Goal: Task Accomplishment & Management: Manage account settings

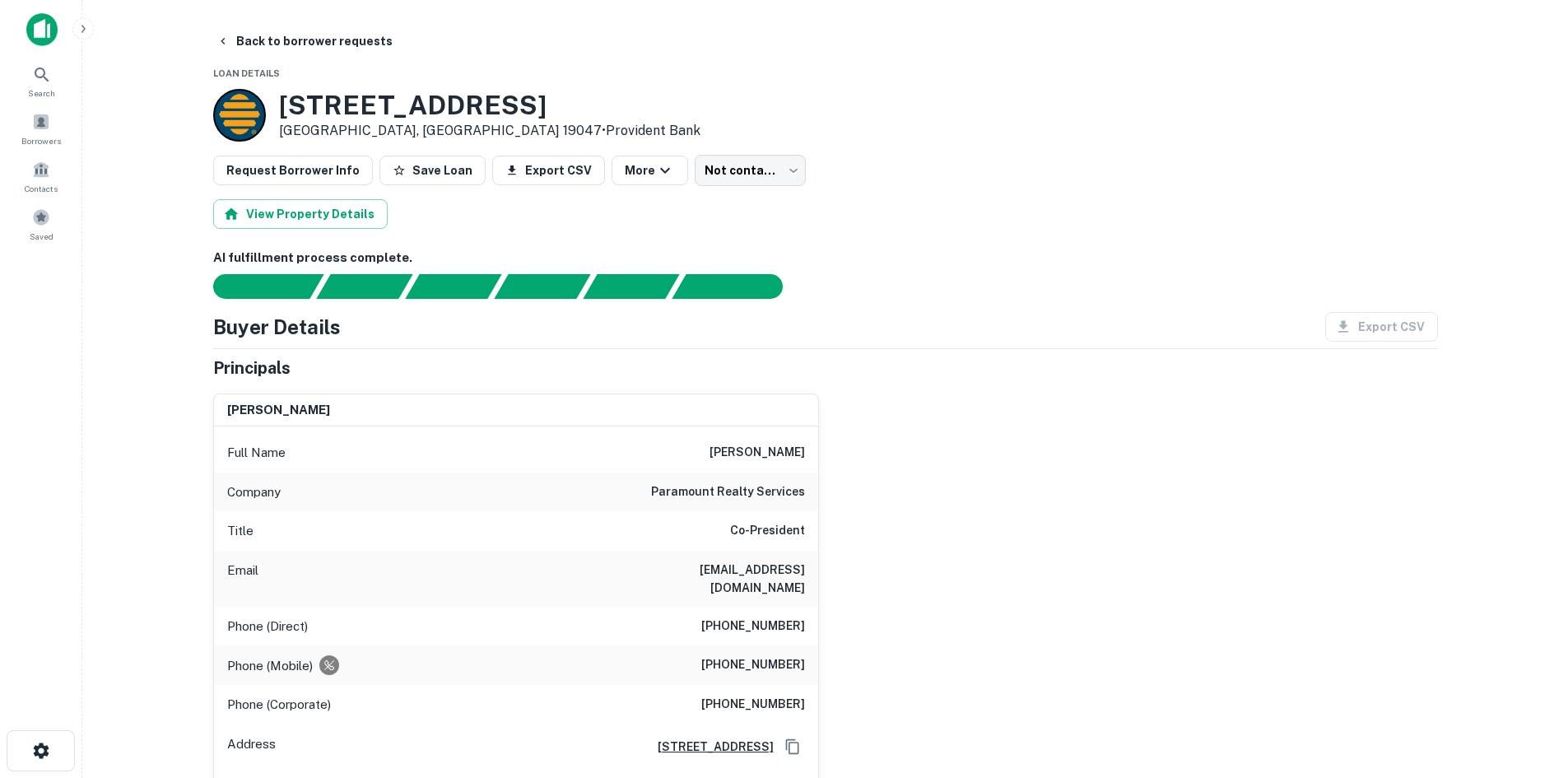
click at [1069, 367] on div "Principals" at bounding box center [825, 367] width 1225 height 24
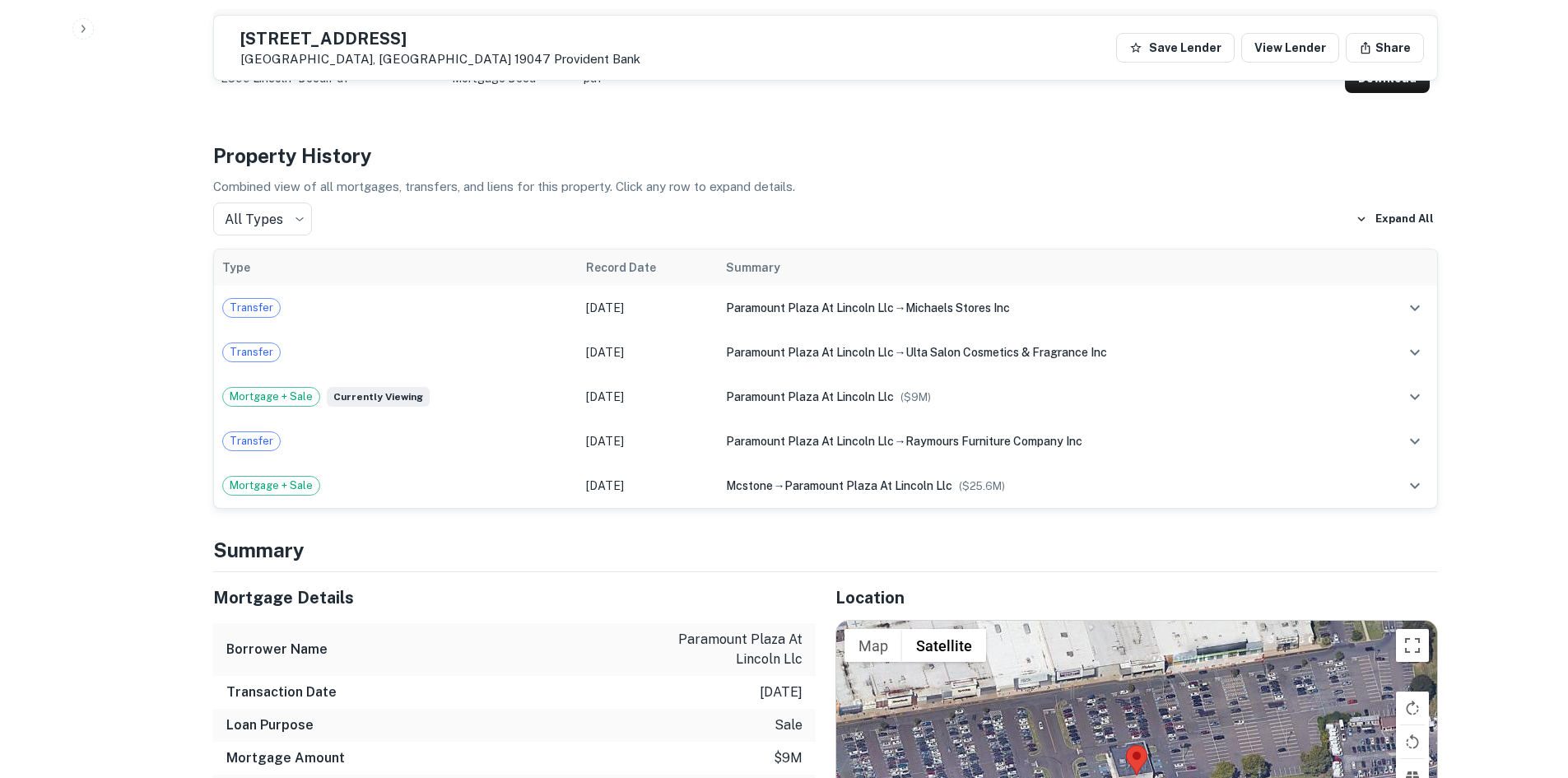
scroll to position [1400, 0]
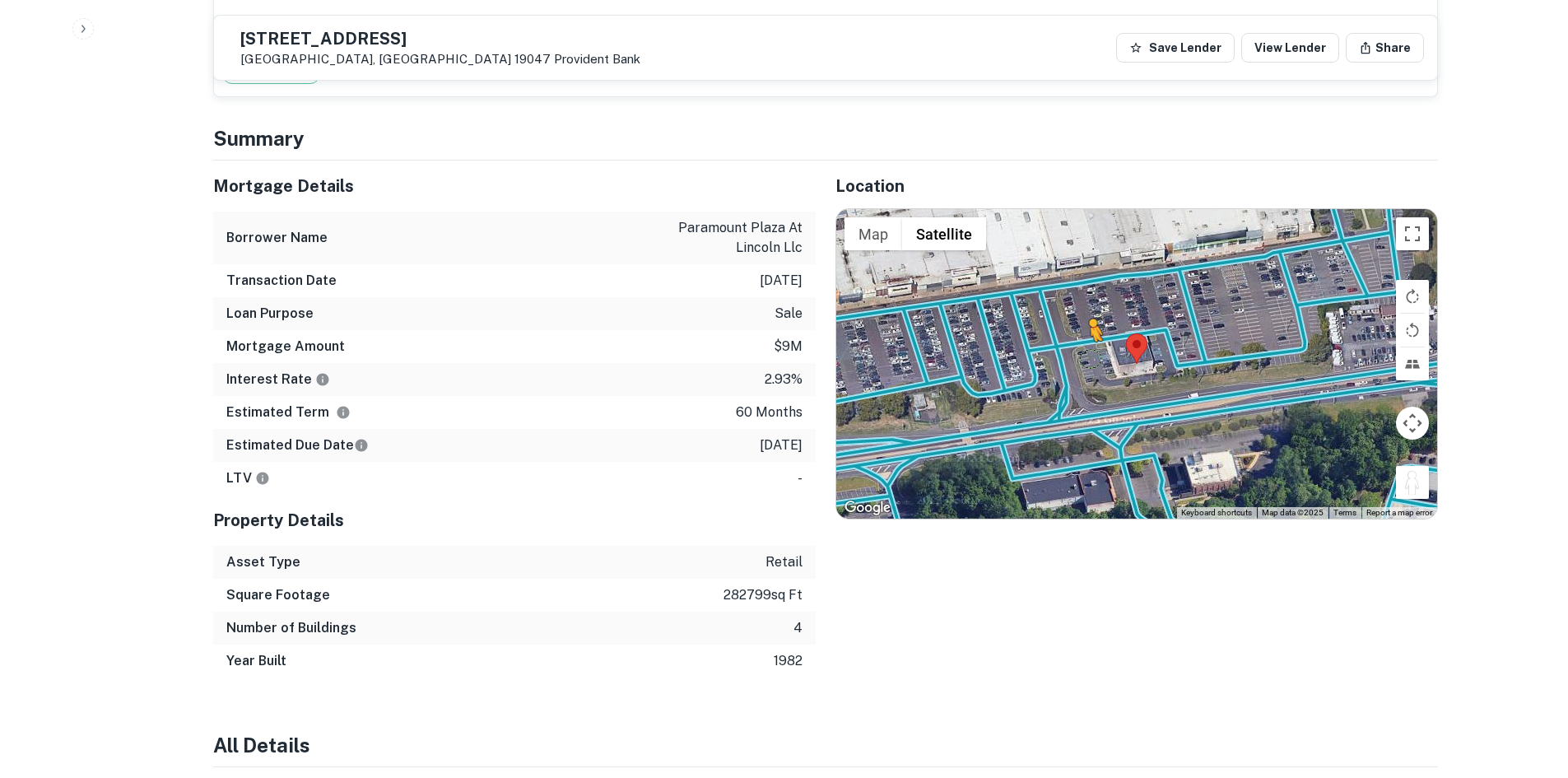
drag, startPoint x: 1412, startPoint y: 484, endPoint x: 1081, endPoint y: 354, distance: 355.6
click at [1081, 354] on div "To activate drag with keyboard, press Alt + Enter. Once in keyboard drag state,…" at bounding box center [1137, 364] width 601 height 310
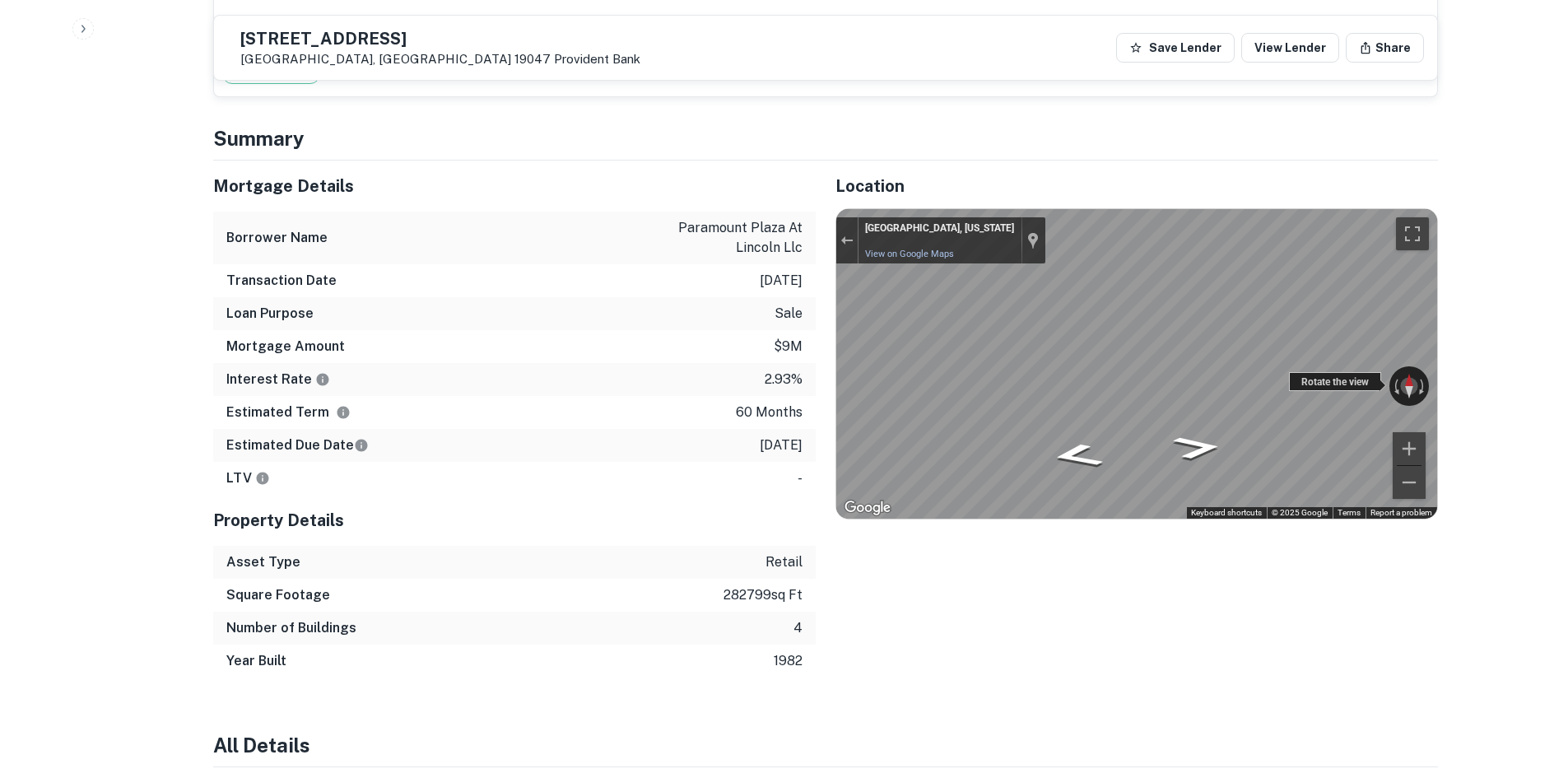
click at [919, 430] on div "← Move left → Move right ↑ Move up ↓ Move down + Zoom in - Zoom out Langhorne, …" at bounding box center [1137, 364] width 601 height 310
drag, startPoint x: 1290, startPoint y: 382, endPoint x: 807, endPoint y: 393, distance: 483.1
click at [780, 390] on div "Mortgage Details Borrower Name paramount plaza at lincoln llc Transaction Date …" at bounding box center [816, 419] width 1245 height 517
click at [828, 330] on div "Location ← Move left → Move right ↑ Move up ↓ Move down + Zoom in - Zoom out Ho…" at bounding box center [1126, 419] width 622 height 517
click at [1113, 410] on icon "Go East" at bounding box center [1087, 416] width 119 height 43
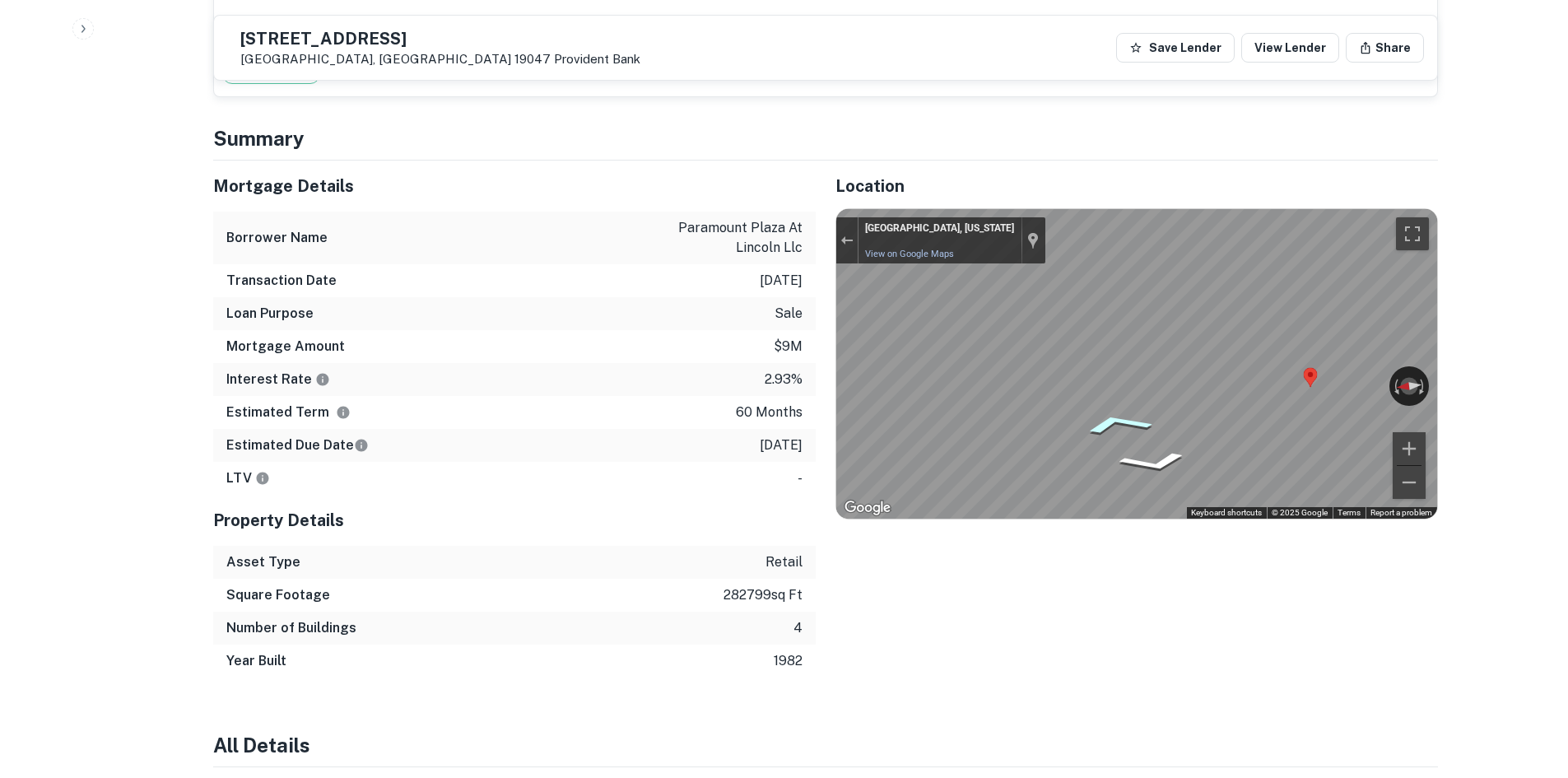
click at [1095, 422] on icon "Go East" at bounding box center [1116, 424] width 117 height 33
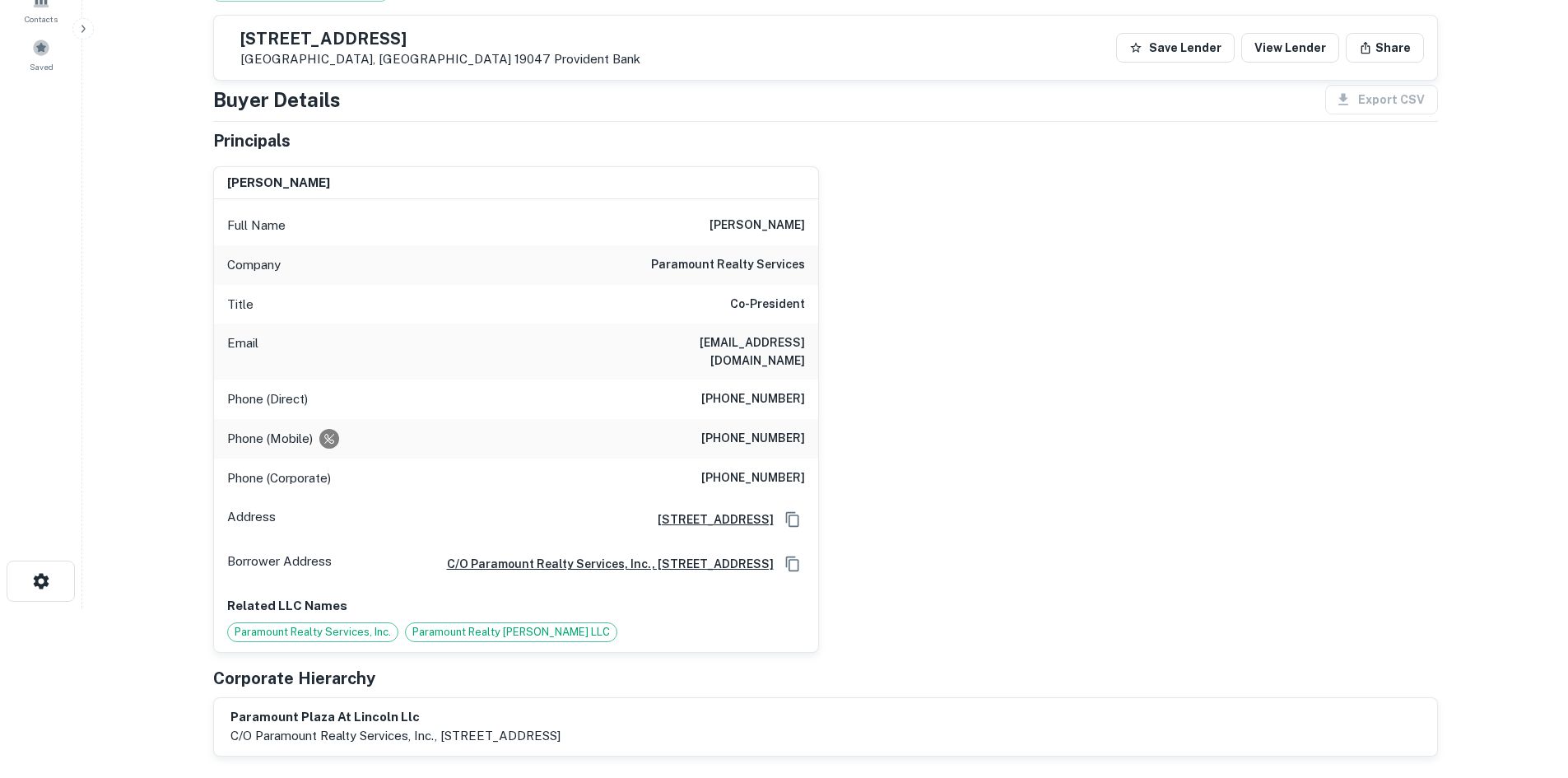
scroll to position [165, 0]
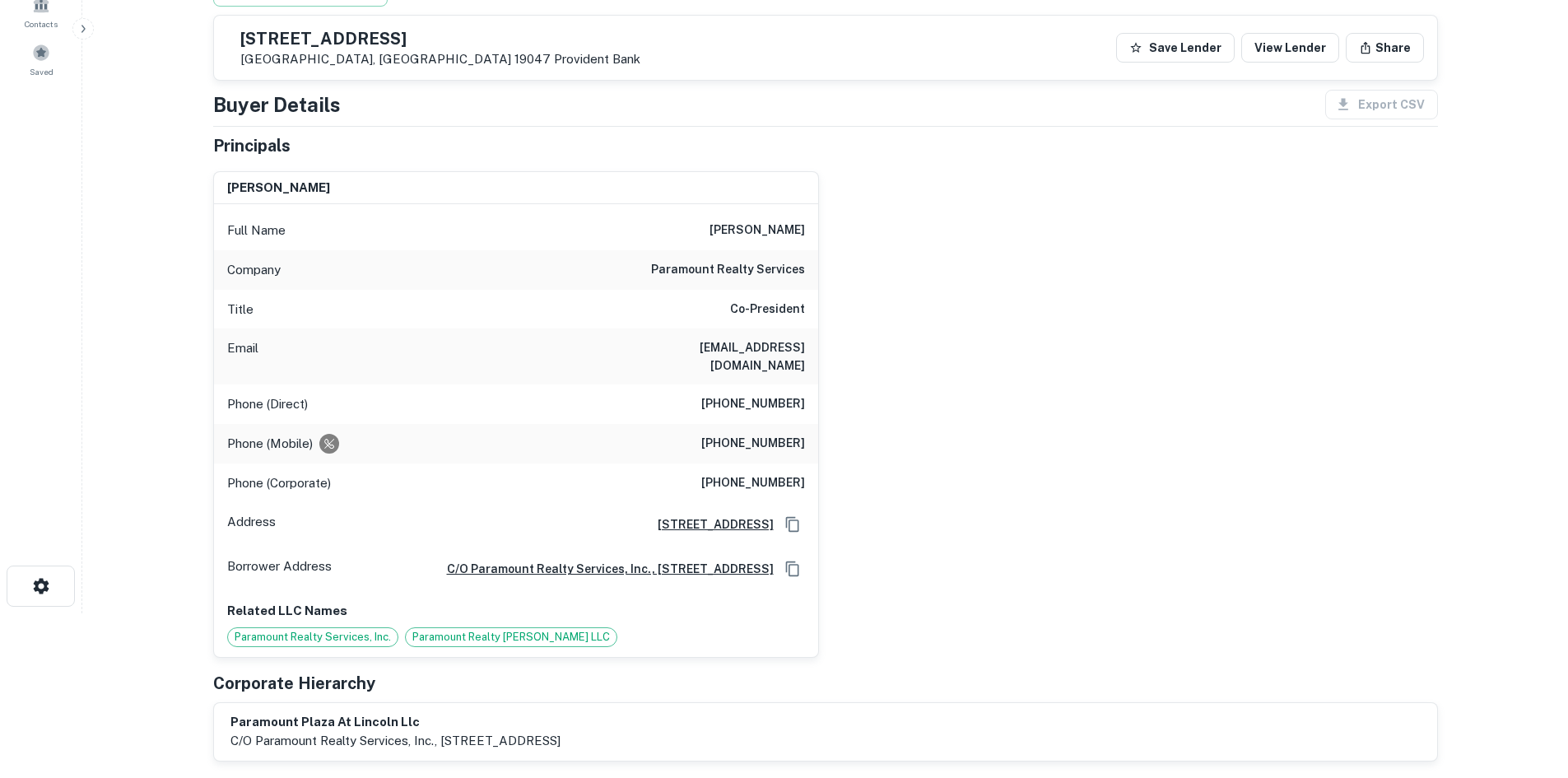
click at [707, 268] on h6 "paramount realty services" at bounding box center [727, 270] width 154 height 20
copy h6 "paramount realty services"
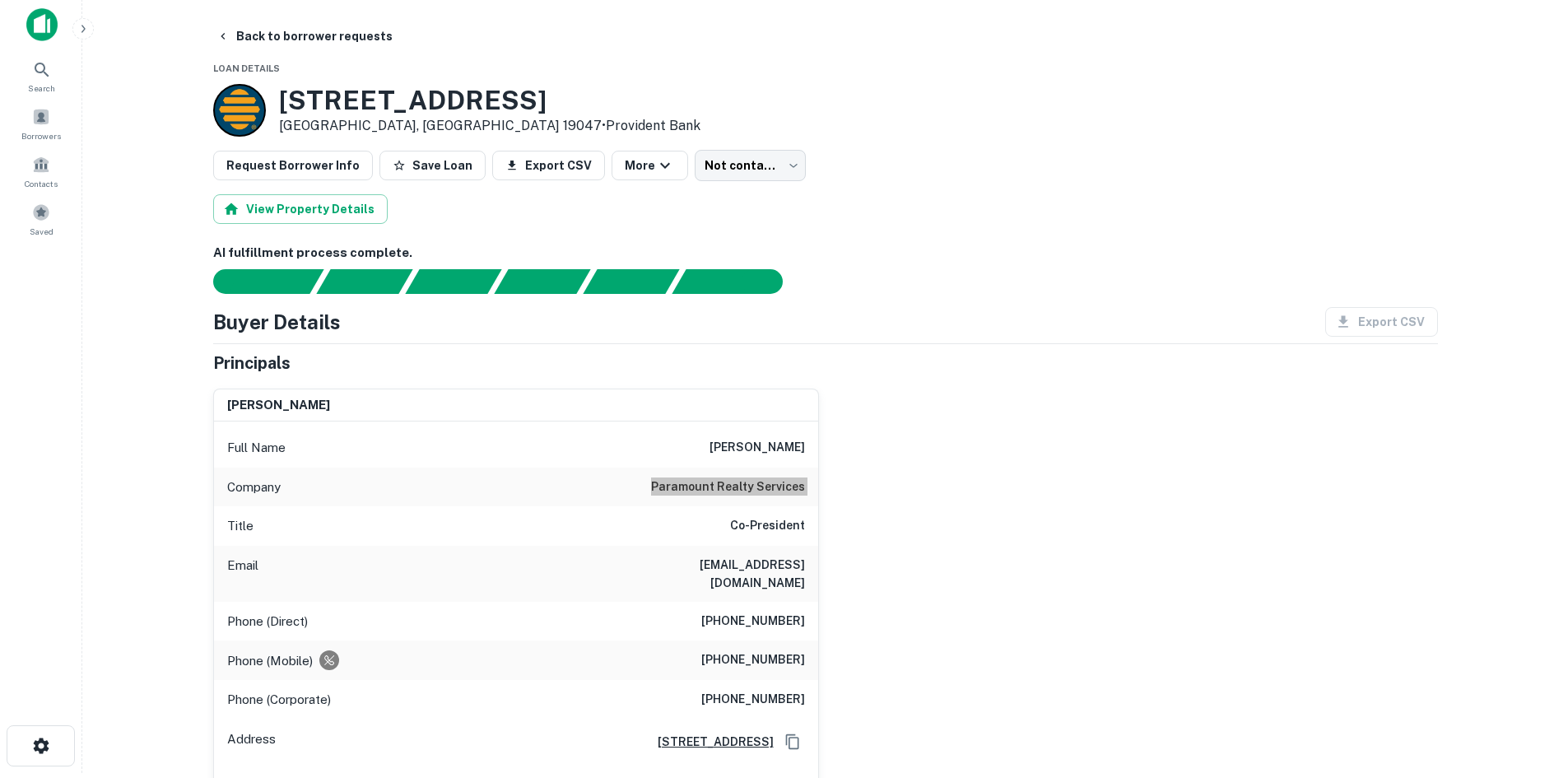
scroll to position [0, 0]
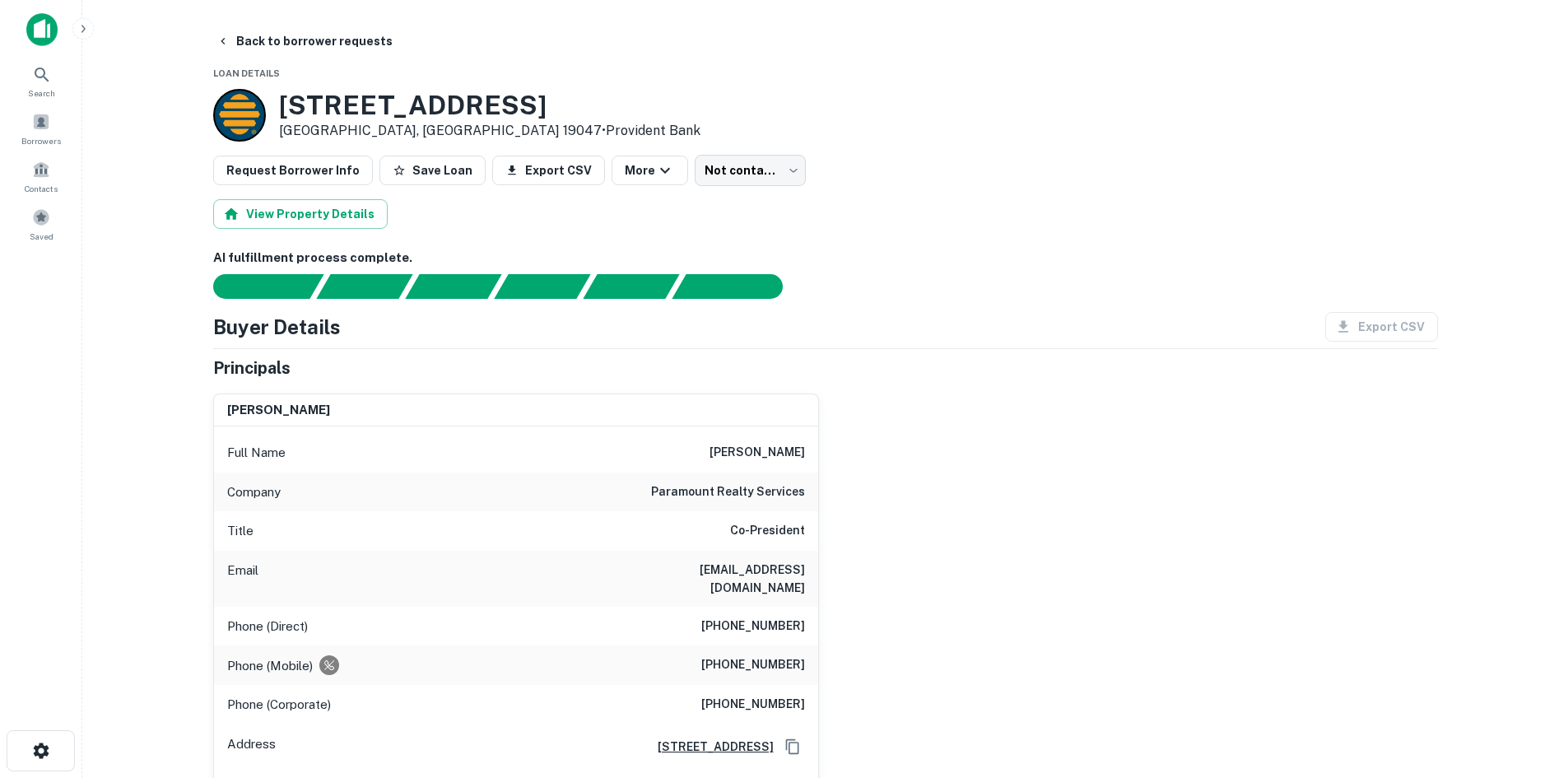
click at [1149, 373] on div "Principals" at bounding box center [825, 367] width 1225 height 24
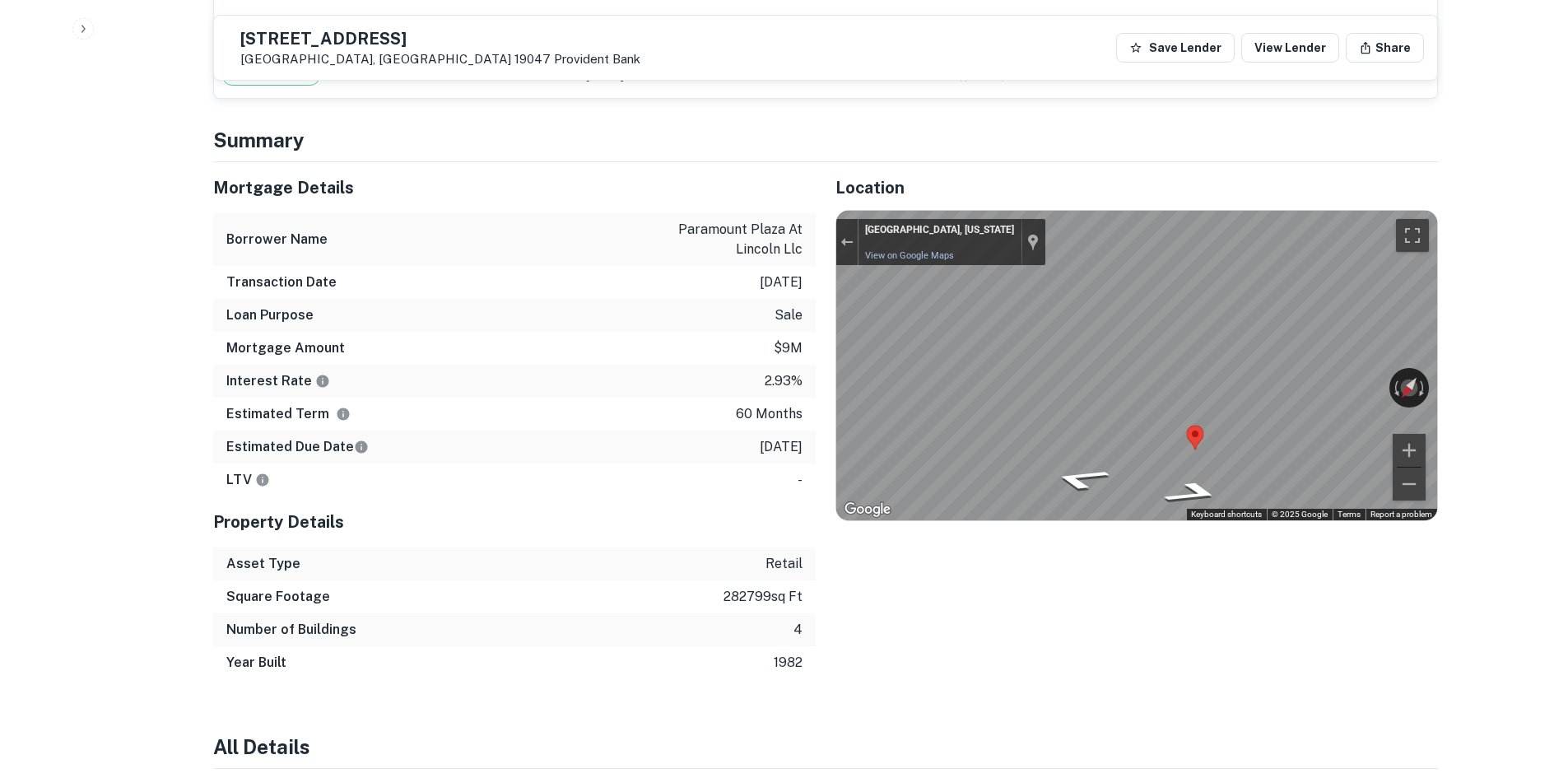
scroll to position [1565, 0]
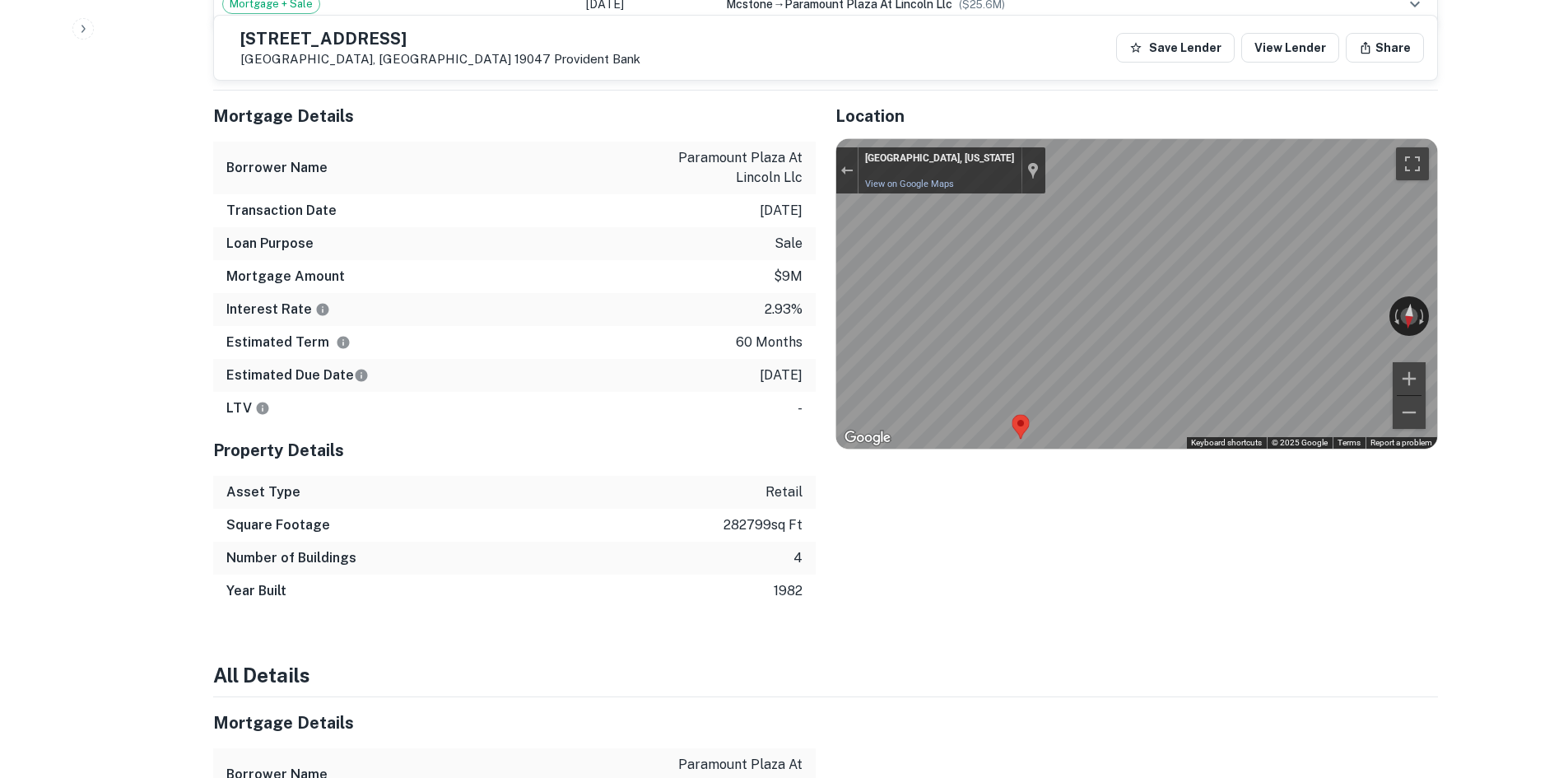
scroll to position [1482, 0]
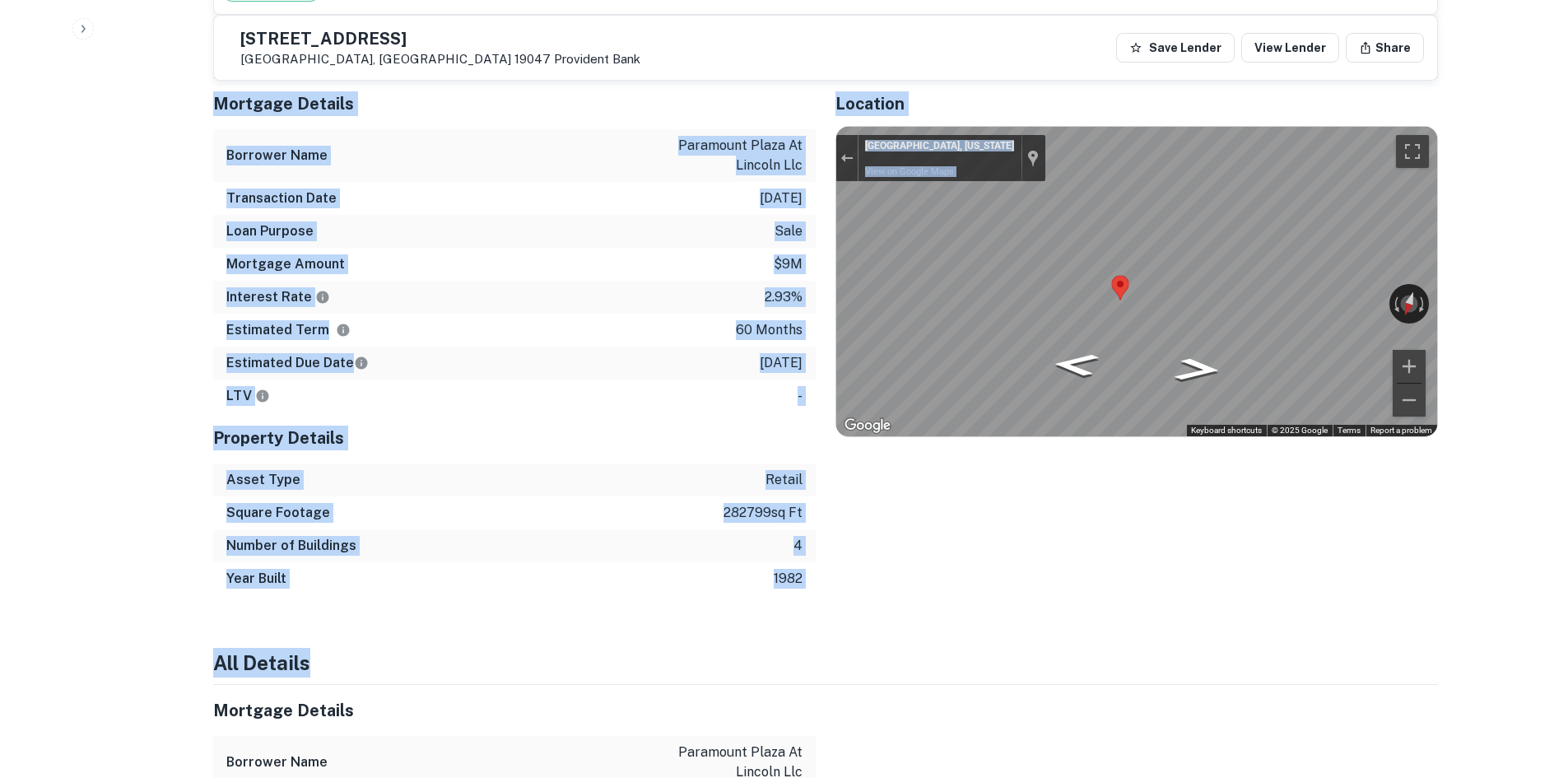
drag, startPoint x: 195, startPoint y: 103, endPoint x: 673, endPoint y: 619, distance: 703.4
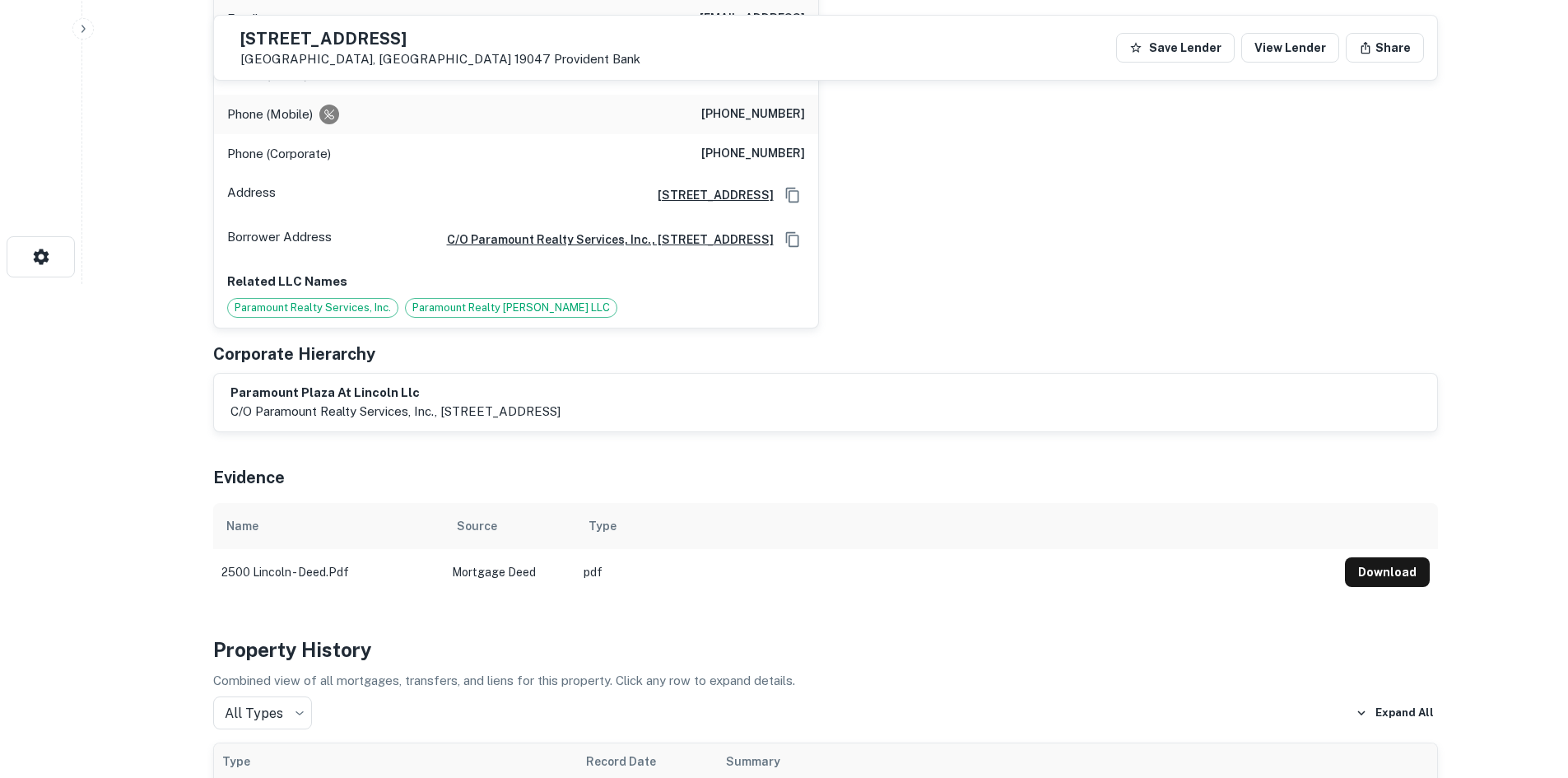
scroll to position [0, 0]
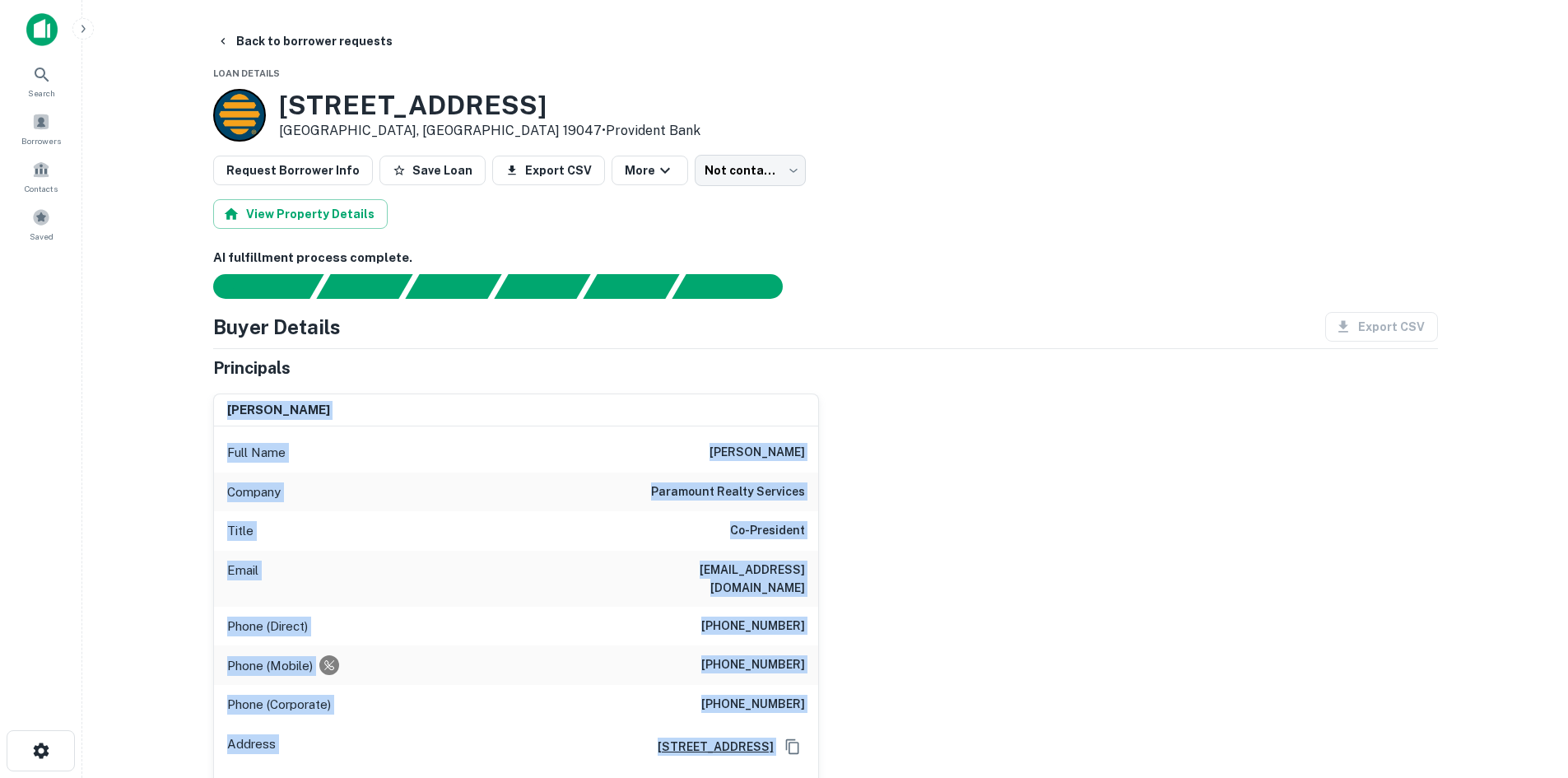
drag, startPoint x: 178, startPoint y: 382, endPoint x: 1136, endPoint y: 752, distance: 1027.0
click at [1136, 752] on main "Back to borrower requests Loan Details 2500 E Lincoln Hwy Langhorne, PA 19047 •…" at bounding box center [825, 389] width 1486 height 778
click at [1060, 659] on div "maurice zekaria Full Name maurice zekaria Company paramount realty services Tit…" at bounding box center [819, 630] width 1239 height 500
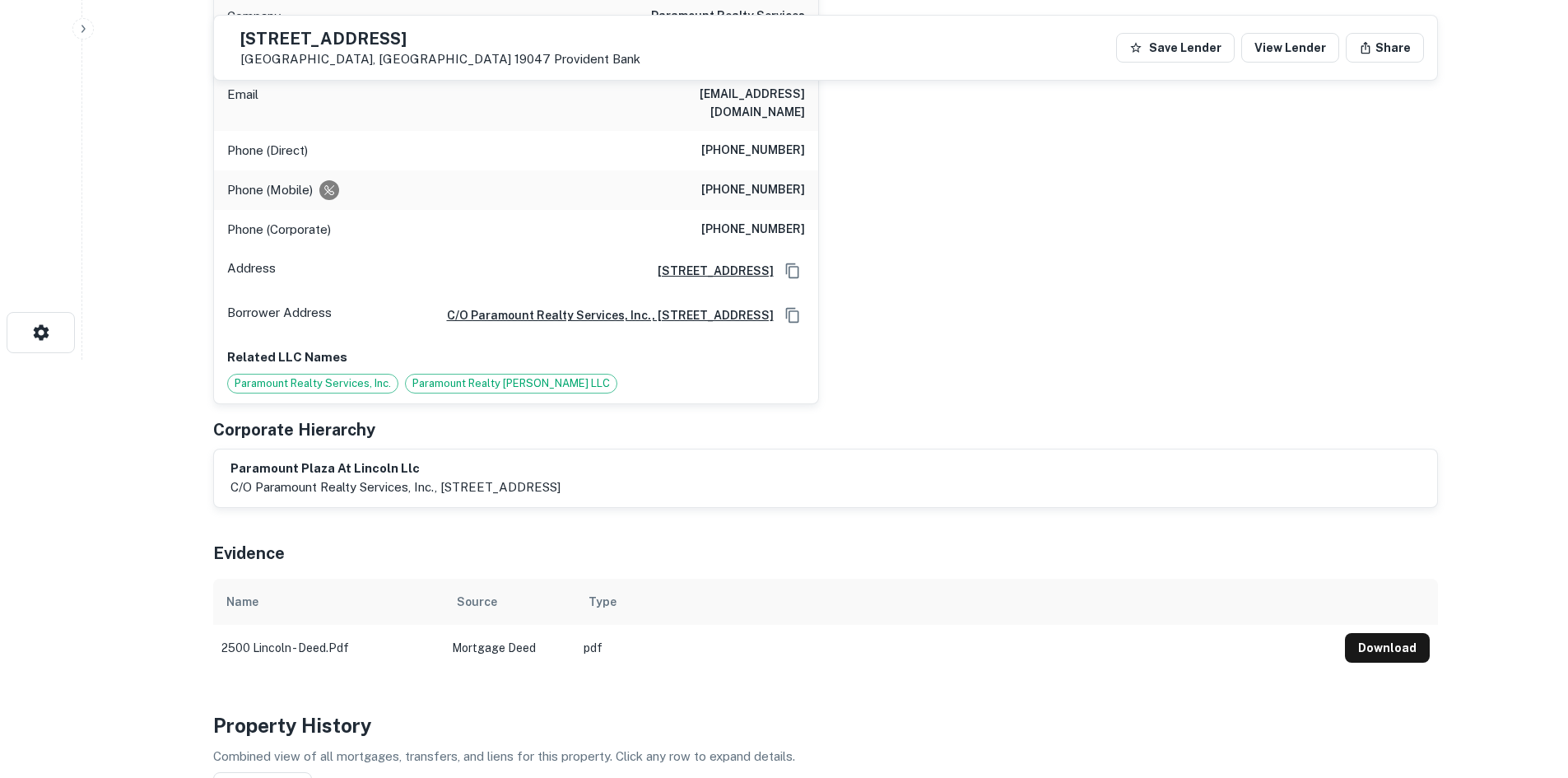
scroll to position [165, 0]
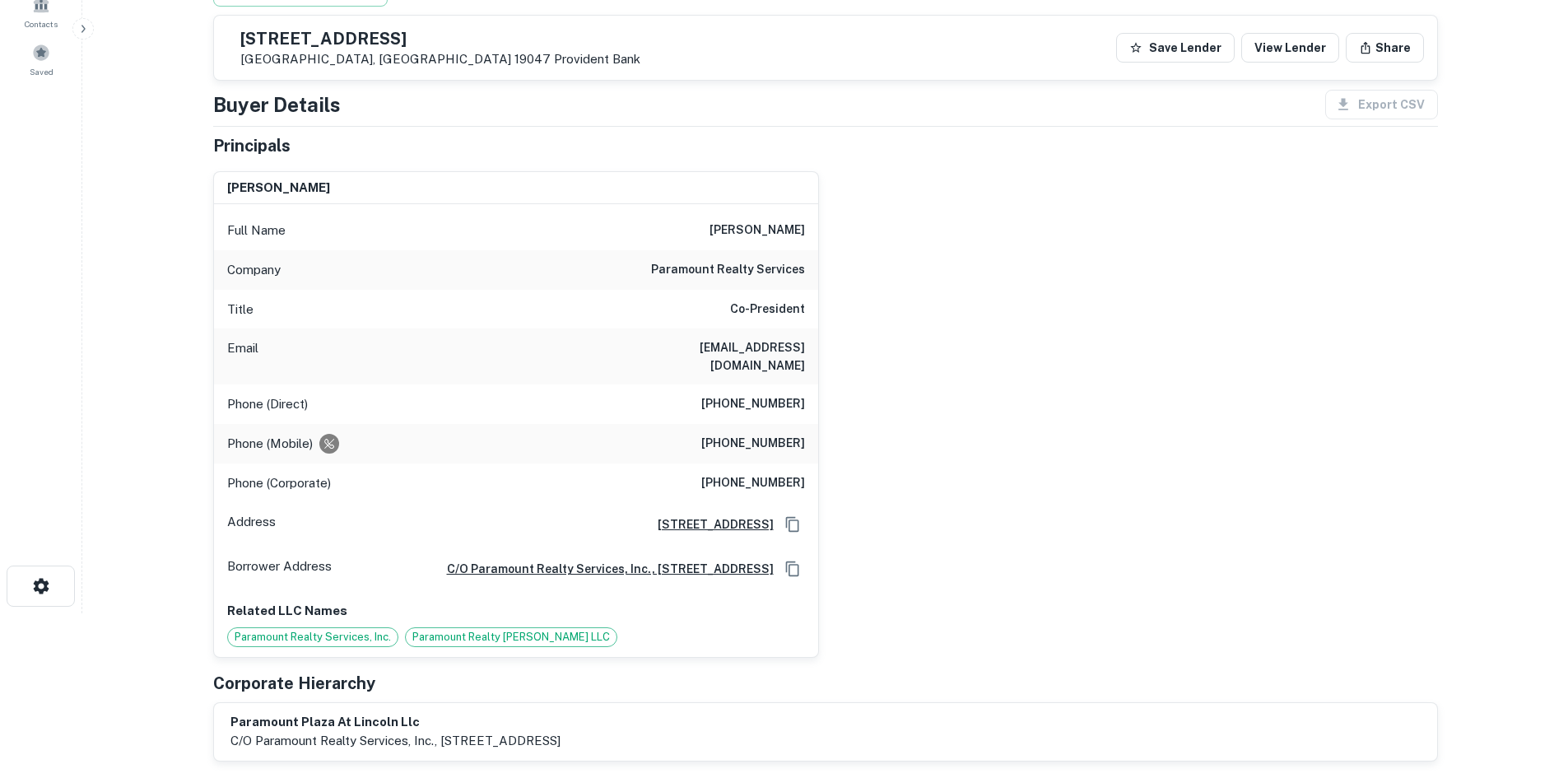
click at [725, 434] on h6 "(732) 829-1124" at bounding box center [752, 444] width 104 height 20
click at [946, 441] on div "maurice zekaria Full Name maurice zekaria Company paramount realty services Tit…" at bounding box center [819, 408] width 1239 height 500
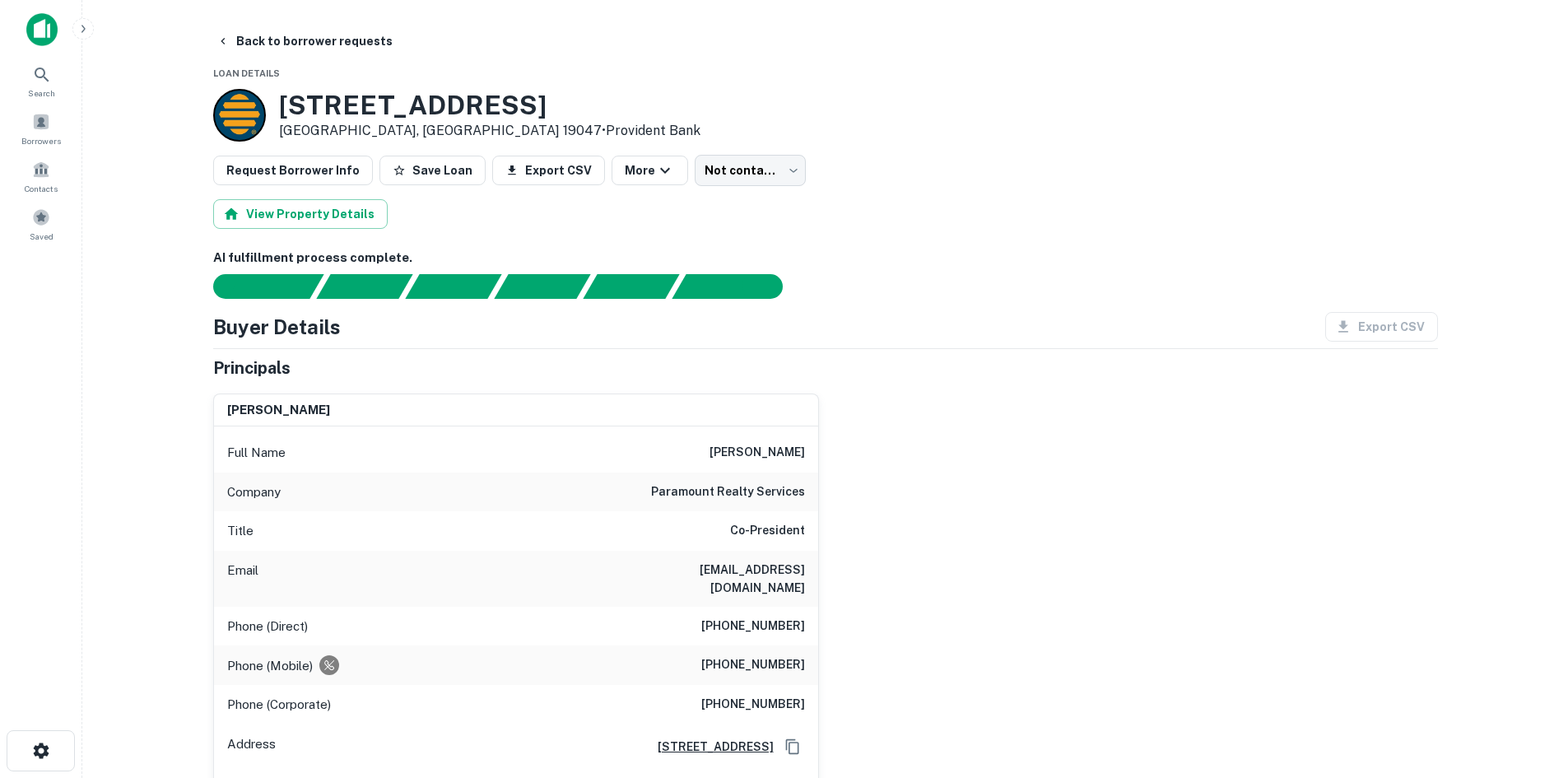
scroll to position [82, 0]
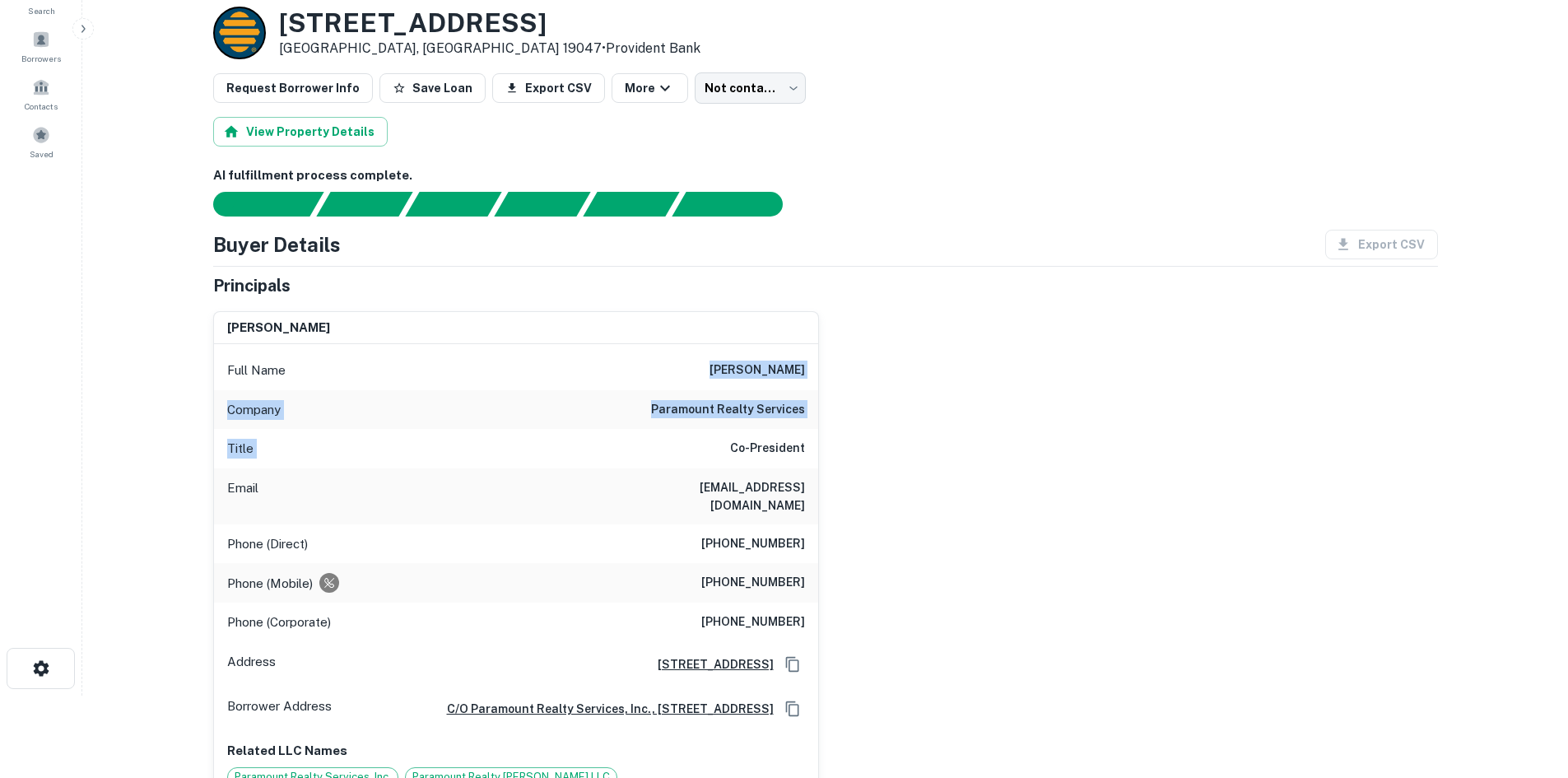
drag, startPoint x: 681, startPoint y: 381, endPoint x: 754, endPoint y: 464, distance: 110.5
click at [751, 460] on div "Full Name maurice zekaria Company paramount realty services Title Co-President …" at bounding box center [516, 570] width 604 height 452
click at [770, 539] on div "Phone (Direct) (732) 961-8148" at bounding box center [516, 545] width 604 height 40
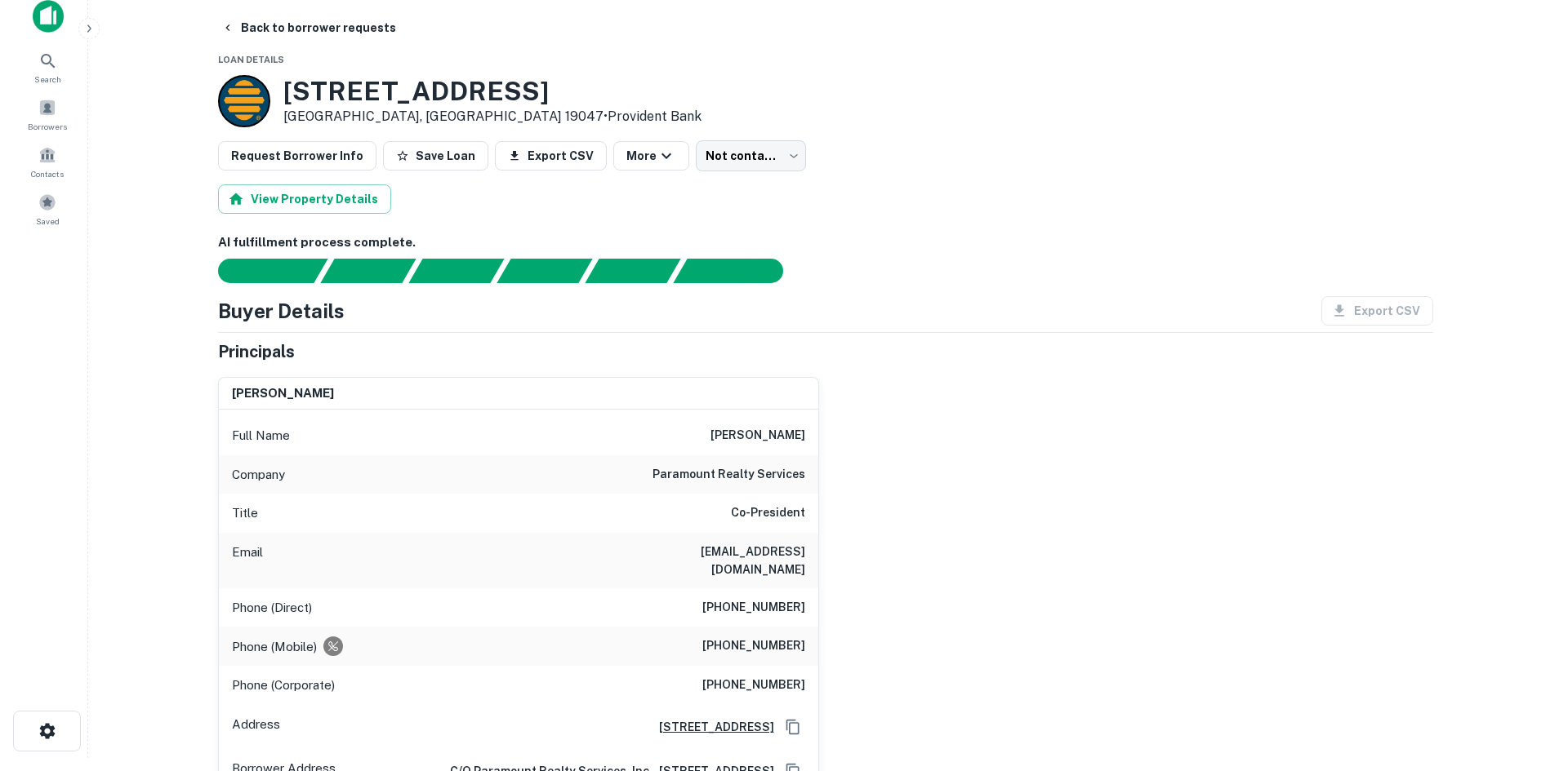
scroll to position [0, 0]
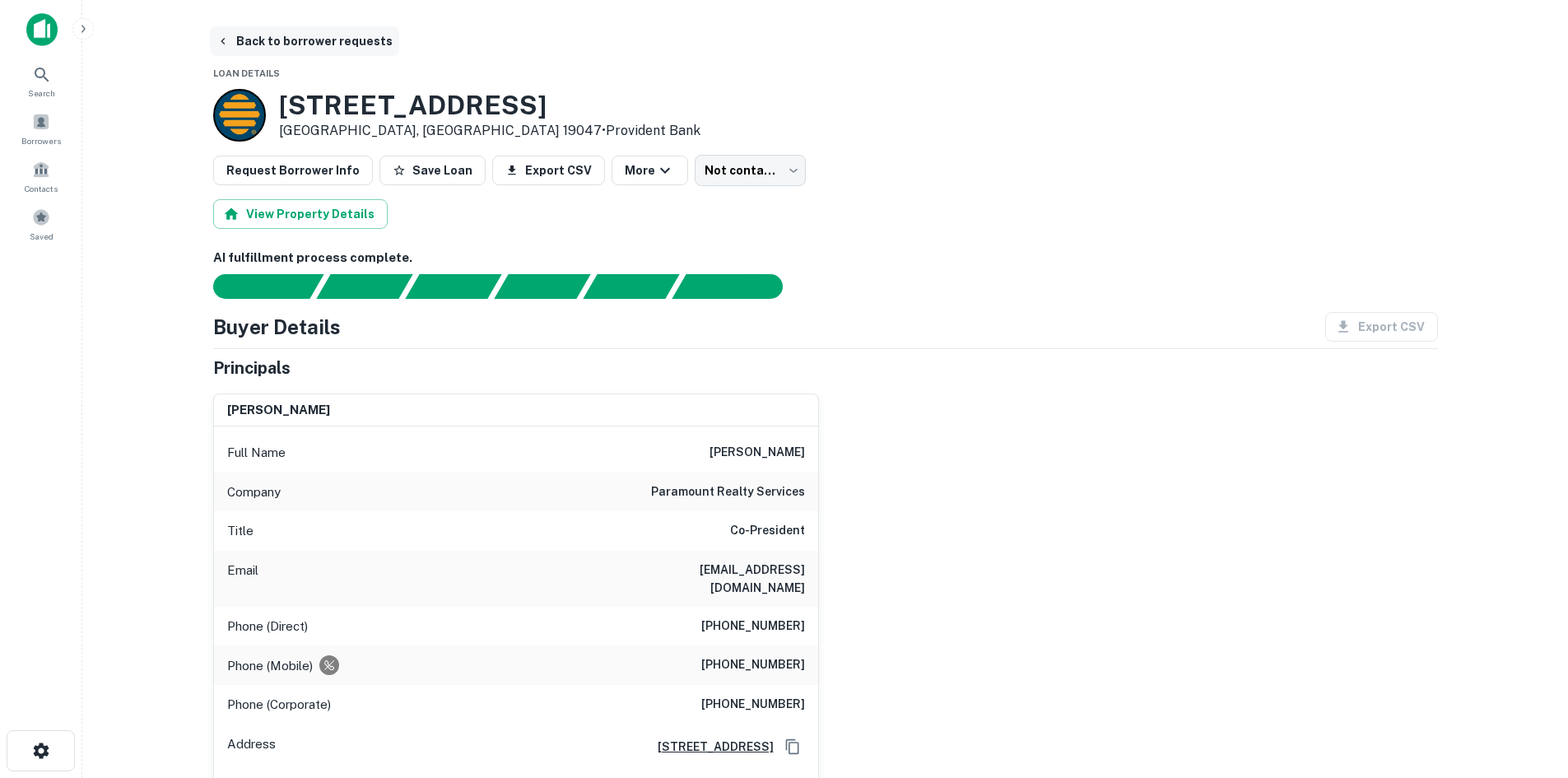
click at [367, 52] on button "Back to borrower requests" at bounding box center [304, 41] width 189 height 30
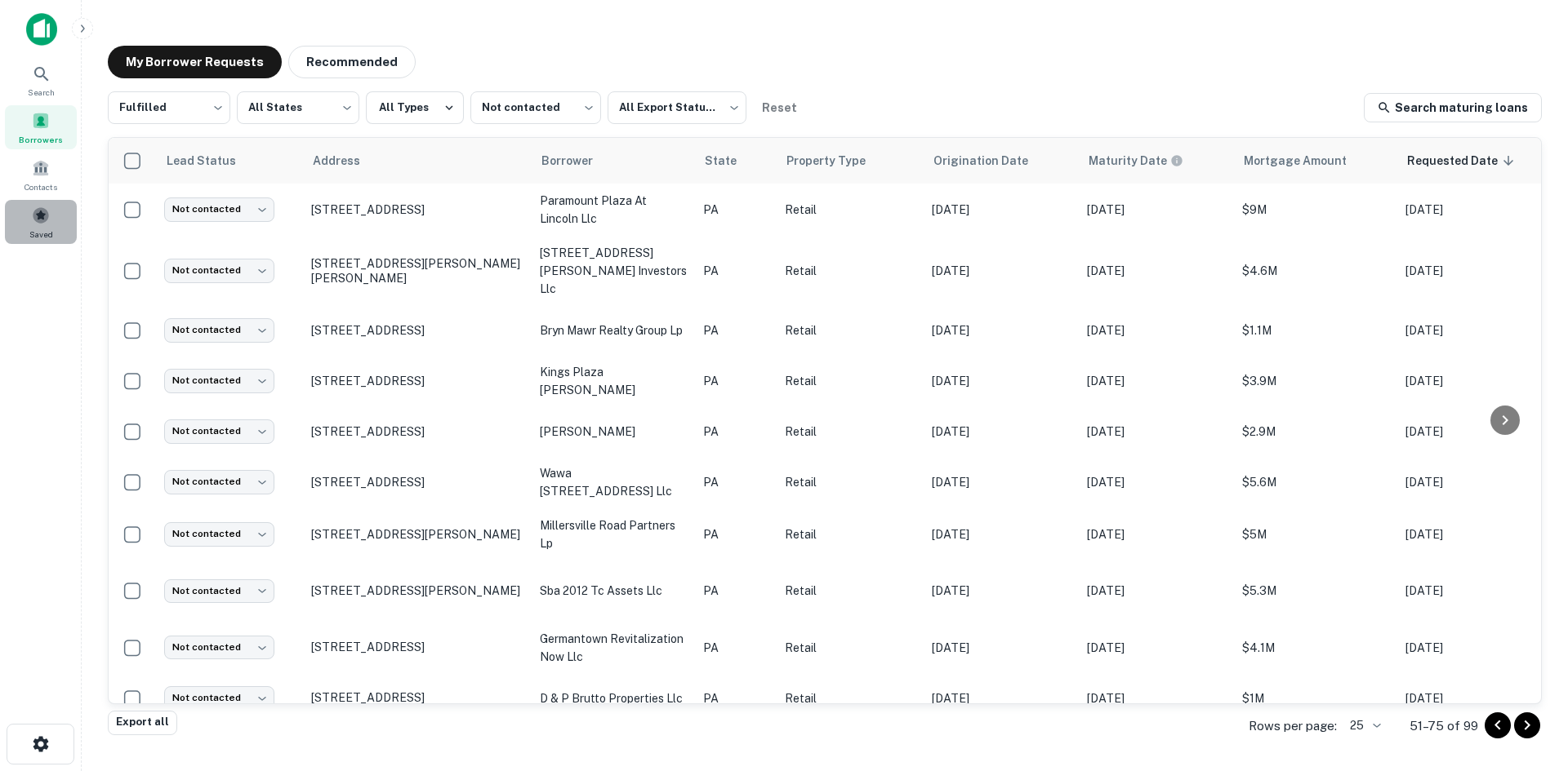
click at [50, 234] on span "Saved" at bounding box center [41, 234] width 24 height 13
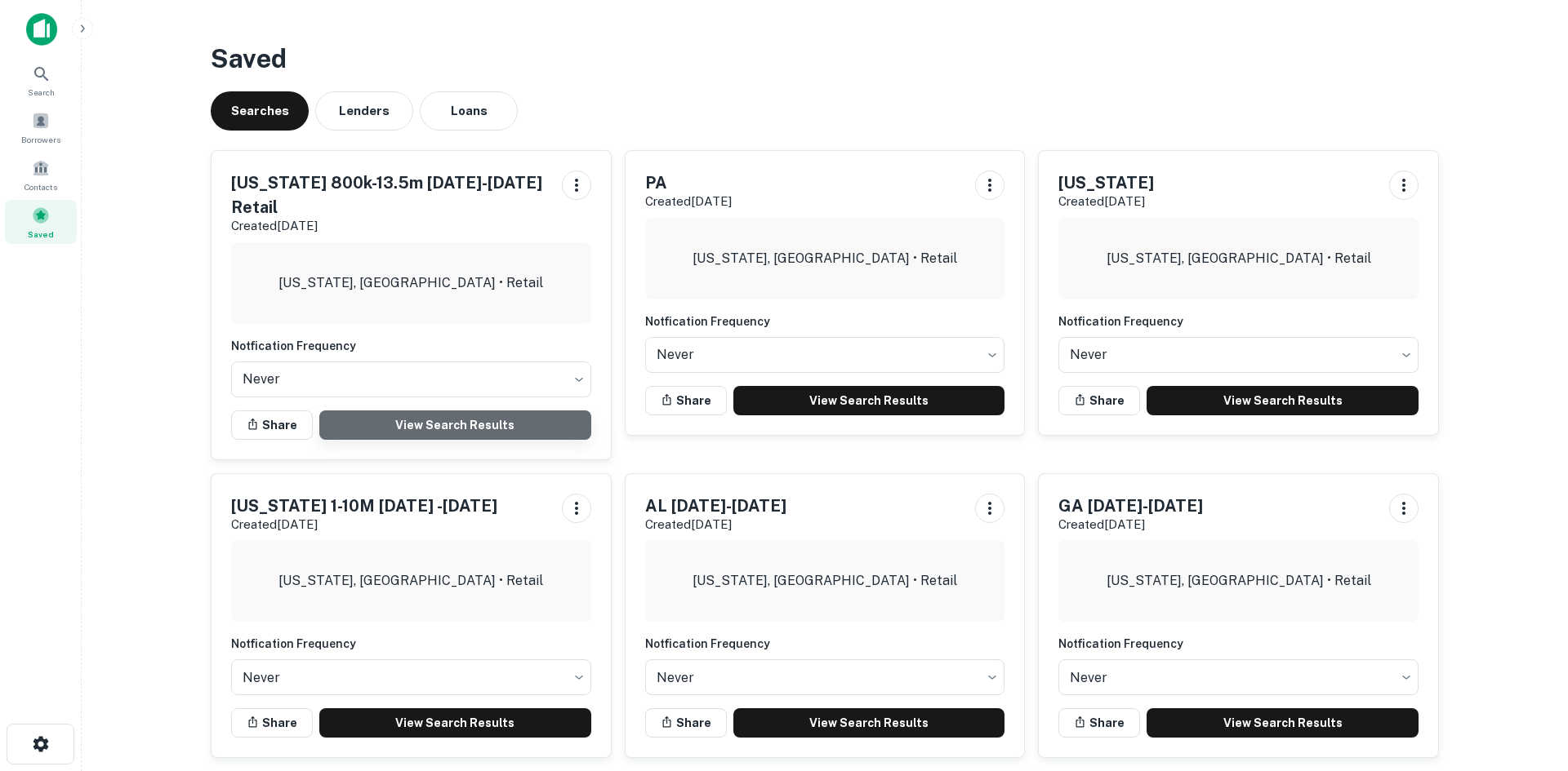
click at [417, 410] on link "View Search Results" at bounding box center [455, 425] width 272 height 29
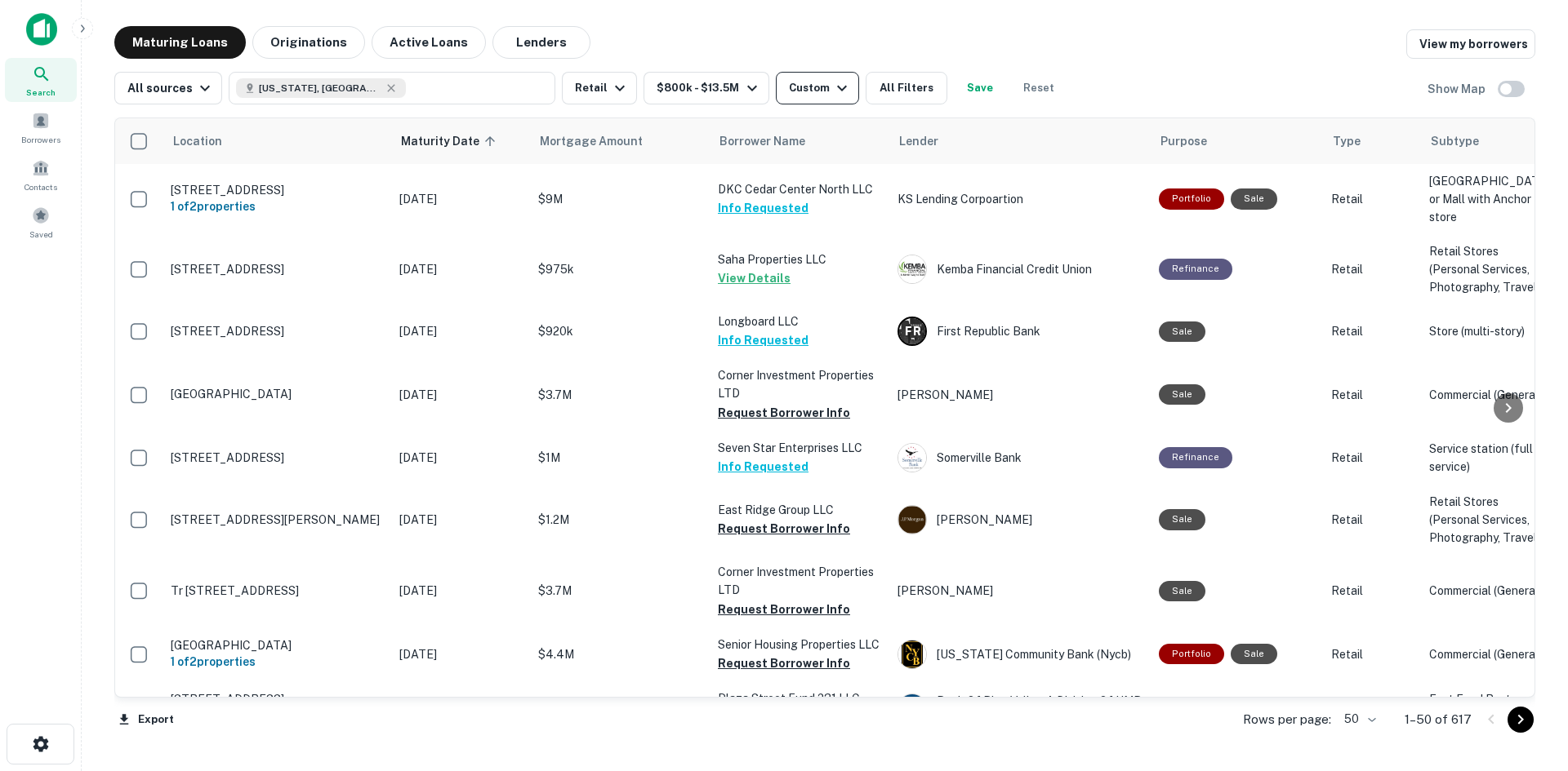
click at [795, 83] on div "Custom" at bounding box center [821, 88] width 63 height 20
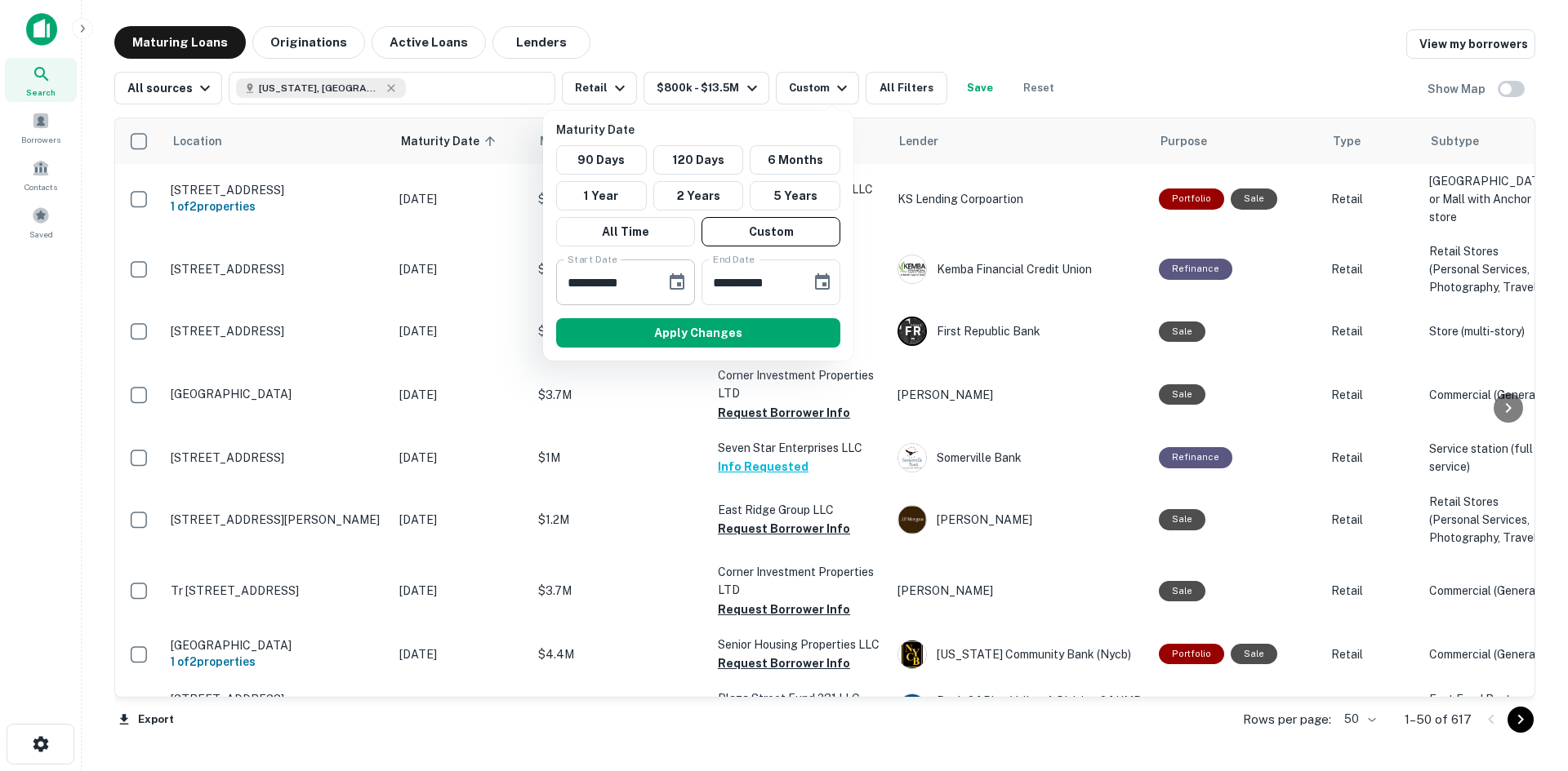
click at [673, 294] on button "Choose date, selected date is Dec 31, 2025" at bounding box center [677, 282] width 33 height 33
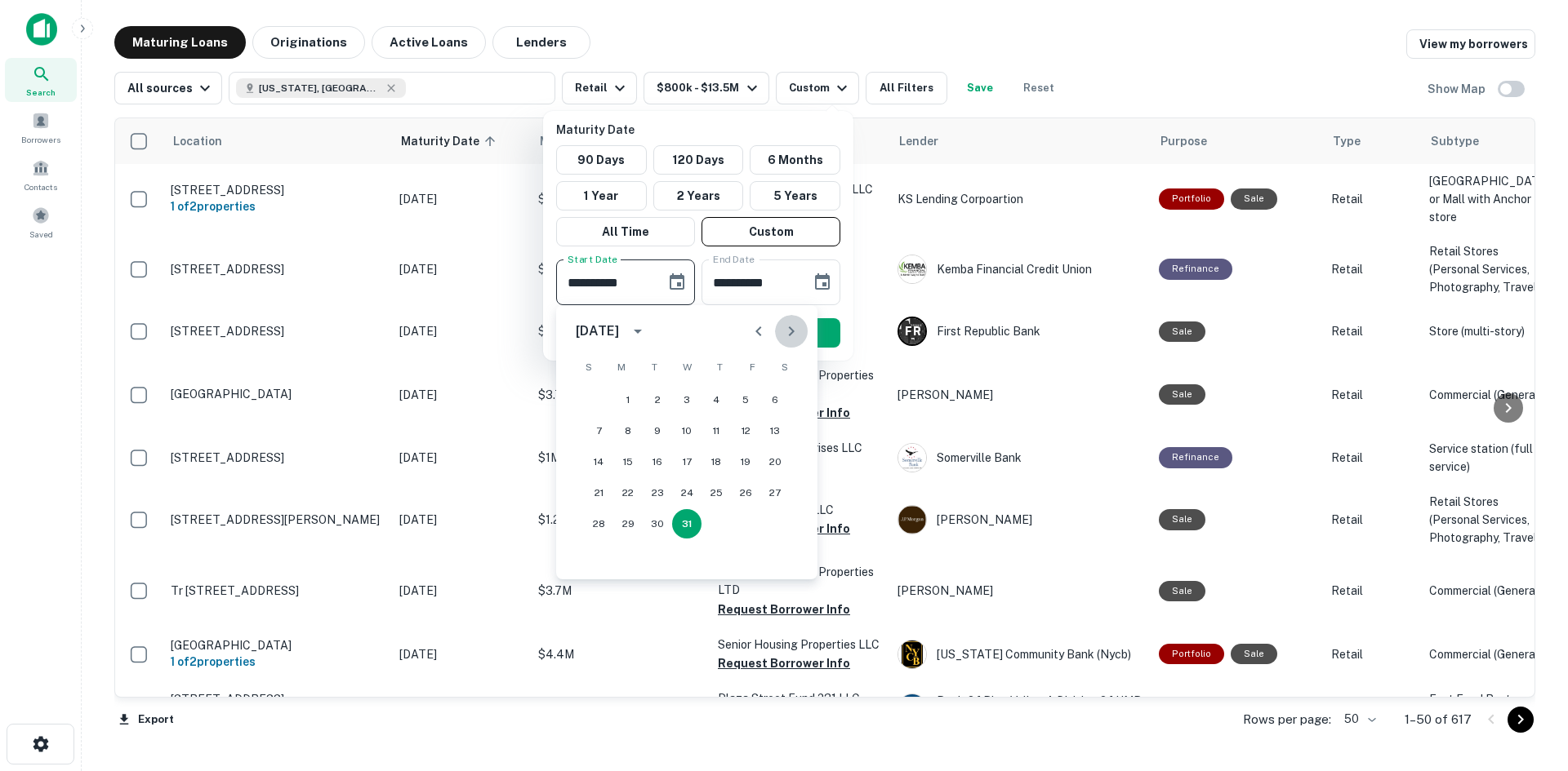
click at [789, 338] on icon "Next month" at bounding box center [791, 331] width 20 height 20
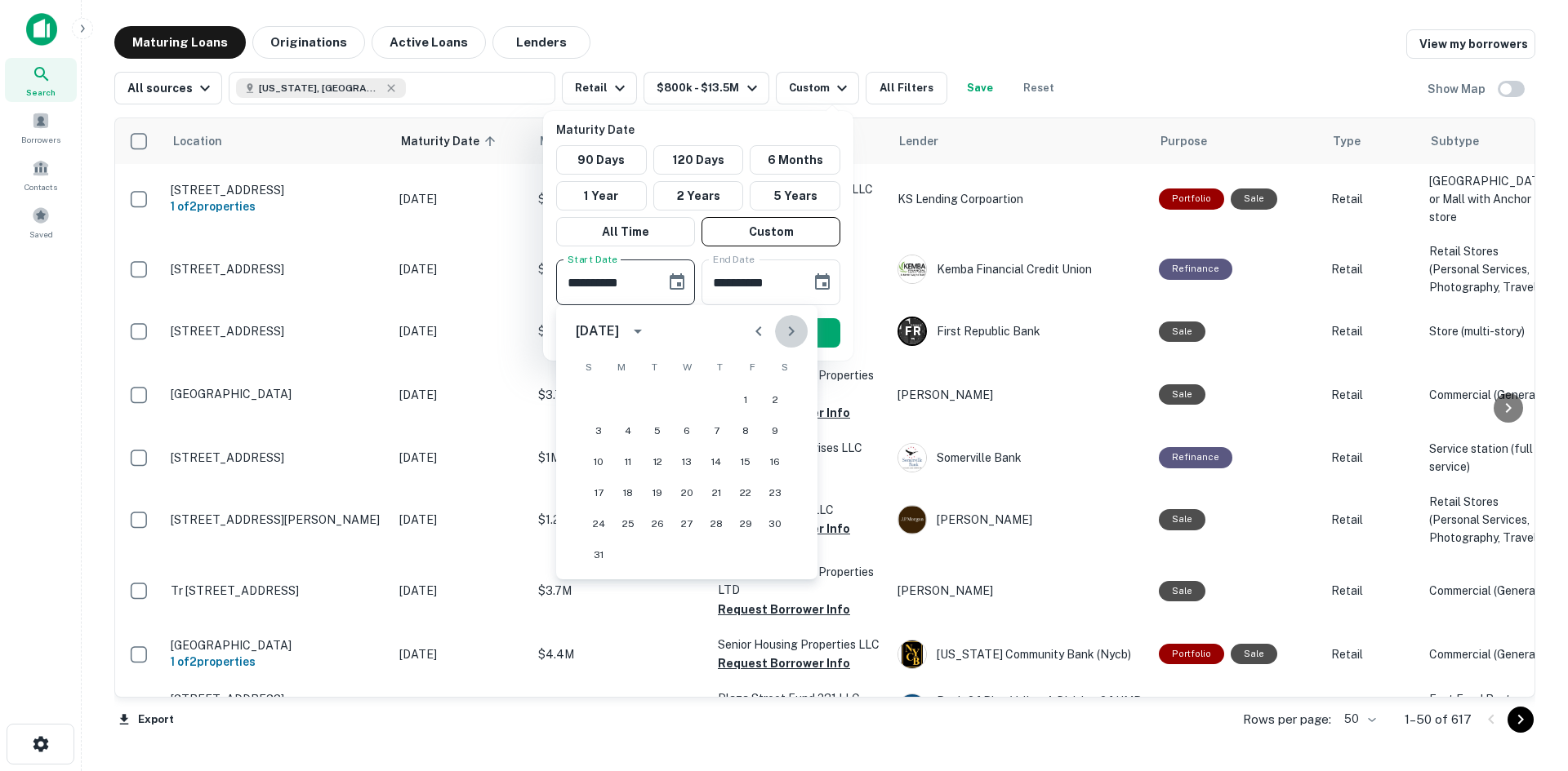
click at [789, 338] on icon "Next month" at bounding box center [791, 331] width 20 height 20
click at [610, 460] on button "12" at bounding box center [598, 461] width 29 height 29
type input "**********"
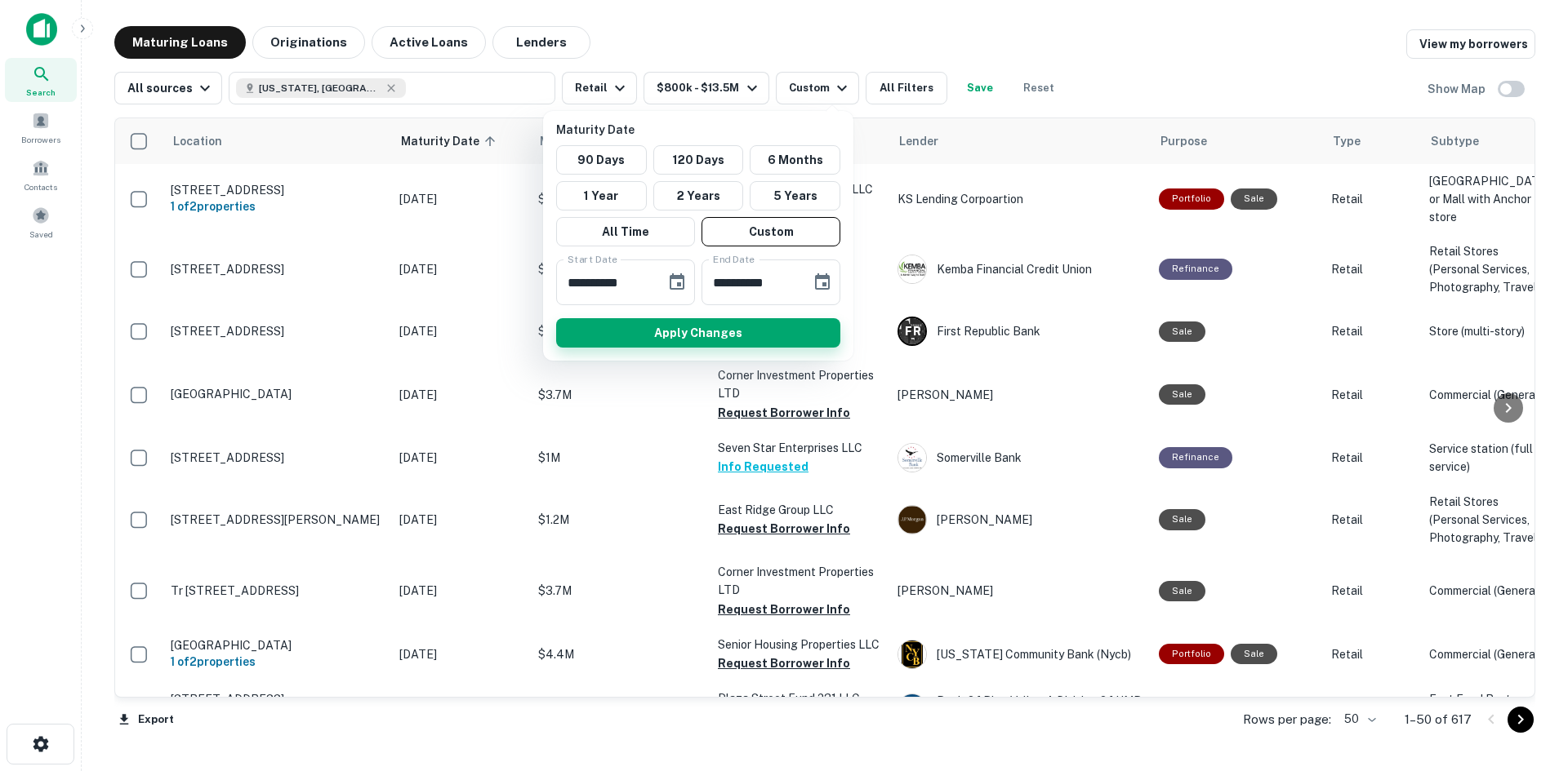
click at [667, 322] on button "Apply Changes" at bounding box center [698, 333] width 284 height 29
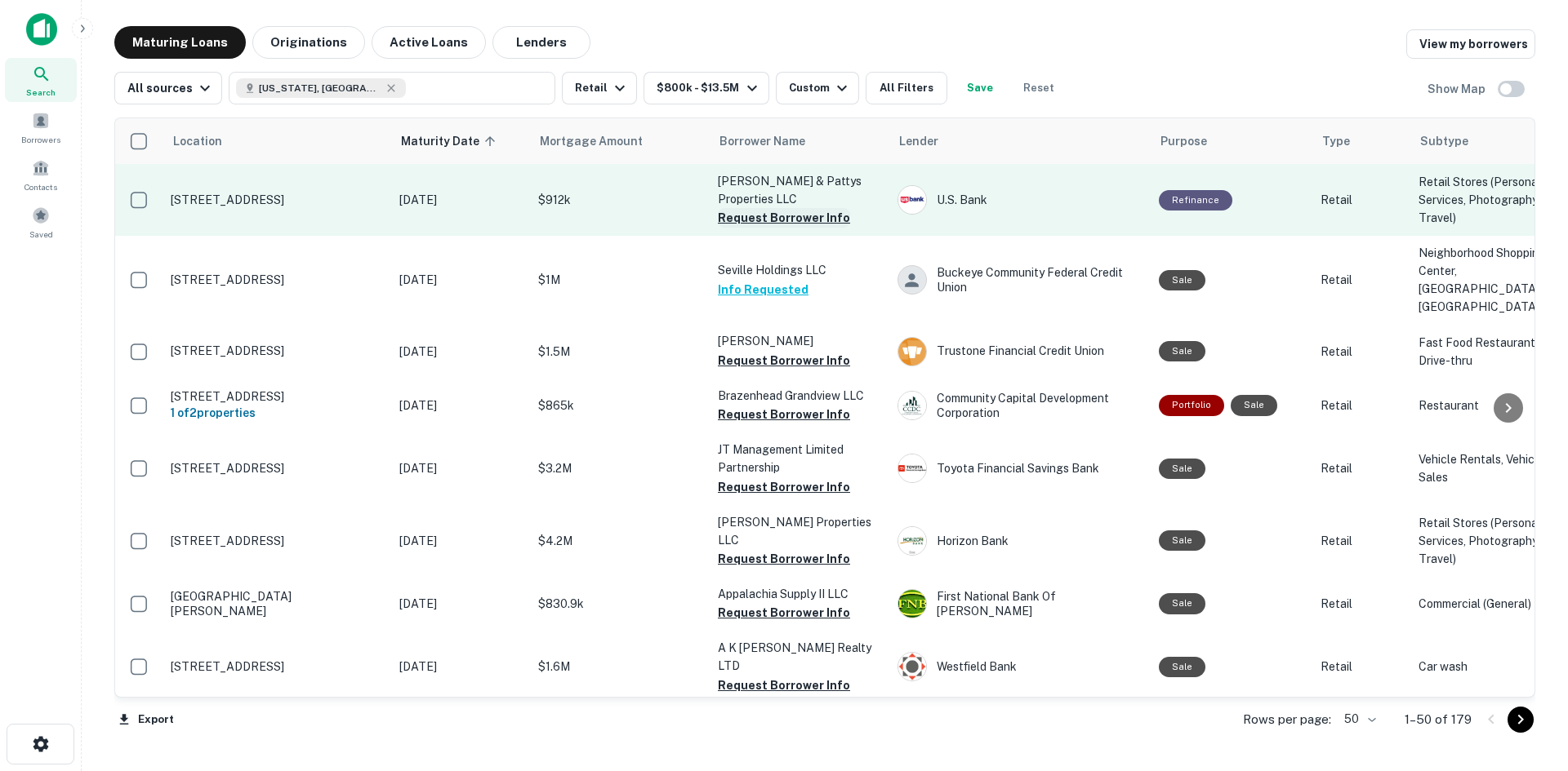
click at [732, 225] on button "Request Borrower Info" at bounding box center [784, 218] width 132 height 20
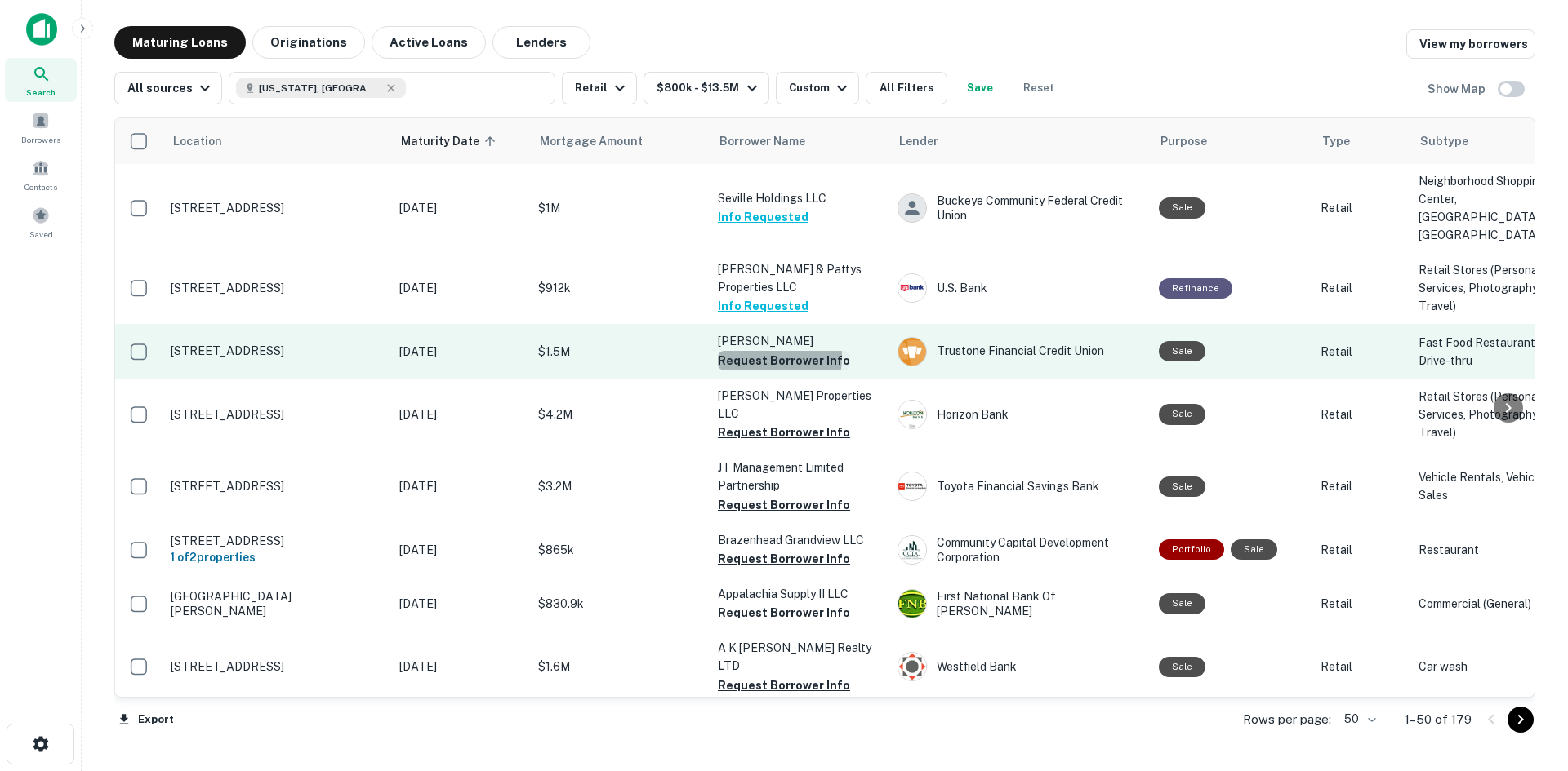
click at [747, 370] on button "Request Borrower Info" at bounding box center [784, 361] width 132 height 20
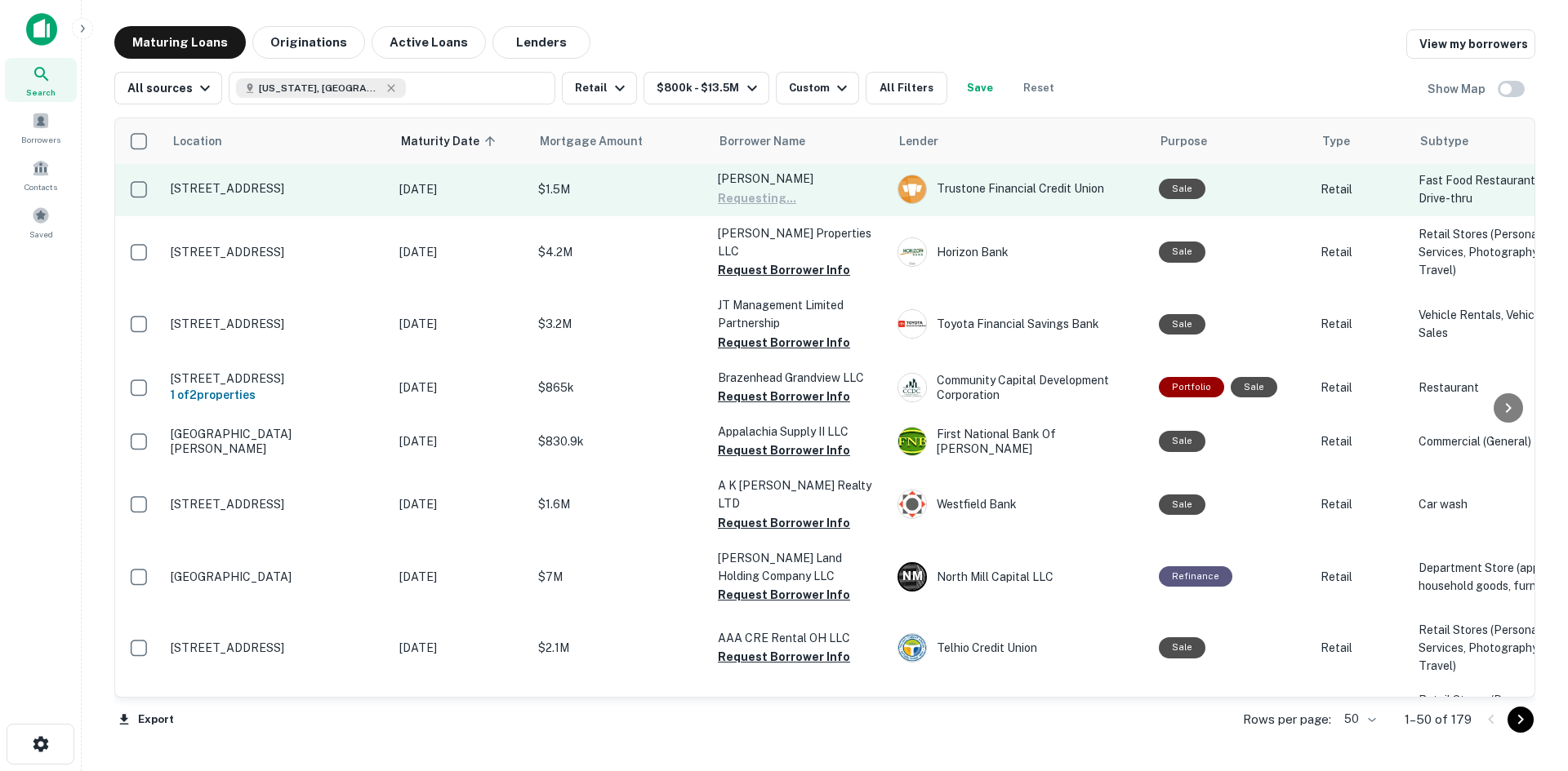
scroll to position [163, 0]
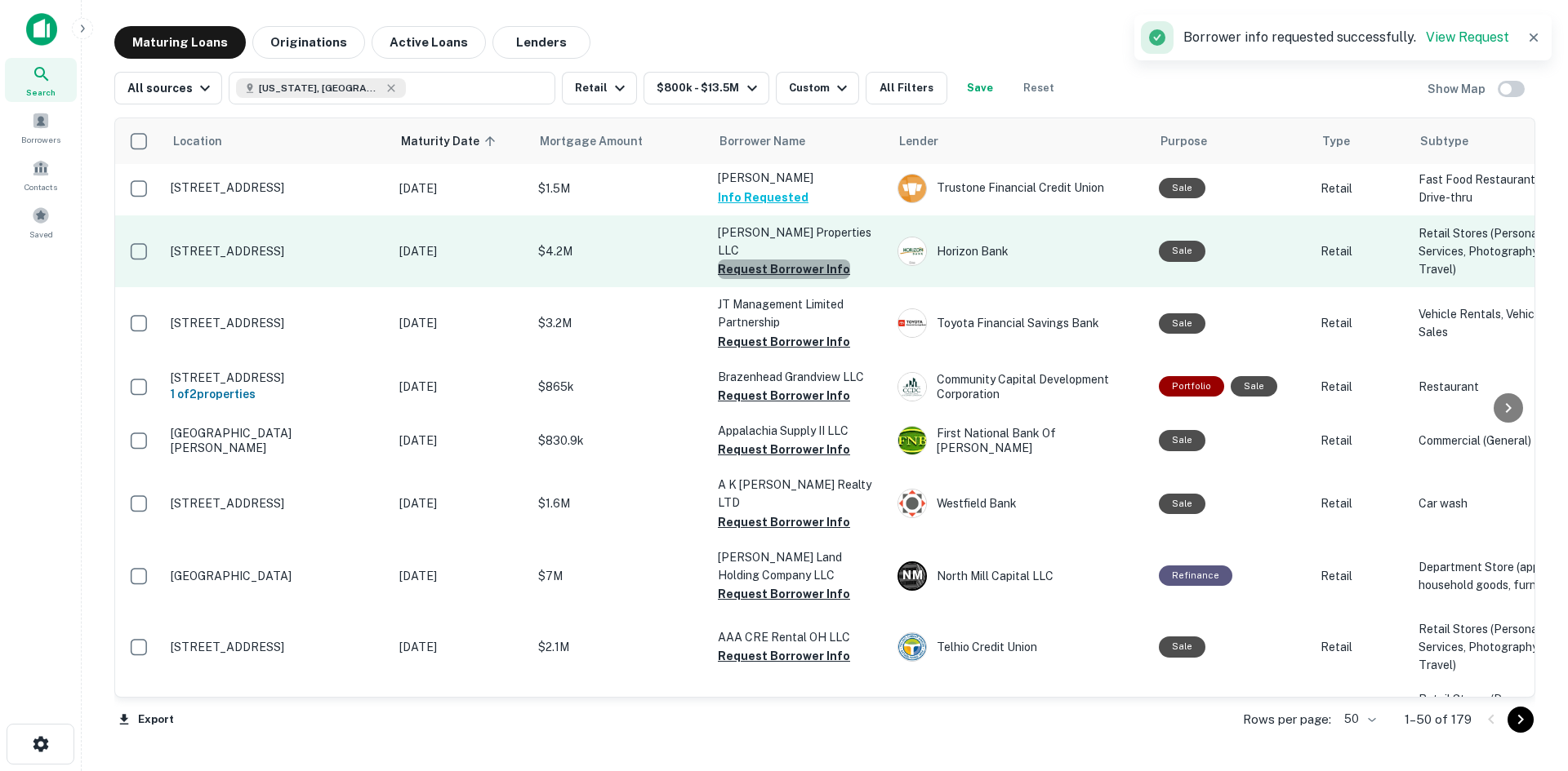
click at [813, 279] on button "Request Borrower Info" at bounding box center [784, 269] width 132 height 20
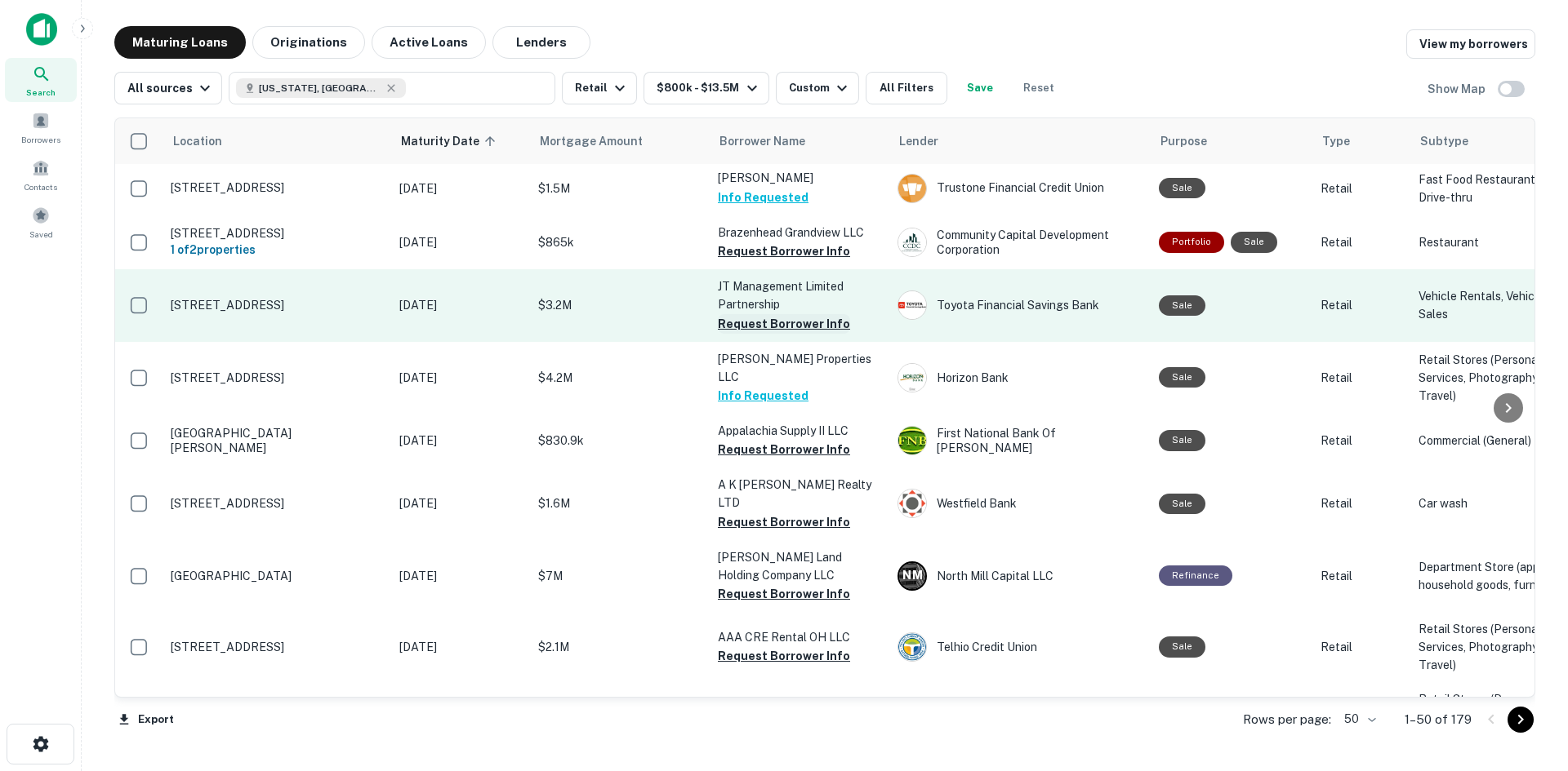
click at [794, 334] on button "Request Borrower Info" at bounding box center [784, 324] width 132 height 20
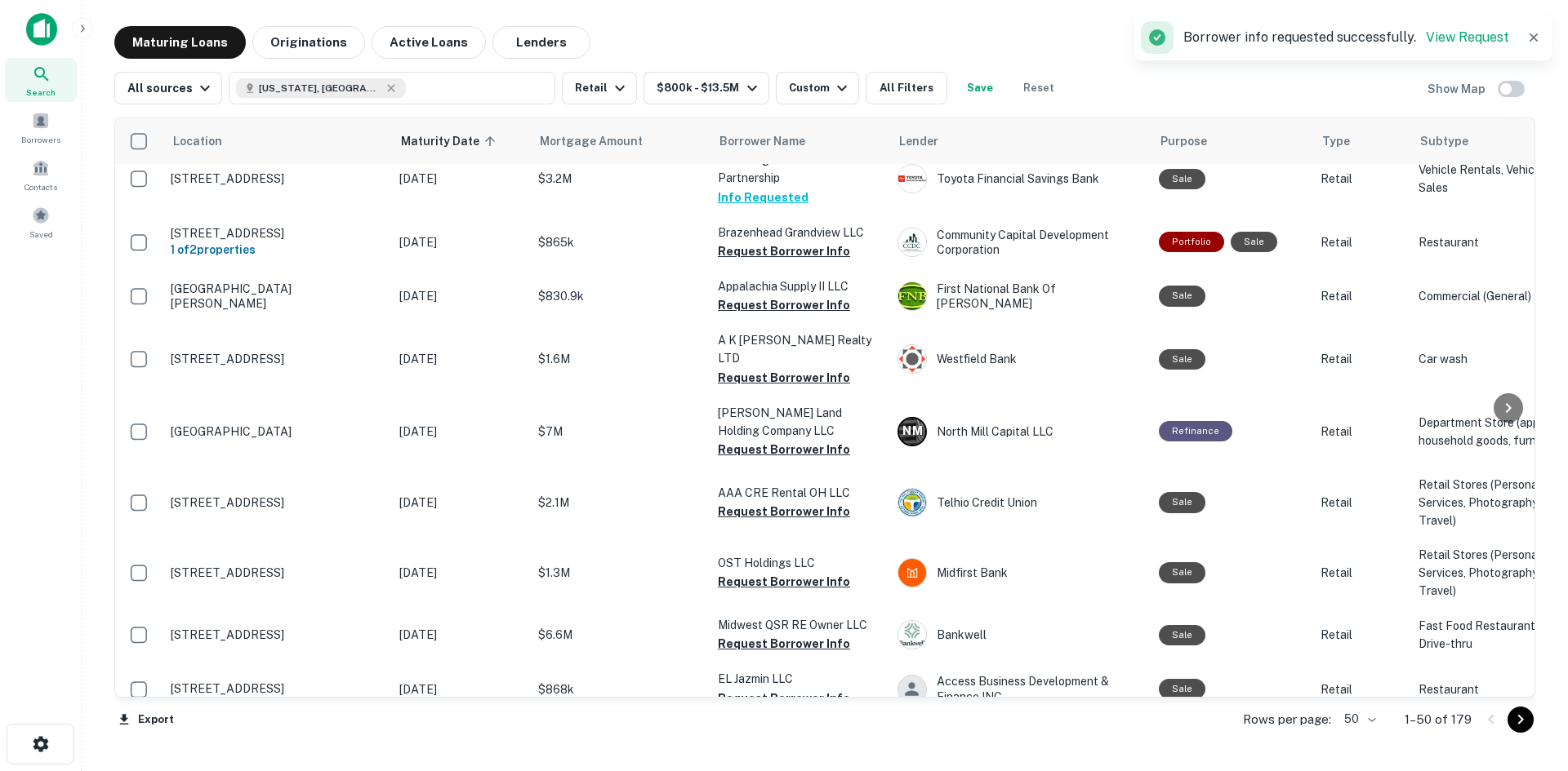
scroll to position [327, 0]
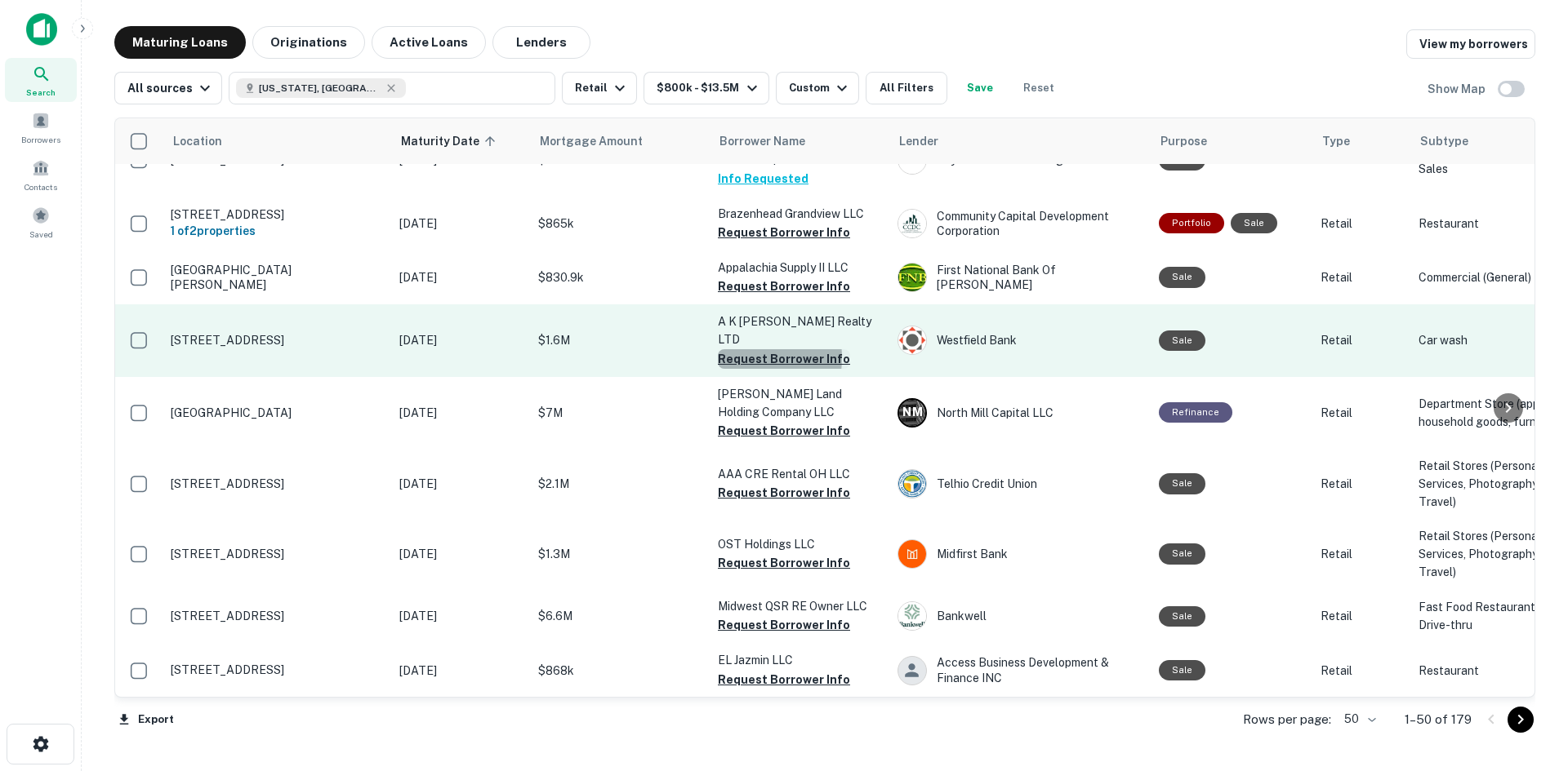
click at [731, 369] on button "Request Borrower Info" at bounding box center [784, 359] width 132 height 20
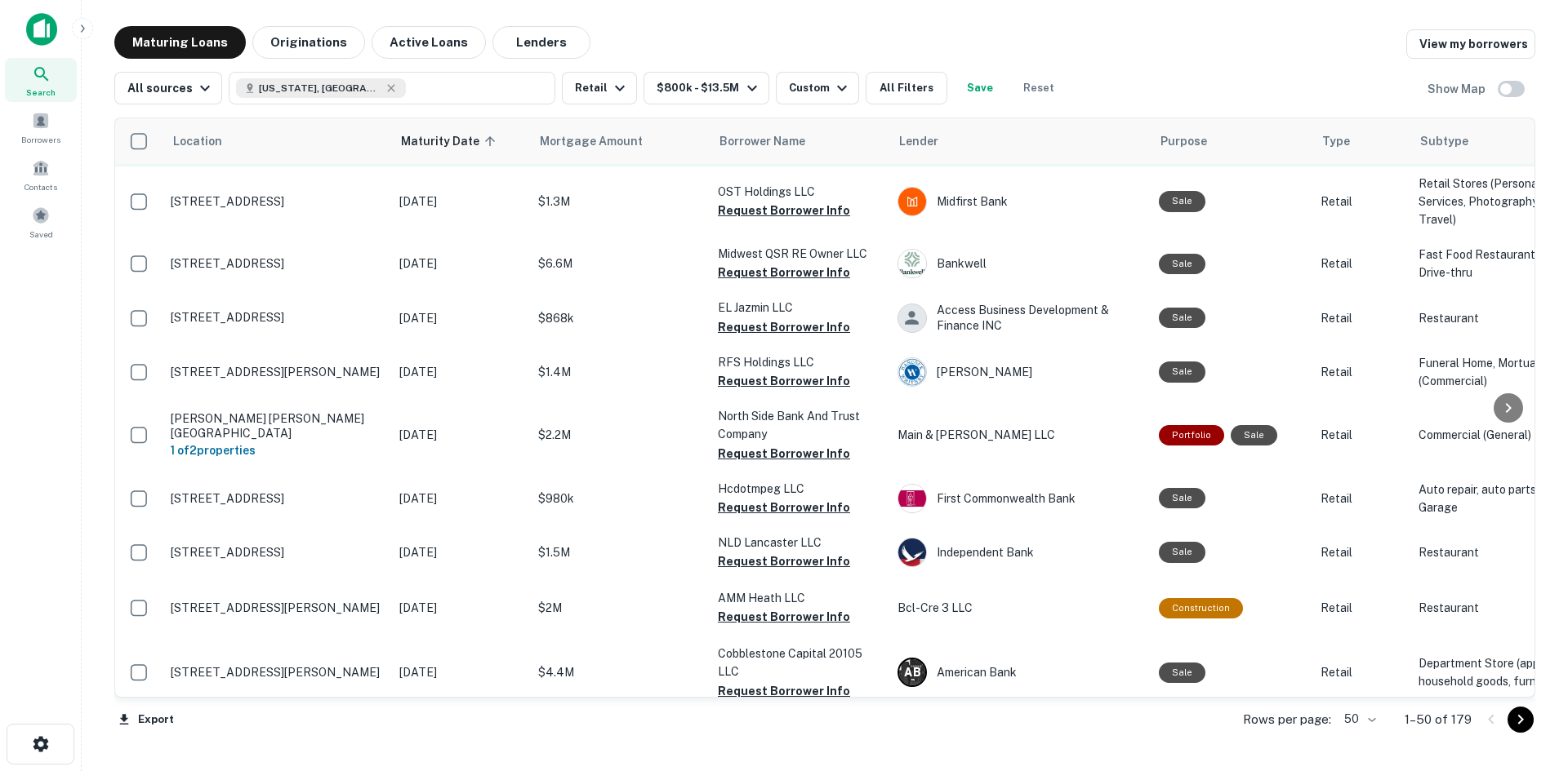
scroll to position [683, 0]
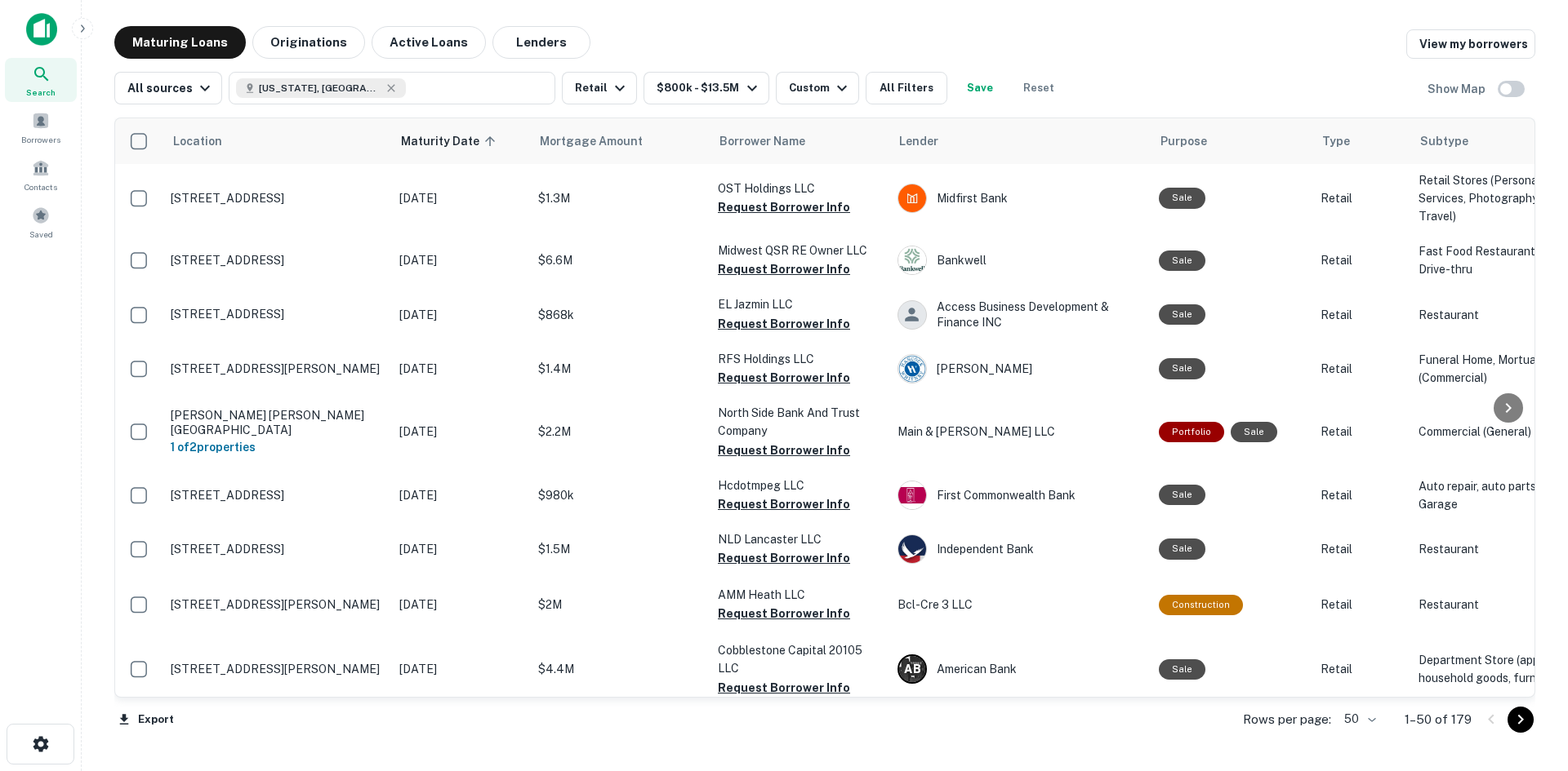
click at [773, 147] on button "Request Borrower Info" at bounding box center [784, 137] width 132 height 20
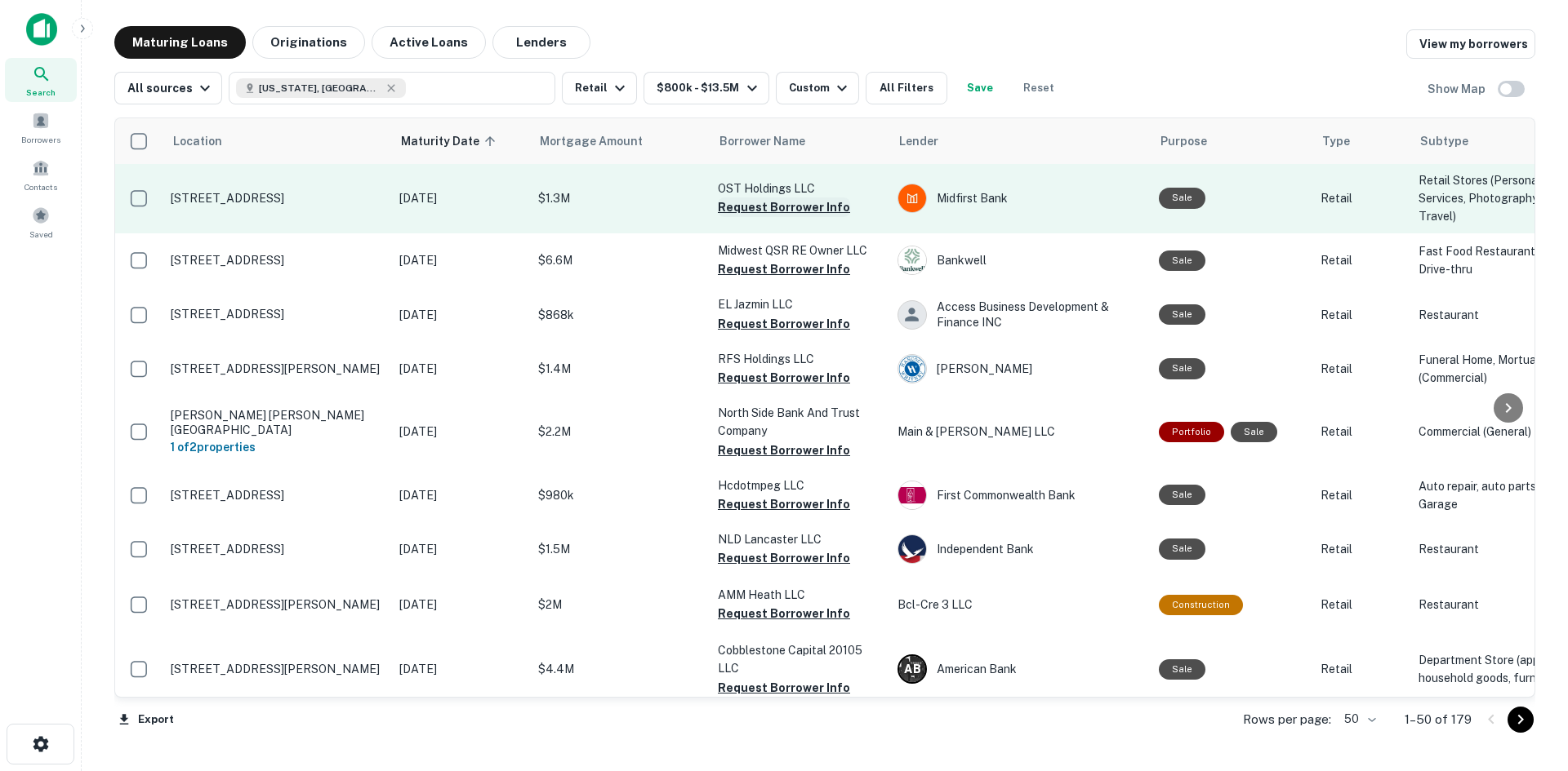
click at [764, 217] on button "Request Borrower Info" at bounding box center [784, 207] width 132 height 20
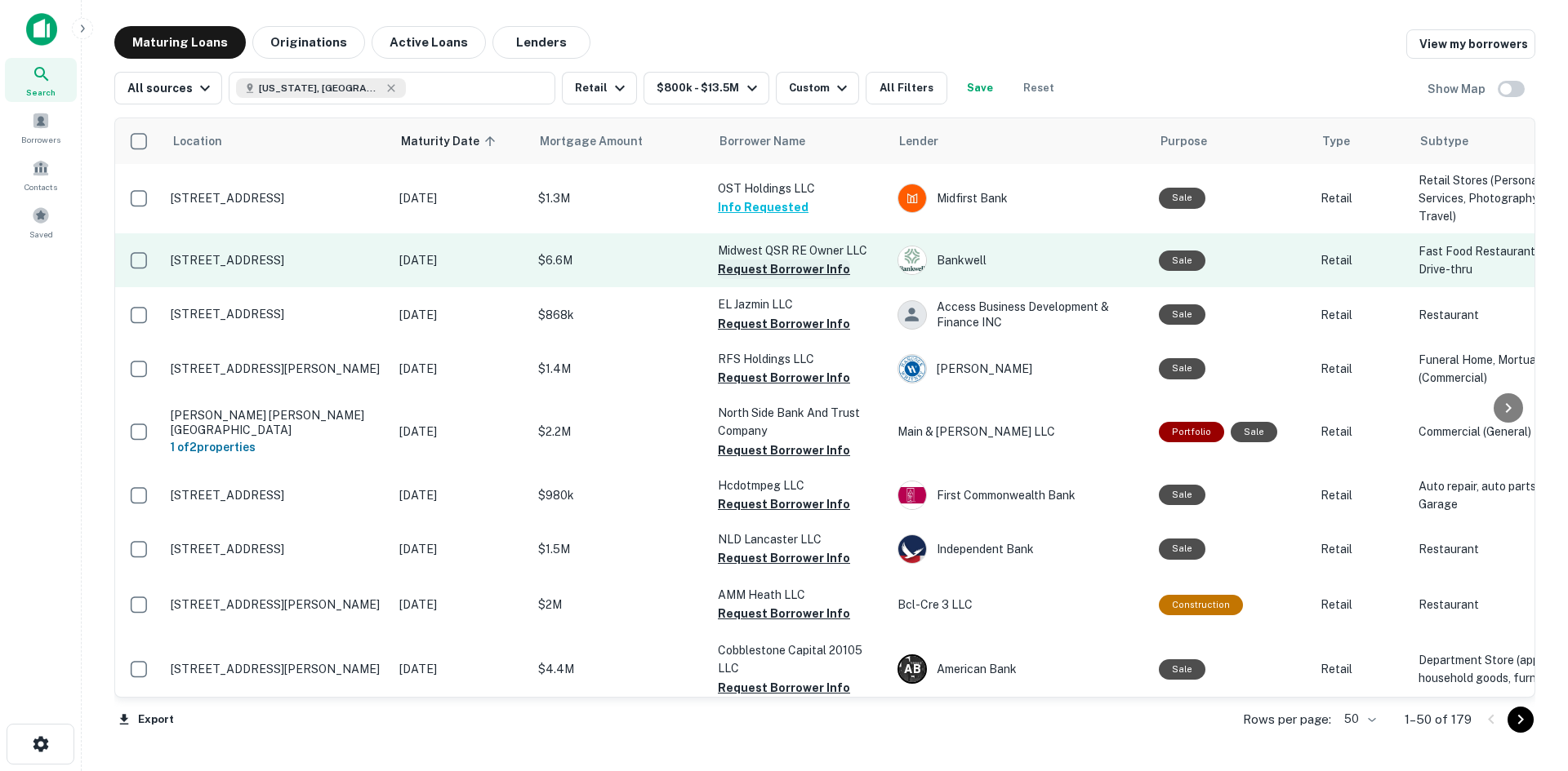
click at [785, 279] on button "Request Borrower Info" at bounding box center [784, 269] width 132 height 20
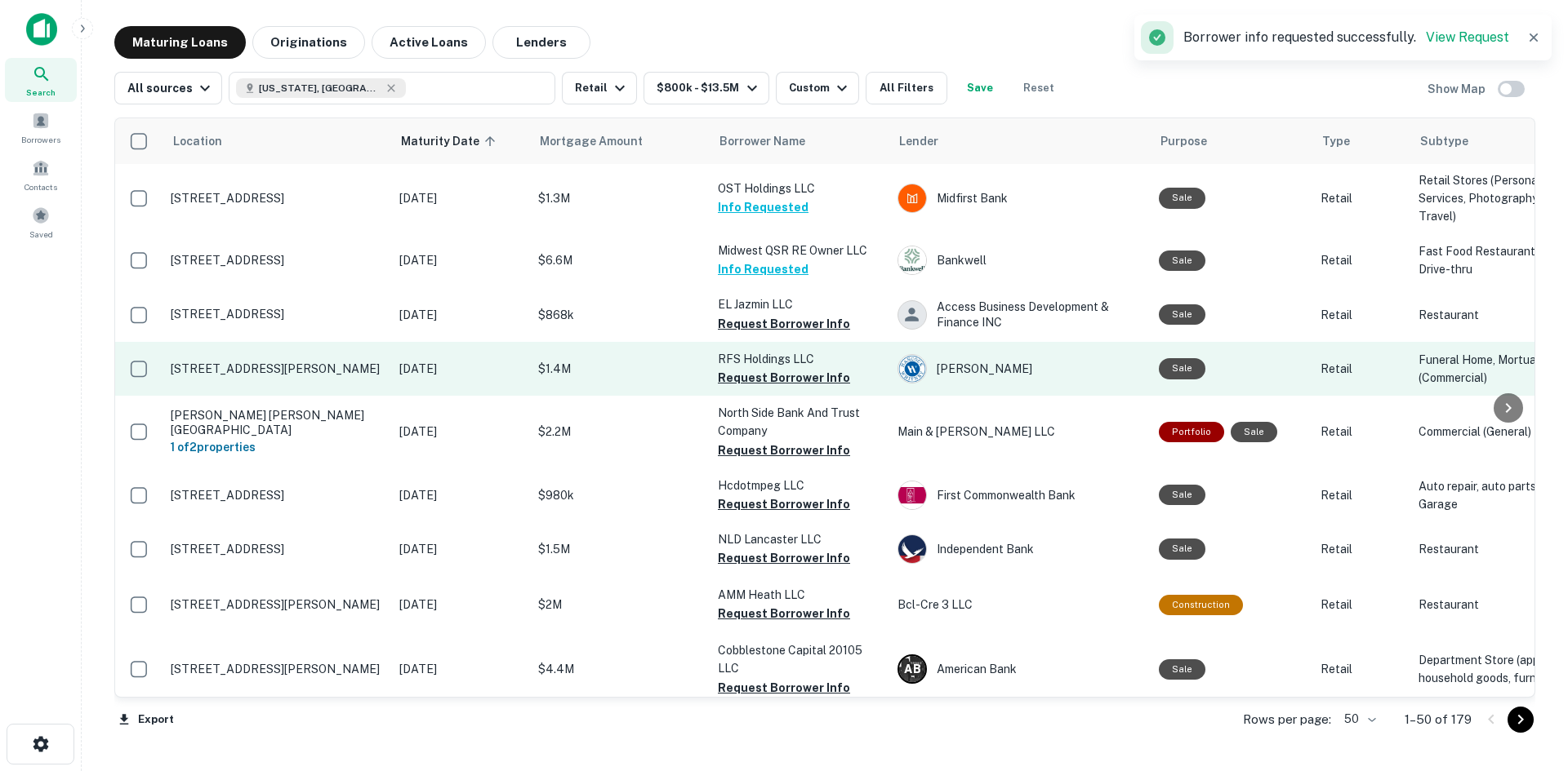
scroll to position [846, 0]
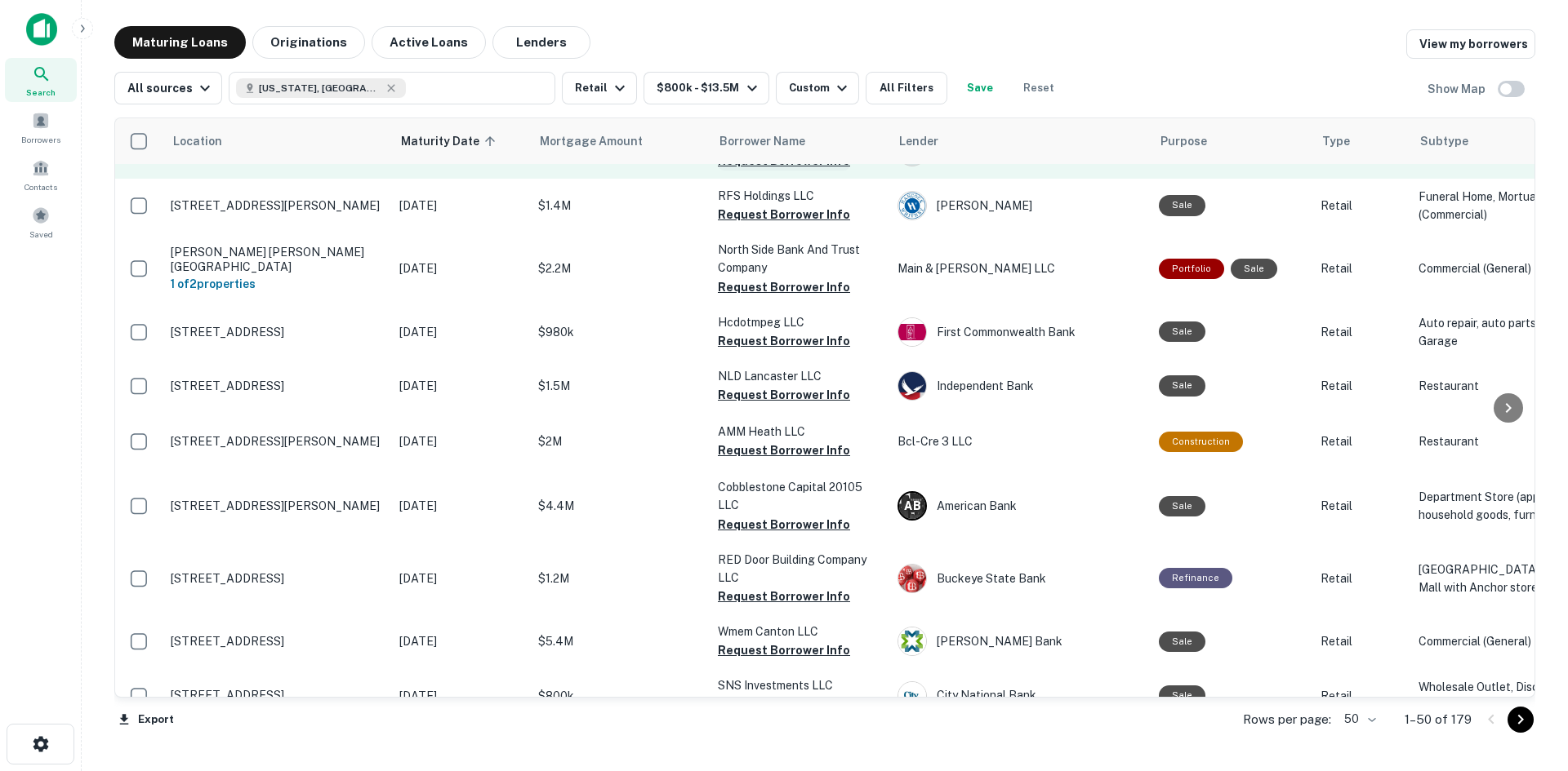
click at [780, 170] on button "Request Borrower Info" at bounding box center [784, 161] width 132 height 20
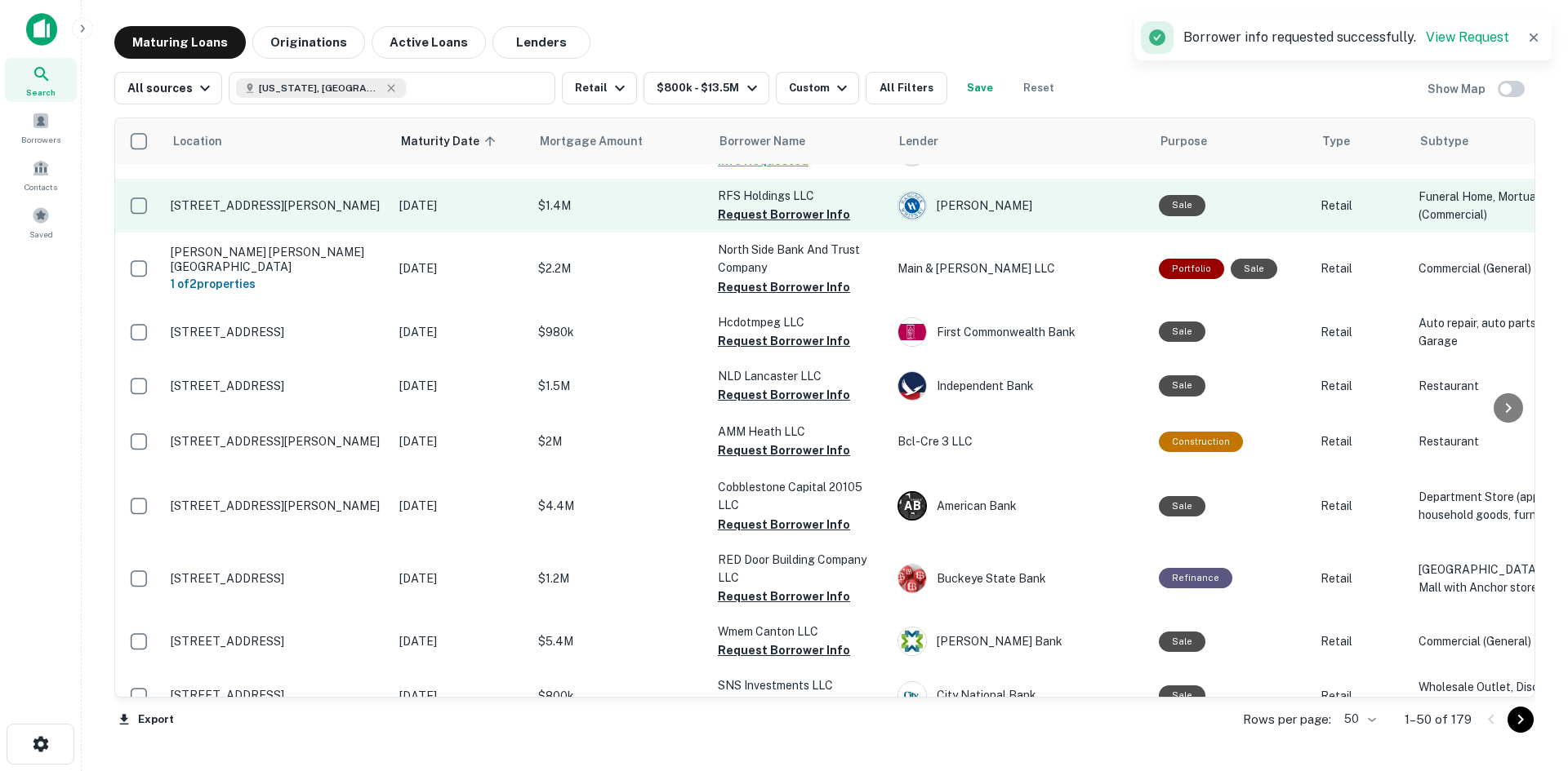
scroll to position [927, 0]
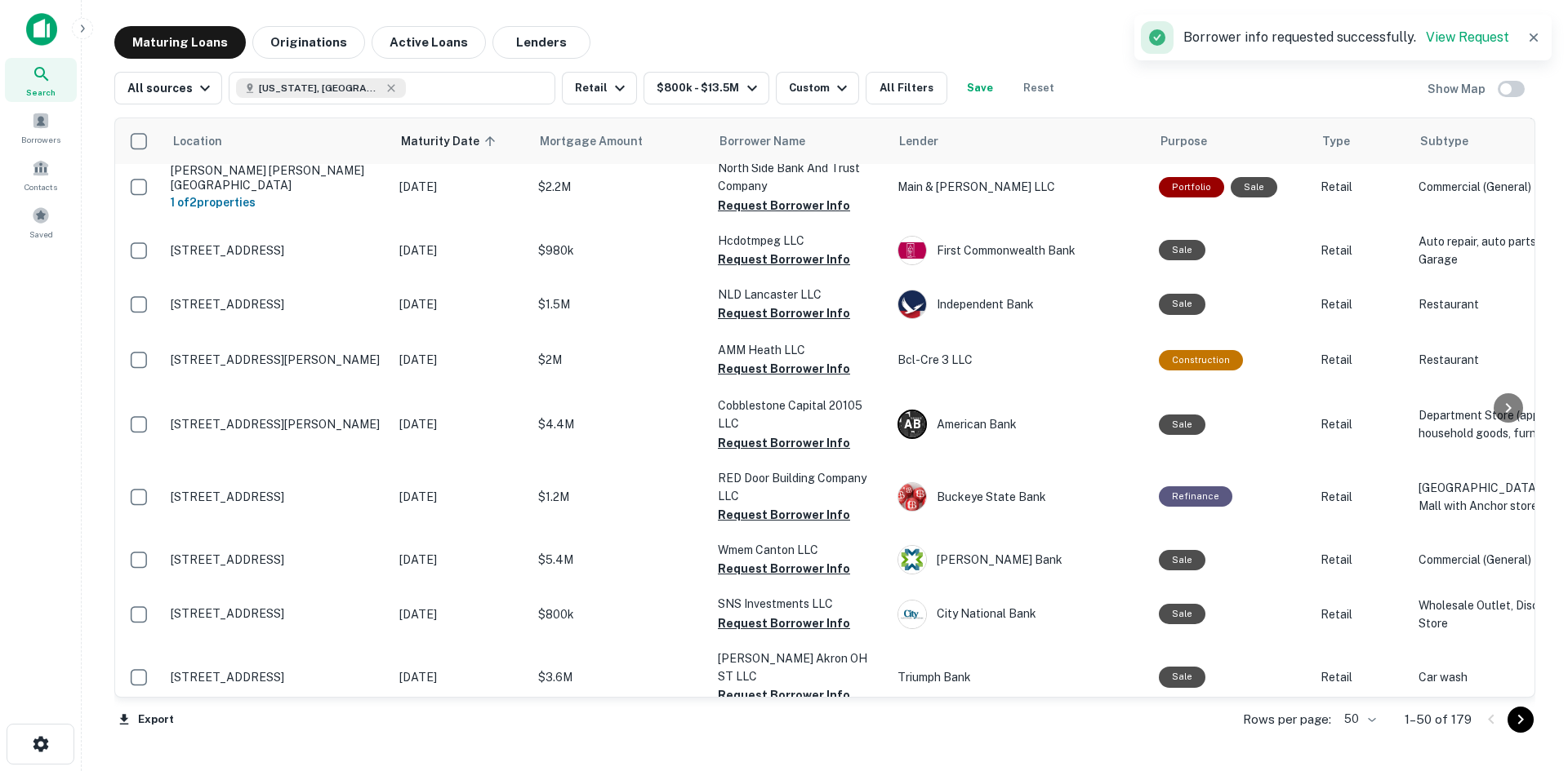
click at [766, 143] on button "Request Borrower Info" at bounding box center [784, 133] width 132 height 20
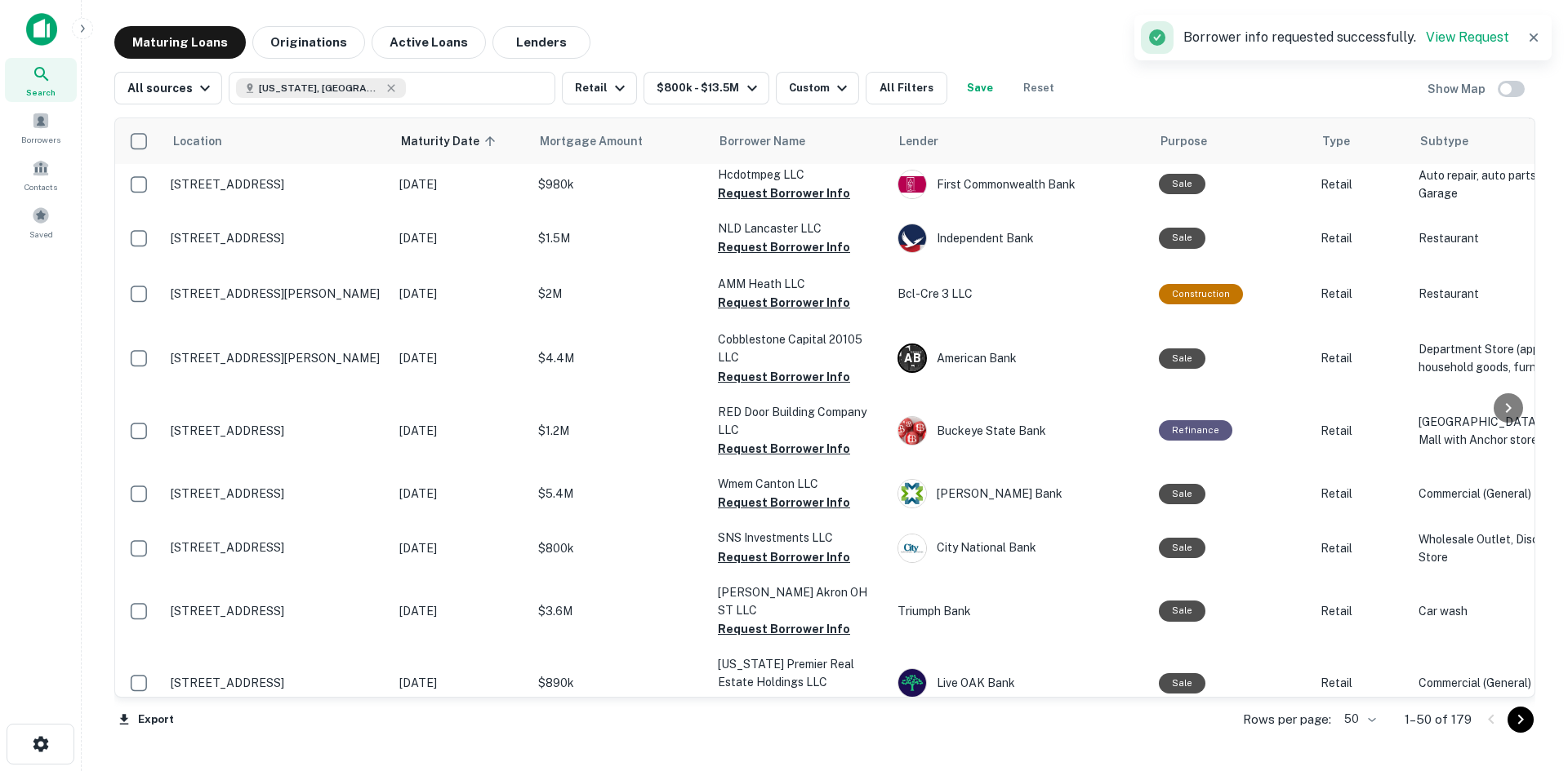
scroll to position [1090, 0]
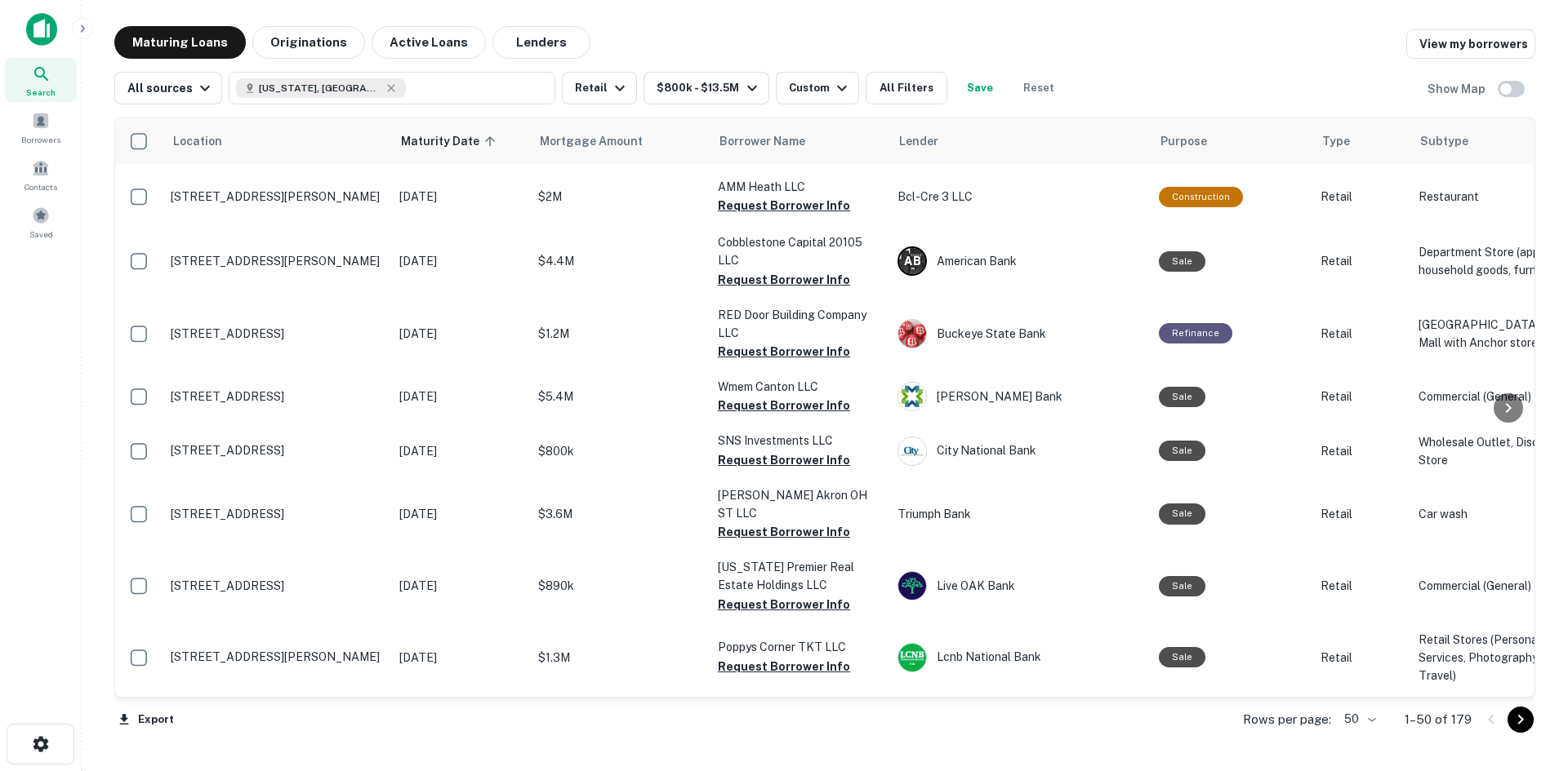
click at [731, 106] on button "Request Borrower Info" at bounding box center [784, 96] width 132 height 20
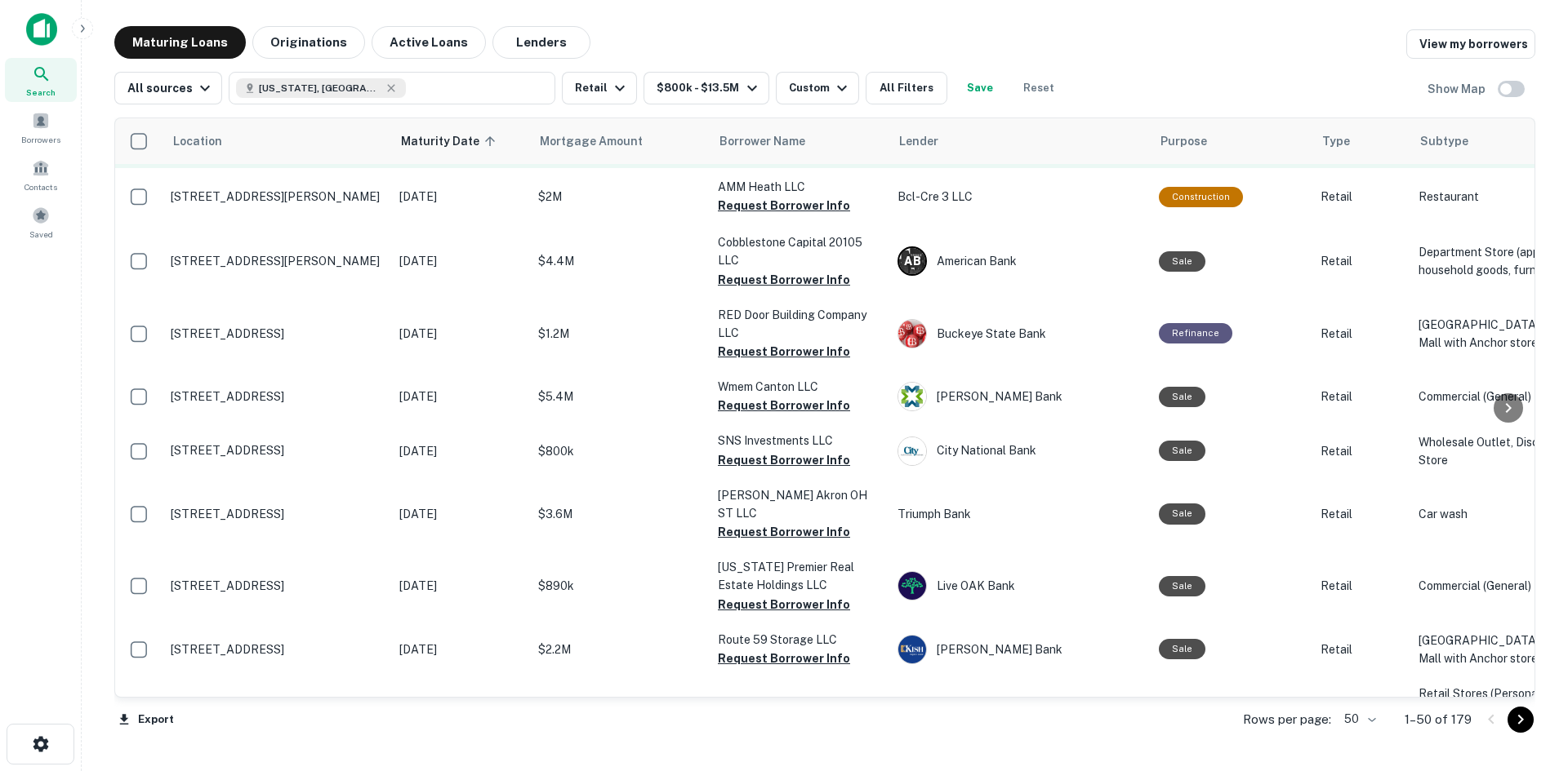
click at [818, 160] on button "Request Borrower Info" at bounding box center [784, 150] width 132 height 20
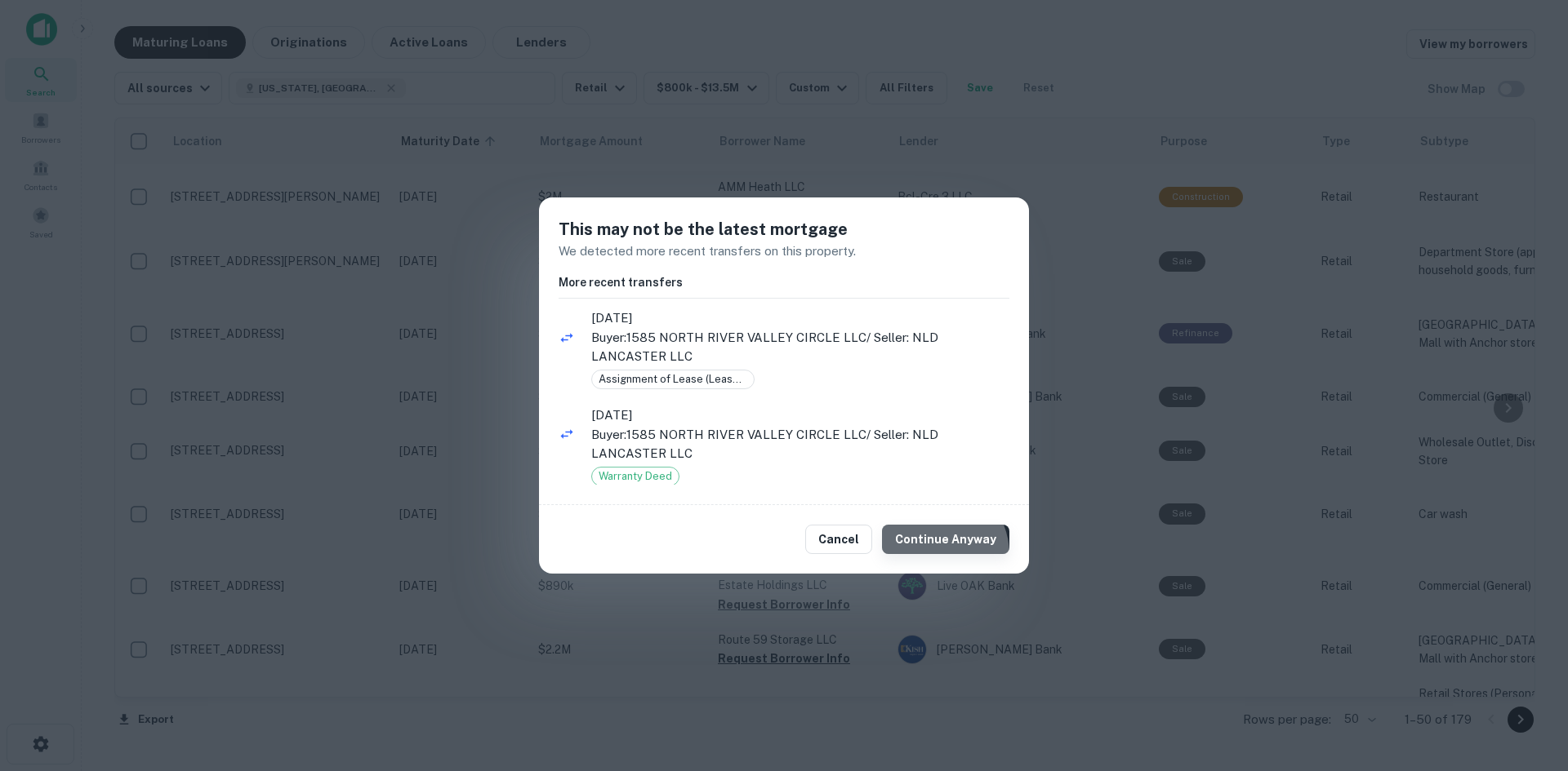
drag, startPoint x: 938, startPoint y: 554, endPoint x: 931, endPoint y: 545, distance: 11.4
click at [931, 551] on button "Continue Anyway" at bounding box center [946, 539] width 128 height 29
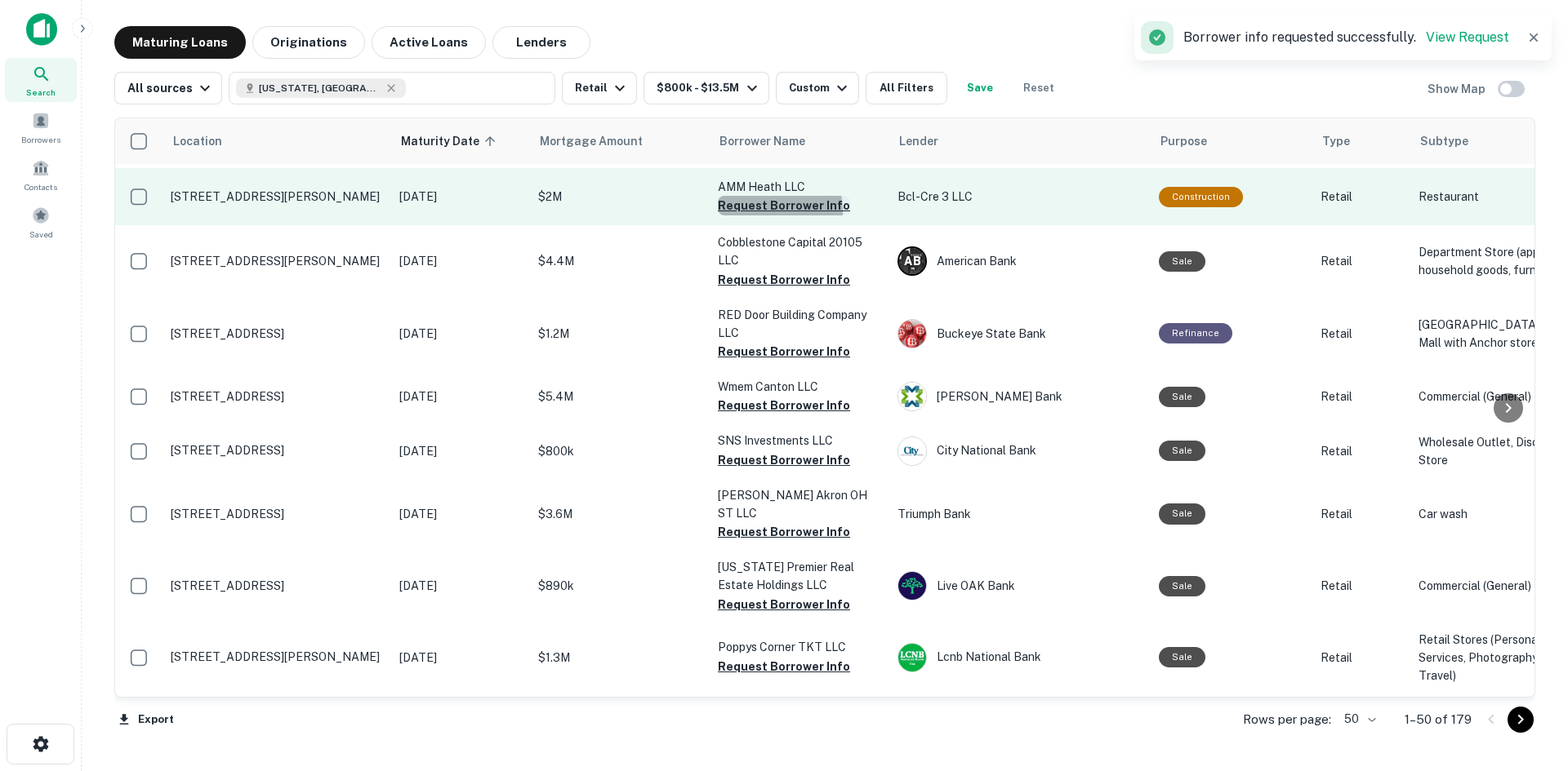
click at [763, 215] on button "Request Borrower Info" at bounding box center [784, 206] width 132 height 20
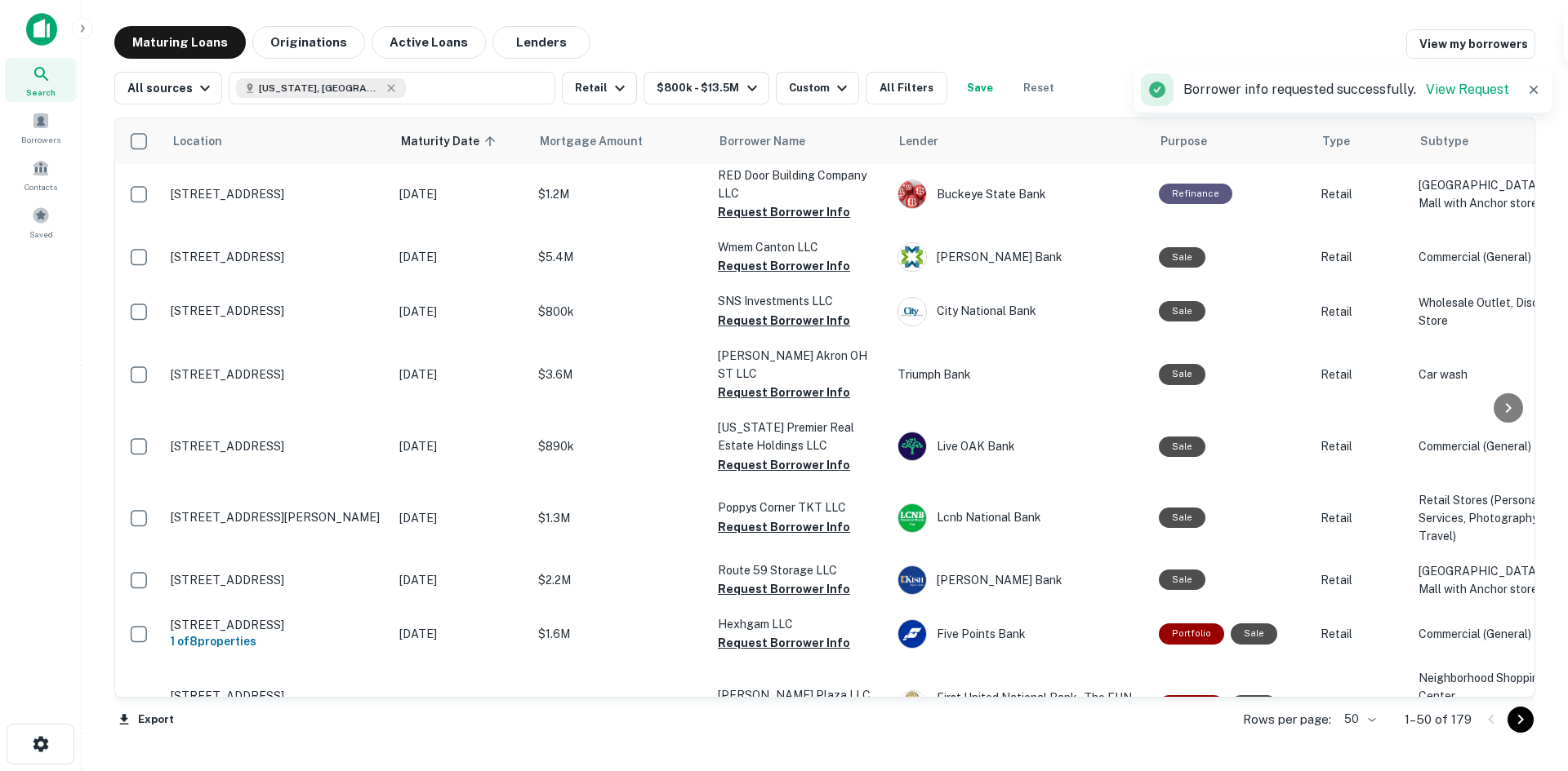
scroll to position [1254, 0]
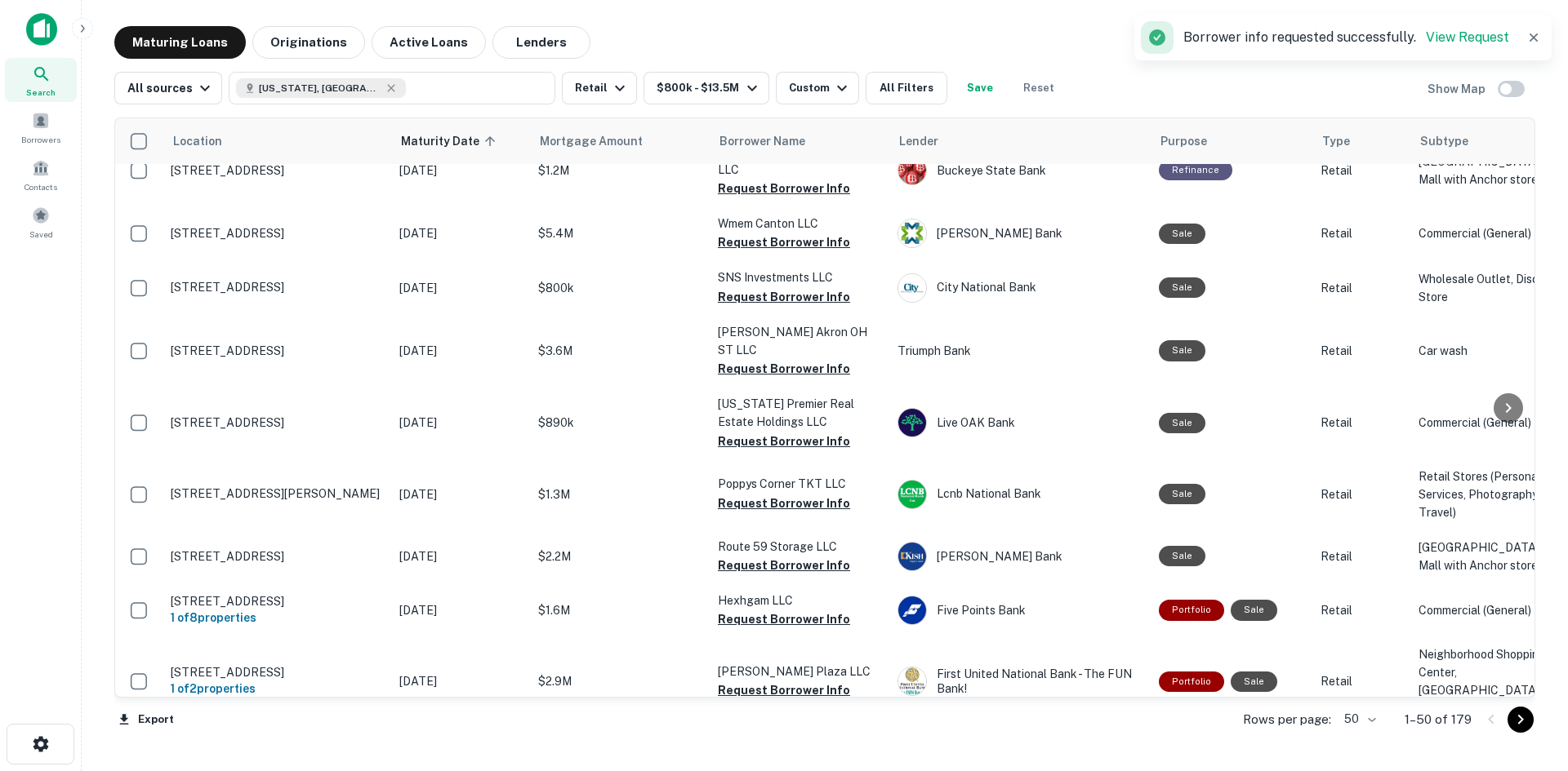
click at [818, 127] on button "Request Borrower Info" at bounding box center [784, 117] width 132 height 20
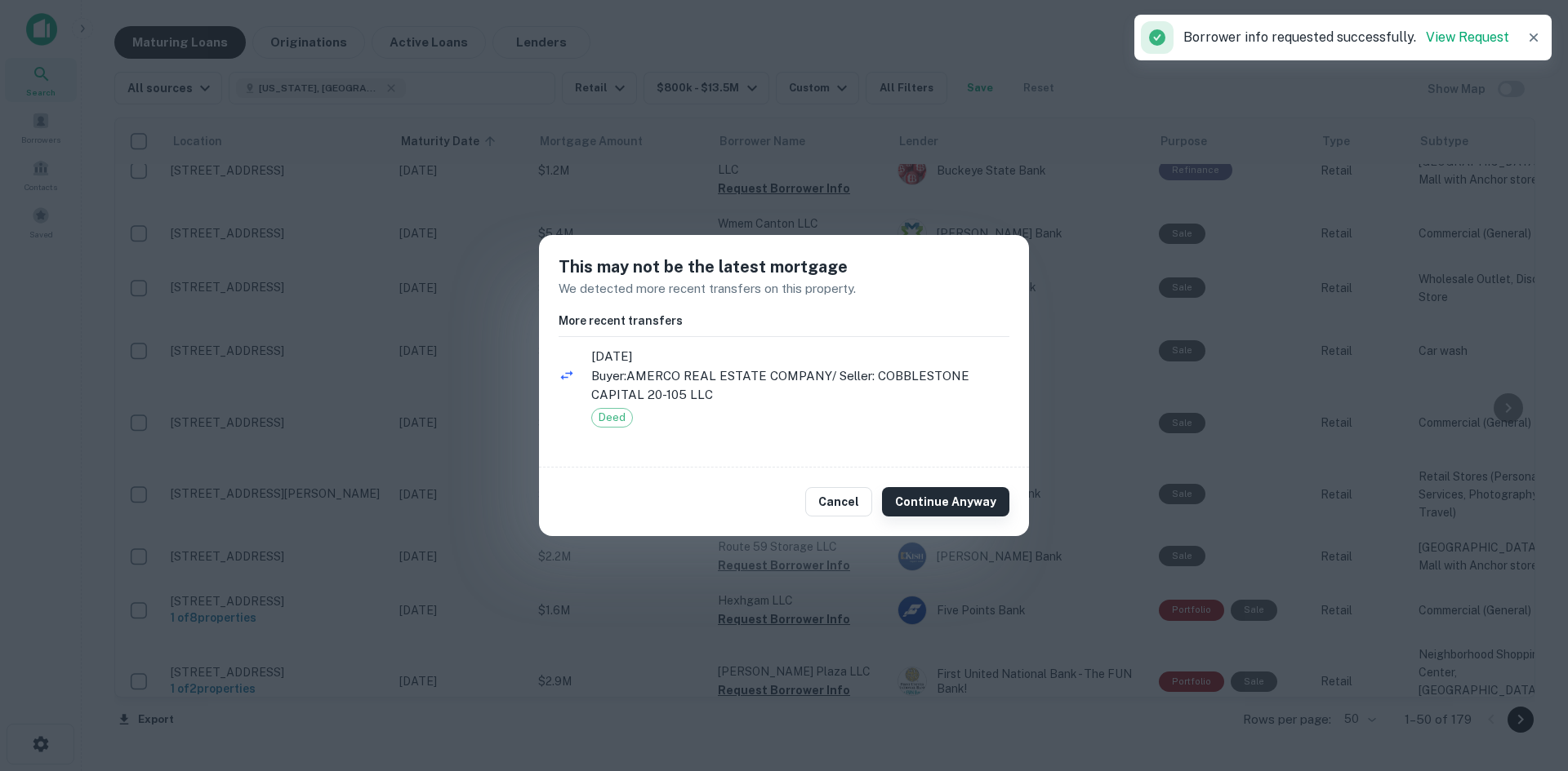
click at [907, 502] on button "Continue Anyway" at bounding box center [946, 502] width 128 height 29
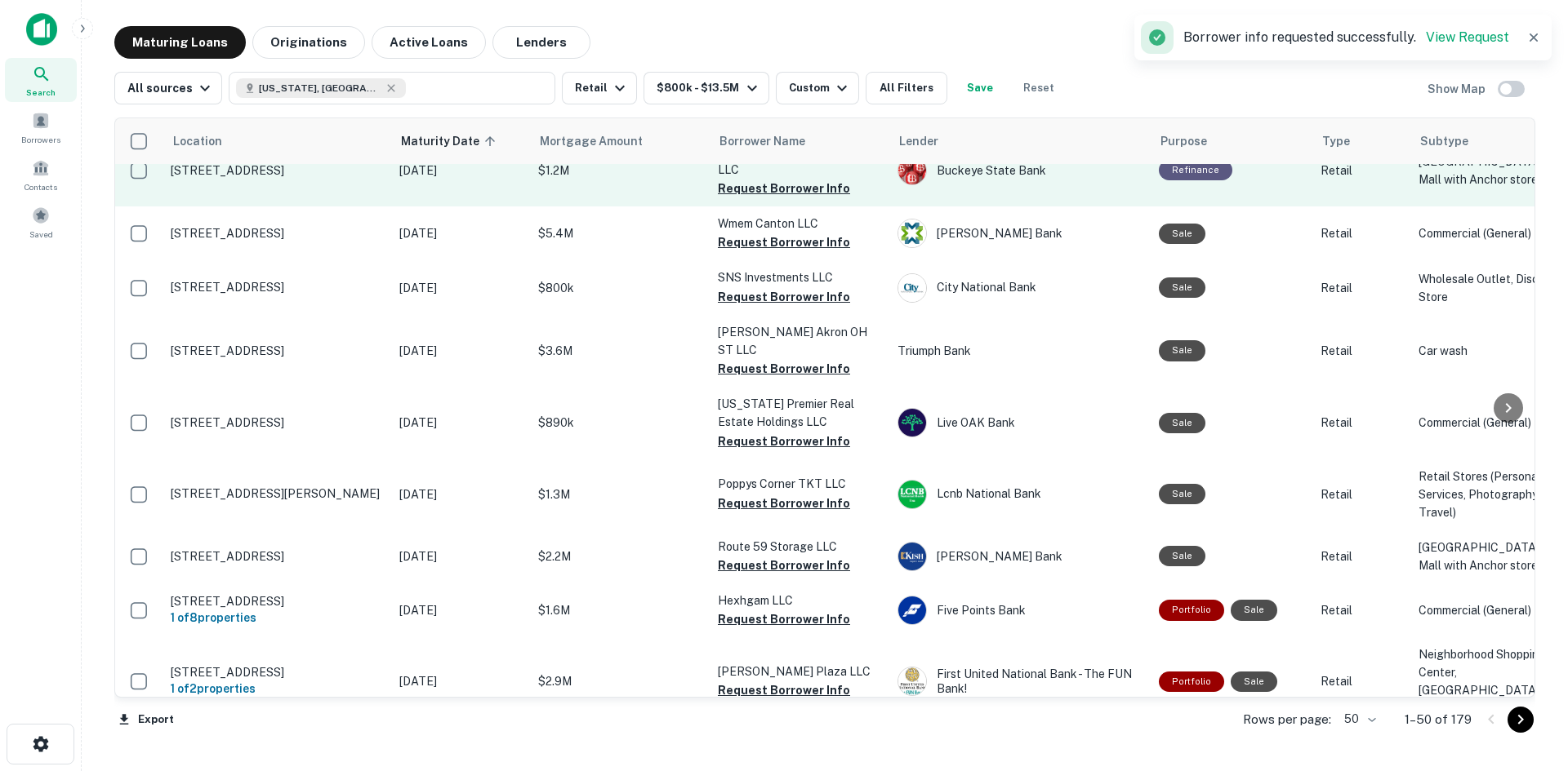
scroll to position [1335, 0]
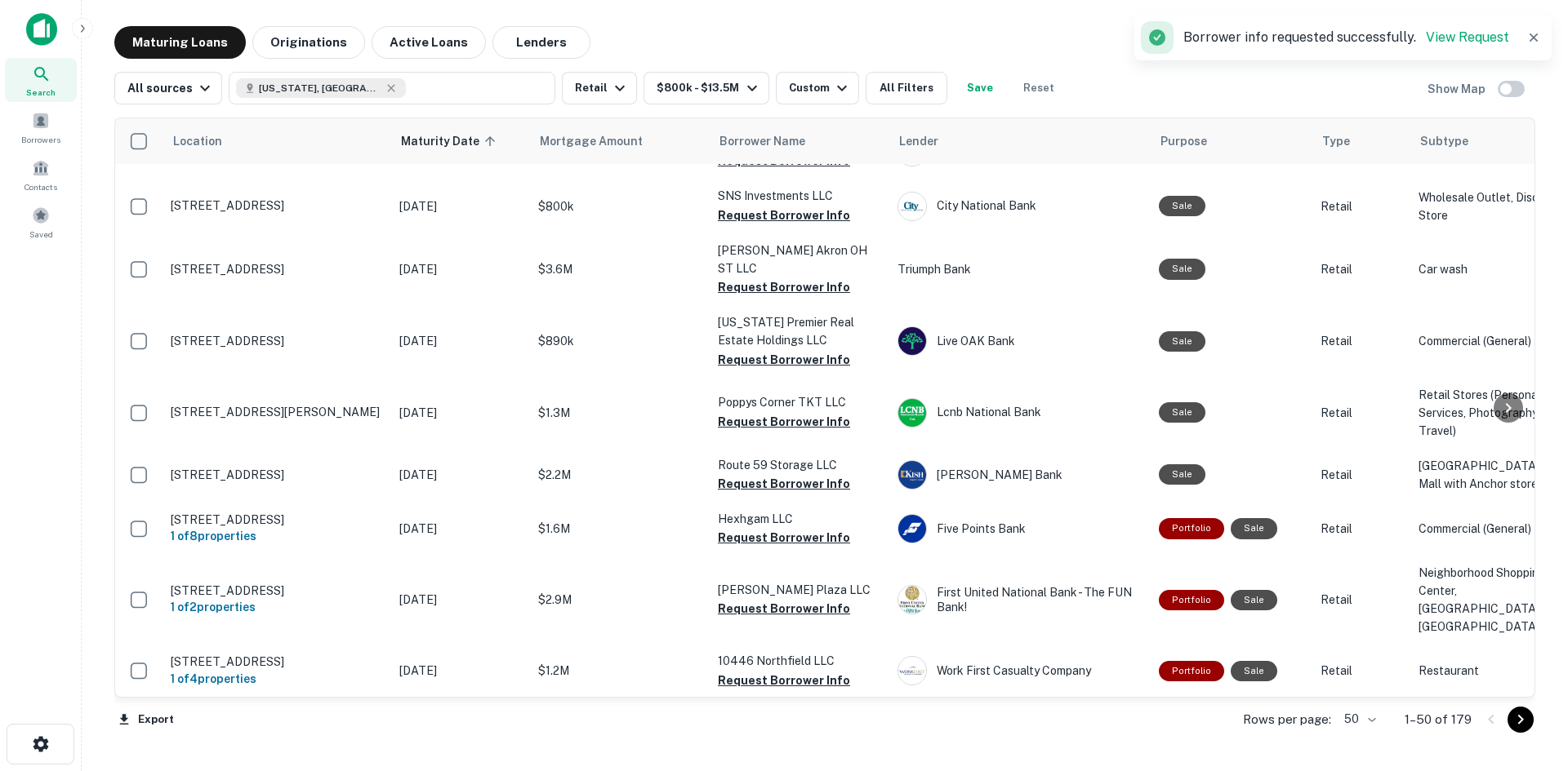
click at [817, 117] on button "Request Borrower Info" at bounding box center [784, 107] width 132 height 20
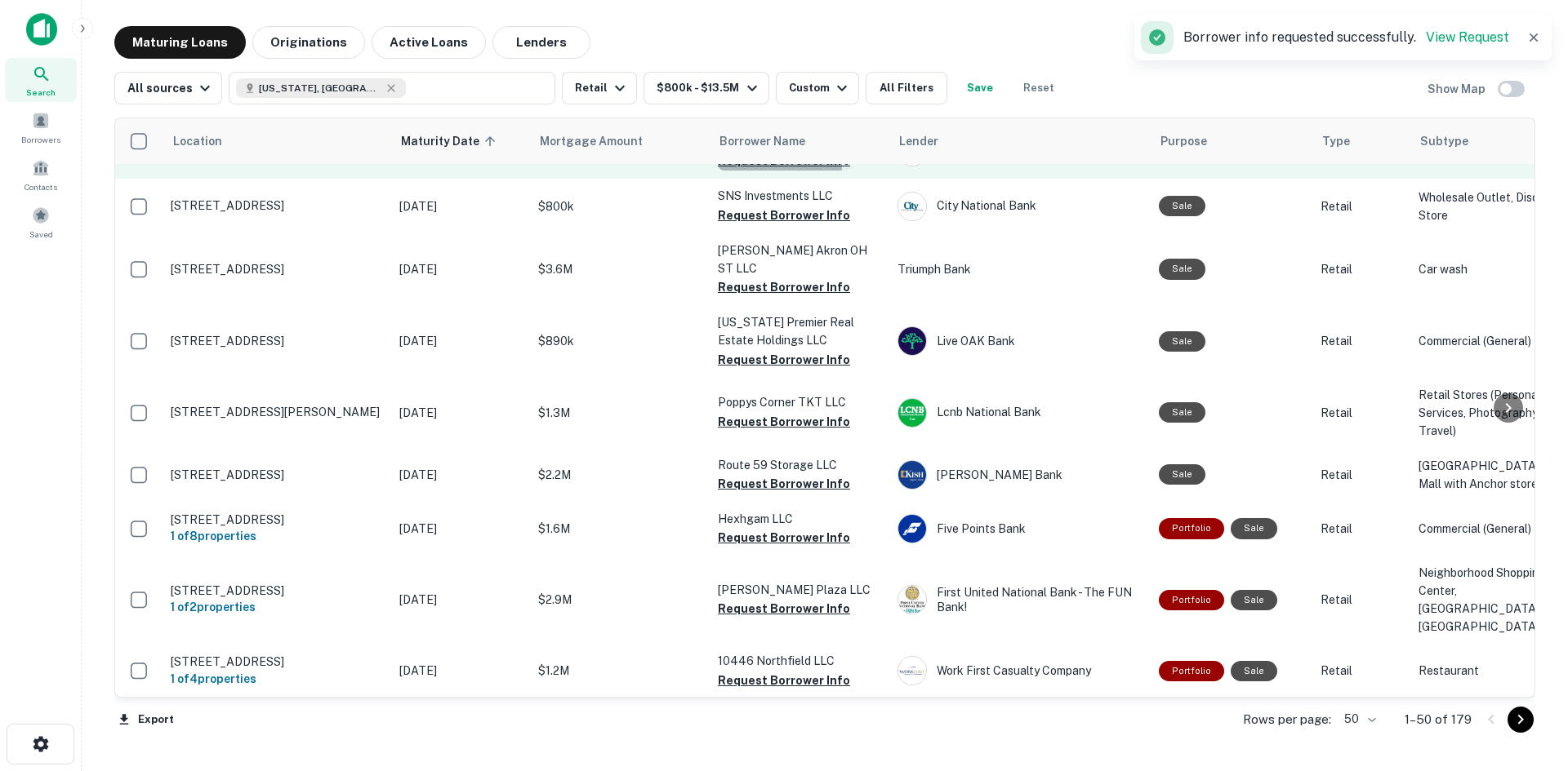
click at [756, 170] on button "Request Borrower Info" at bounding box center [784, 161] width 132 height 20
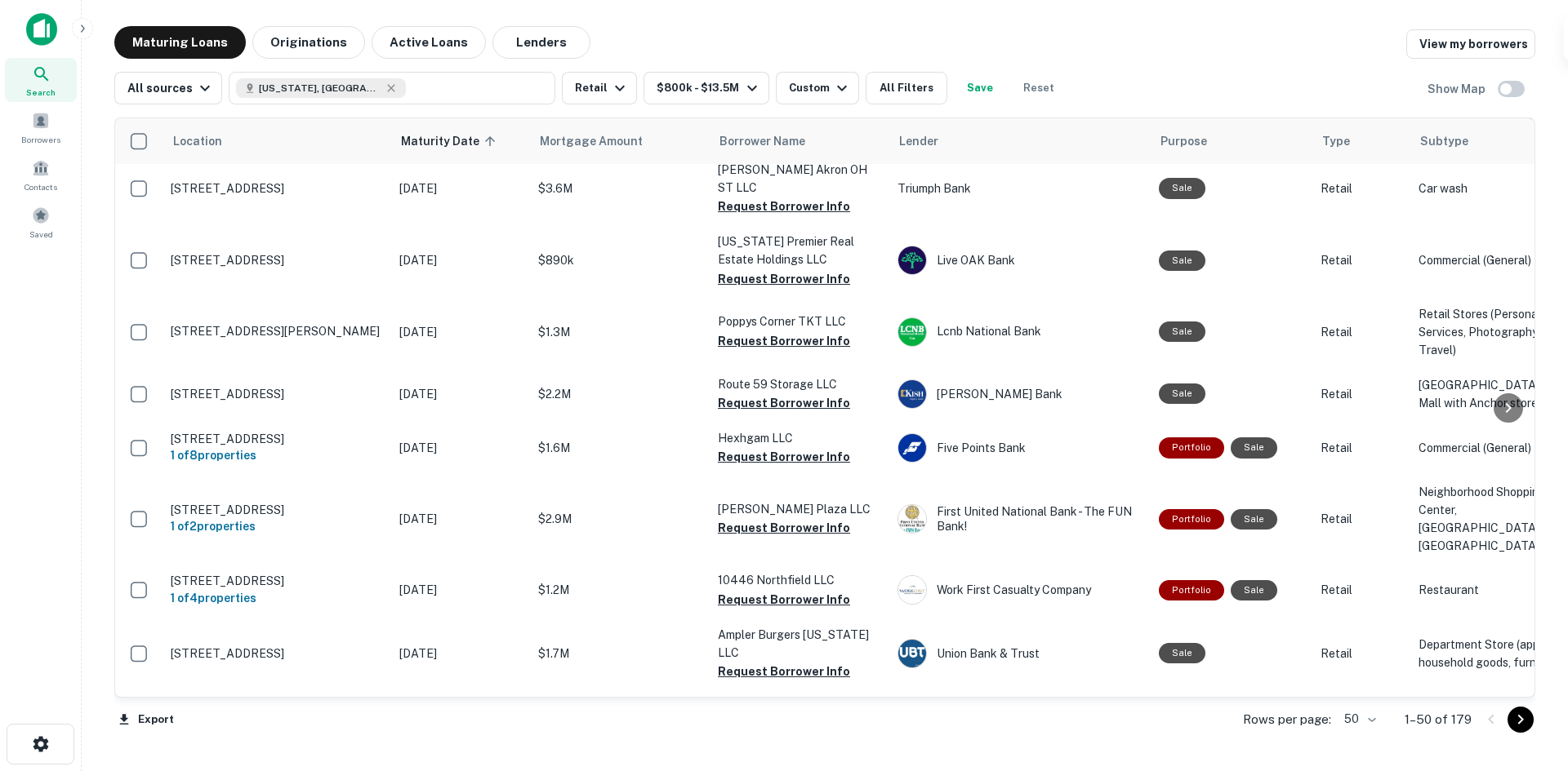
scroll to position [1417, 0]
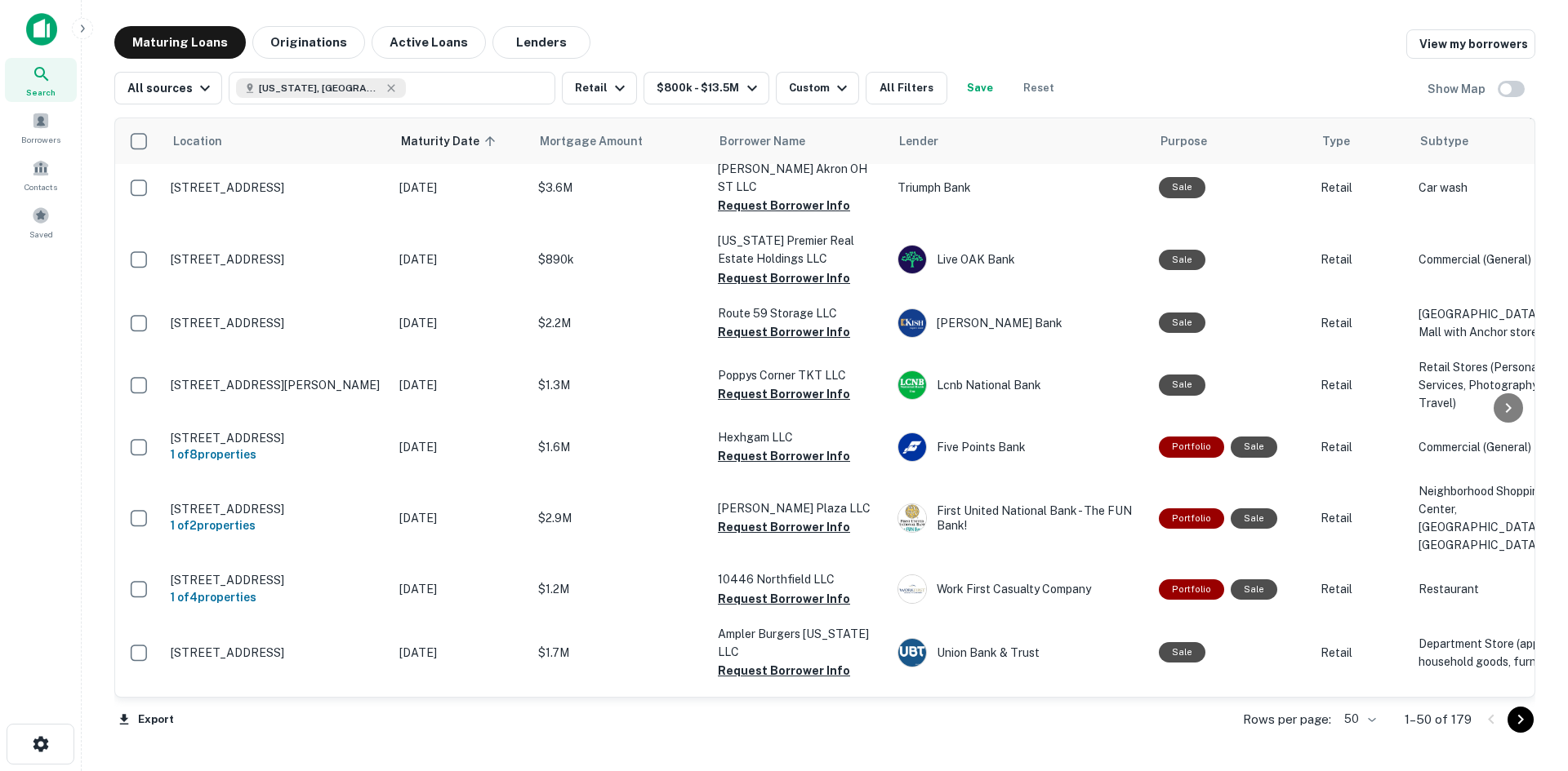
click at [743, 144] on button "Request Borrower Info" at bounding box center [784, 134] width 132 height 20
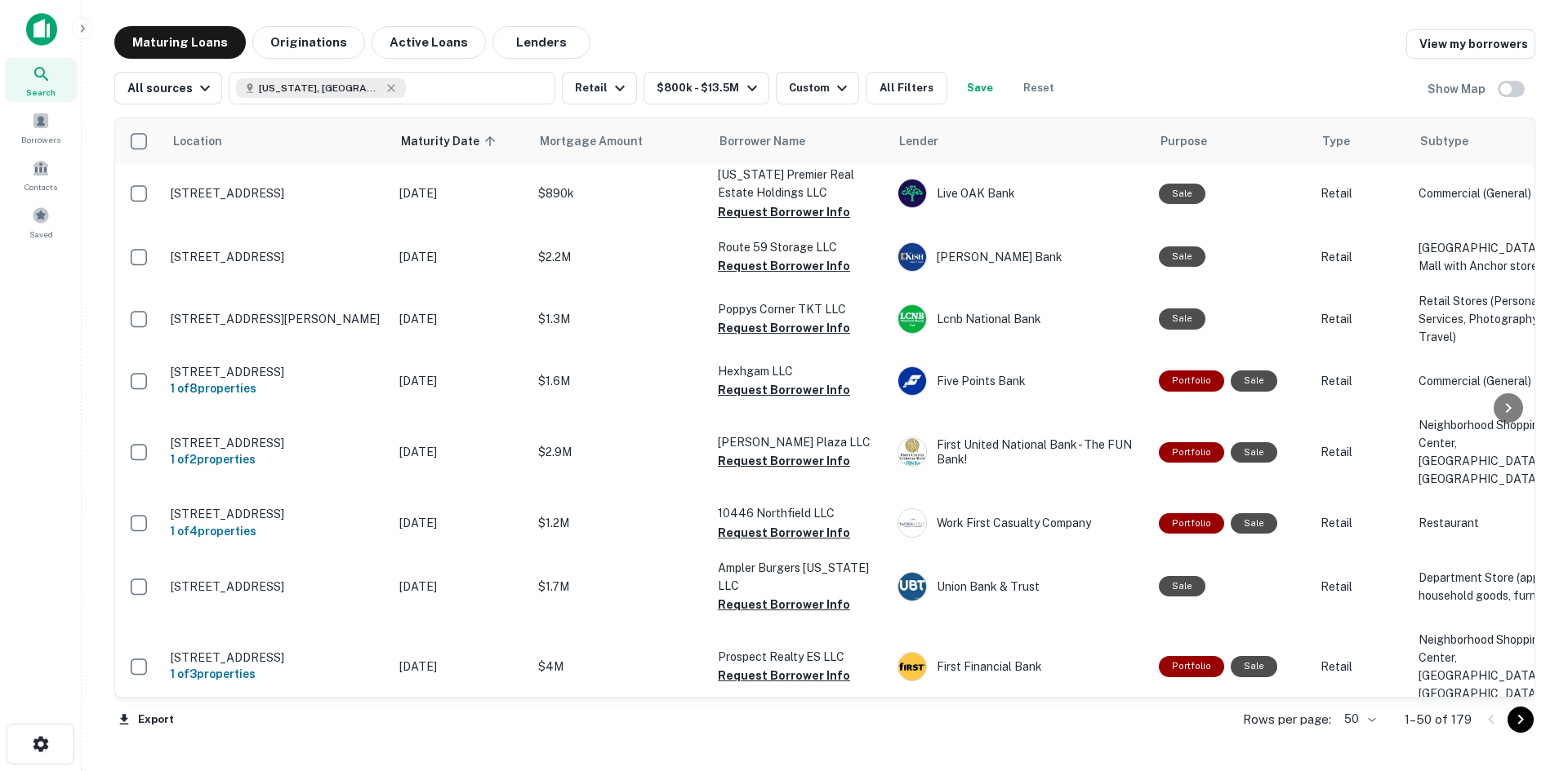
scroll to position [1498, 0]
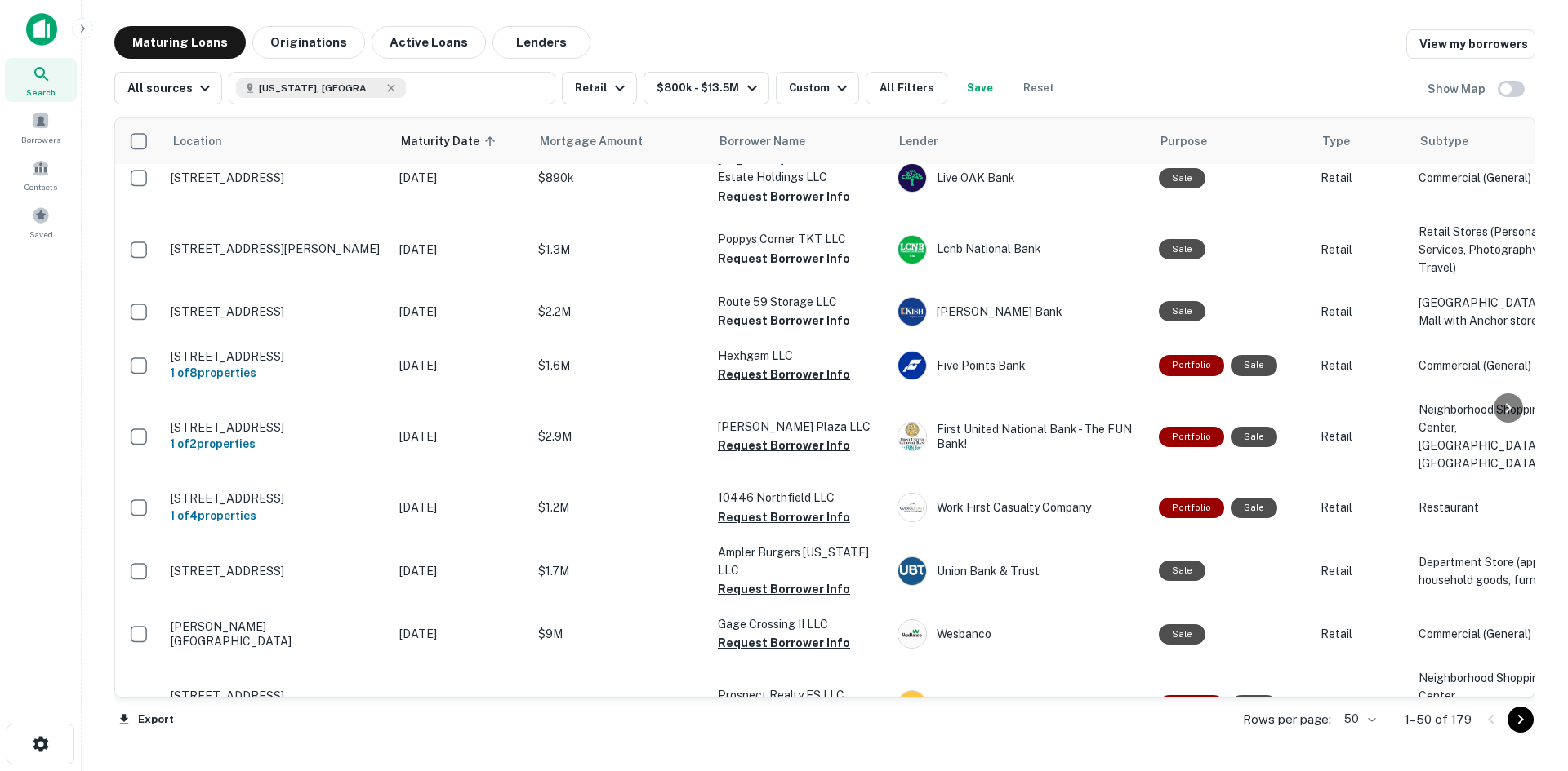
drag, startPoint x: 749, startPoint y: 323, endPoint x: 722, endPoint y: 325, distance: 27.1
click at [749, 134] on button "Request Borrower Info" at bounding box center [784, 124] width 132 height 20
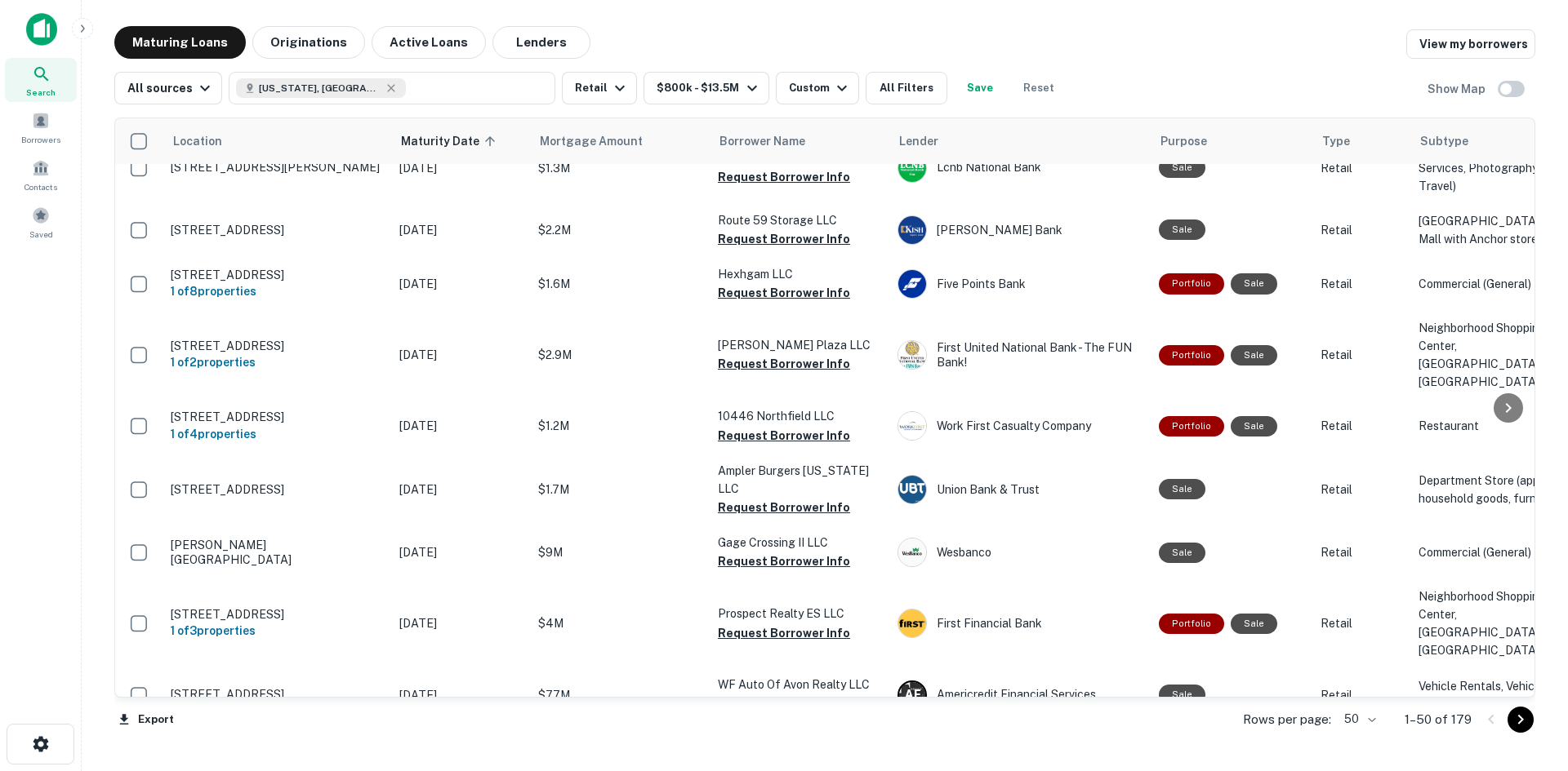
scroll to position [1662, 0]
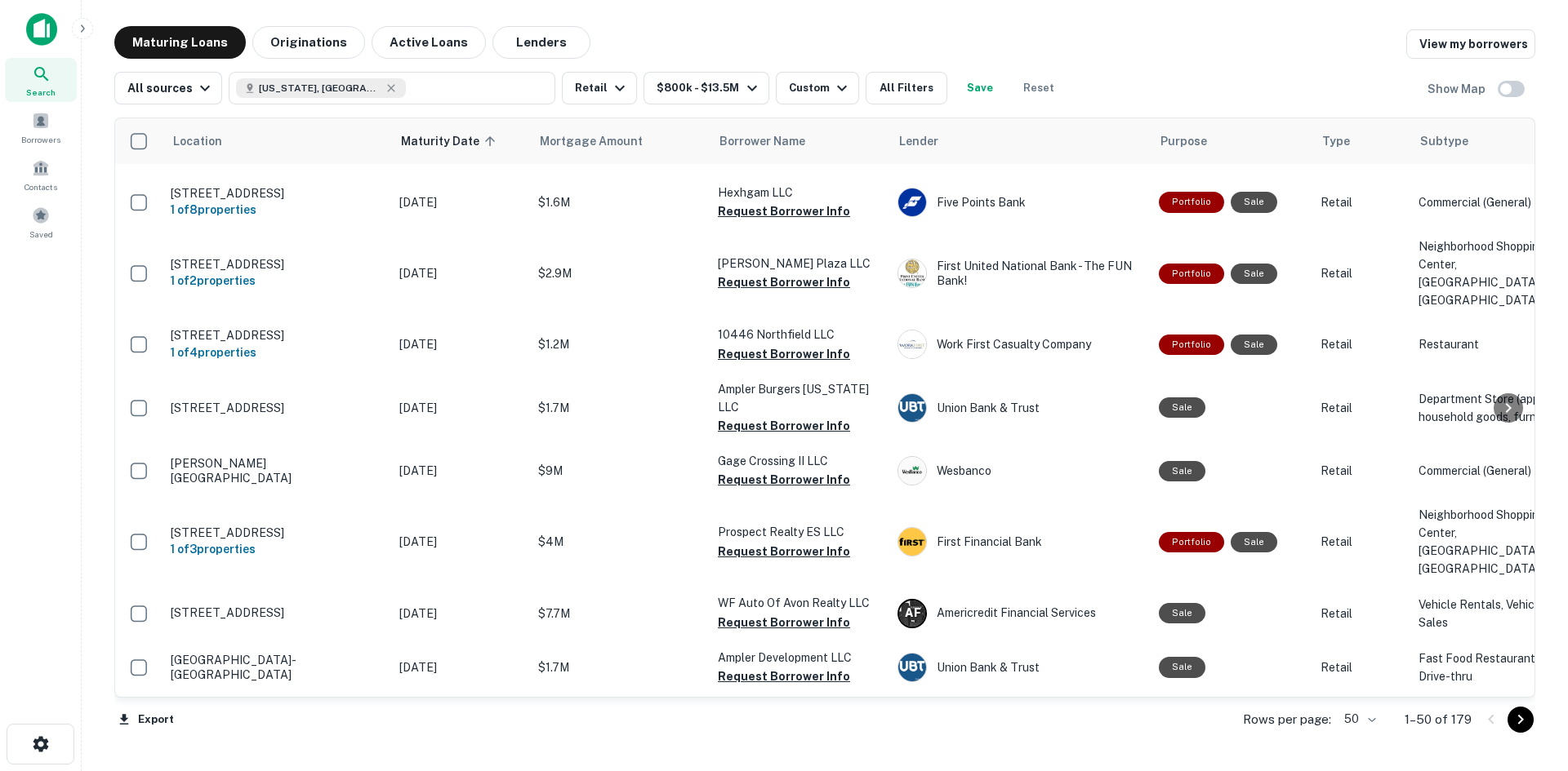
click at [804, 105] on button "Request Borrower Info" at bounding box center [784, 95] width 132 height 20
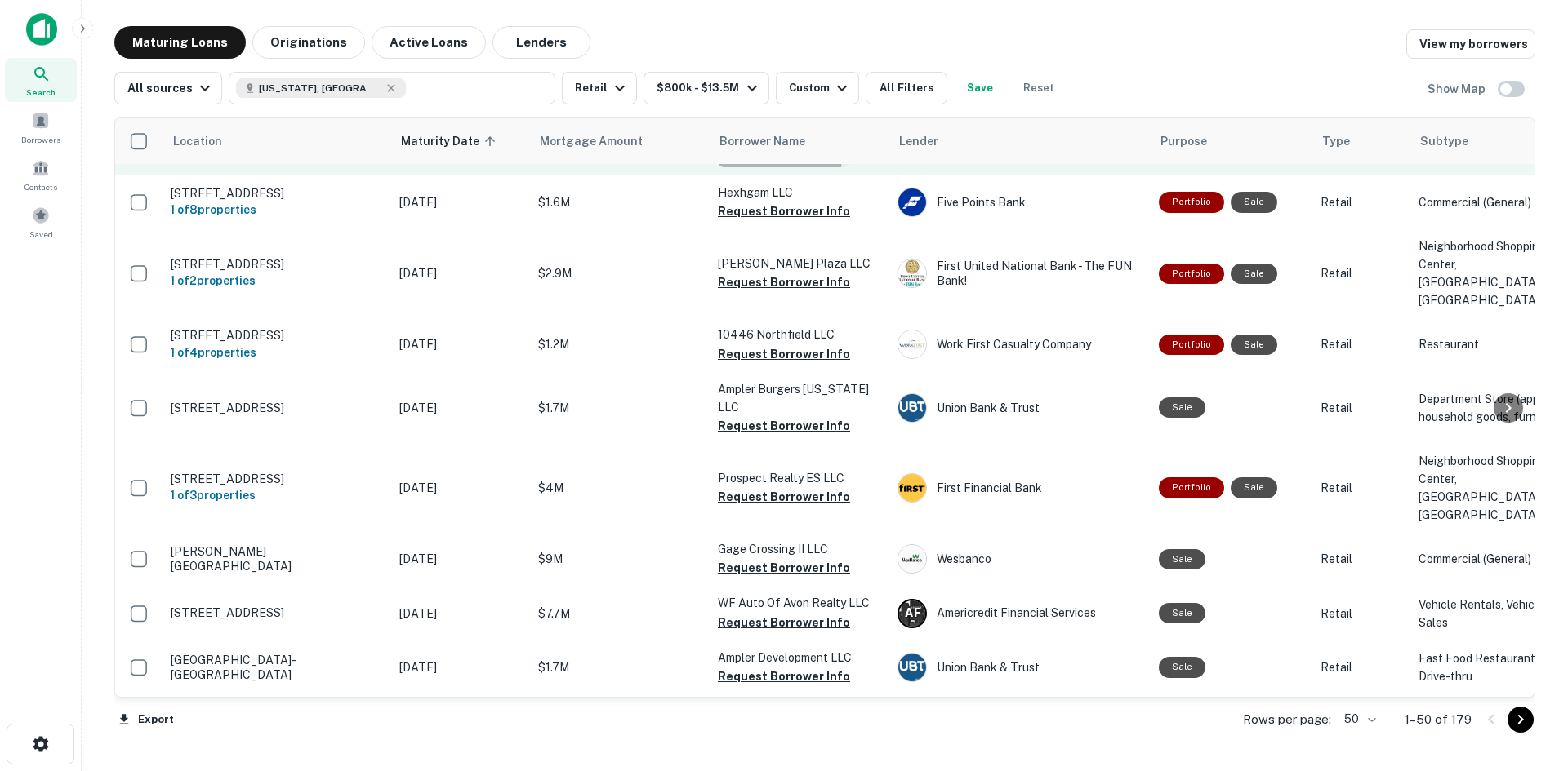
click at [735, 167] on button "Request Borrower Info" at bounding box center [784, 158] width 132 height 20
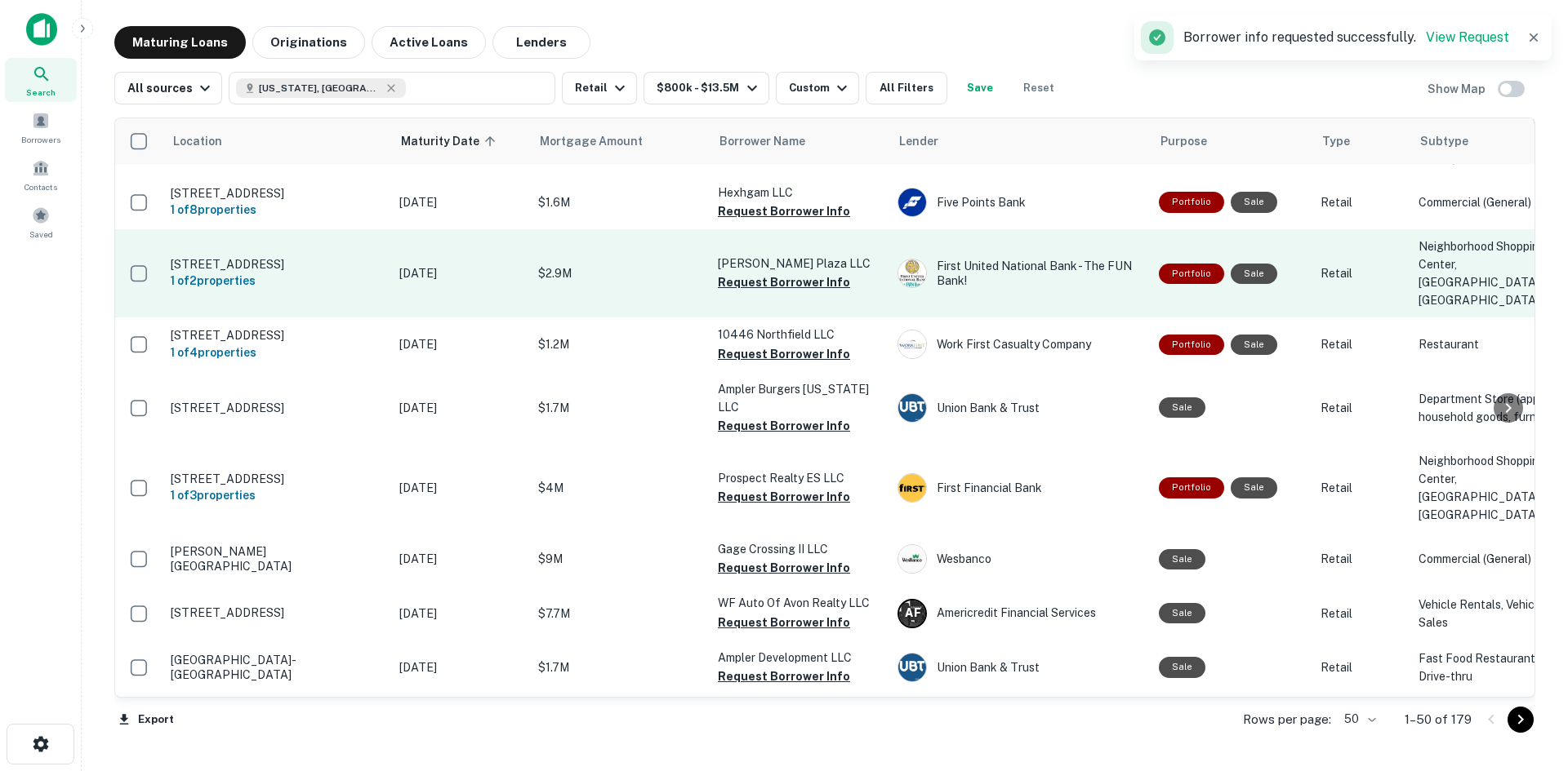
scroll to position [1825, 0]
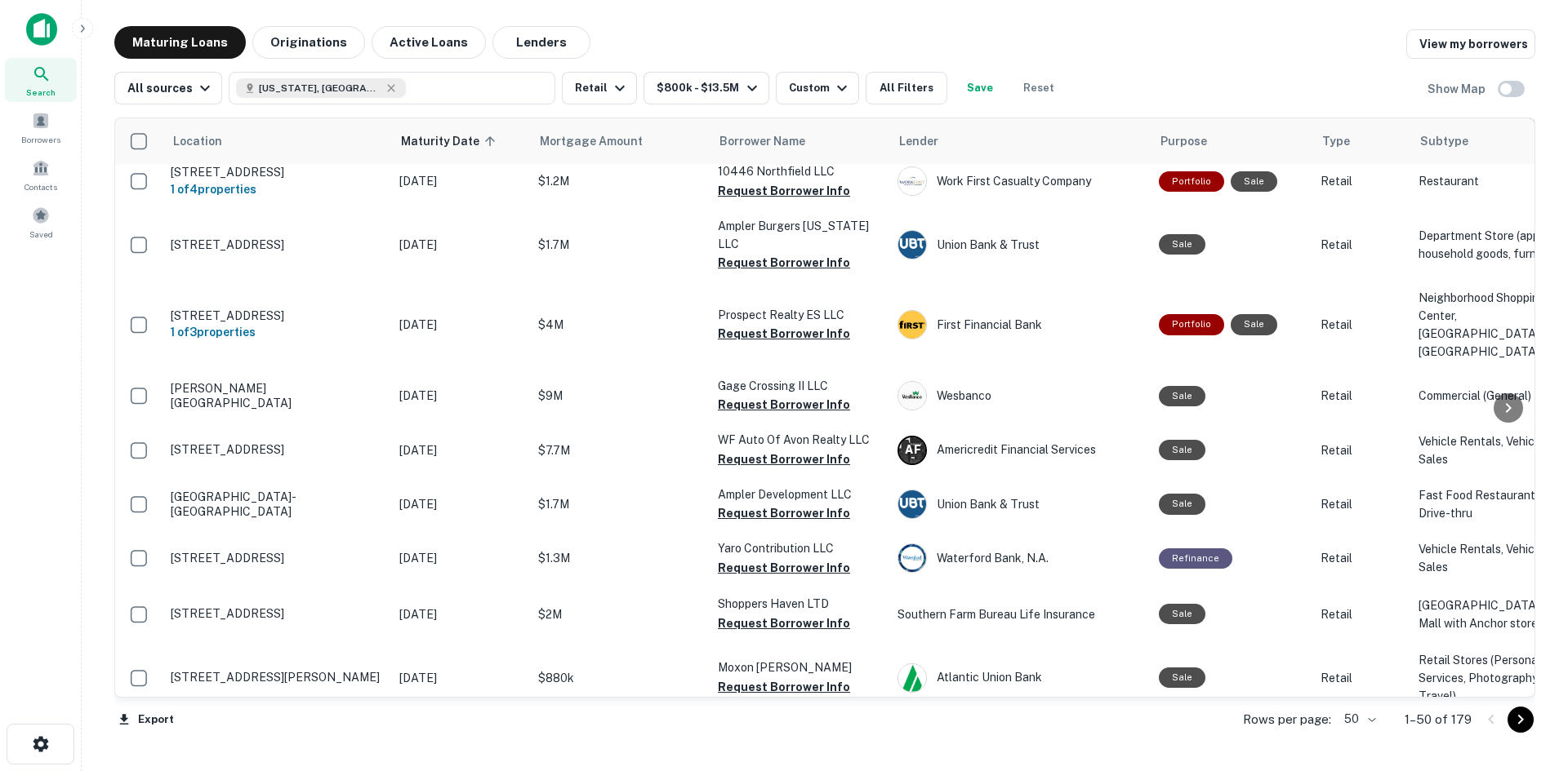
click at [739, 129] on button "Request Borrower Info" at bounding box center [784, 120] width 132 height 20
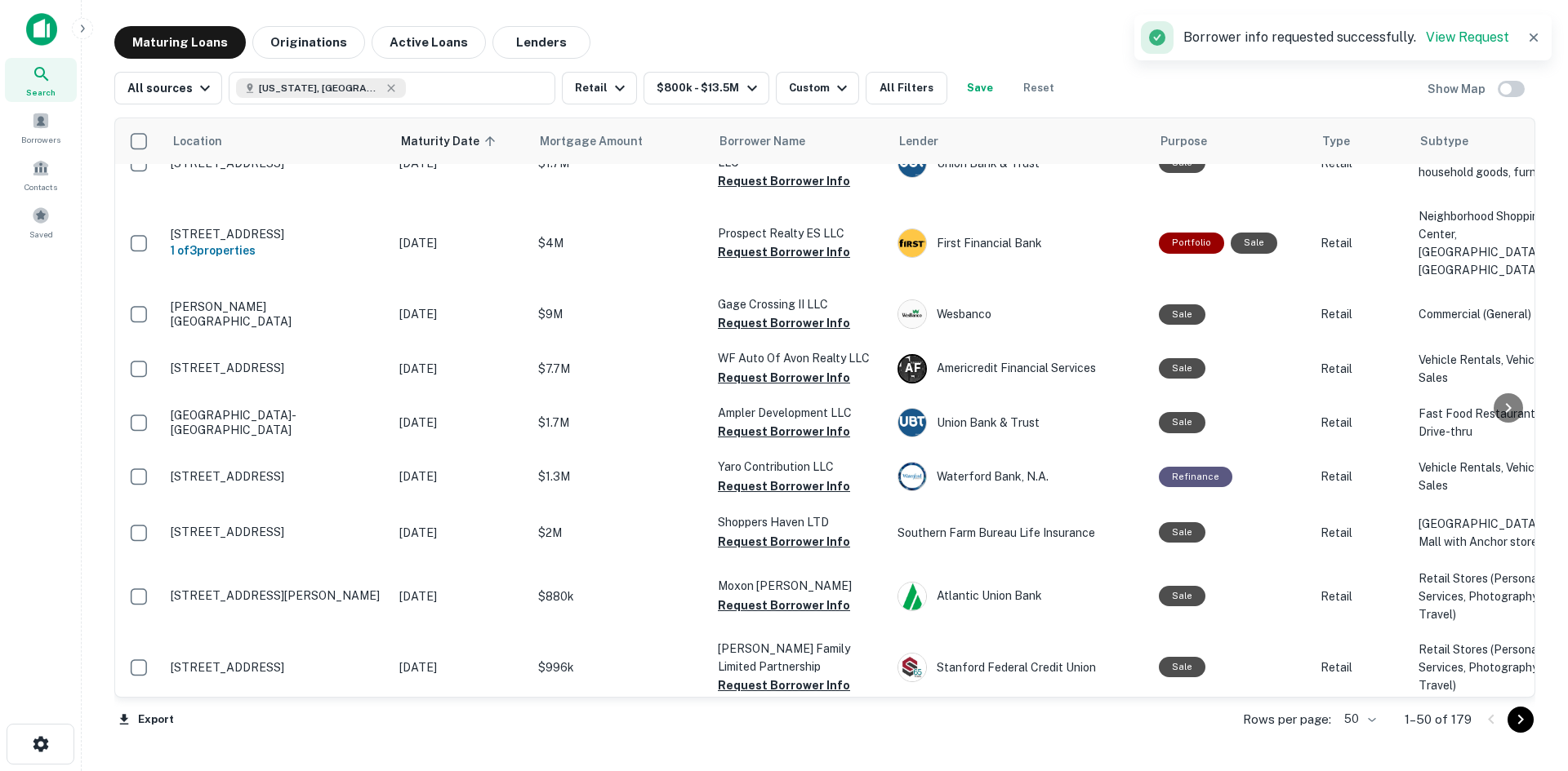
click at [748, 120] on button "Request Borrower Info" at bounding box center [784, 110] width 132 height 20
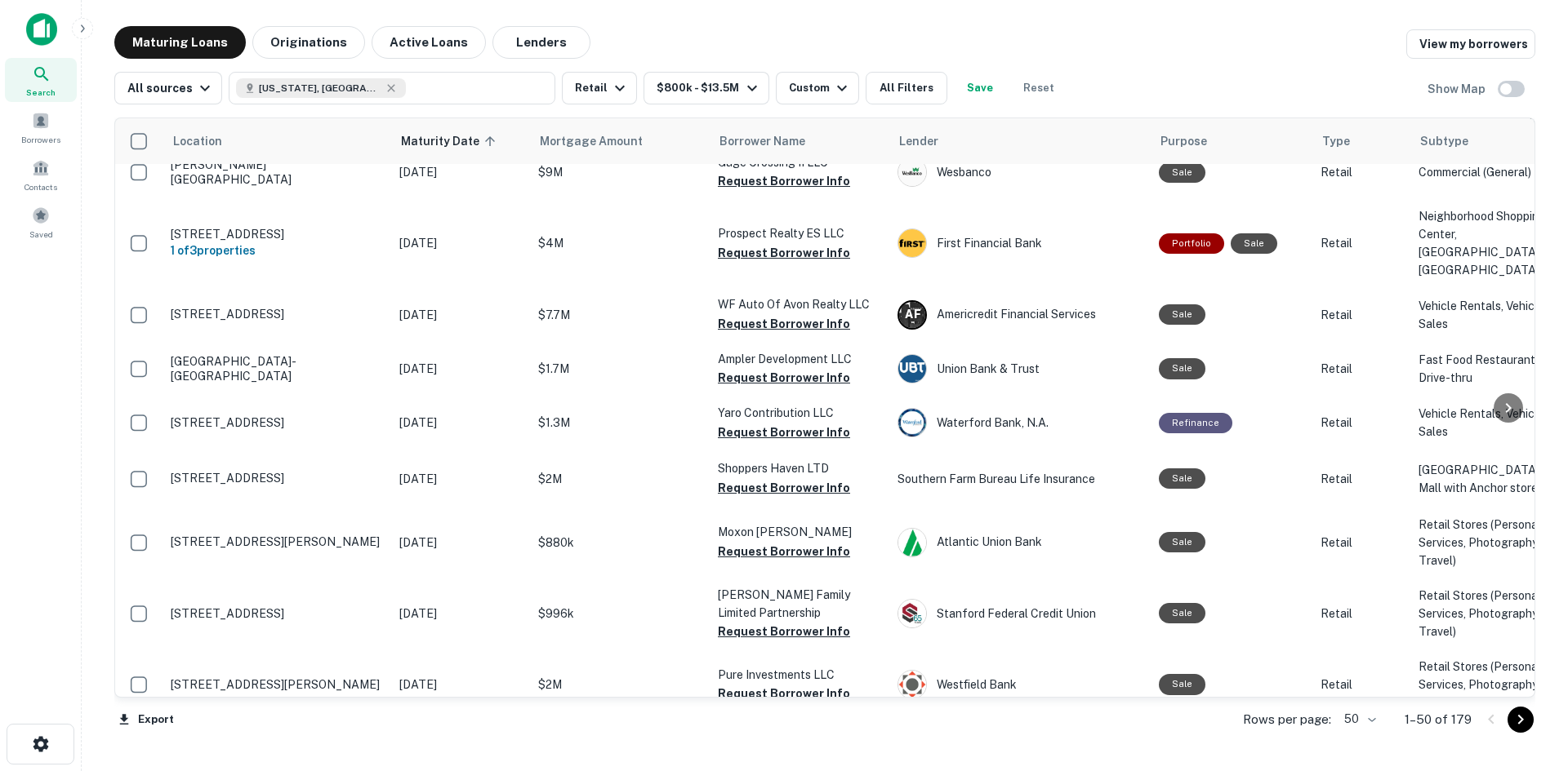
scroll to position [1988, 0]
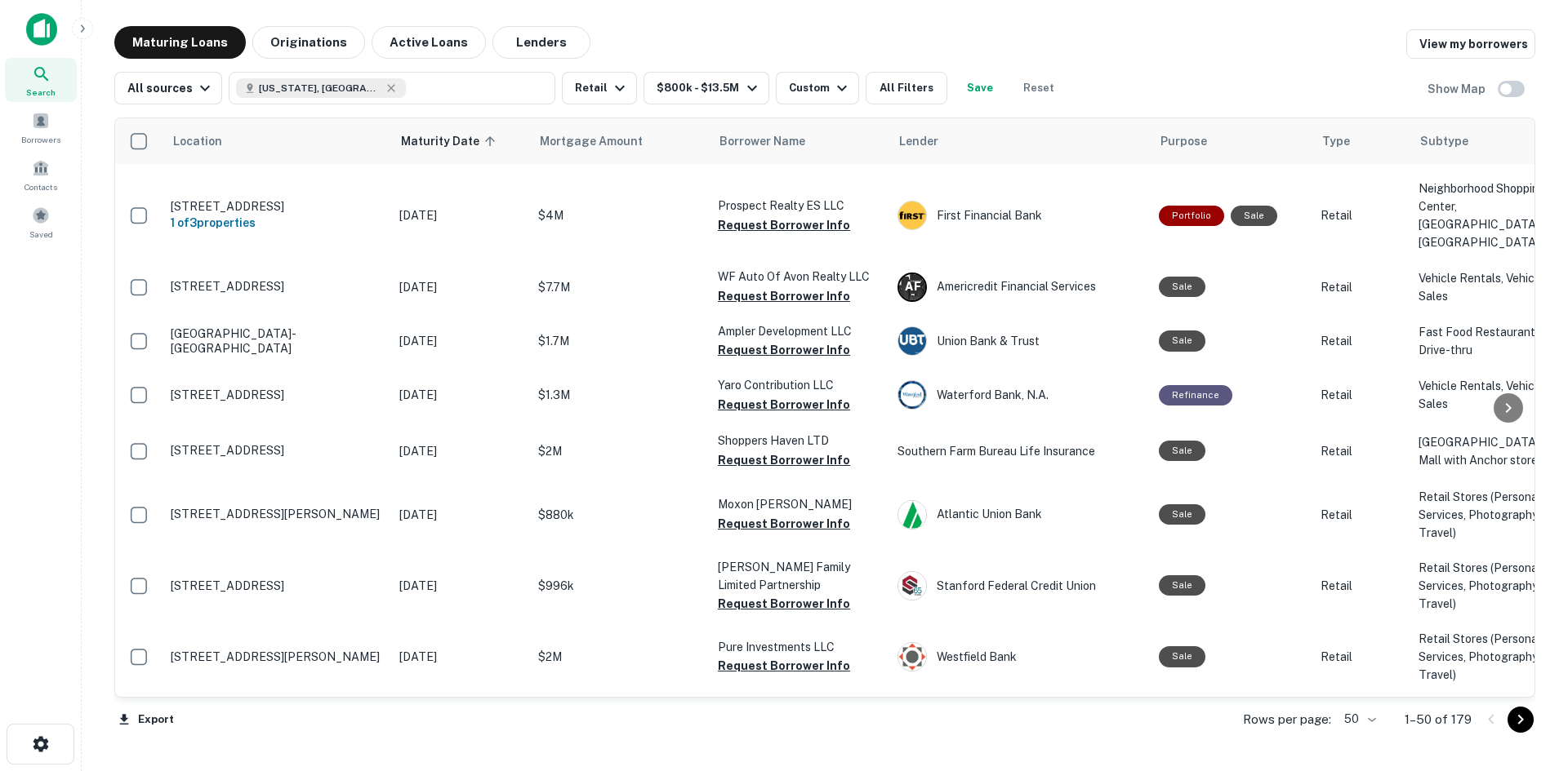
drag, startPoint x: 769, startPoint y: 377, endPoint x: 750, endPoint y: 378, distance: 19.0
click at [769, 110] on button "Request Borrower Info" at bounding box center [784, 100] width 132 height 20
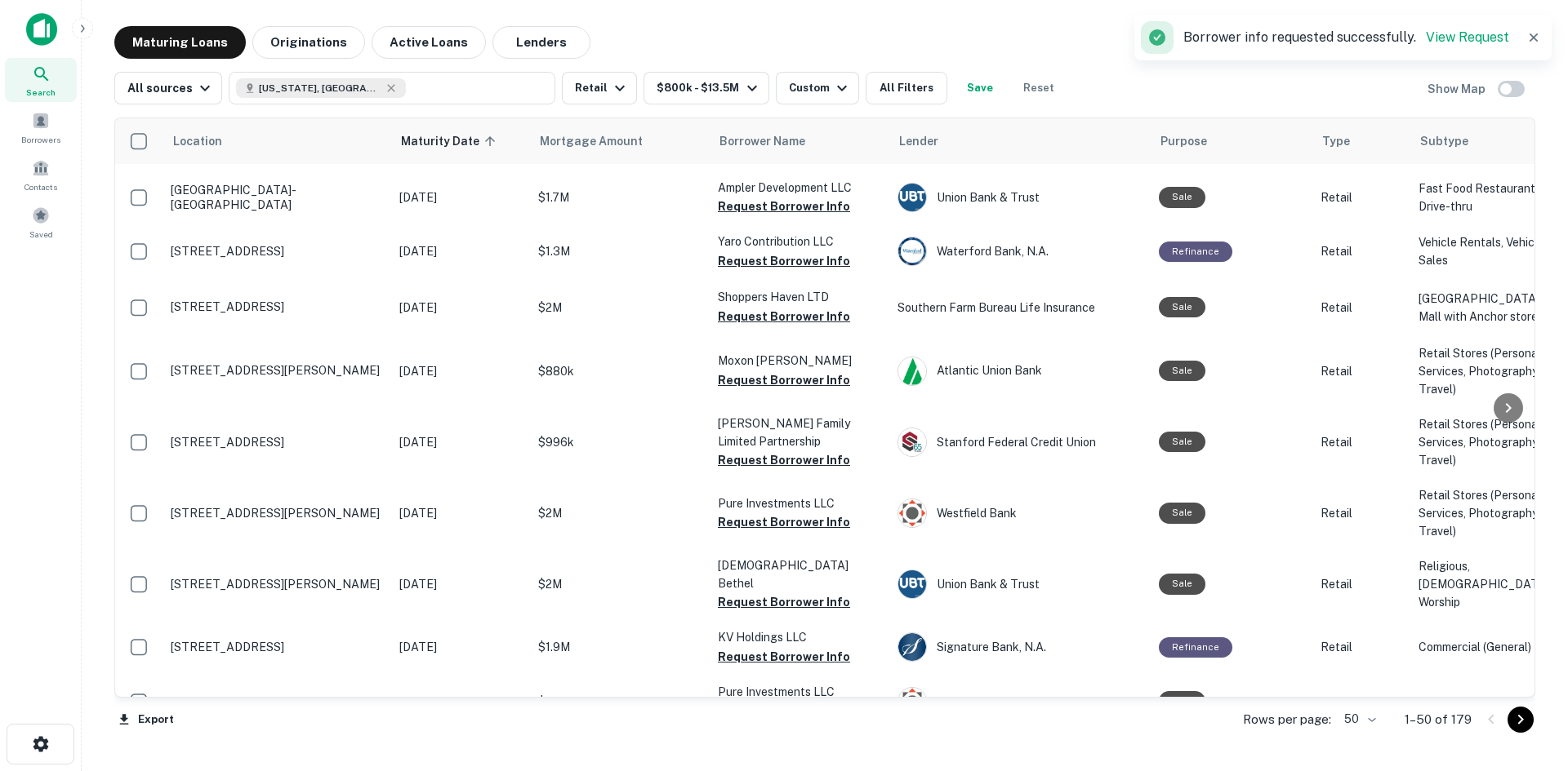
scroll to position [2151, 0]
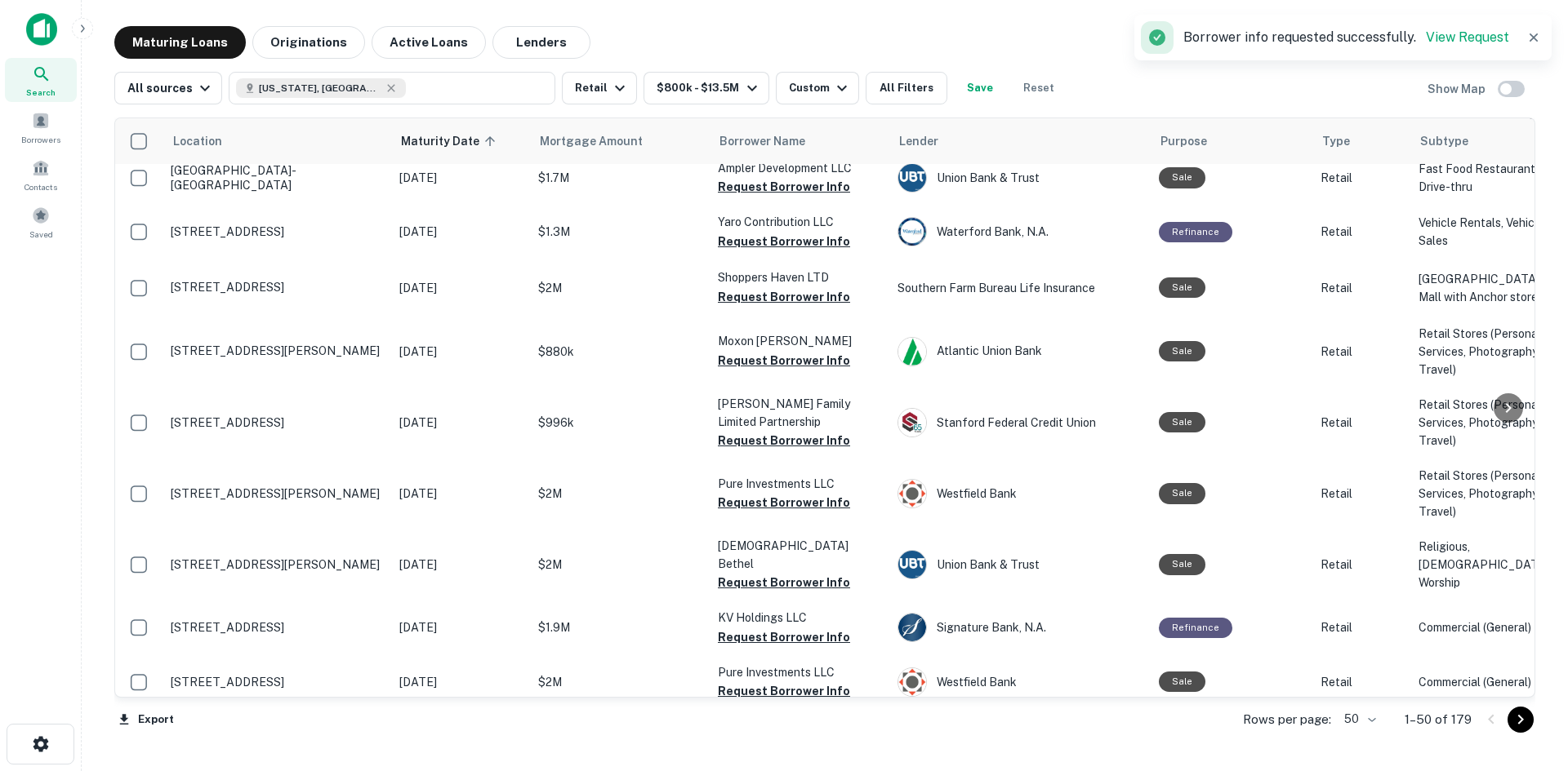
click at [759, 17] on button "Request Borrower Info" at bounding box center [784, 7] width 132 height 20
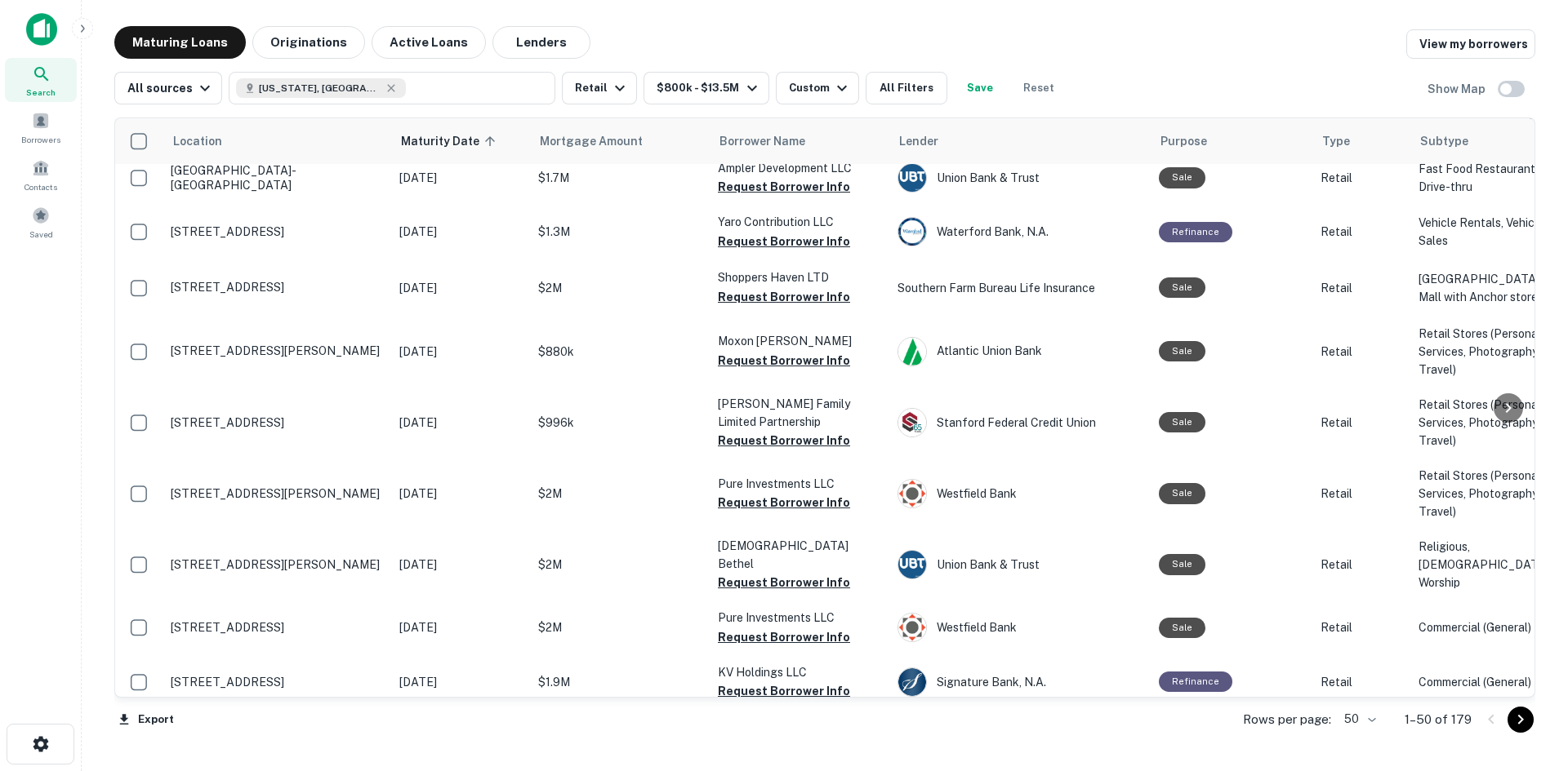
click at [750, 143] on button "Request Borrower Info" at bounding box center [784, 133] width 132 height 20
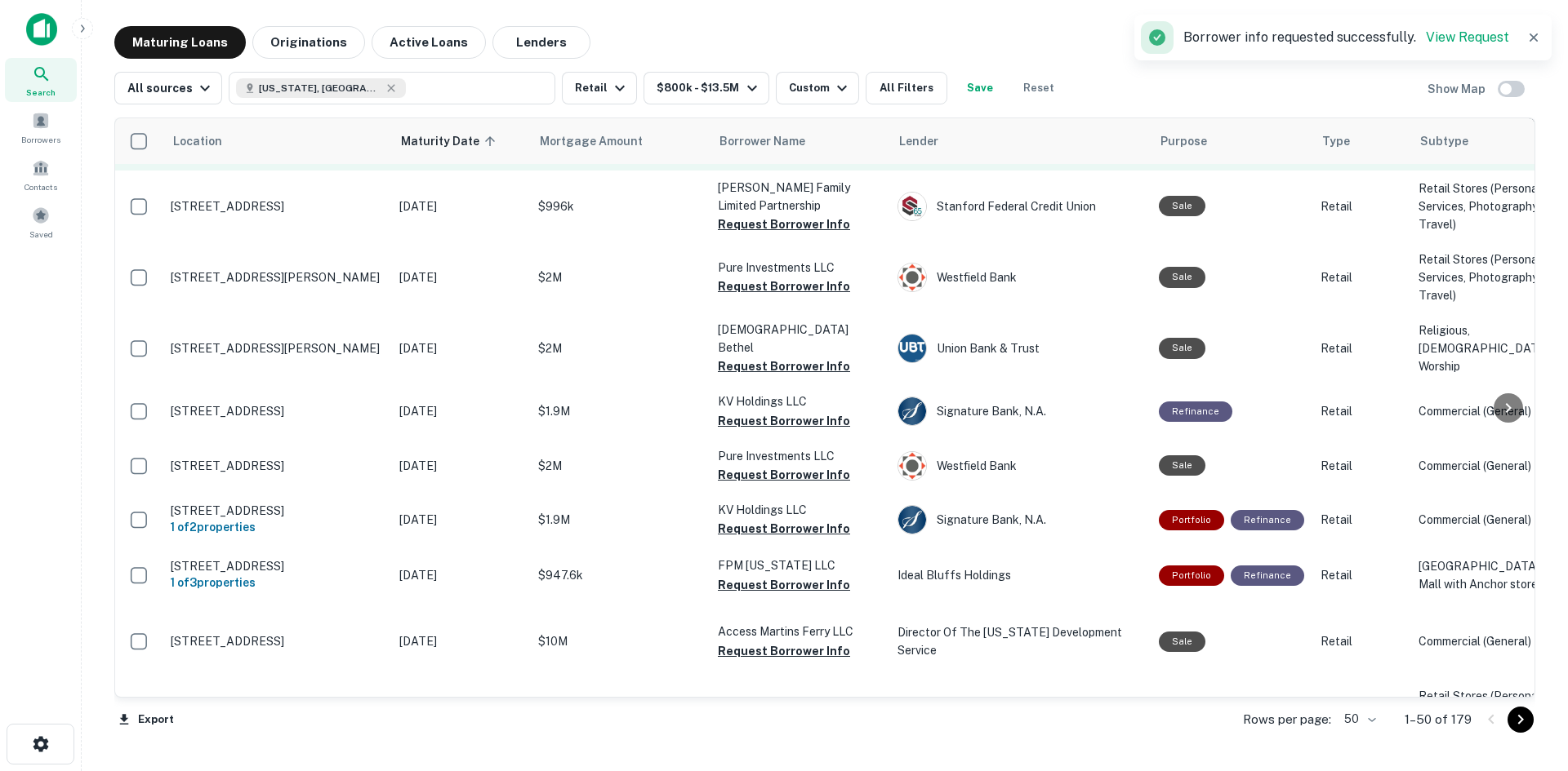
scroll to position [2396, 0]
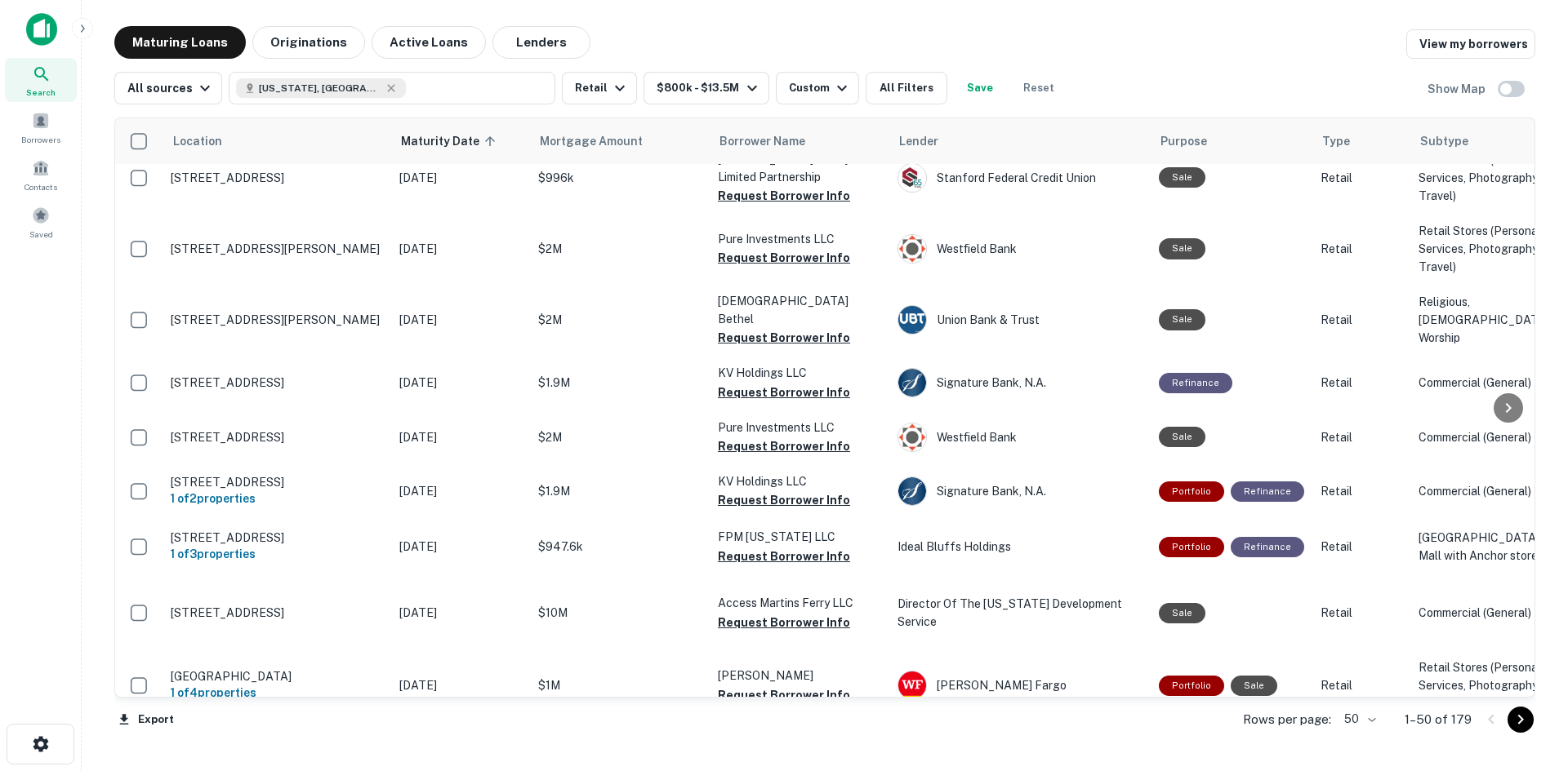
click at [768, 62] on button "Request Borrower Info" at bounding box center [784, 53] width 132 height 20
click at [771, 126] on button "Request Borrower Info" at bounding box center [784, 116] width 132 height 20
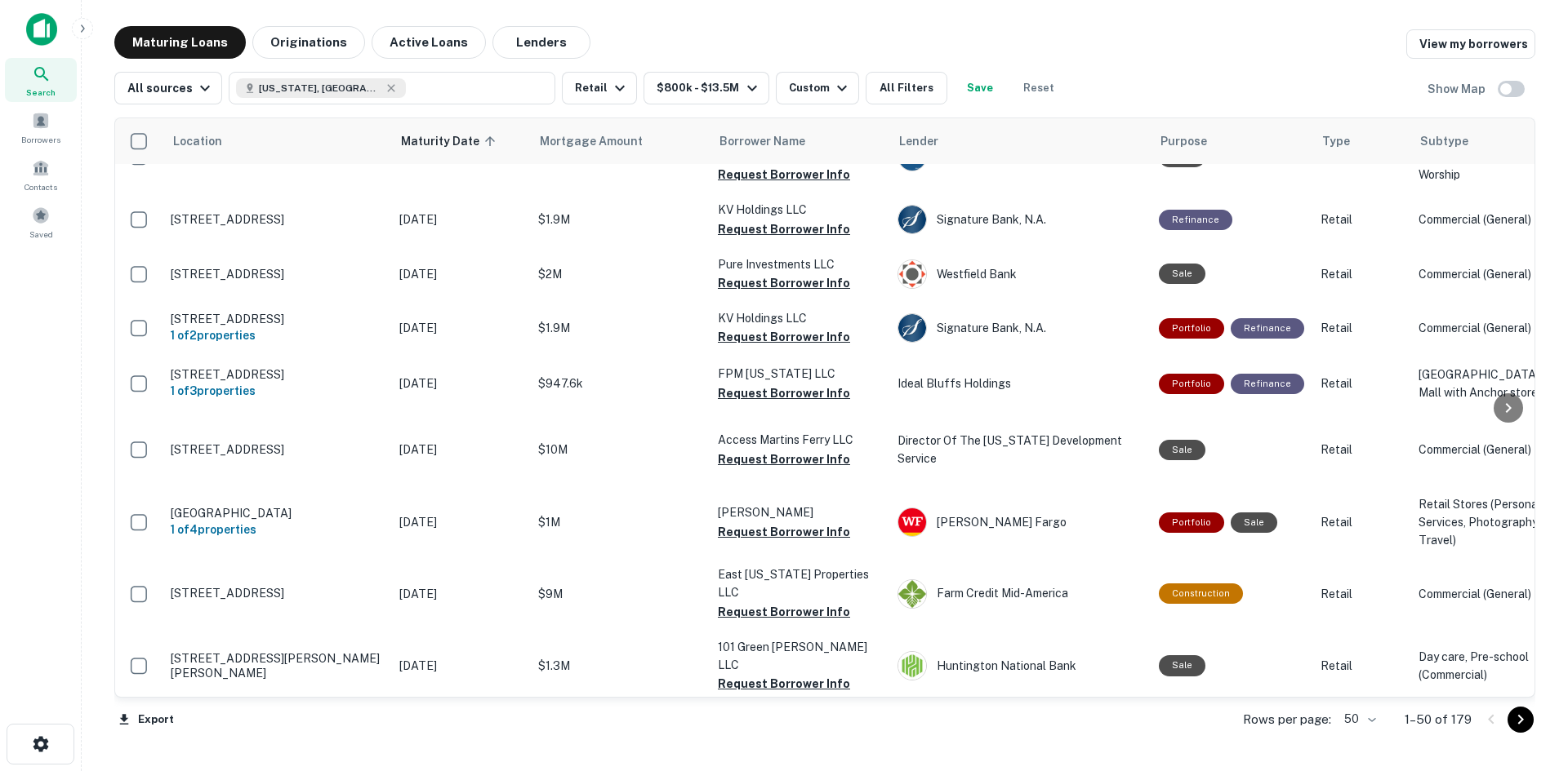
click at [748, 43] on button "Request Borrower Info" at bounding box center [784, 33] width 132 height 20
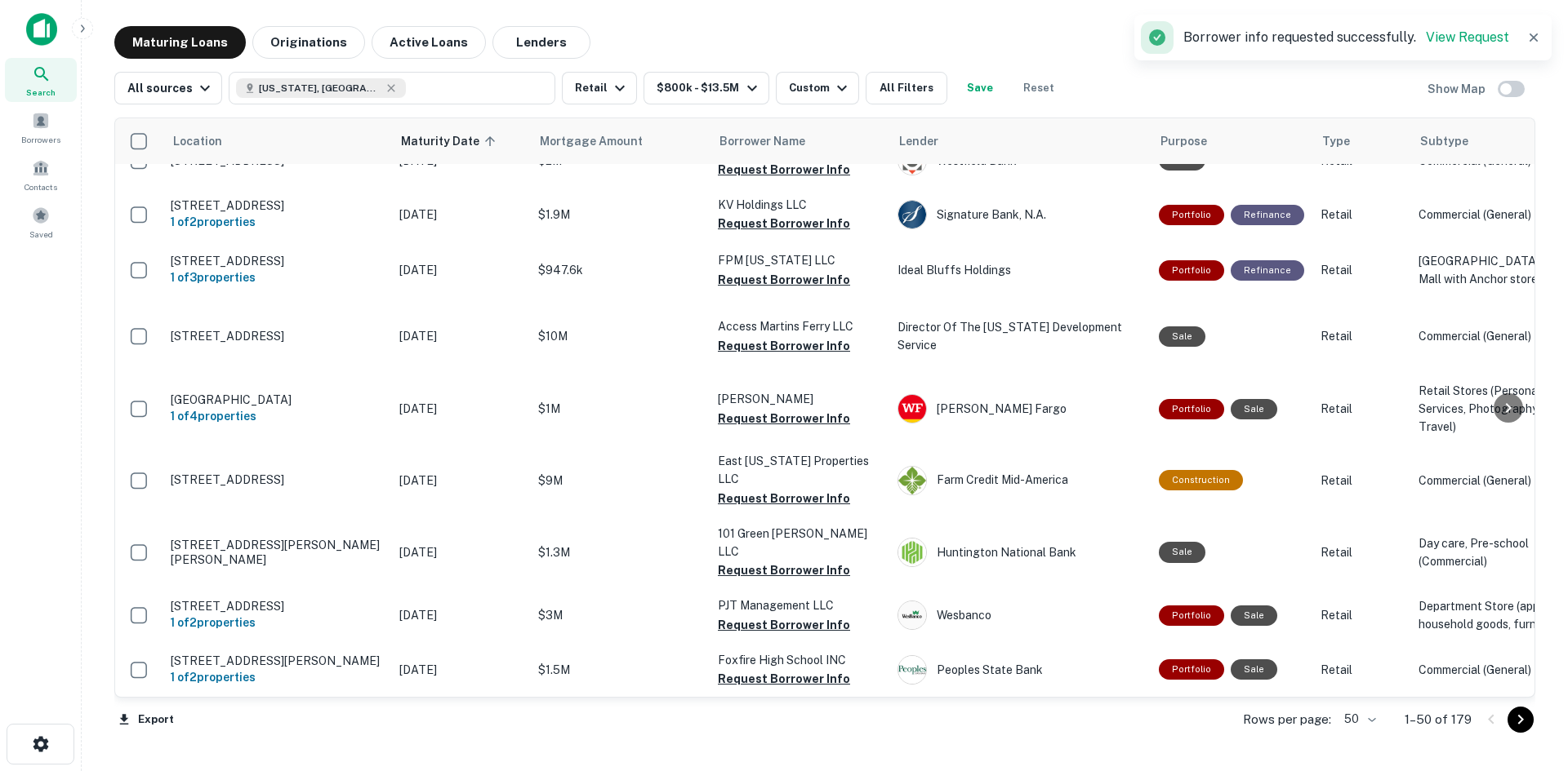
scroll to position [2805, 0]
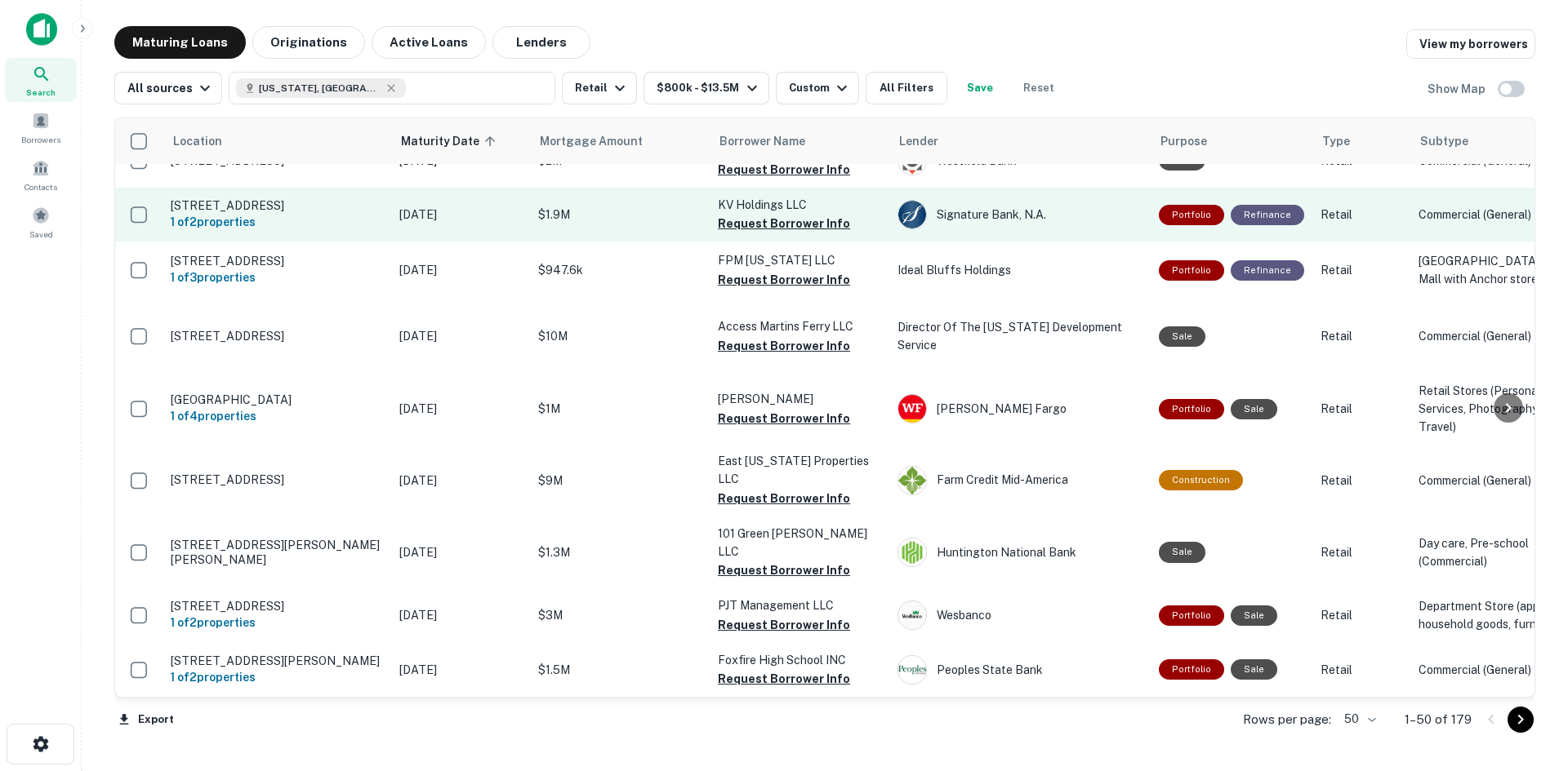
drag, startPoint x: 757, startPoint y: 306, endPoint x: 740, endPoint y: 338, distance: 36.2
click at [757, 179] on button "Request Borrower Info" at bounding box center [784, 170] width 132 height 20
click at [751, 234] on button "Request Borrower Info" at bounding box center [784, 224] width 132 height 20
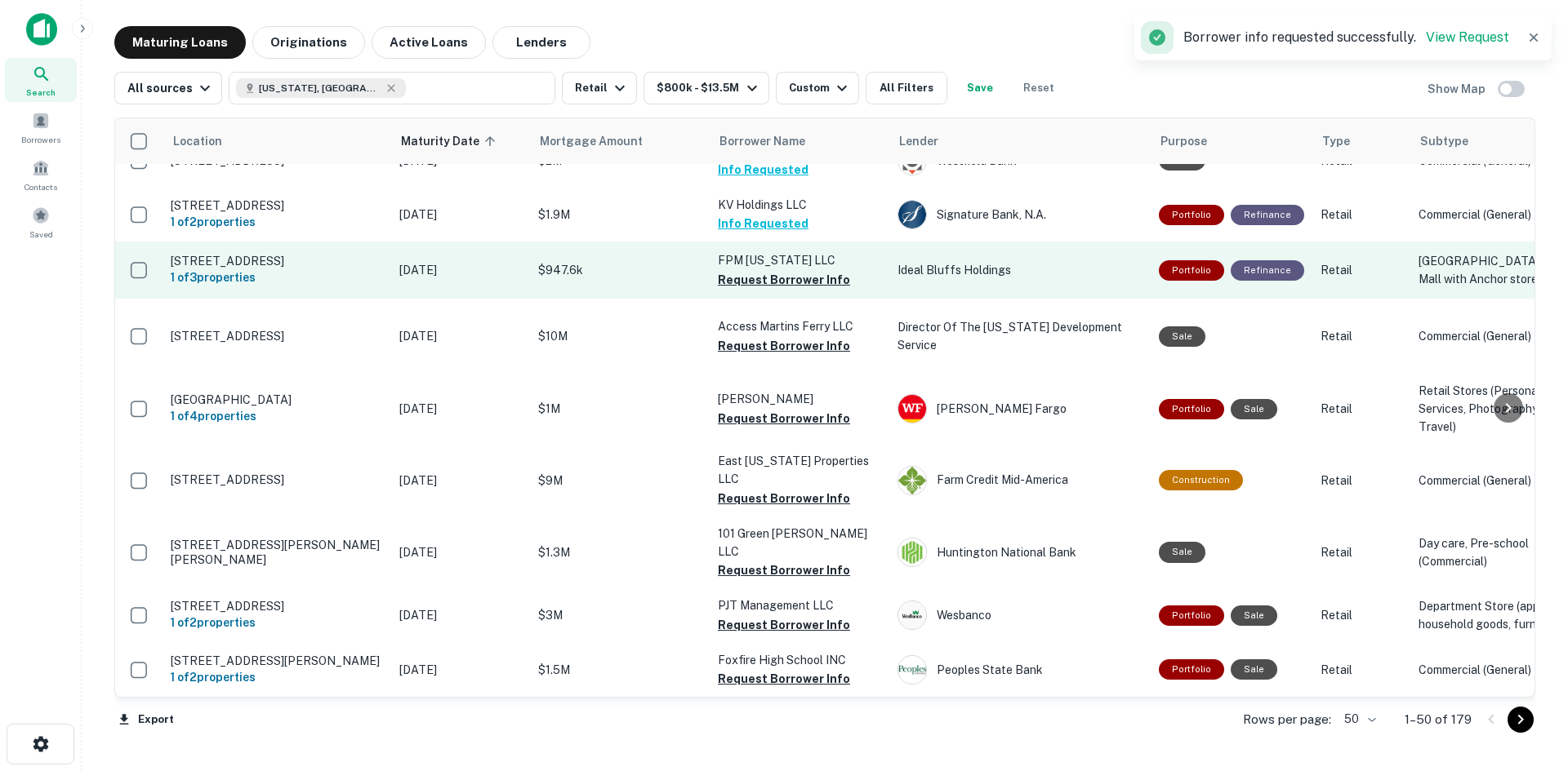
scroll to position [3049, 0]
click at [722, 290] on button "Request Borrower Info" at bounding box center [784, 280] width 132 height 20
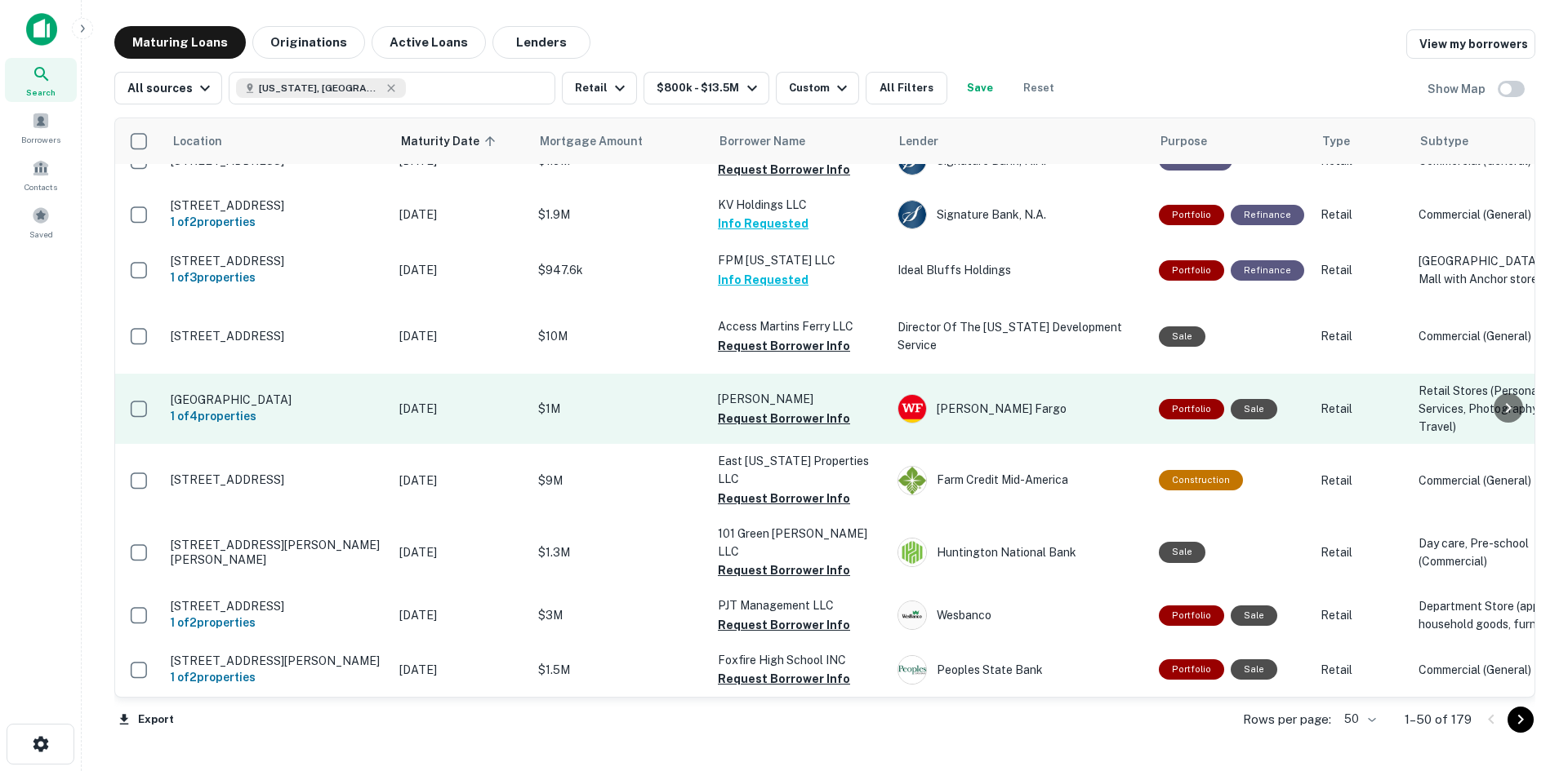
scroll to position [3191, 0]
click at [774, 409] on button "Request Borrower Info" at bounding box center [784, 419] width 132 height 20
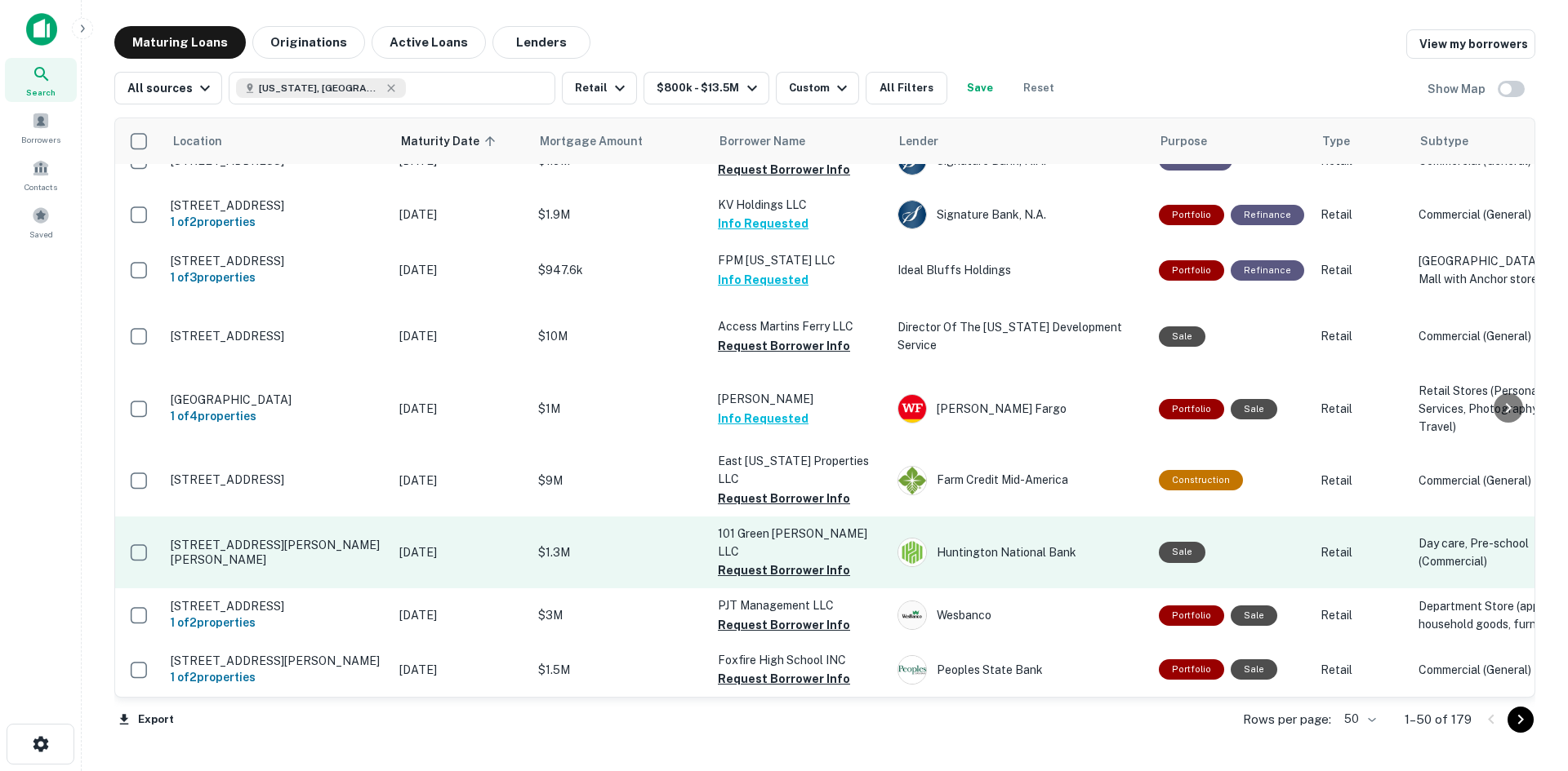
drag, startPoint x: 818, startPoint y: 503, endPoint x: 686, endPoint y: 502, distance: 132.0
click at [818, 560] on button "Request Borrower Info" at bounding box center [784, 570] width 132 height 20
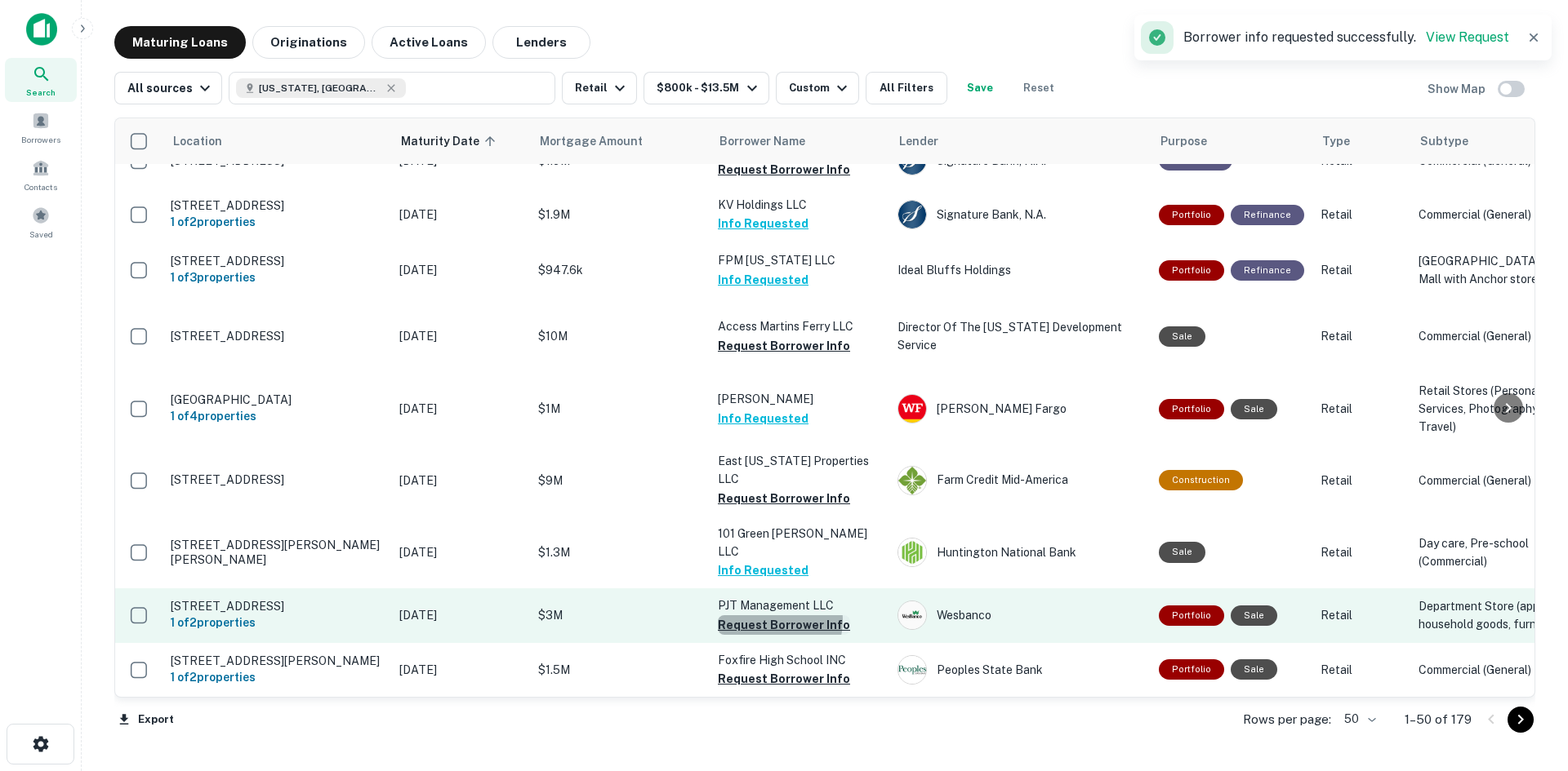
click at [769, 616] on button "Request Borrower Info" at bounding box center [784, 626] width 132 height 20
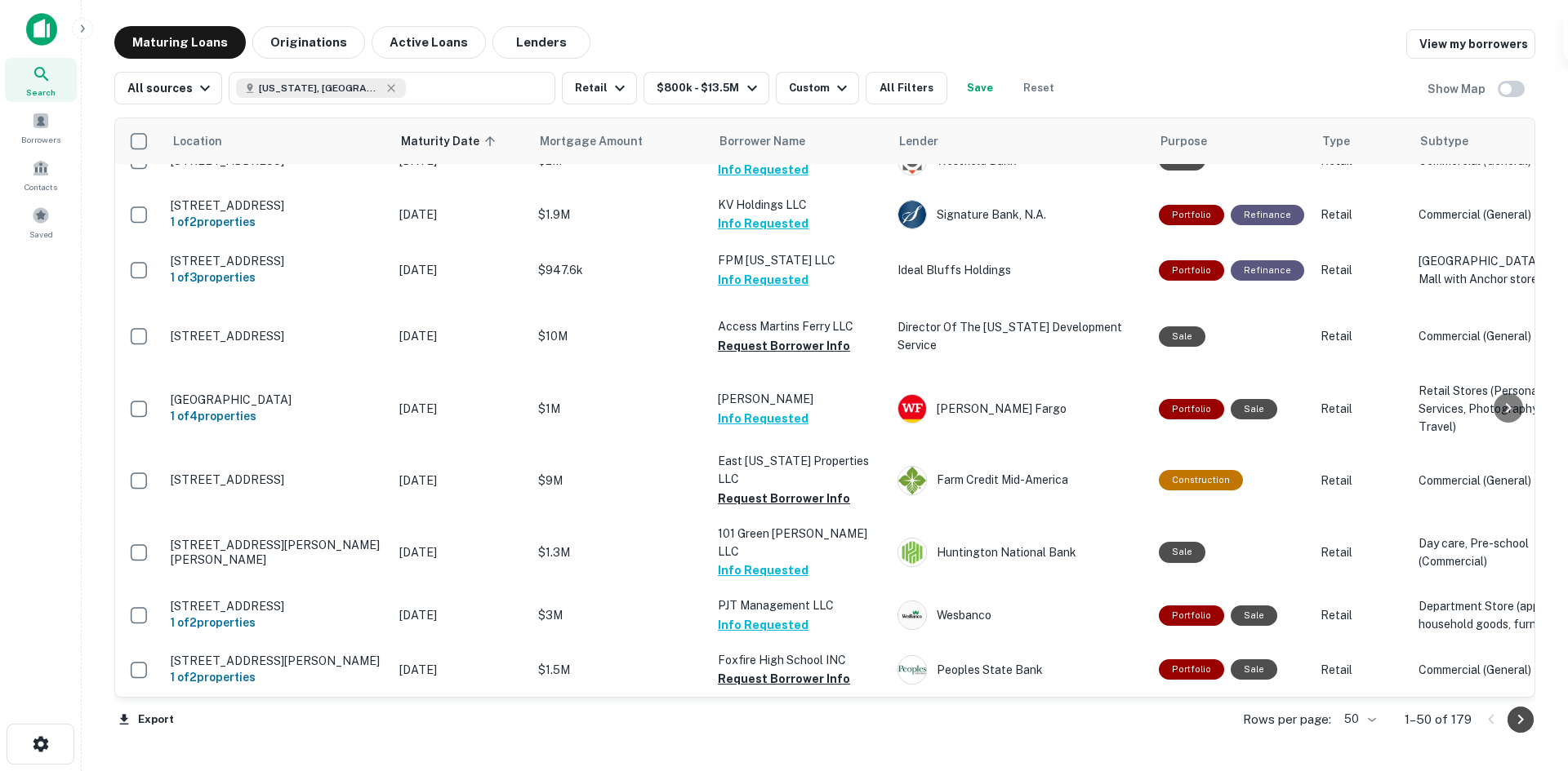
click at [1520, 720] on icon "Go to next page" at bounding box center [1521, 720] width 20 height 20
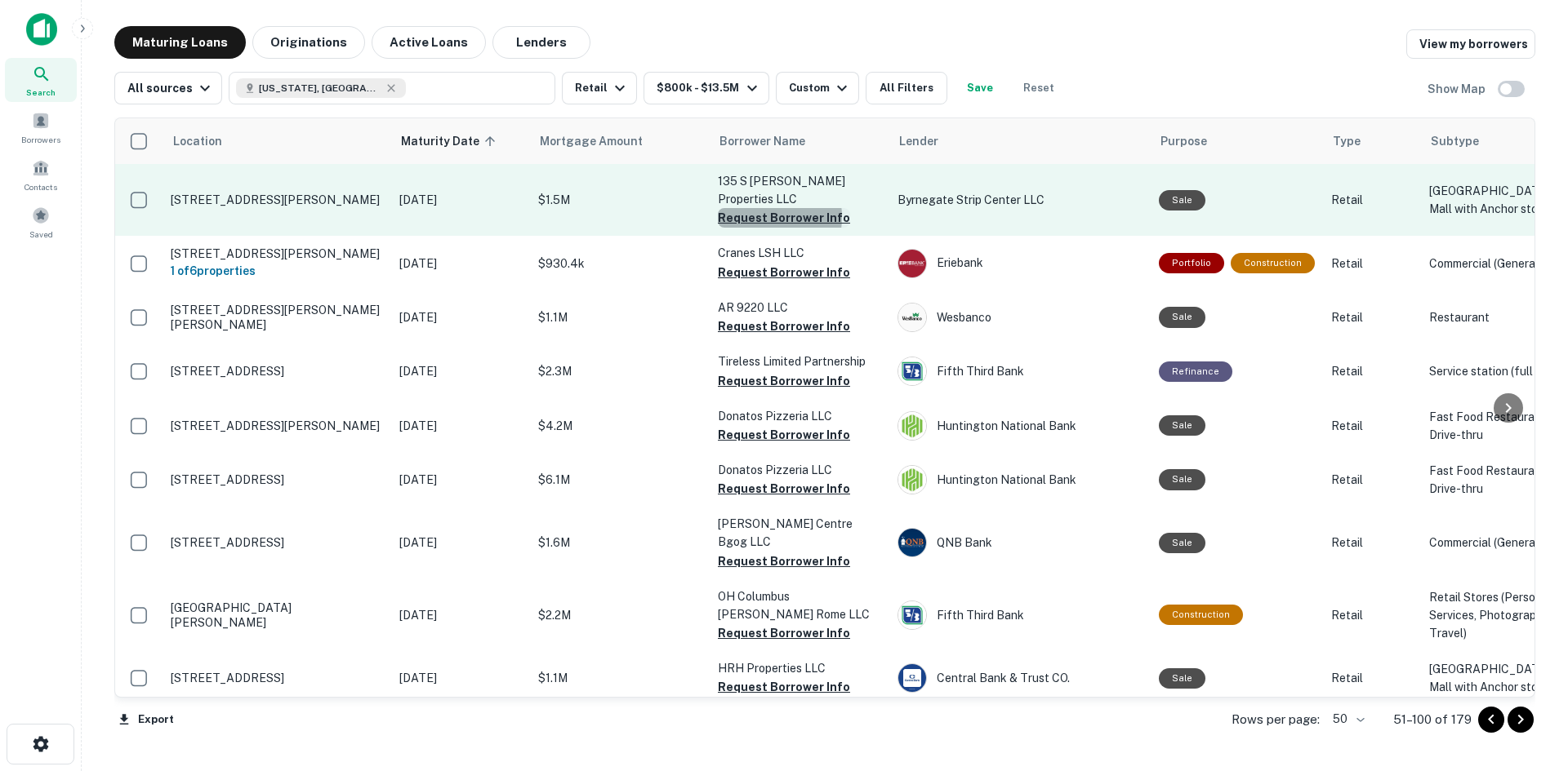
click at [752, 216] on button "Request Borrower Info" at bounding box center [784, 218] width 132 height 20
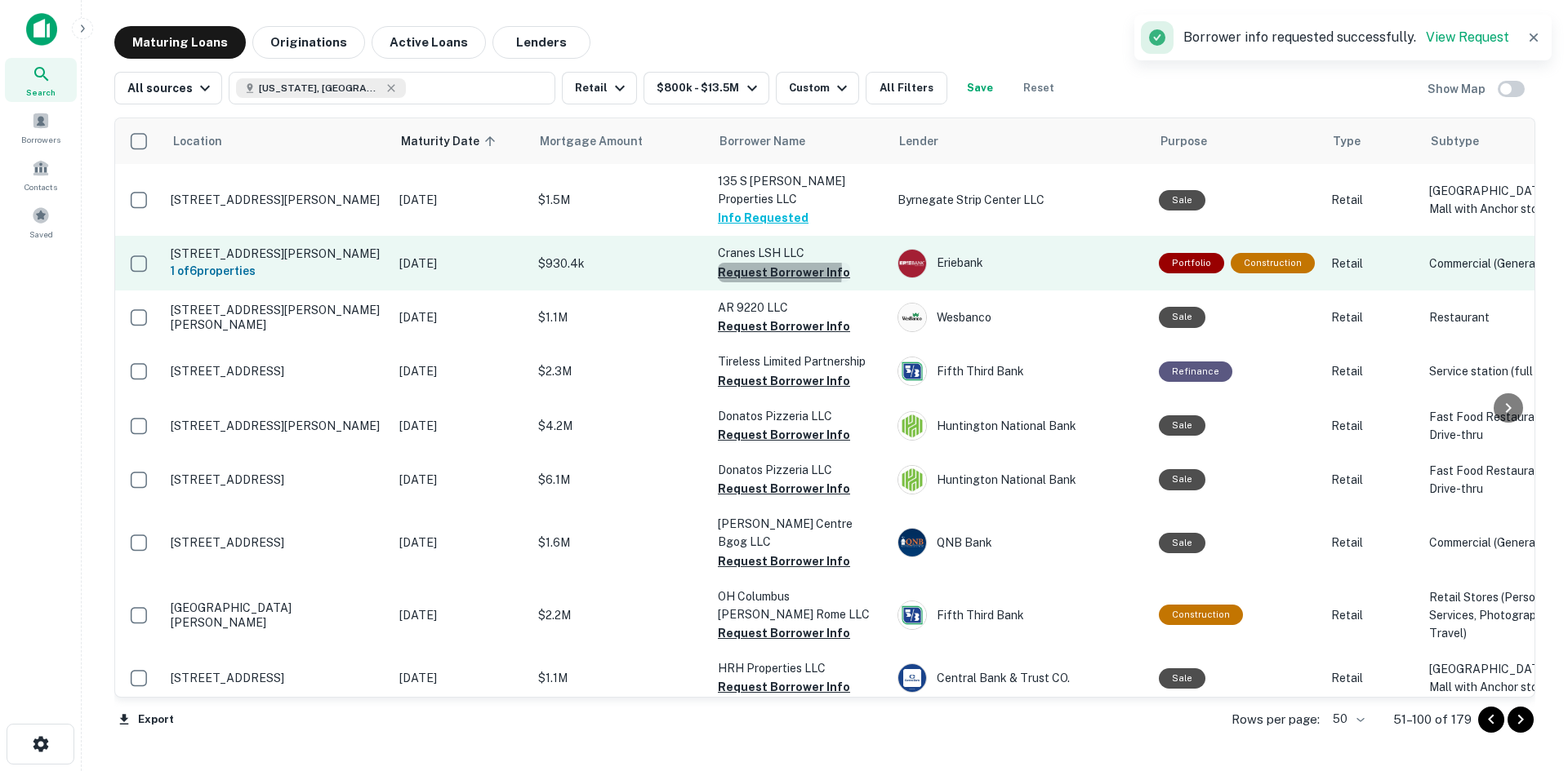
click at [738, 282] on button "Request Borrower Info" at bounding box center [784, 273] width 132 height 20
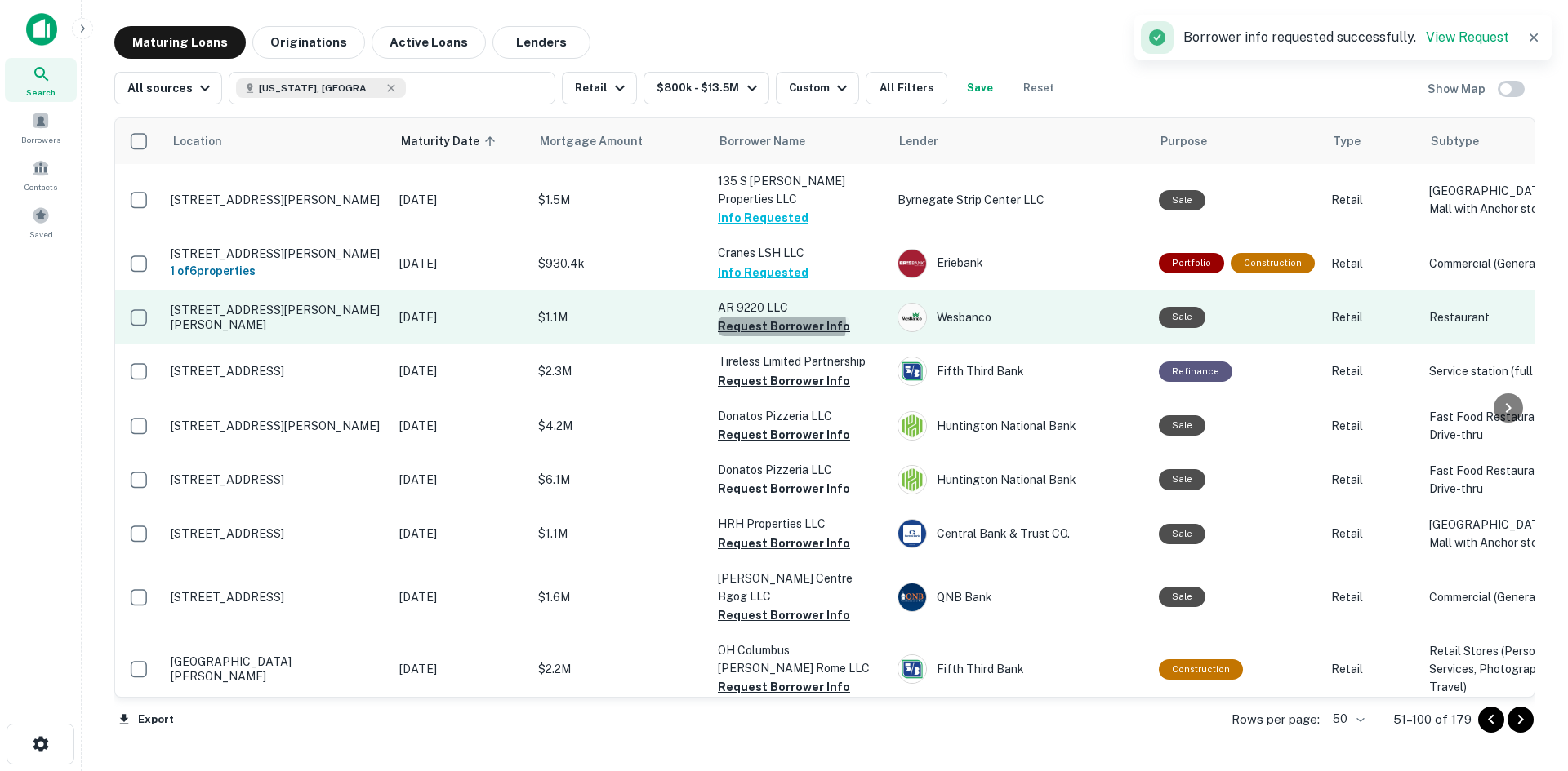
click at [780, 336] on button "Request Borrower Info" at bounding box center [784, 327] width 132 height 20
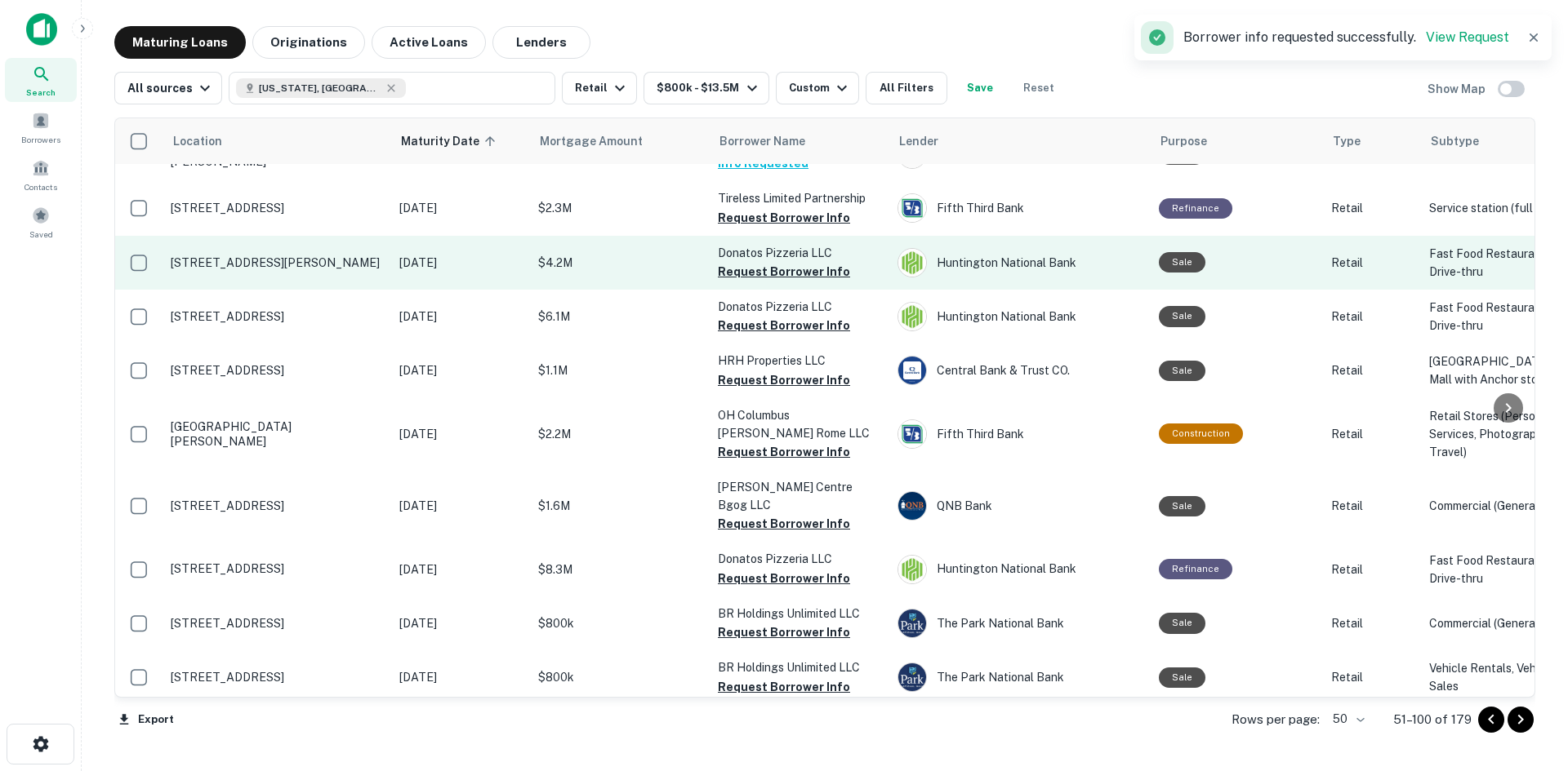
scroll to position [81, 0]
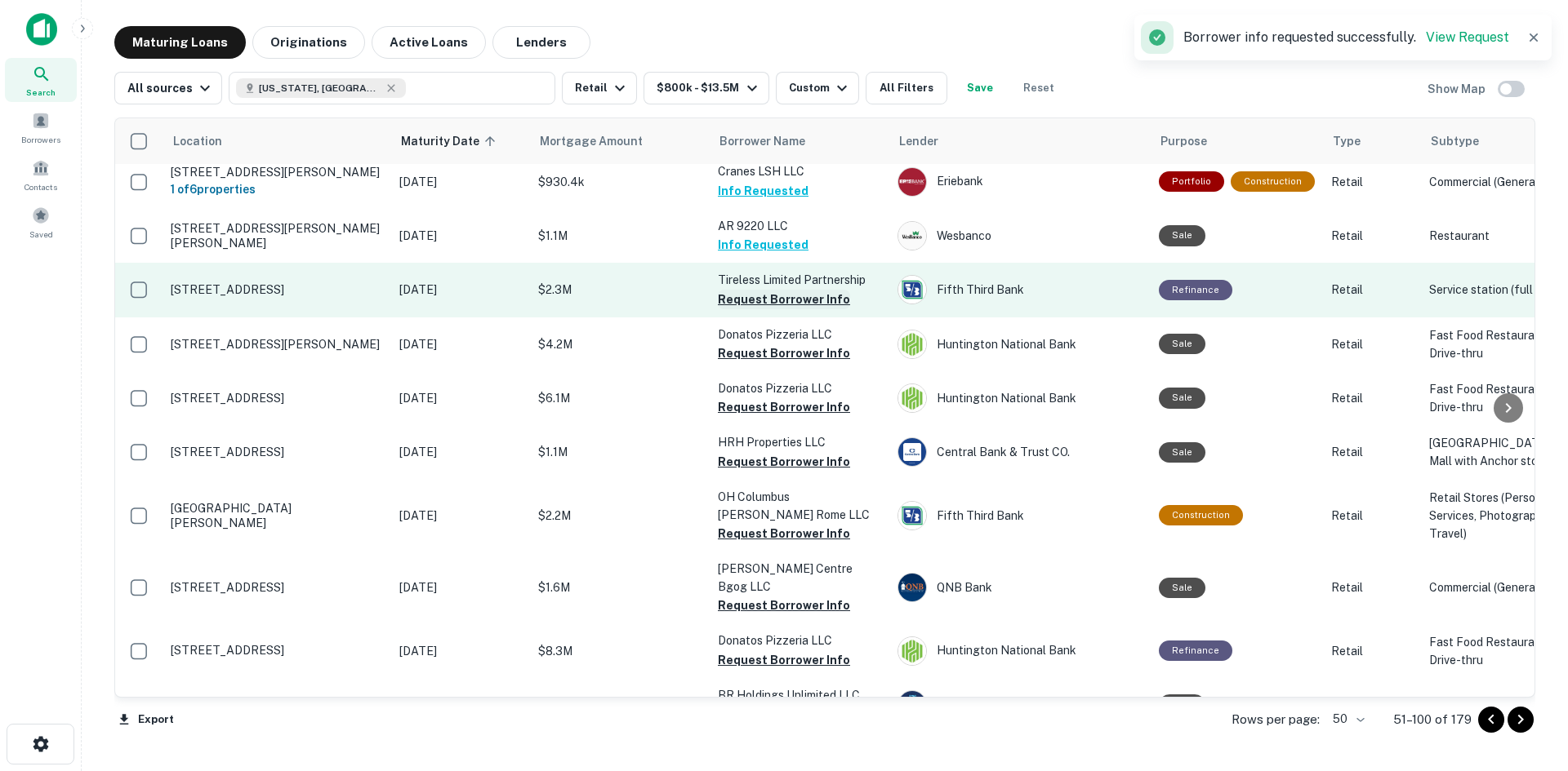
click at [787, 310] on button "Request Borrower Info" at bounding box center [784, 300] width 132 height 20
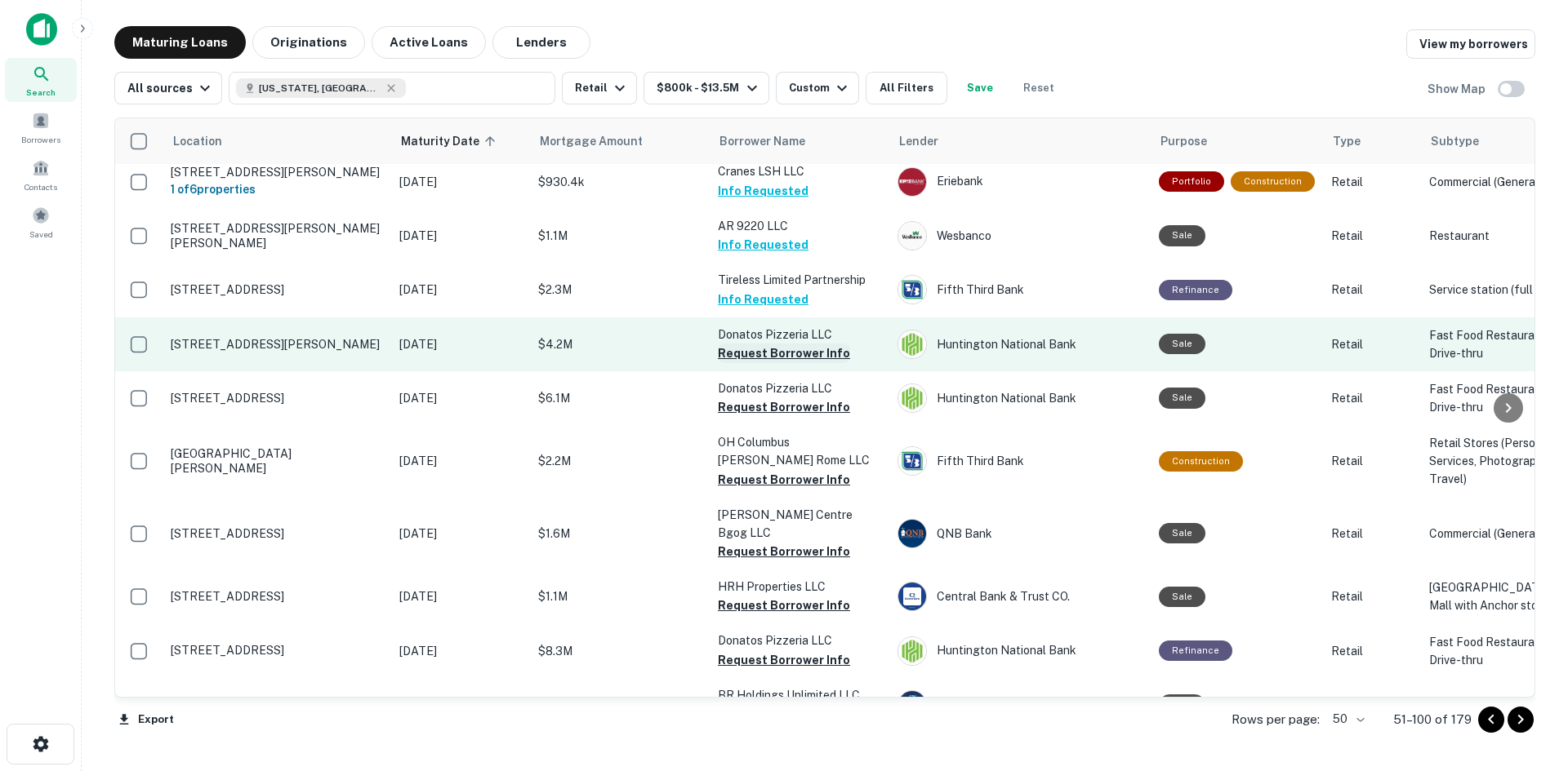
click at [730, 363] on button "Request Borrower Info" at bounding box center [784, 353] width 132 height 20
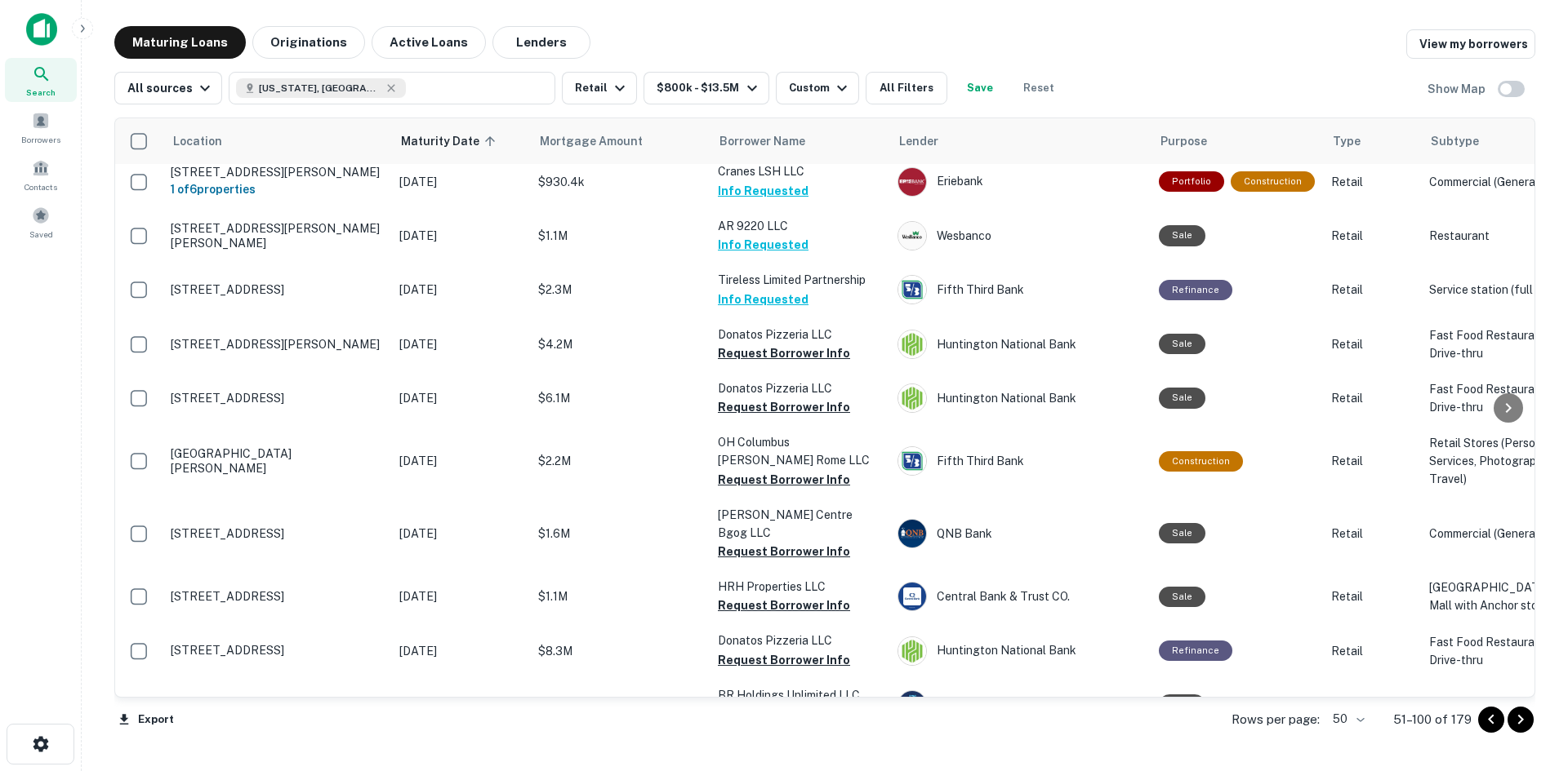
click at [634, 719] on div "Export Rows per page: 50 ** 51–100 of 179" at bounding box center [824, 719] width 1421 height 44
click at [28, 128] on div "Borrowers" at bounding box center [40, 127] width 71 height 44
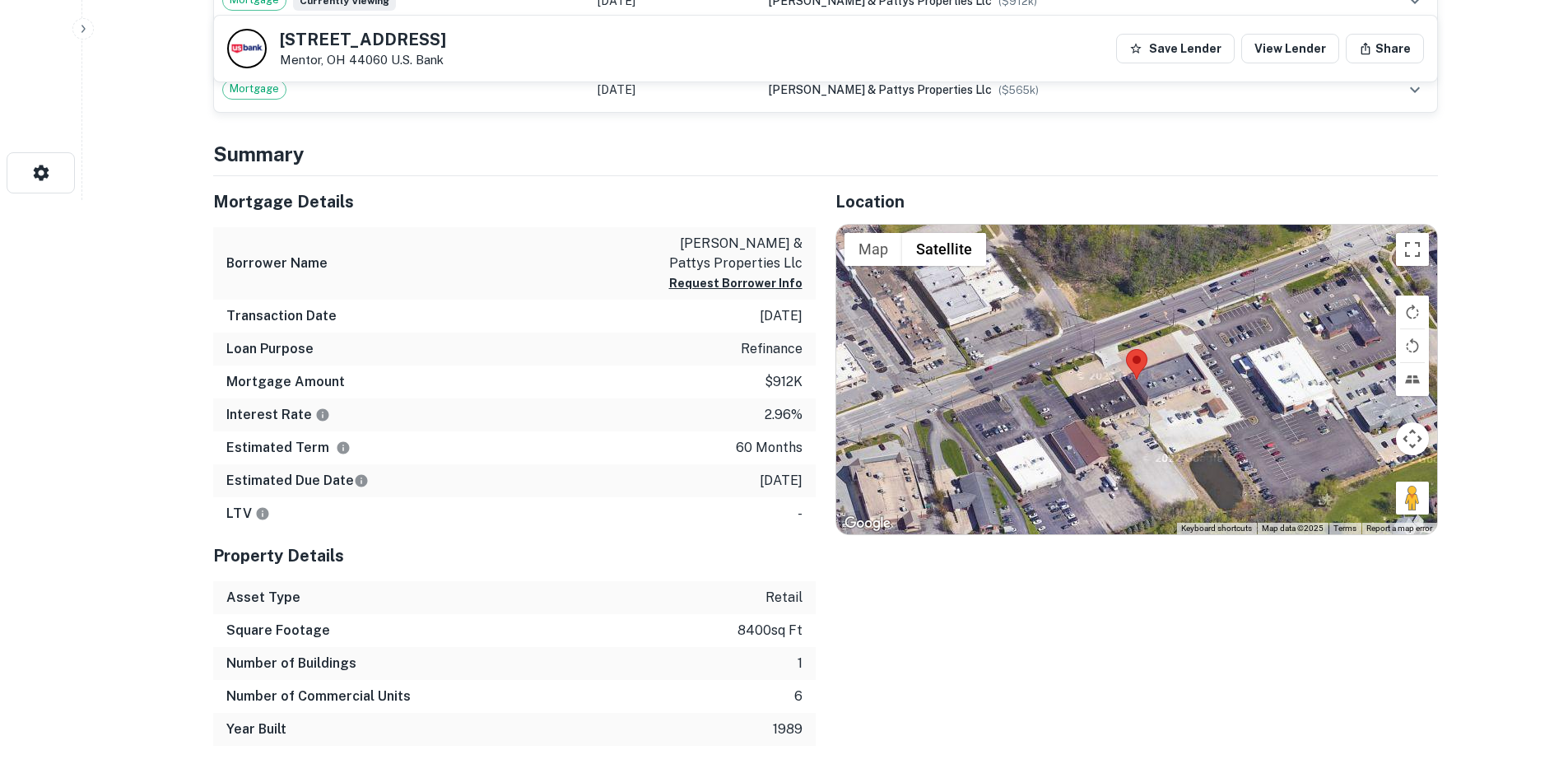
scroll to position [576, 0]
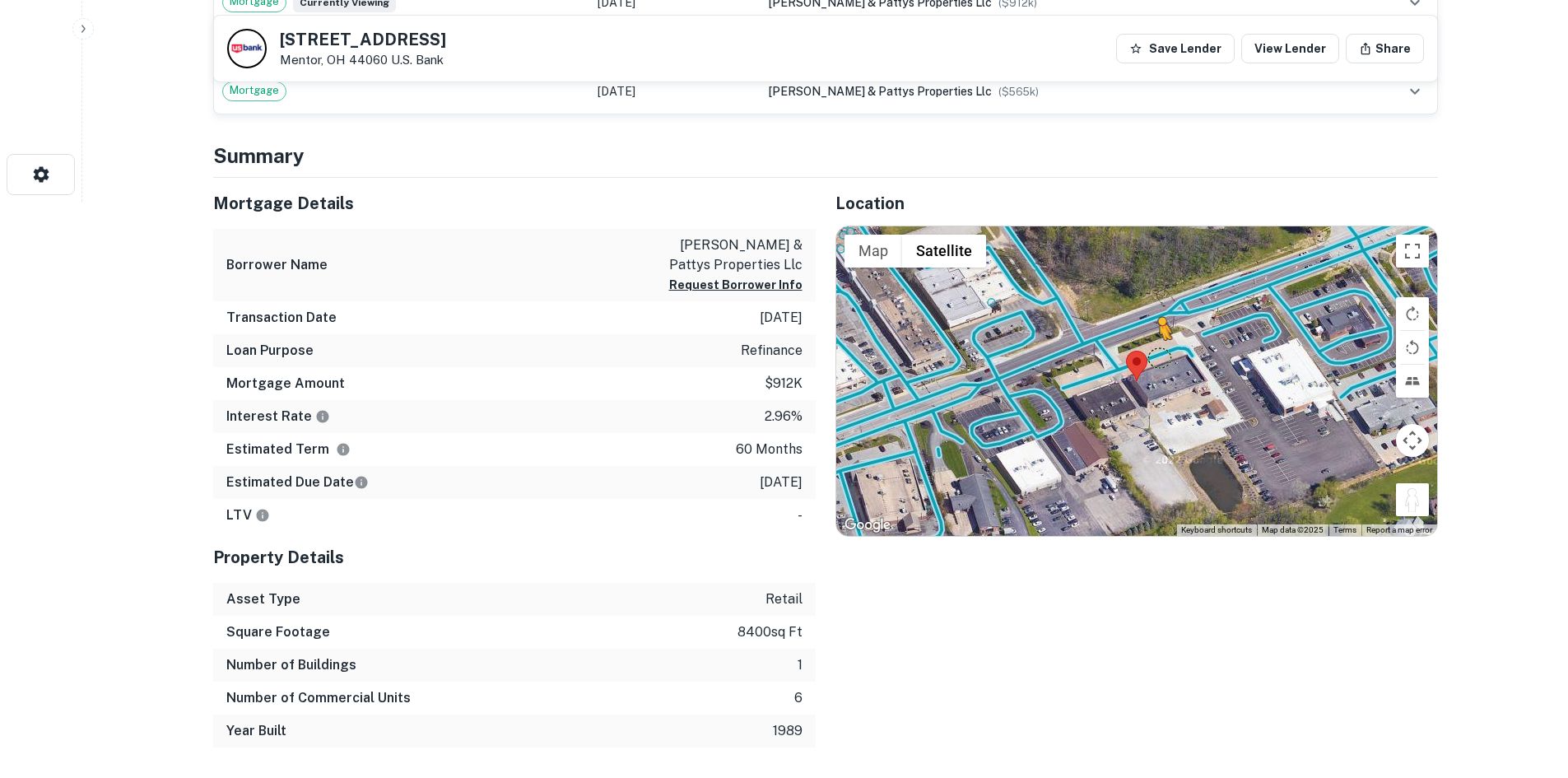
drag, startPoint x: 1413, startPoint y: 501, endPoint x: 1142, endPoint y: 352, distance: 309.3
click at [1142, 352] on div "To activate drag with keyboard, press Alt + Enter. Once in keyboard drag state,…" at bounding box center [1137, 382] width 601 height 310
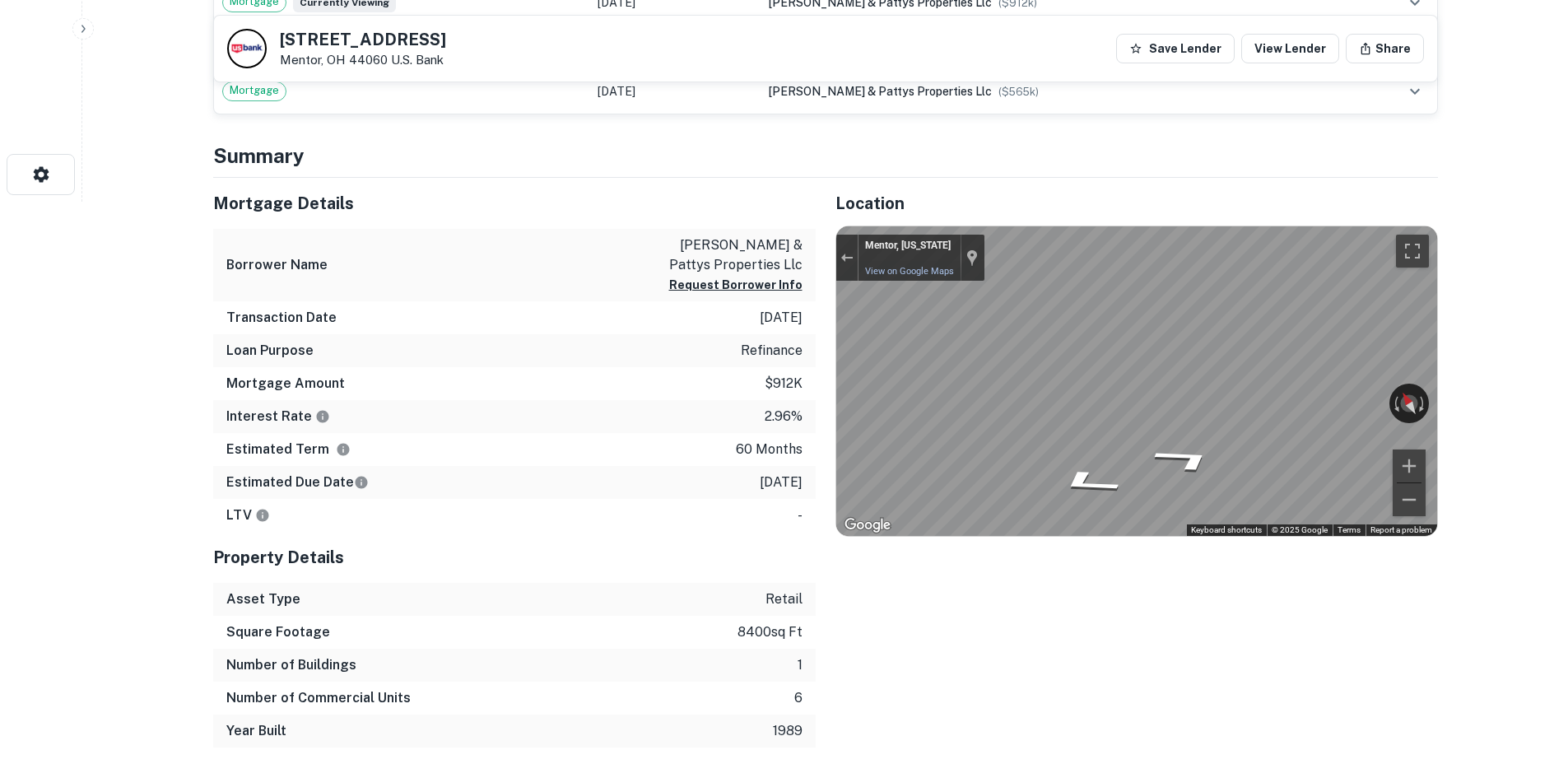
click at [715, 347] on div "Mortgage Details Borrower Name barb & pattys properties llc Request Borrower In…" at bounding box center [816, 464] width 1245 height 571
click at [673, 391] on div "Mortgage Details Borrower Name barb & pattys properties llc Request Borrower In…" at bounding box center [816, 464] width 1245 height 571
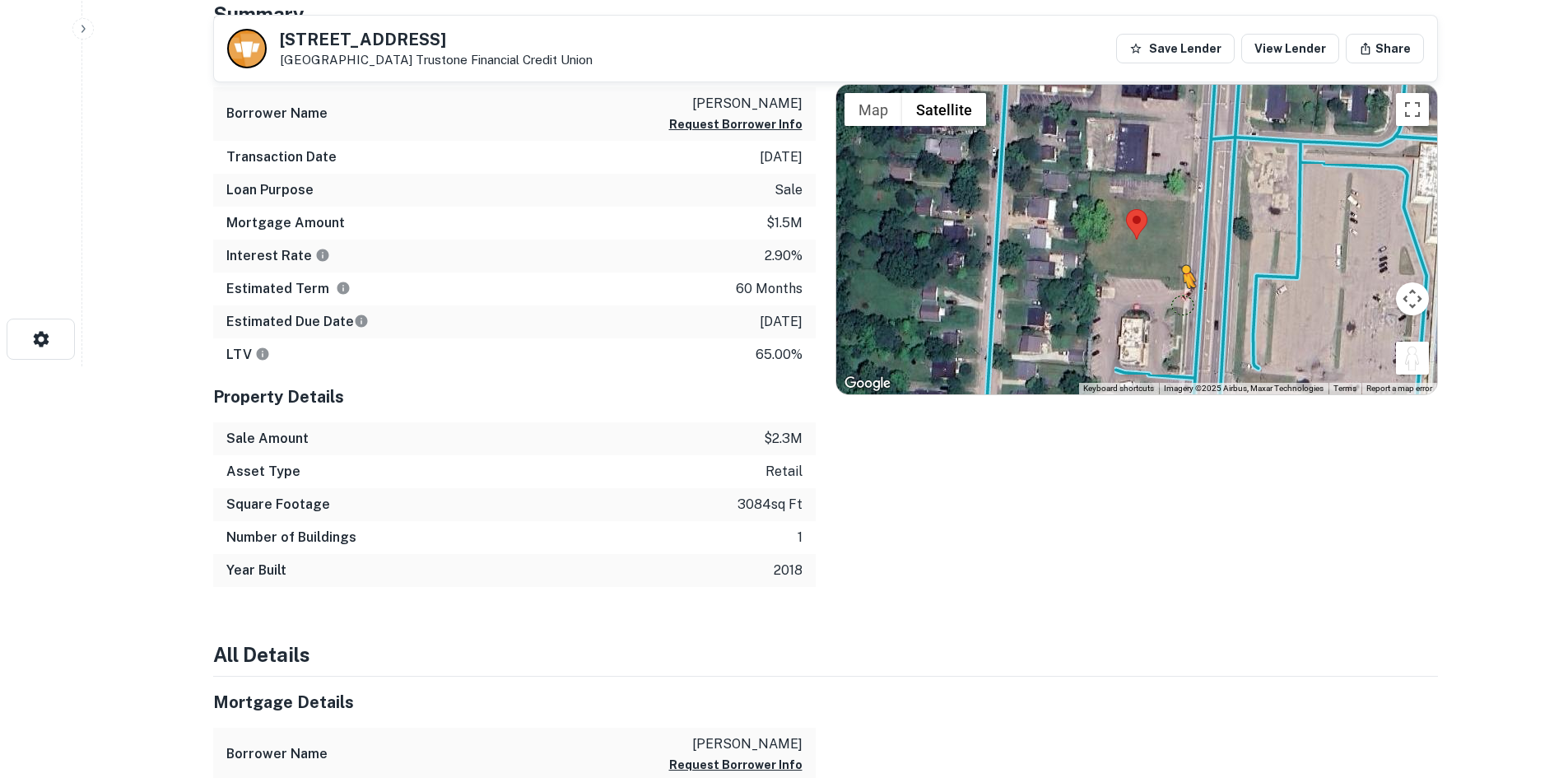
drag, startPoint x: 1425, startPoint y: 365, endPoint x: 1172, endPoint y: 306, distance: 259.8
click at [1172, 306] on div "To activate drag with keyboard, press Alt + Enter. Once in keyboard drag state,…" at bounding box center [1137, 240] width 601 height 310
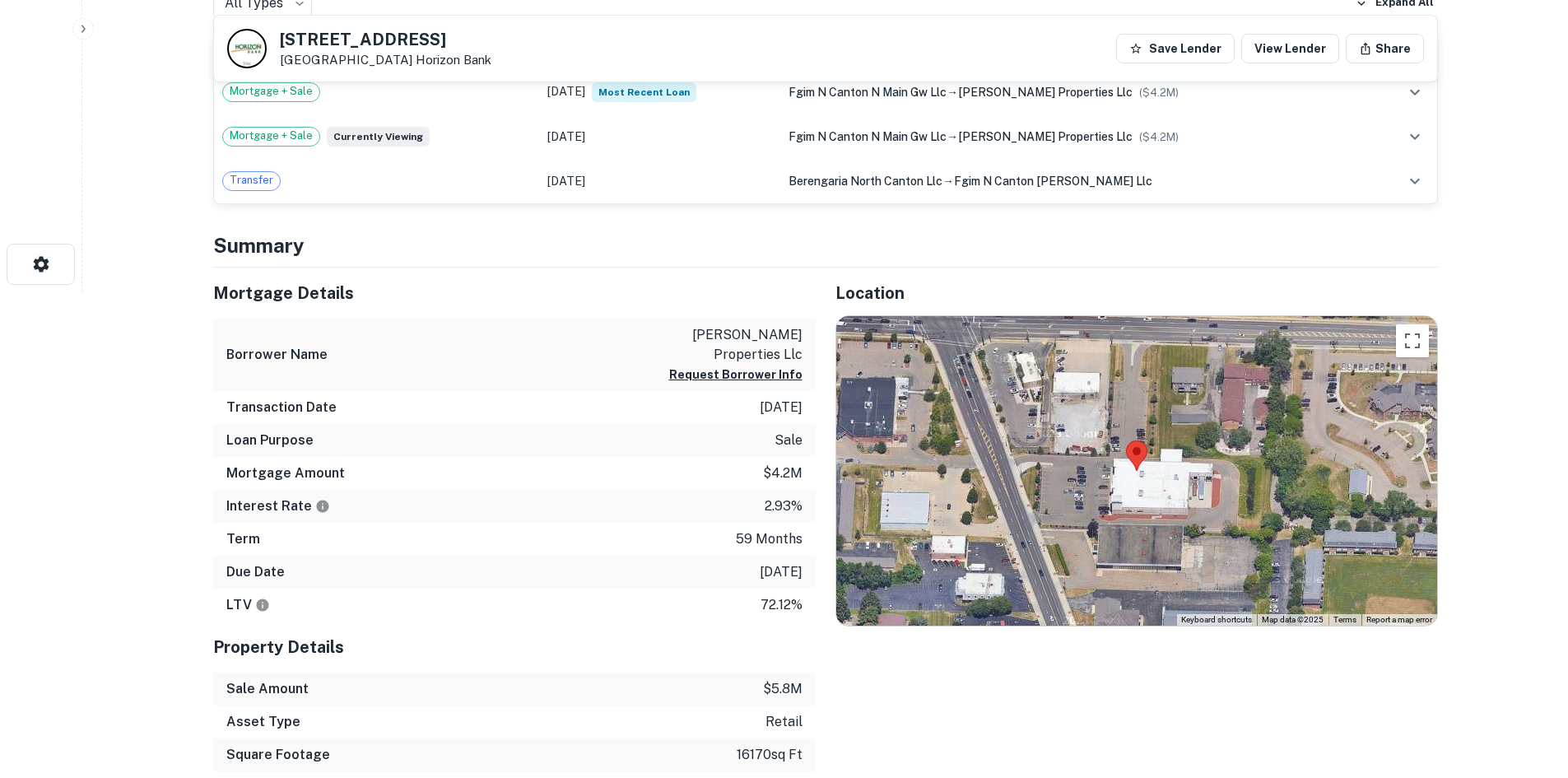
scroll to position [576, 0]
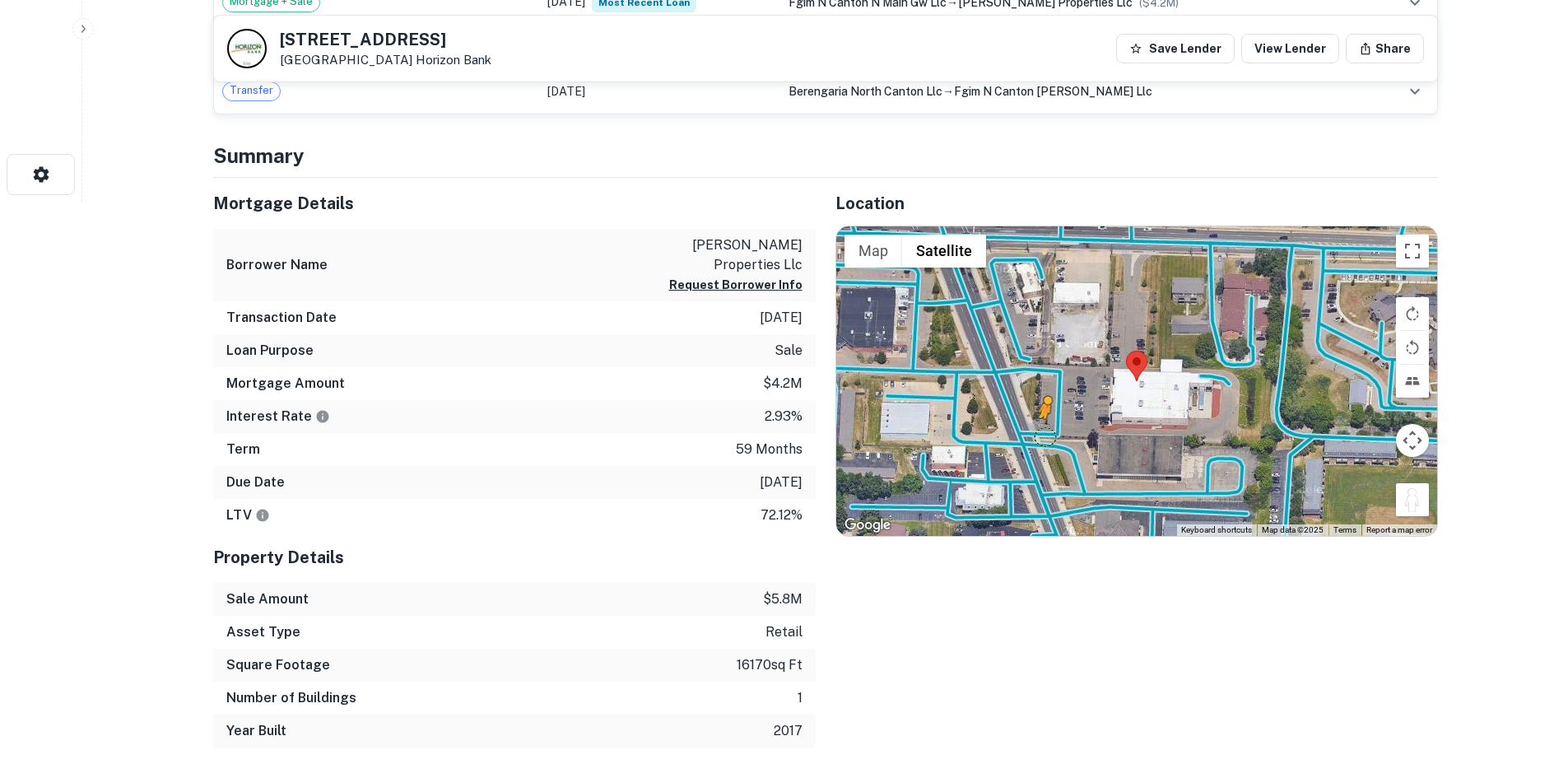
drag, startPoint x: 1406, startPoint y: 493, endPoint x: 1046, endPoint y: 434, distance: 364.8
click at [1046, 434] on div "To activate drag with keyboard, press Alt + Enter. Once in keyboard drag state,…" at bounding box center [1137, 382] width 601 height 310
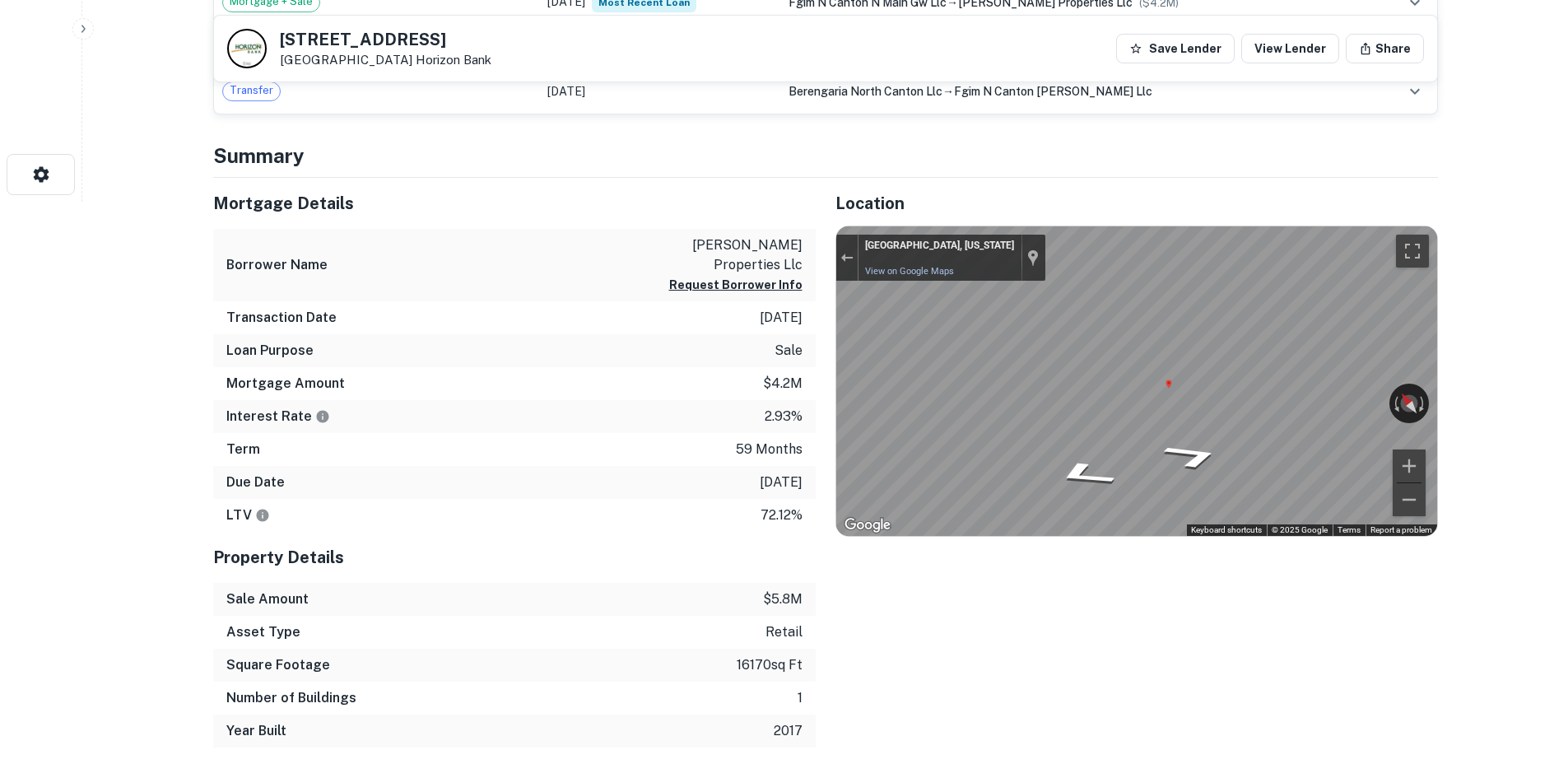
click at [776, 374] on div "Mortgage Details Borrower Name [PERSON_NAME] properties llc Request Borrower In…" at bounding box center [816, 464] width 1245 height 571
click at [1061, 464] on icon "Go North, N Main St" at bounding box center [1077, 457] width 97 height 37
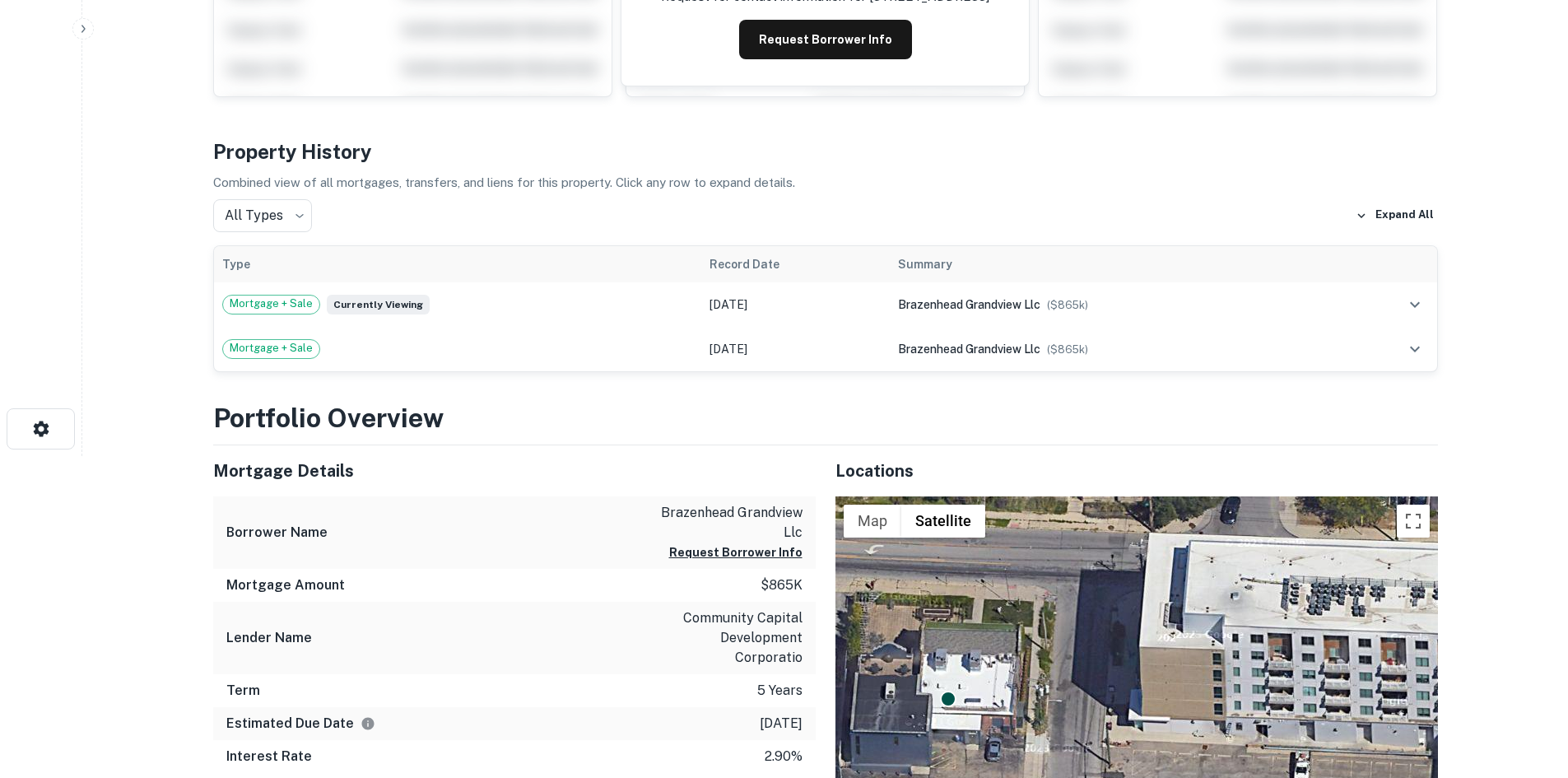
scroll to position [576, 0]
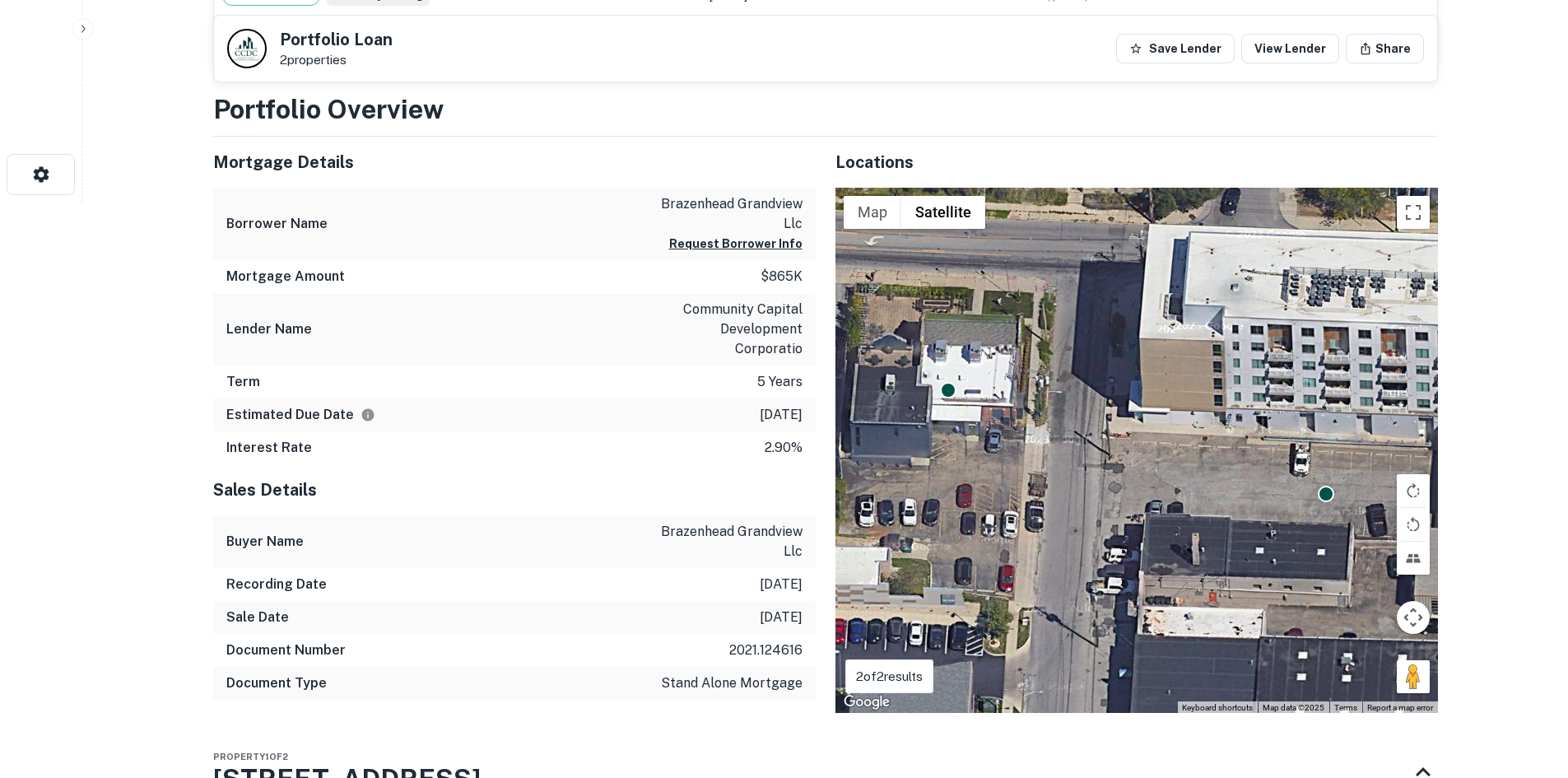
drag, startPoint x: 1410, startPoint y: 667, endPoint x: 1049, endPoint y: 341, distance: 486.4
click at [1032, 311] on div "To navigate, press the arrow keys. To activate drag with keyboard, press Alt + …" at bounding box center [1137, 451] width 603 height 526
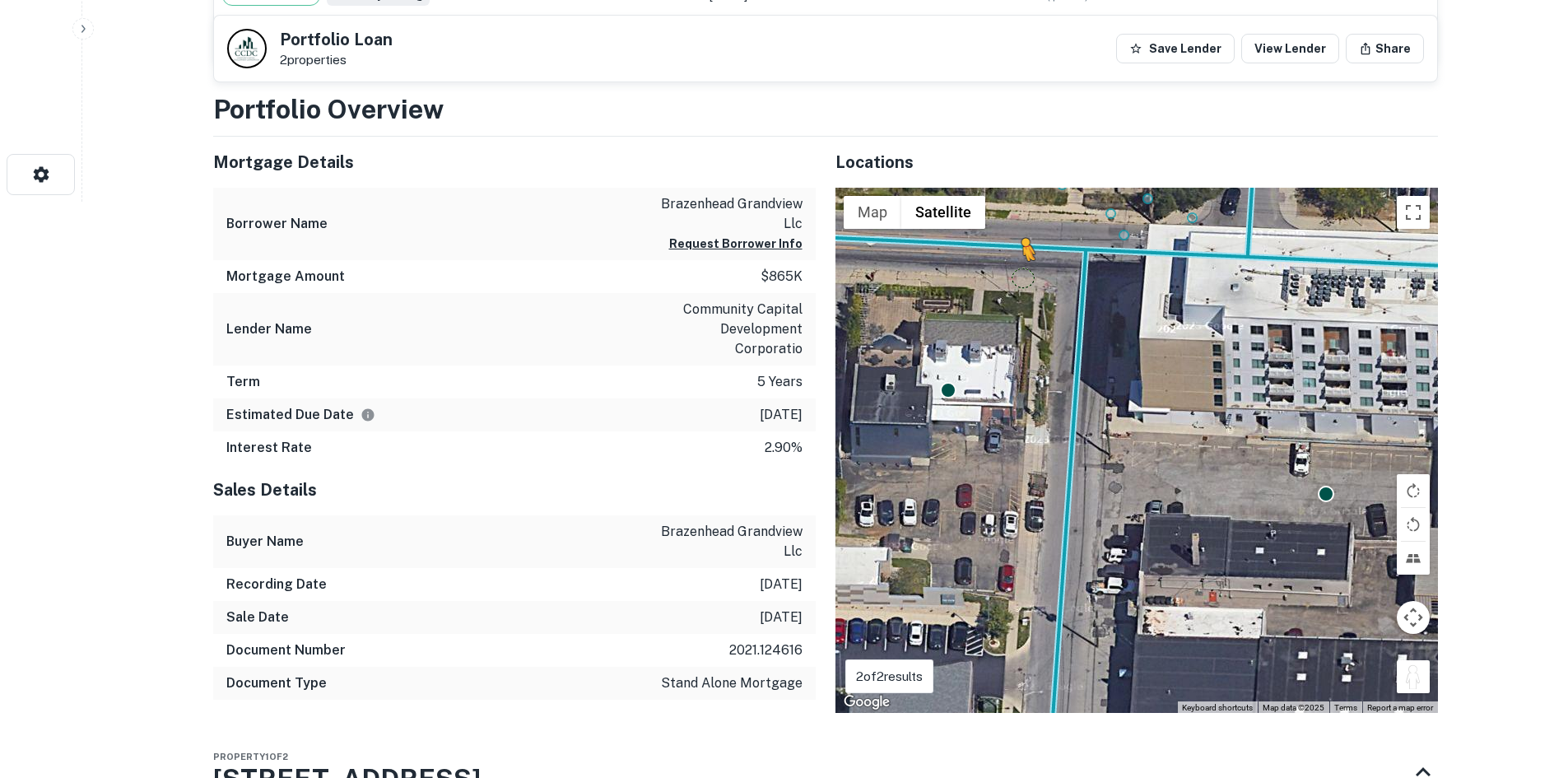
drag, startPoint x: 1419, startPoint y: 673, endPoint x: 1011, endPoint y: 269, distance: 574.2
click at [1011, 269] on div "To activate drag with keyboard, press Alt + Enter. Once in keyboard drag state,…" at bounding box center [1137, 451] width 603 height 526
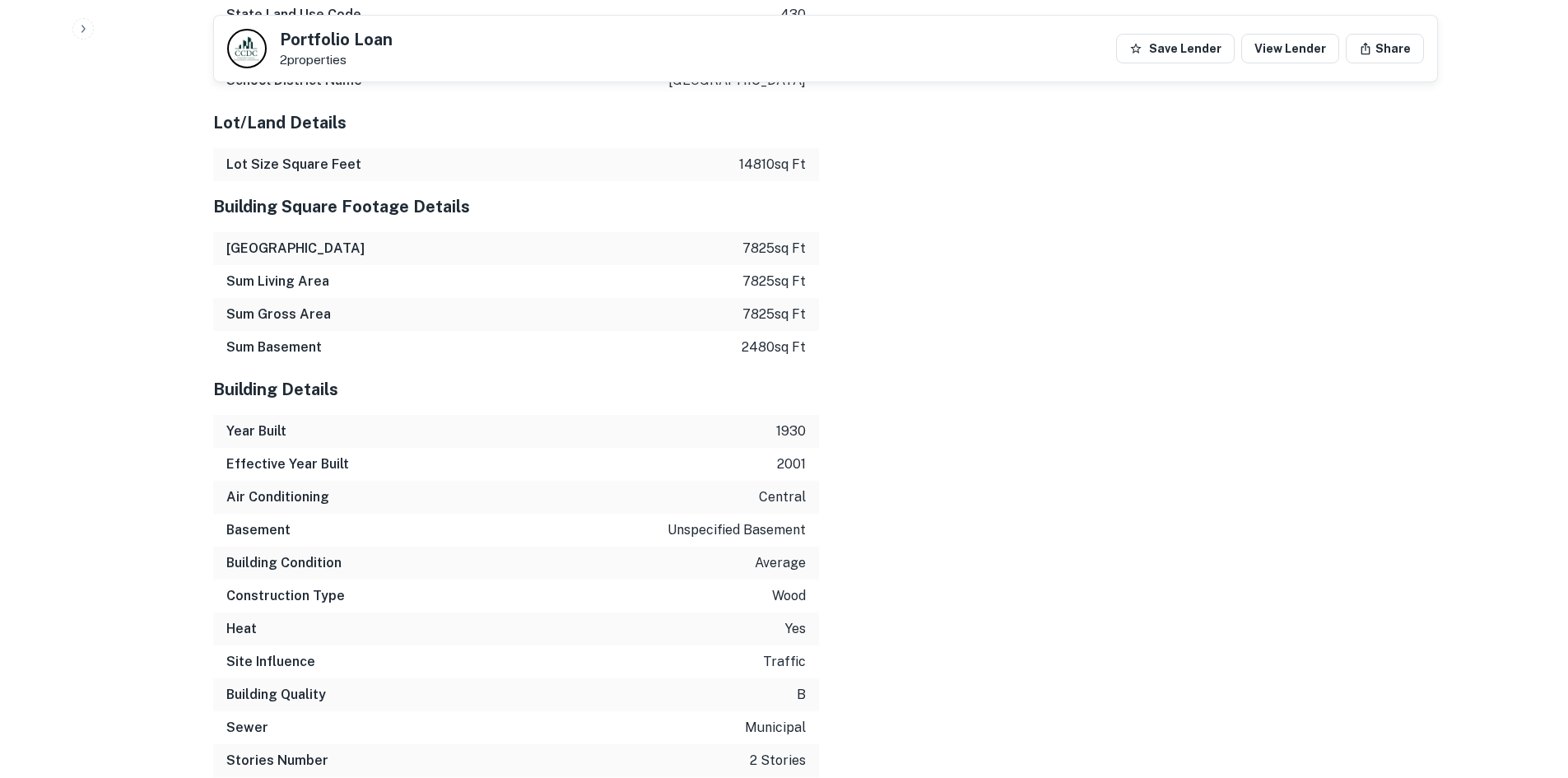
scroll to position [1235, 0]
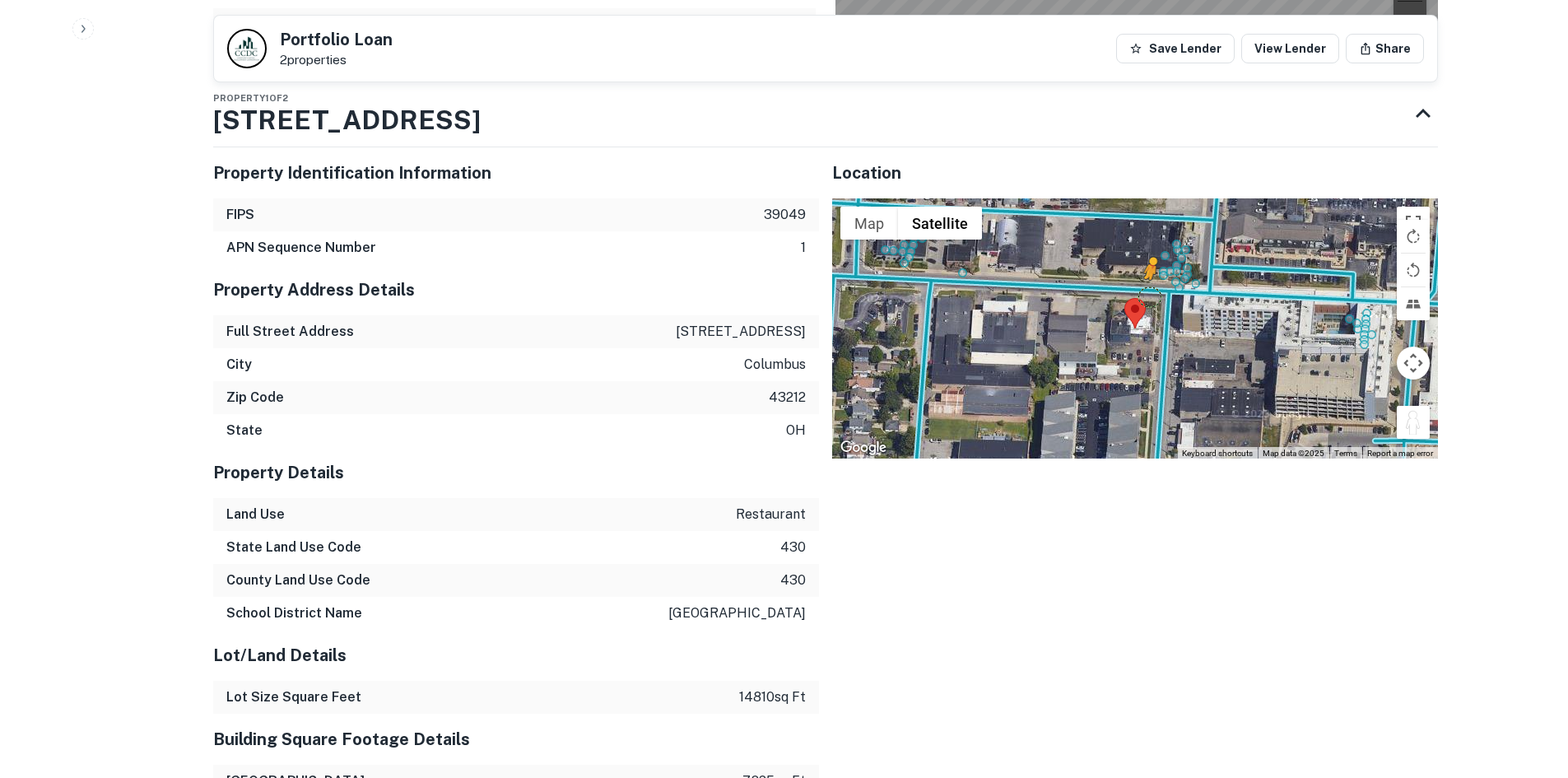
drag, startPoint x: 1403, startPoint y: 424, endPoint x: 1152, endPoint y: 306, distance: 277.4
click at [1152, 306] on div "To activate drag with keyboard, press Alt + Enter. Once in keyboard drag state,…" at bounding box center [1135, 328] width 606 height 260
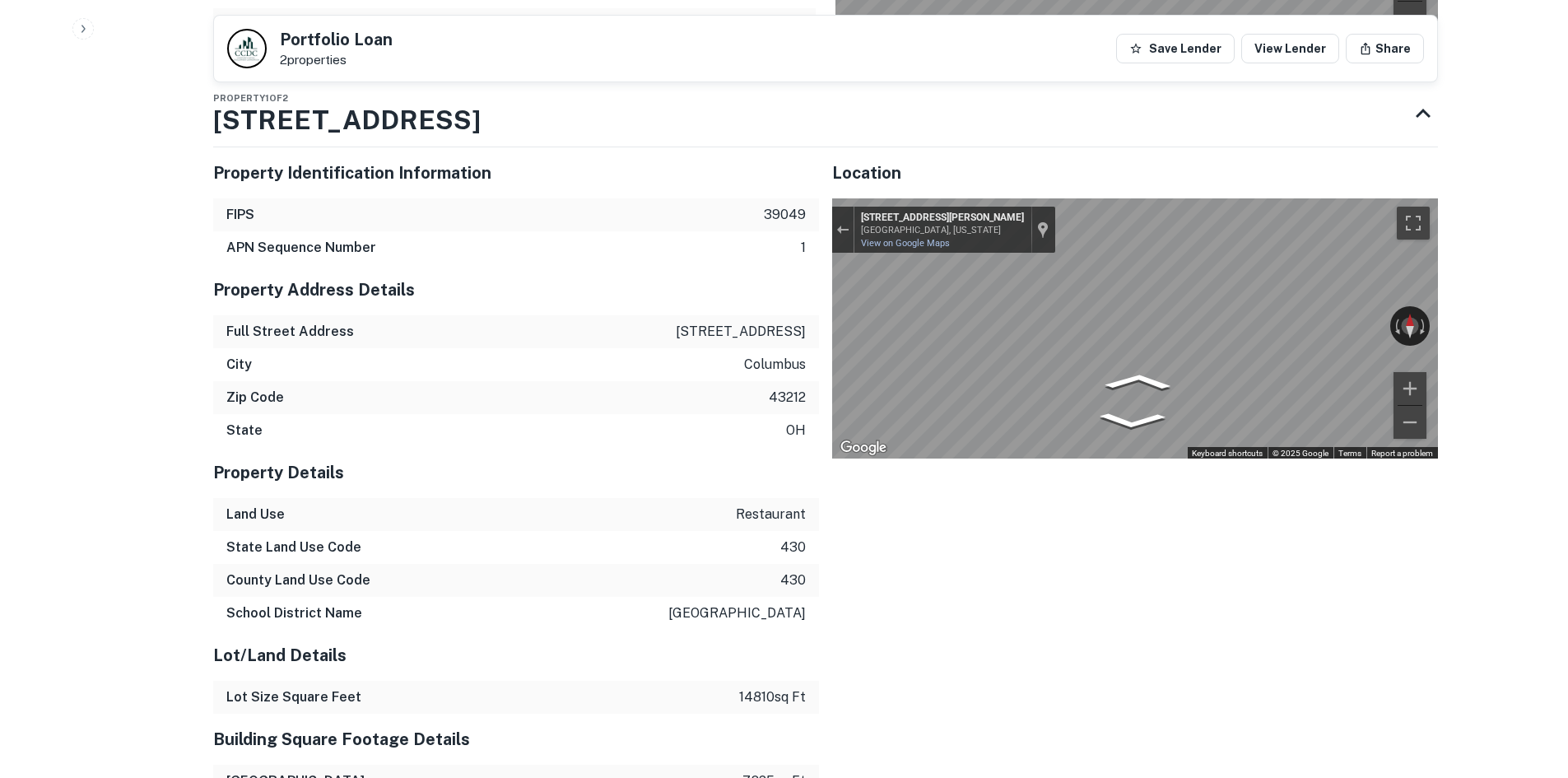
click at [1344, 331] on div "← Move left → Move right ↑ Move up ↓ Move down + Zoom in - Zoom out 1420 Holly …" at bounding box center [1135, 328] width 606 height 260
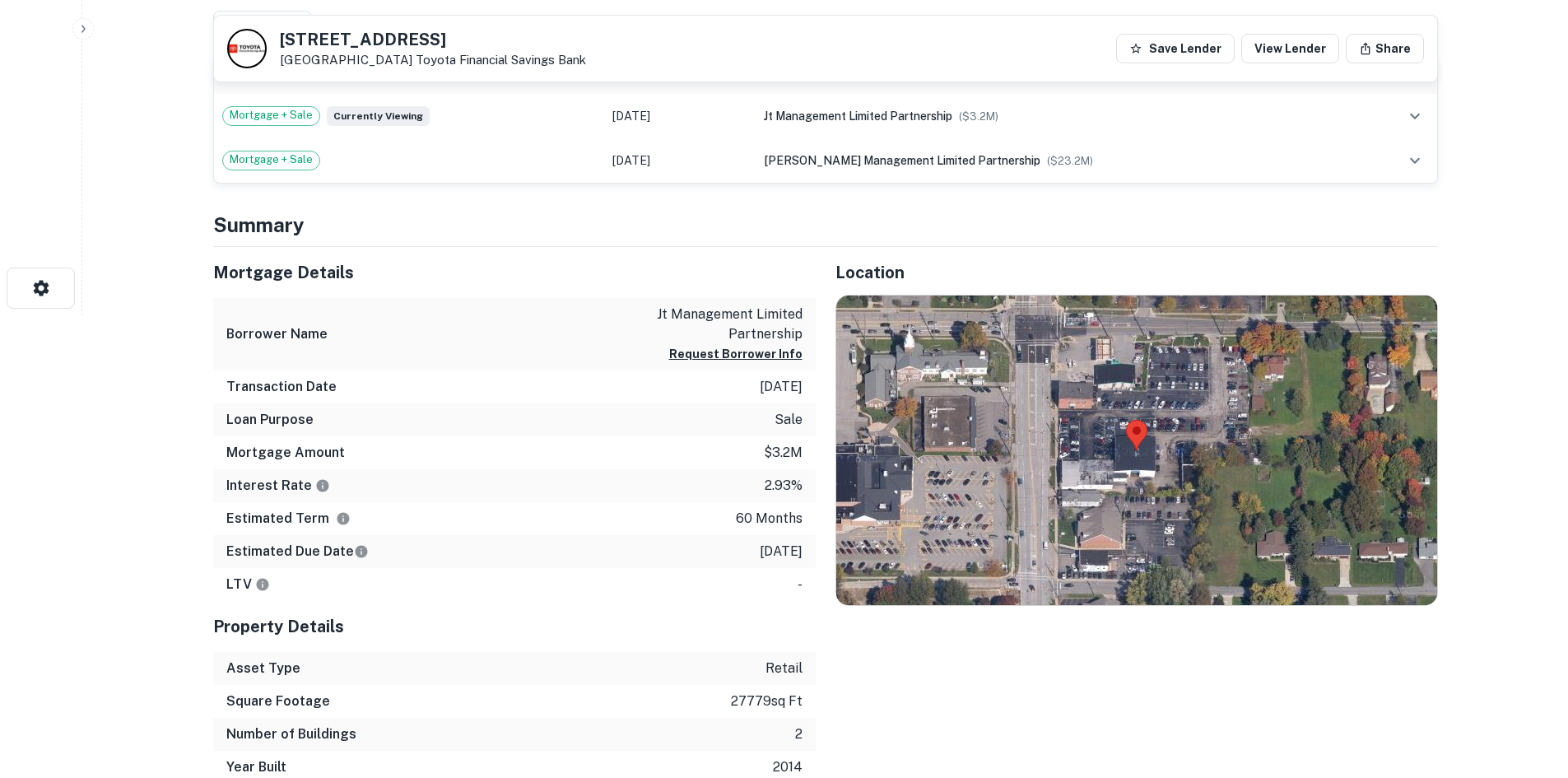
scroll to position [659, 0]
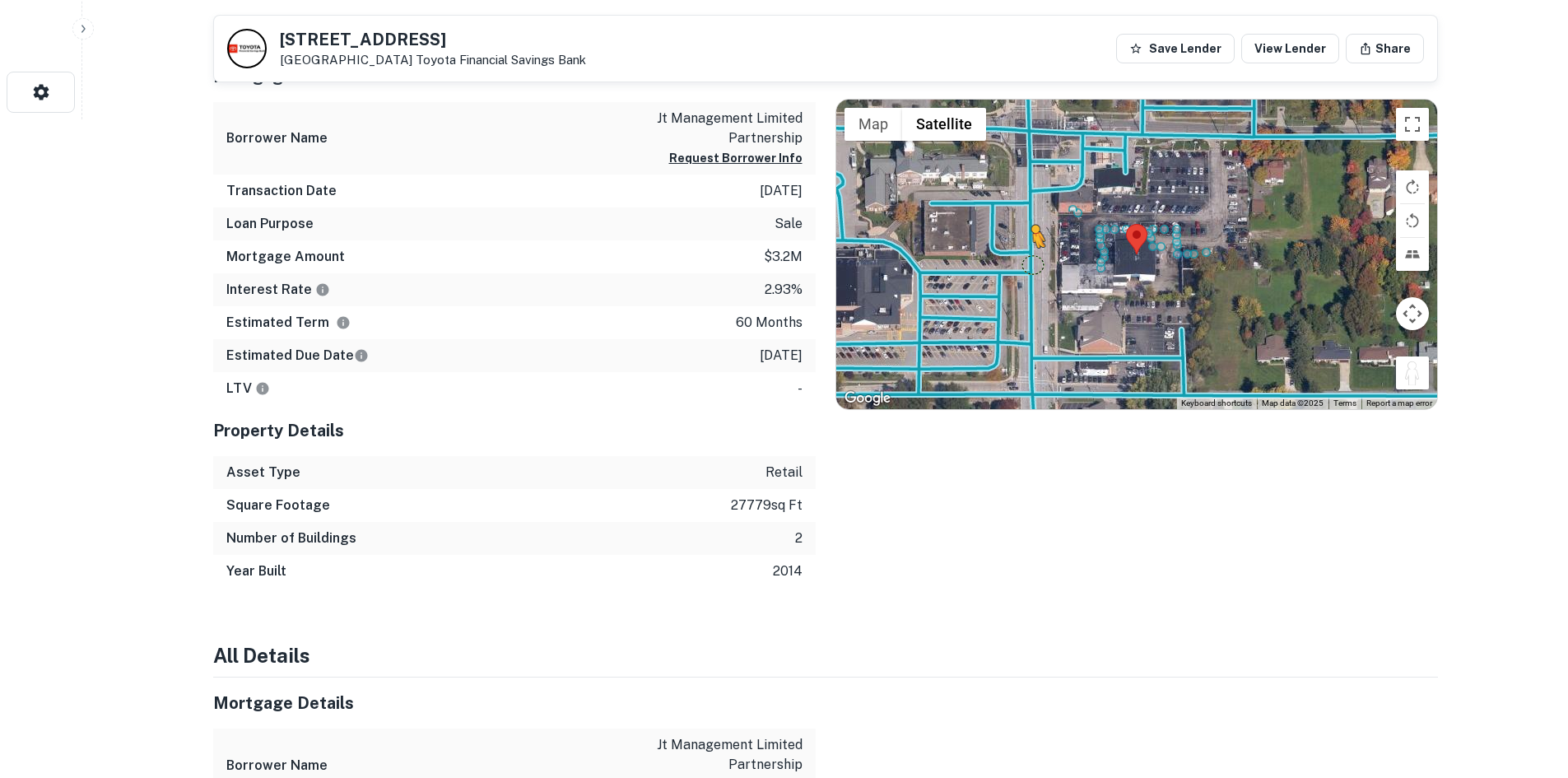
drag, startPoint x: 1418, startPoint y: 371, endPoint x: 1027, endPoint y: 259, distance: 406.7
click at [1027, 259] on div "To activate drag with keyboard, press Alt + Enter. Once in keyboard drag state,…" at bounding box center [1137, 255] width 601 height 310
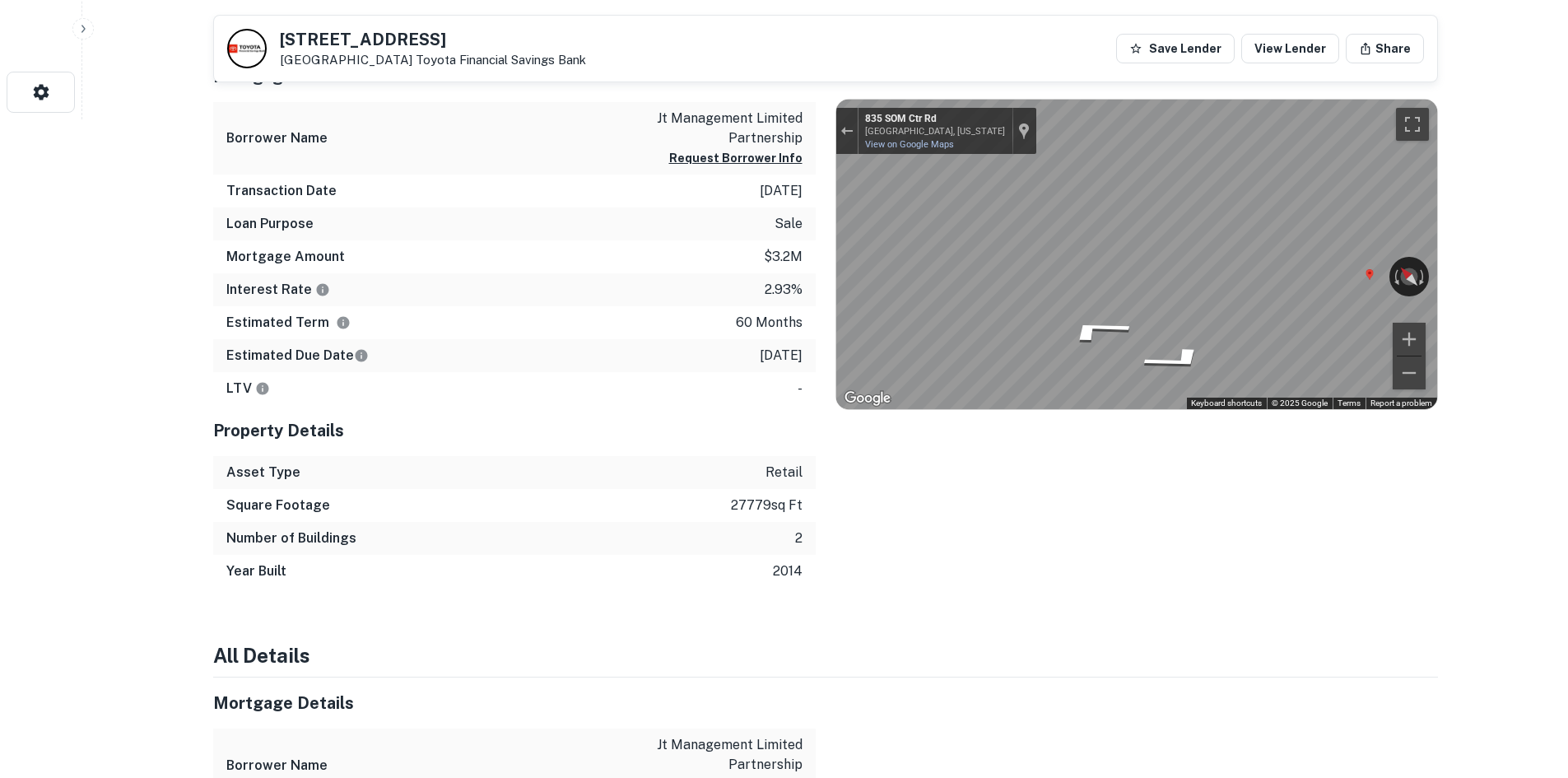
click at [700, 284] on div "Mortgage Details Borrower Name jt management limited partnership Request Borrow…" at bounding box center [816, 320] width 1245 height 538
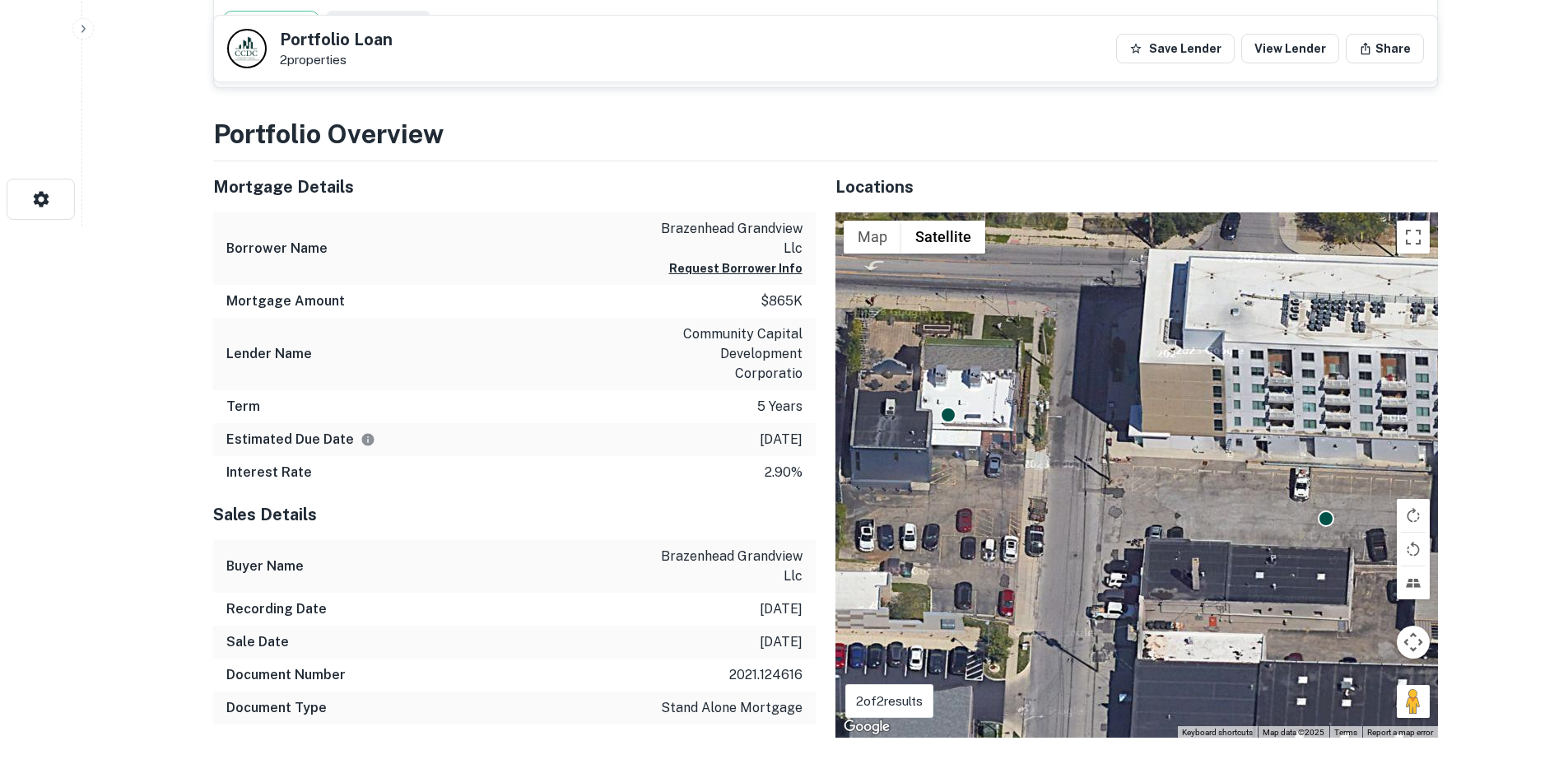
scroll to position [576, 0]
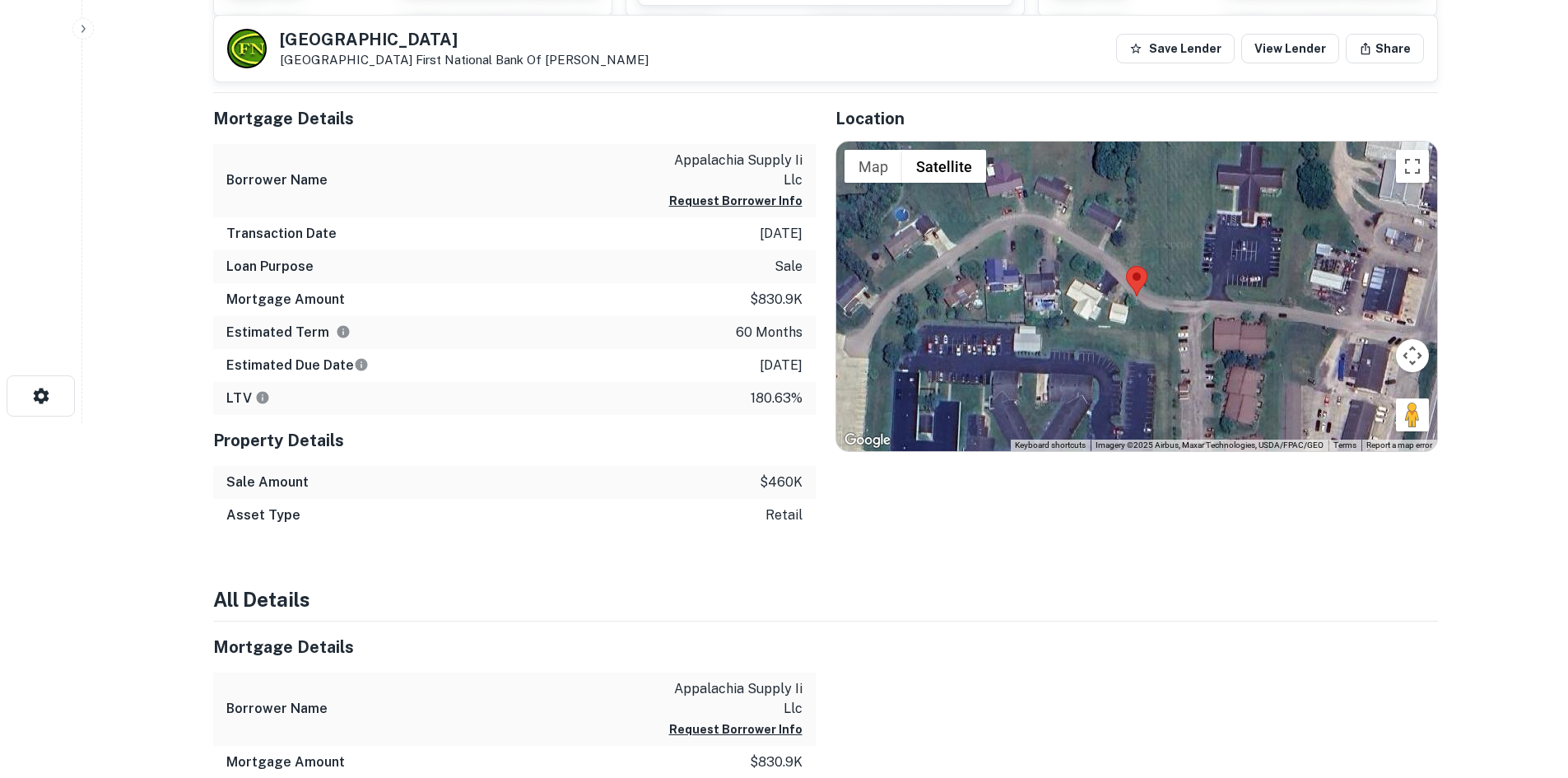
scroll to position [247, 0]
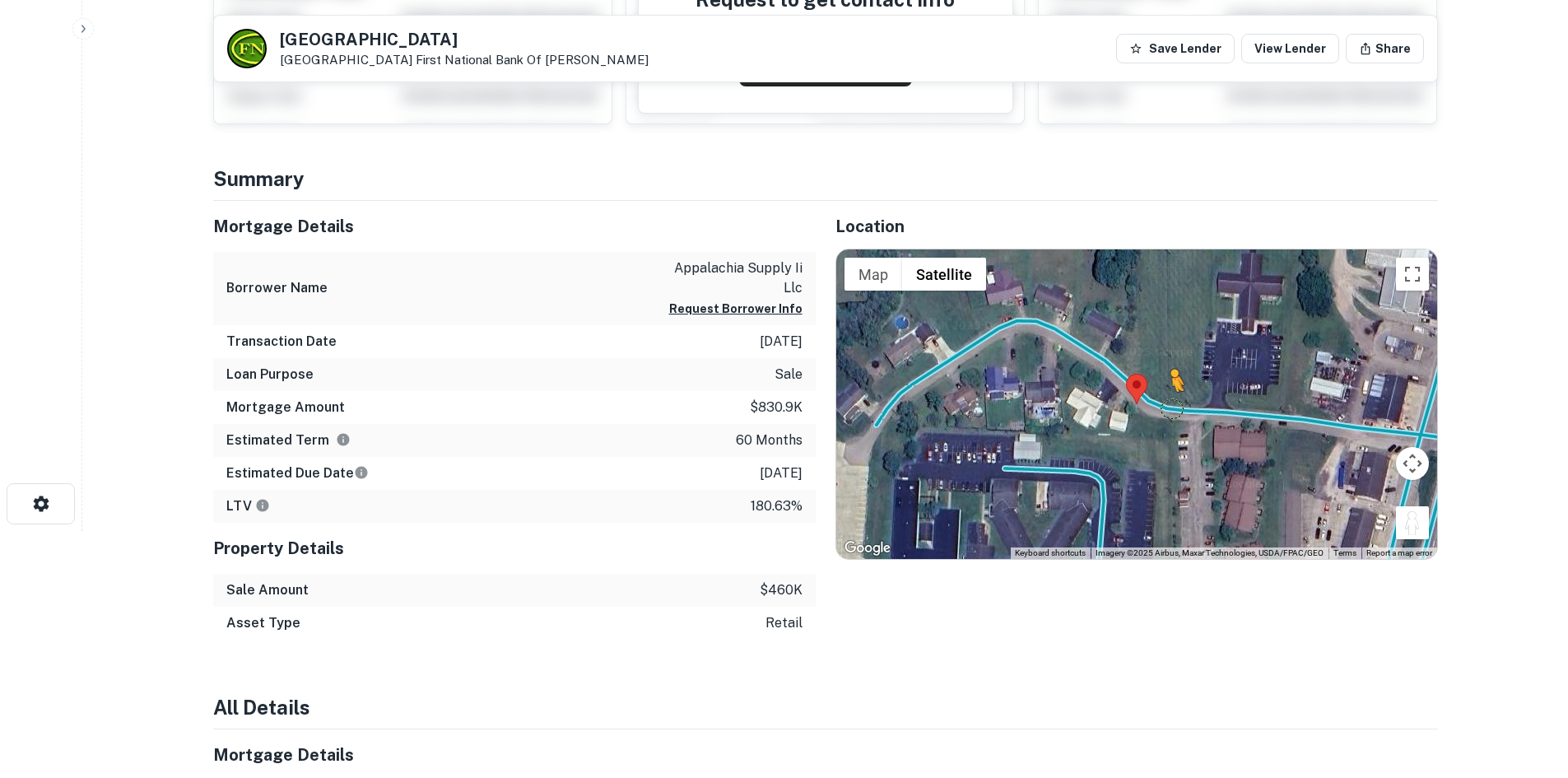
drag, startPoint x: 1407, startPoint y: 516, endPoint x: 1162, endPoint y: 402, distance: 270.2
click at [1162, 402] on div "To activate drag with keyboard, press Alt + Enter. Once in keyboard drag state,…" at bounding box center [1137, 404] width 601 height 310
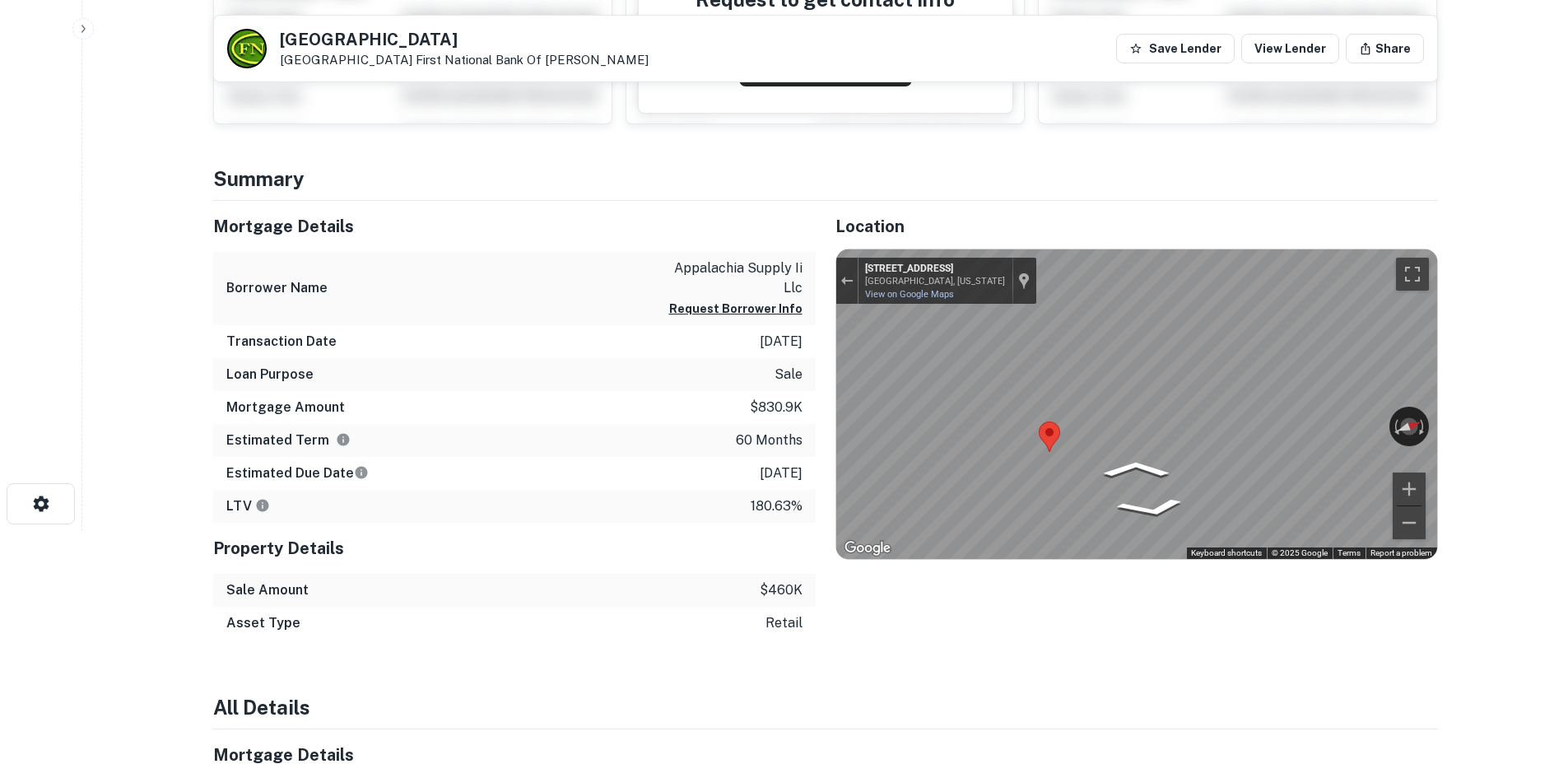
click at [1504, 361] on main "Indian Ridge Dr Piketon, OH 45661 First National Bank Of Giddings Save Lender V…" at bounding box center [825, 142] width 1486 height 778
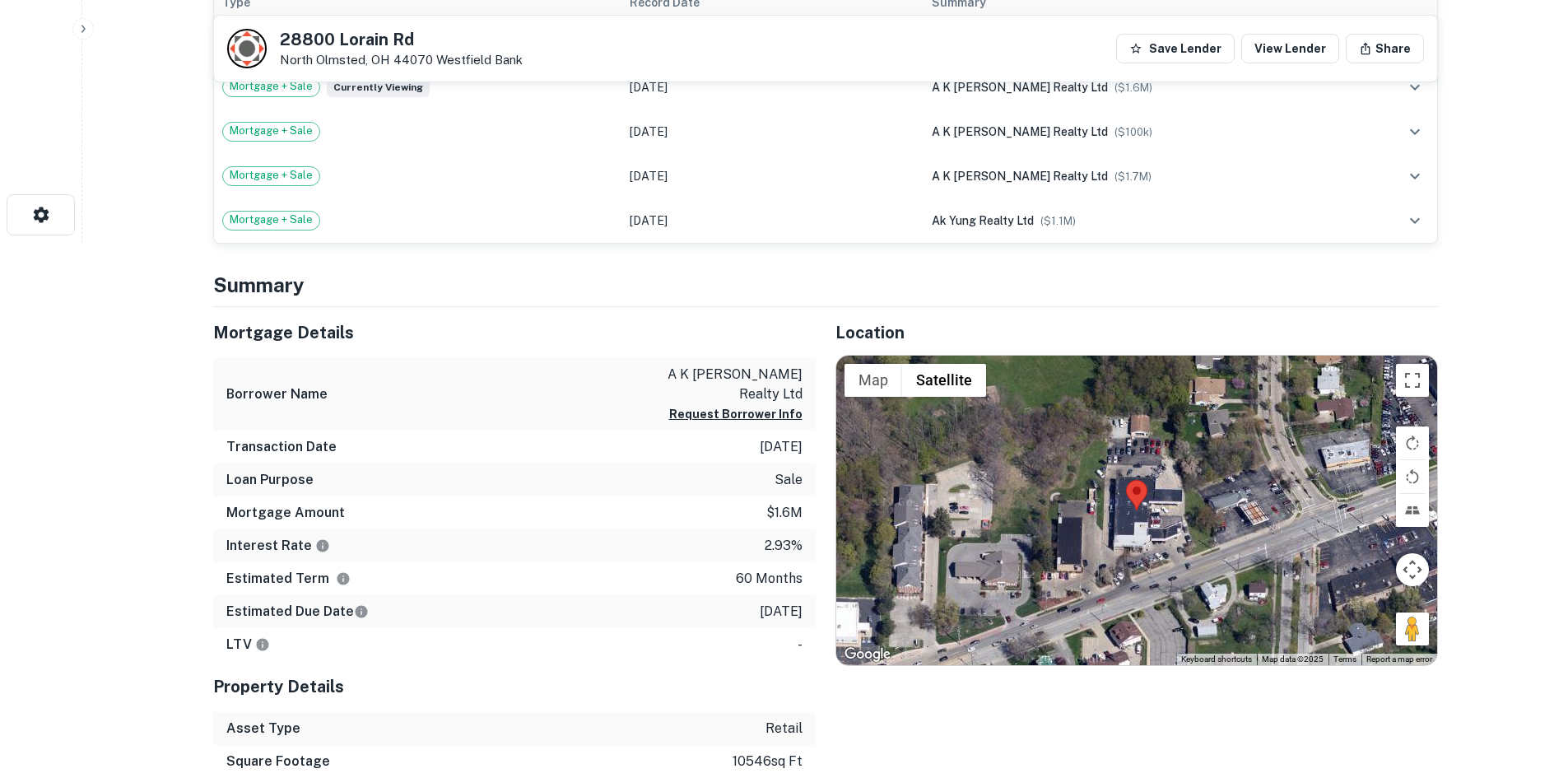
scroll to position [576, 0]
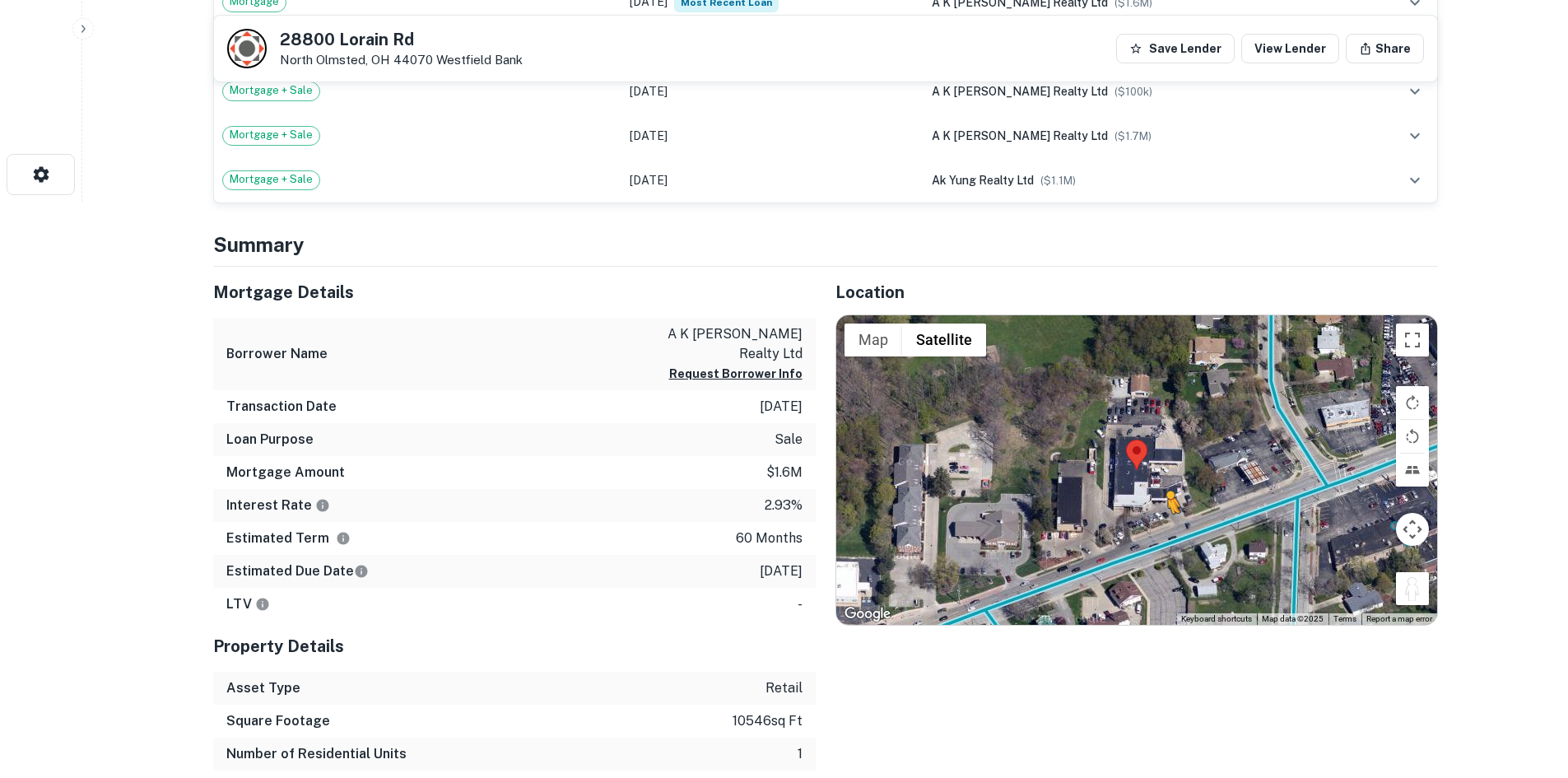
drag, startPoint x: 1413, startPoint y: 588, endPoint x: 1161, endPoint y: 528, distance: 259.0
click at [1161, 528] on div "To activate drag with keyboard, press Alt + Enter. Once in keyboard drag state,…" at bounding box center [1137, 470] width 601 height 310
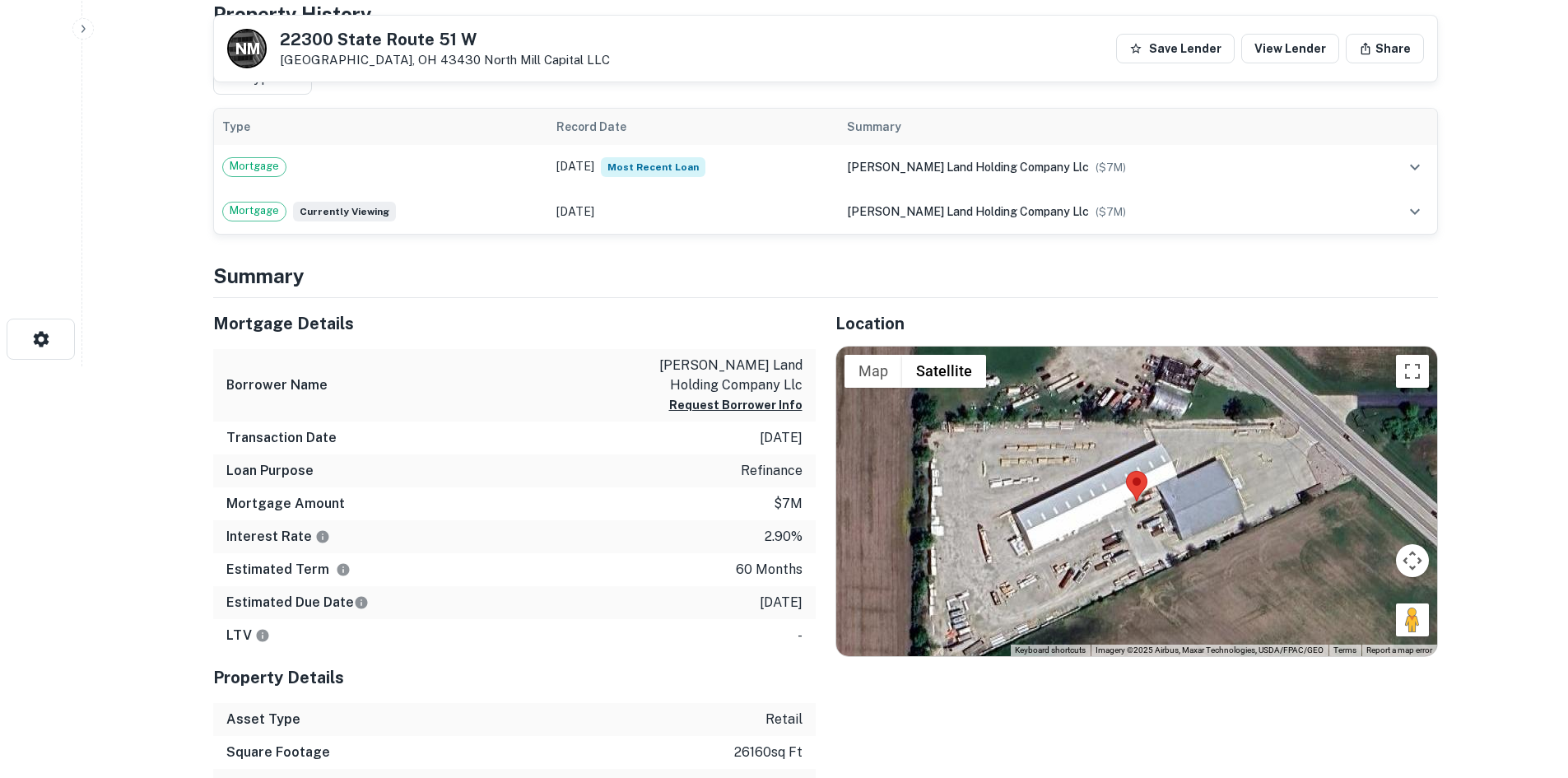
scroll to position [494, 0]
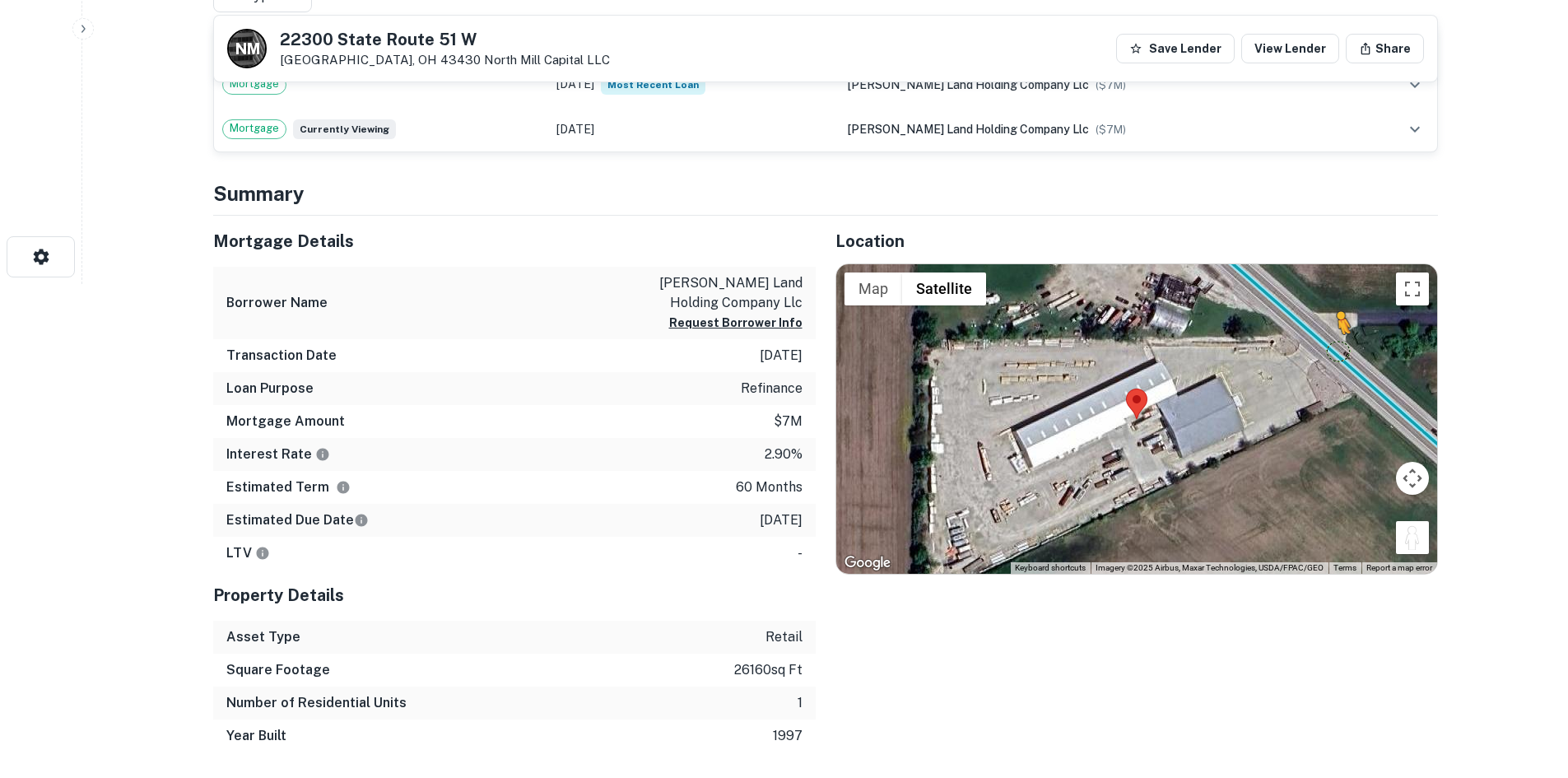
drag, startPoint x: 1411, startPoint y: 538, endPoint x: 1331, endPoint y: 347, distance: 207.1
click at [1332, 348] on div "To activate drag with keyboard, press Alt + Enter. Once in keyboard drag state,…" at bounding box center [1137, 420] width 601 height 310
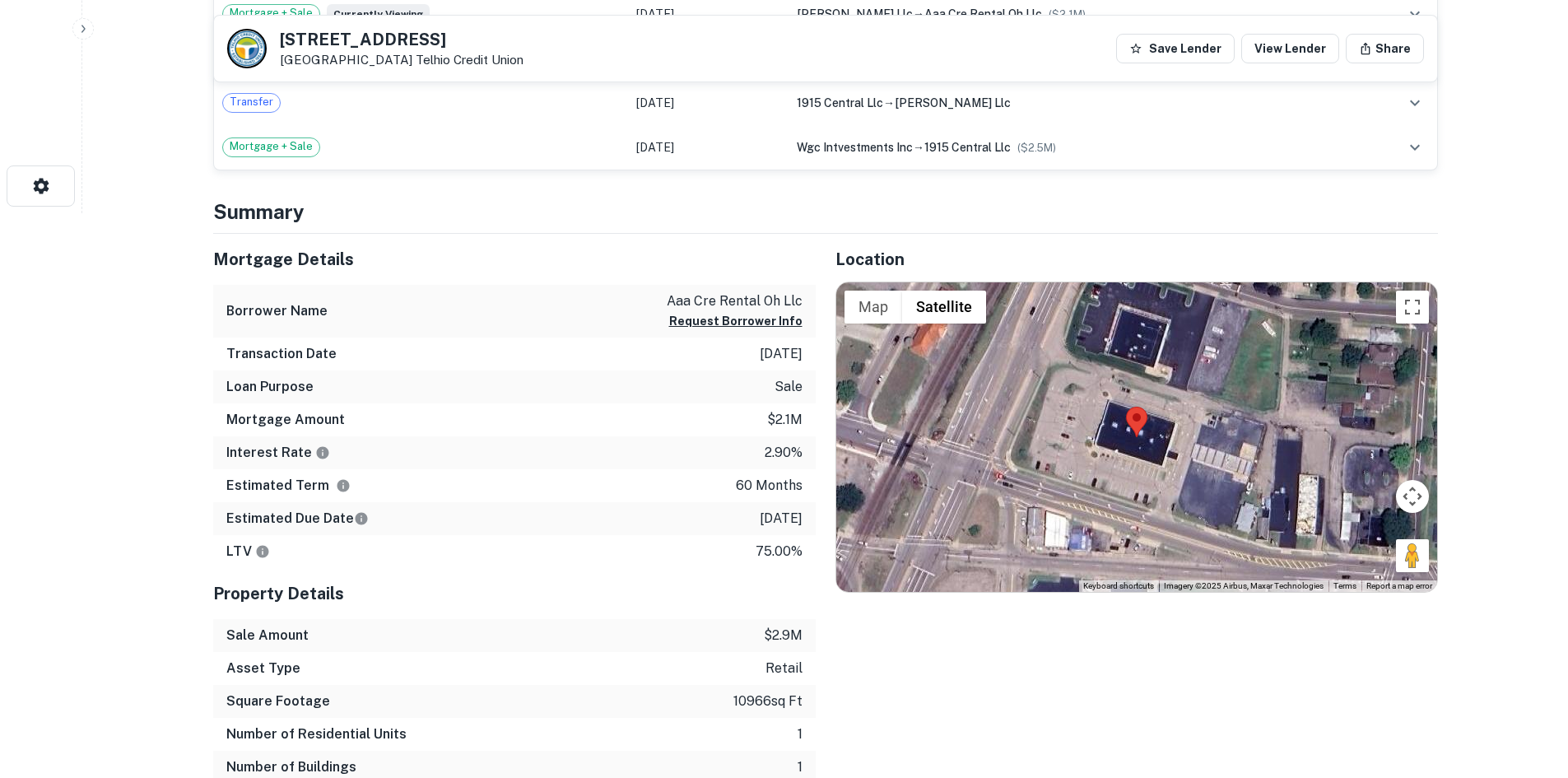
scroll to position [576, 0]
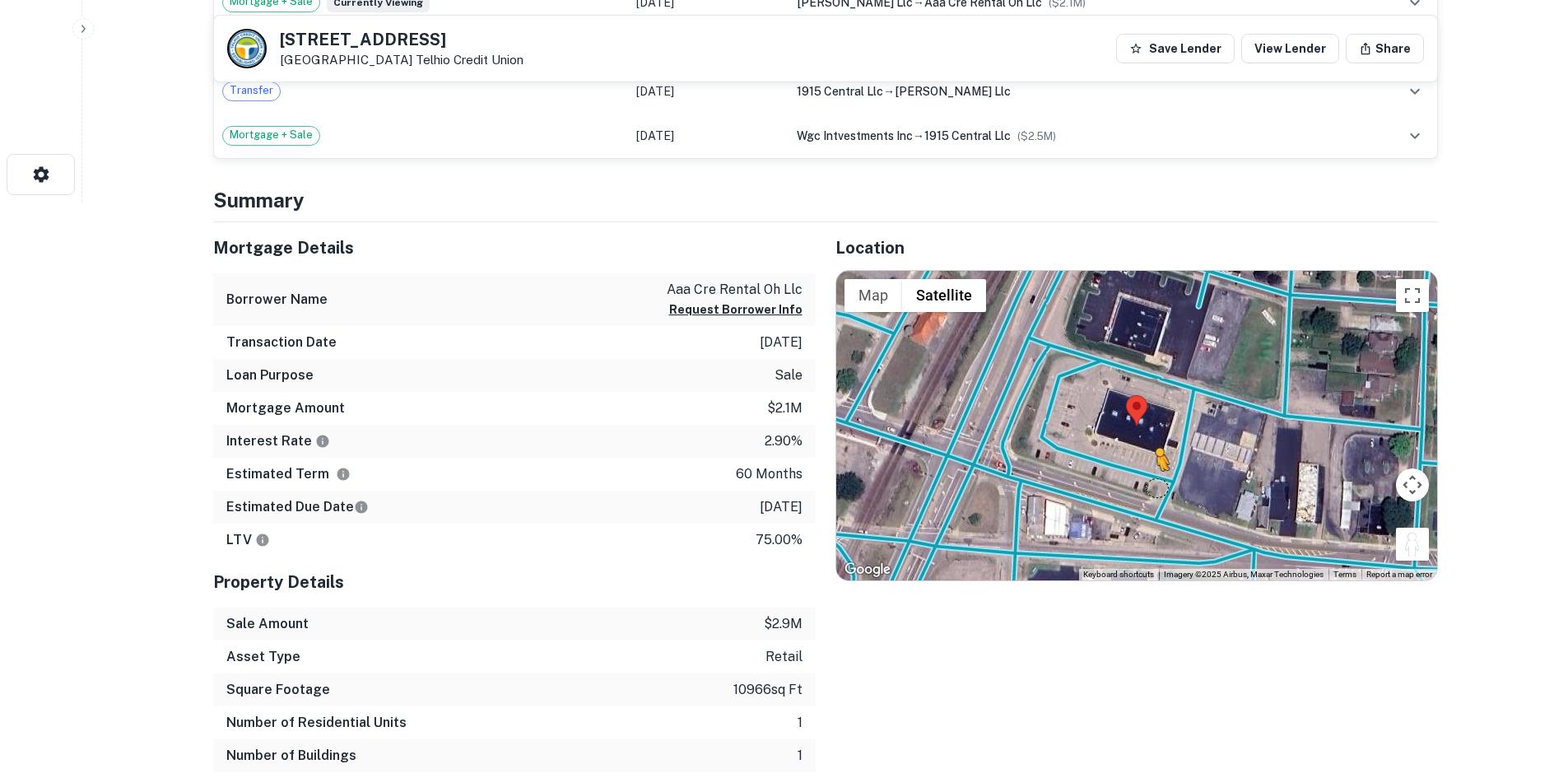
drag, startPoint x: 1397, startPoint y: 543, endPoint x: 1084, endPoint y: 466, distance: 322.3
click at [1084, 466] on div "To activate drag with keyboard, press Alt + Enter. Once in keyboard drag state,…" at bounding box center [1137, 426] width 601 height 310
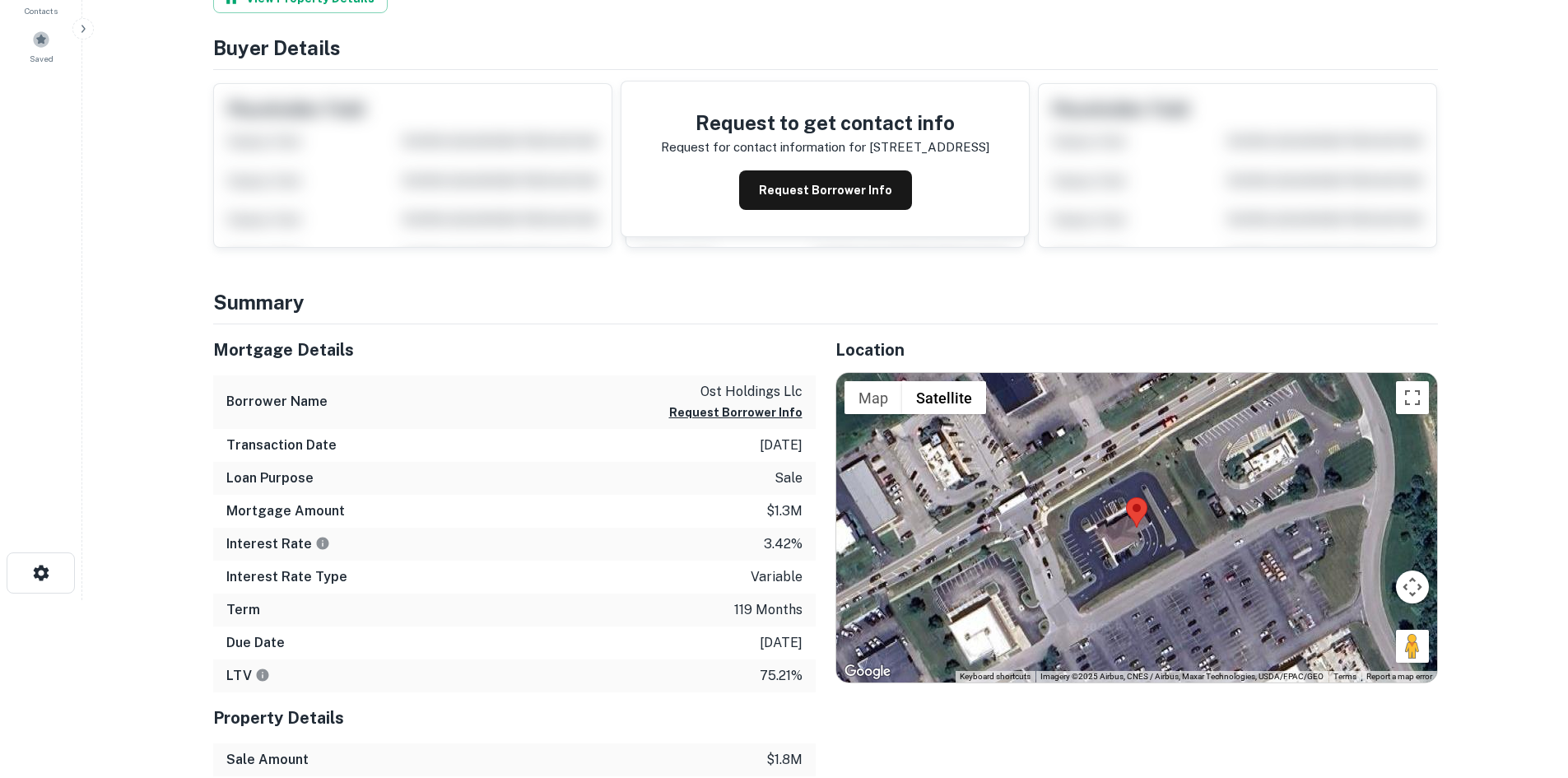
scroll to position [247, 0]
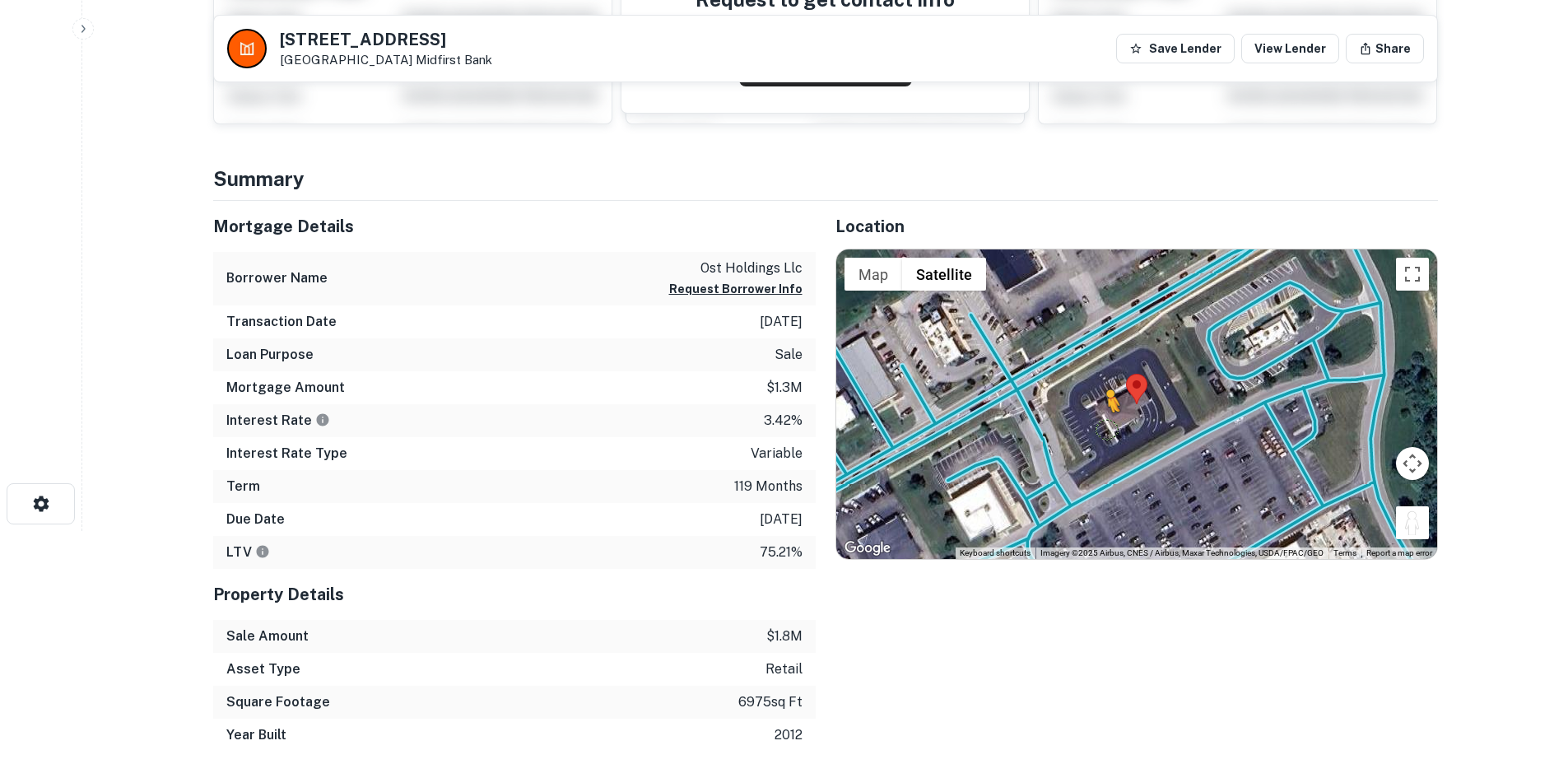
drag, startPoint x: 1415, startPoint y: 522, endPoint x: 1106, endPoint y: 430, distance: 322.4
click at [1106, 430] on div "To activate drag with keyboard, press Alt + Enter. Once in keyboard drag state,…" at bounding box center [1137, 404] width 601 height 310
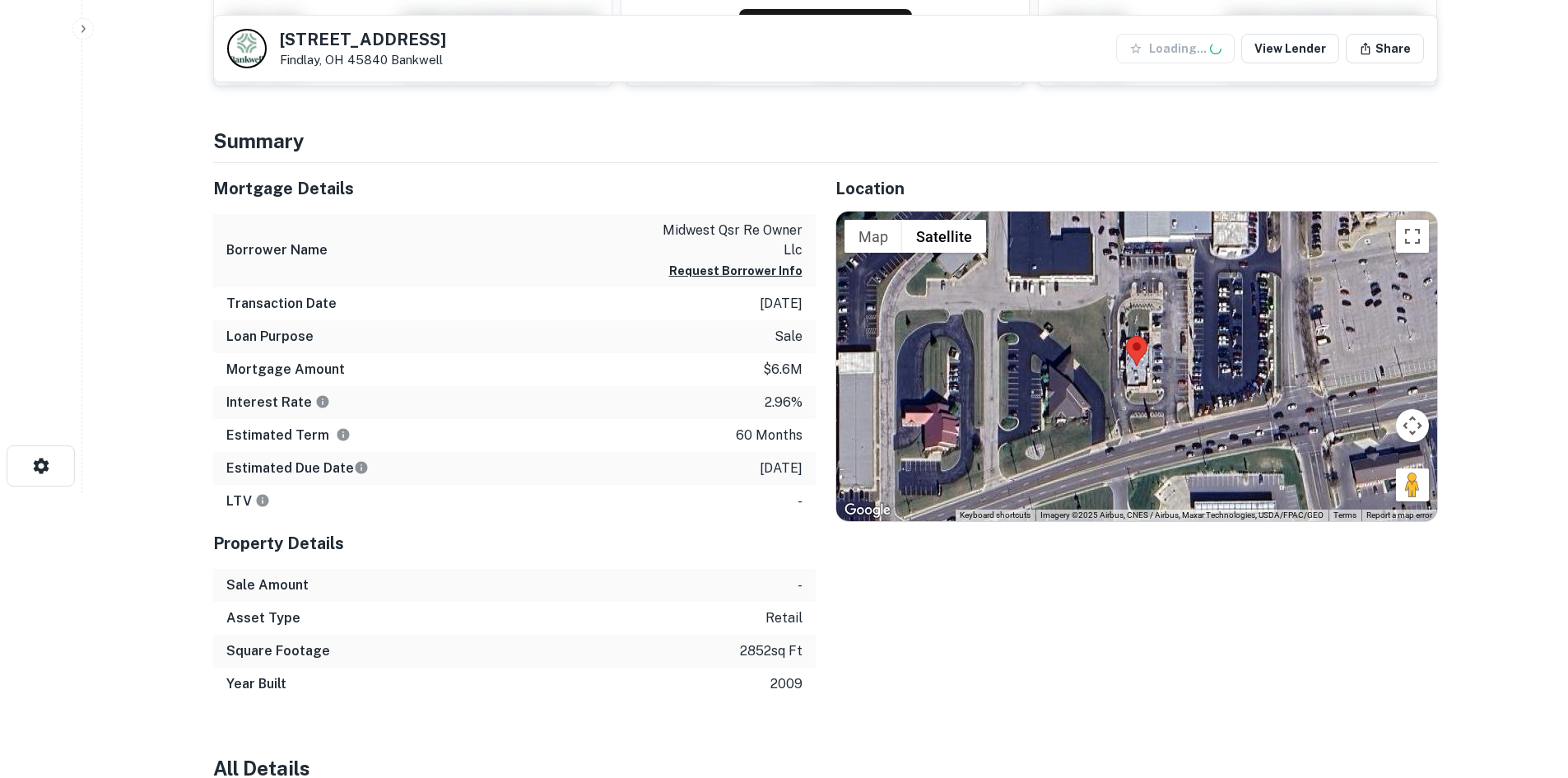
scroll to position [412, 0]
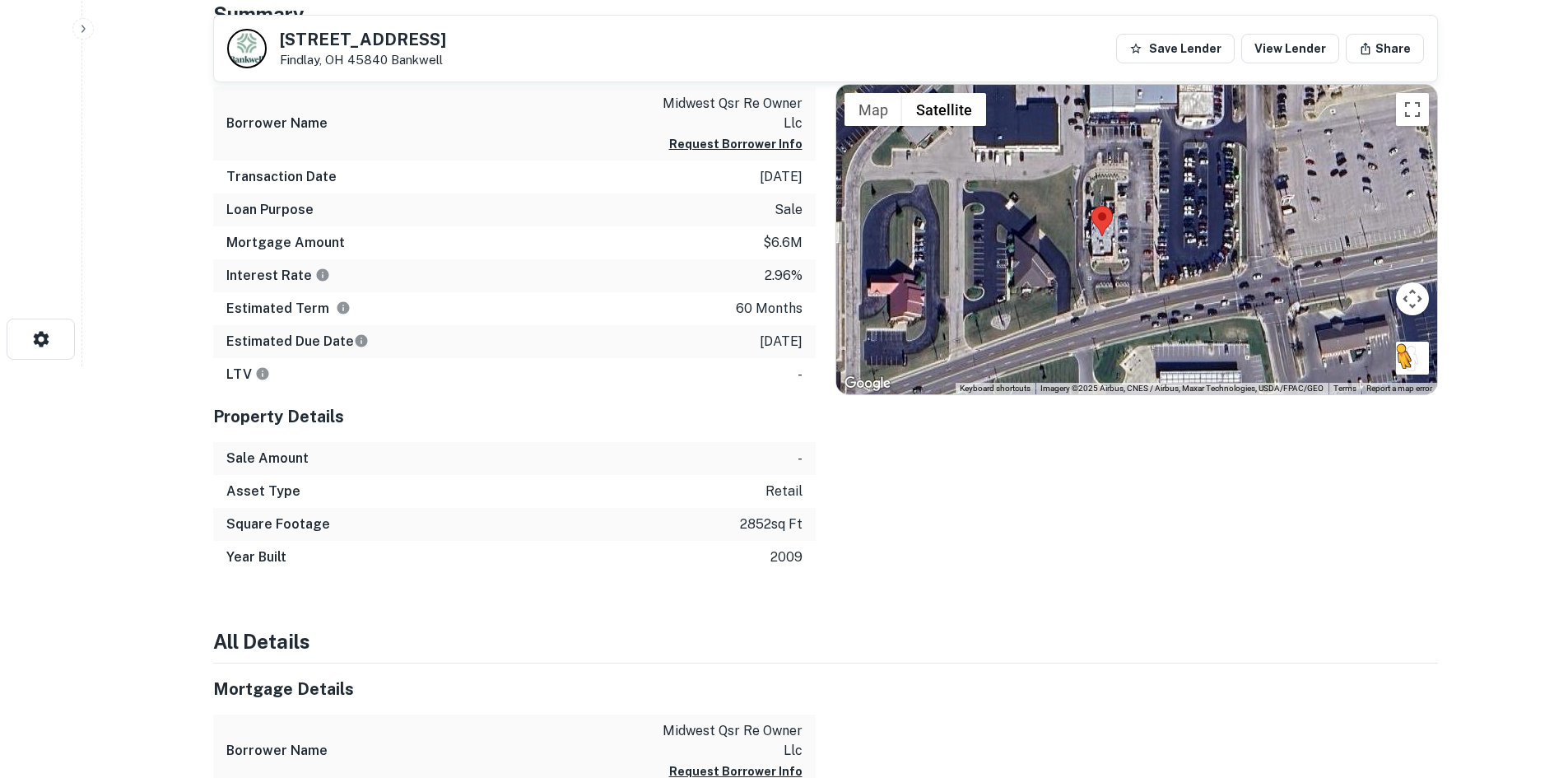
drag, startPoint x: 1432, startPoint y: 371, endPoint x: 1396, endPoint y: 366, distance: 36.3
click at [1396, 366] on div "To activate drag with keyboard, press Alt + Enter. Once in keyboard drag state,…" at bounding box center [1137, 240] width 601 height 310
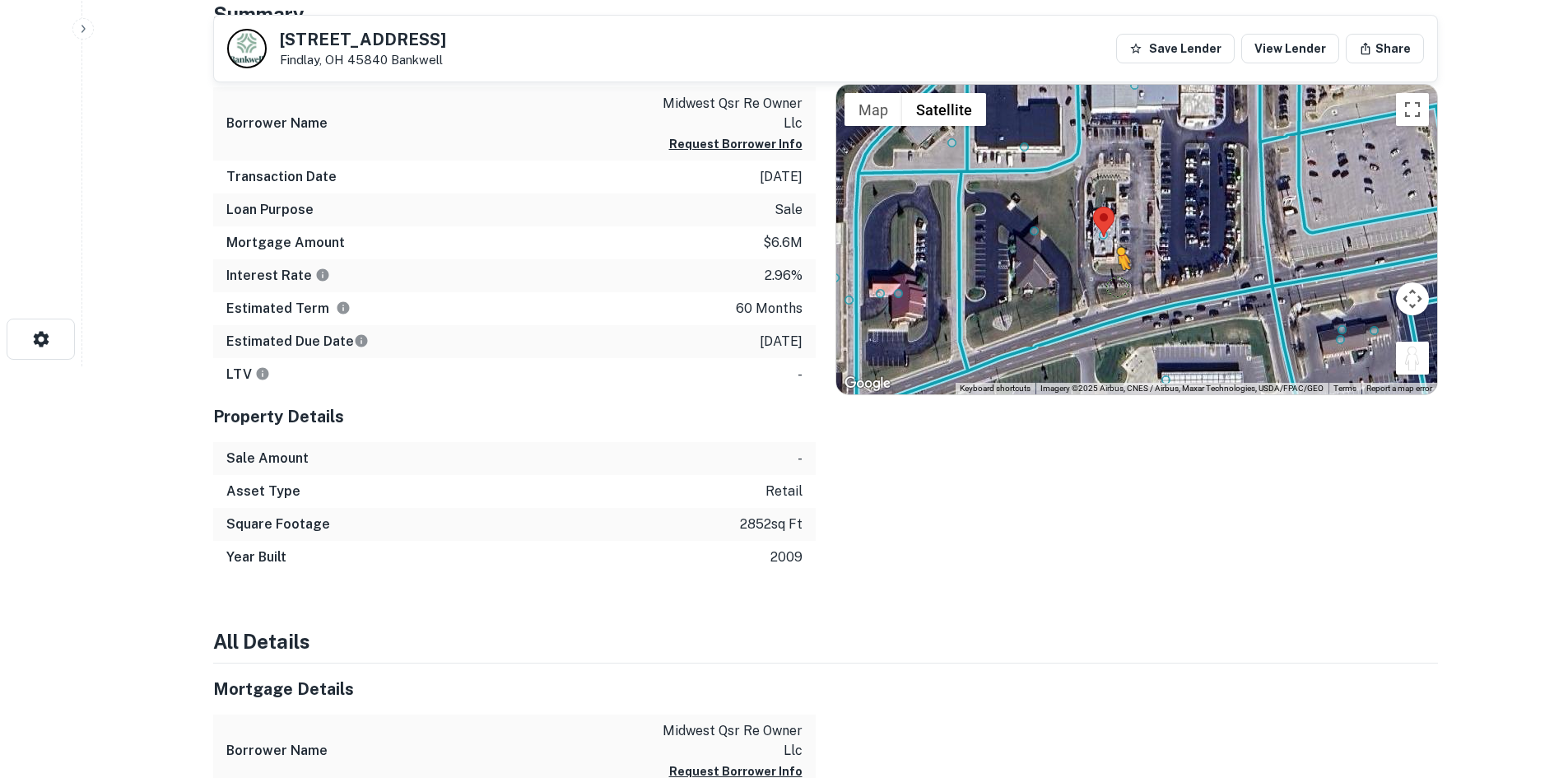
drag, startPoint x: 1416, startPoint y: 352, endPoint x: 1104, endPoint y: 303, distance: 315.8
click at [1104, 303] on div "To activate drag with keyboard, press Alt + Enter. Once in keyboard drag state,…" at bounding box center [1137, 240] width 601 height 310
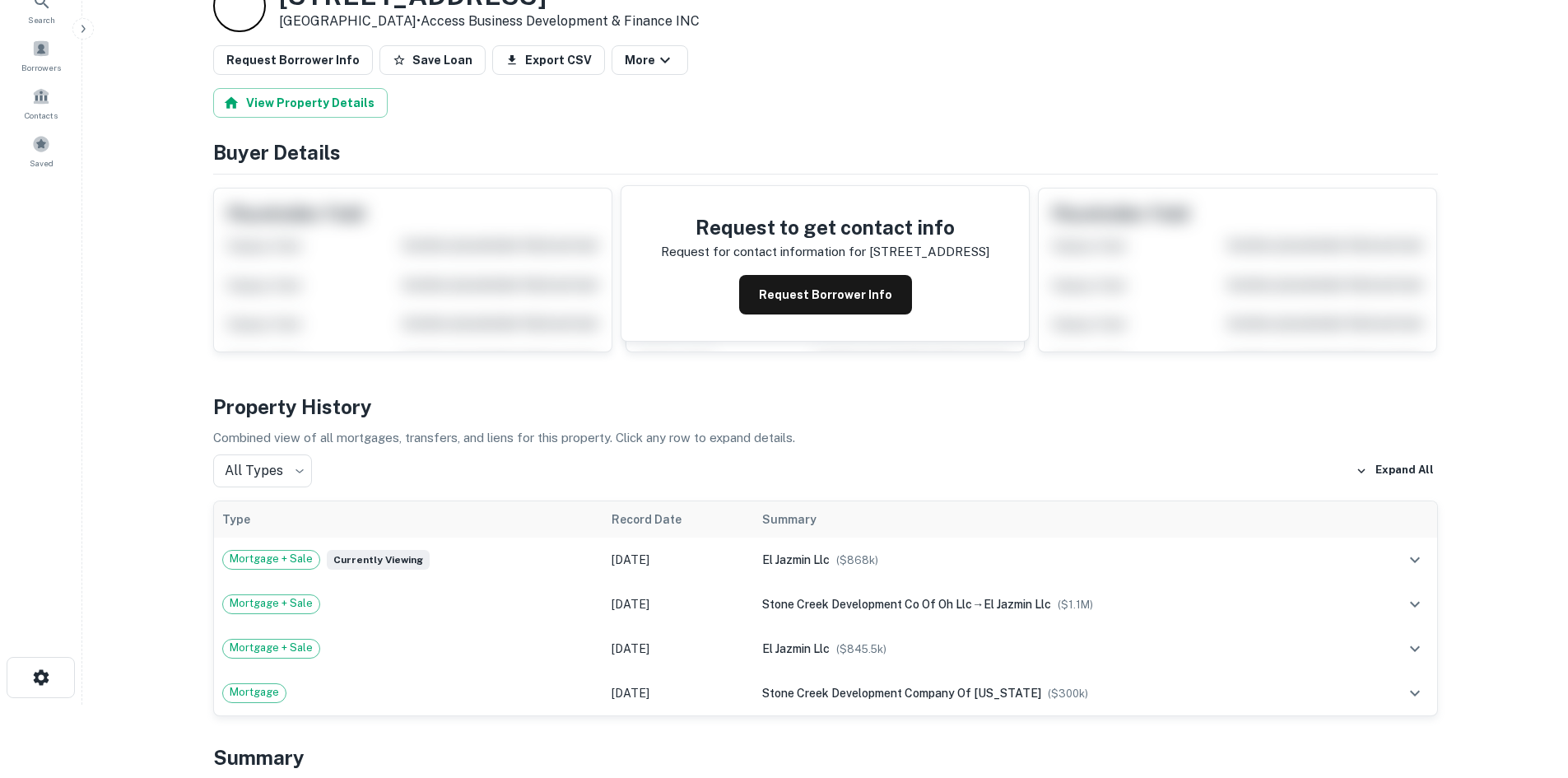
scroll to position [412, 0]
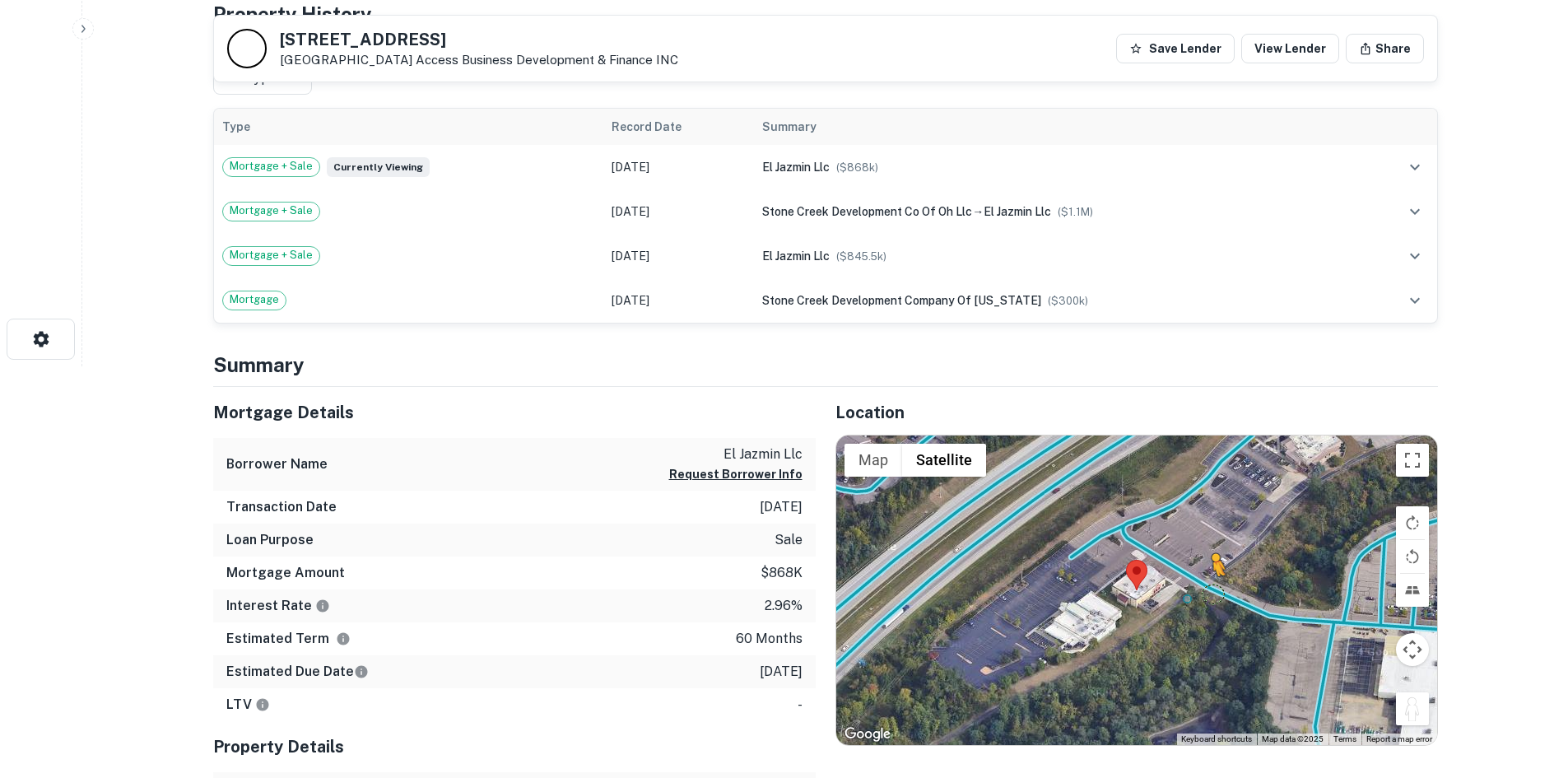
drag, startPoint x: 1403, startPoint y: 709, endPoint x: 1190, endPoint y: 584, distance: 247.0
click at [1190, 584] on div "To activate drag with keyboard, press Alt + Enter. Once in keyboard drag state,…" at bounding box center [1137, 591] width 601 height 310
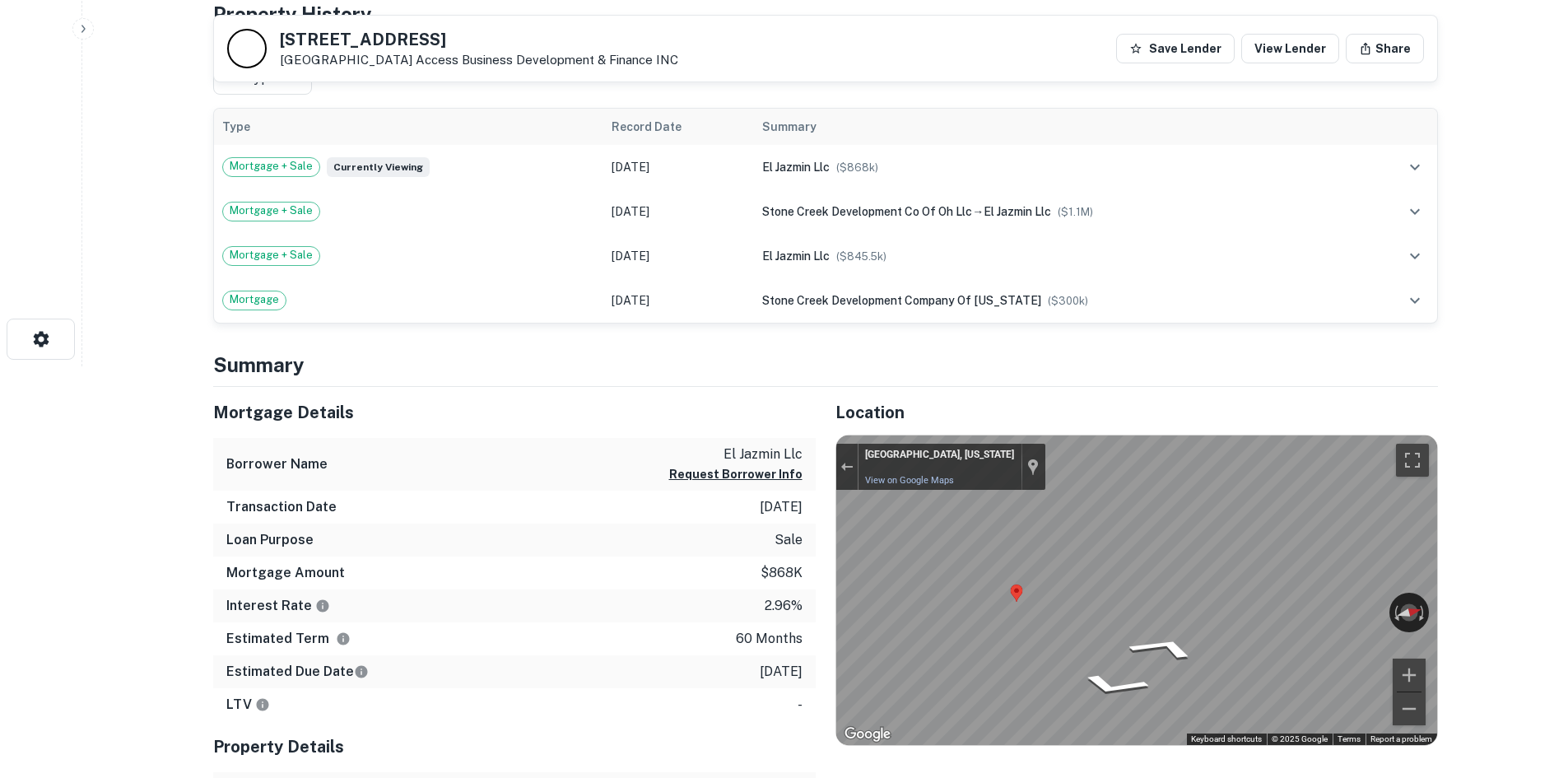
click at [1206, 665] on icon "Go Northwest" at bounding box center [1194, 665] width 103 height 38
click at [1203, 664] on icon "Go Northwest" at bounding box center [1194, 665] width 103 height 38
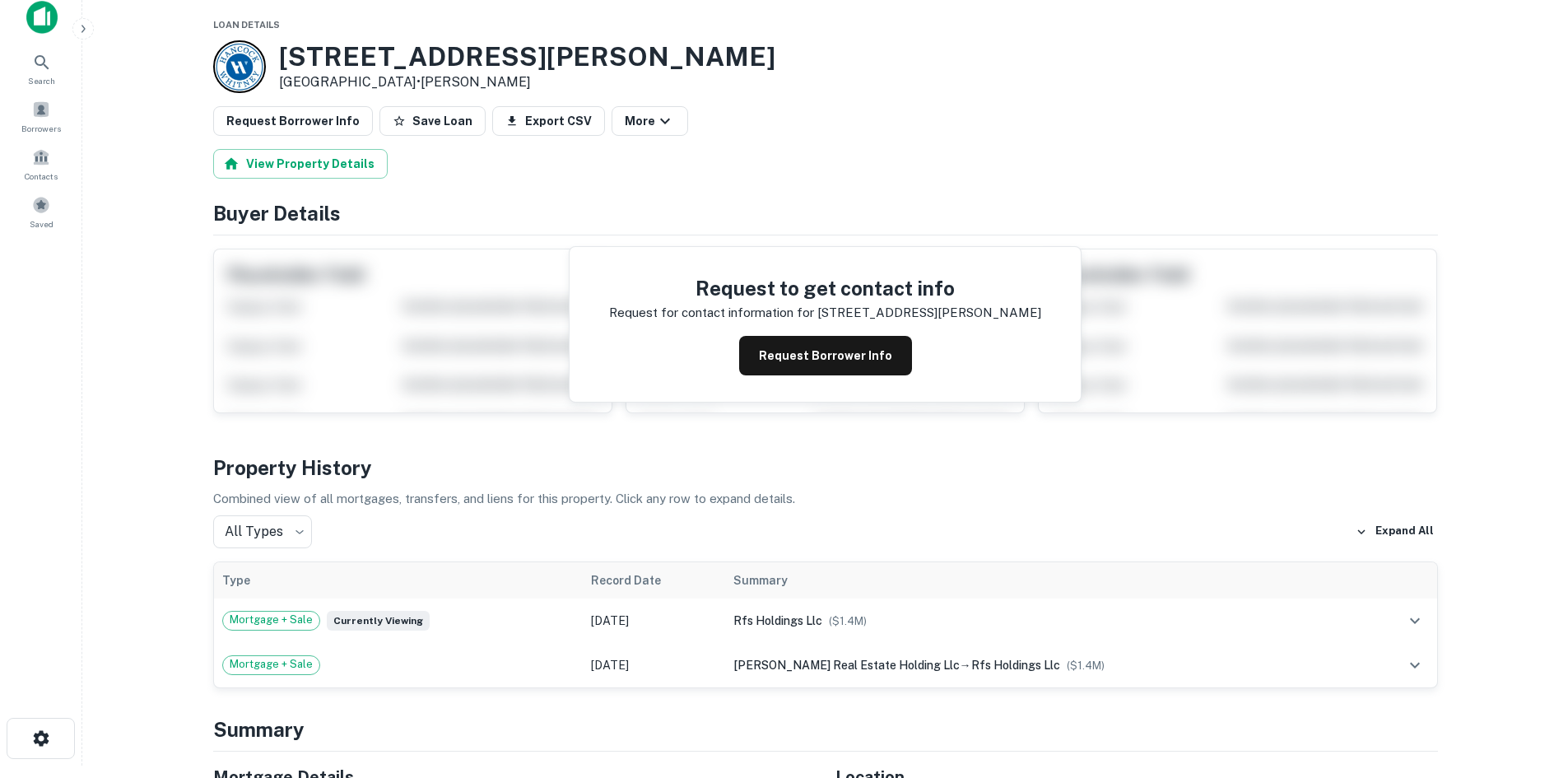
scroll to position [494, 0]
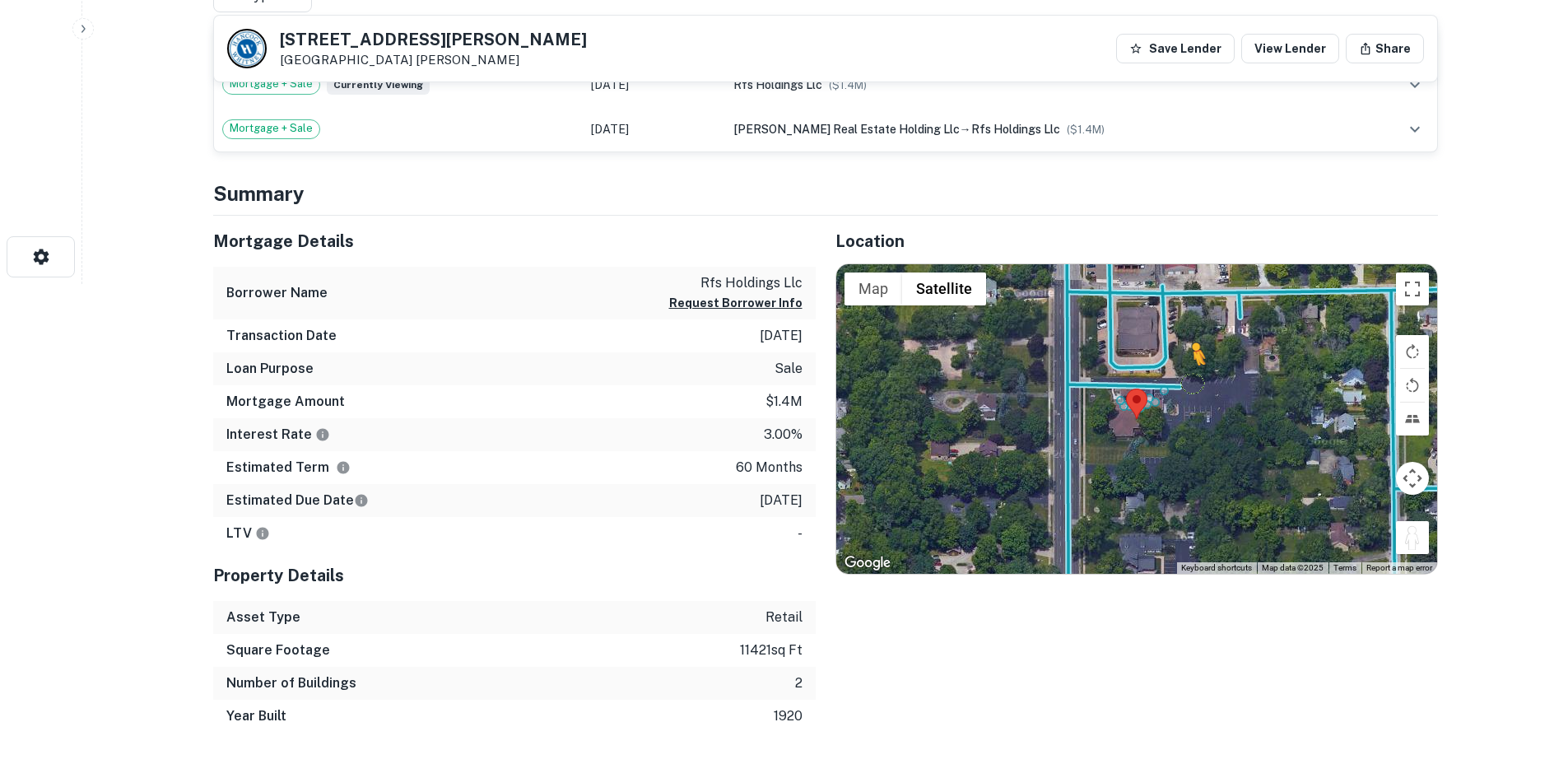
drag, startPoint x: 1410, startPoint y: 536, endPoint x: 1191, endPoint y: 382, distance: 267.7
click at [1191, 382] on div "To activate drag with keyboard, press Alt + Enter. Once in keyboard drag state,…" at bounding box center [1137, 420] width 601 height 310
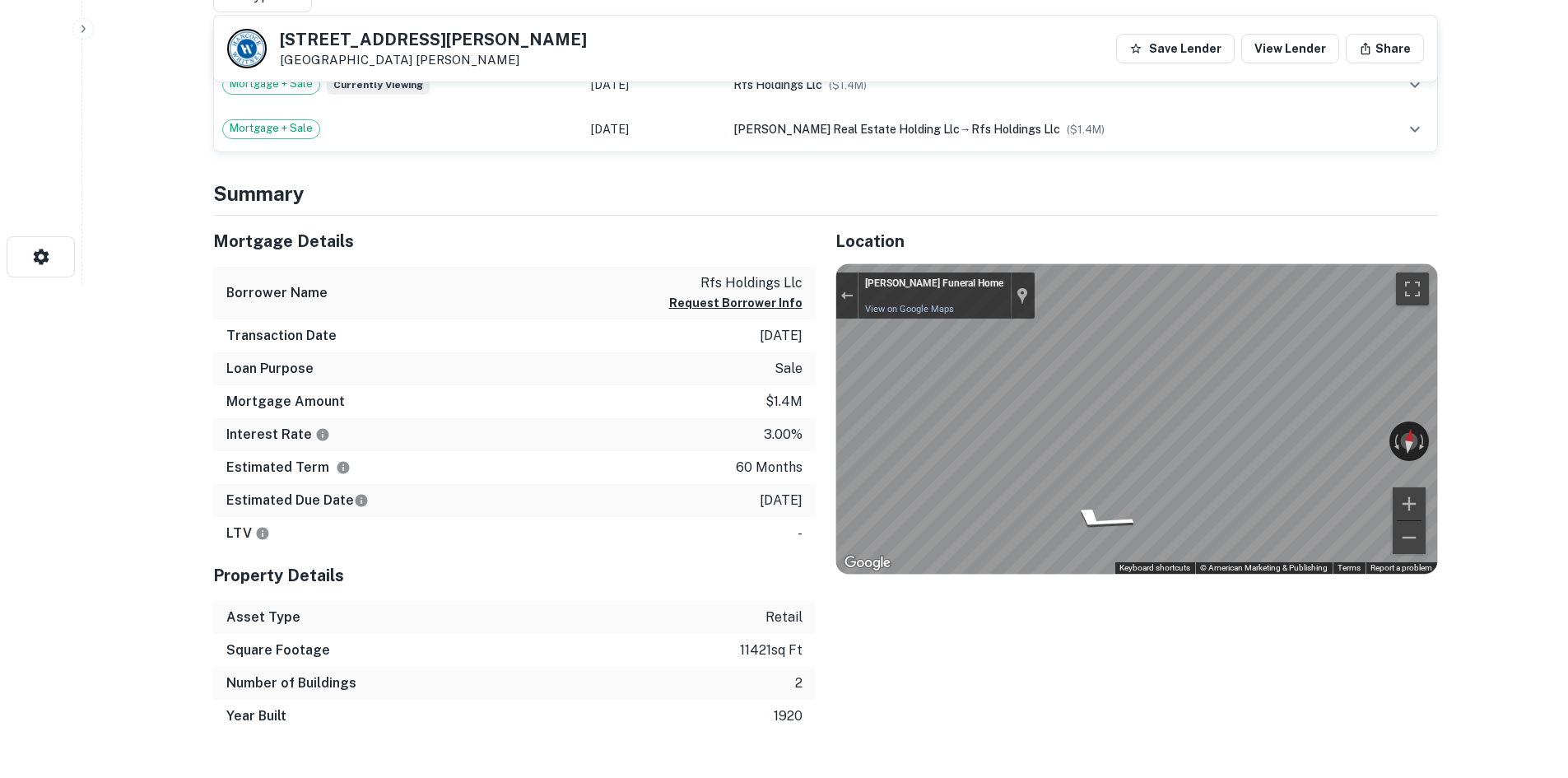
click at [1397, 433] on div "← Move left → Move right ↑ Move up ↓ Move down + Zoom in - Zoom out Redmon Fune…" at bounding box center [1137, 420] width 601 height 310
click at [677, 456] on div "Mortgage Details Borrower Name rfs holdings llc Request Borrower Info Transacti…" at bounding box center [816, 475] width 1245 height 518
click at [840, 300] on button "Exit the Street View" at bounding box center [847, 295] width 22 height 23
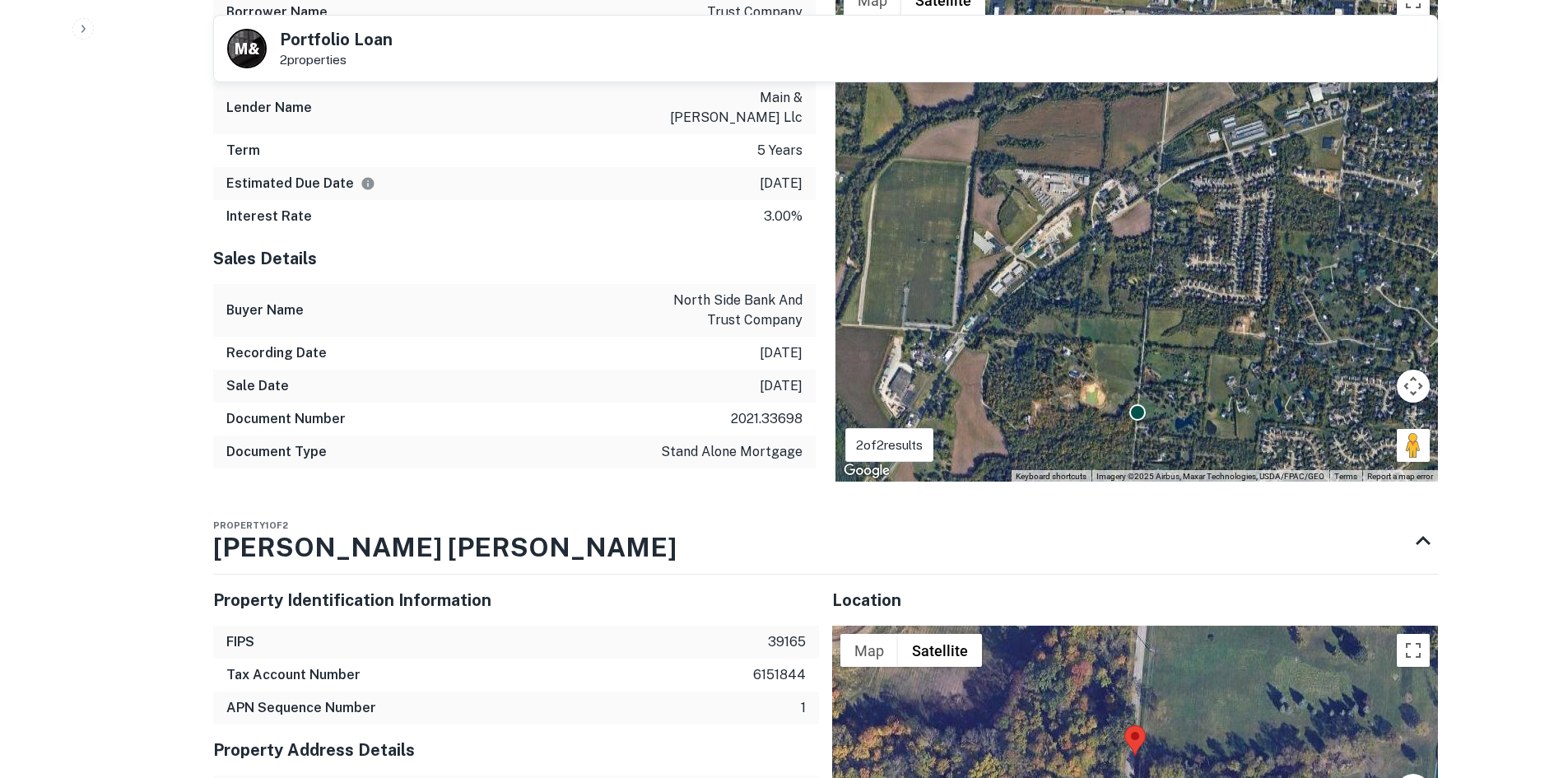
scroll to position [1153, 0]
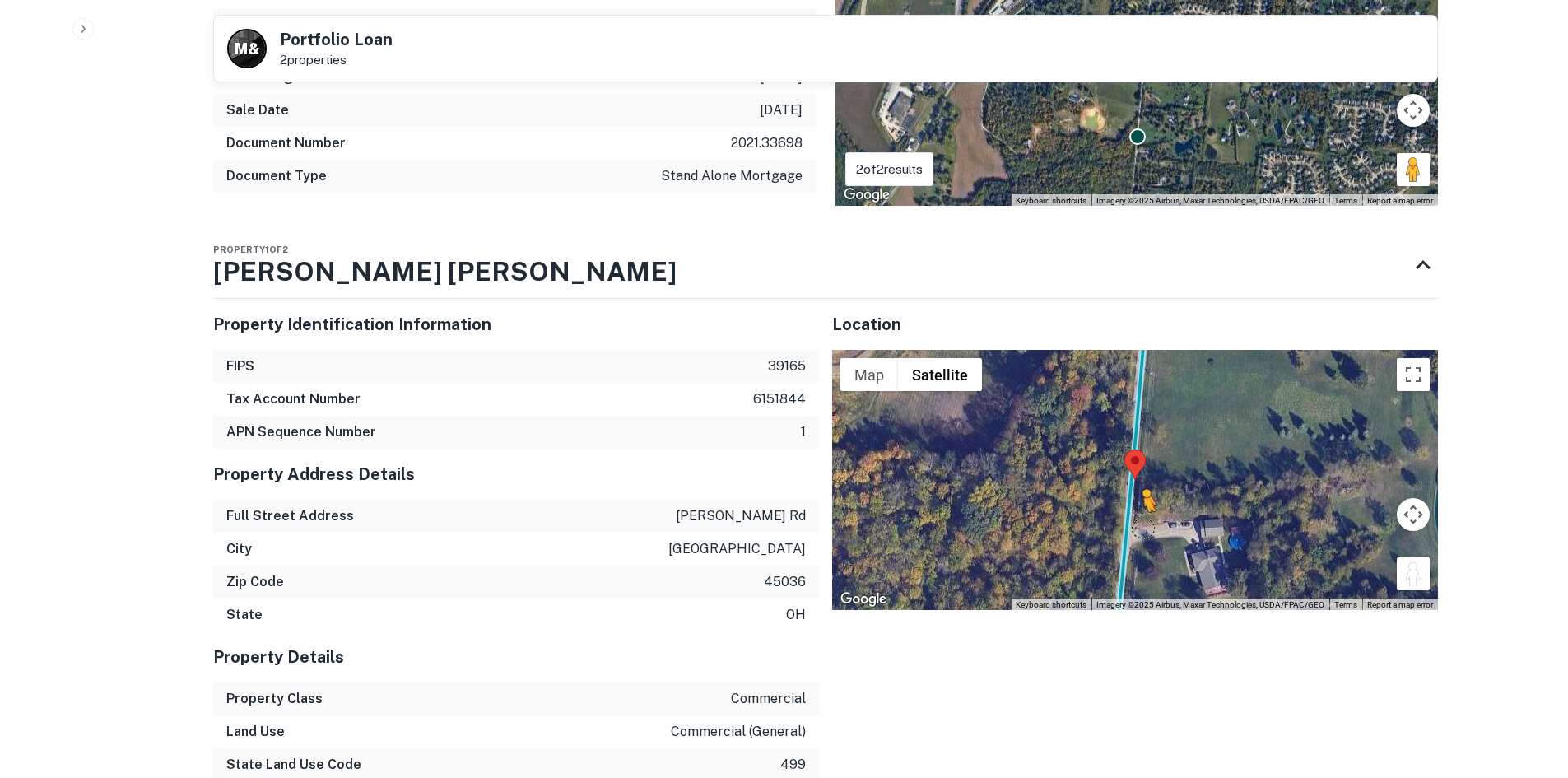
drag, startPoint x: 1412, startPoint y: 570, endPoint x: 1139, endPoint y: 506, distance: 280.4
click at [1139, 506] on div "To activate drag with keyboard, press Alt + Enter. Once in keyboard drag state,…" at bounding box center [1135, 480] width 606 height 260
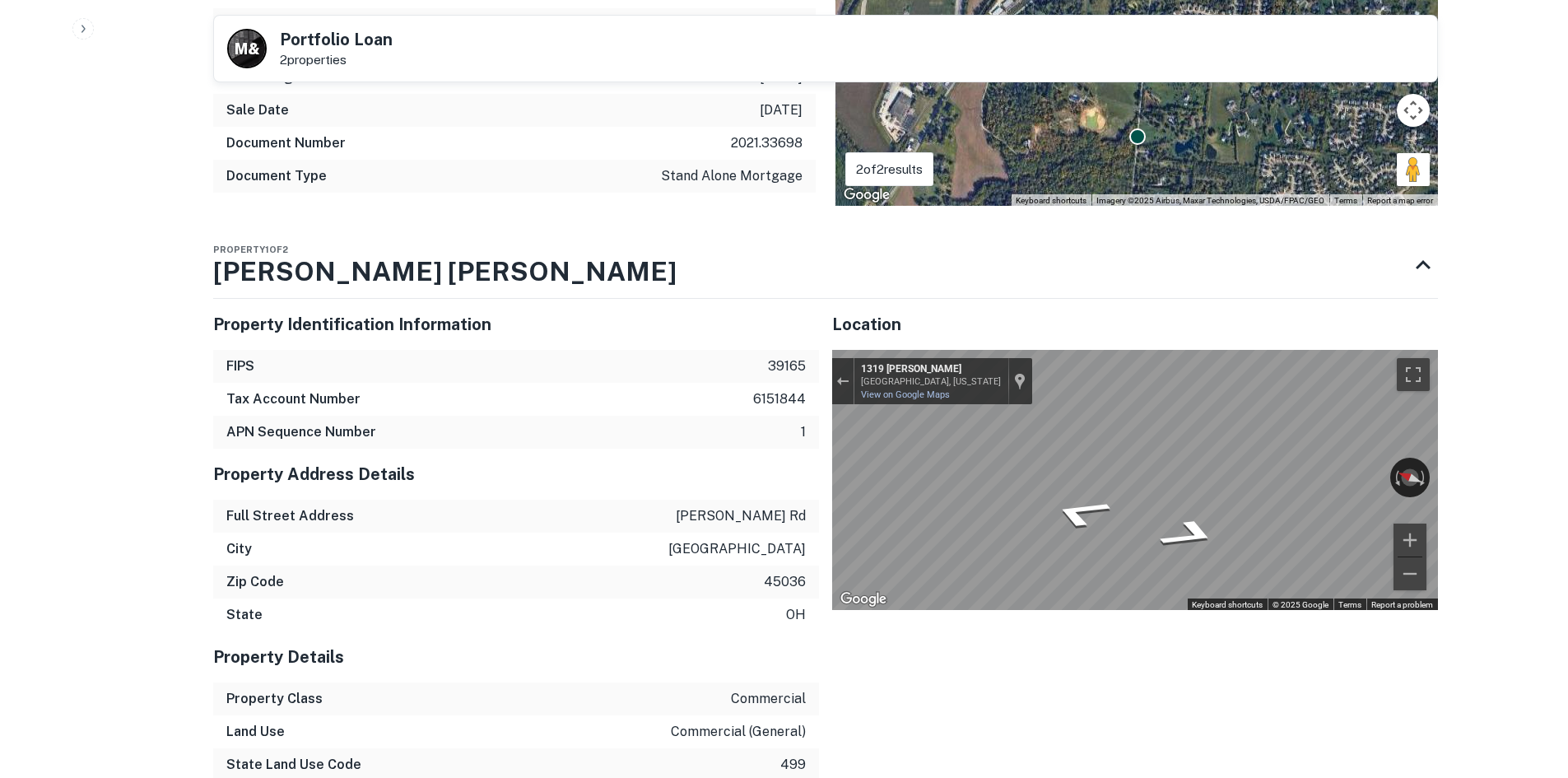
click at [748, 387] on div "Property Identification Information FIPS 39165 Tax Account Number 6151844 APN S…" at bounding box center [819, 700] width 1239 height 828
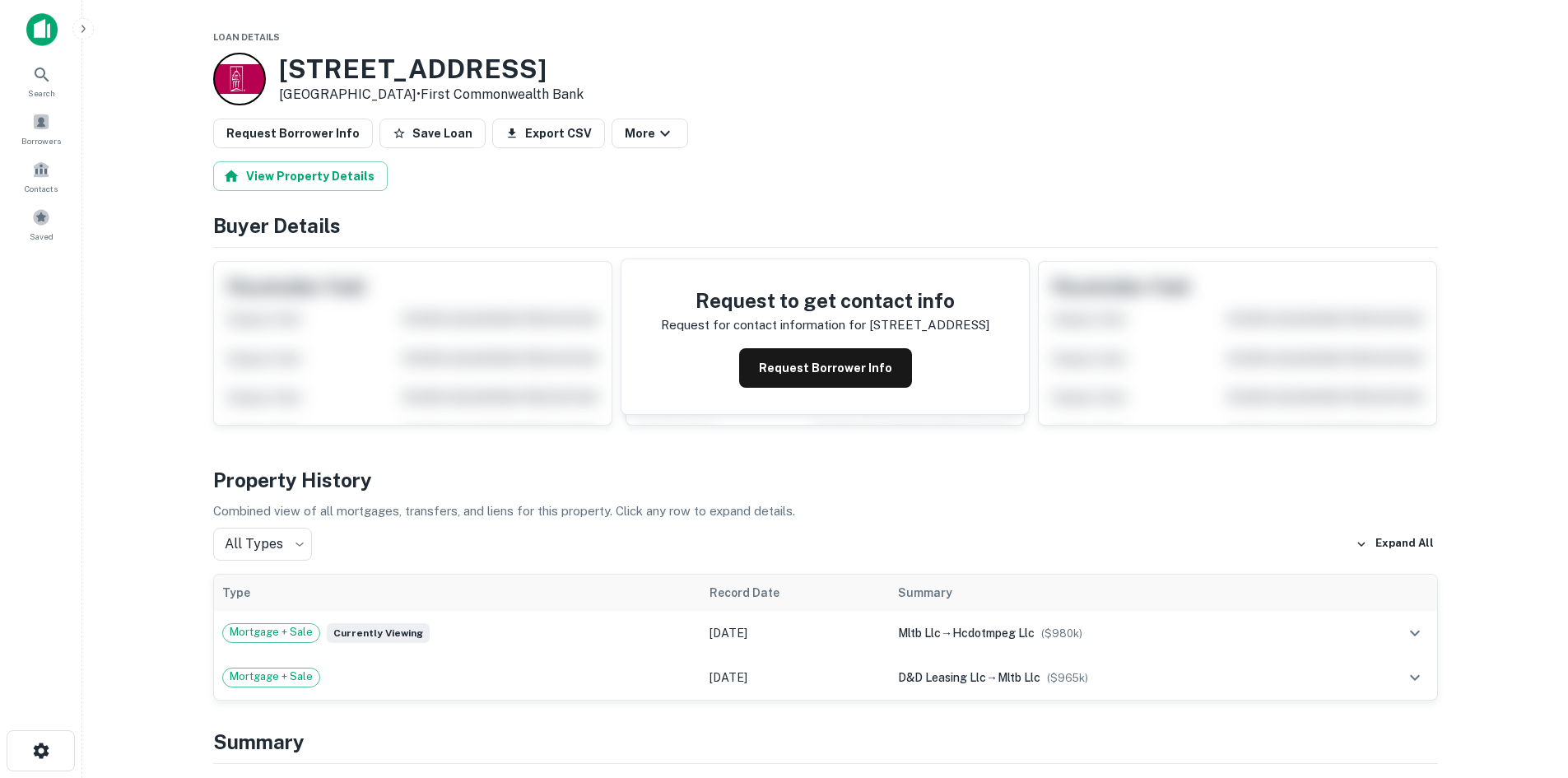
scroll to position [576, 0]
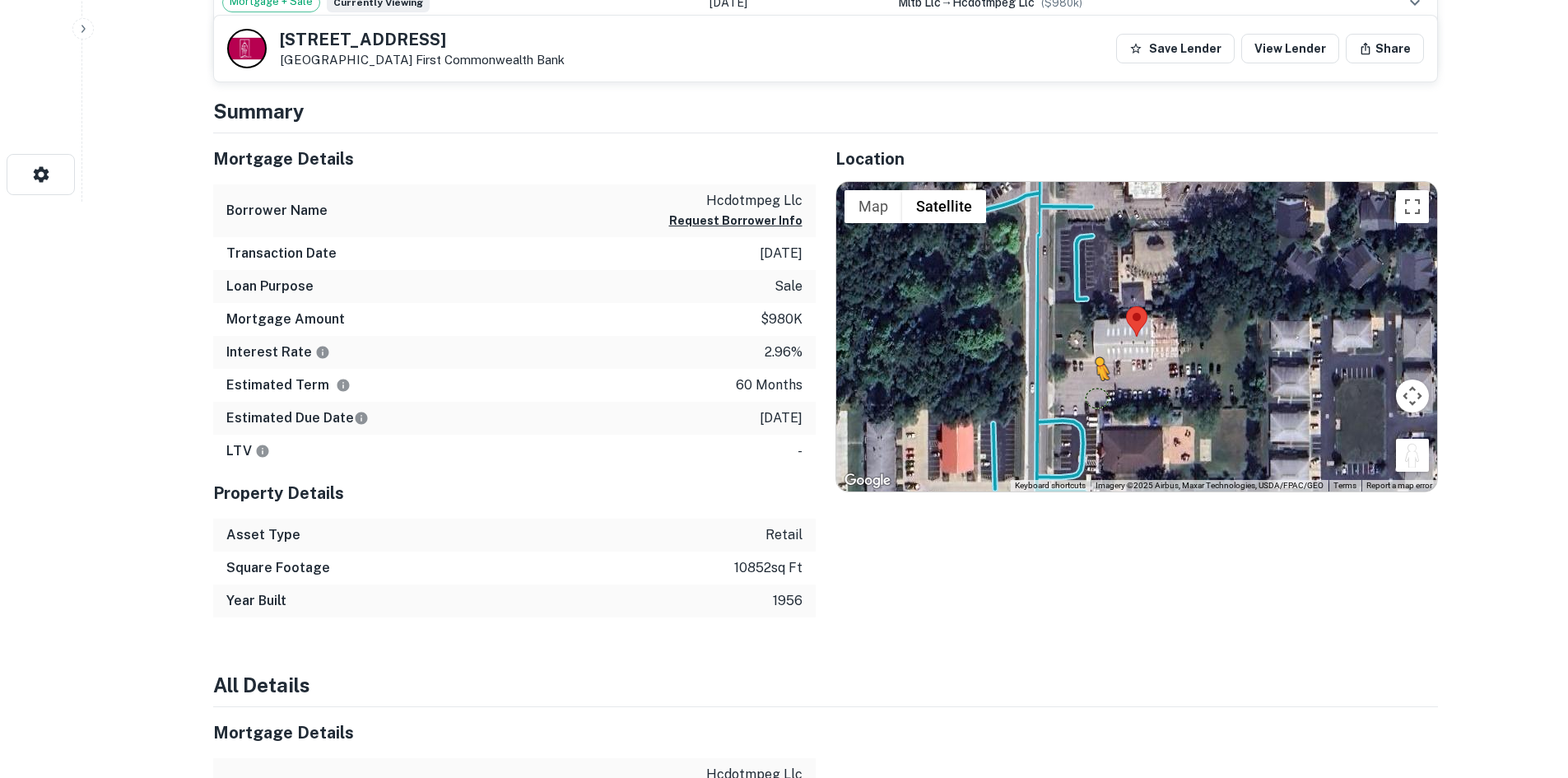
drag, startPoint x: 1420, startPoint y: 458, endPoint x: 1089, endPoint y: 388, distance: 338.3
click at [1089, 388] on div "To activate drag with keyboard, press Alt + Enter. Once in keyboard drag state,…" at bounding box center [1137, 337] width 601 height 310
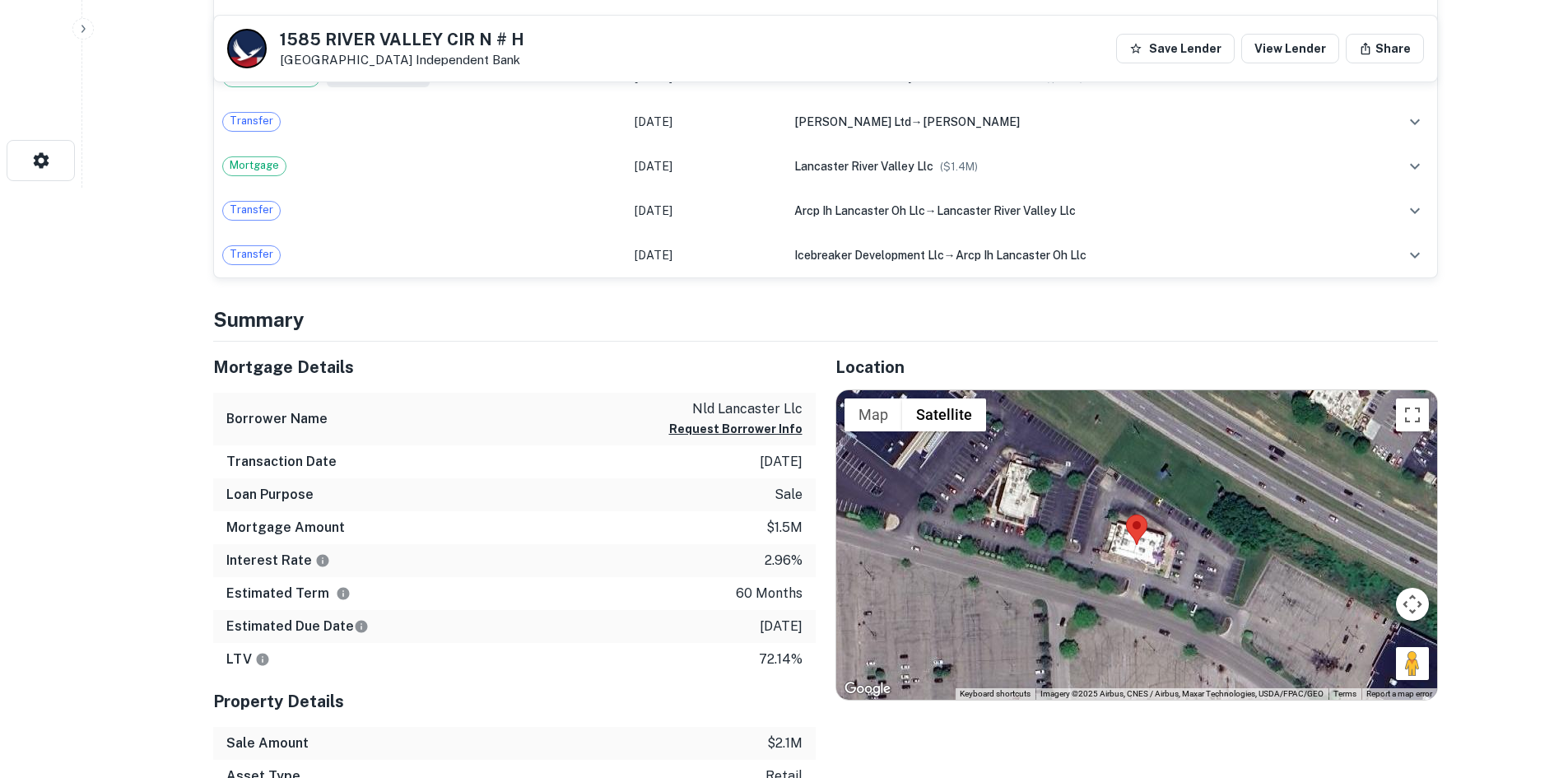
scroll to position [741, 0]
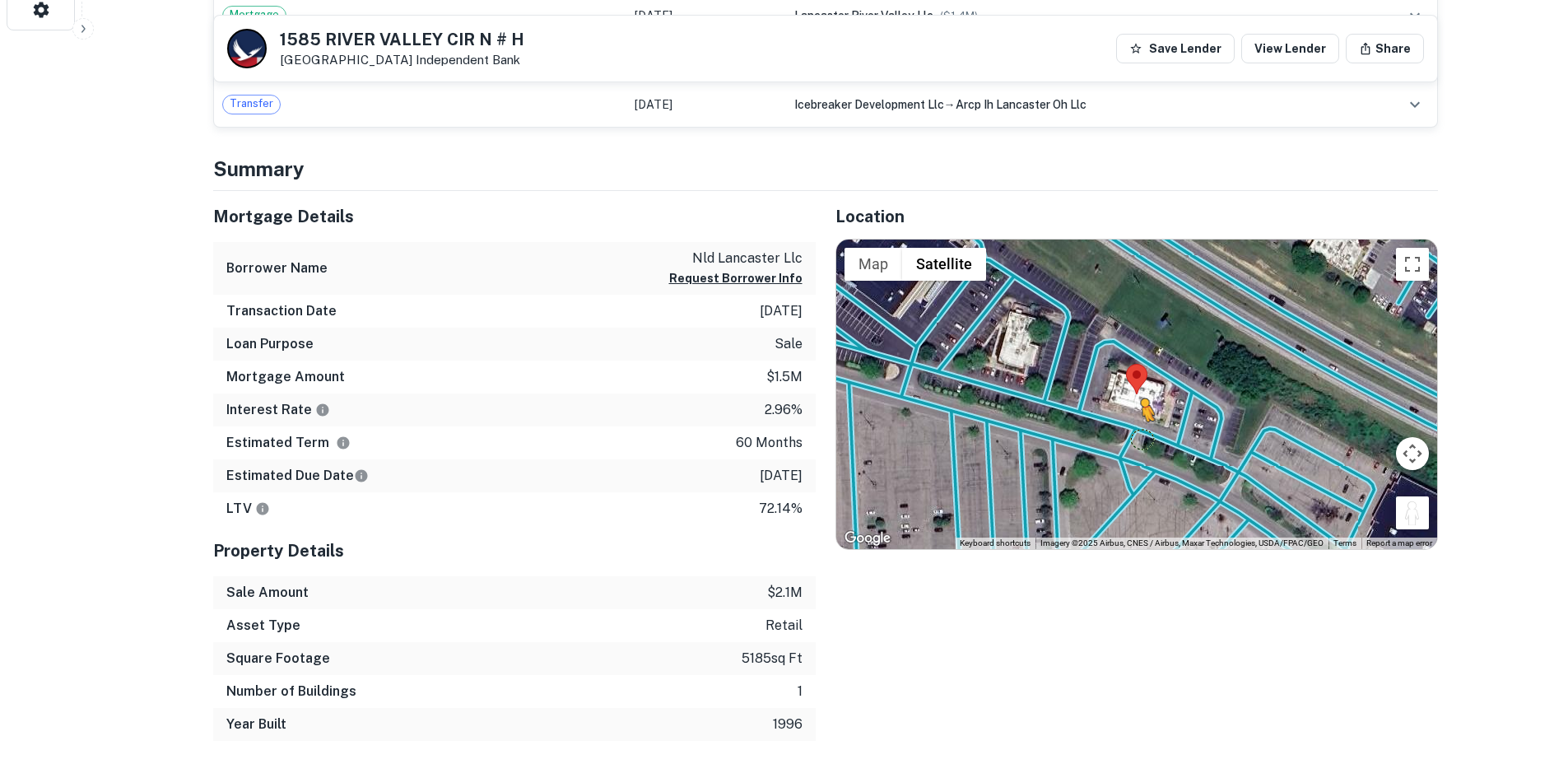
drag, startPoint x: 1403, startPoint y: 525, endPoint x: 1137, endPoint y: 439, distance: 279.6
click at [1137, 439] on div "To activate drag with keyboard, press Alt + Enter. Once in keyboard drag state,…" at bounding box center [1137, 394] width 601 height 310
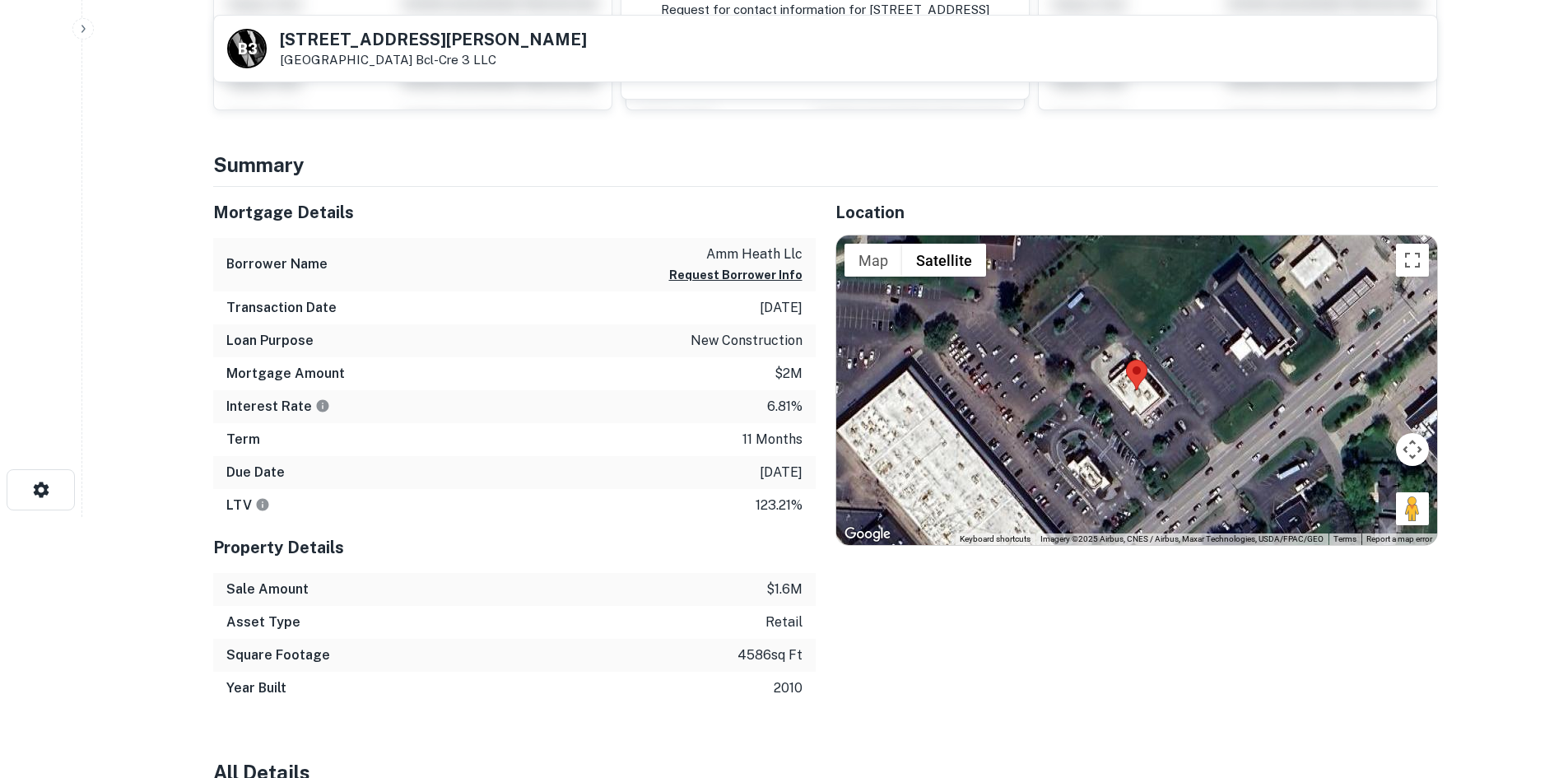
scroll to position [247, 0]
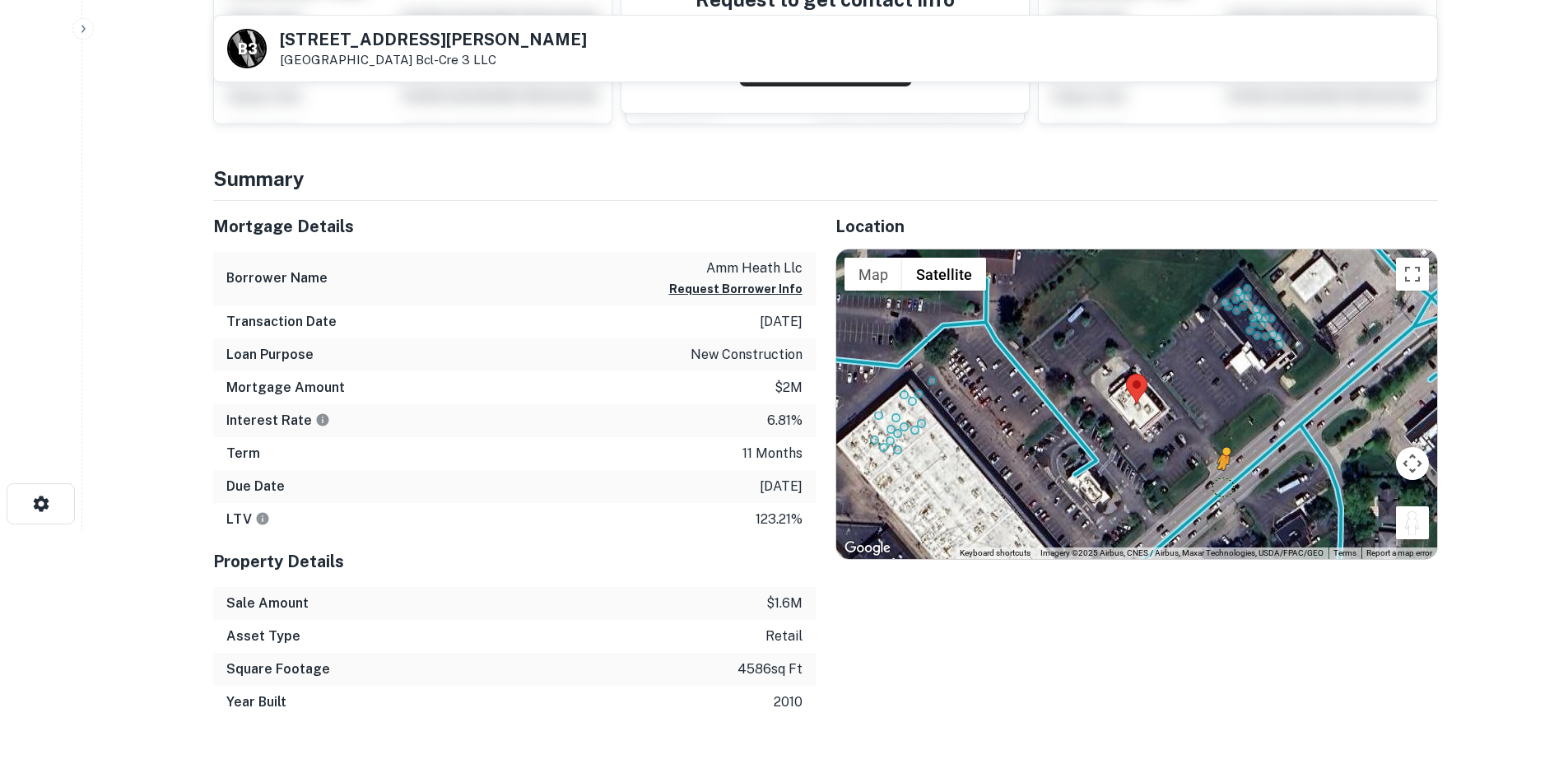
drag, startPoint x: 1406, startPoint y: 529, endPoint x: 1222, endPoint y: 487, distance: 188.7
click at [1222, 487] on div "To activate drag with keyboard, press Alt + Enter. Once in keyboard drag state,…" at bounding box center [1137, 404] width 601 height 310
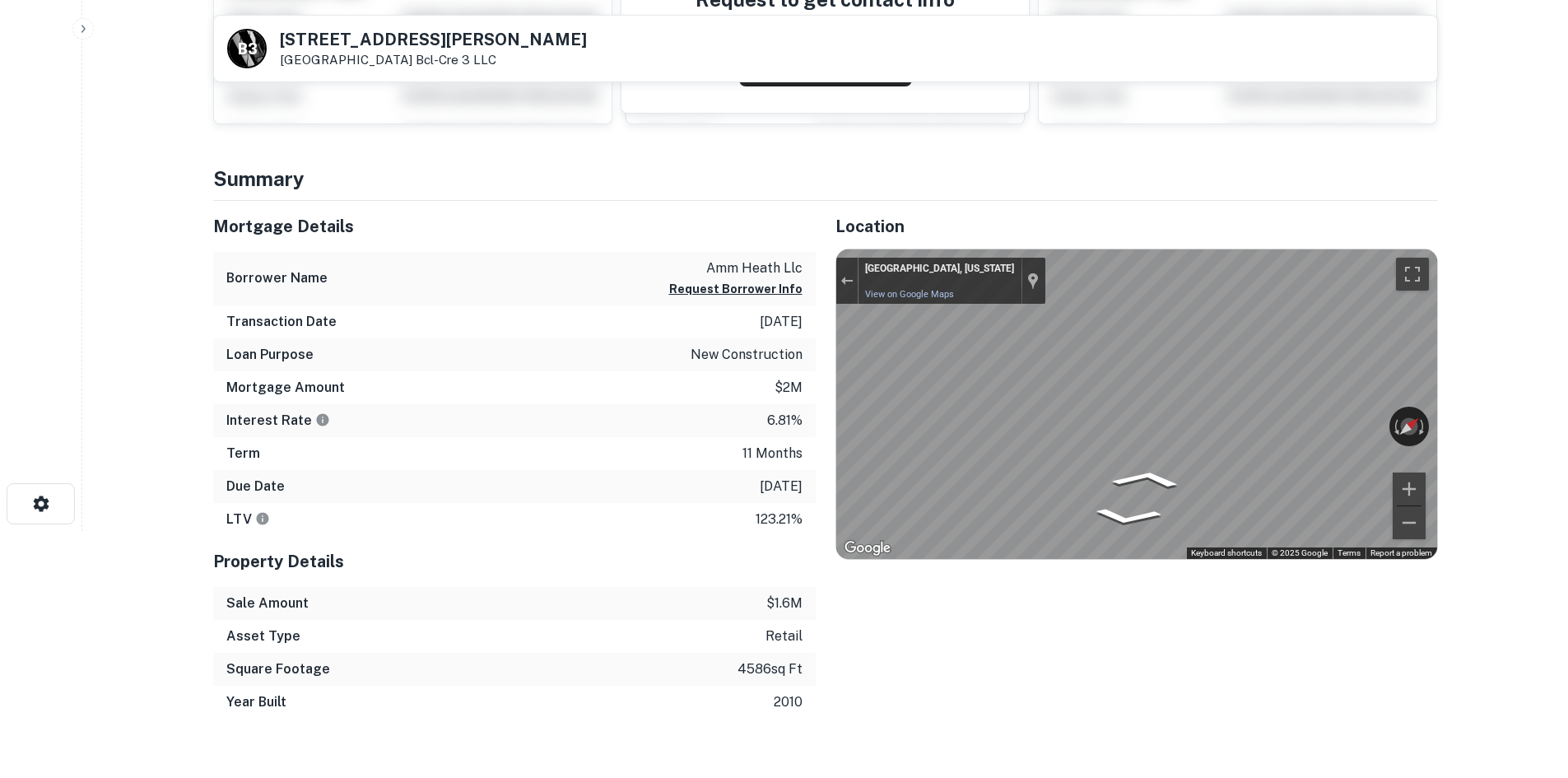
click at [633, 401] on div "Mortgage Details Borrower Name amm heath llc Request Borrower Info Transaction …" at bounding box center [816, 459] width 1245 height 518
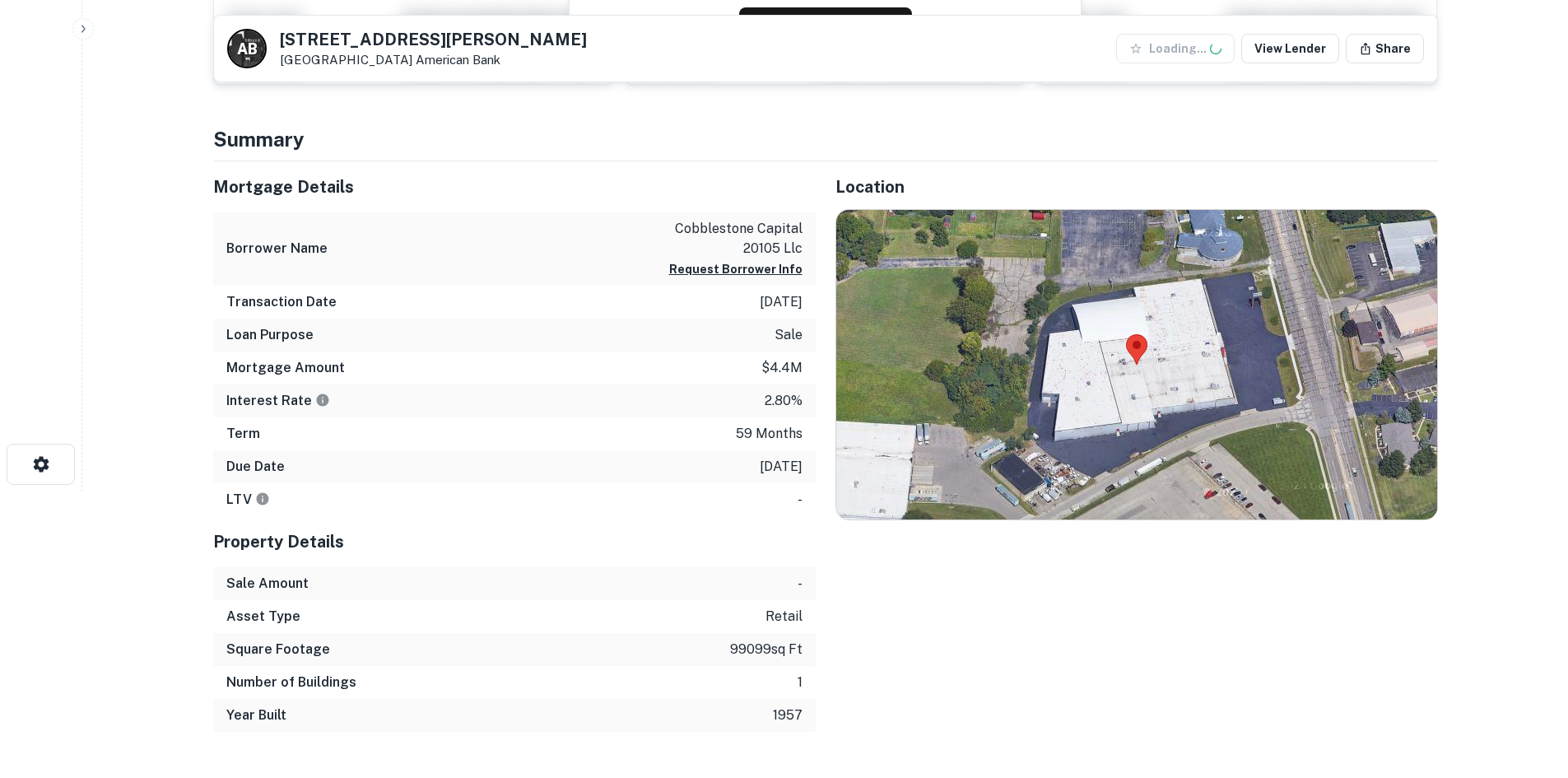
scroll to position [330, 0]
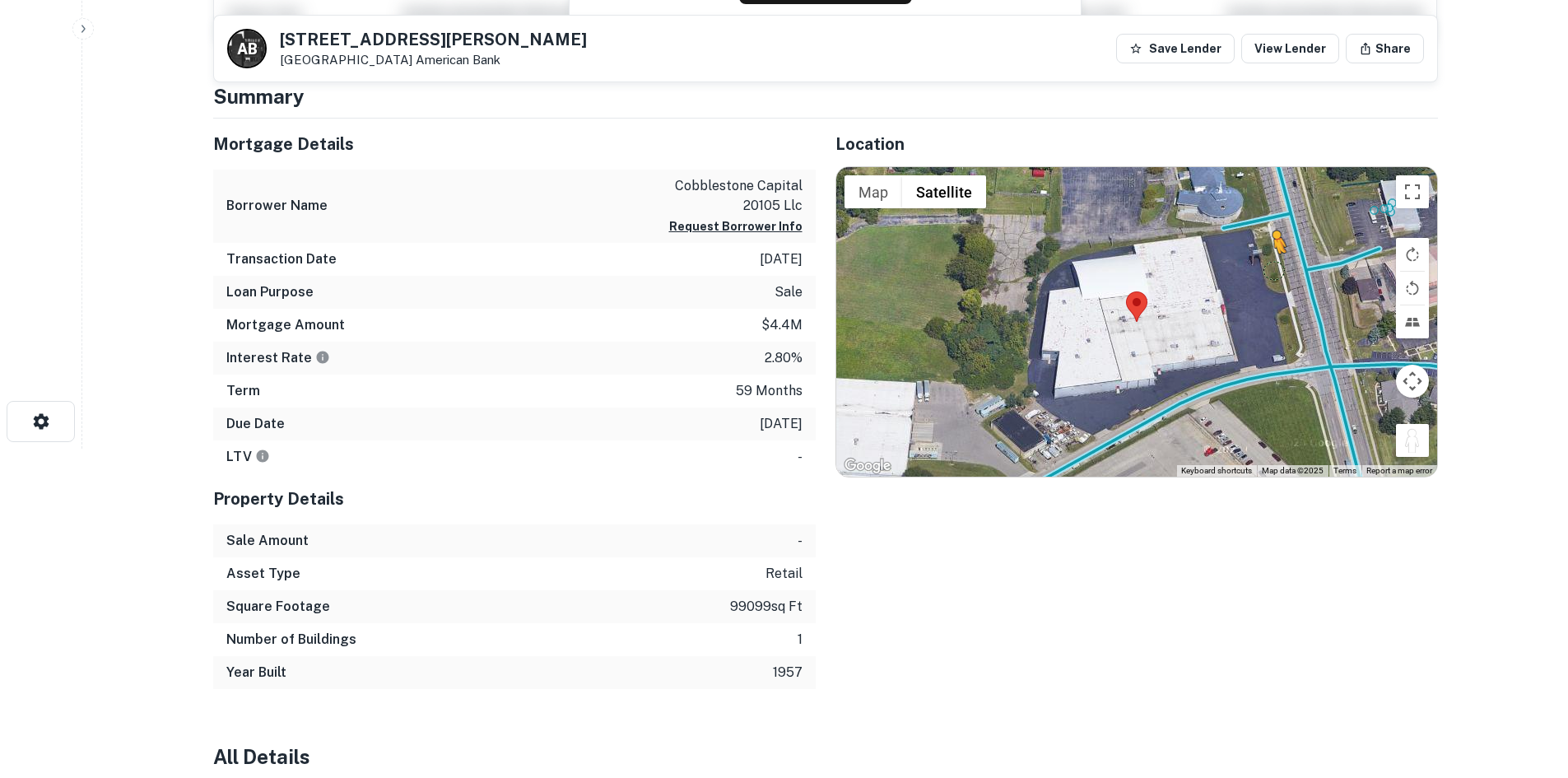
drag, startPoint x: 1406, startPoint y: 444, endPoint x: 1273, endPoint y: 270, distance: 219.0
click at [1273, 270] on div "To activate drag with keyboard, press Alt + Enter. Once in keyboard drag state,…" at bounding box center [1137, 322] width 601 height 310
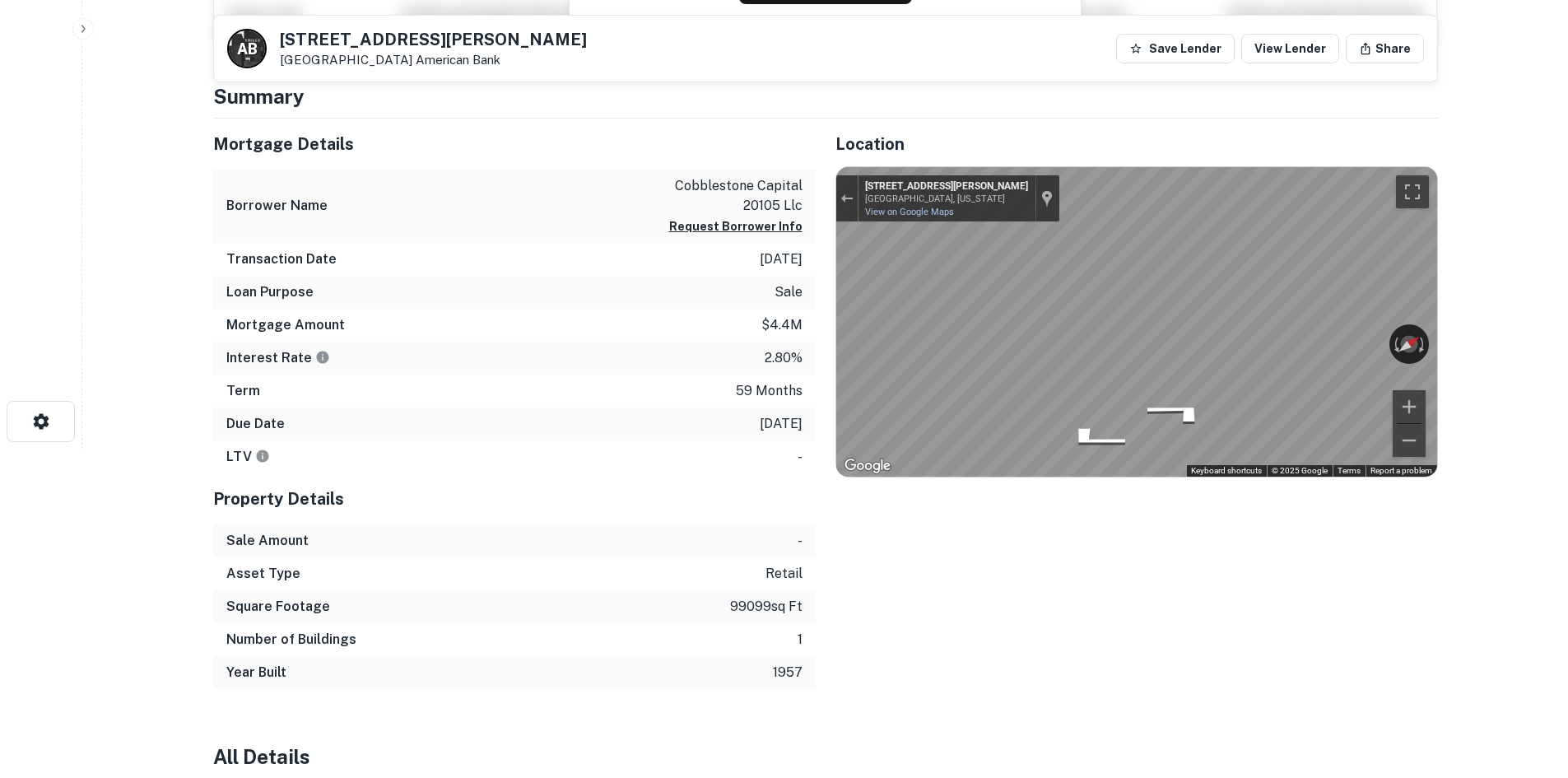
click at [1567, 312] on html "Search Borrowers Contacts Saved A B 2121 Harshman Rd Dayton, OH 45424 American …" at bounding box center [784, 59] width 1568 height 778
click at [671, 431] on div "Mortgage Details Borrower Name cobblestone capital 20105 llc Request Borrower I…" at bounding box center [816, 404] width 1245 height 571
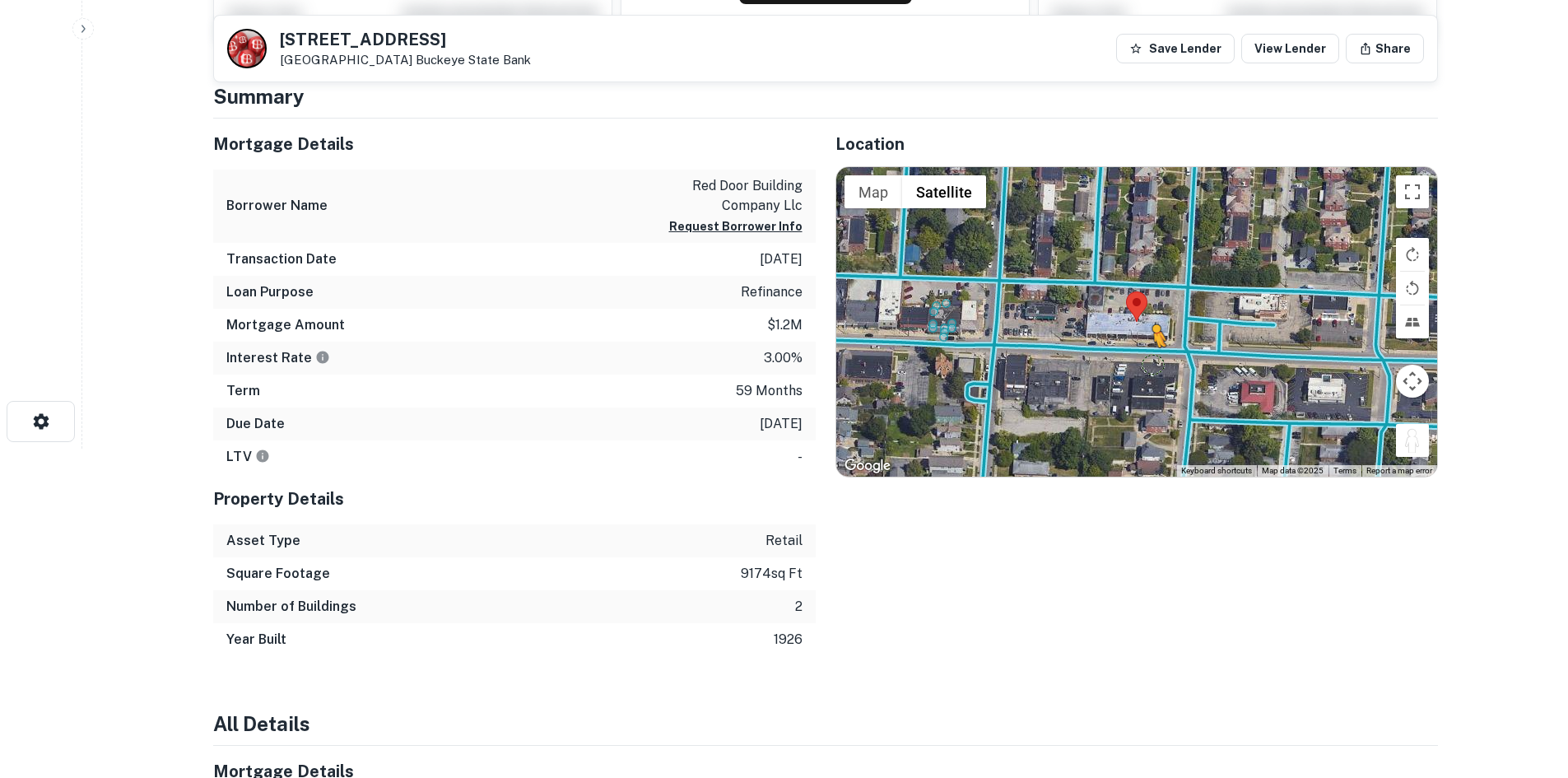
drag, startPoint x: 1409, startPoint y: 441, endPoint x: 1153, endPoint y: 363, distance: 267.6
click at [1153, 363] on div "To activate drag with keyboard, press Alt + Enter. Once in keyboard drag state,…" at bounding box center [1137, 322] width 601 height 310
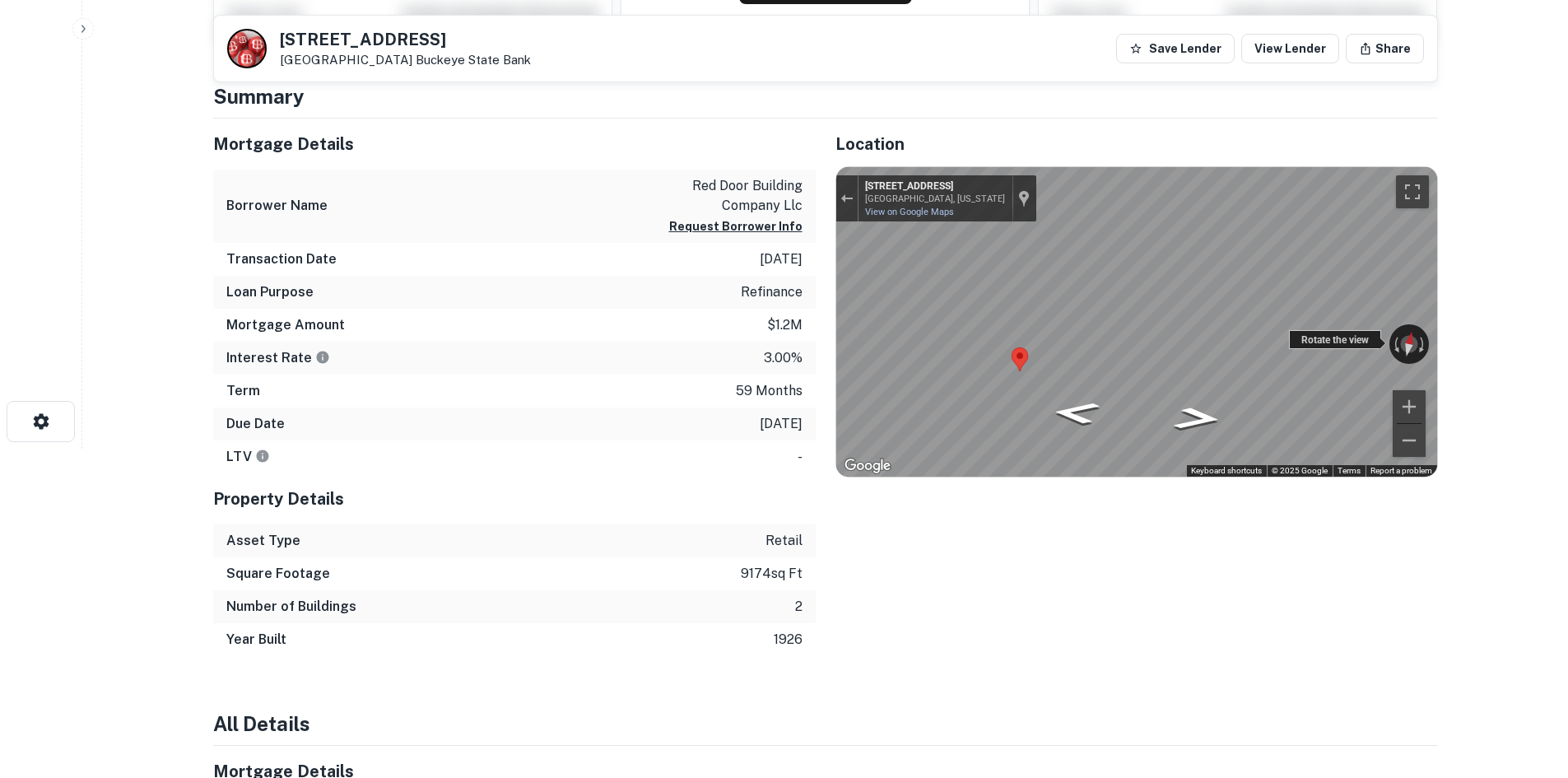
click at [1291, 339] on div "← Move left → Move right ↑ Move up ↓ Move down + Zoom in - Zoom out [STREET_ADD…" at bounding box center [1137, 322] width 601 height 310
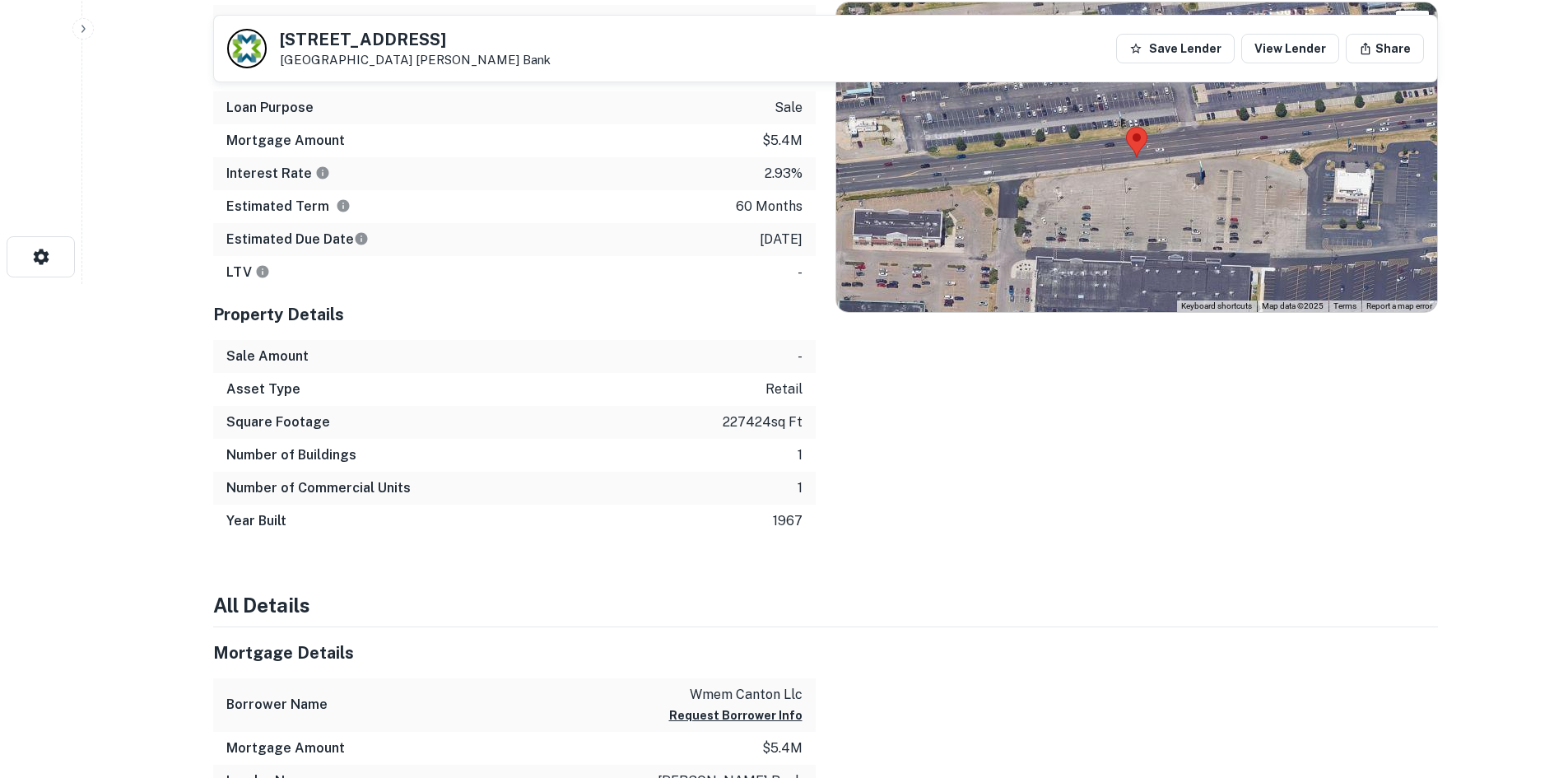
scroll to position [330, 0]
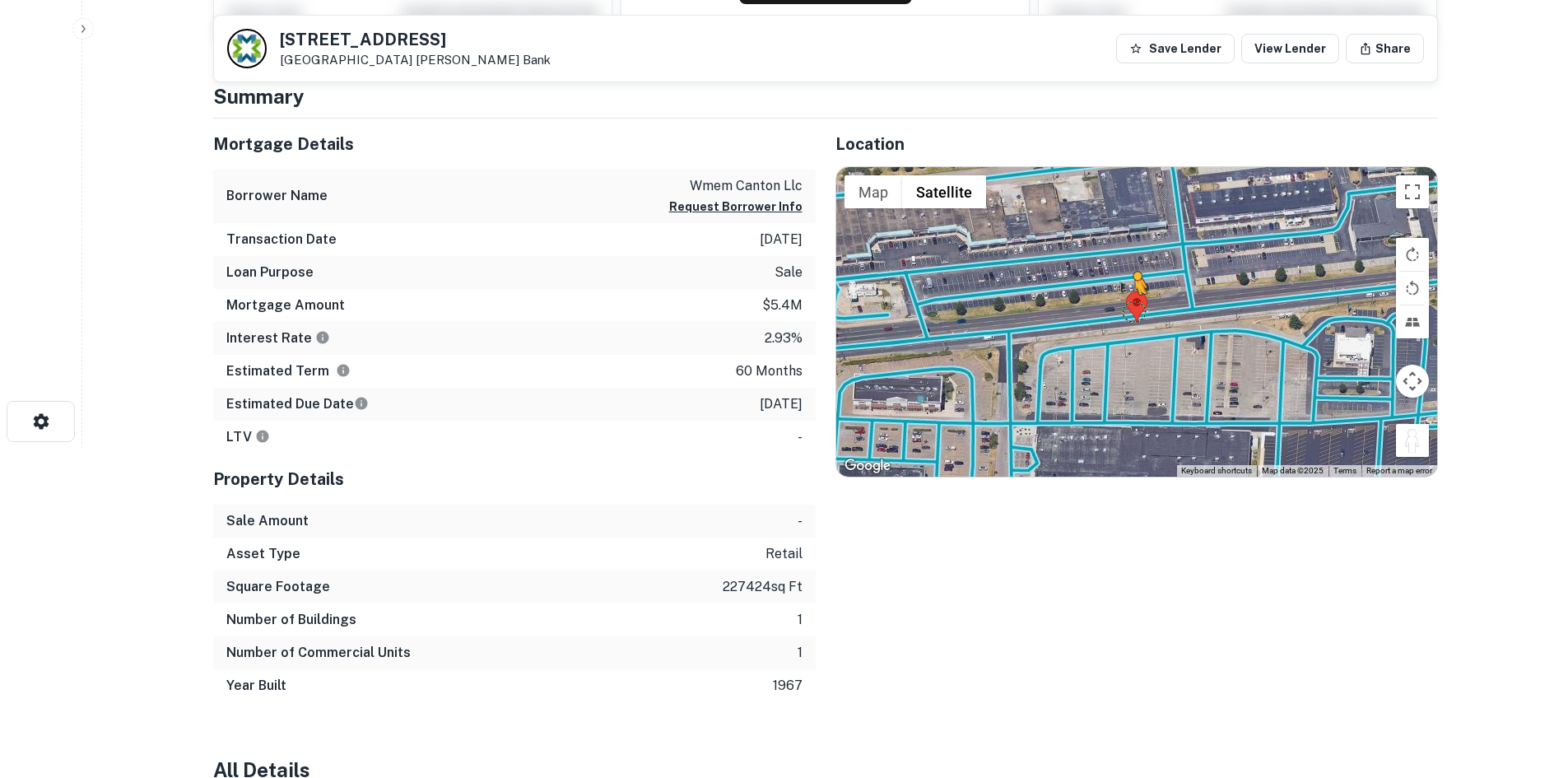
drag, startPoint x: 1418, startPoint y: 444, endPoint x: 1133, endPoint y: 312, distance: 314.1
click at [1133, 312] on div "To activate drag with keyboard, press Alt + Enter. Once in keyboard drag state,…" at bounding box center [1137, 322] width 601 height 310
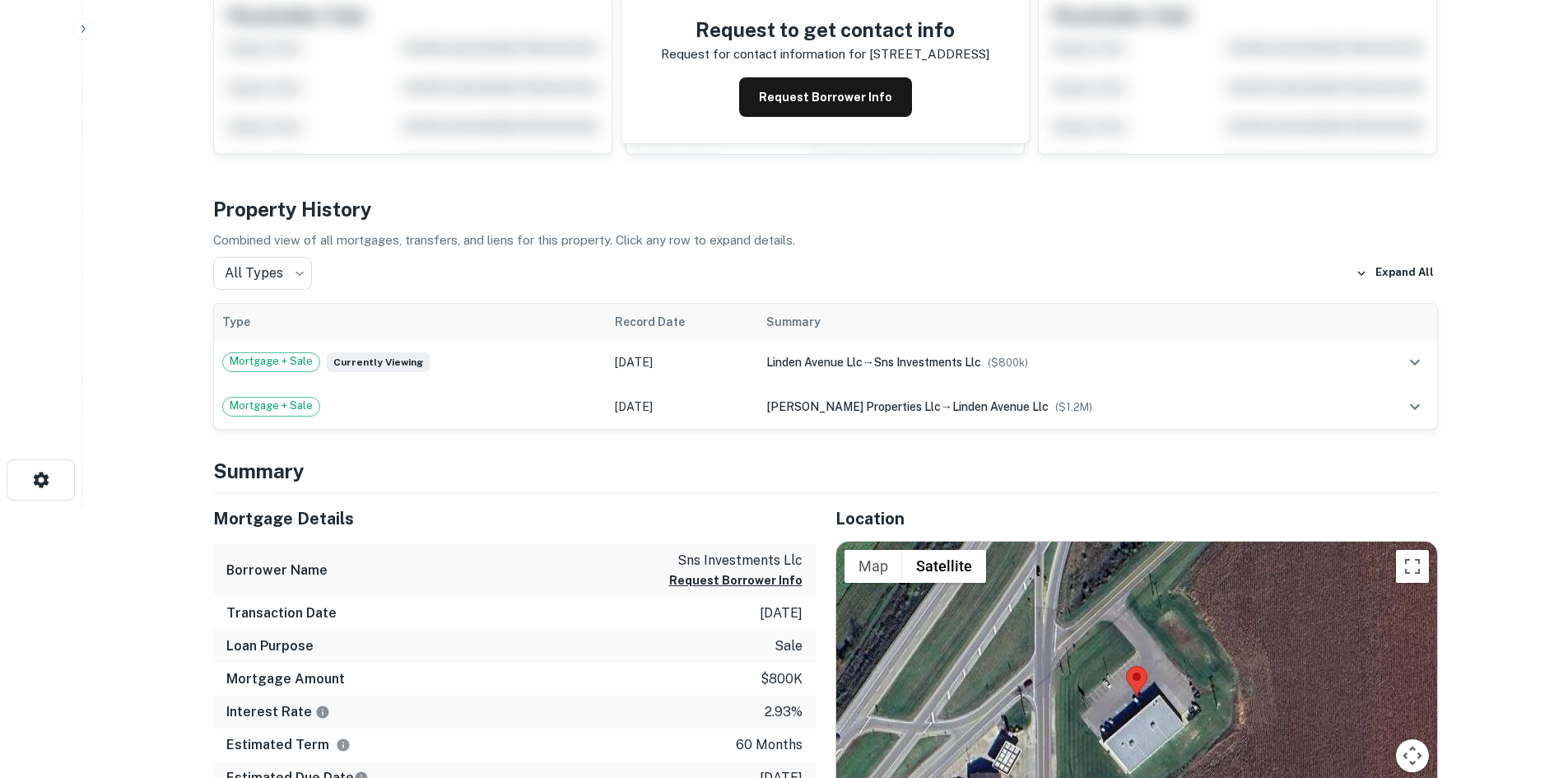
scroll to position [494, 0]
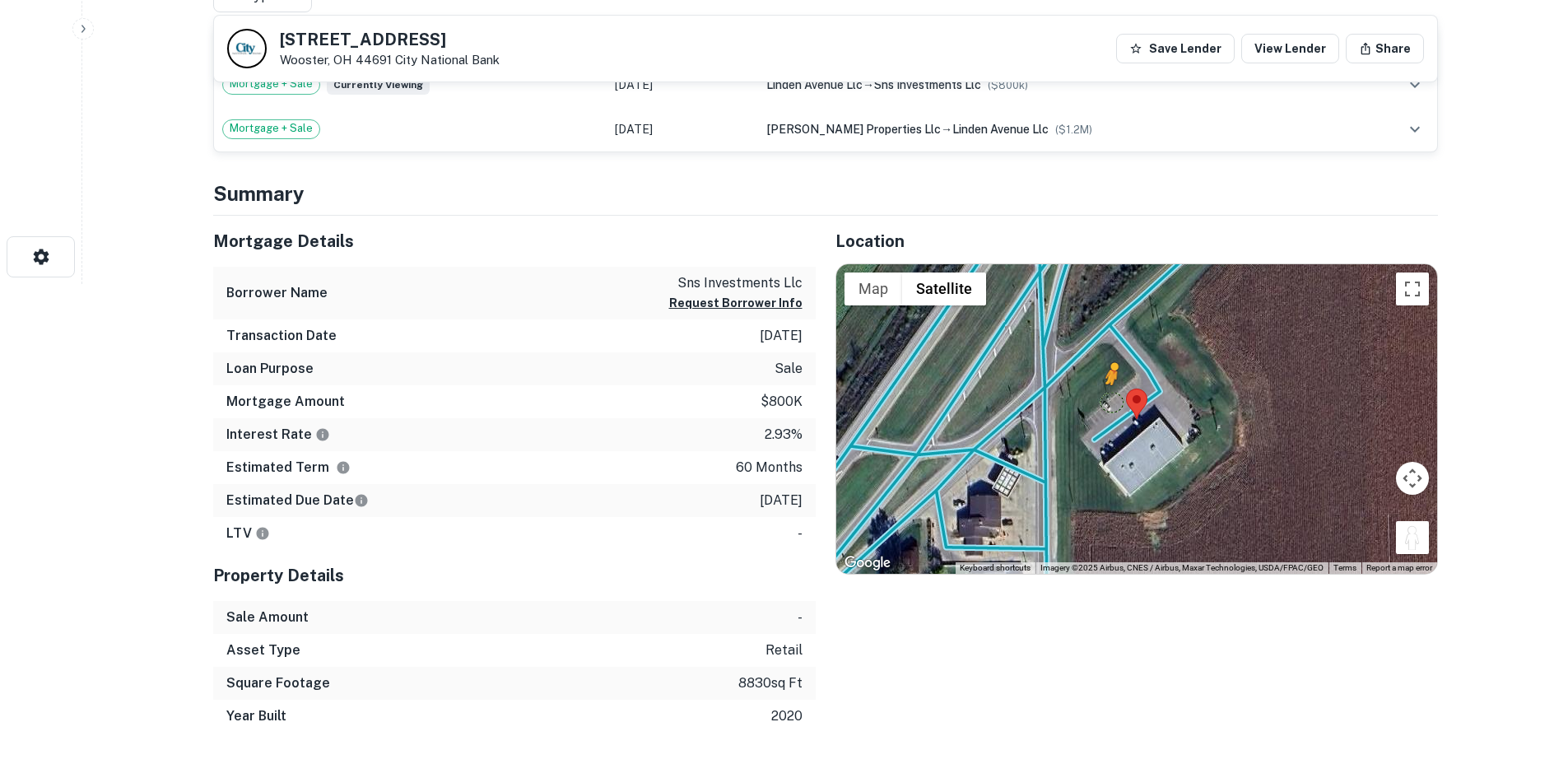
drag, startPoint x: 1412, startPoint y: 538, endPoint x: 1107, endPoint y: 395, distance: 336.9
click at [1107, 395] on div "To activate drag with keyboard, press Alt + Enter. Once in keyboard drag state,…" at bounding box center [1137, 420] width 601 height 310
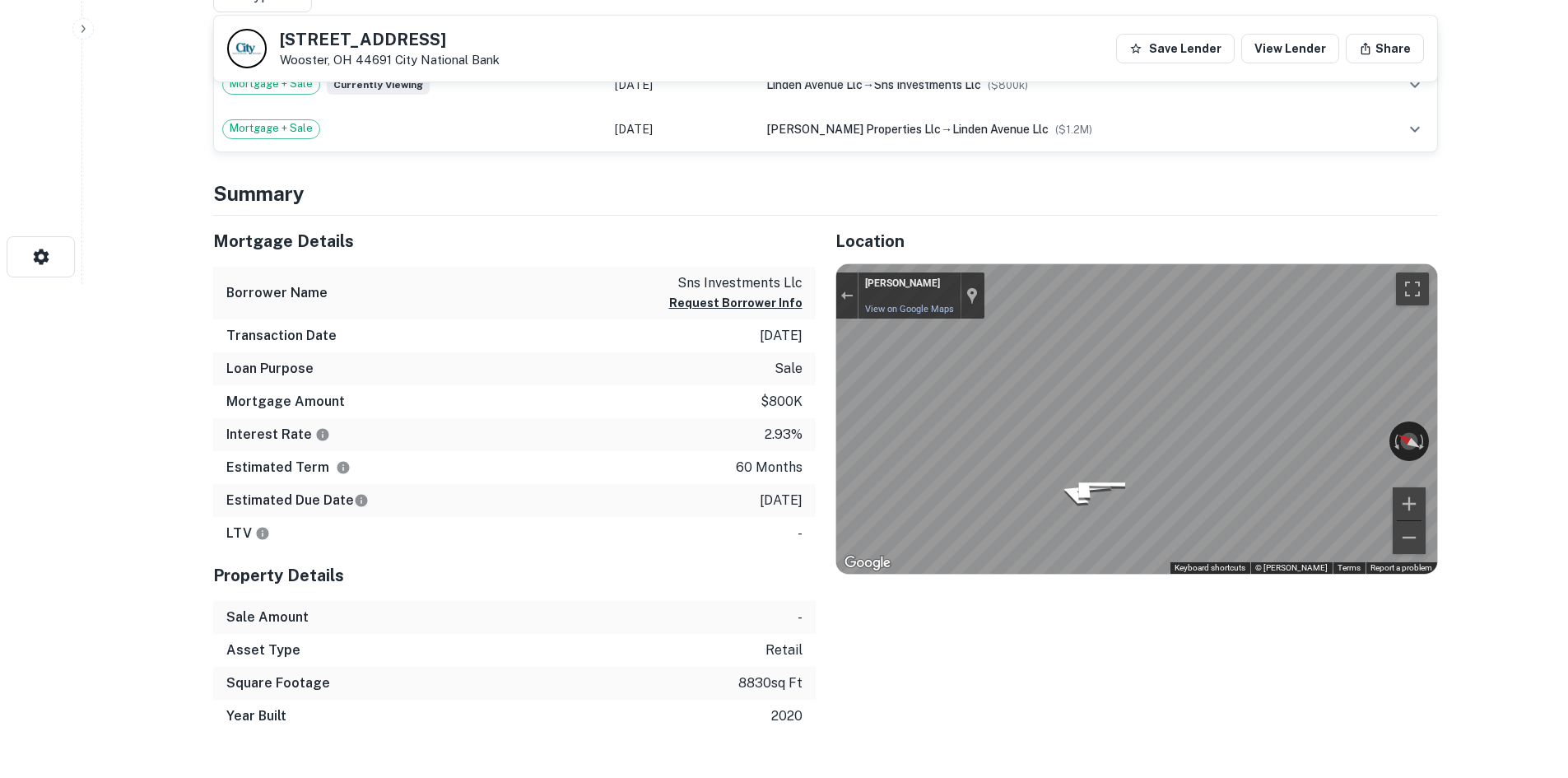
drag, startPoint x: 1290, startPoint y: 439, endPoint x: 827, endPoint y: 448, distance: 463.1
click at [825, 448] on div "Location ← Move left → Move right ↑ Move up ↓ Move down + Zoom in - Zoom out Ho…" at bounding box center [1126, 475] width 622 height 518
click at [774, 413] on div "Mortgage Details Borrower Name sns investments llc Request Borrower Info Transa…" at bounding box center [816, 475] width 1245 height 518
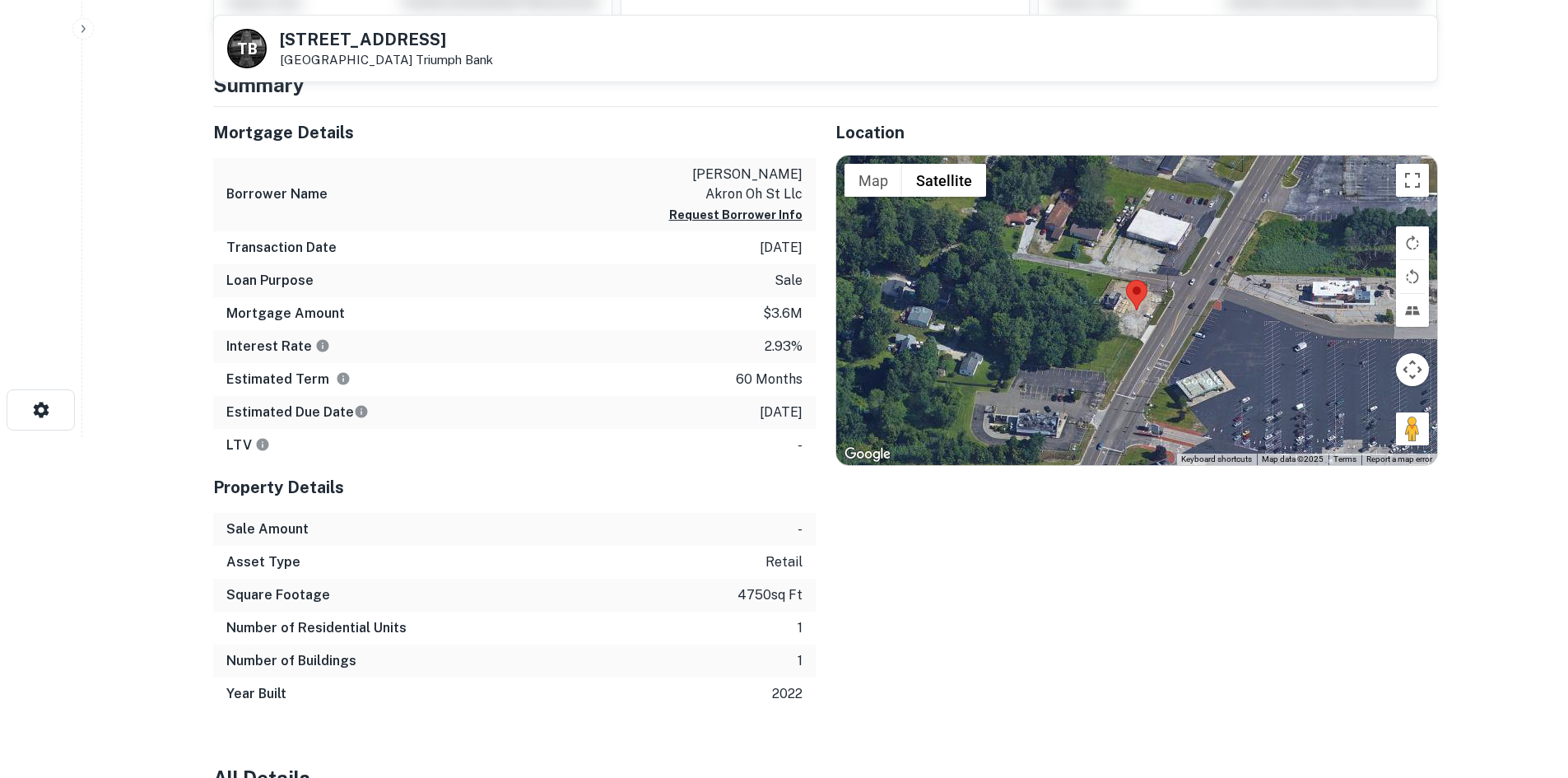
scroll to position [330, 0]
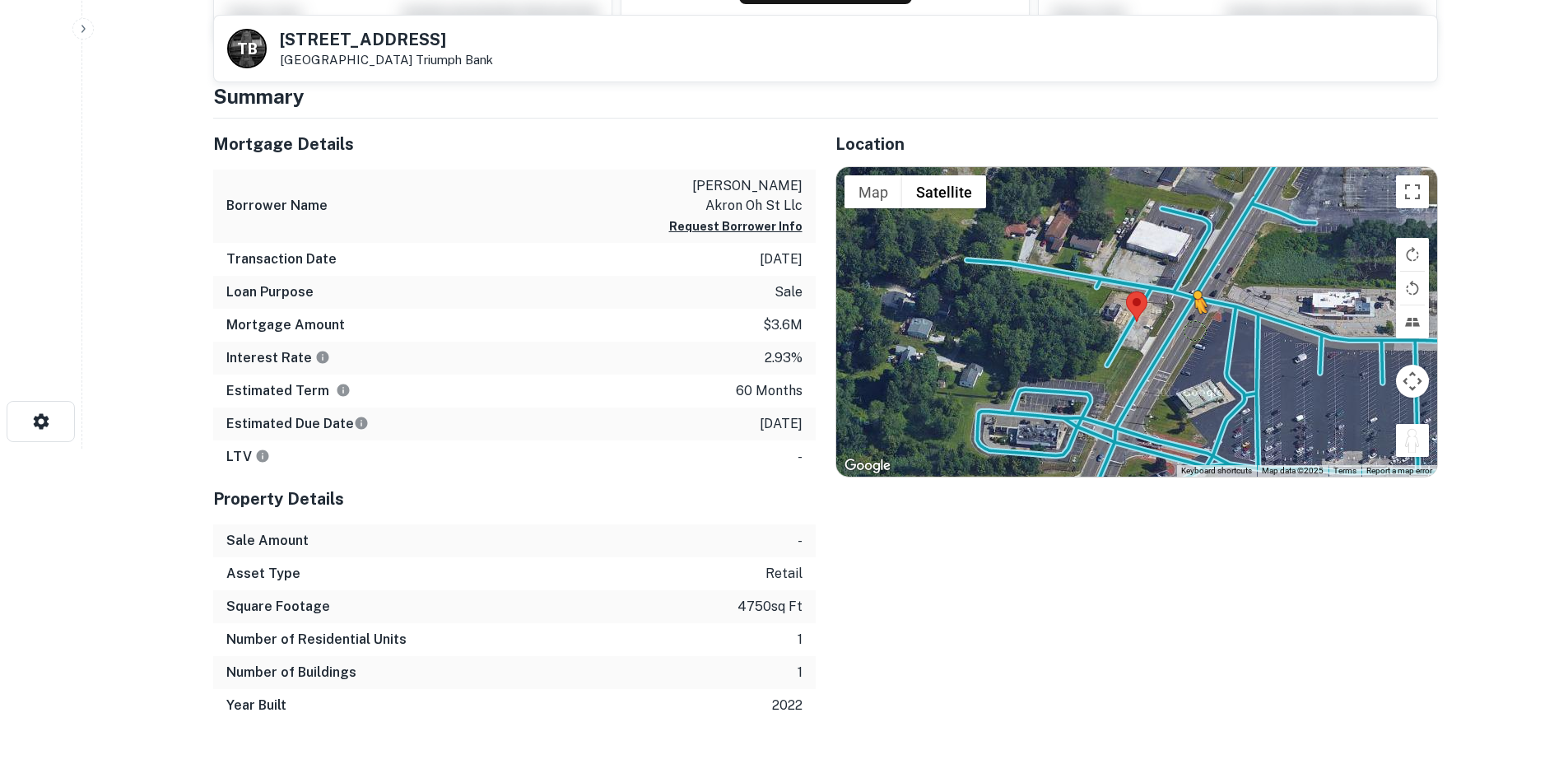
drag, startPoint x: 1417, startPoint y: 448, endPoint x: 1191, endPoint y: 330, distance: 255.0
click at [1191, 330] on div "To activate drag with keyboard, press Alt + Enter. Once in keyboard drag state,…" at bounding box center [1137, 322] width 601 height 310
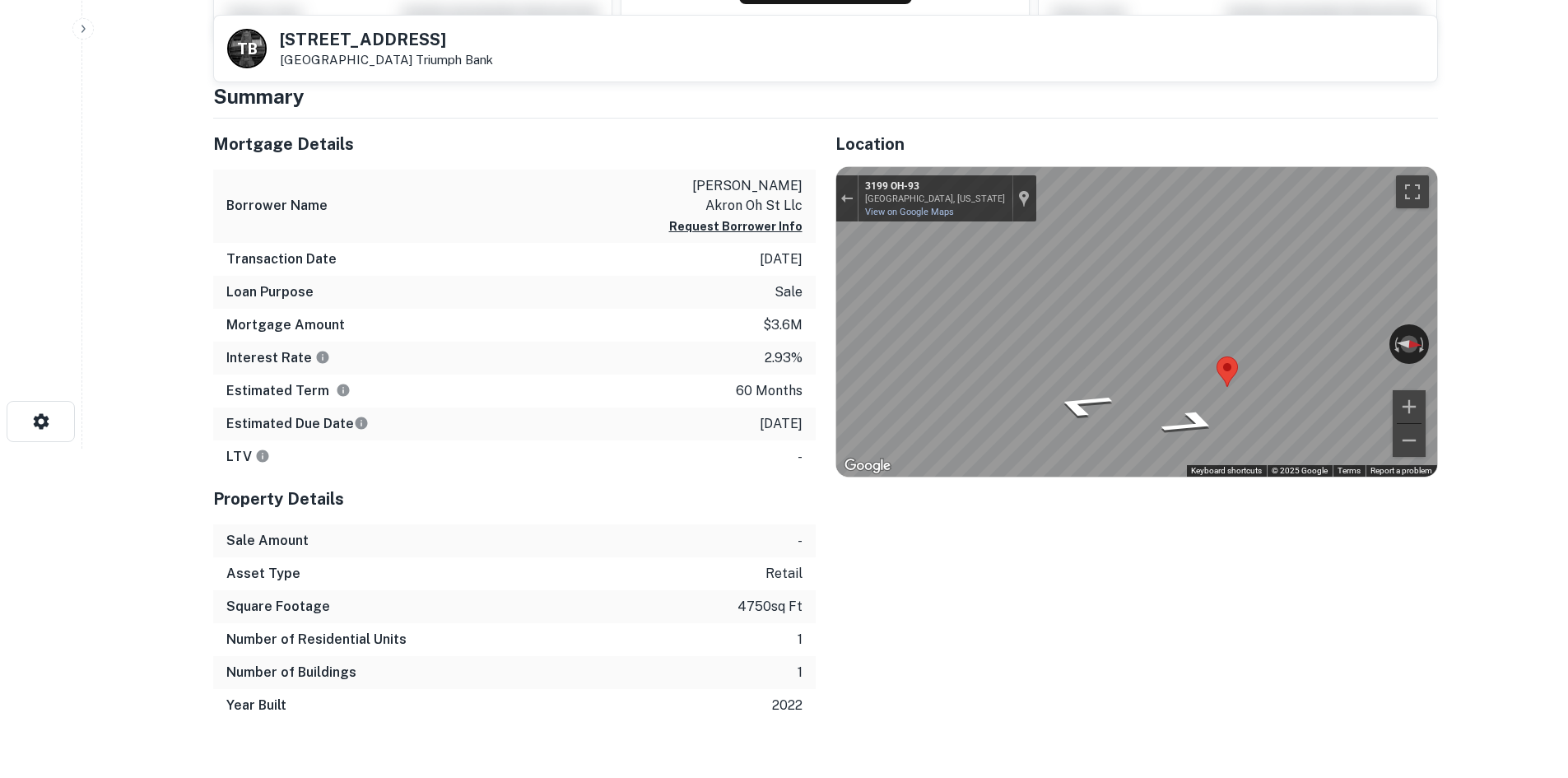
click at [1567, 361] on html "Search Borrowers Contacts Saved T B 3152 Manchester Rd Coventry Township, OH 44…" at bounding box center [784, 59] width 1568 height 778
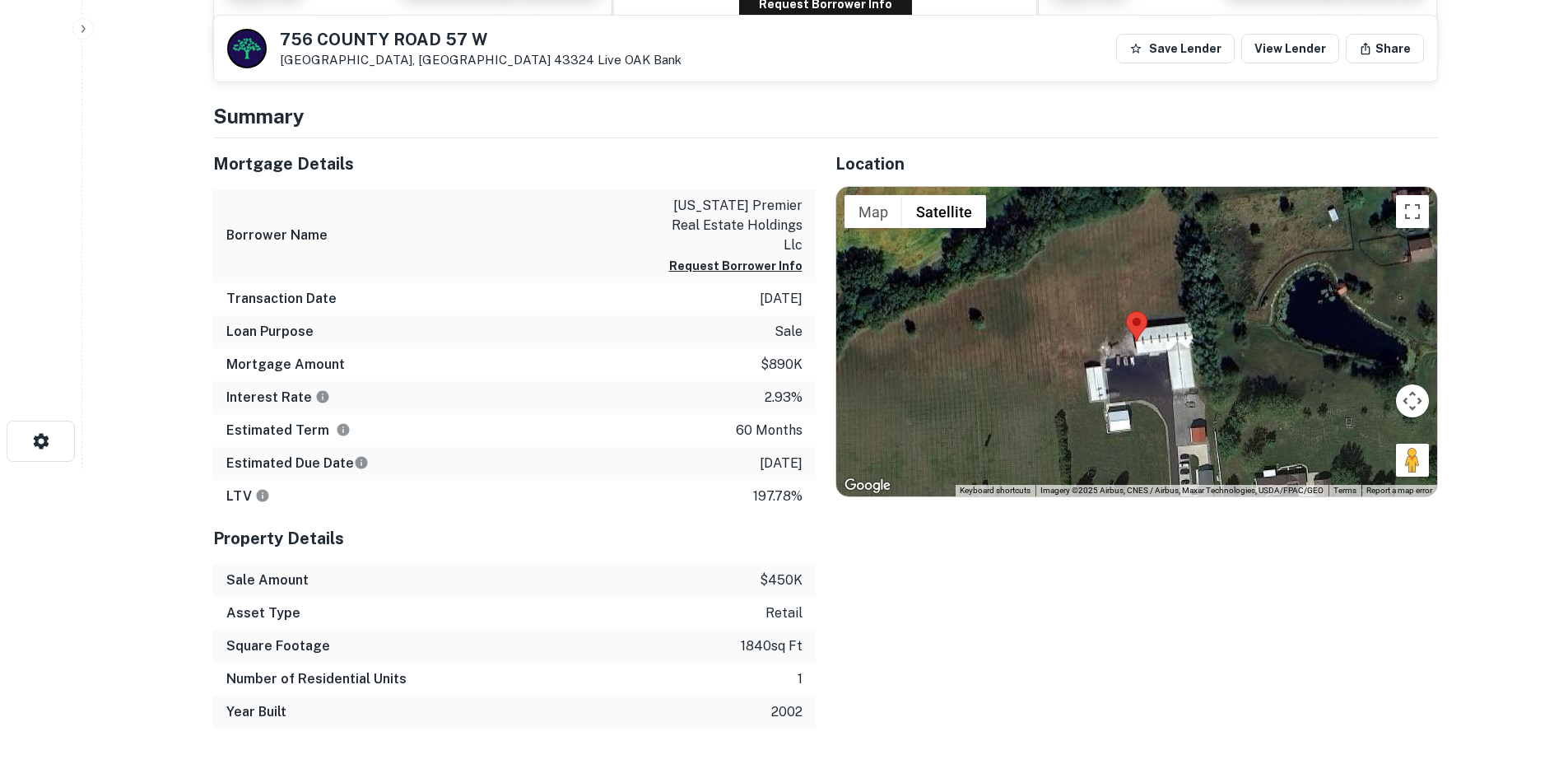
scroll to position [330, 0]
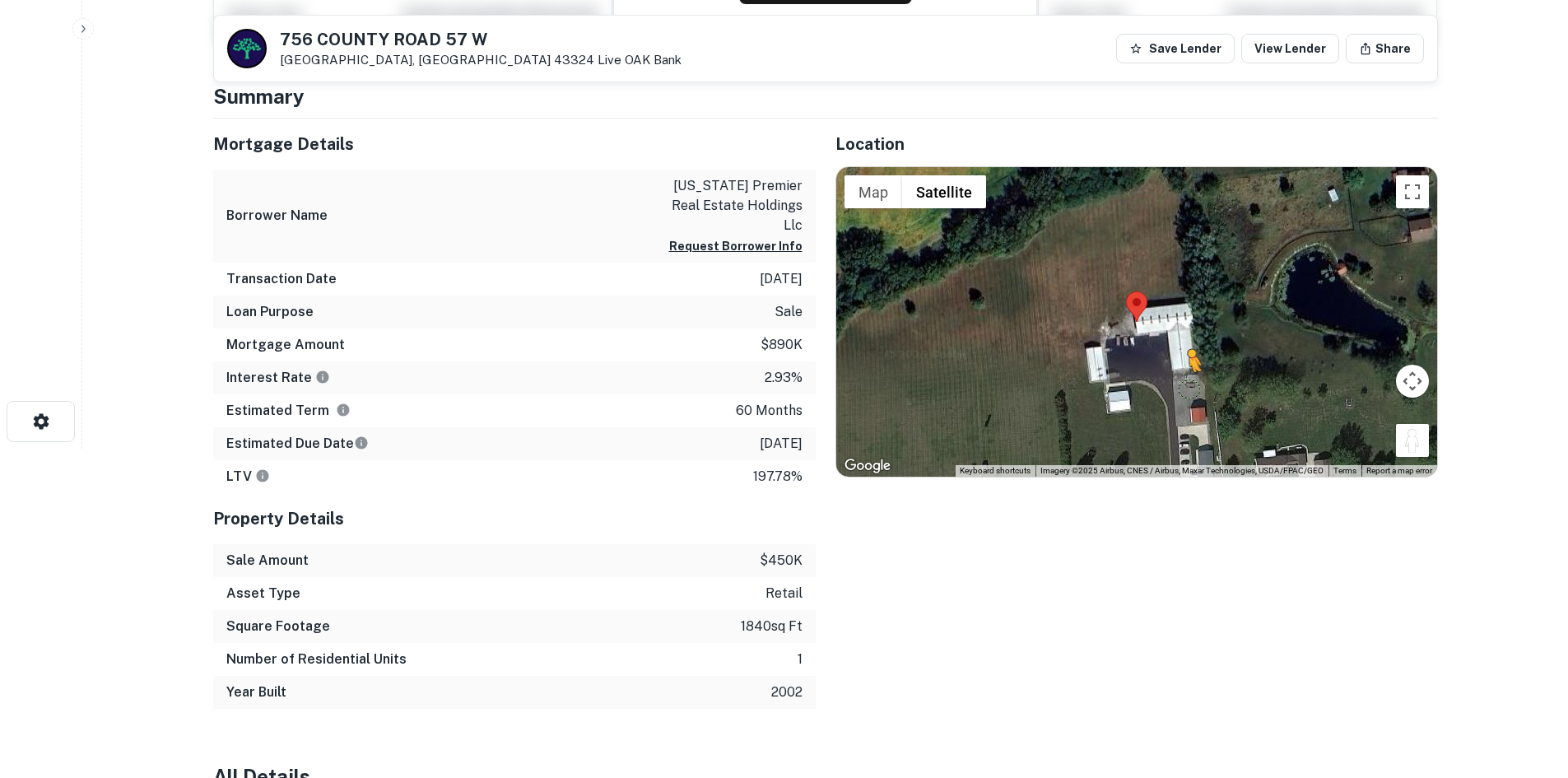
drag, startPoint x: 1382, startPoint y: 441, endPoint x: 1164, endPoint y: 384, distance: 225.3
click at [1164, 384] on div "To activate drag with keyboard, press Alt + Enter. Once in keyboard drag state,…" at bounding box center [1137, 322] width 601 height 310
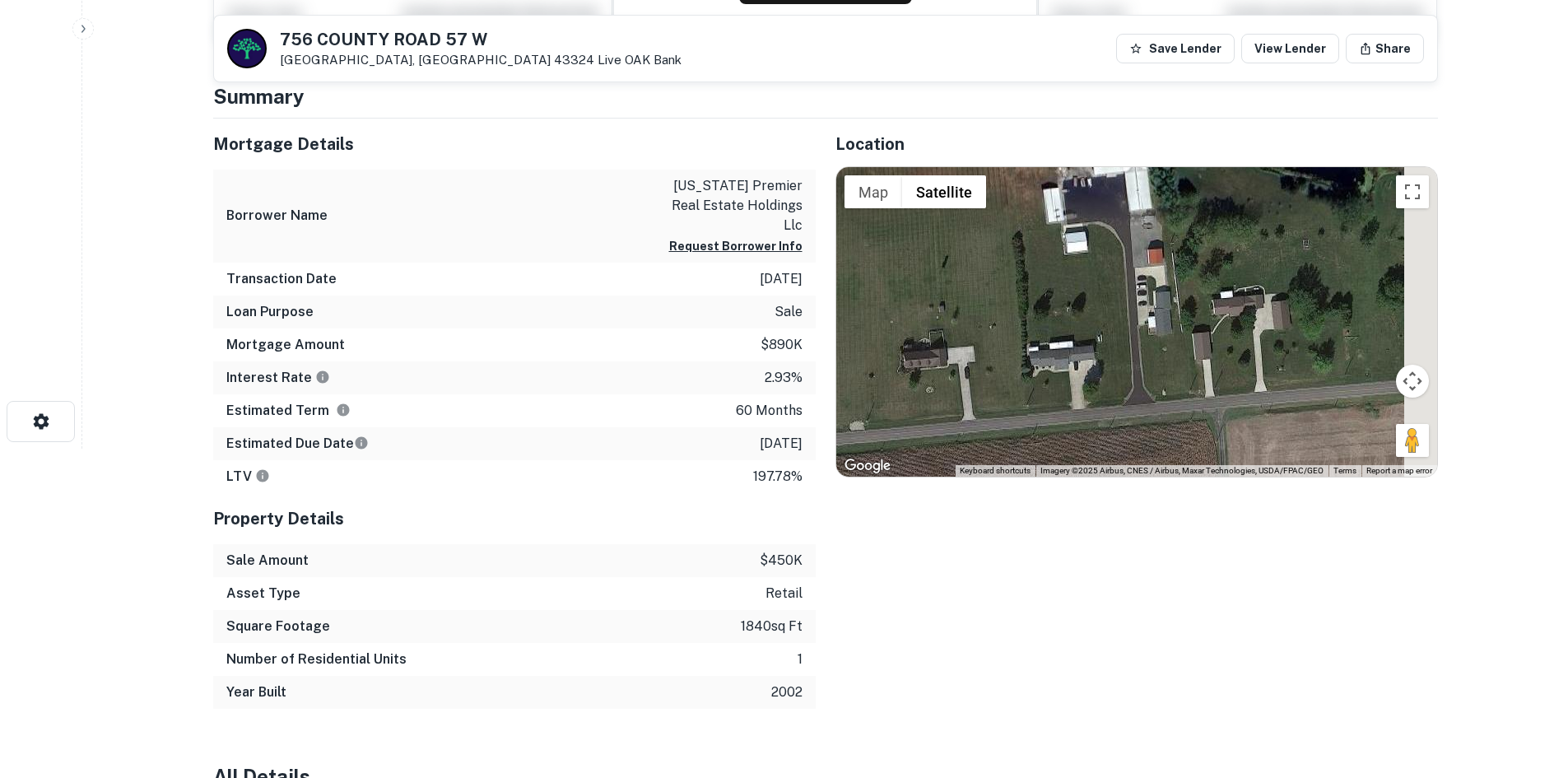
drag, startPoint x: 1134, startPoint y: 384, endPoint x: 1077, endPoint y: 170, distance: 221.5
click at [1077, 170] on div "No data available." at bounding box center [1137, 322] width 601 height 310
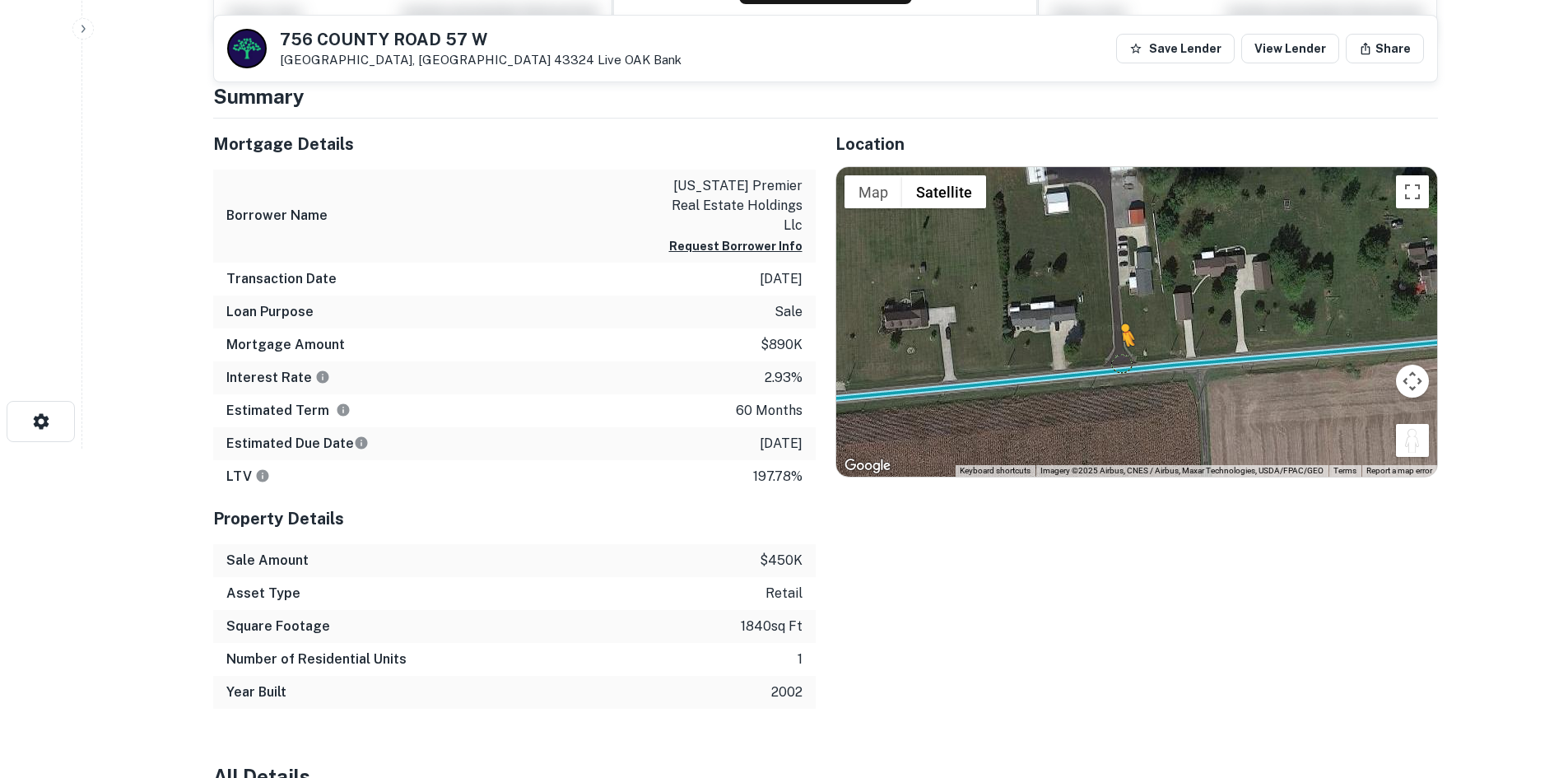
drag, startPoint x: 1408, startPoint y: 448, endPoint x: 1116, endPoint y: 357, distance: 305.9
click at [1116, 357] on div "To activate drag with keyboard, press Alt + Enter. Once in keyboard drag state,…" at bounding box center [1137, 322] width 601 height 310
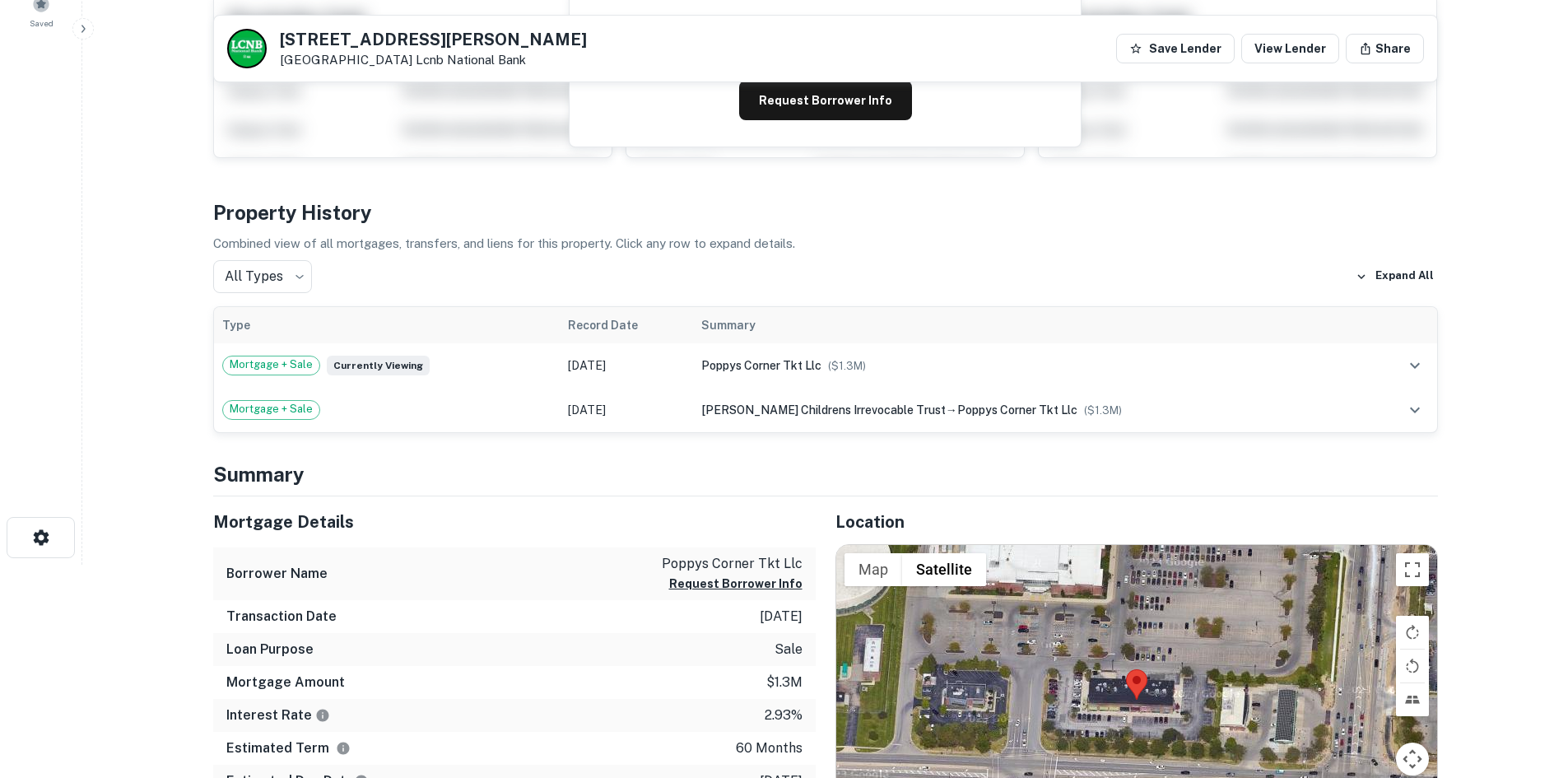
scroll to position [520, 0]
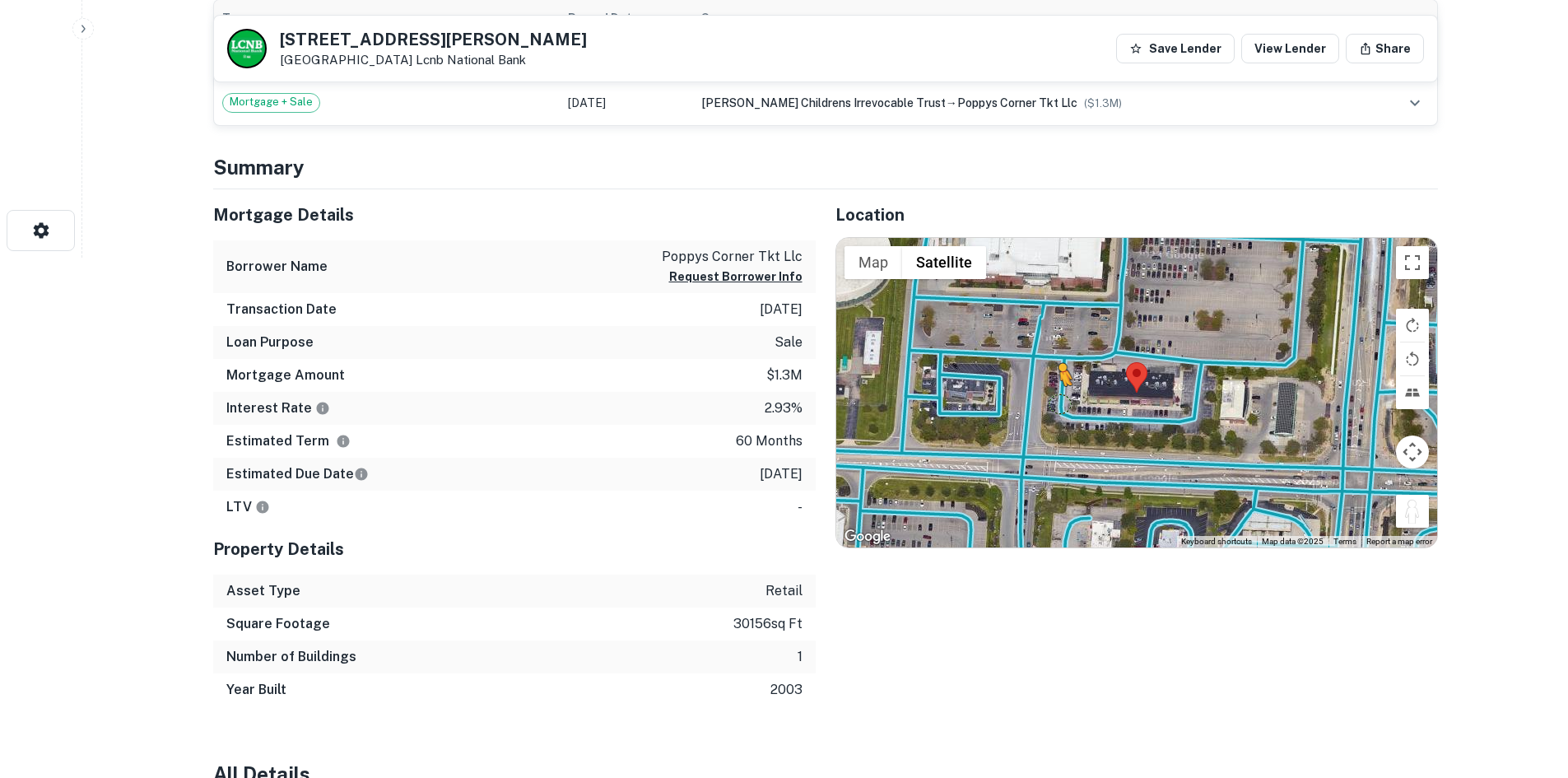
drag, startPoint x: 1411, startPoint y: 523, endPoint x: 1074, endPoint y: 424, distance: 351.2
click at [1074, 424] on div "To activate drag with keyboard, press Alt + Enter. Once in keyboard drag state,…" at bounding box center [1137, 393] width 601 height 310
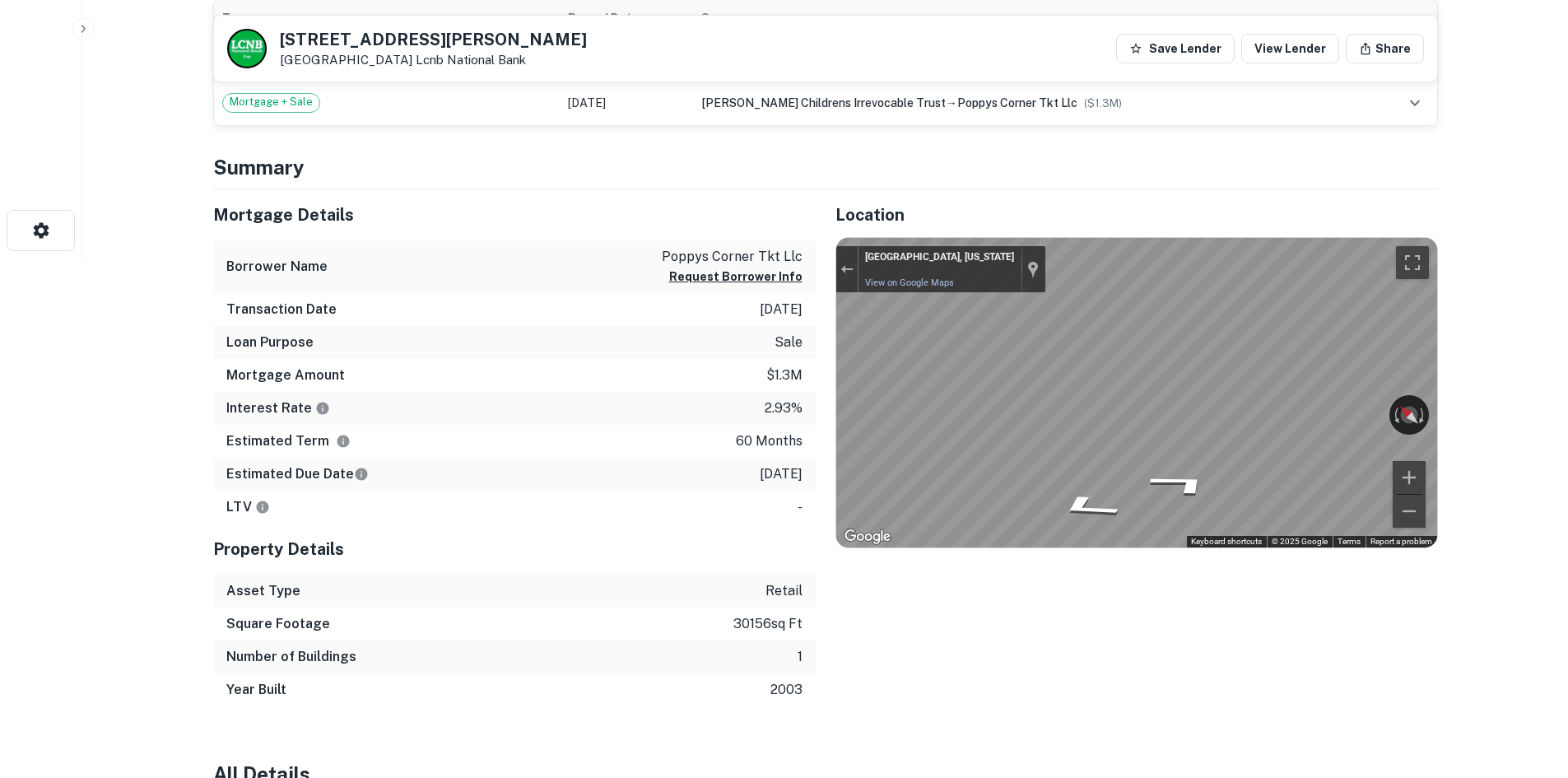
click at [779, 413] on div "Mortgage Details Borrower Name poppys corner tkt llc Request Borrower Info Tran…" at bounding box center [816, 448] width 1245 height 518
click at [820, 369] on div "Location ← Move left → Move right ↑ Move up ↓ Move down + Zoom in - Zoom out Ho…" at bounding box center [1126, 448] width 622 height 518
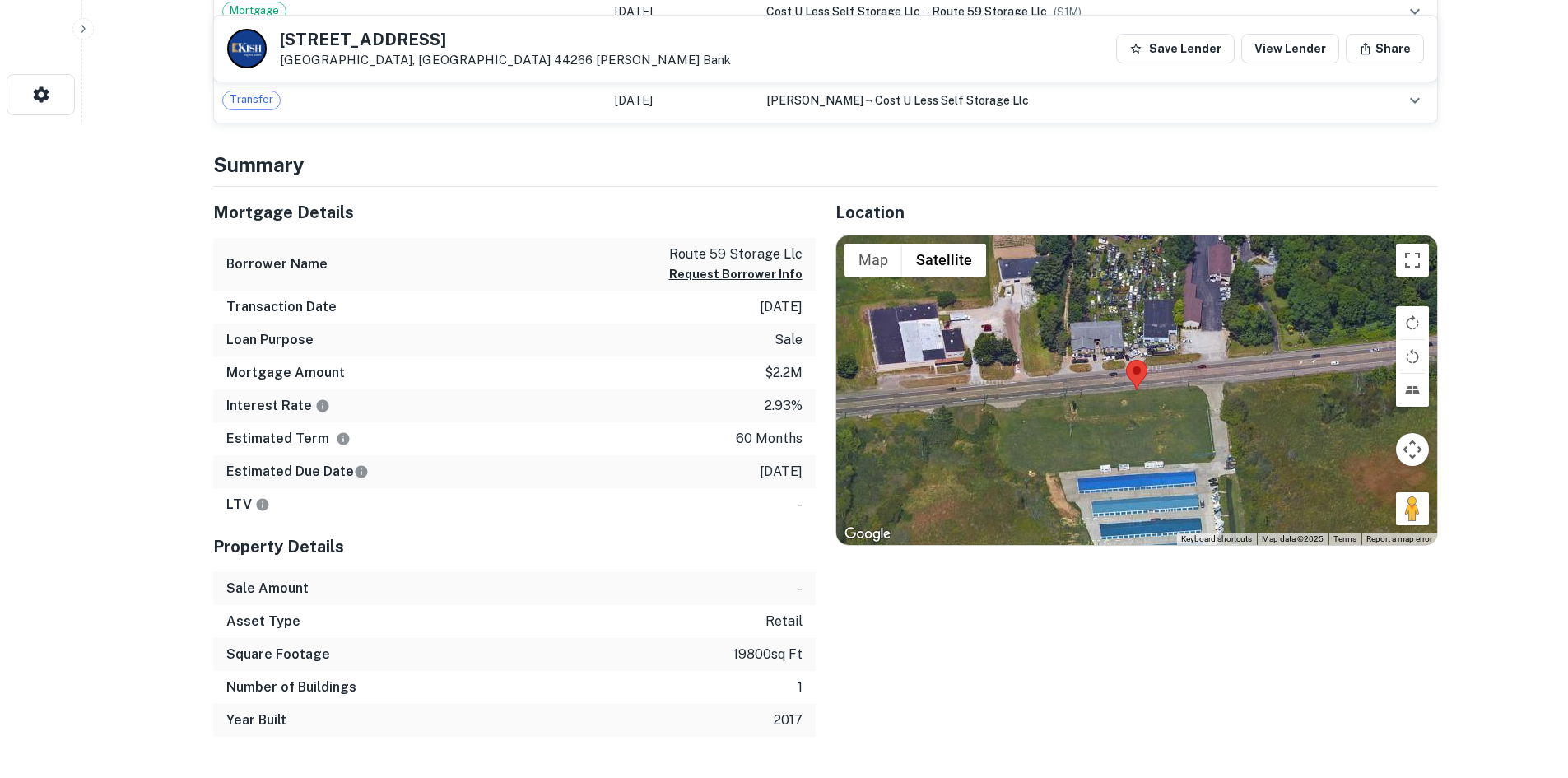
scroll to position [659, 0]
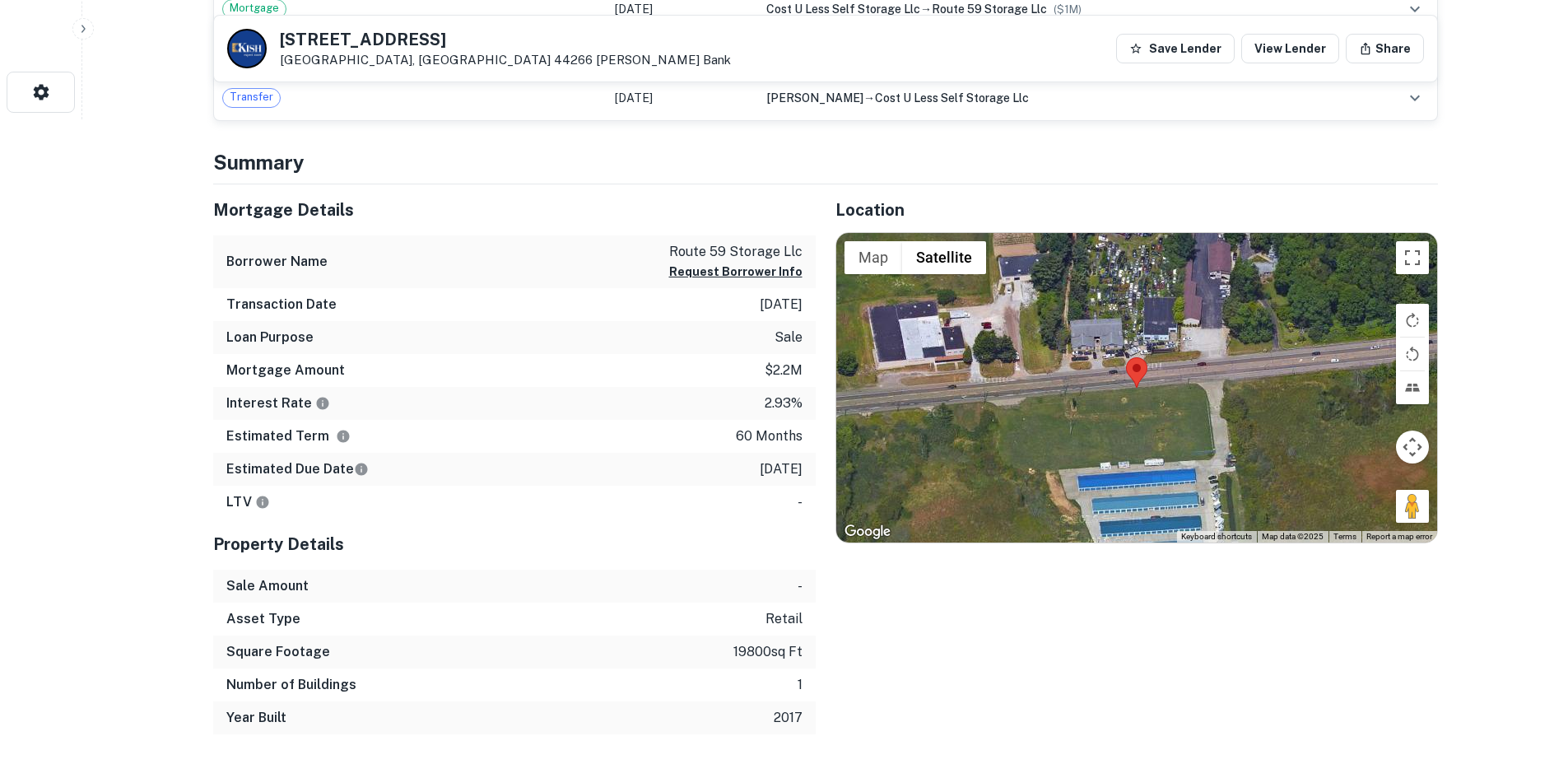
drag, startPoint x: 1402, startPoint y: 506, endPoint x: 1134, endPoint y: 370, distance: 300.5
click at [1122, 369] on div "Map Terrain Satellite Labels Keyboard shortcuts Map Data Map data ©2025 Map dat…" at bounding box center [1137, 388] width 601 height 310
click at [1415, 524] on div at bounding box center [1137, 388] width 601 height 310
drag, startPoint x: 1410, startPoint y: 509, endPoint x: 1118, endPoint y: 380, distance: 319.2
click at [1118, 380] on div "To activate drag with keyboard, press Alt + Enter. Once in keyboard drag state,…" at bounding box center [1137, 388] width 601 height 310
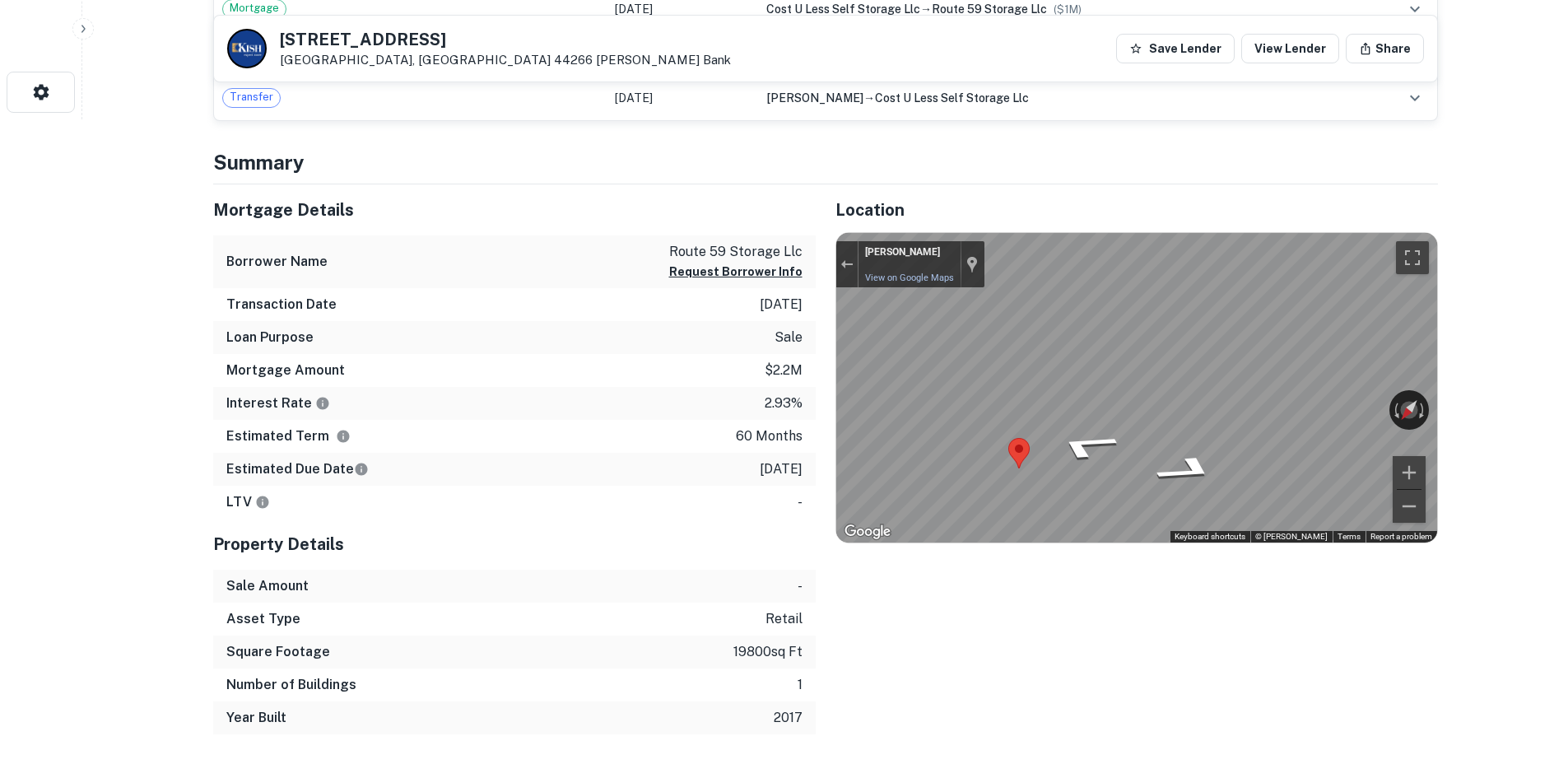
click at [774, 387] on div "Mortgage Details Borrower Name route 59 storage llc Request Borrower Info Trans…" at bounding box center [816, 460] width 1245 height 551
click at [799, 372] on div "Mortgage Details Borrower Name route 59 storage llc Request Borrower Info Trans…" at bounding box center [816, 460] width 1245 height 551
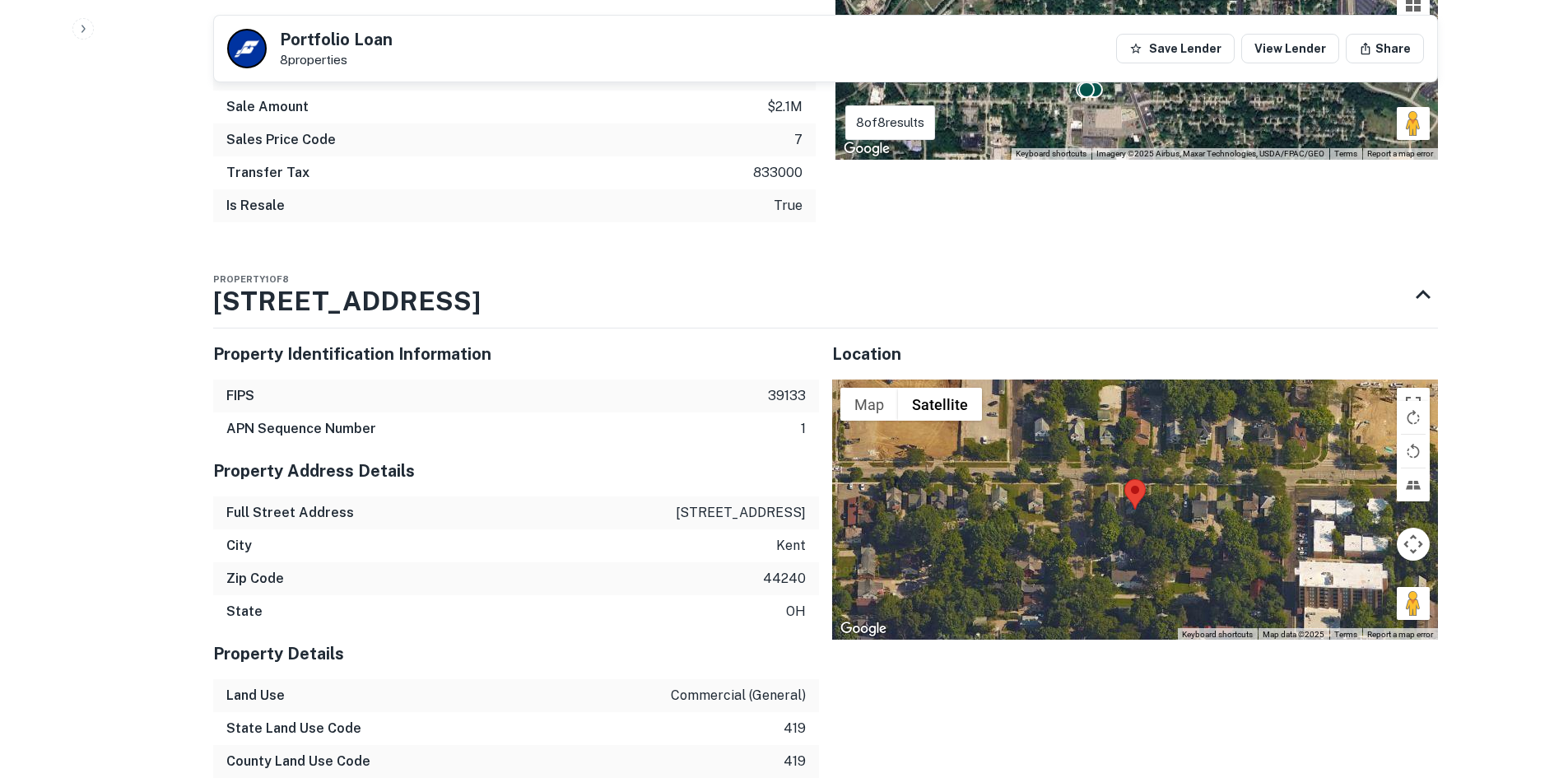
scroll to position [1647, 0]
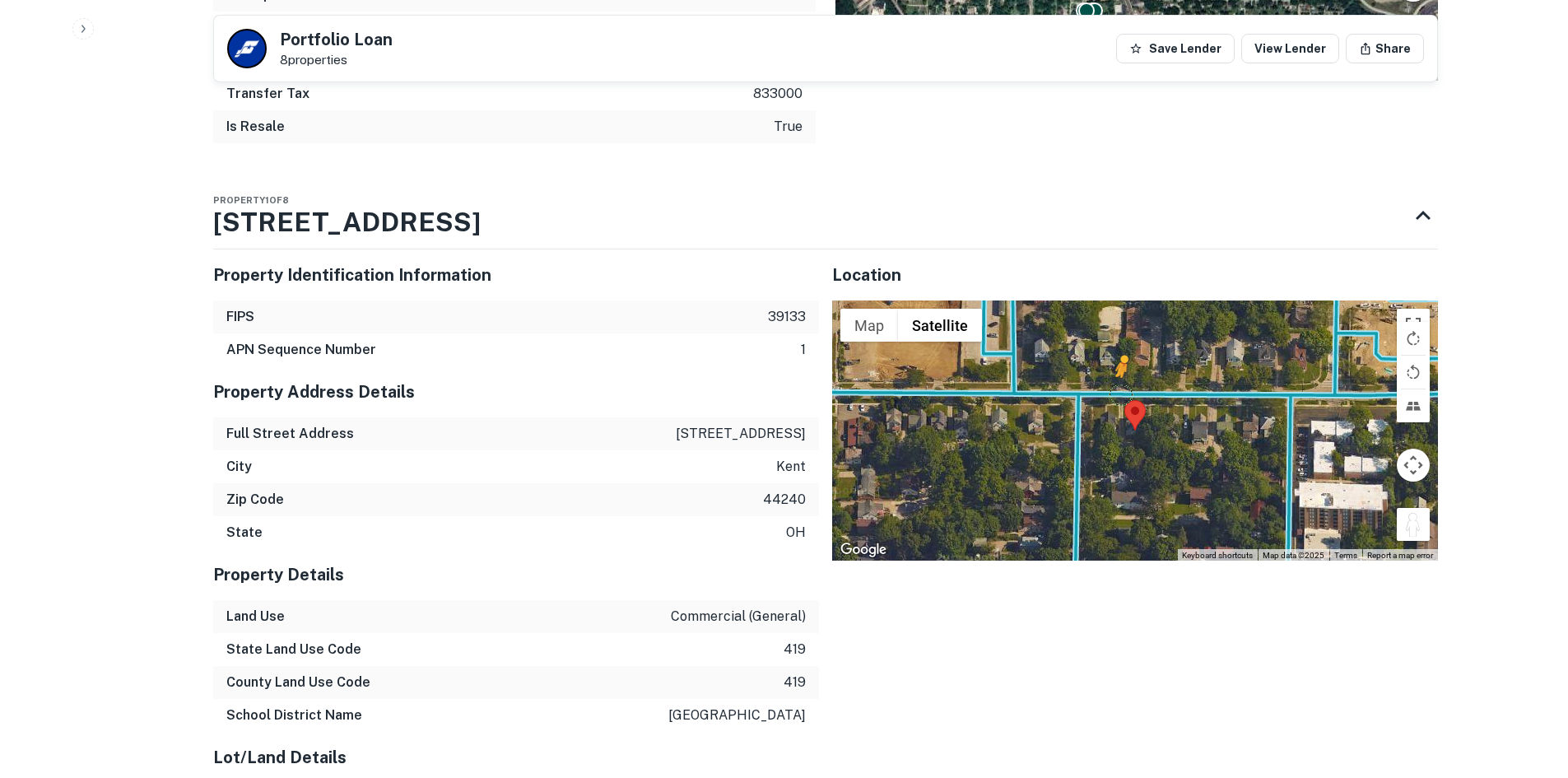
drag, startPoint x: 1410, startPoint y: 526, endPoint x: 1120, endPoint y: 394, distance: 318.6
click at [1120, 394] on div "To activate drag with keyboard, press Alt + Enter. Once in keyboard drag state,…" at bounding box center [1135, 430] width 606 height 260
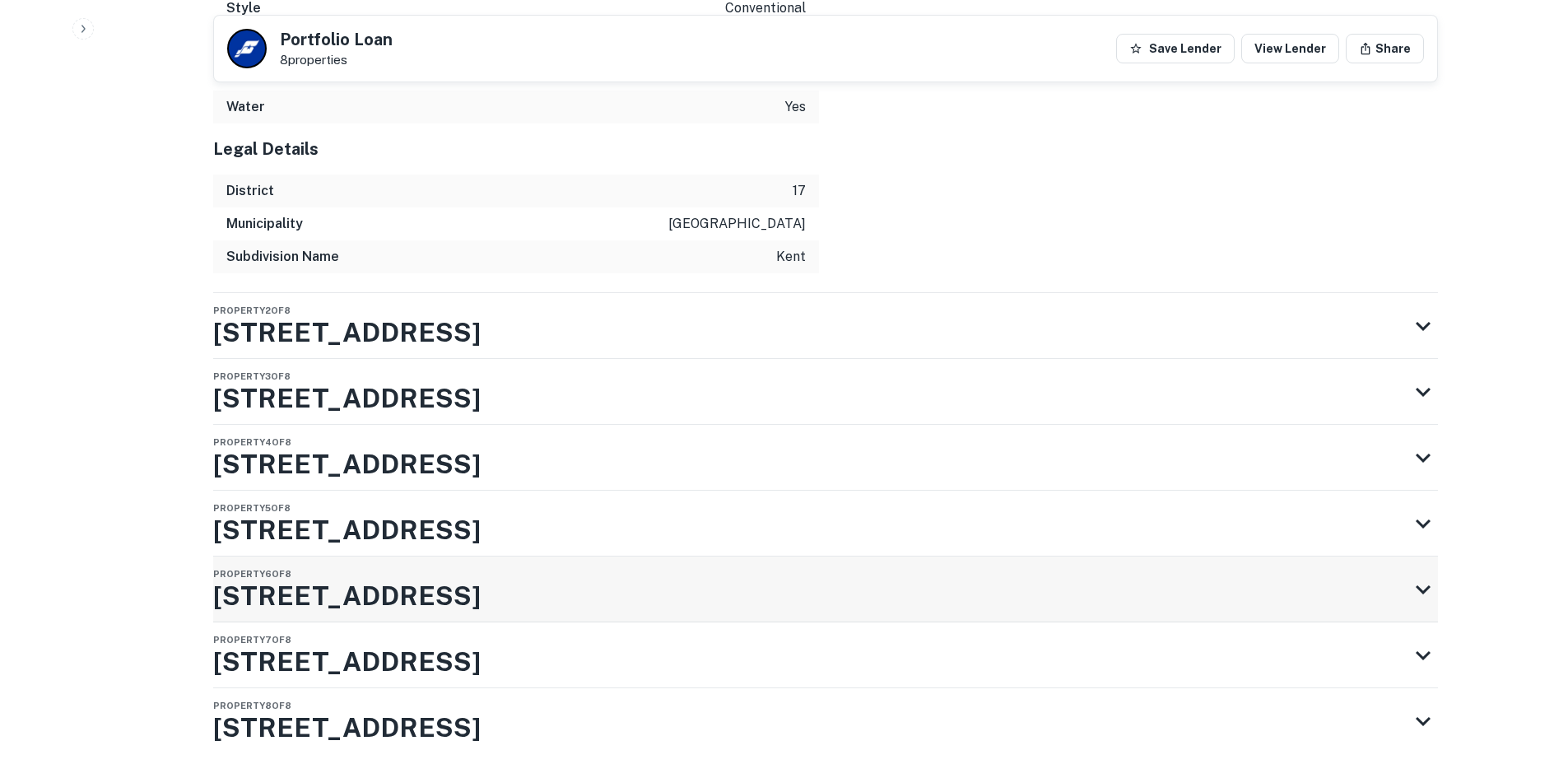
scroll to position [3275, 0]
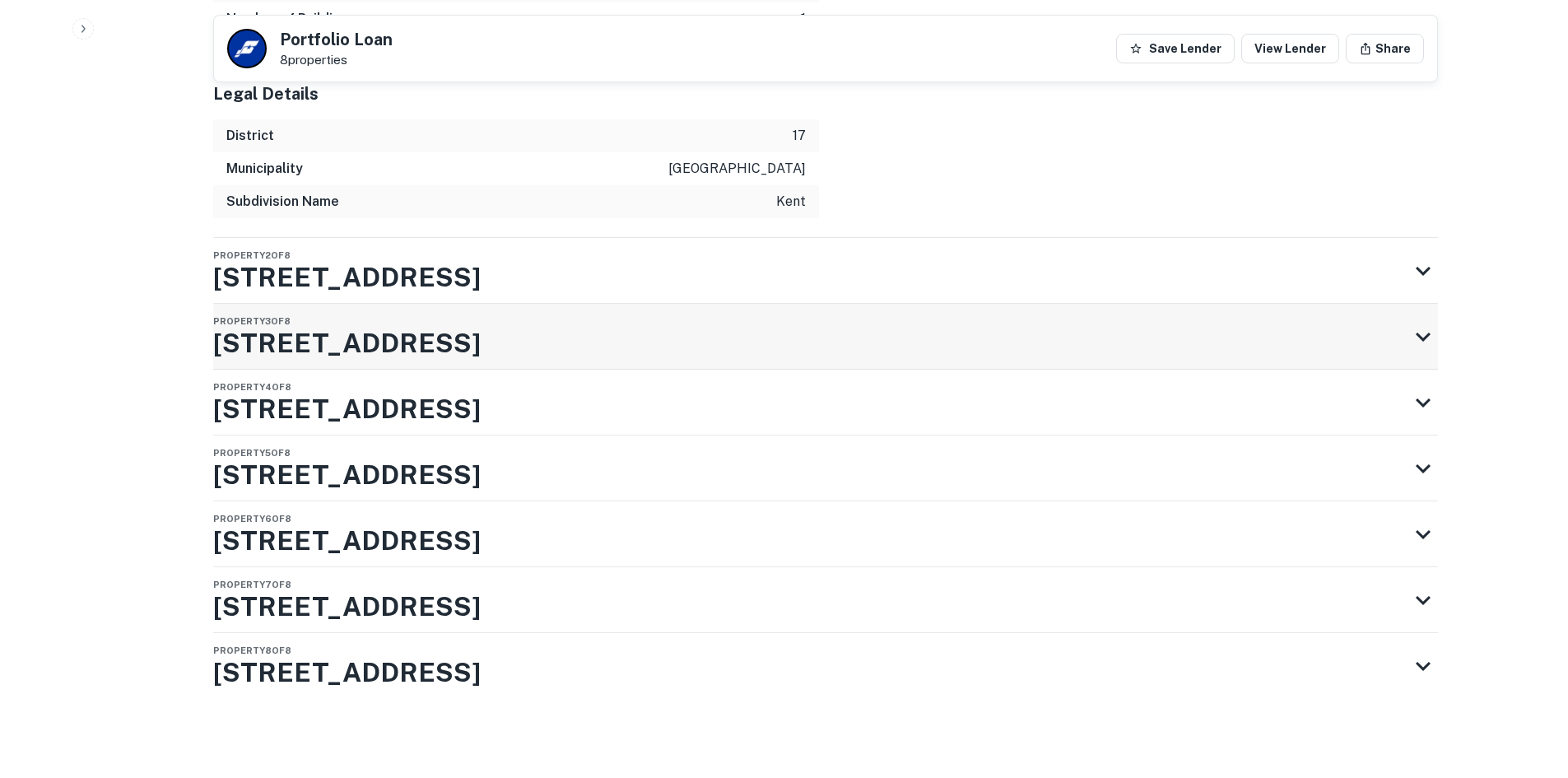
click at [483, 341] on div "Property 3 of 8 123 Cherry St" at bounding box center [811, 336] width 1195 height 66
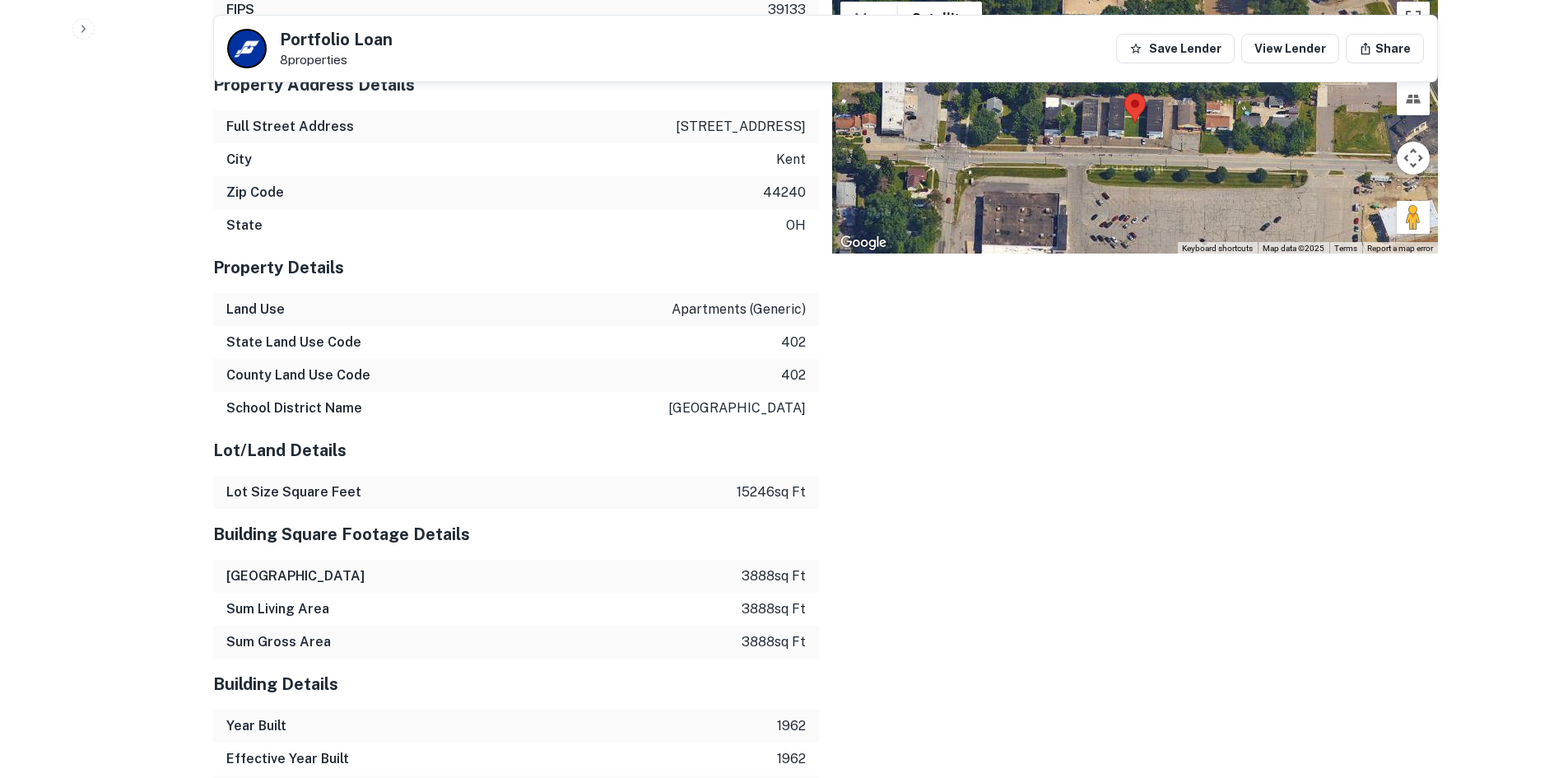
scroll to position [3522, 0]
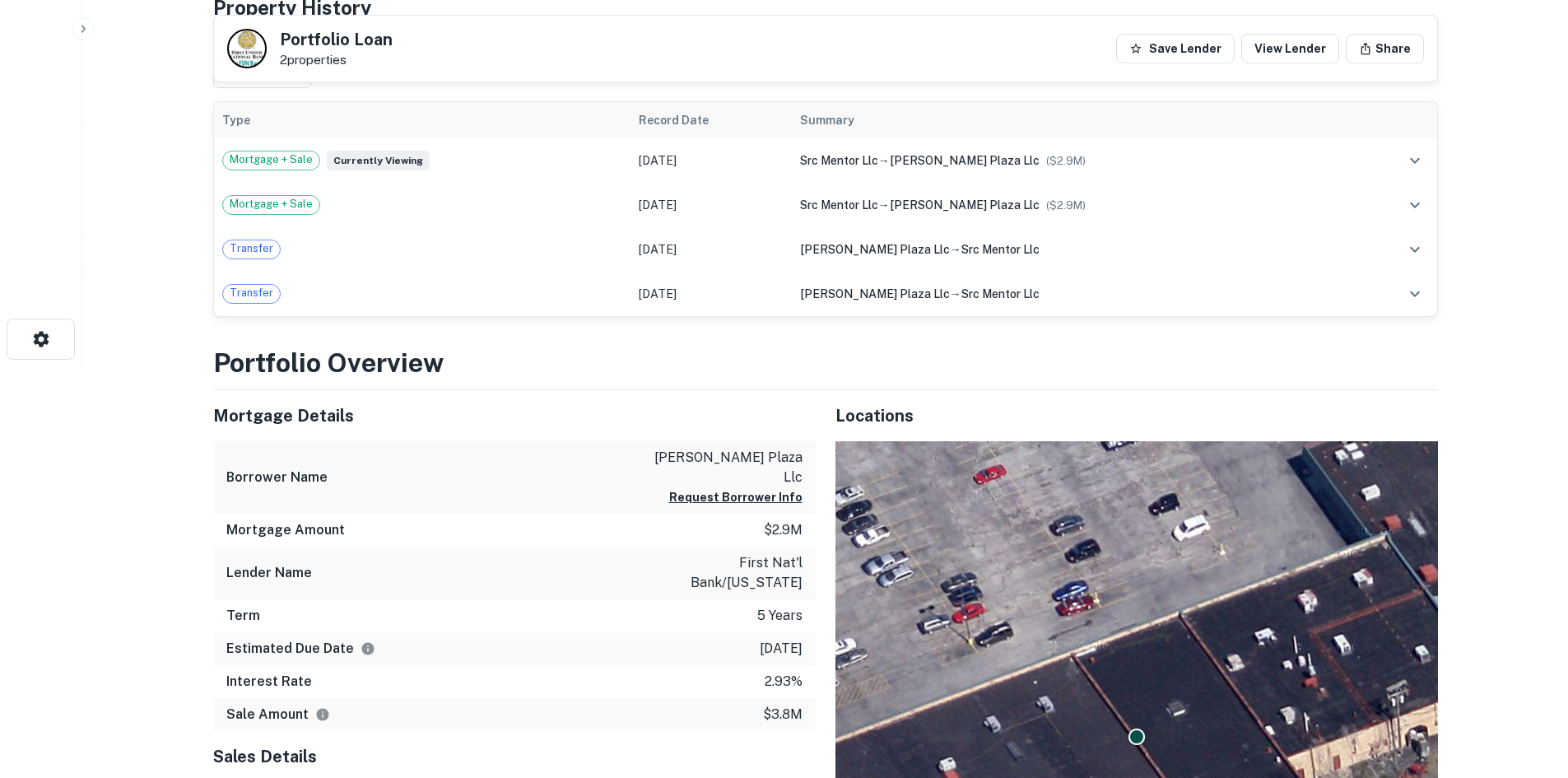
scroll to position [906, 0]
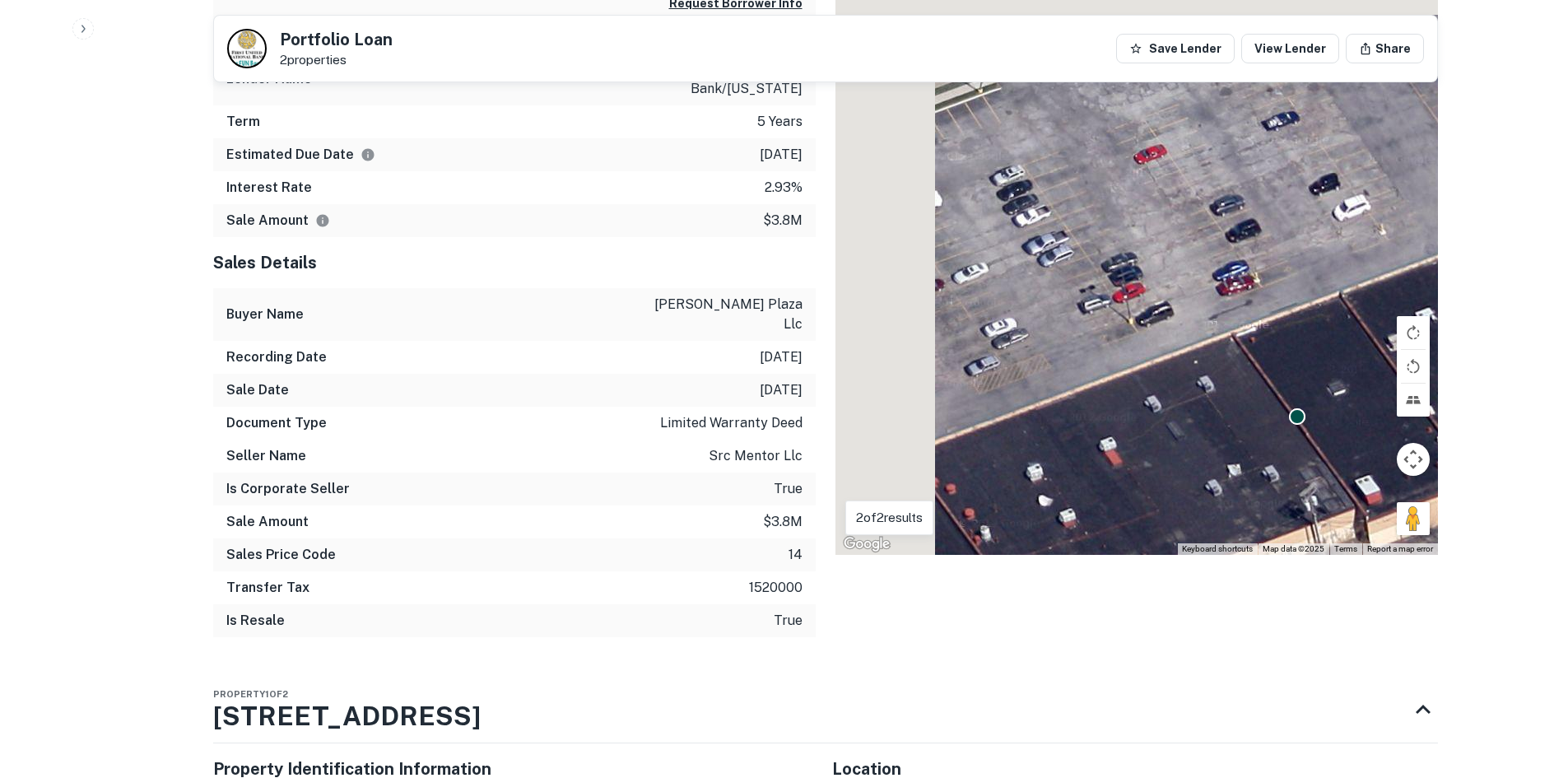
drag, startPoint x: 941, startPoint y: 311, endPoint x: 1119, endPoint y: 493, distance: 254.6
click at [1120, 493] on div "To activate drag with keyboard, press Alt + Enter. Once in keyboard drag state,…" at bounding box center [1137, 250] width 603 height 608
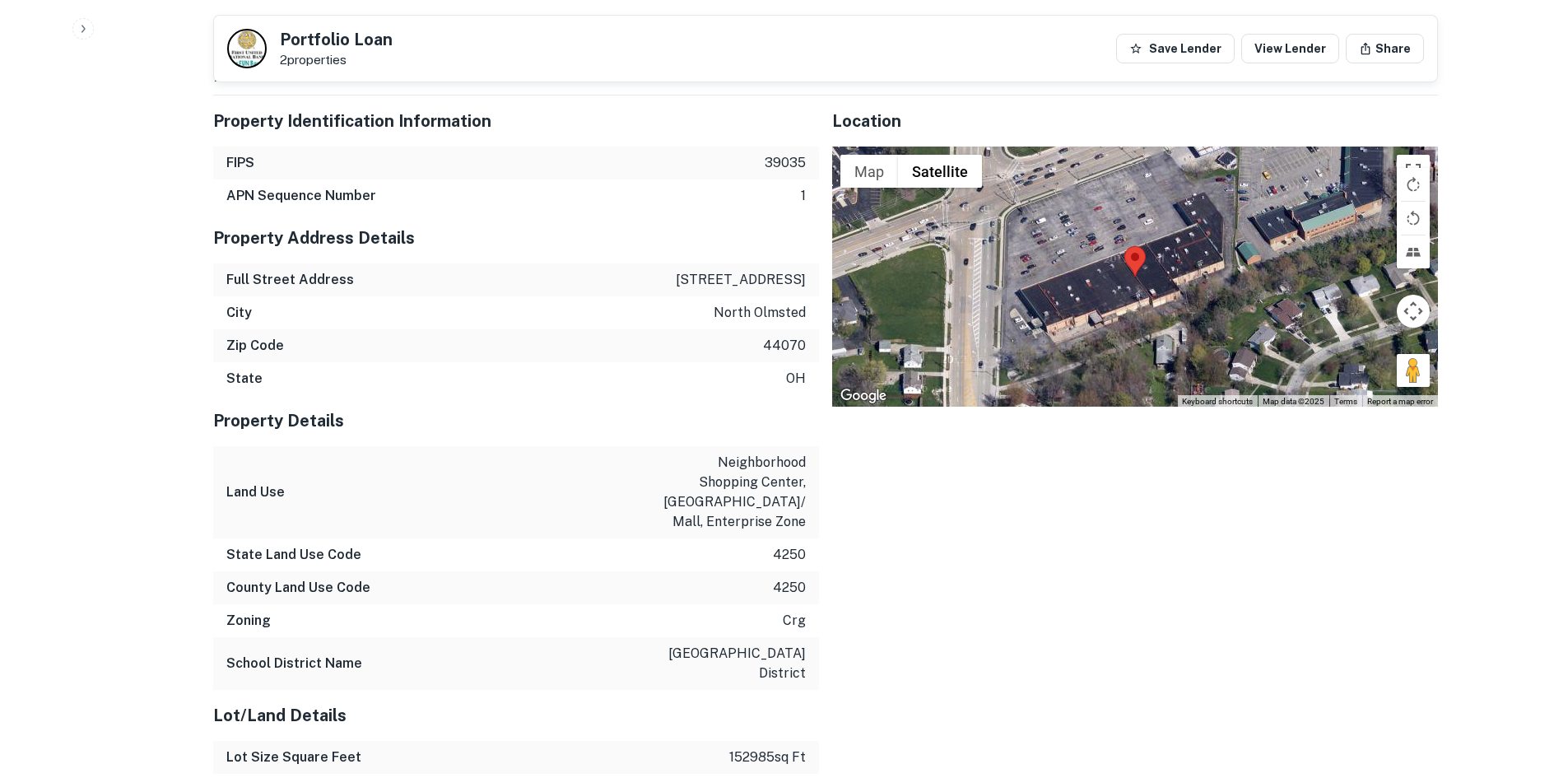
scroll to position [1565, 0]
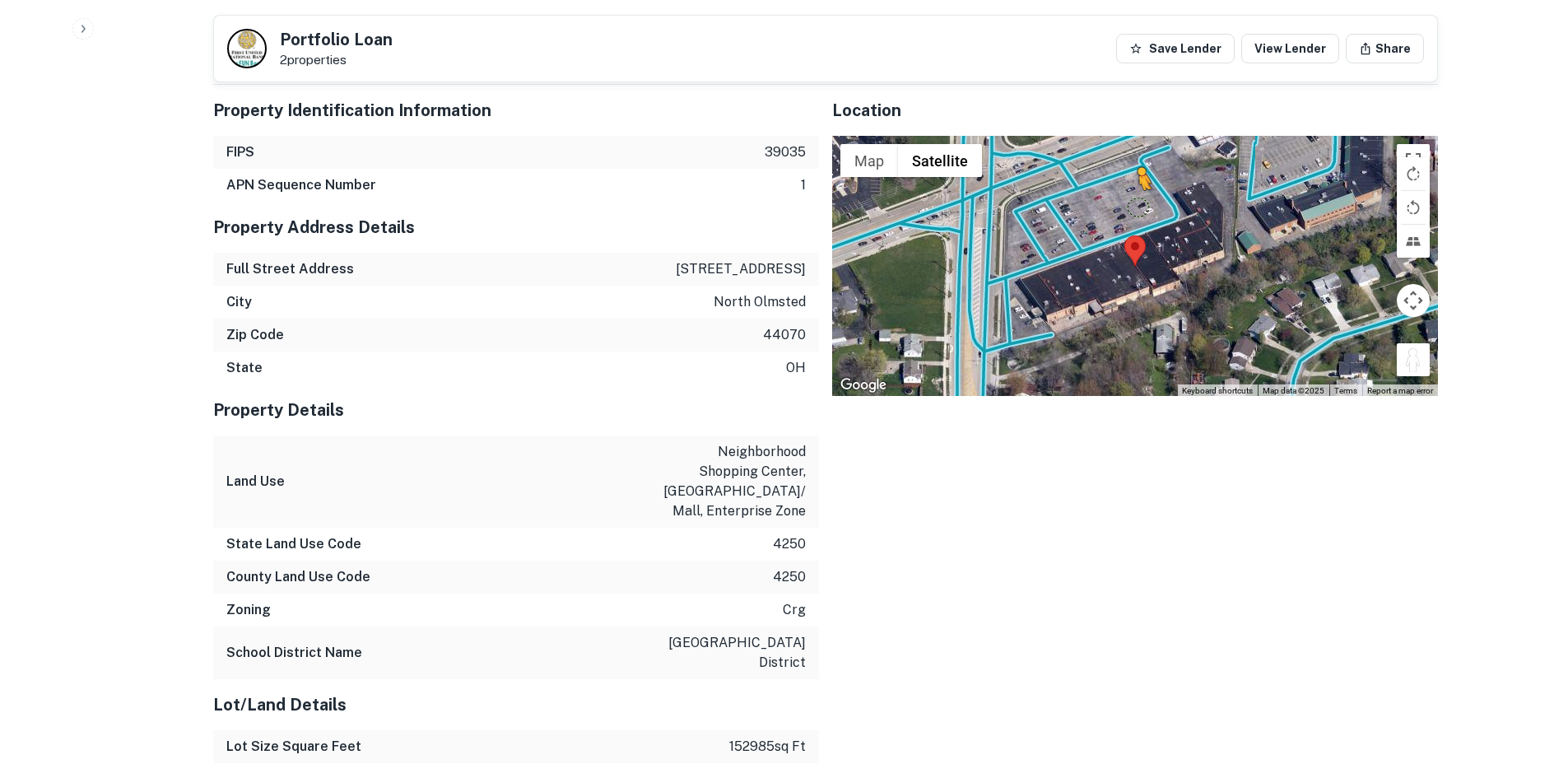
drag, startPoint x: 1417, startPoint y: 317, endPoint x: 1098, endPoint y: 166, distance: 352.9
click at [1098, 166] on div "To activate drag with keyboard, press Alt + Enter. Once in keyboard drag state,…" at bounding box center [1135, 266] width 606 height 260
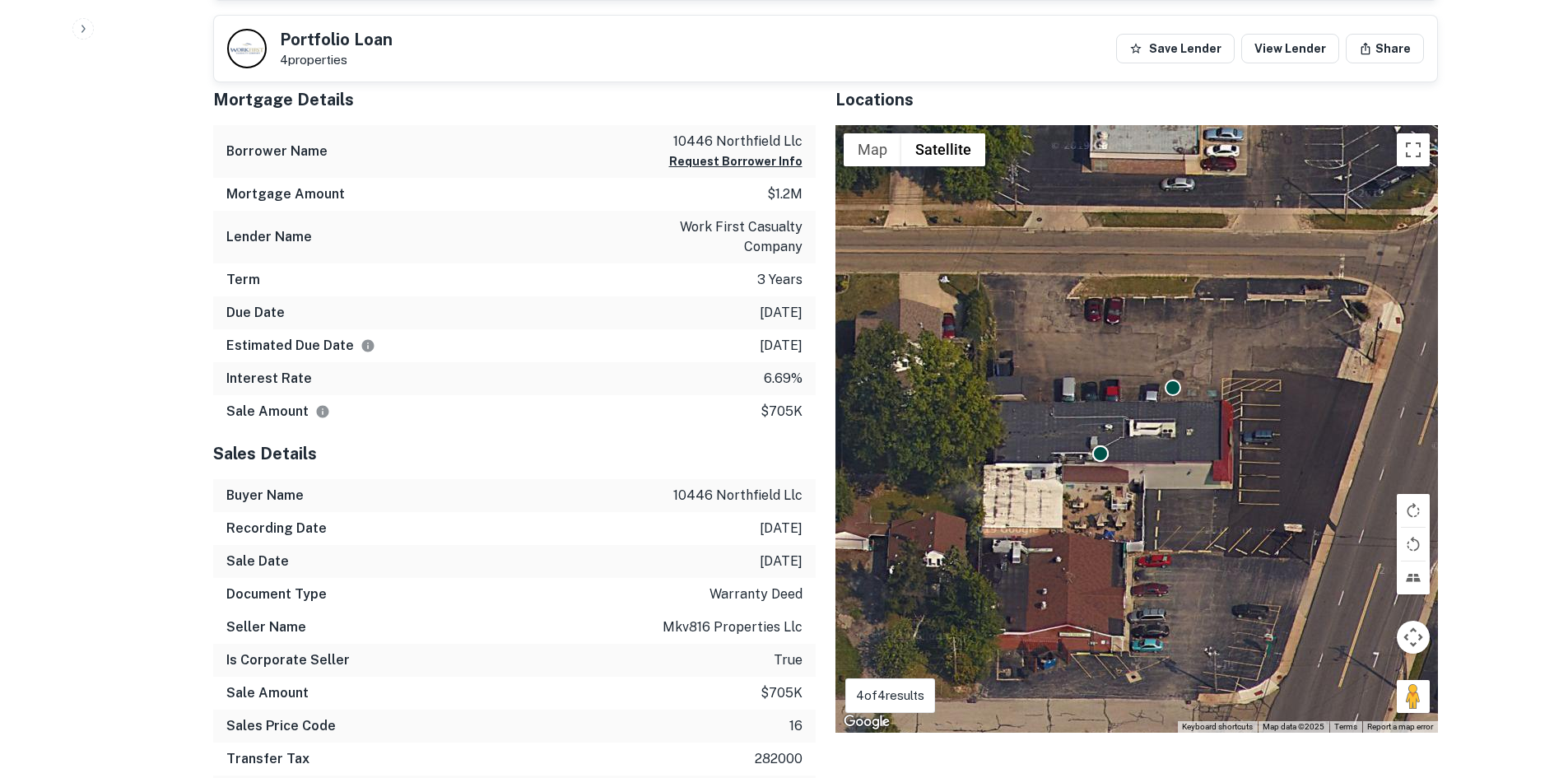
scroll to position [824, 0]
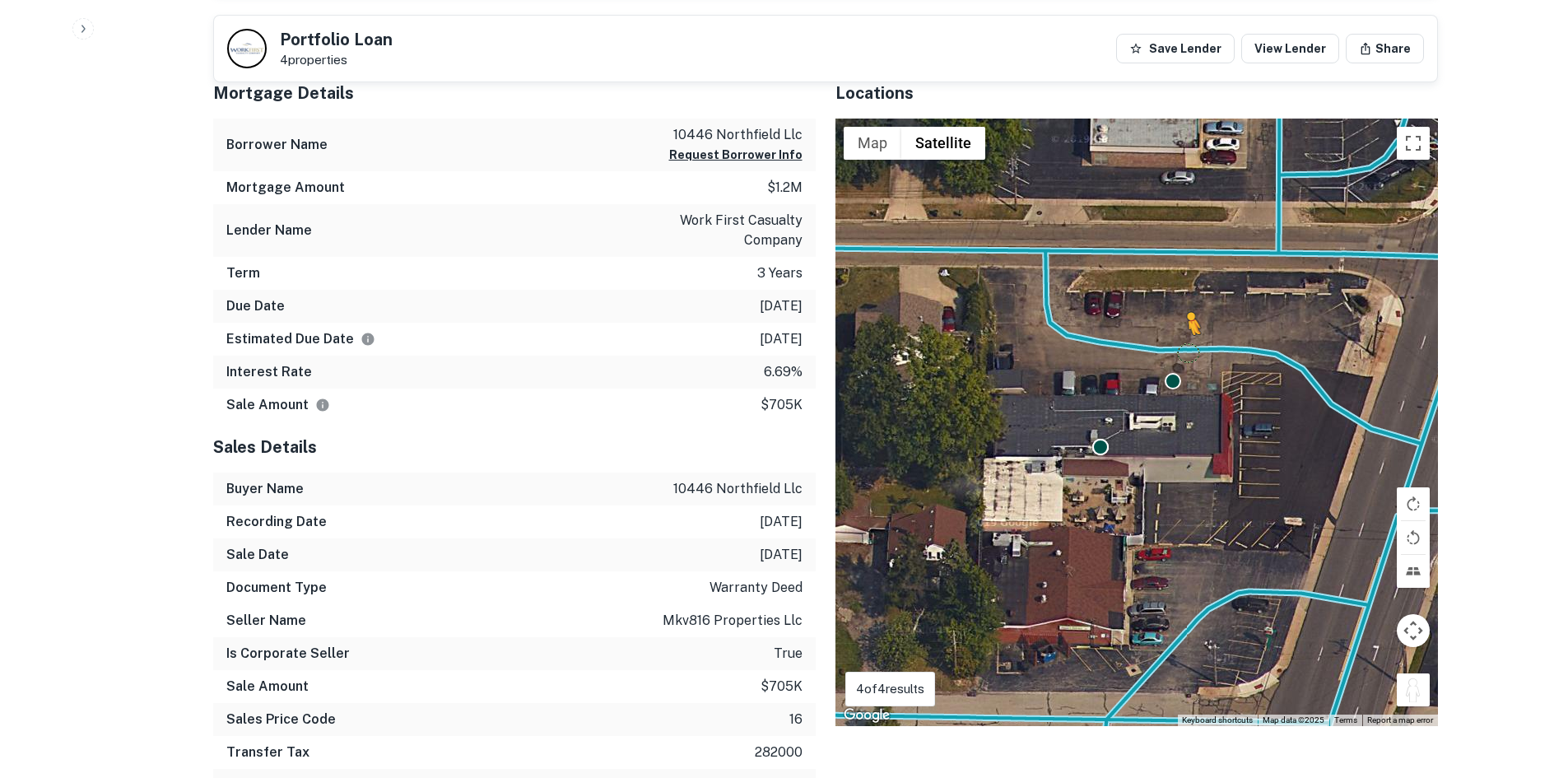
drag, startPoint x: 1423, startPoint y: 698, endPoint x: 1186, endPoint y: 350, distance: 421.0
click at [1186, 350] on div "To activate drag with keyboard, press Alt + Enter. Once in keyboard drag state,…" at bounding box center [1137, 422] width 603 height 608
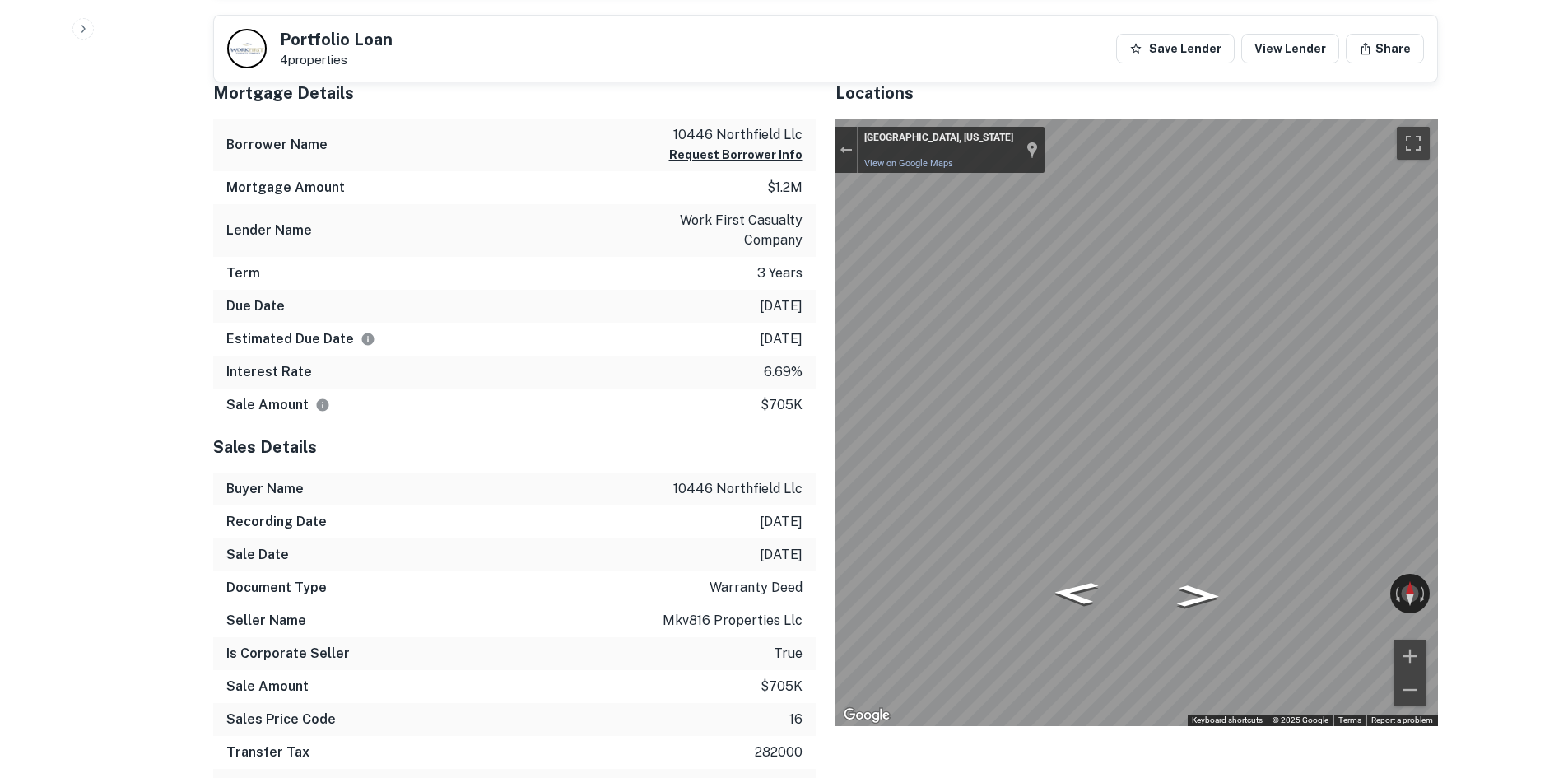
click at [522, 482] on div "Mortgage Details Borrower Name 10446 northfield llc Request Borrower Info Mortg…" at bounding box center [816, 441] width 1245 height 748
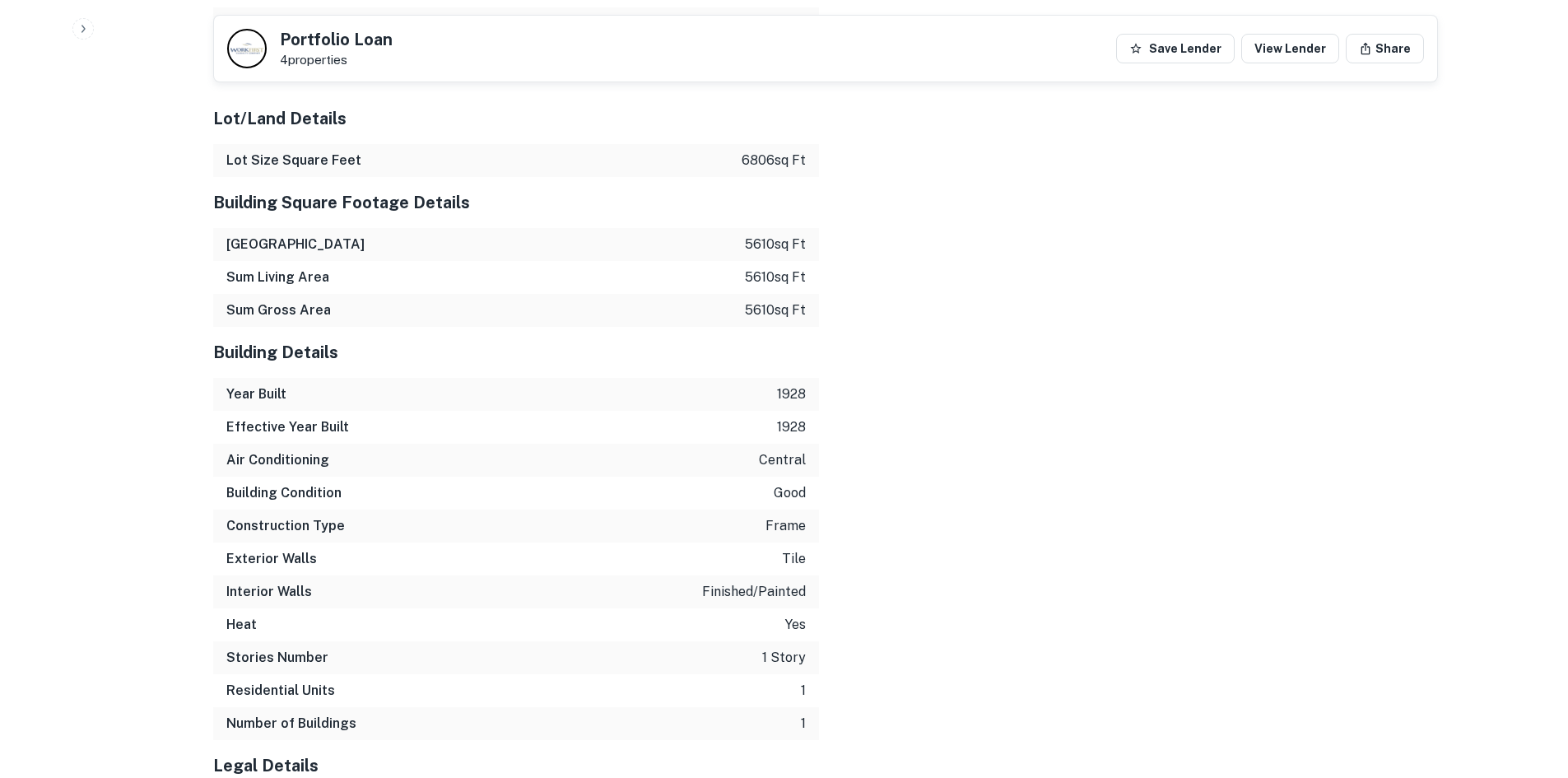
scroll to position [2517, 0]
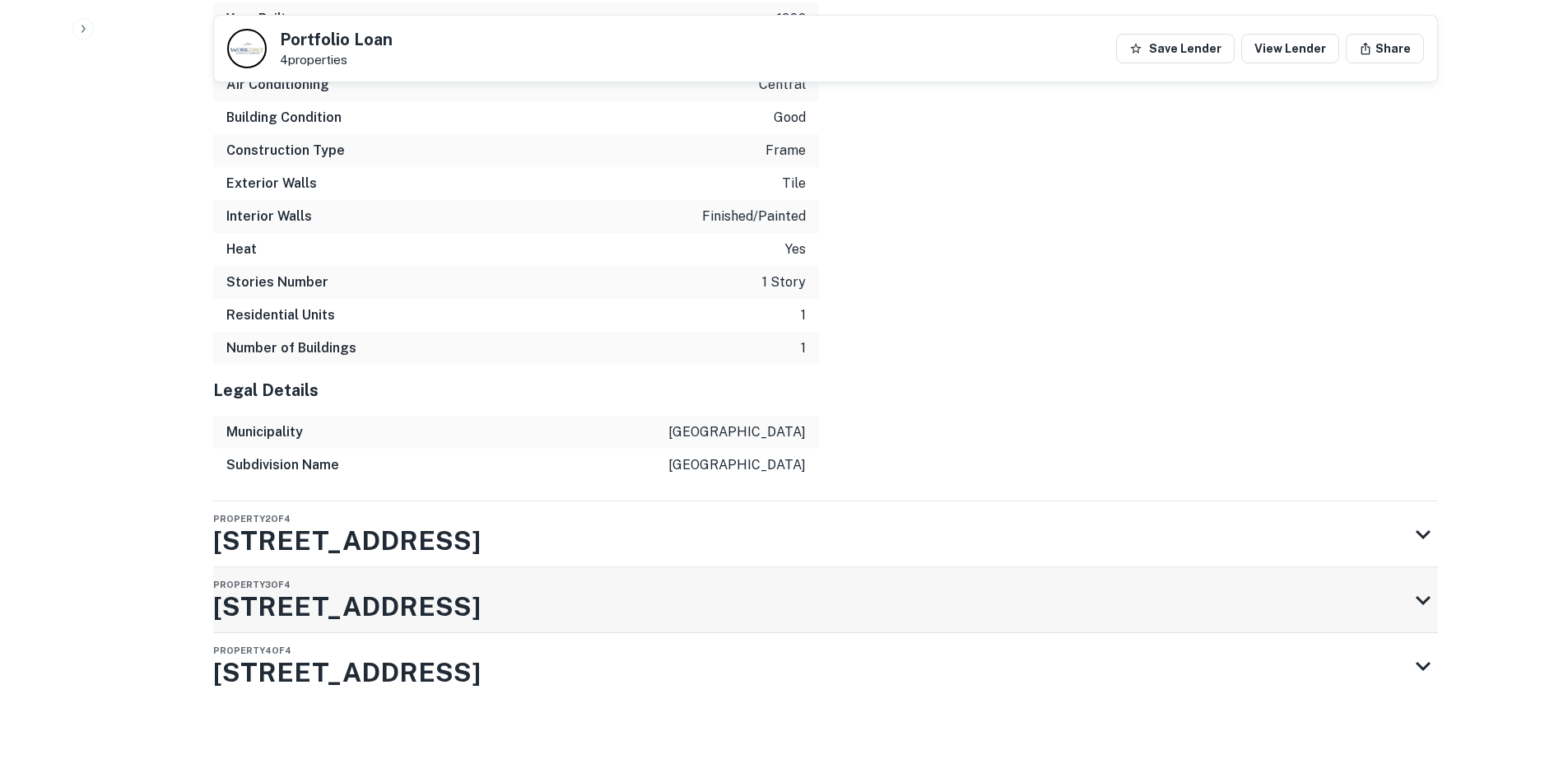
click at [516, 571] on div "Property 3 of 4 10446 Northfield Rd" at bounding box center [811, 600] width 1195 height 66
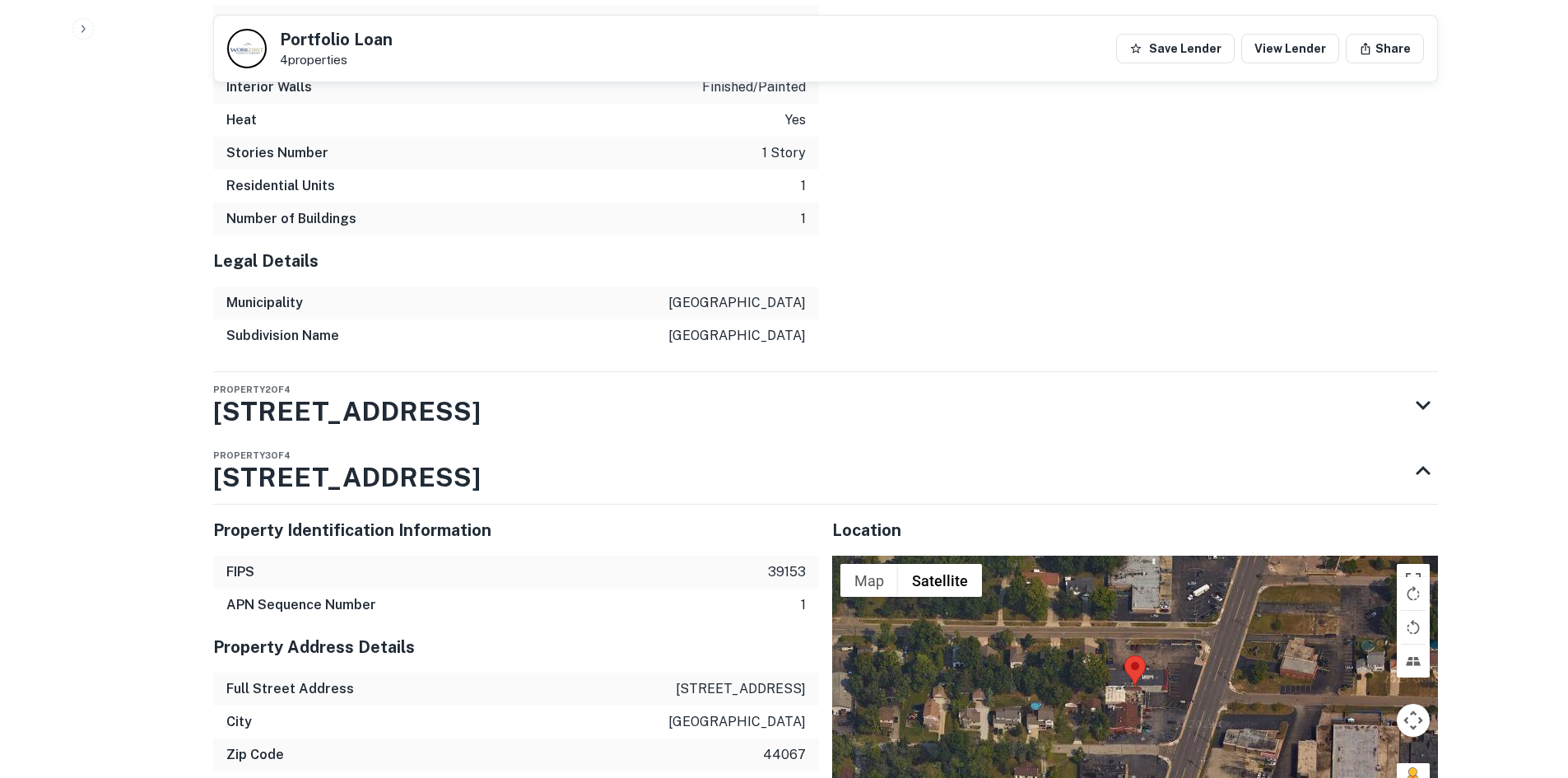
scroll to position [2846, 0]
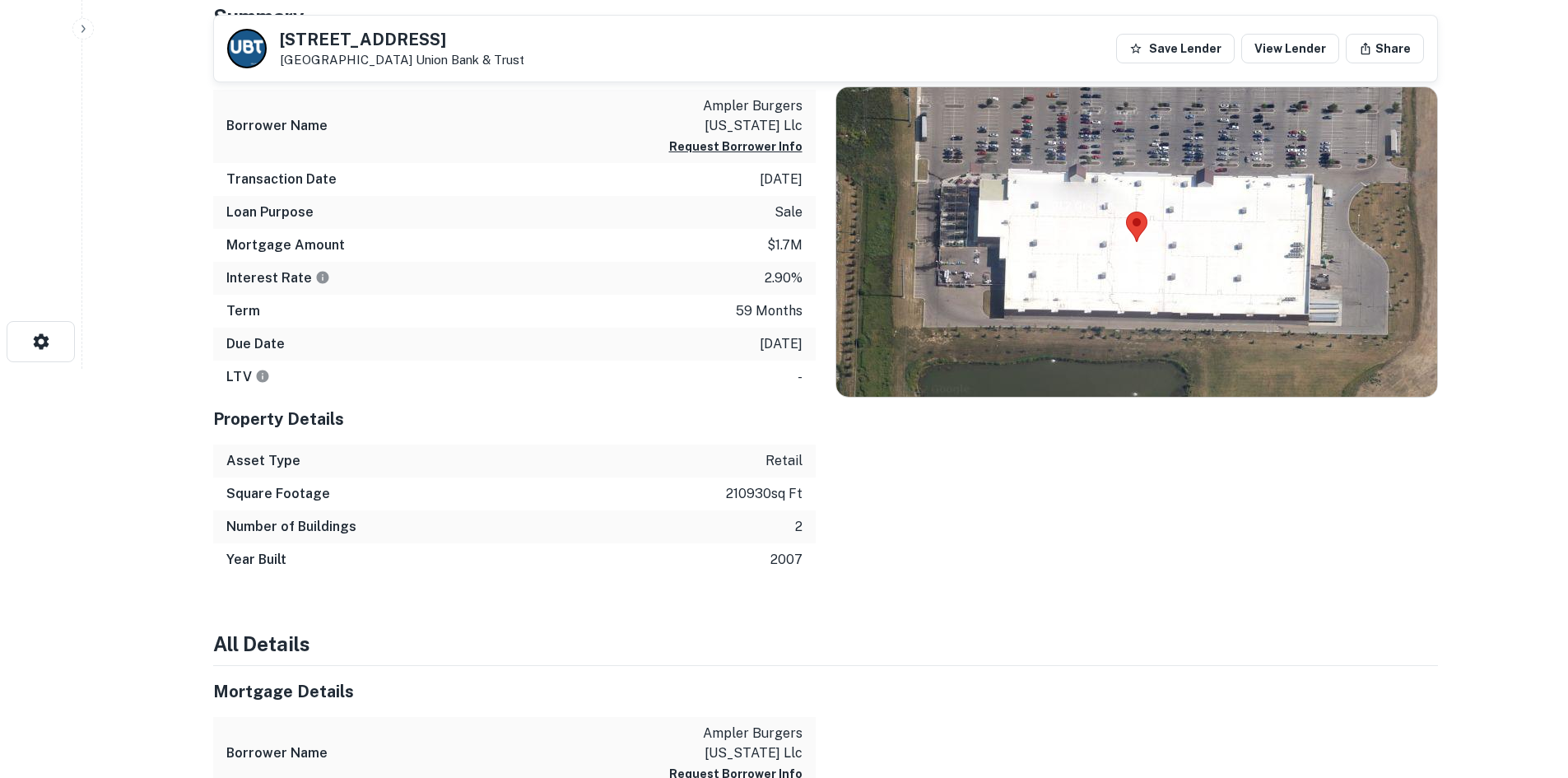
scroll to position [412, 0]
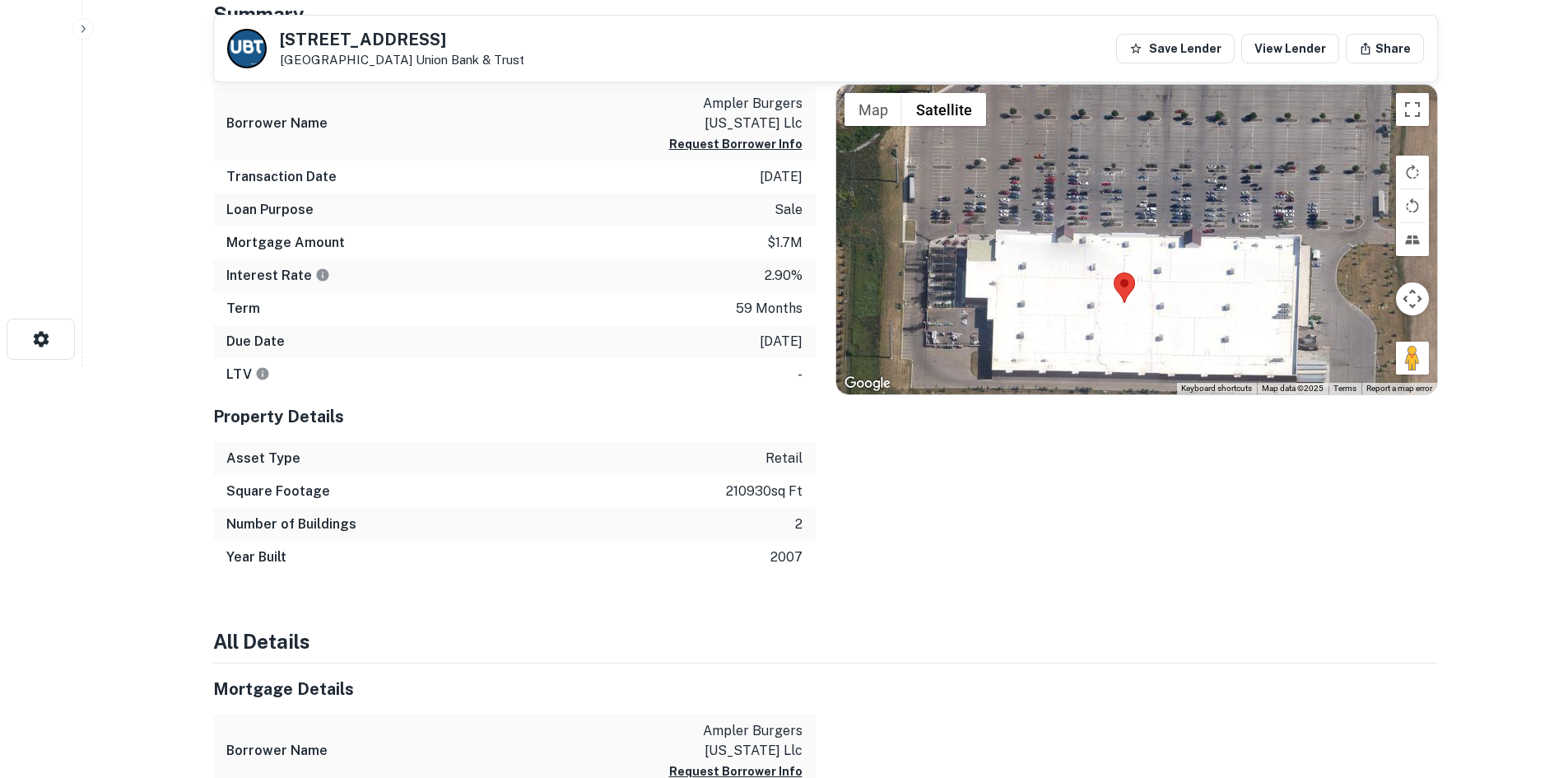
drag, startPoint x: 1314, startPoint y: 304, endPoint x: 1289, endPoint y: 406, distance: 105.0
click at [1289, 406] on div "Location ← Move left → Move right ↑ Move up ↓ Move down + Zoom in - Zoom out Ho…" at bounding box center [1126, 304] width 622 height 538
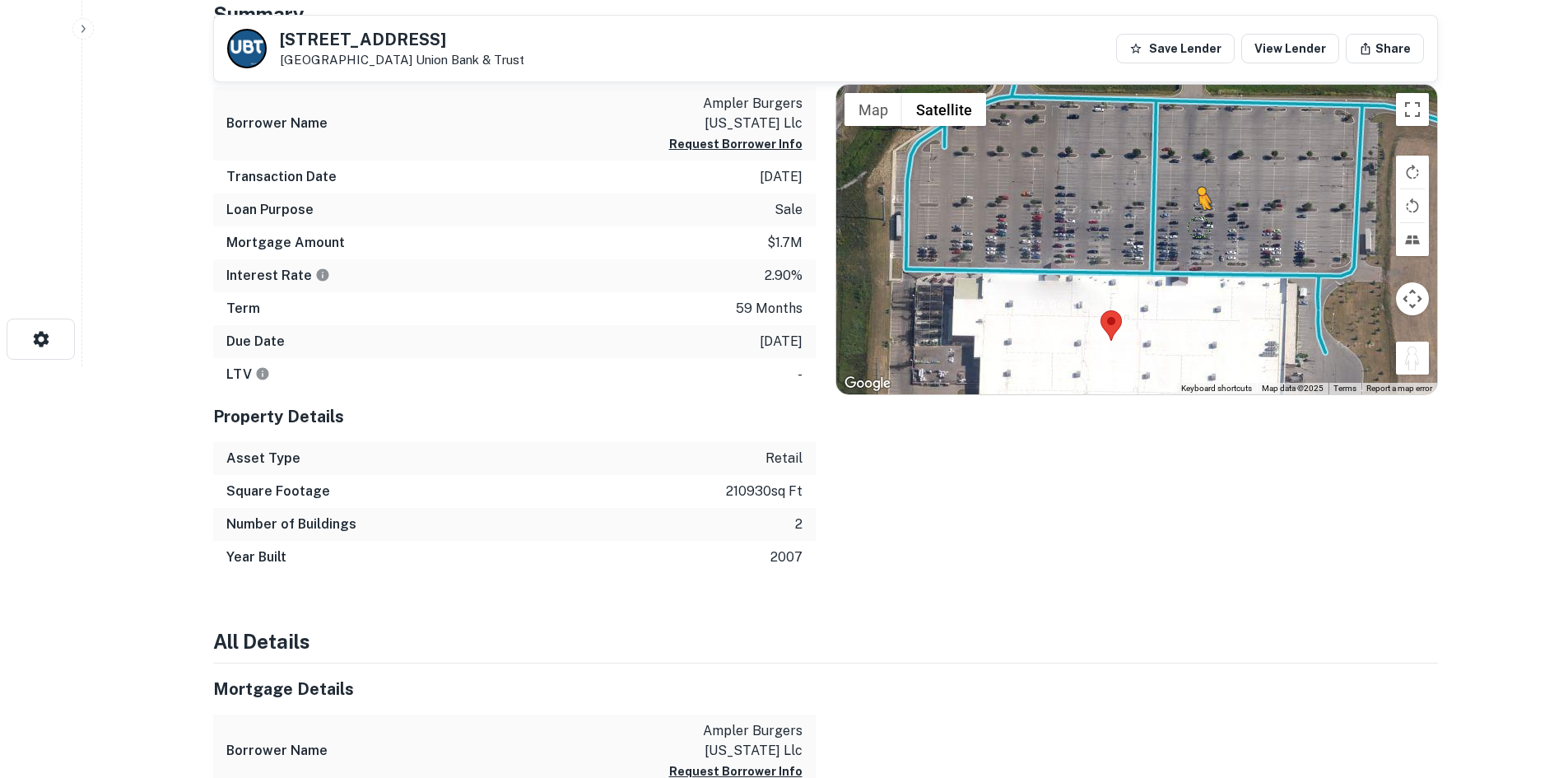
drag, startPoint x: 1412, startPoint y: 355, endPoint x: 1166, endPoint y: 231, distance: 275.5
click at [1166, 231] on div "To activate drag with keyboard, press Alt + Enter. Once in keyboard drag state,…" at bounding box center [1137, 240] width 601 height 310
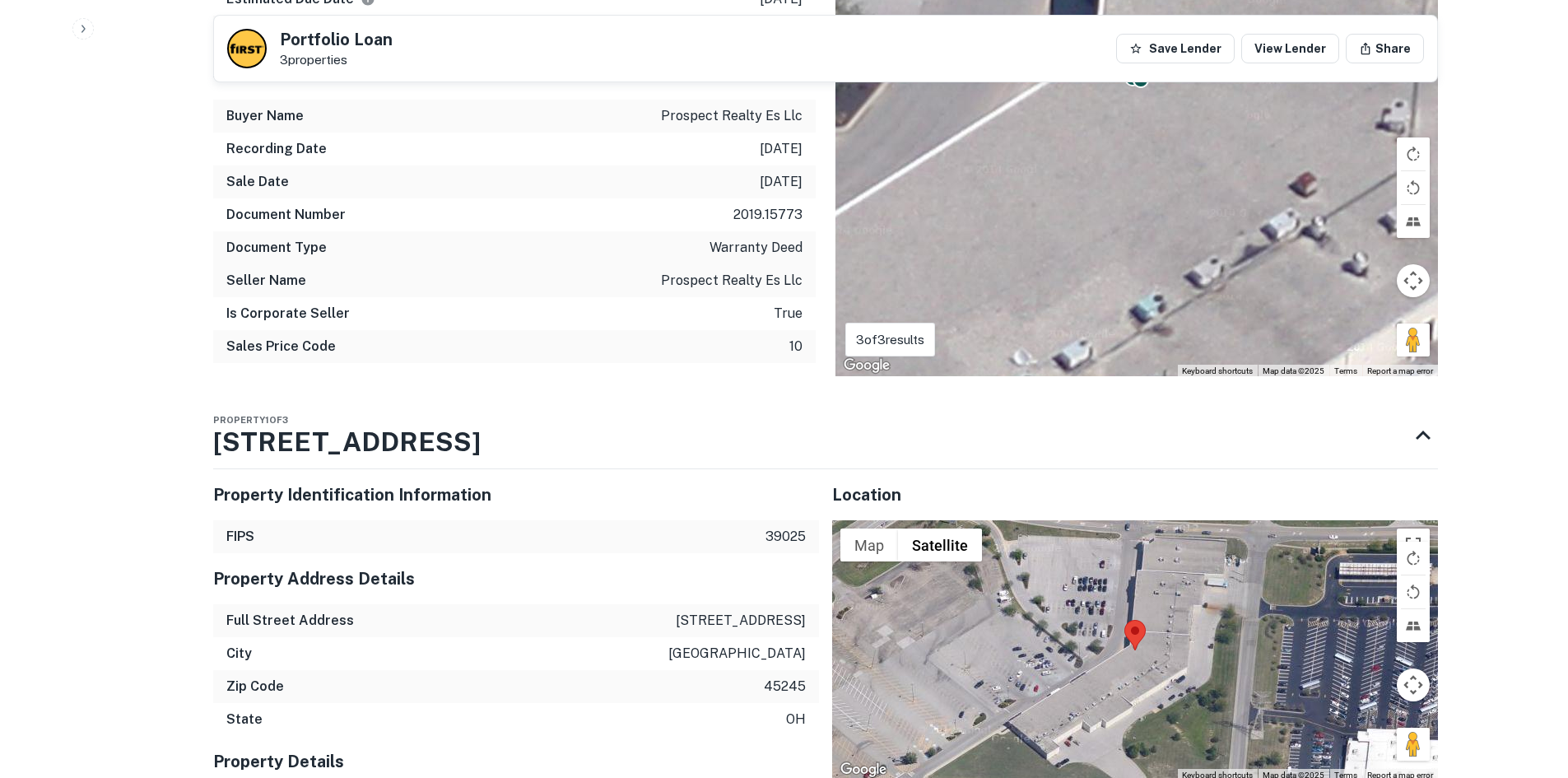
scroll to position [1317, 0]
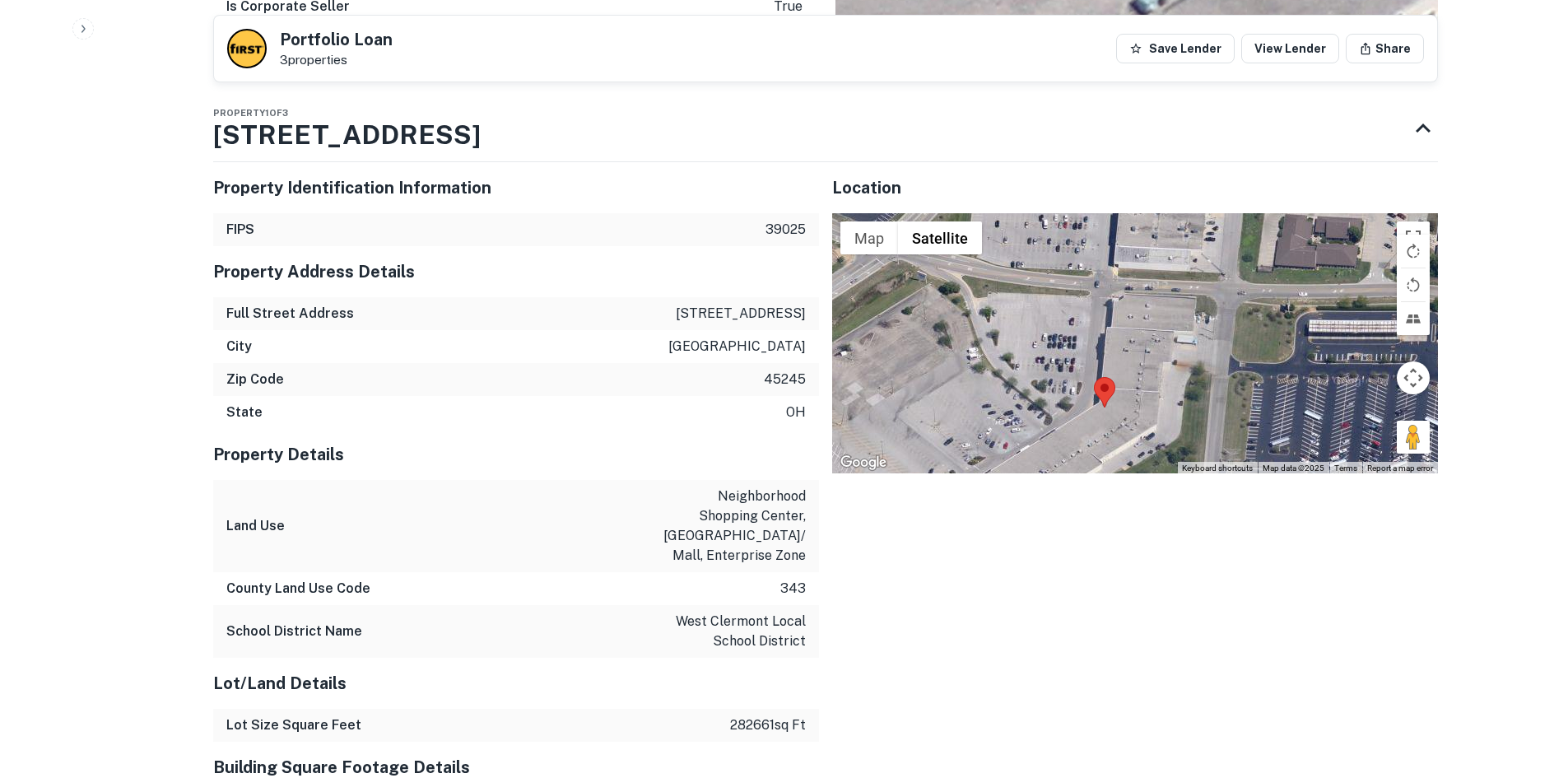
drag, startPoint x: 1412, startPoint y: 420, endPoint x: 1379, endPoint y: 484, distance: 72.0
click at [1379, 484] on div "Location ← Move left → Move right ↑ Move up ↓ Move down + Zoom in - Zoom out Ho…" at bounding box center [1129, 753] width 619 height 1208
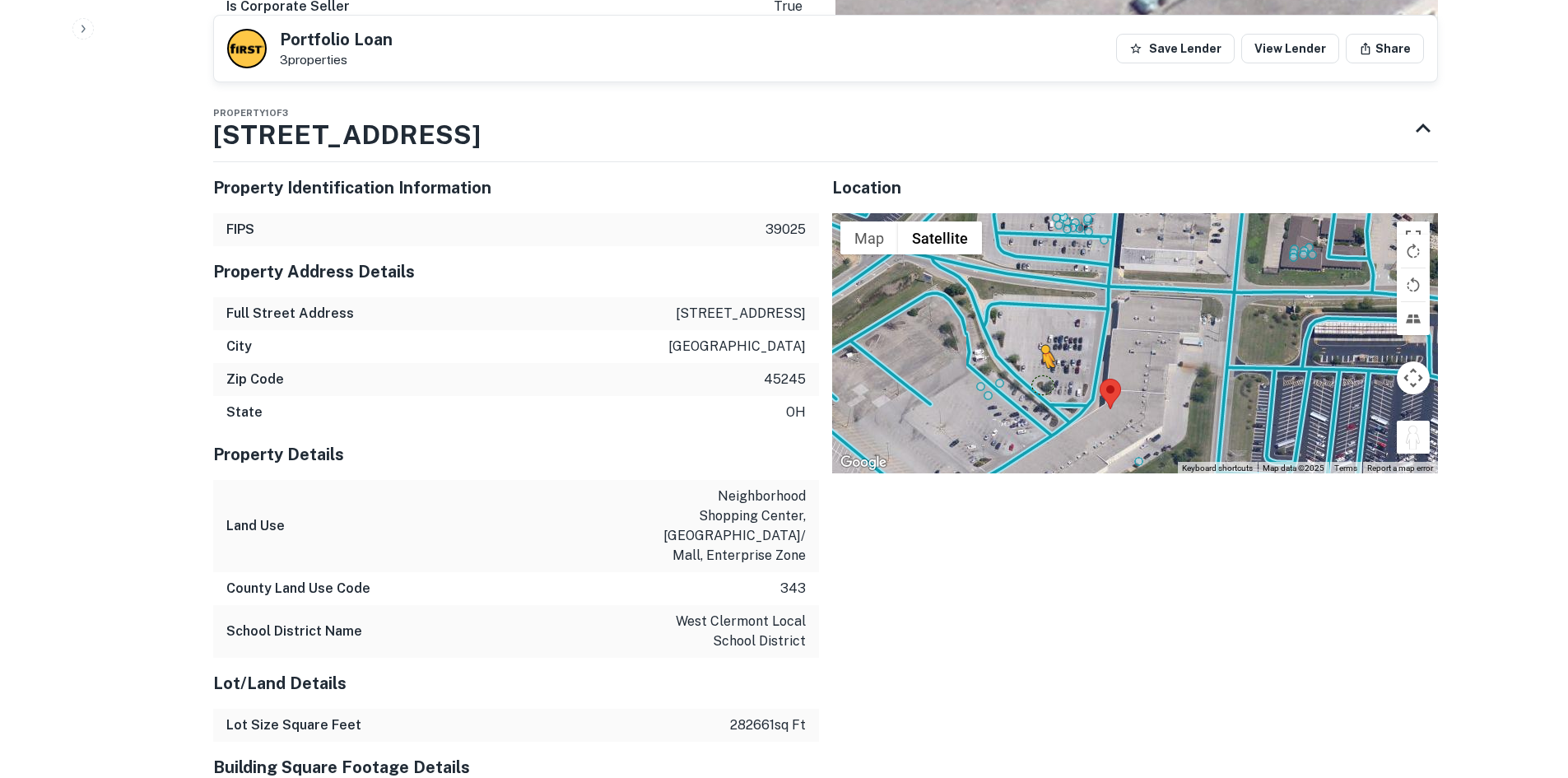
drag, startPoint x: 1409, startPoint y: 443, endPoint x: 1037, endPoint y: 382, distance: 377.0
click at [1037, 382] on div "To activate drag with keyboard, press Alt + Enter. Once in keyboard drag state,…" at bounding box center [1135, 343] width 606 height 260
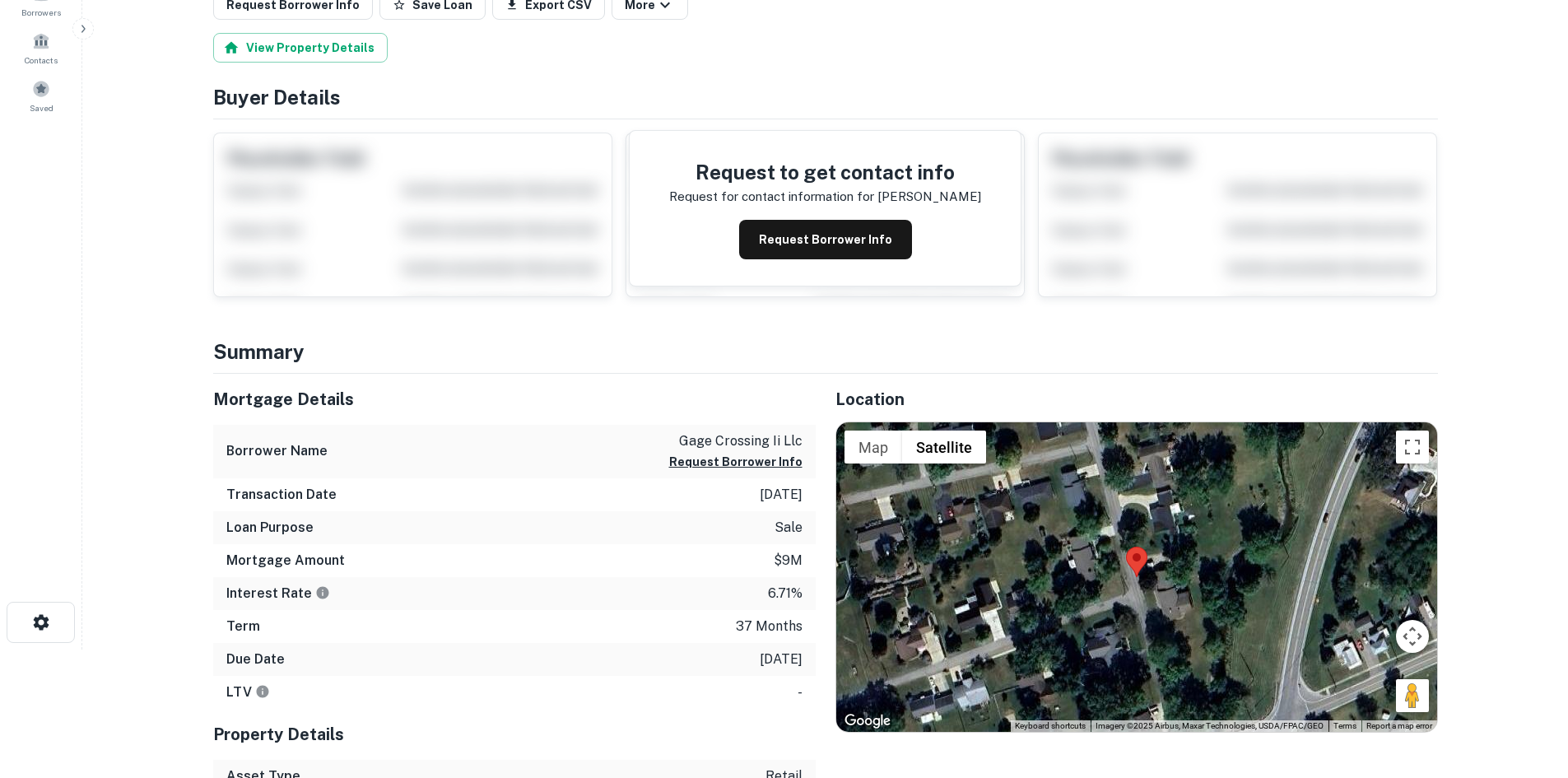
scroll to position [247, 0]
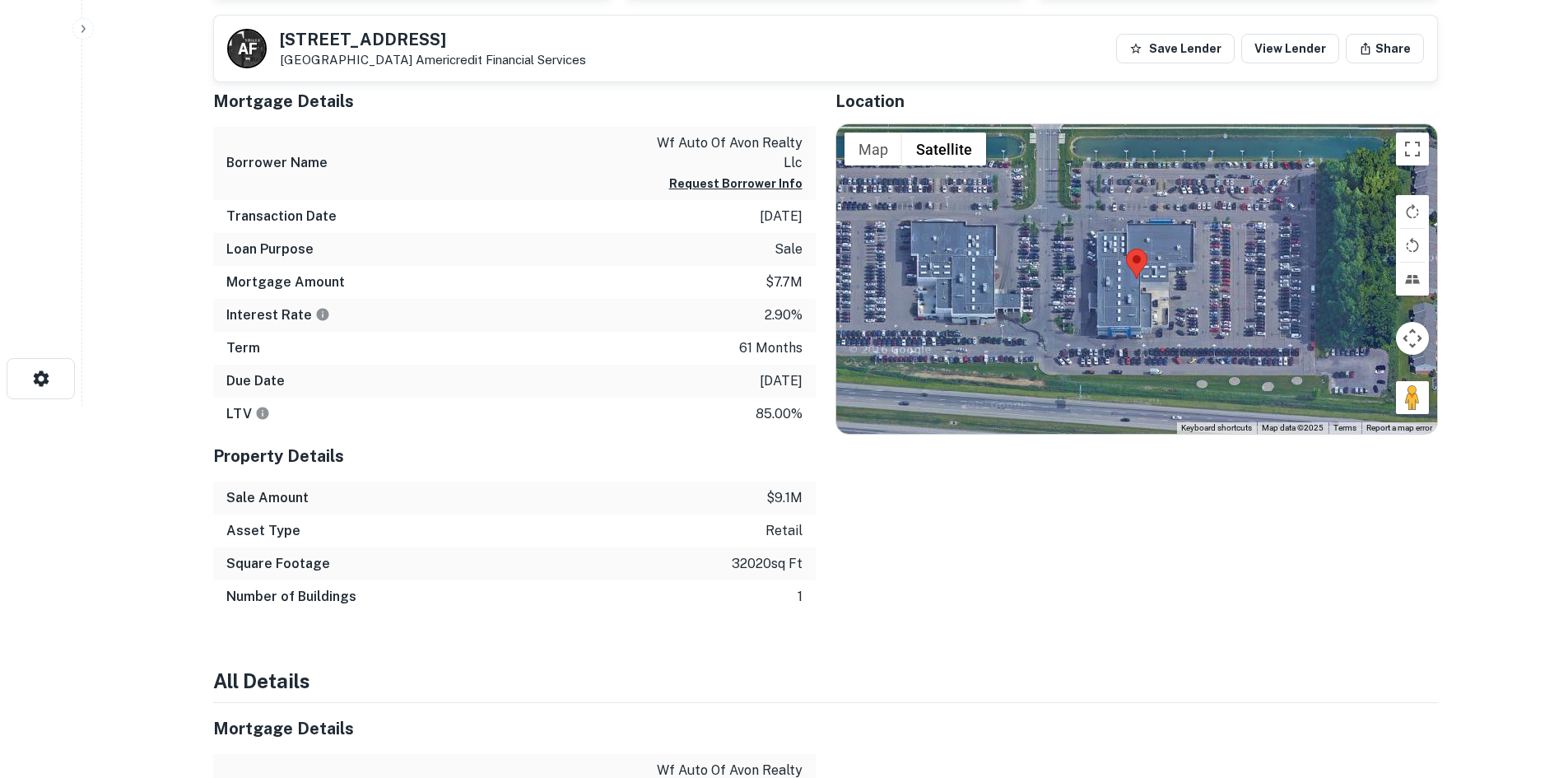
scroll to position [247, 0]
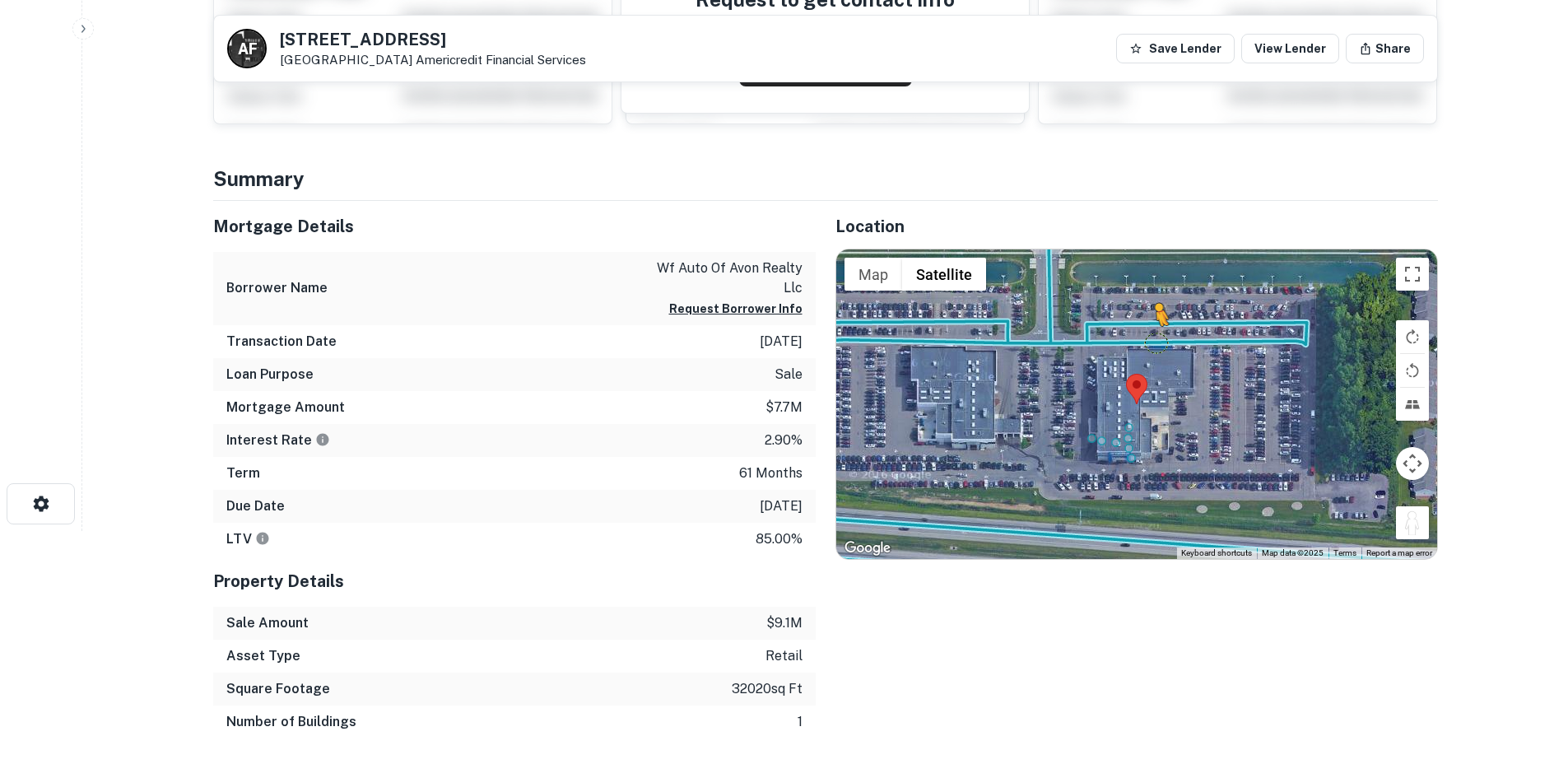
drag, startPoint x: 1405, startPoint y: 533, endPoint x: 1150, endPoint y: 334, distance: 323.5
click at [1150, 334] on div "To activate drag with keyboard, press Alt + Enter. Once in keyboard drag state,…" at bounding box center [1137, 404] width 601 height 310
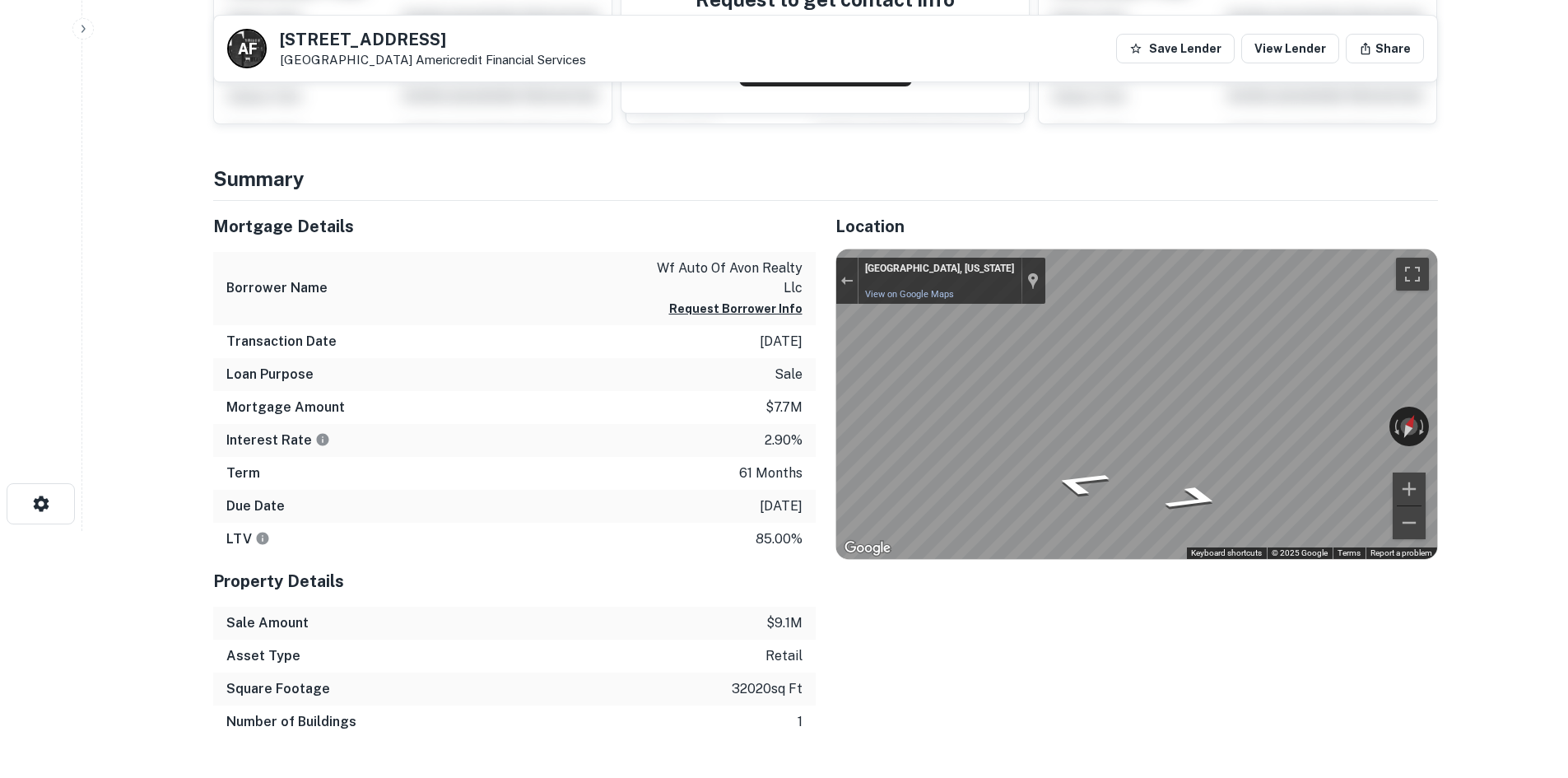
click at [1479, 362] on main "A F 37995 Chester Rd Avon, OH 44011 Americredit Financial Services Save Lender …" at bounding box center [825, 142] width 1486 height 778
click at [1567, 439] on html "Search Borrowers Contacts Saved A F 37995 Chester Rd Avon, OH 44011 Americredit…" at bounding box center [784, 142] width 1568 height 778
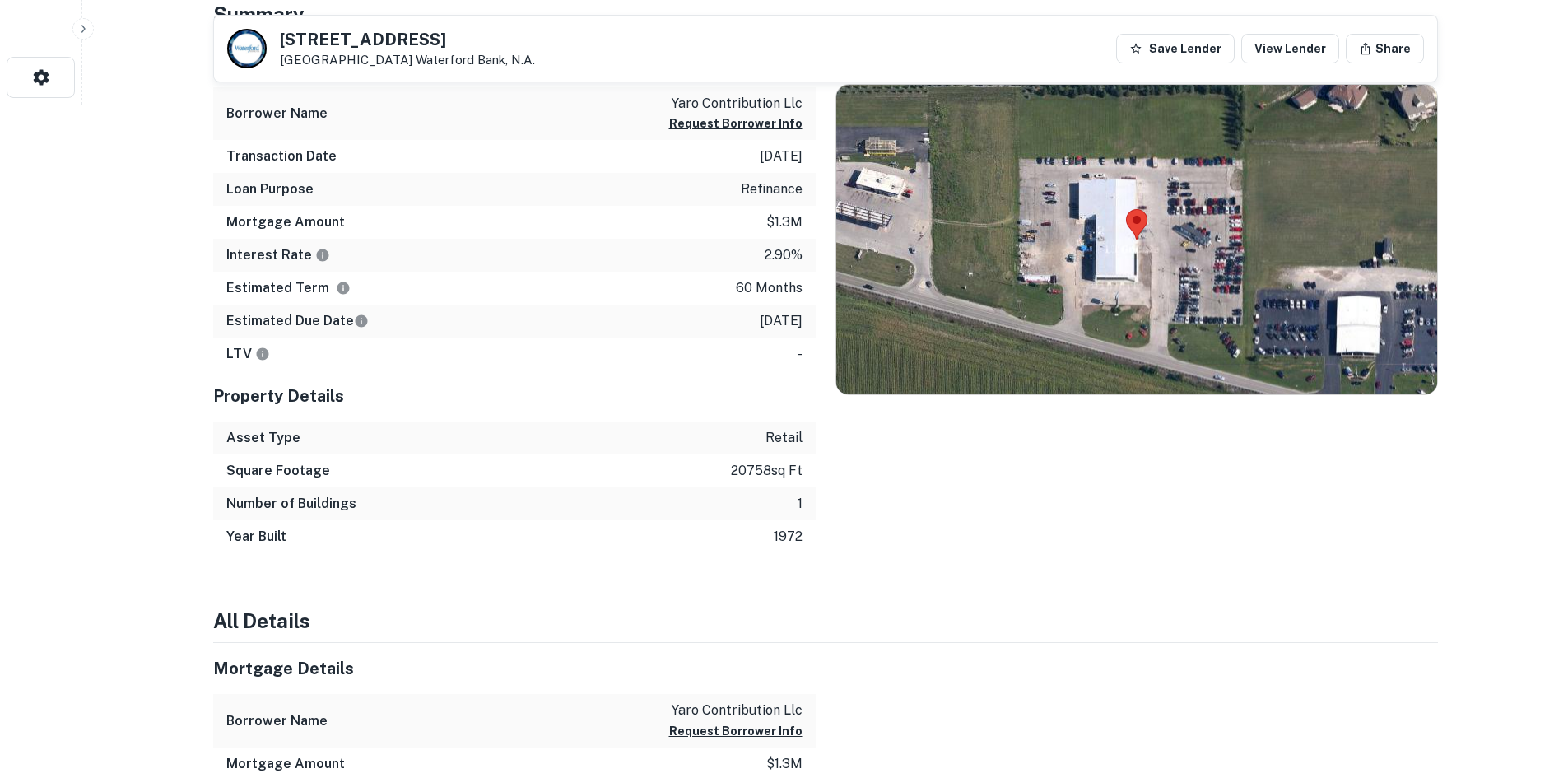
scroll to position [741, 0]
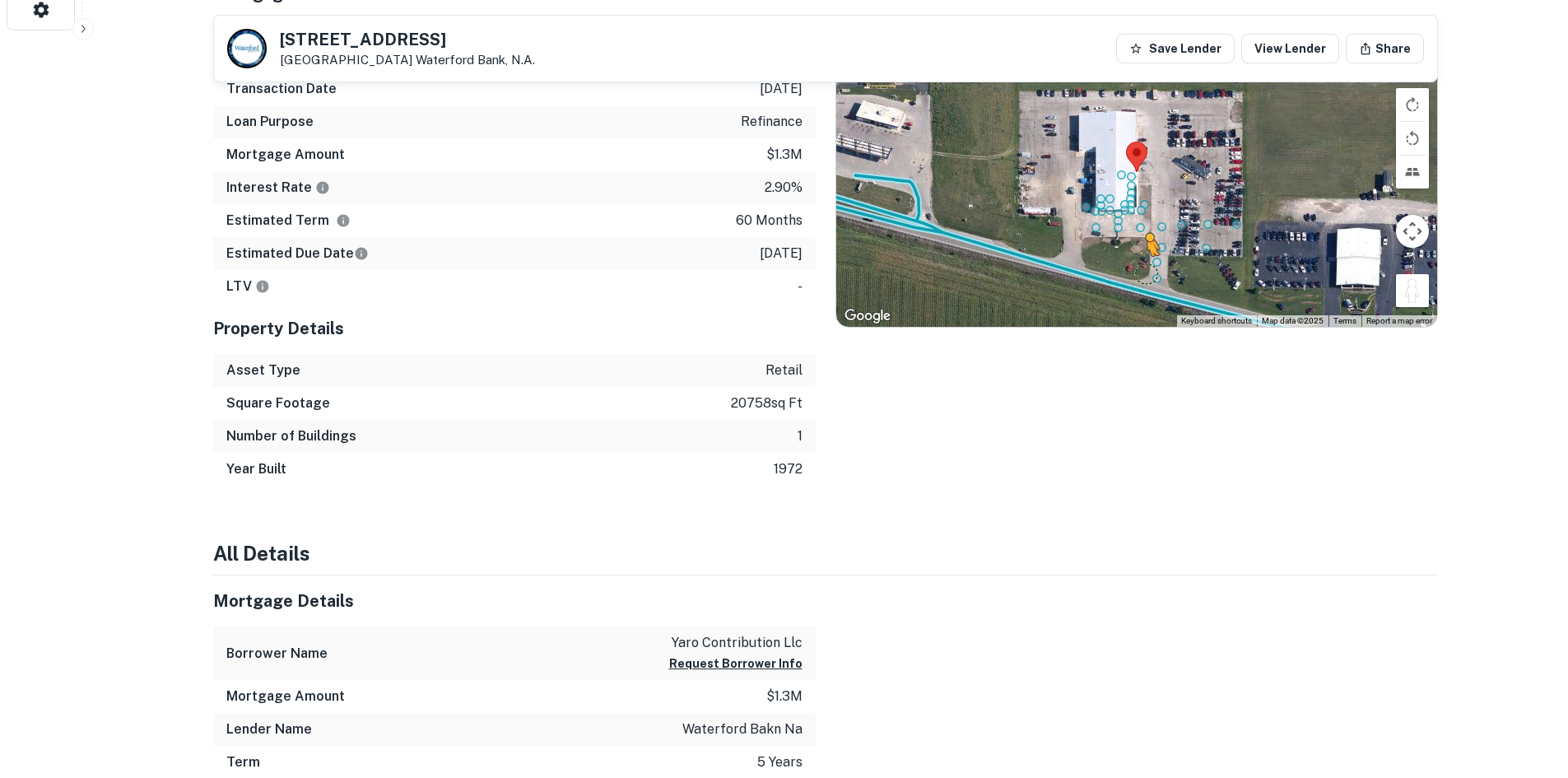
drag, startPoint x: 1413, startPoint y: 294, endPoint x: 1101, endPoint y: 277, distance: 312.5
click at [1101, 277] on div "To activate drag with keyboard, press Alt + Enter. Once in keyboard drag state,…" at bounding box center [1137, 172] width 601 height 310
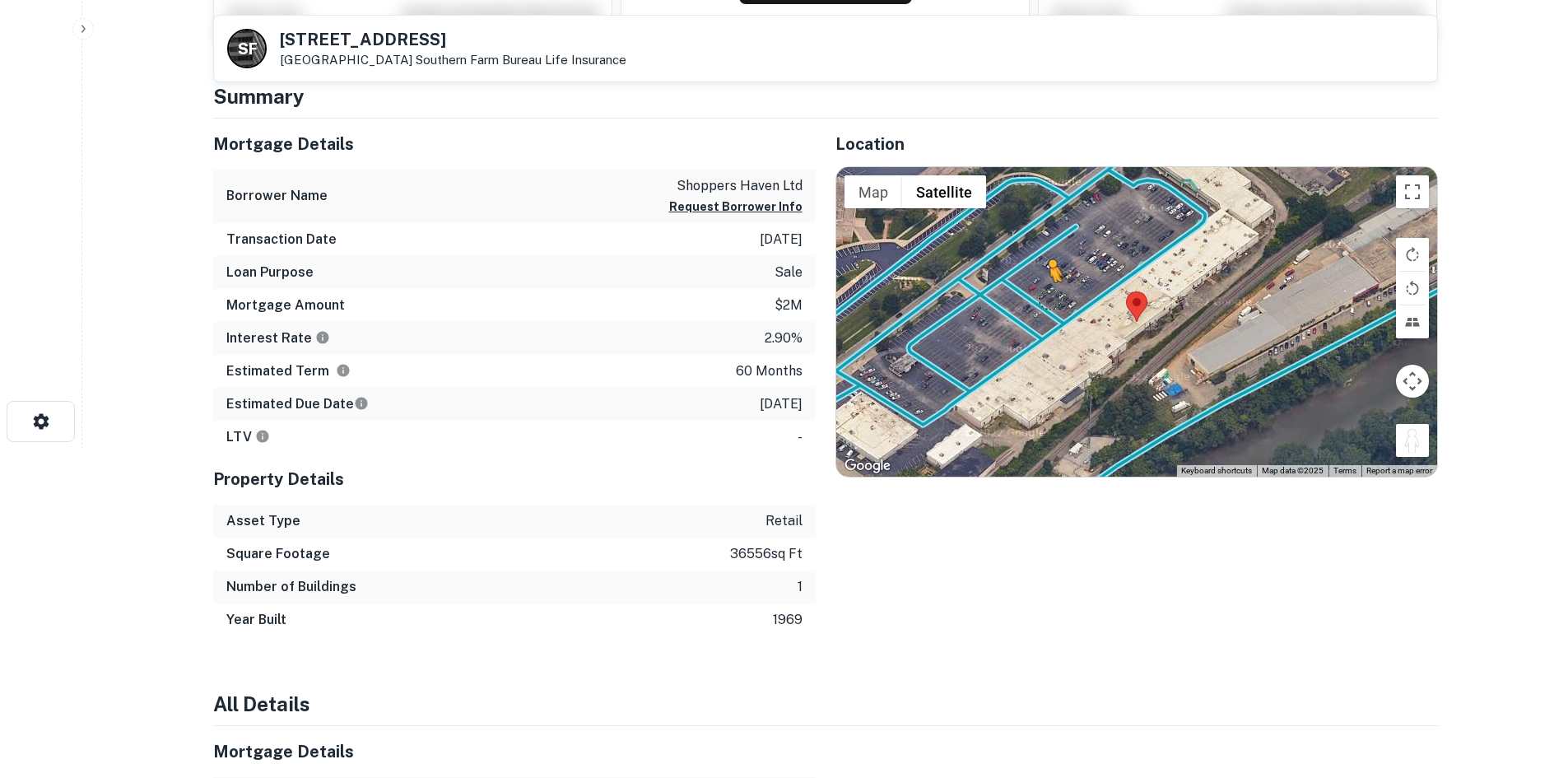
drag, startPoint x: 1413, startPoint y: 452, endPoint x: 1038, endPoint y: 291, distance: 408.1
click at [1038, 291] on div "To activate drag with keyboard, press Alt + Enter. Once in keyboard drag state,…" at bounding box center [1137, 322] width 601 height 310
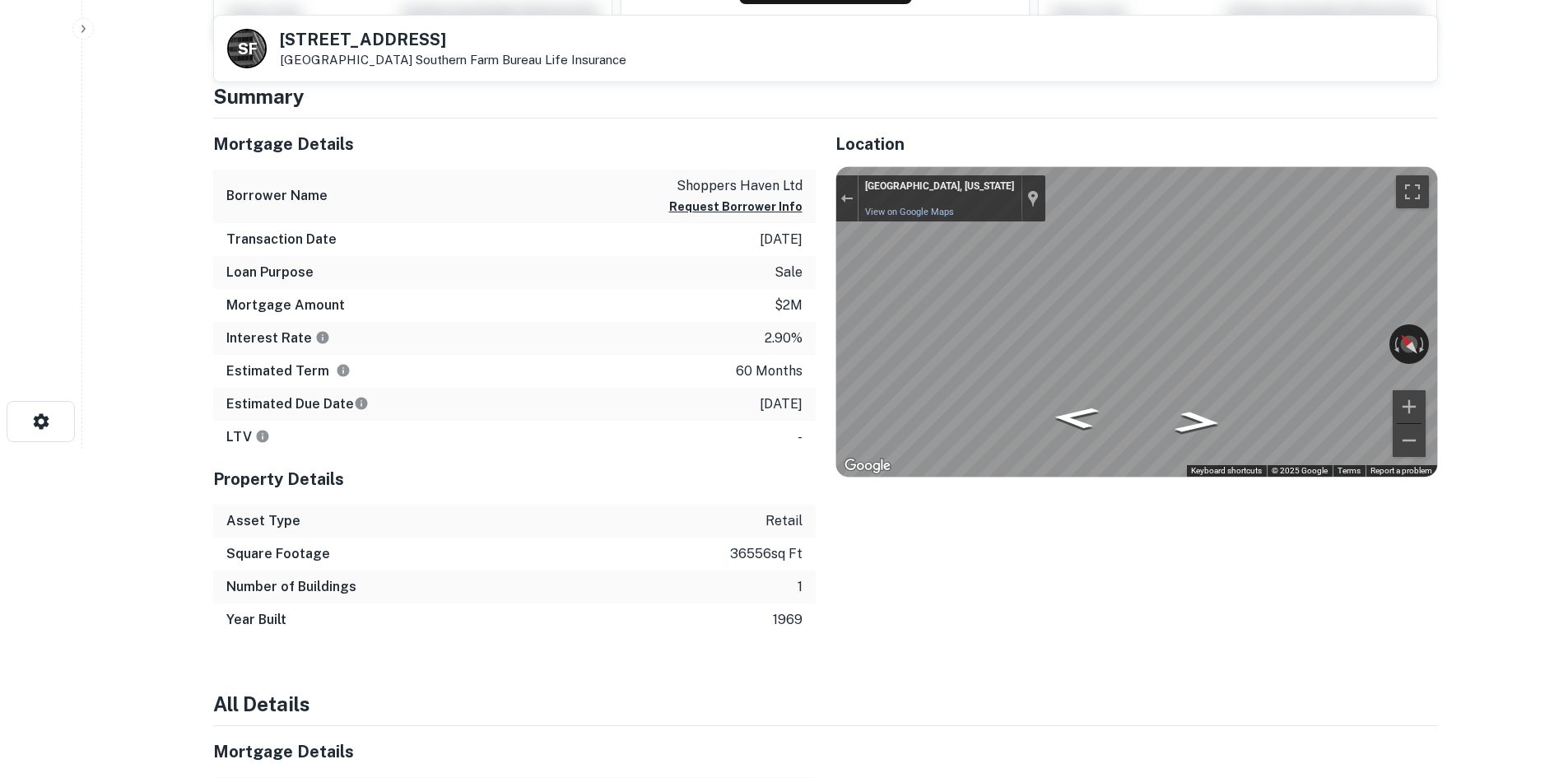
click at [966, 217] on div "← Move left → Move right ↑ Move up ↓ Move down + Zoom in - Zoom out Loveland, O…" at bounding box center [1137, 322] width 601 height 310
click at [739, 312] on div "Mortgage Details Borrower Name shoppers haven ltd Request Borrower Info Transac…" at bounding box center [816, 377] width 1245 height 518
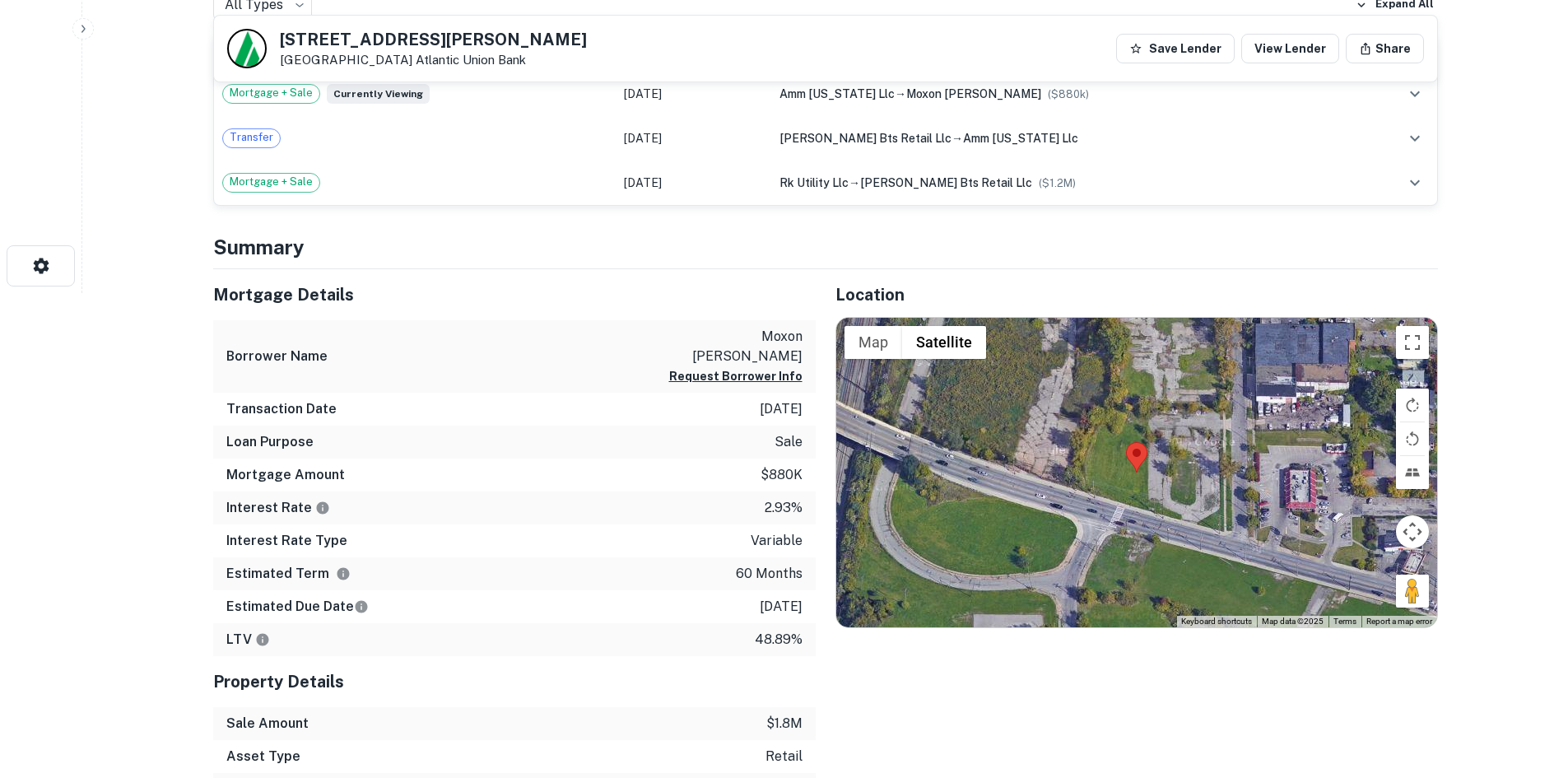
scroll to position [576, 0]
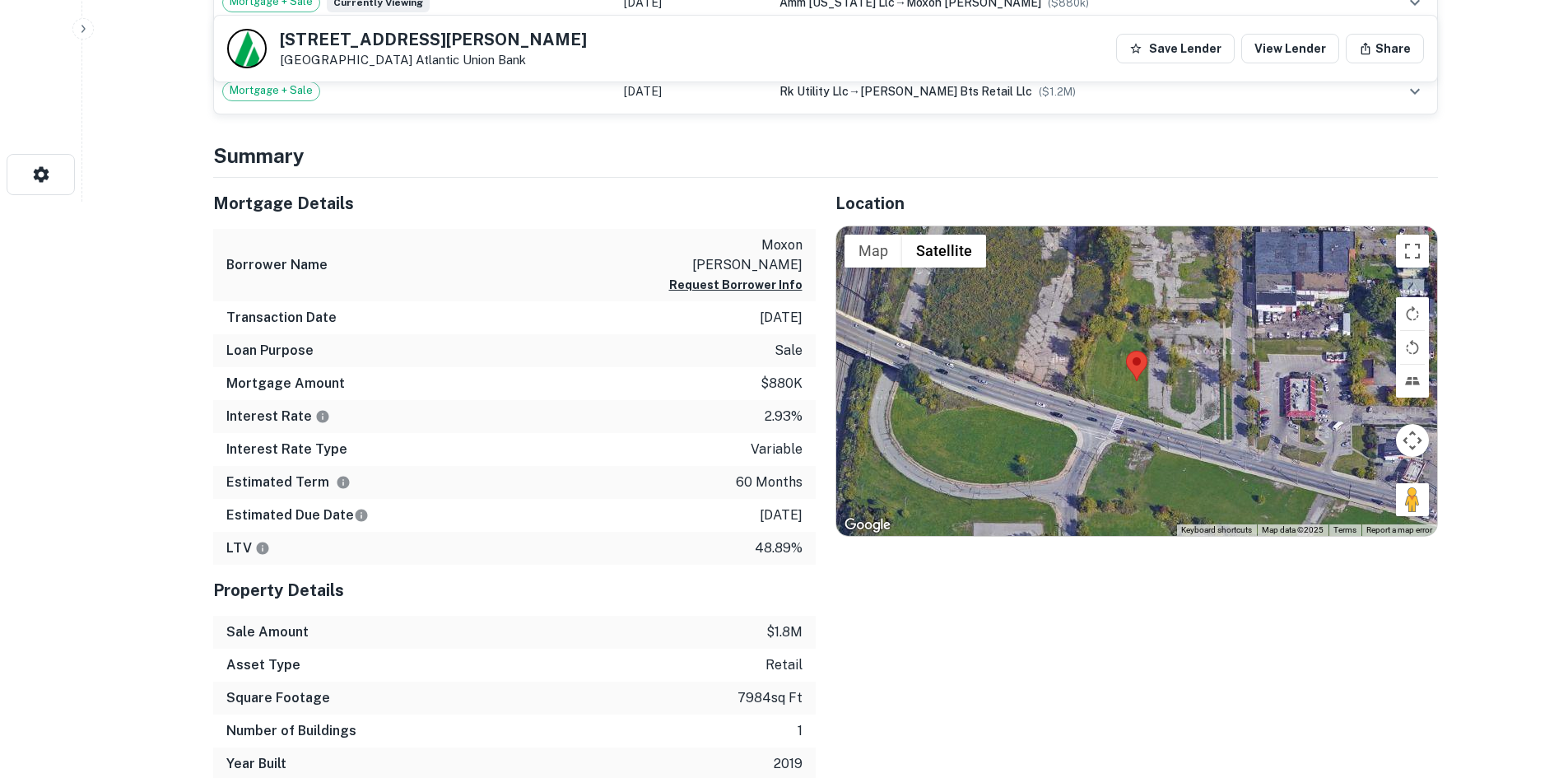
drag, startPoint x: 1407, startPoint y: 512, endPoint x: 1203, endPoint y: 432, distance: 219.1
click at [1203, 432] on div "Map Terrain Satellite Labels Keyboard shortcuts Map Data Map data ©2025 Map dat…" at bounding box center [1137, 382] width 601 height 310
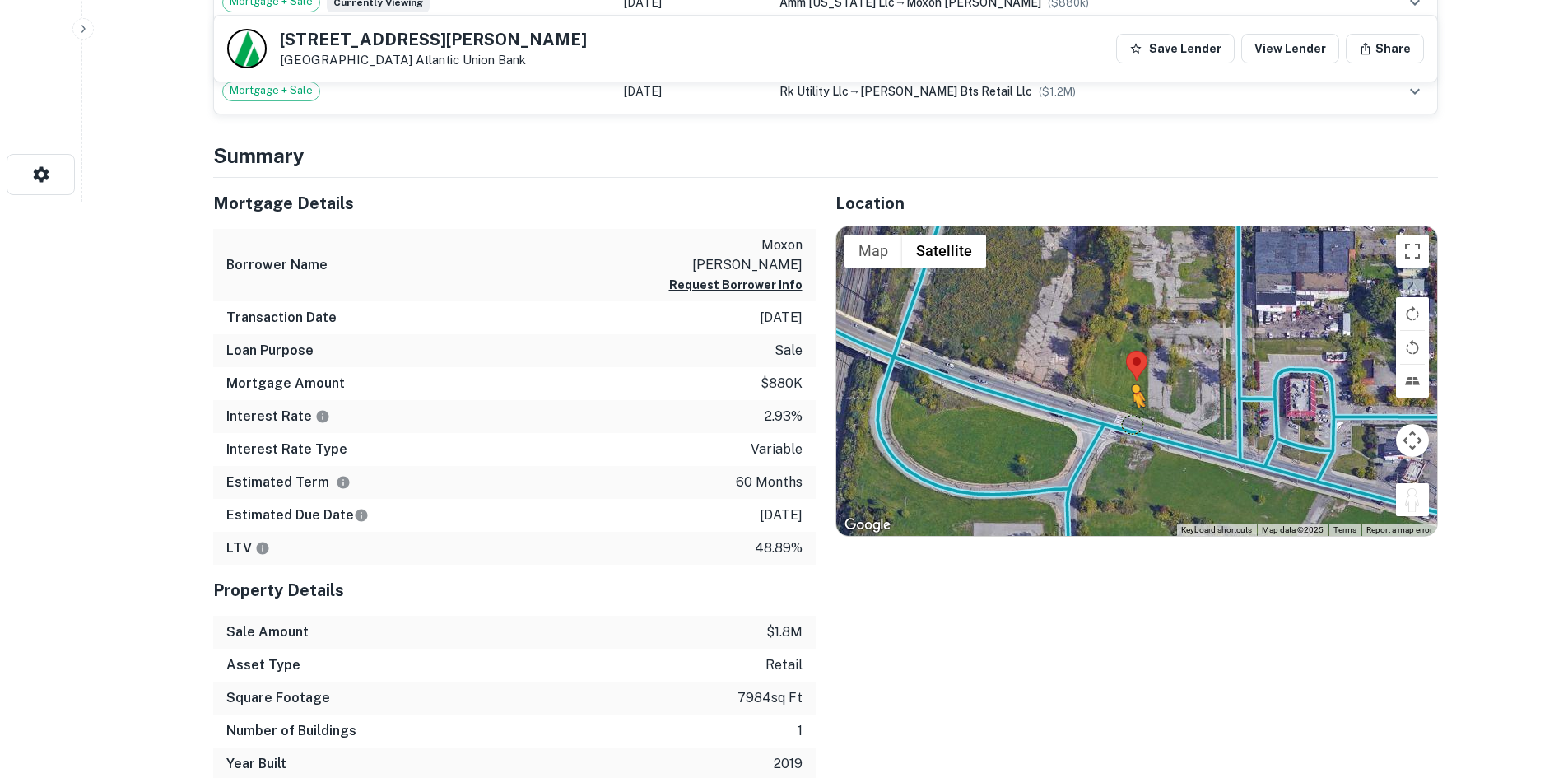
drag, startPoint x: 1408, startPoint y: 493, endPoint x: 1115, endPoint y: 420, distance: 302.0
click at [1123, 421] on div "To activate drag with keyboard, press Alt + Enter. Once in keyboard drag state,…" at bounding box center [1137, 382] width 601 height 310
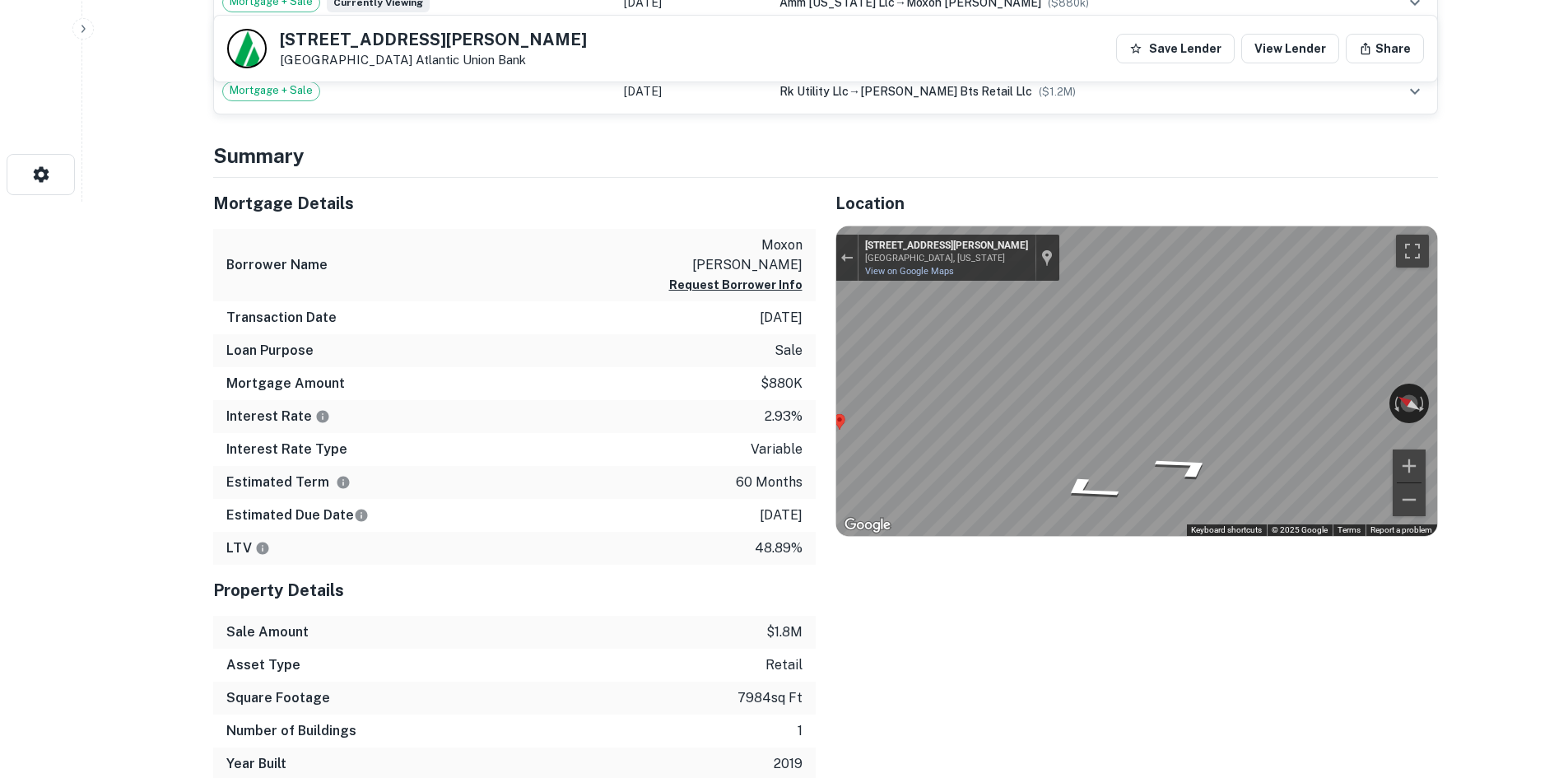
click at [817, 387] on div "Location ← Move left → Move right ↑ Move up ↓ Move down + Zoom in - Zoom out Ho…" at bounding box center [1126, 480] width 622 height 603
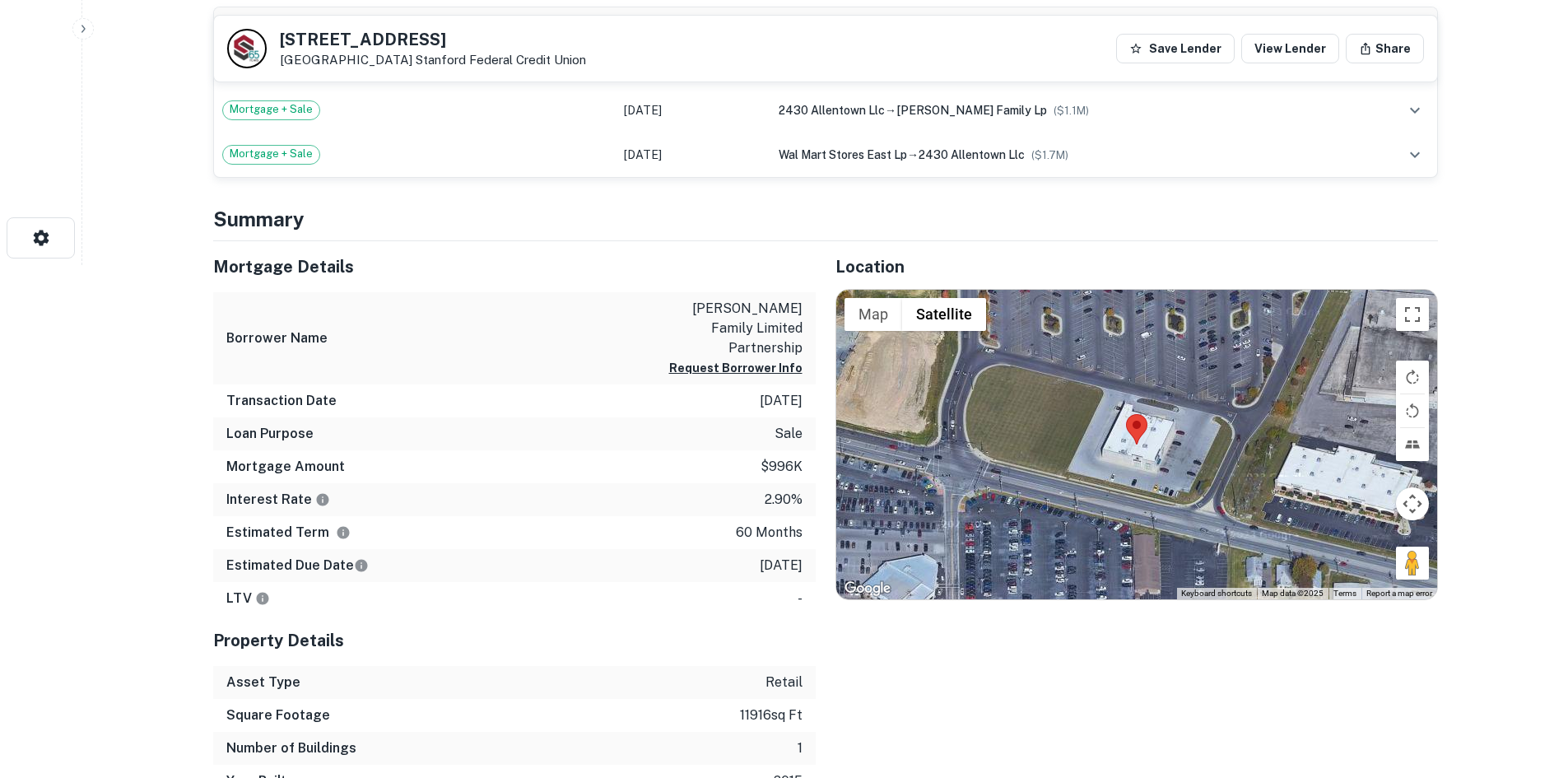
scroll to position [576, 0]
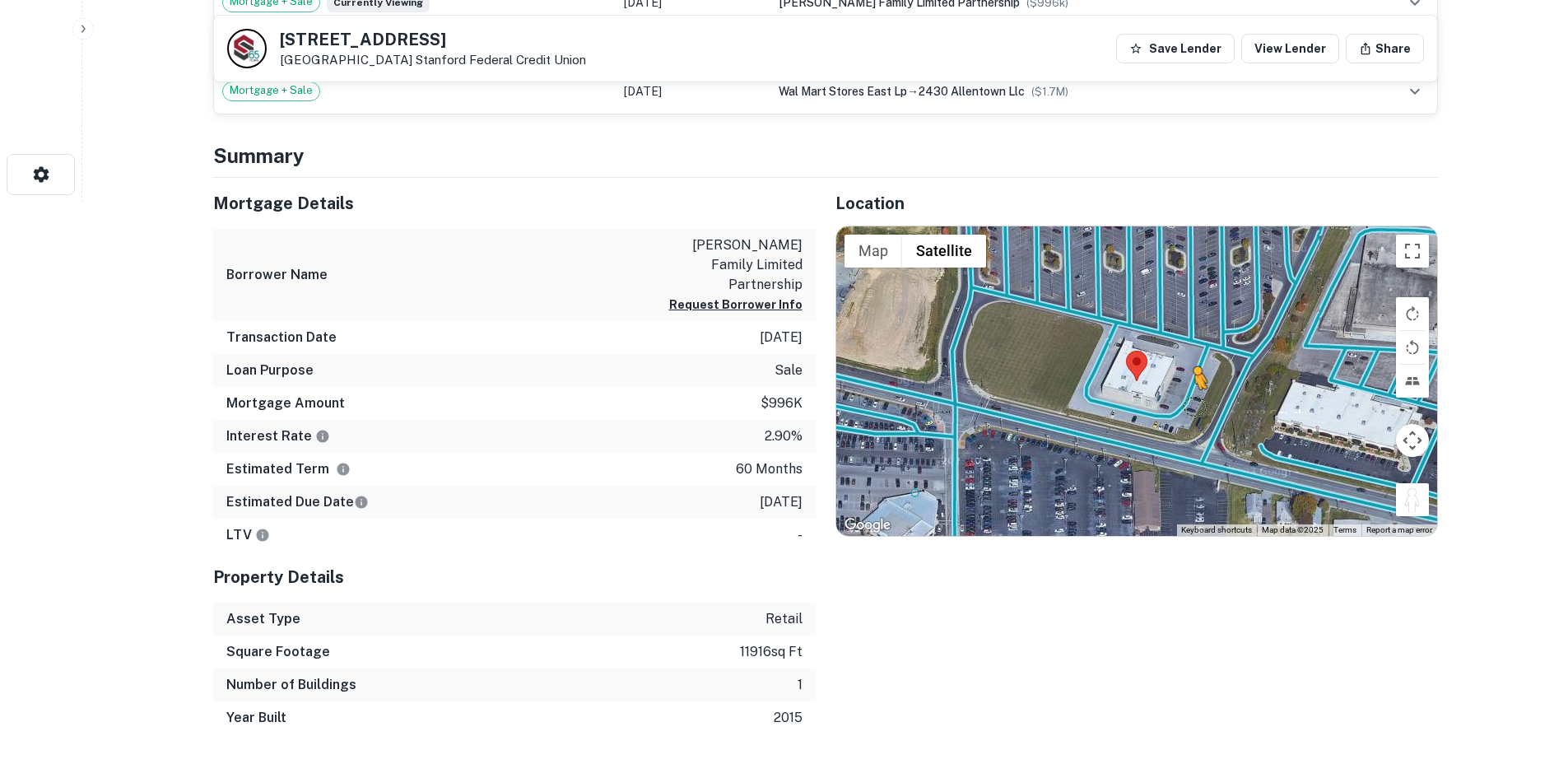
drag, startPoint x: 1417, startPoint y: 499, endPoint x: 1193, endPoint y: 405, distance: 242.9
click at [1193, 405] on div "To activate drag with keyboard, press Alt + Enter. Once in keyboard drag state,…" at bounding box center [1137, 382] width 601 height 310
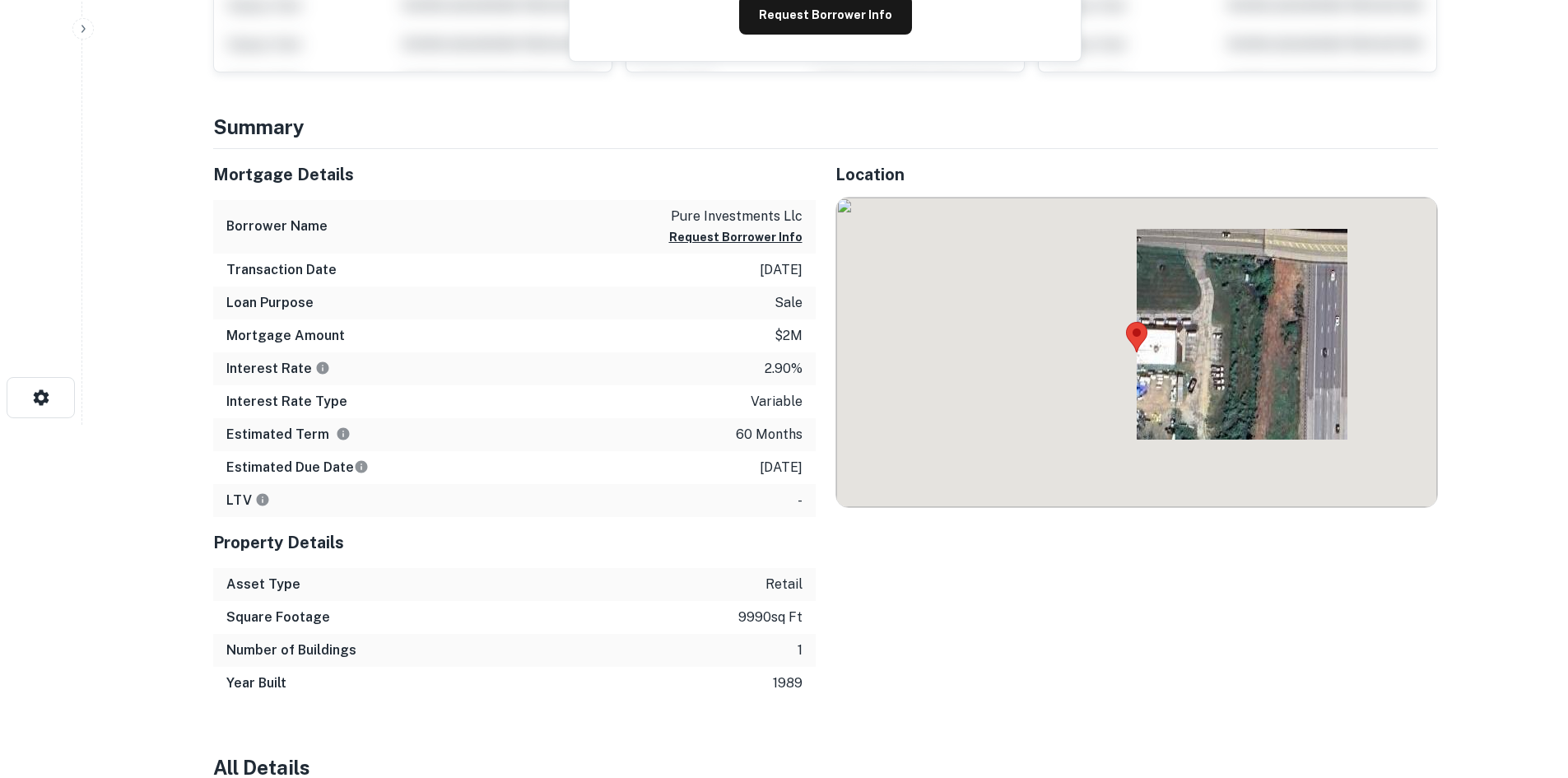
scroll to position [412, 0]
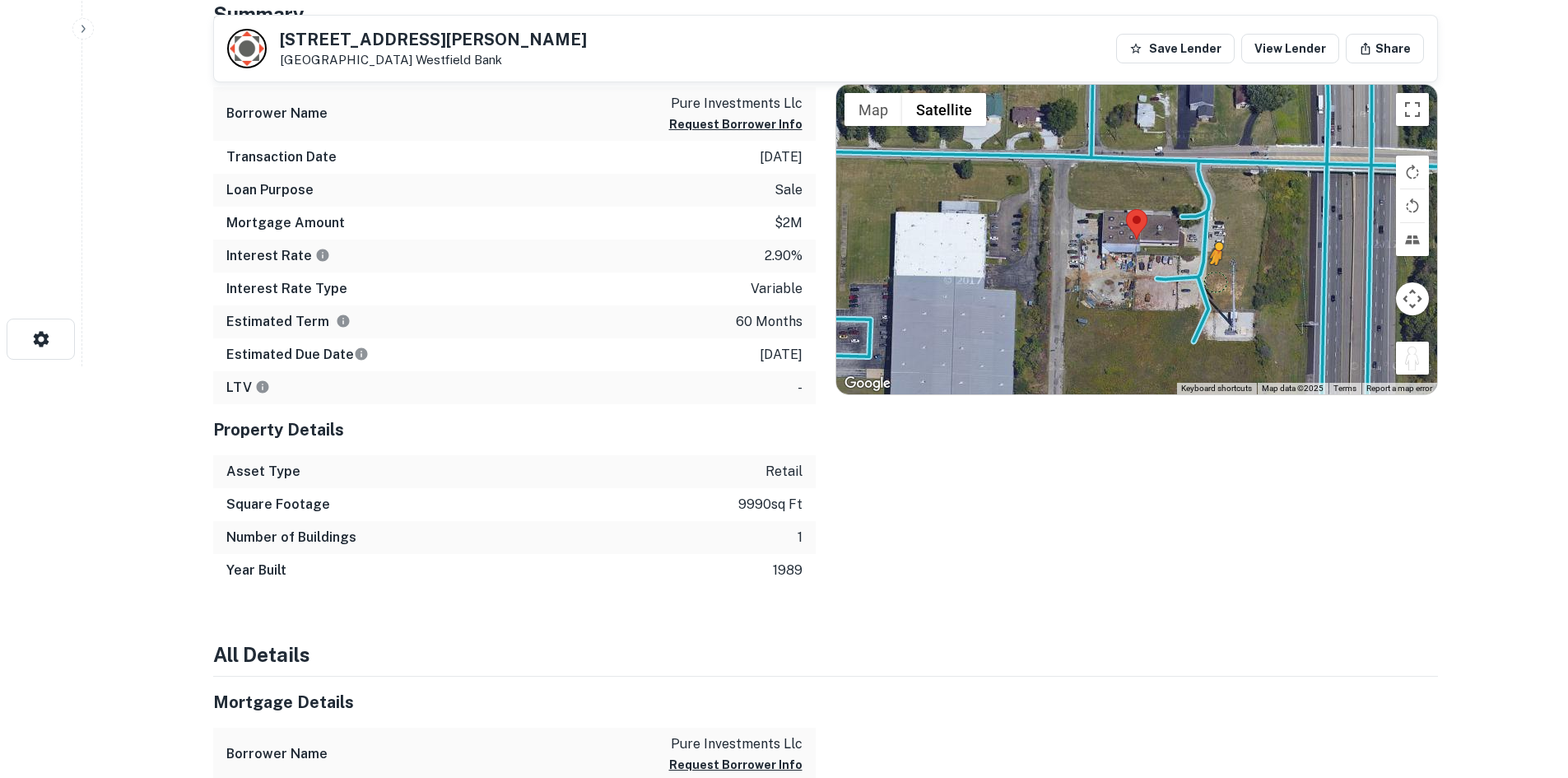
drag, startPoint x: 1413, startPoint y: 365, endPoint x: 1202, endPoint y: 246, distance: 242.2
click at [1202, 248] on div "To activate drag with keyboard, press Alt + Enter. Once in keyboard drag state,…" at bounding box center [1137, 240] width 601 height 310
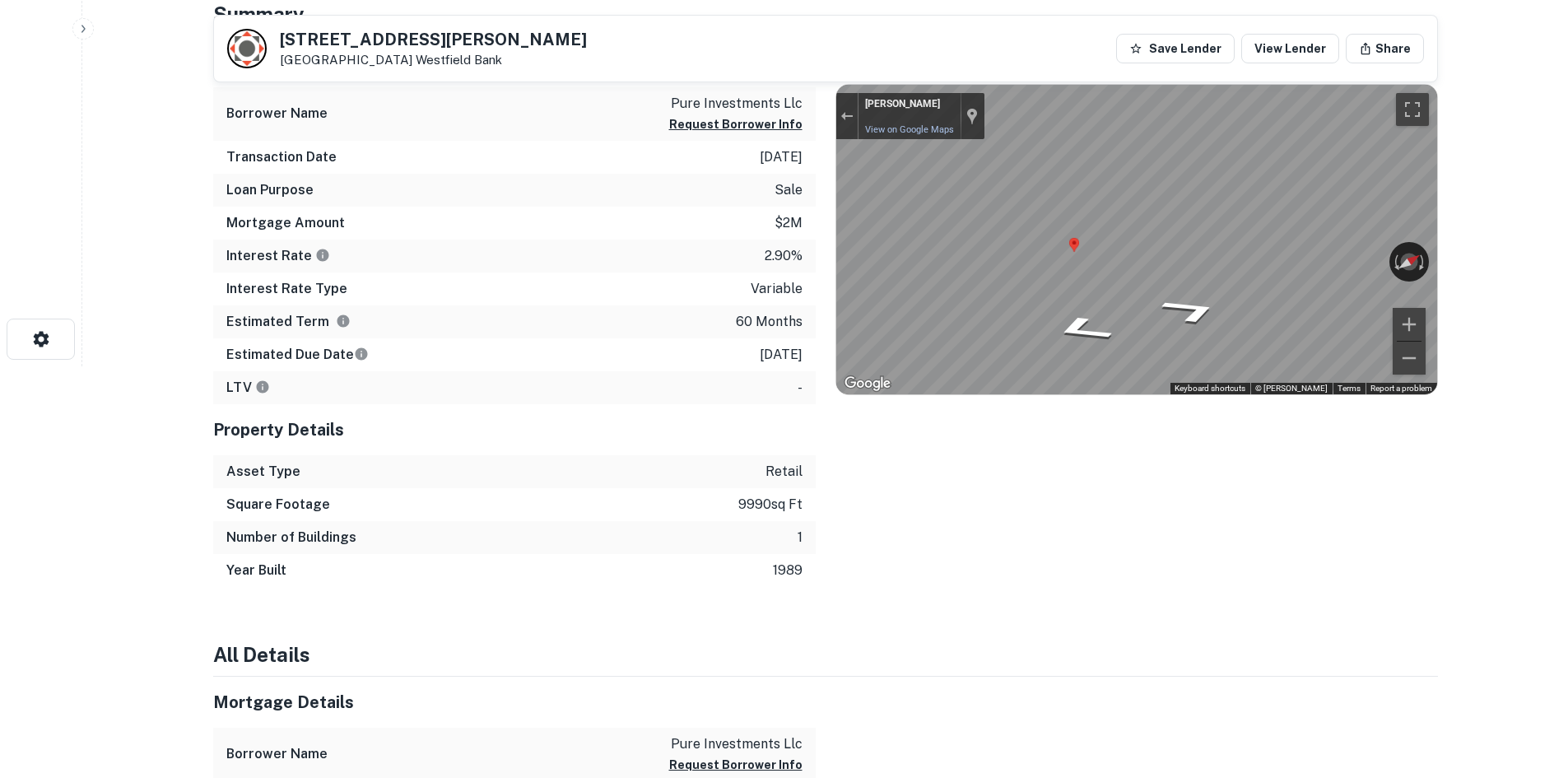
click at [680, 184] on div "Mortgage Details Borrower Name pure investments llc Request Borrower Info Trans…" at bounding box center [816, 312] width 1245 height 551
click at [1396, 246] on div "← Move left → Move right ↑ Move up ↓ Move down + Zoom in - Zoom out Chris Huhnk…" at bounding box center [1137, 240] width 601 height 310
click at [967, 126] on div "← Move left → Move right ↑ Move up ↓ Move down + Zoom in - Zoom out Chris Huhnk…" at bounding box center [1137, 240] width 601 height 310
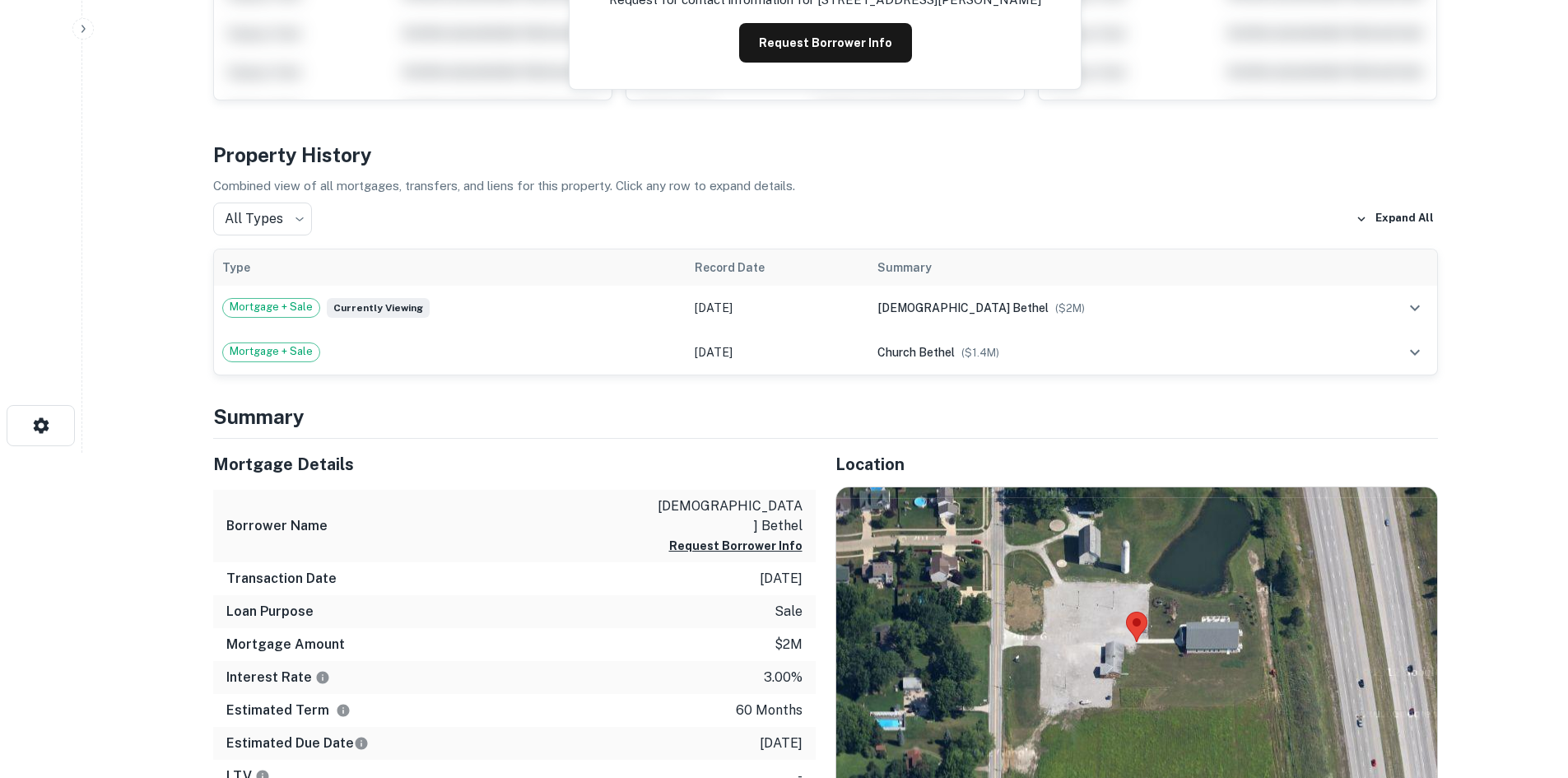
scroll to position [603, 0]
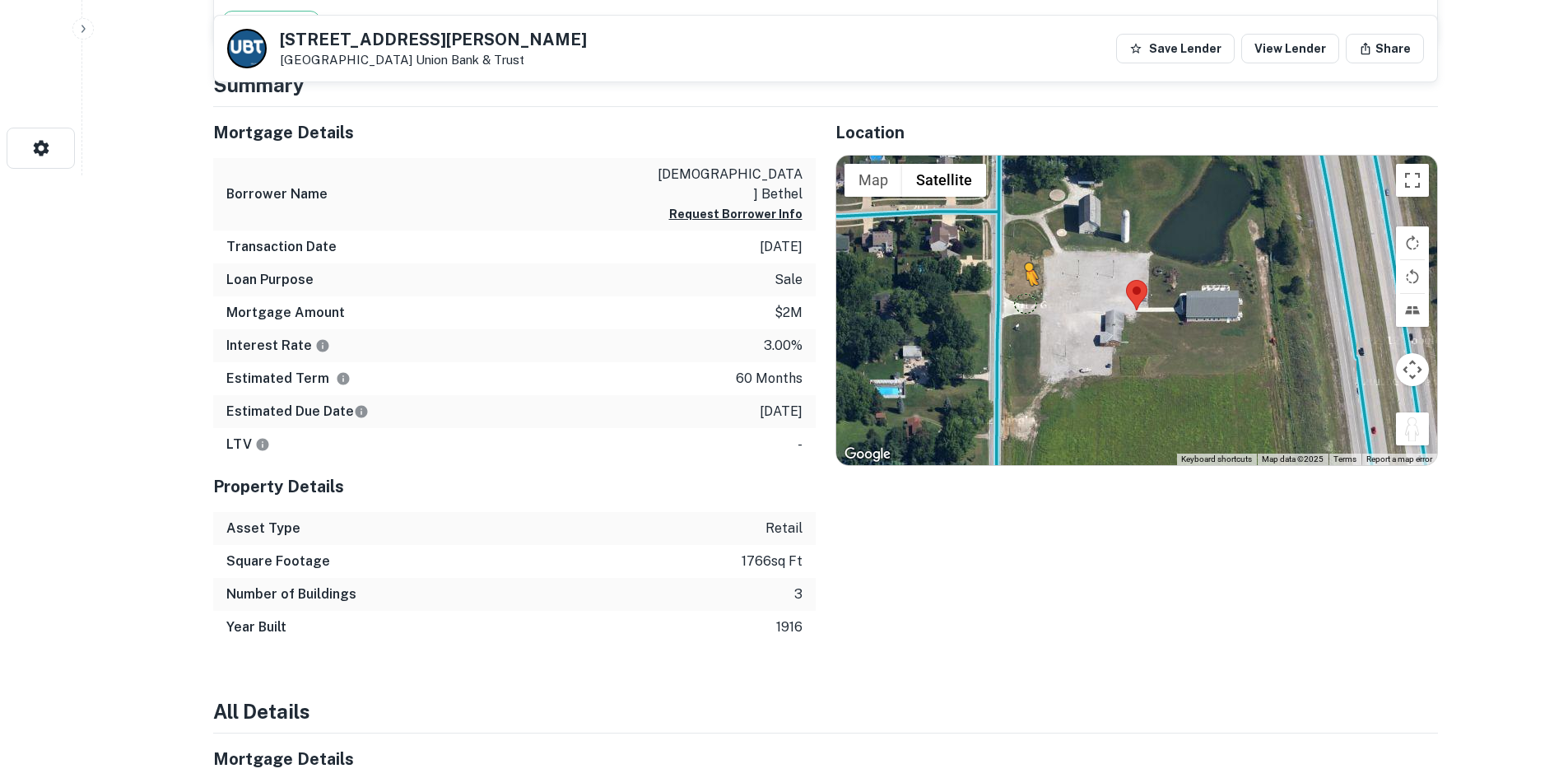
drag, startPoint x: 1414, startPoint y: 431, endPoint x: 1025, endPoint y: 303, distance: 409.5
click at [1025, 303] on div "To activate drag with keyboard, press Alt + Enter. Once in keyboard drag state,…" at bounding box center [1137, 311] width 601 height 310
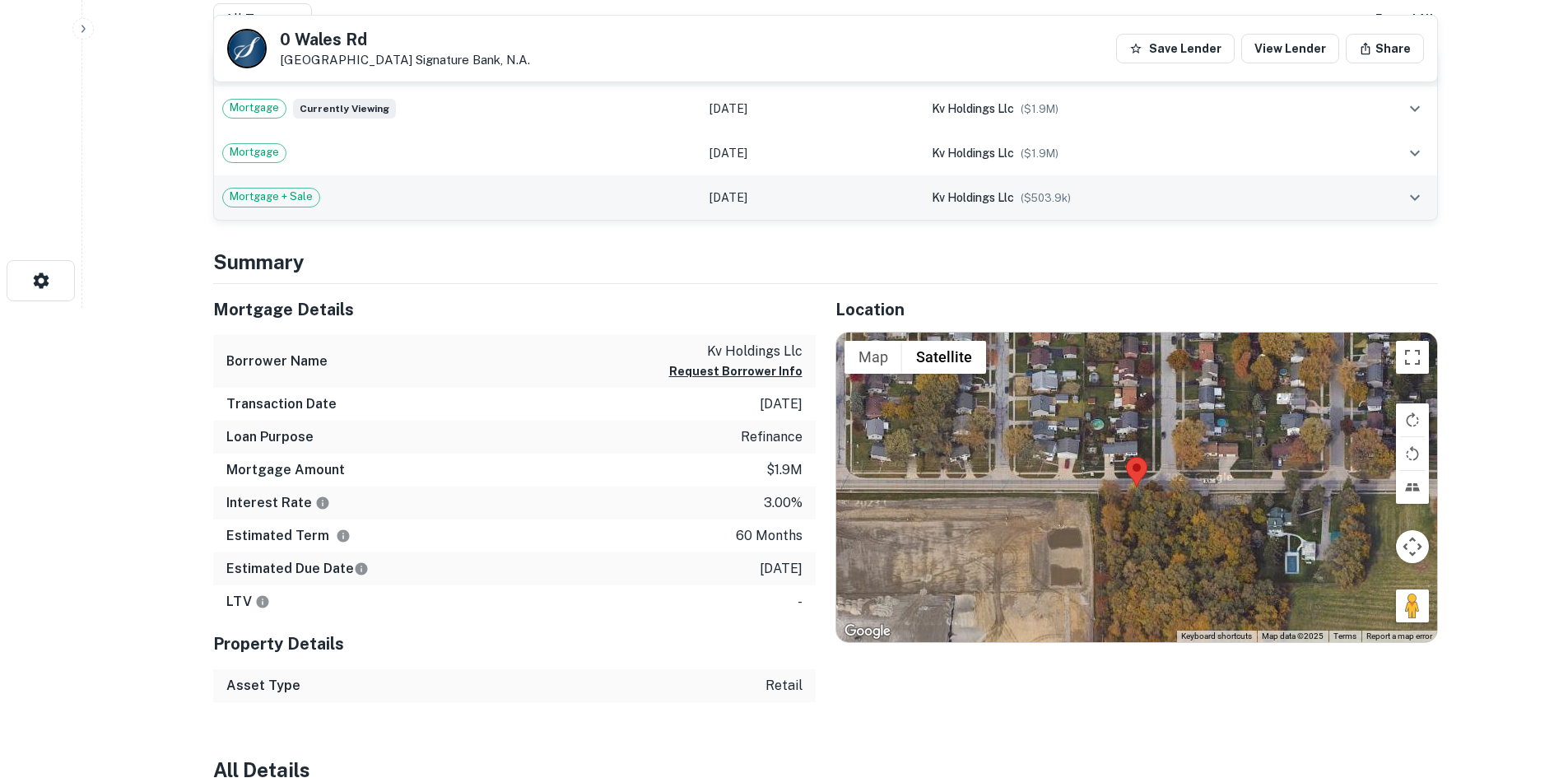
scroll to position [576, 0]
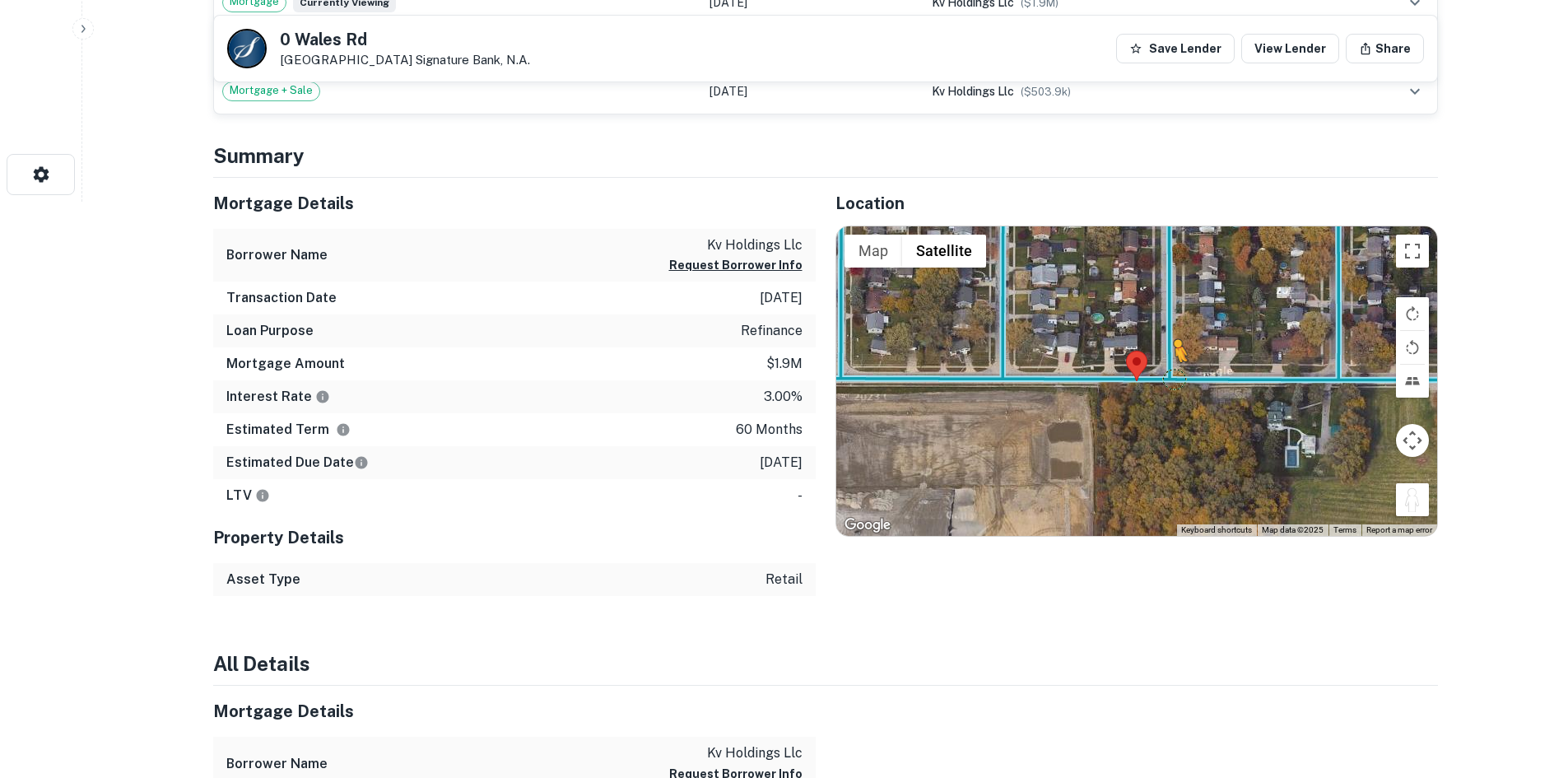
drag, startPoint x: 1410, startPoint y: 495, endPoint x: 1157, endPoint y: 378, distance: 278.7
click at [1158, 378] on div "To activate drag with keyboard, press Alt + Enter. Once in keyboard drag state,…" at bounding box center [1137, 382] width 601 height 310
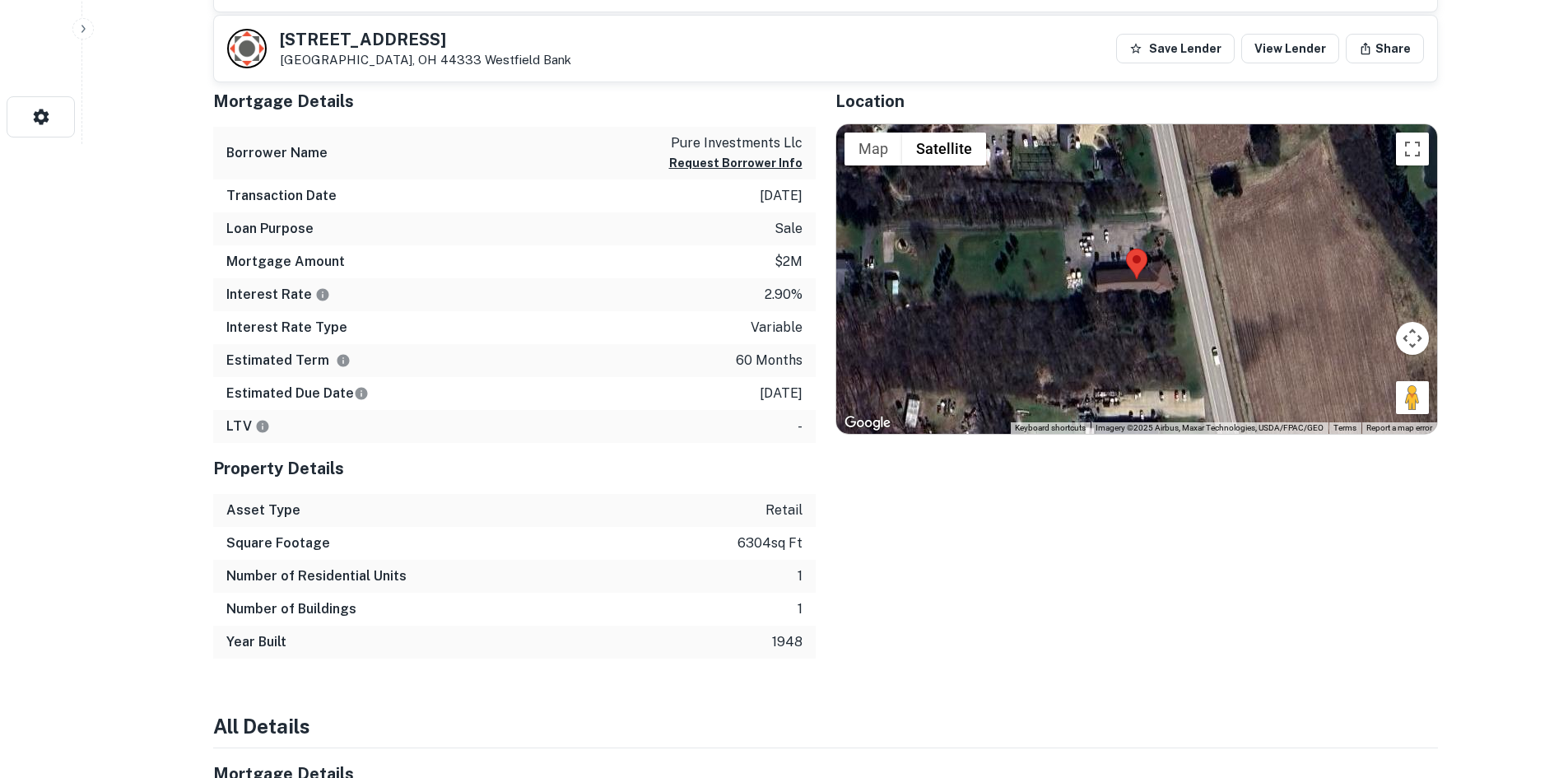
scroll to position [659, 0]
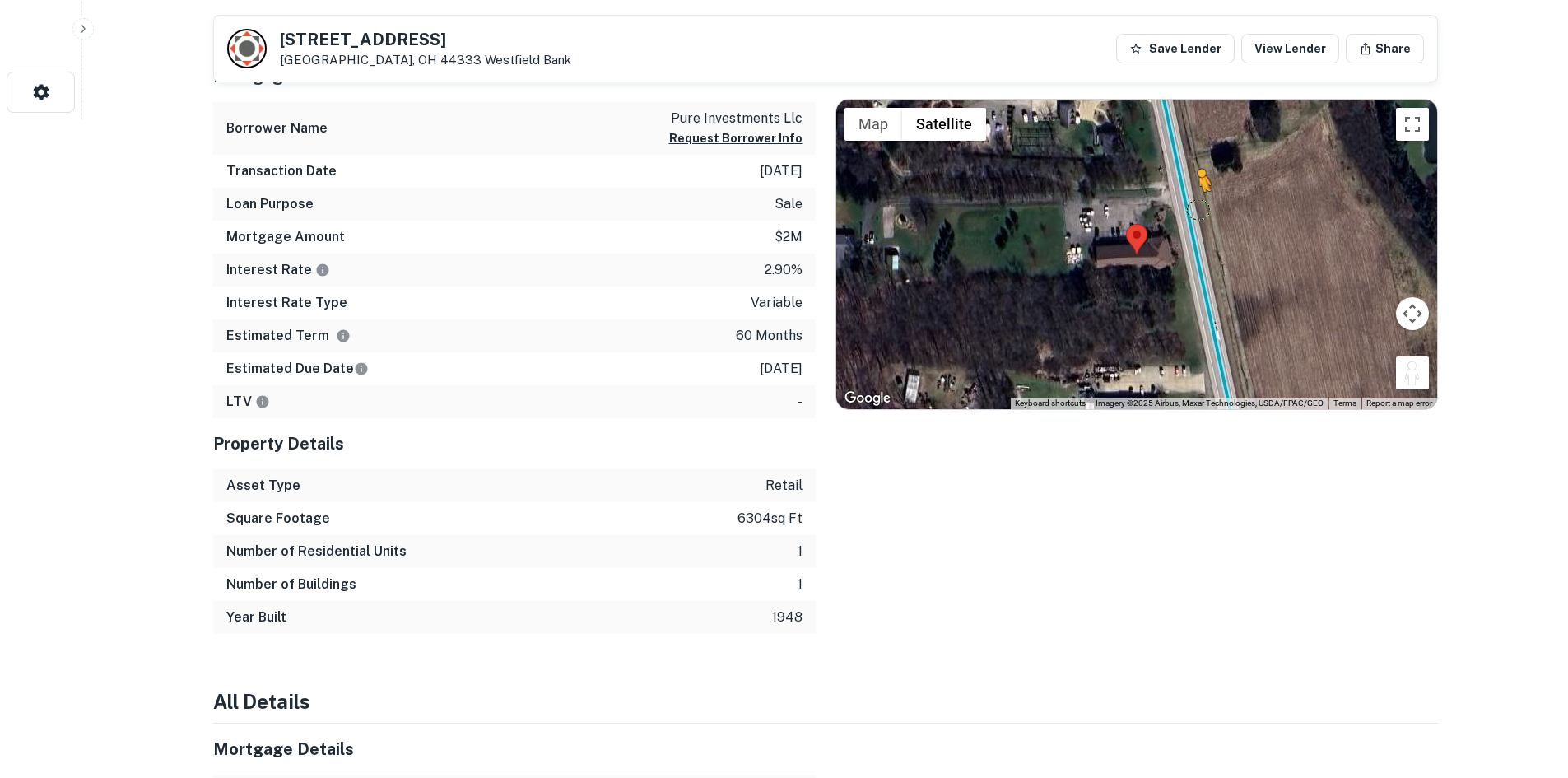
drag, startPoint x: 1413, startPoint y: 375, endPoint x: 1195, endPoint y: 203, distance: 277.7
click at [1195, 203] on div "To activate drag with keyboard, press Alt + Enter. Once in keyboard drag state,…" at bounding box center [1137, 255] width 601 height 310
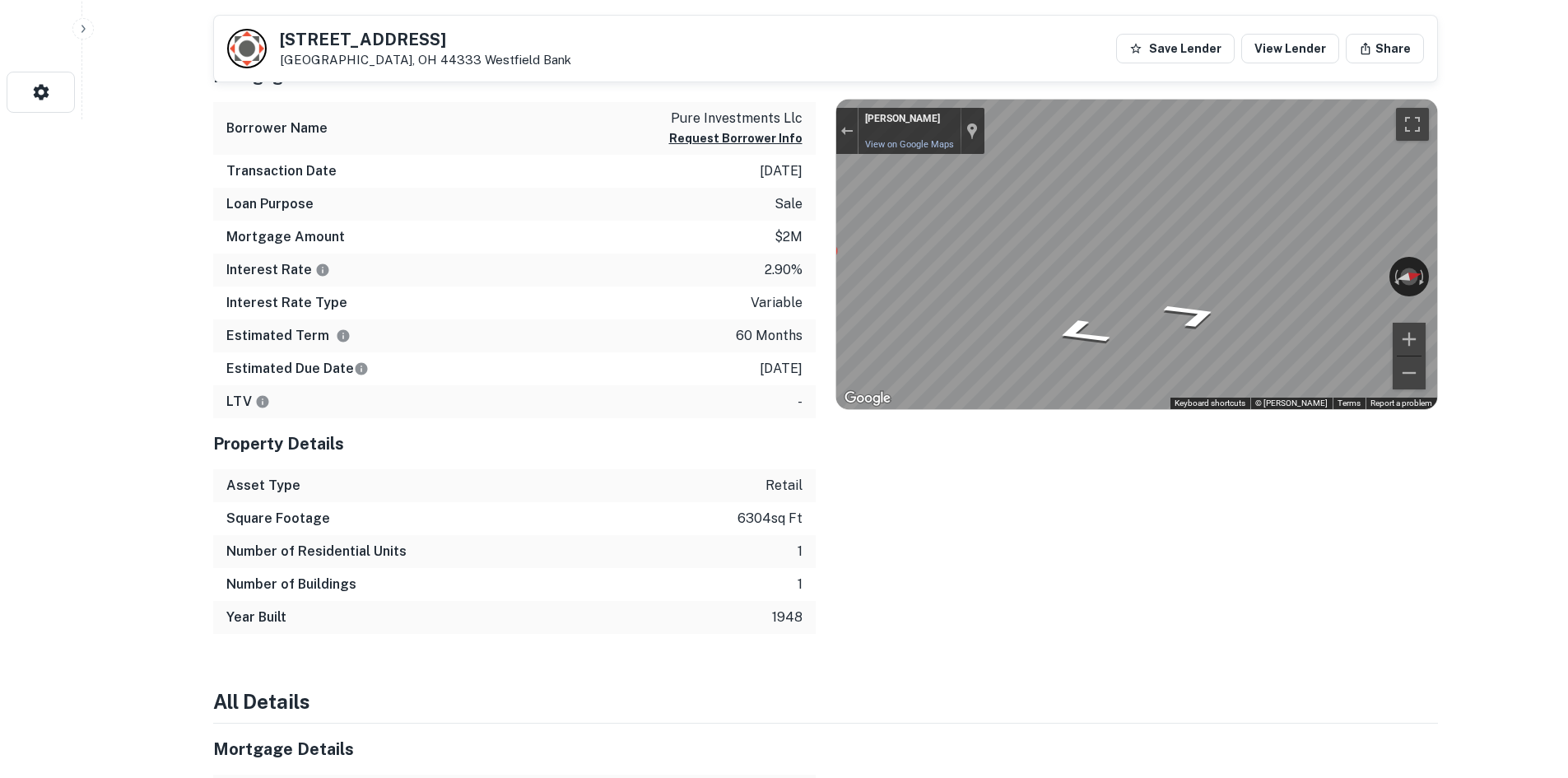
click at [1194, 334] on icon "Go North" at bounding box center [1198, 340] width 81 height 33
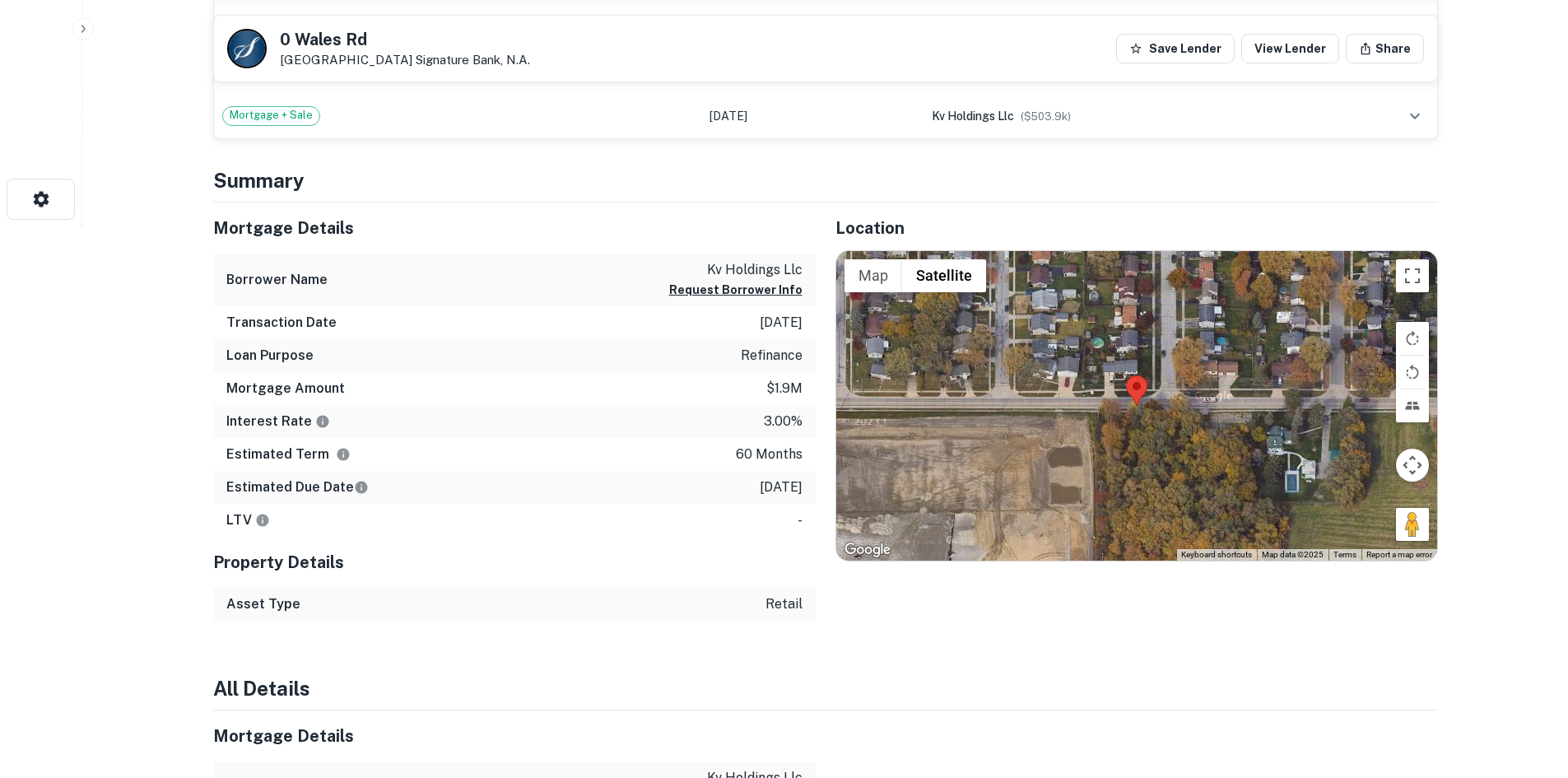
scroll to position [576, 0]
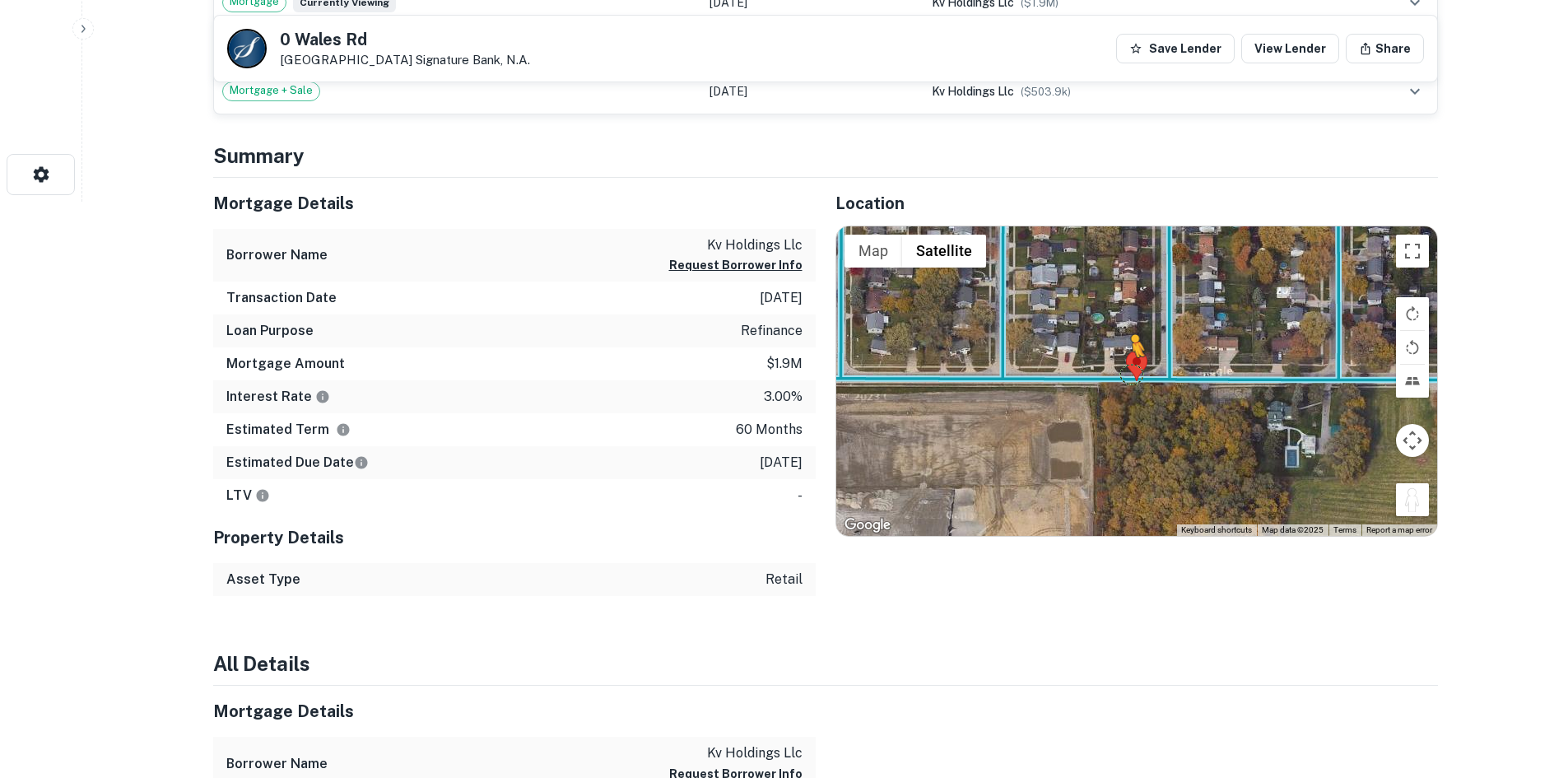
drag, startPoint x: 1400, startPoint y: 506, endPoint x: 1131, endPoint y: 369, distance: 301.9
click at [1131, 369] on div "To activate drag with keyboard, press Alt + Enter. Once in keyboard drag state,…" at bounding box center [1137, 382] width 601 height 310
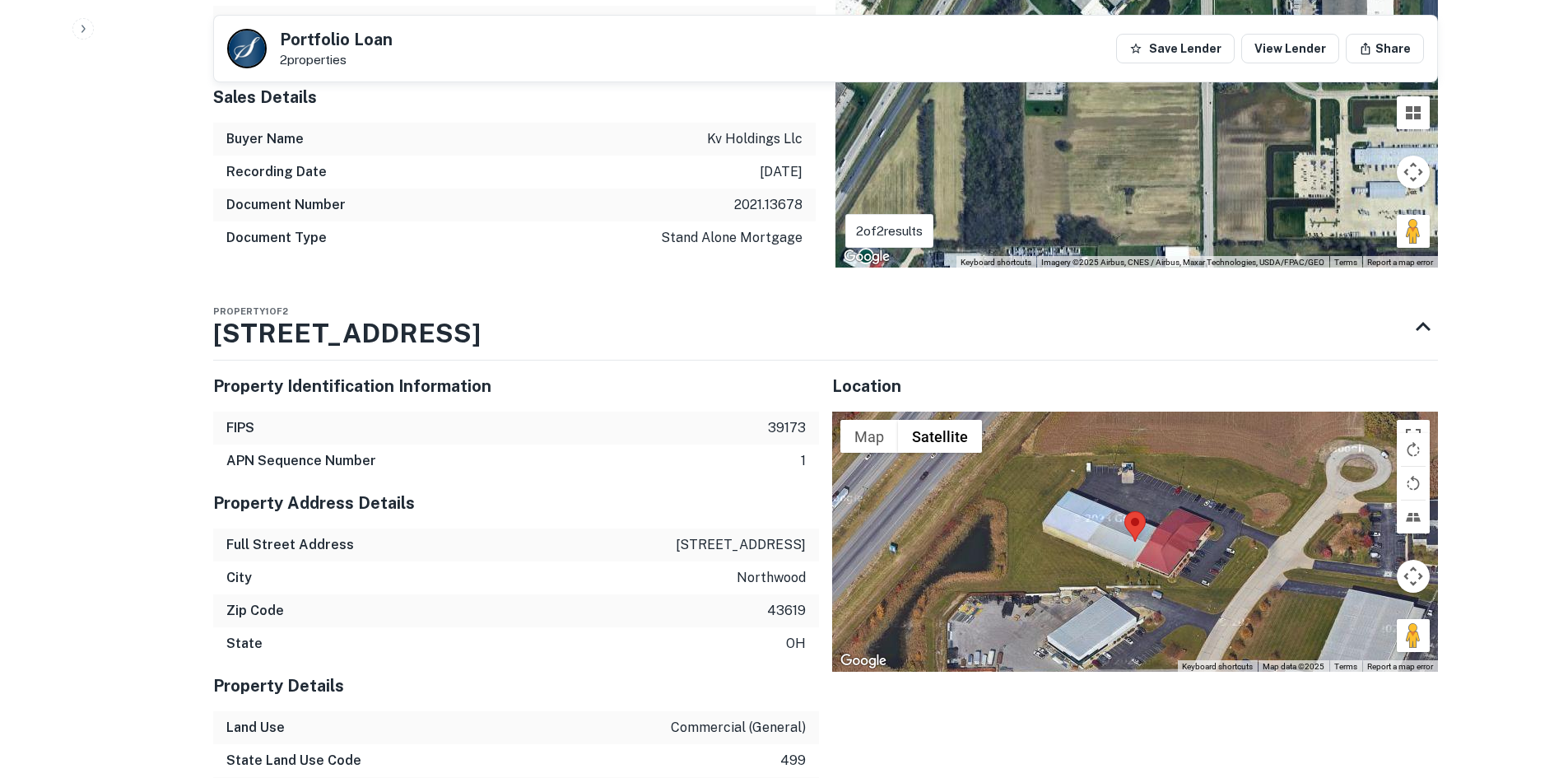
scroll to position [1153, 0]
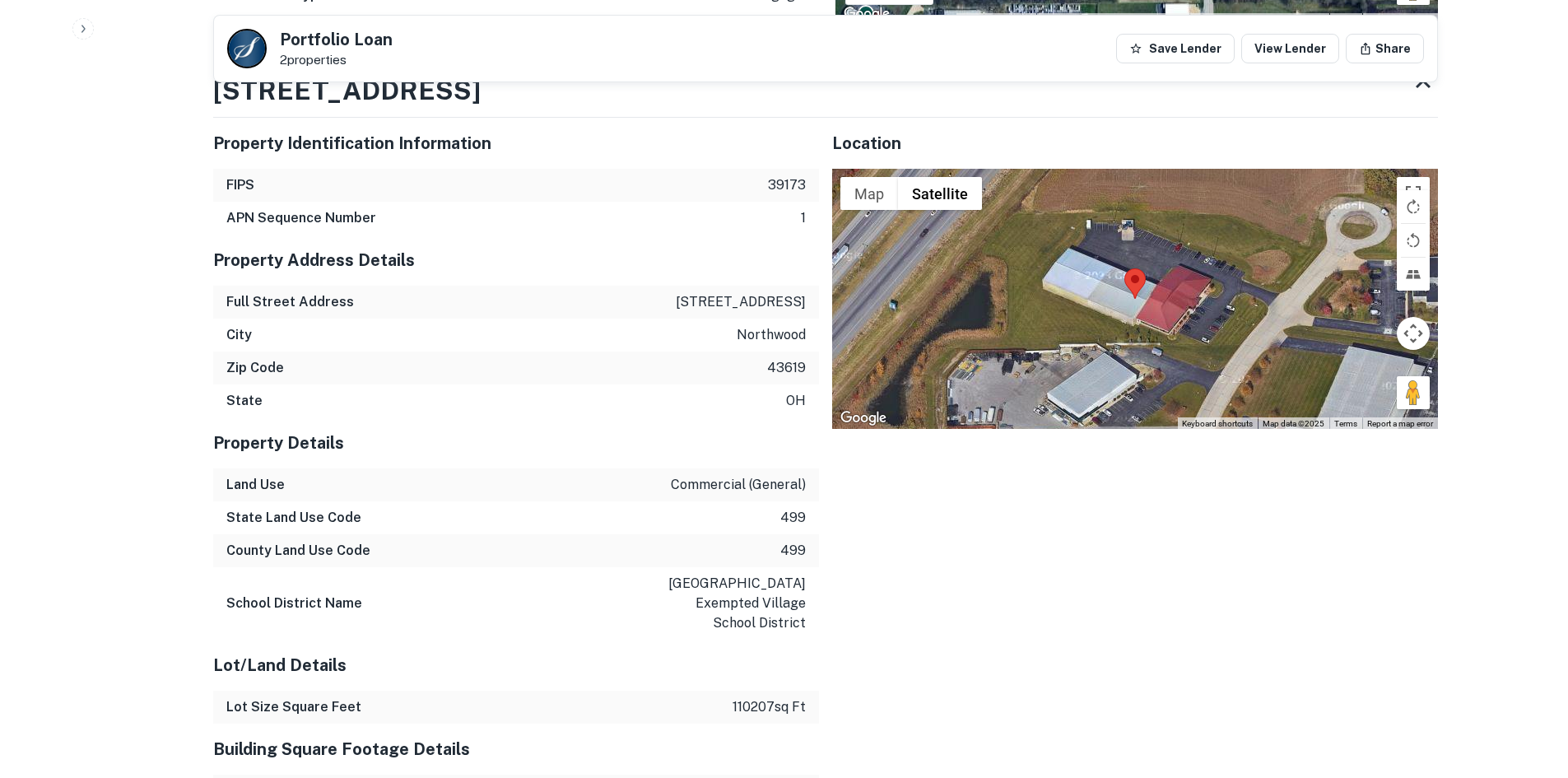
drag, startPoint x: 1398, startPoint y: 391, endPoint x: 1339, endPoint y: 391, distance: 59.0
click at [1335, 387] on div "Map Terrain Satellite Labels Keyboard shortcuts Map Data Map data ©2025 Map dat…" at bounding box center [1135, 298] width 606 height 260
drag, startPoint x: 1399, startPoint y: 402, endPoint x: 1272, endPoint y: 296, distance: 165.4
click at [1284, 296] on div "To activate drag with keyboard, press Alt + Enter. Once in keyboard drag state,…" at bounding box center [1135, 298] width 606 height 260
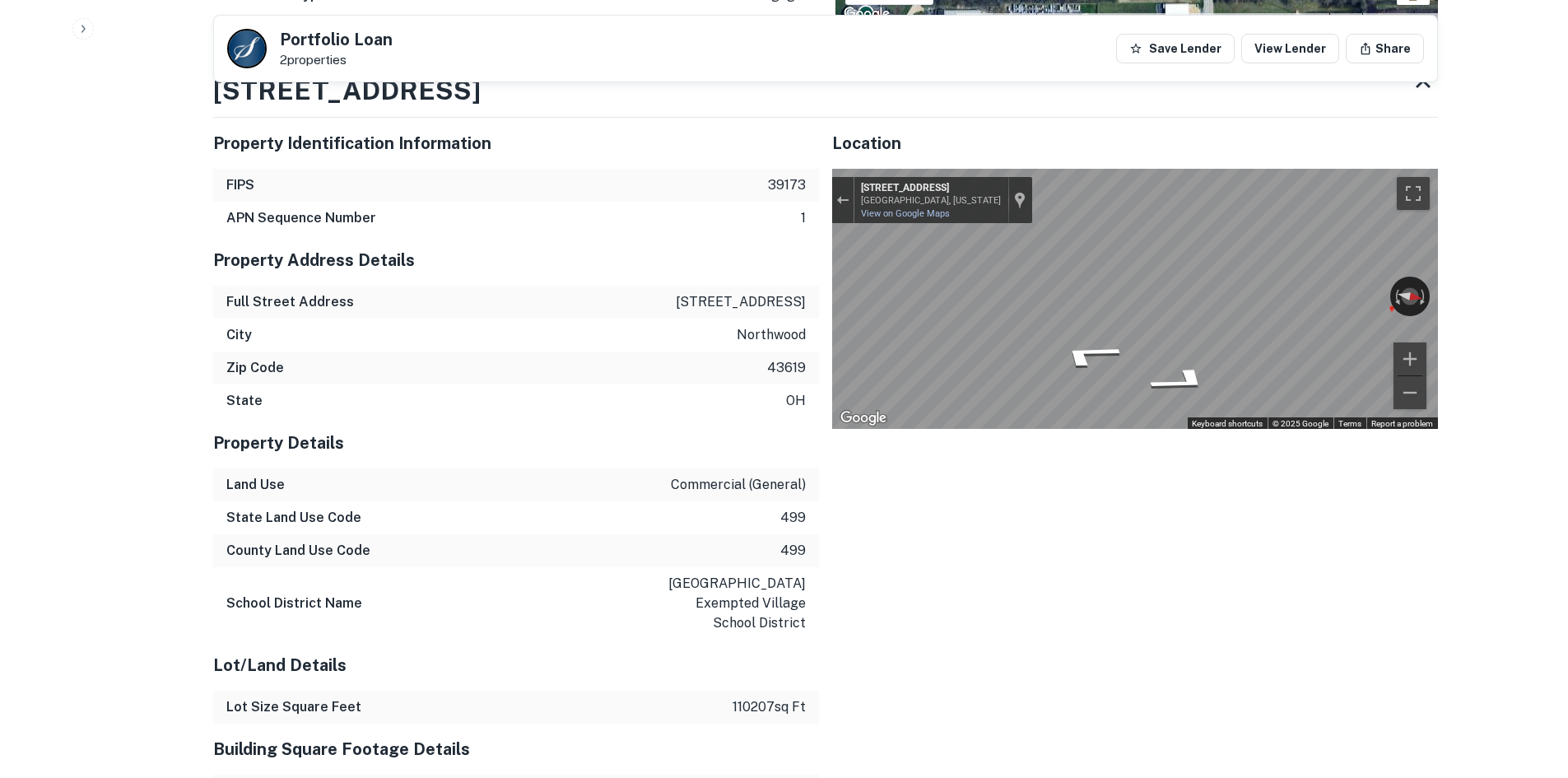
click at [826, 324] on div "Location ← Move left → Move right ↑ Move up ↓ Move down + Zoom in - Zoom out Ho…" at bounding box center [1129, 773] width 619 height 1339
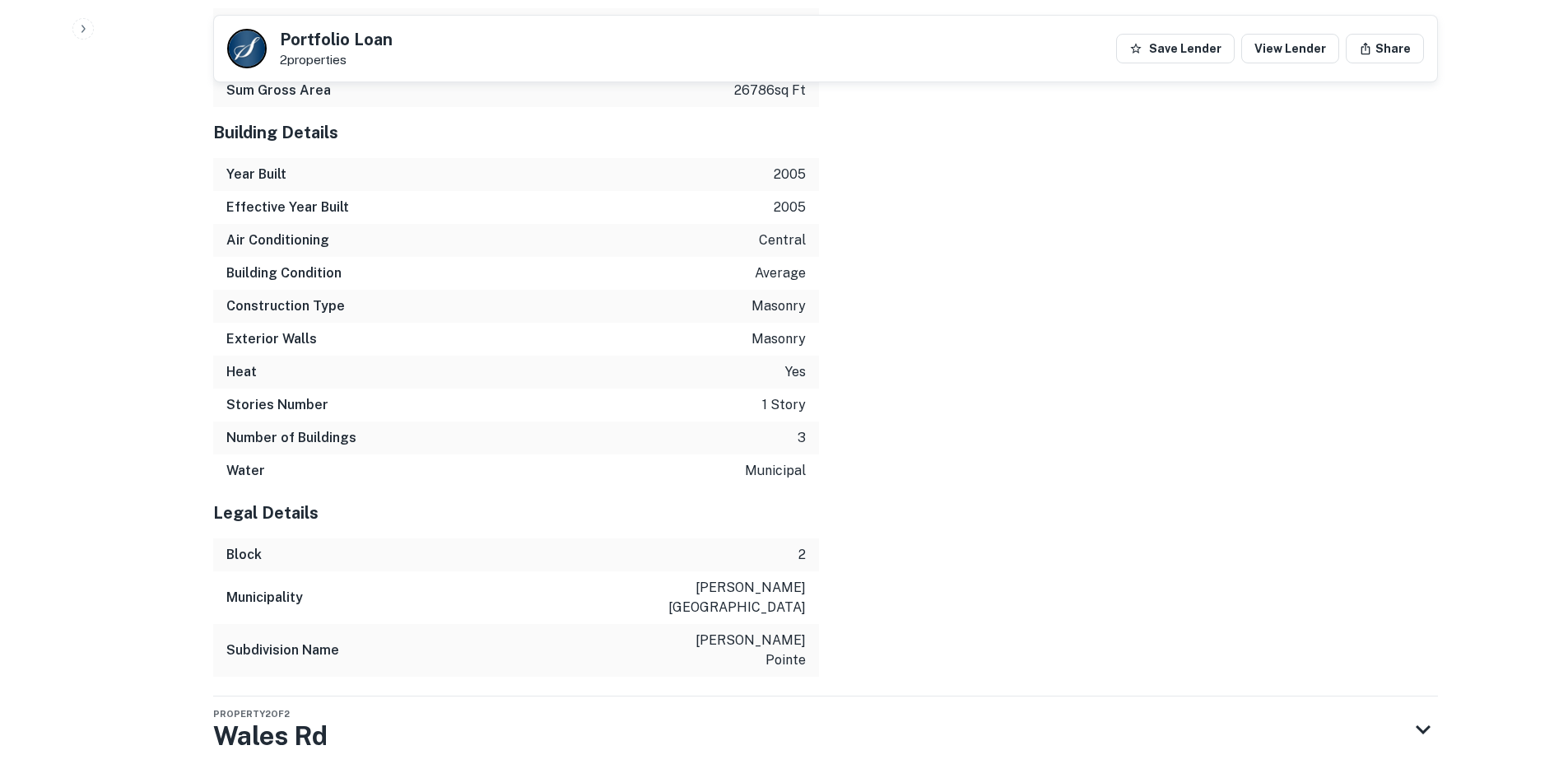
scroll to position [1924, 0]
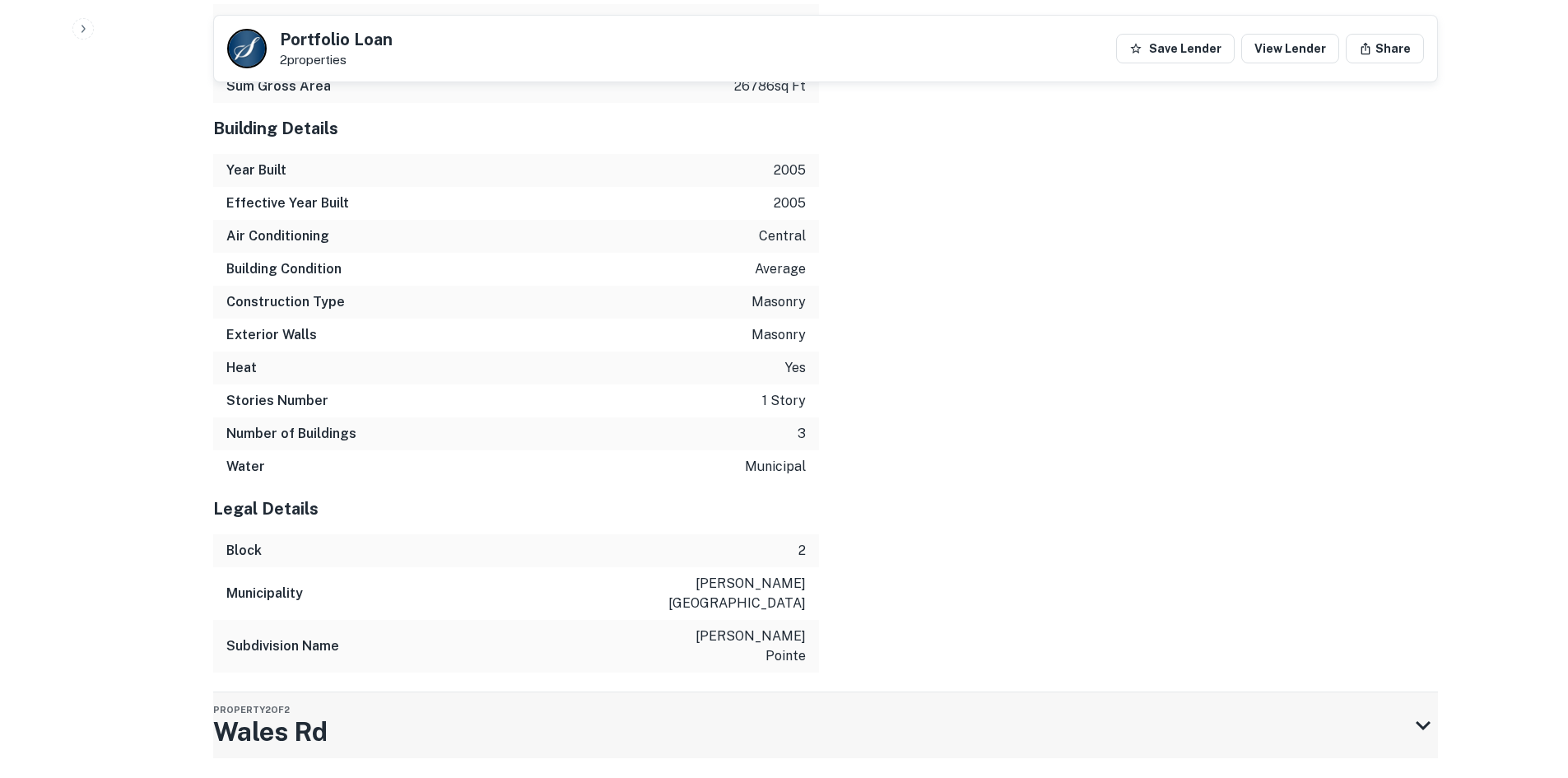
drag, startPoint x: 563, startPoint y: 719, endPoint x: 595, endPoint y: 658, distance: 68.9
click at [595, 692] on div "Property 2 of 2 Wales Rd" at bounding box center [811, 725] width 1195 height 66
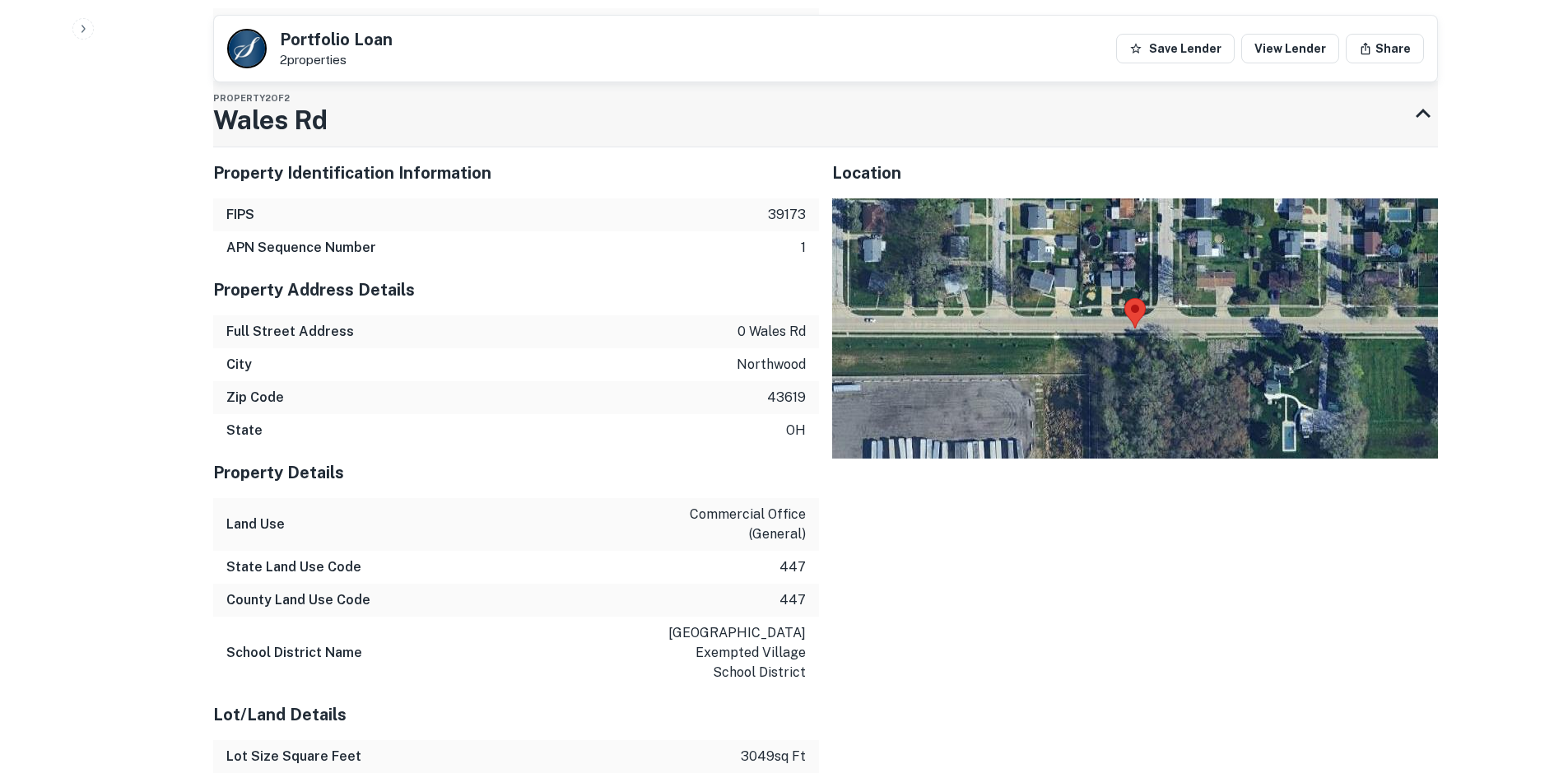
scroll to position [2547, 0]
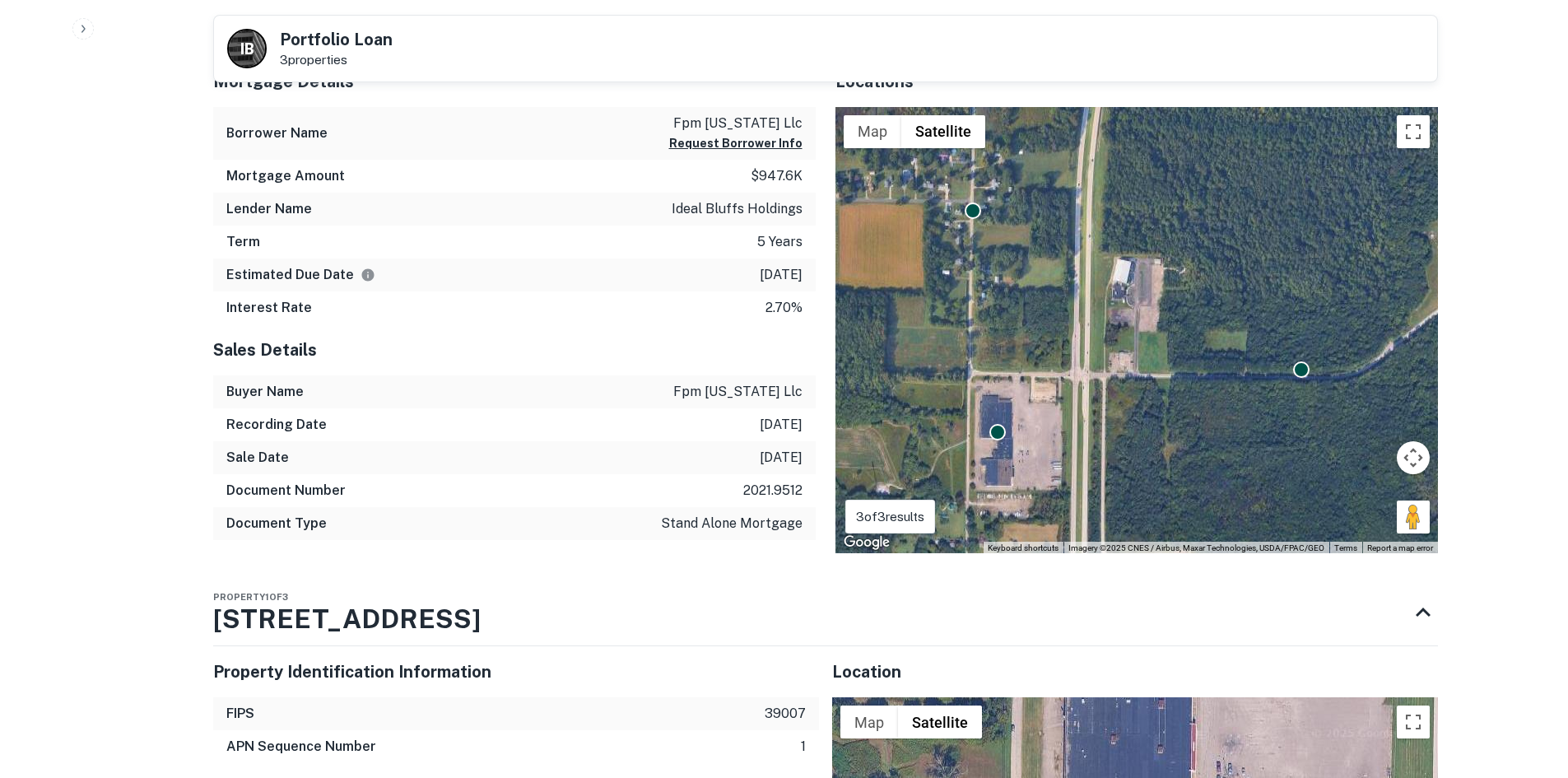
scroll to position [1317, 0]
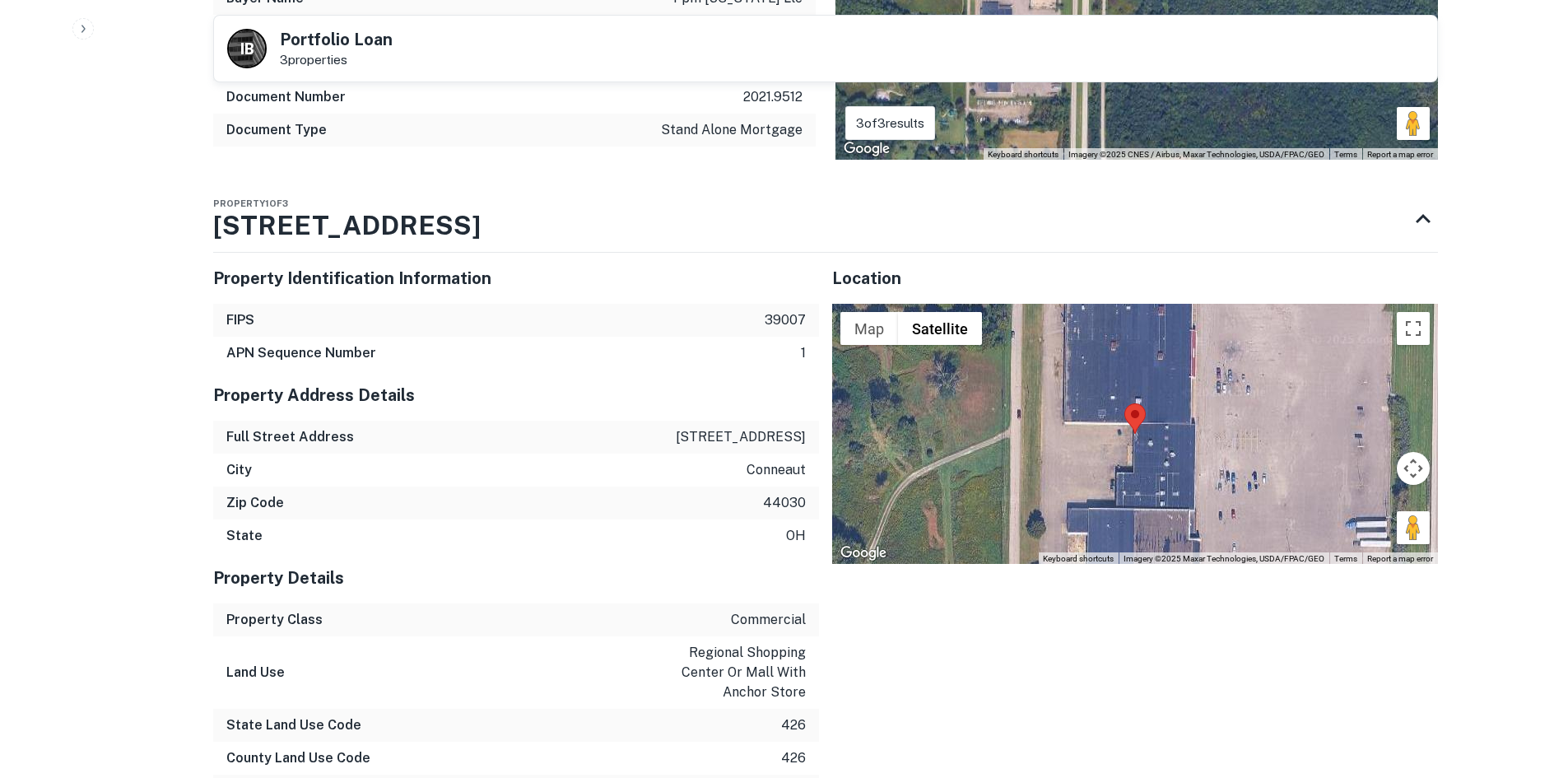
click at [1432, 524] on div at bounding box center [1135, 433] width 606 height 260
drag, startPoint x: 1413, startPoint y: 530, endPoint x: 1010, endPoint y: 473, distance: 407.0
click at [1010, 473] on div "To activate drag with keyboard, press Alt + Enter. Once in keyboard drag state,…" at bounding box center [1135, 433] width 606 height 260
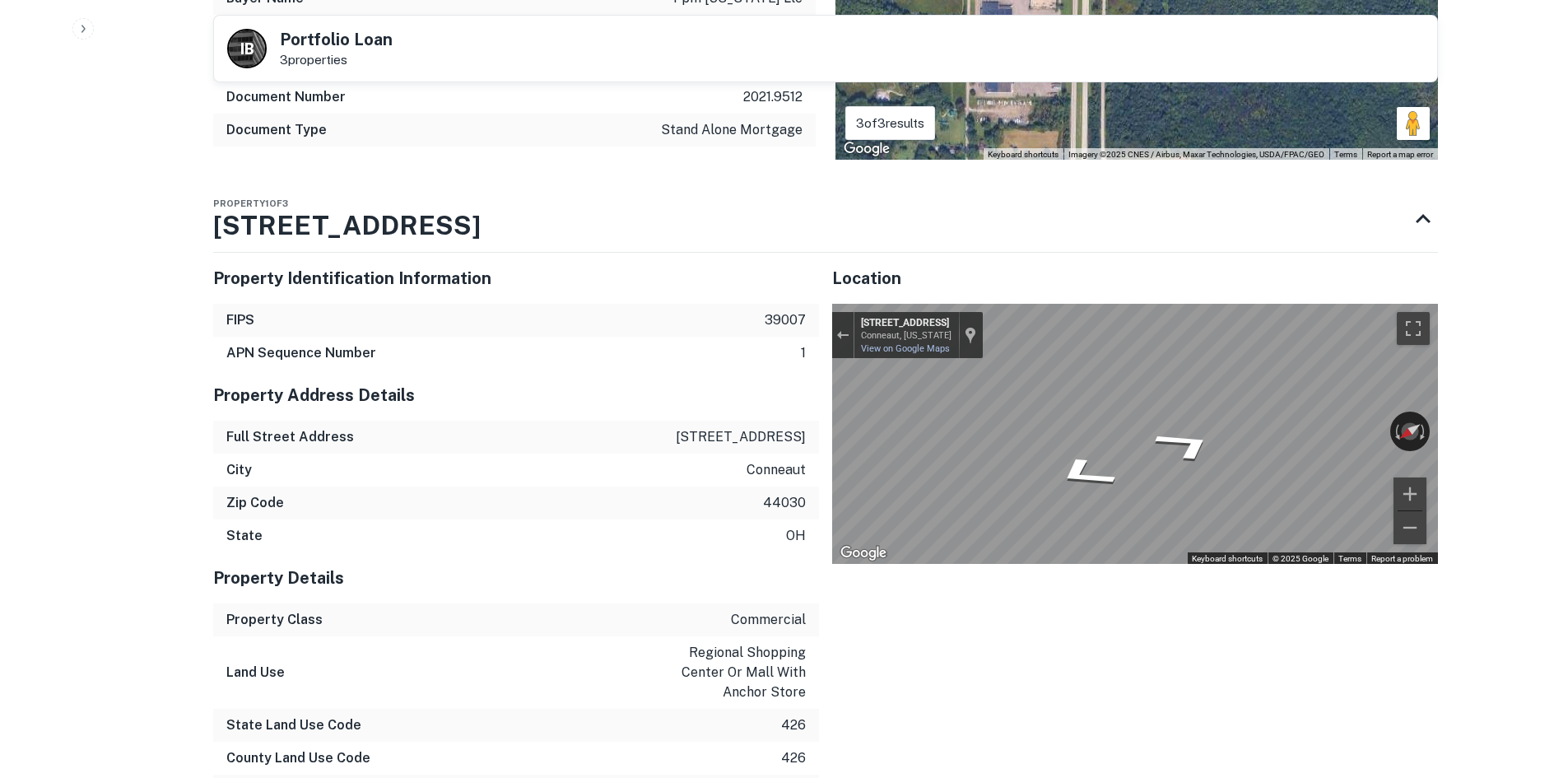
click at [846, 338] on div "Exit the Street View" at bounding box center [843, 335] width 13 height 10
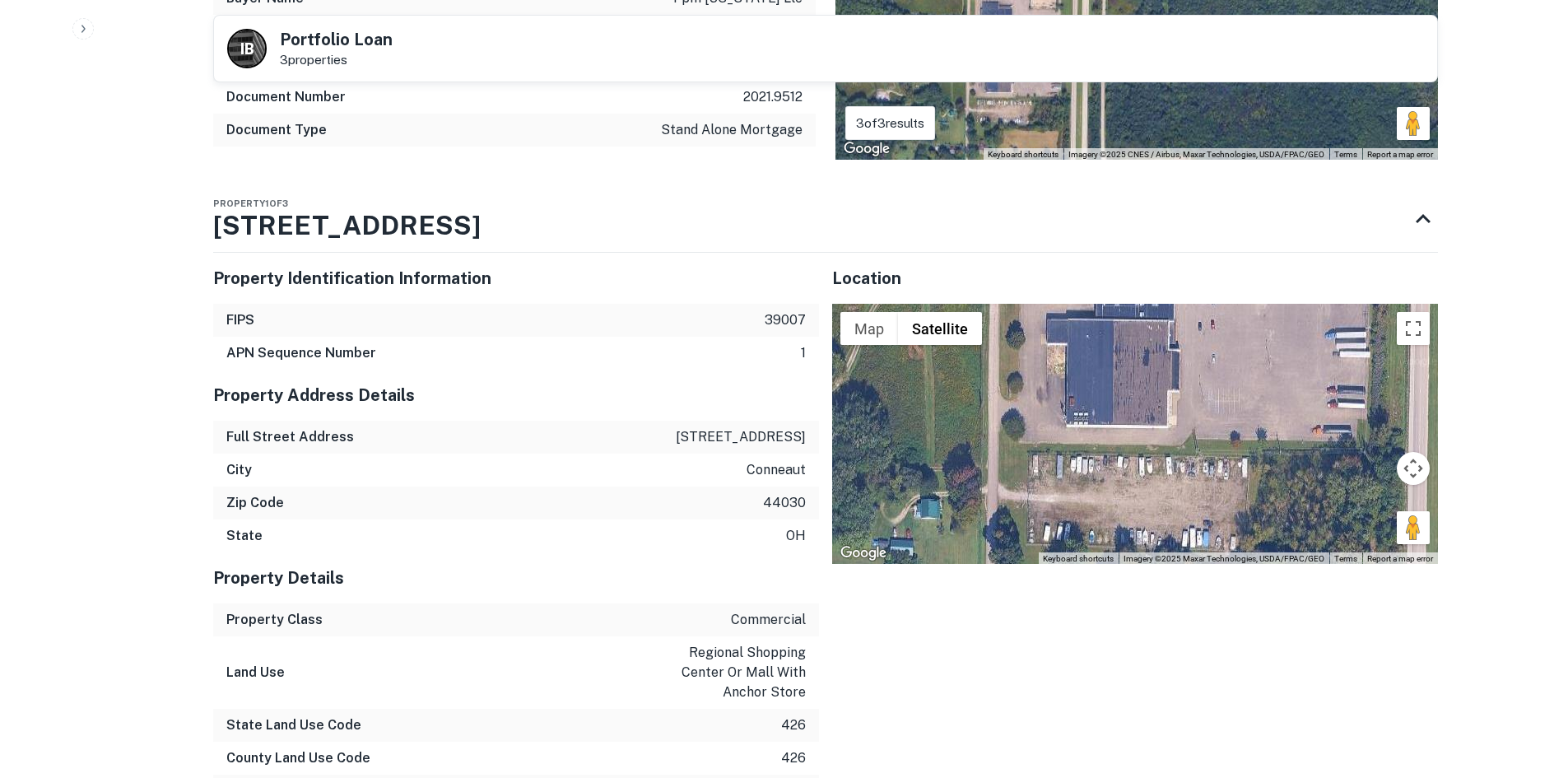
drag, startPoint x: 1052, startPoint y: 489, endPoint x: 1032, endPoint y: 292, distance: 198.0
click at [1032, 292] on div "Location ← Move left → Move right ↑ Move up ↓ Move down + Zoom in - Zoom out Ho…" at bounding box center [1135, 409] width 606 height 312
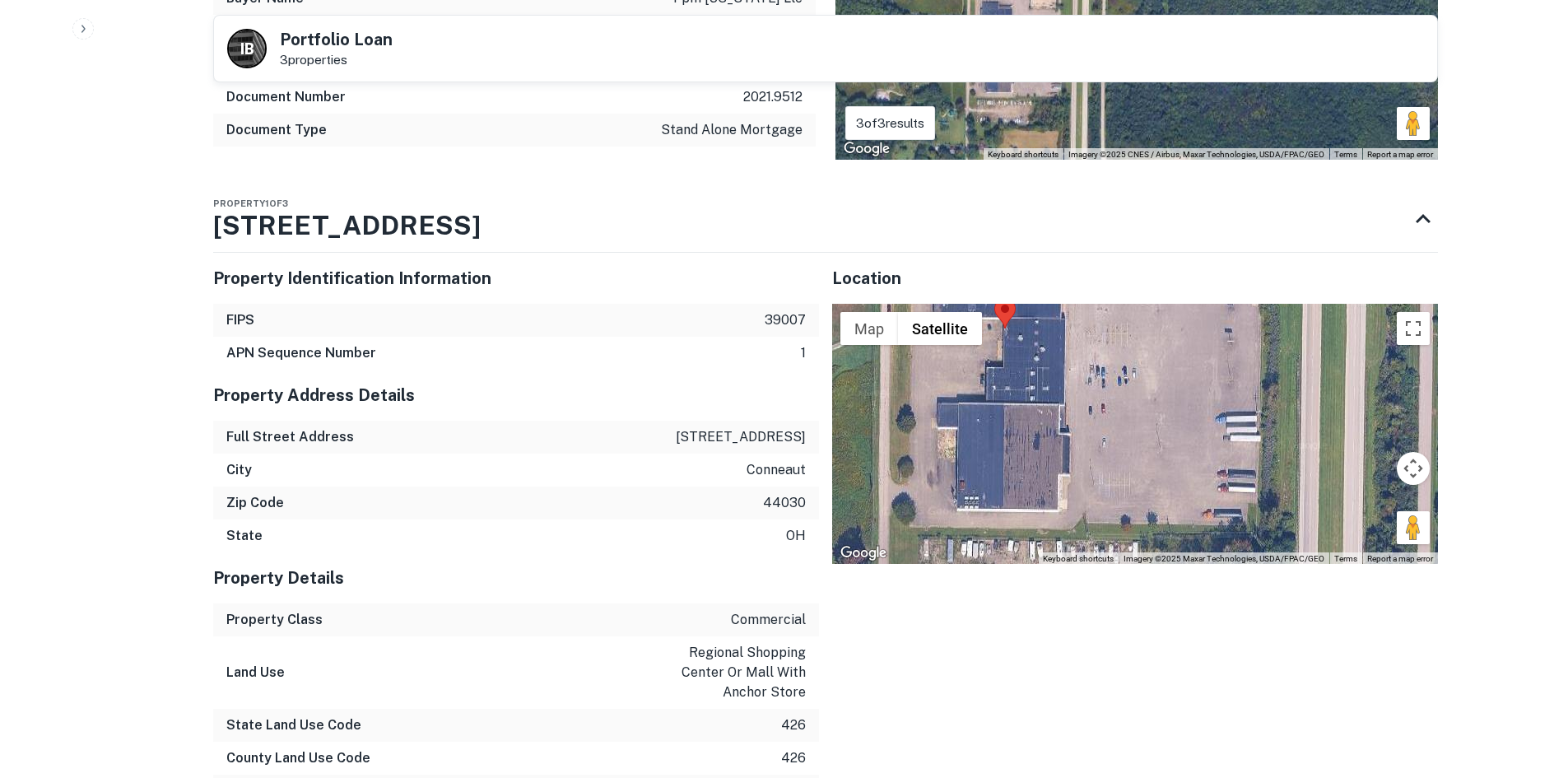
drag, startPoint x: 1354, startPoint y: 449, endPoint x: 1256, endPoint y: 554, distance: 143.6
click at [1232, 545] on div "Loading..." at bounding box center [1135, 433] width 606 height 260
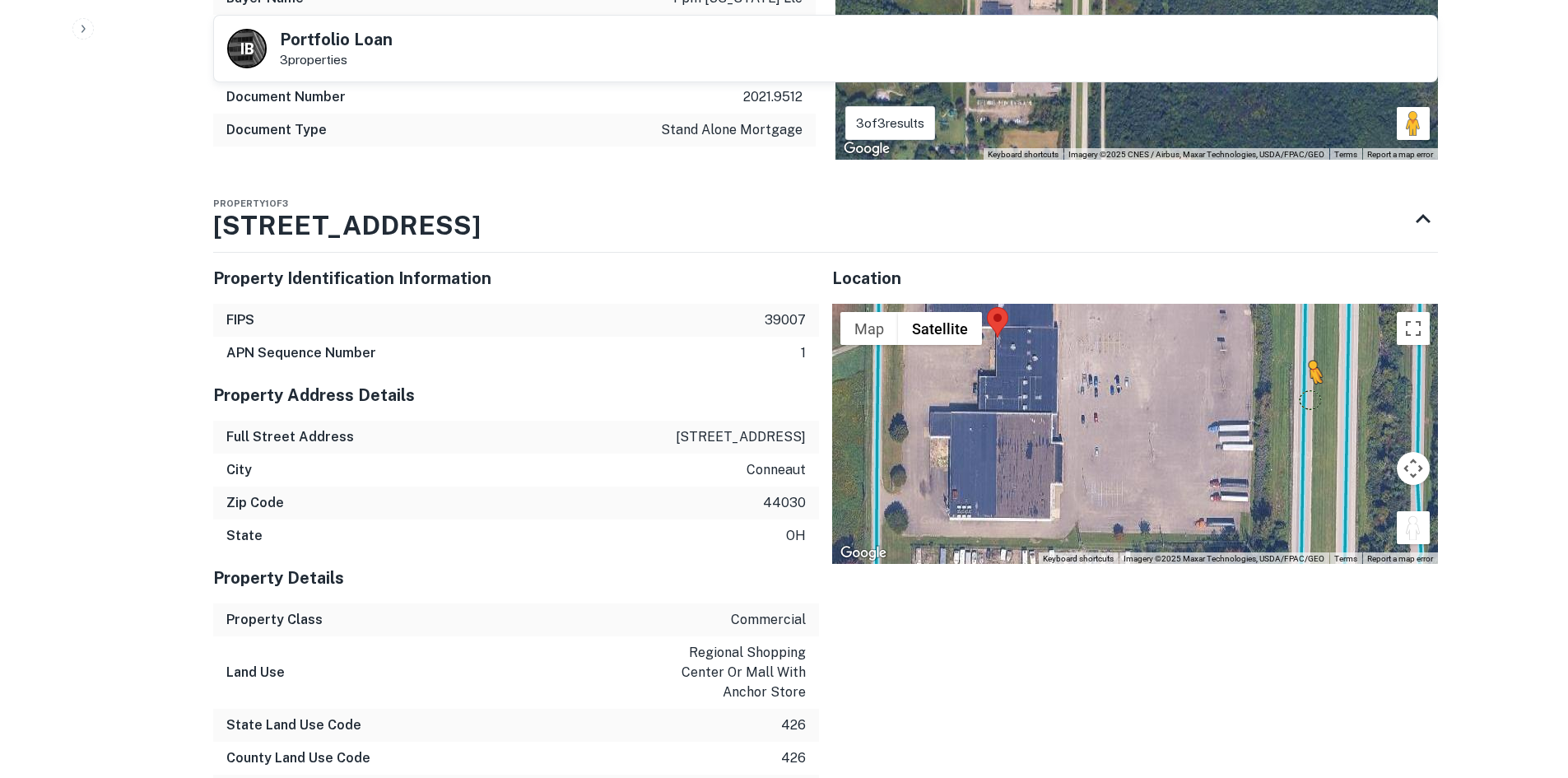
drag, startPoint x: 1428, startPoint y: 542, endPoint x: 1277, endPoint y: 371, distance: 228.1
click at [1277, 371] on div "To activate drag with keyboard, press Alt + Enter. Once in keyboard drag state,…" at bounding box center [1135, 433] width 606 height 260
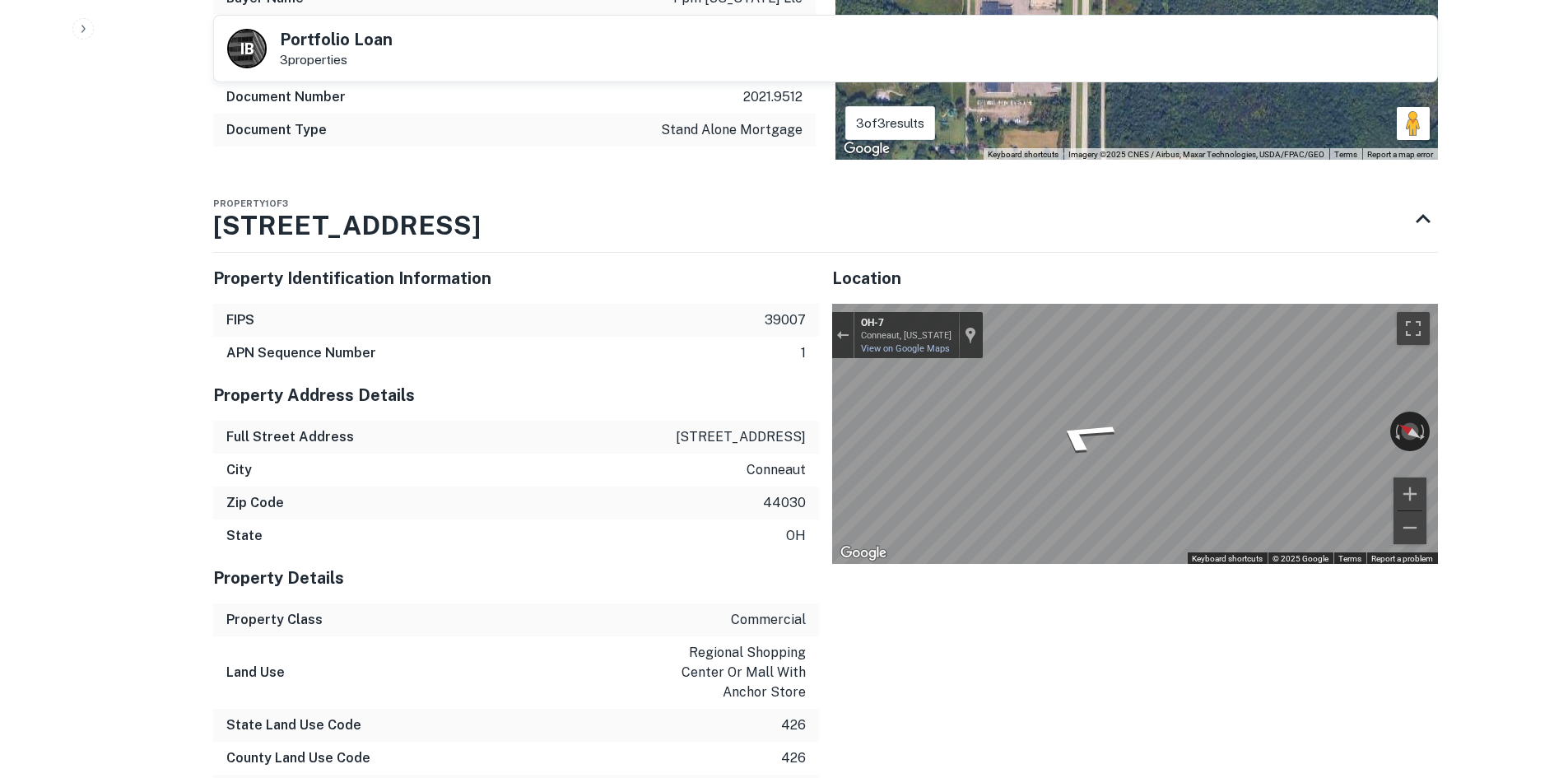
click at [1383, 436] on div "← Move left → Move right ↑ Move up ↓ Move down + Zoom in - Zoom out OH-7 Connea…" at bounding box center [1135, 433] width 606 height 260
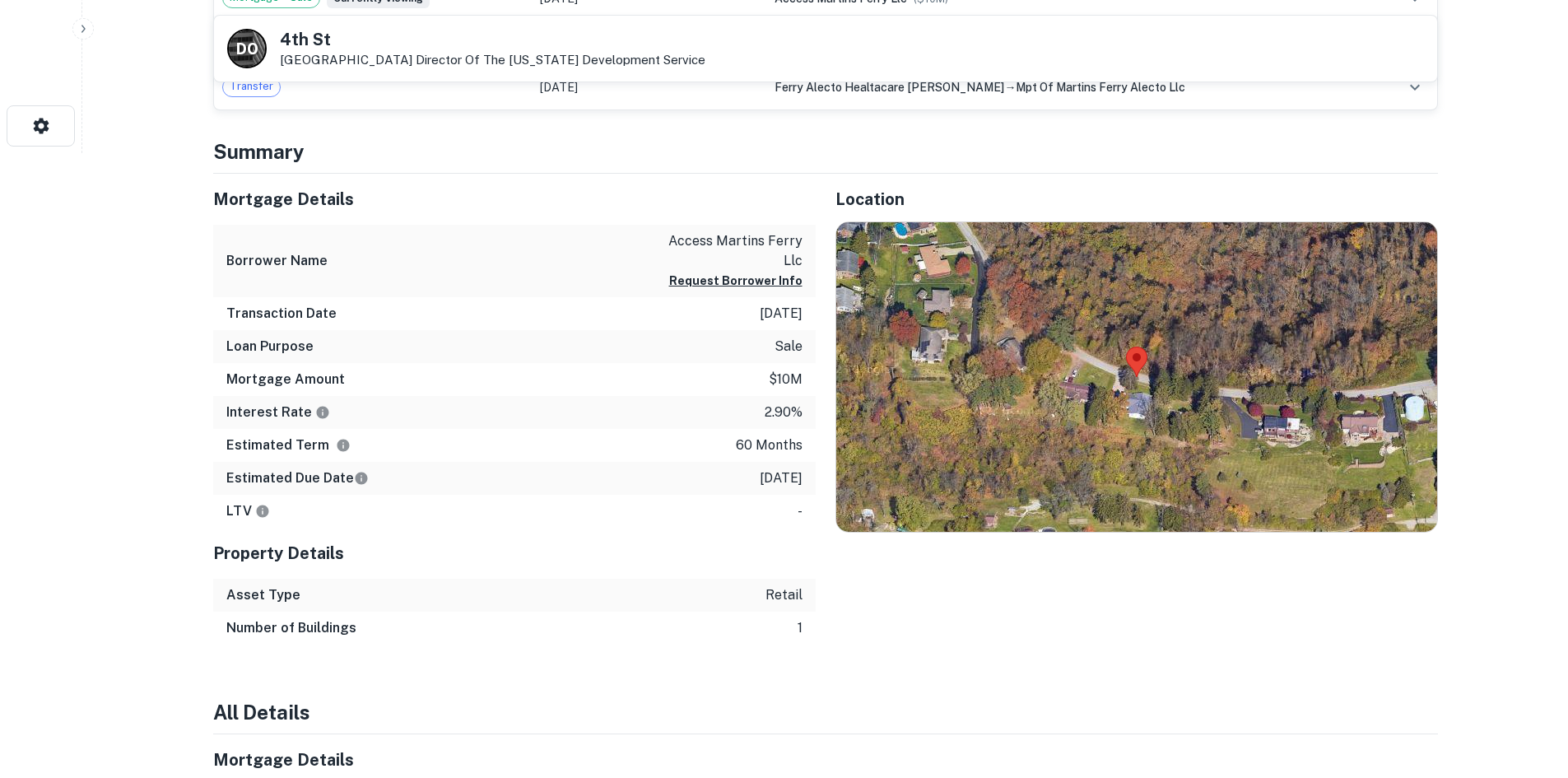
scroll to position [685, 0]
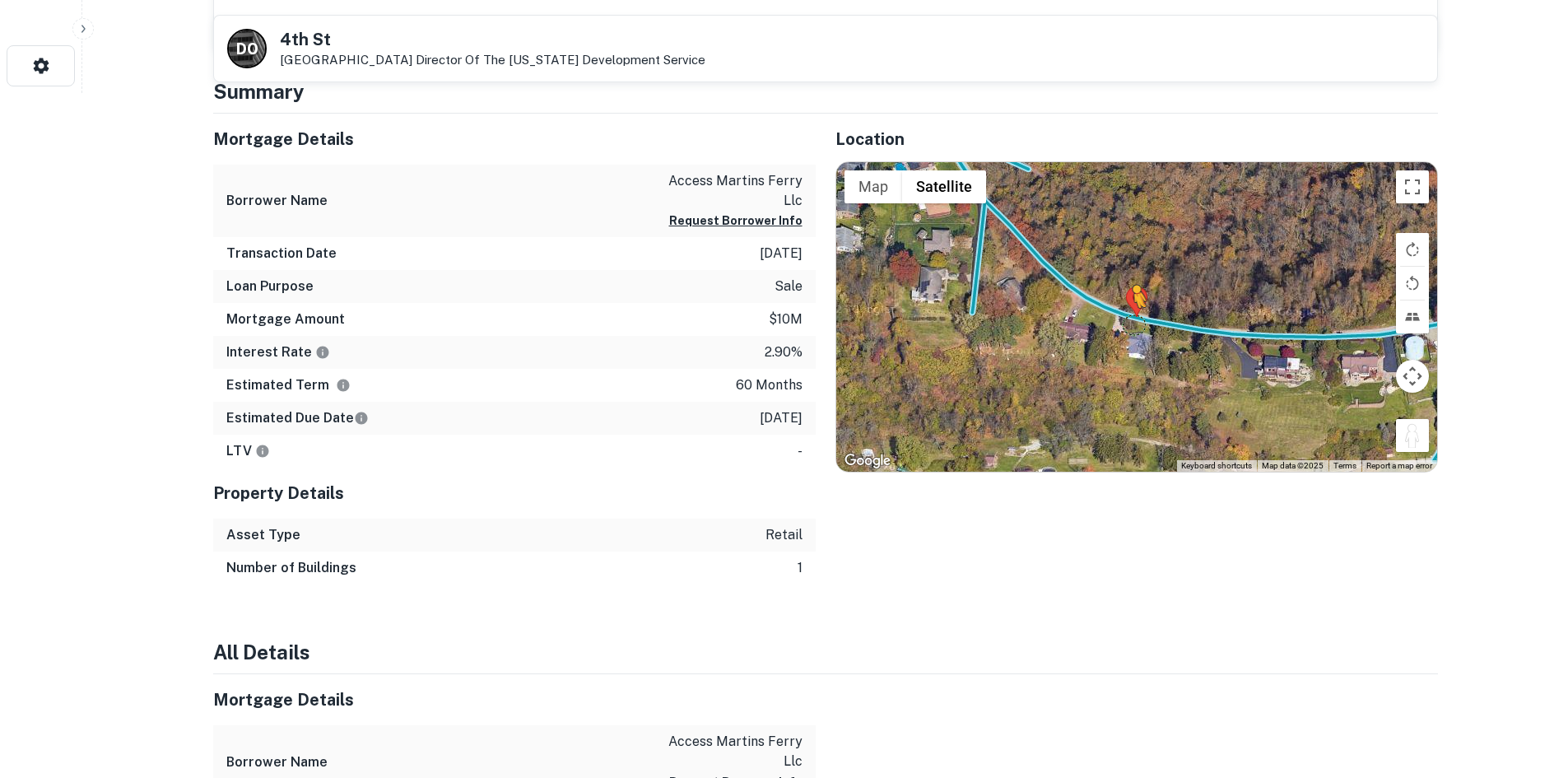
drag, startPoint x: 1412, startPoint y: 439, endPoint x: 1129, endPoint y: 317, distance: 308.2
click at [1129, 317] on div "To activate drag with keyboard, press Alt + Enter. Once in keyboard drag state,…" at bounding box center [1137, 317] width 601 height 310
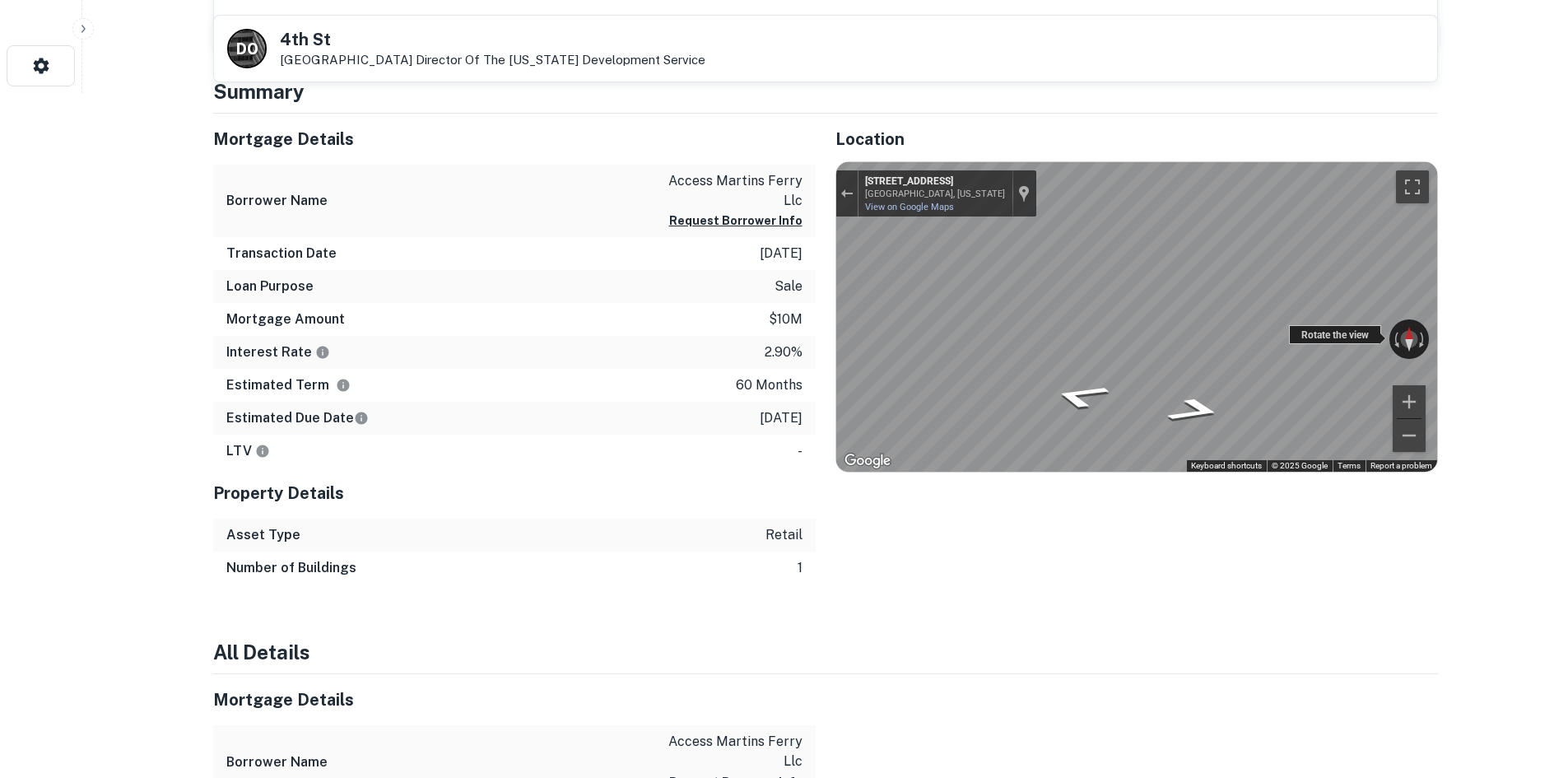
click at [911, 289] on div "← Move left → Move right ↑ Move up ↓ Move down + Zoom in - Zoom out [STREET_ADD…" at bounding box center [1137, 317] width 601 height 310
drag, startPoint x: 1292, startPoint y: 334, endPoint x: 637, endPoint y: 264, distance: 658.7
click at [638, 264] on div "Mortgage Details Borrower Name access martins ferry llc Request Borrower Info T…" at bounding box center [816, 349] width 1245 height 472
click at [715, 310] on div "Mortgage Details Borrower Name access martins ferry llc Request Borrower Info T…" at bounding box center [816, 349] width 1245 height 472
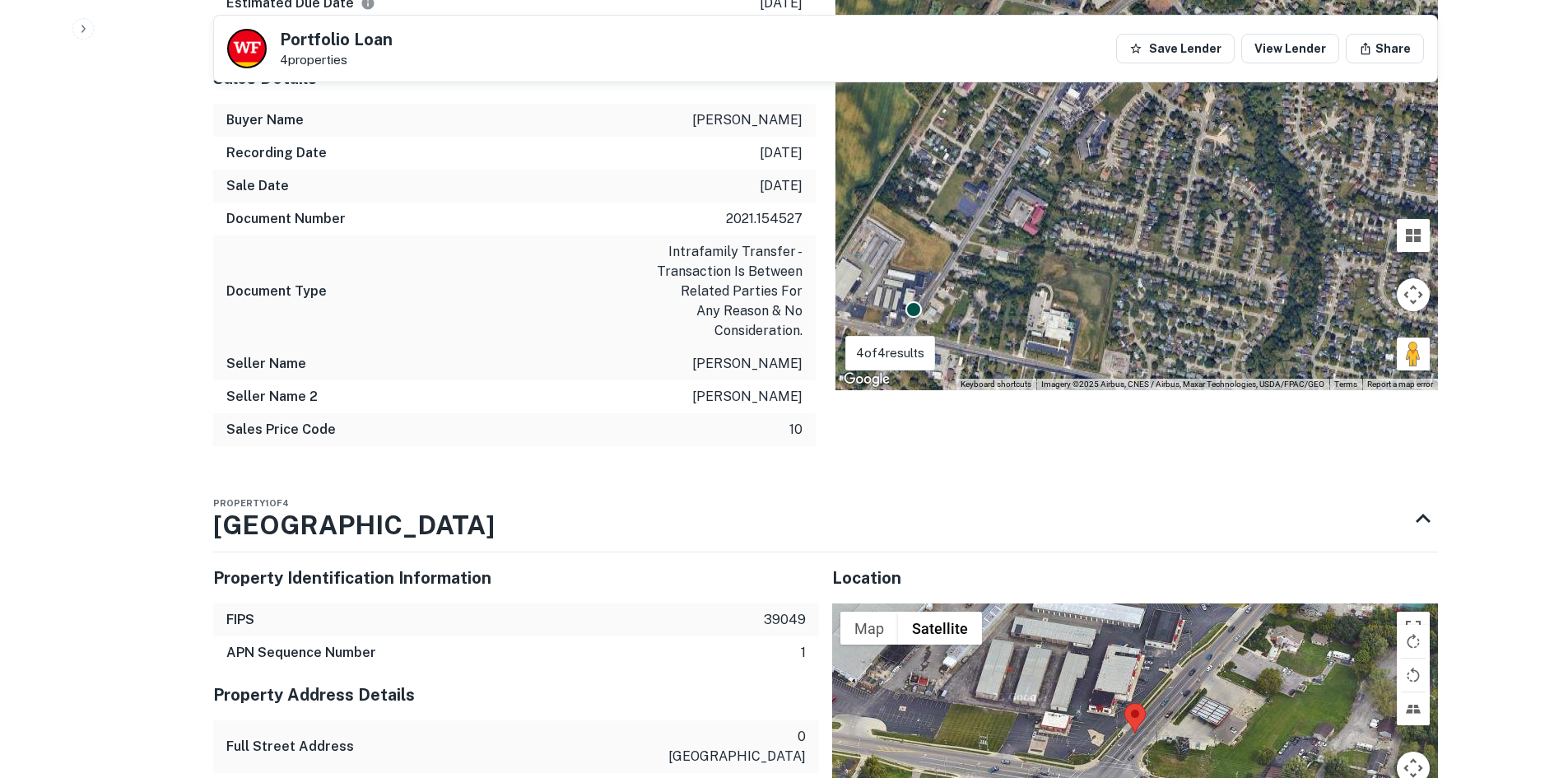
scroll to position [1565, 0]
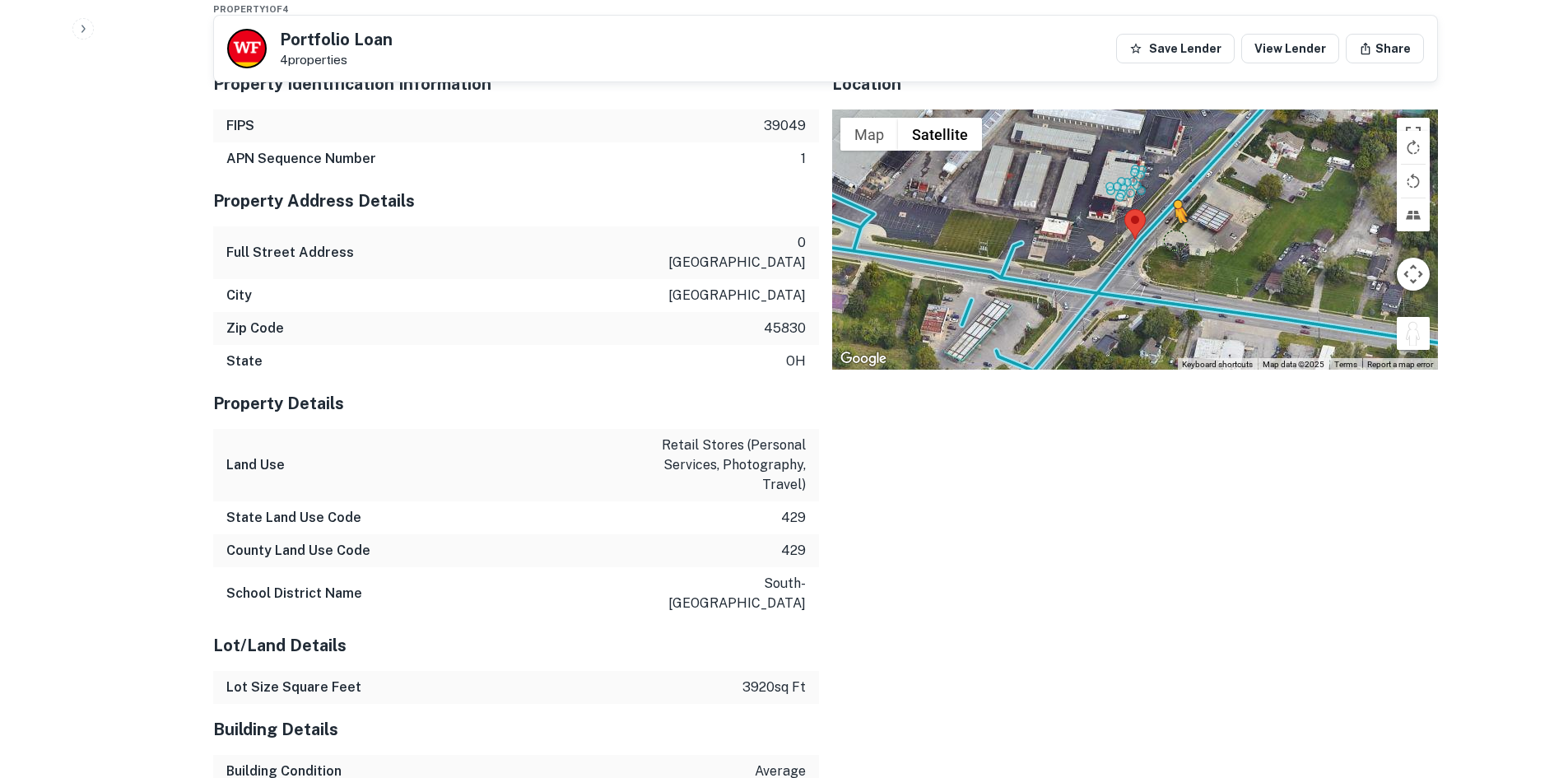
drag, startPoint x: 1418, startPoint y: 310, endPoint x: 1149, endPoint y: 214, distance: 285.6
click at [1149, 214] on div "To activate drag with keyboard, press Alt + Enter. Once in keyboard drag state,…" at bounding box center [1135, 240] width 606 height 260
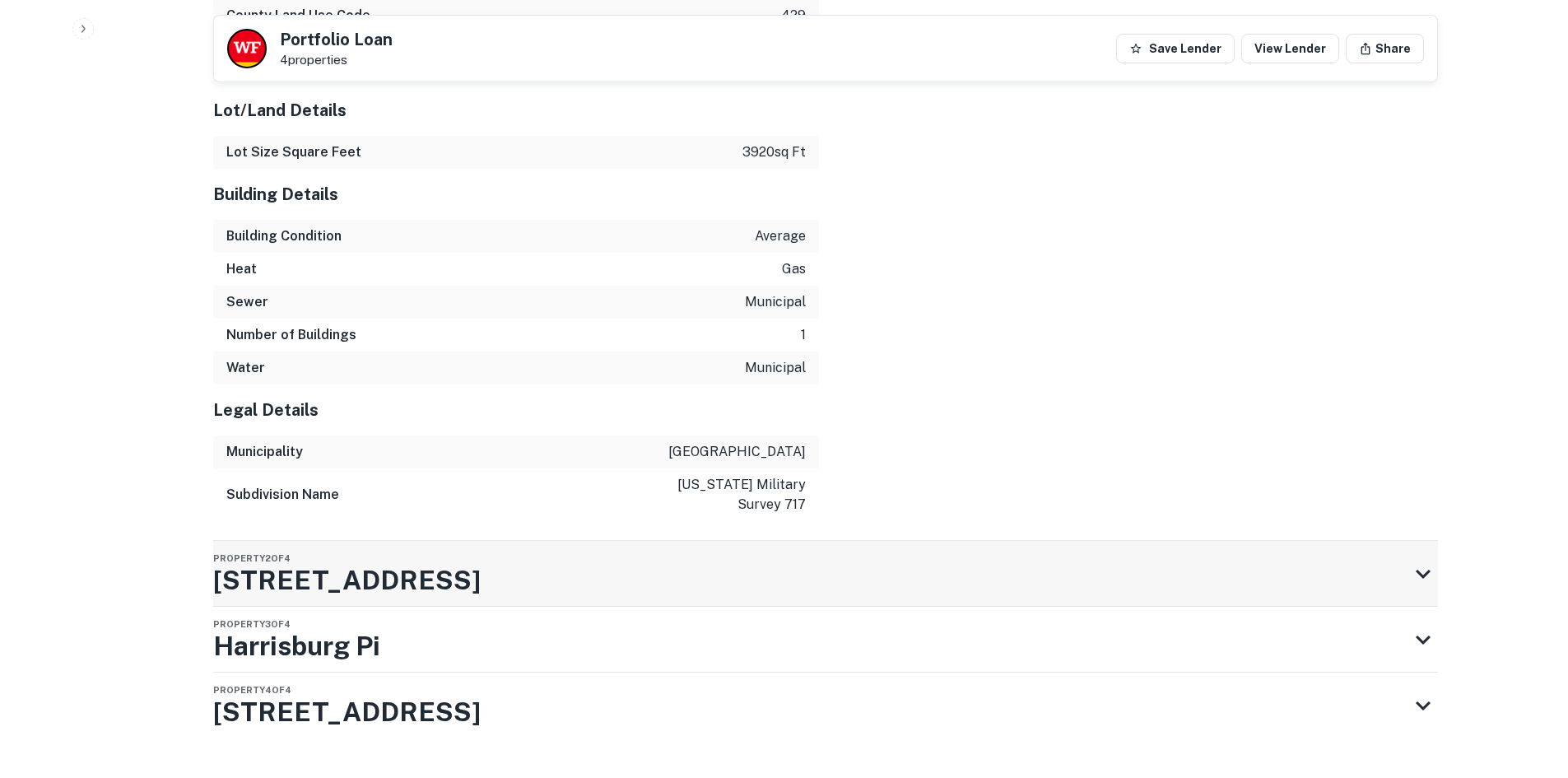
click at [543, 541] on div "Property 2 of 4 [STREET_ADDRESS]" at bounding box center [811, 574] width 1195 height 66
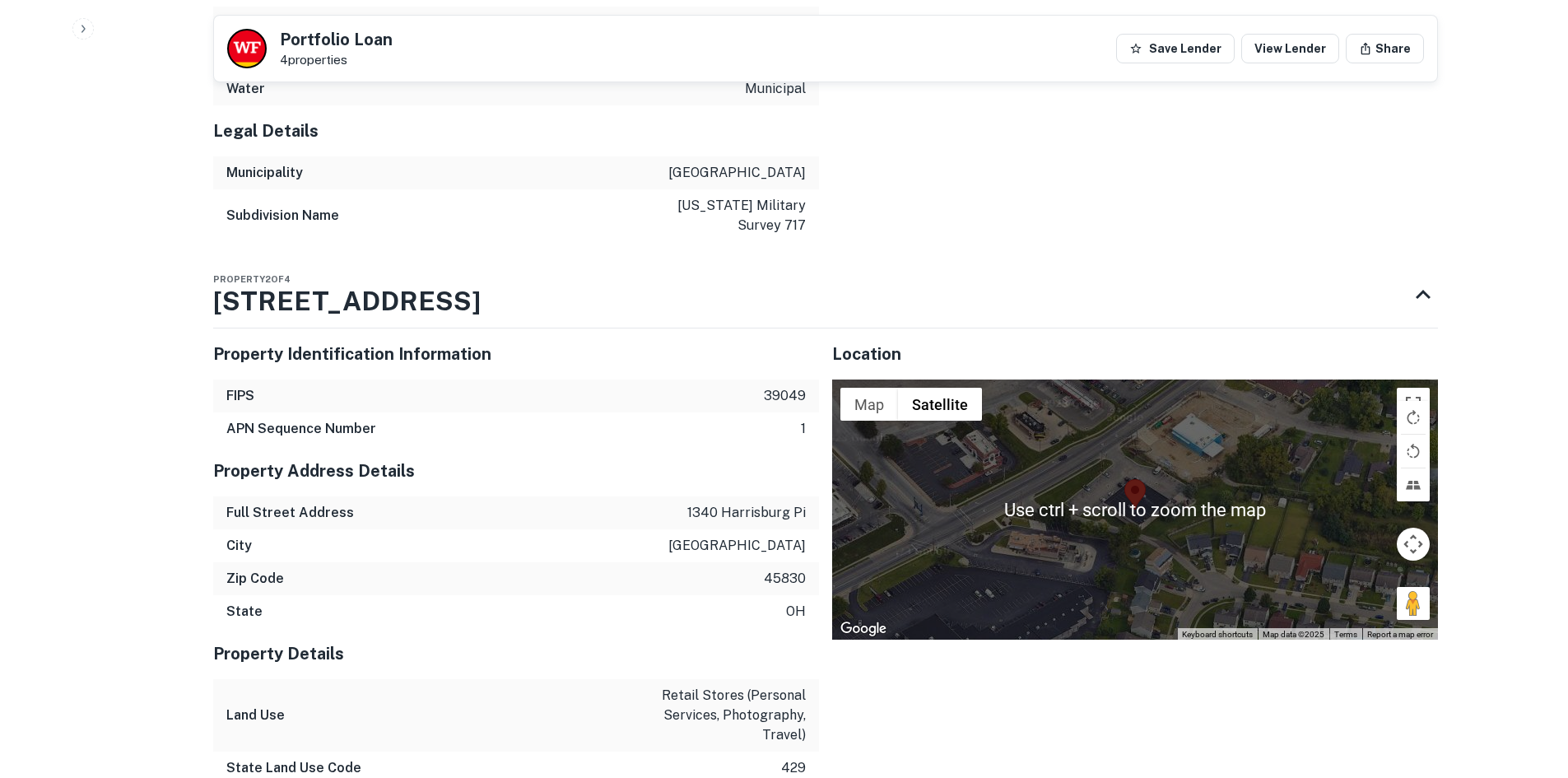
scroll to position [2394, 0]
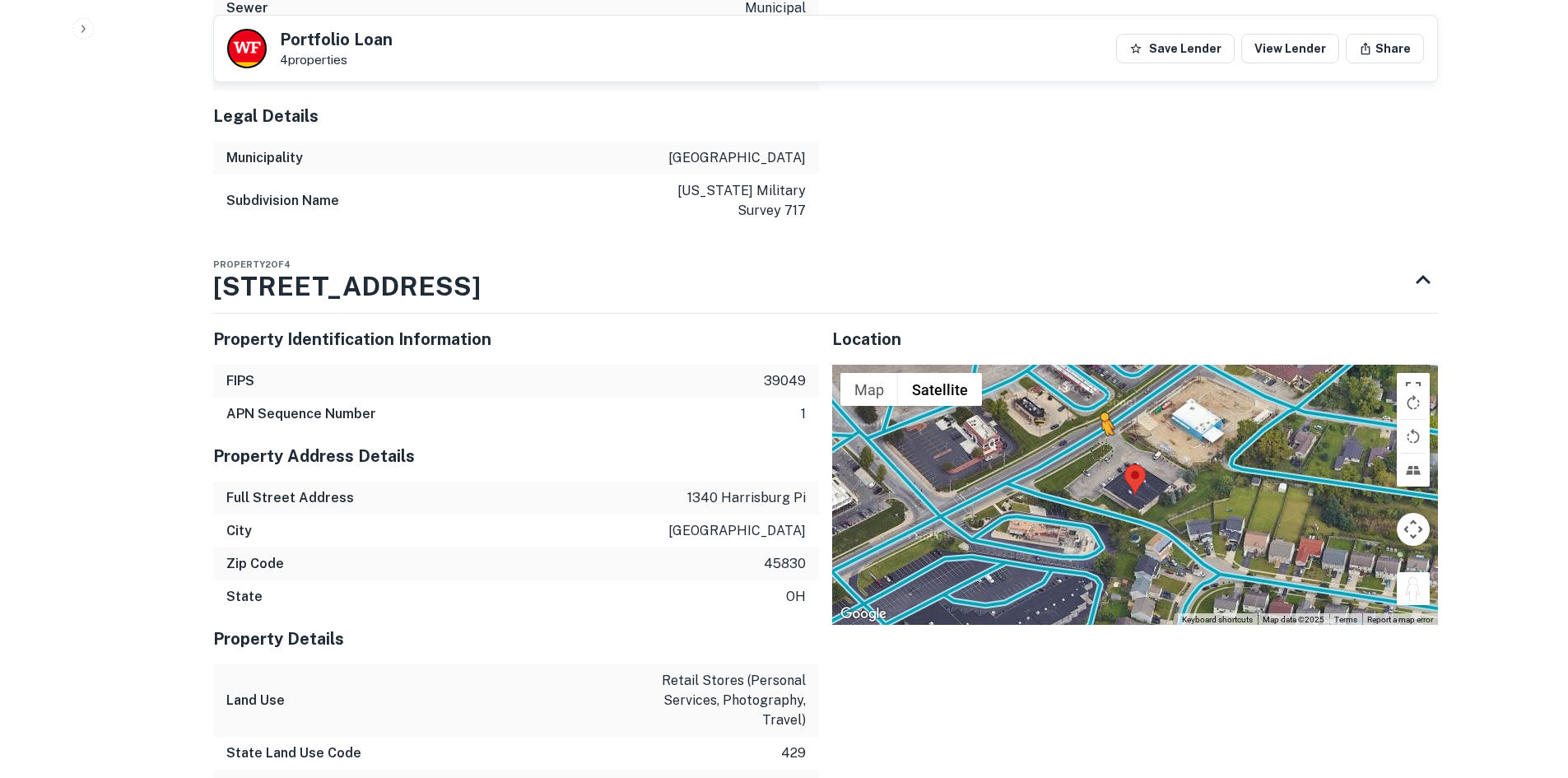
drag, startPoint x: 1419, startPoint y: 548, endPoint x: 1099, endPoint y: 412, distance: 347.7
click at [1099, 412] on div "To activate drag with keyboard, press Alt + Enter. Once in keyboard drag state,…" at bounding box center [1135, 494] width 606 height 260
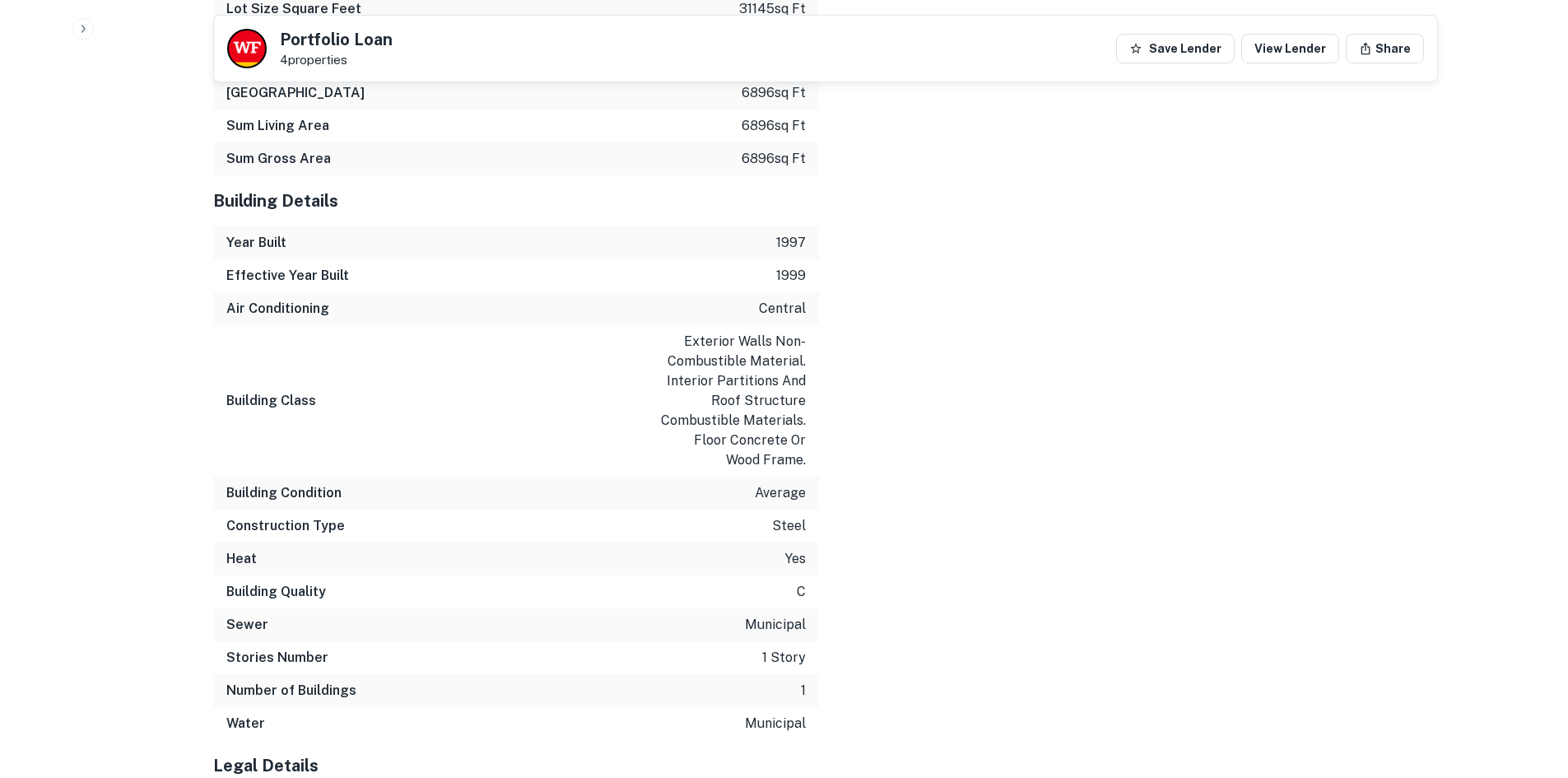
scroll to position [3598, 0]
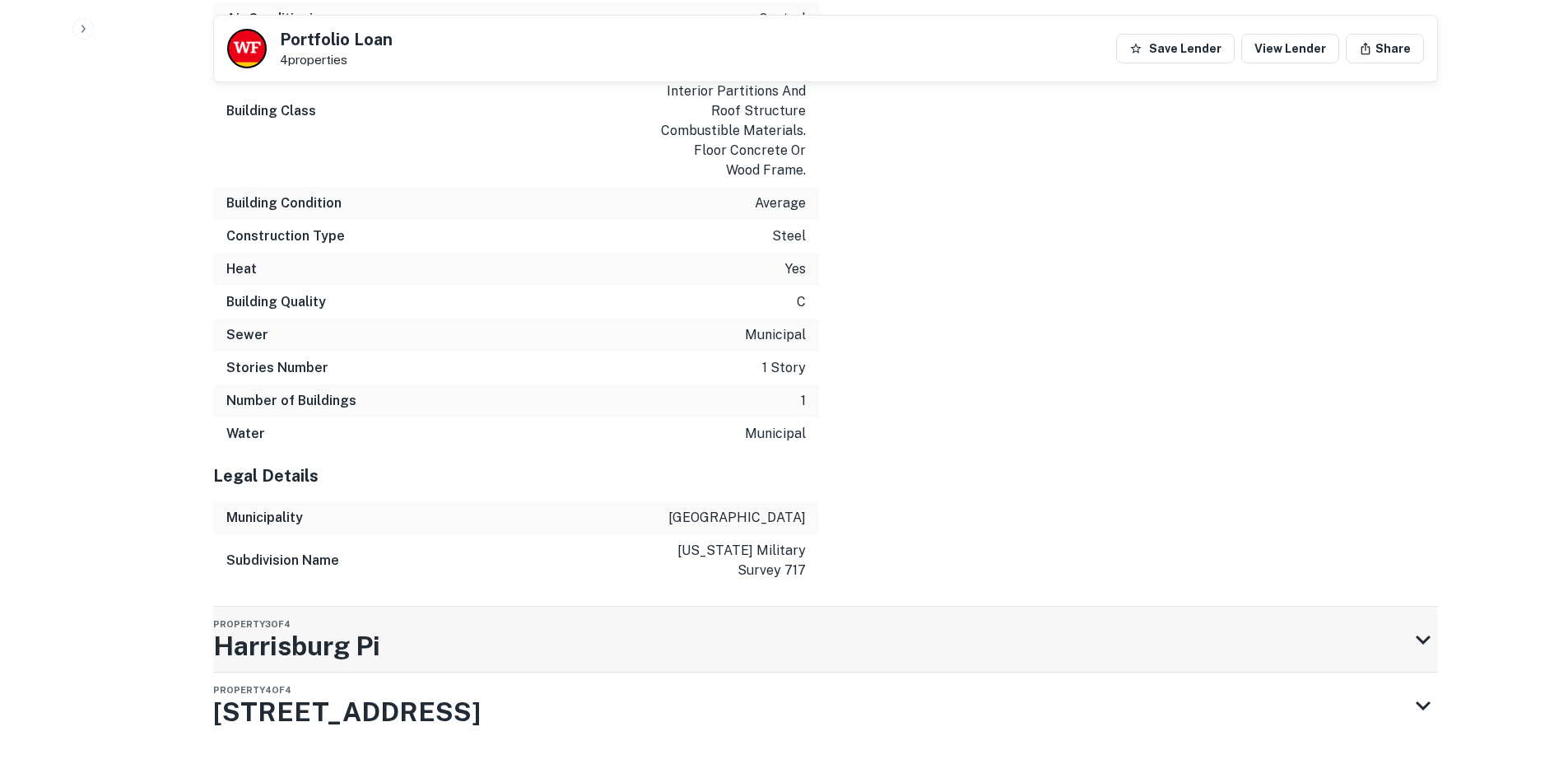
click at [747, 614] on div "Property 3 of 4 Harrisburg Pi" at bounding box center [811, 639] width 1195 height 66
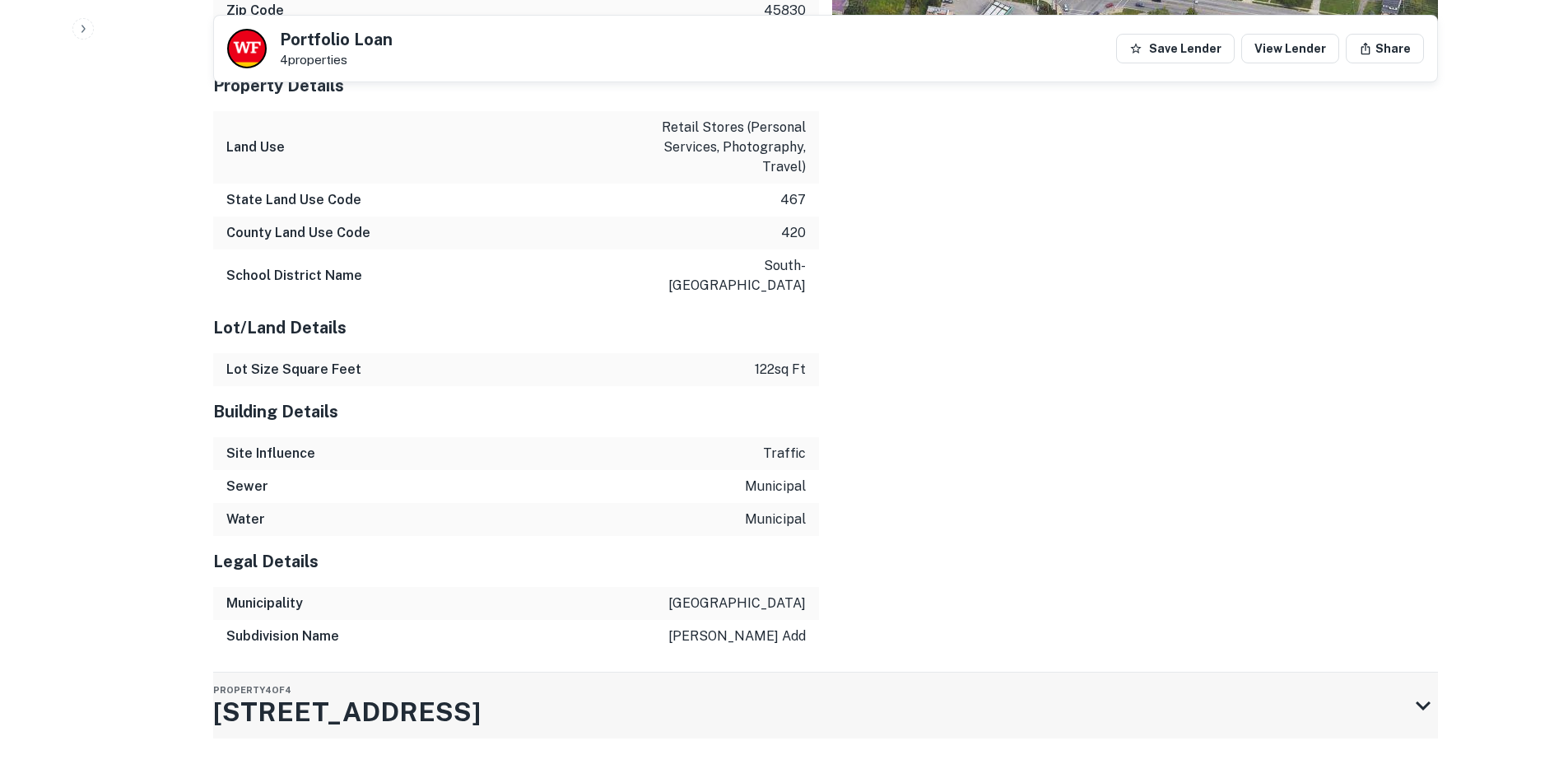
click at [713, 673] on div "Property 4 of 4 1332 Harrisburg Pike" at bounding box center [811, 705] width 1195 height 66
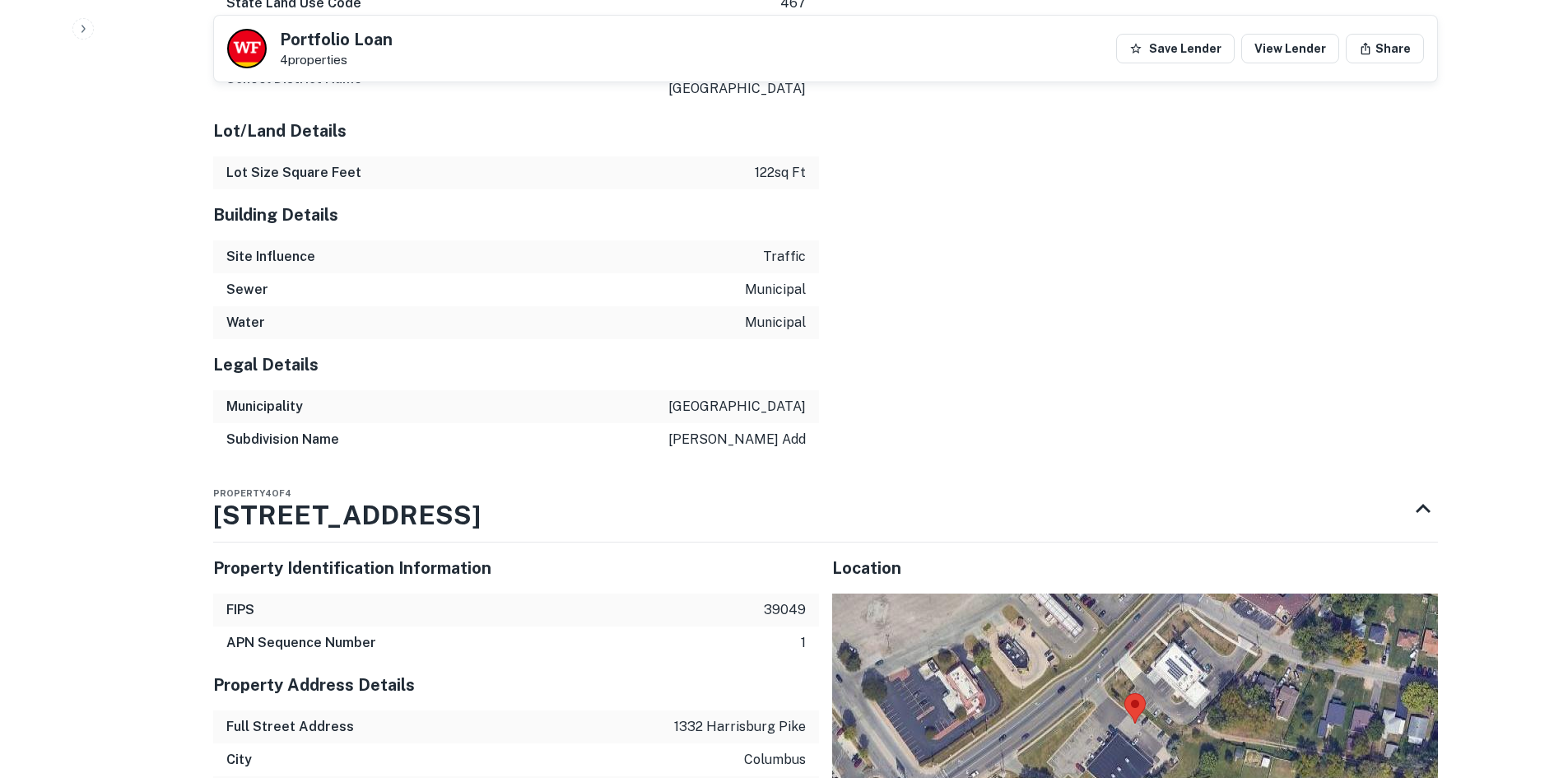
scroll to position [4723, 0]
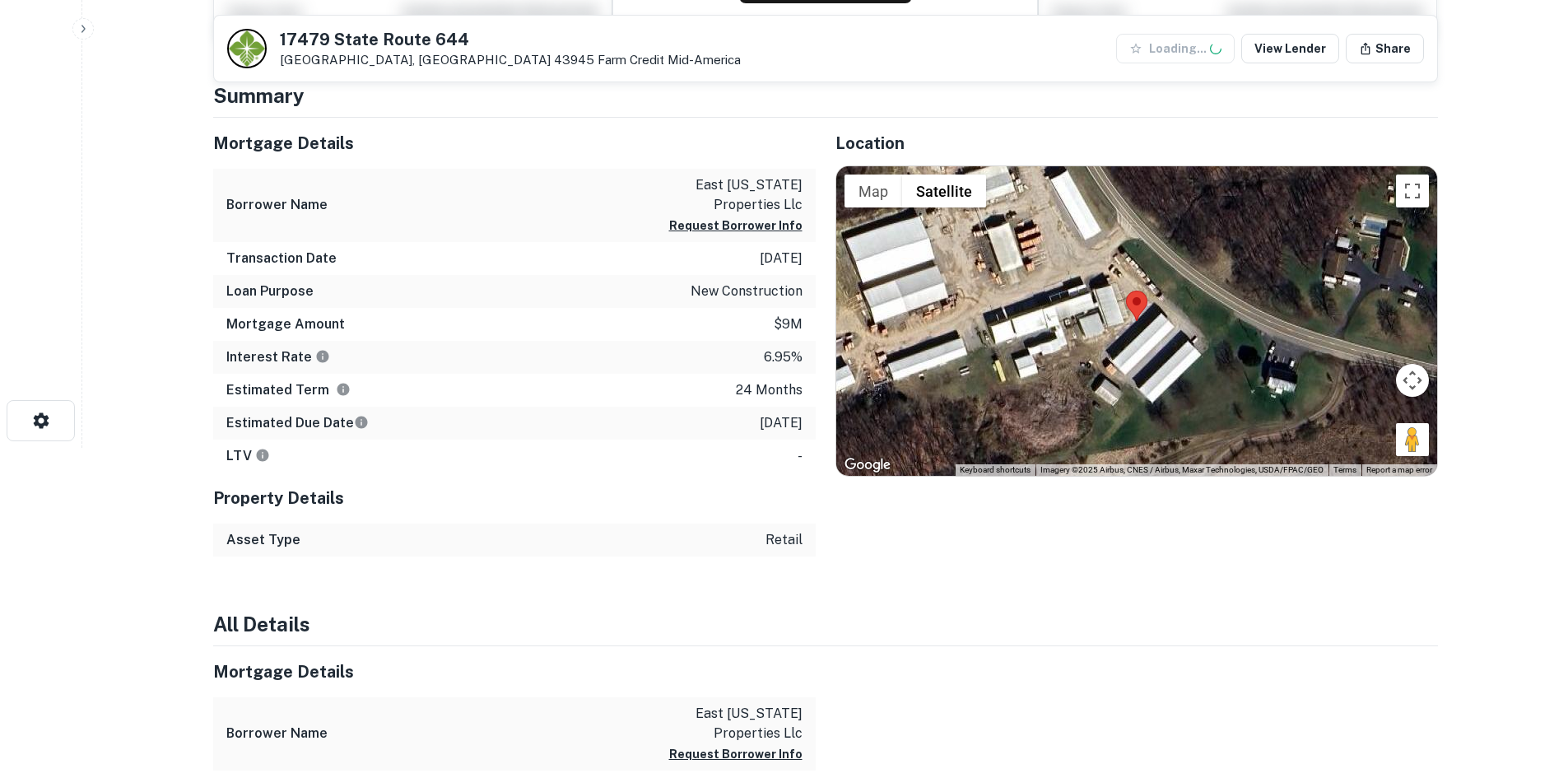
scroll to position [330, 0]
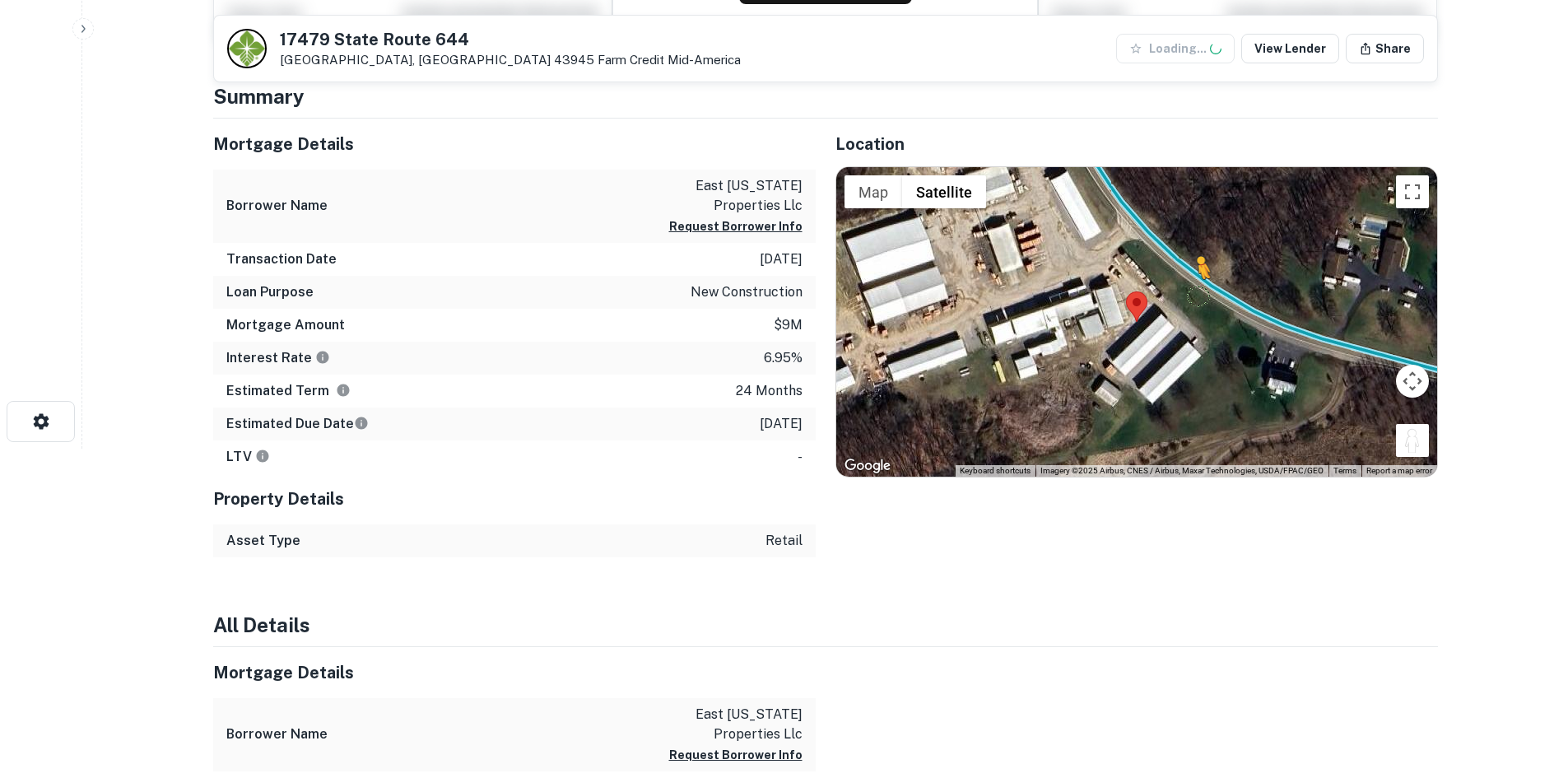
drag, startPoint x: 1404, startPoint y: 437, endPoint x: 1189, endPoint y: 289, distance: 261.0
click at [1189, 289] on div "To activate drag with keyboard, press Alt + Enter. Once in keyboard drag state,…" at bounding box center [1137, 322] width 601 height 310
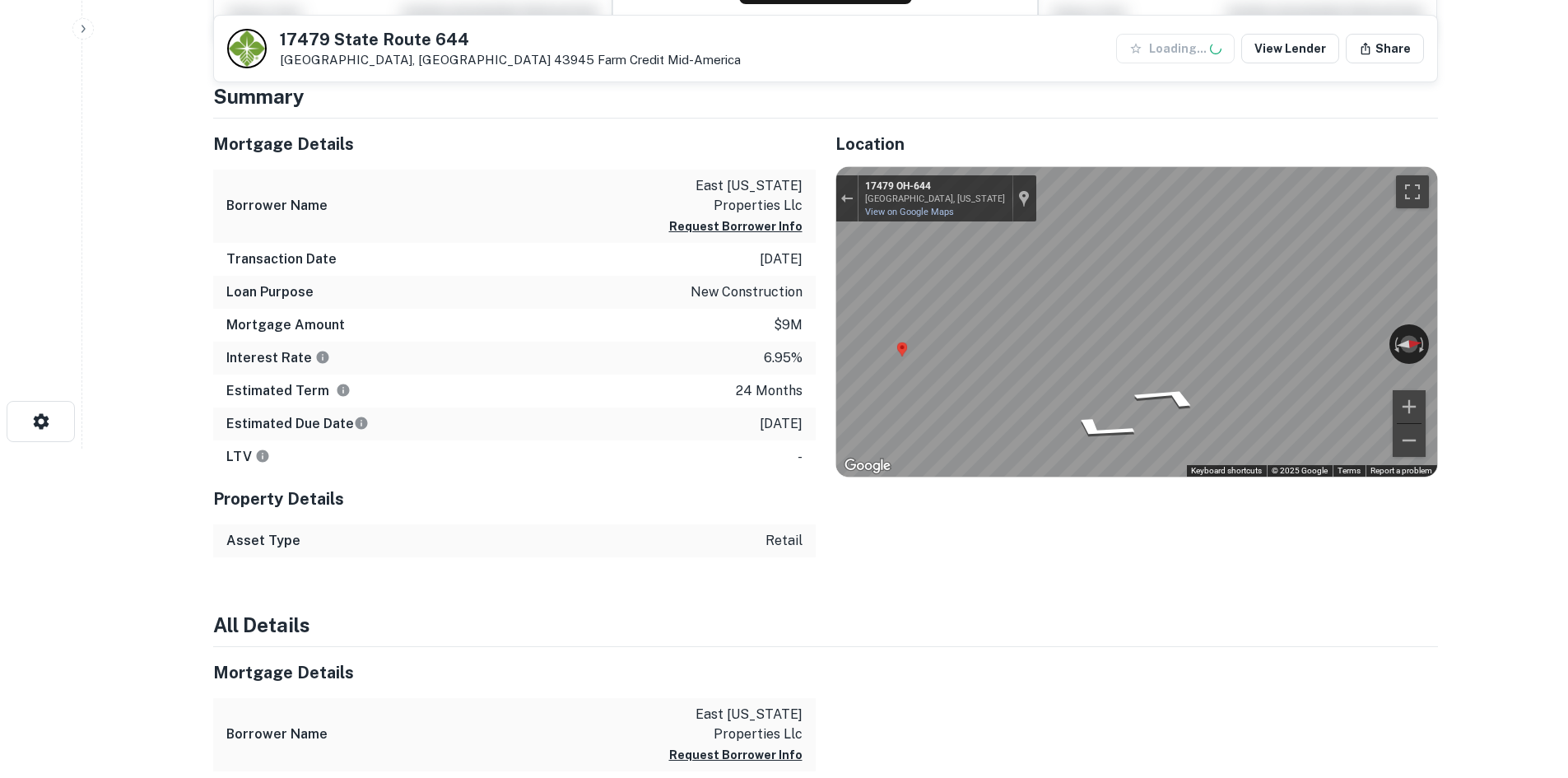
click at [1567, 325] on html "Search Borrowers Contacts Saved 17479 State Route 644 Salineville, OH 43945 Far…" at bounding box center [784, 59] width 1568 height 778
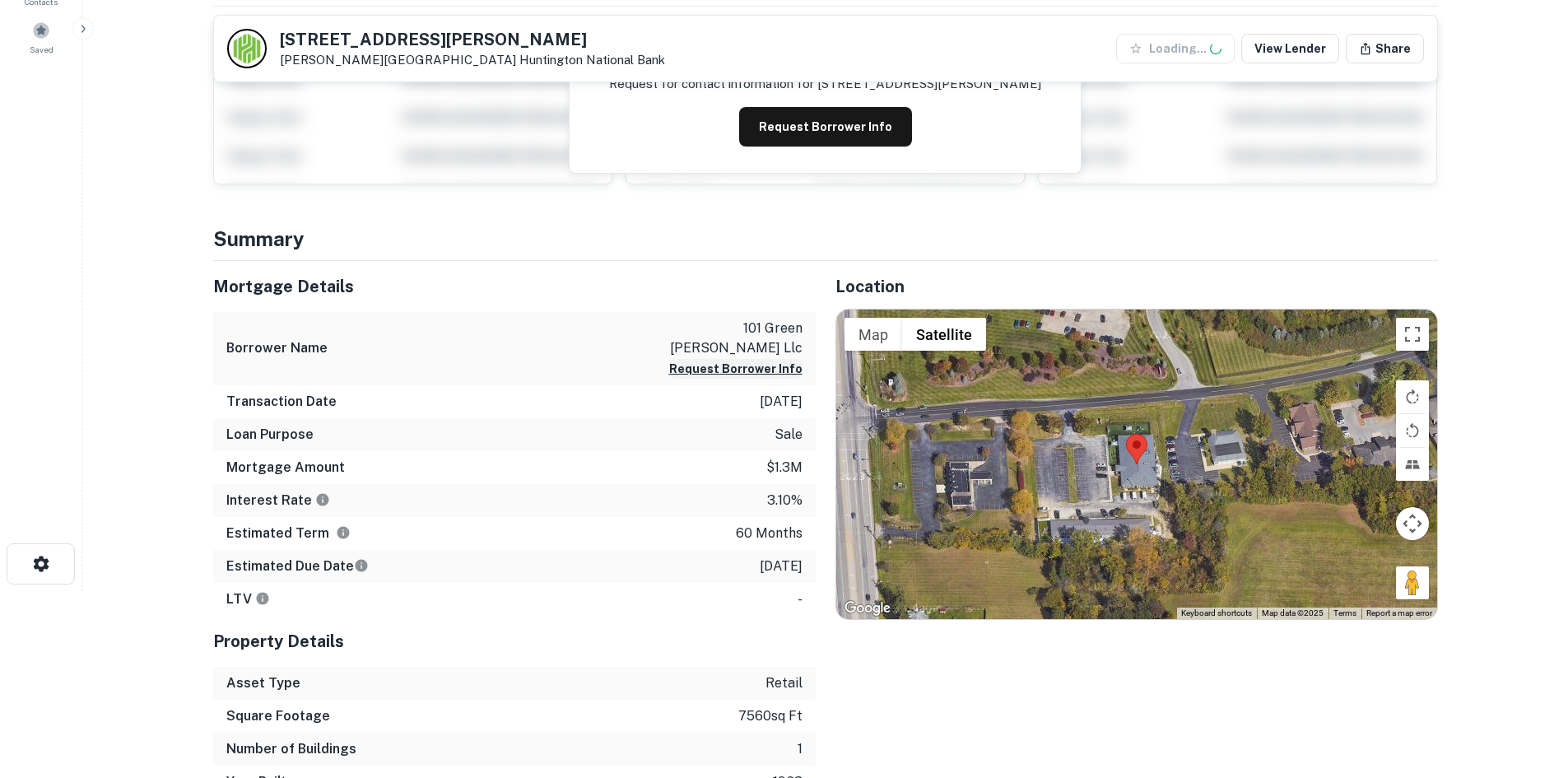
scroll to position [439, 0]
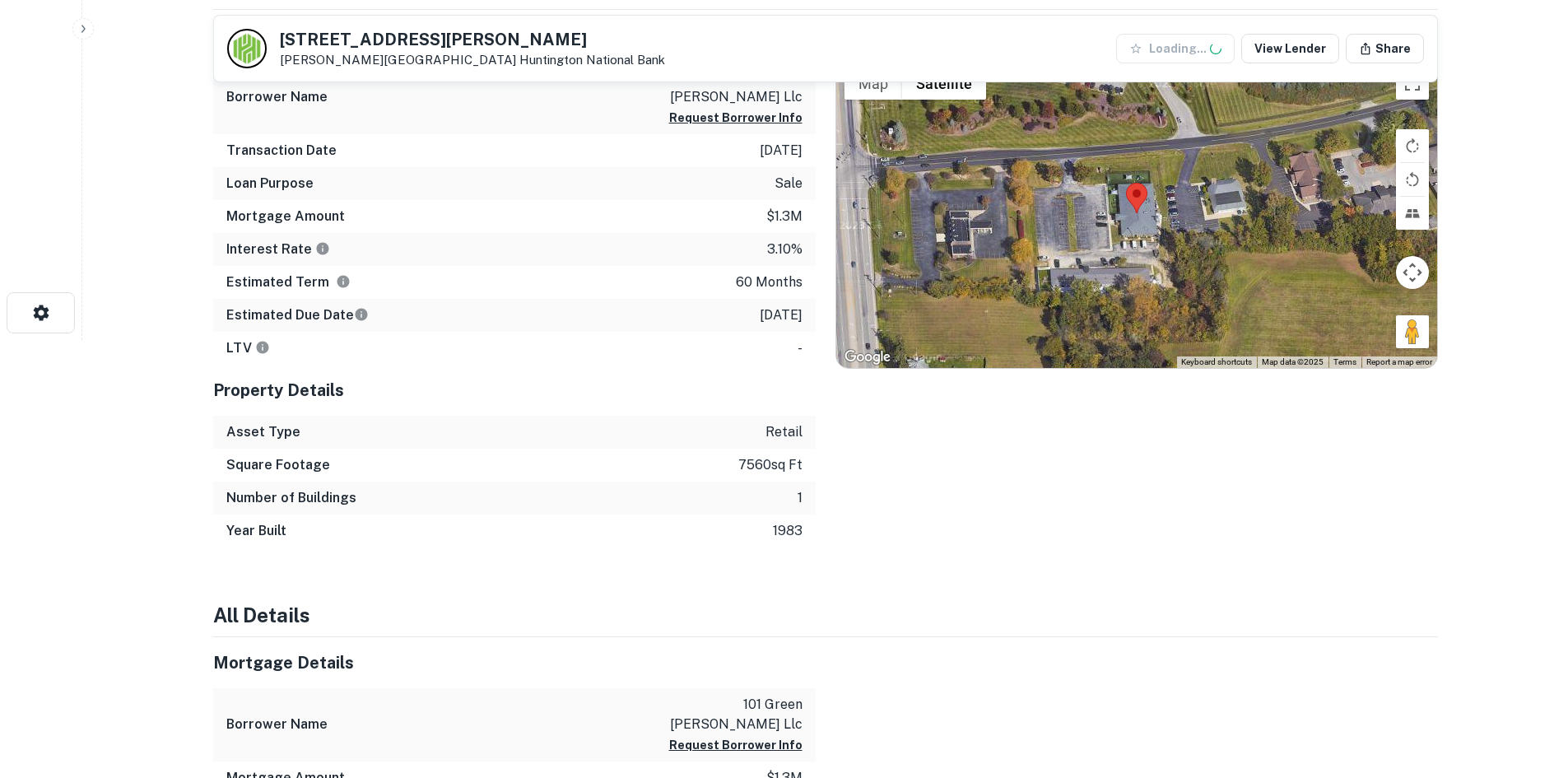
drag, startPoint x: 1414, startPoint y: 330, endPoint x: 1178, endPoint y: 248, distance: 249.8
click at [1178, 248] on div "Map Terrain Satellite Labels Keyboard shortcuts Map Data Map data ©2025 Map dat…" at bounding box center [1137, 213] width 601 height 310
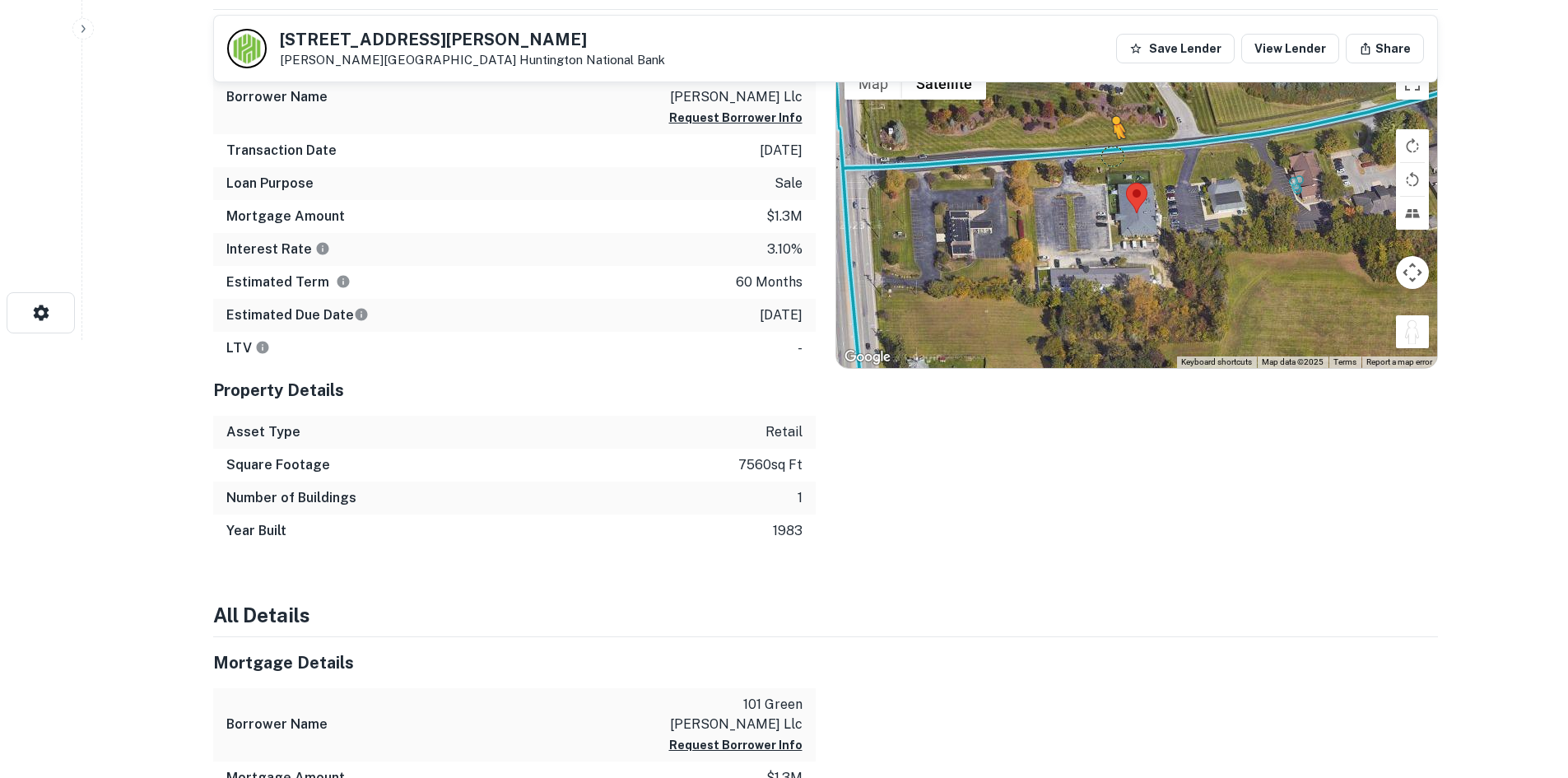
drag, startPoint x: 1423, startPoint y: 339, endPoint x: 1112, endPoint y: 156, distance: 360.8
click at [1112, 156] on div "To activate drag with keyboard, press Alt + Enter. Once in keyboard drag state,…" at bounding box center [1137, 213] width 601 height 310
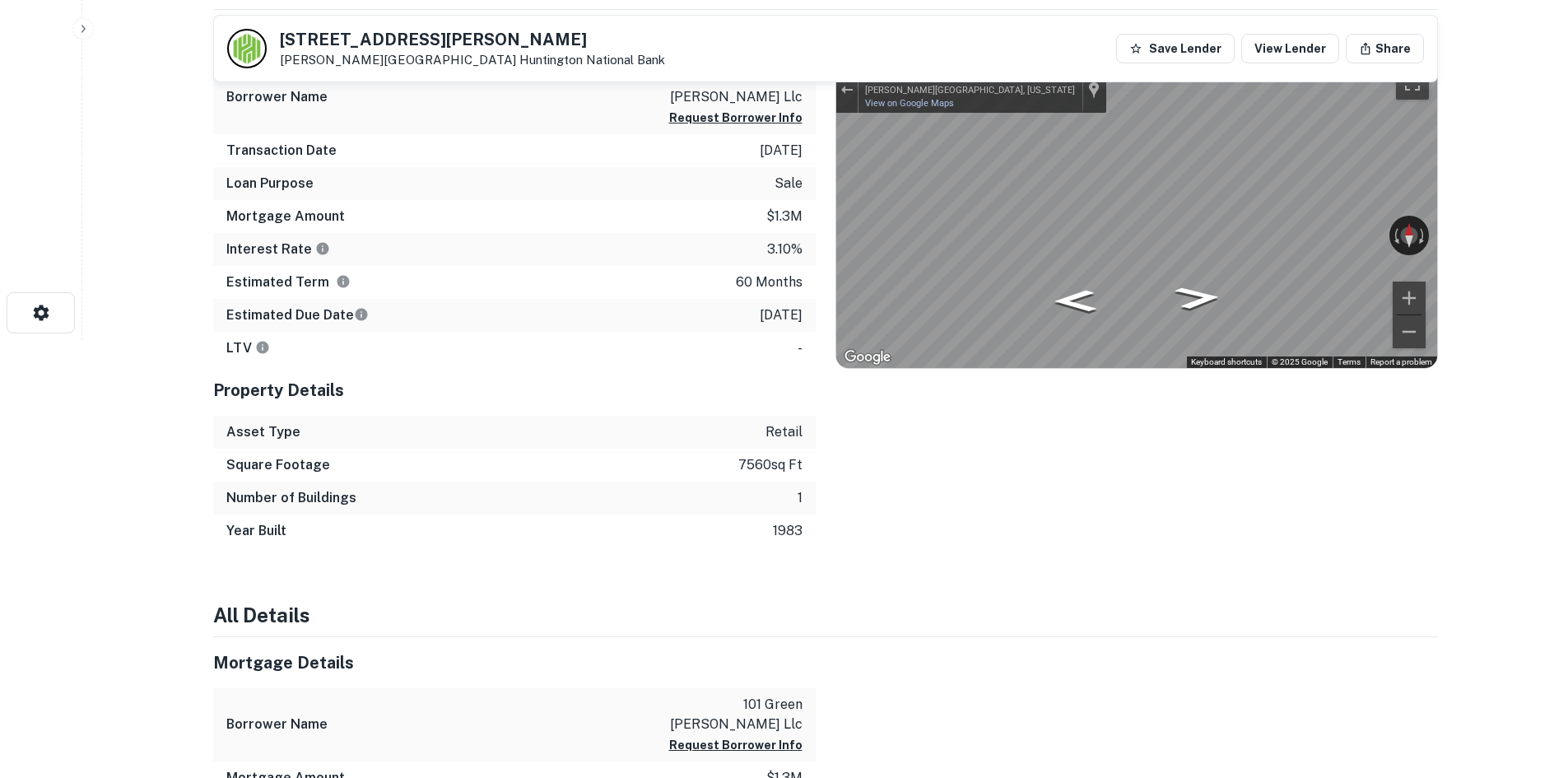
drag, startPoint x: 1288, startPoint y: 231, endPoint x: 806, endPoint y: 227, distance: 482.0
click at [776, 227] on div "Mortgage Details Borrower Name 101 green meadows llc Request Borrower Info Tran…" at bounding box center [816, 278] width 1245 height 538
click at [565, 211] on div "Mortgage Details Borrower Name 101 green meadows llc Request Borrower Info Tran…" at bounding box center [816, 278] width 1245 height 538
click at [707, 217] on div "Mortgage Details Borrower Name 101 green meadows llc Request Borrower Info Tran…" at bounding box center [816, 278] width 1245 height 538
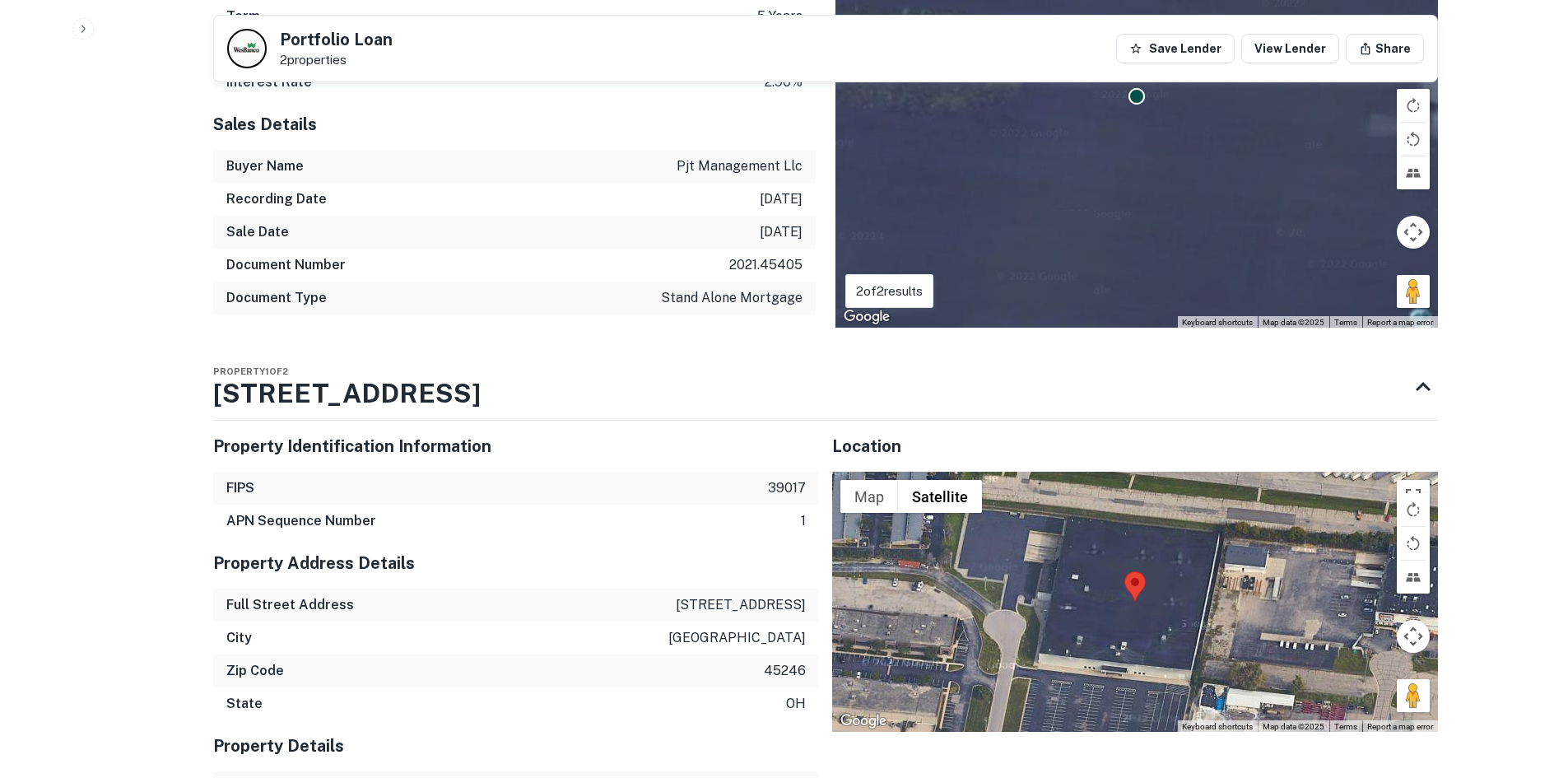
scroll to position [1235, 0]
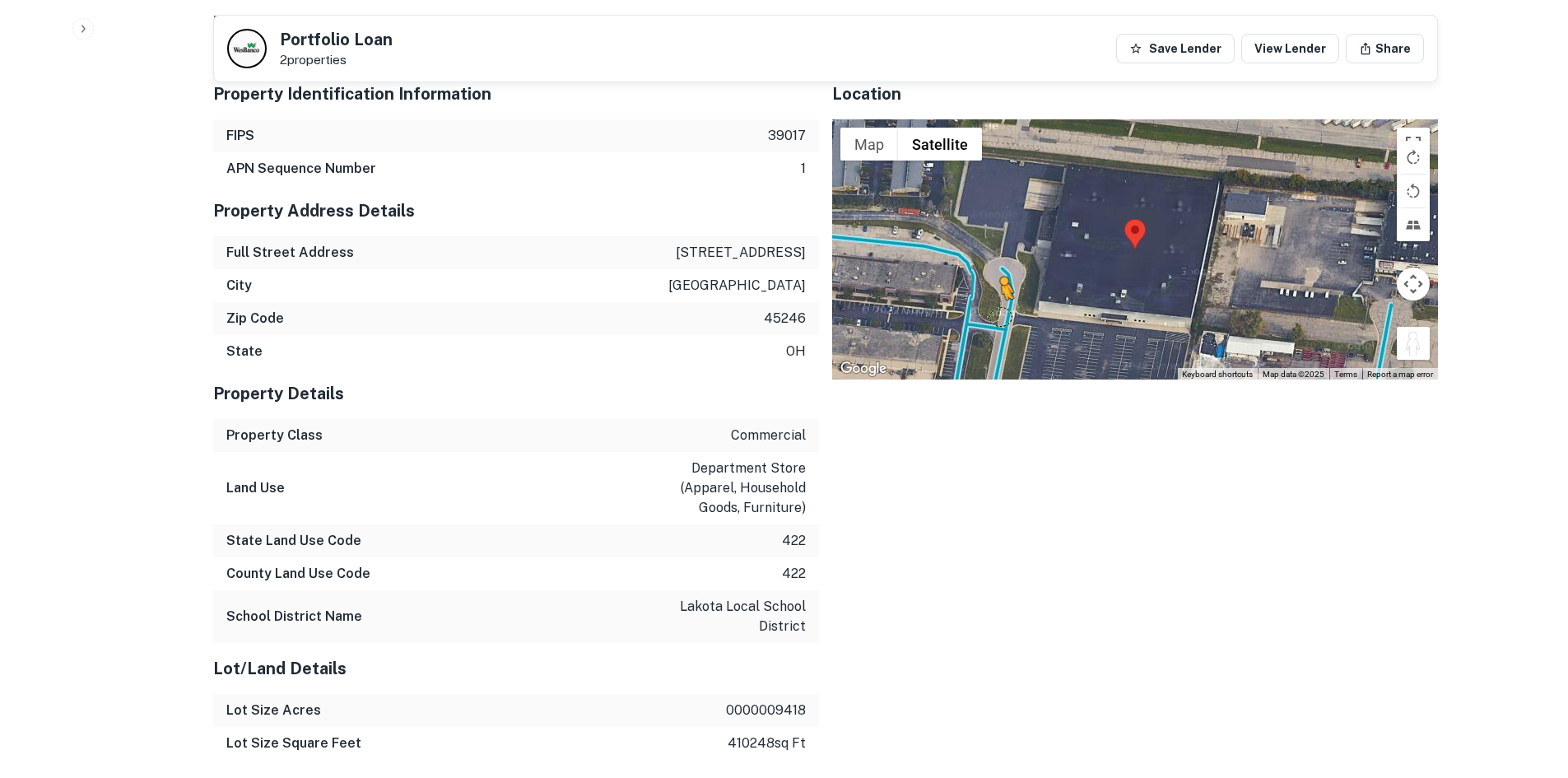
drag, startPoint x: 1422, startPoint y: 344, endPoint x: 994, endPoint y: 316, distance: 428.9
click at [994, 316] on div "To activate drag with keyboard, press Alt + Enter. Once in keyboard drag state,…" at bounding box center [1135, 249] width 606 height 260
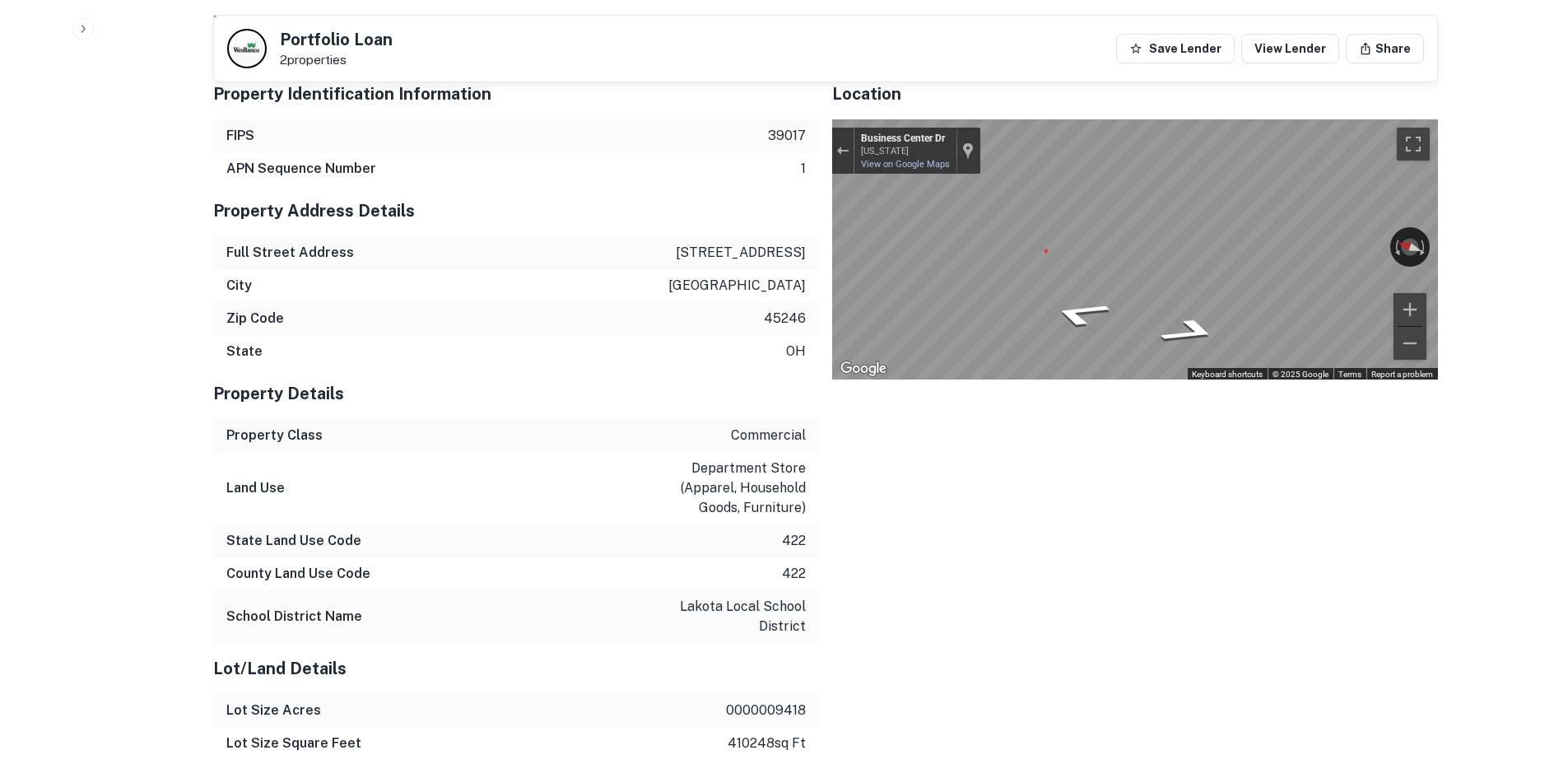
click at [1204, 330] on icon "Go South, Business Center Dr" at bounding box center [1185, 330] width 117 height 41
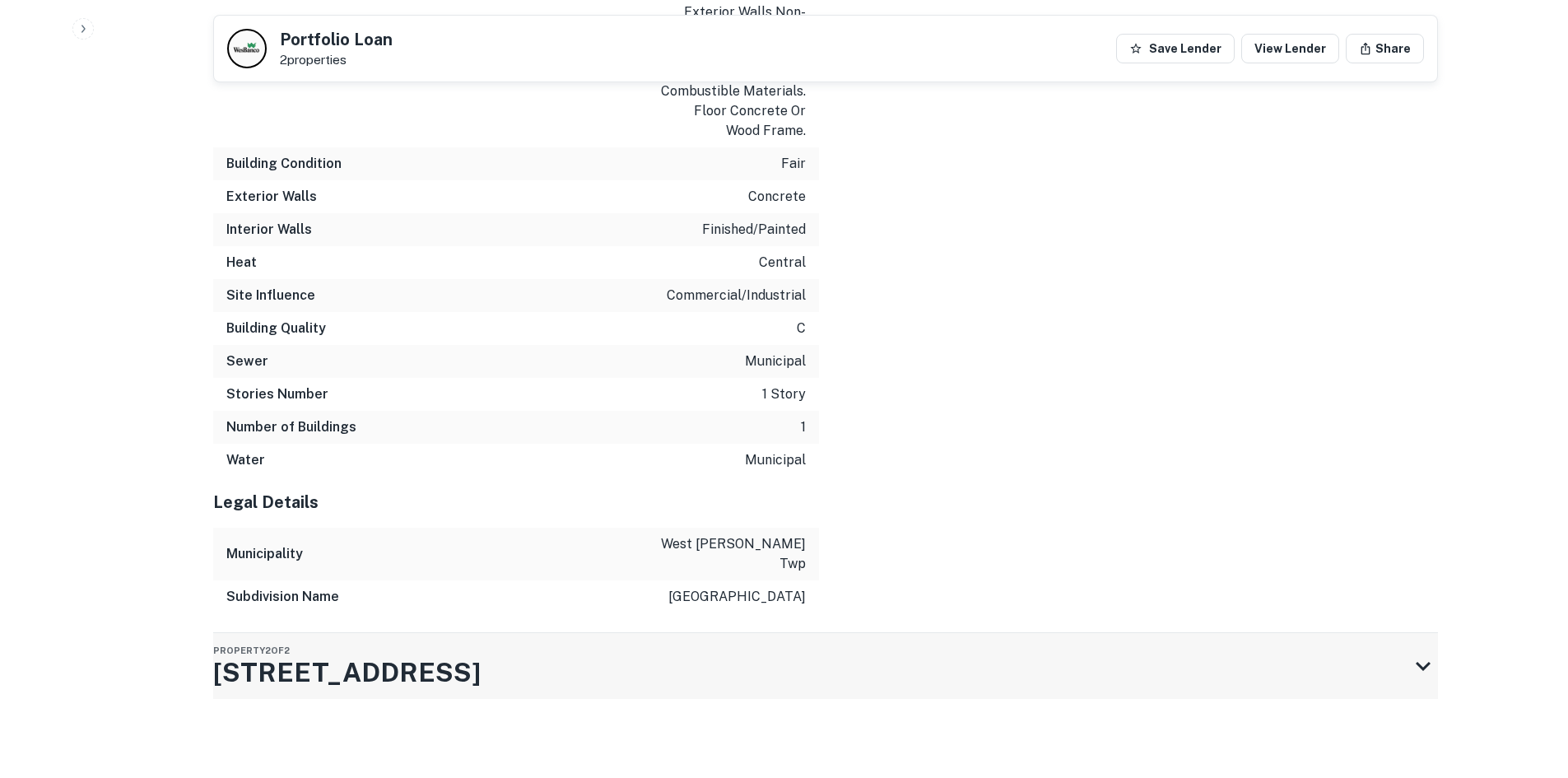
click at [481, 656] on h3 "10132 Business Center Dr" at bounding box center [347, 673] width 267 height 40
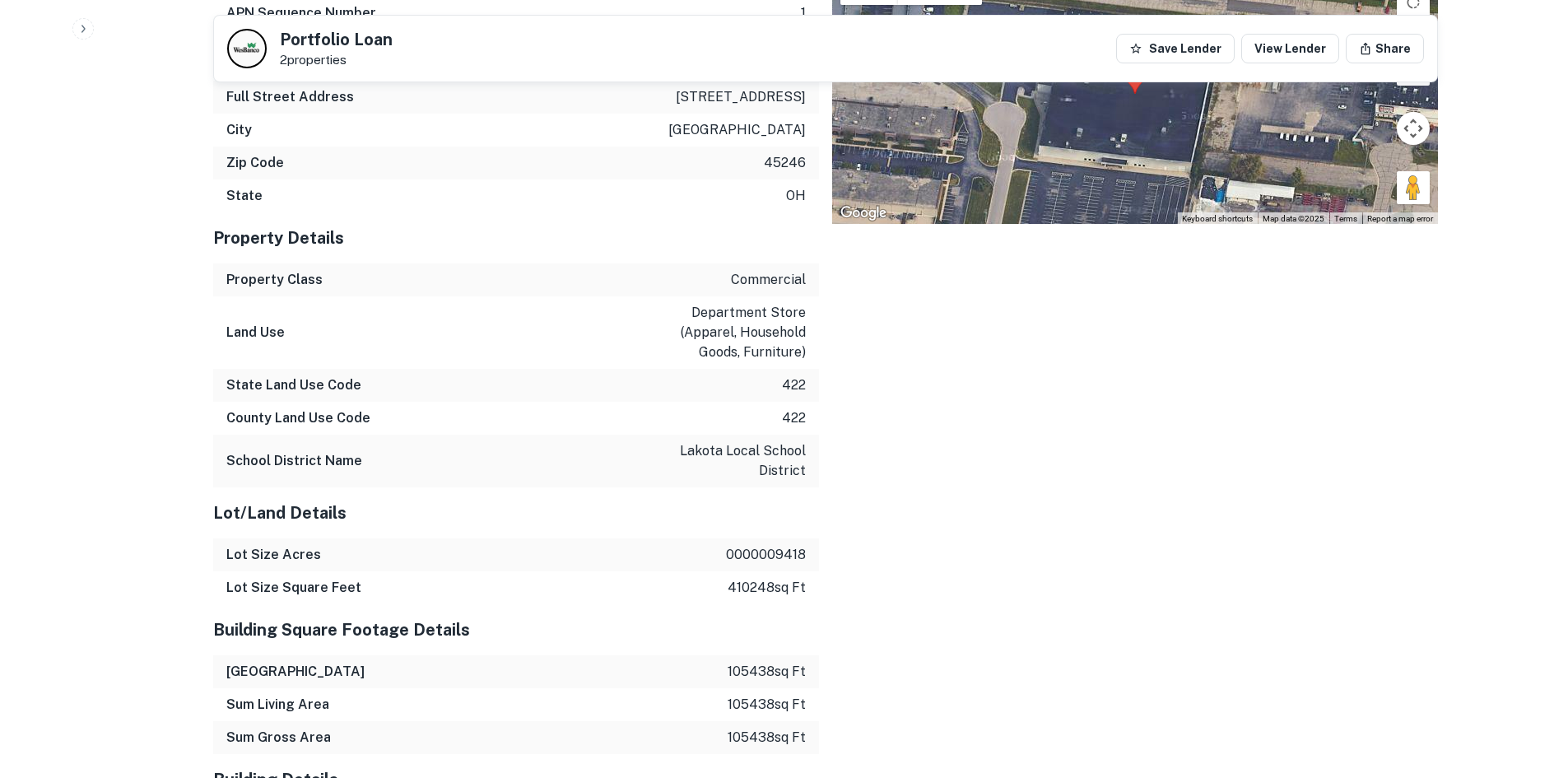
scroll to position [3005, 0]
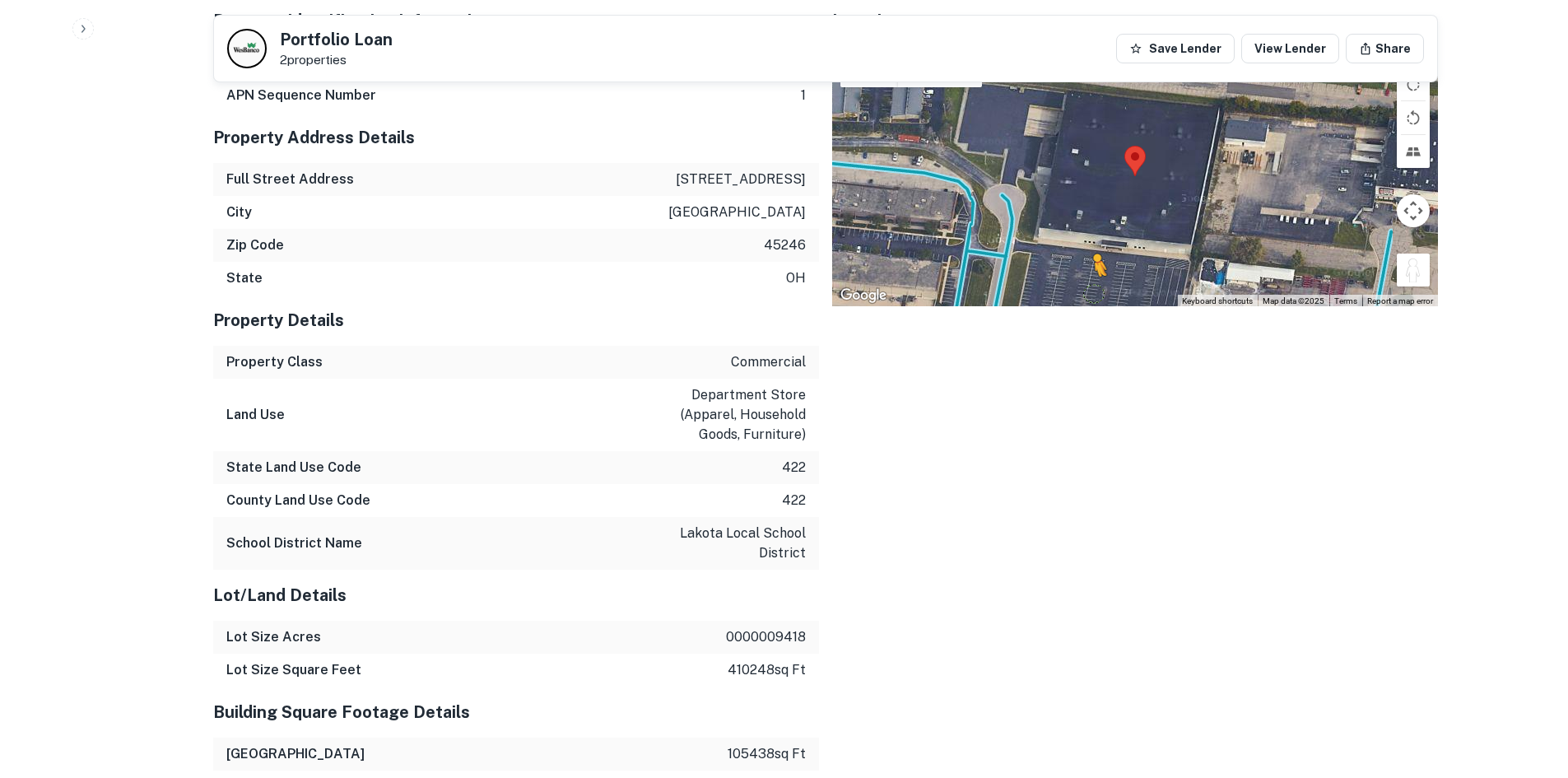
drag, startPoint x: 1422, startPoint y: 281, endPoint x: 1051, endPoint y: 299, distance: 371.4
click at [1051, 299] on div "To activate drag with keyboard, press Alt + Enter. Once in keyboard drag state,…" at bounding box center [1135, 176] width 606 height 260
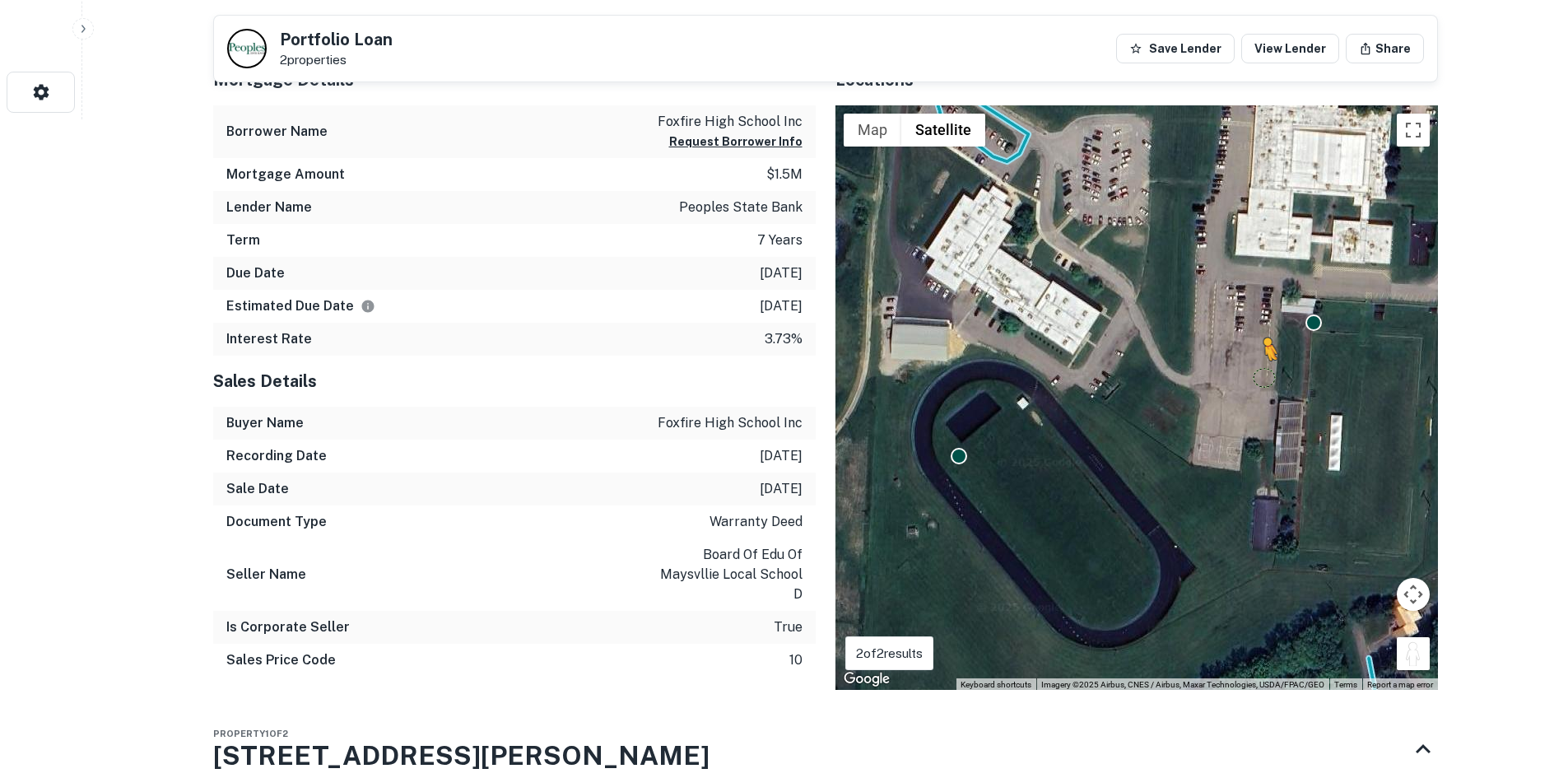
drag, startPoint x: 1413, startPoint y: 655, endPoint x: 1258, endPoint y: 362, distance: 331.5
click at [1258, 362] on div "To activate drag with keyboard, press Alt + Enter. Once in keyboard drag state,…" at bounding box center [1137, 398] width 603 height 585
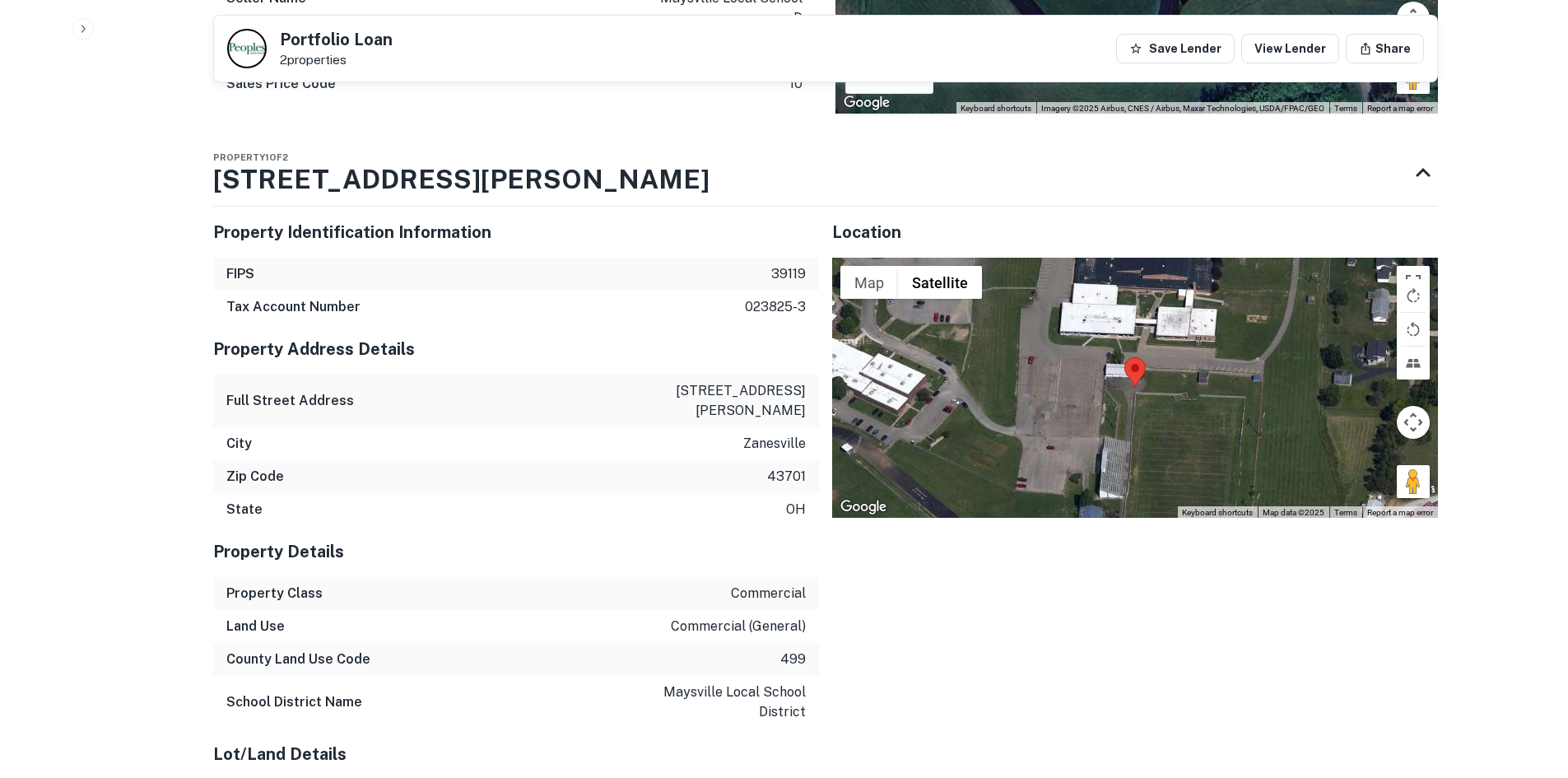
scroll to position [1400, 0]
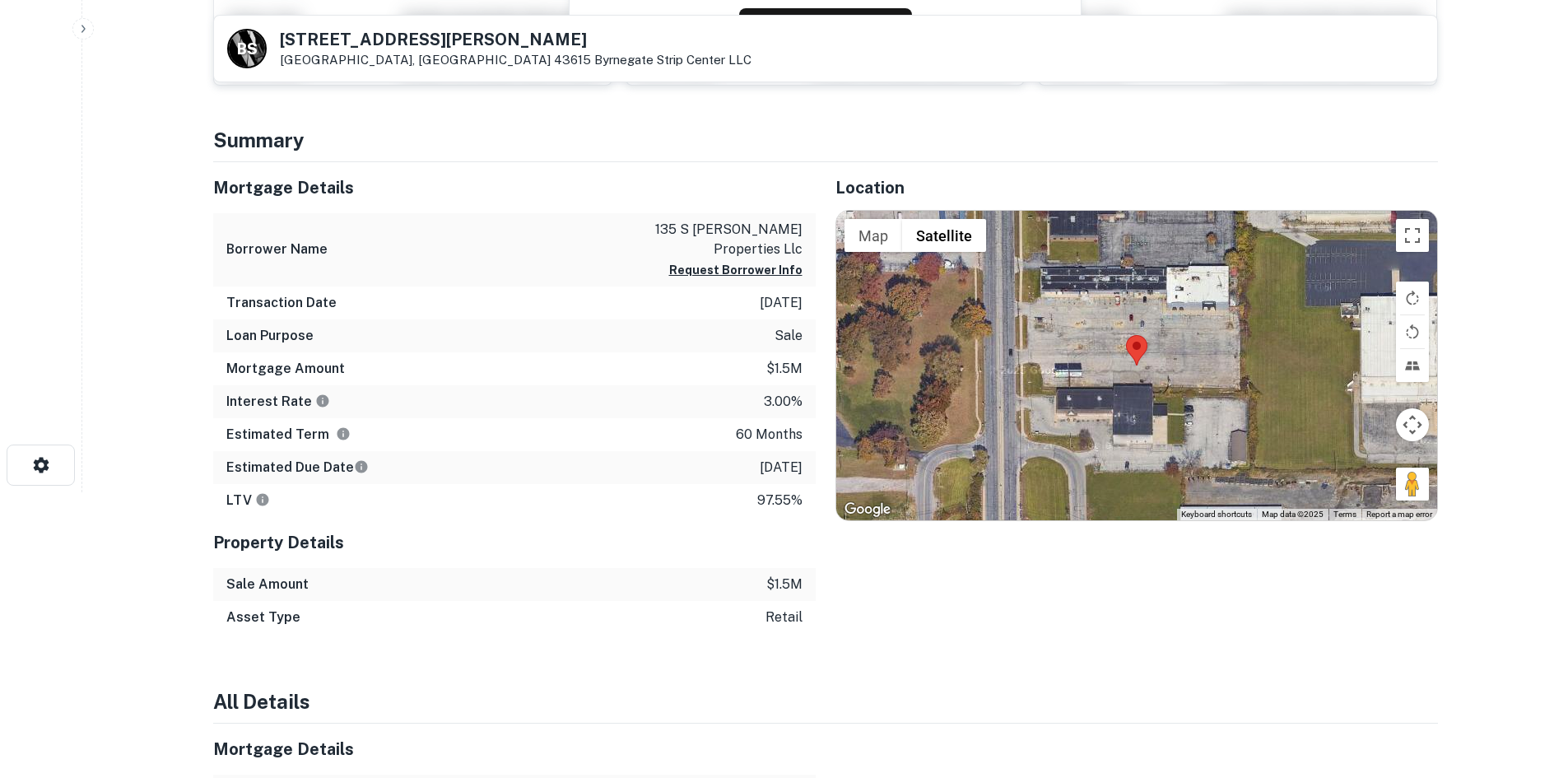
scroll to position [247, 0]
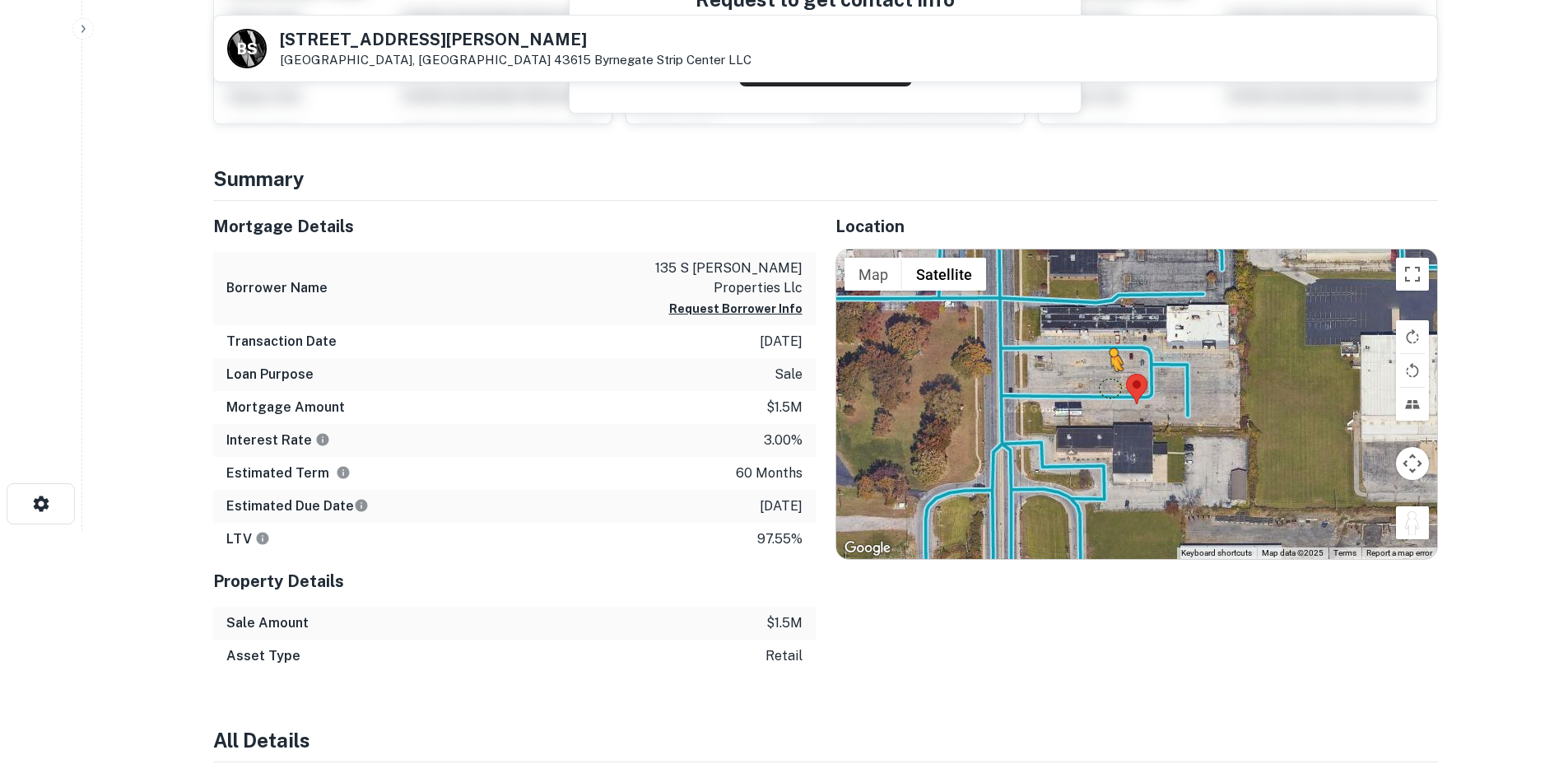
drag, startPoint x: 1415, startPoint y: 521, endPoint x: 1085, endPoint y: 390, distance: 355.1
click at [1085, 390] on div "To activate drag with keyboard, press Alt + Enter. Once in keyboard drag state,…" at bounding box center [1137, 404] width 601 height 310
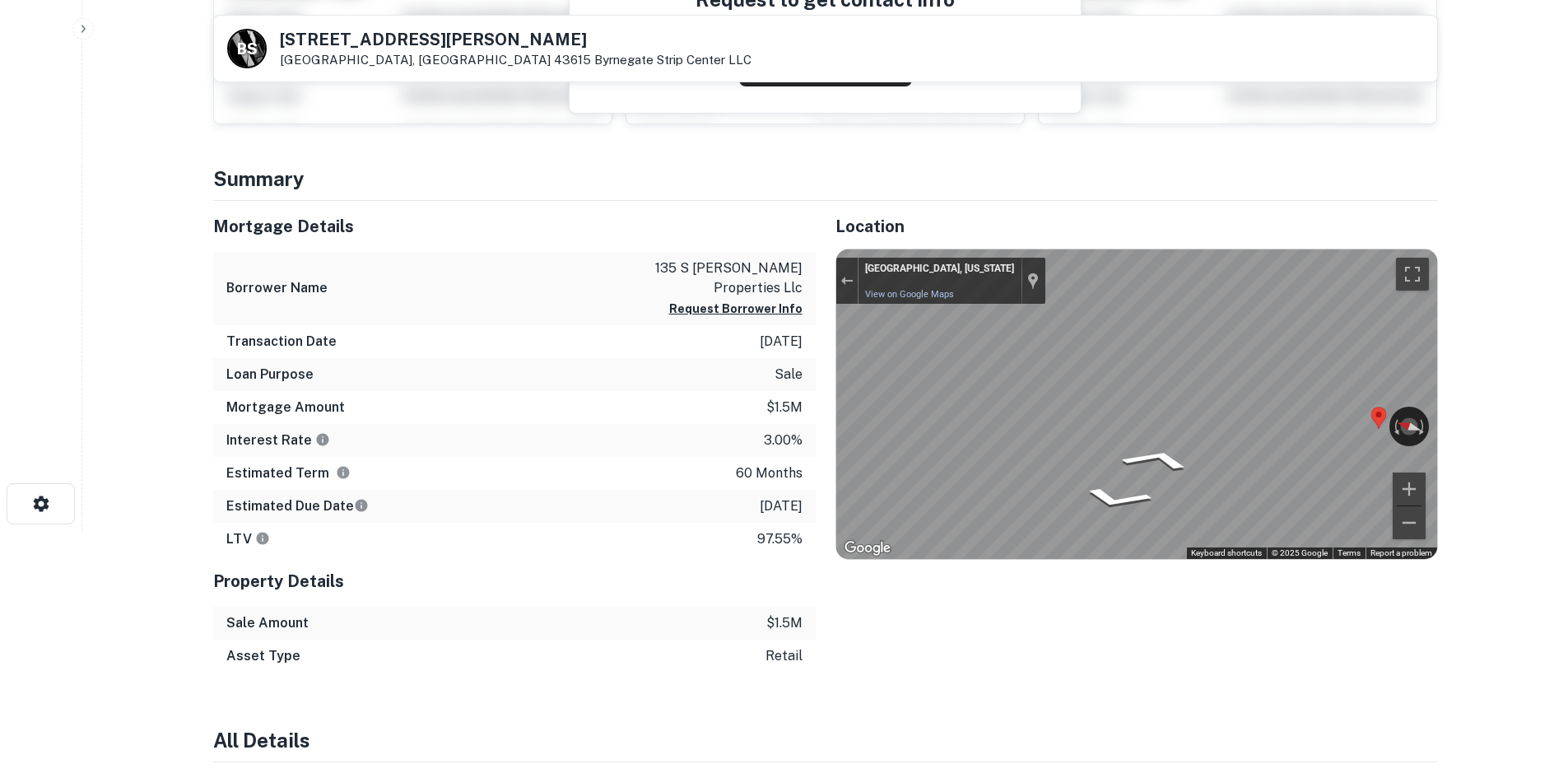
click at [813, 348] on div "Mortgage Details Borrower Name 135 s byrne properties llc Request Borrower Info…" at bounding box center [816, 437] width 1245 height 472
click at [689, 355] on div "Mortgage Details Borrower Name 135 s byrne properties llc Request Borrower Info…" at bounding box center [816, 437] width 1245 height 472
click at [733, 378] on div "Mortgage Details Borrower Name 135 s byrne properties llc Request Borrower Info…" at bounding box center [816, 437] width 1245 height 472
click at [1567, 373] on html "Search Borrowers Contacts Saved B S 137 S BYRNE RD Toledo, OH 43615 Byrnegate S…" at bounding box center [784, 142] width 1568 height 778
click at [1515, 406] on main "B S 137 S BYRNE RD Toledo, OH 43615 Byrnegate Strip Center LLC View Property De…" at bounding box center [825, 142] width 1486 height 778
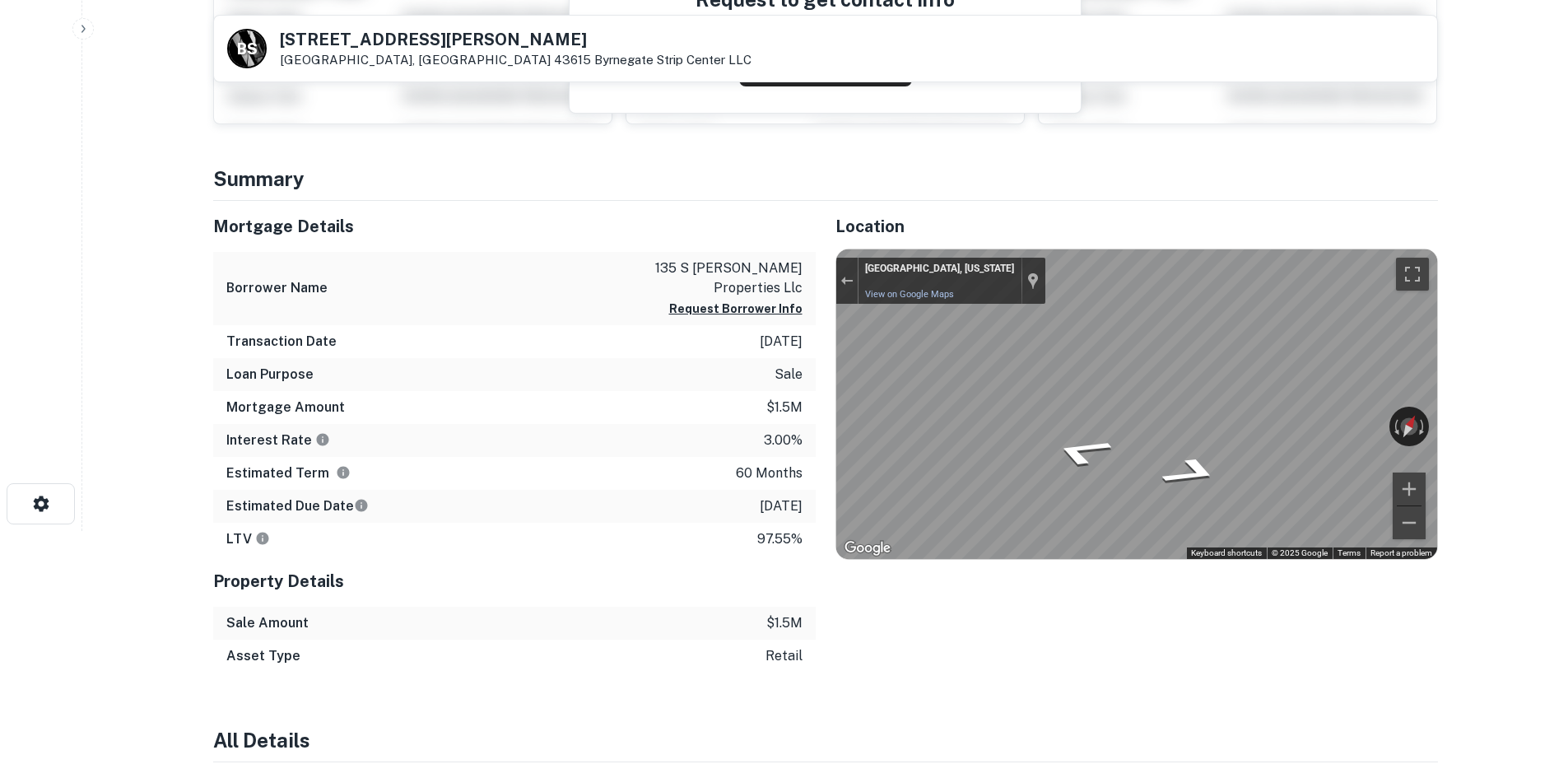
click at [1477, 408] on main "B S 137 S BYRNE RD Toledo, OH 43615 Byrnegate Strip Center LLC View Property De…" at bounding box center [825, 142] width 1486 height 778
click at [1567, 409] on html "Search Borrowers Contacts Saved B S 137 S BYRNE RD Toledo, OH 43615 Byrnegate S…" at bounding box center [784, 142] width 1568 height 778
click at [1567, 434] on html "Search Borrowers Contacts Saved B S 137 S BYRNE RD Toledo, OH 43615 Byrnegate S…" at bounding box center [784, 142] width 1568 height 778
click at [1527, 462] on main "B S 137 S BYRNE RD Toledo, OH 43615 Byrnegate Strip Center LLC View Property De…" at bounding box center [825, 142] width 1486 height 778
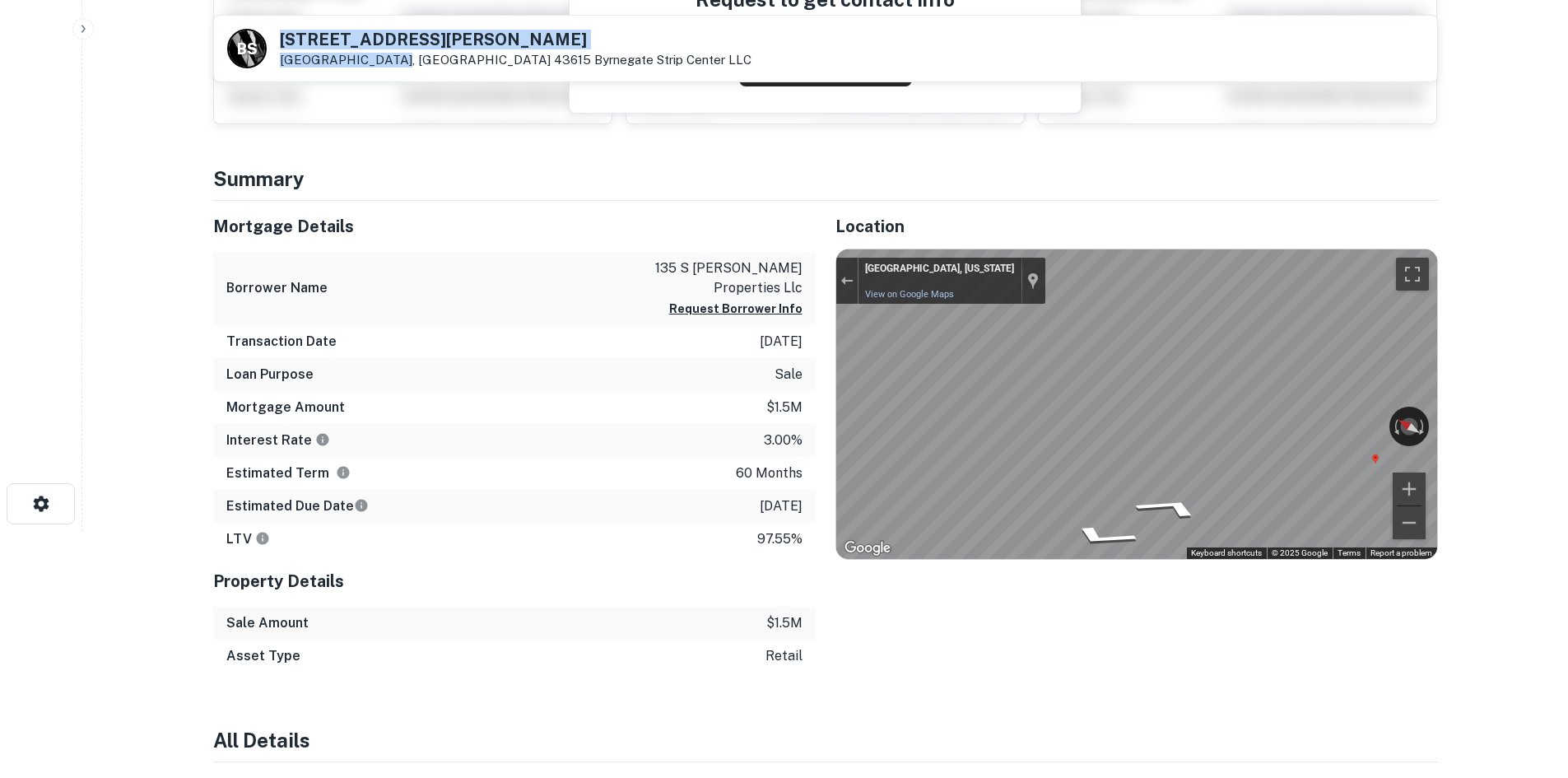
drag, startPoint x: 276, startPoint y: 39, endPoint x: 383, endPoint y: 56, distance: 108.3
click at [383, 56] on div "B S 137 S BYRNE RD Toledo, OH 43615 Byrnegate Strip Center LLC" at bounding box center [489, 49] width 525 height 40
copy div "137 S BYRNE RD Toledo, OH 43615"
click at [363, 231] on h5 "Mortgage Details" at bounding box center [515, 226] width 603 height 24
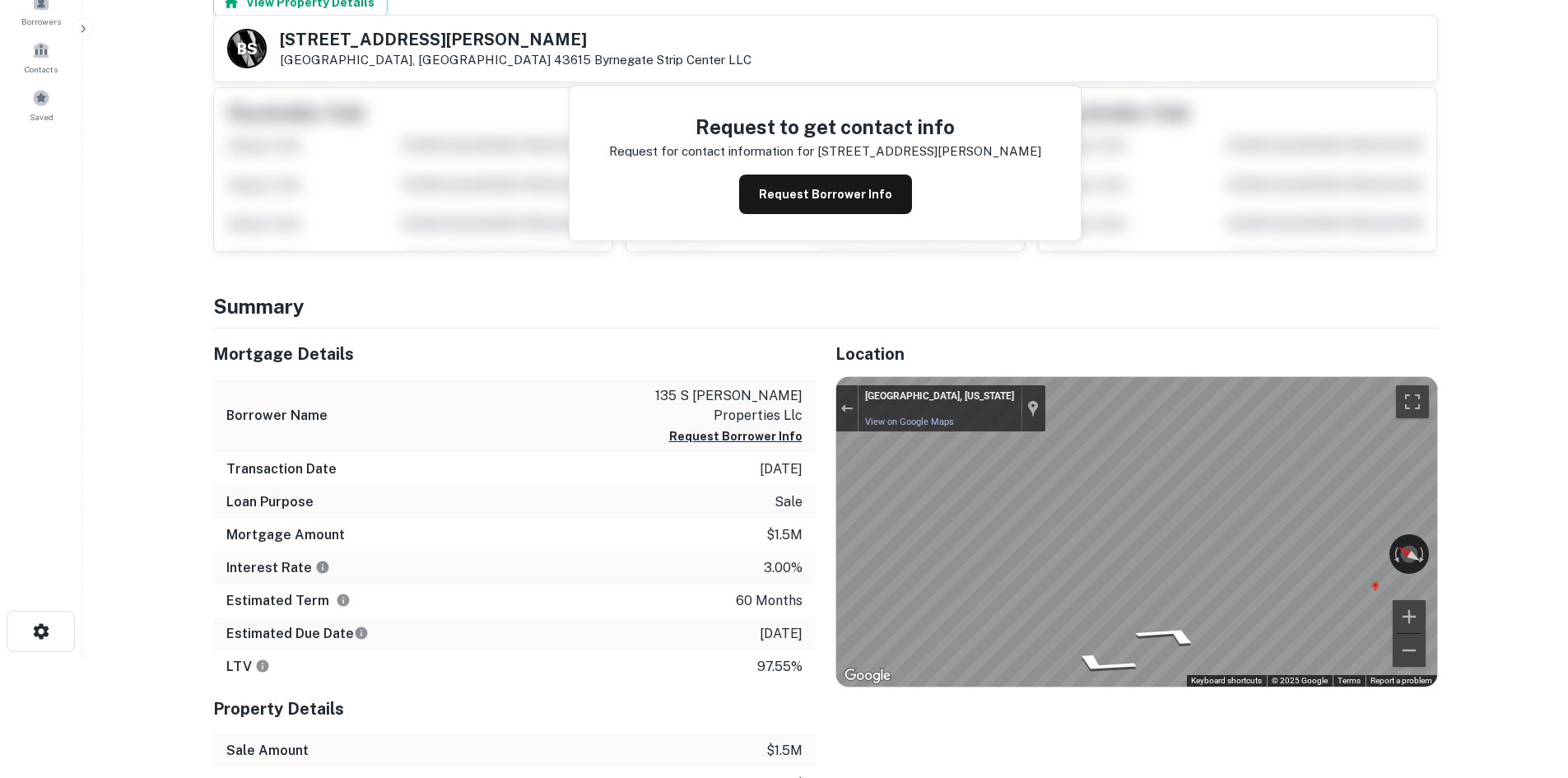
scroll to position [0, 0]
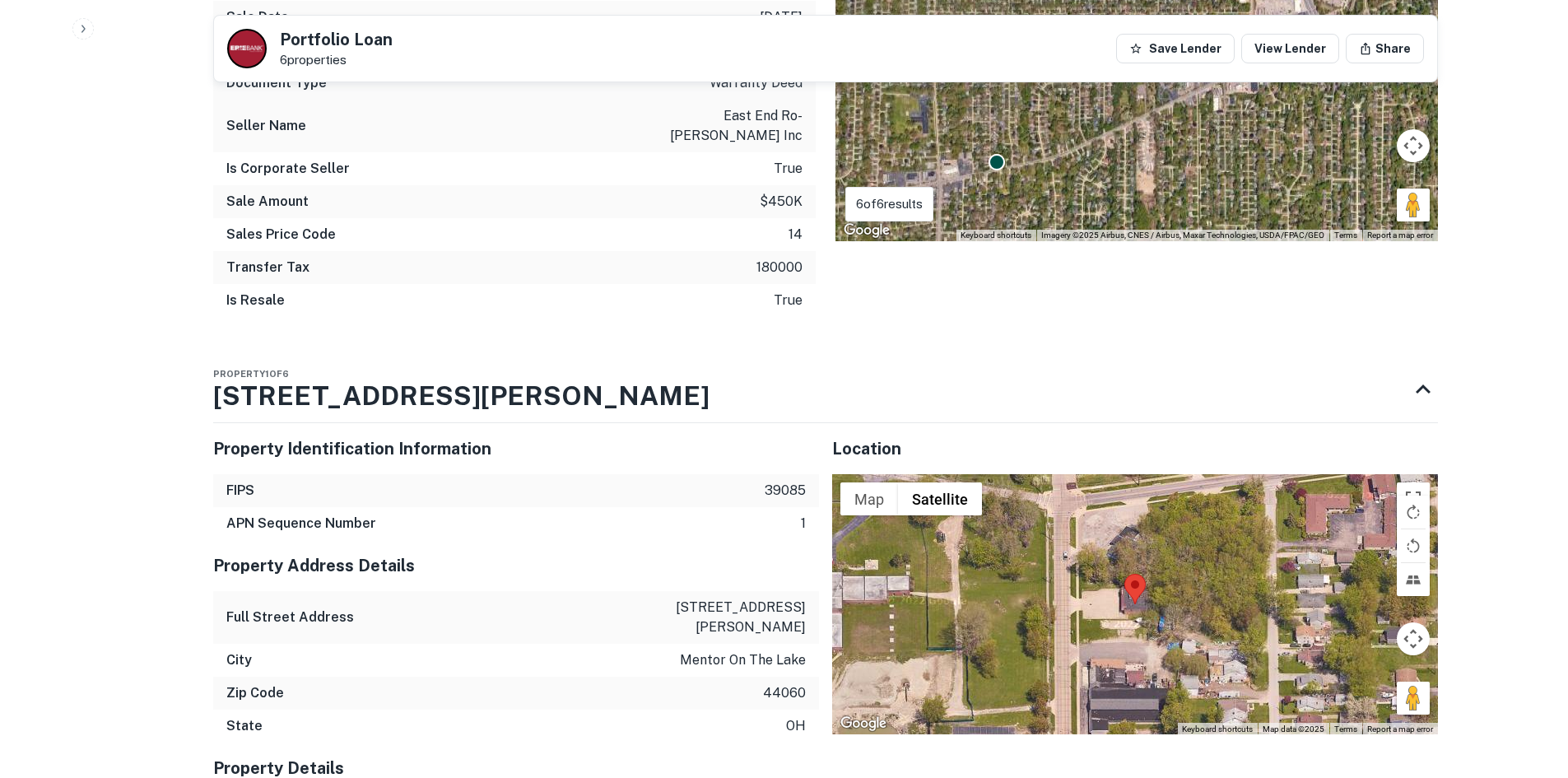
scroll to position [1565, 0]
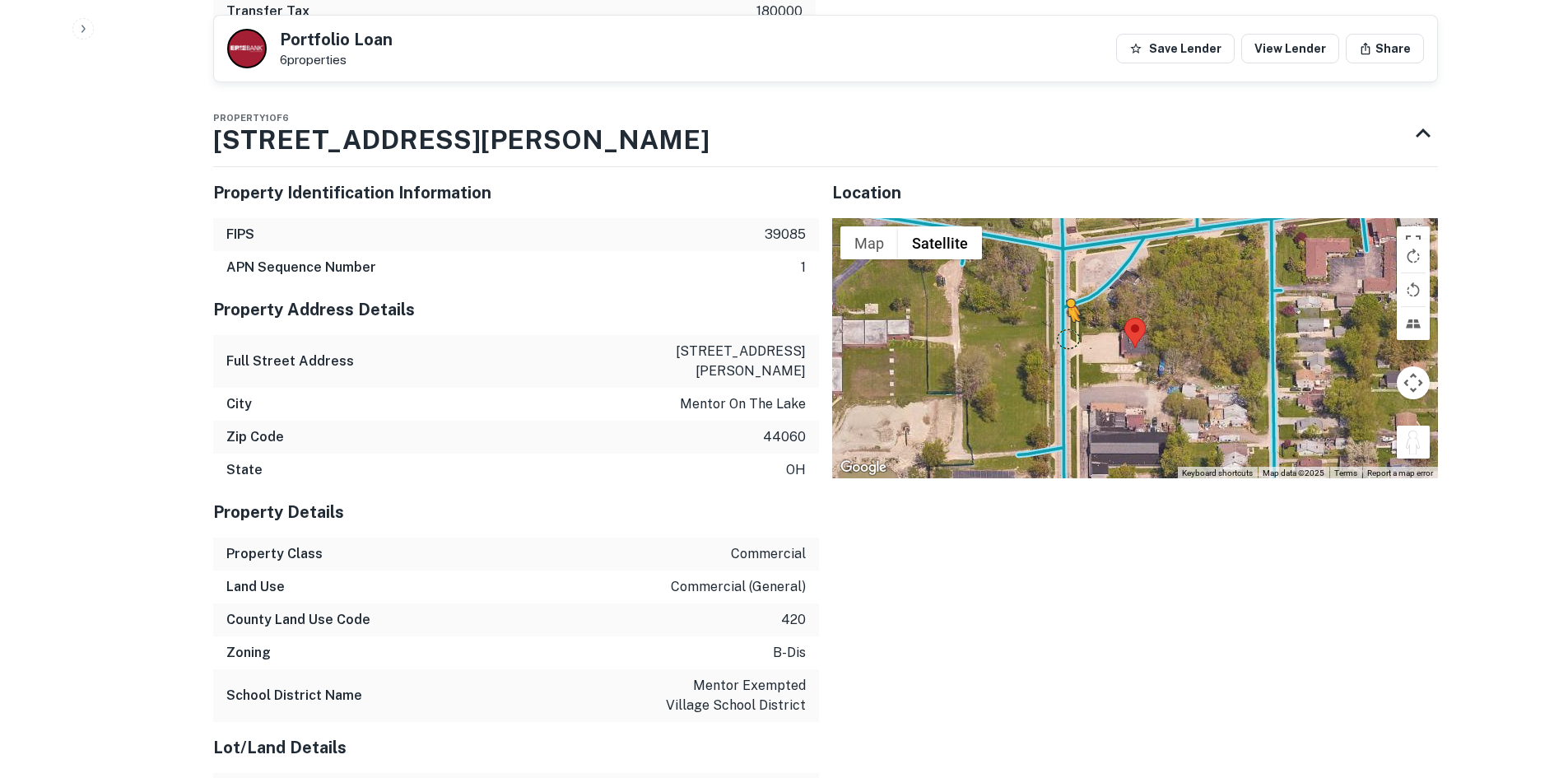
drag, startPoint x: 1423, startPoint y: 422, endPoint x: 1067, endPoint y: 319, distance: 370.6
click at [1067, 319] on div "To activate drag with keyboard, press Alt + Enter. Once in keyboard drag state,…" at bounding box center [1135, 348] width 606 height 260
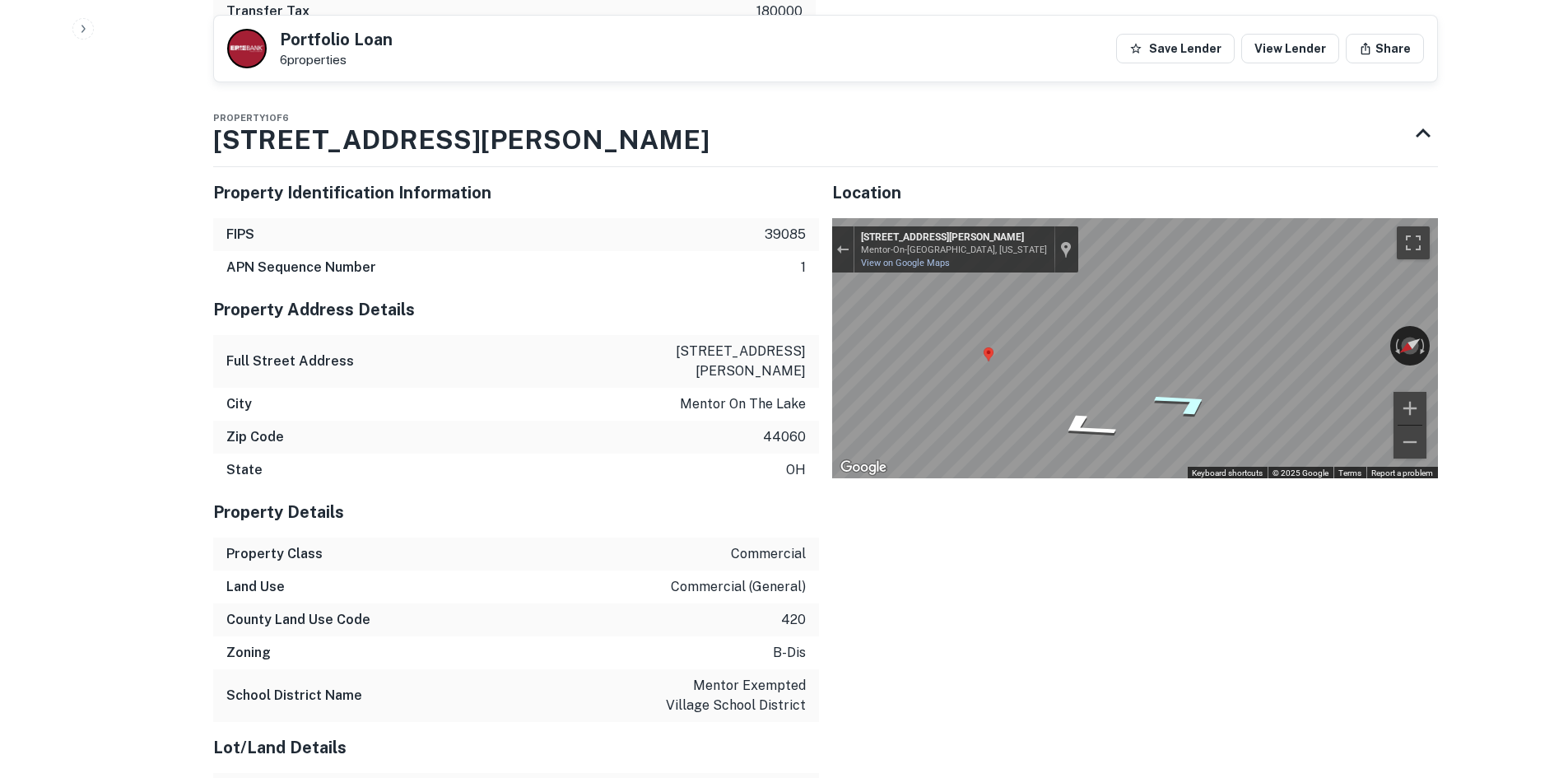
click at [1206, 392] on icon "Go South, Andrews Rd" at bounding box center [1185, 403] width 118 height 41
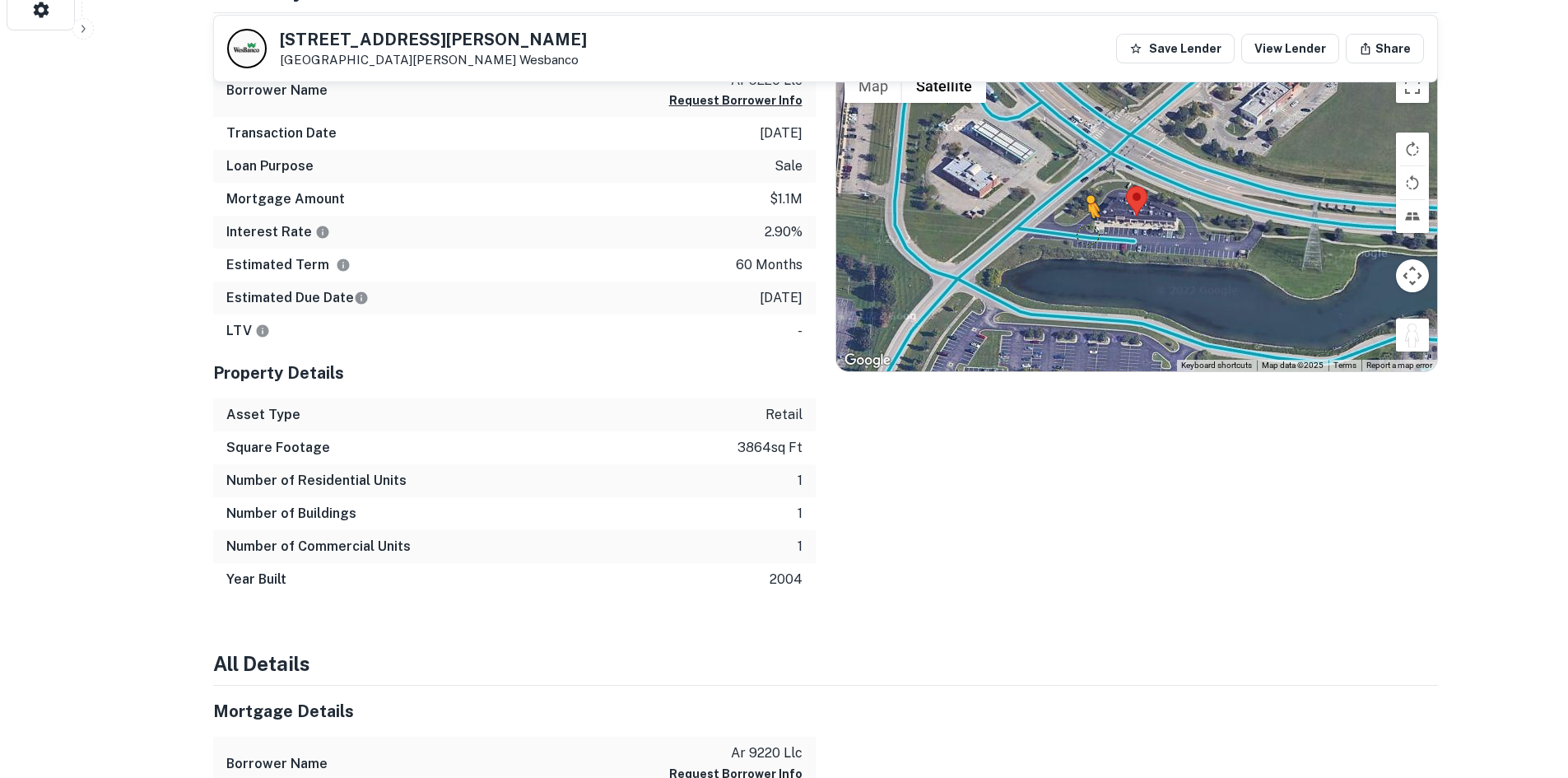
drag, startPoint x: 1408, startPoint y: 344, endPoint x: 1083, endPoint y: 234, distance: 343.1
click at [1083, 234] on div "To activate drag with keyboard, press Alt + Enter. Once in keyboard drag state,…" at bounding box center [1137, 217] width 601 height 310
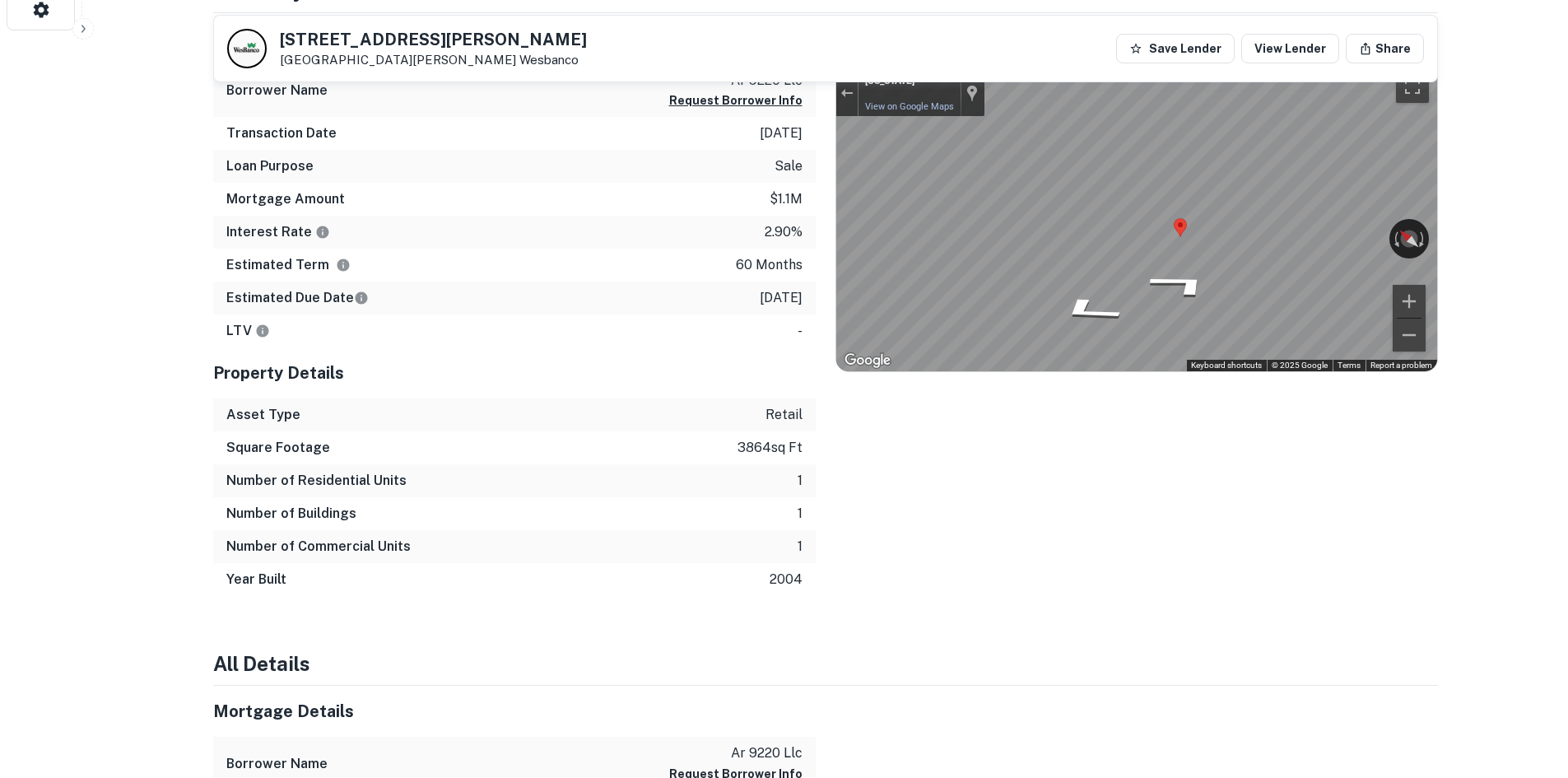
click at [770, 221] on div "Mortgage Details Borrower Name ar 9220 llc Request Borrower Info Transaction Da…" at bounding box center [816, 305] width 1245 height 584
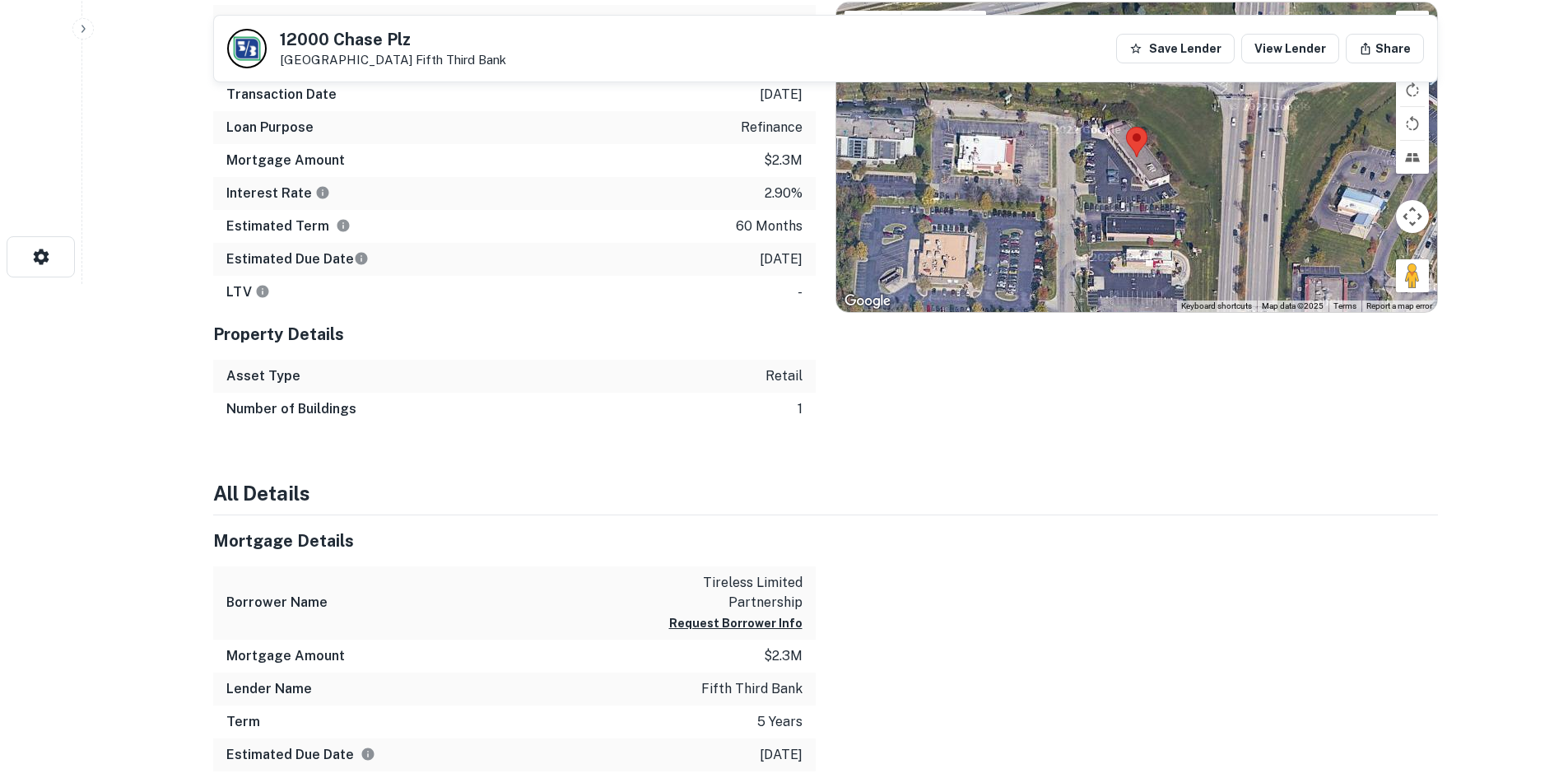
drag, startPoint x: 1408, startPoint y: 279, endPoint x: 1287, endPoint y: 245, distance: 125.7
click at [1139, 179] on div "Map Terrain Satellite Labels Keyboard shortcuts Map Data Map data ©2025 Map dat…" at bounding box center [1137, 158] width 601 height 310
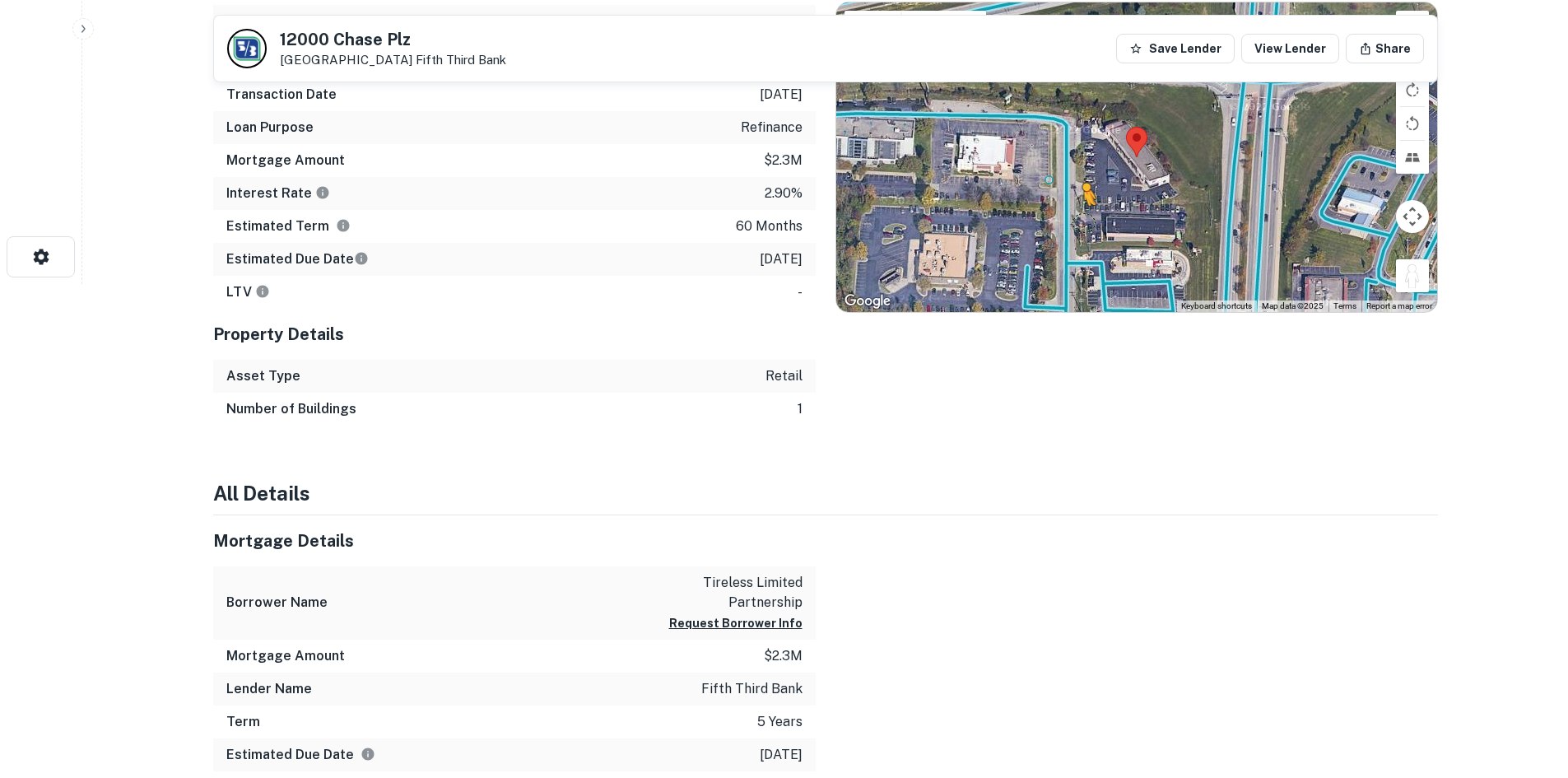
drag, startPoint x: 1415, startPoint y: 281, endPoint x: 1070, endPoint y: 207, distance: 352.8
click at [1070, 208] on div "To activate drag with keyboard, press Alt + Enter. Once in keyboard drag state,…" at bounding box center [1137, 158] width 601 height 310
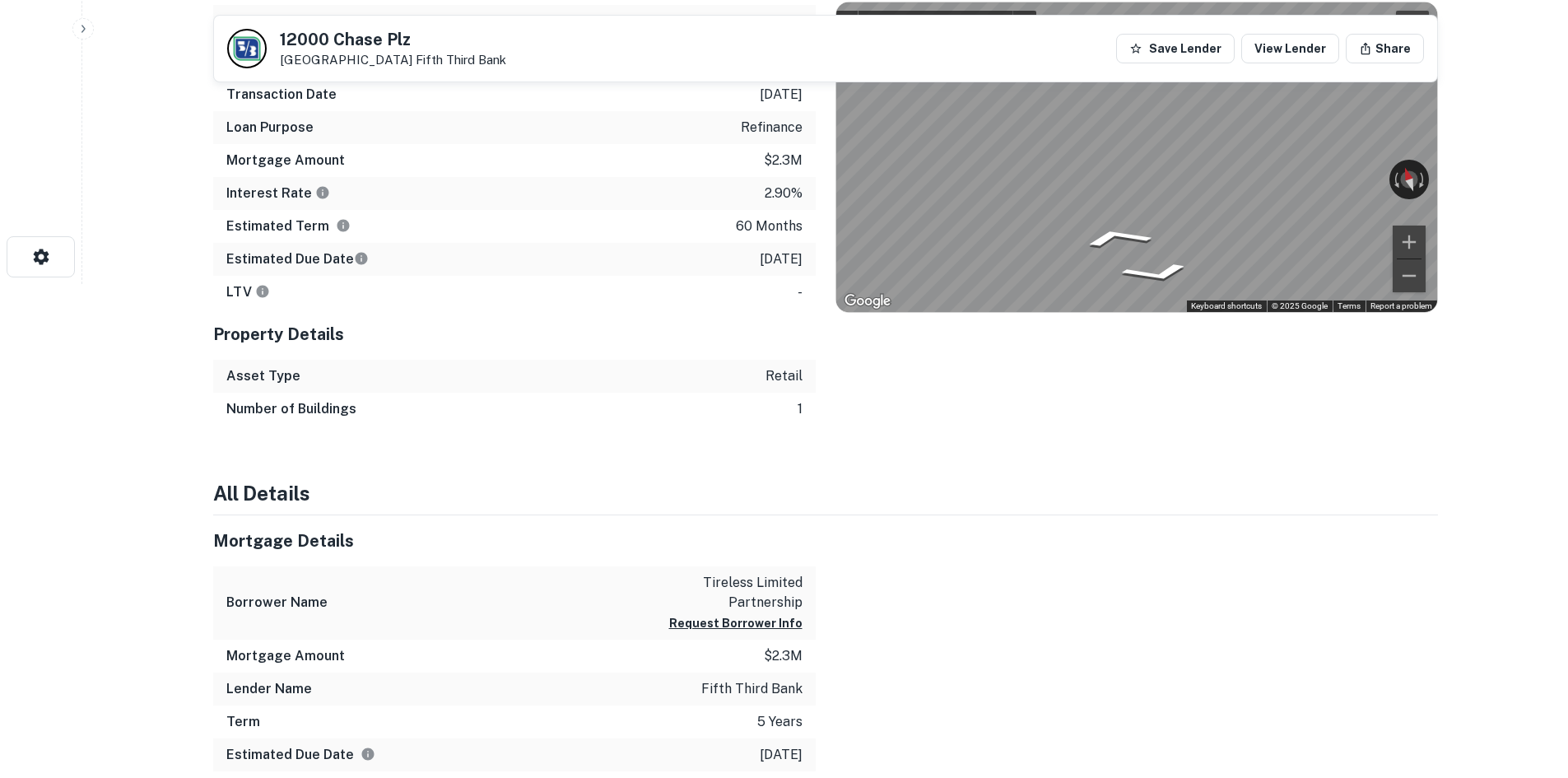
drag, startPoint x: 1297, startPoint y: 177, endPoint x: 779, endPoint y: 162, distance: 518.2
click at [738, 149] on div "Mortgage Details Borrower Name tireless limited partnership Request Borrower In…" at bounding box center [816, 190] width 1245 height 472
click at [379, 40] on div "12000 Chase Plz Cincinnati, OH 45240 Fifth Third Bank Save Lender View Lender S…" at bounding box center [825, 628] width 1265 height 2192
click at [1220, 329] on div "Location ← Move left → Move right ↑ Move up ↓ Move down + Zoom in - Zoom out Ho…" at bounding box center [1126, 190] width 622 height 472
click at [1202, 276] on icon "Go South, Chase Plaza Dr" at bounding box center [1194, 270] width 102 height 33
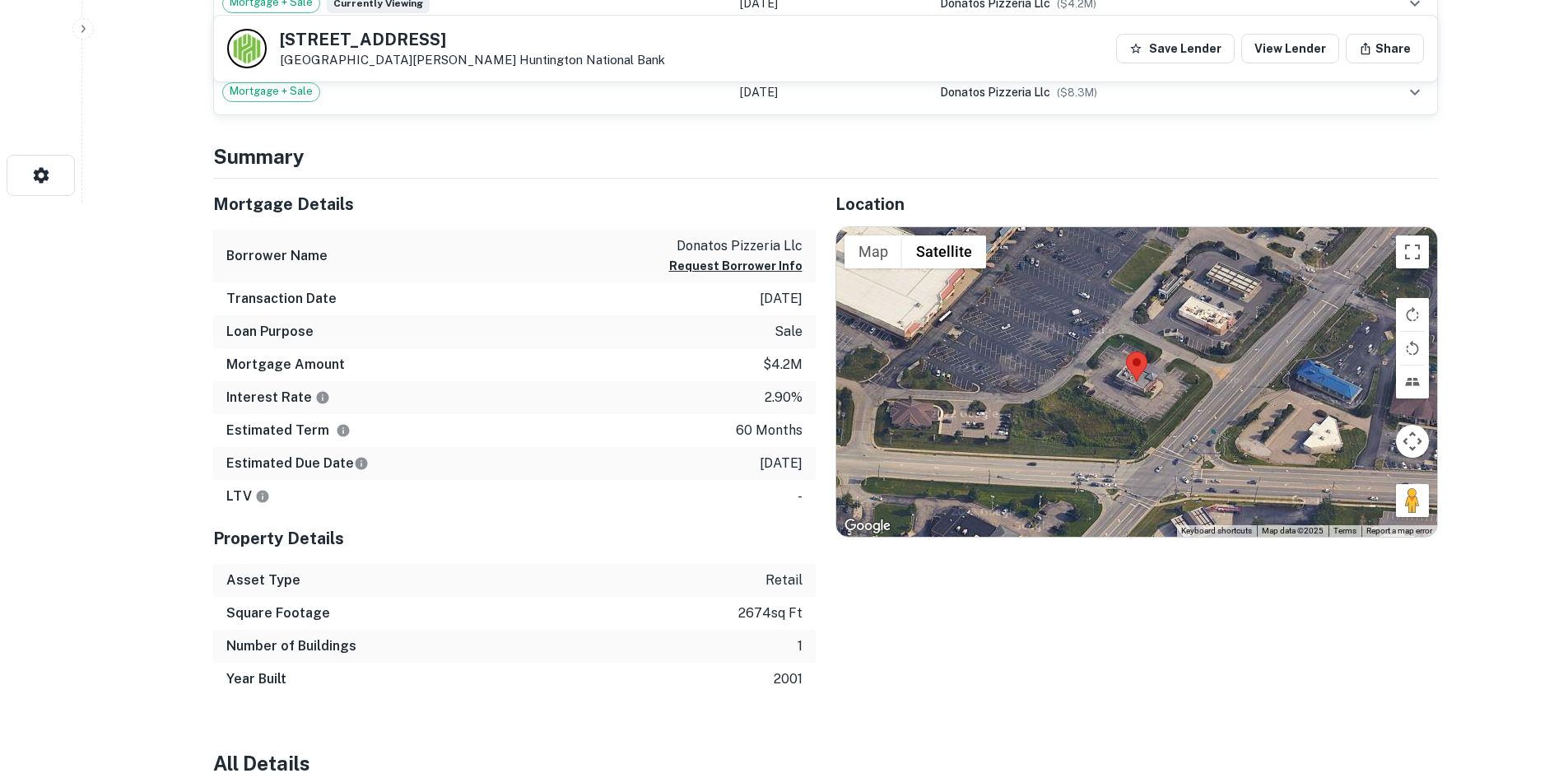
scroll to position [576, 0]
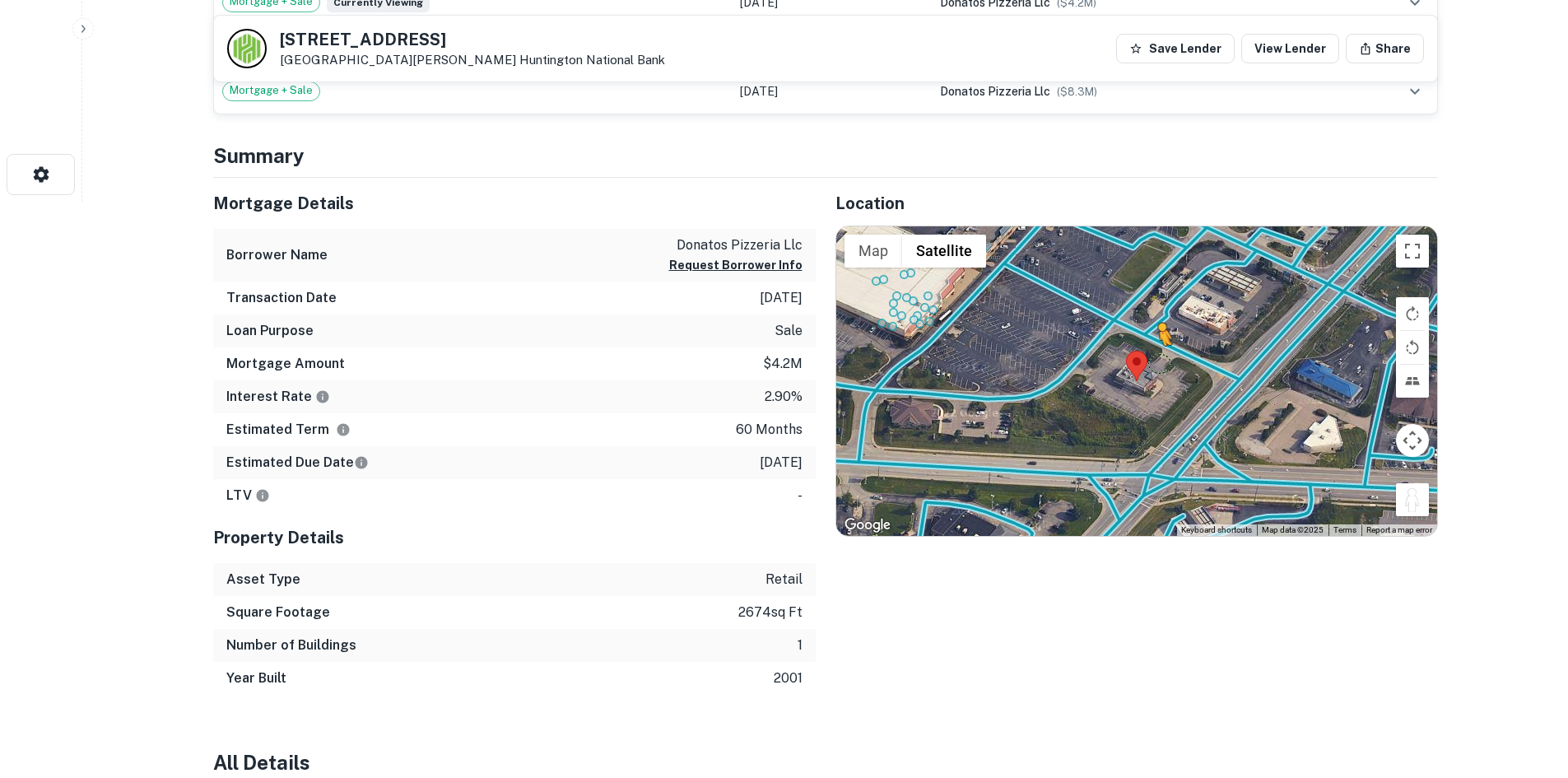
drag, startPoint x: 1410, startPoint y: 509, endPoint x: 1156, endPoint y: 362, distance: 293.5
click at [1156, 362] on div "To activate drag with keyboard, press Alt + Enter. Once in keyboard drag state,…" at bounding box center [1137, 382] width 601 height 310
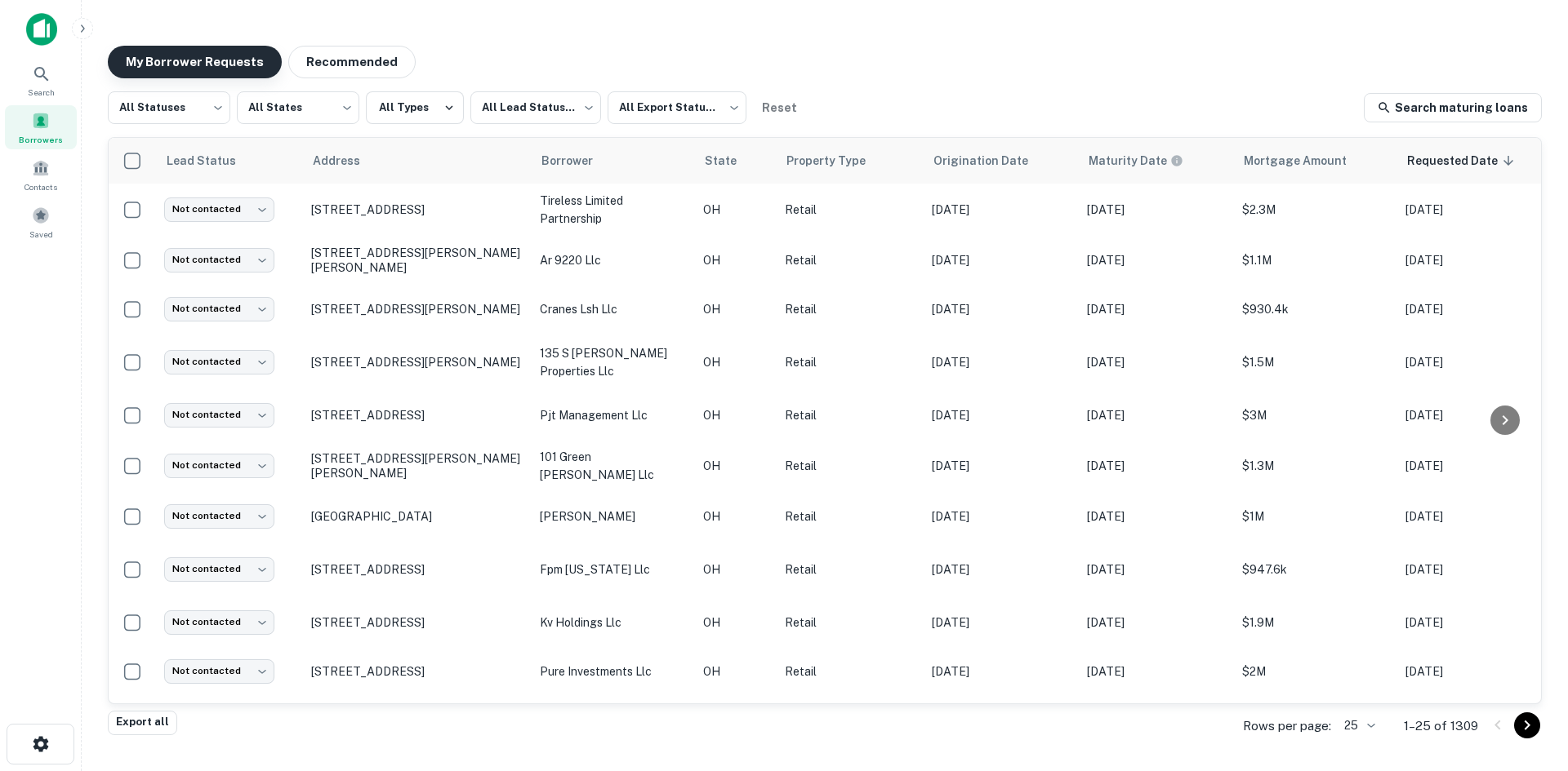
click at [196, 61] on button "My Borrower Requests" at bounding box center [195, 62] width 174 height 33
click at [180, 81] on div "My Borrower Requests Recommended All Statuses *** ​ All States *** ​ All Types …" at bounding box center [824, 380] width 1460 height 694
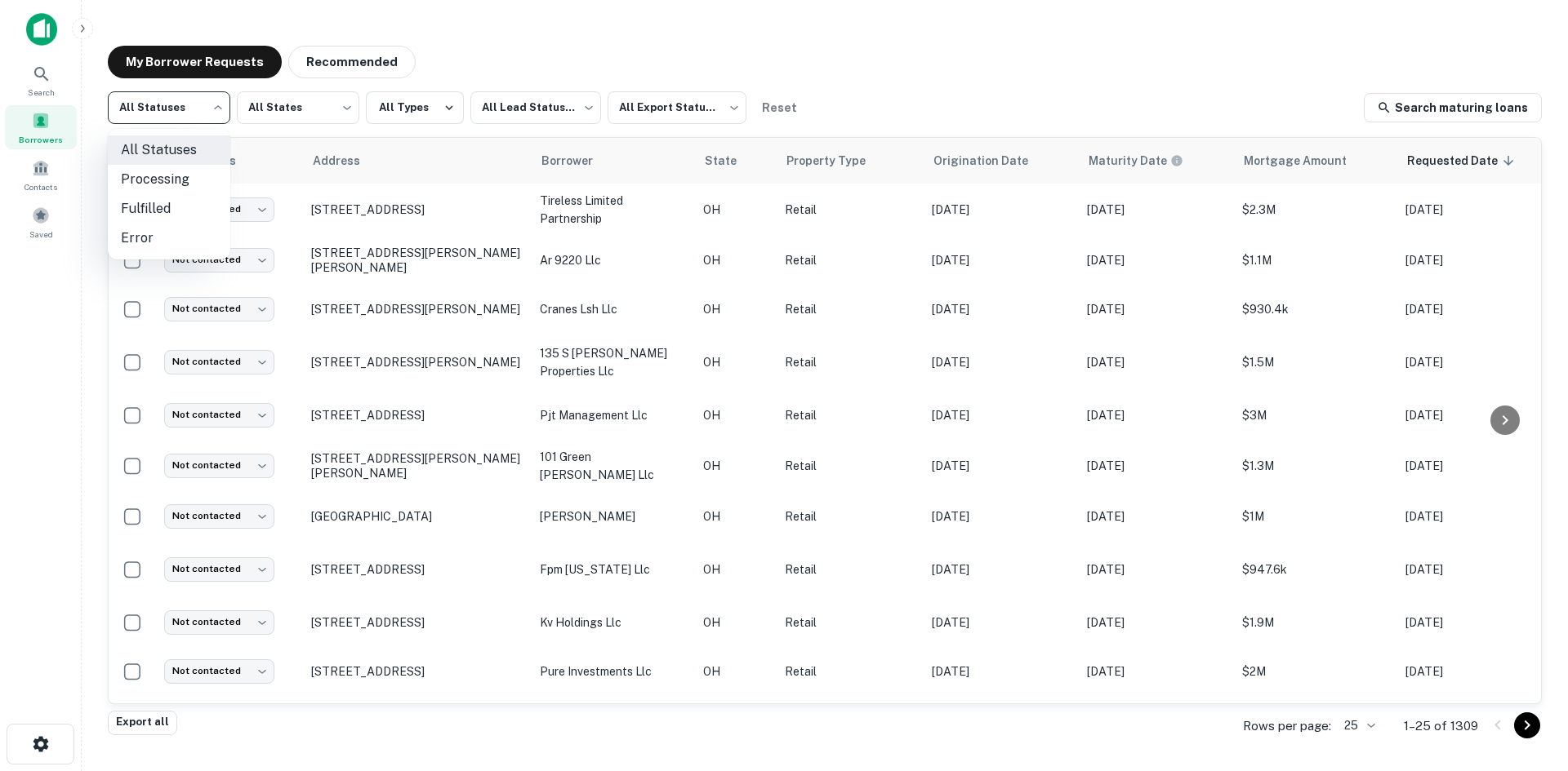
click at [180, 88] on body "Search Borrowers Contacts Saved My Borrower Requests Recommended All Statuses *…" at bounding box center [784, 386] width 1568 height 771
click at [154, 210] on li "Fulfilled" at bounding box center [169, 209] width 122 height 29
type input "*********"
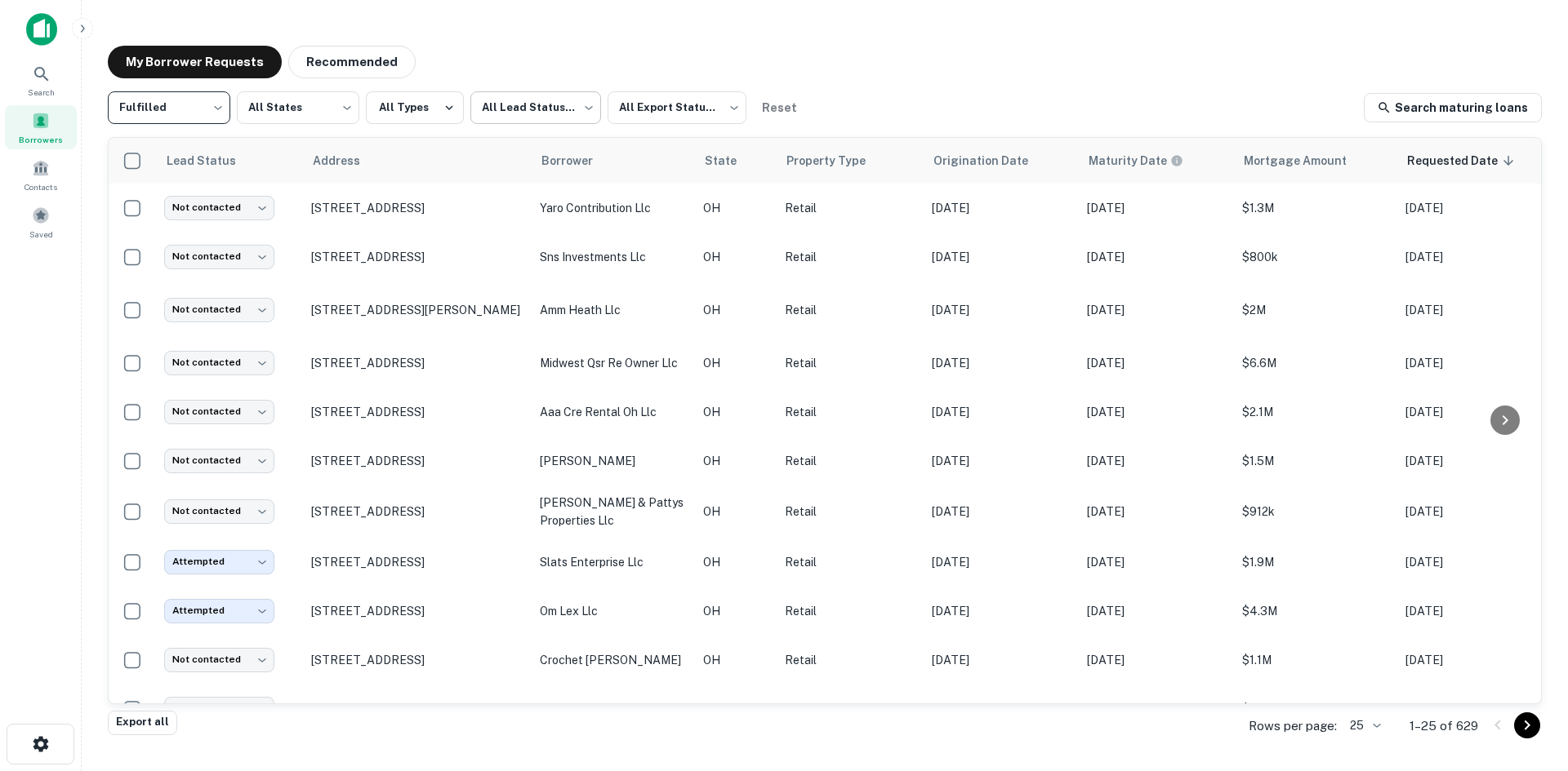
click at [522, 127] on body "Search Borrowers Contacts Saved My Borrower Requests Recommended Fulfilled ****…" at bounding box center [784, 386] width 1568 height 771
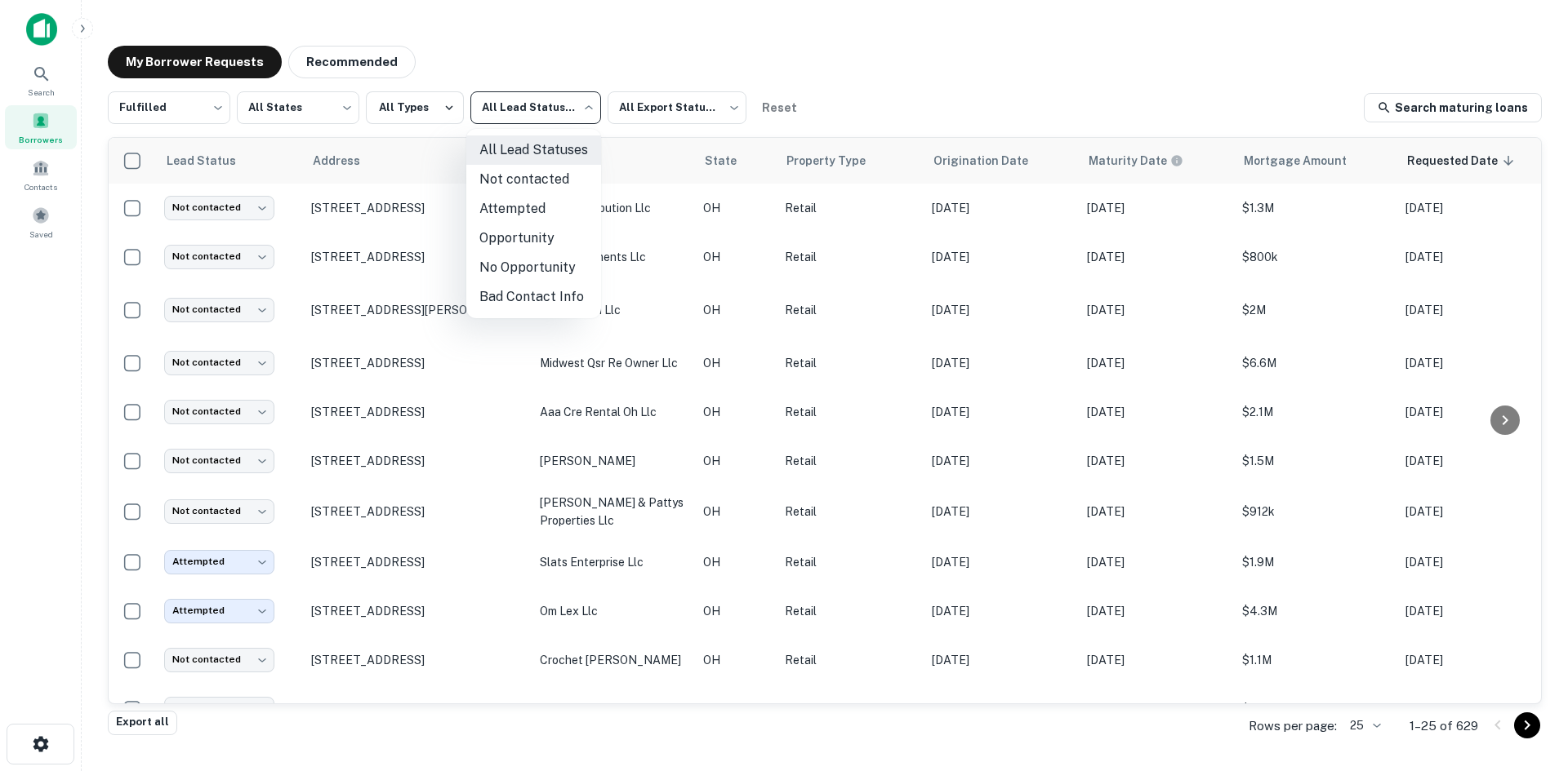
click at [579, 185] on li "Not contacted" at bounding box center [533, 179] width 135 height 29
type input "****"
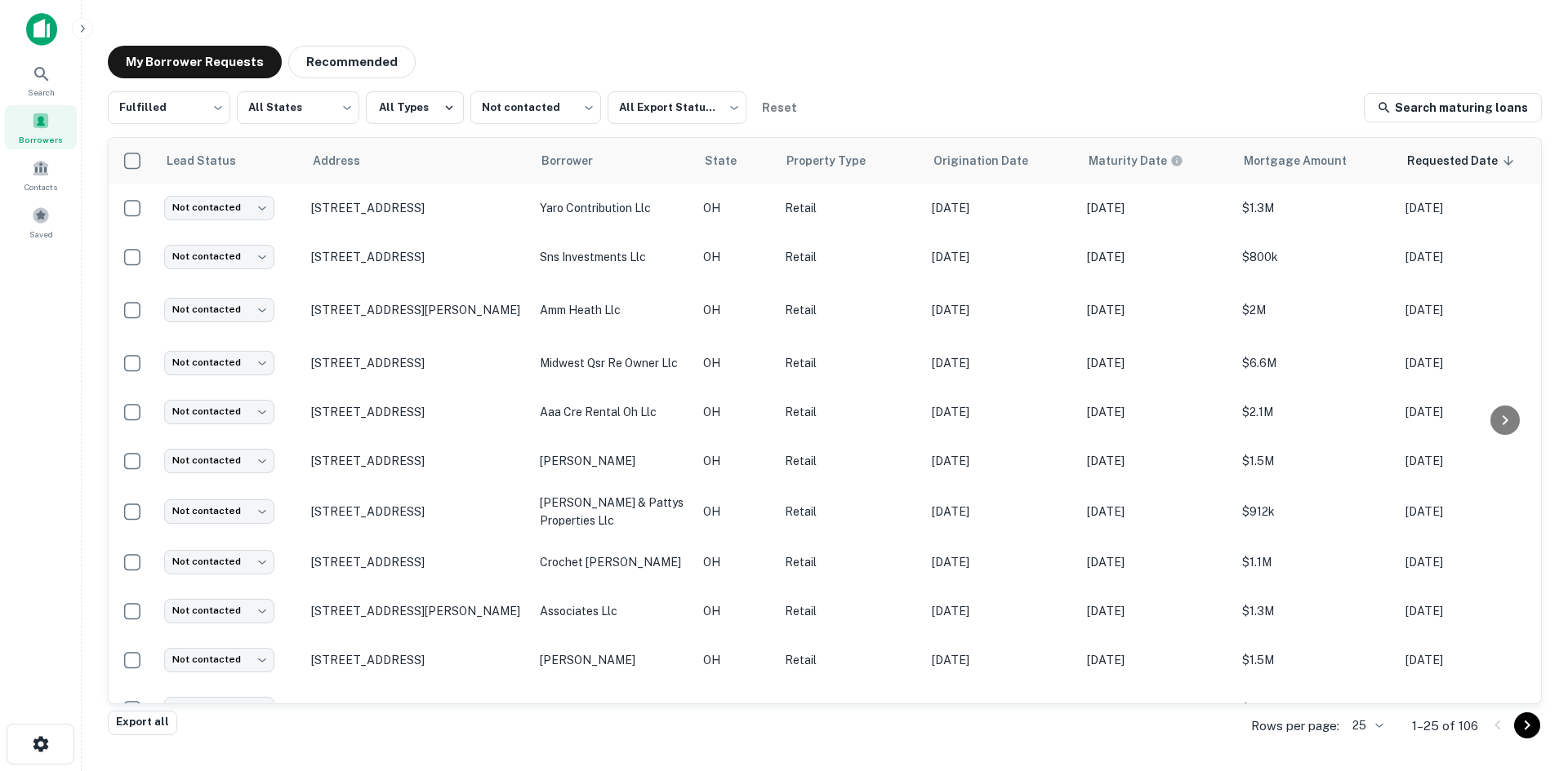
drag, startPoint x: 84, startPoint y: 68, endPoint x: 968, endPoint y: 71, distance: 884.0
click at [968, 71] on main "My Borrower Requests Recommended Fulfilled ********* ​ All States *** ​ All Typ…" at bounding box center [824, 386] width 1487 height 771
click at [1029, 100] on div "Fulfilled ********* ​ All States *** ​ All Types Not contacted **** ​ All Expor…" at bounding box center [825, 107] width 1434 height 33
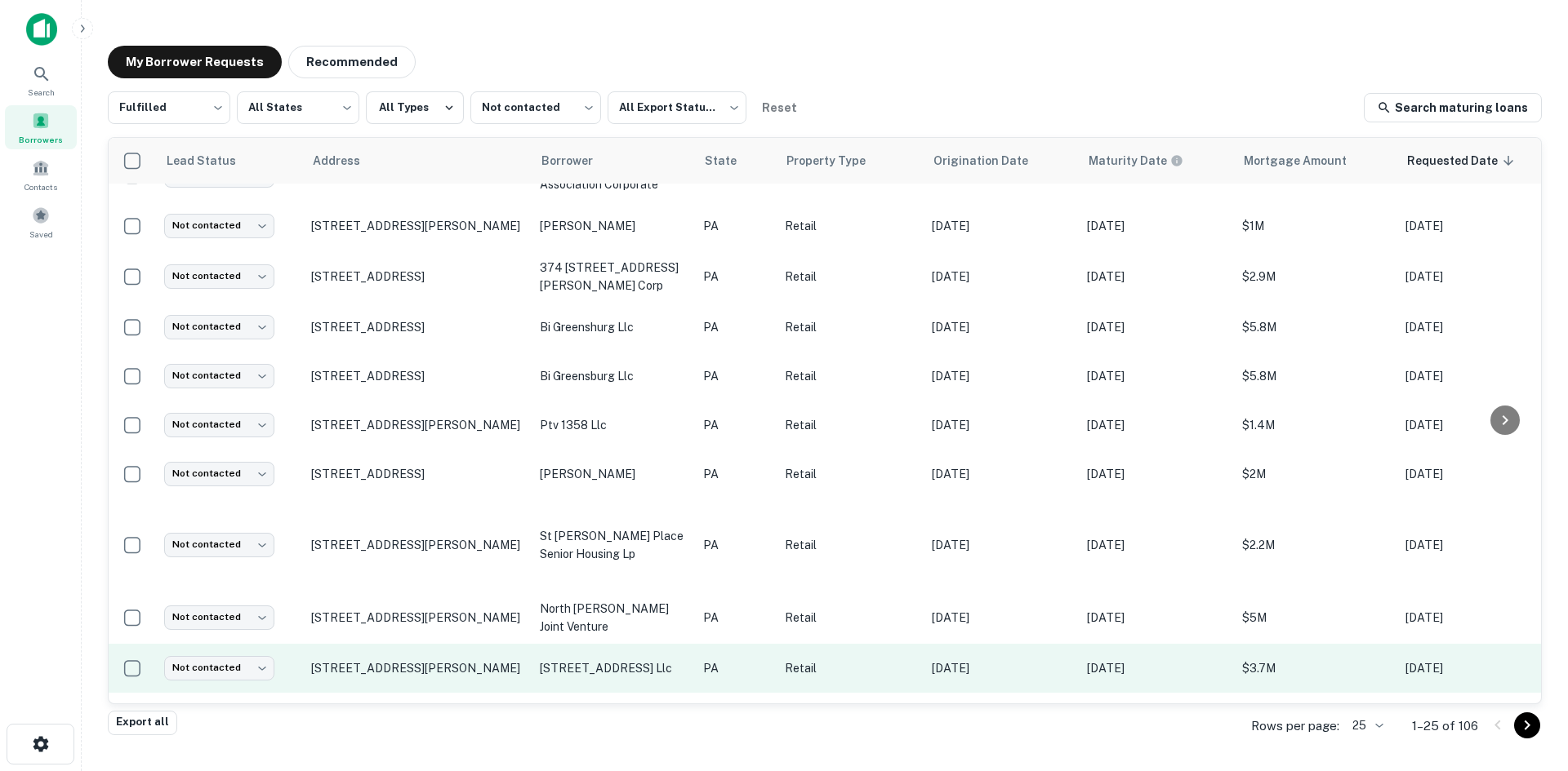
scroll to position [784, 0]
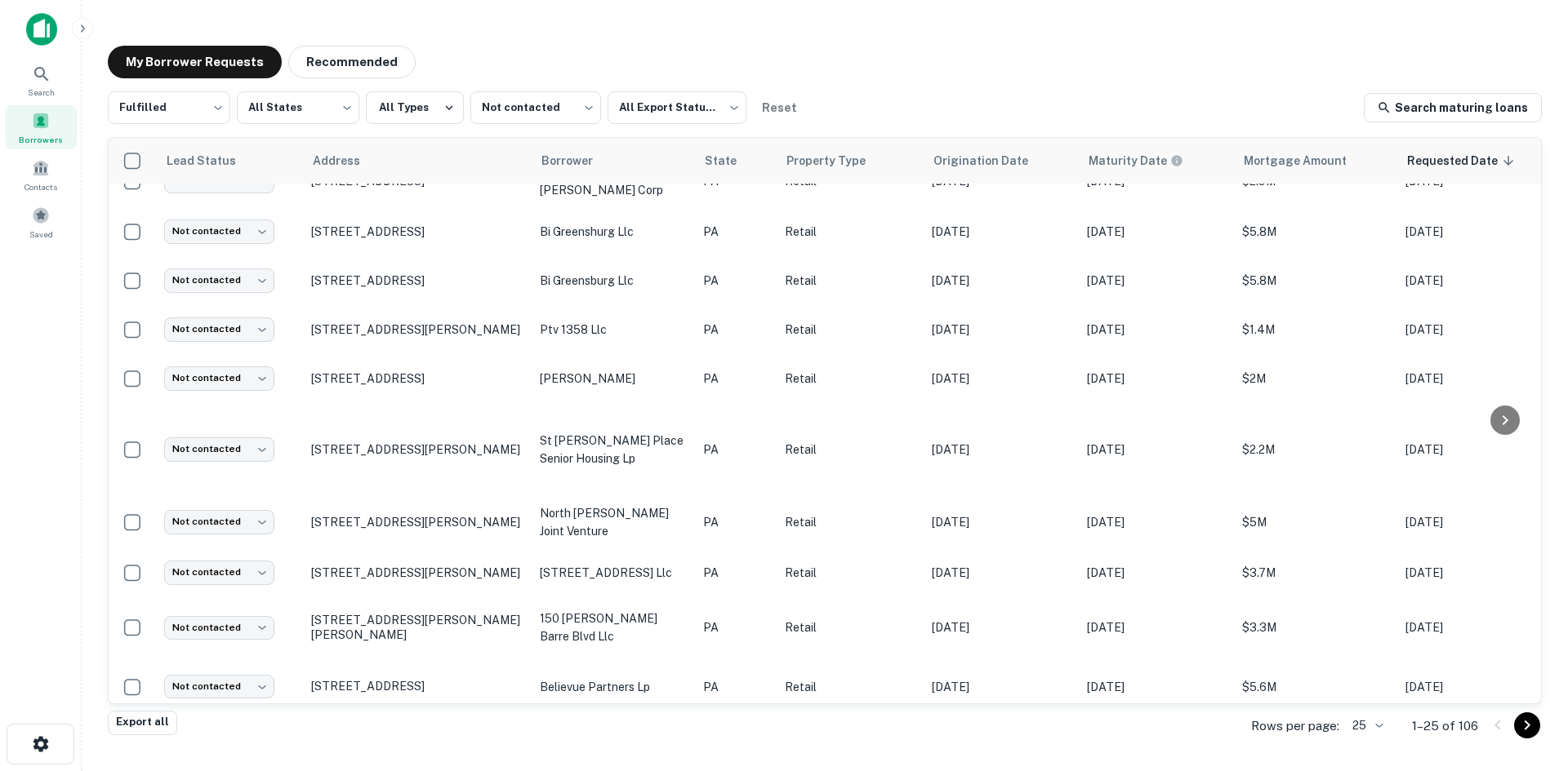
drag, startPoint x: 1535, startPoint y: 732, endPoint x: 1526, endPoint y: 717, distance: 17.5
click at [1535, 732] on icon "Go to next page" at bounding box center [1527, 725] width 20 height 20
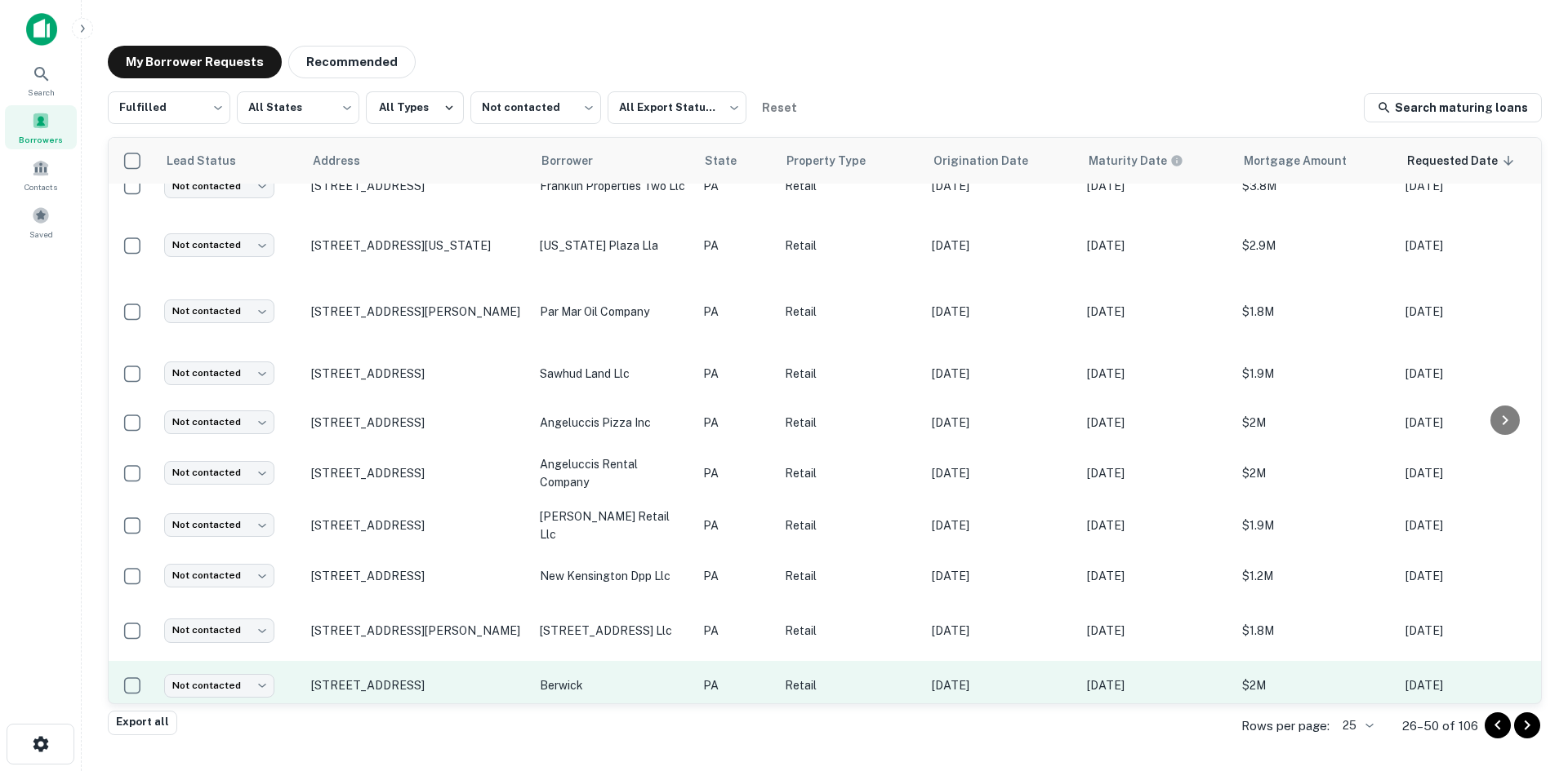
scroll to position [817, 0]
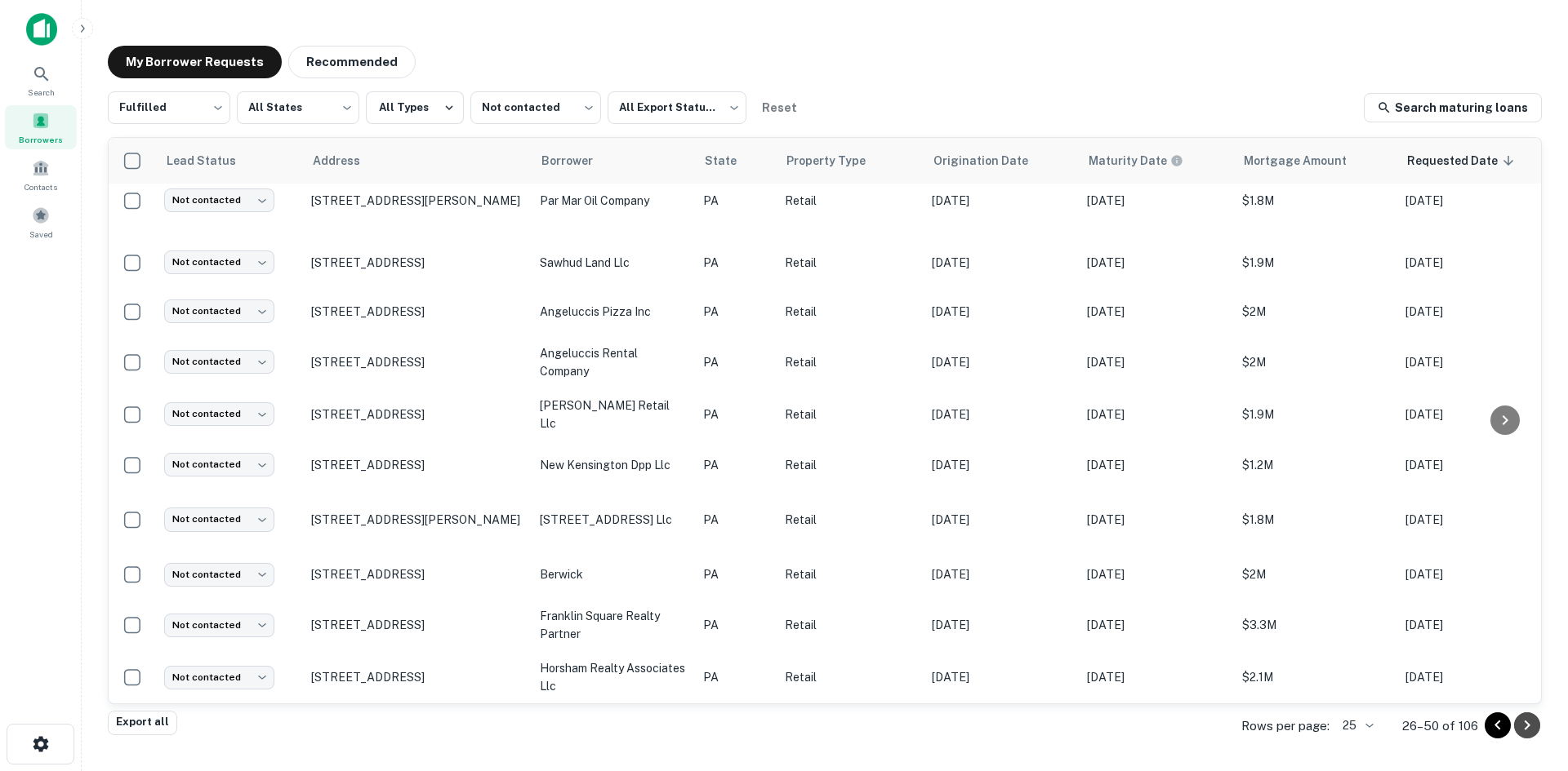
click at [1517, 734] on icon "Go to next page" at bounding box center [1527, 725] width 20 height 20
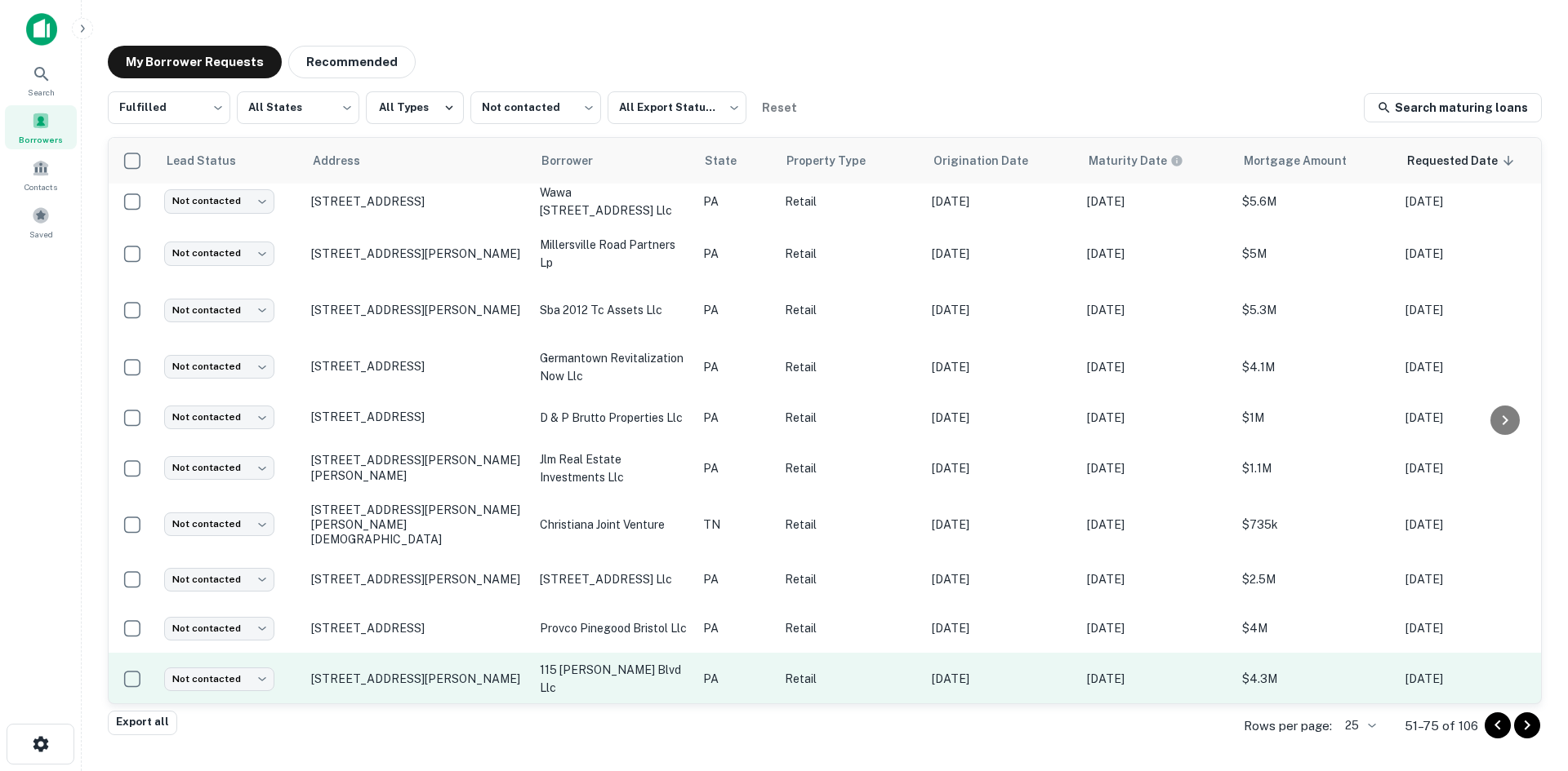
scroll to position [749, 0]
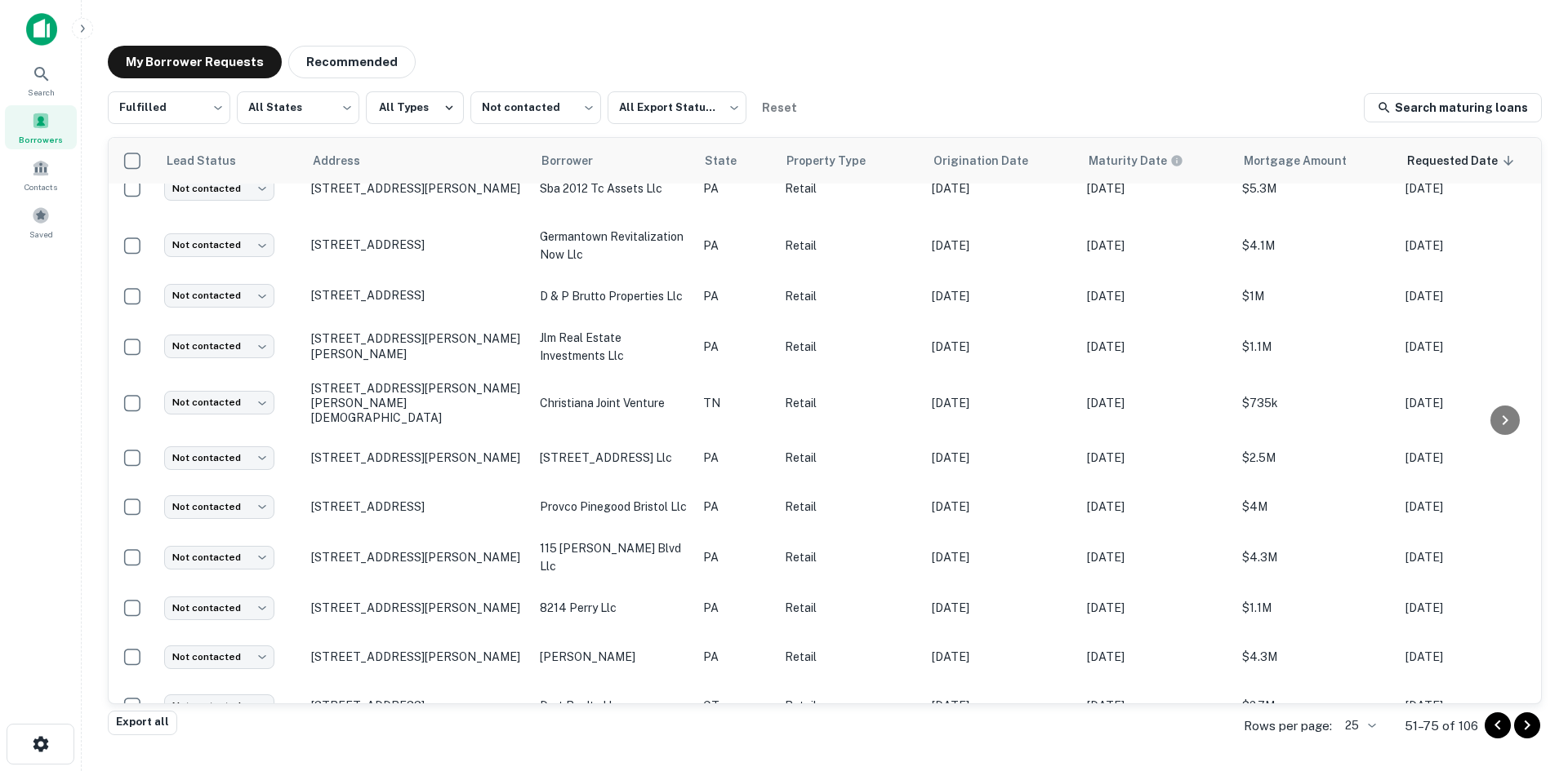
click at [1536, 722] on icon "Go to next page" at bounding box center [1527, 725] width 20 height 20
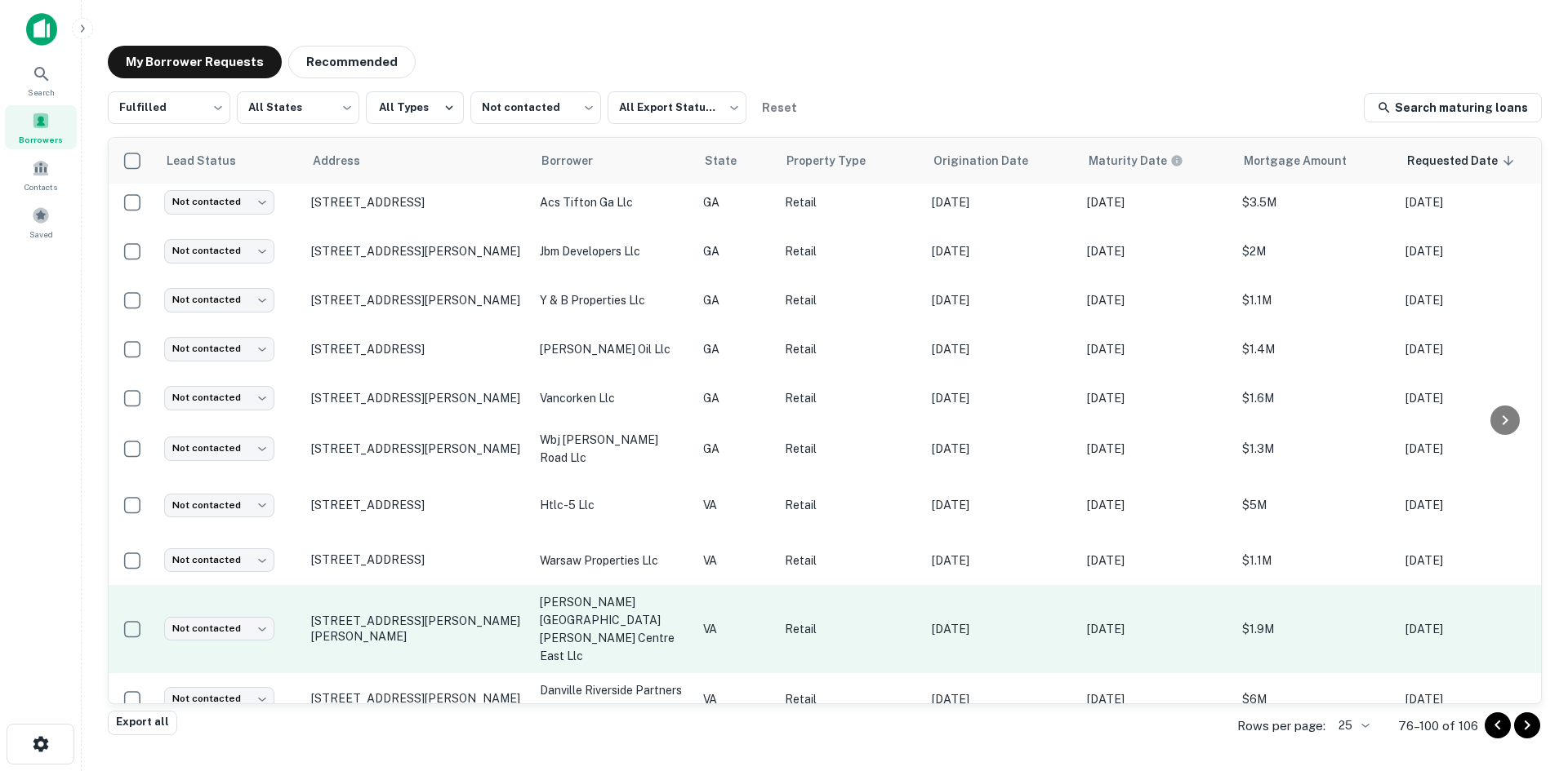
scroll to position [742, 0]
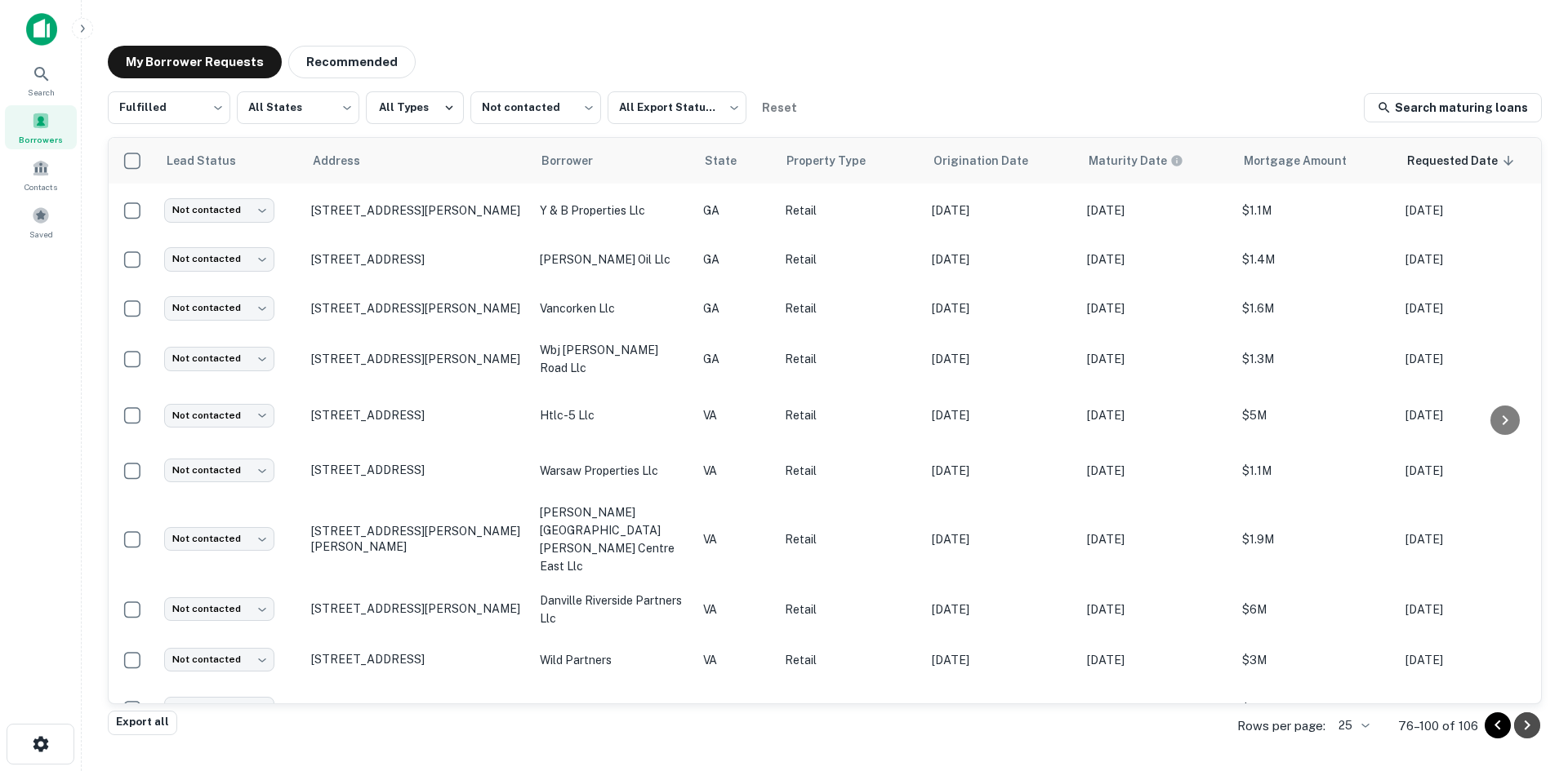
click at [1526, 734] on icon "Go to next page" at bounding box center [1527, 725] width 20 height 20
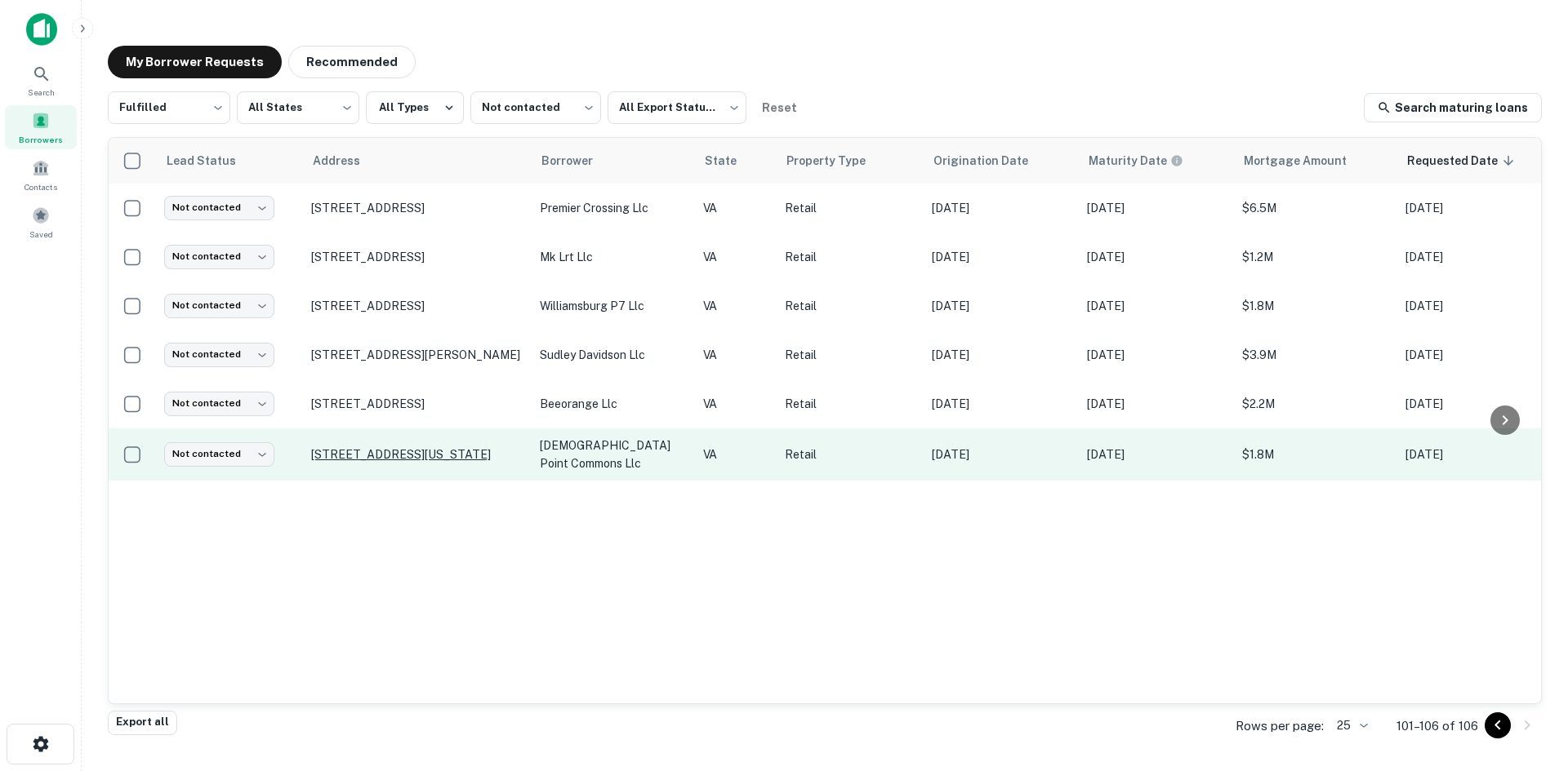
click at [460, 451] on p "1700 Pleasure House Rd Virginia Beach, VA 23455" at bounding box center [417, 454] width 213 height 14
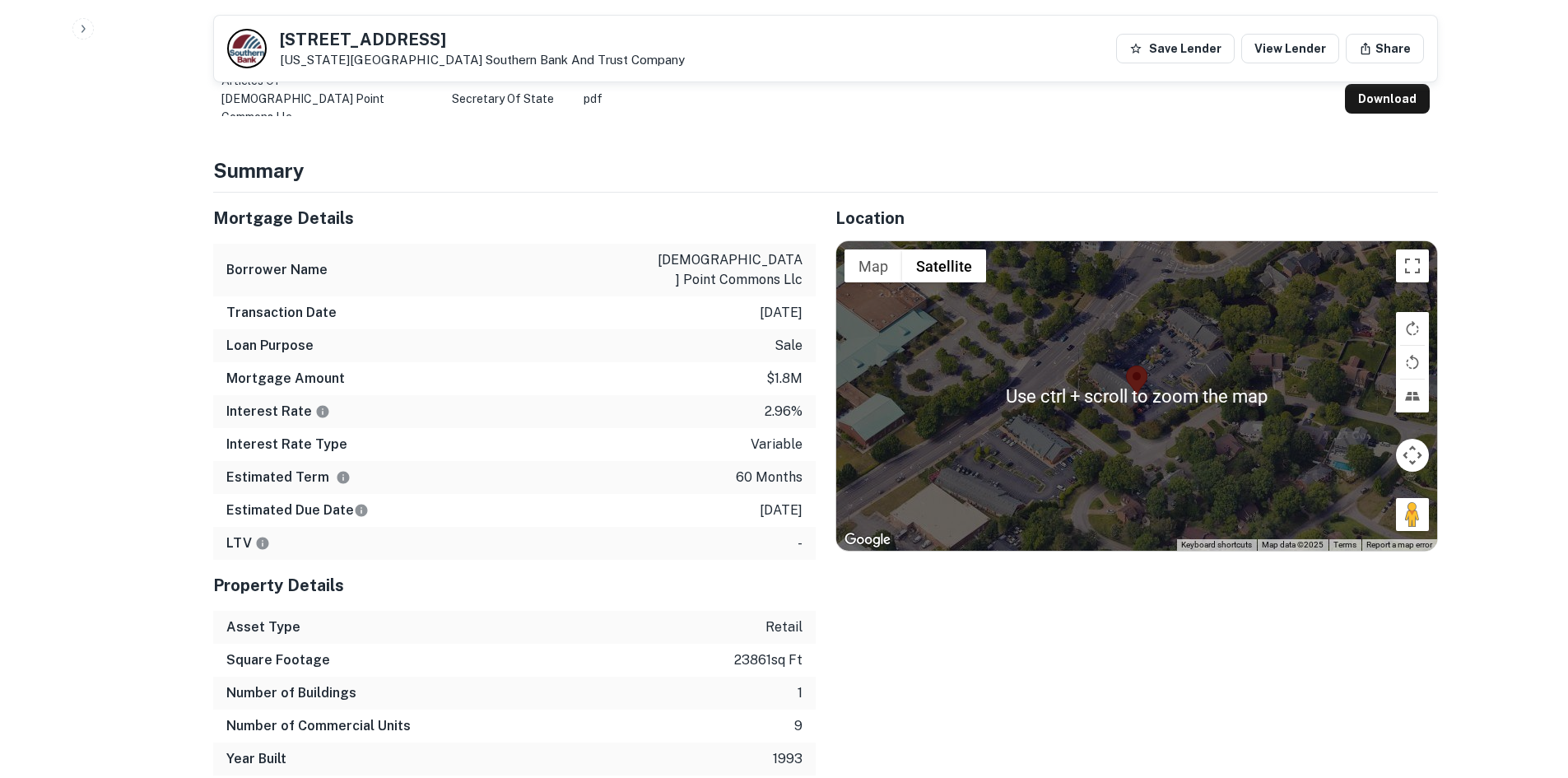
scroll to position [824, 0]
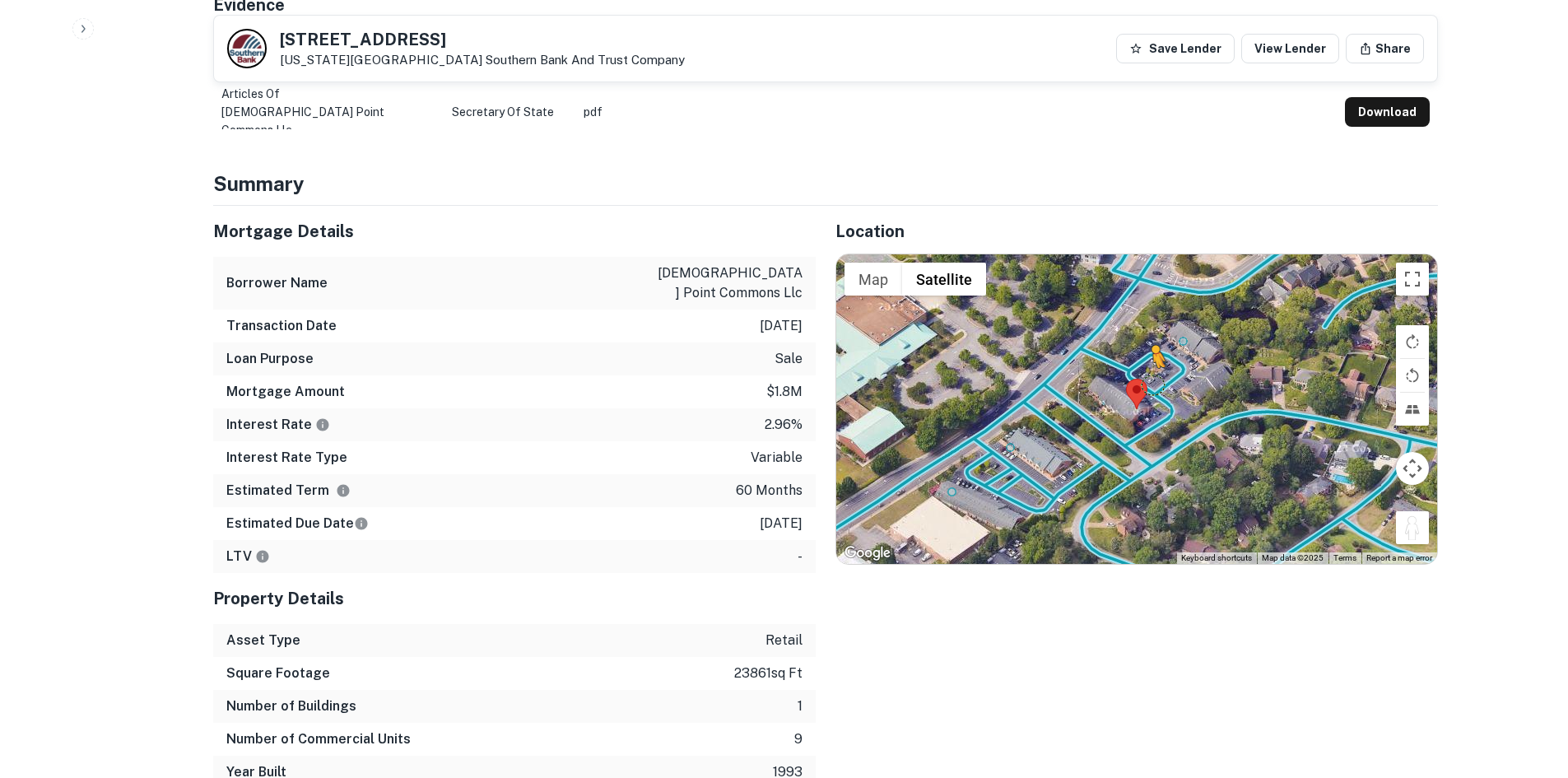
drag, startPoint x: 1407, startPoint y: 518, endPoint x: 1149, endPoint y: 366, distance: 299.4
click at [1149, 366] on div "To activate drag with keyboard, press Alt + Enter. Once in keyboard drag state,…" at bounding box center [1137, 410] width 601 height 310
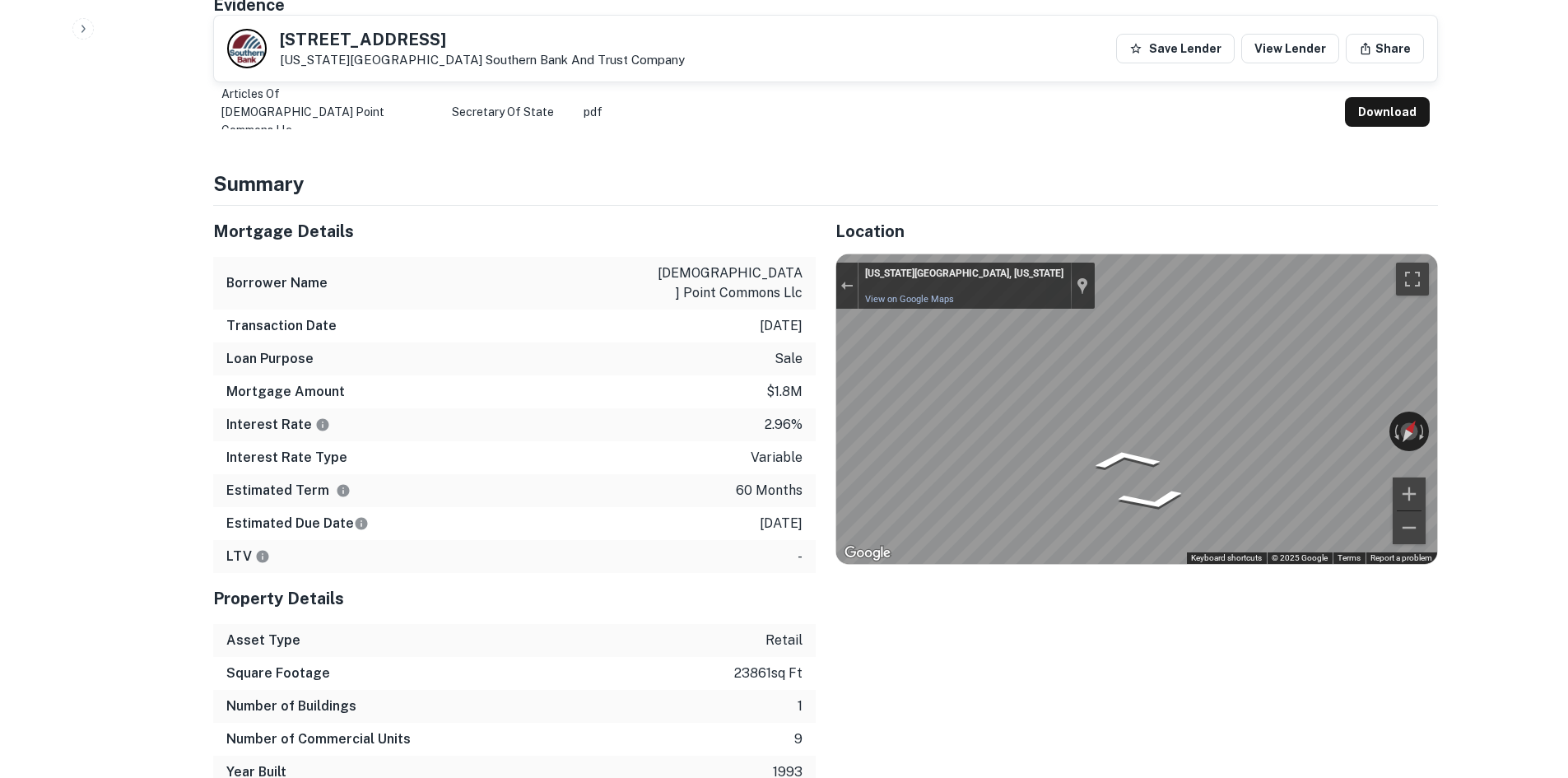
click at [941, 380] on div "Location ← Move left → Move right ↑ Move up ↓ Move down + Zoom in - Zoom out Ho…" at bounding box center [1126, 498] width 622 height 584
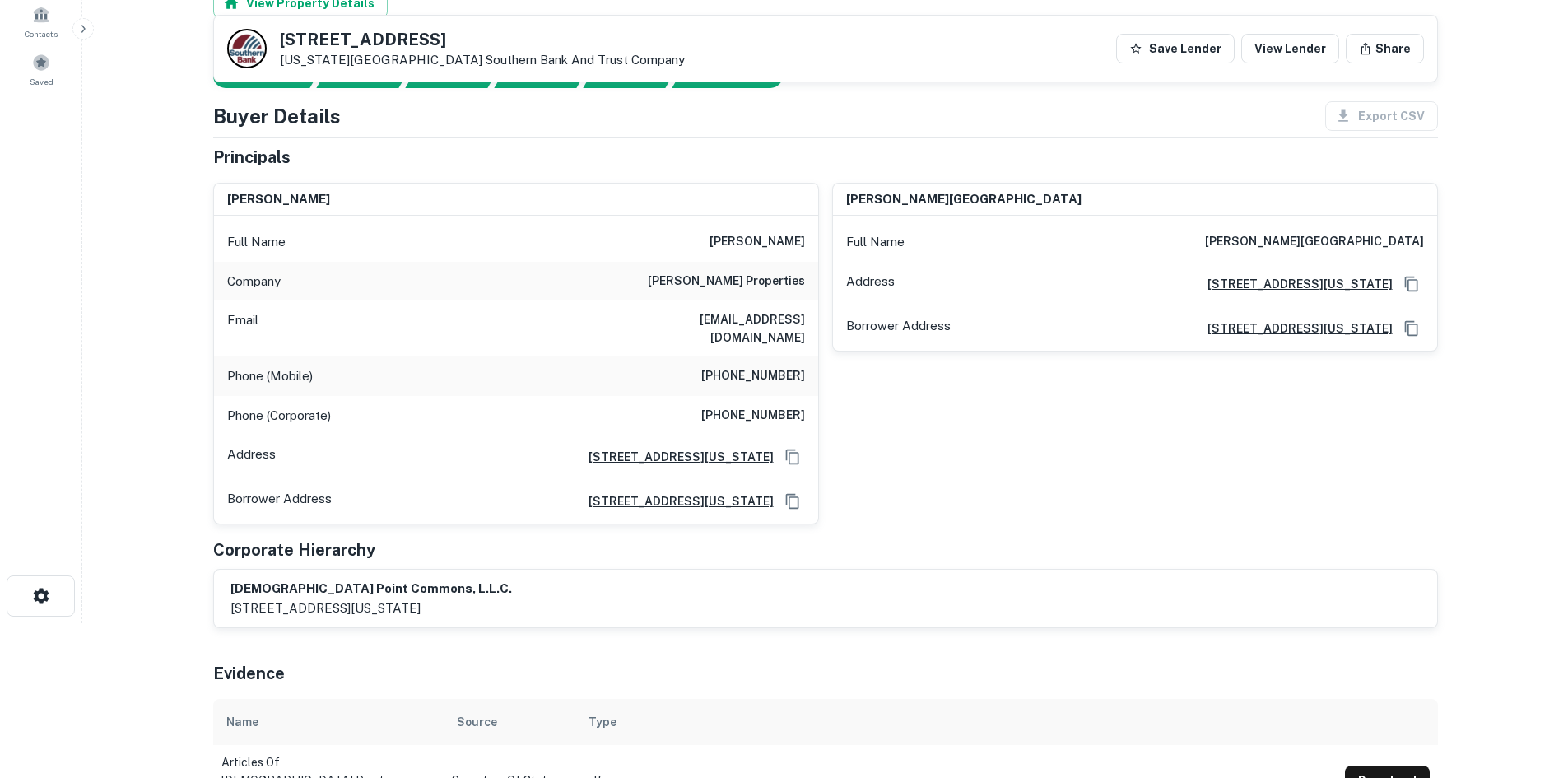
scroll to position [0, 0]
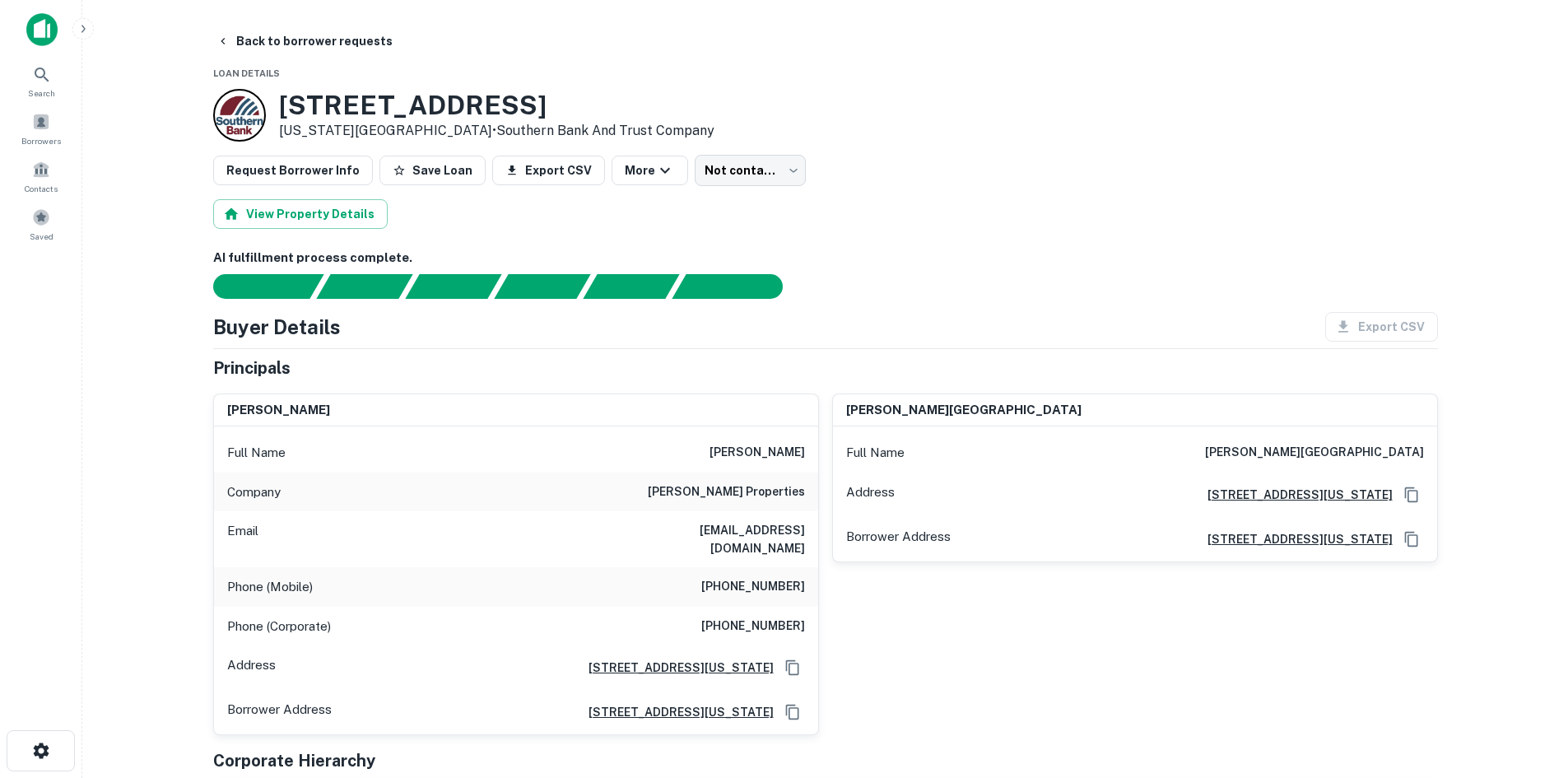
click at [743, 479] on div "Company dubay properties" at bounding box center [516, 493] width 604 height 40
copy h6 "dubay properties"
click at [700, 521] on h6 "hdubay@dubayproperties.com" at bounding box center [707, 539] width 198 height 36
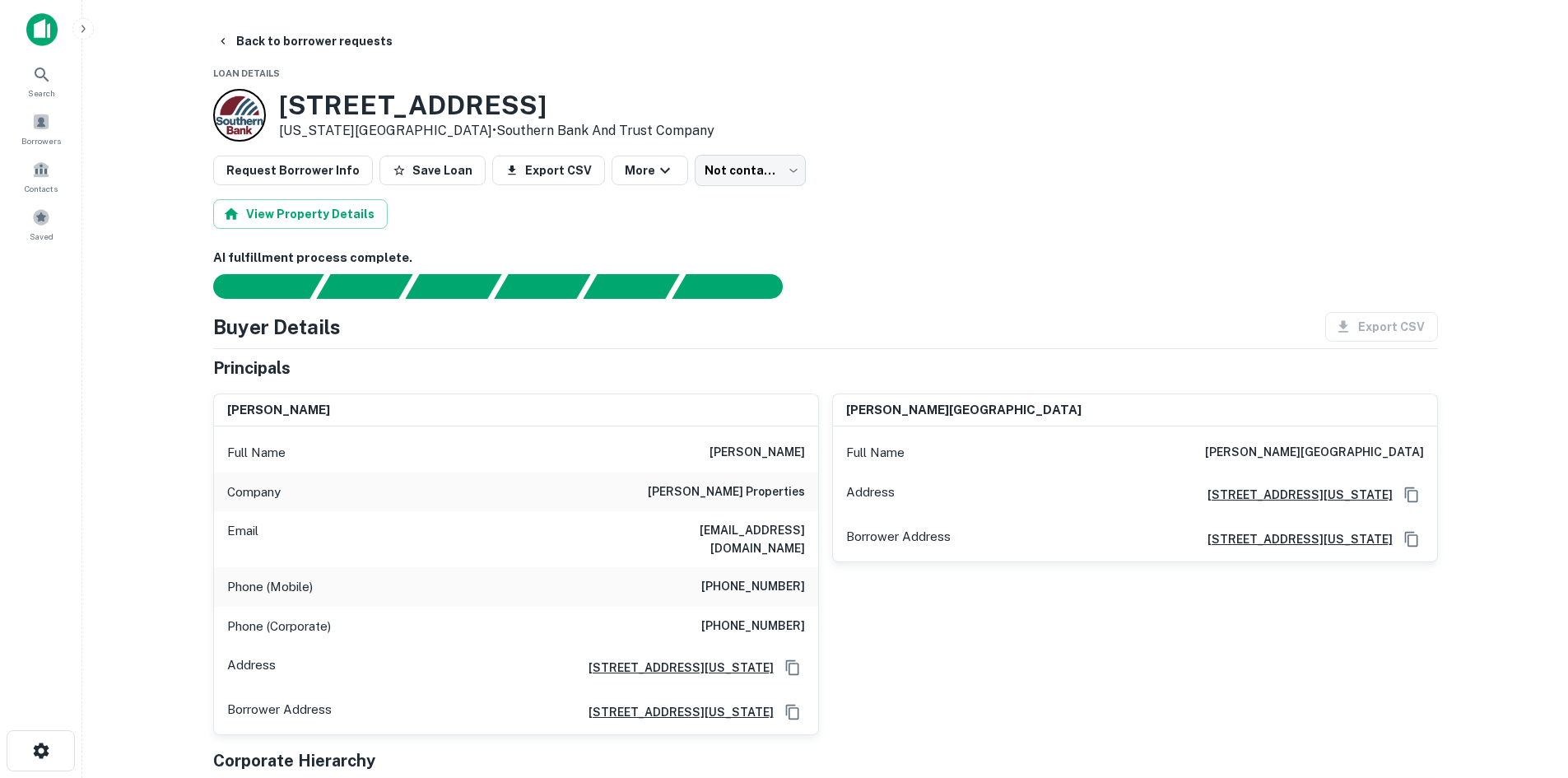
click at [759, 549] on div "Email hdubay@dubayproperties.com" at bounding box center [516, 539] width 604 height 56
click at [759, 577] on h6 "(757) 901-9201" at bounding box center [752, 587] width 104 height 20
copy h6 "(757) 901-9201"
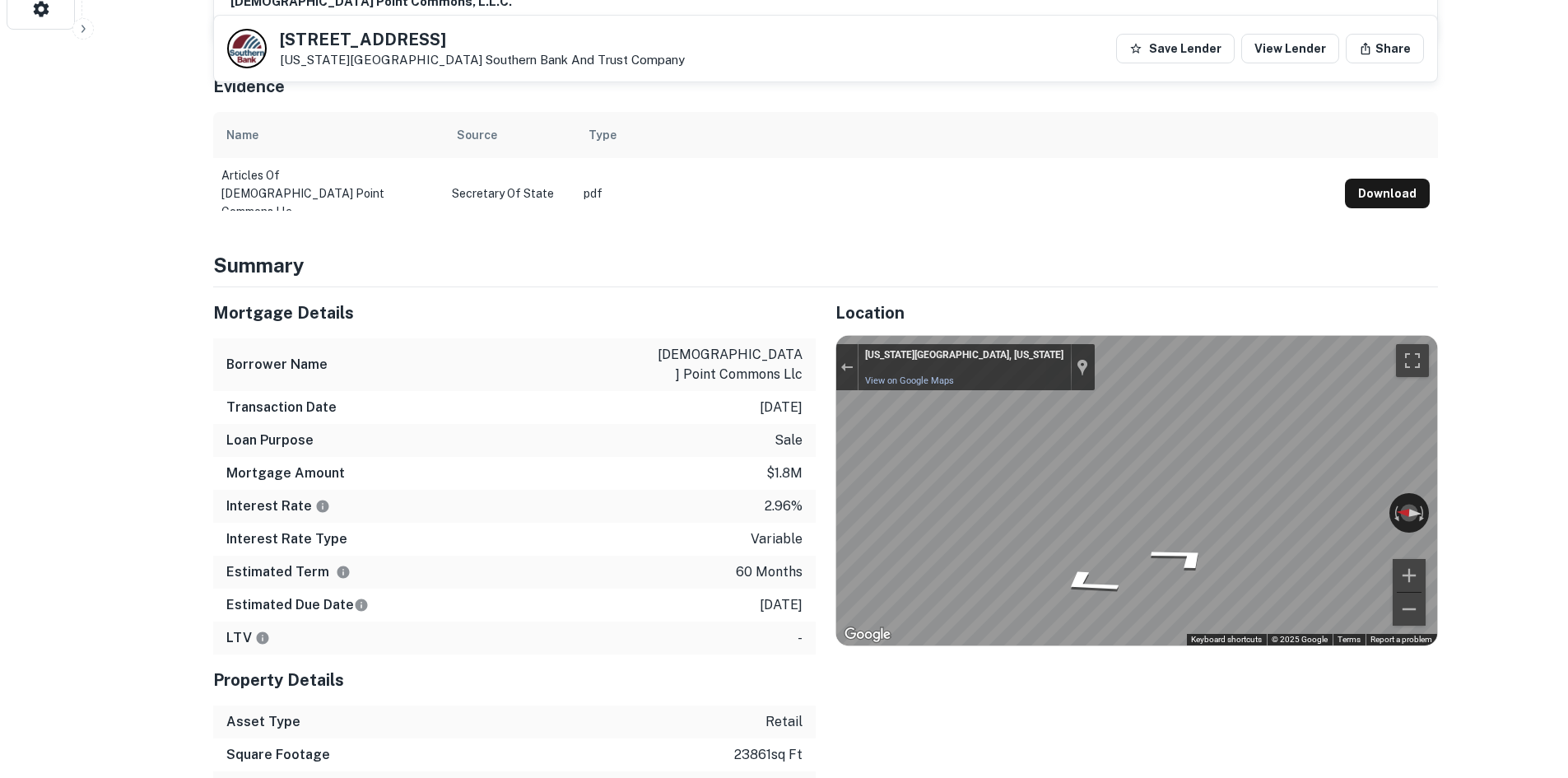
scroll to position [741, 0]
click at [1349, 487] on div "← Move left → Move right ↑ Move up ↓ Move down + Zoom in - Zoom out Virginia Be…" at bounding box center [1137, 492] width 601 height 310
click at [1055, 504] on div "← Move left → Move right ↑ Move up ↓ Move down + Zoom in - Zoom out Virginia Be…" at bounding box center [1137, 492] width 601 height 310
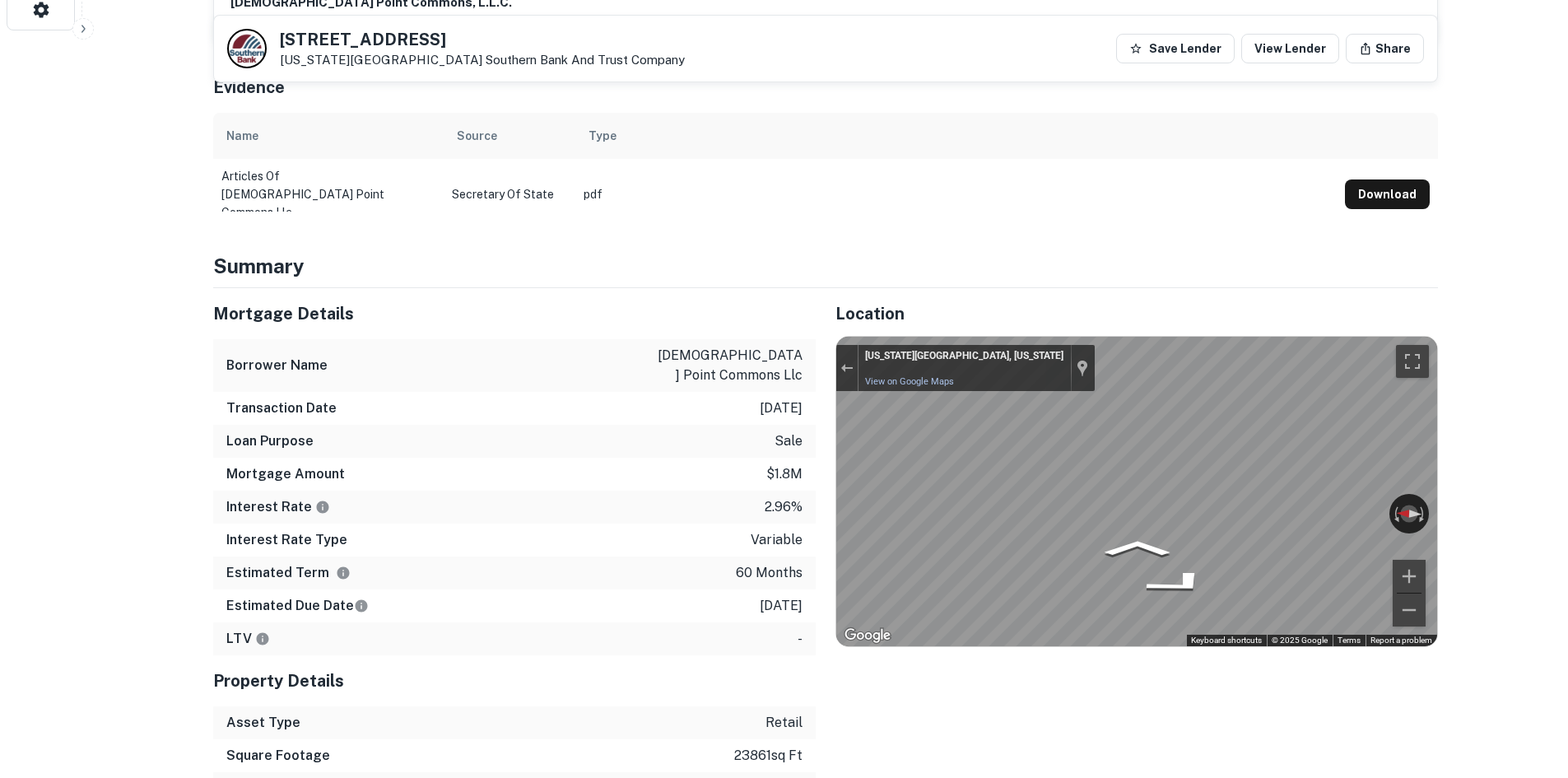
drag, startPoint x: 1322, startPoint y: 486, endPoint x: 1538, endPoint y: 439, distance: 221.1
click at [807, 457] on div "Mortgage Details Borrower Name church point commons llc Transaction Date 7/8/20…" at bounding box center [816, 580] width 1245 height 584
click at [1313, 500] on div "Rotate the view" at bounding box center [1335, 509] width 92 height 19
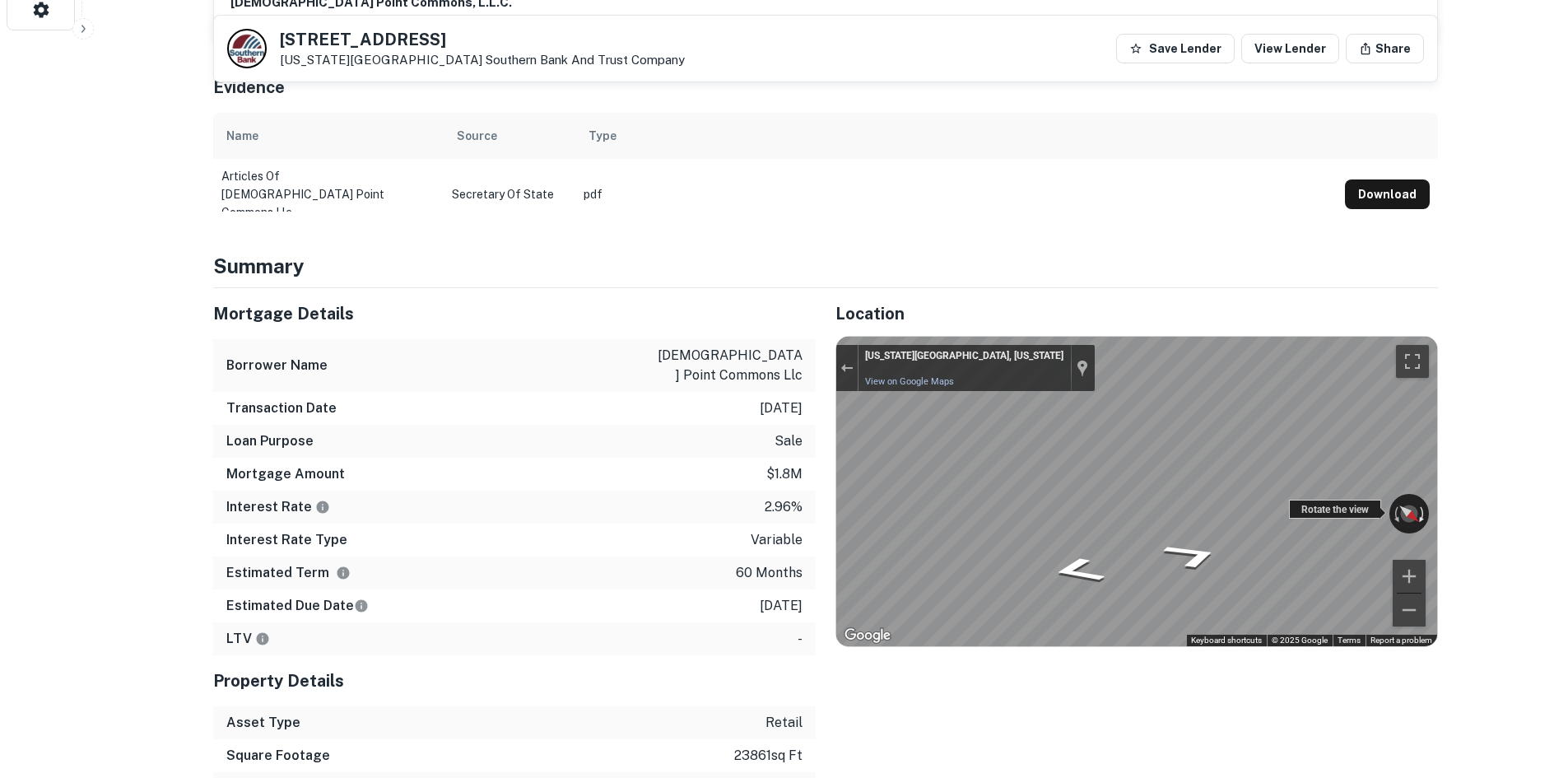
click at [1428, 478] on div "← Move left → Move right ↑ Move up ↓ Move down + Zoom in - Zoom out Virginia Be…" at bounding box center [1137, 492] width 601 height 310
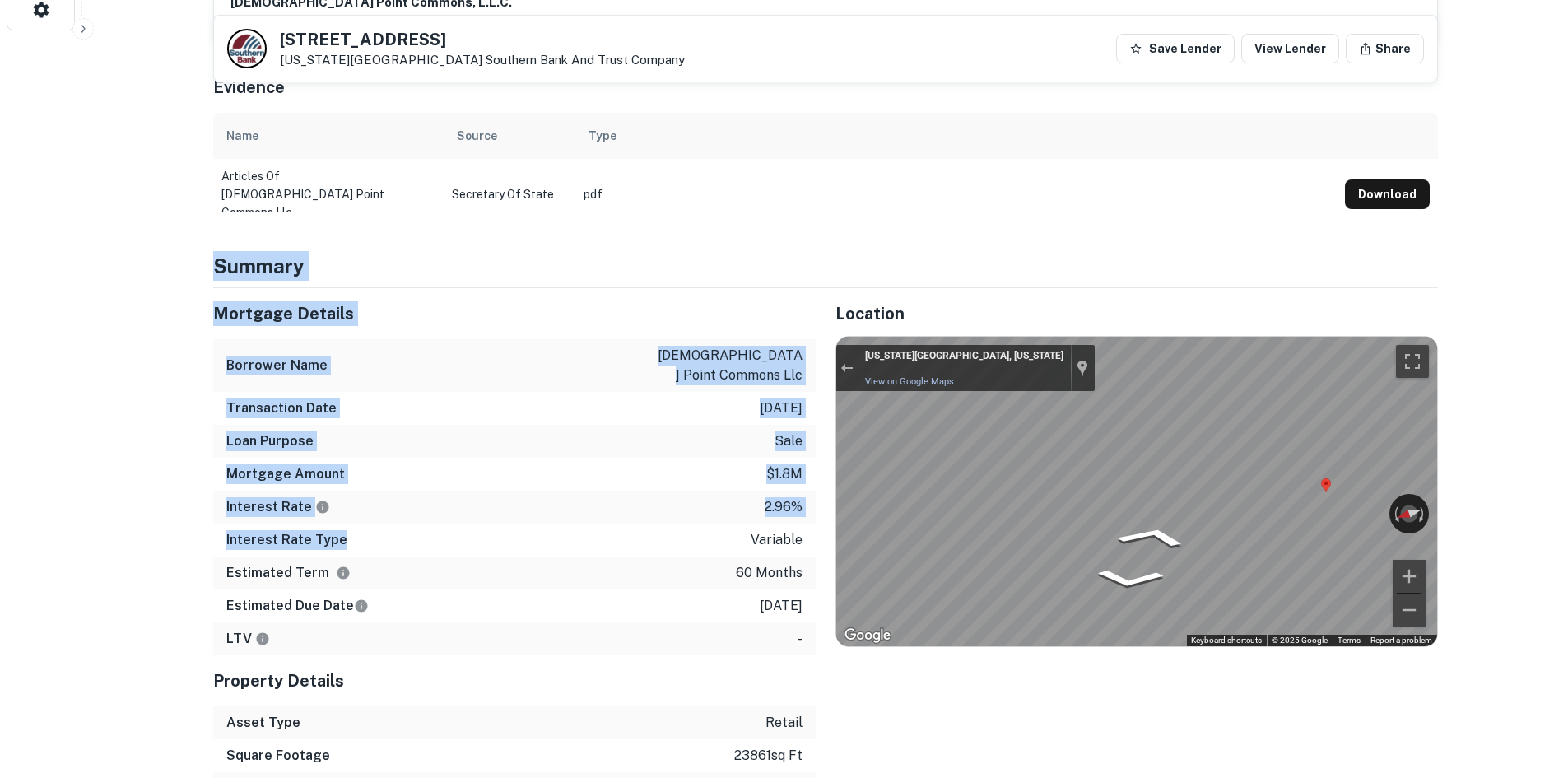
drag, startPoint x: 211, startPoint y: 206, endPoint x: 398, endPoint y: 520, distance: 365.5
click at [417, 366] on div "Borrower Name church point commons llc" at bounding box center [515, 366] width 603 height 53
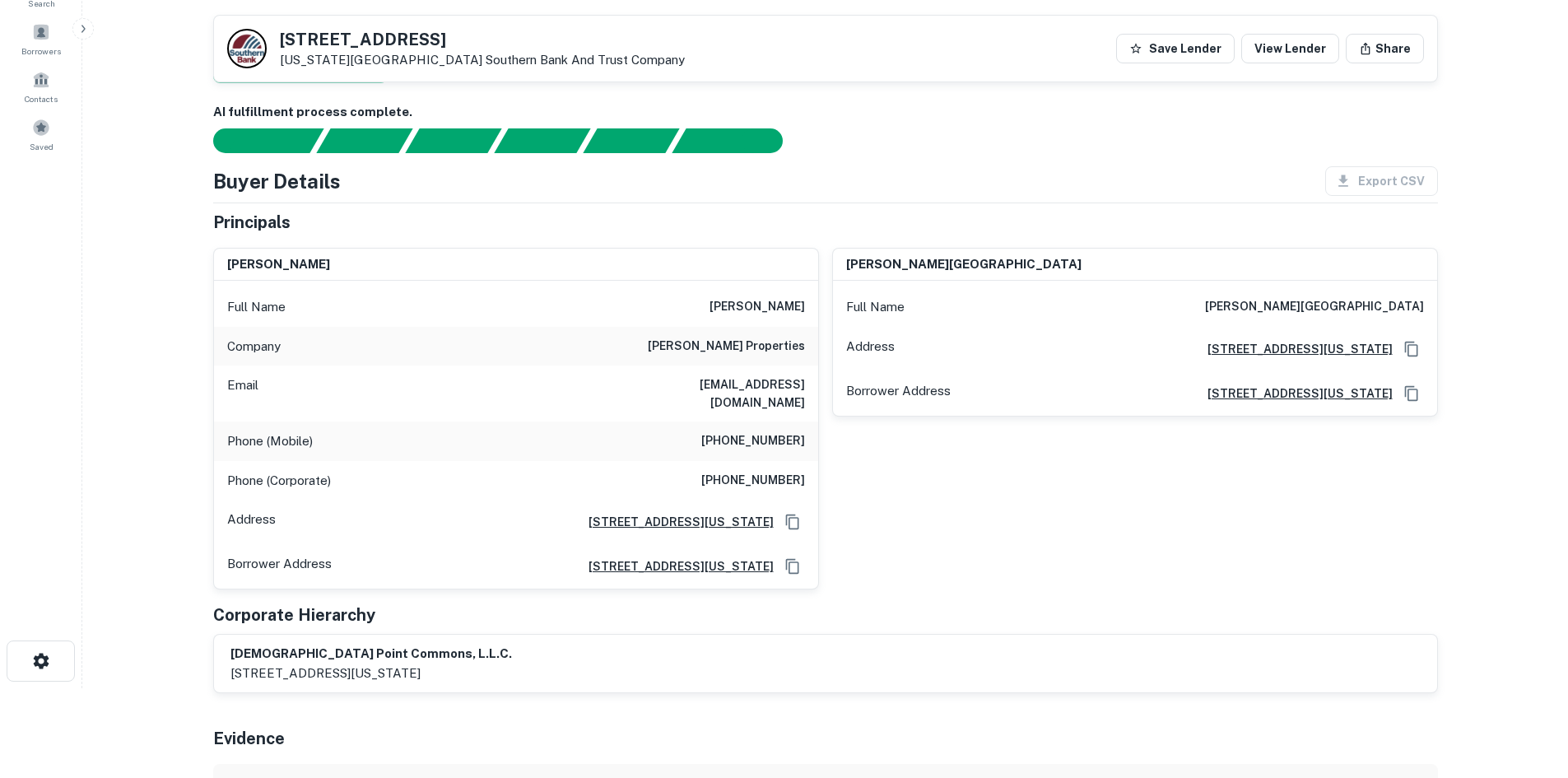
scroll to position [0, 0]
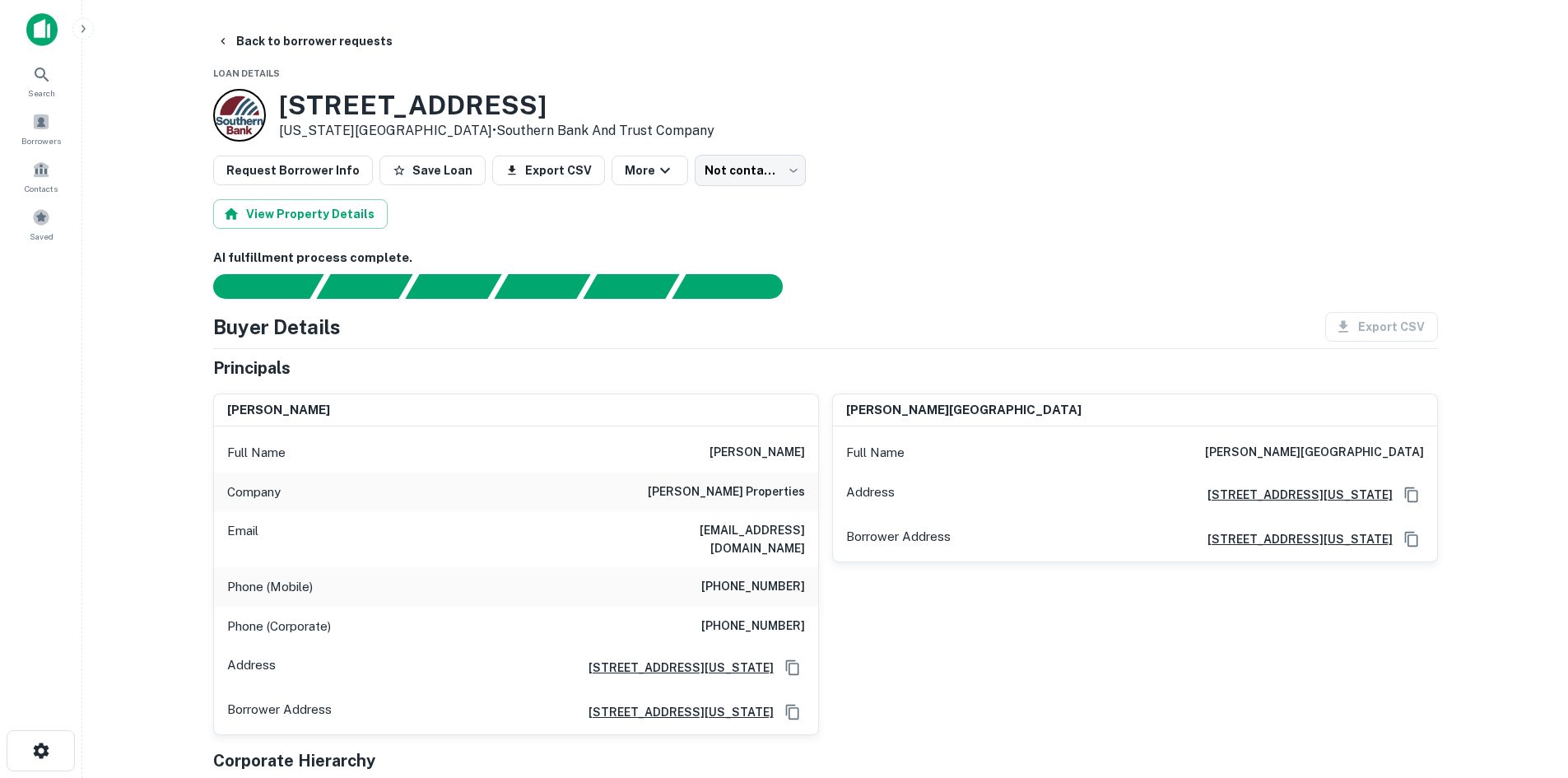
drag, startPoint x: 738, startPoint y: 643, endPoint x: 740, endPoint y: 613, distance: 30.1
click at [738, 659] on h6 "4360 Shore Dr, Virginia Beach, VA 23455" at bounding box center [674, 668] width 198 height 18
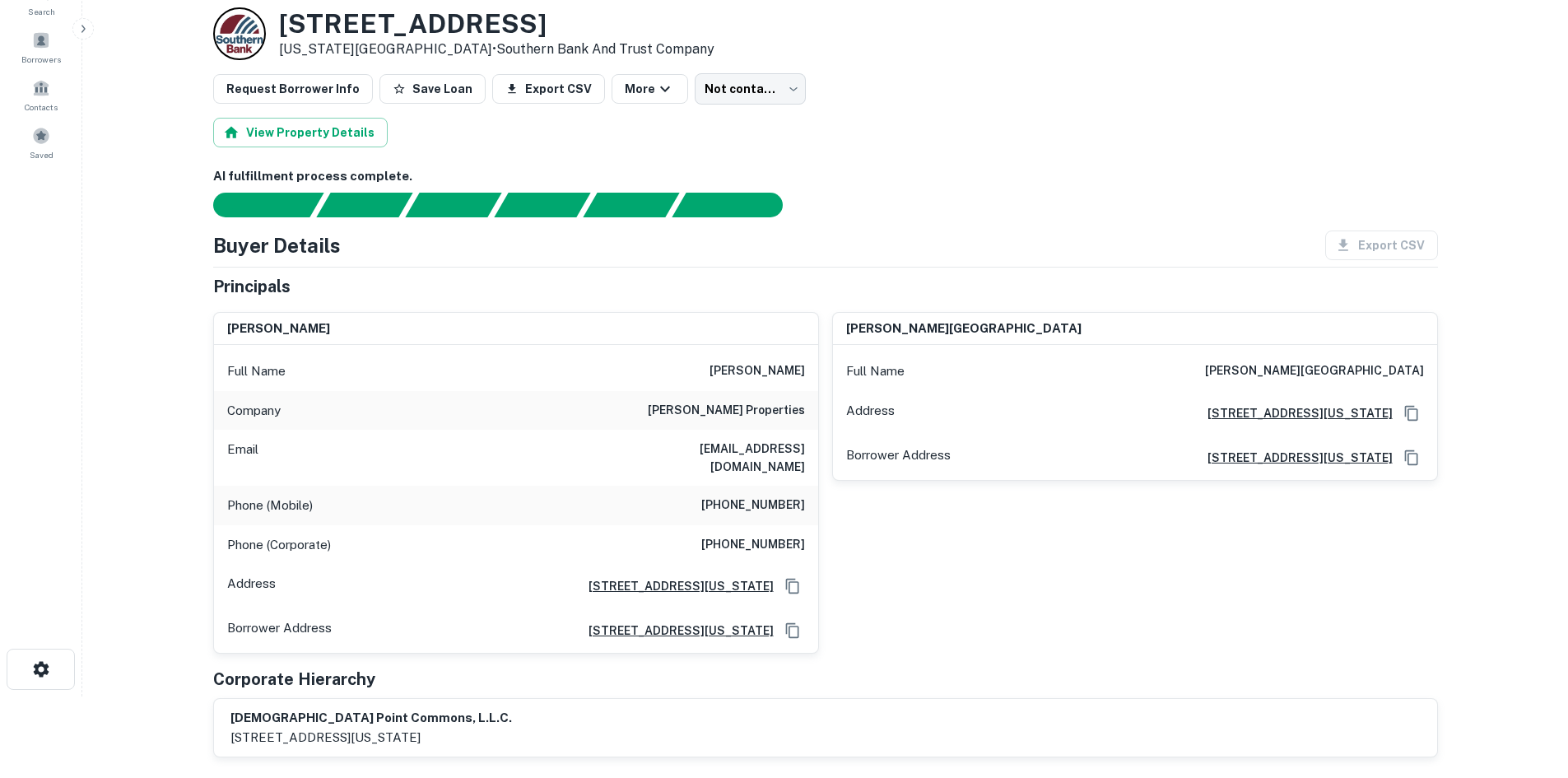
scroll to position [82, 0]
click at [705, 439] on h6 "hdubay@dubayproperties.com" at bounding box center [707, 457] width 198 height 36
click at [752, 495] on h6 "(757) 901-9201" at bounding box center [752, 505] width 104 height 20
click at [812, 485] on div "Phone (Mobile) (757) 901-9201" at bounding box center [516, 505] width 604 height 40
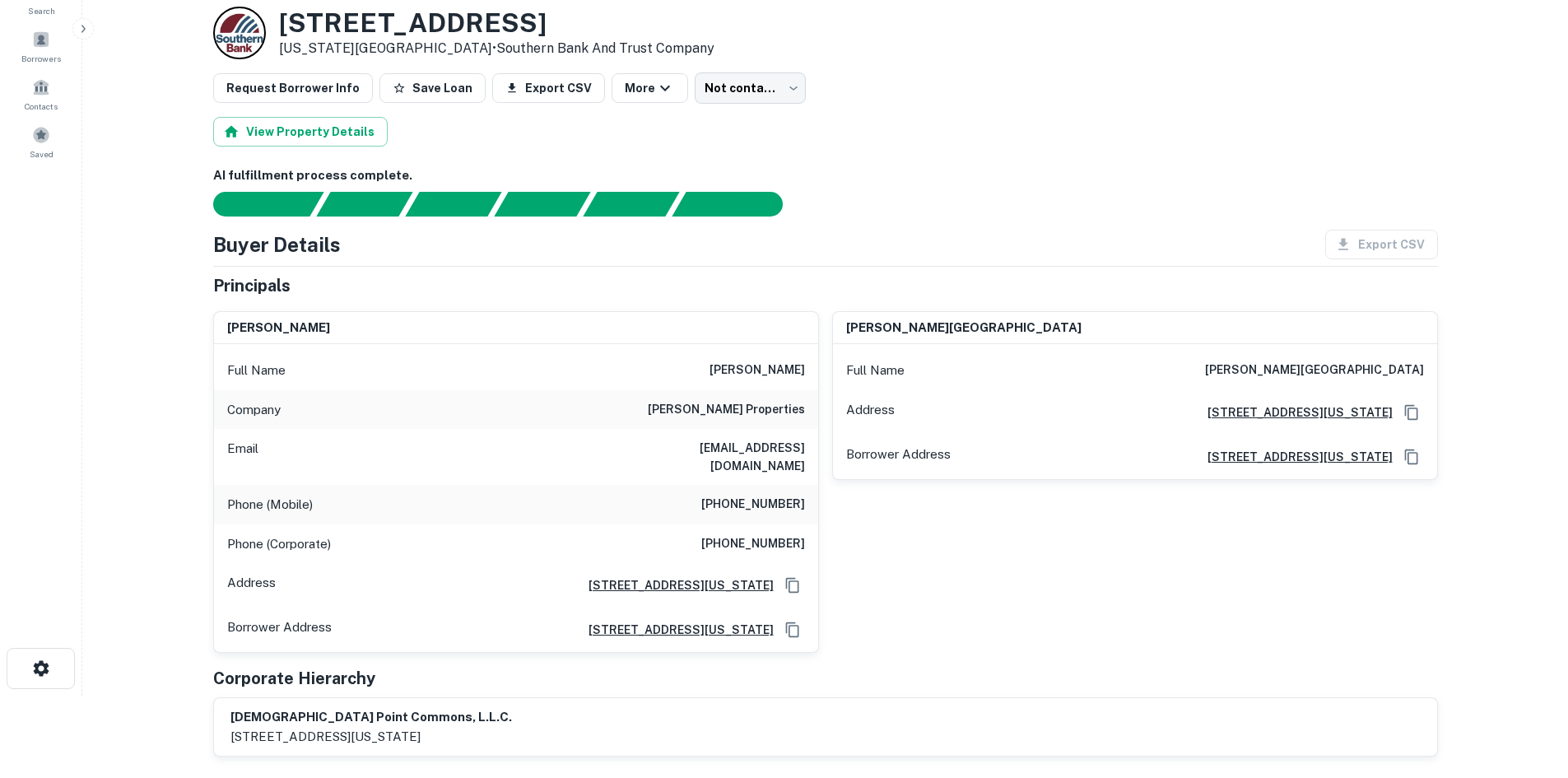
click at [807, 485] on div "Phone (Mobile) (757) 901-9201" at bounding box center [516, 505] width 604 height 40
click at [775, 495] on h6 "(757) 901-9201" at bounding box center [752, 505] width 104 height 20
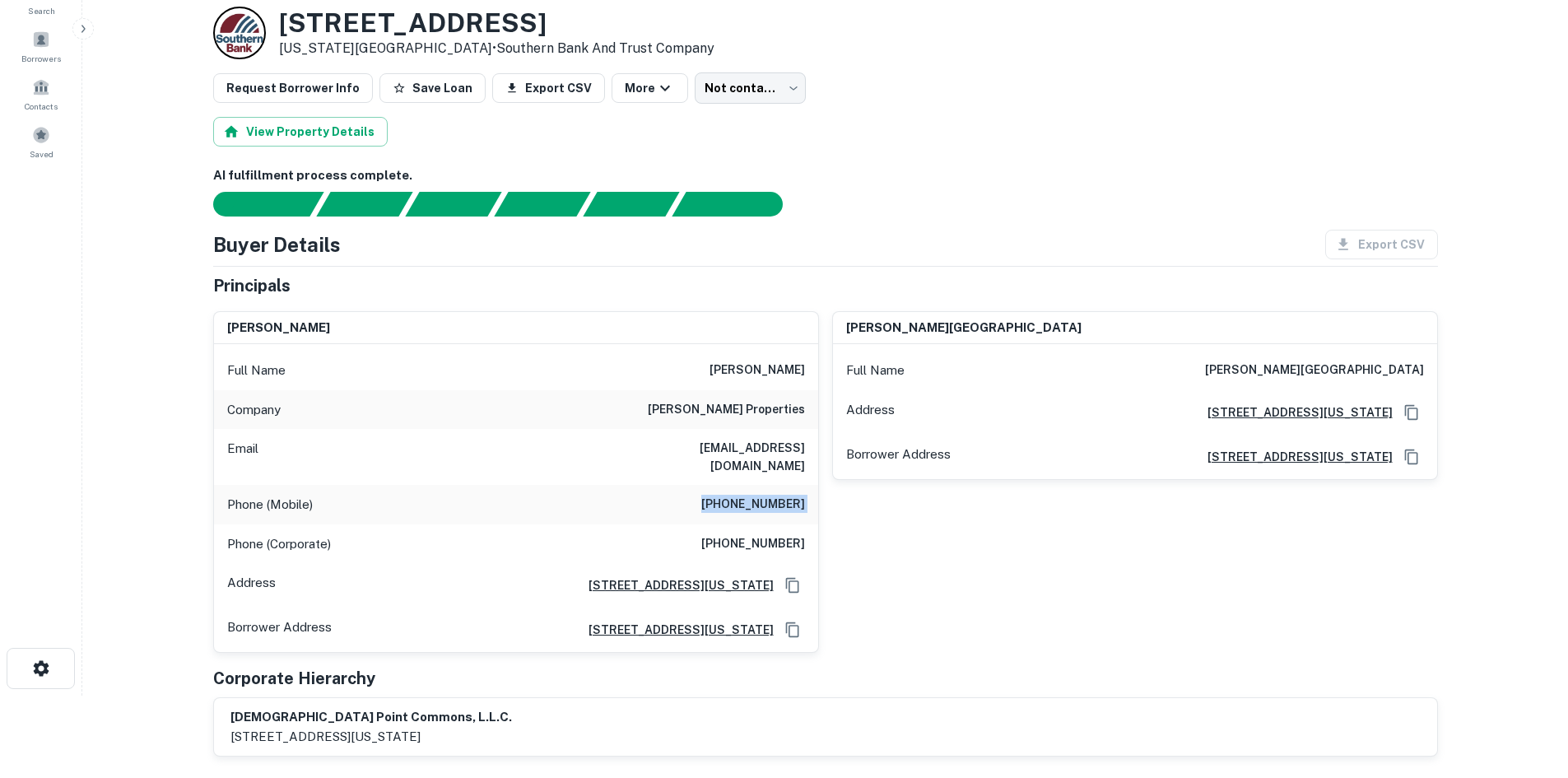
click at [775, 495] on h6 "(757) 901-9201" at bounding box center [752, 505] width 104 height 20
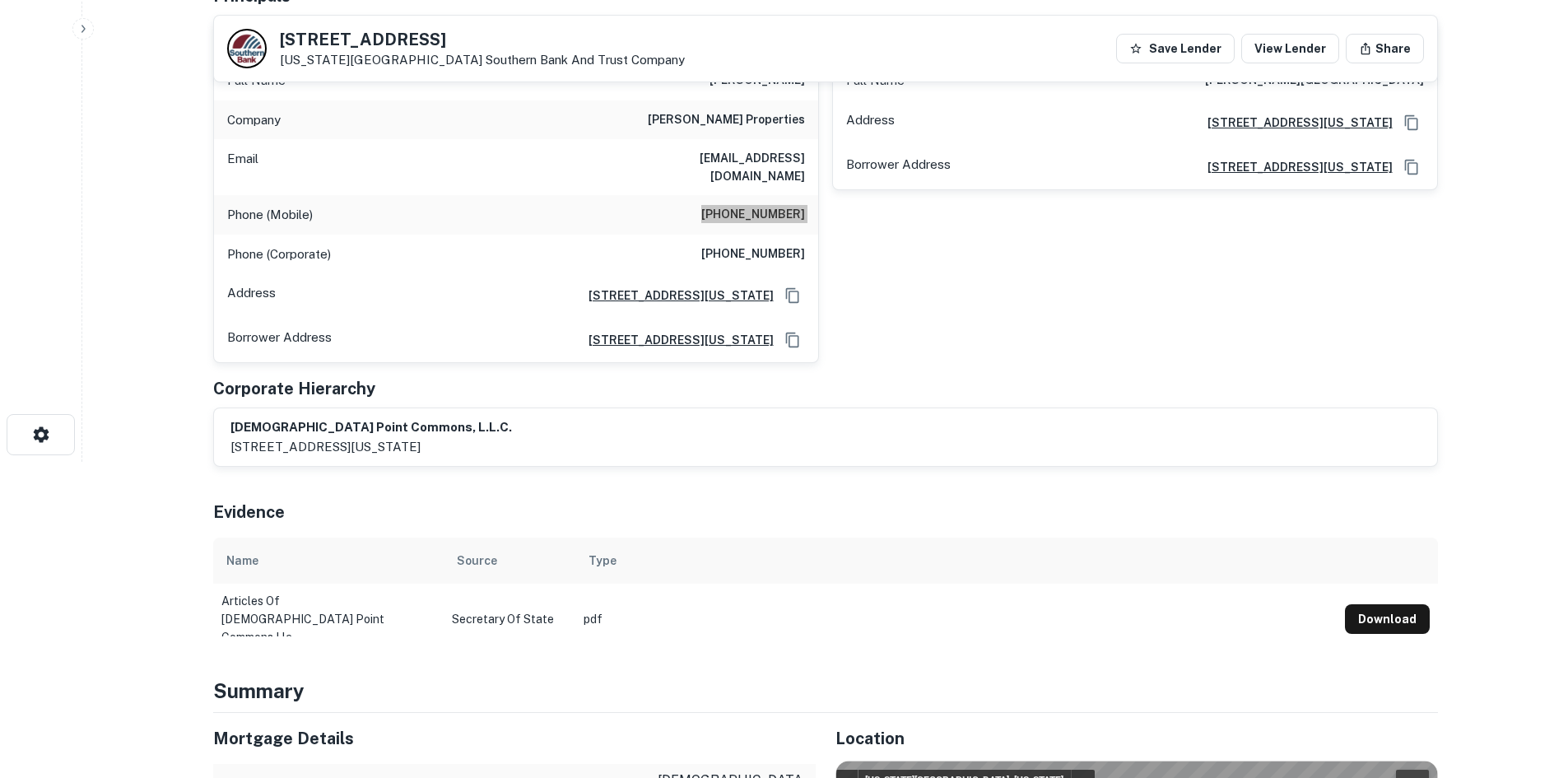
scroll to position [330, 0]
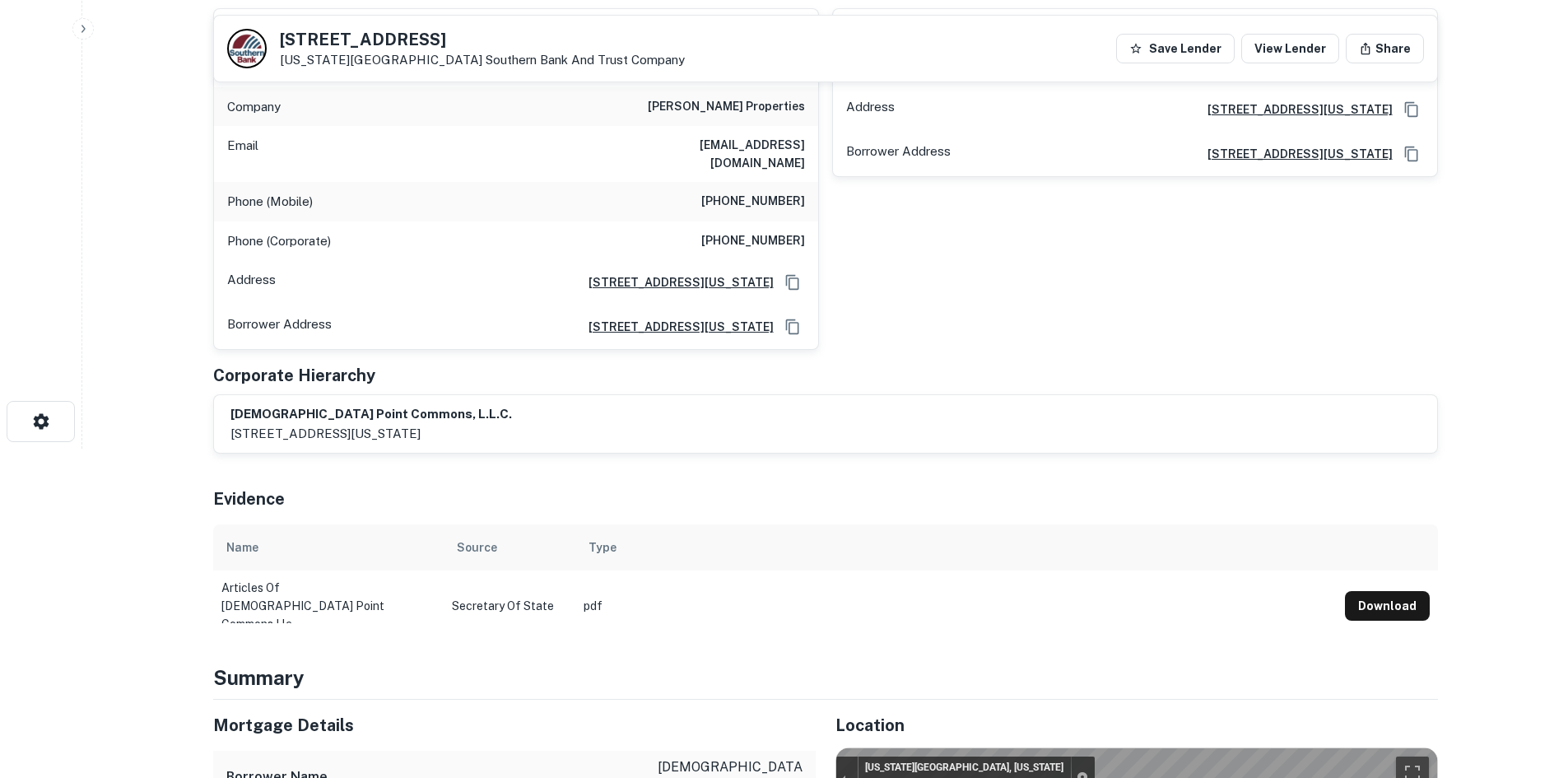
drag, startPoint x: 931, startPoint y: 303, endPoint x: 900, endPoint y: 304, distance: 31.0
click at [931, 303] on div "stuart a. pleasants Full Name stuart a. pleasants Address 4360 Shore Drive, Vir…" at bounding box center [1129, 173] width 619 height 356
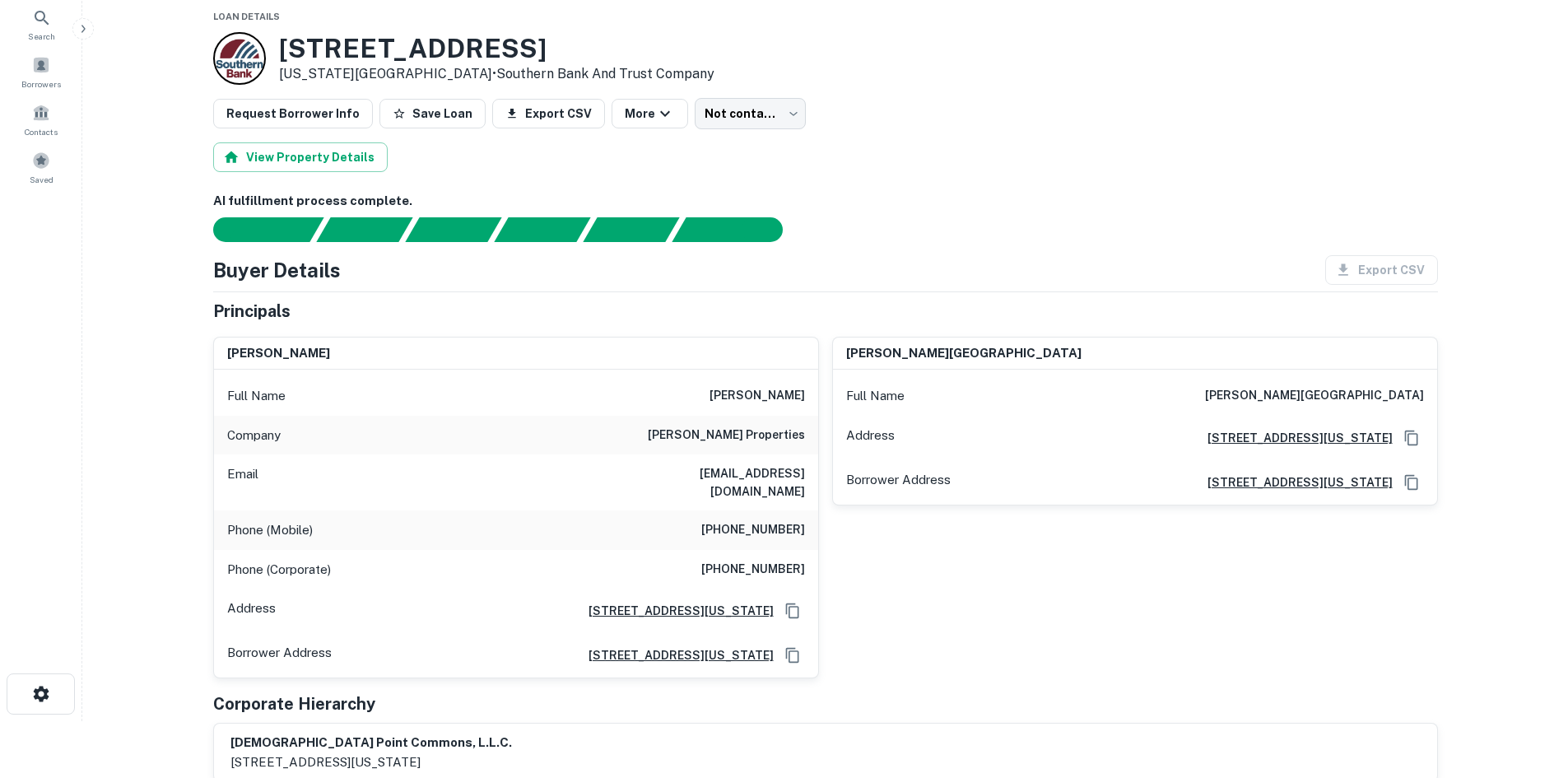
scroll to position [0, 0]
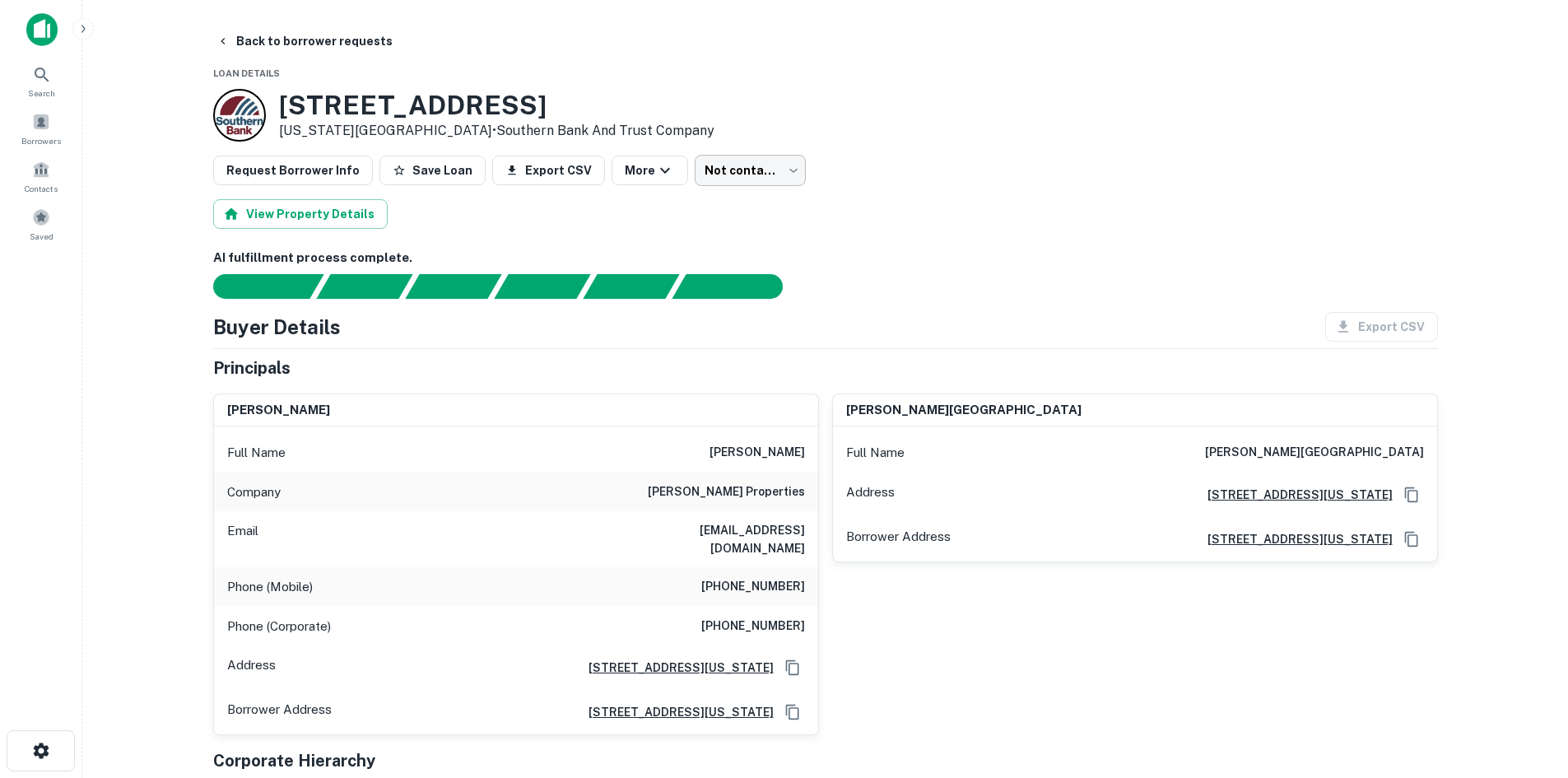
click at [754, 170] on body "Search Borrowers Contacts Saved Back to borrower requests Loan Details 1700 Ple…" at bounding box center [784, 389] width 1568 height 778
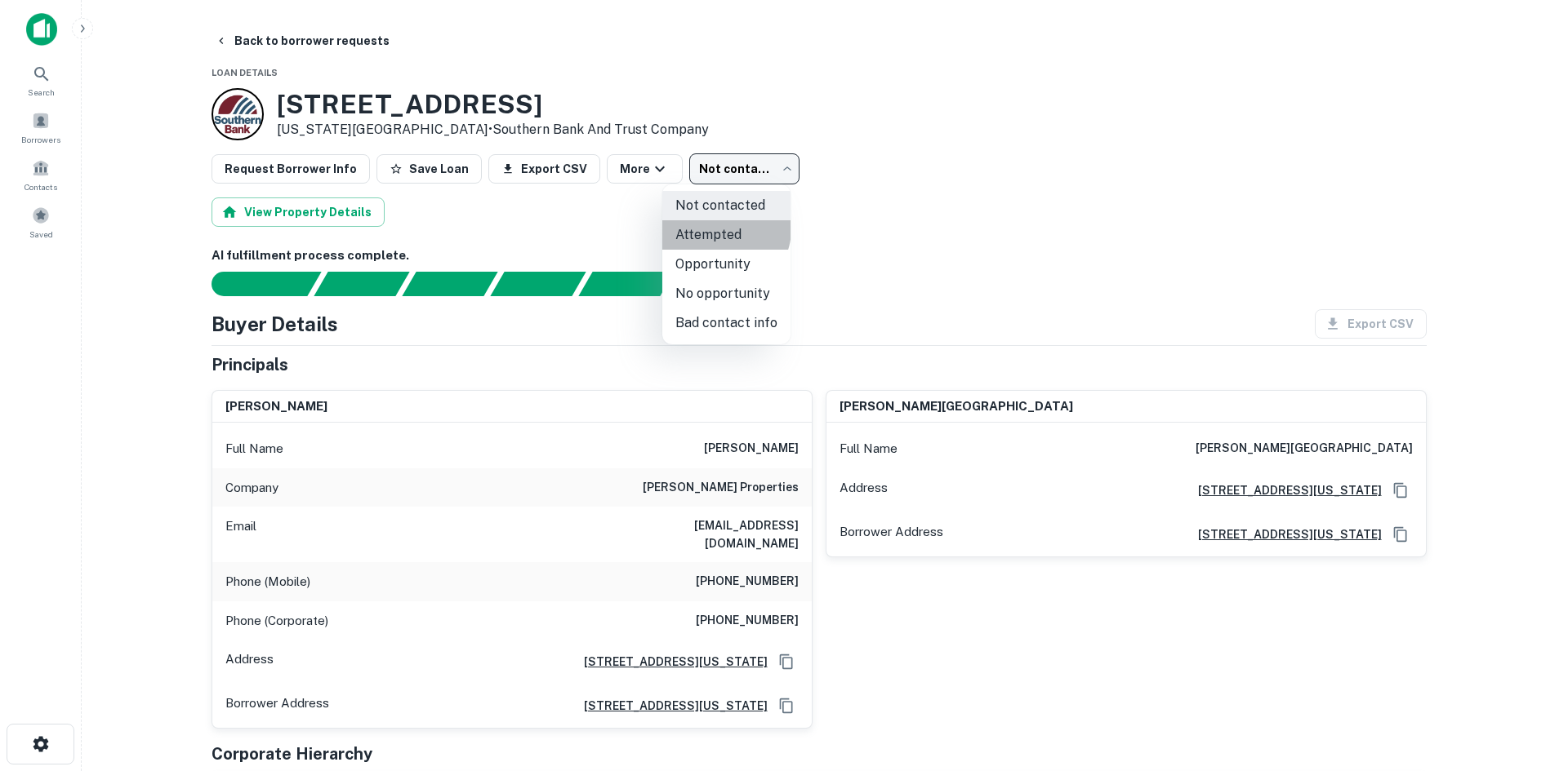
click at [724, 229] on li "Attempted" at bounding box center [727, 235] width 129 height 29
type input "*********"
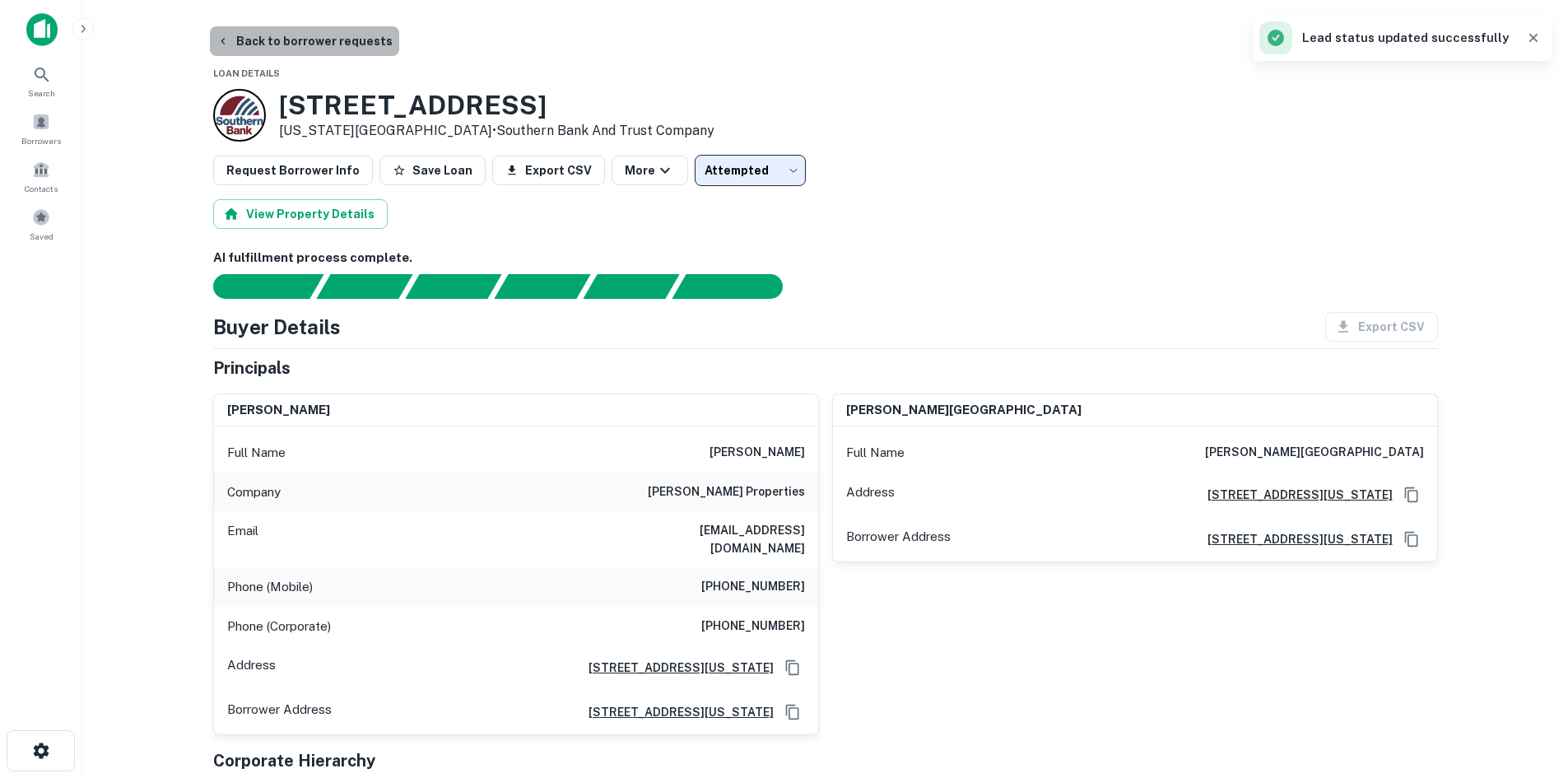
click at [344, 43] on button "Back to borrower requests" at bounding box center [304, 41] width 189 height 30
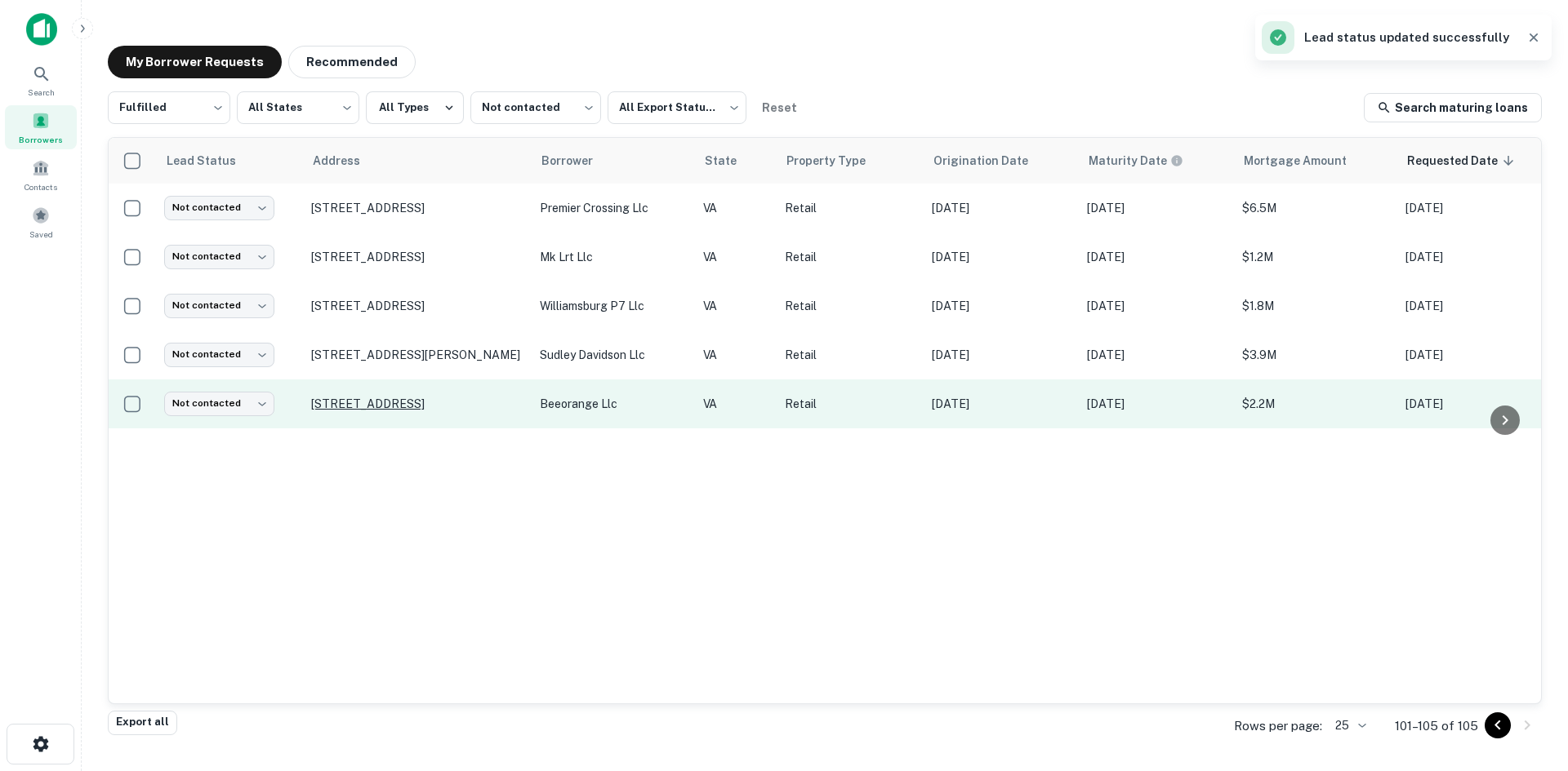
click at [433, 411] on p "11400 W Lynchburg Salem Tpke Montvale, VA 24122" at bounding box center [417, 404] width 213 height 14
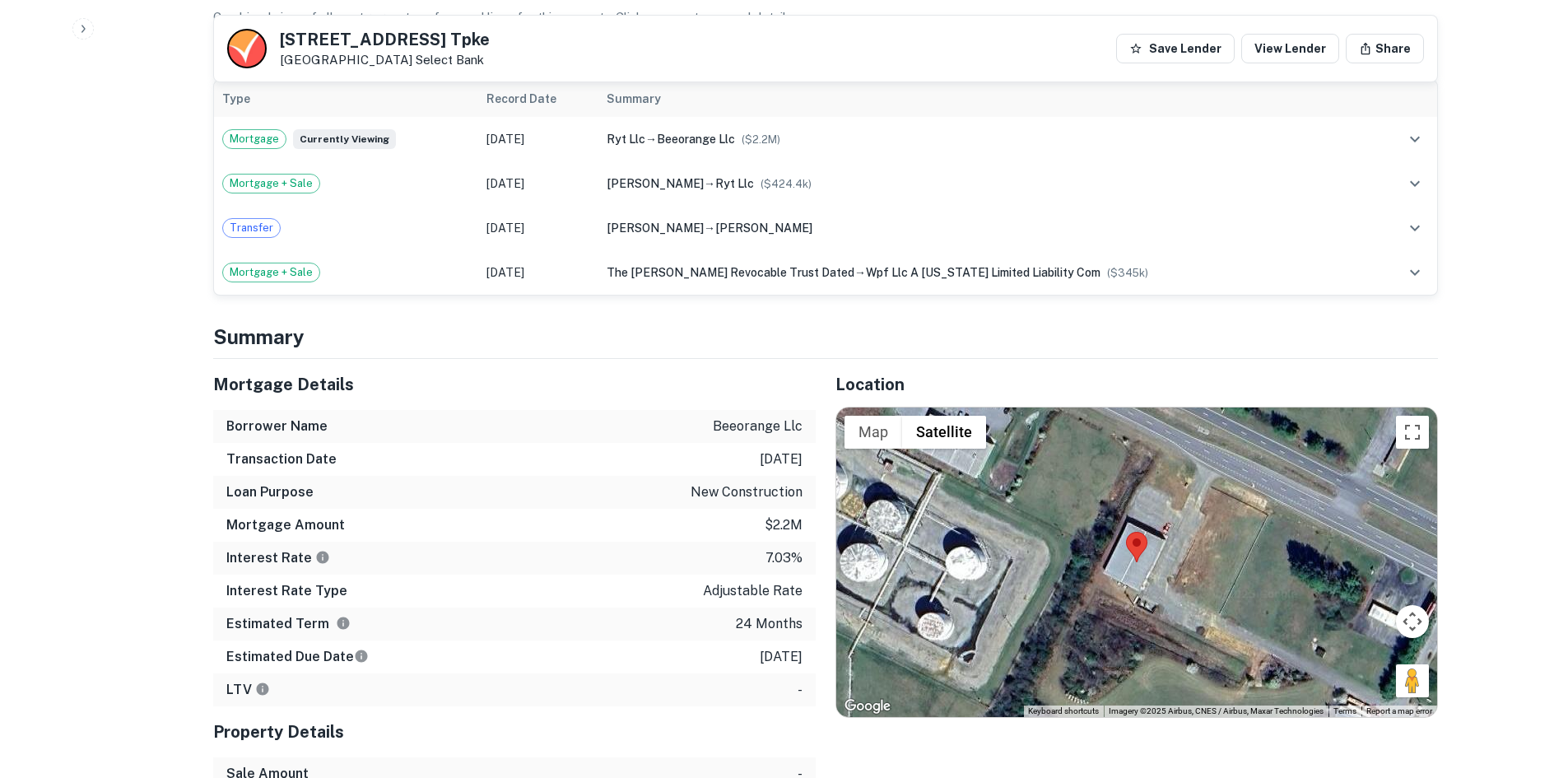
scroll to position [1153, 0]
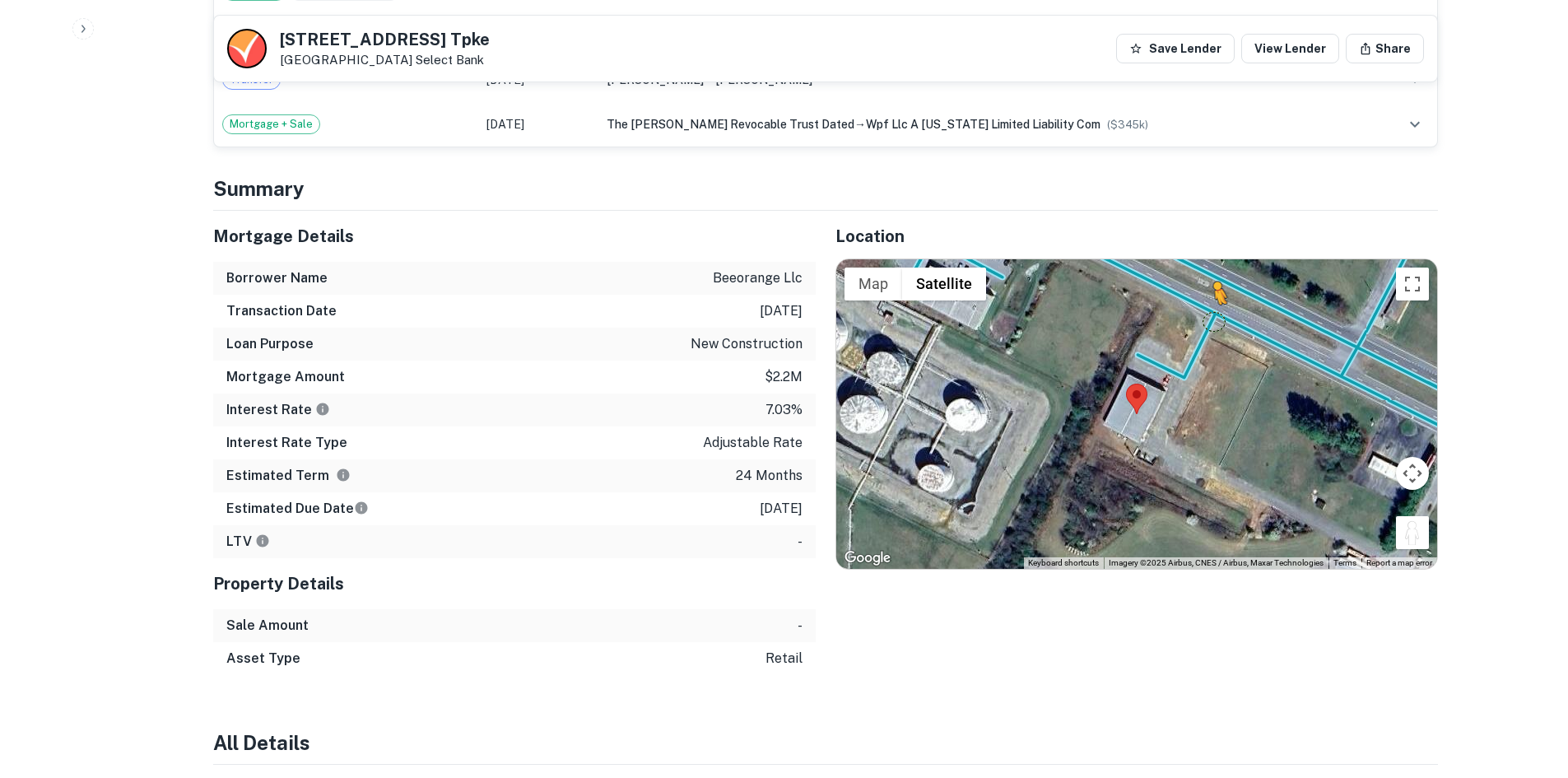
drag, startPoint x: 1420, startPoint y: 540, endPoint x: 1203, endPoint y: 312, distance: 314.8
click at [1203, 312] on div "To activate drag with keyboard, press Alt + Enter. Once in keyboard drag state,…" at bounding box center [1137, 414] width 601 height 310
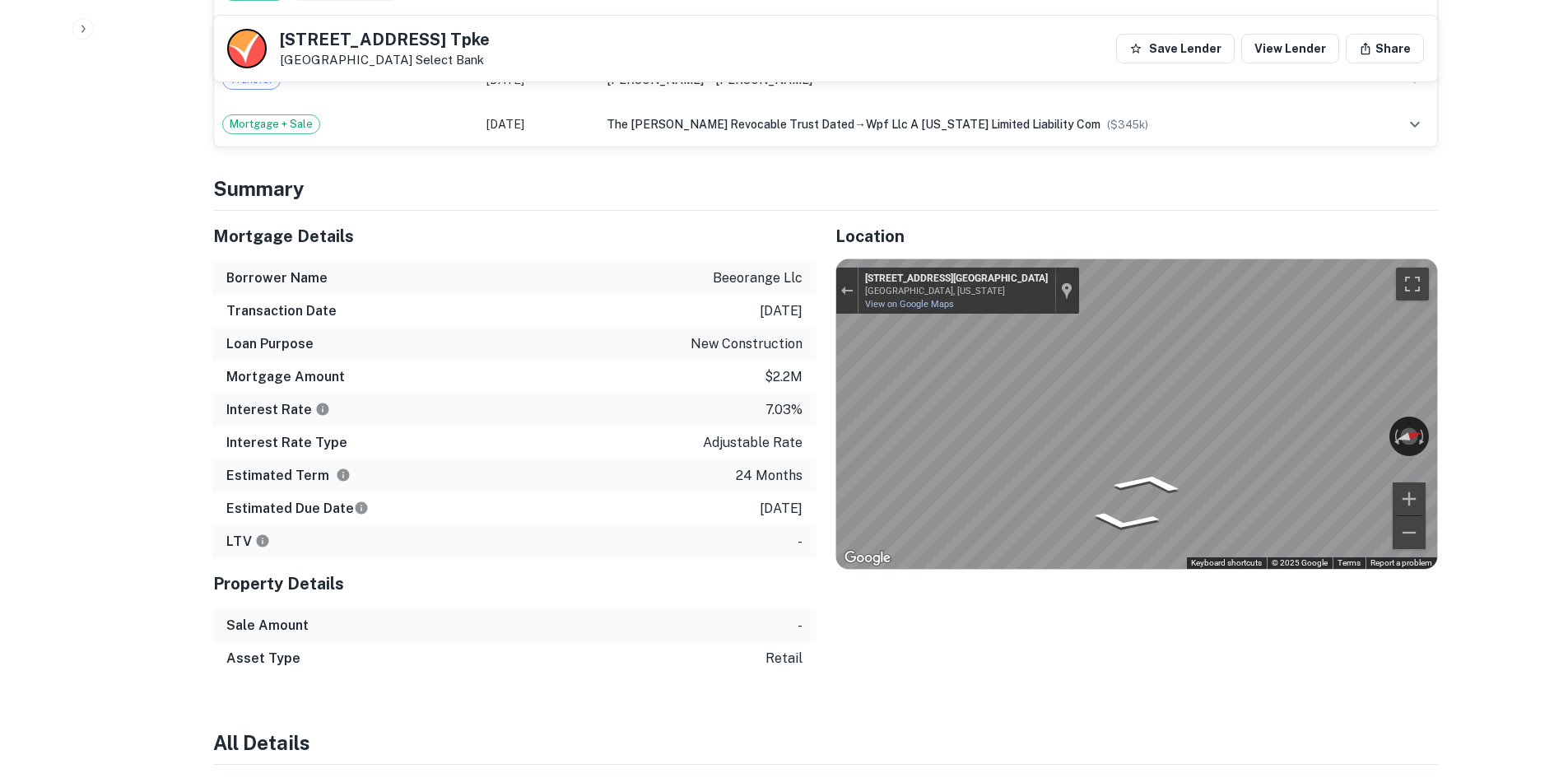
click at [1194, 488] on icon "Go Northwest, US-460" at bounding box center [1191, 491] width 111 height 39
click at [680, 435] on div "Mortgage Details Borrower Name beeorange llc Transaction Date 7/10/2024 Loan Pu…" at bounding box center [816, 443] width 1245 height 465
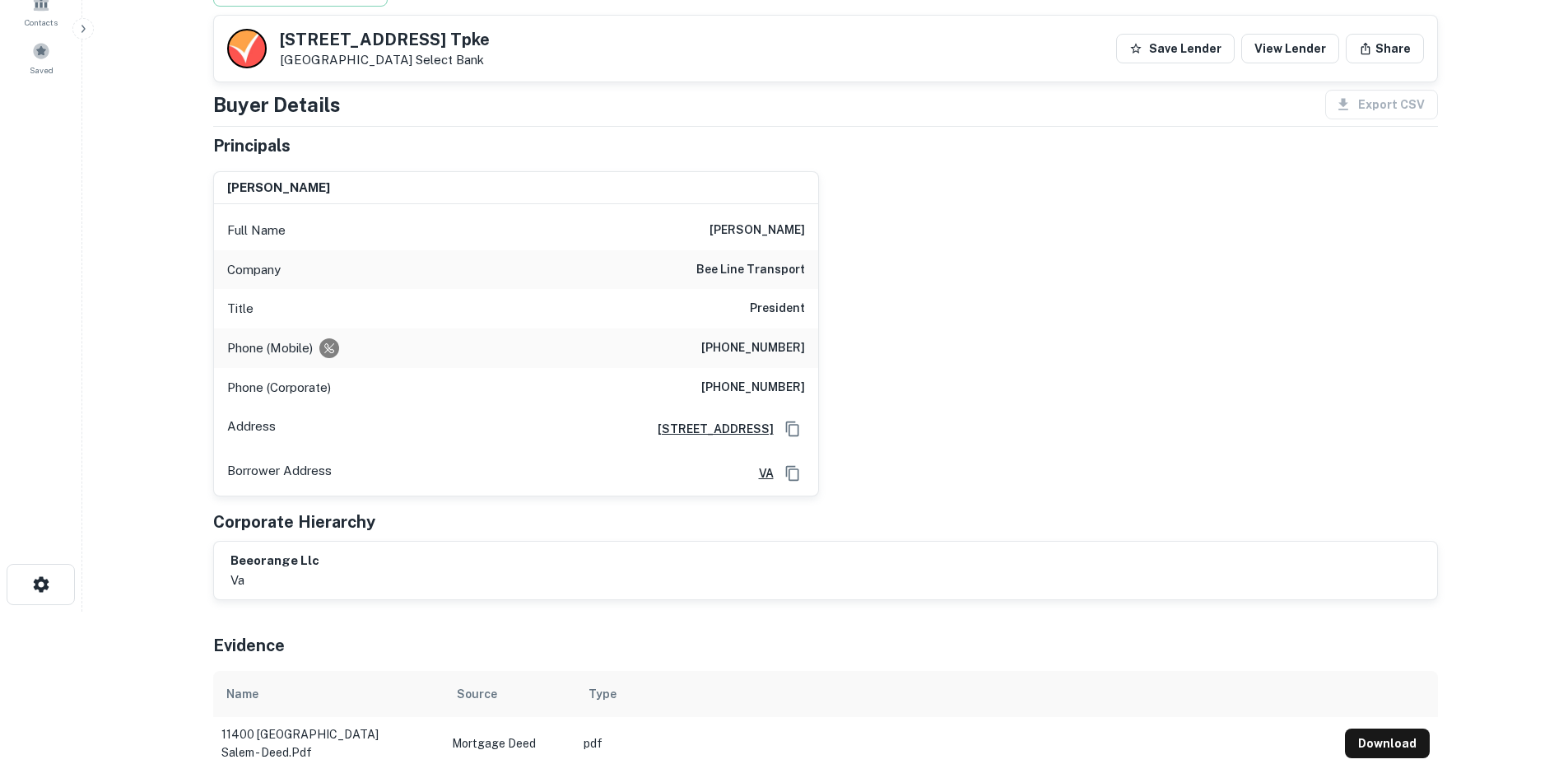
scroll to position [165, 0]
click at [759, 349] on h6 "(434) 841-8704" at bounding box center [752, 350] width 104 height 20
copy h6 "(434) 841-8704"
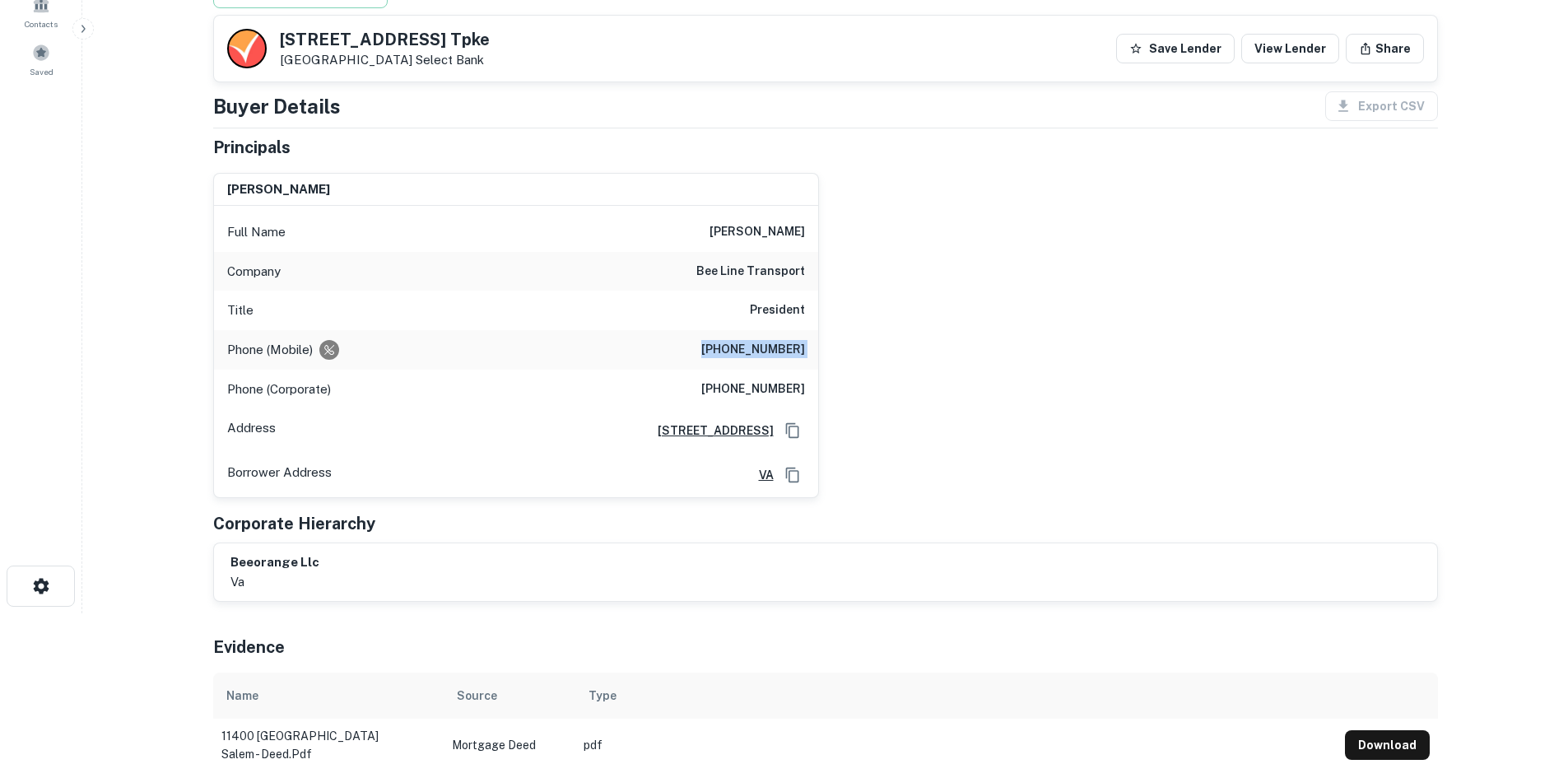
drag, startPoint x: 708, startPoint y: 192, endPoint x: 816, endPoint y: 303, distance: 154.9
click at [816, 303] on div "kevin d. jones Full Name kevin d. jones Company bee line transport Title Presid…" at bounding box center [516, 336] width 604 height 324
click at [589, 261] on div "Company bee line transport" at bounding box center [516, 272] width 604 height 40
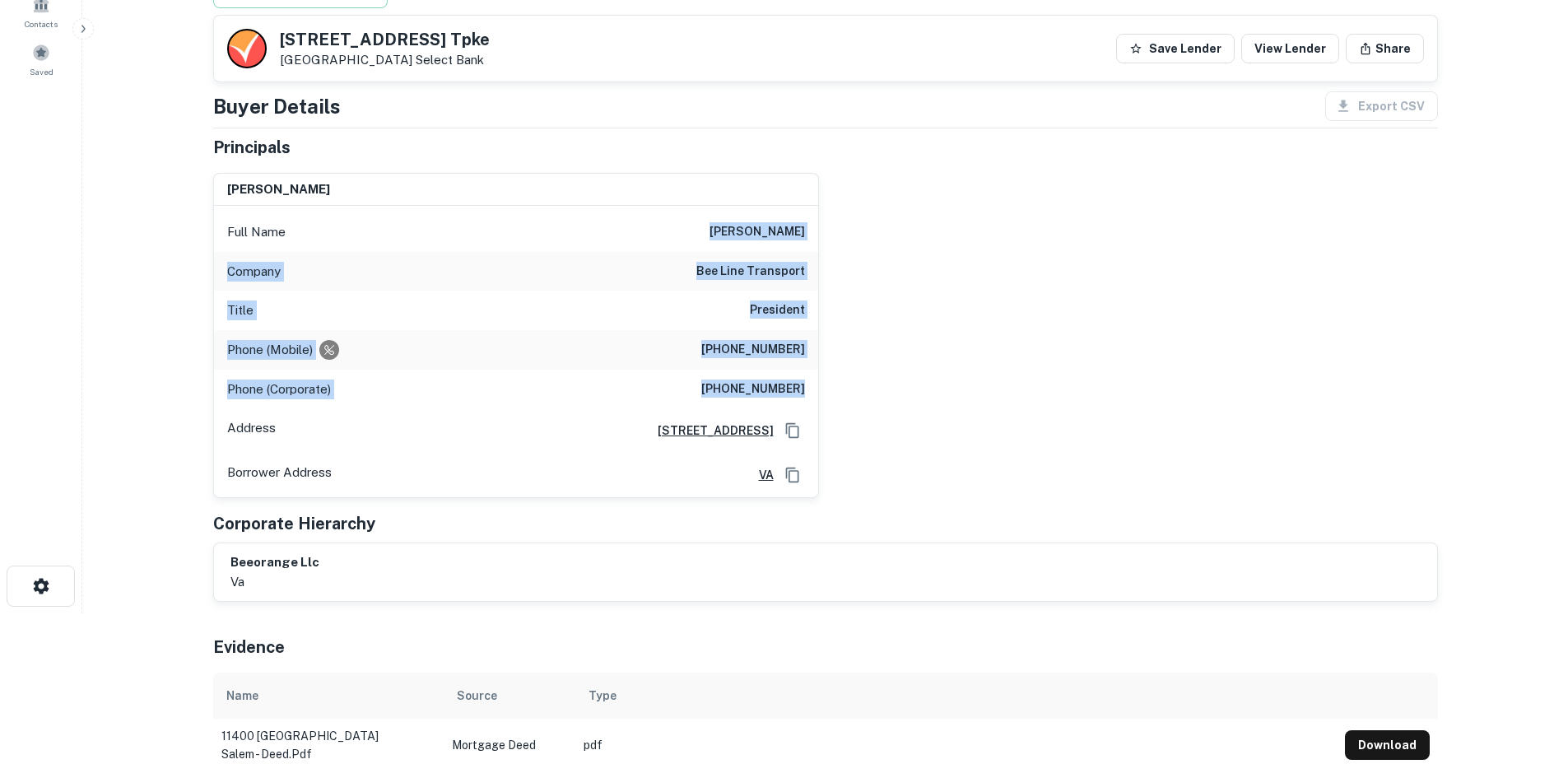
drag, startPoint x: 725, startPoint y: 240, endPoint x: 940, endPoint y: 381, distance: 257.1
click at [940, 381] on div "kevin d. jones Full Name kevin d. jones Company bee line transport Title Presid…" at bounding box center [819, 329] width 1239 height 339
click at [1065, 313] on div "kevin d. jones Full Name kevin d. jones Company bee line transport Title Presid…" at bounding box center [819, 329] width 1239 height 339
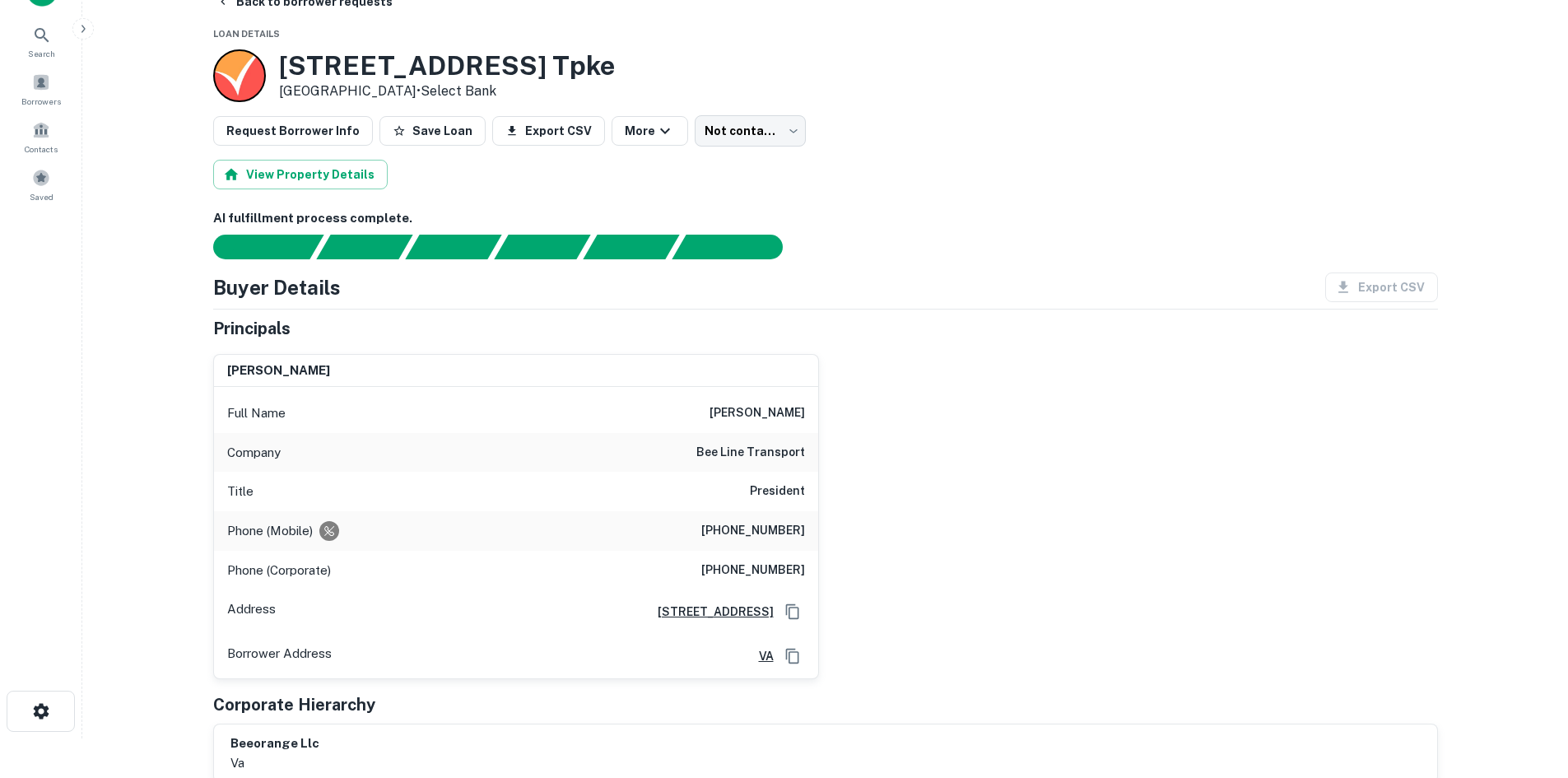
scroll to position [0, 0]
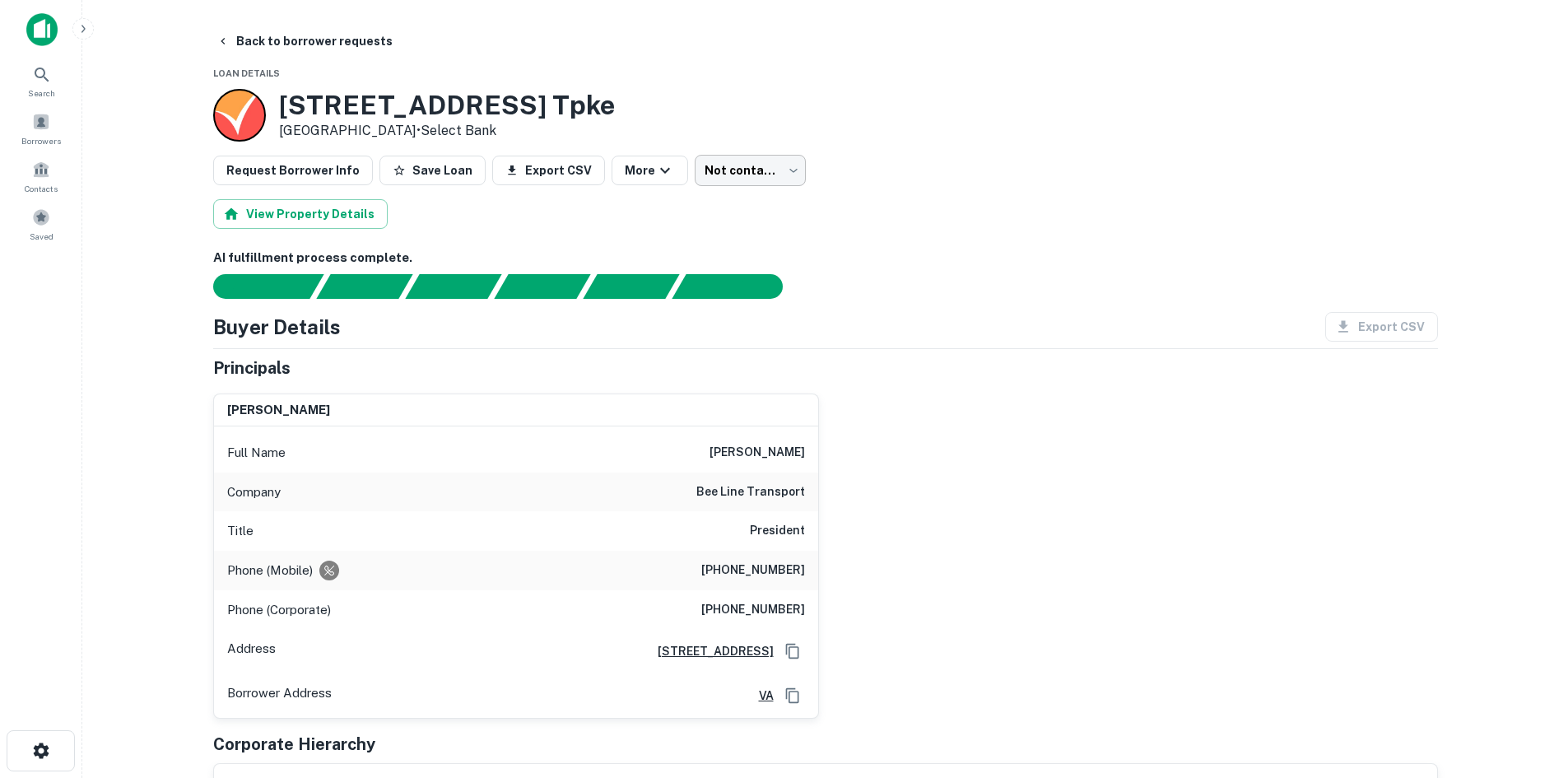
click at [707, 162] on body "Search Borrowers Contacts Saved Back to borrower requests Loan Details 11400 W …" at bounding box center [784, 389] width 1568 height 778
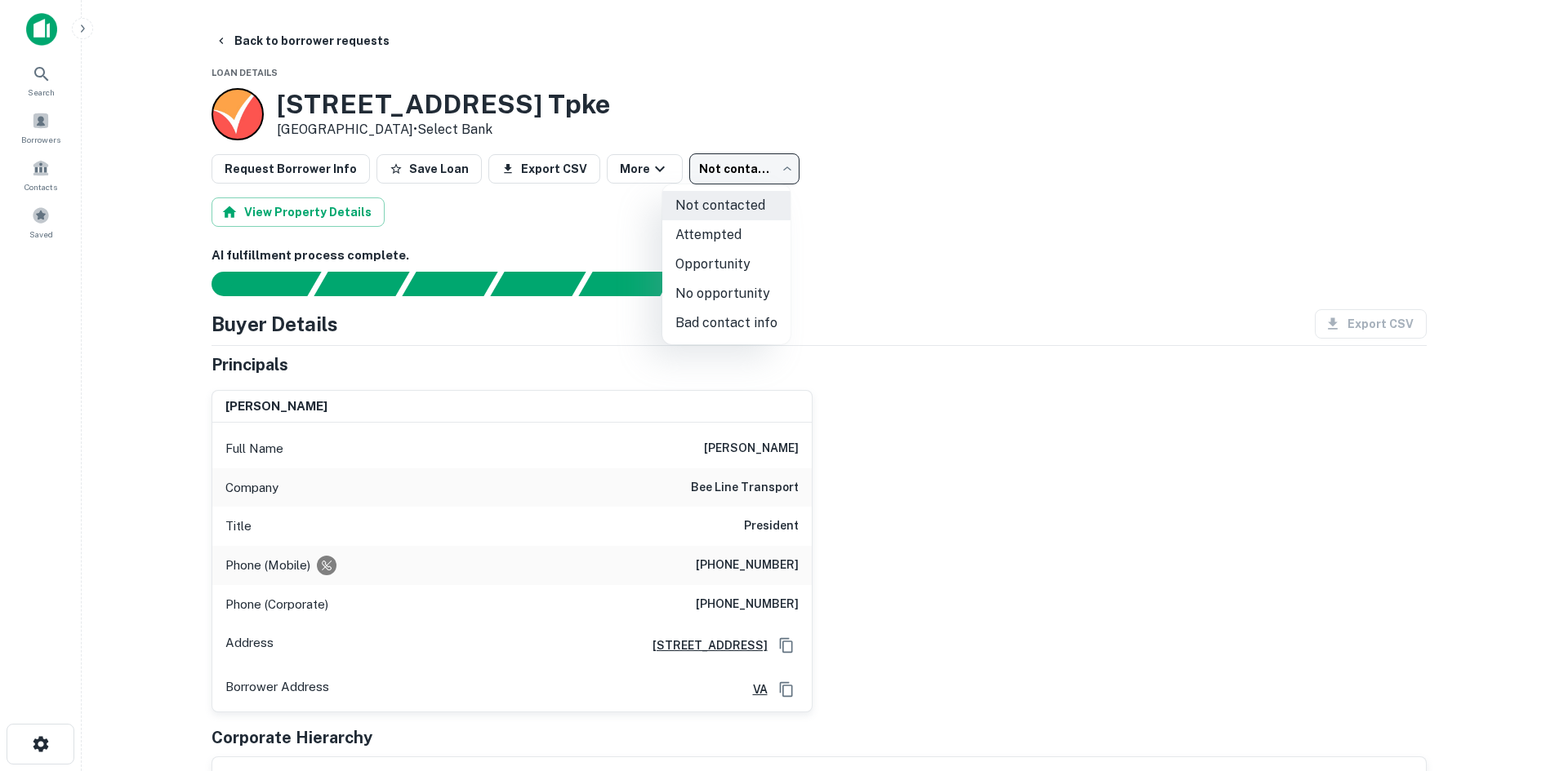
click at [701, 234] on li "Attempted" at bounding box center [727, 235] width 129 height 29
type input "*********"
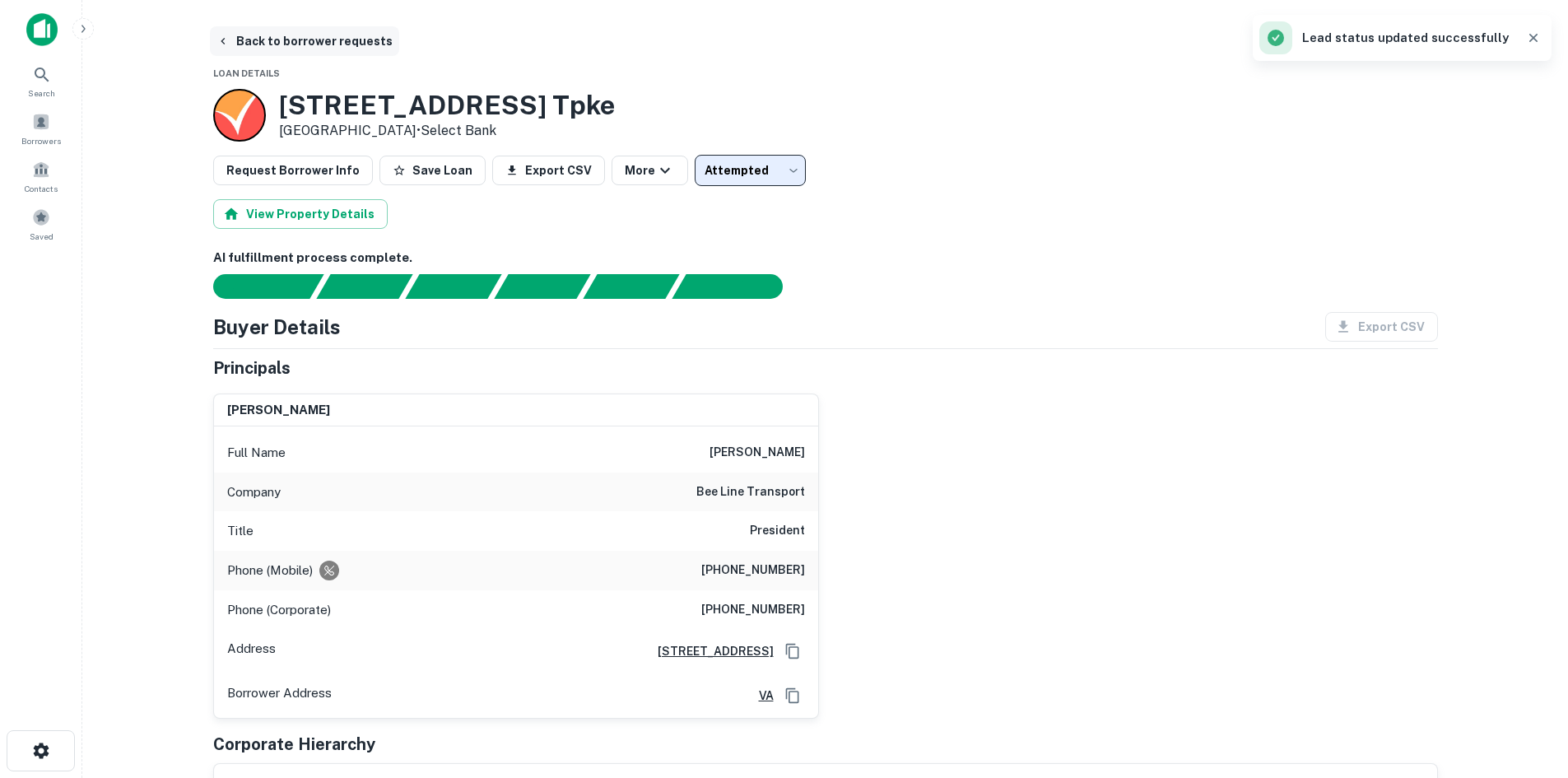
click at [360, 50] on button "Back to borrower requests" at bounding box center [304, 41] width 189 height 30
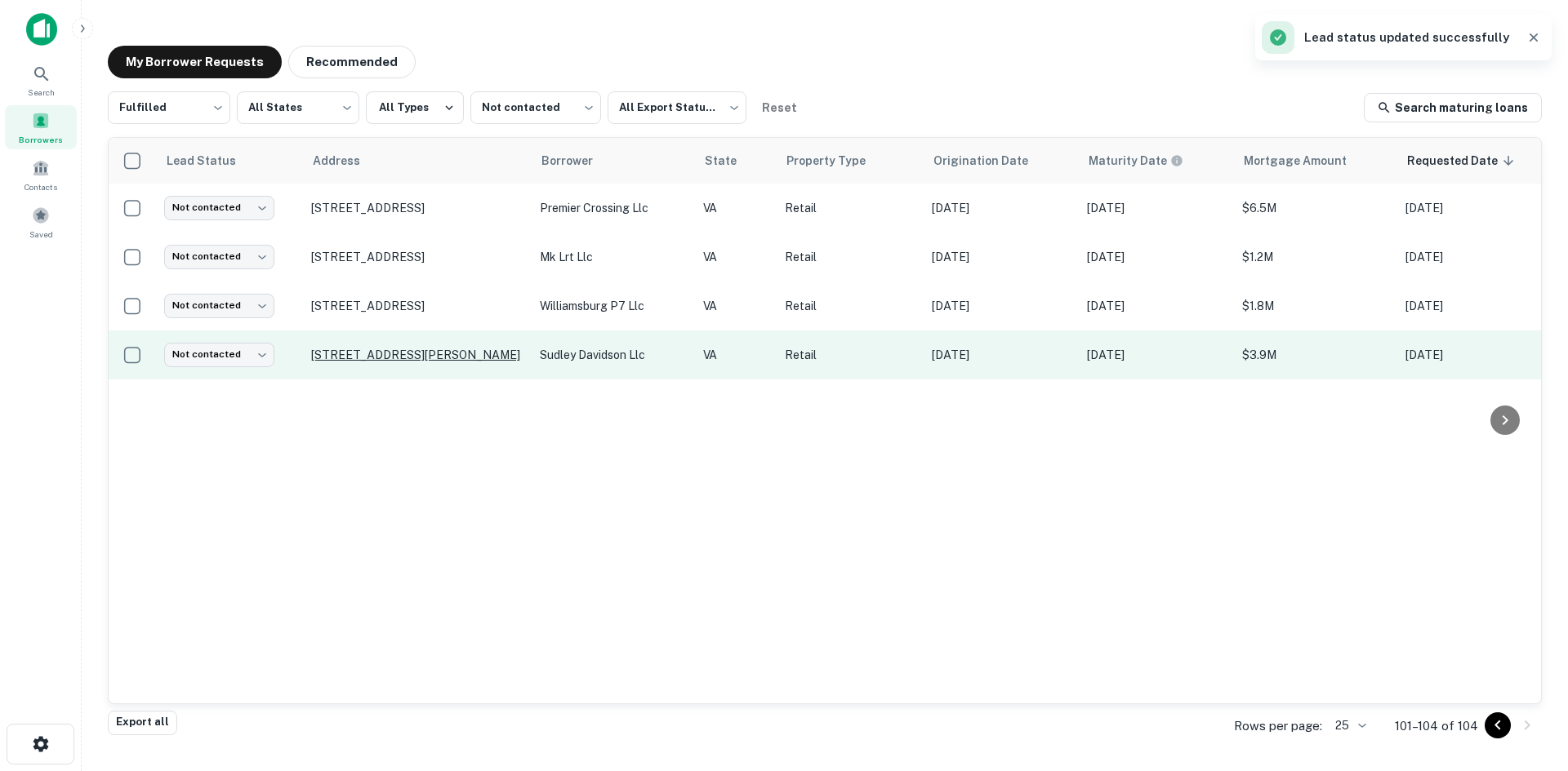
click at [506, 362] on p "10691 Davidson Pl Manassas, VA 20109" at bounding box center [417, 355] width 213 height 14
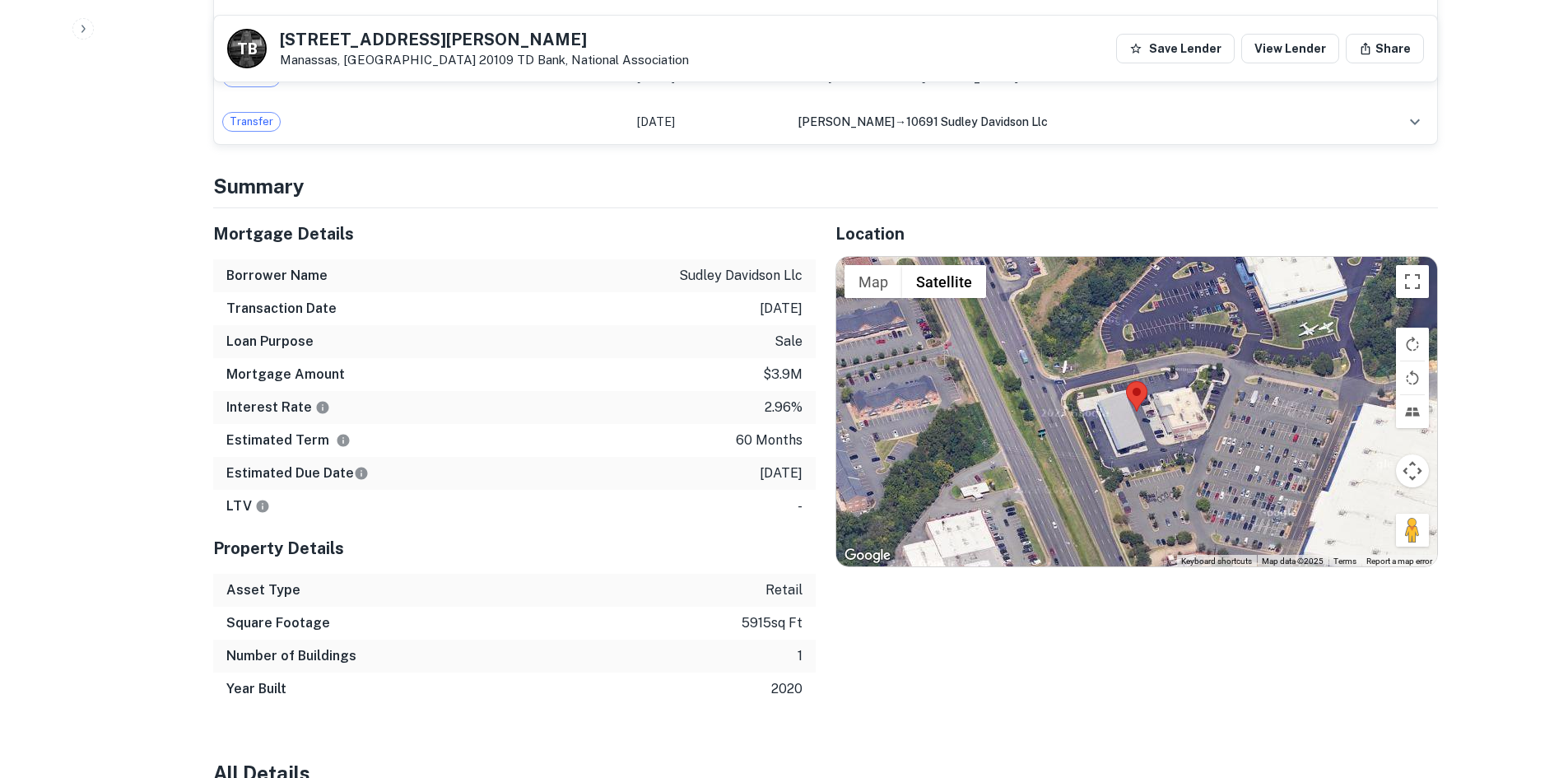
scroll to position [1400, 0]
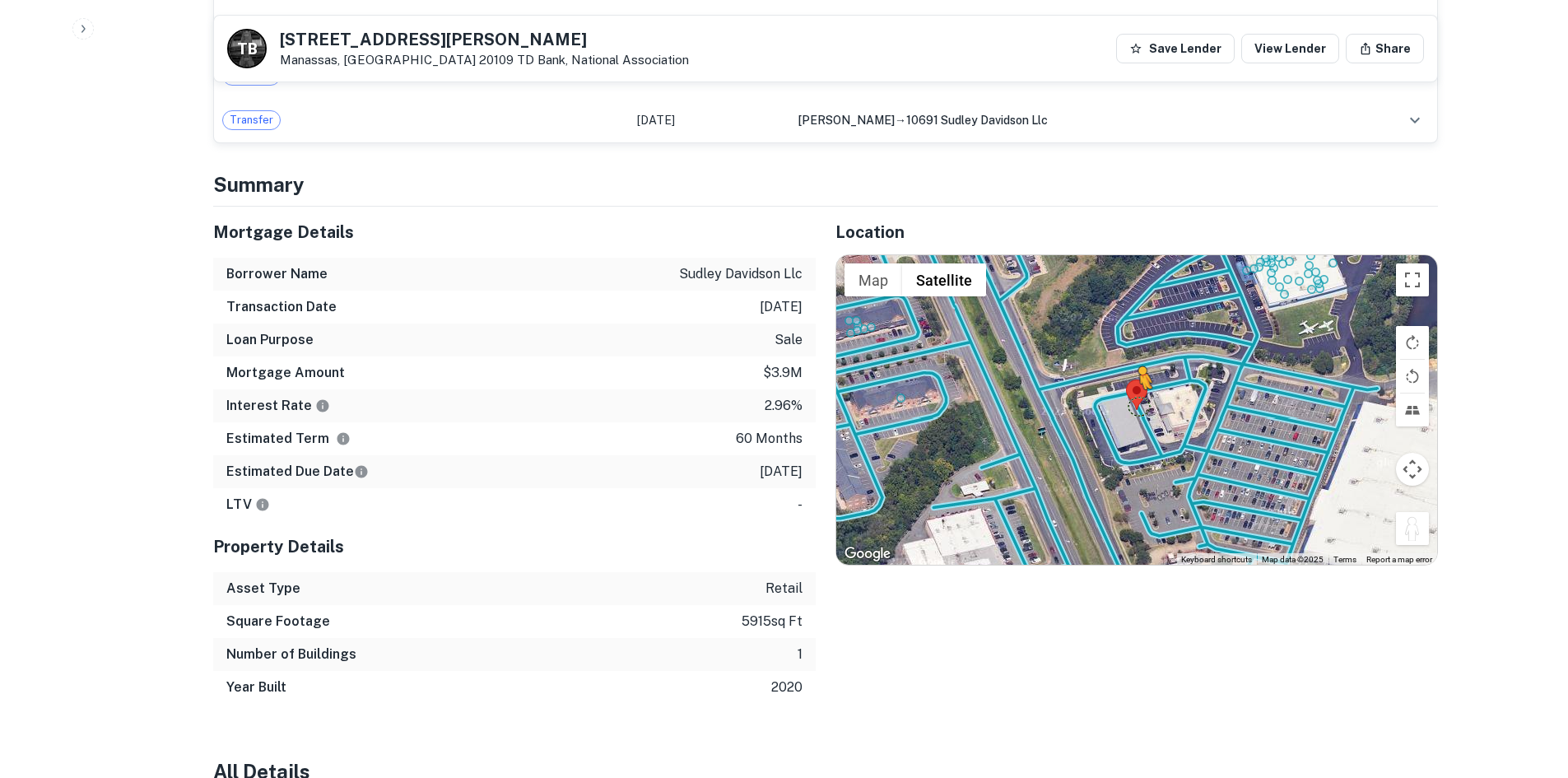
drag, startPoint x: 1415, startPoint y: 531, endPoint x: 1133, endPoint y: 398, distance: 311.8
click at [1133, 398] on div "To activate drag with keyboard, press Alt + Enter. Once in keyboard drag state,…" at bounding box center [1137, 411] width 601 height 310
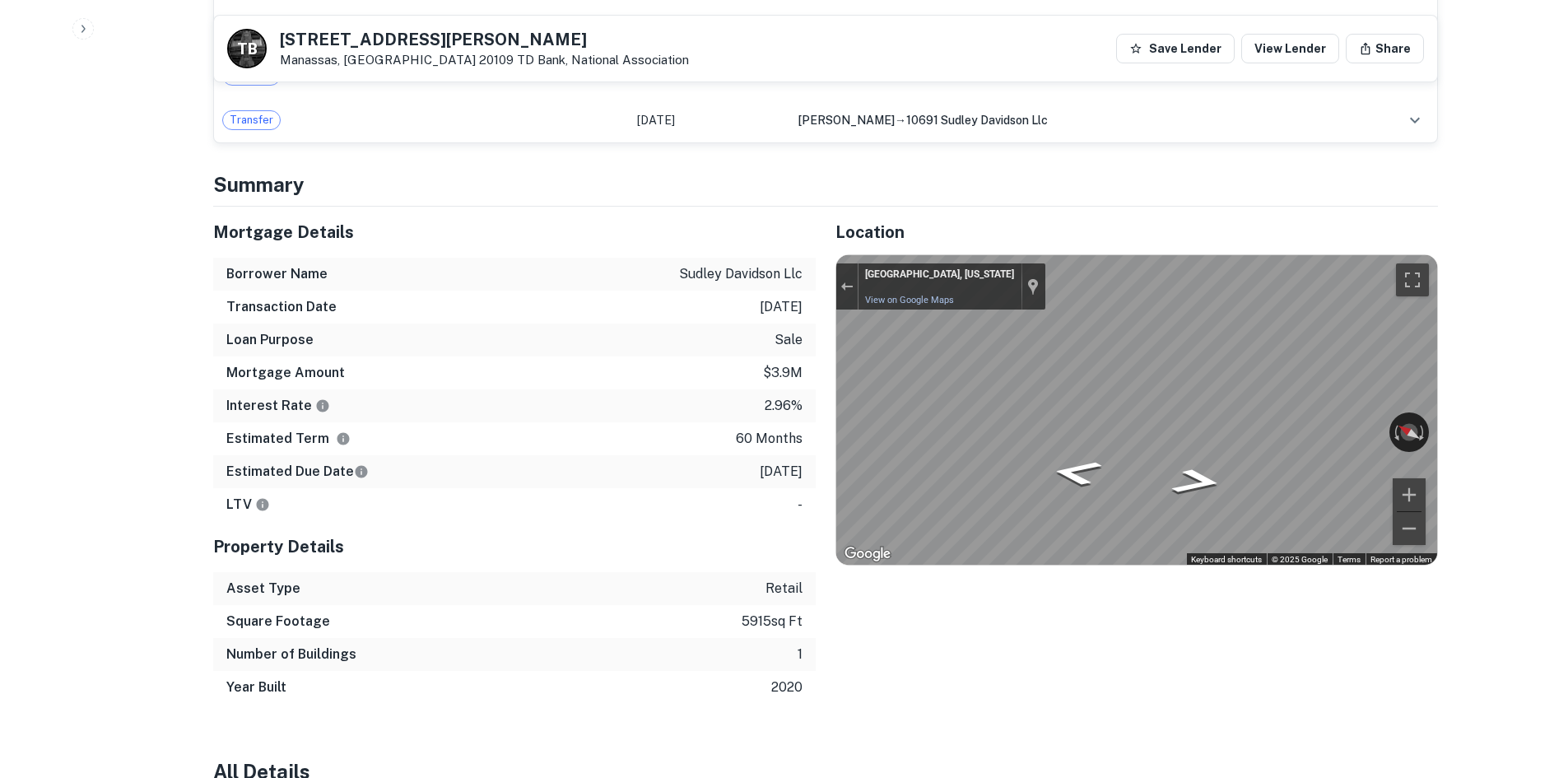
click at [825, 408] on div "Location ← Move left → Move right ↑ Move up ↓ Move down + Zoom in - Zoom out Ho…" at bounding box center [1126, 456] width 622 height 497
click at [659, 412] on div "Mortgage Details Borrower Name sudley davidson llc Transaction Date 7/12/2021 L…" at bounding box center [816, 456] width 1245 height 497
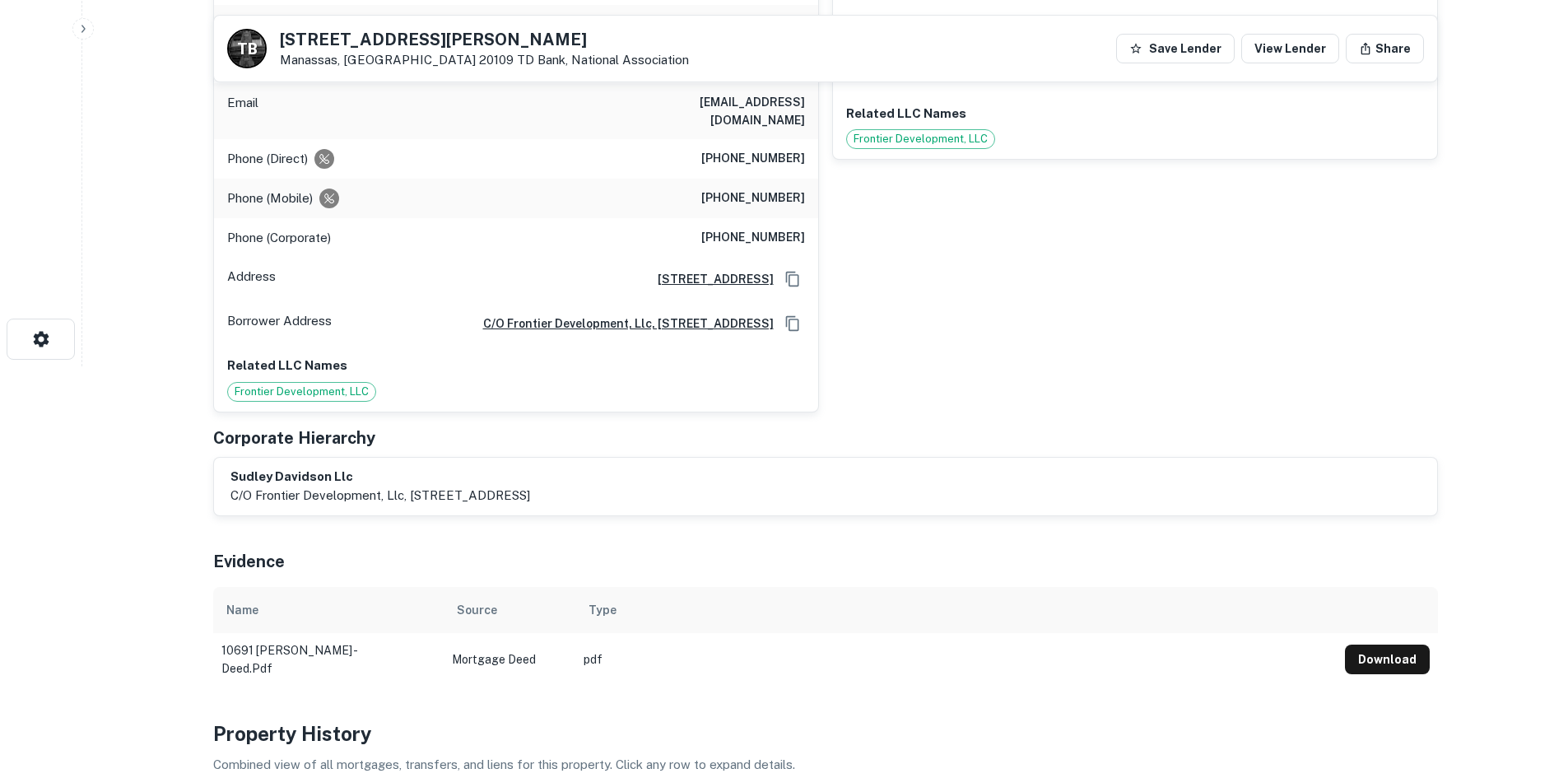
click at [753, 200] on div "Phone (Mobile) (305) 793-8423" at bounding box center [516, 198] width 604 height 40
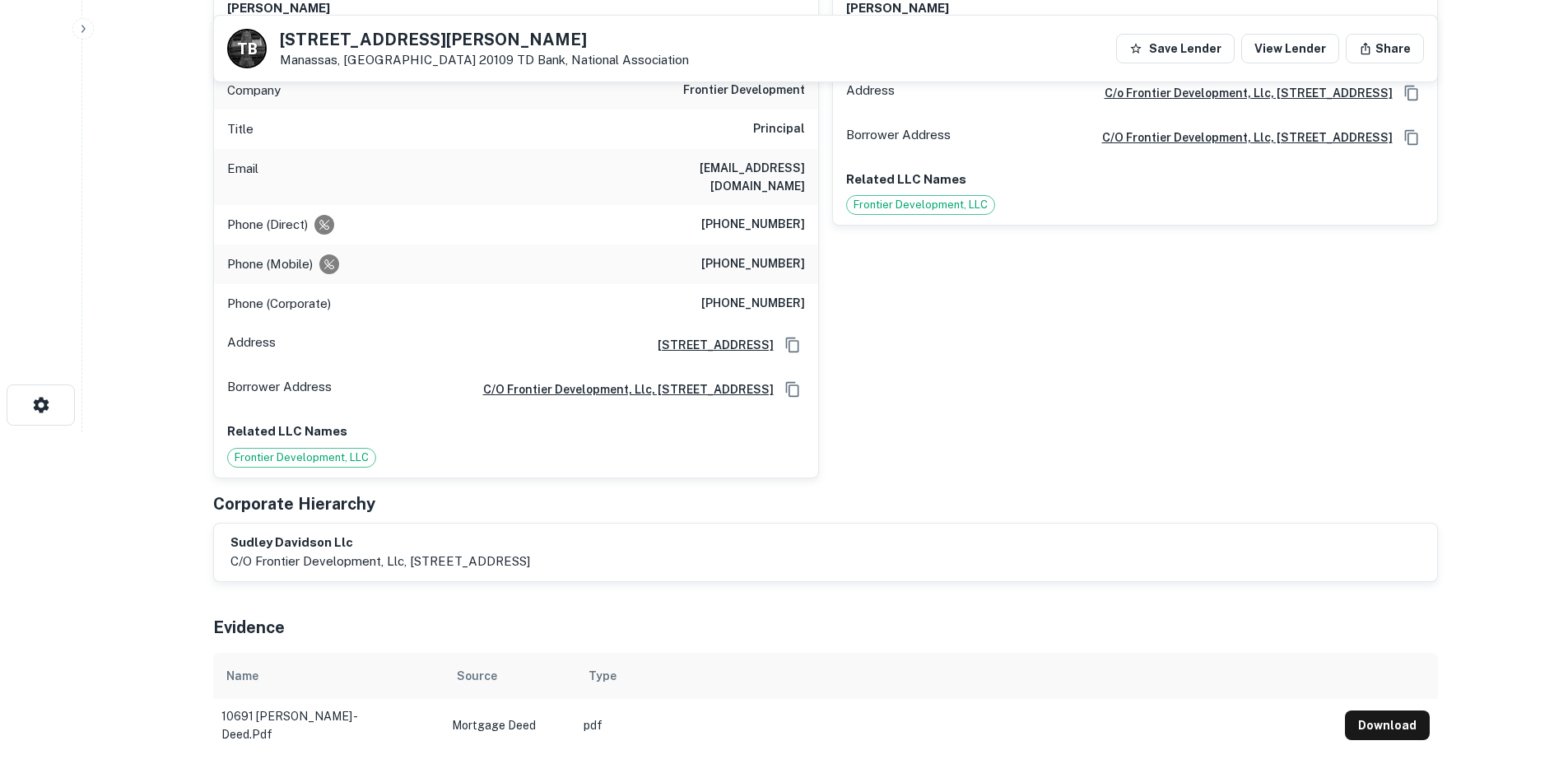
scroll to position [247, 0]
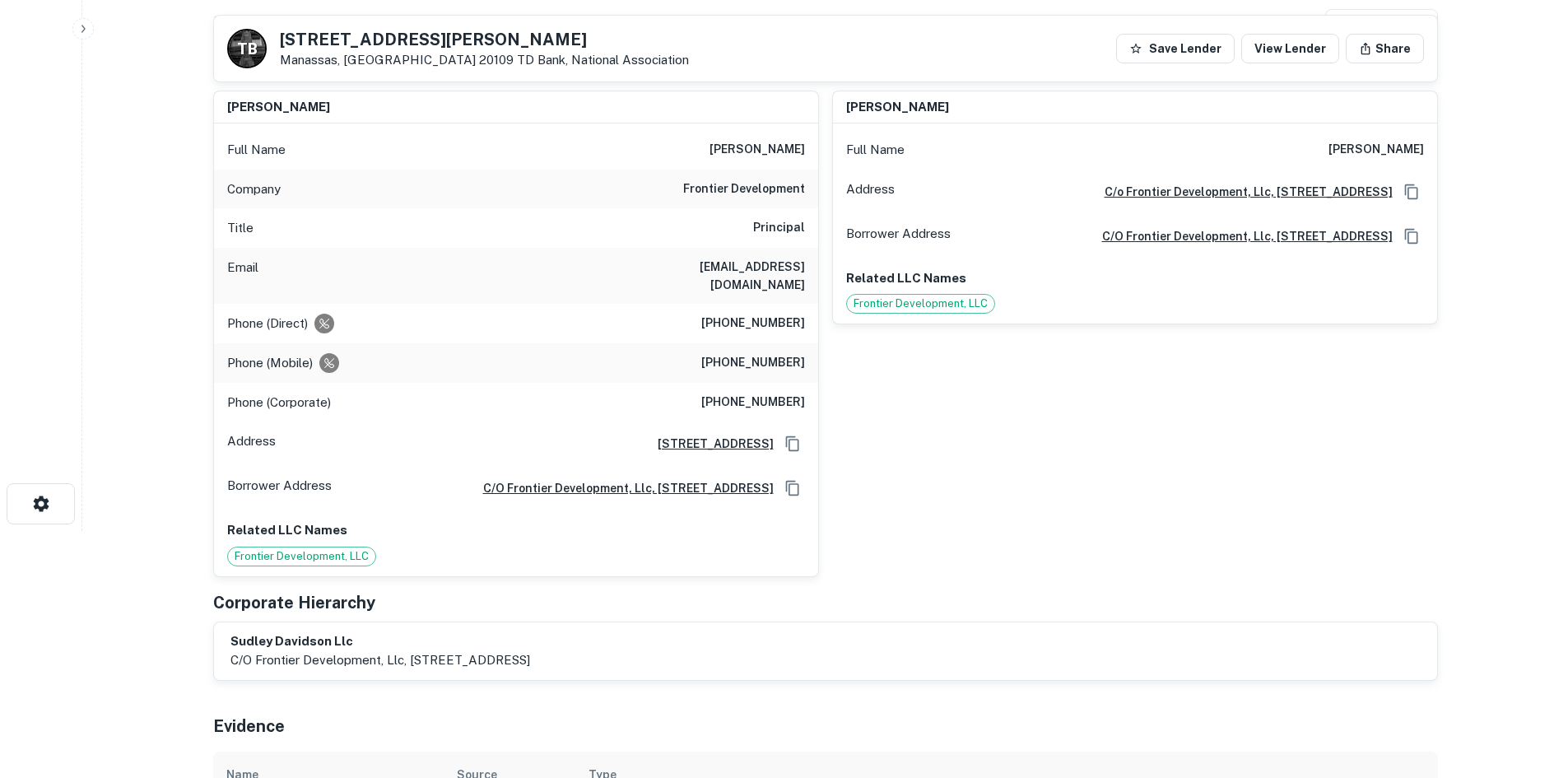
click at [766, 353] on h6 "(305) 793-8423" at bounding box center [752, 363] width 104 height 20
click at [759, 313] on h6 "(305) 682-0591" at bounding box center [752, 323] width 104 height 20
click at [772, 313] on h6 "(305) 682-0591" at bounding box center [752, 323] width 104 height 20
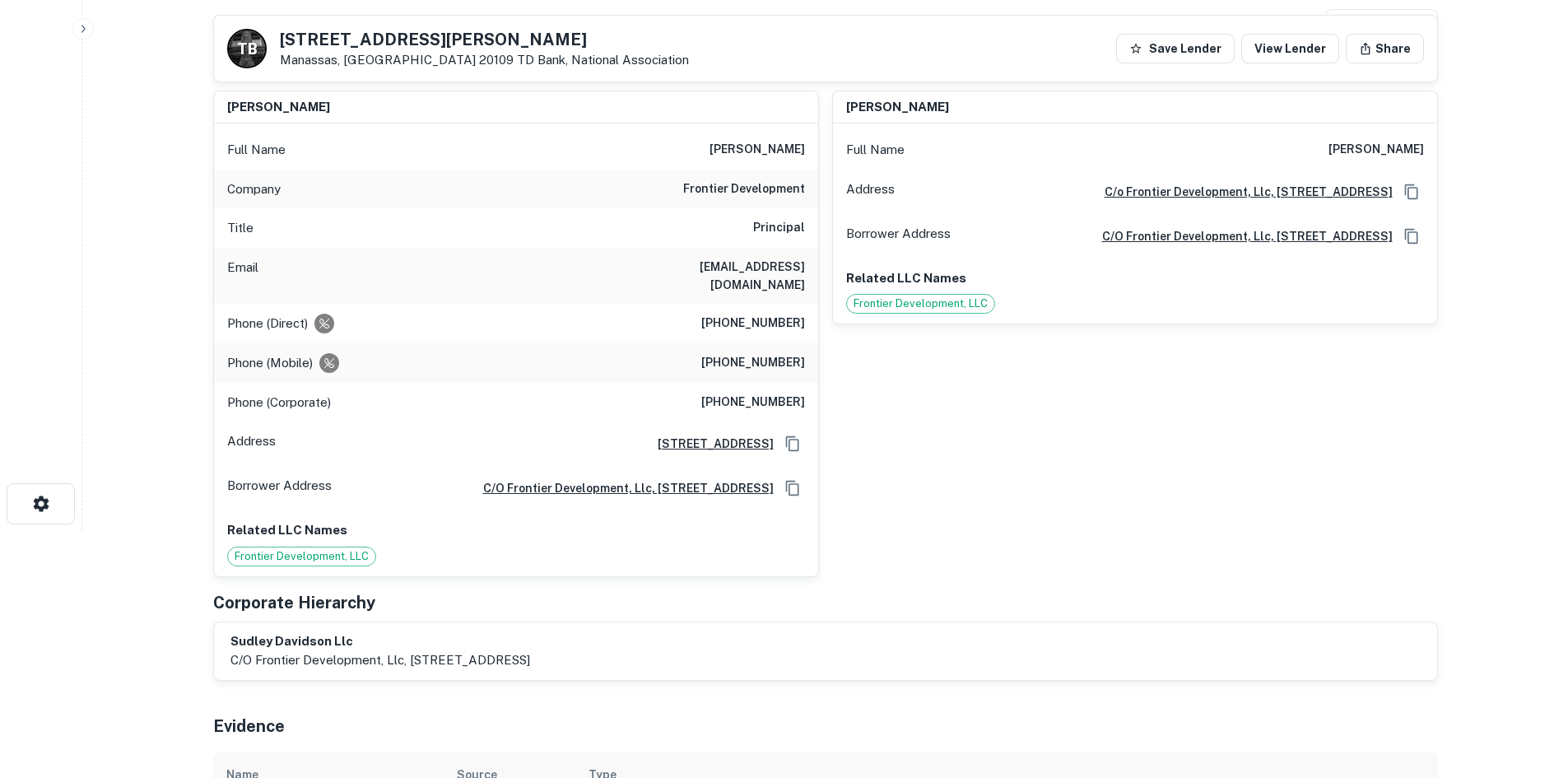
click at [765, 343] on div "Phone (Mobile) (305) 793-8423" at bounding box center [516, 363] width 604 height 40
click at [761, 353] on h6 "(305) 793-8423" at bounding box center [752, 363] width 104 height 20
copy h6 "(305) 793-8423"
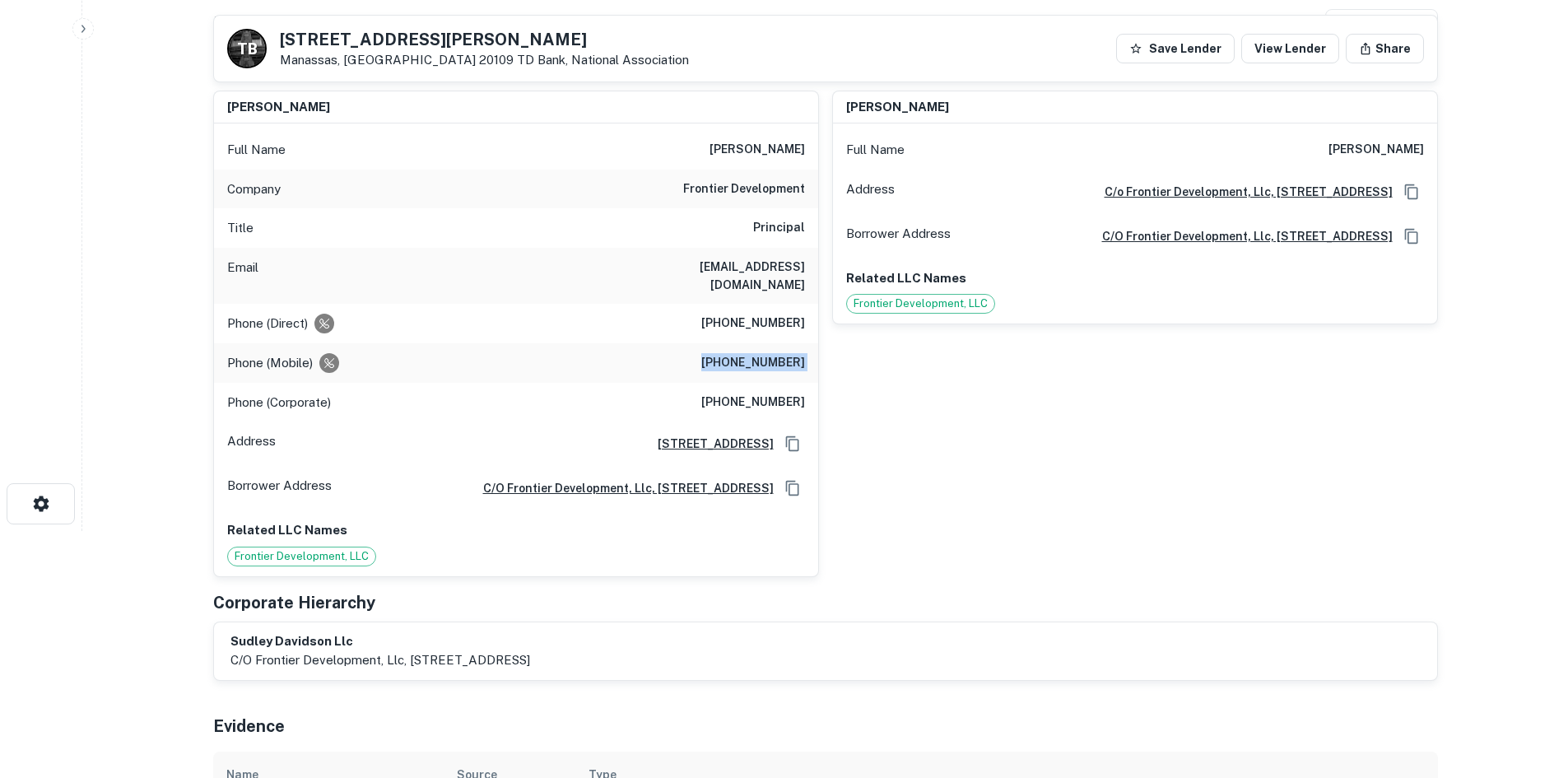
copy h6 "(305) 793-8423"
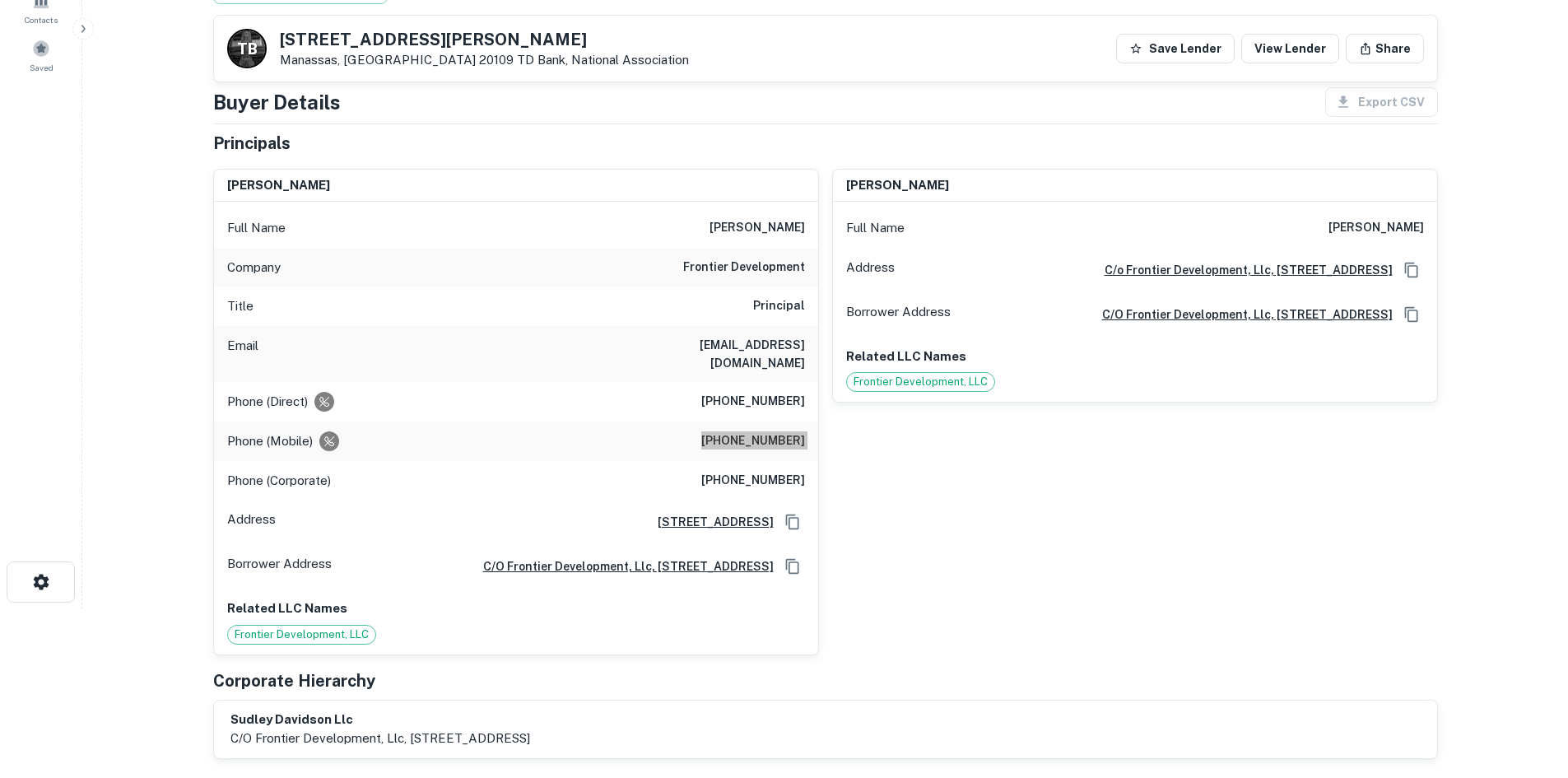
scroll to position [0, 0]
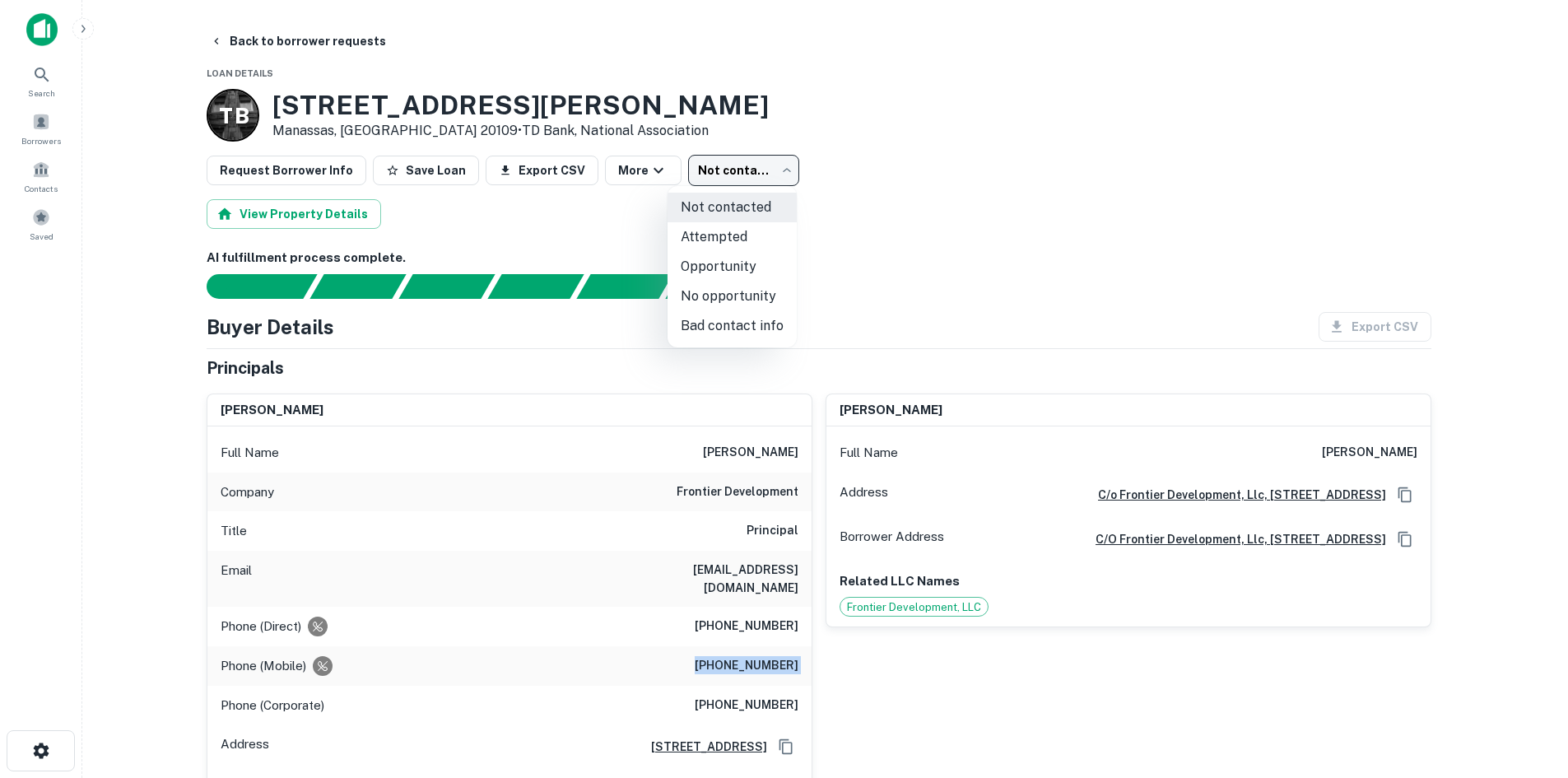
click at [786, 169] on body "Search Borrowers Contacts Saved Back to borrower requests Loan Details T B 1069…" at bounding box center [784, 389] width 1568 height 778
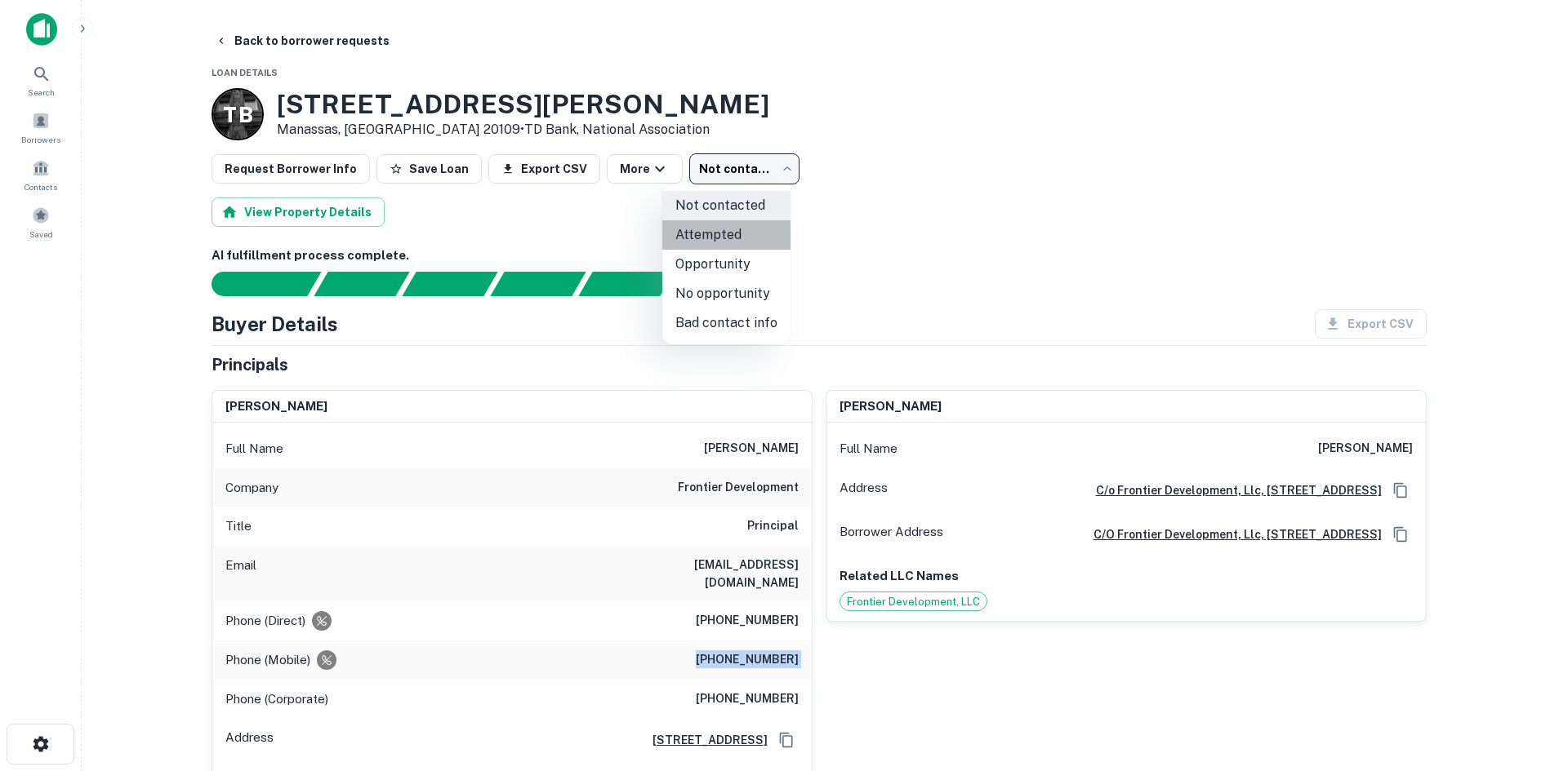
click at [734, 244] on li "Attempted" at bounding box center [727, 235] width 129 height 29
type input "*********"
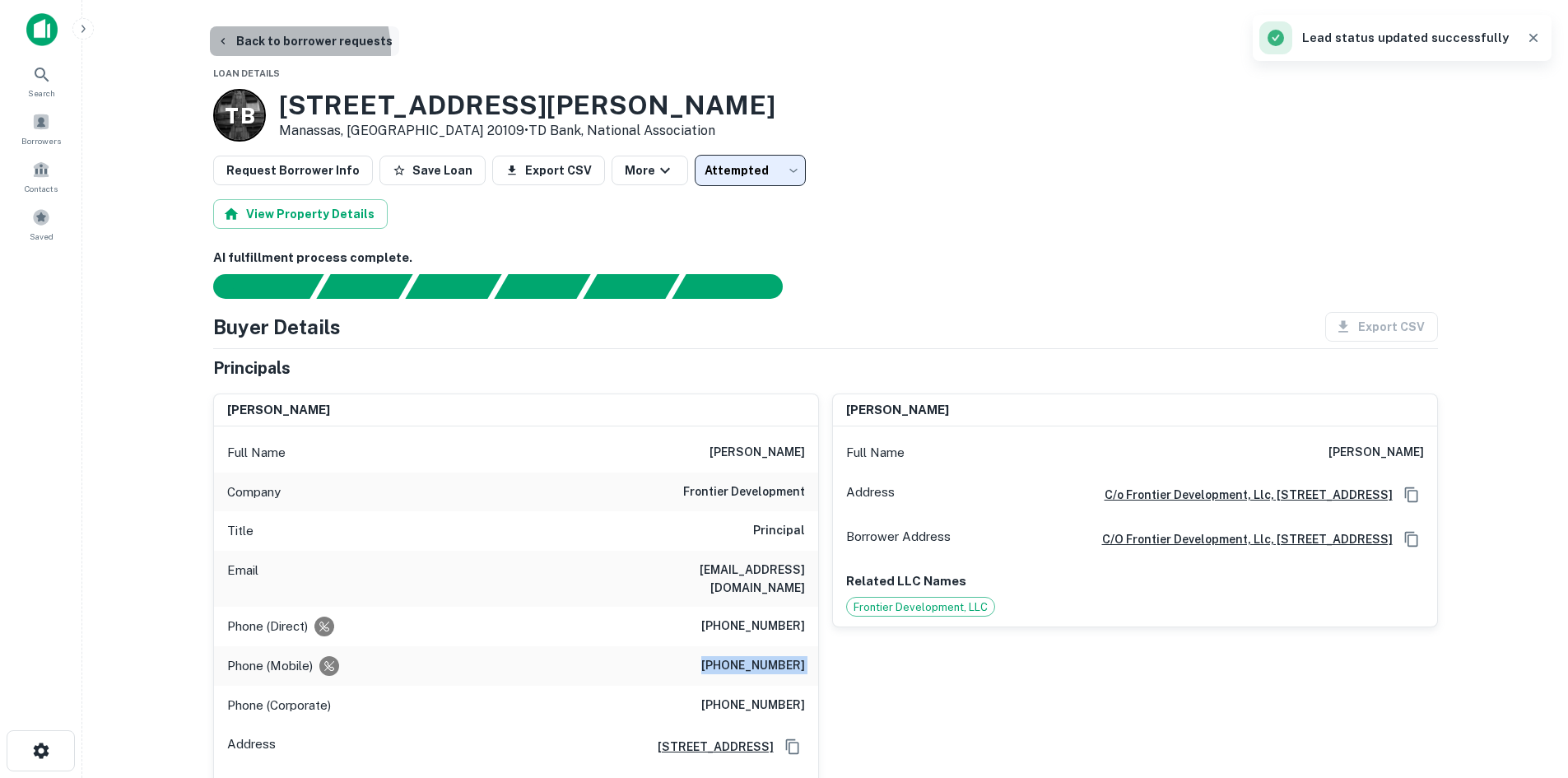
click at [277, 52] on button "Back to borrower requests" at bounding box center [304, 41] width 189 height 30
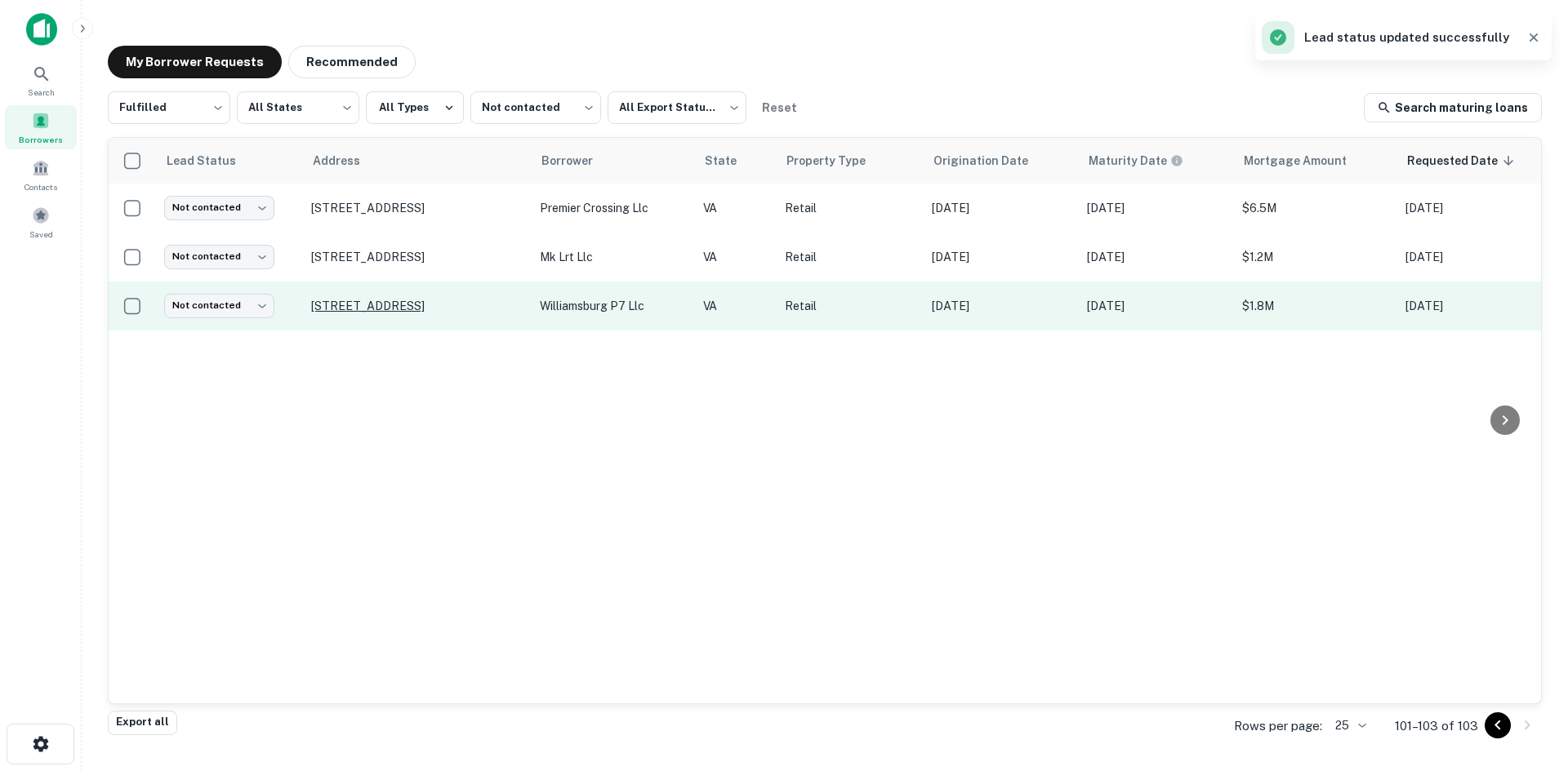
click at [450, 301] on p "6560 Richmond Rd Williamsburg, VA 23188" at bounding box center [417, 306] width 213 height 14
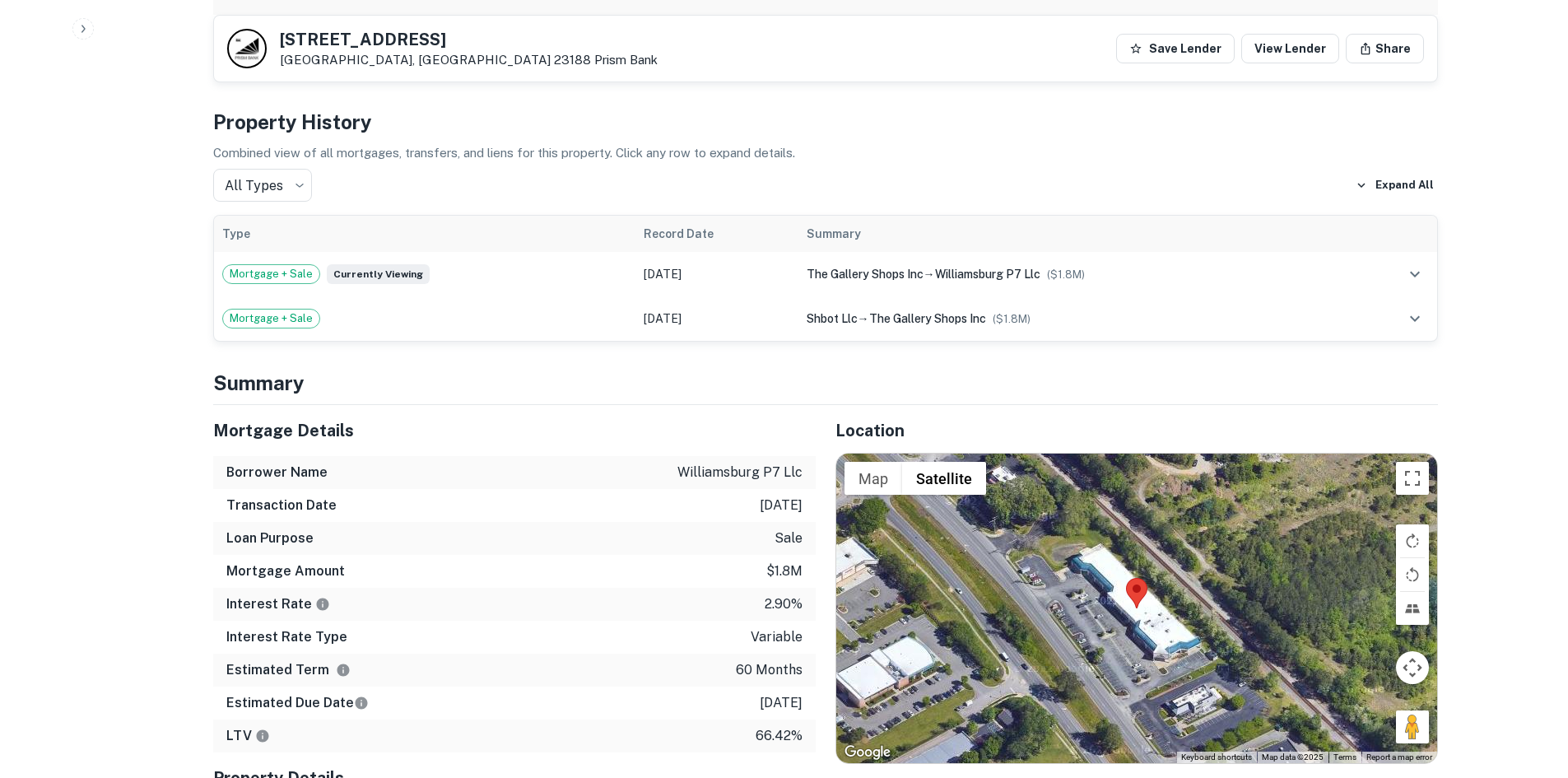
scroll to position [1153, 0]
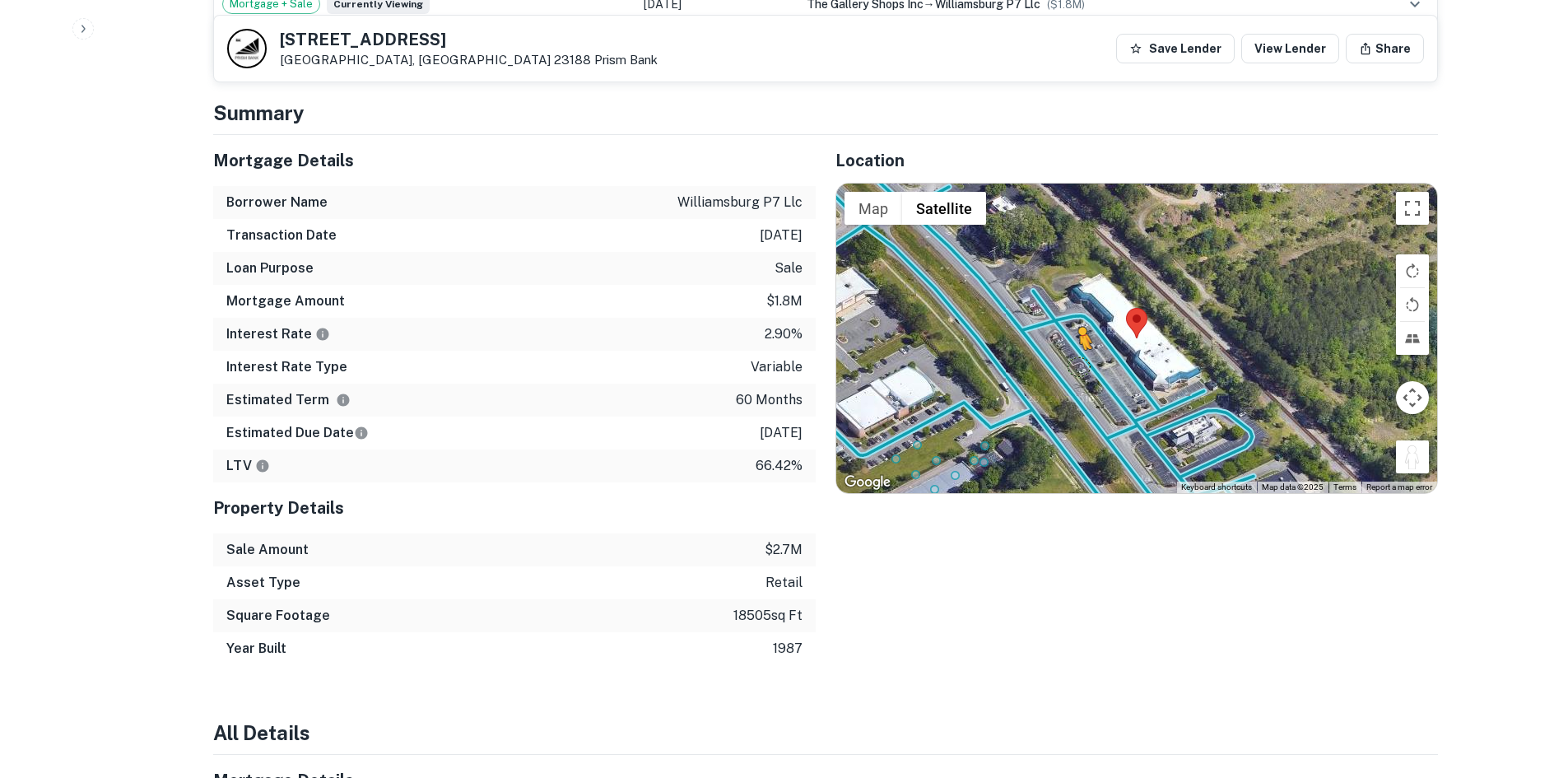
drag, startPoint x: 1421, startPoint y: 412, endPoint x: 1074, endPoint y: 328, distance: 357.0
click at [1074, 328] on div "To activate drag with keyboard, press Alt + Enter. Once in keyboard drag state,…" at bounding box center [1137, 339] width 601 height 310
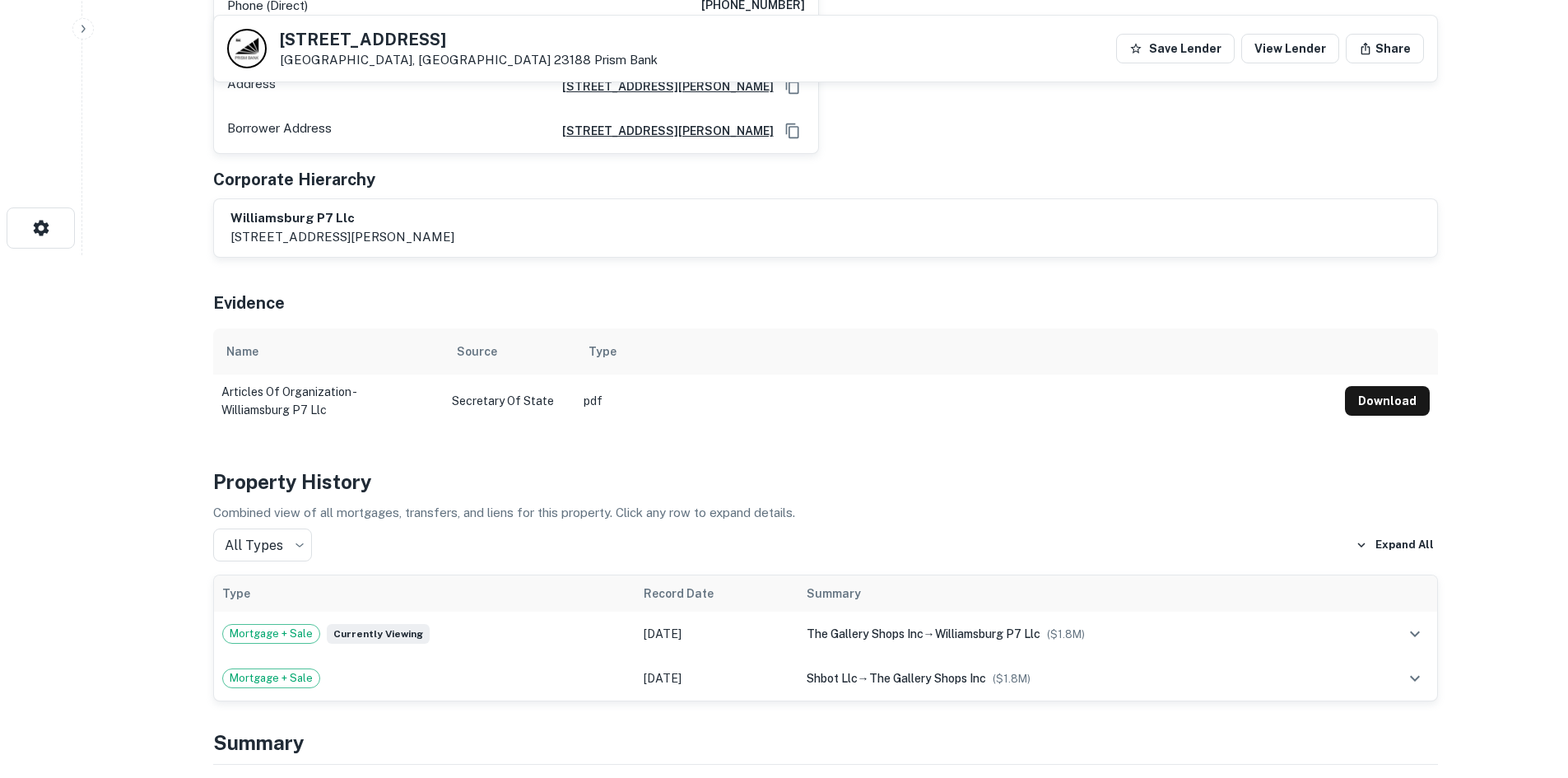
scroll to position [165, 0]
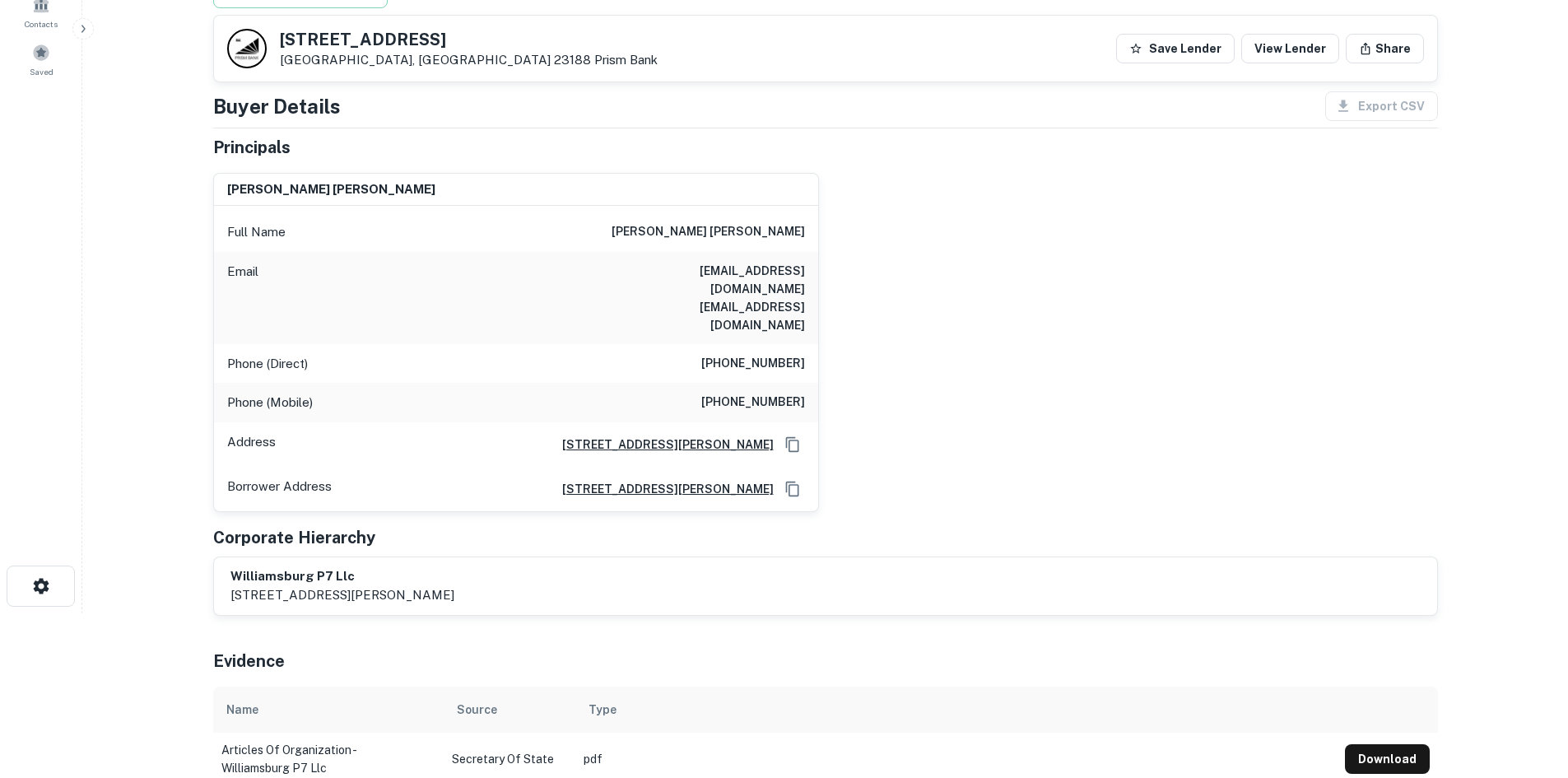
click at [778, 354] on h6 "(804) 751-0229" at bounding box center [752, 364] width 104 height 20
copy h6 "(804) 751-0229"
click at [809, 383] on div "Phone (Mobile) (804) 530-0065" at bounding box center [516, 403] width 604 height 40
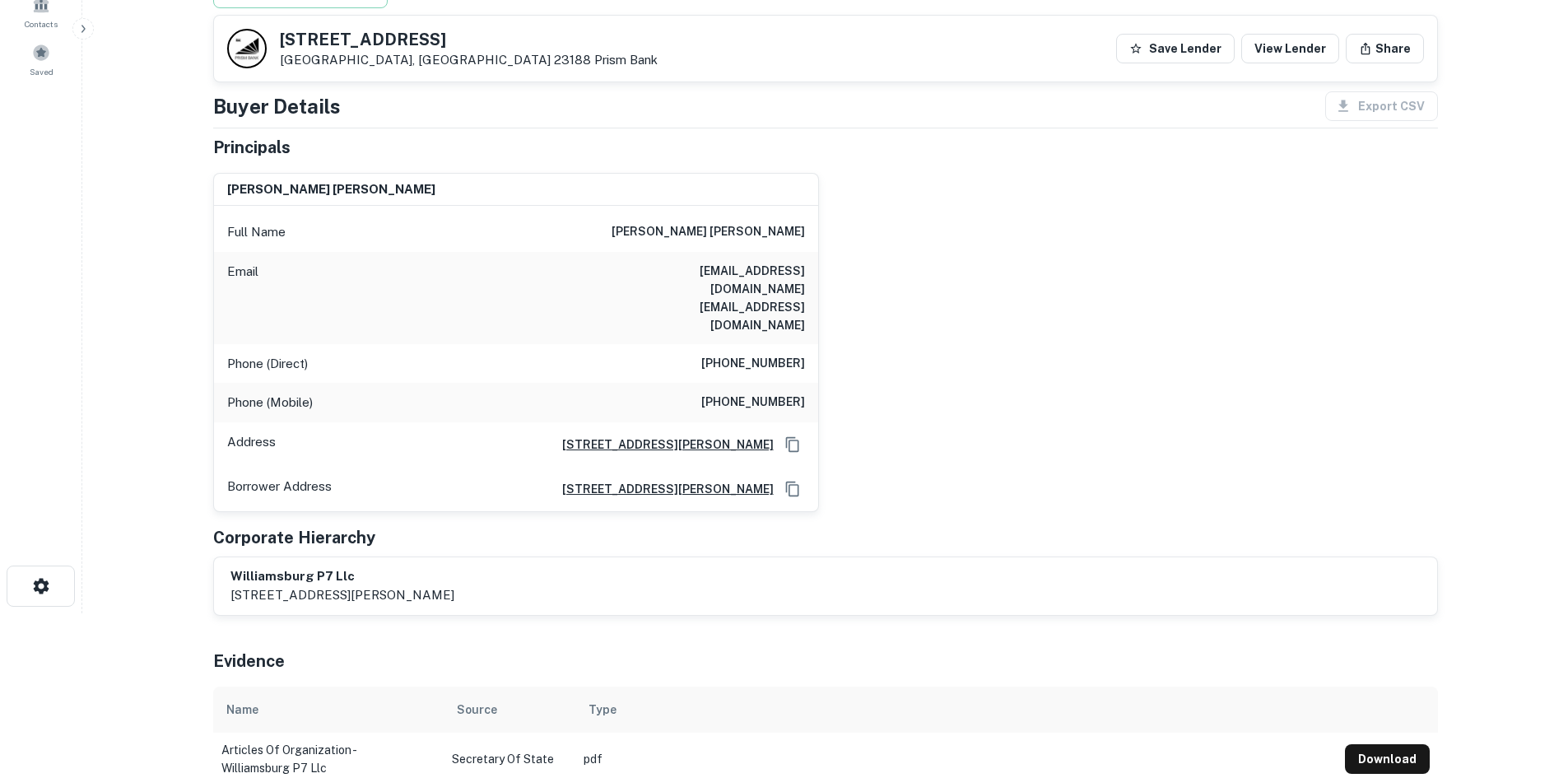
click at [808, 383] on div "Phone (Mobile) (804) 530-0065" at bounding box center [516, 403] width 604 height 40
click at [798, 393] on h6 "(804) 530-0065" at bounding box center [752, 403] width 104 height 20
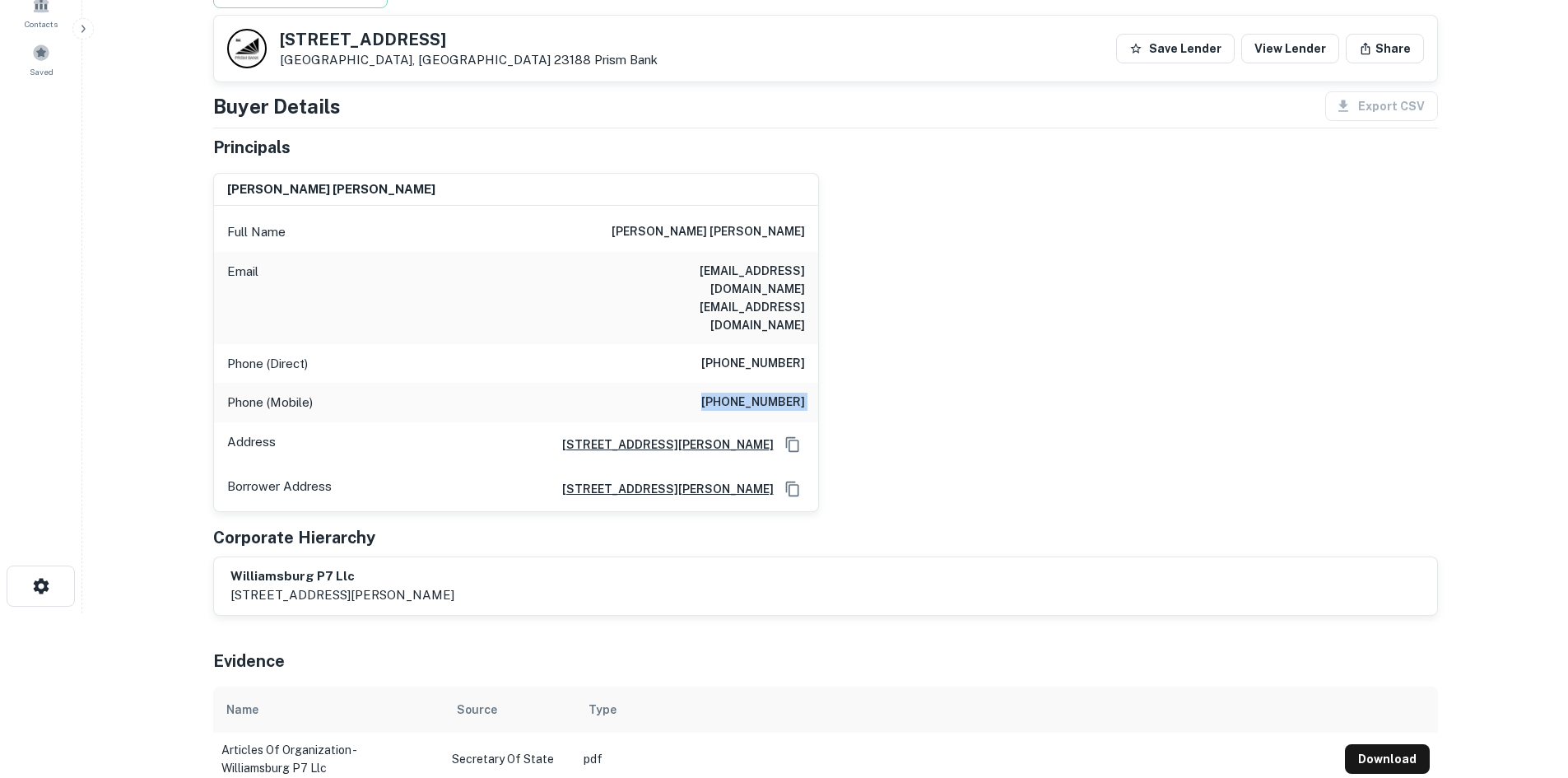
click at [798, 393] on h6 "(804) 530-0065" at bounding box center [752, 403] width 104 height 20
copy h6 "(804) 530-0065"
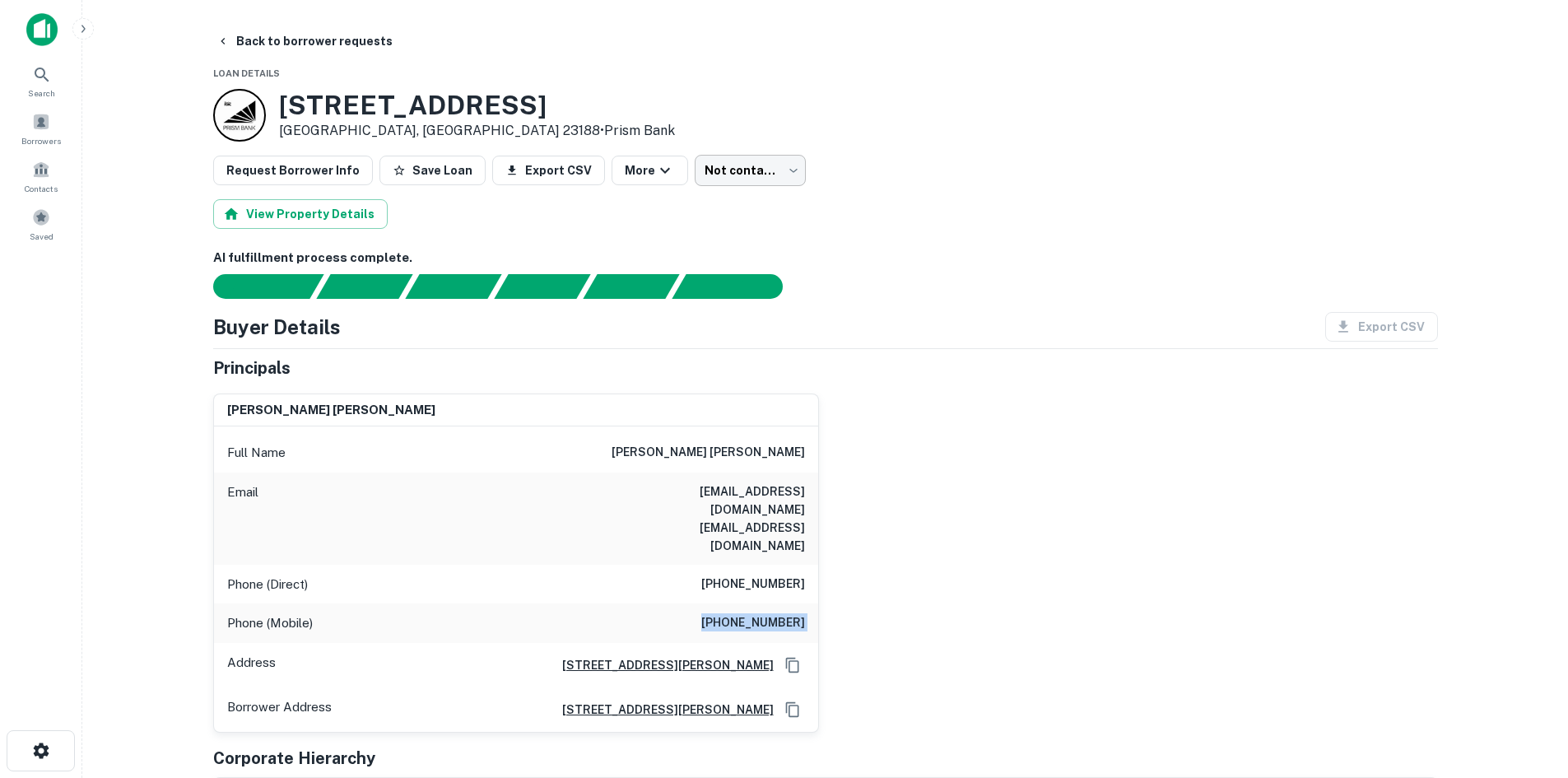
click at [678, 169] on body "Search Borrowers Contacts Saved Back to borrower requests Loan Details 6560 Ric…" at bounding box center [784, 389] width 1568 height 778
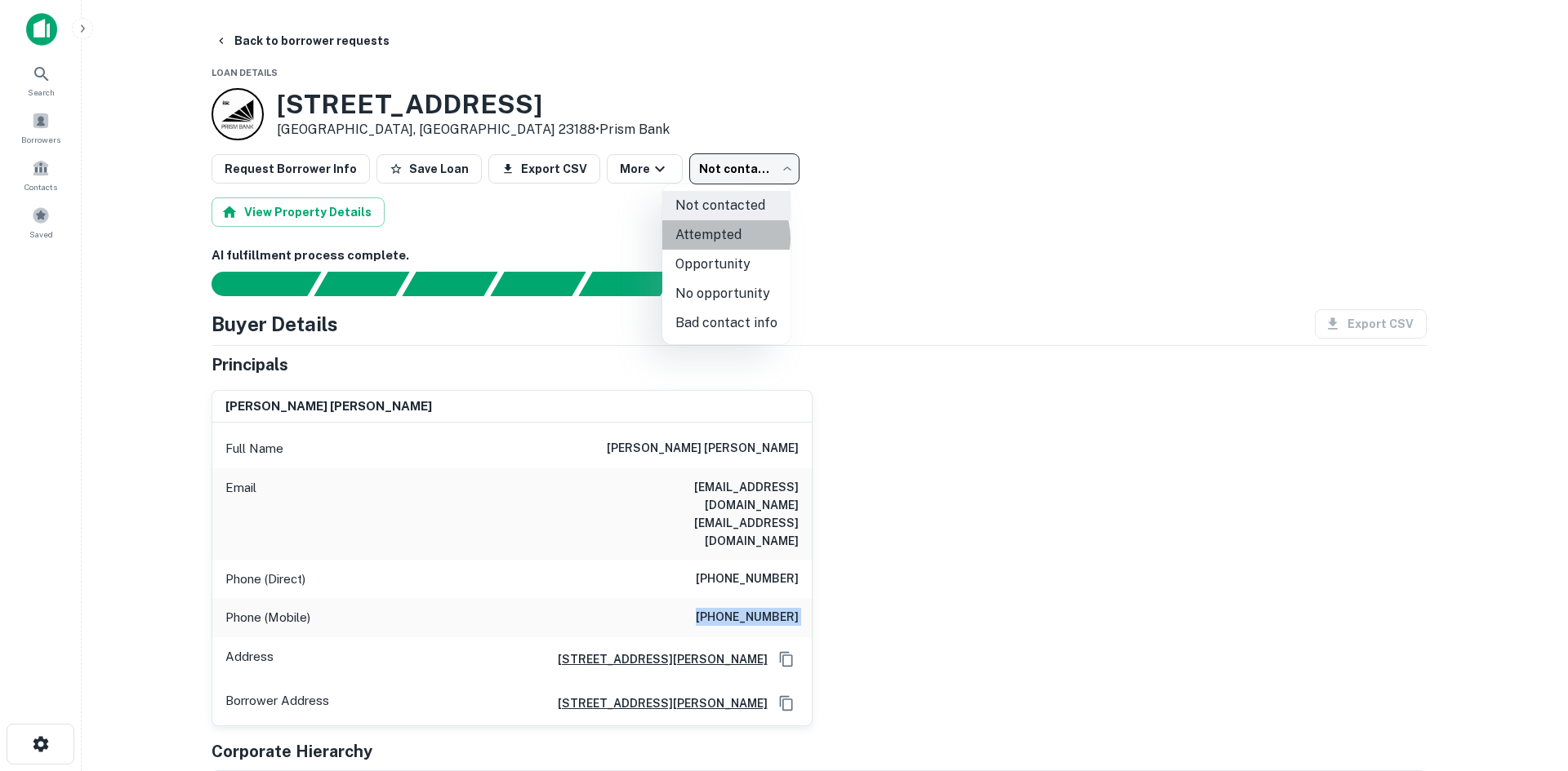
click at [716, 238] on li "Attempted" at bounding box center [727, 235] width 129 height 29
type input "*********"
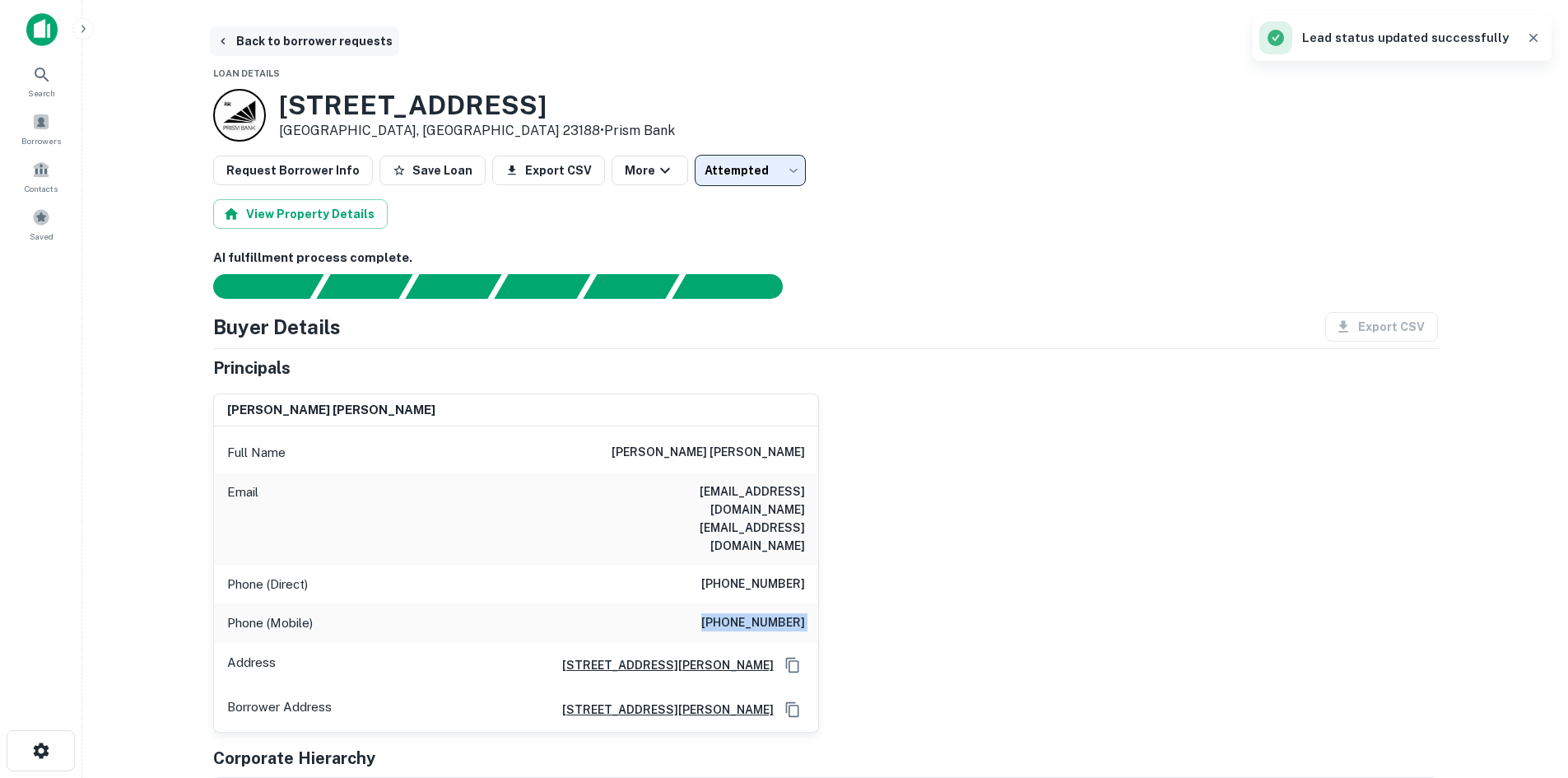
click at [355, 41] on button "Back to borrower requests" at bounding box center [304, 41] width 189 height 30
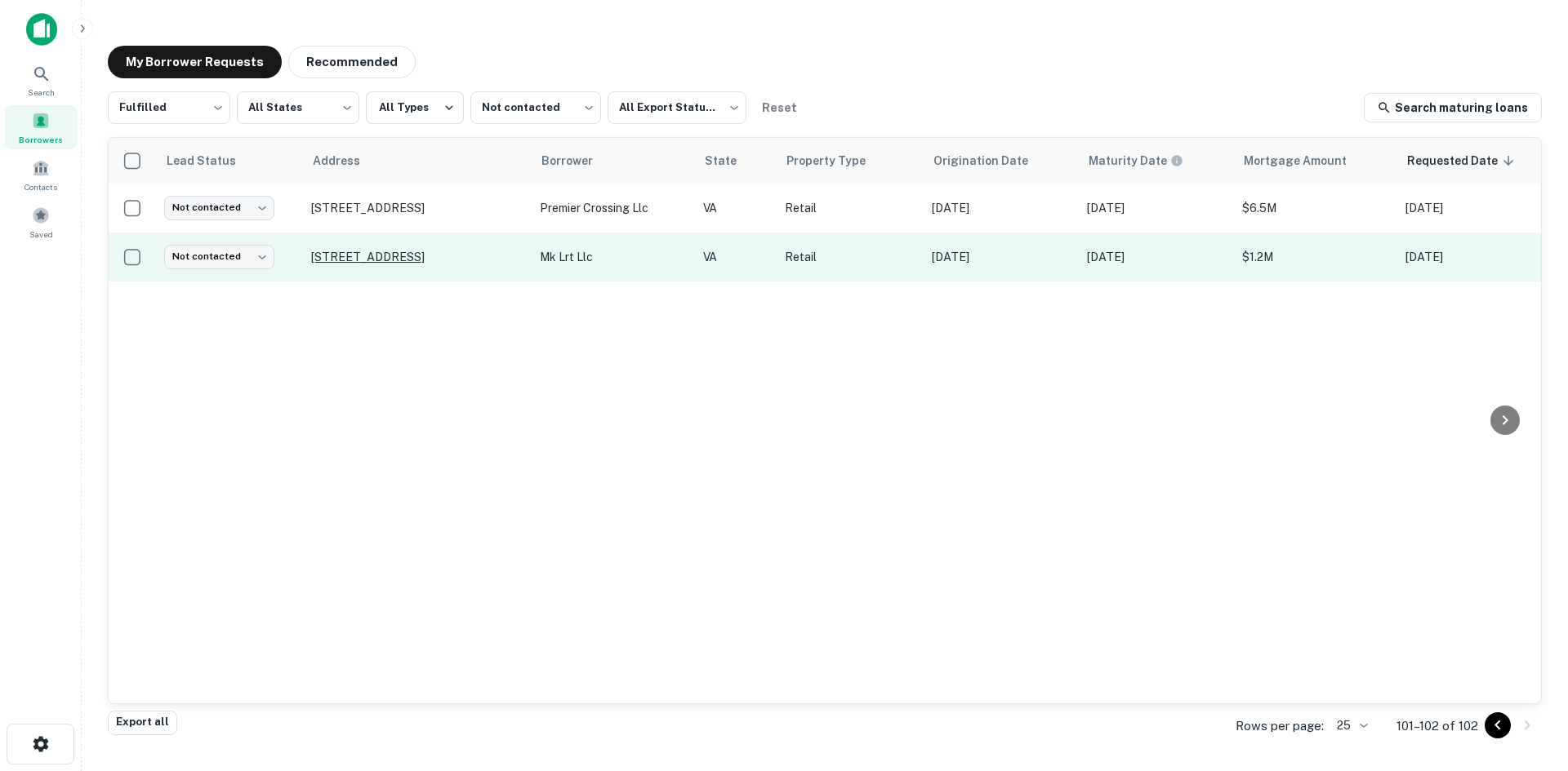
click at [444, 256] on p "6227 Little River Tpke Alexandria, VA 22312" at bounding box center [417, 257] width 213 height 14
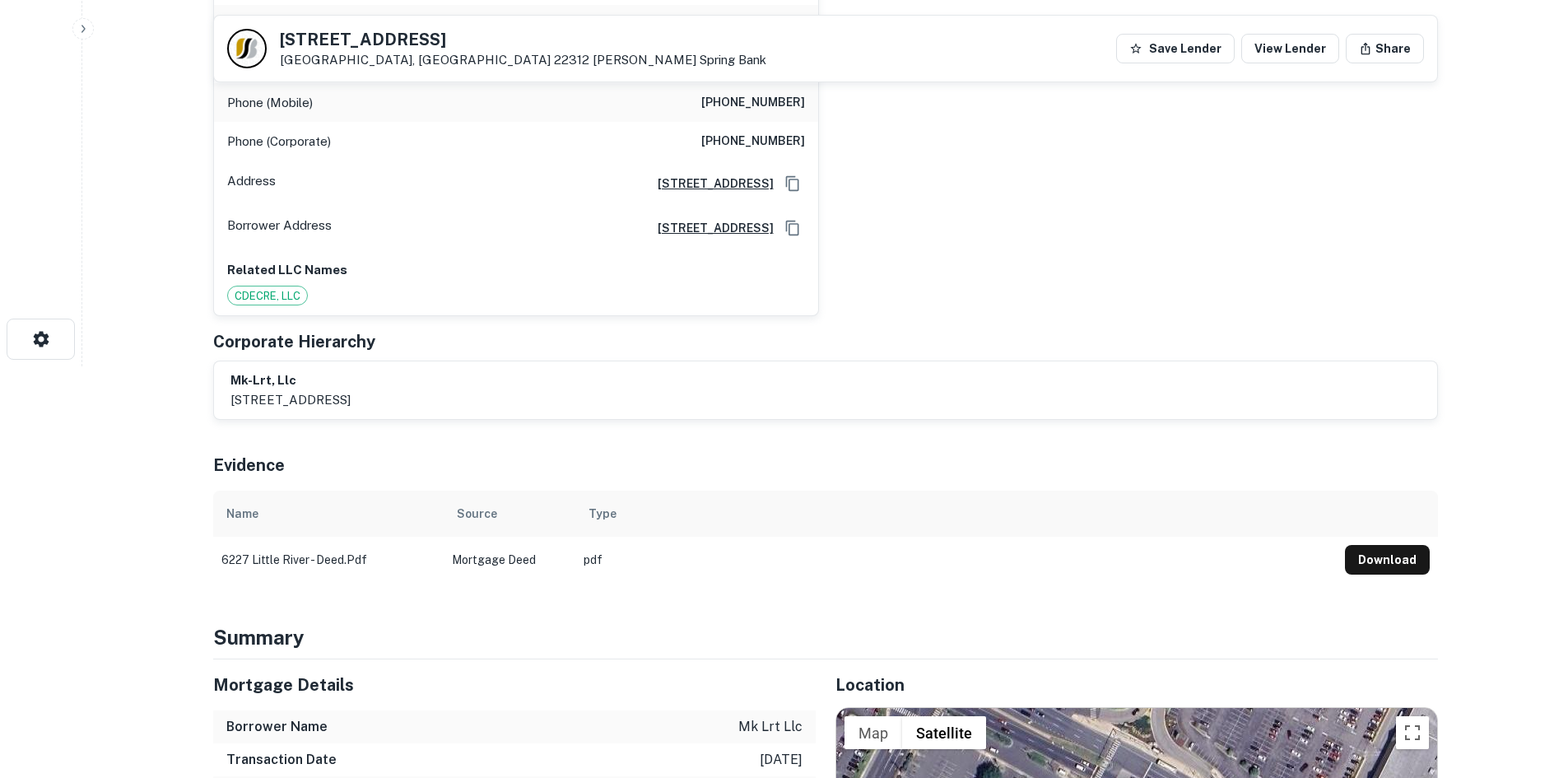
scroll to position [741, 0]
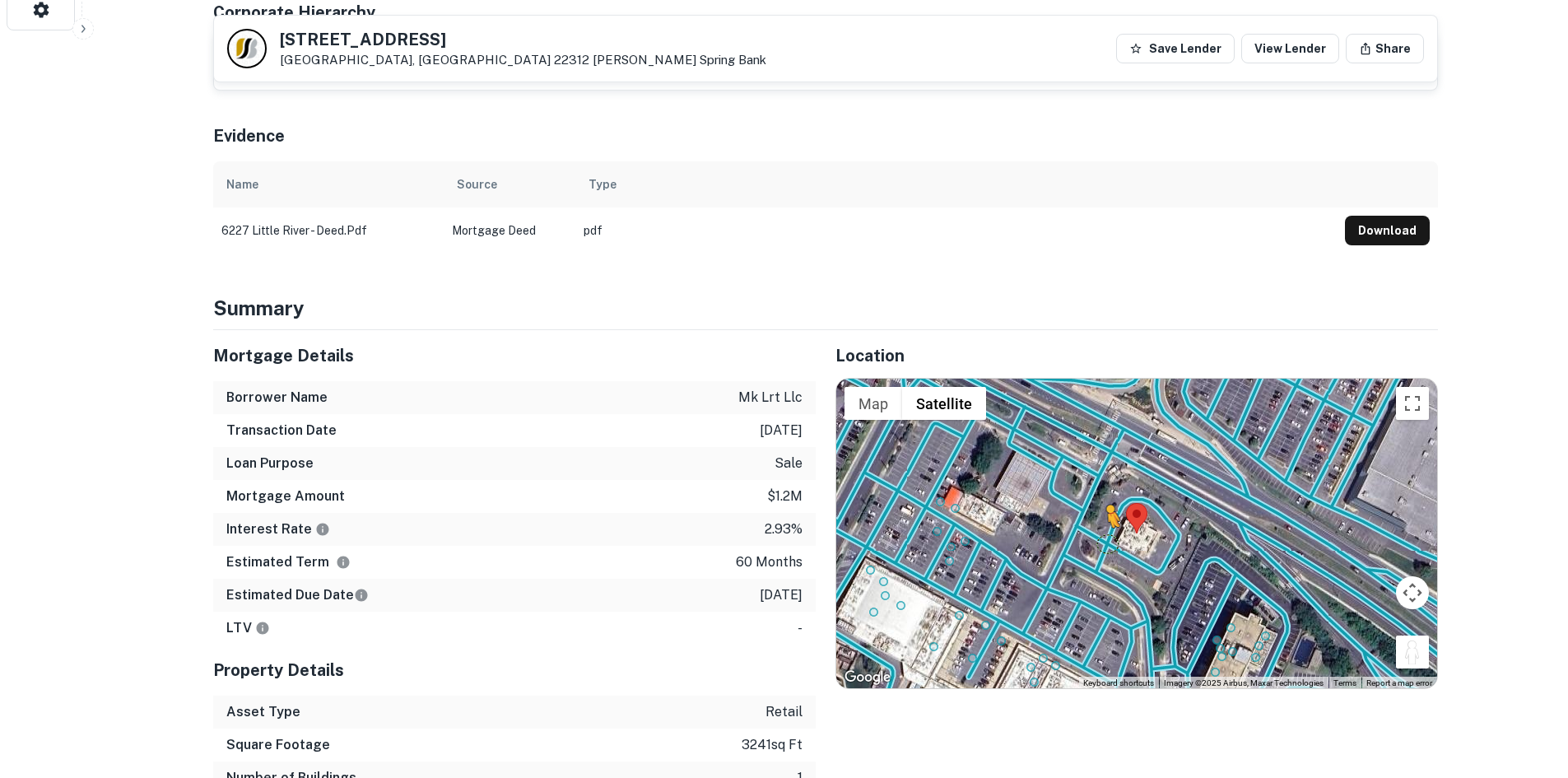
drag, startPoint x: 1416, startPoint y: 659, endPoint x: 1105, endPoint y: 544, distance: 331.6
click at [1105, 544] on div "To activate drag with keyboard, press Alt + Enter. Once in keyboard drag state,…" at bounding box center [1137, 534] width 601 height 310
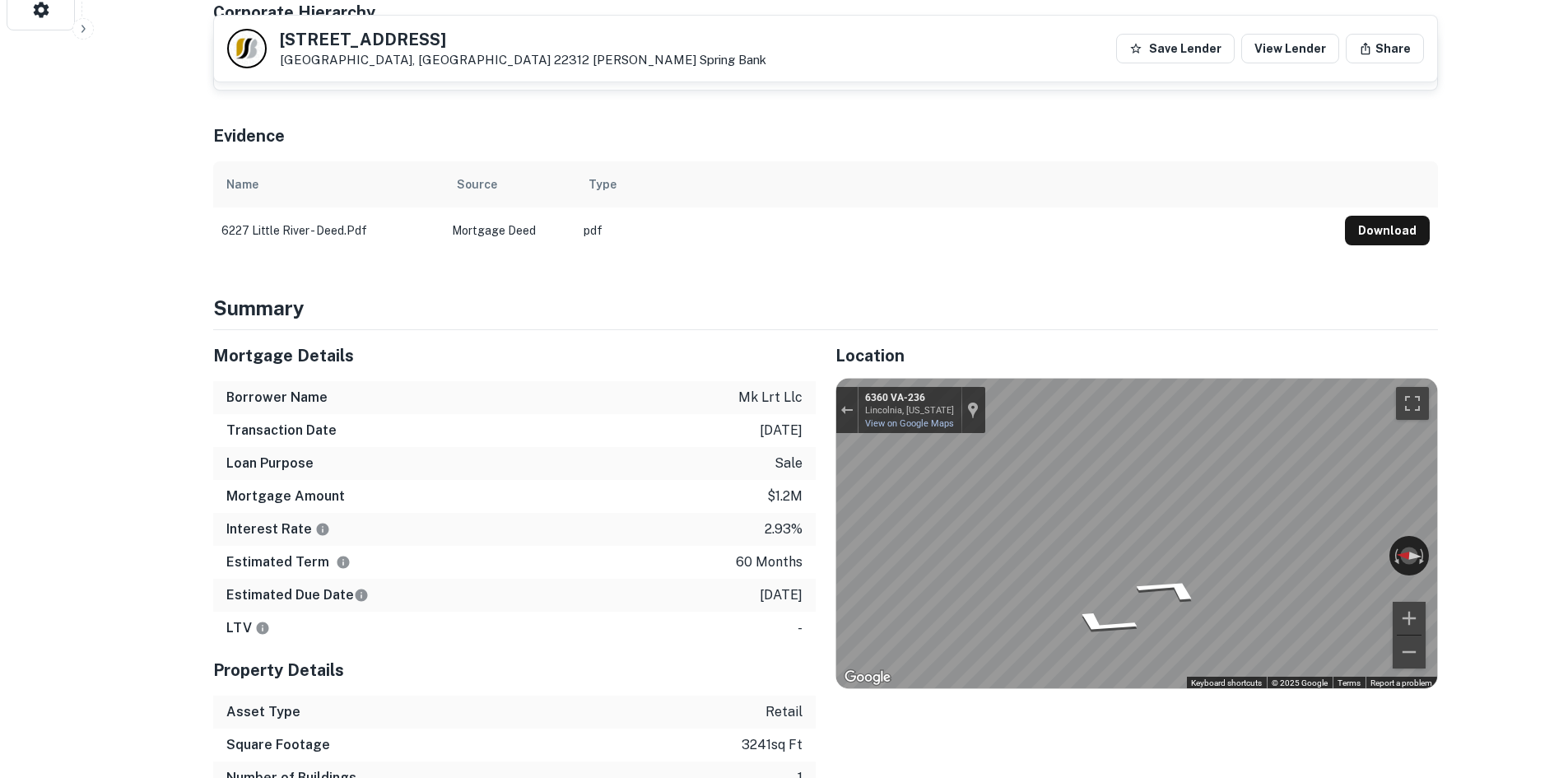
click at [671, 533] on div "Mortgage Details Borrower Name mk lrt llc Transaction Date 7/20/2021 Loan Purpo…" at bounding box center [816, 579] width 1245 height 497
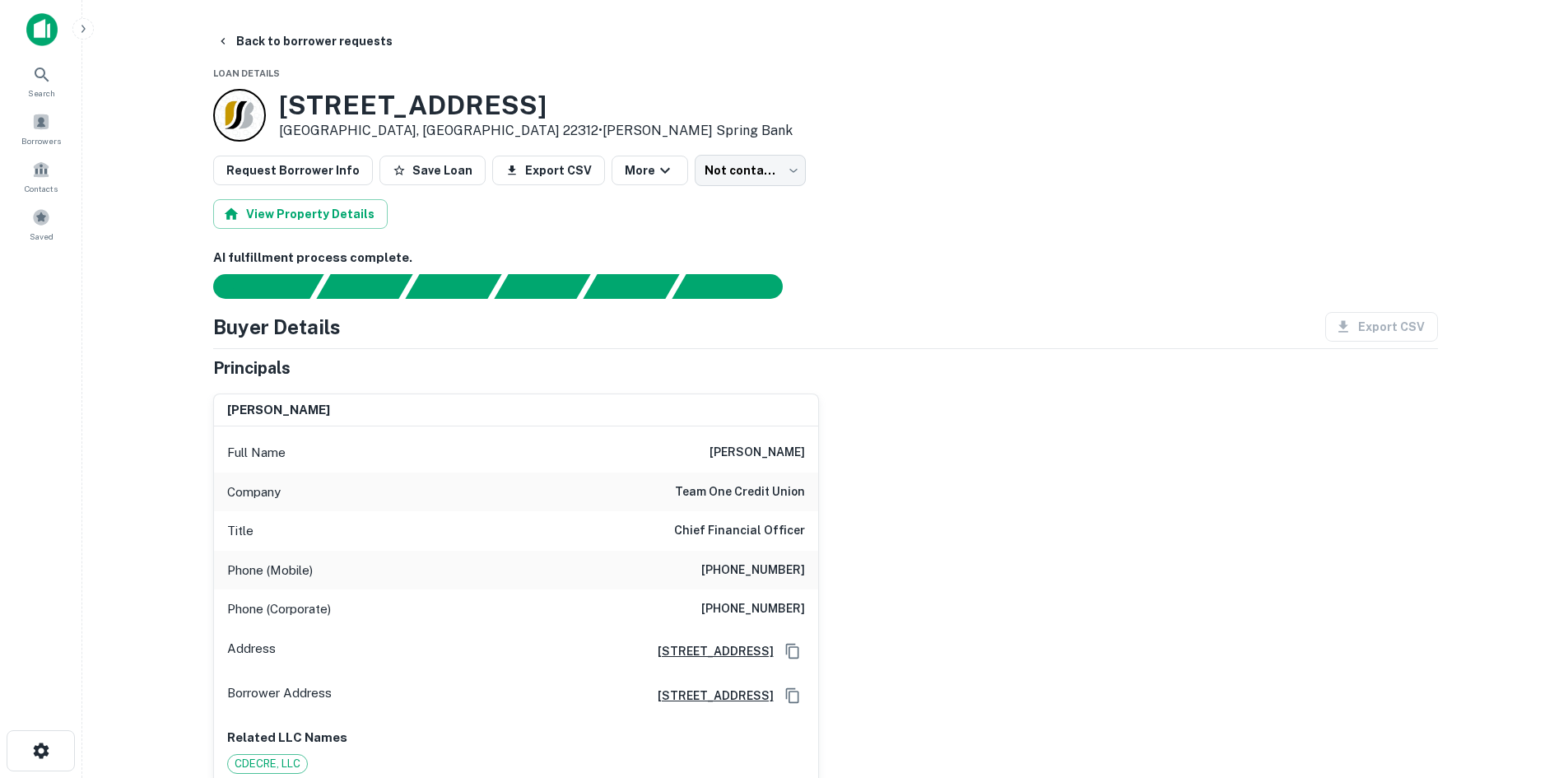
click at [749, 487] on h6 "team one credit union" at bounding box center [740, 493] width 131 height 20
copy h6 "team one credit union"
click at [761, 559] on div "Phone (Mobile) (810) 869-9596" at bounding box center [516, 571] width 604 height 40
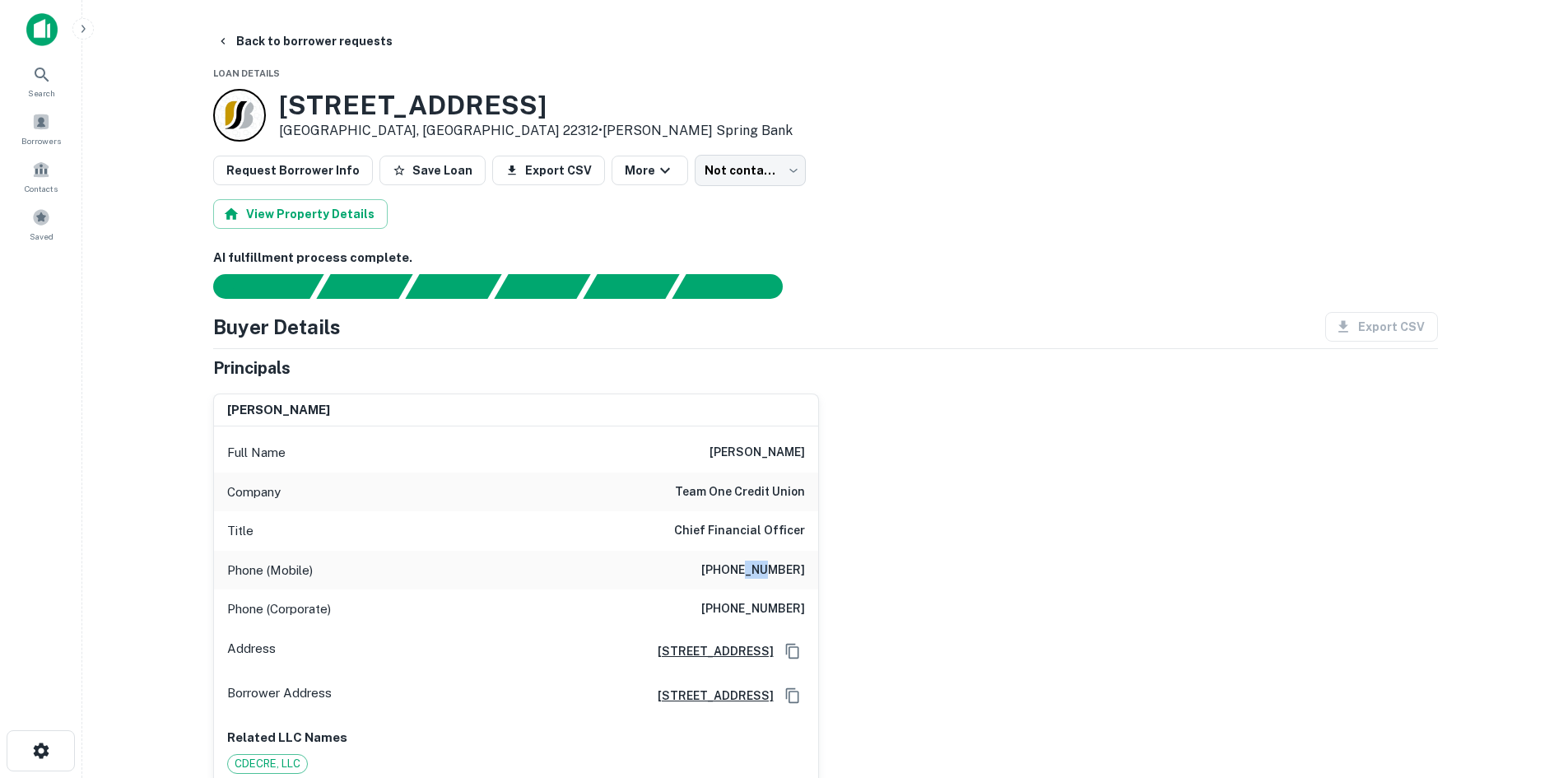
click at [761, 559] on div "Phone (Mobile) (810) 869-9596" at bounding box center [516, 571] width 604 height 40
copy h6 "(810) 869-9596"
click at [991, 545] on div "mary cunningham Full Name mary cunningham Company team one credit union Title C…" at bounding box center [819, 583] width 1239 height 404
drag, startPoint x: 704, startPoint y: 197, endPoint x: 704, endPoint y: 179, distance: 18.0
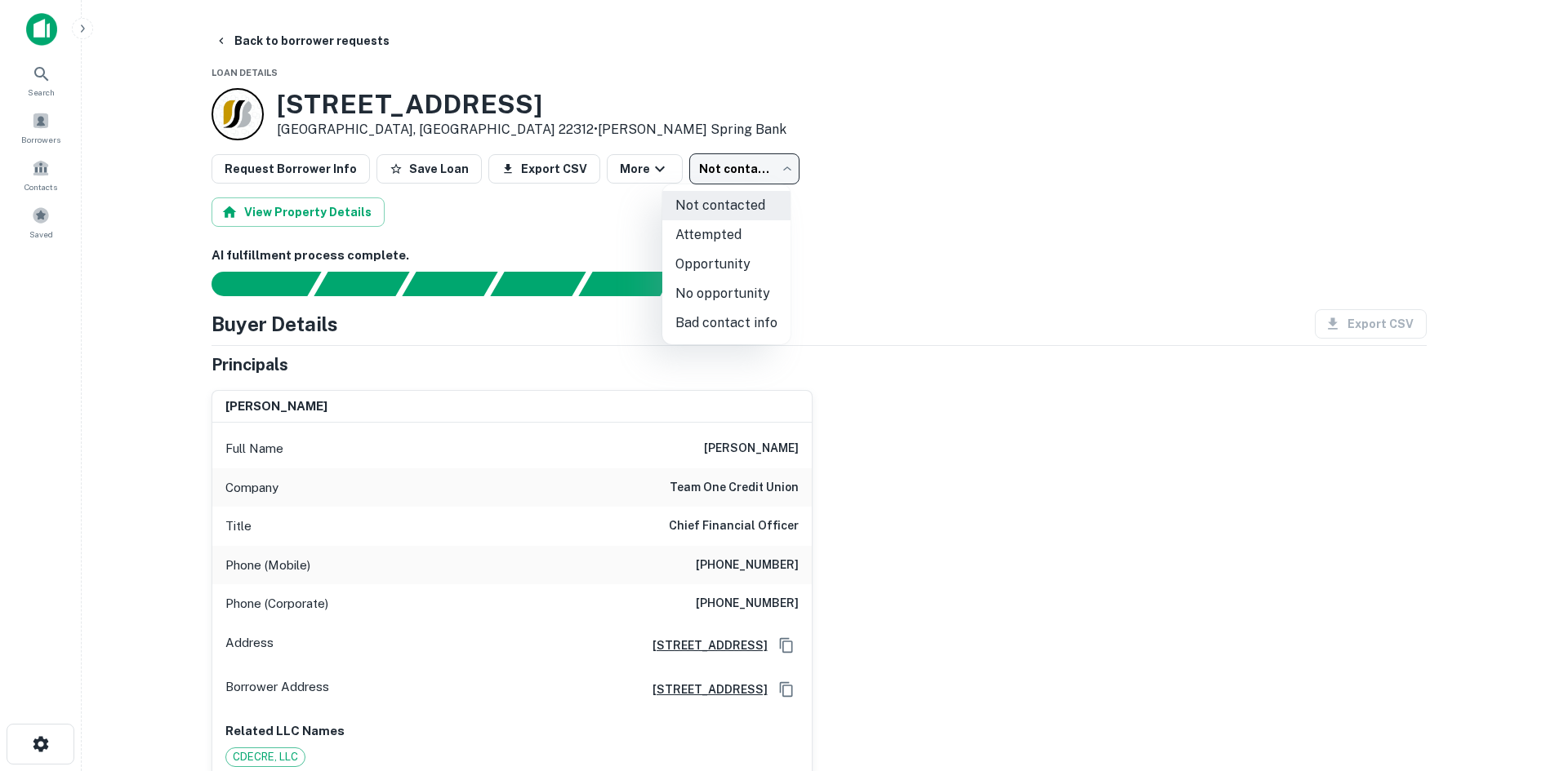
click at [698, 172] on body "Search Borrowers Contacts Saved Back to borrower requests Loan Details 6227 Lit…" at bounding box center [784, 386] width 1568 height 771
drag, startPoint x: 703, startPoint y: 313, endPoint x: 422, endPoint y: 20, distance: 406.0
click at [703, 312] on li "Bad contact info" at bounding box center [727, 323] width 129 height 29
type input "**********"
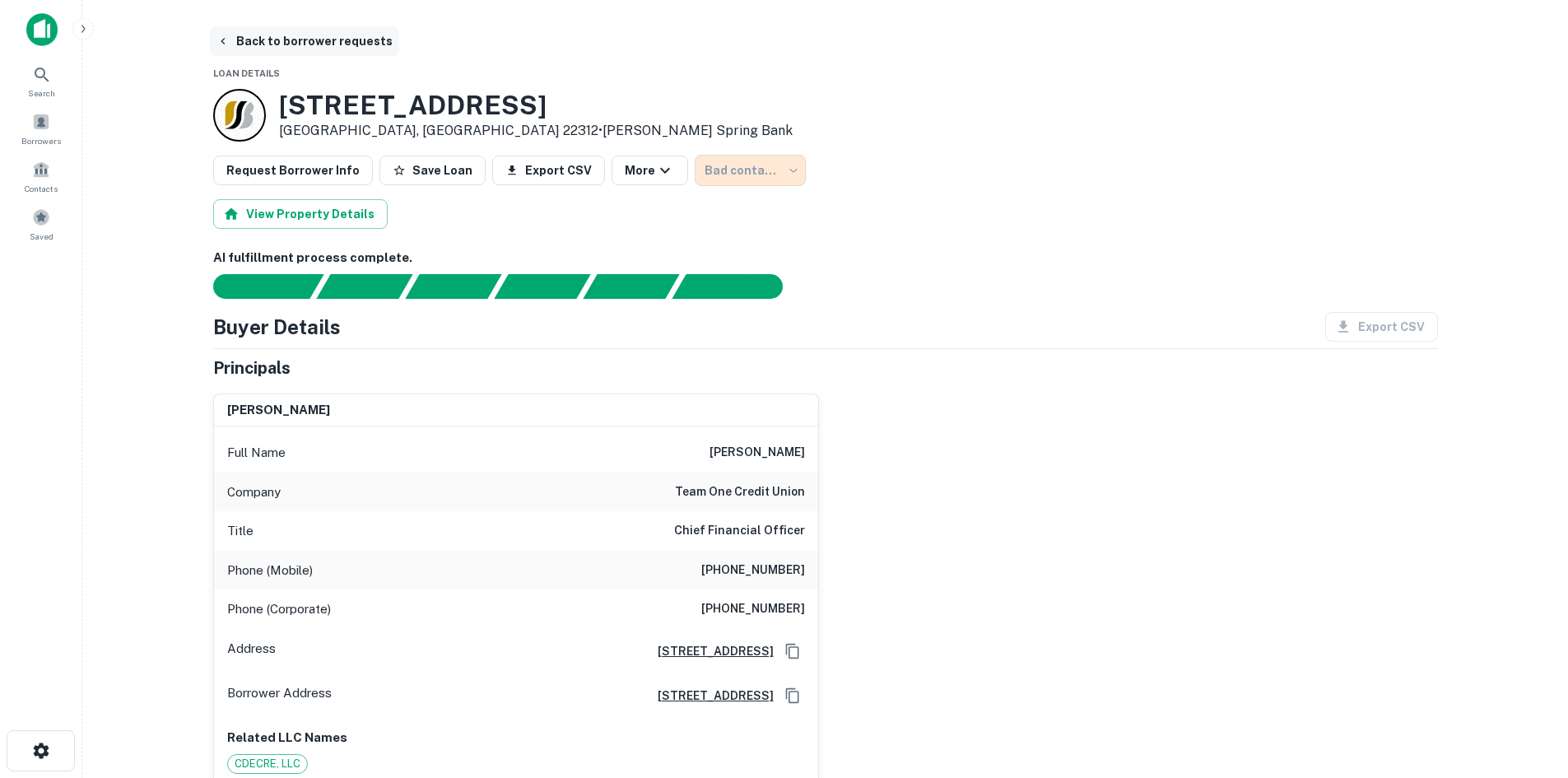
click at [323, 33] on button "Back to borrower requests" at bounding box center [304, 41] width 189 height 30
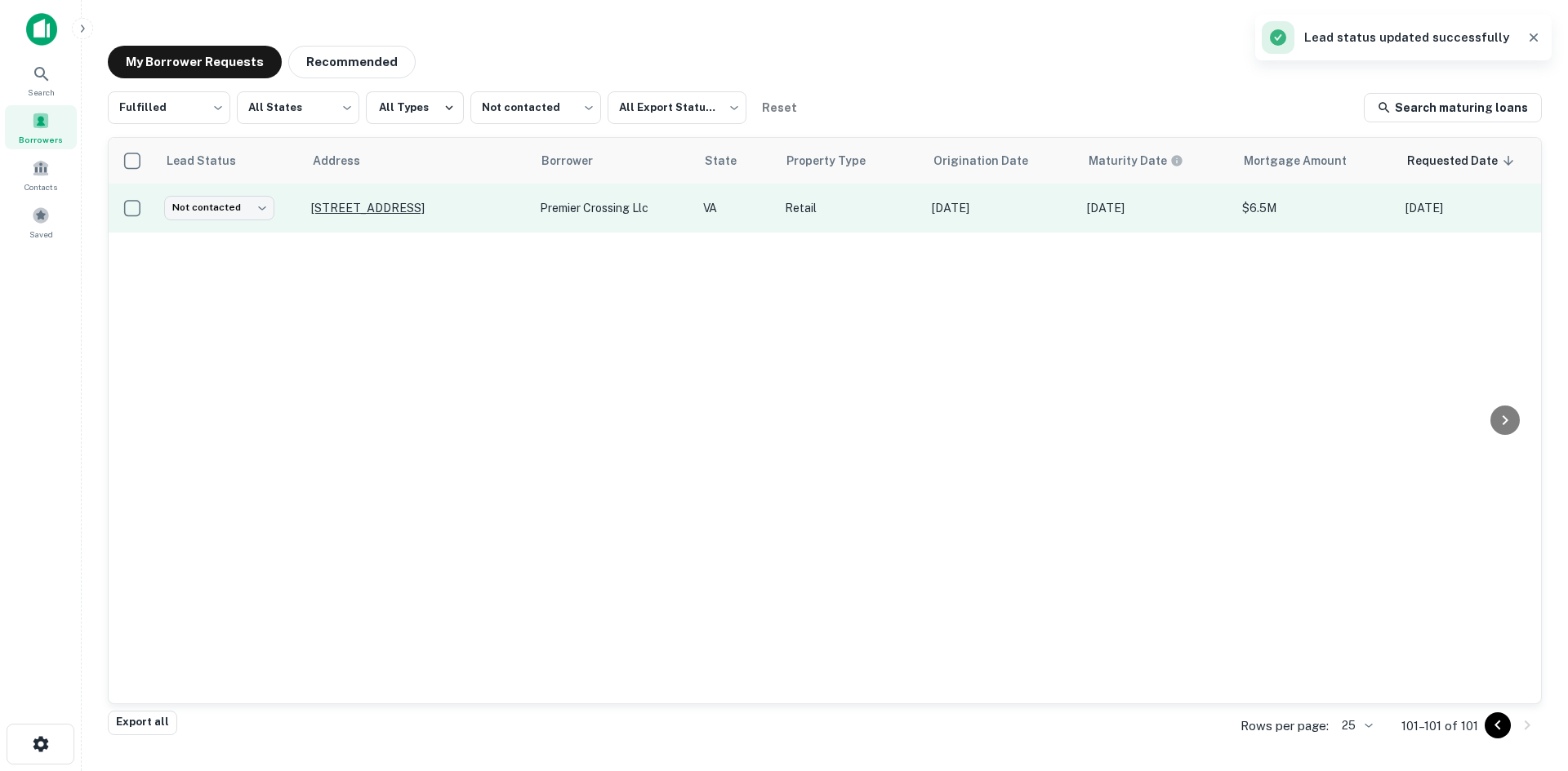
click at [359, 201] on p "12251 Chattanooga Plz Midlothian, VA 23112" at bounding box center [417, 208] width 213 height 14
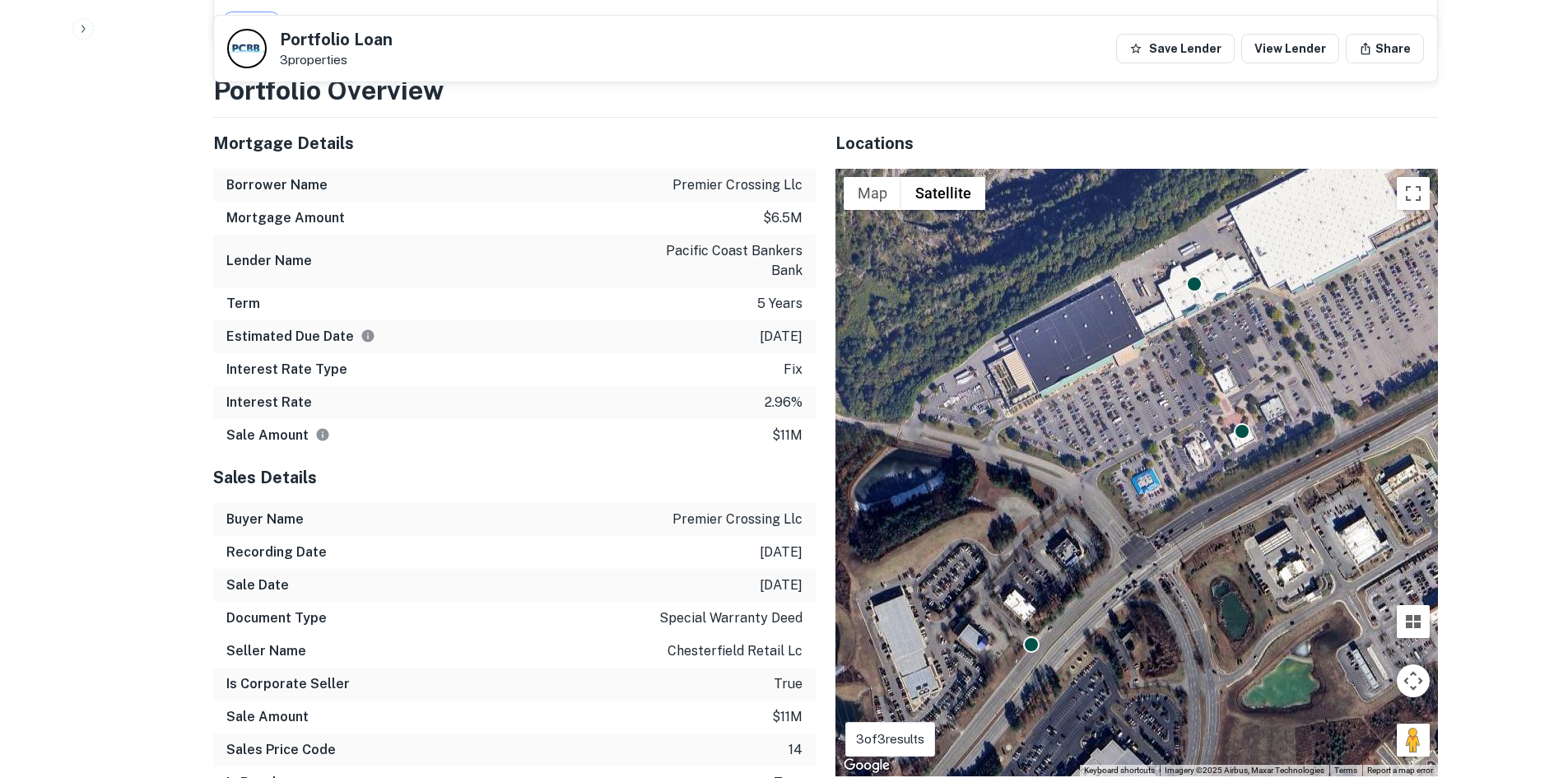
scroll to position [1317, 0]
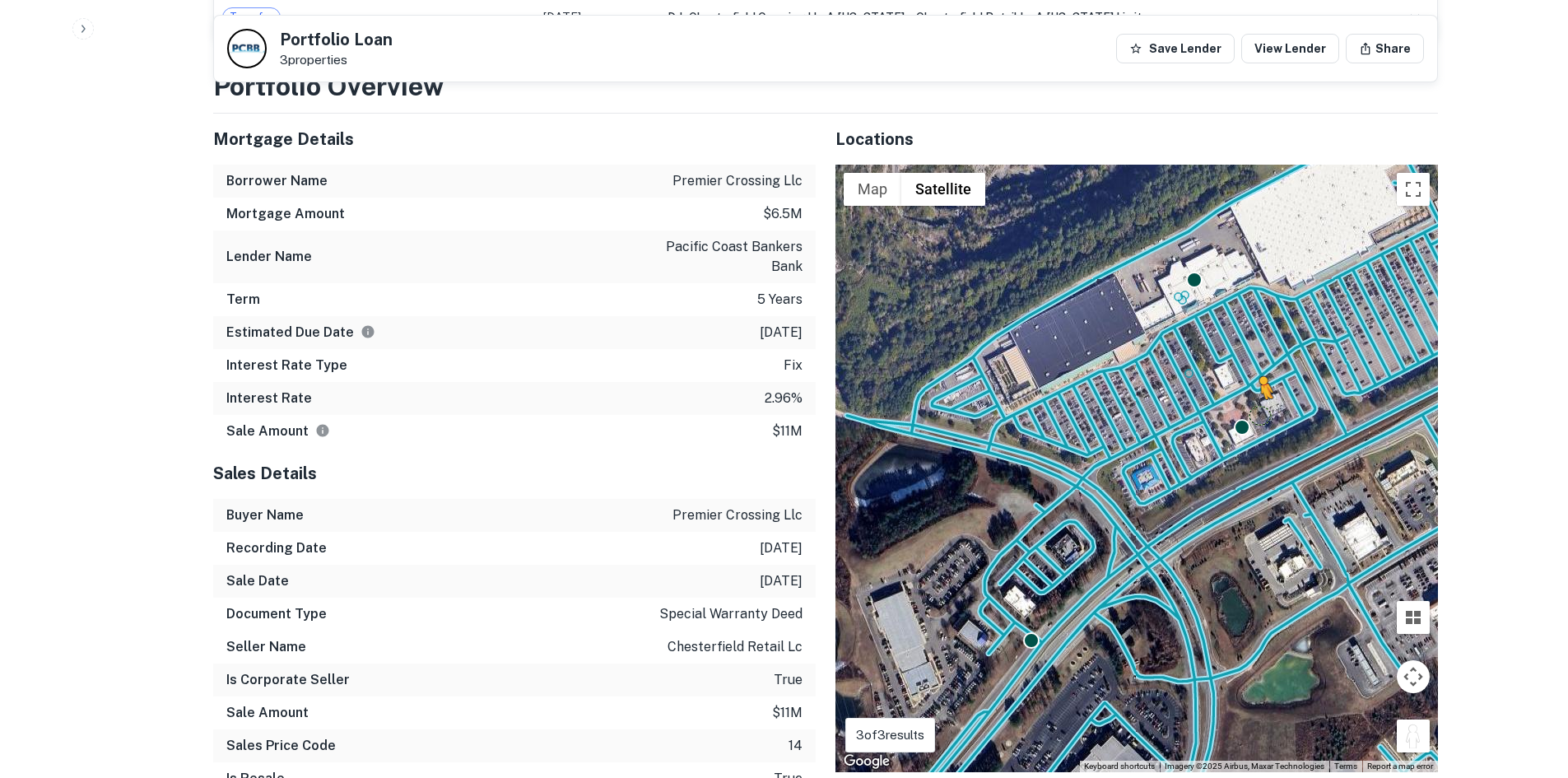
drag, startPoint x: 1409, startPoint y: 710, endPoint x: 1258, endPoint y: 381, distance: 362.0
click at [1258, 381] on div "To activate drag with keyboard, press Alt + Enter. Once in keyboard drag state,…" at bounding box center [1137, 468] width 603 height 608
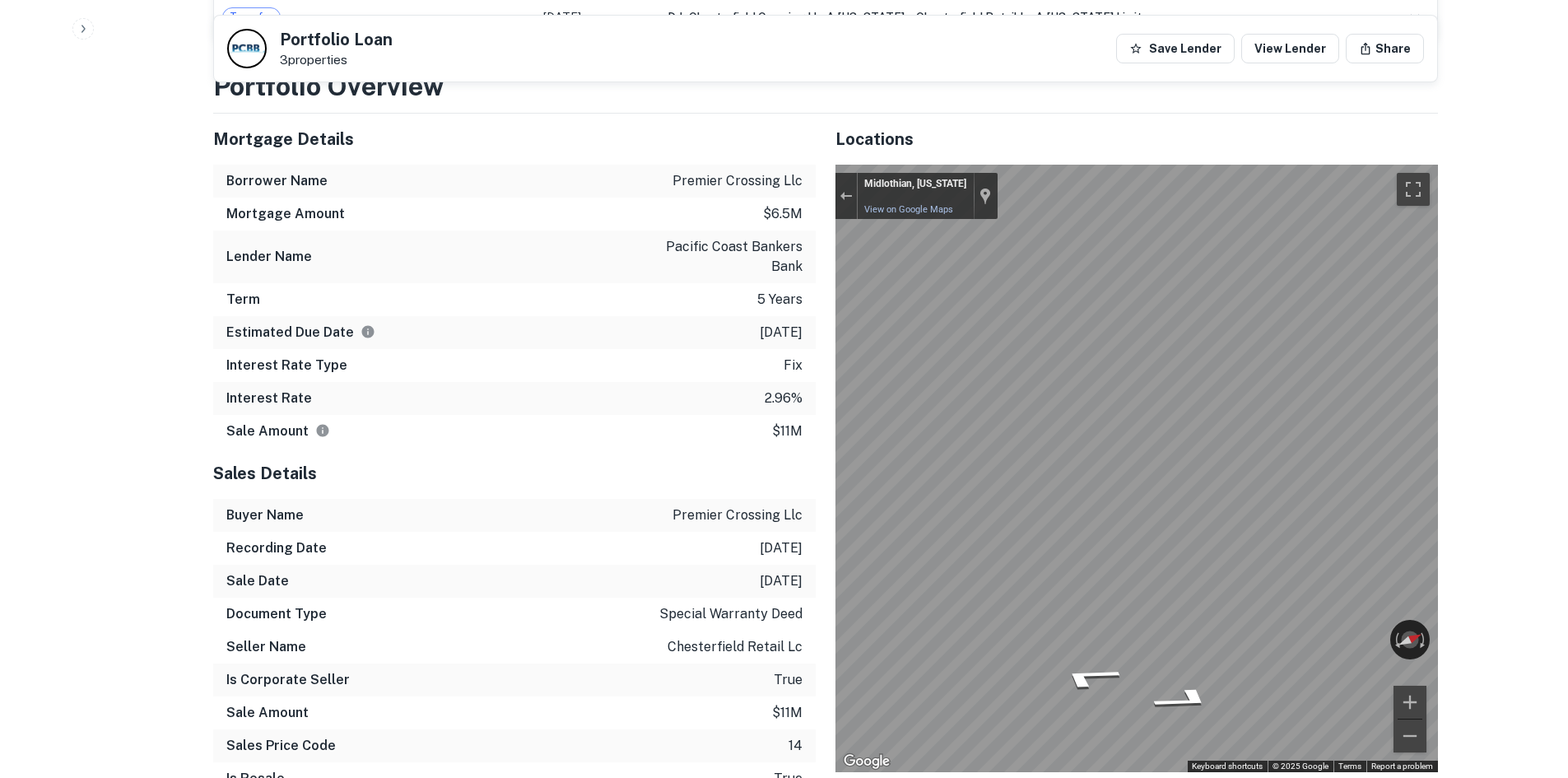
click at [579, 438] on div "Mortgage Details Borrower Name premier crossing llc Mortgage Amount $6.5m Lende…" at bounding box center [816, 461] width 1245 height 695
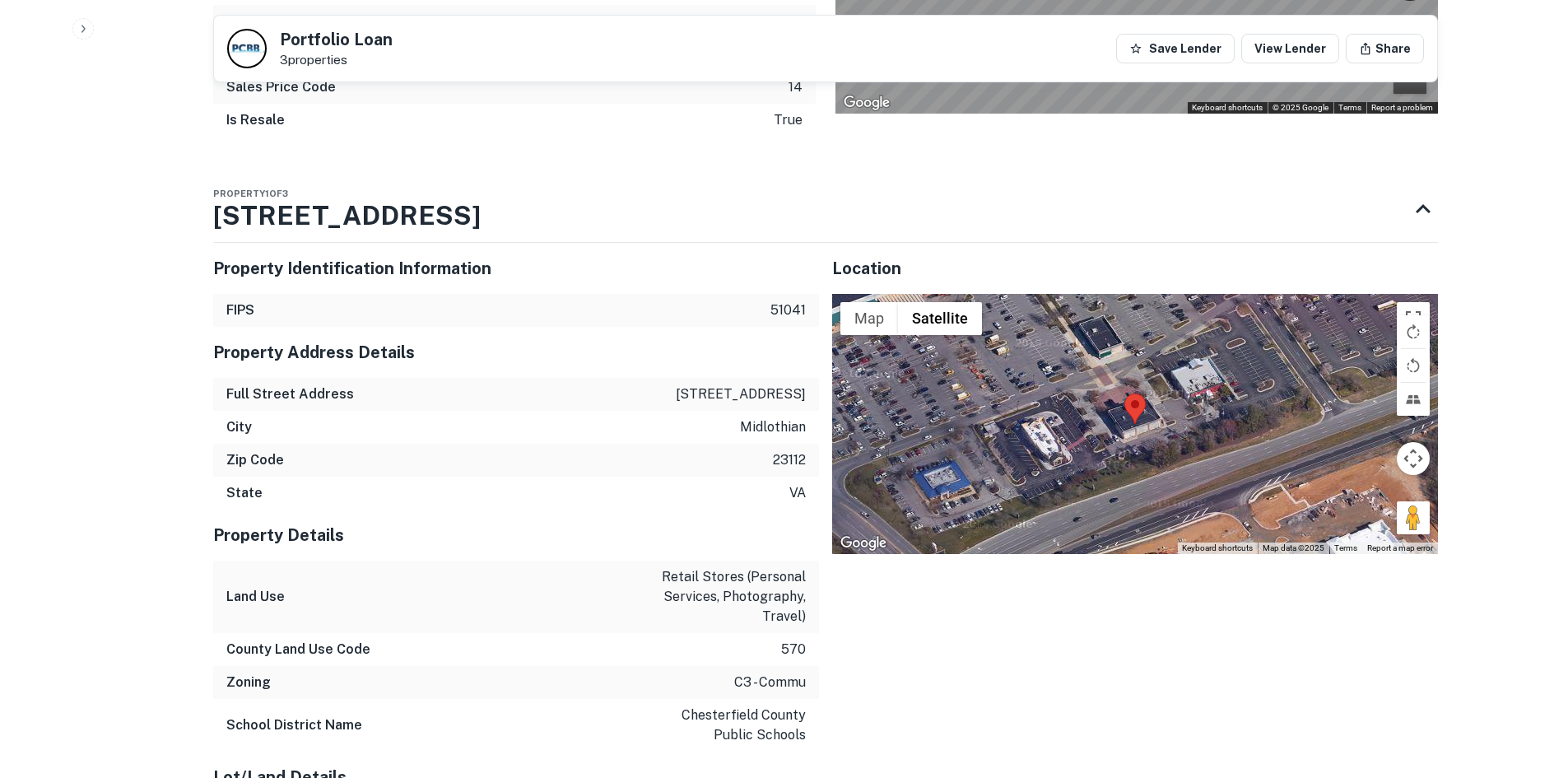
scroll to position [2141, 0]
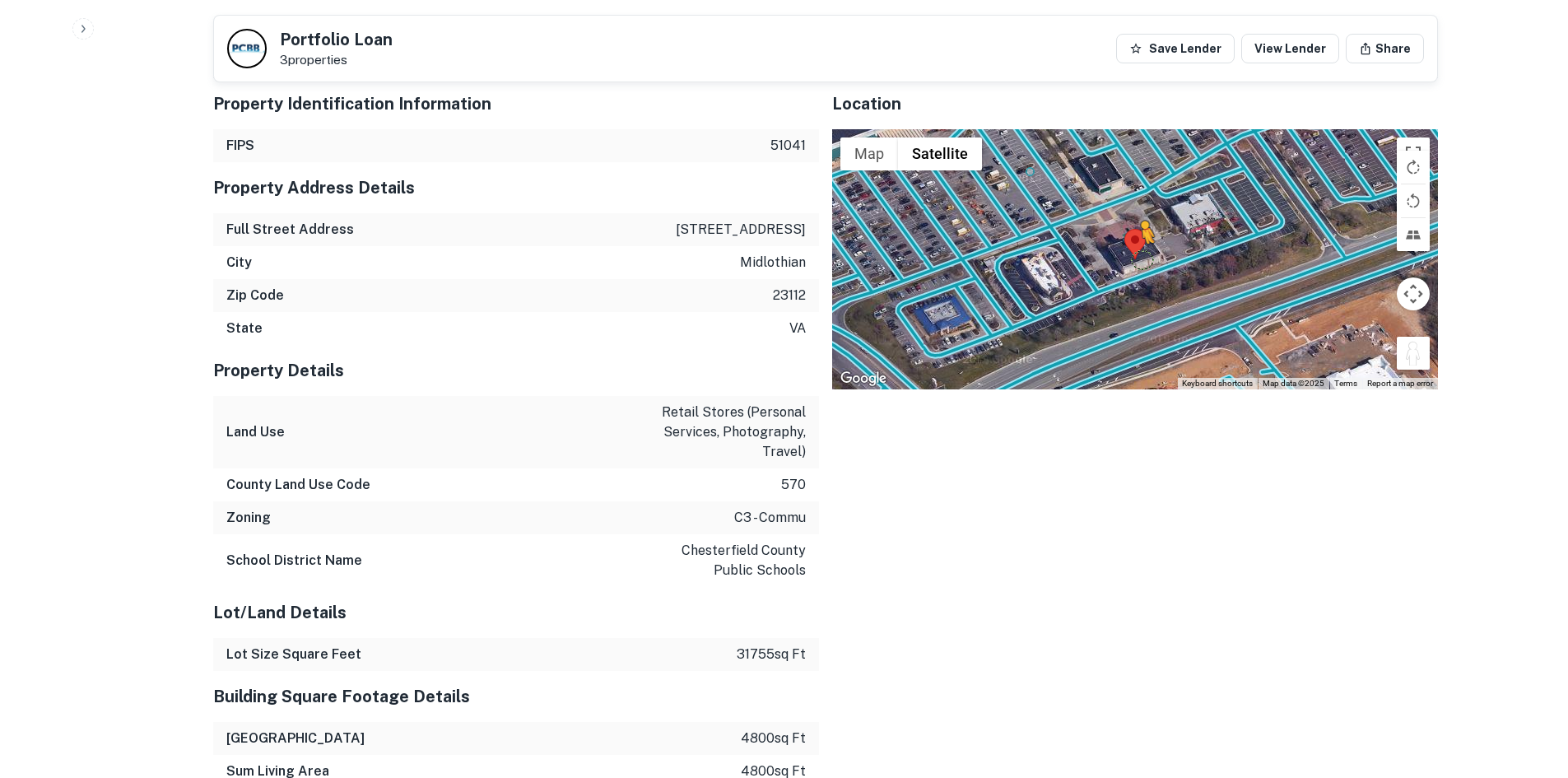
drag, startPoint x: 1408, startPoint y: 323, endPoint x: 1142, endPoint y: 237, distance: 279.6
click at [1142, 237] on div "To activate drag with keyboard, press Alt + Enter. Once in keyboard drag state,…" at bounding box center [1135, 259] width 606 height 260
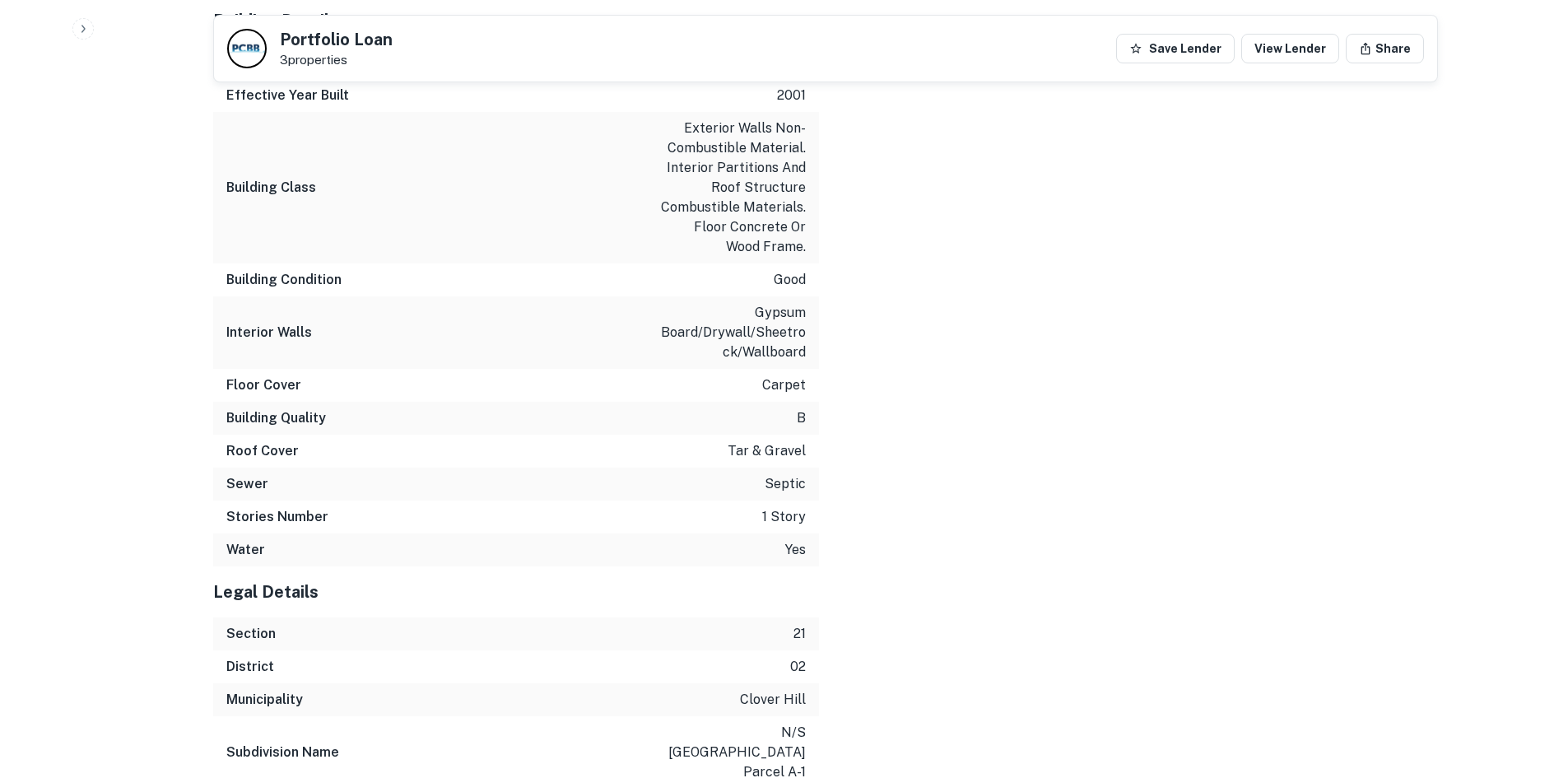
scroll to position [3153, 0]
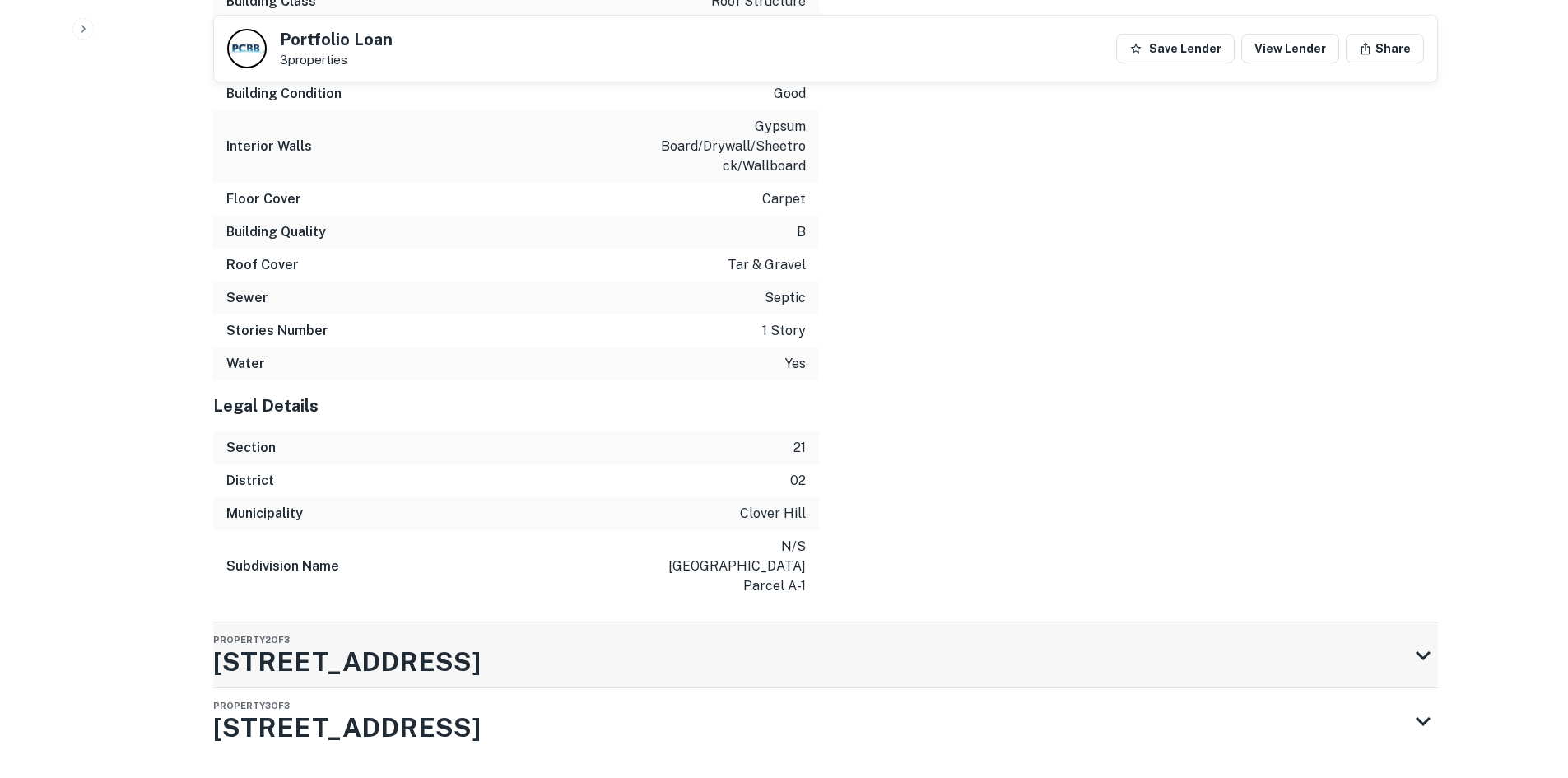
click at [764, 622] on div "Property 2 of 3 12216 Chattanooga Plz" at bounding box center [811, 655] width 1195 height 66
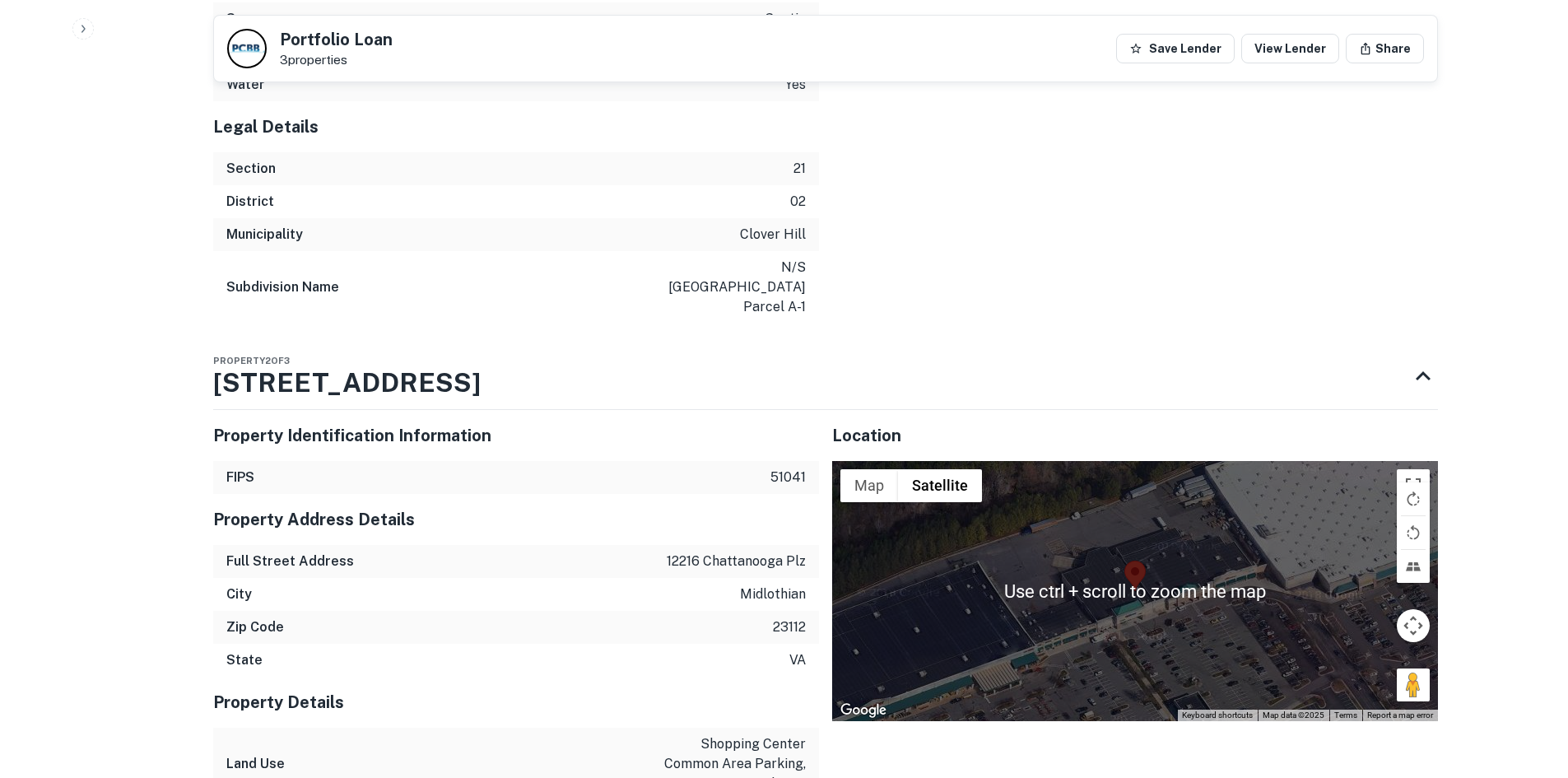
scroll to position [3448, 0]
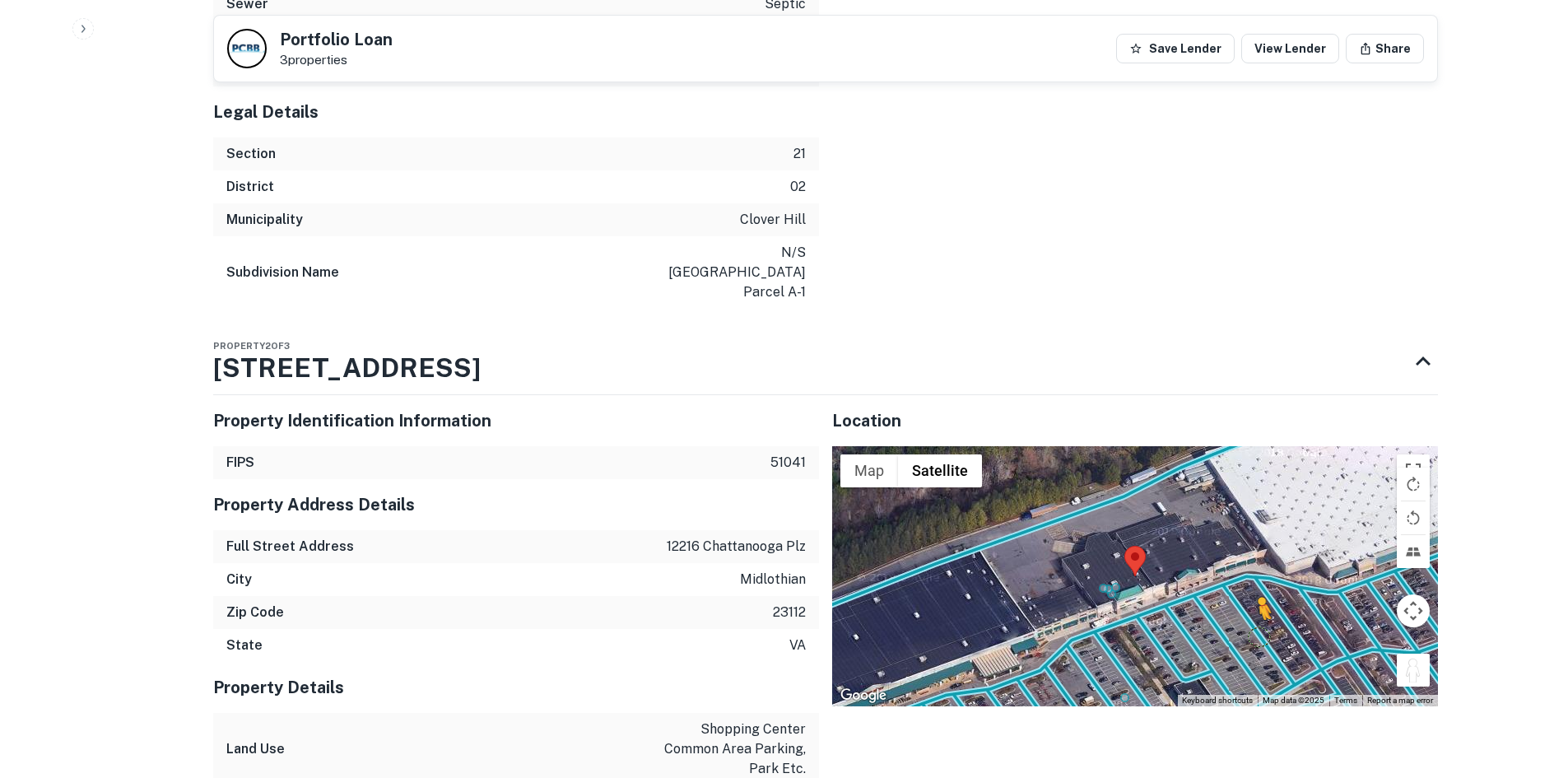
drag, startPoint x: 1405, startPoint y: 623, endPoint x: 1222, endPoint y: 600, distance: 184.4
click at [1222, 600] on div "To activate drag with keyboard, press Alt + Enter. Once in keyboard drag state,…" at bounding box center [1135, 576] width 606 height 260
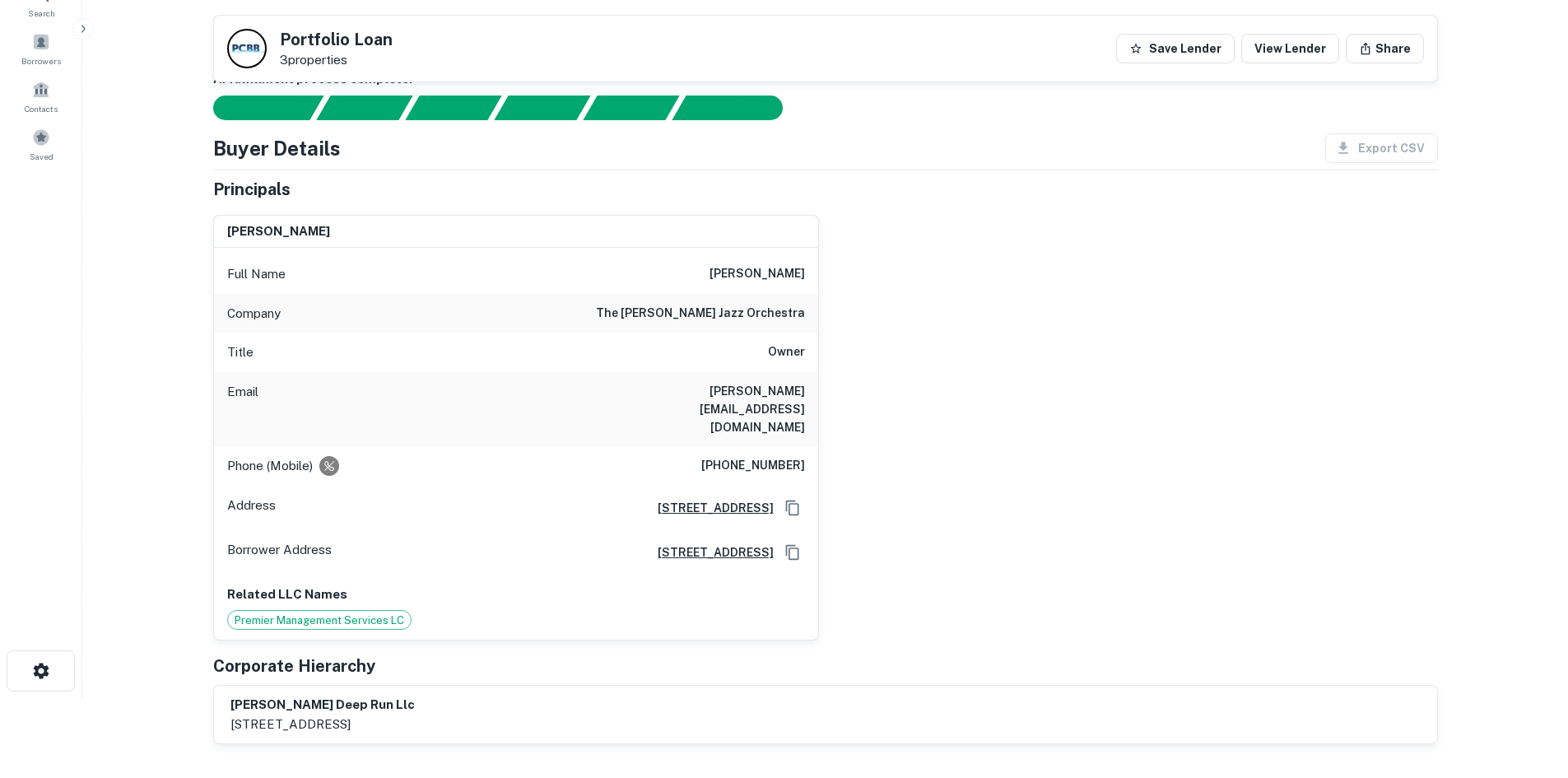
scroll to position [71, 0]
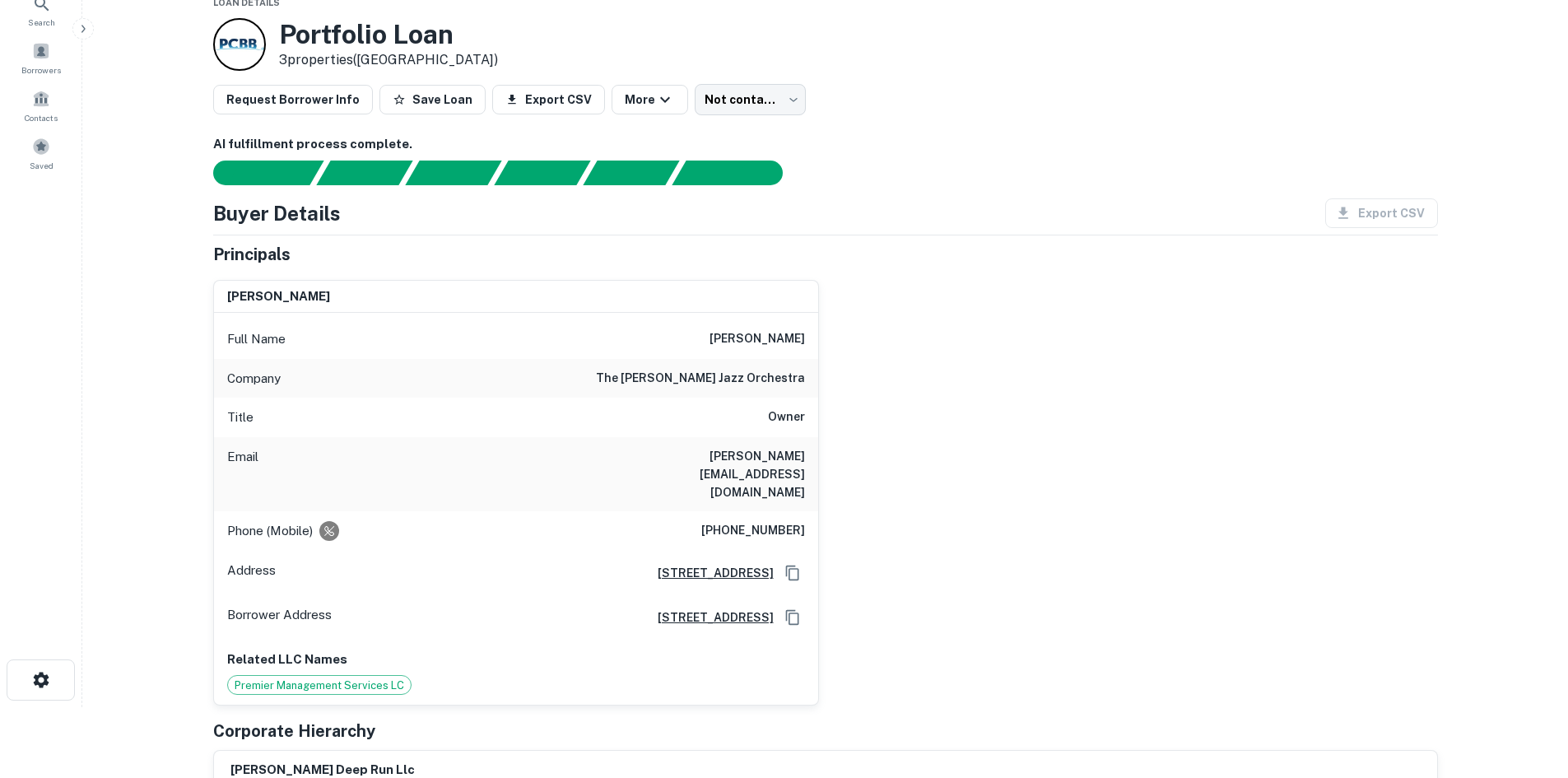
click at [793, 384] on h6 "the jim cutler jazz orchestra" at bounding box center [700, 379] width 209 height 20
click at [769, 511] on div "Phone (Mobile) (206) 931-6169" at bounding box center [516, 531] width 604 height 40
click at [770, 521] on h6 "(206) 931-6169" at bounding box center [752, 531] width 104 height 20
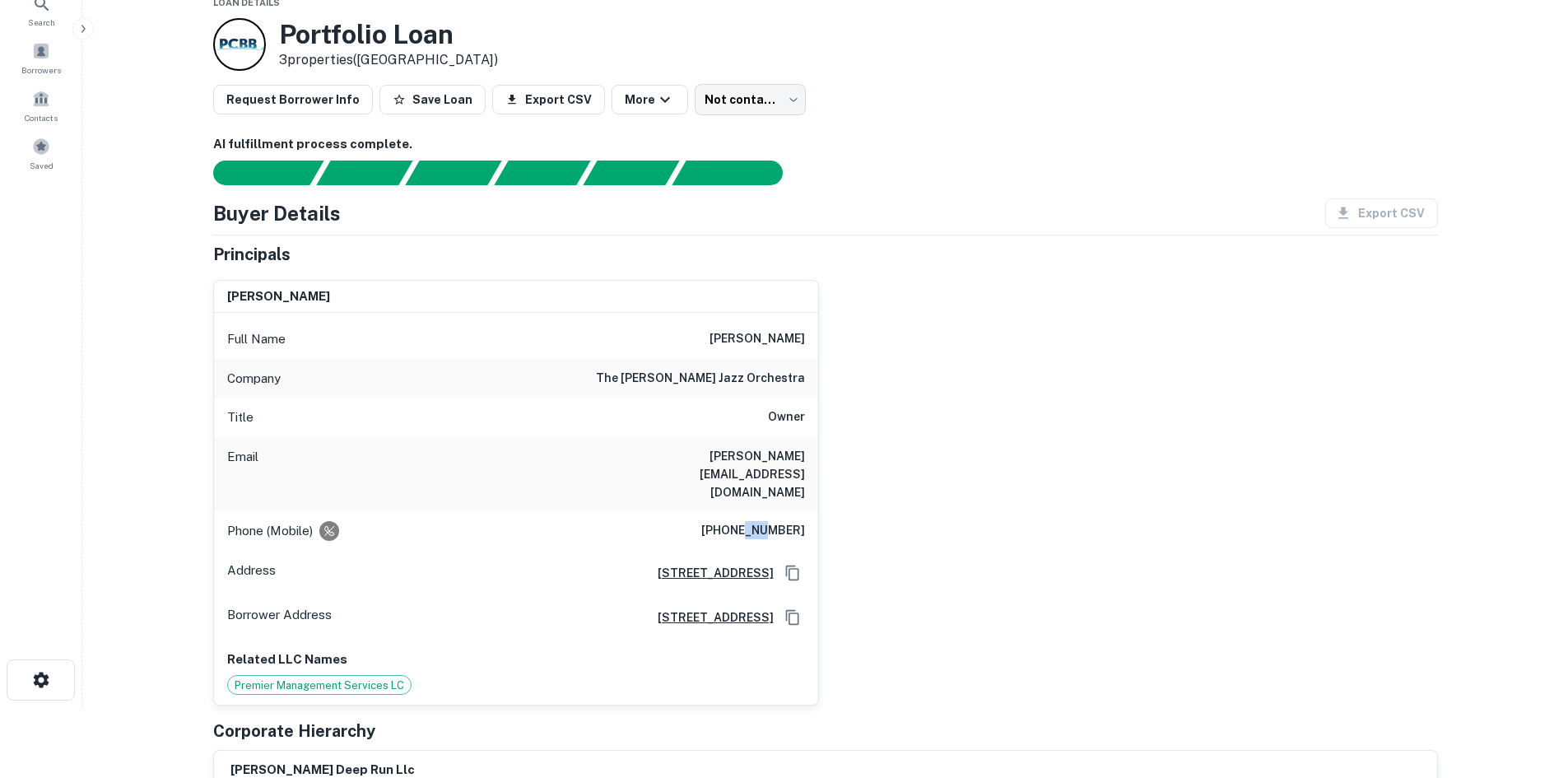
click at [770, 521] on h6 "(206) 931-6169" at bounding box center [752, 531] width 104 height 20
copy h6 "(206) 931-6169"
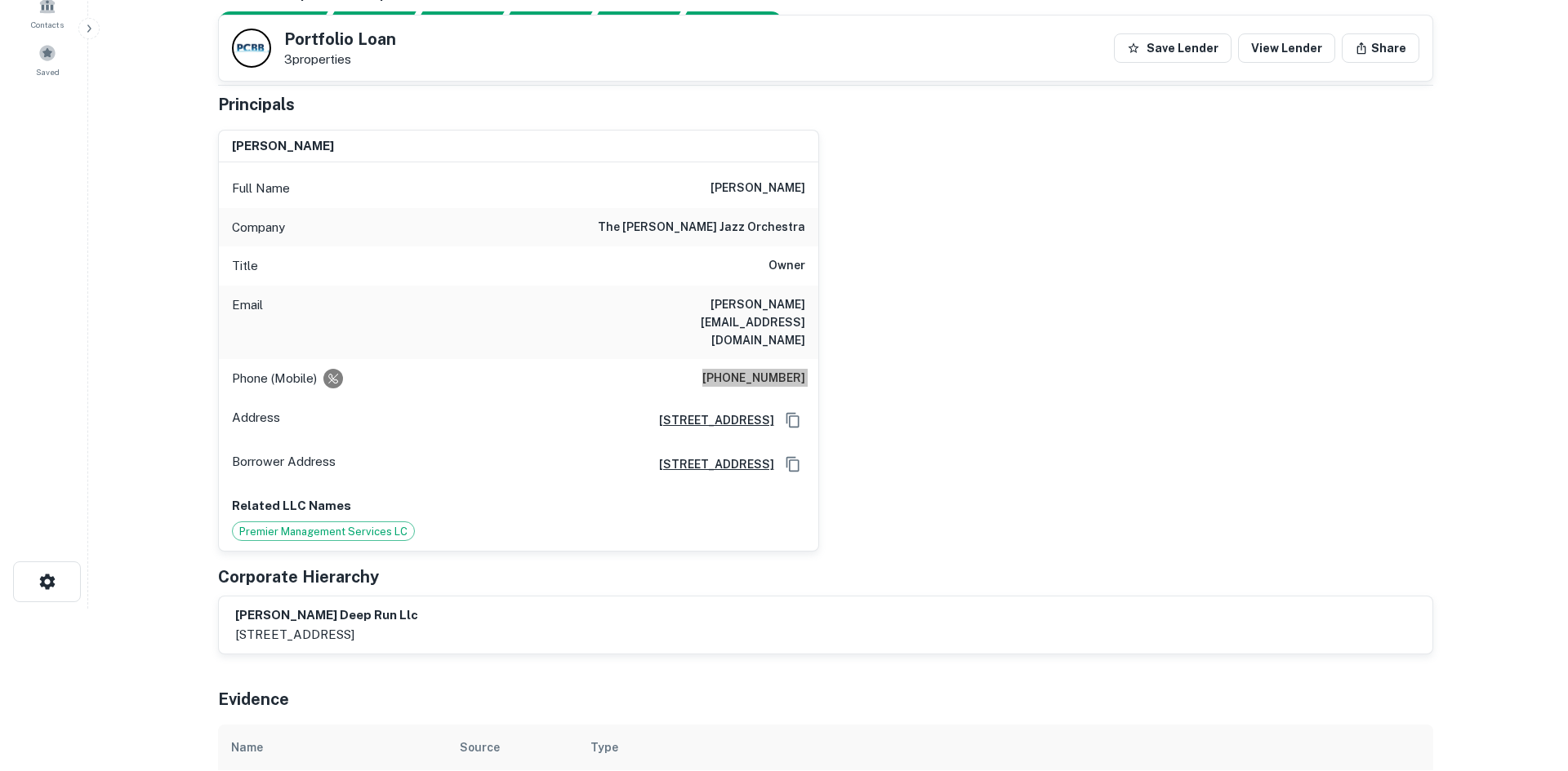
scroll to position [0, 0]
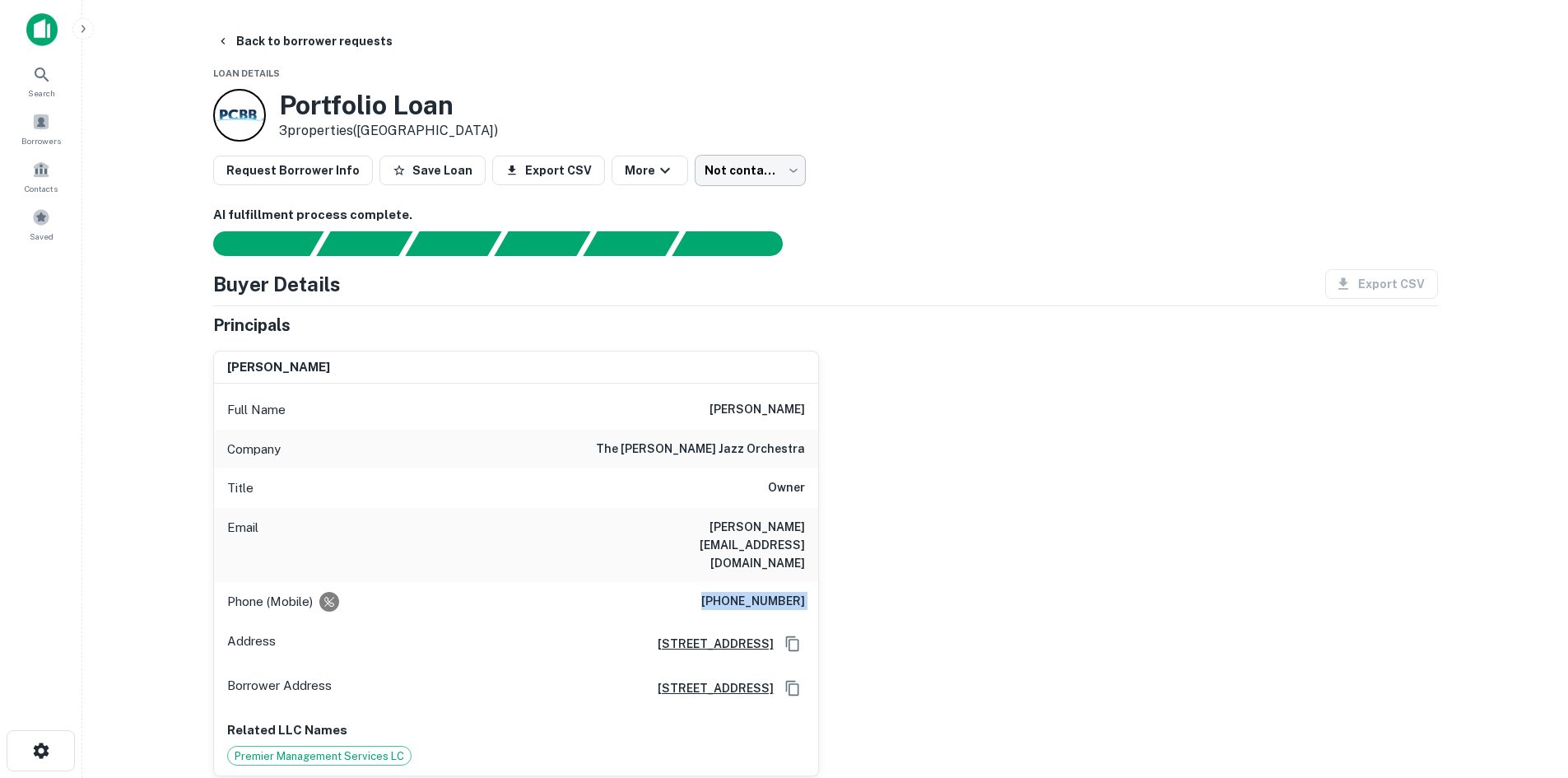
click at [725, 176] on body "Search Borrowers Contacts Saved Back to borrower requests Loan Details Portfoli…" at bounding box center [784, 389] width 1568 height 778
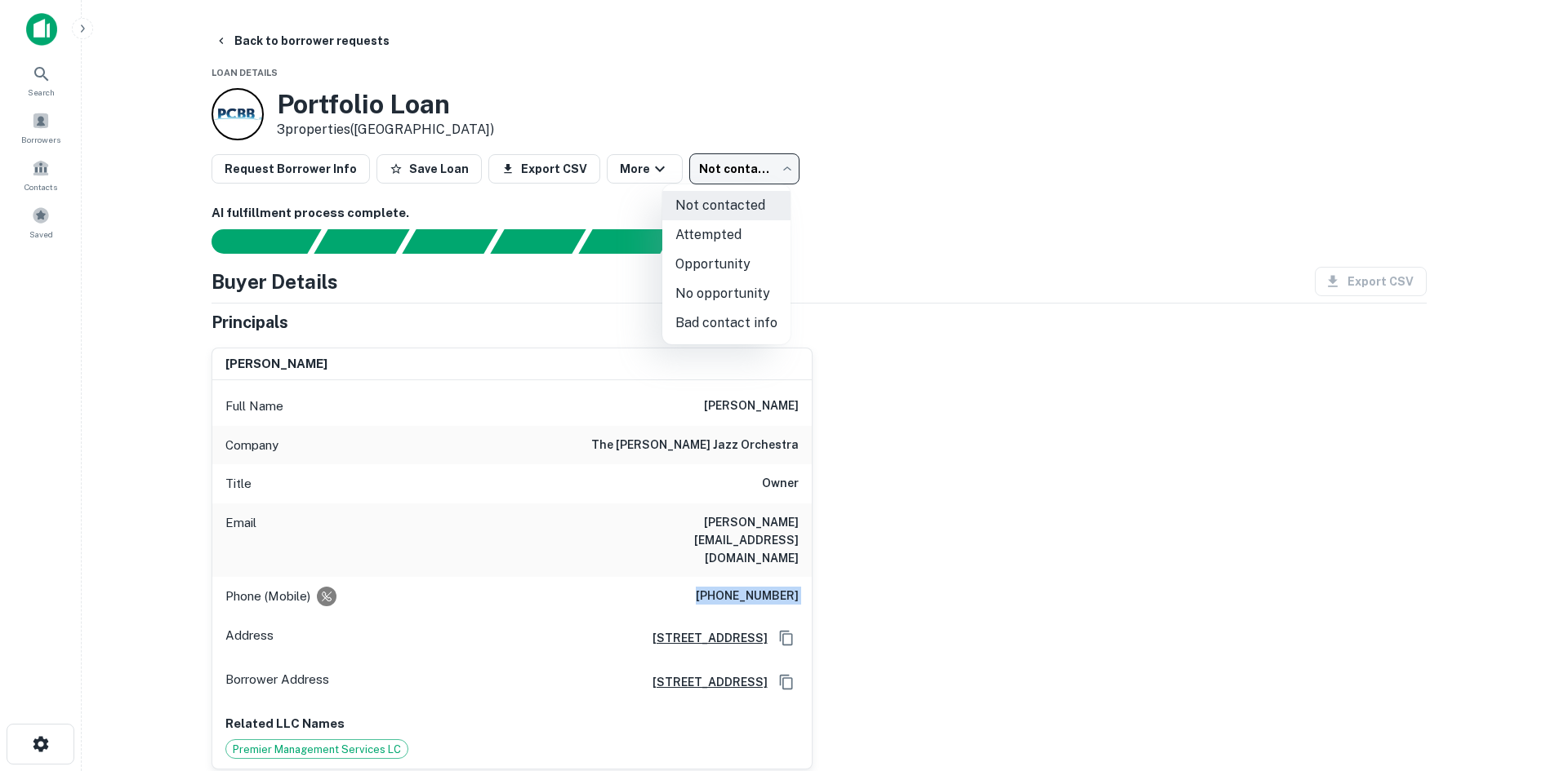
click at [683, 242] on li "Attempted" at bounding box center [727, 235] width 129 height 29
type input "*********"
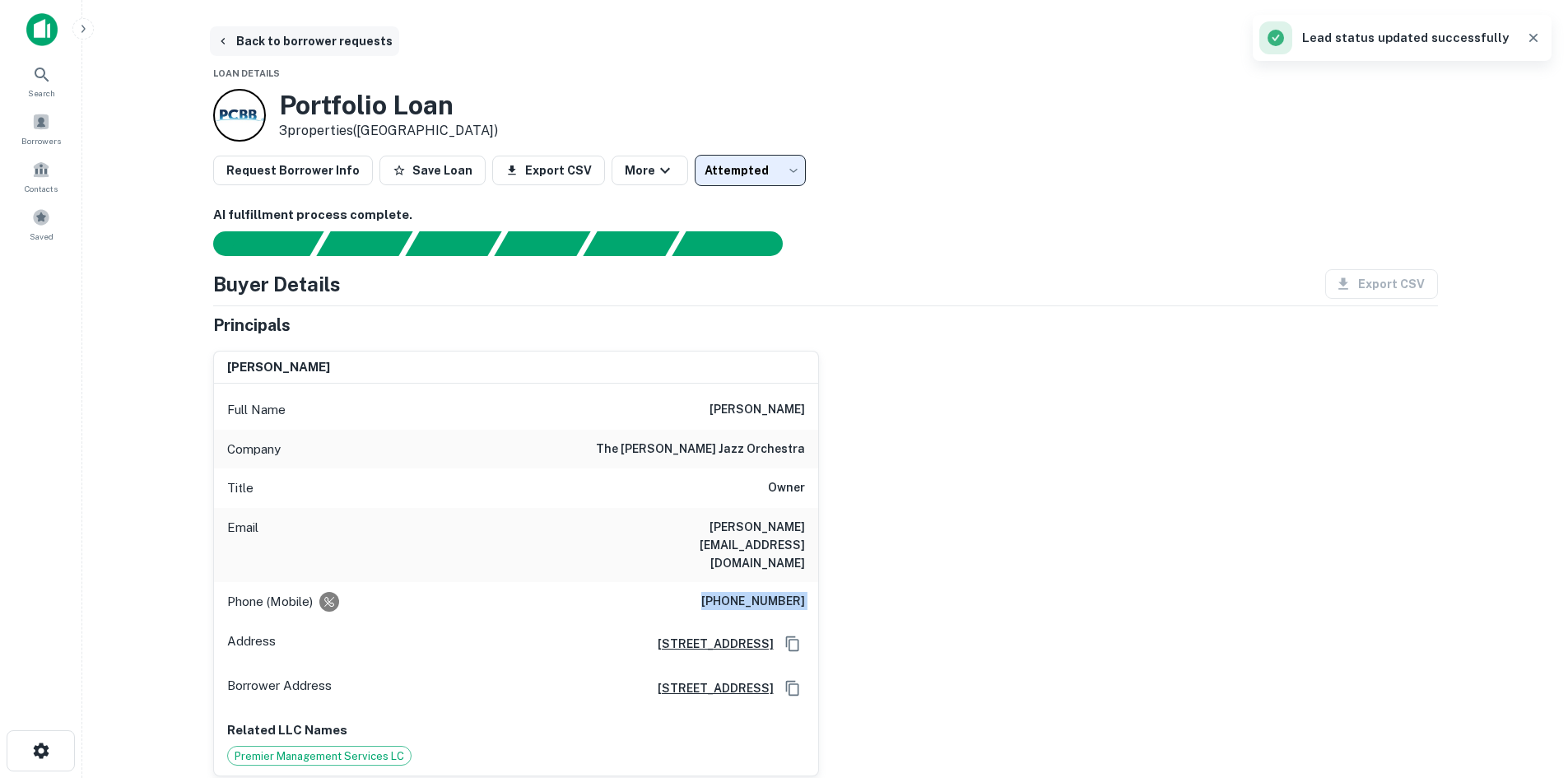
click at [275, 39] on button "Back to borrower requests" at bounding box center [304, 41] width 189 height 30
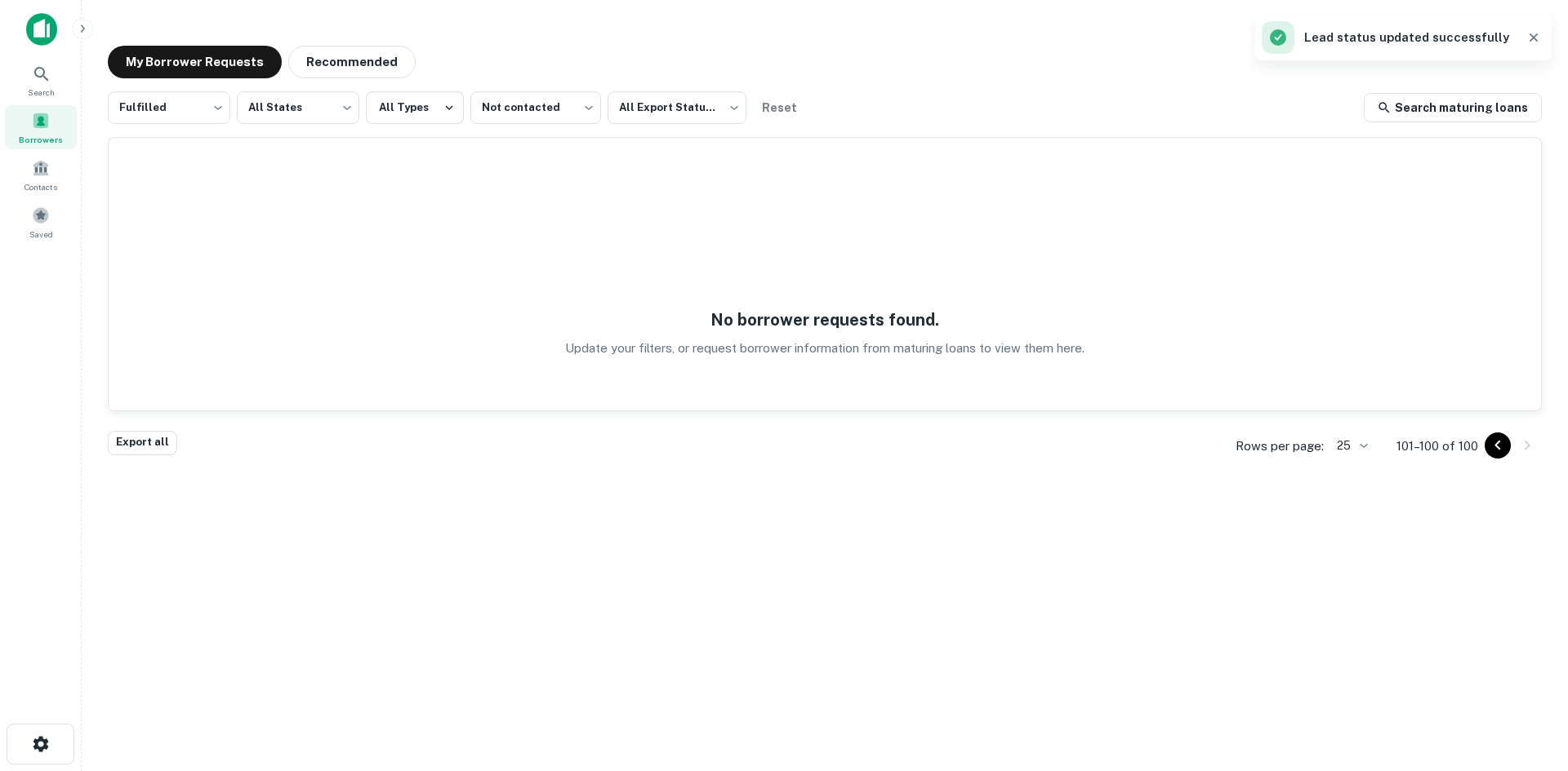
click at [1492, 447] on icon "Go to previous page" at bounding box center [1497, 445] width 20 height 20
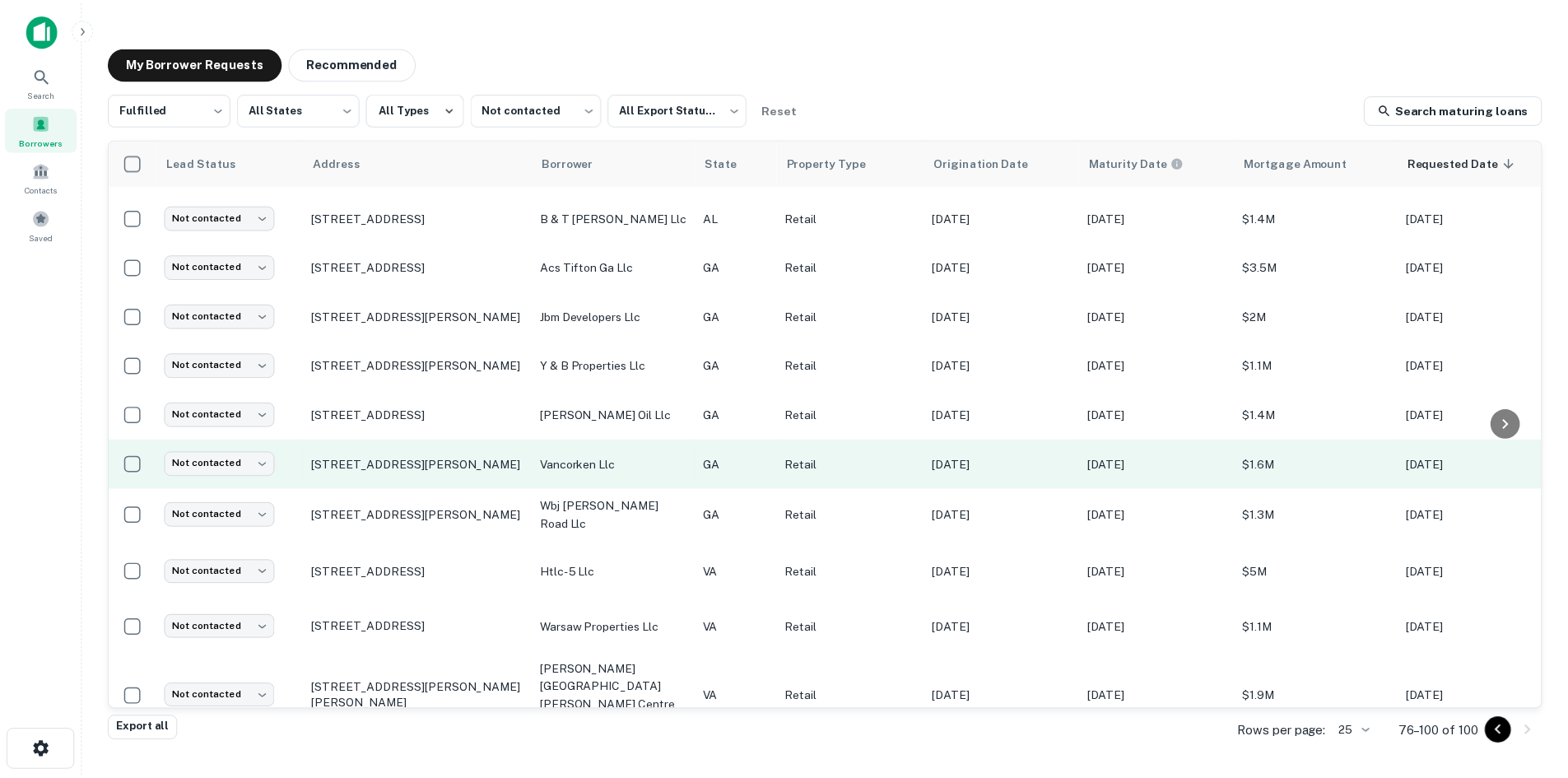
scroll to position [748, 0]
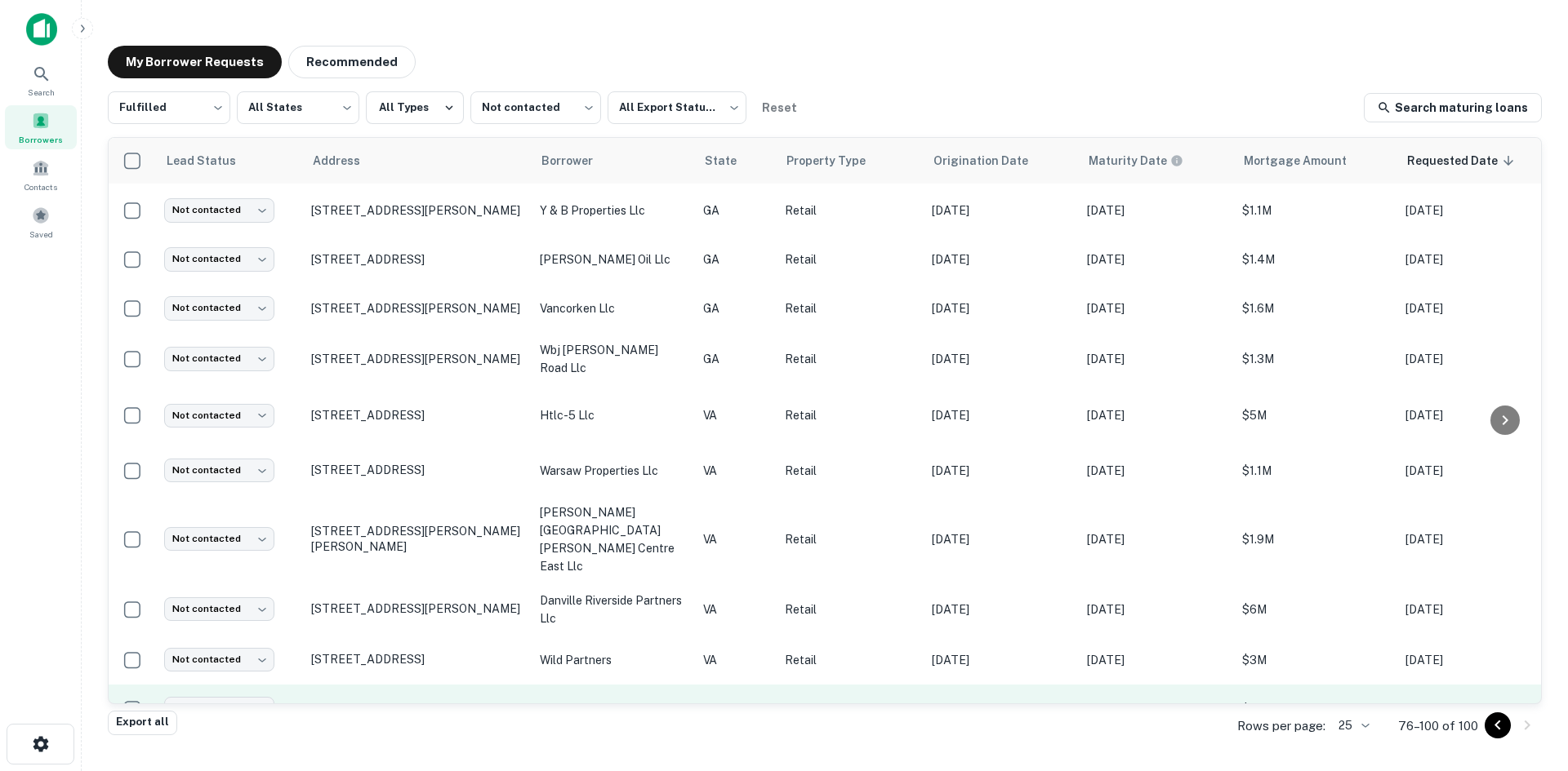
click at [430, 701] on p "7816 Timberlake Rd Lynchburg, VA 24502" at bounding box center [417, 709] width 213 height 14
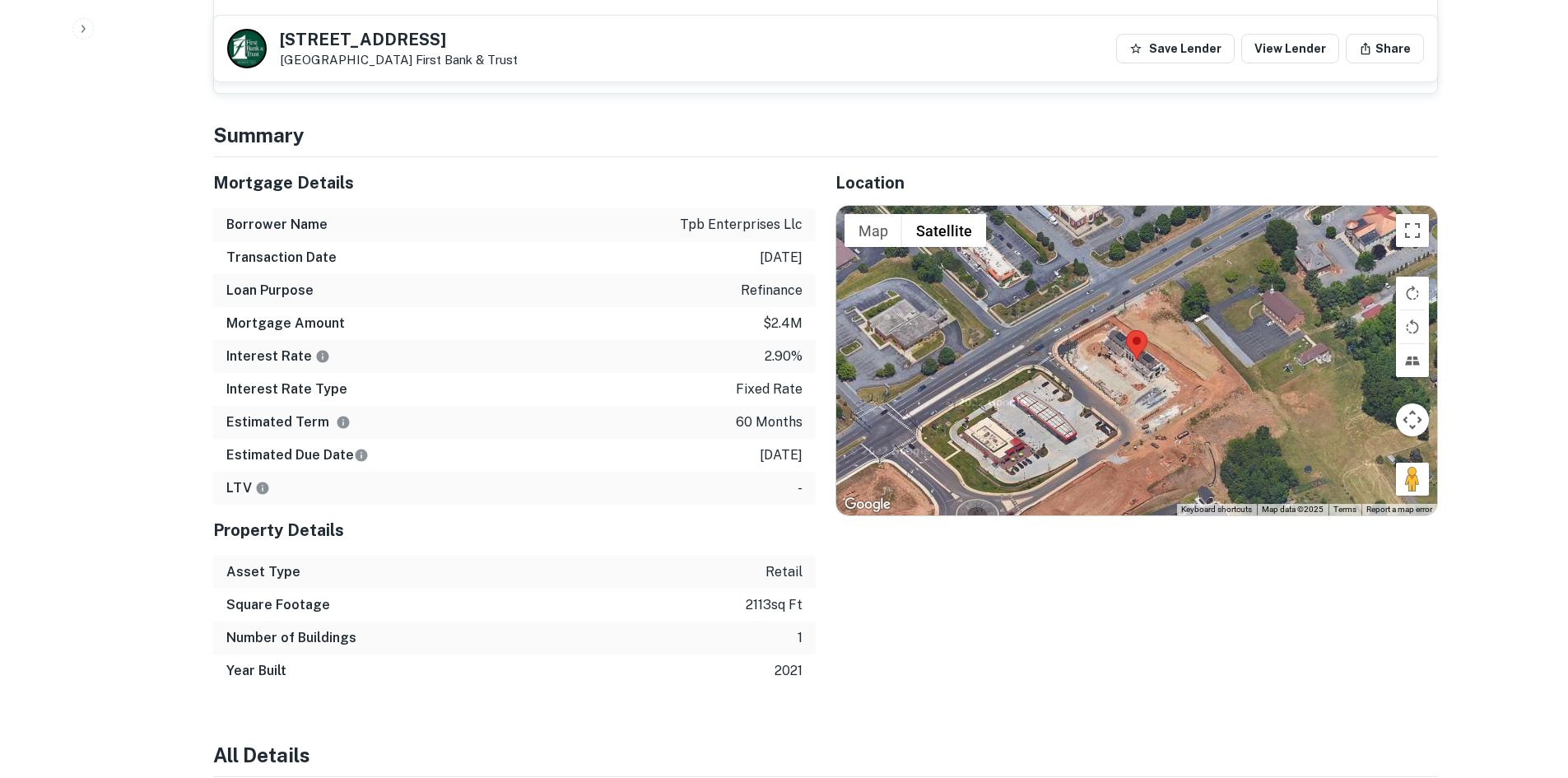
scroll to position [1235, 0]
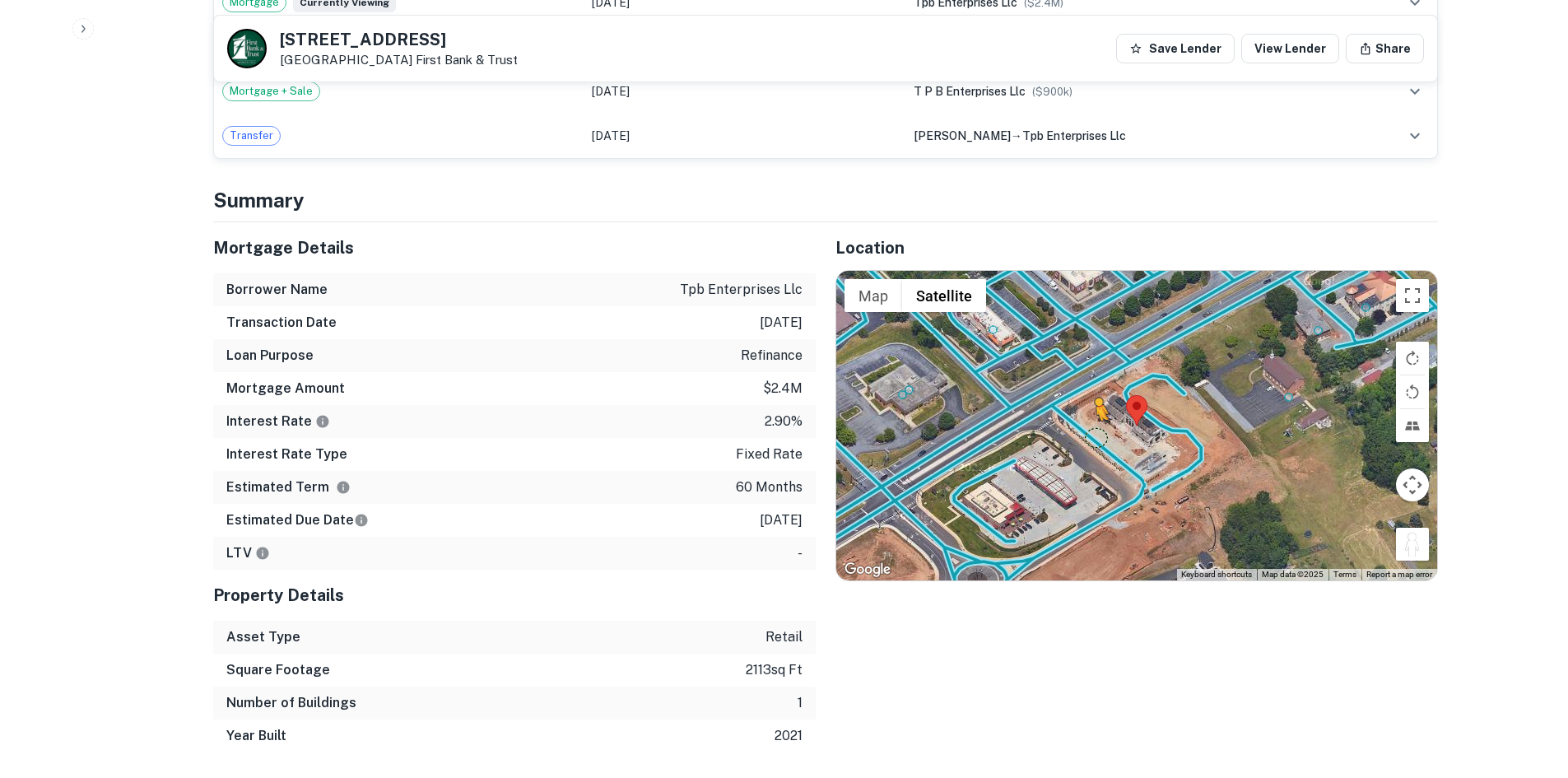
drag, startPoint x: 1399, startPoint y: 526, endPoint x: 1094, endPoint y: 421, distance: 322.6
click at [1094, 421] on div "To activate drag with keyboard, press Alt + Enter. Once in keyboard drag state,…" at bounding box center [1137, 426] width 601 height 310
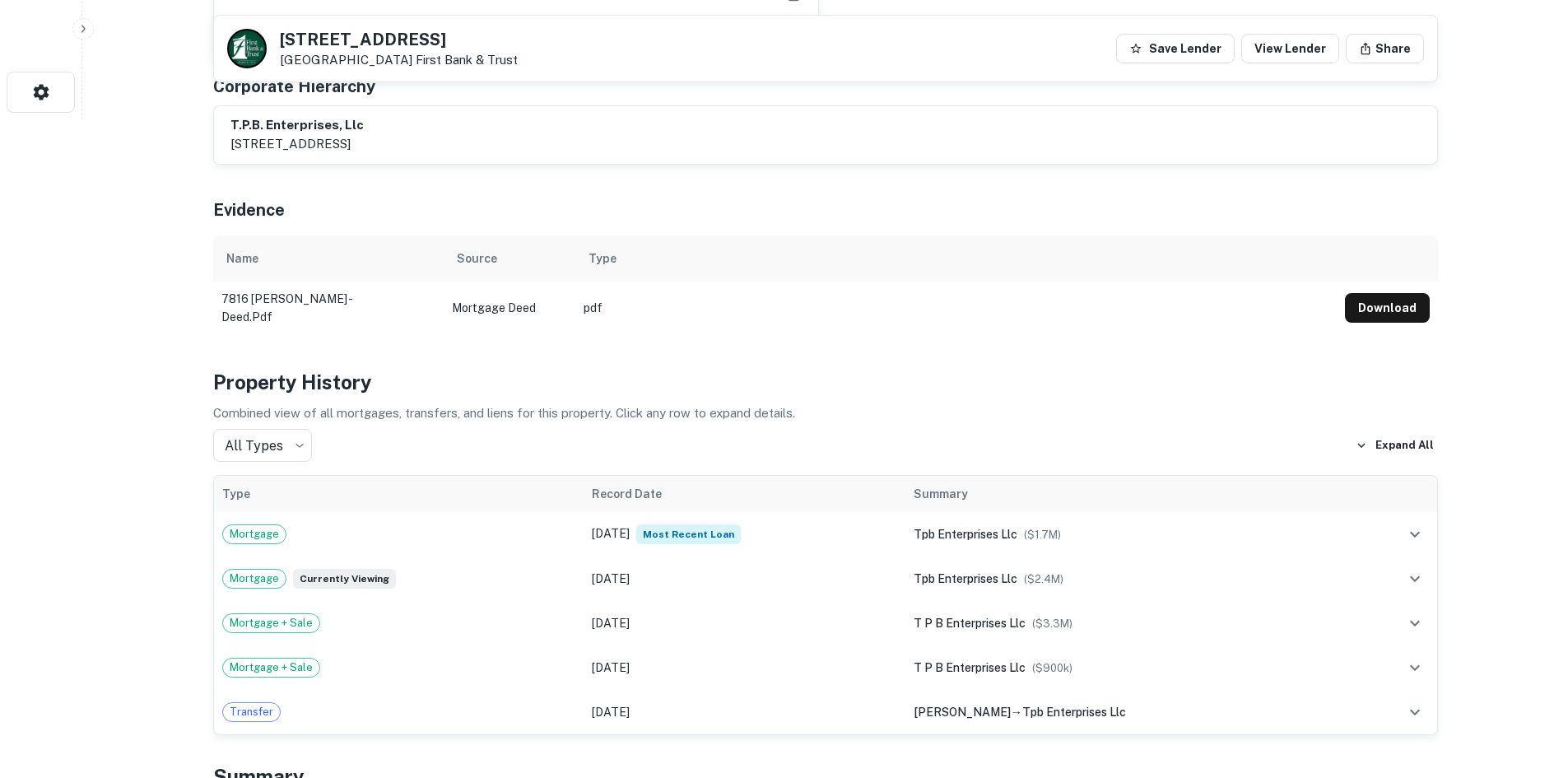
scroll to position [165, 0]
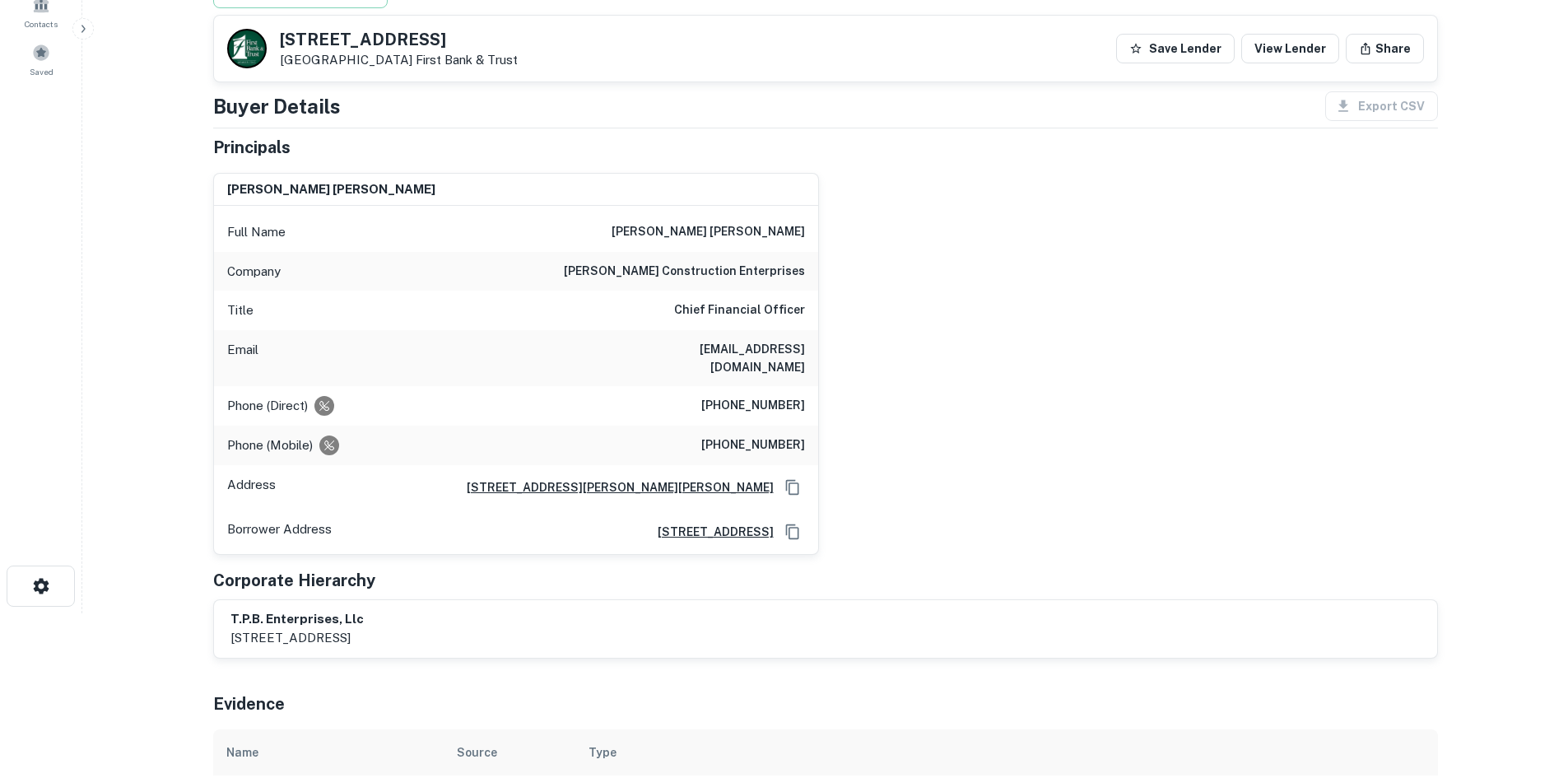
click at [758, 285] on div "Company baker construction enterprises" at bounding box center [516, 272] width 604 height 40
click at [758, 279] on h6 "baker construction enterprises" at bounding box center [685, 272] width 241 height 20
click at [735, 400] on div "Phone (Direct) (513) 539-4000" at bounding box center [516, 406] width 604 height 40
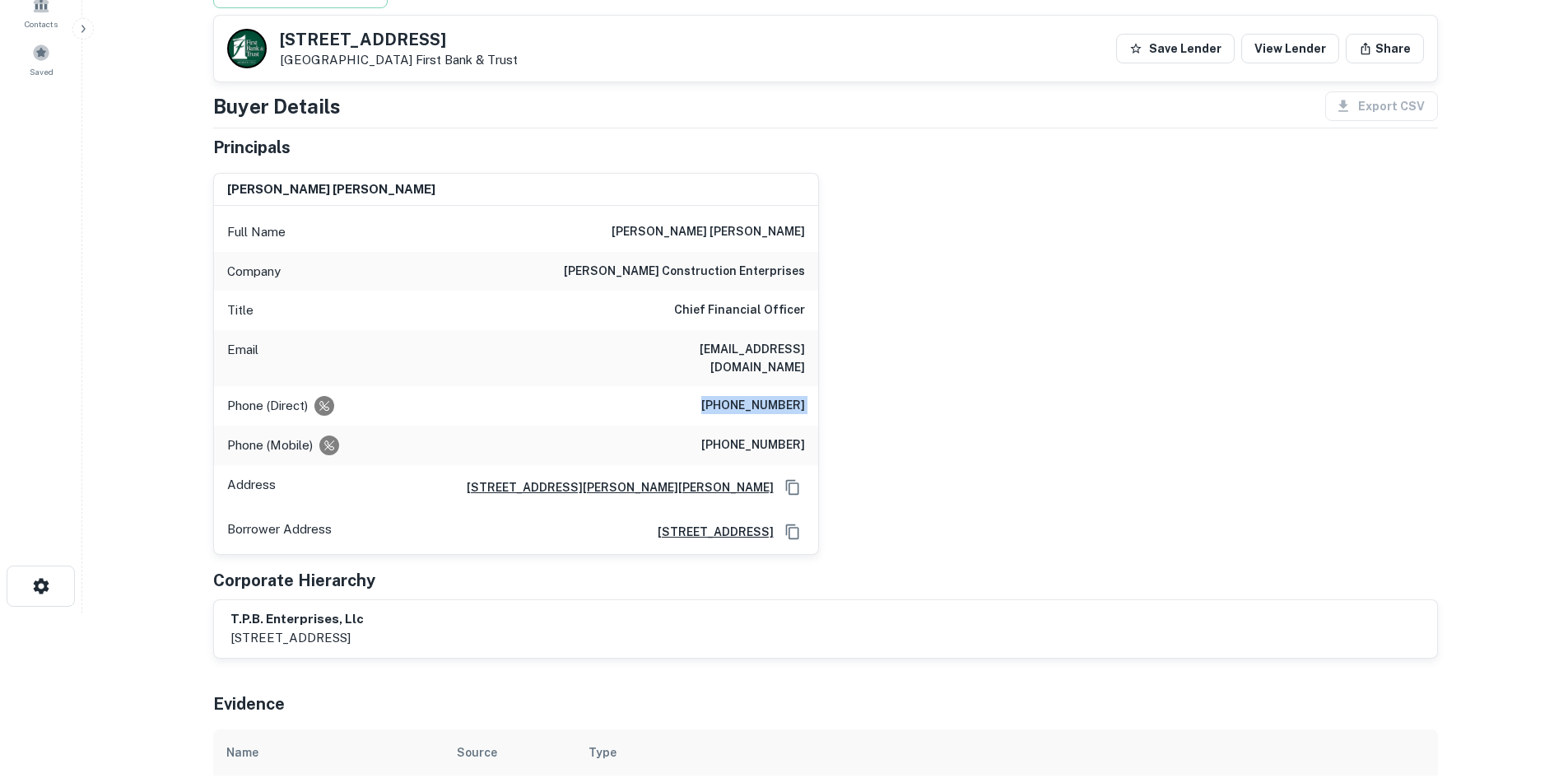
click at [735, 400] on div "Phone (Direct) (513) 539-4000" at bounding box center [516, 406] width 604 height 40
click at [734, 436] on h6 "(513) 520-1171" at bounding box center [752, 446] width 104 height 20
click at [747, 386] on div "Phone (Direct) (513) 539-4000" at bounding box center [516, 406] width 604 height 40
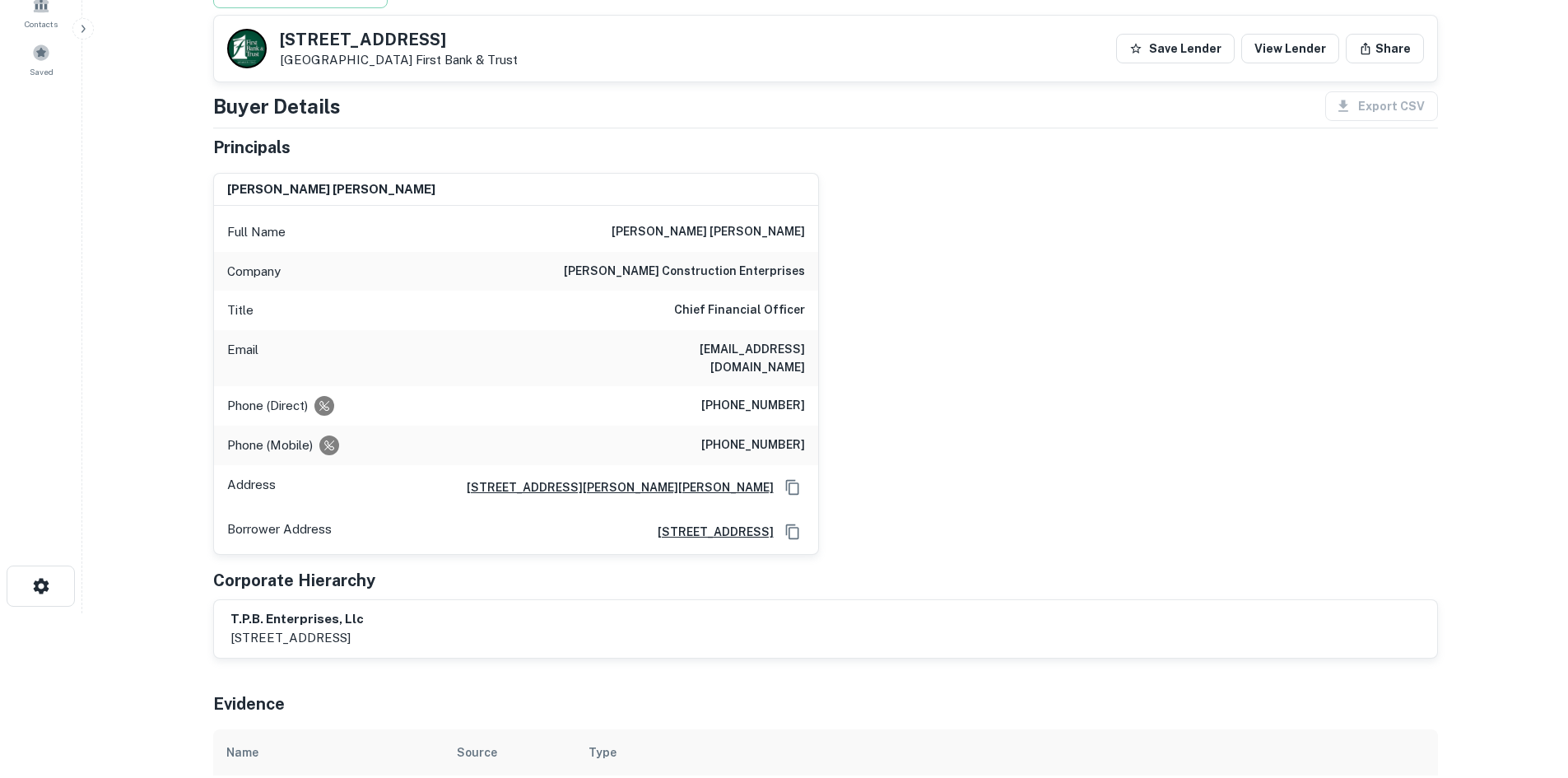
click at [743, 436] on h6 "(513) 520-1171" at bounding box center [752, 446] width 104 height 20
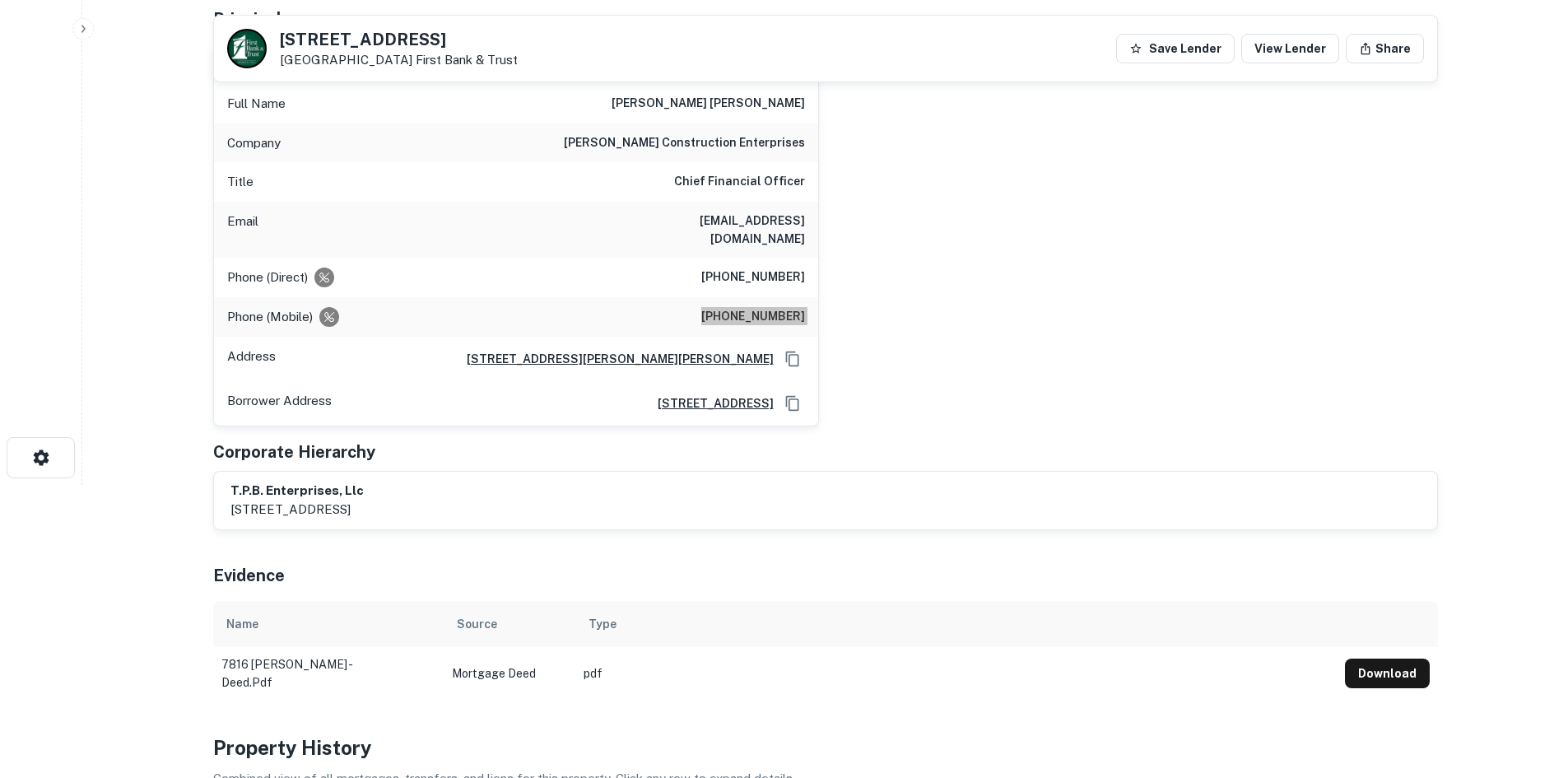
scroll to position [494, 0]
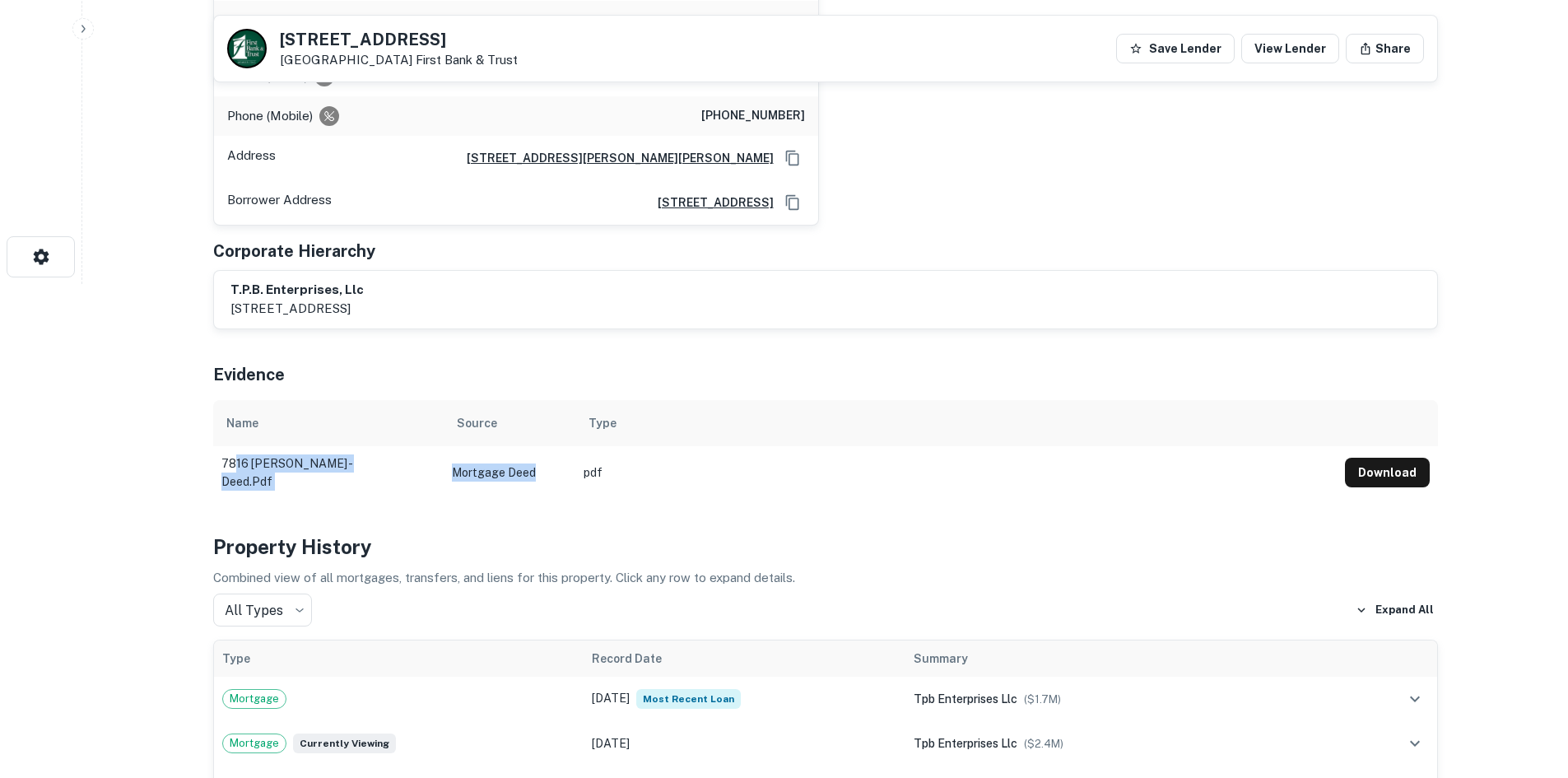
drag, startPoint x: 233, startPoint y: 441, endPoint x: 540, endPoint y: 462, distance: 307.7
click at [540, 462] on tr "7816 timberlake - deed.pdf Mortgage Deed pdf Download" at bounding box center [825, 473] width 1225 height 53
click at [698, 532] on h4 "Property History" at bounding box center [825, 547] width 1225 height 30
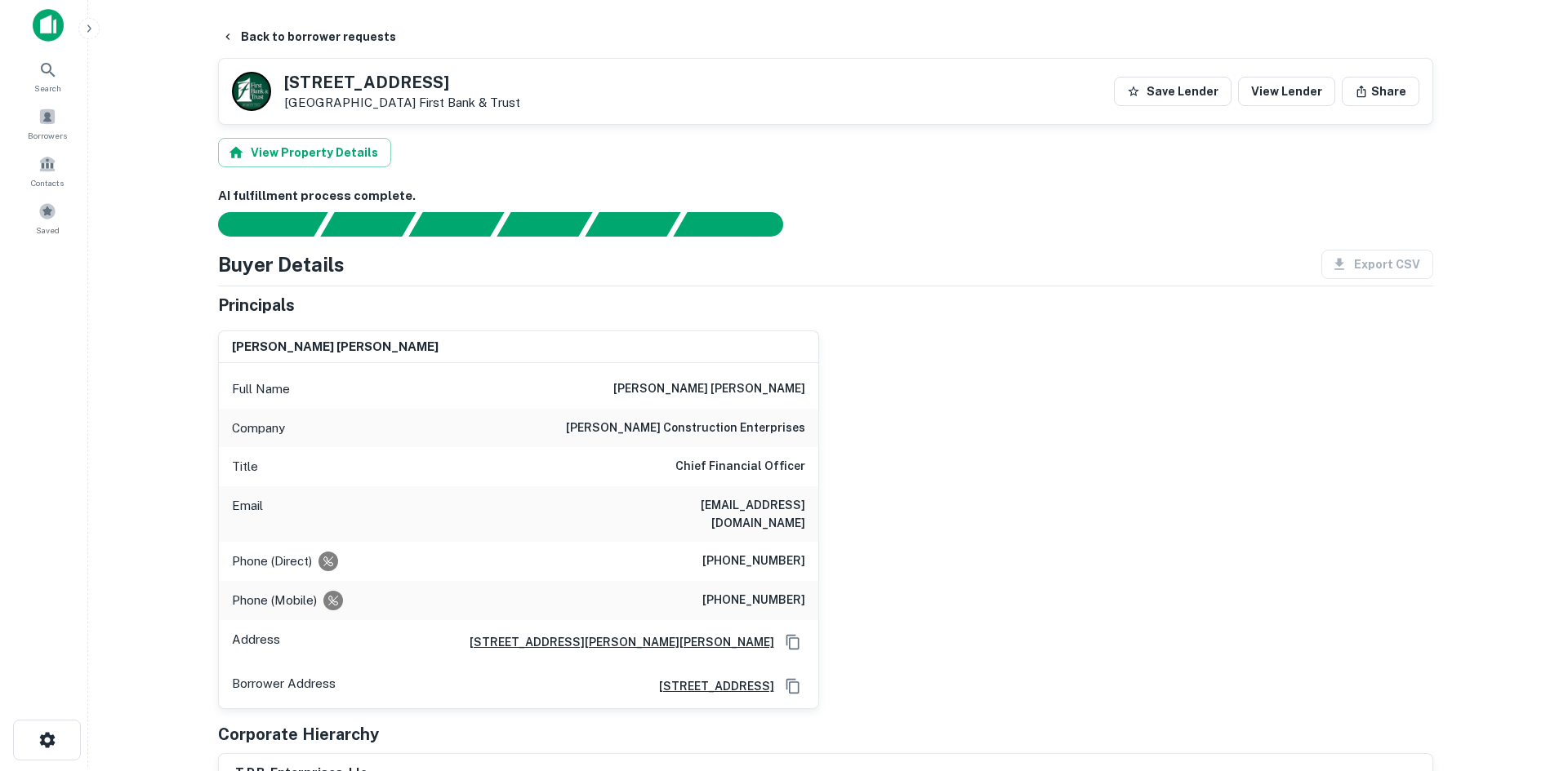
scroll to position [0, 0]
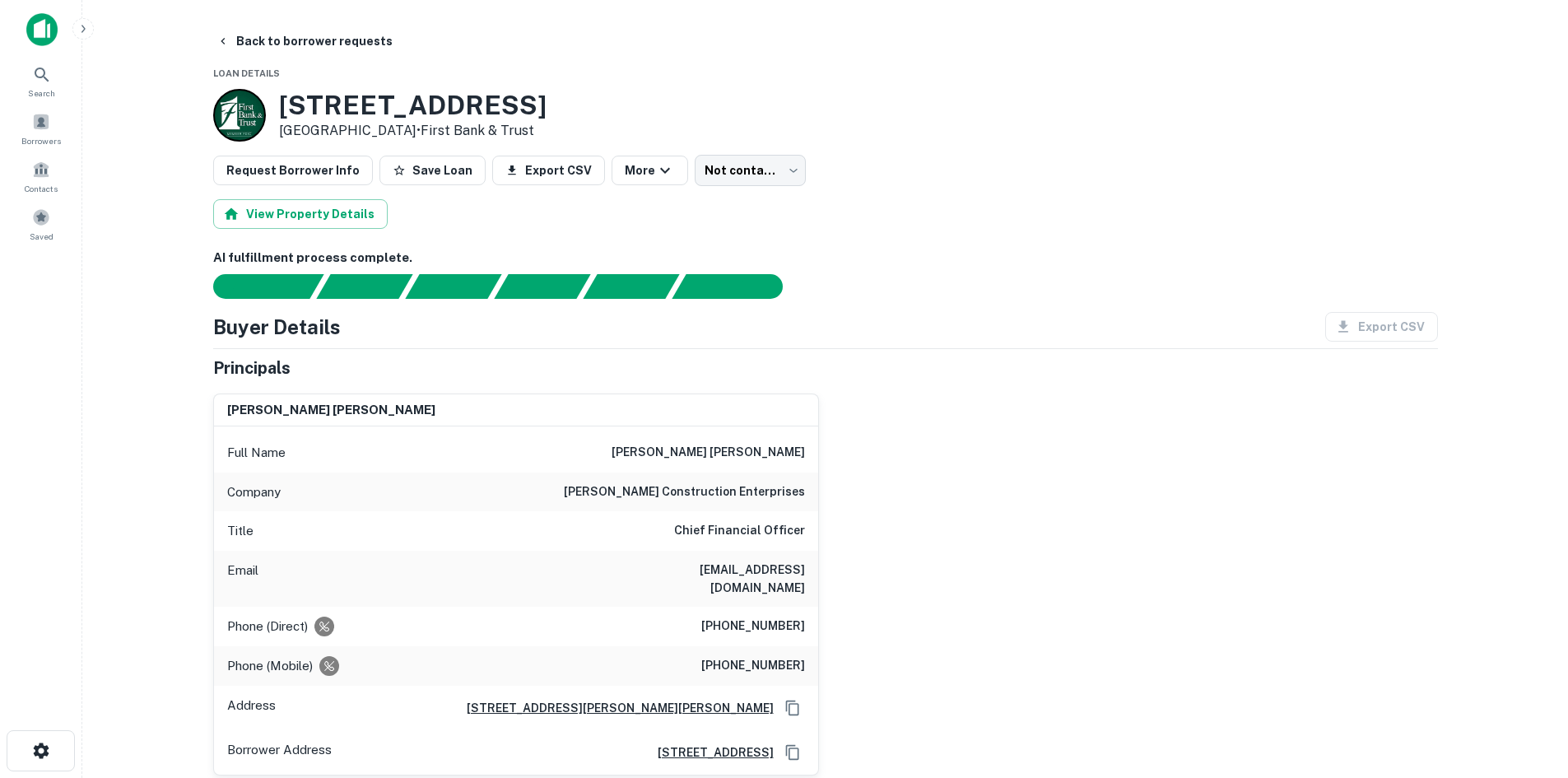
click at [739, 179] on body "Search Borrowers Contacts Saved Back to borrower requests Loan Details 7816 Tim…" at bounding box center [784, 389] width 1568 height 778
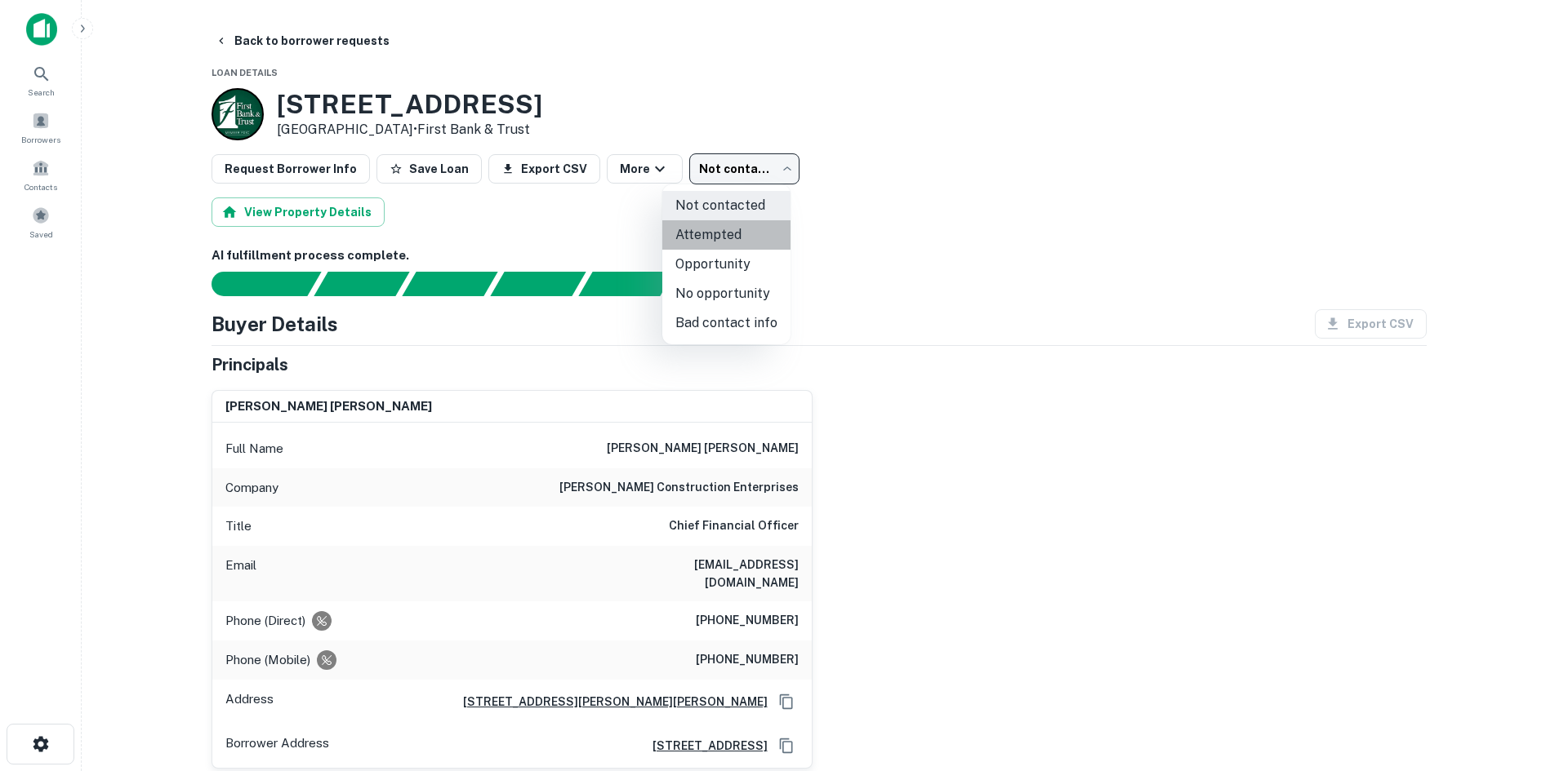
click at [738, 243] on li "Attempted" at bounding box center [727, 235] width 129 height 29
type input "*********"
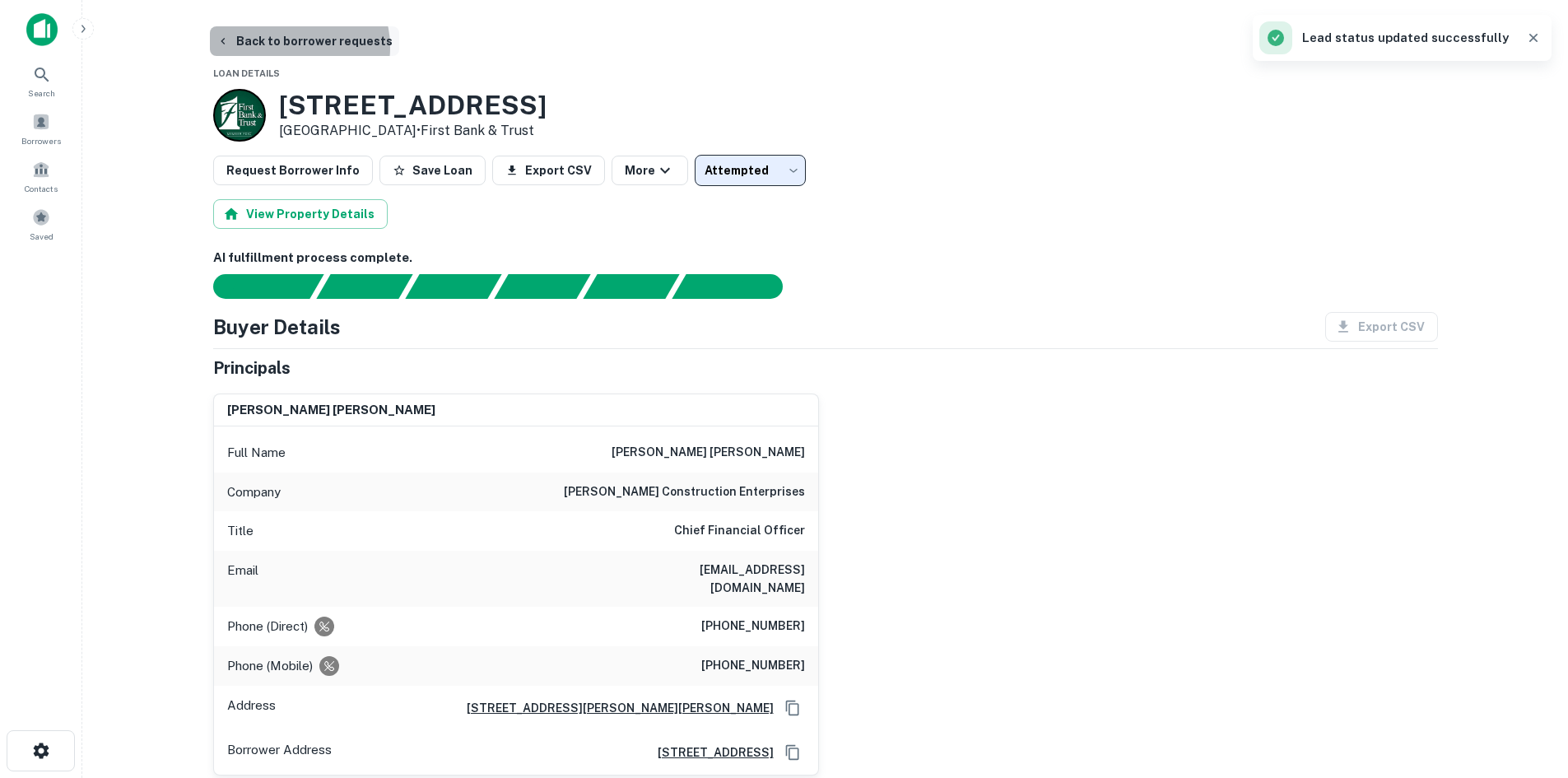
click at [294, 47] on button "Back to borrower requests" at bounding box center [304, 41] width 189 height 30
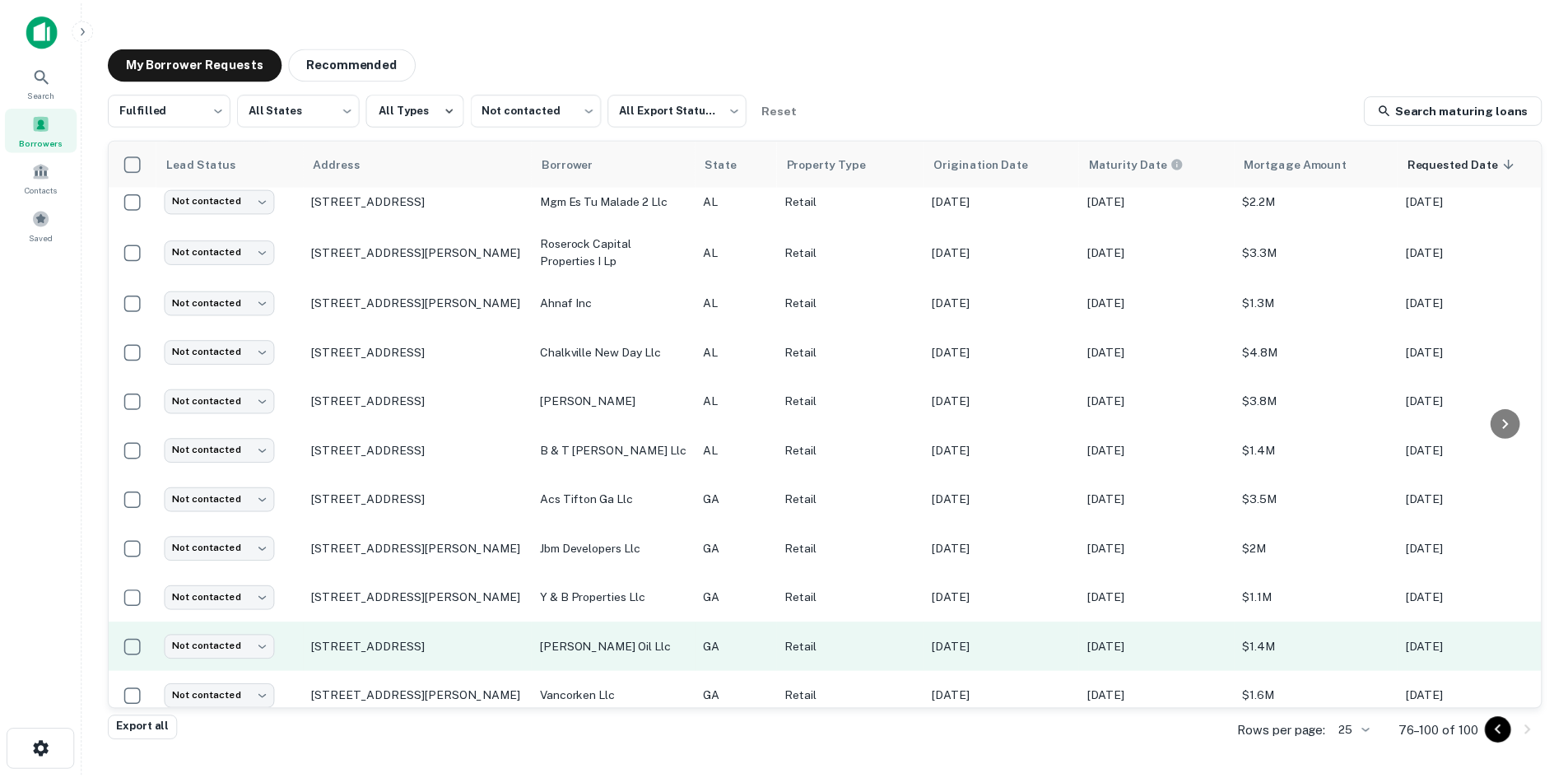
scroll to position [748, 0]
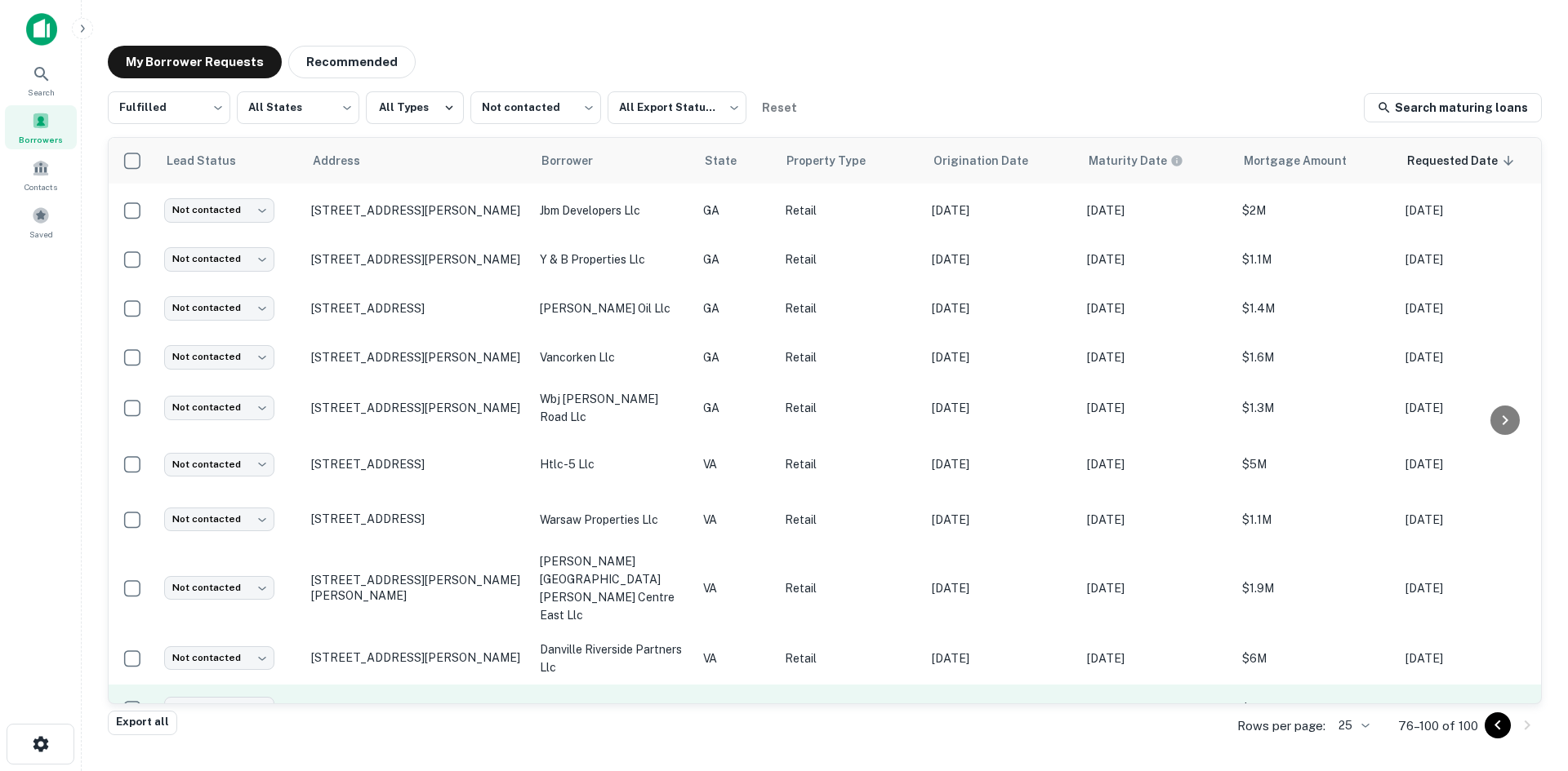
click at [484, 701] on p "2855 N Franklin St Christiansburg, VA 24073" at bounding box center [417, 709] width 213 height 14
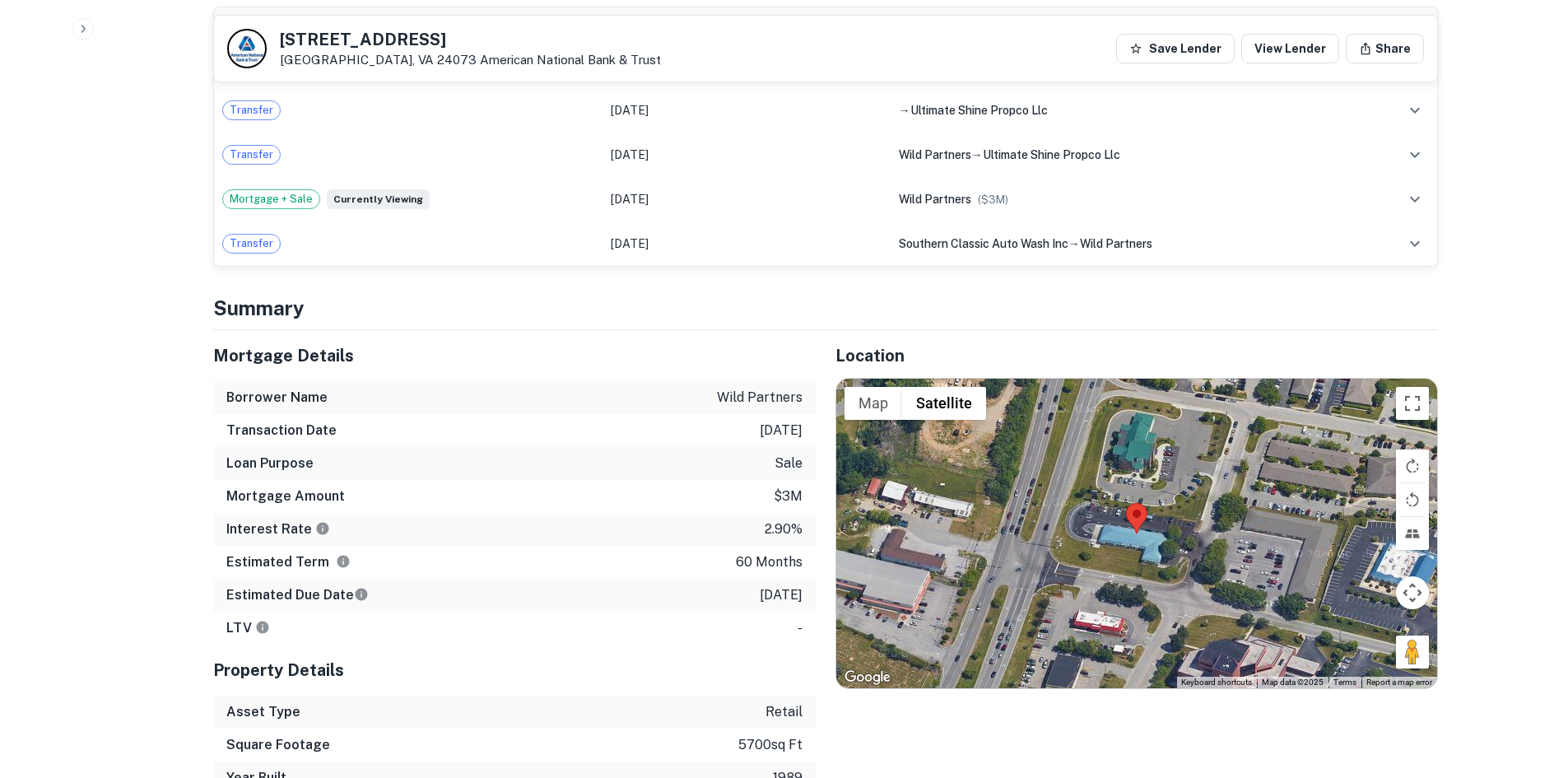
scroll to position [1400, 0]
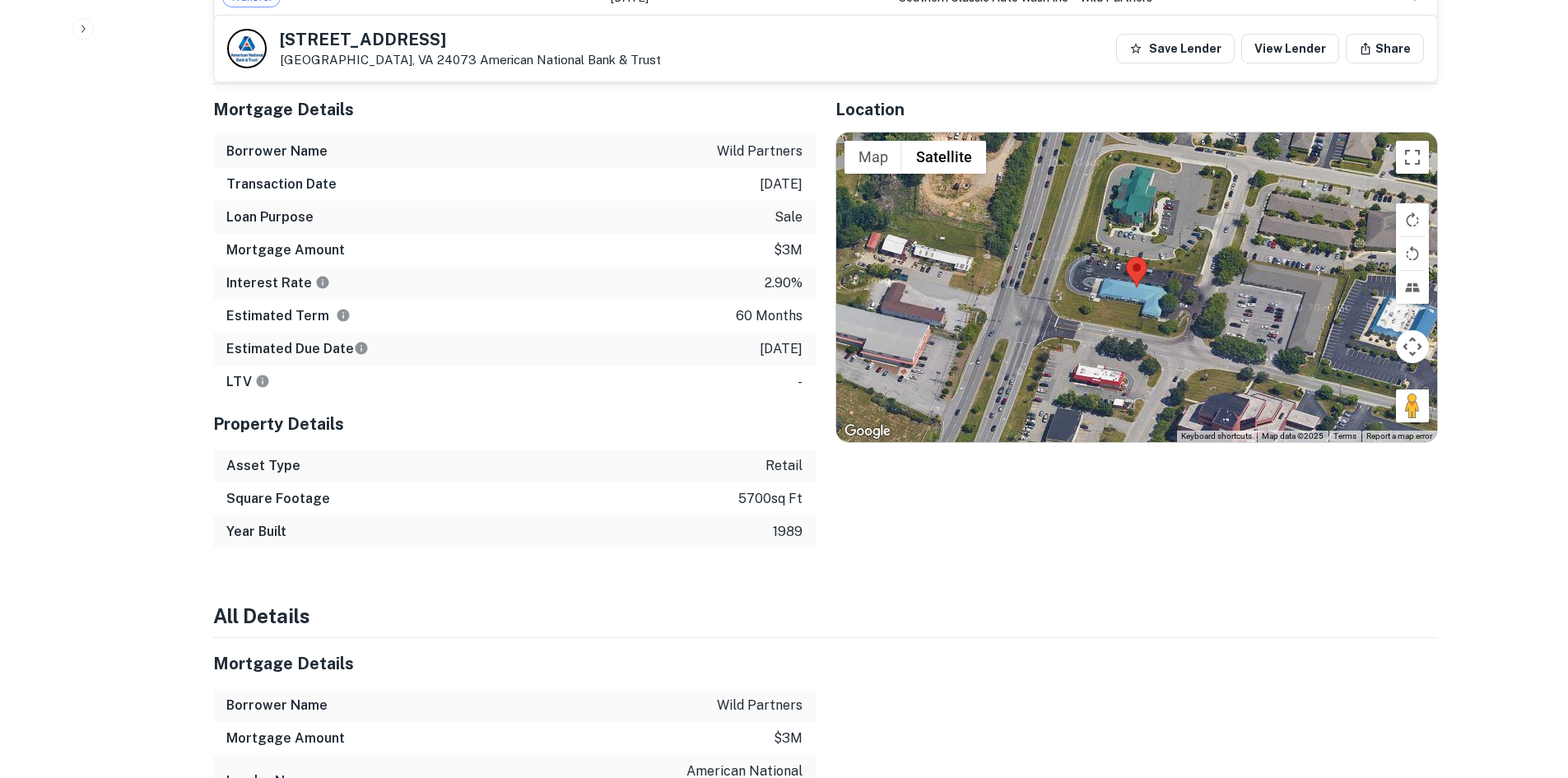
drag, startPoint x: 1401, startPoint y: 391, endPoint x: 1176, endPoint y: 285, distance: 248.7
click at [1158, 269] on div "Map Terrain Satellite Labels Keyboard shortcuts Map Data Map data ©2025 Map dat…" at bounding box center [1137, 287] width 601 height 310
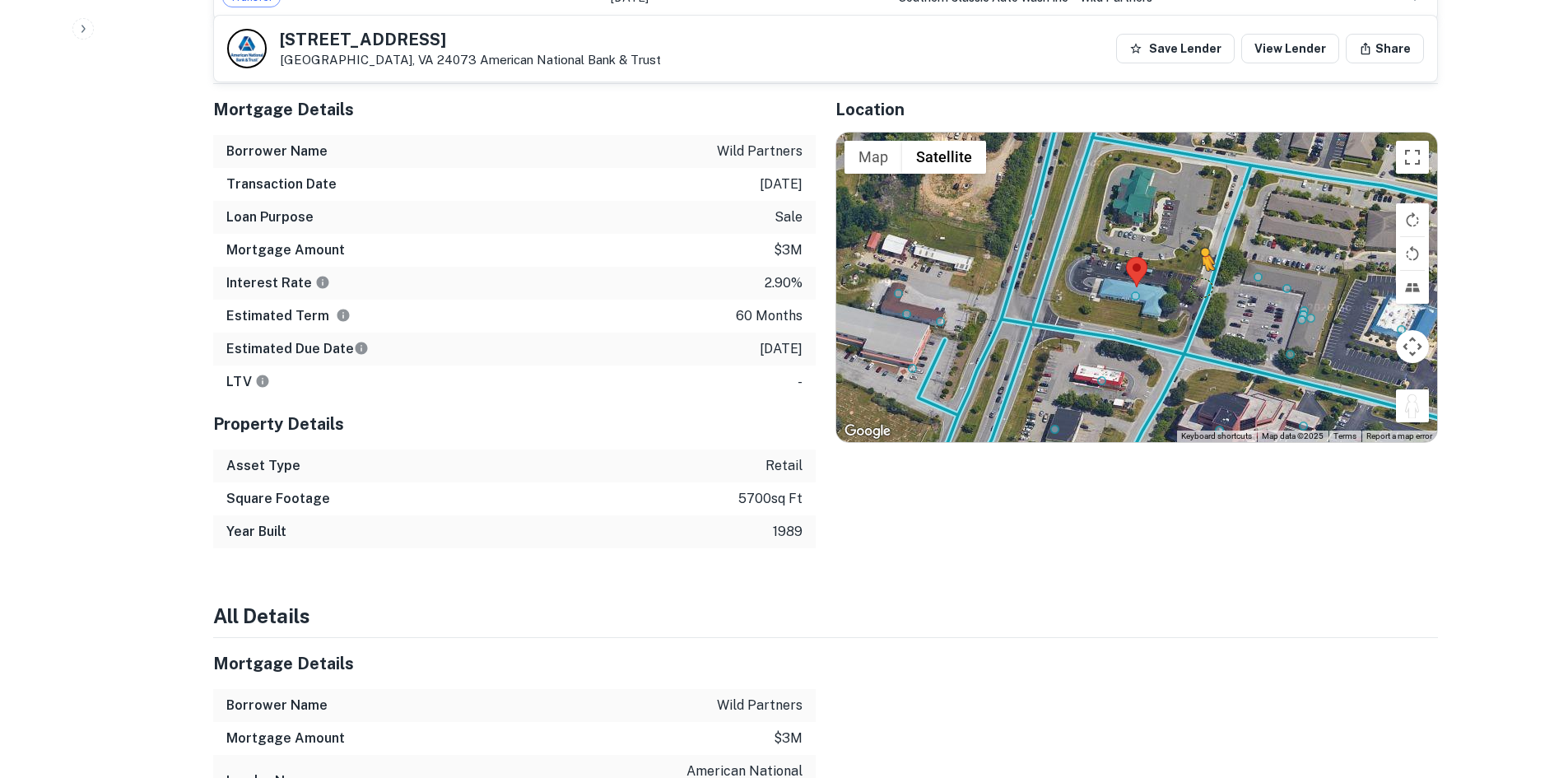
drag, startPoint x: 1380, startPoint y: 394, endPoint x: 1199, endPoint y: 285, distance: 211.3
click at [1199, 285] on div "To activate drag with keyboard, press Alt + Enter. Once in keyboard drag state,…" at bounding box center [1137, 287] width 601 height 310
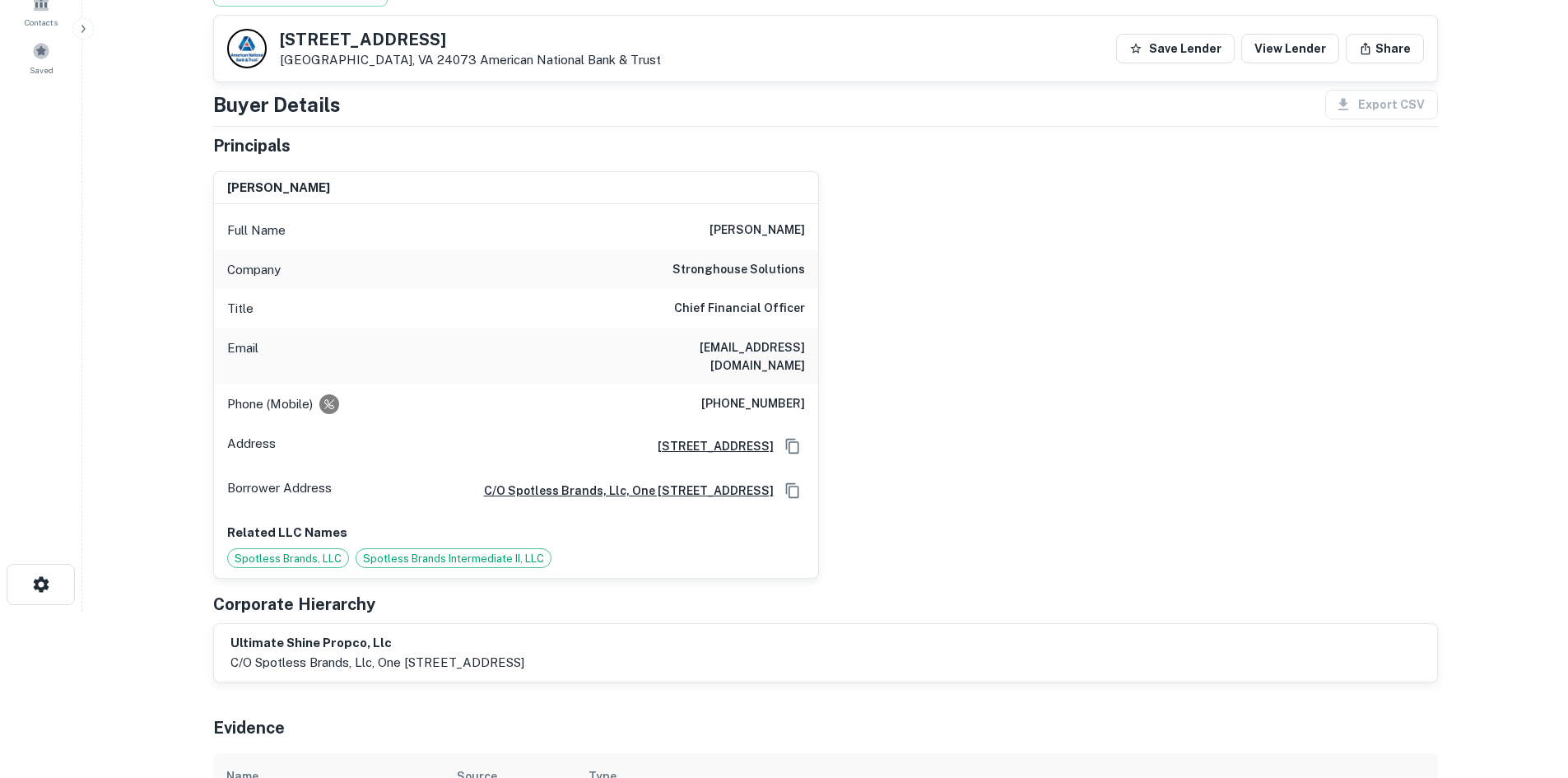
scroll to position [165, 0]
click at [740, 396] on h6 "(312) 286-0259" at bounding box center [752, 406] width 104 height 20
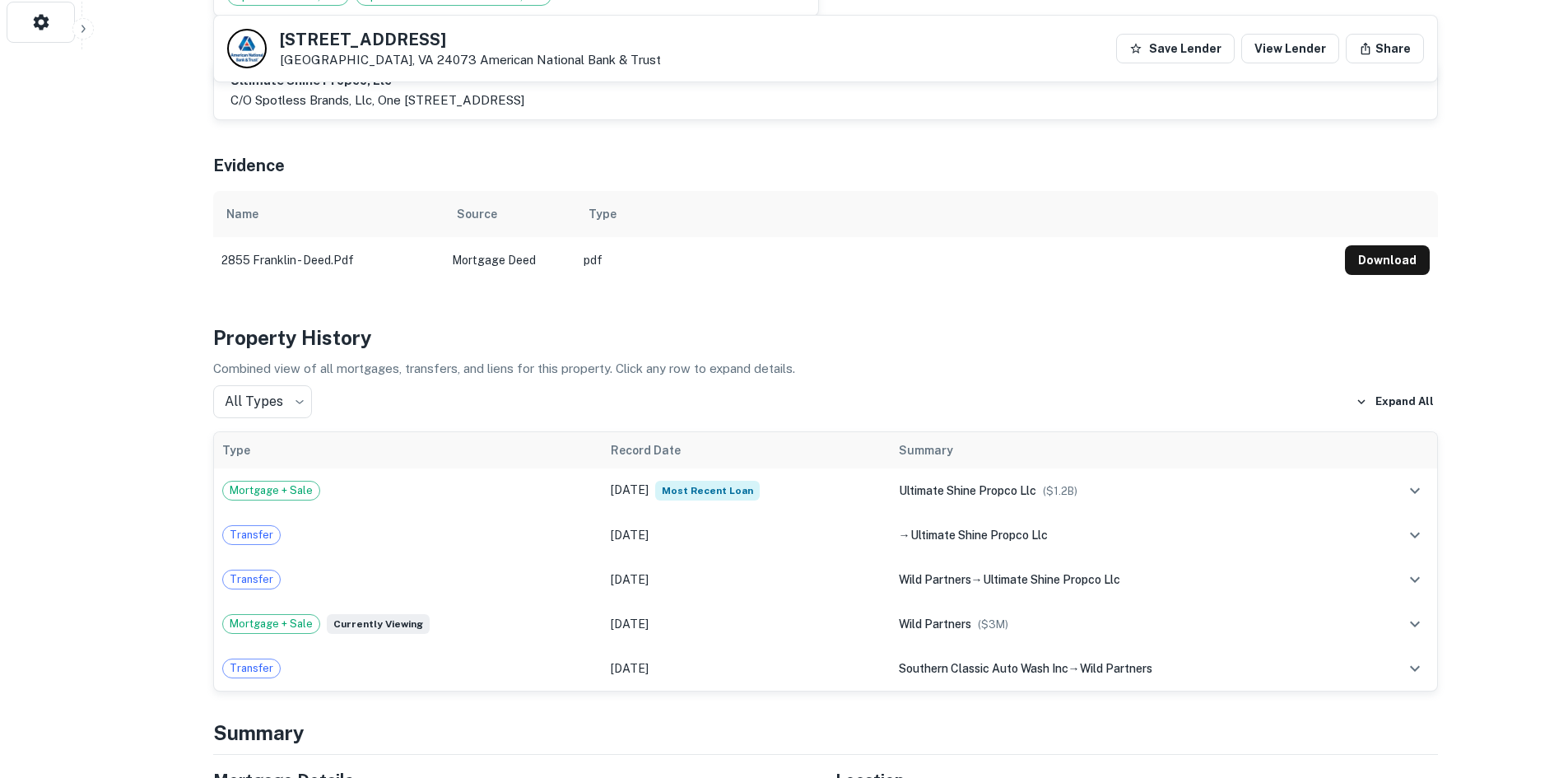
scroll to position [741, 0]
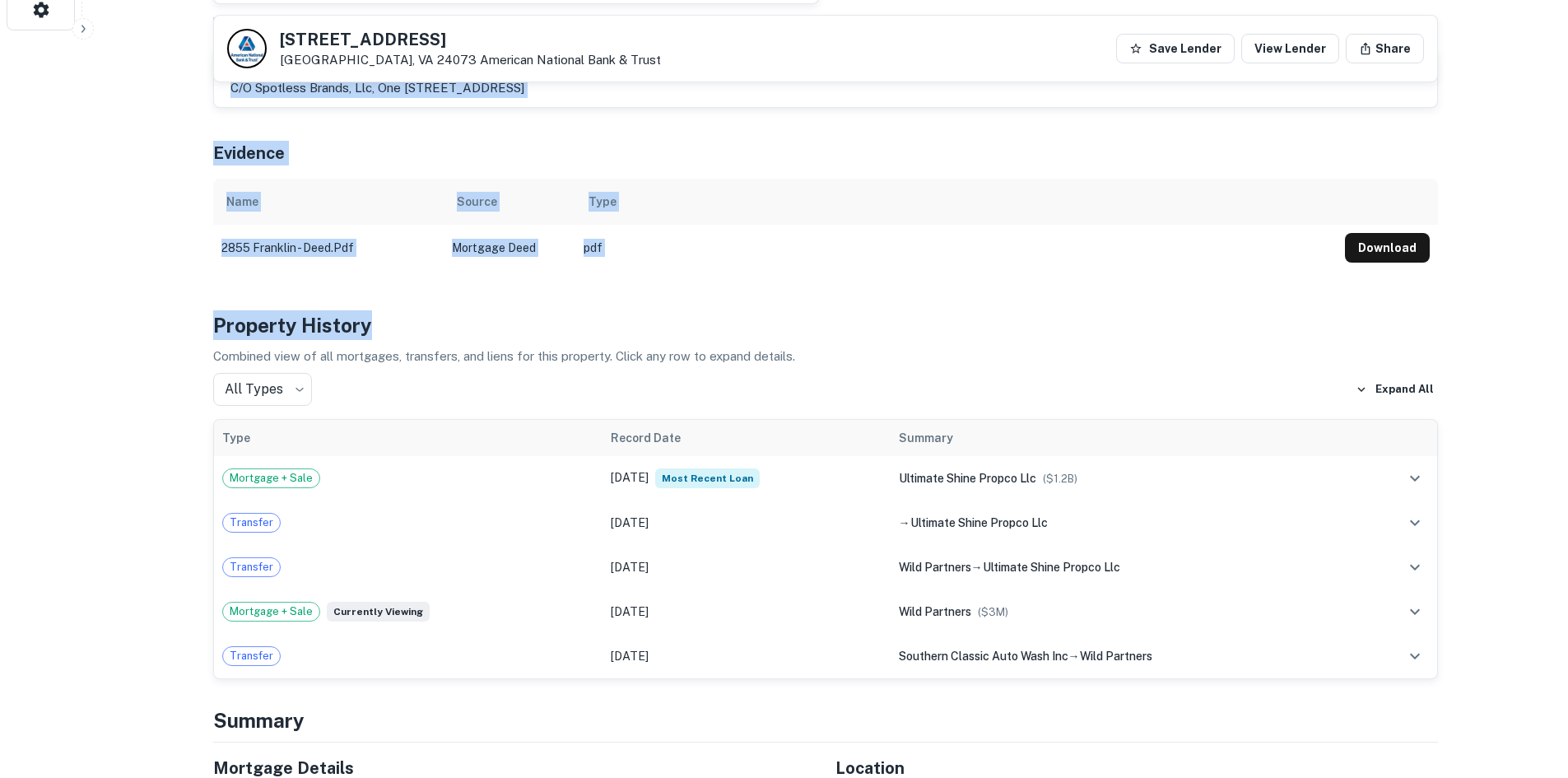
drag, startPoint x: 191, startPoint y: 150, endPoint x: 370, endPoint y: 278, distance: 220.1
click at [403, 333] on h4 "Property History" at bounding box center [825, 325] width 1225 height 30
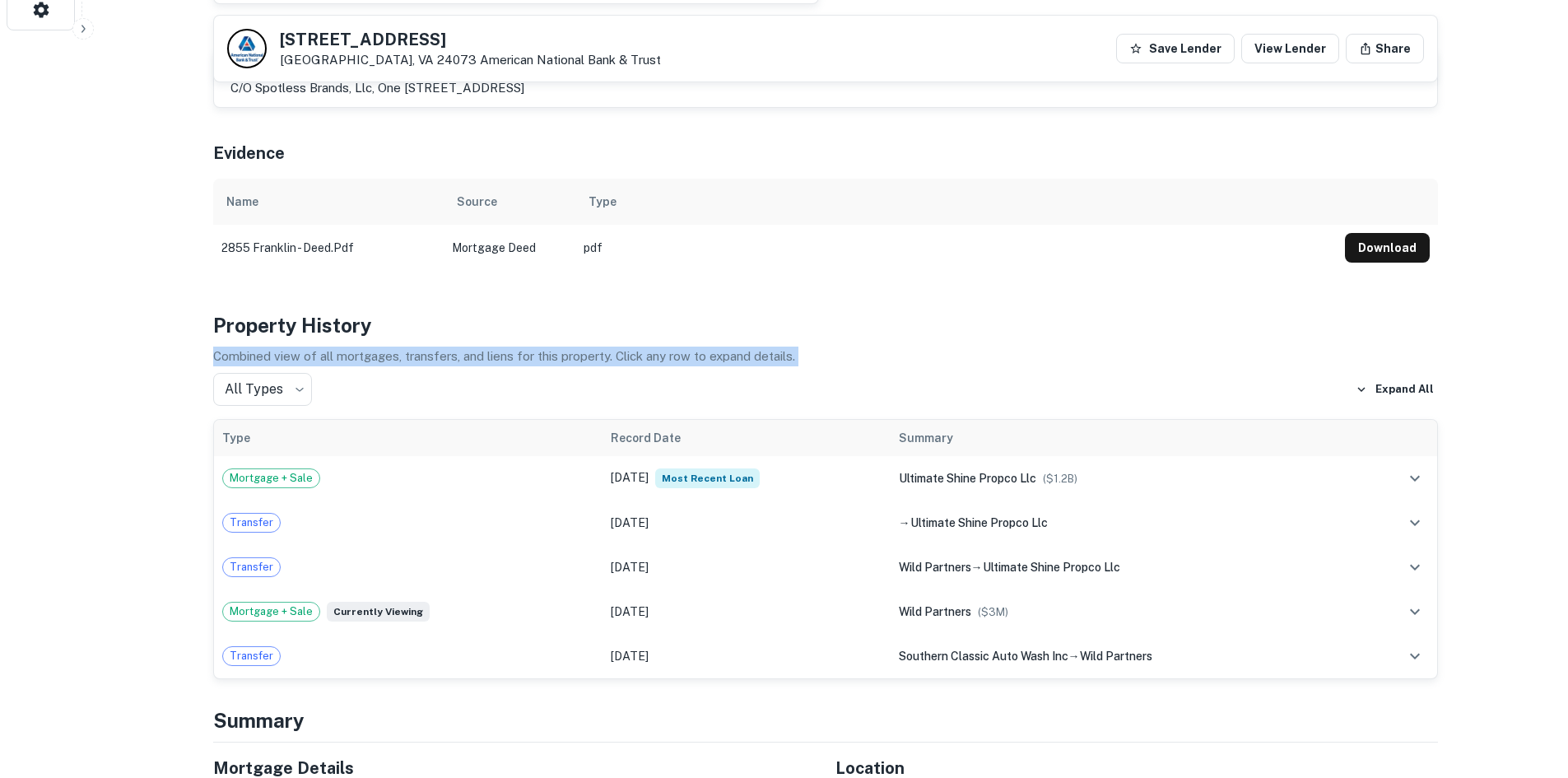
drag, startPoint x: 901, startPoint y: 383, endPoint x: 754, endPoint y: 312, distance: 163.2
click at [754, 312] on div "Property History Combined view of all mortgages, transfers, and liens for this …" at bounding box center [825, 495] width 1225 height 369
click at [745, 312] on h4 "Property History" at bounding box center [825, 325] width 1225 height 30
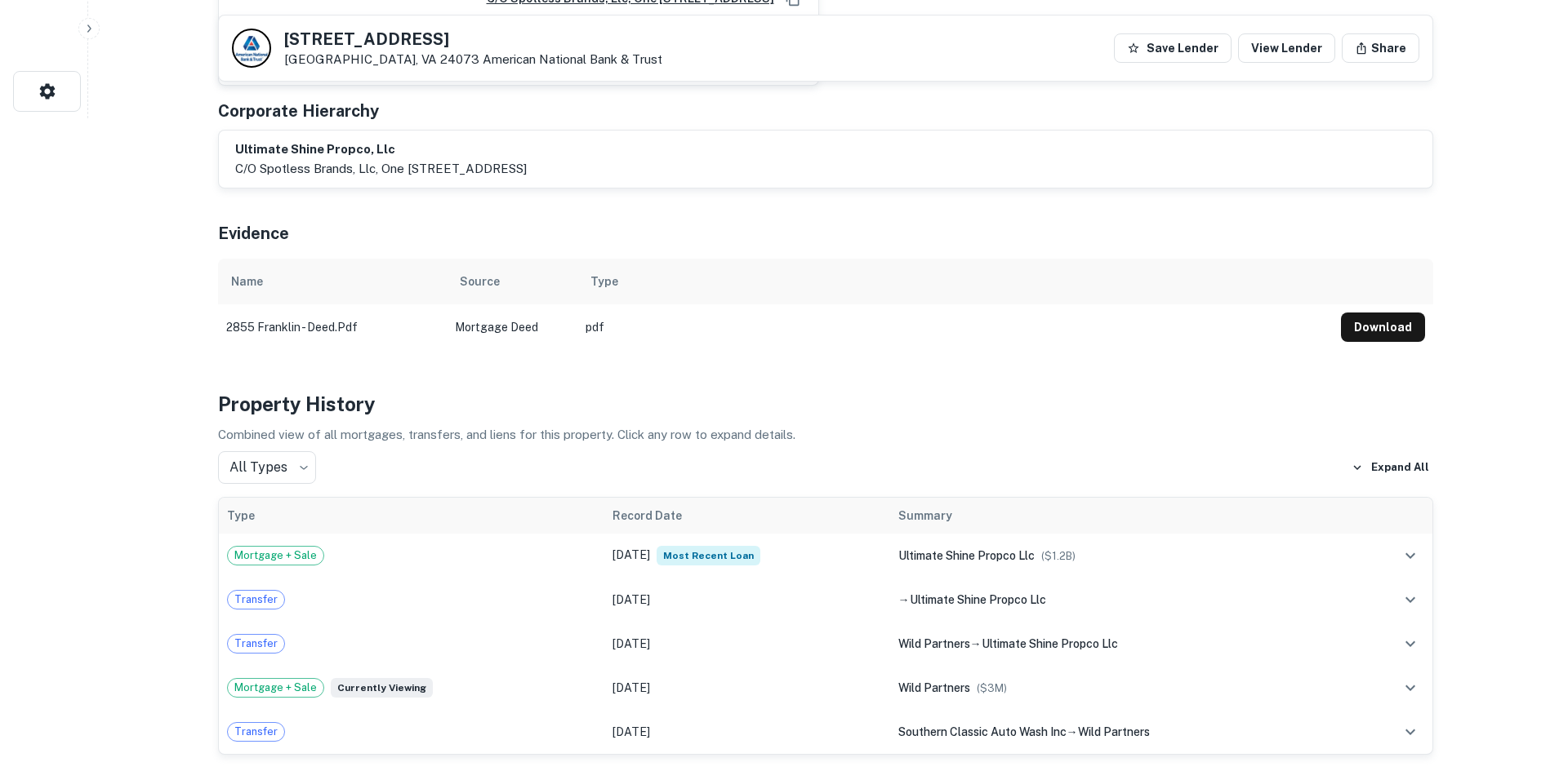
scroll to position [0, 0]
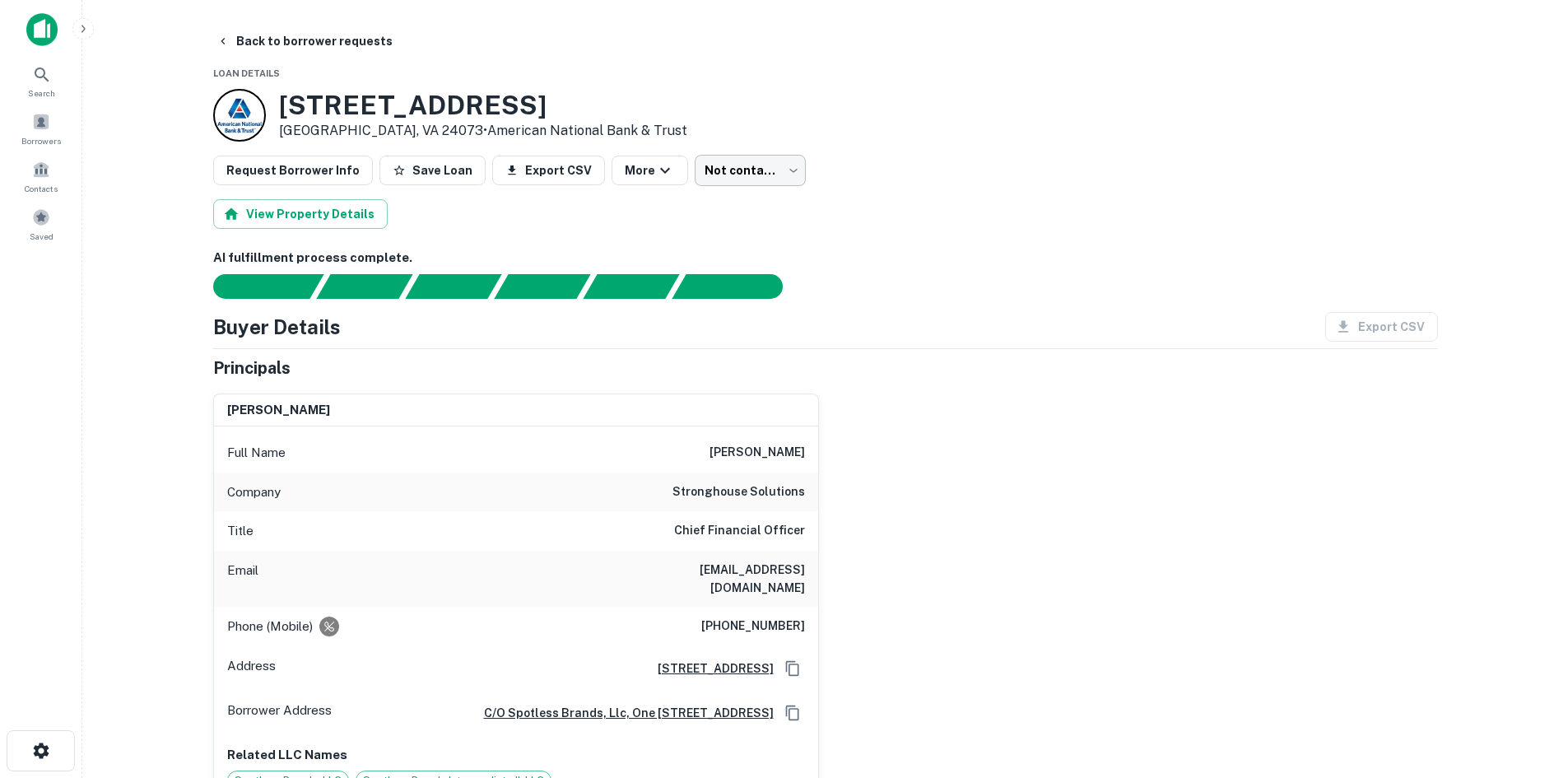
click at [747, 158] on body "Search Borrowers Contacts Saved Back to borrower requests Loan Details 2855 N F…" at bounding box center [784, 389] width 1568 height 778
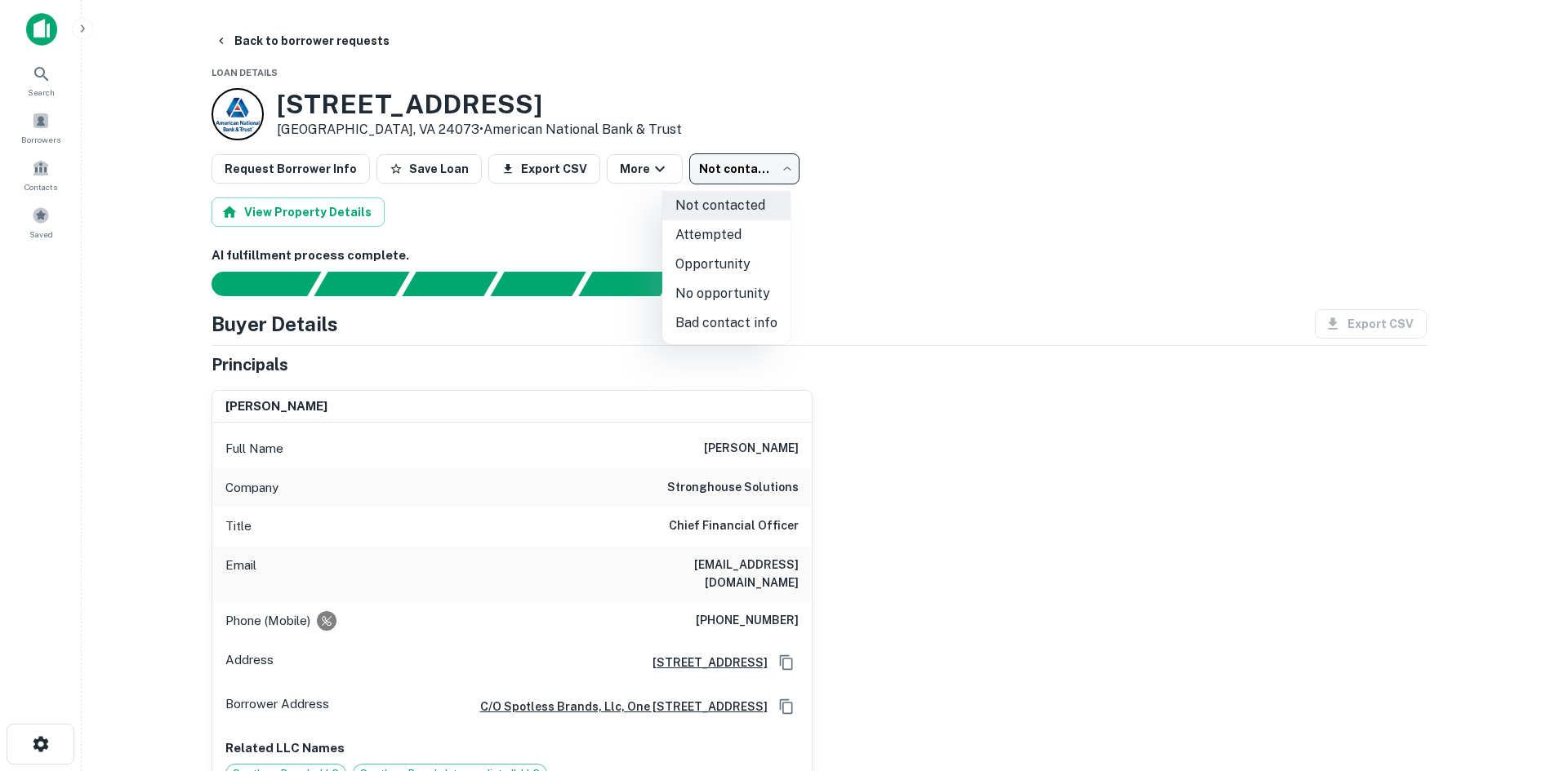
click at [695, 248] on li "Attempted" at bounding box center [727, 235] width 129 height 29
type input "*********"
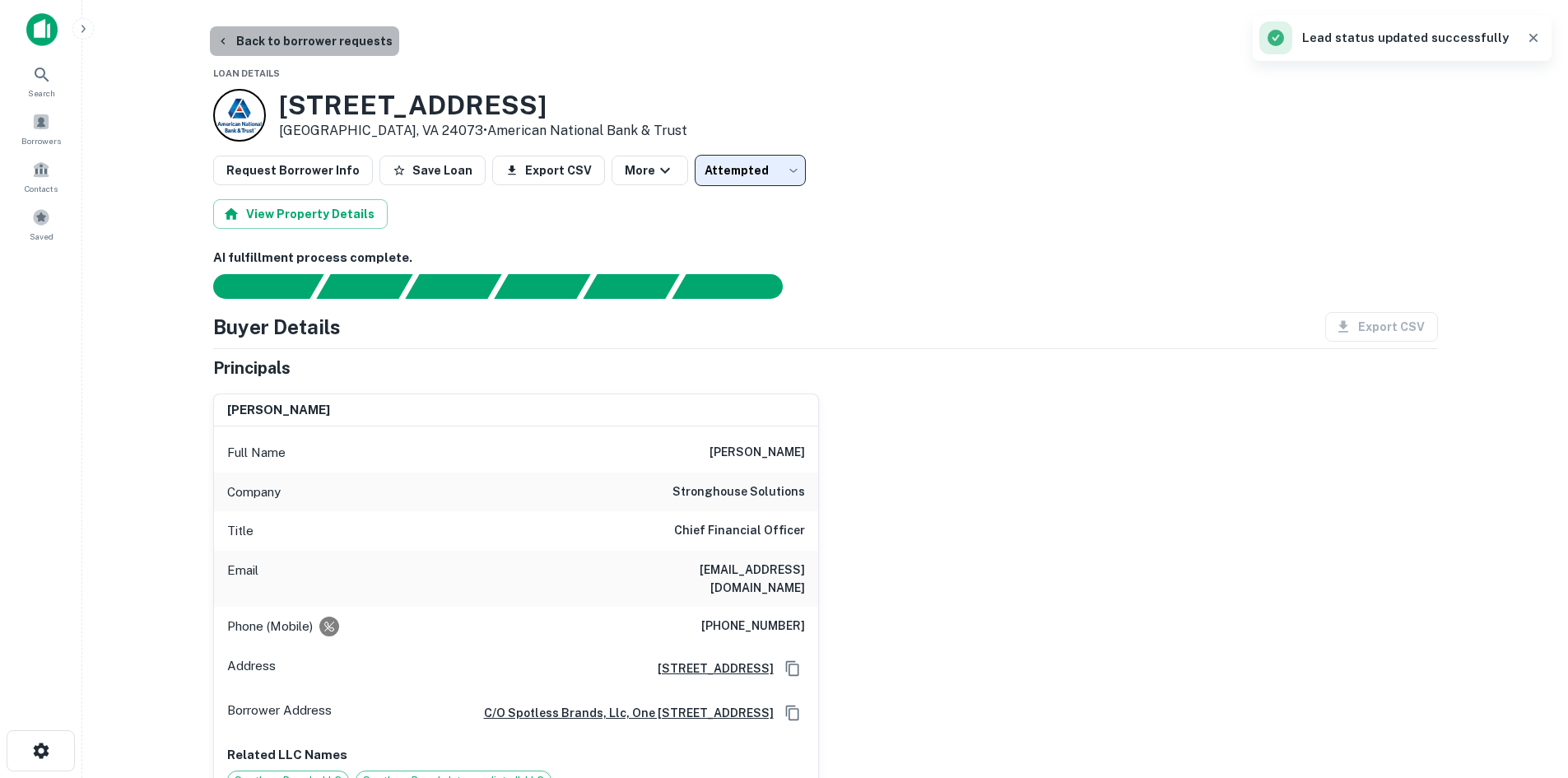
click at [330, 41] on button "Back to borrower requests" at bounding box center [304, 41] width 189 height 30
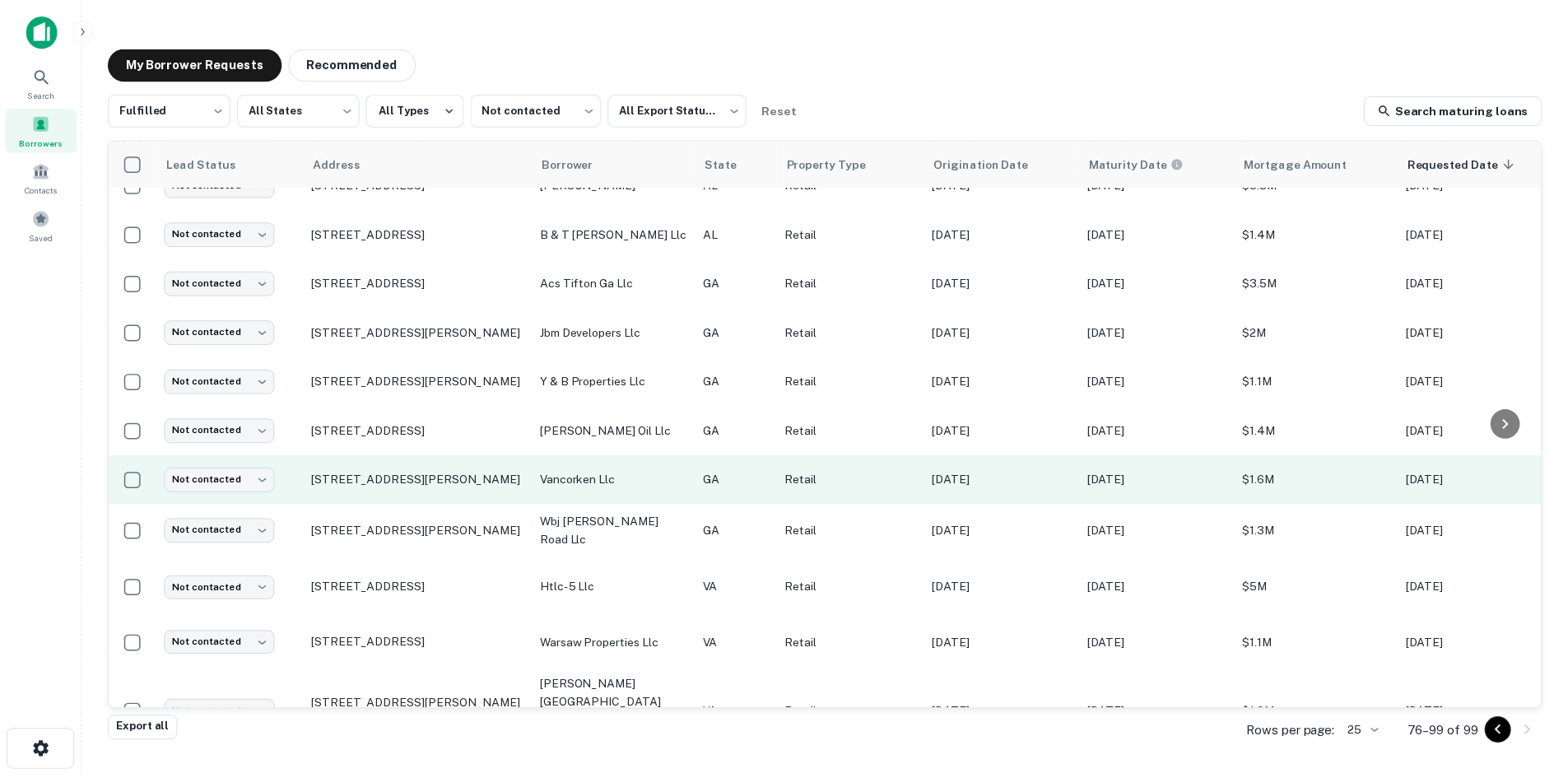
scroll to position [700, 0]
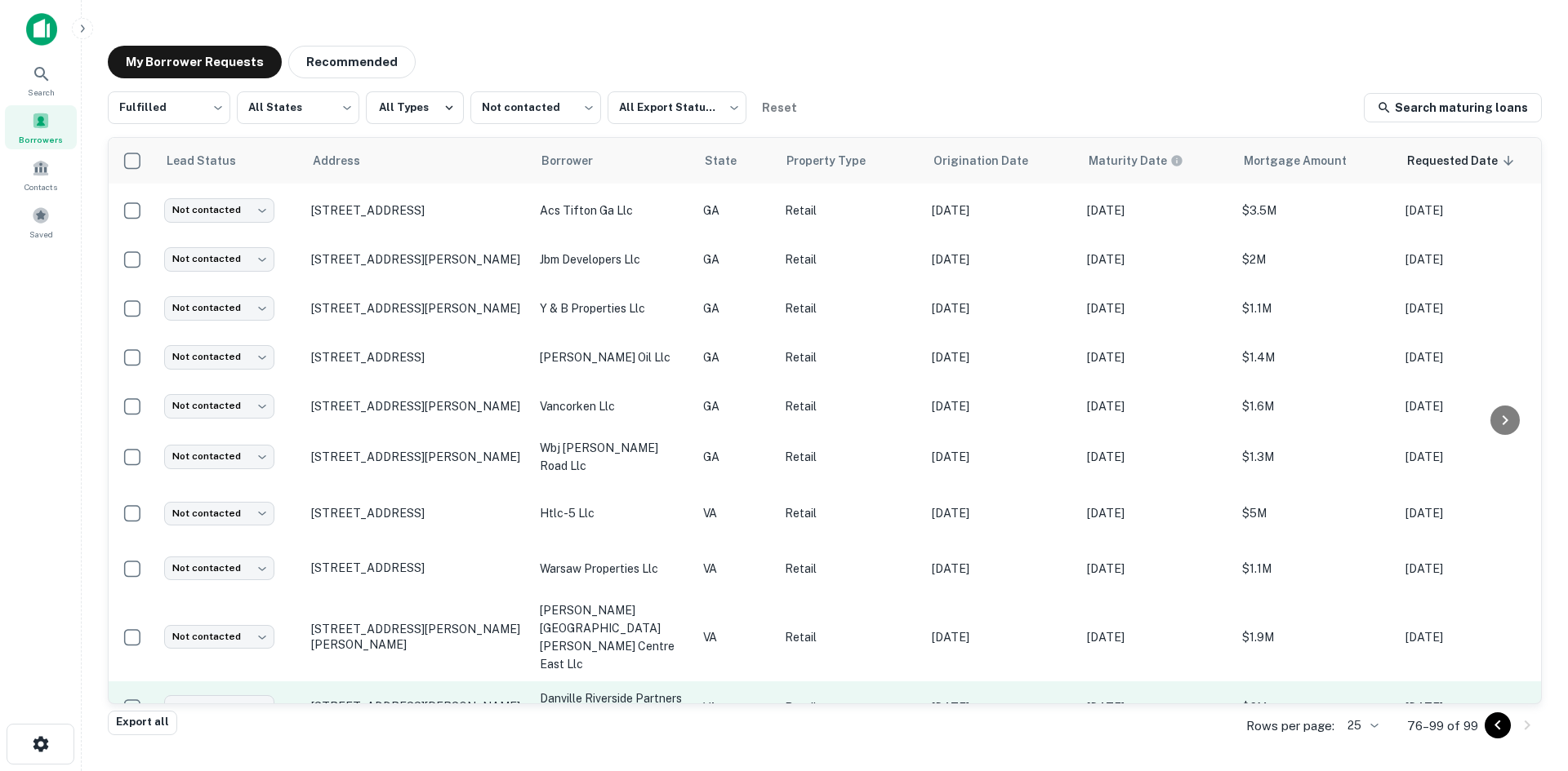
click at [474, 700] on p "3230 Riverside Dr Danville, VA 24541" at bounding box center [417, 707] width 213 height 14
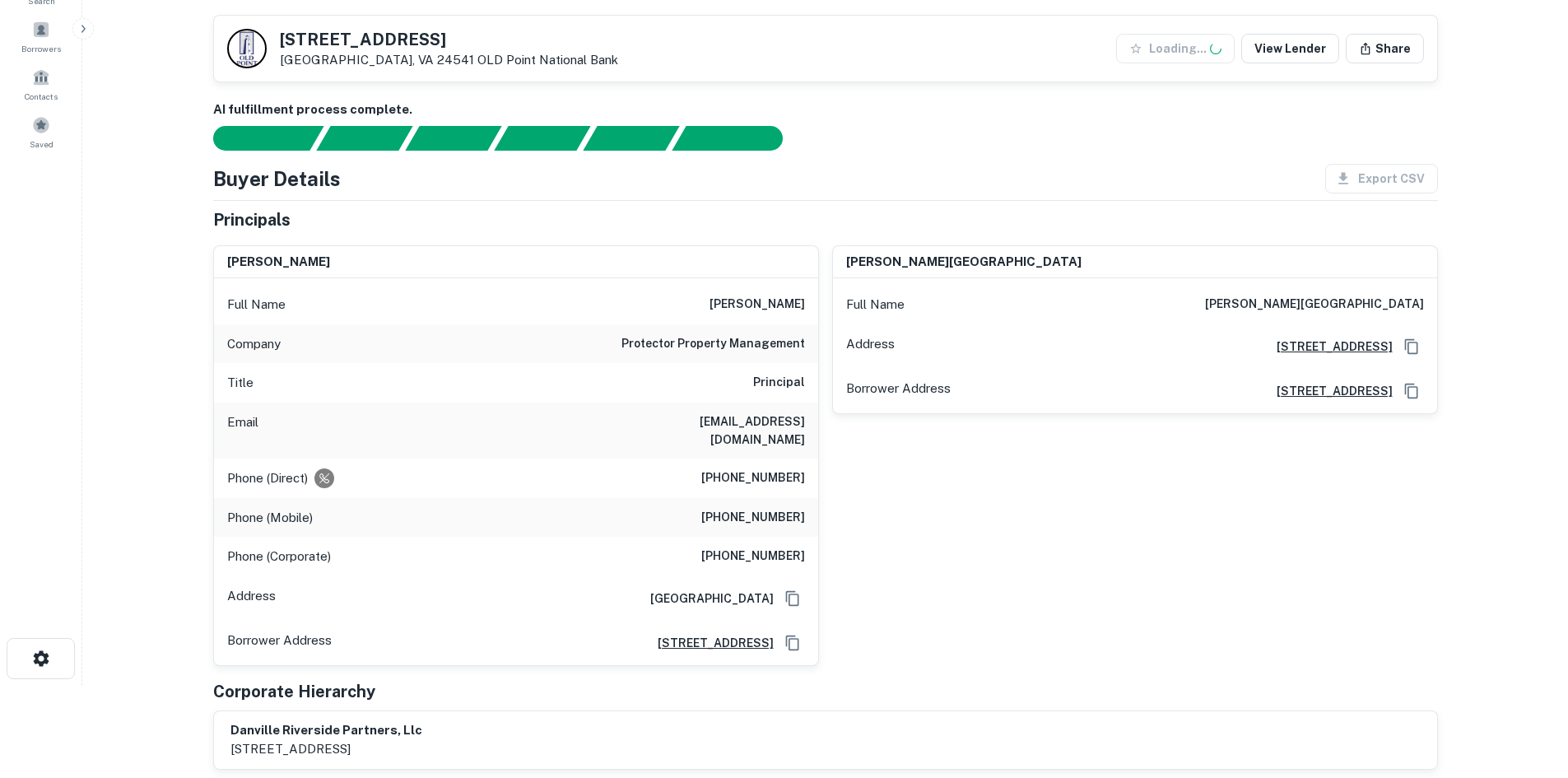
scroll to position [247, 0]
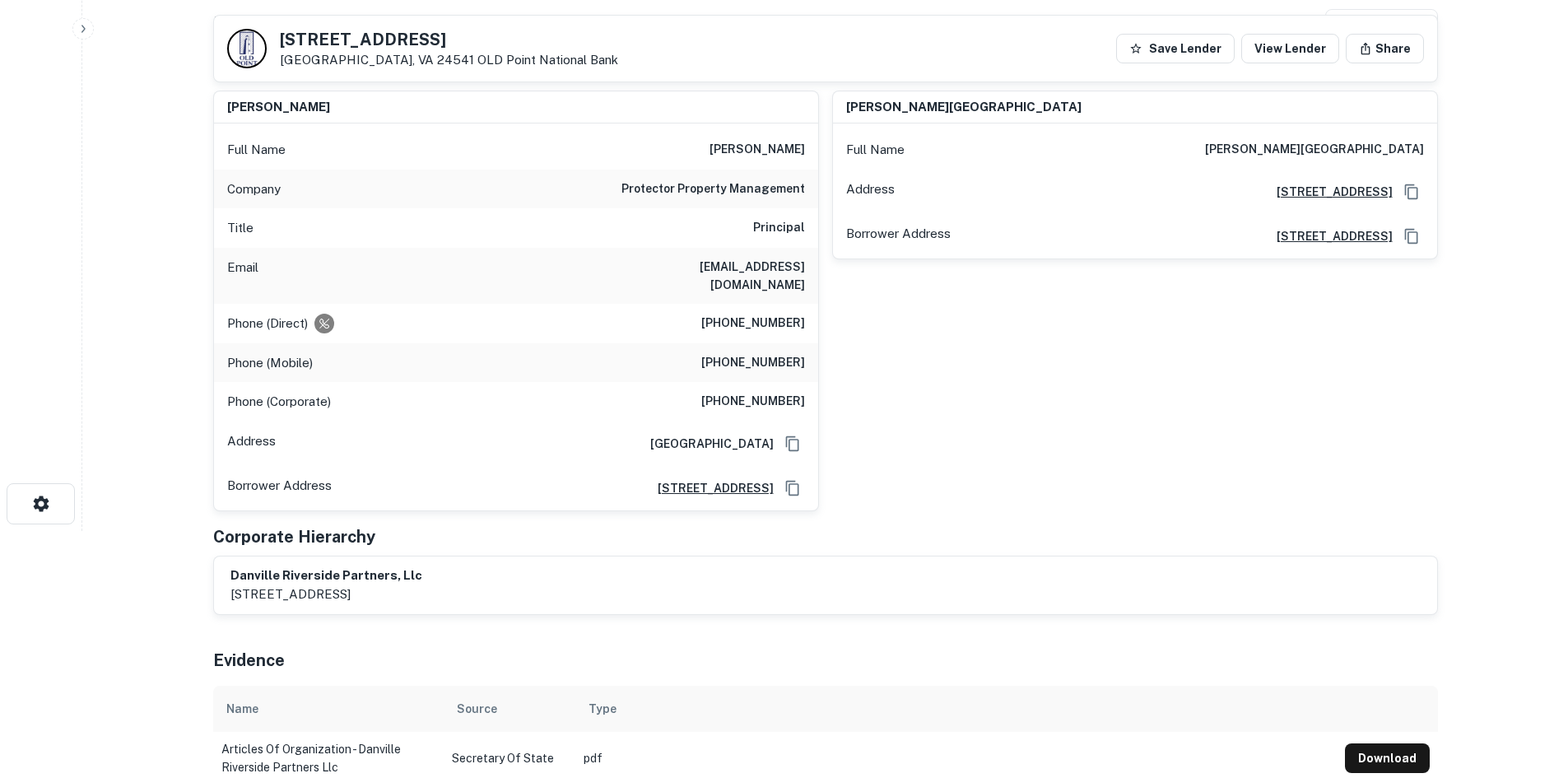
click at [755, 328] on h6 "(804) 794-9706" at bounding box center [752, 323] width 104 height 20
drag, startPoint x: 755, startPoint y: 328, endPoint x: 804, endPoint y: 353, distance: 55.0
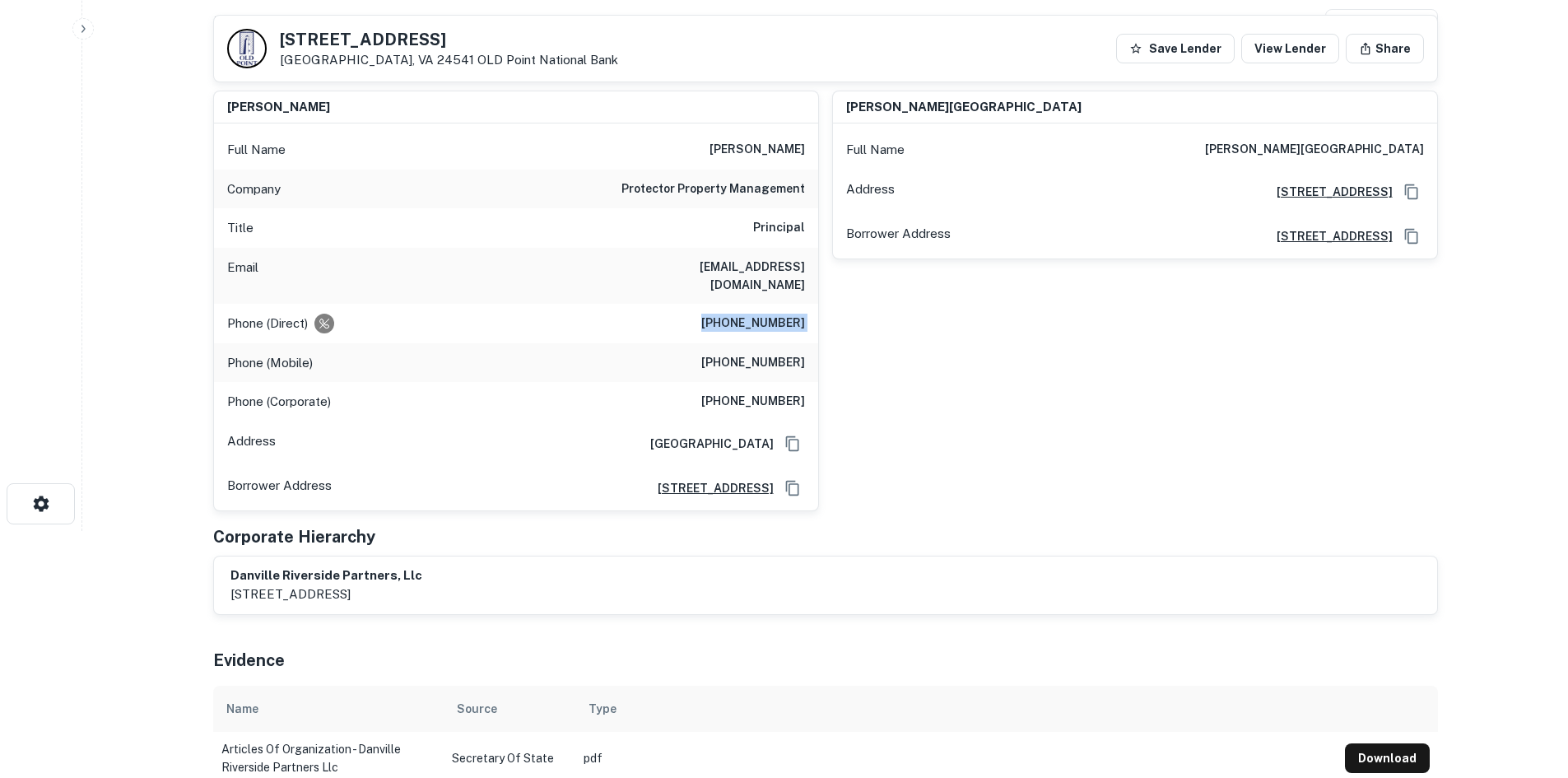
click at [758, 336] on div "Phone (Direct) (804) 794-9706" at bounding box center [516, 323] width 604 height 40
click at [789, 316] on h6 "(804) 794-9706" at bounding box center [752, 323] width 104 height 20
drag, startPoint x: 735, startPoint y: 205, endPoint x: 738, endPoint y: 194, distance: 11.4
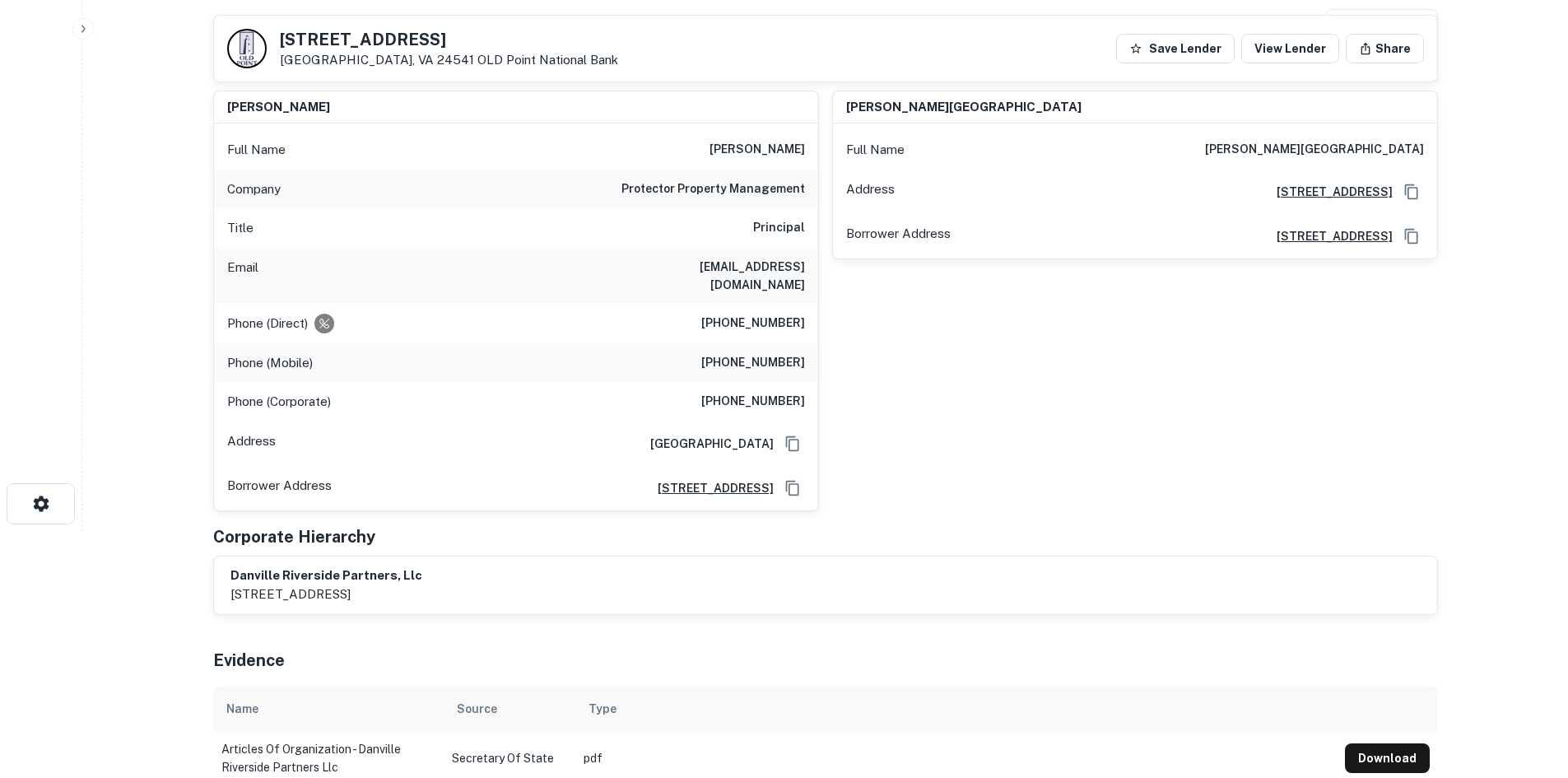
click at [735, 205] on div "Company protector property management" at bounding box center [516, 189] width 604 height 40
click at [738, 194] on h6 "protector property management" at bounding box center [714, 189] width 184 height 20
click at [845, 354] on div "paul a. kiehl Full Name paul a. kiehl Address 1500 Huguenot Road, Suite 108, Mi…" at bounding box center [1129, 294] width 619 height 434
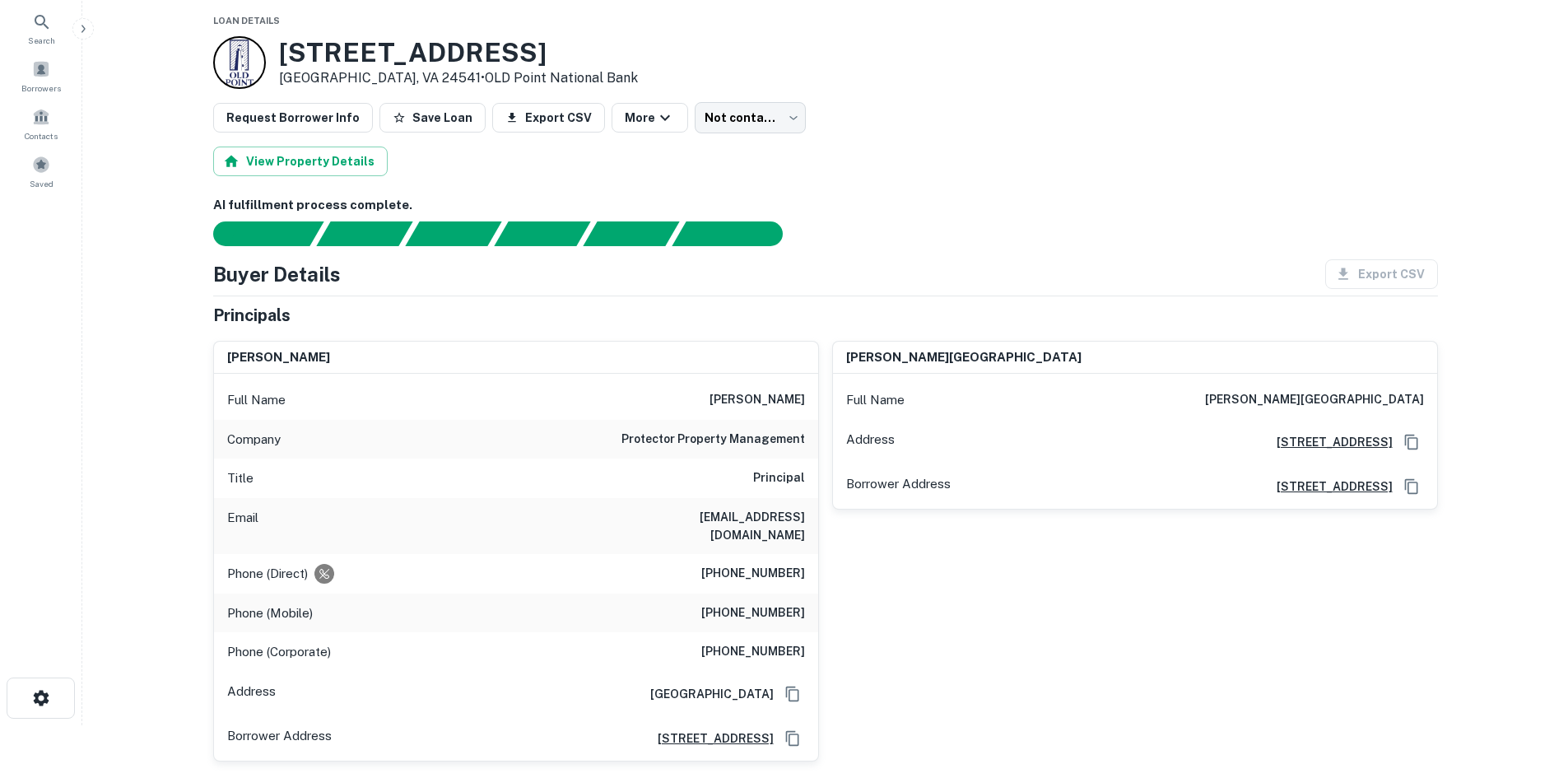
scroll to position [82, 0]
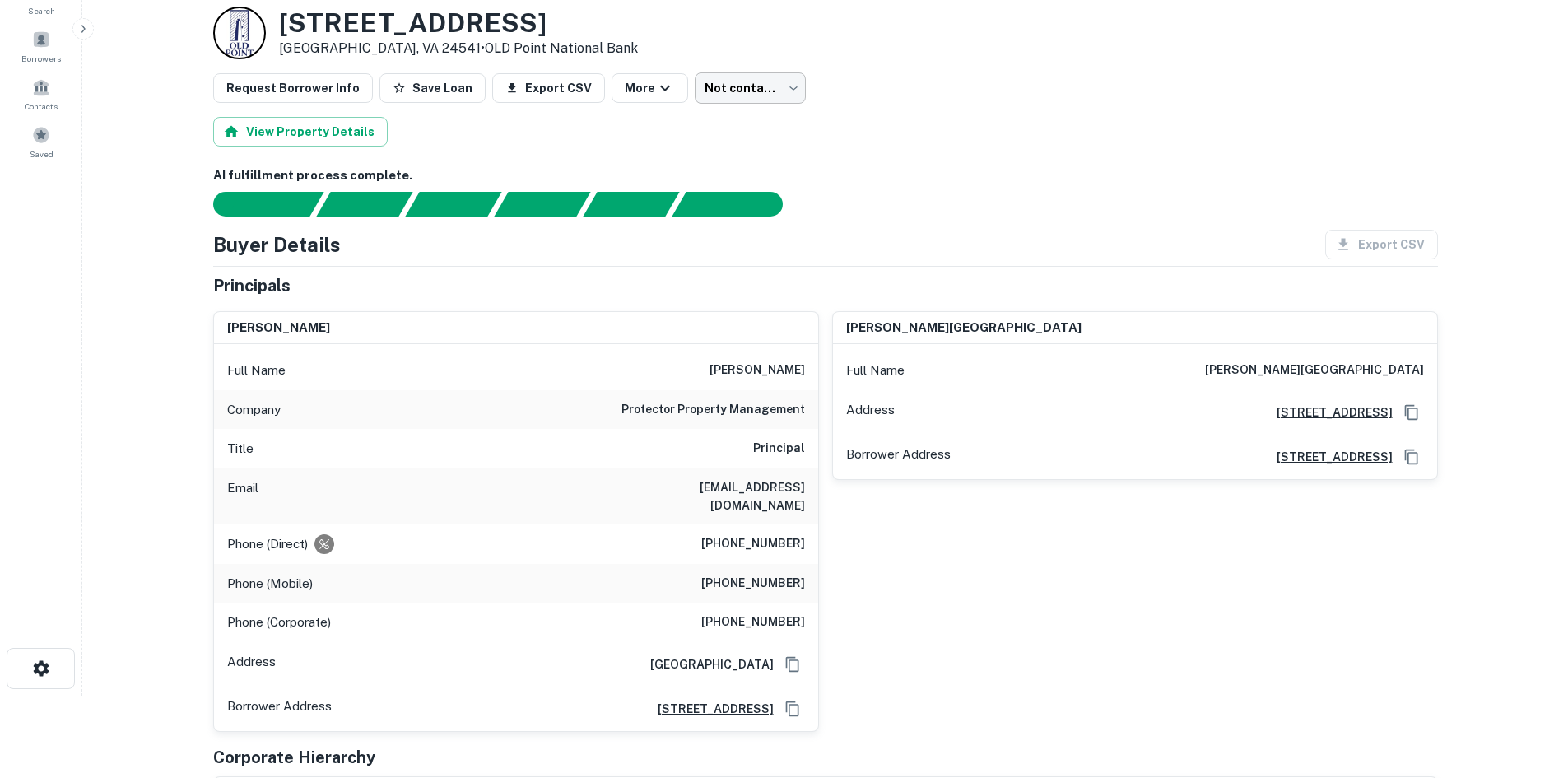
click at [785, 86] on body "Search Borrowers Contacts Saved Back to borrower requests Loan Details 3230 Riv…" at bounding box center [784, 307] width 1568 height 778
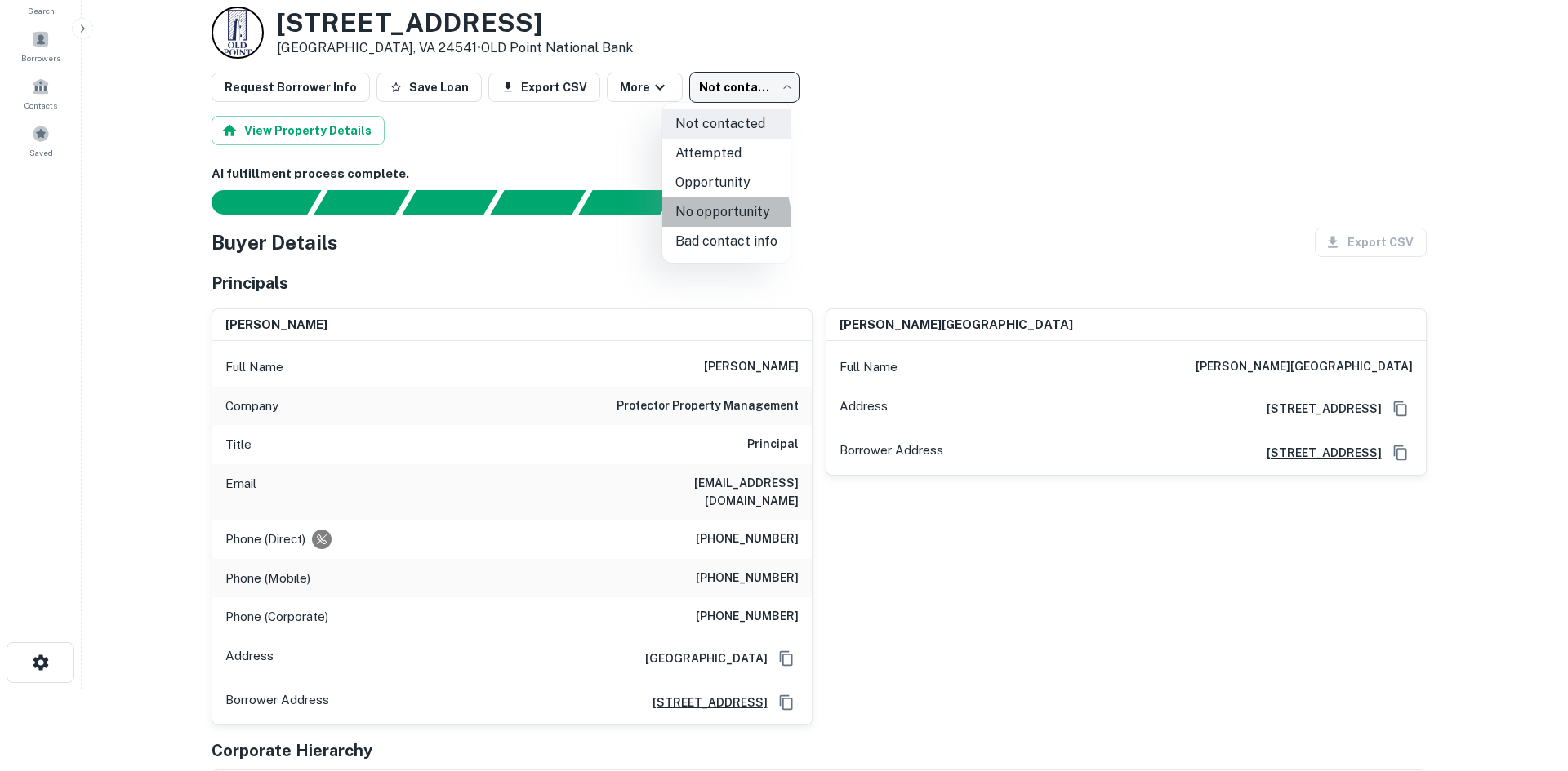
click at [694, 220] on li "No opportunity" at bounding box center [727, 211] width 129 height 29
type input "**********"
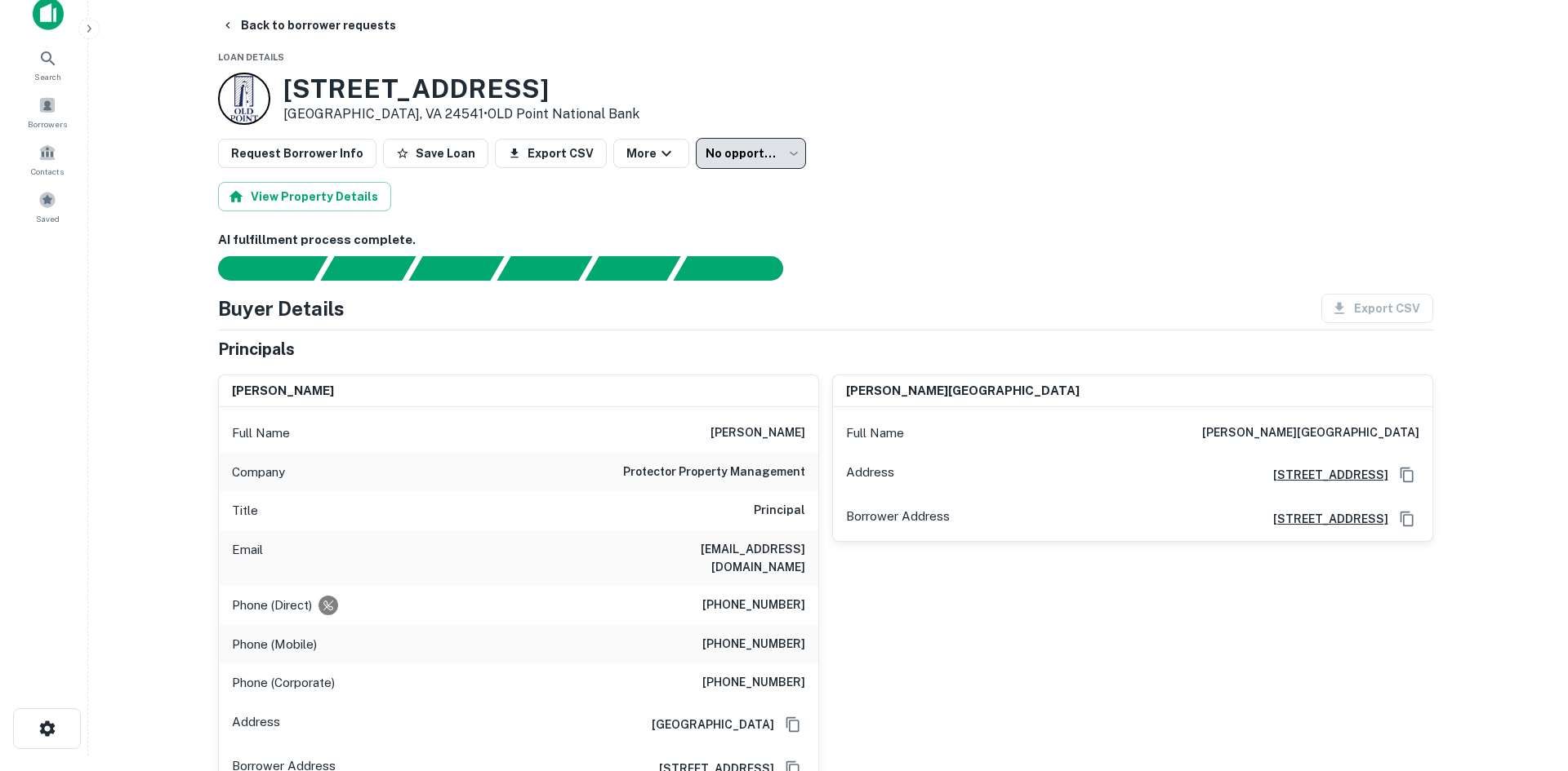
scroll to position [0, 0]
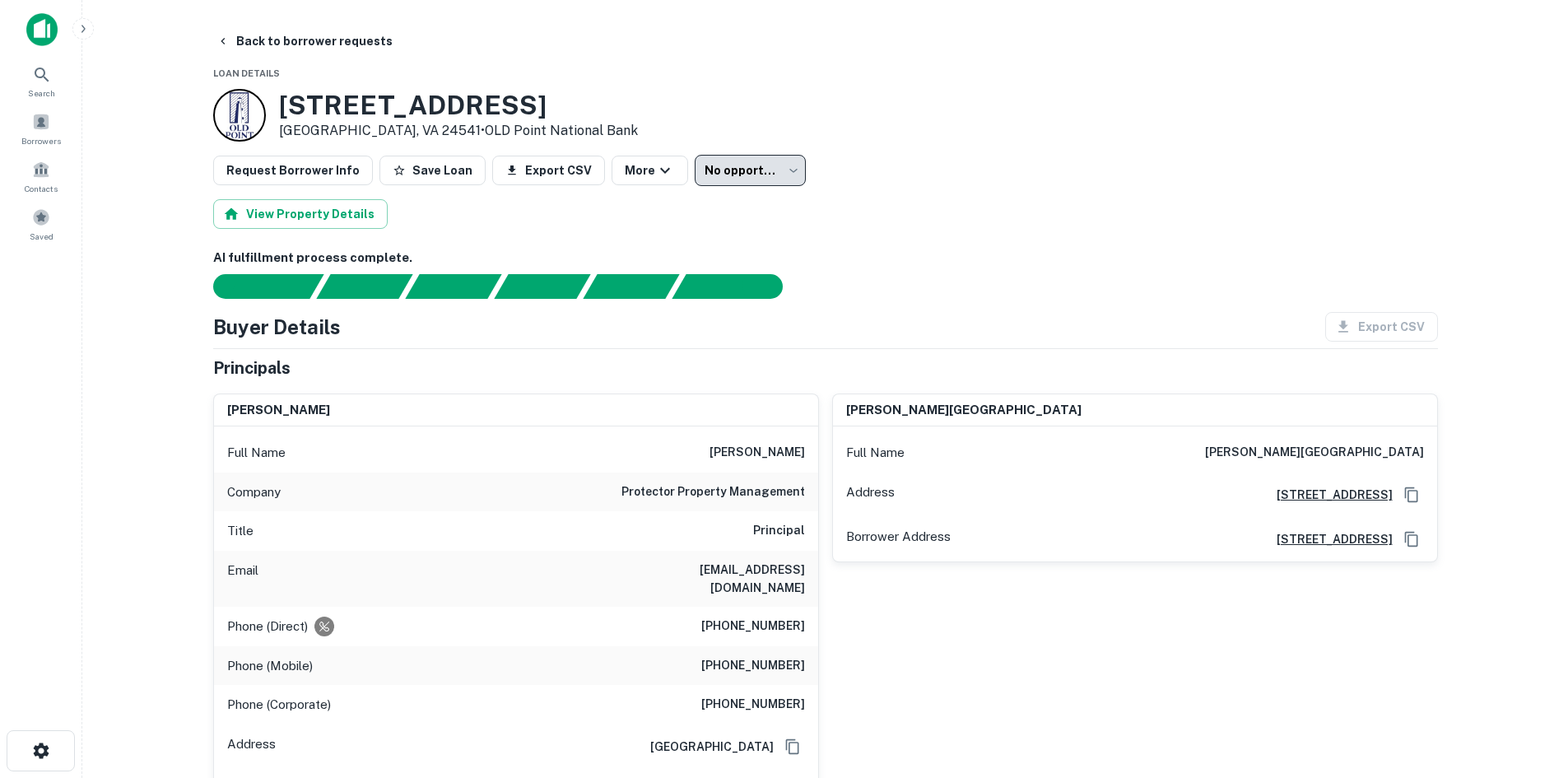
drag, startPoint x: 284, startPoint y: 23, endPoint x: 284, endPoint y: 77, distance: 54.0
click at [284, 42] on main "**********" at bounding box center [825, 389] width 1486 height 778
click at [291, 38] on button "Back to borrower requests" at bounding box center [304, 41] width 189 height 30
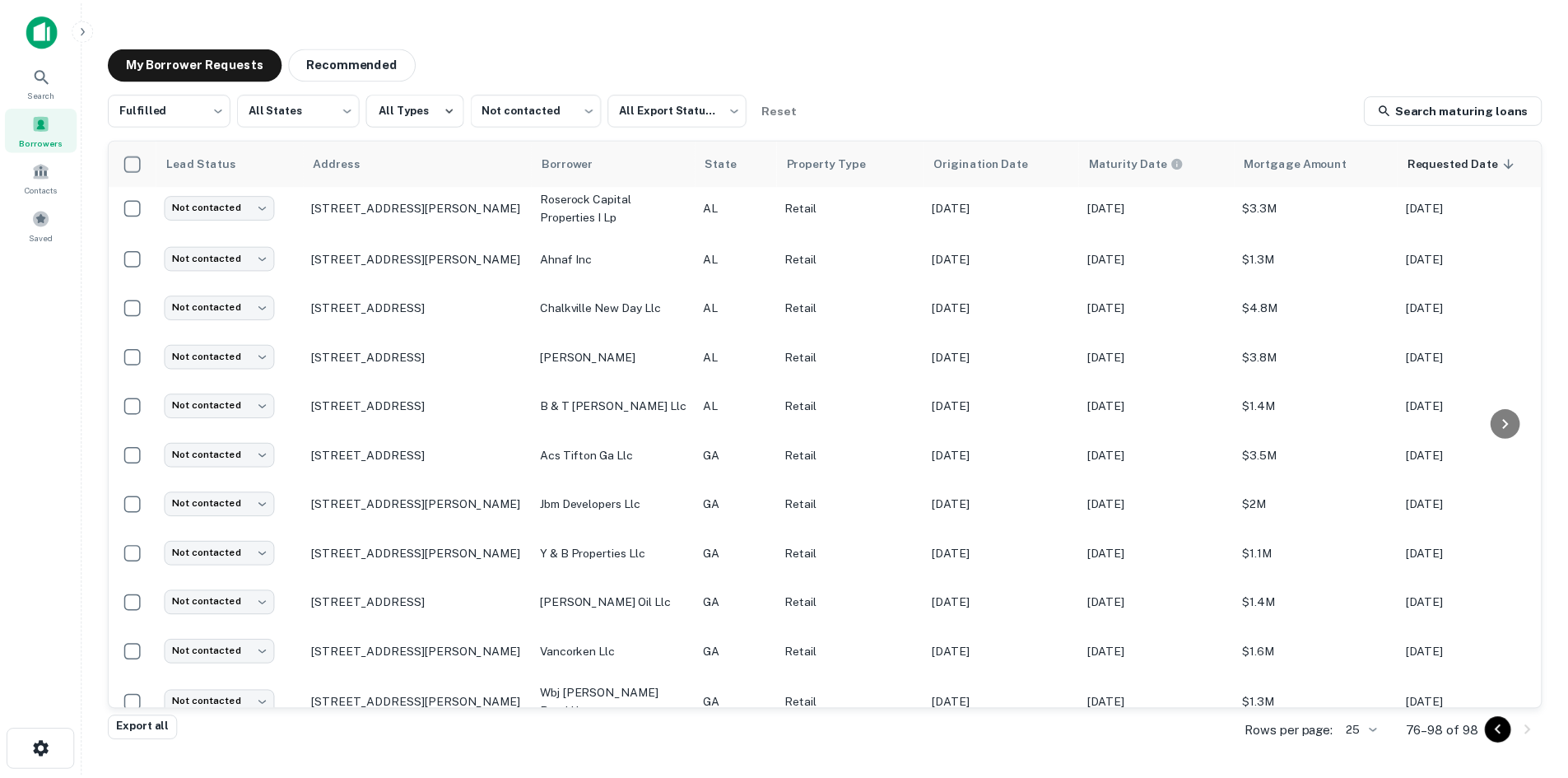
scroll to position [647, 0]
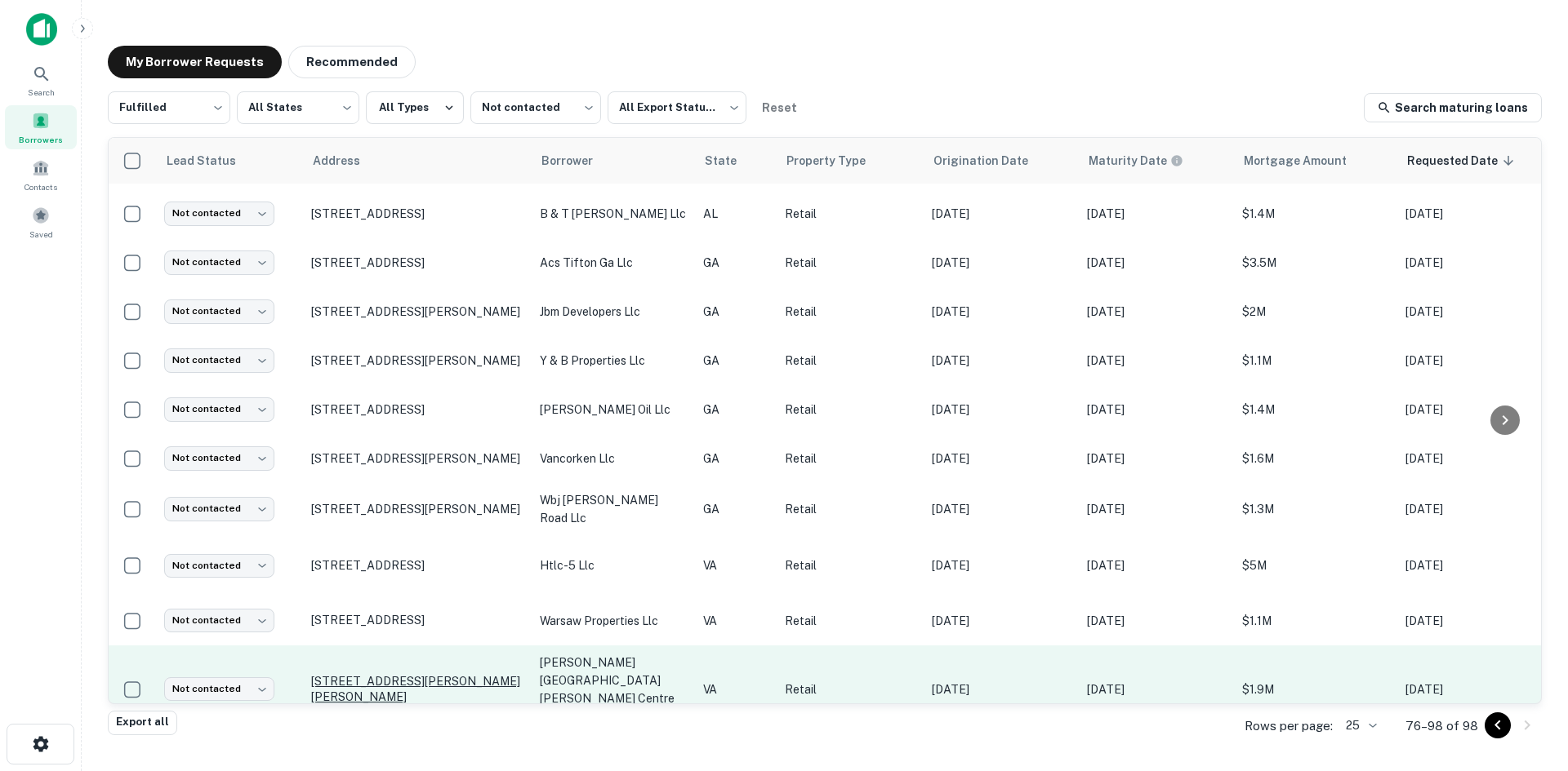
click at [442, 674] on p "5015 Mudd Tavern Rd Woodford, VA 22580" at bounding box center [417, 688] width 213 height 29
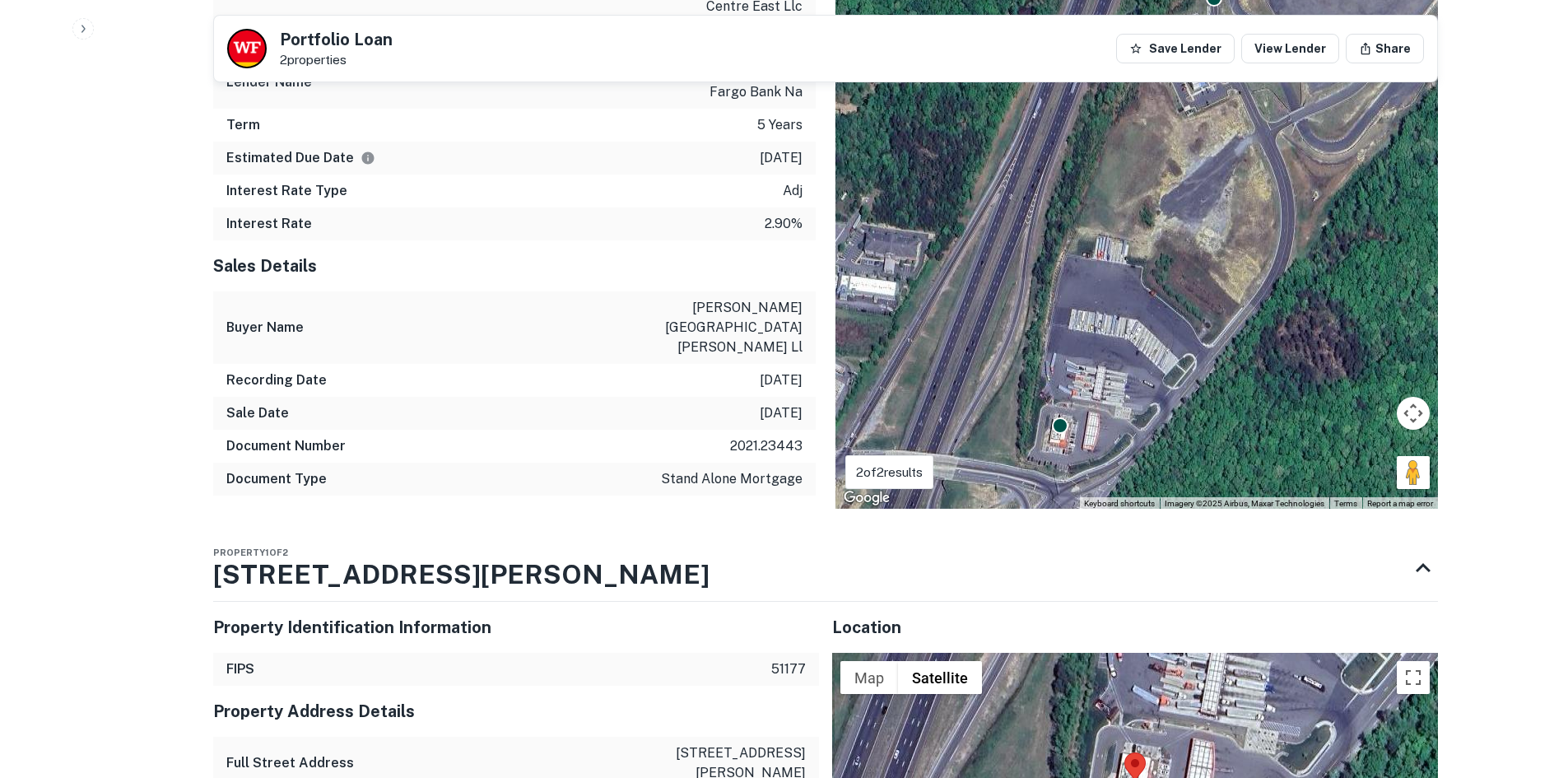
scroll to position [1565, 0]
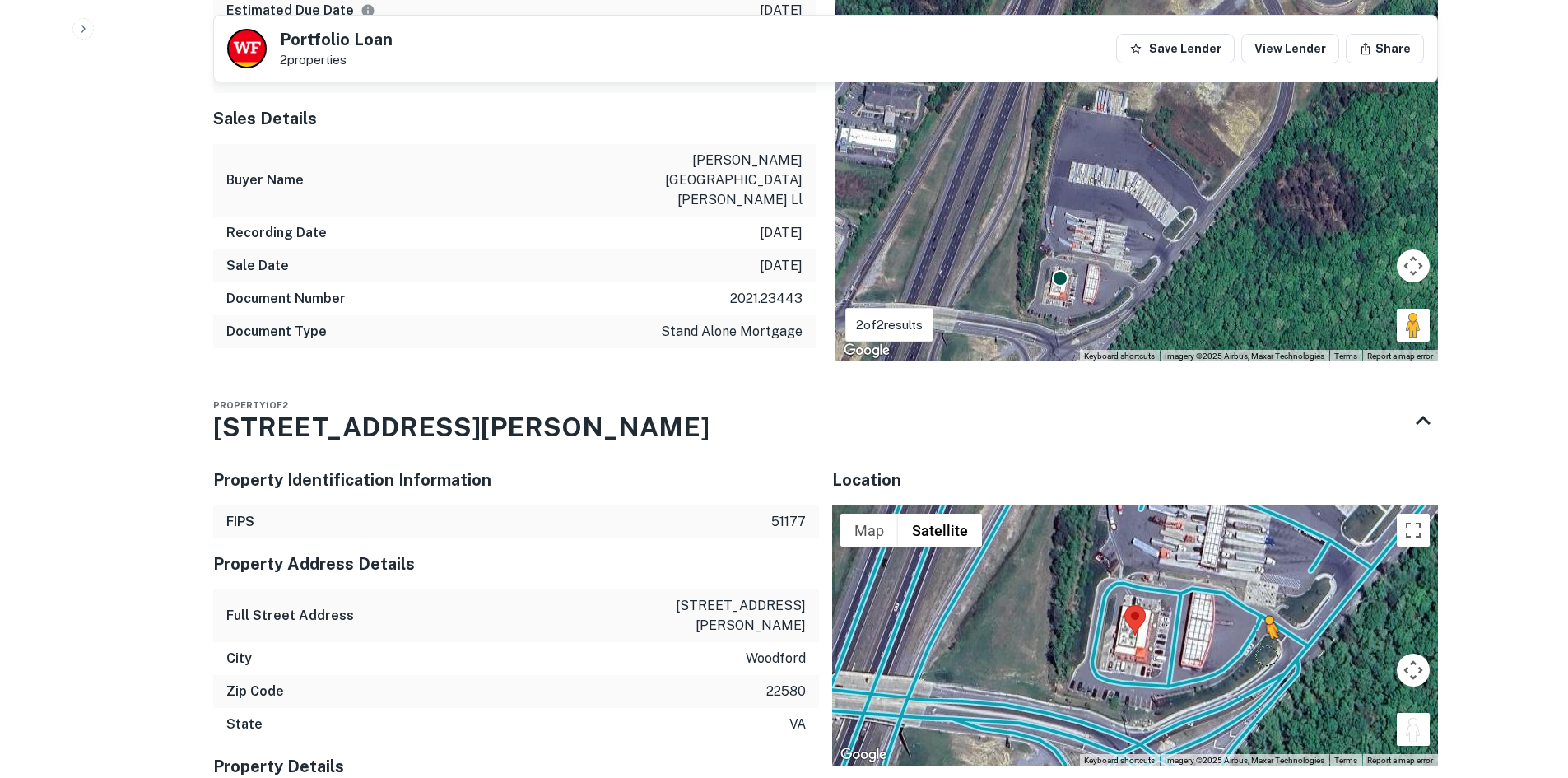
drag, startPoint x: 1408, startPoint y: 638, endPoint x: 1239, endPoint y: 558, distance: 187.0
click at [1239, 558] on div "To activate drag with keyboard, press Alt + Enter. Once in keyboard drag state,…" at bounding box center [1135, 636] width 606 height 260
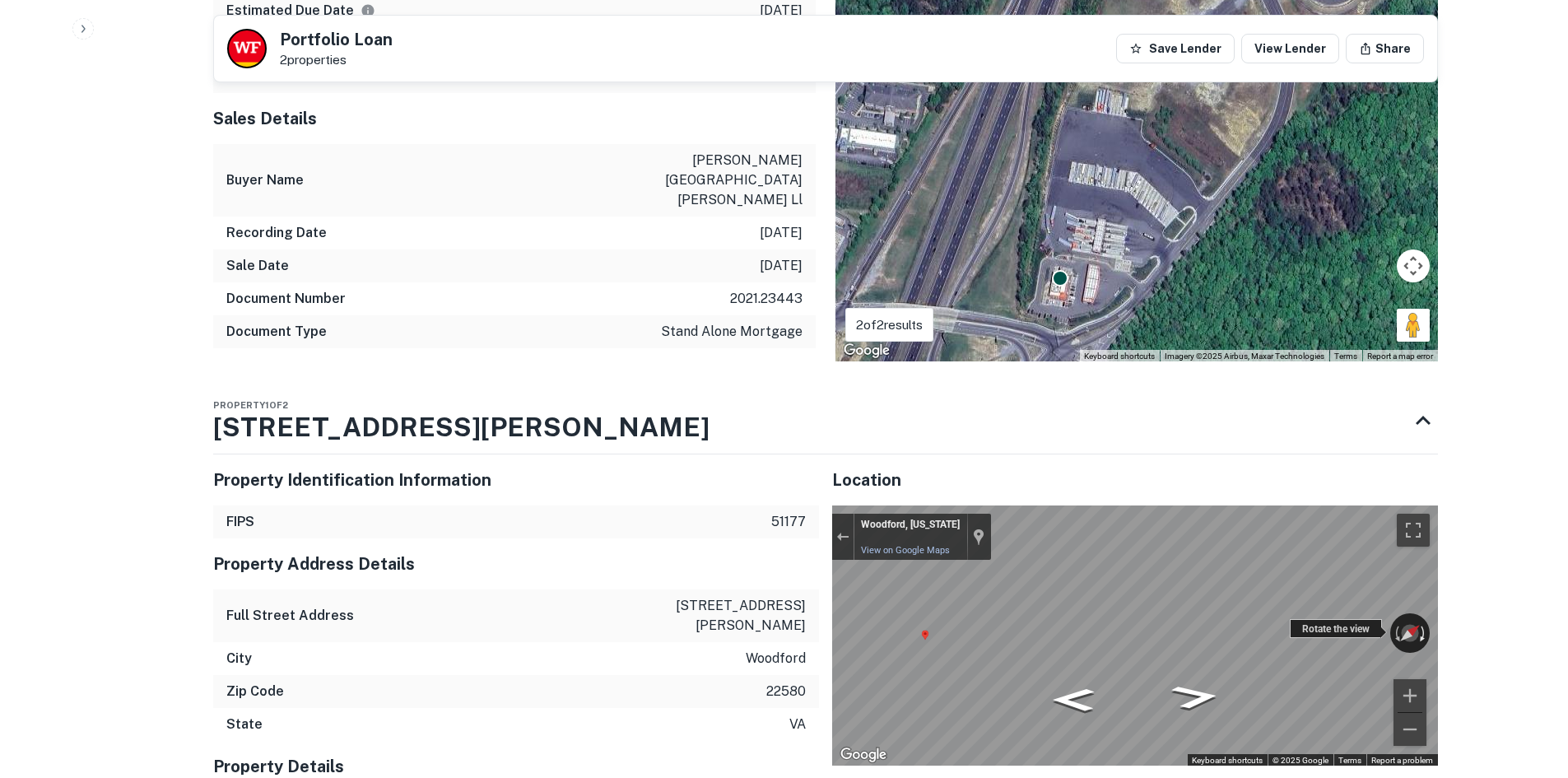
click at [1423, 522] on div "← Move left → Move right ↑ Move up ↓ Move down + Zoom in - Zoom out Woodford, V…" at bounding box center [1135, 636] width 606 height 260
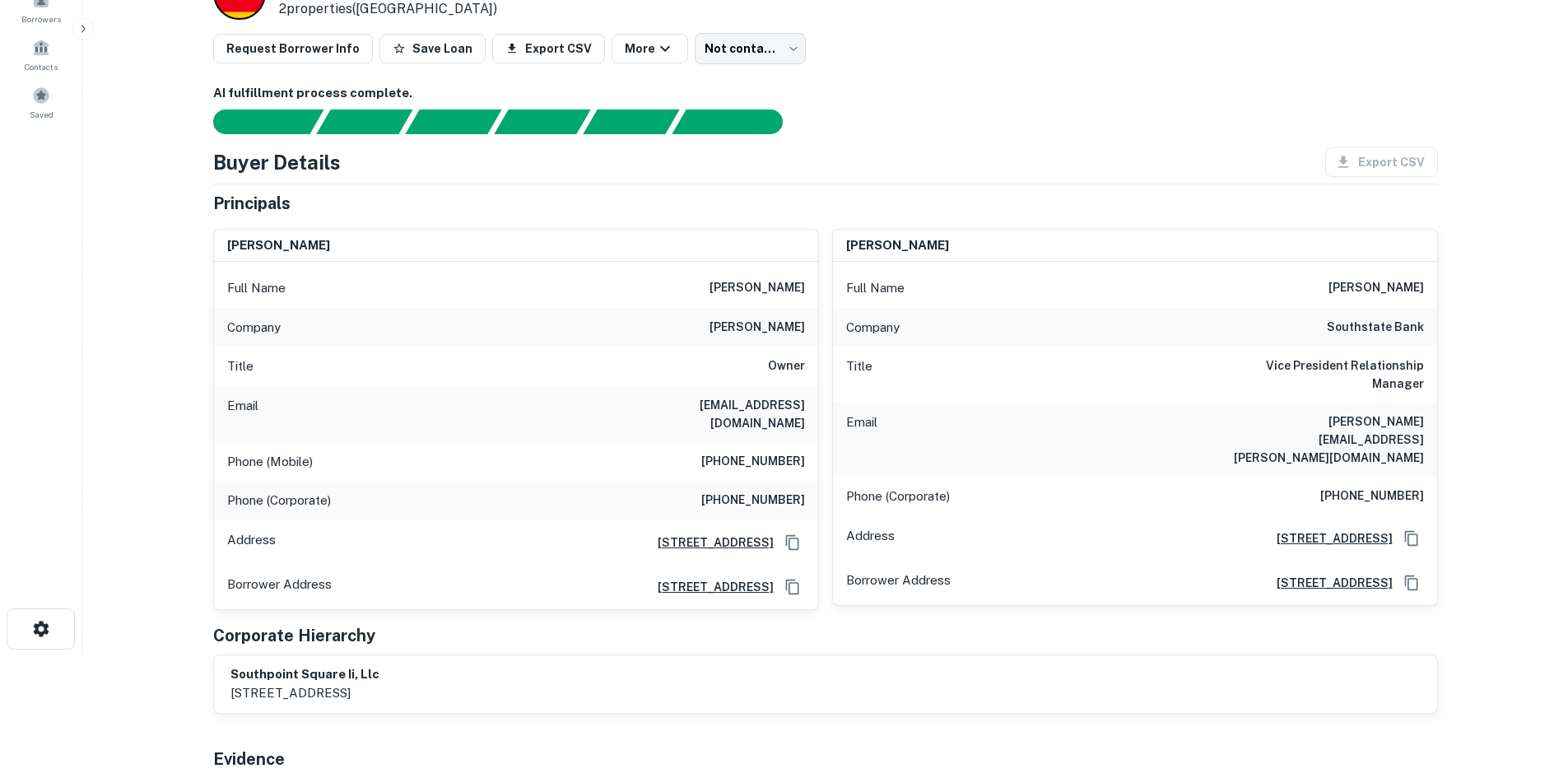
scroll to position [0, 0]
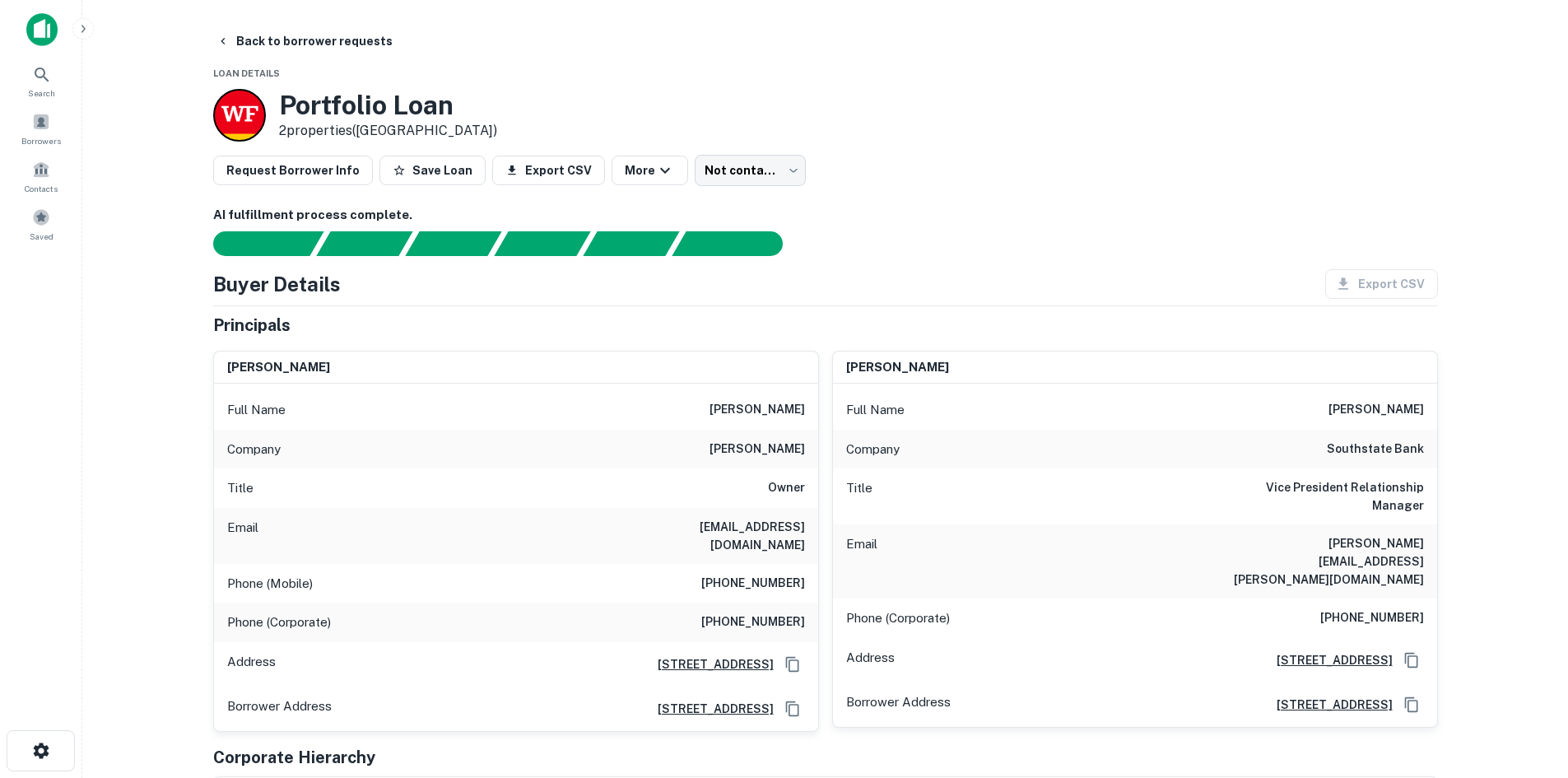
click at [767, 448] on h6 "w j vakos" at bounding box center [757, 449] width 95 height 20
click at [783, 458] on h6 "w j vakos" at bounding box center [757, 449] width 95 height 20
click at [821, 458] on div "kevin s. jones Full Name kevin s. jones Company southstate bank Title Vice Pres…" at bounding box center [1129, 535] width 619 height 394
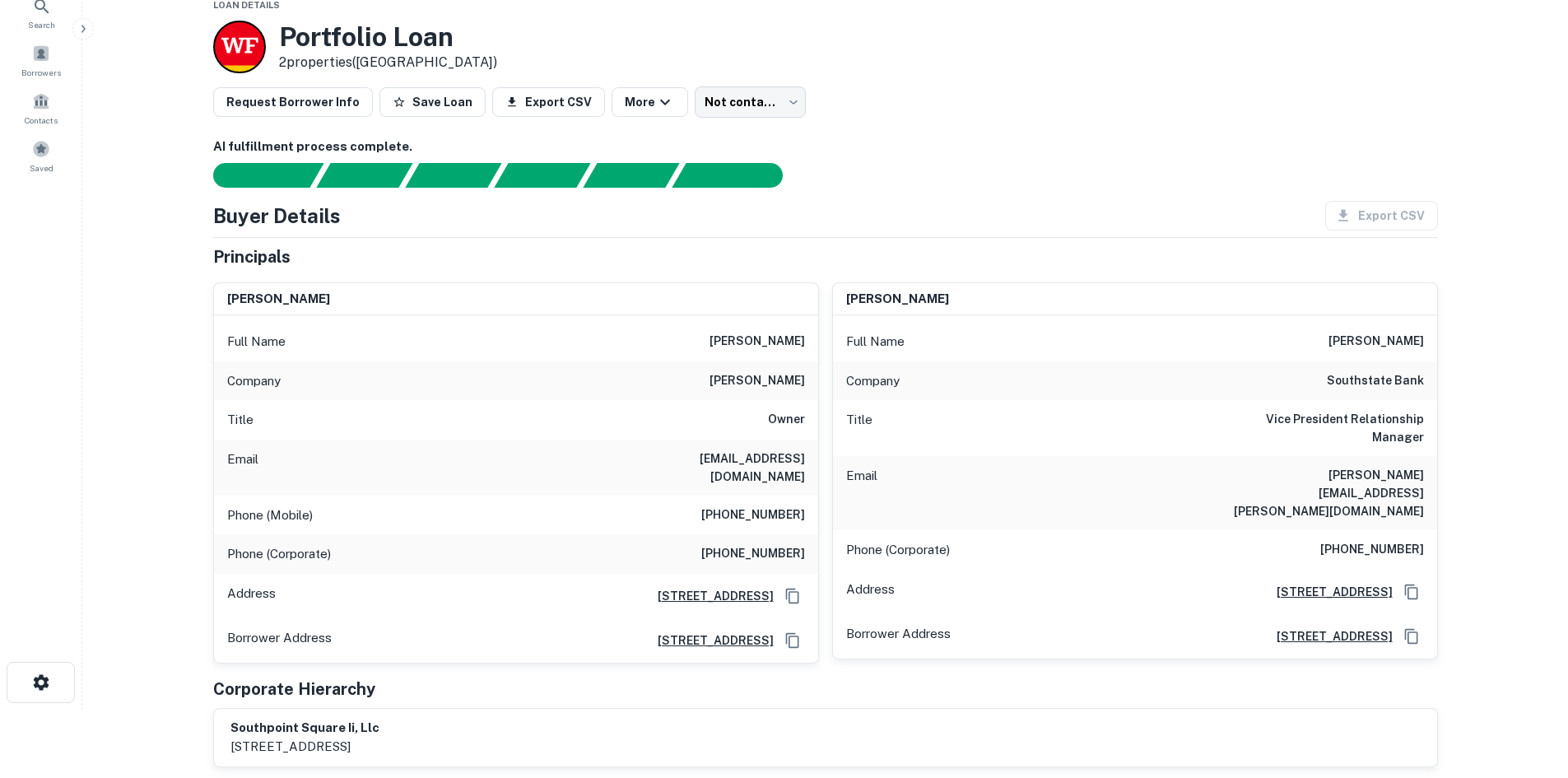
scroll to position [165, 0]
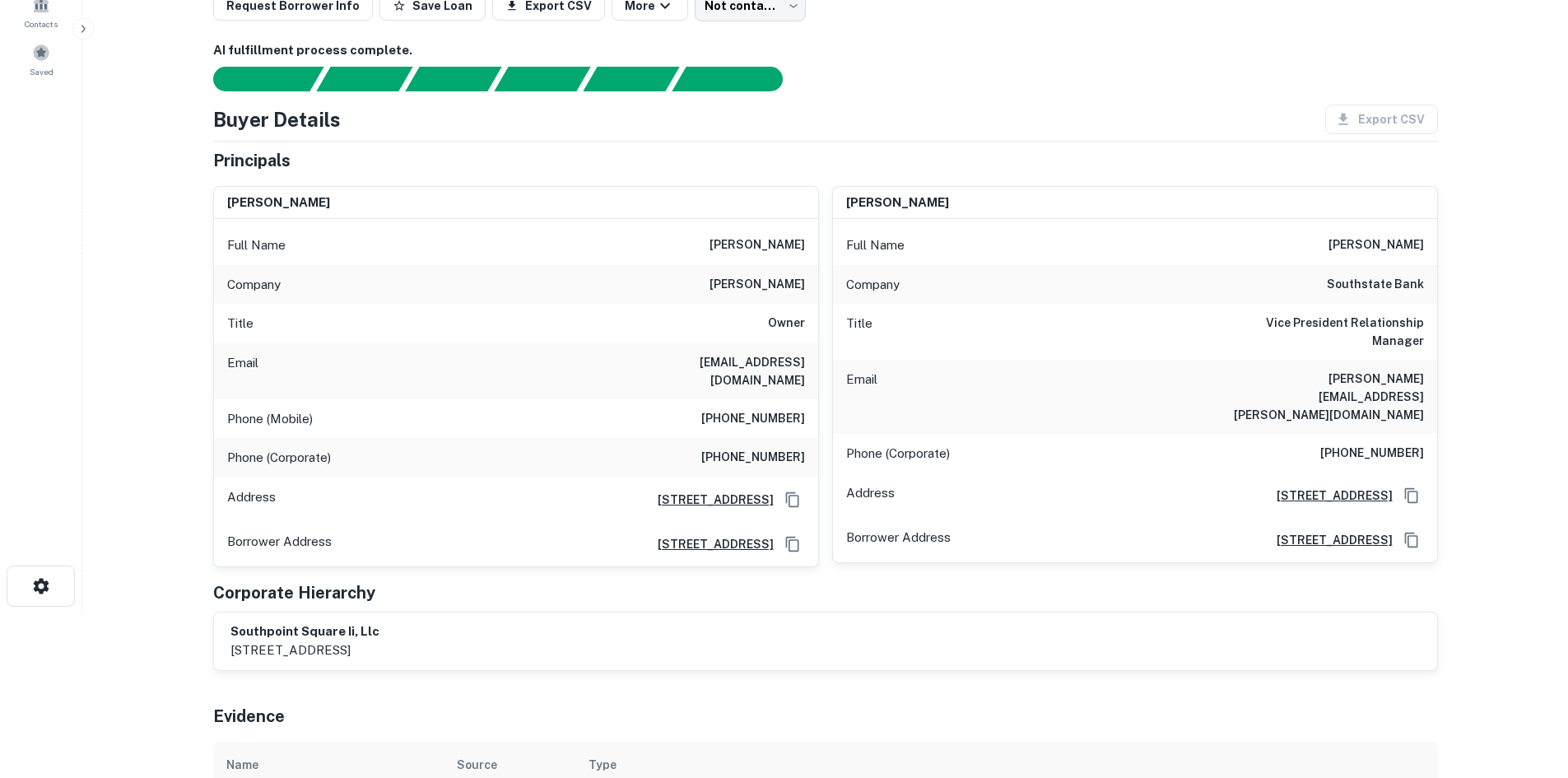
click at [798, 439] on div "Phone (Corporate) (540) 898-3242" at bounding box center [516, 458] width 604 height 40
click at [786, 410] on h6 "(540) 845-7285" at bounding box center [752, 420] width 104 height 20
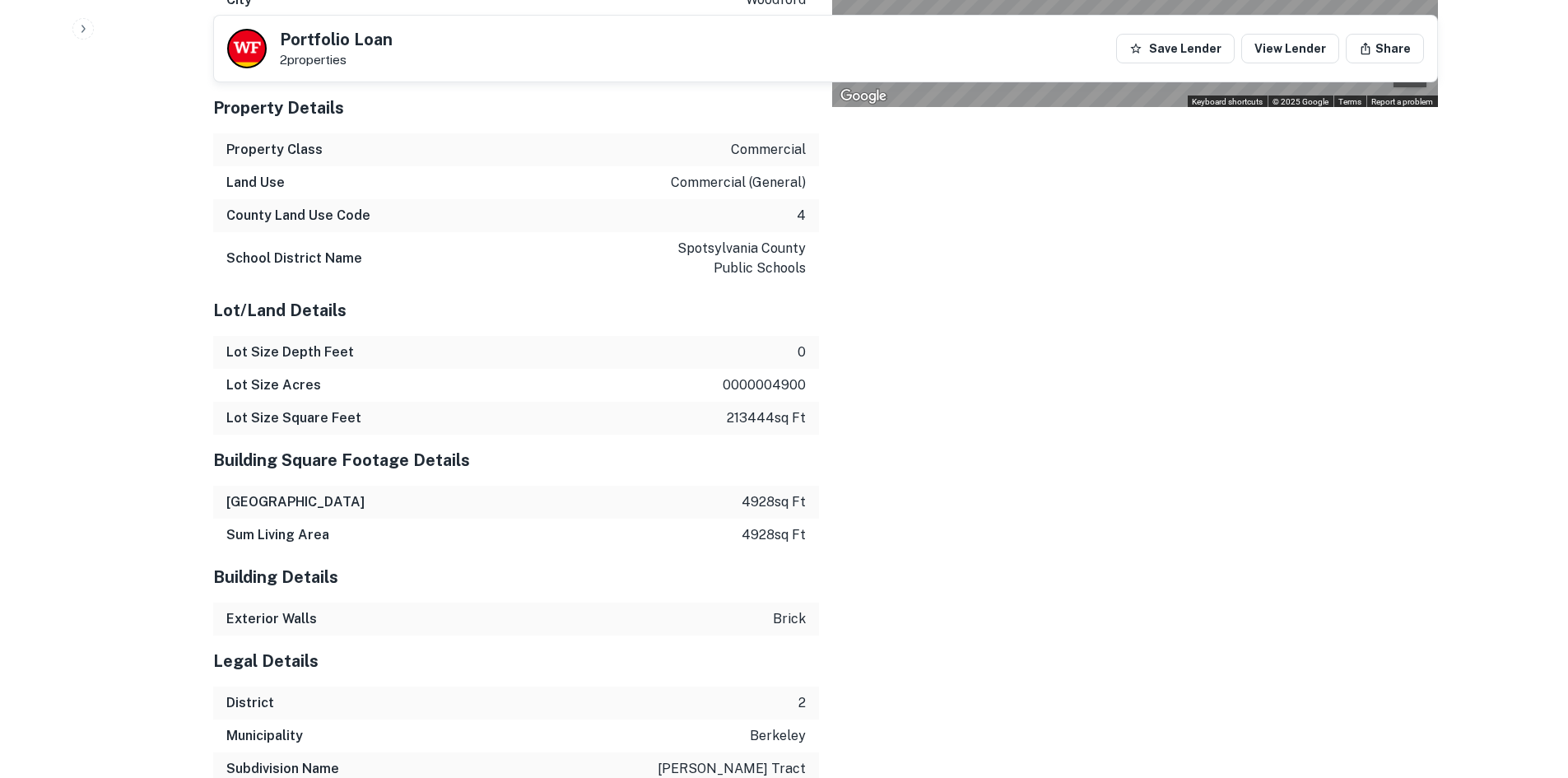
scroll to position [2281, 0]
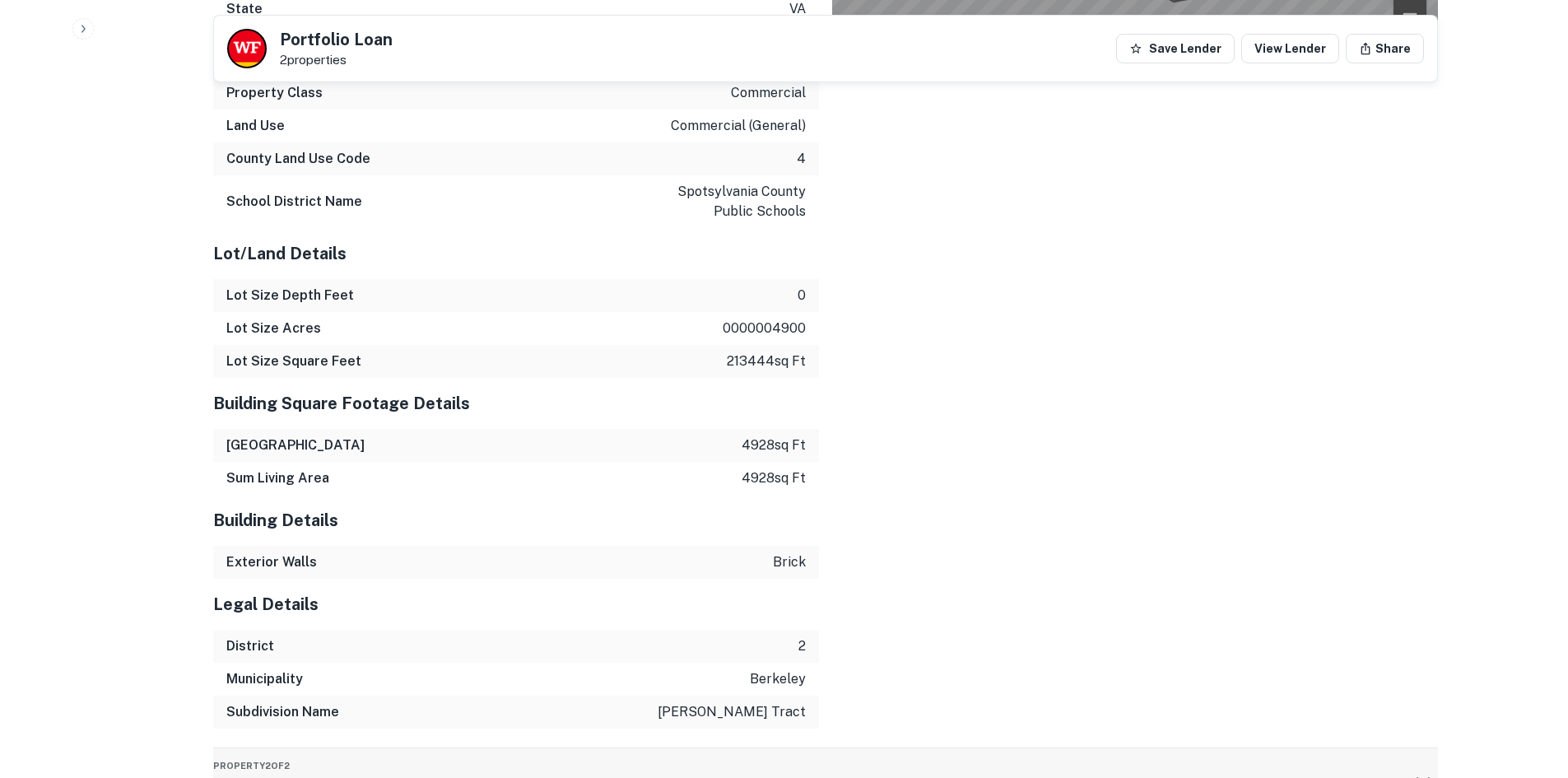
click at [504, 748] on div "Property 2 of 2 Dominion Raceway Ave" at bounding box center [811, 781] width 1195 height 66
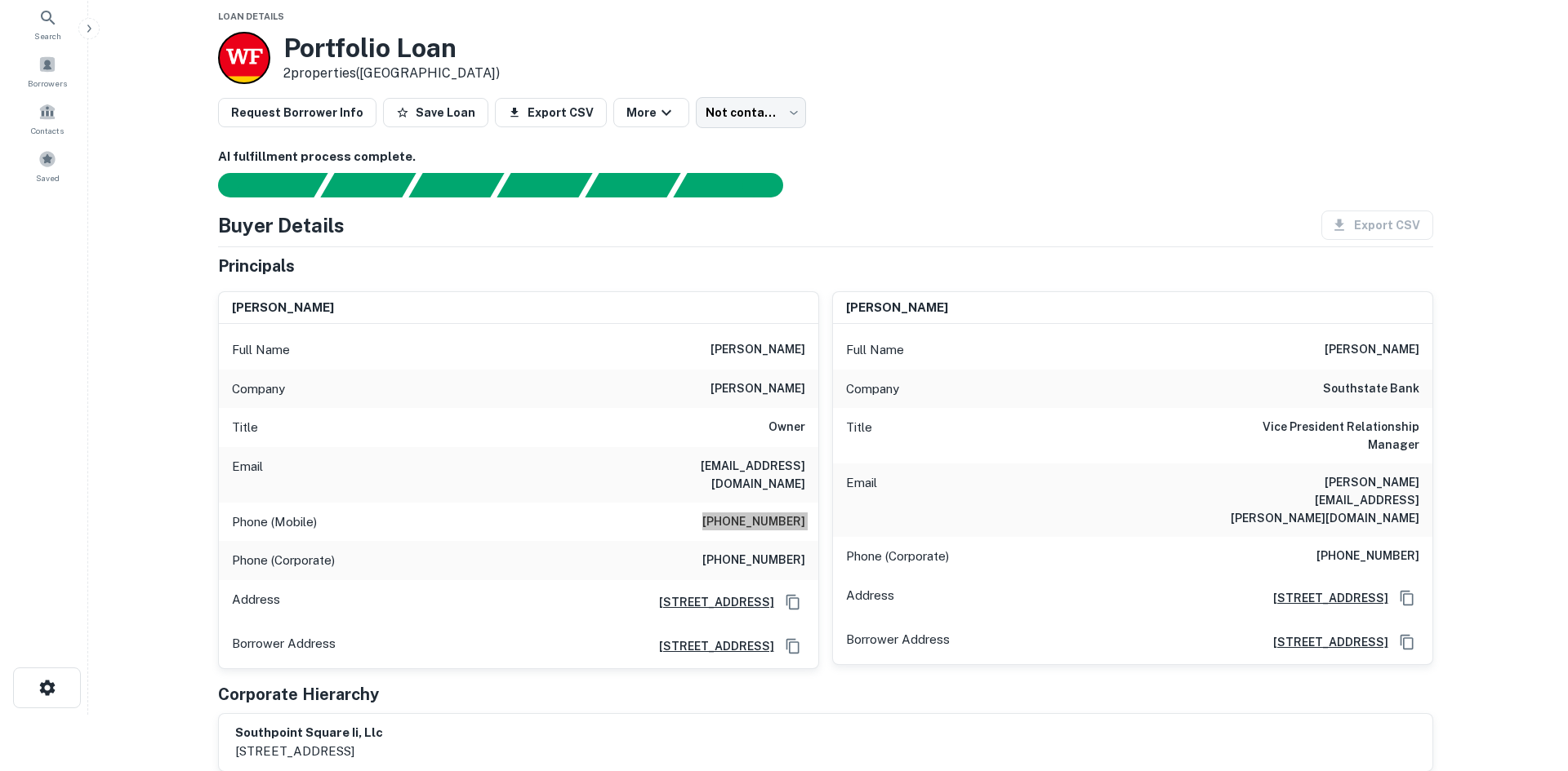
scroll to position [0, 0]
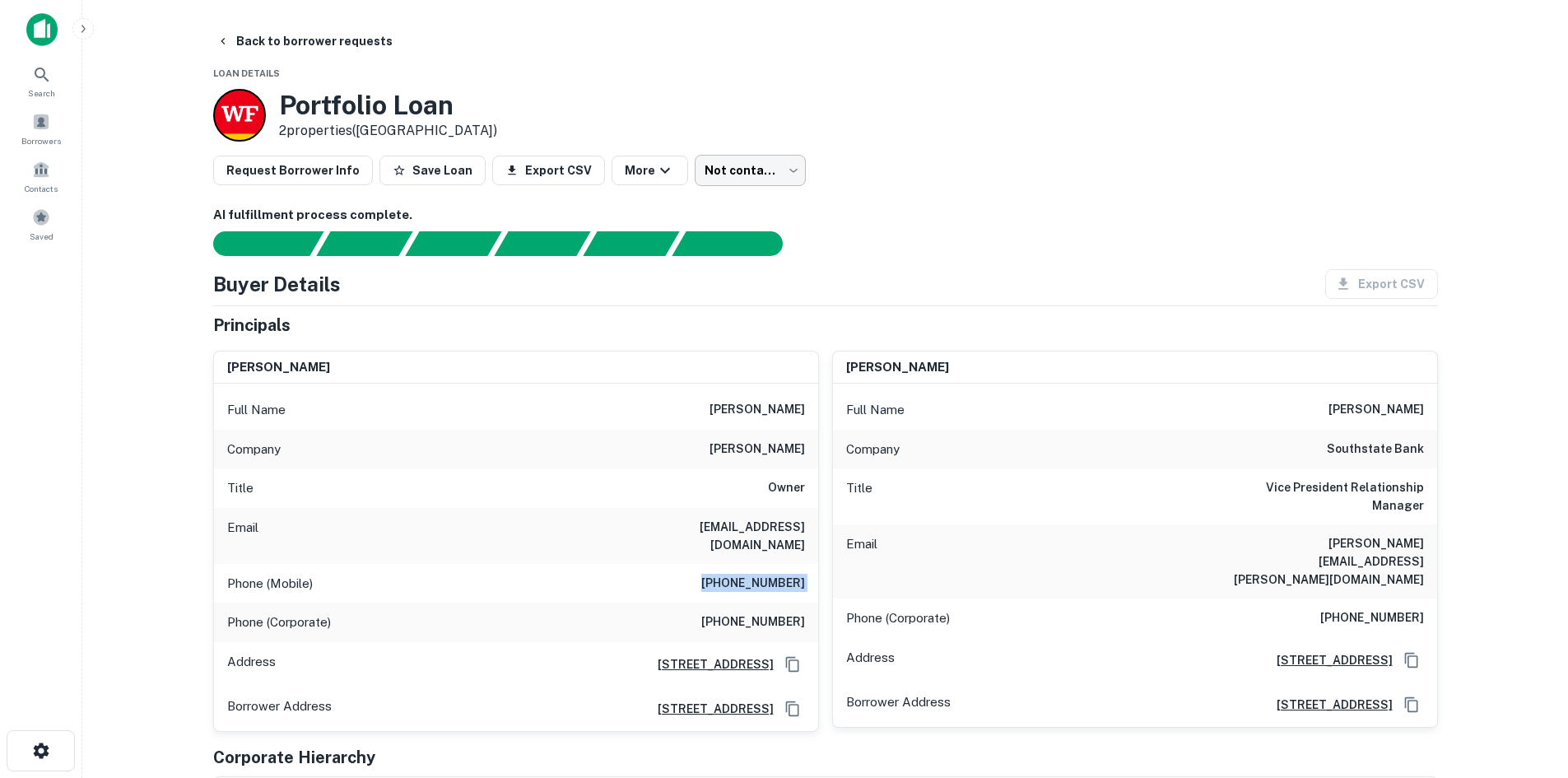
click at [710, 165] on body "Search Borrowers Contacts Saved Back to borrower requests Loan Details Portfoli…" at bounding box center [784, 389] width 1568 height 778
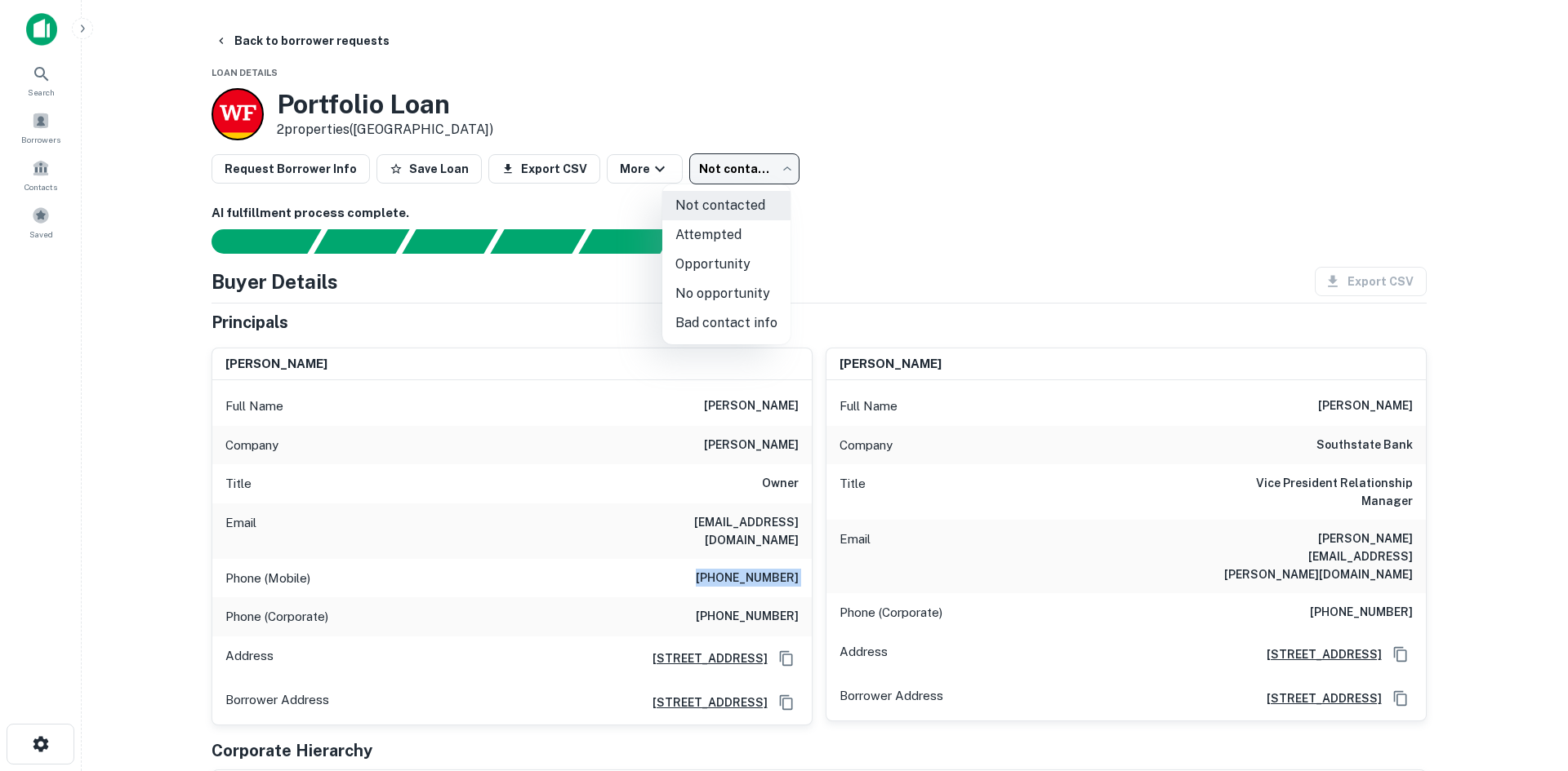
click at [677, 240] on li "Attempted" at bounding box center [727, 235] width 129 height 29
type input "*********"
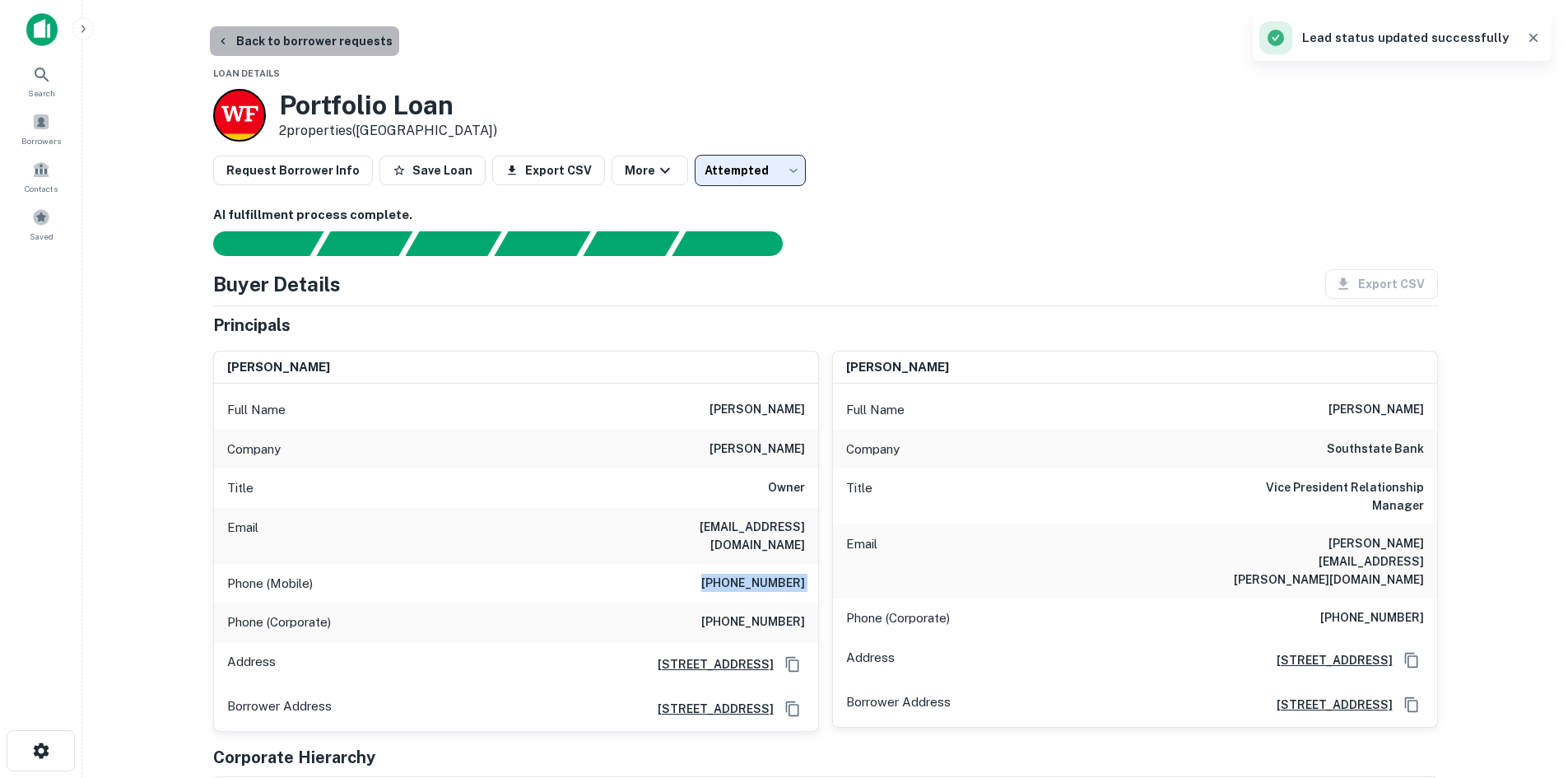
click at [313, 41] on button "Back to borrower requests" at bounding box center [304, 41] width 189 height 30
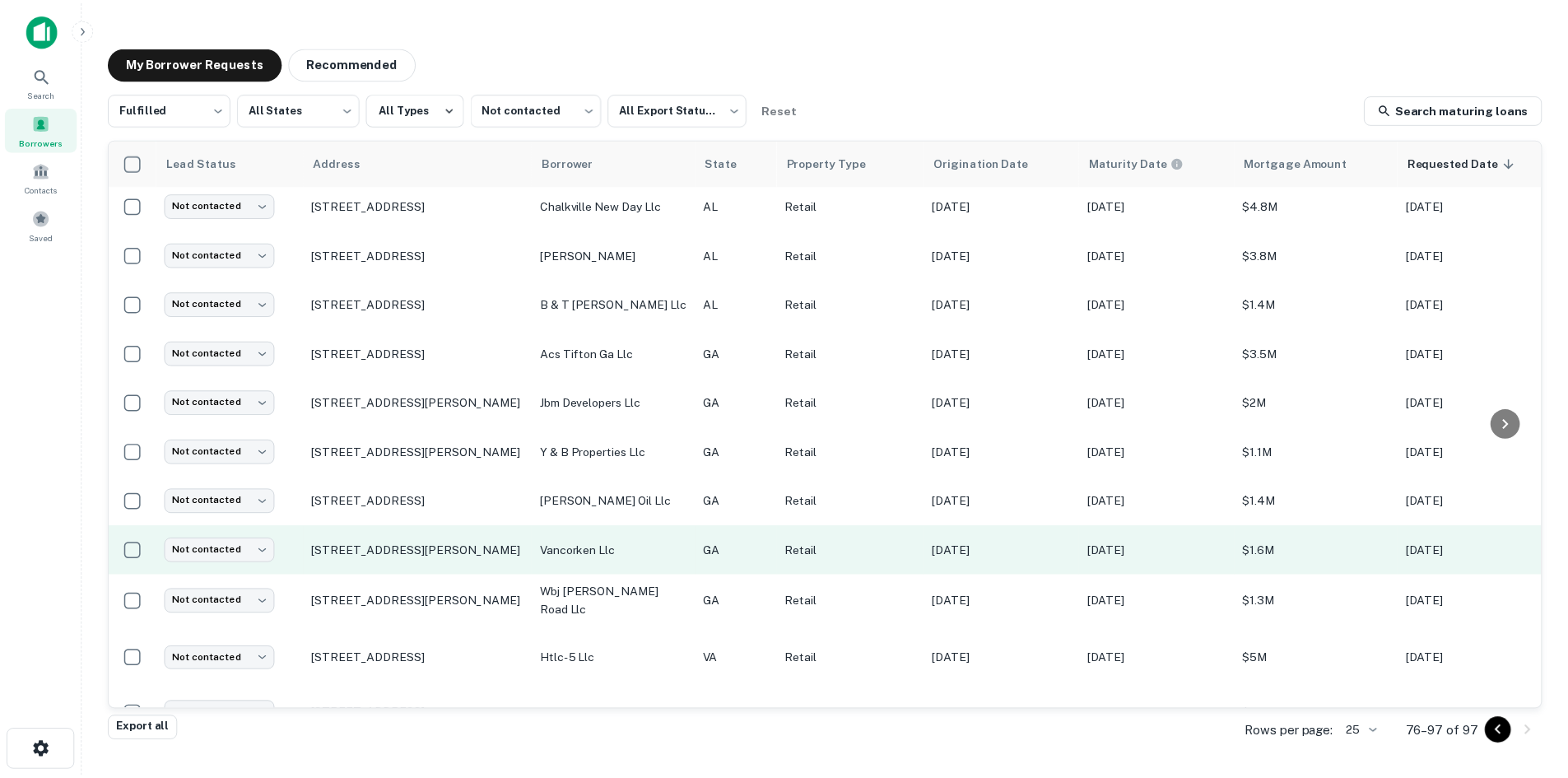
scroll to position [593, 0]
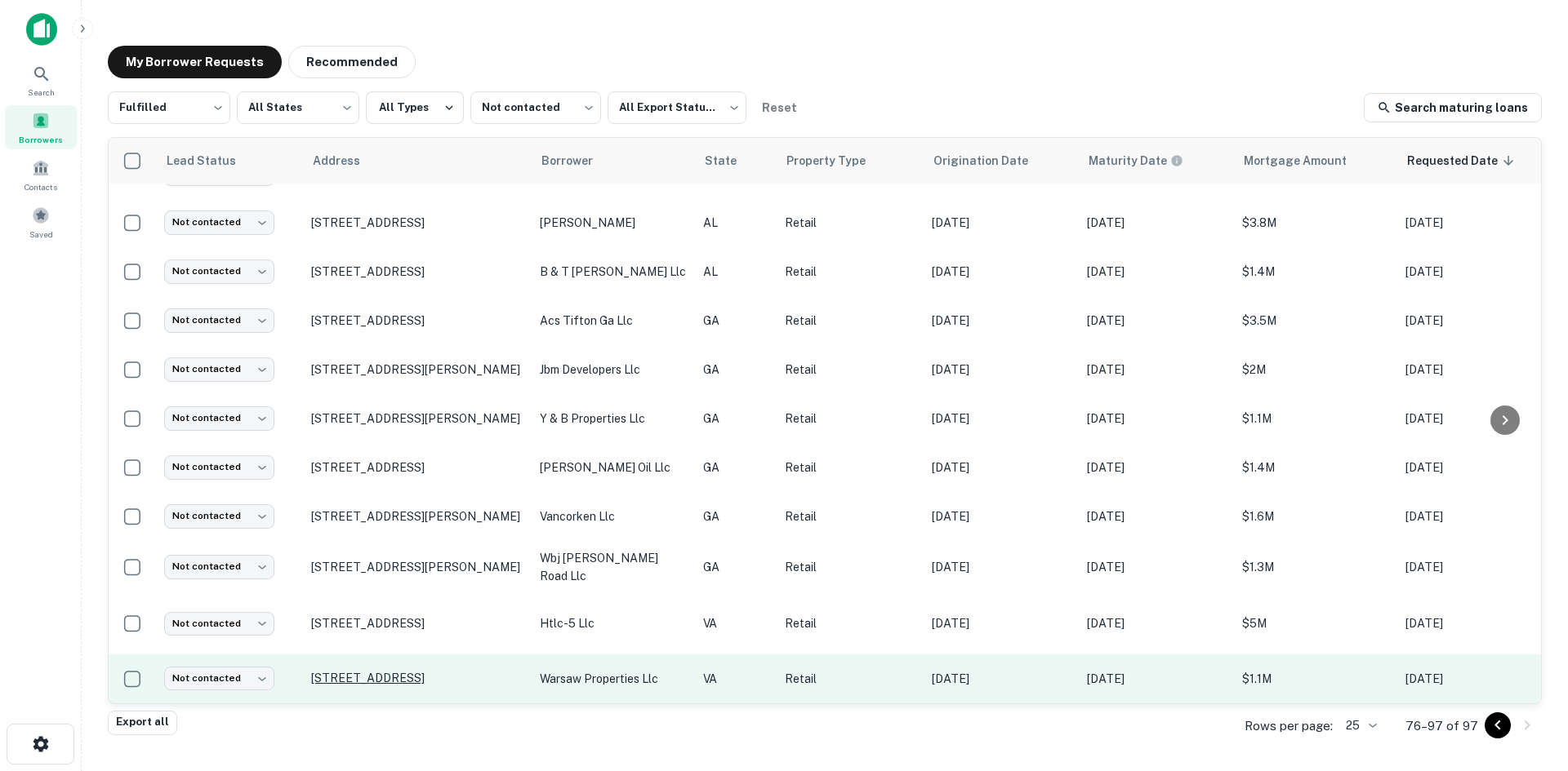
click at [483, 671] on p "5031 Richmond Rd Warsaw, VA 22572" at bounding box center [417, 678] width 213 height 14
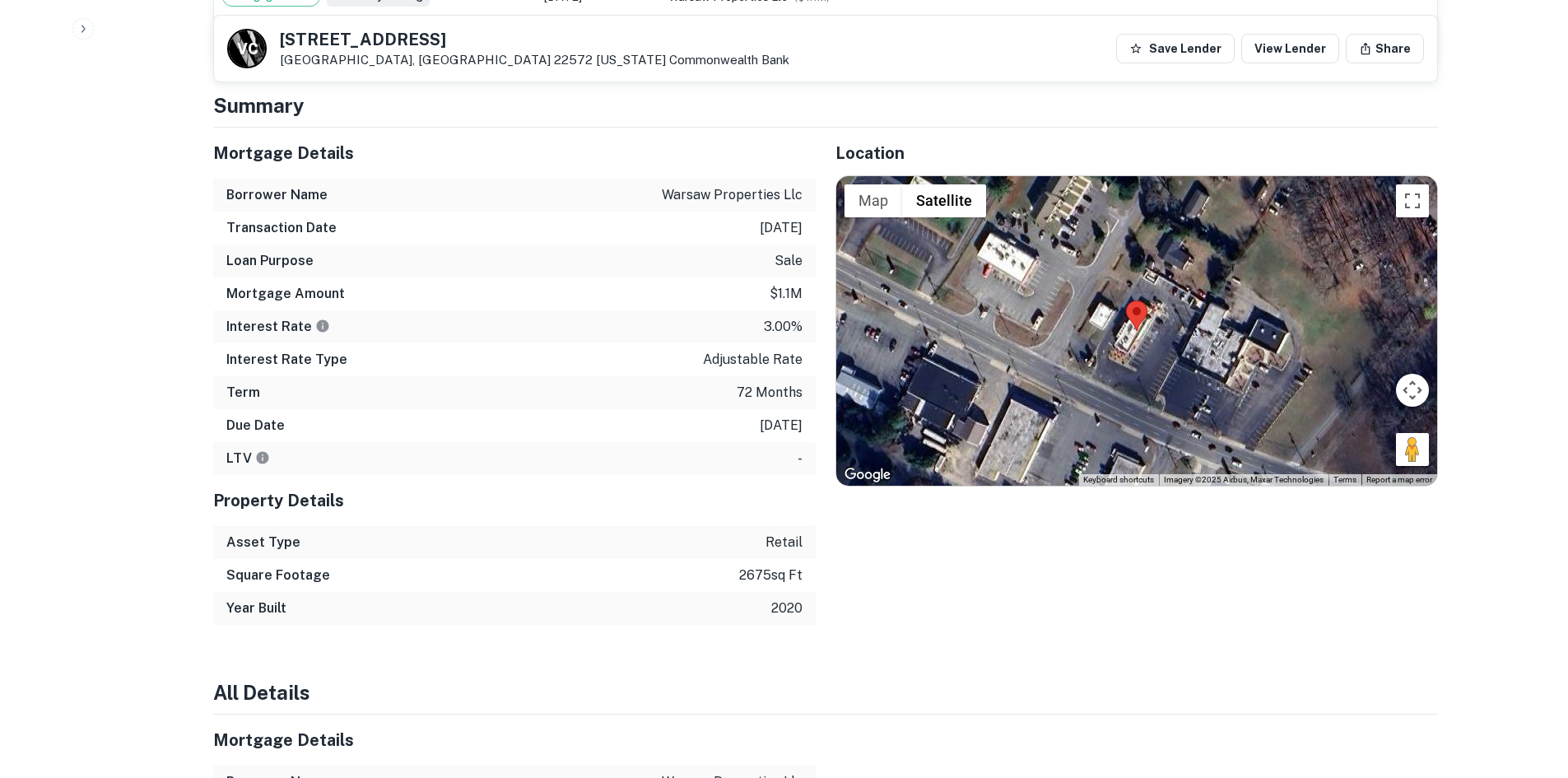
scroll to position [1153, 0]
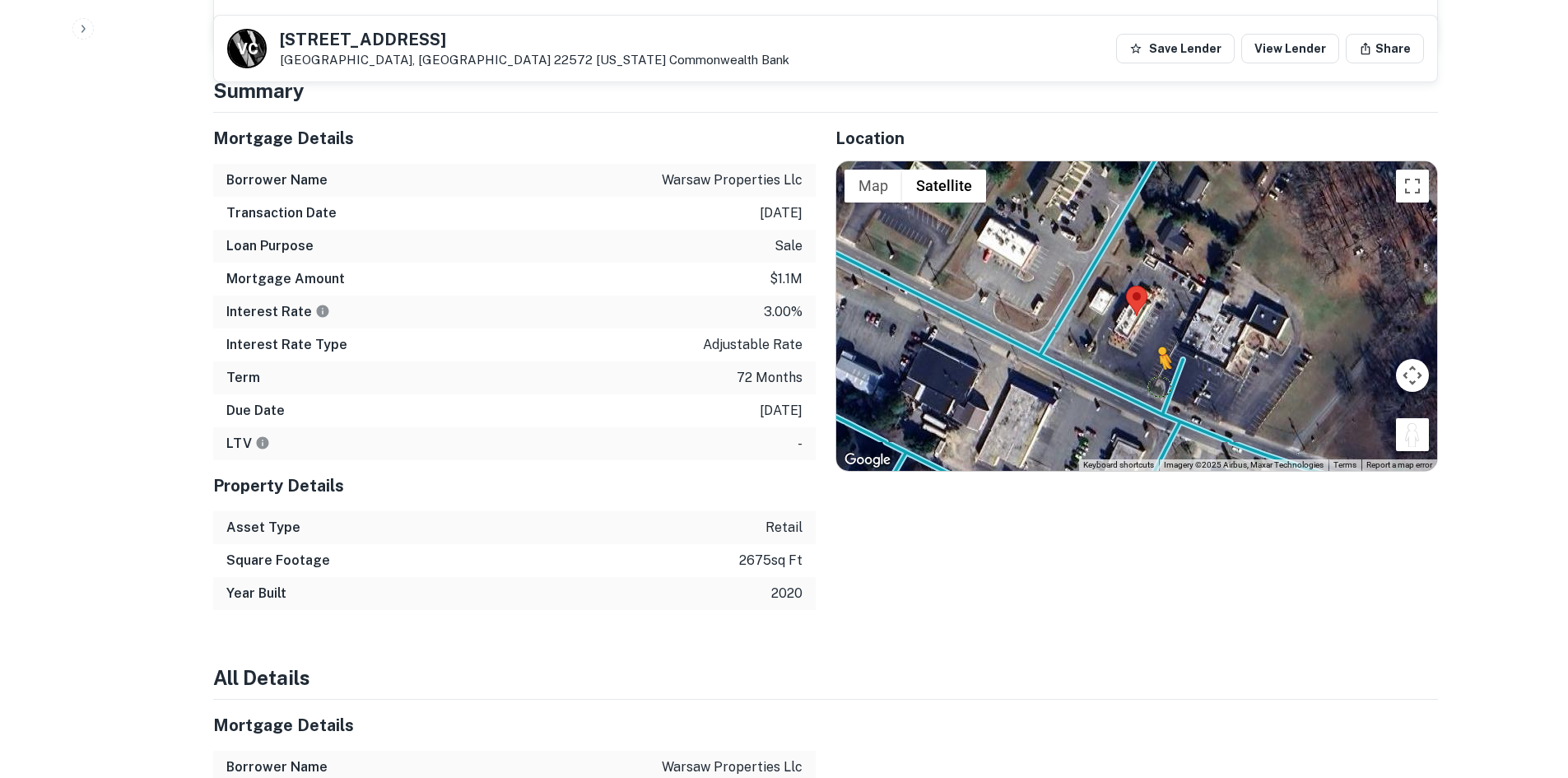
drag, startPoint x: 1410, startPoint y: 420, endPoint x: 1158, endPoint y: 369, distance: 257.1
click at [1158, 369] on div "To activate drag with keyboard, press Alt + Enter. Once in keyboard drag state,…" at bounding box center [1137, 316] width 601 height 310
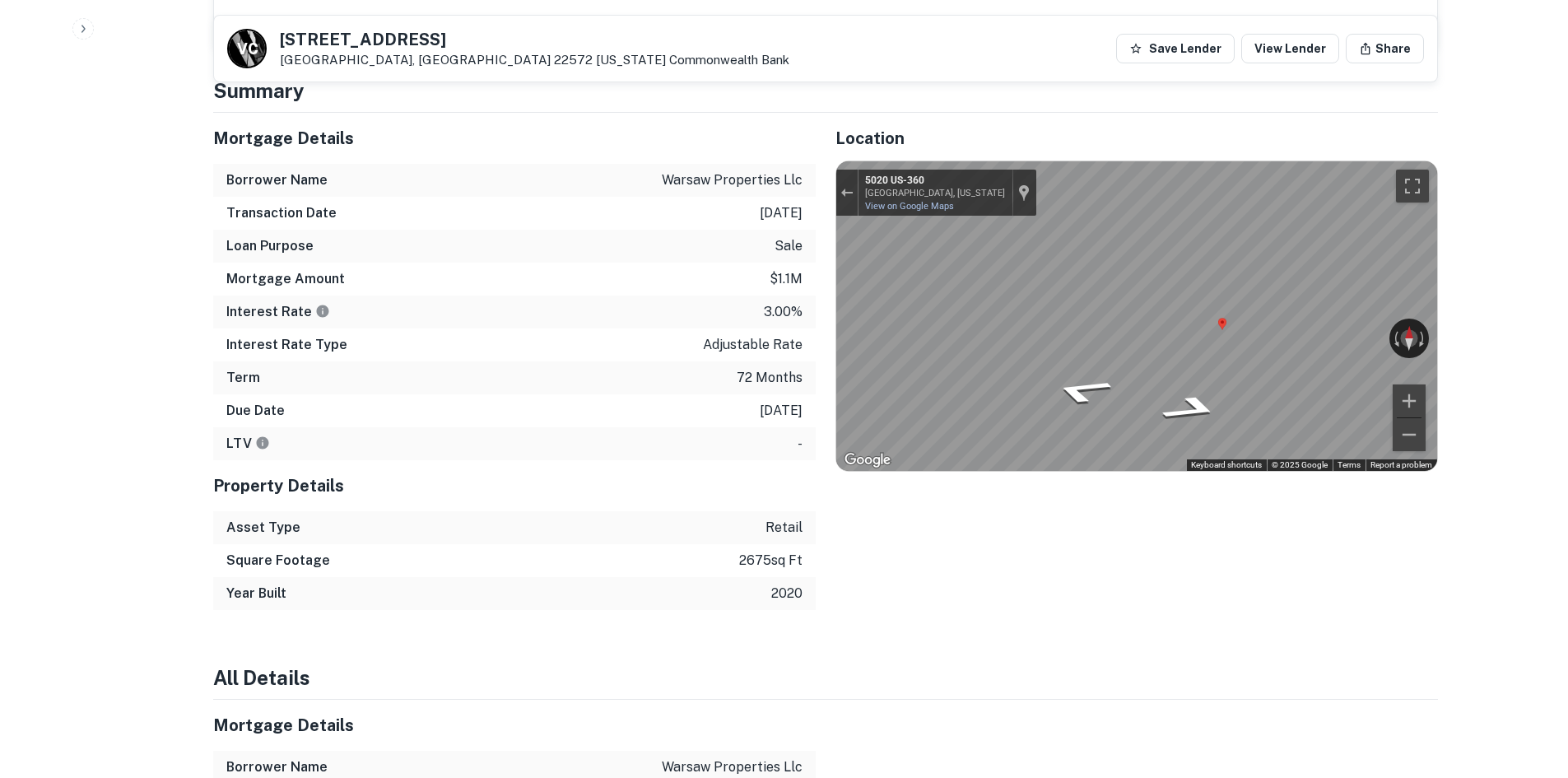
click at [769, 294] on div "Mortgage Details Borrower Name warsaw properties llc Transaction Date 8/2/2020 …" at bounding box center [816, 361] width 1245 height 497
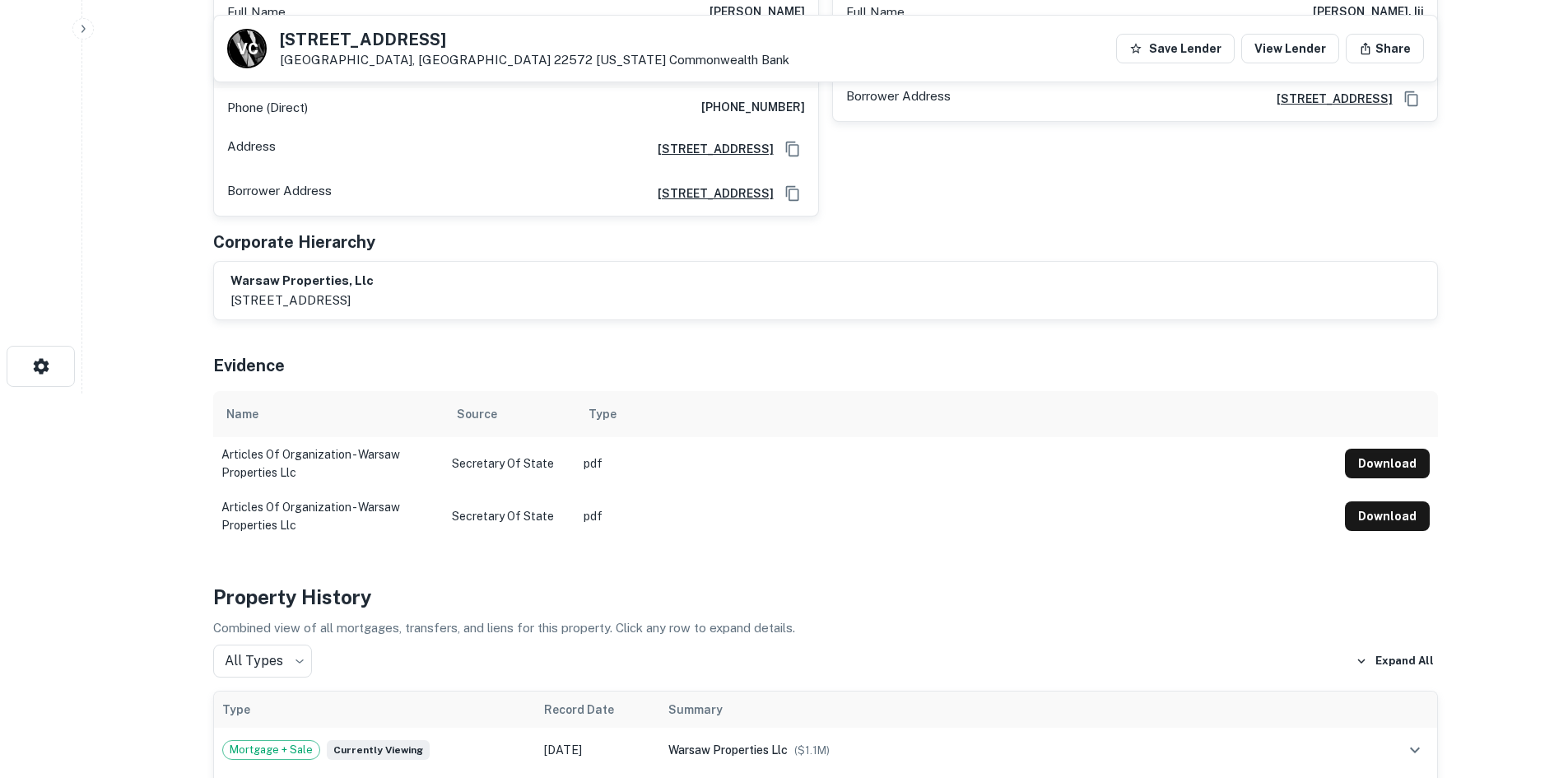
scroll to position [165, 0]
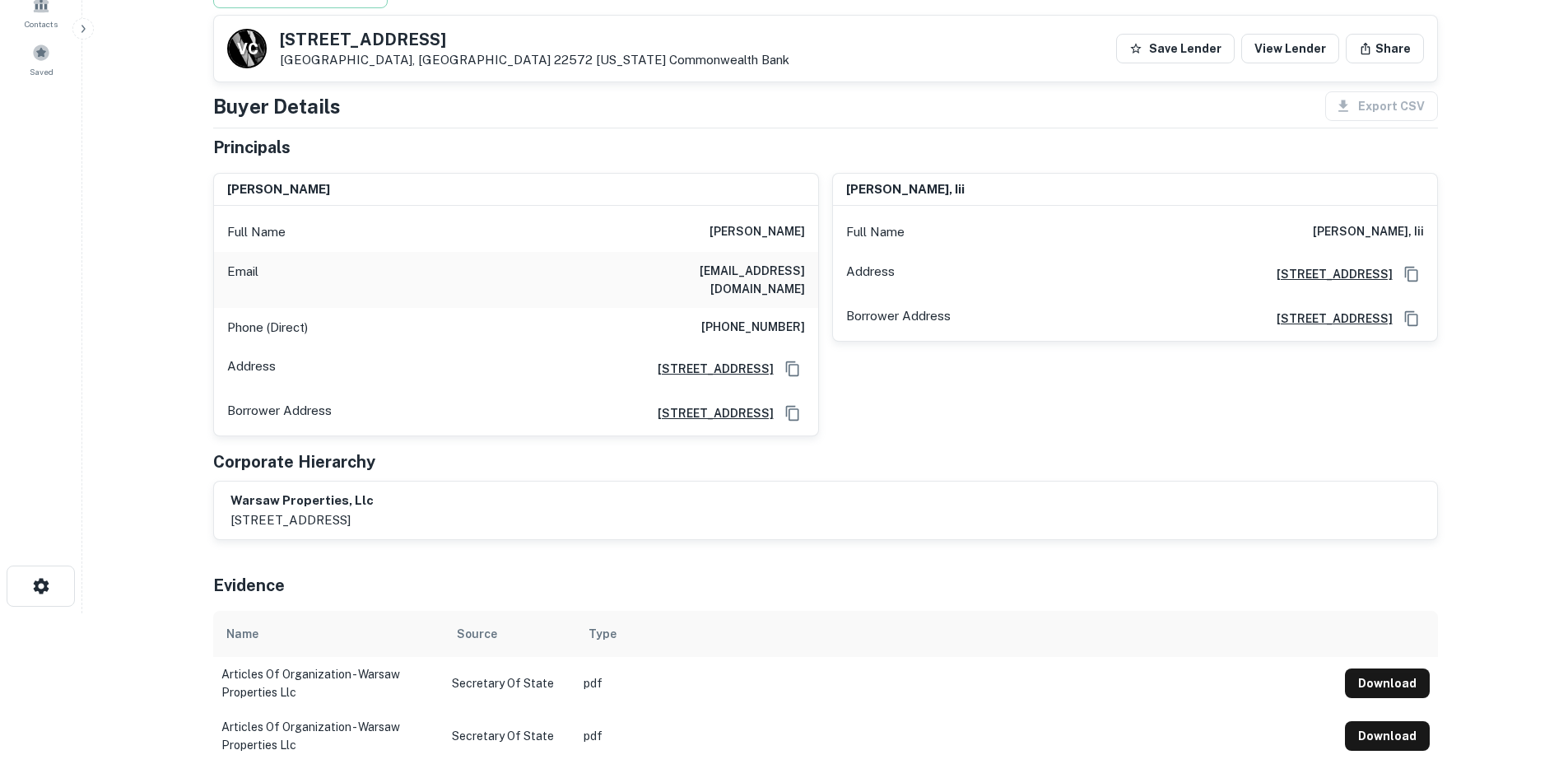
click at [774, 308] on div "Phone (Direct) (804) 822-6108" at bounding box center [516, 328] width 604 height 40
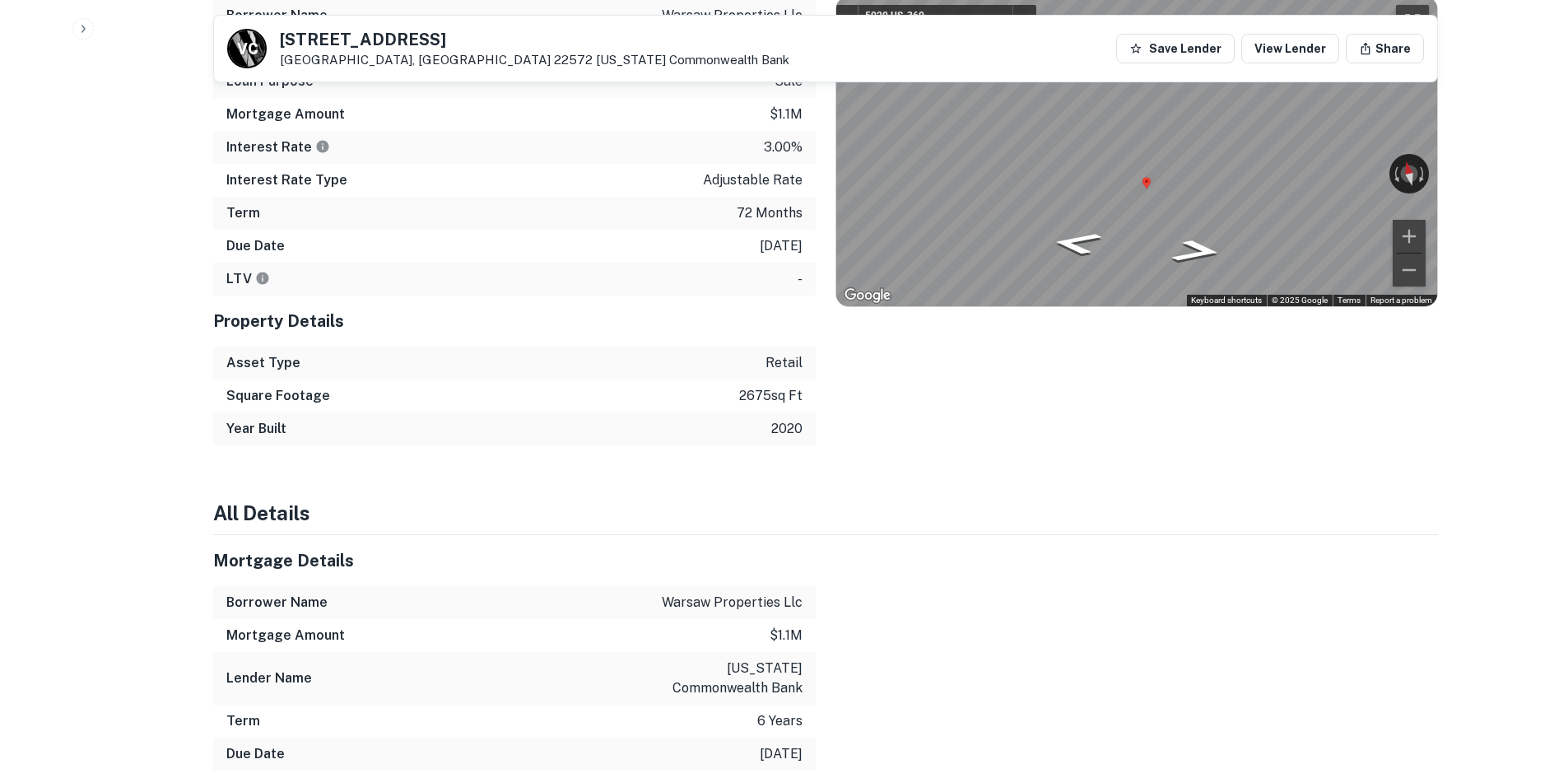
scroll to position [989, 0]
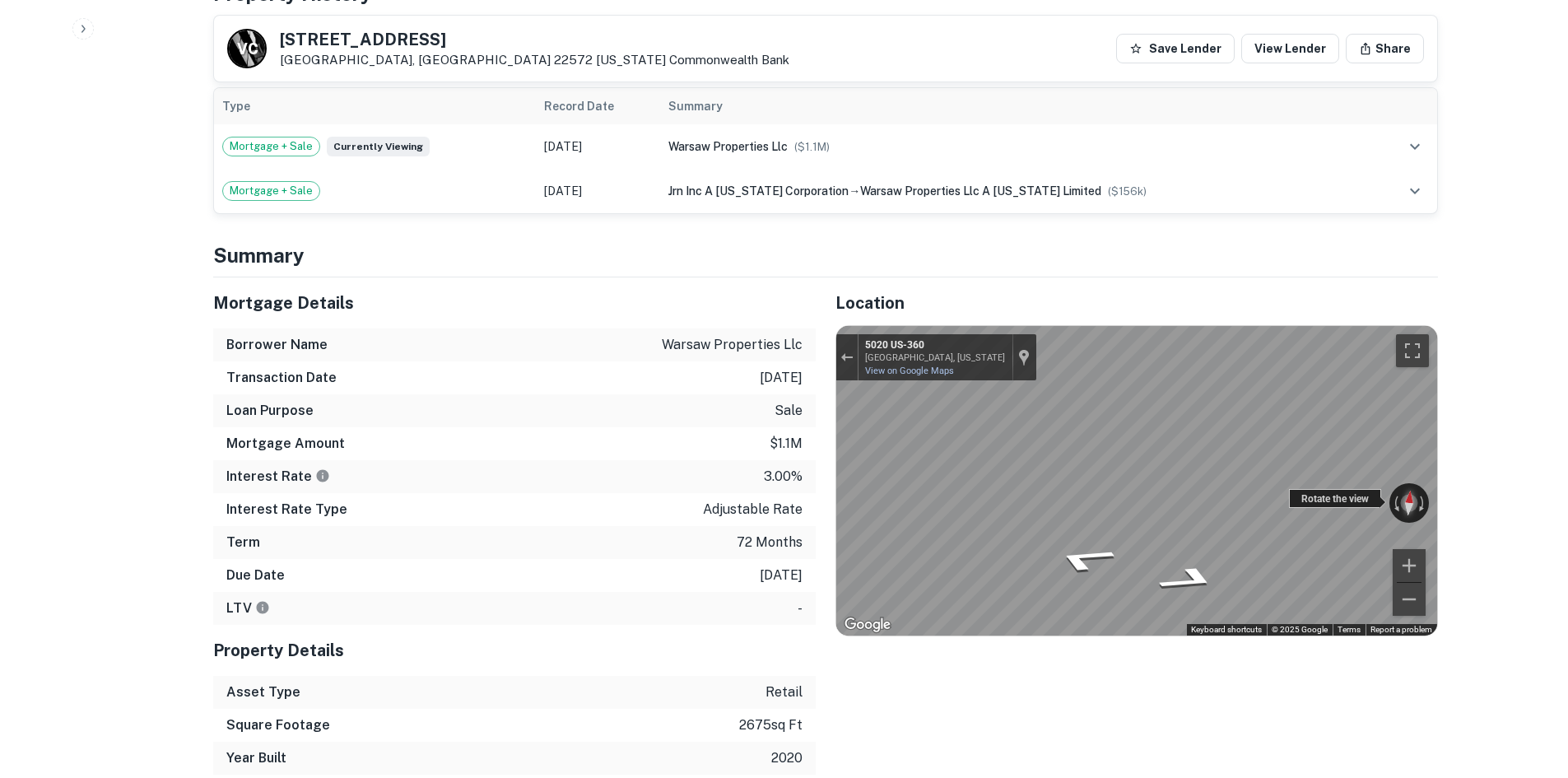
click at [1414, 486] on div "← Move left → Move right ↑ Move up ↓ Move down + Zoom in - Zoom out 5020 US-360…" at bounding box center [1137, 481] width 601 height 310
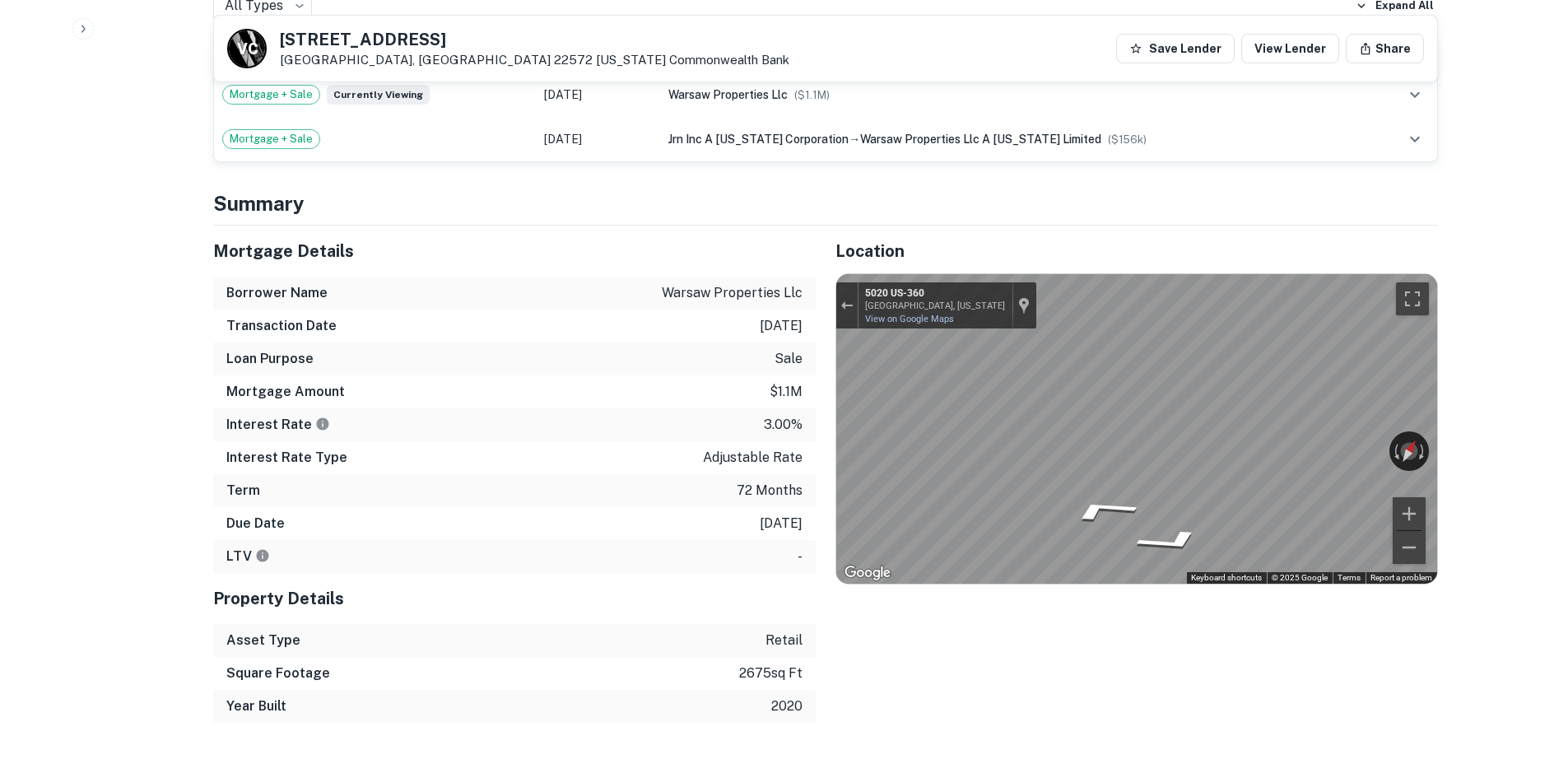
scroll to position [906, 0]
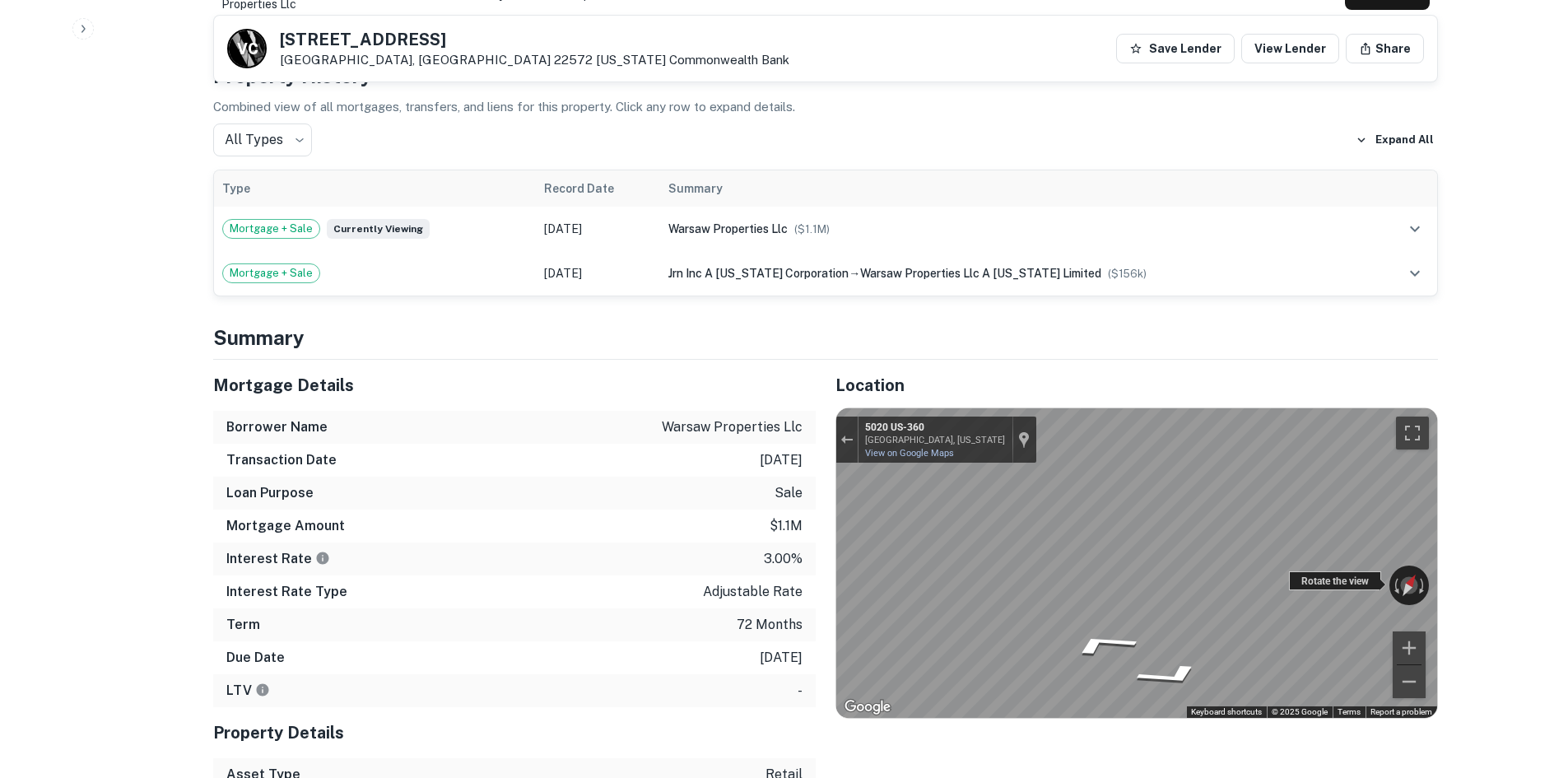
click at [1134, 562] on div "← Move left → Move right ↑ Move up ↓ Move down + Zoom in - Zoom out 5020 US-360…" at bounding box center [1137, 564] width 601 height 310
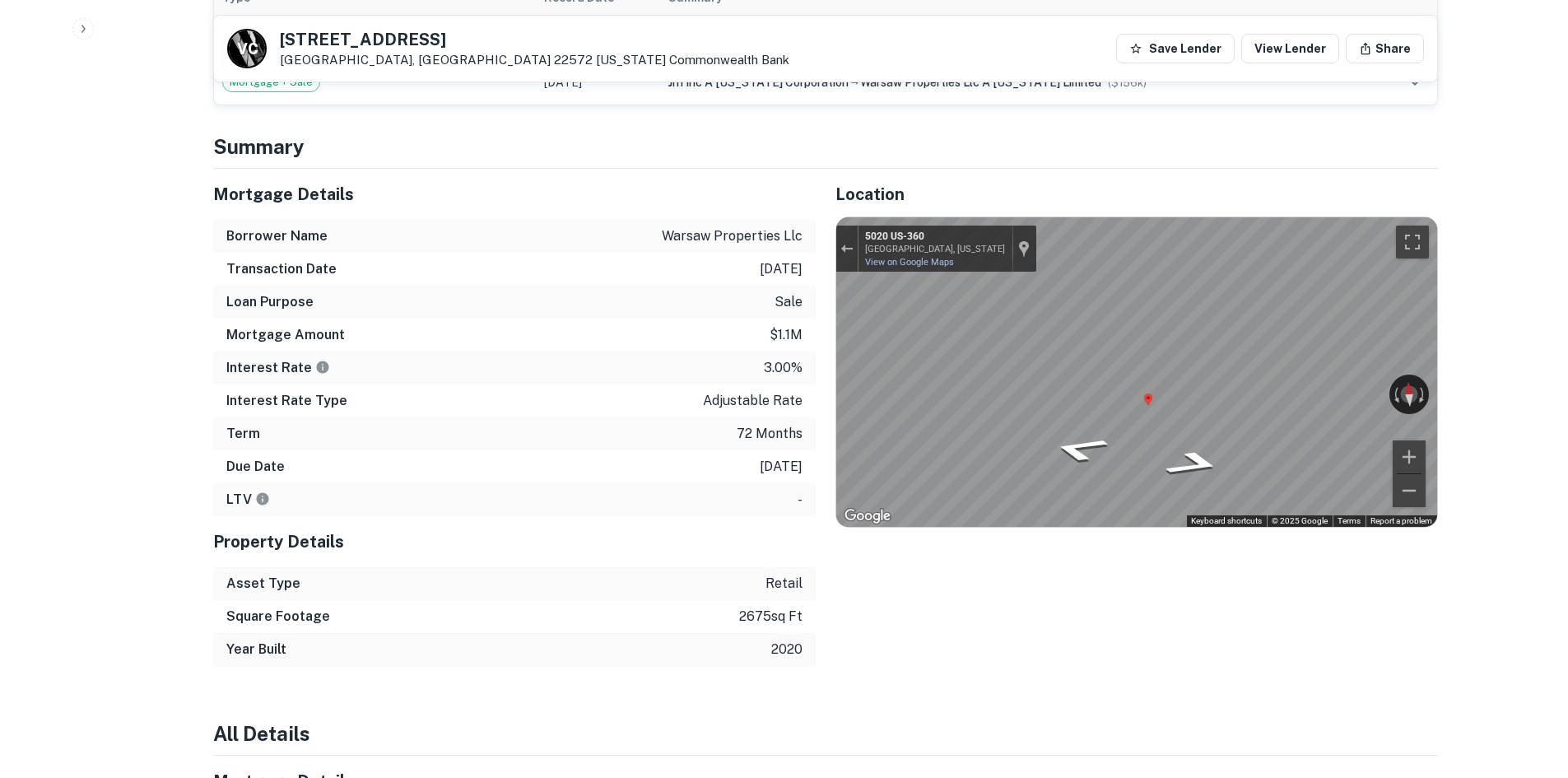
scroll to position [1071, 0]
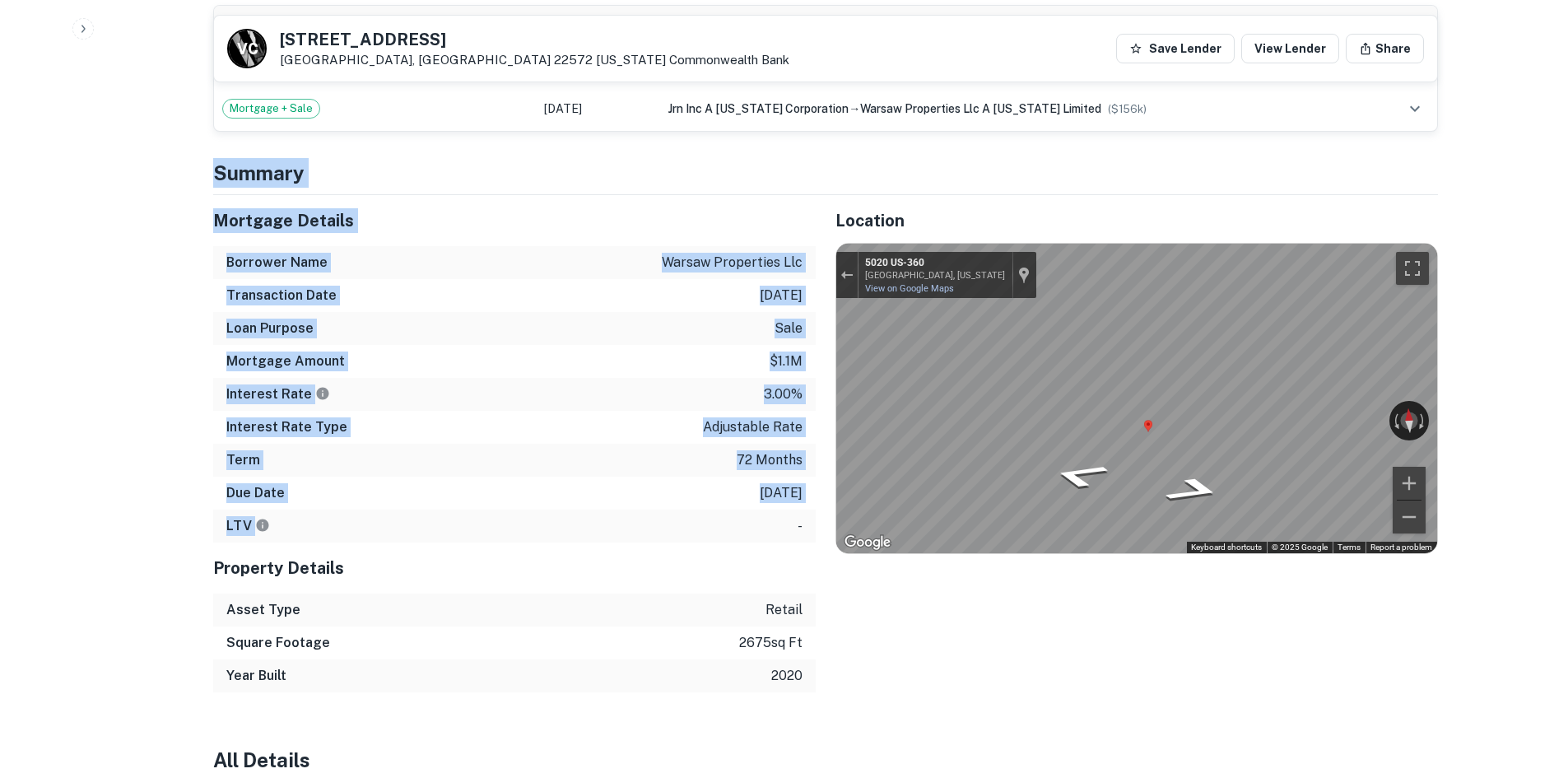
drag, startPoint x: 209, startPoint y: 153, endPoint x: 447, endPoint y: 520, distance: 437.4
click at [447, 520] on div "Back to borrower requests V C 5031 Richmond Rd Warsaw, VA 22572 Virginia Common…" at bounding box center [825, 791] width 1265 height 3671
click at [225, 158] on h4 "Summary" at bounding box center [825, 173] width 1225 height 30
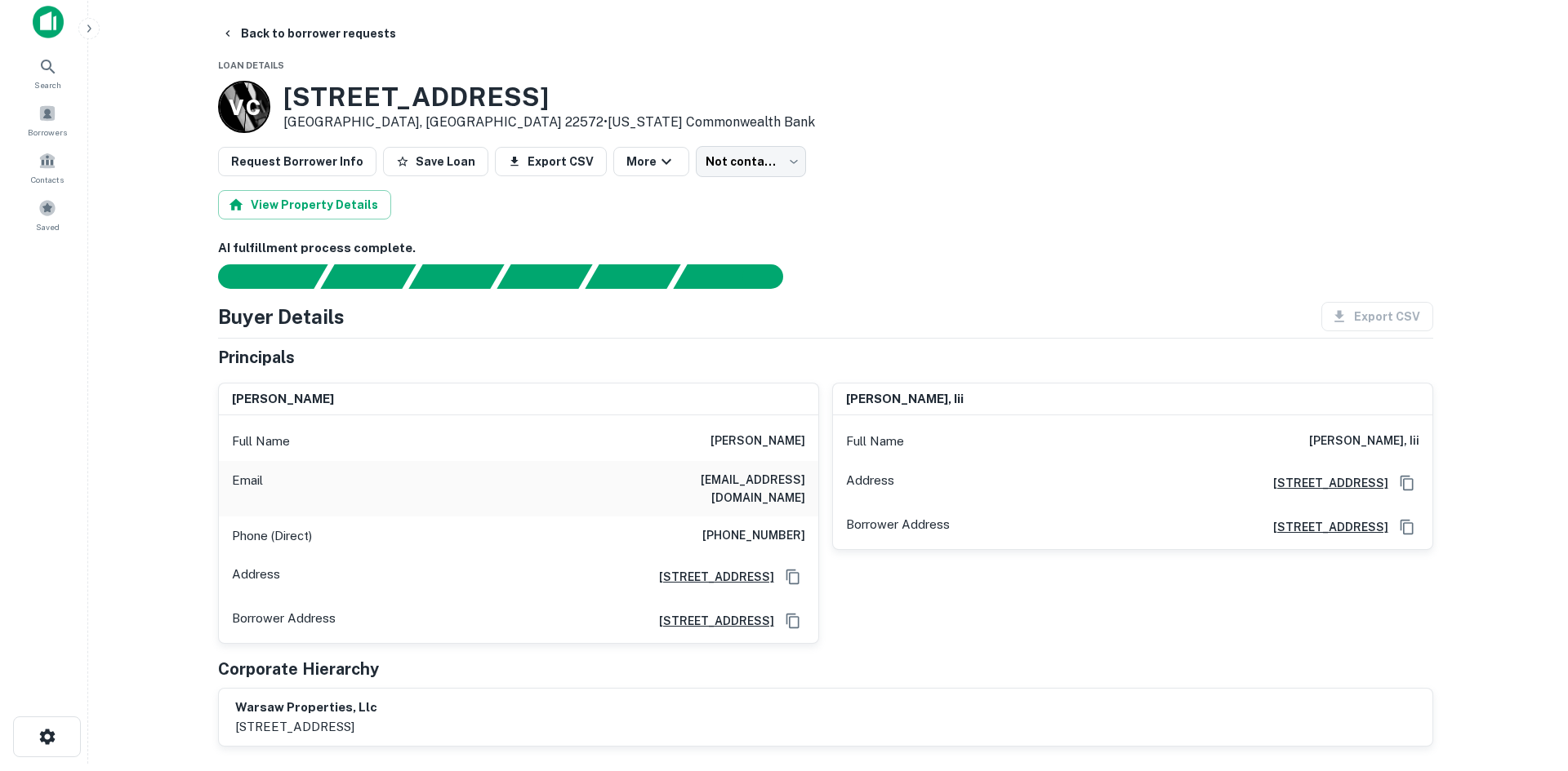
scroll to position [0, 0]
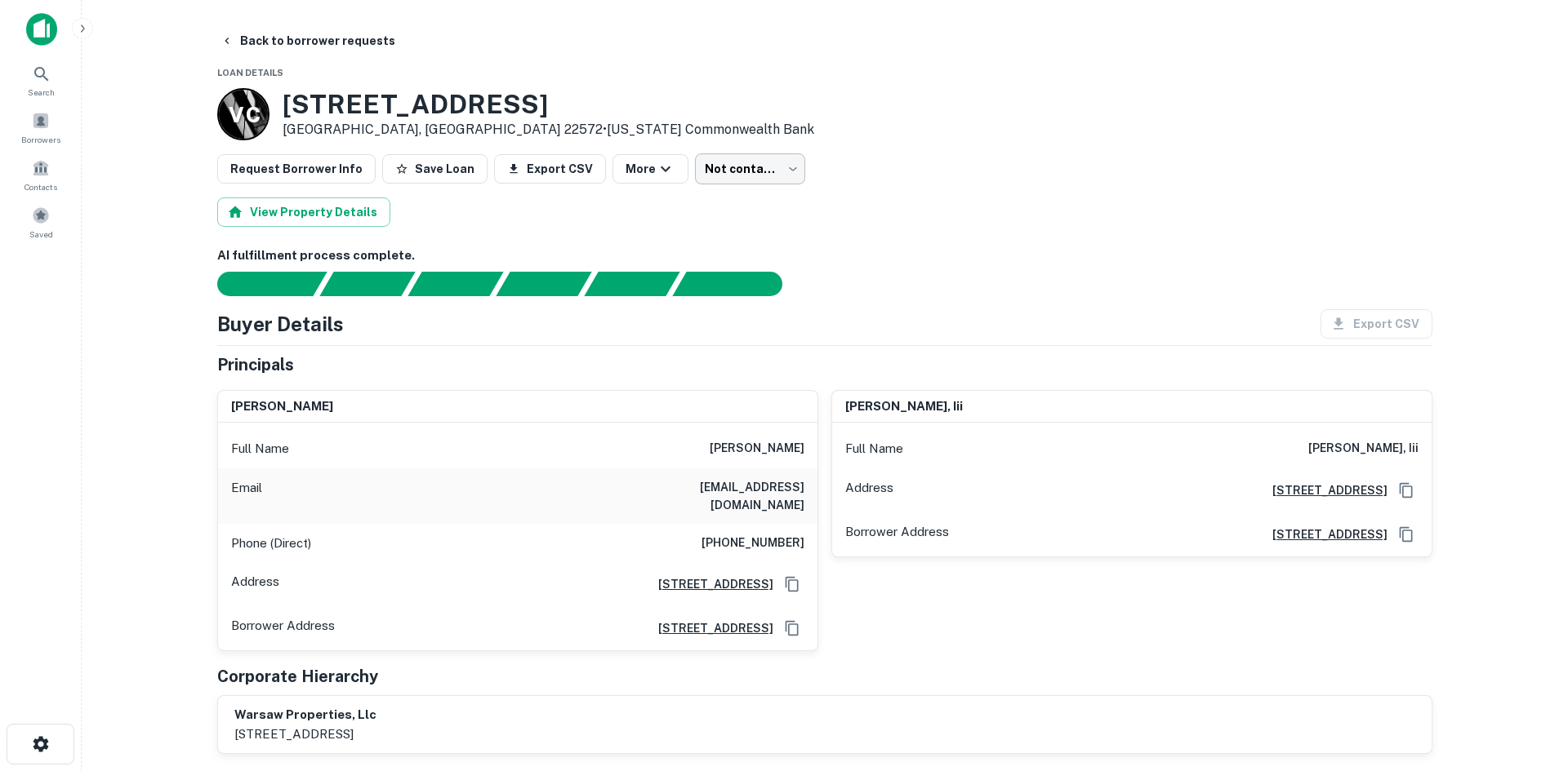
click at [702, 167] on body "Search Borrowers Contacts Saved Back to borrower requests Loan Details V C 5031…" at bounding box center [784, 386] width 1568 height 771
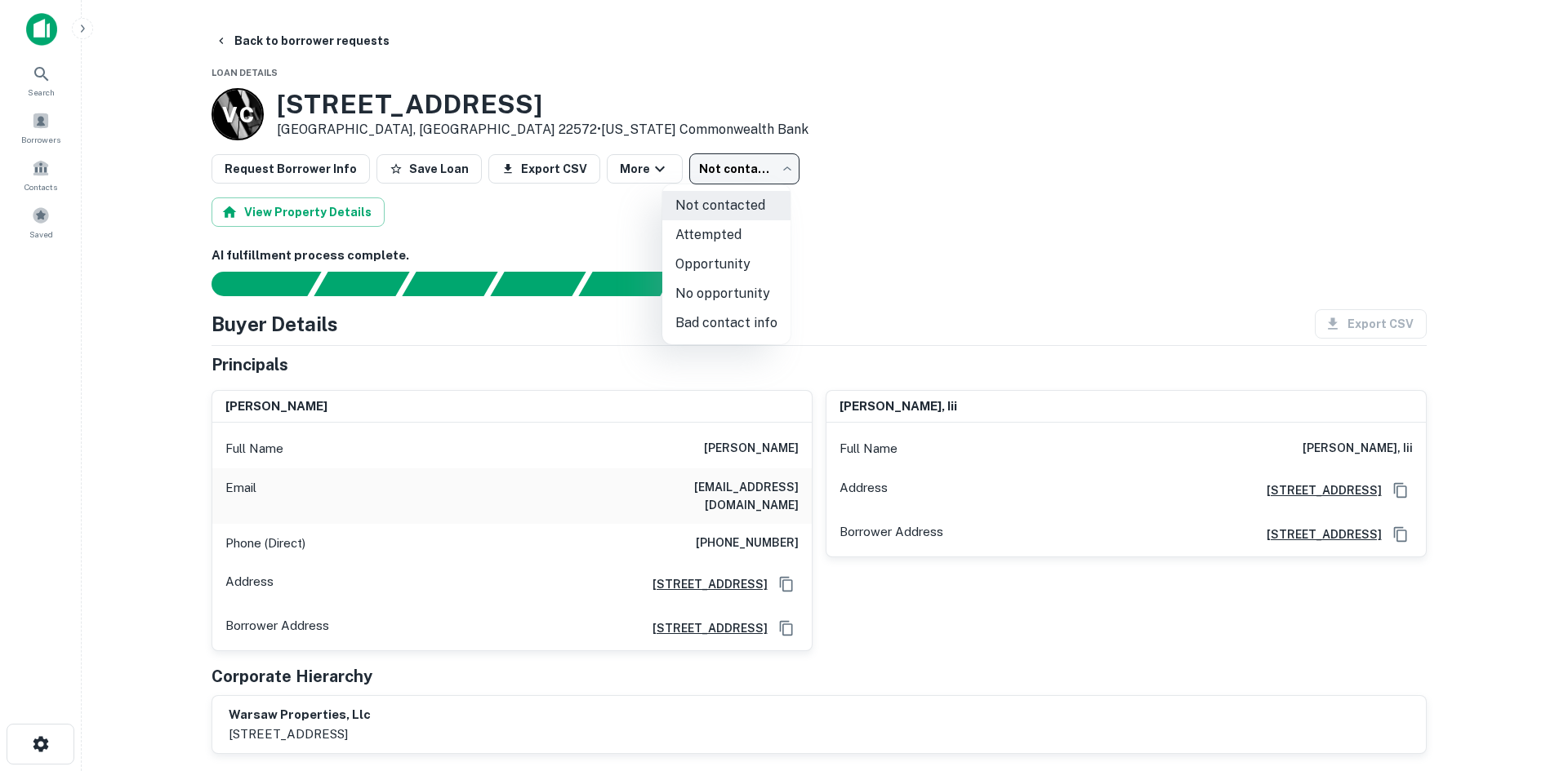
click at [692, 244] on li "Attempted" at bounding box center [727, 235] width 129 height 29
type input "*********"
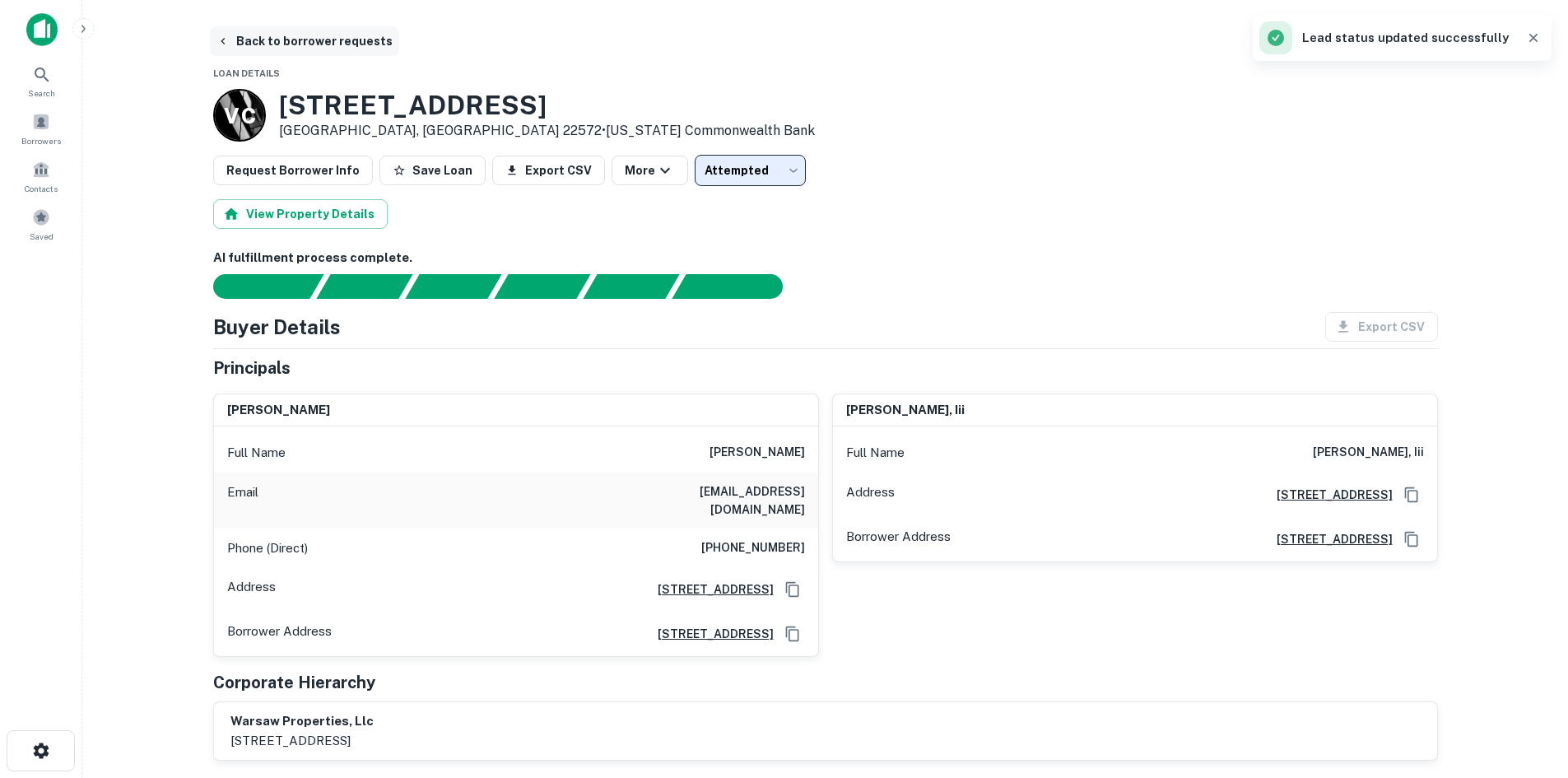
click at [314, 45] on button "Back to borrower requests" at bounding box center [304, 41] width 189 height 30
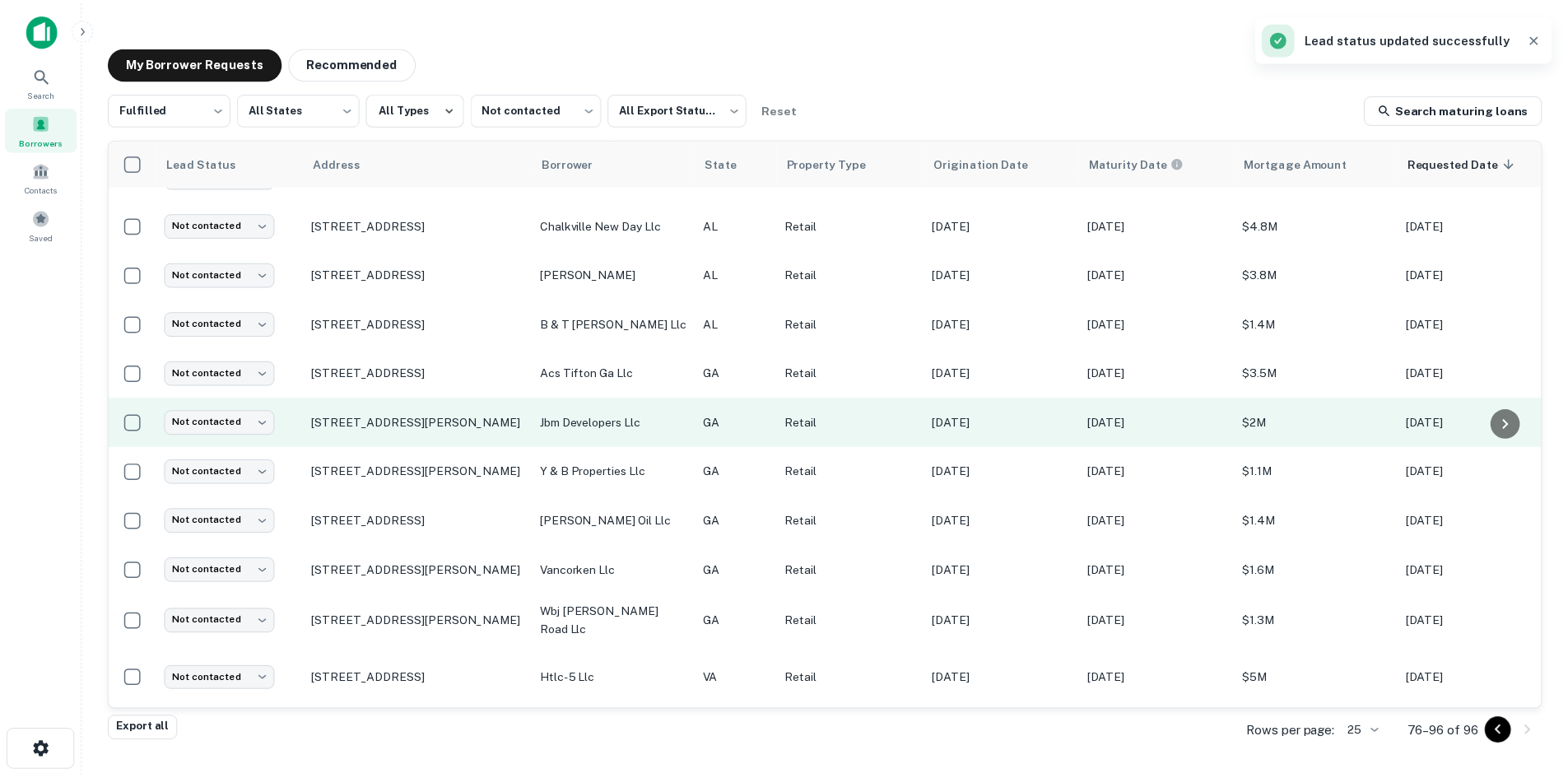
scroll to position [532, 0]
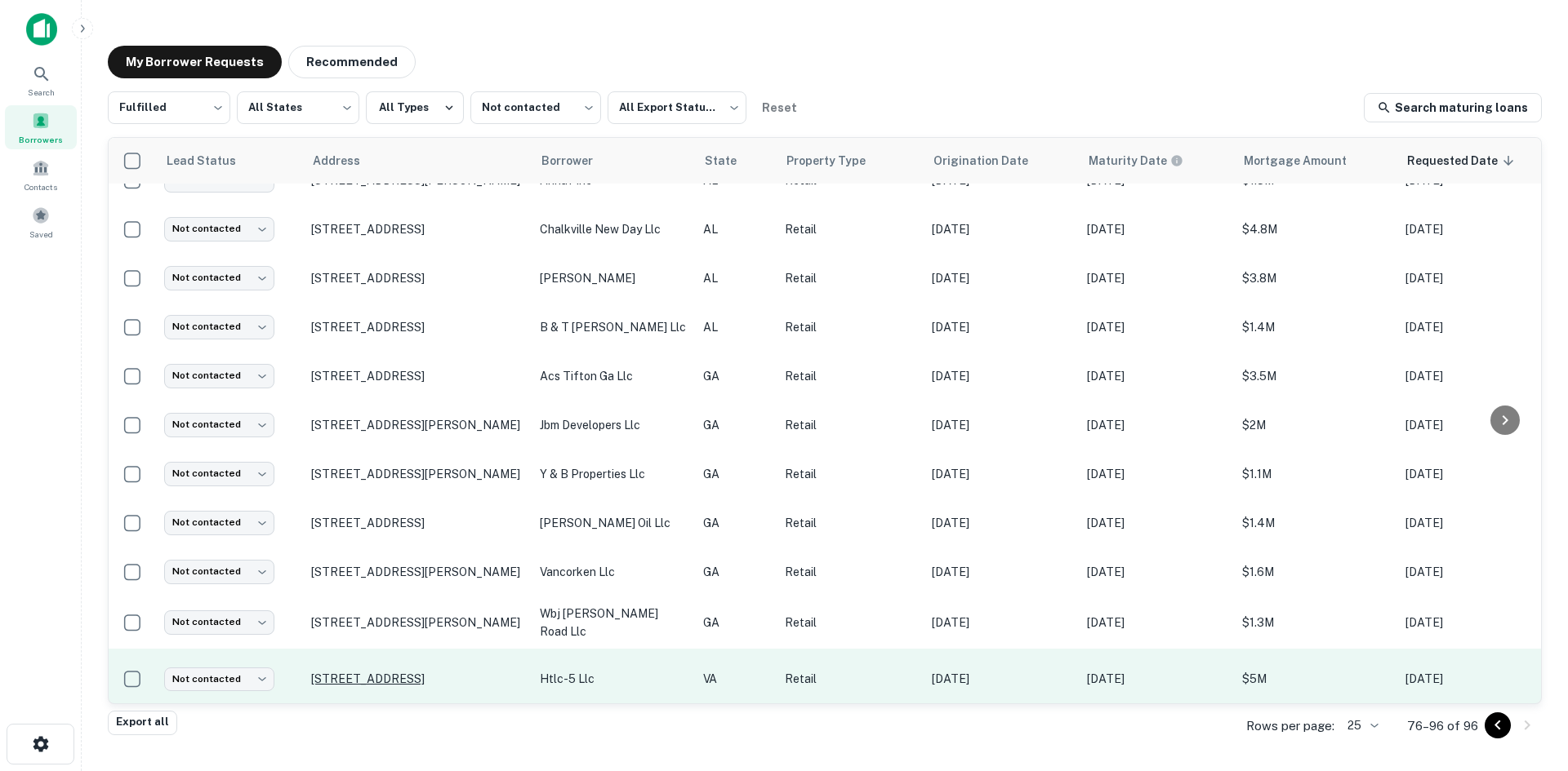
click at [480, 672] on p "1303 N Royal Ave Front Royal, VA 22630" at bounding box center [417, 679] width 213 height 14
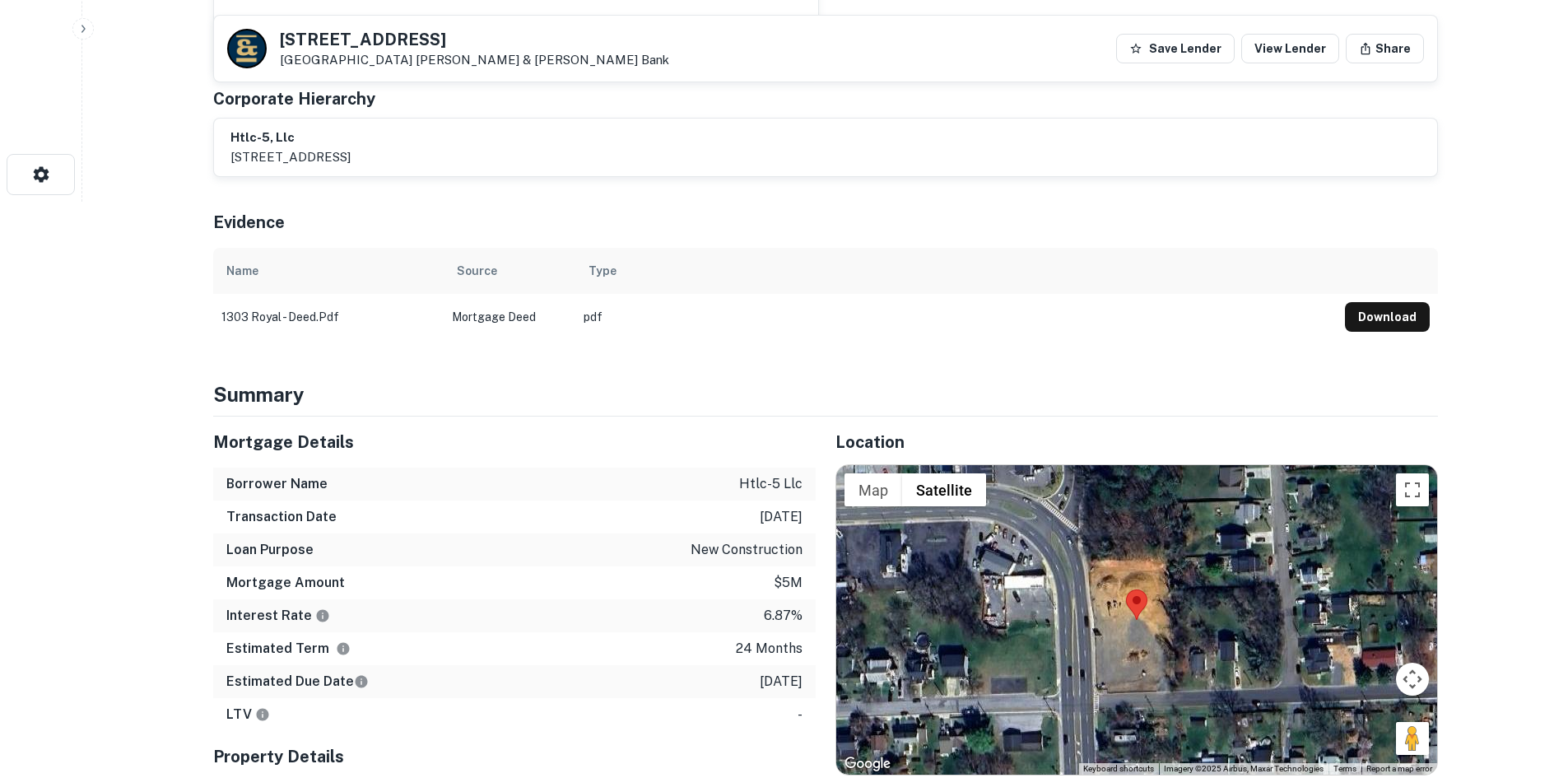
scroll to position [741, 0]
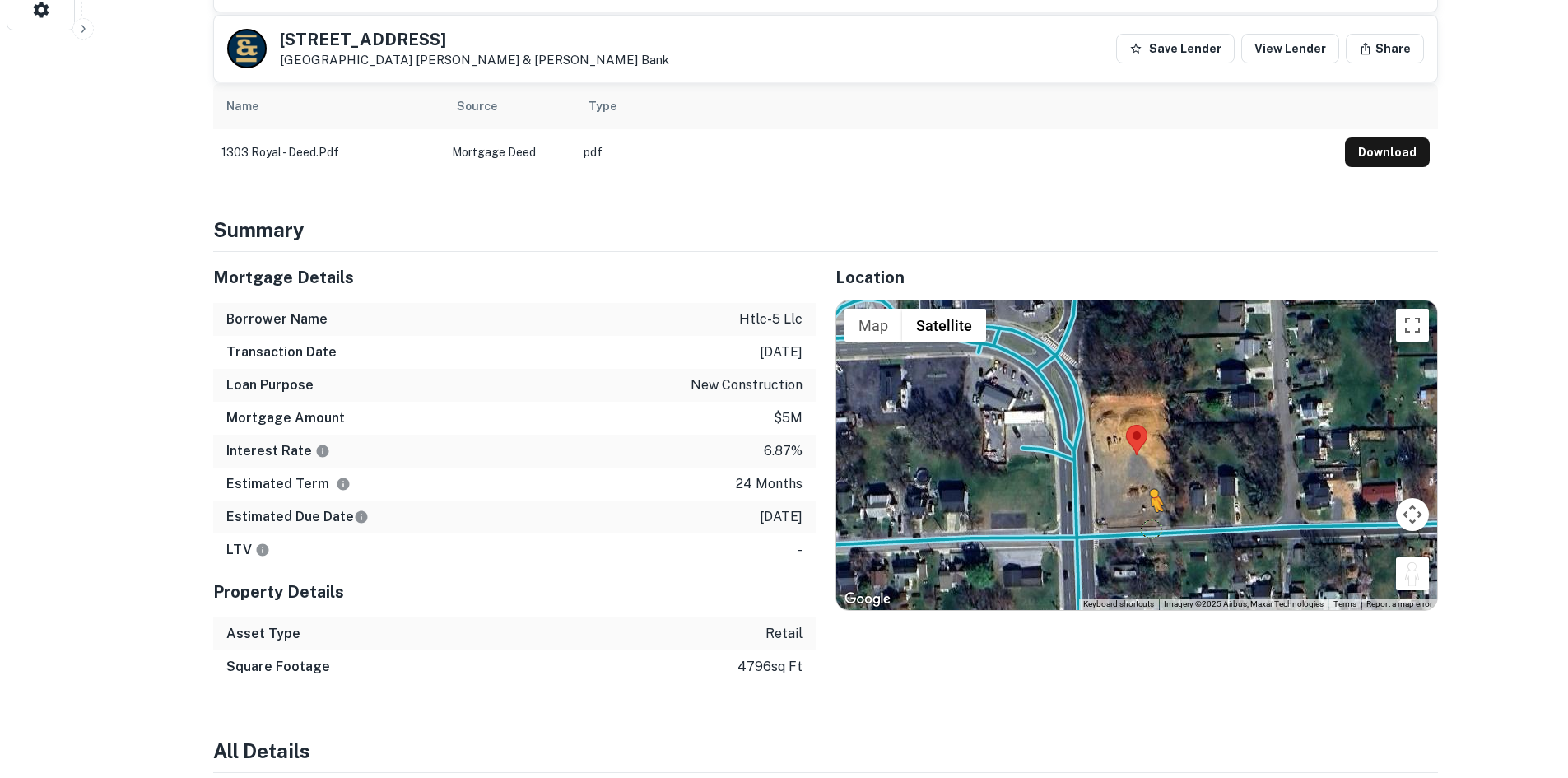
drag, startPoint x: 1410, startPoint y: 579, endPoint x: 1071, endPoint y: 519, distance: 344.3
click at [1071, 519] on div "To activate drag with keyboard, press Alt + Enter. Once in keyboard drag state,…" at bounding box center [1137, 456] width 601 height 310
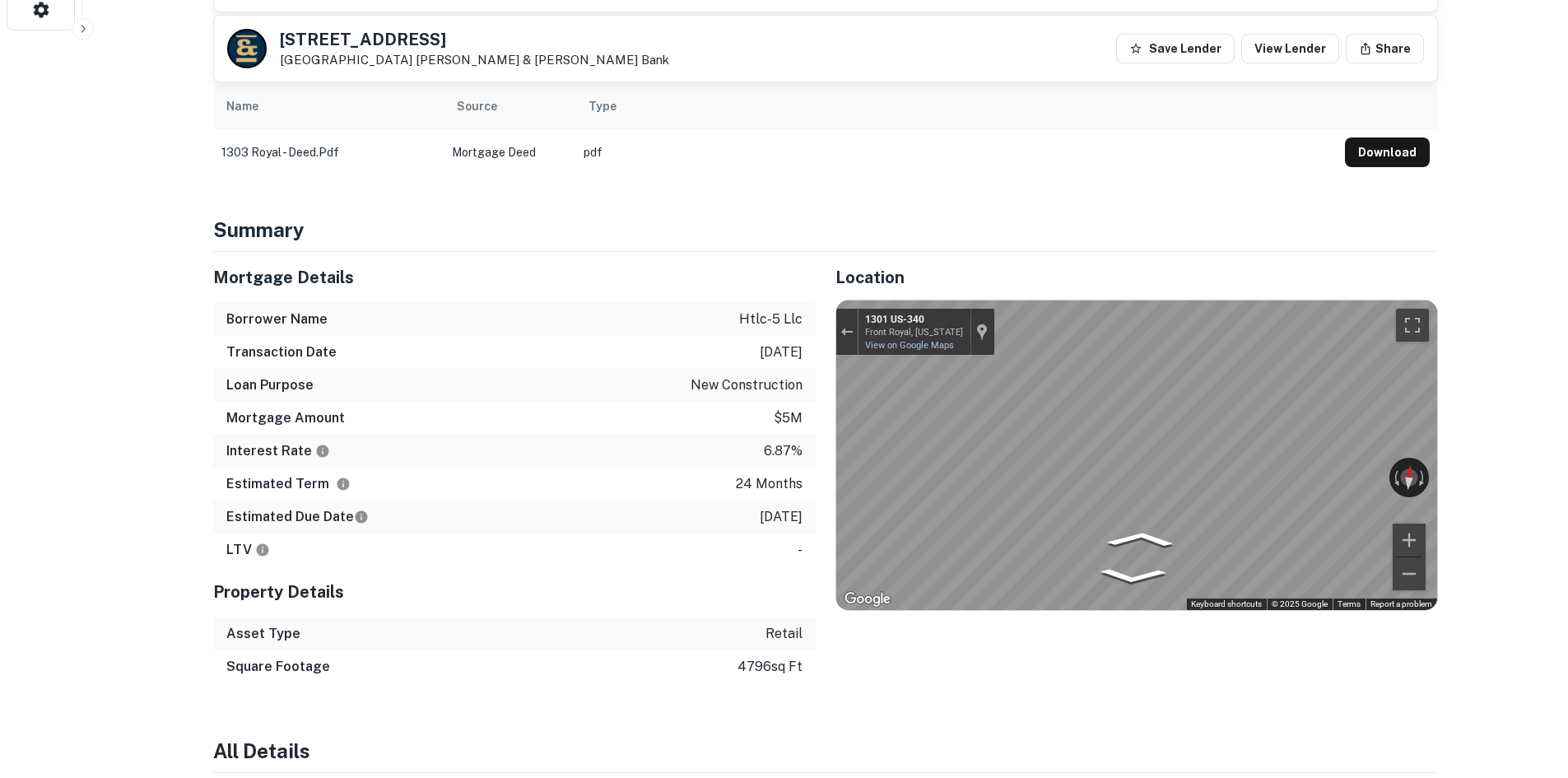
click at [1281, 474] on div "← Move left → Move right ↑ Move up ↓ Move down + Zoom in - Zoom out 1301 US-340…" at bounding box center [1137, 456] width 601 height 310
drag, startPoint x: 1326, startPoint y: 472, endPoint x: 788, endPoint y: 477, distance: 538.0
click at [788, 477] on div "Mortgage Details Borrower Name htlc-5 llc Transaction Date 8/5/2024 Loan Purpos…" at bounding box center [816, 467] width 1245 height 431
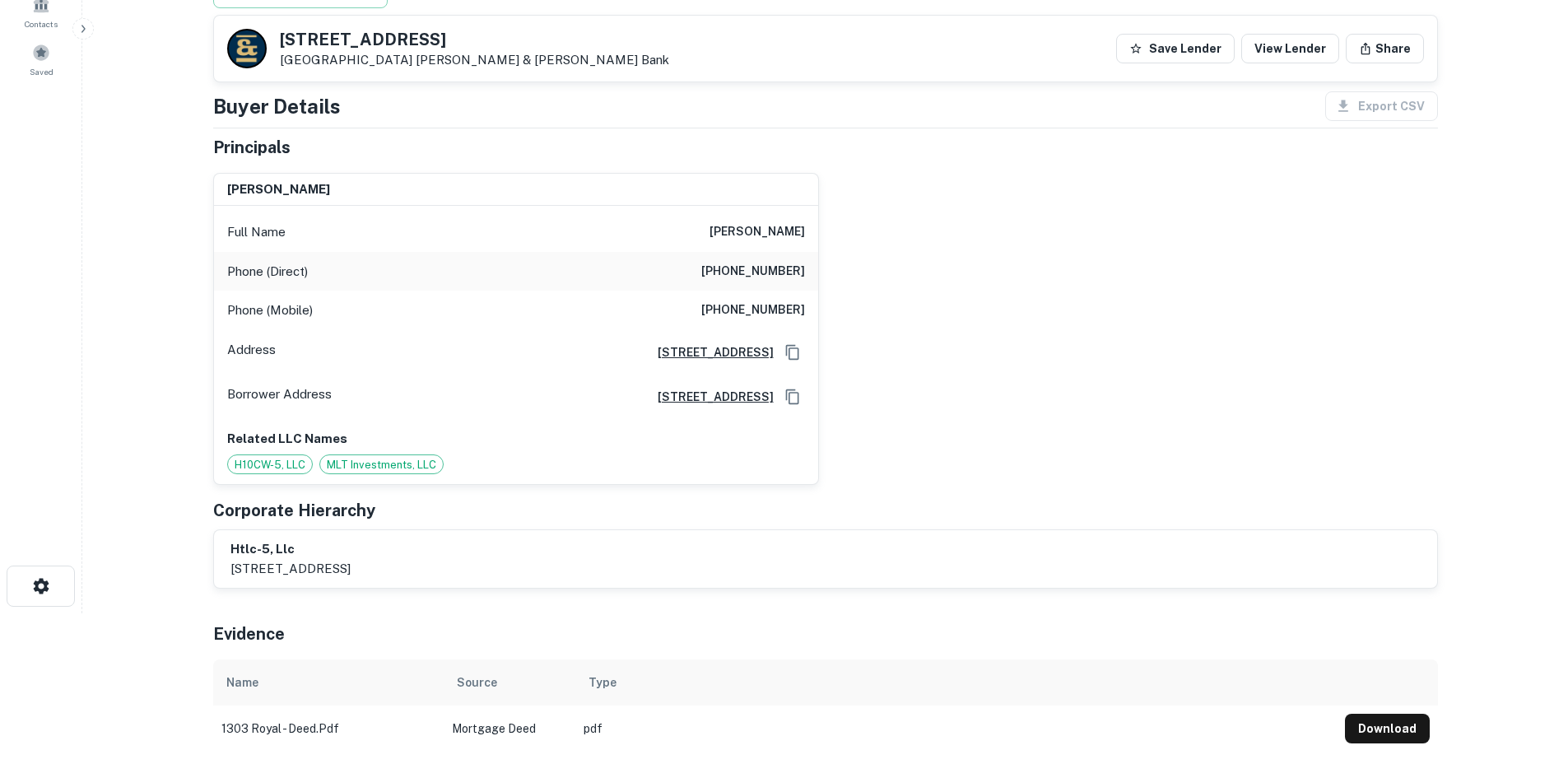
scroll to position [0, 0]
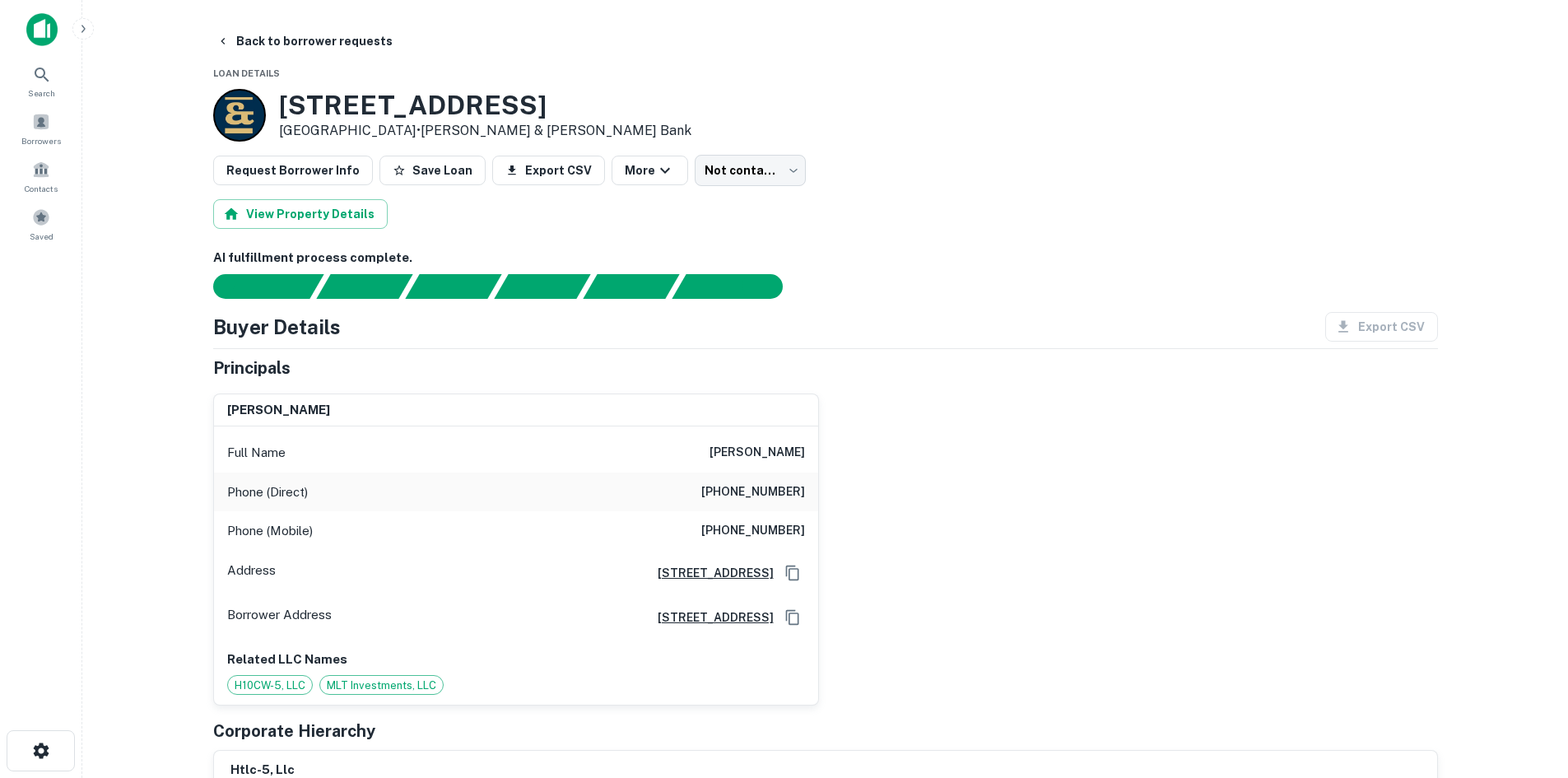
click at [788, 498] on h6 "(407) 862-1118" at bounding box center [752, 493] width 104 height 20
click at [788, 497] on h6 "(407) 862-1118" at bounding box center [752, 493] width 104 height 20
click at [760, 520] on div "Phone (Mobile) (407) 697-6895" at bounding box center [516, 531] width 604 height 40
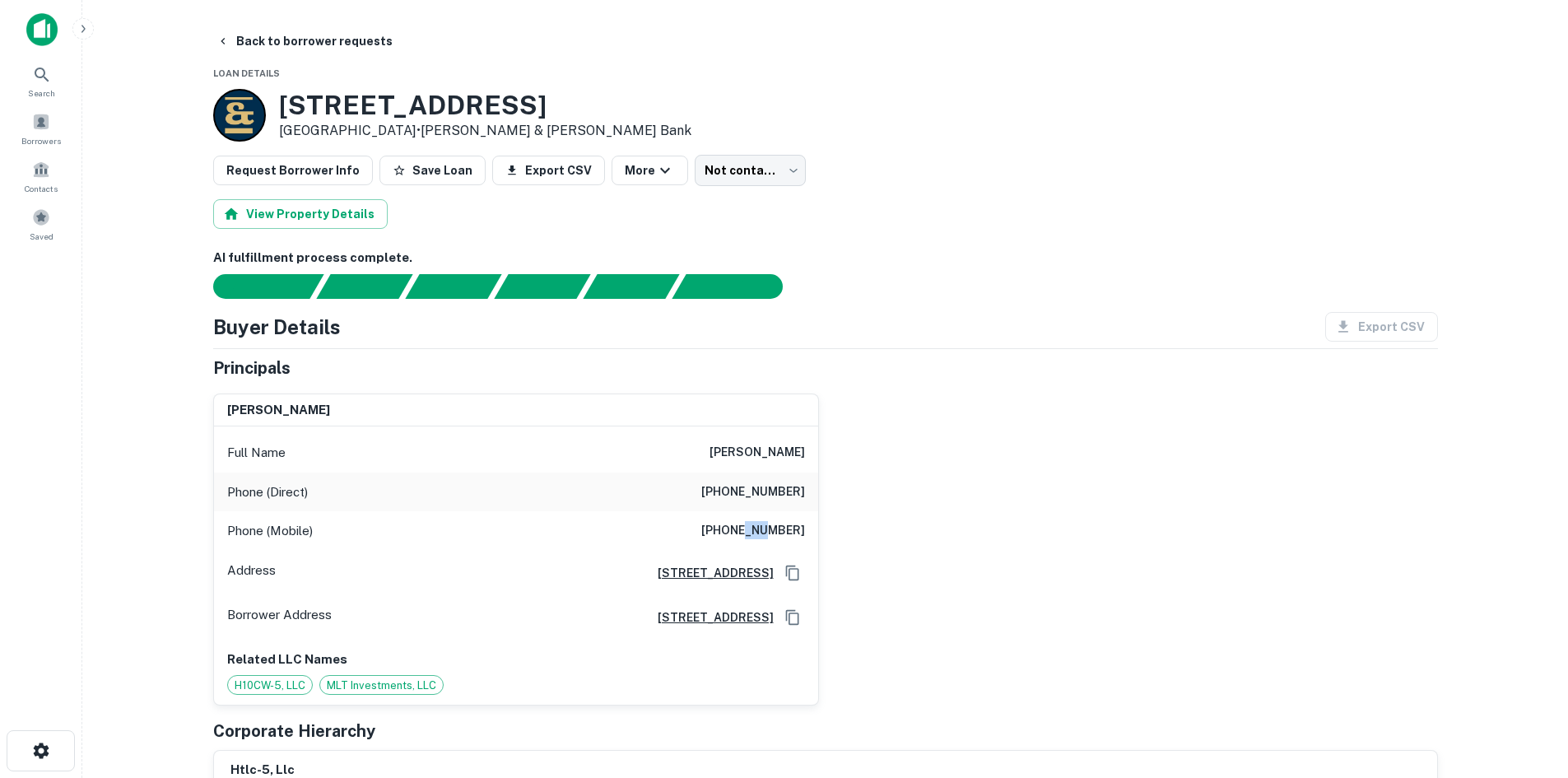
click at [760, 520] on div "Phone (Mobile) (407) 697-6895" at bounding box center [516, 531] width 604 height 40
click at [745, 172] on body "Search Borrowers Contacts Saved Back to borrower requests Loan Details 1303 N R…" at bounding box center [784, 389] width 1568 height 778
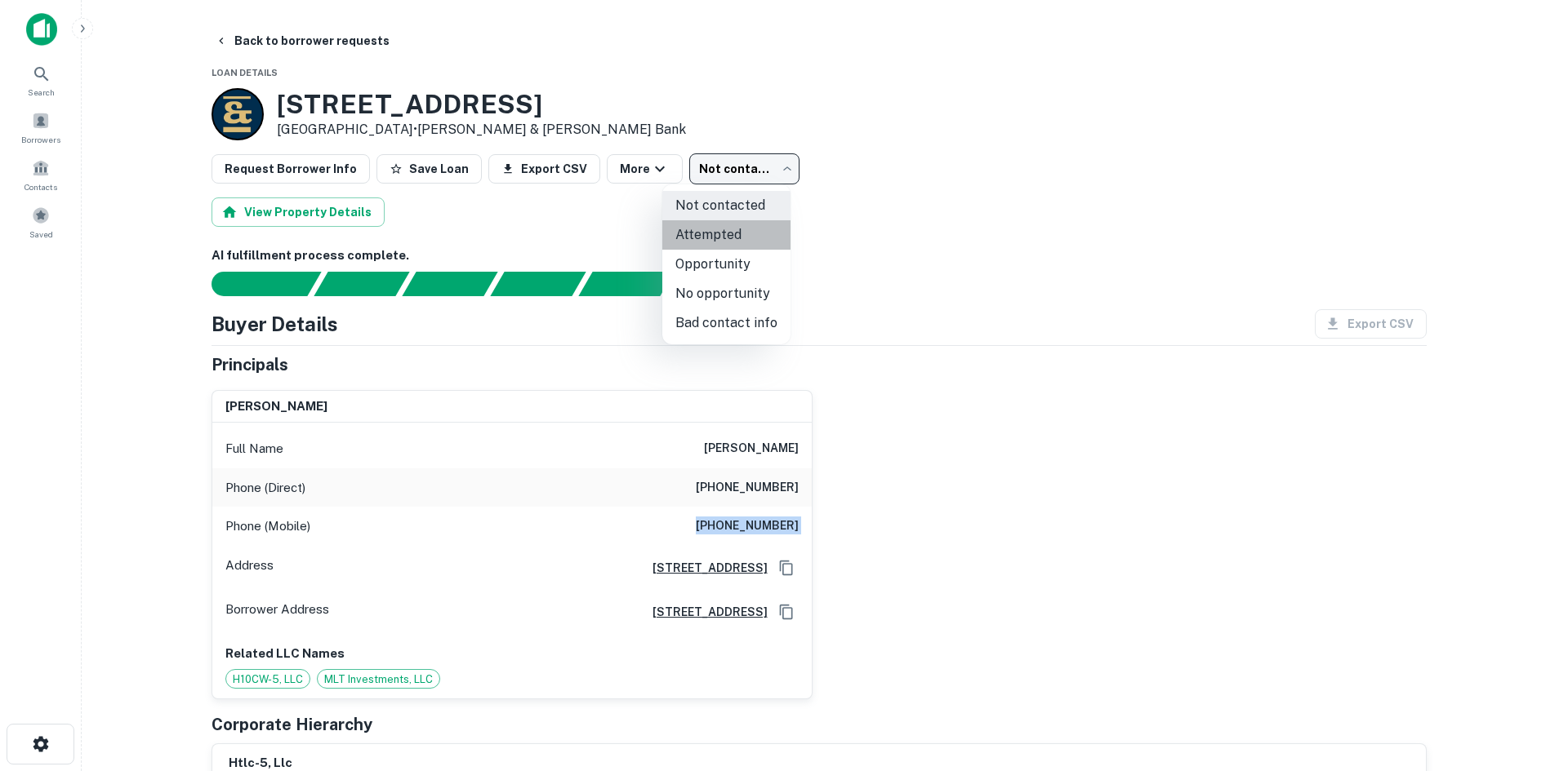
click at [747, 240] on li "Attempted" at bounding box center [727, 235] width 129 height 29
type input "*********"
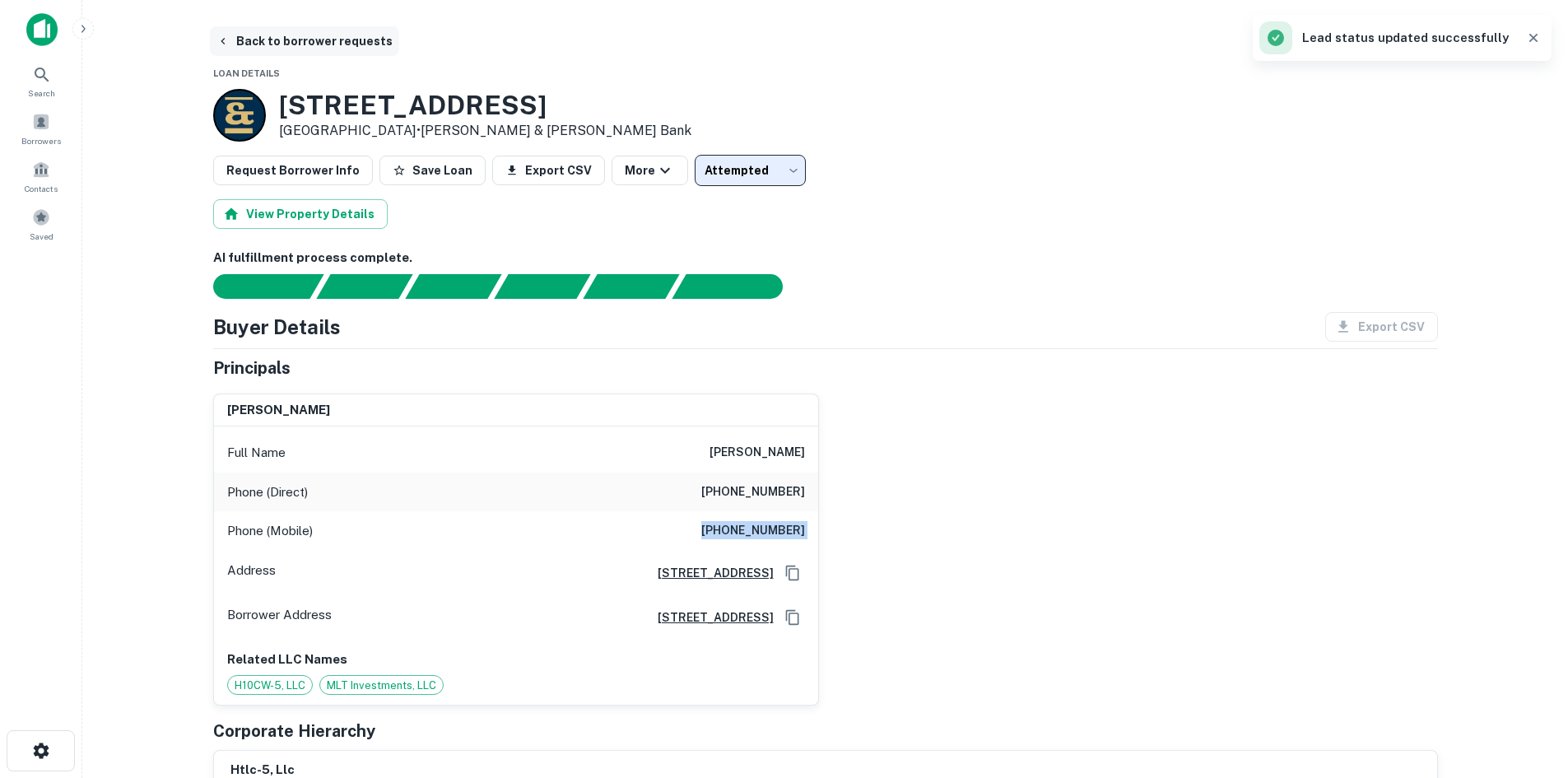
click at [265, 43] on button "Back to borrower requests" at bounding box center [304, 41] width 189 height 30
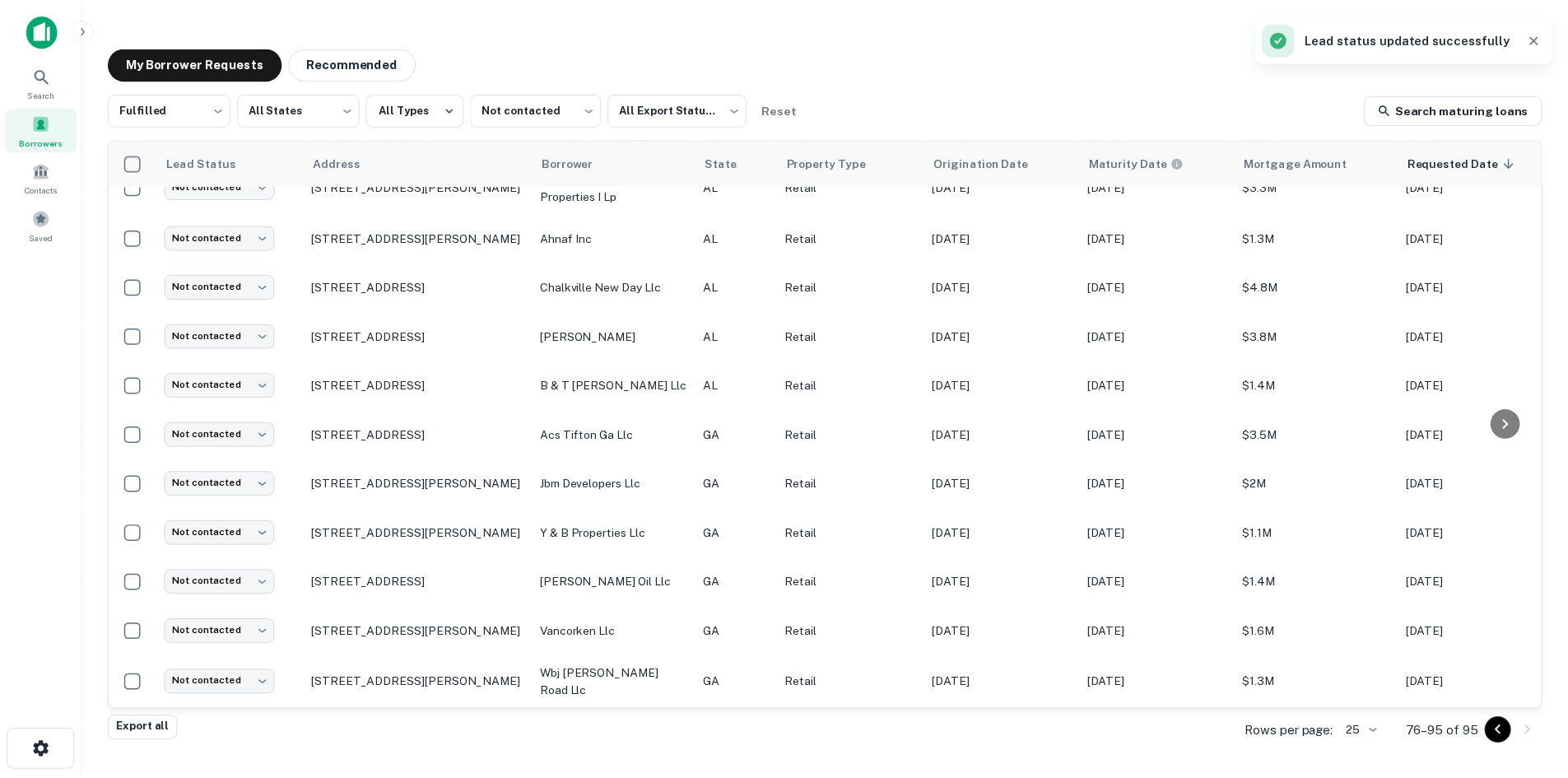
scroll to position [483, 0]
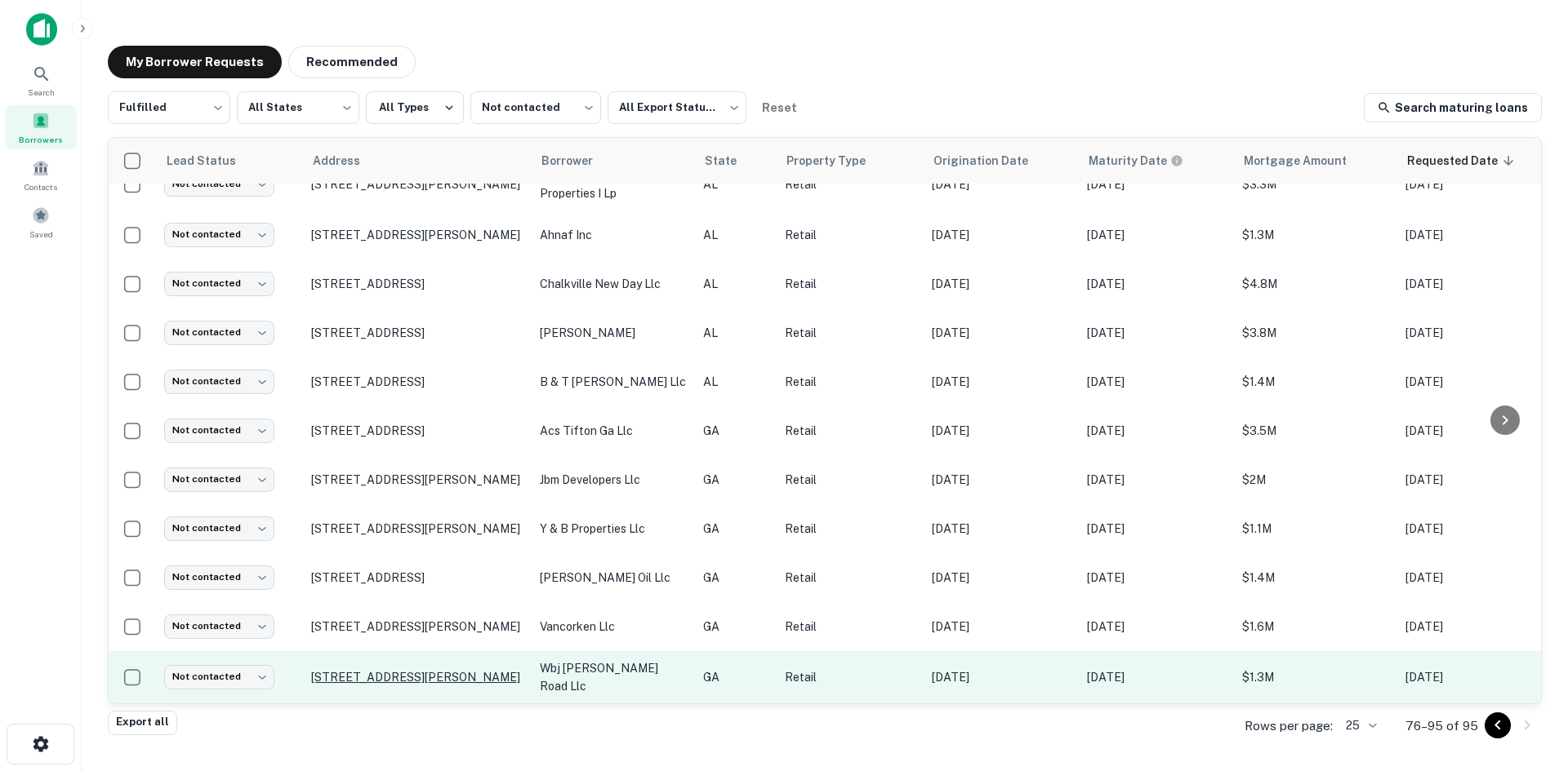
click at [455, 670] on p "7512 Lee Rd Lithia Springs, GA 30122" at bounding box center [417, 677] width 213 height 14
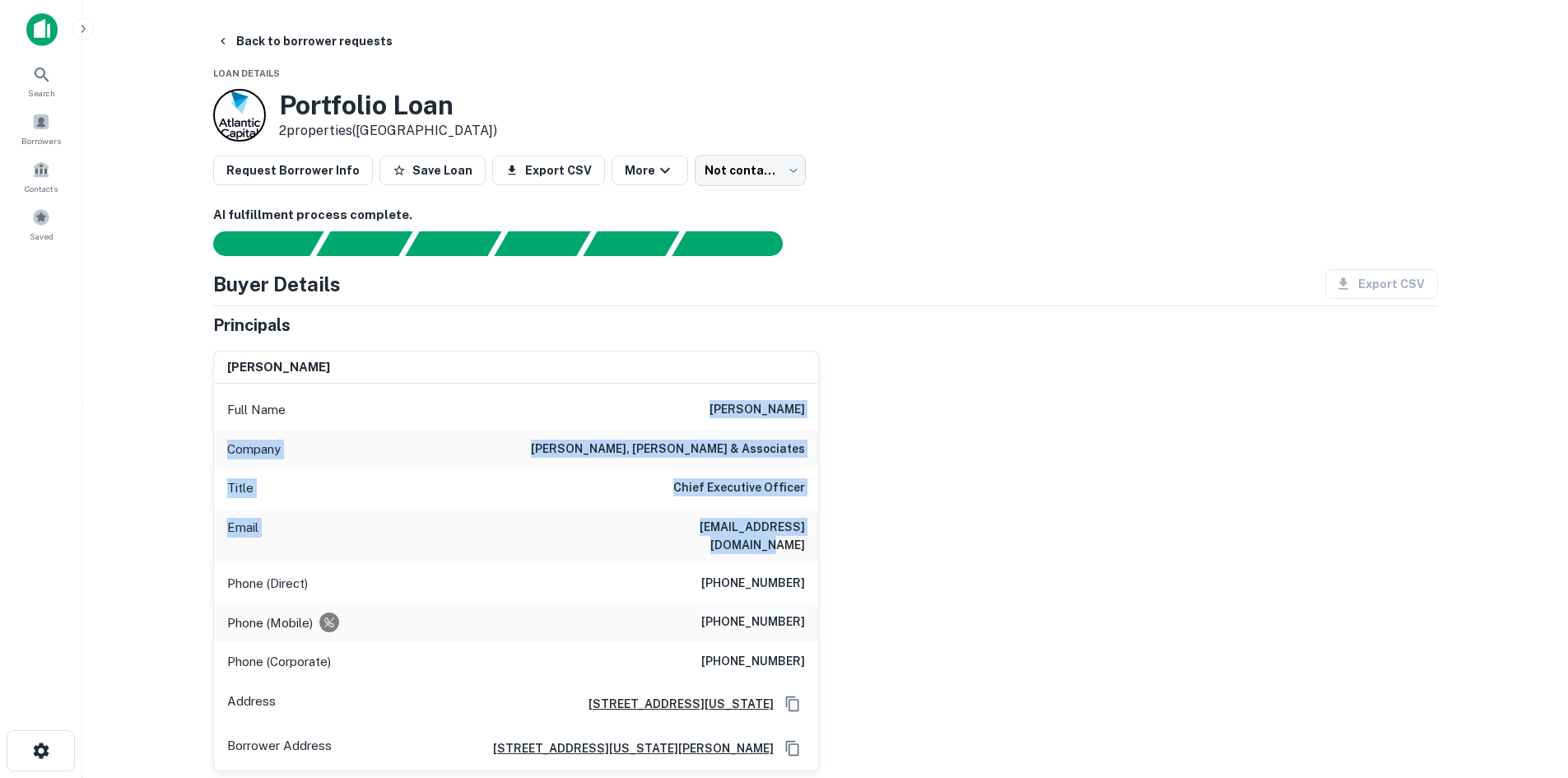
drag, startPoint x: 707, startPoint y: 396, endPoint x: 863, endPoint y: 519, distance: 198.7
click at [858, 518] on div "william p. jones Full Name william p. jones Company williams, jones & associate…" at bounding box center [819, 555] width 1239 height 434
click at [866, 520] on div "william p. jones Full Name william p. jones Company williams, jones & associate…" at bounding box center [819, 555] width 1239 height 434
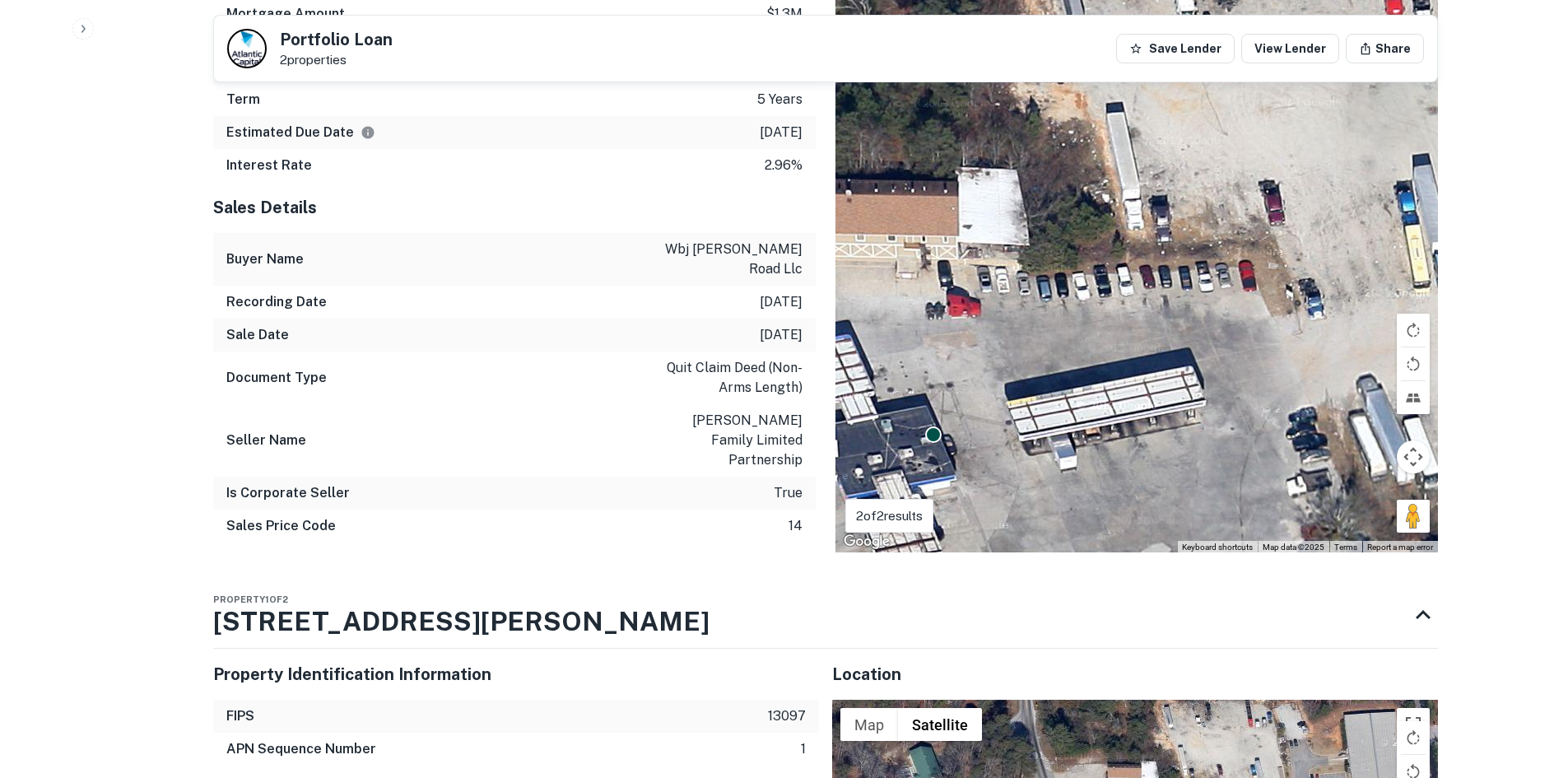
scroll to position [1812, 0]
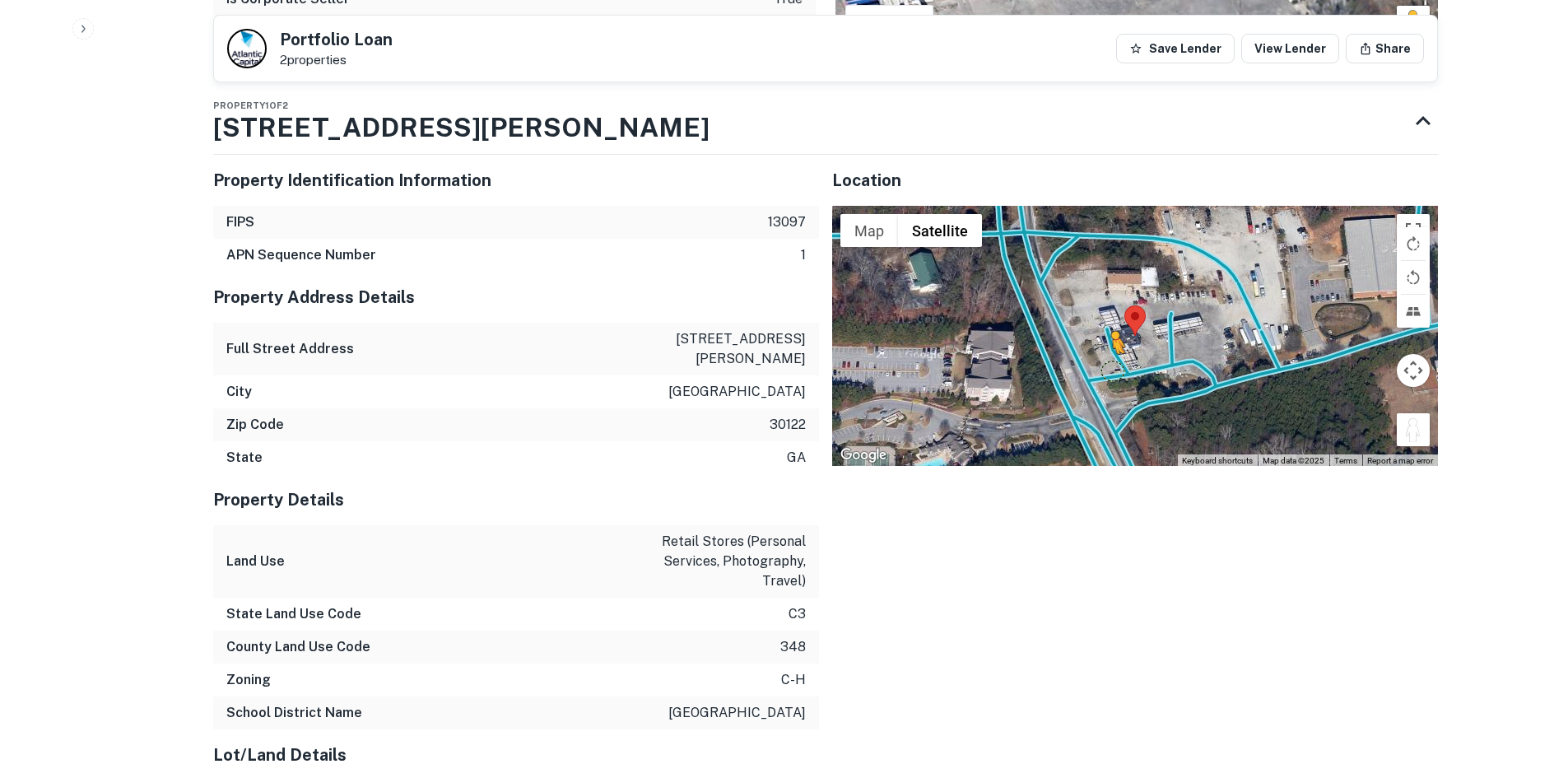
drag, startPoint x: 1405, startPoint y: 343, endPoint x: 1104, endPoint y: 291, distance: 305.5
click at [1104, 291] on div "To activate drag with keyboard, press Alt + Enter. Once in keyboard drag state,…" at bounding box center [1135, 336] width 606 height 260
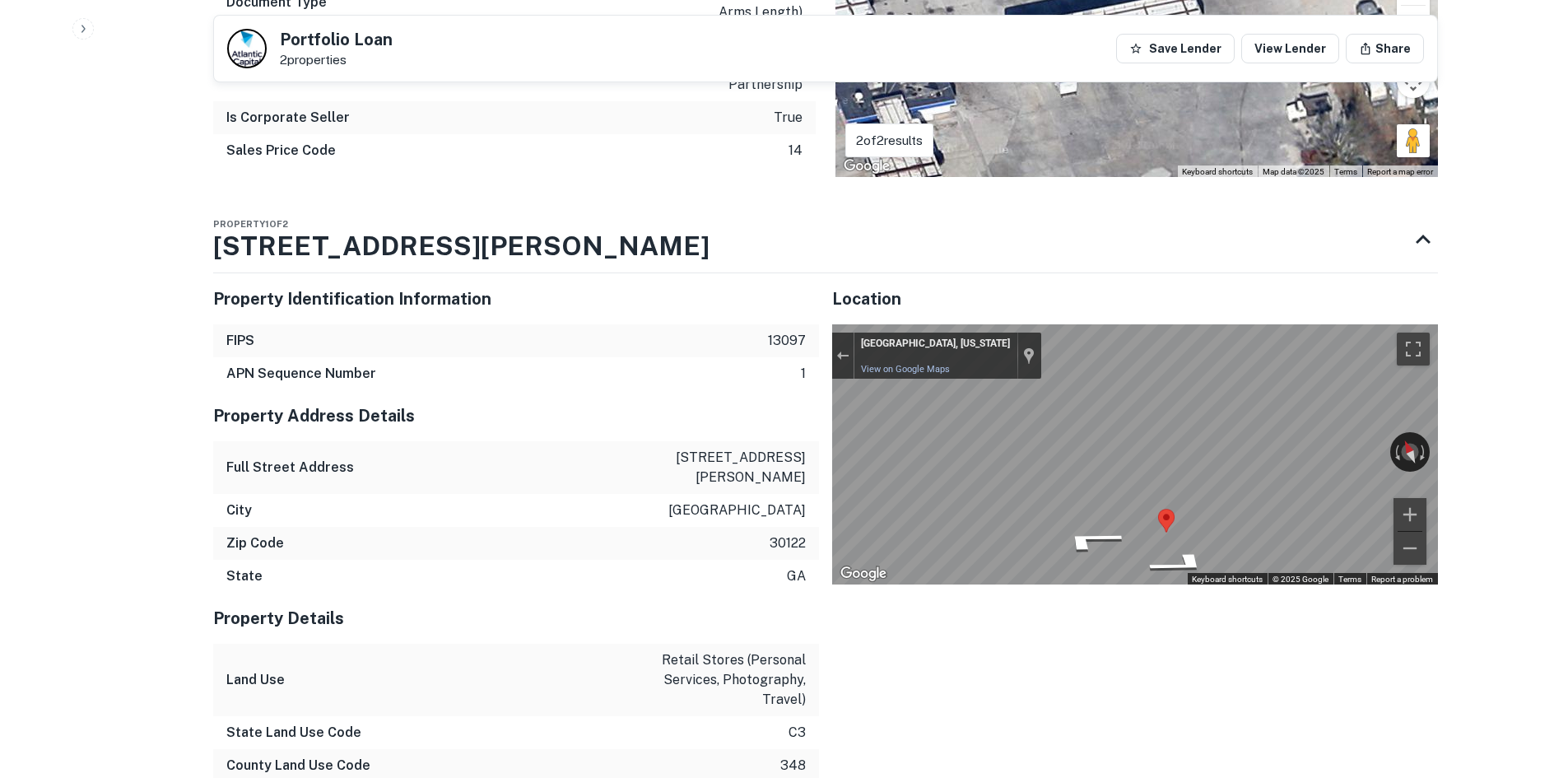
scroll to position [1317, 0]
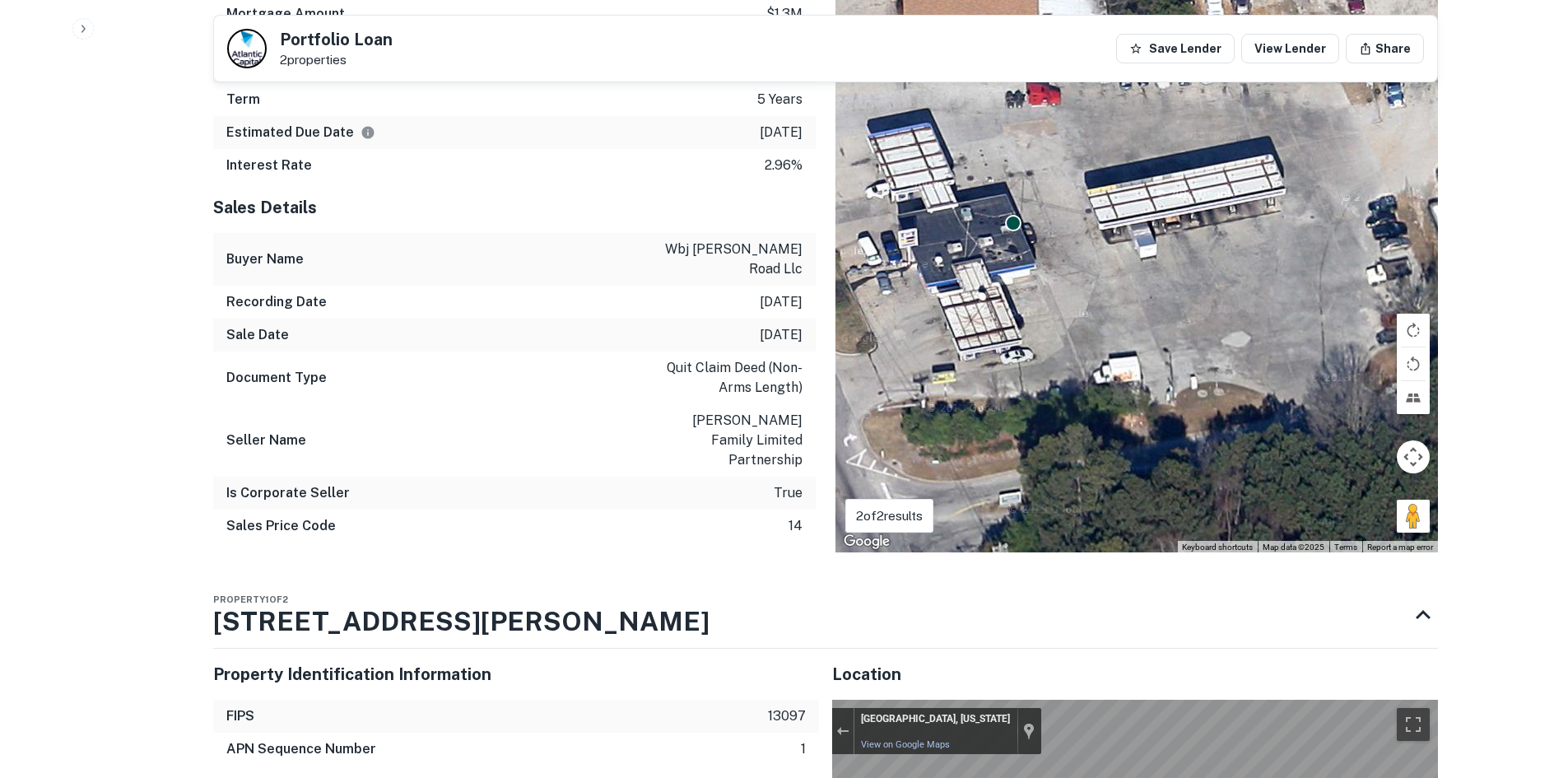
drag, startPoint x: 1020, startPoint y: 294, endPoint x: 1043, endPoint y: 71, distance: 224.2
click at [1043, 71] on div "Back to borrower requests Portfolio Loan 2 properties Save Lender View Lender S…" at bounding box center [825, 556] width 1265 height 3695
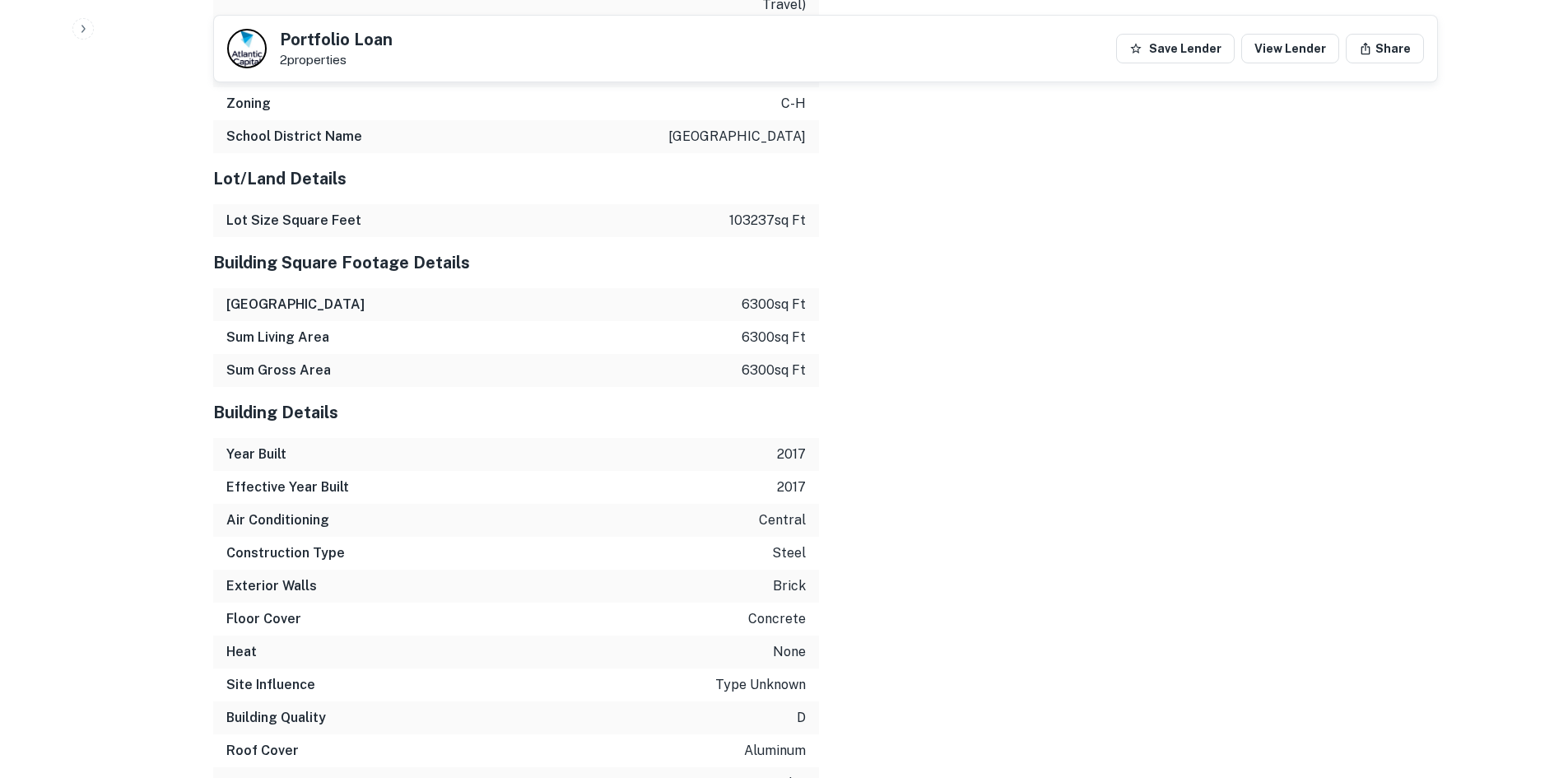
scroll to position [2847, 0]
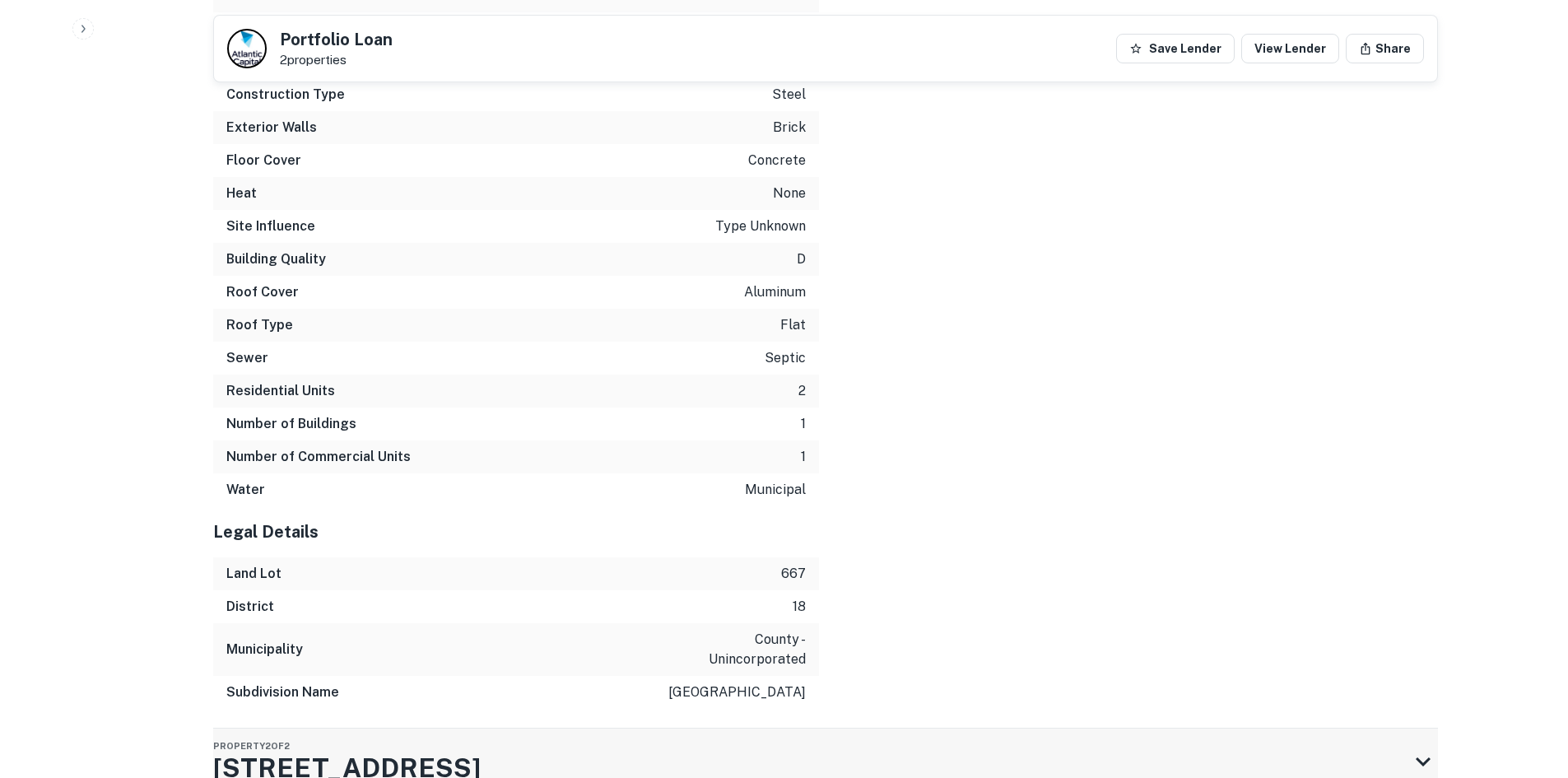
click at [398, 748] on h3 "2346 Sweetwater Industrial Blvd" at bounding box center [347, 768] width 267 height 40
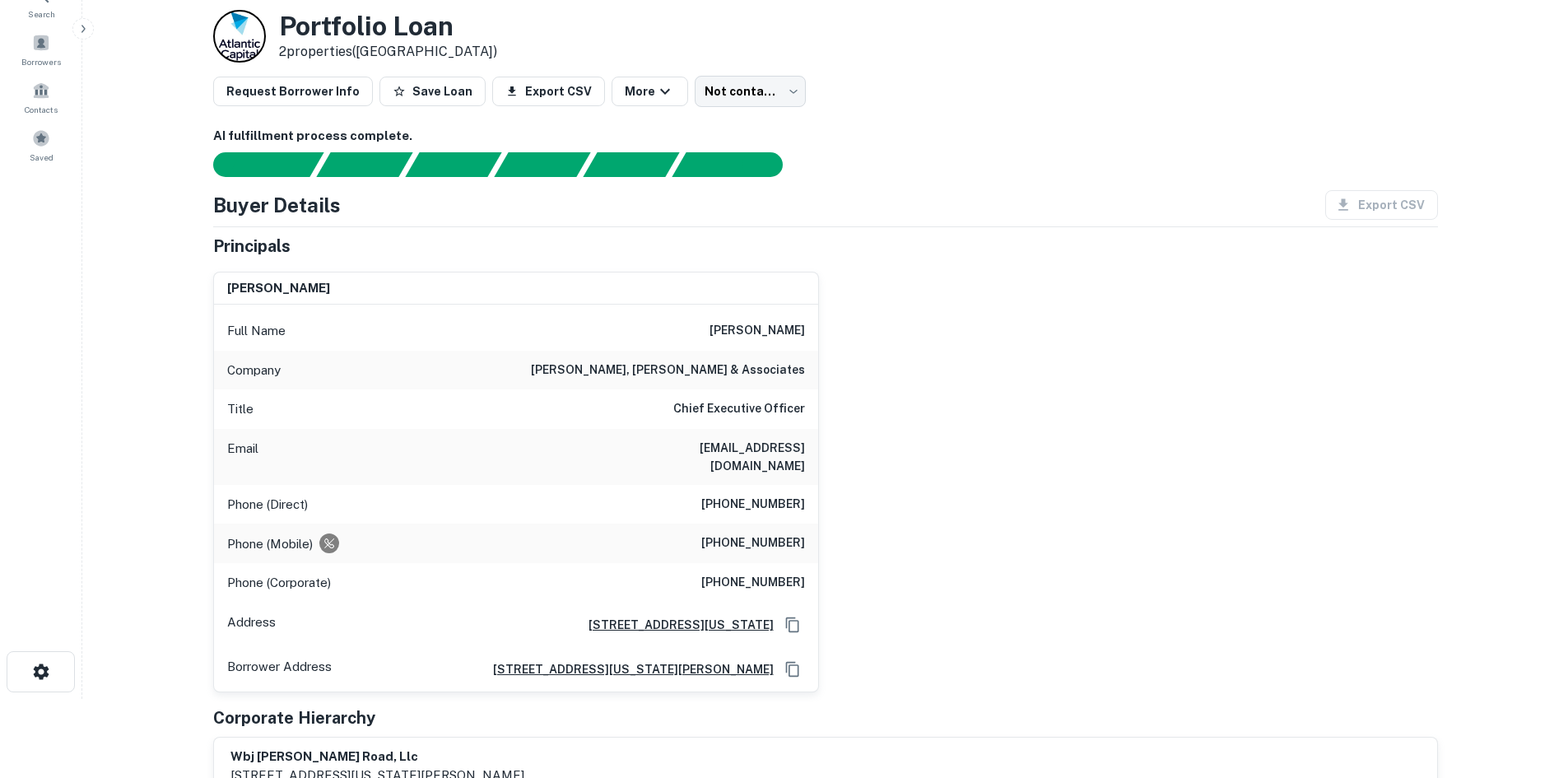
scroll to position [12, 0]
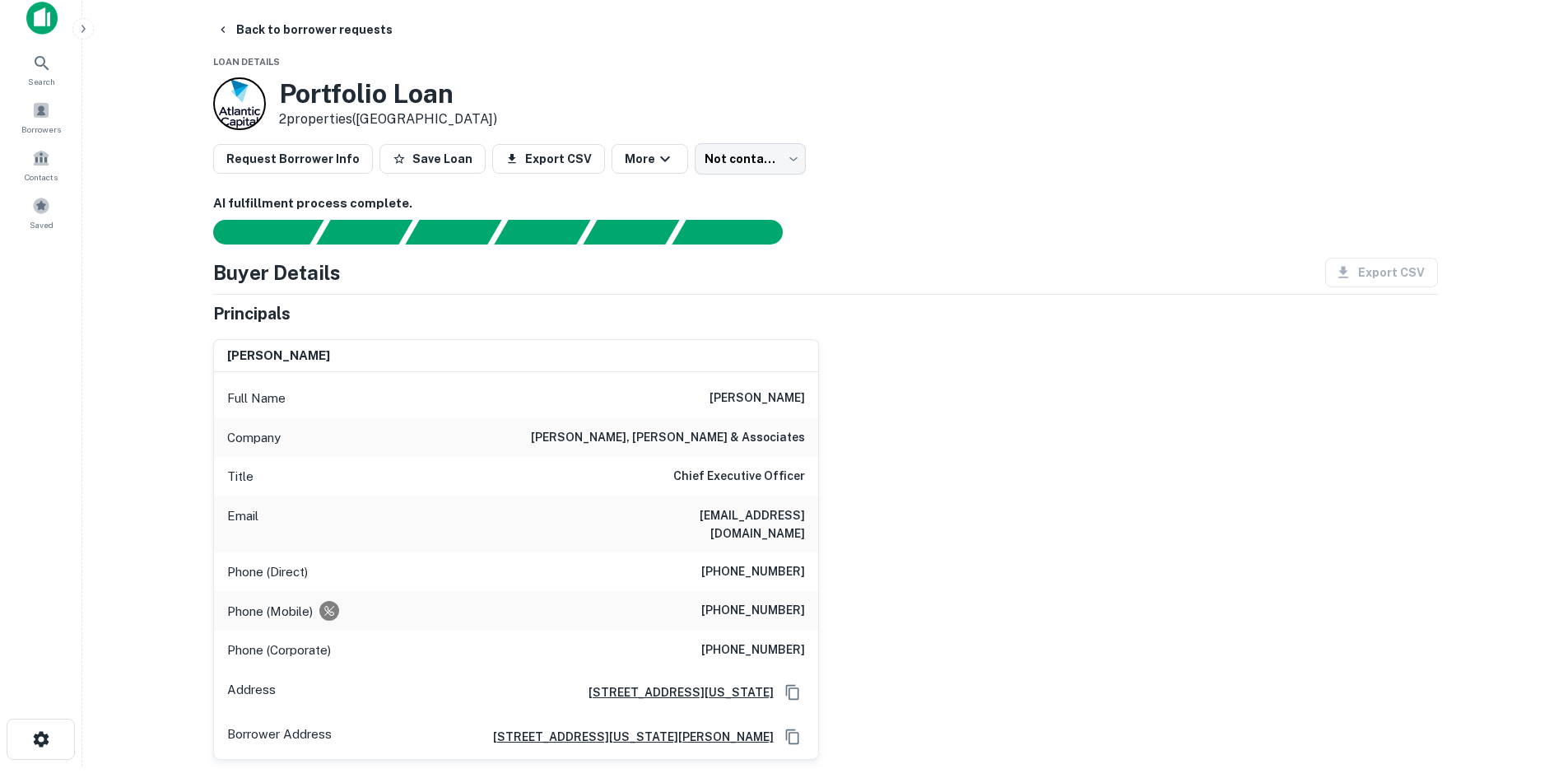
click at [775, 592] on div "Phone (Mobile) (203) 246-9194" at bounding box center [516, 611] width 604 height 40
click at [770, 553] on div "Phone (Direct) (212) 935-8753" at bounding box center [516, 573] width 604 height 40
click at [728, 430] on h6 "williams, jones & associates" at bounding box center [668, 439] width 275 height 20
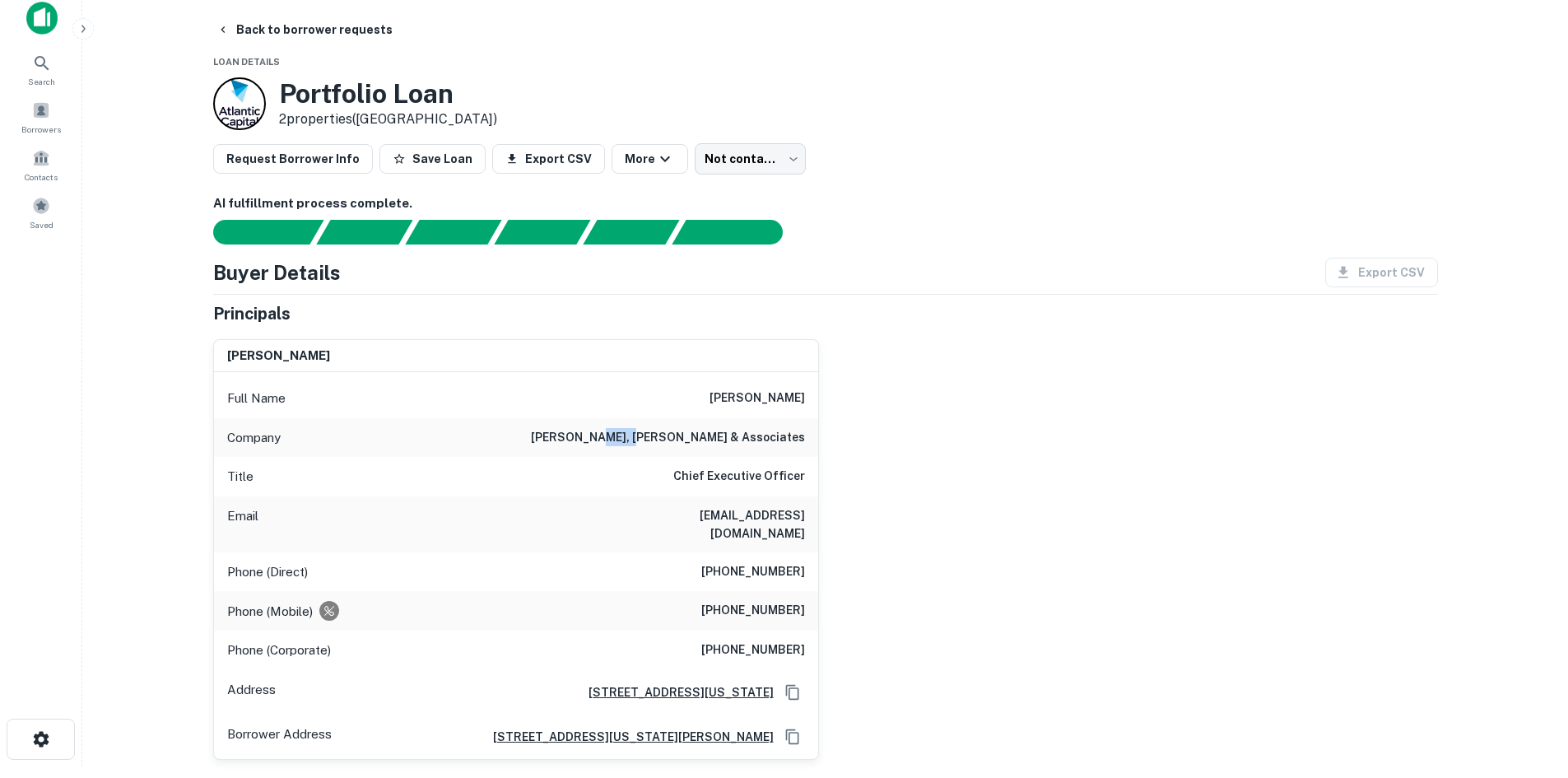
click at [727, 430] on h6 "williams, jones & associates" at bounding box center [668, 439] width 275 height 20
click at [725, 430] on h6 "williams, jones & associates" at bounding box center [668, 439] width 275 height 20
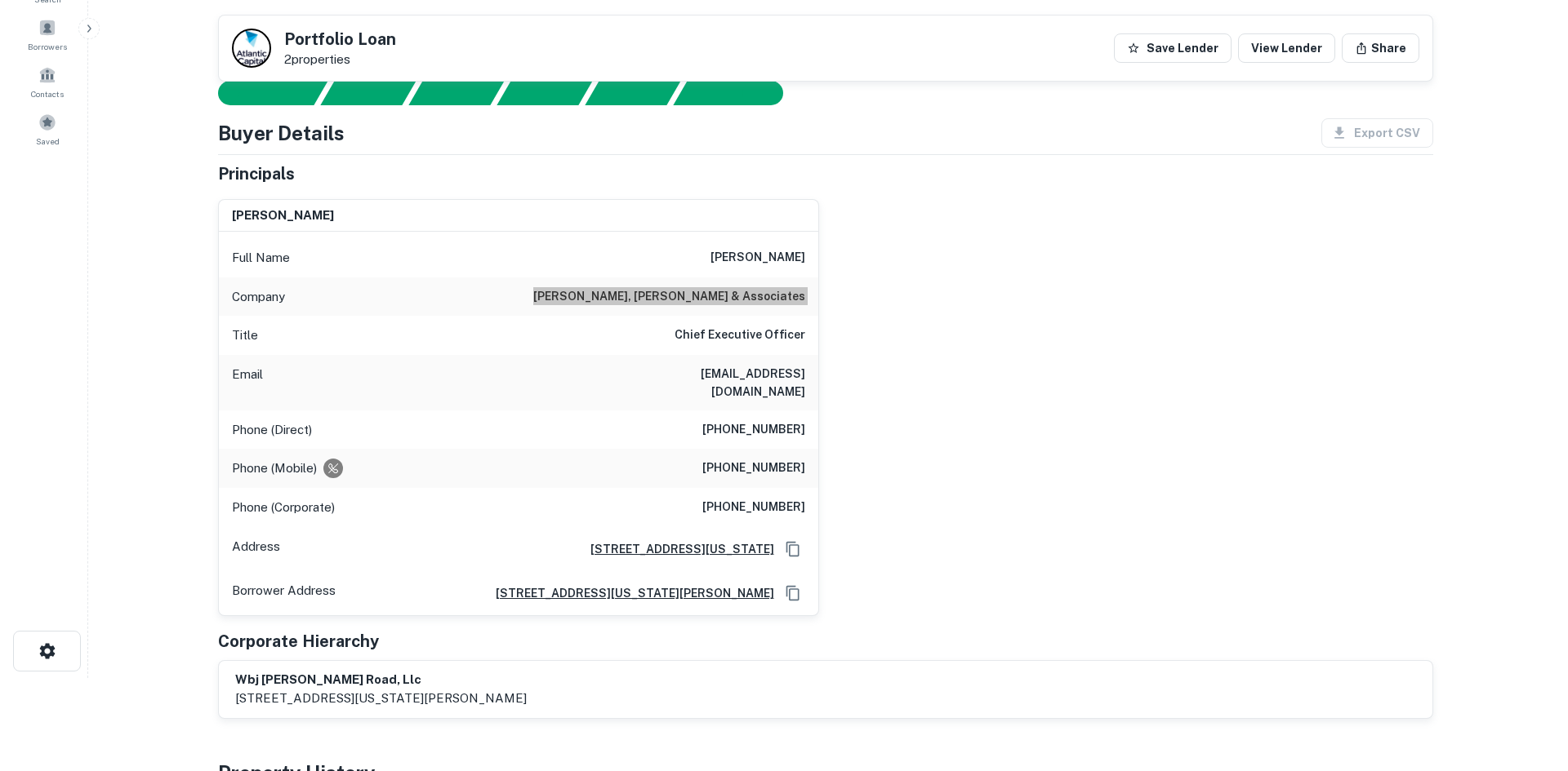
scroll to position [0, 0]
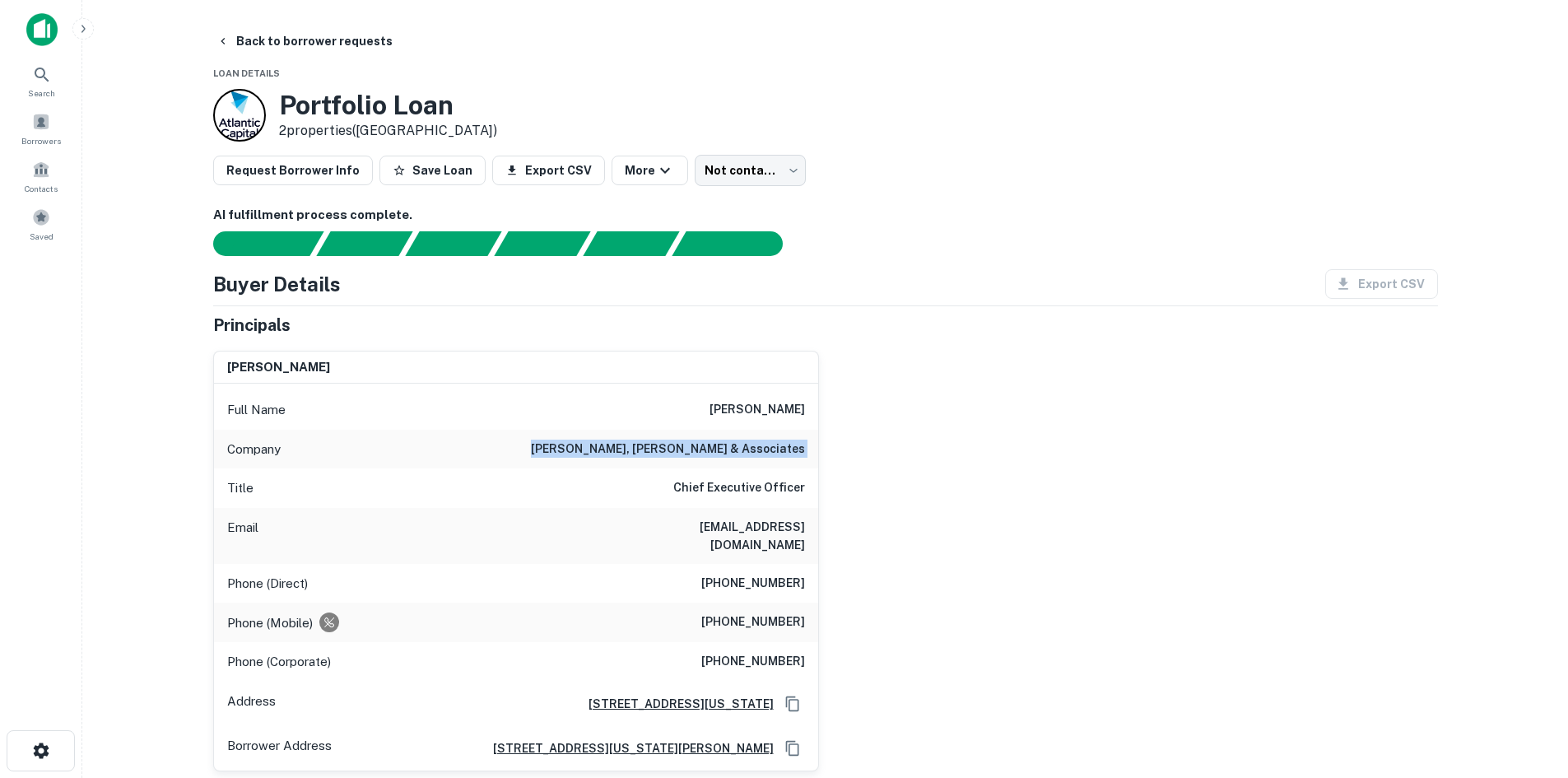
drag, startPoint x: 917, startPoint y: 258, endPoint x: 794, endPoint y: 188, distance: 141.5
click at [917, 258] on div "AI fulfillment process complete. Buyer Details Export CSV Principals william p.…" at bounding box center [825, 541] width 1225 height 670
click at [650, 125] on div "Portfolio Loan 2 properties (GA)" at bounding box center [825, 115] width 1225 height 53
click at [762, 160] on body "Search Borrowers Contacts Saved Back to borrower requests Loan Details Portfoli…" at bounding box center [784, 389] width 1568 height 778
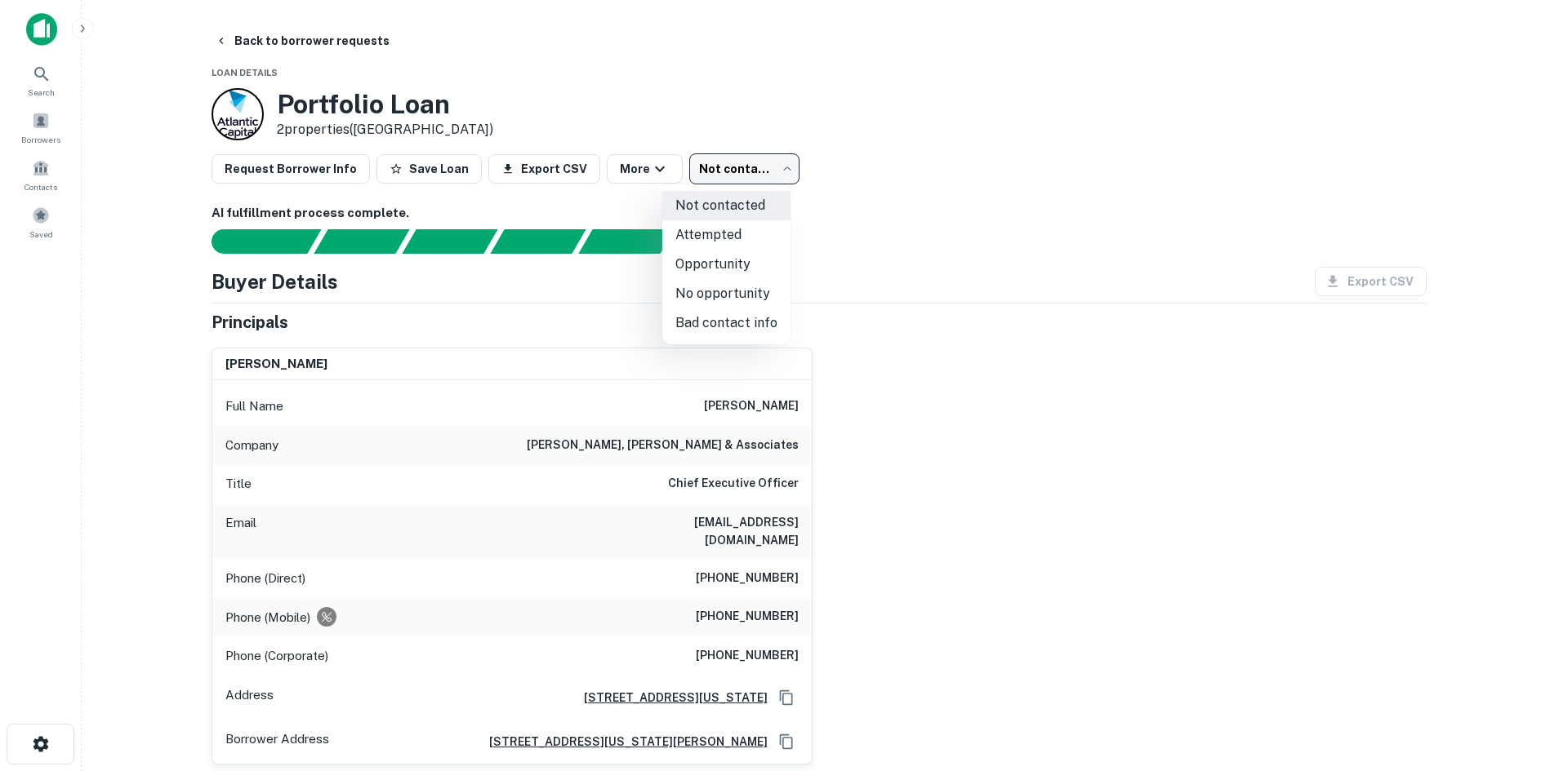
click at [750, 244] on li "Attempted" at bounding box center [727, 235] width 129 height 29
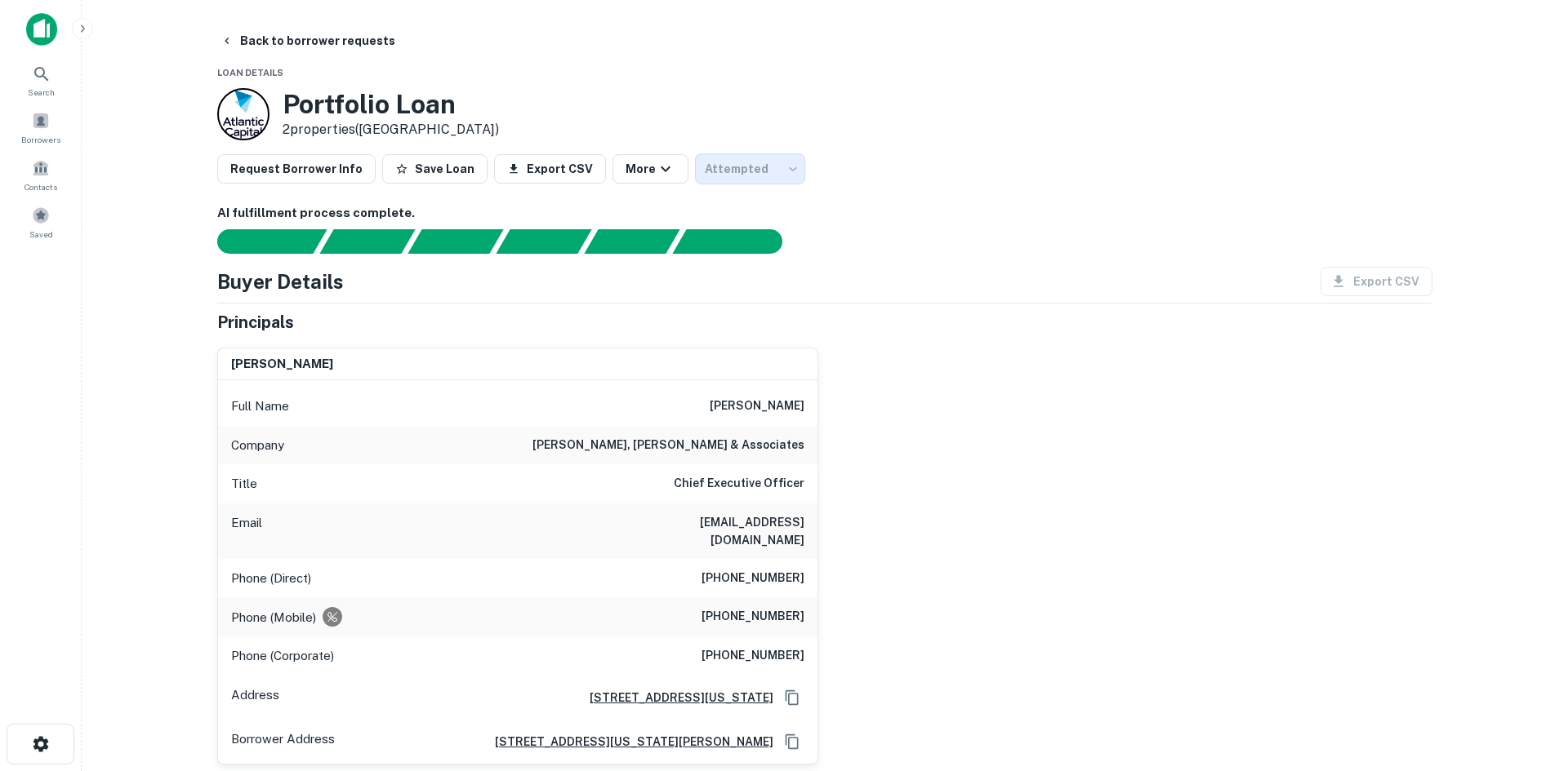
type input "*********"
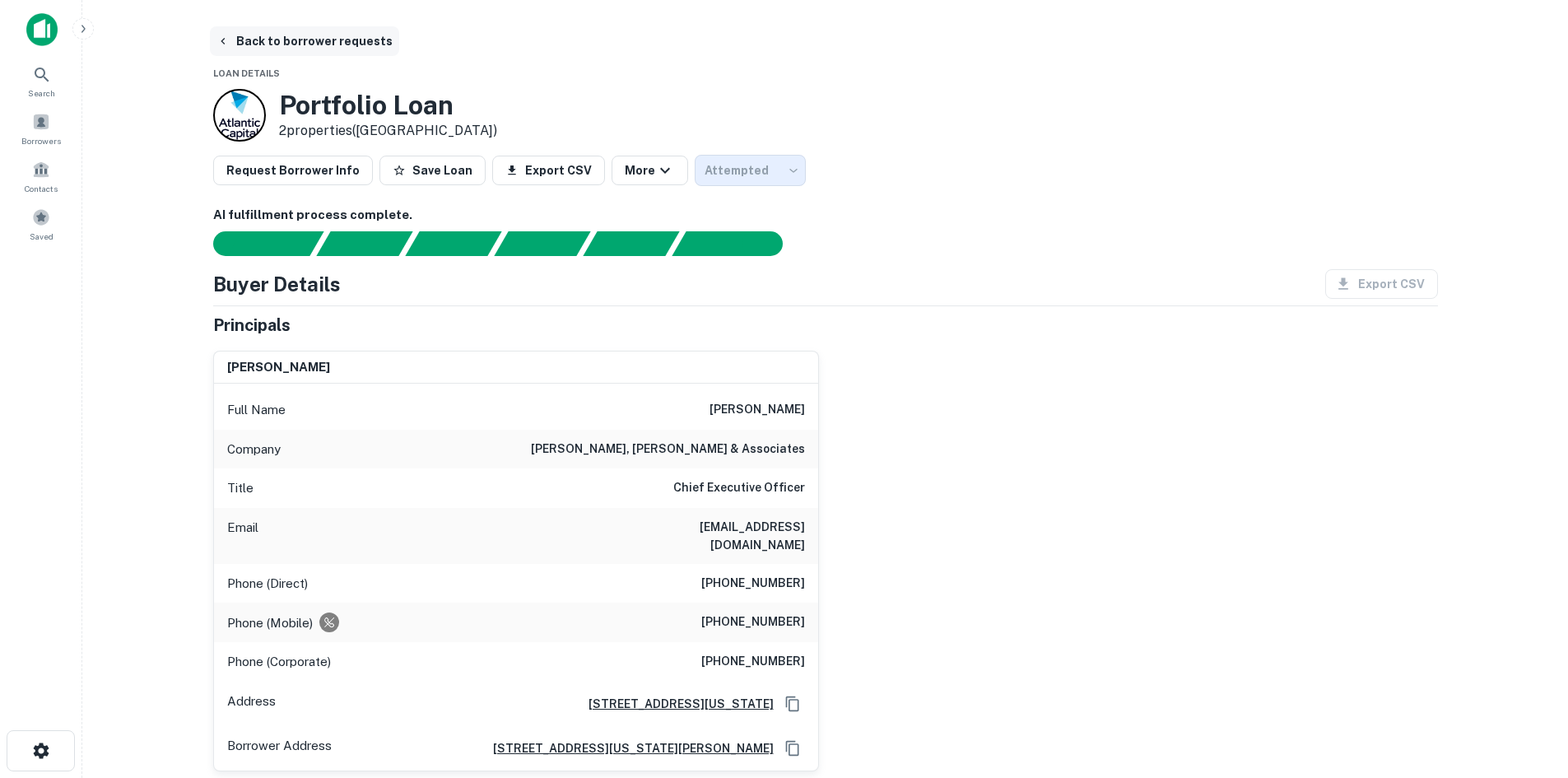
click at [273, 42] on button "Back to borrower requests" at bounding box center [304, 41] width 189 height 30
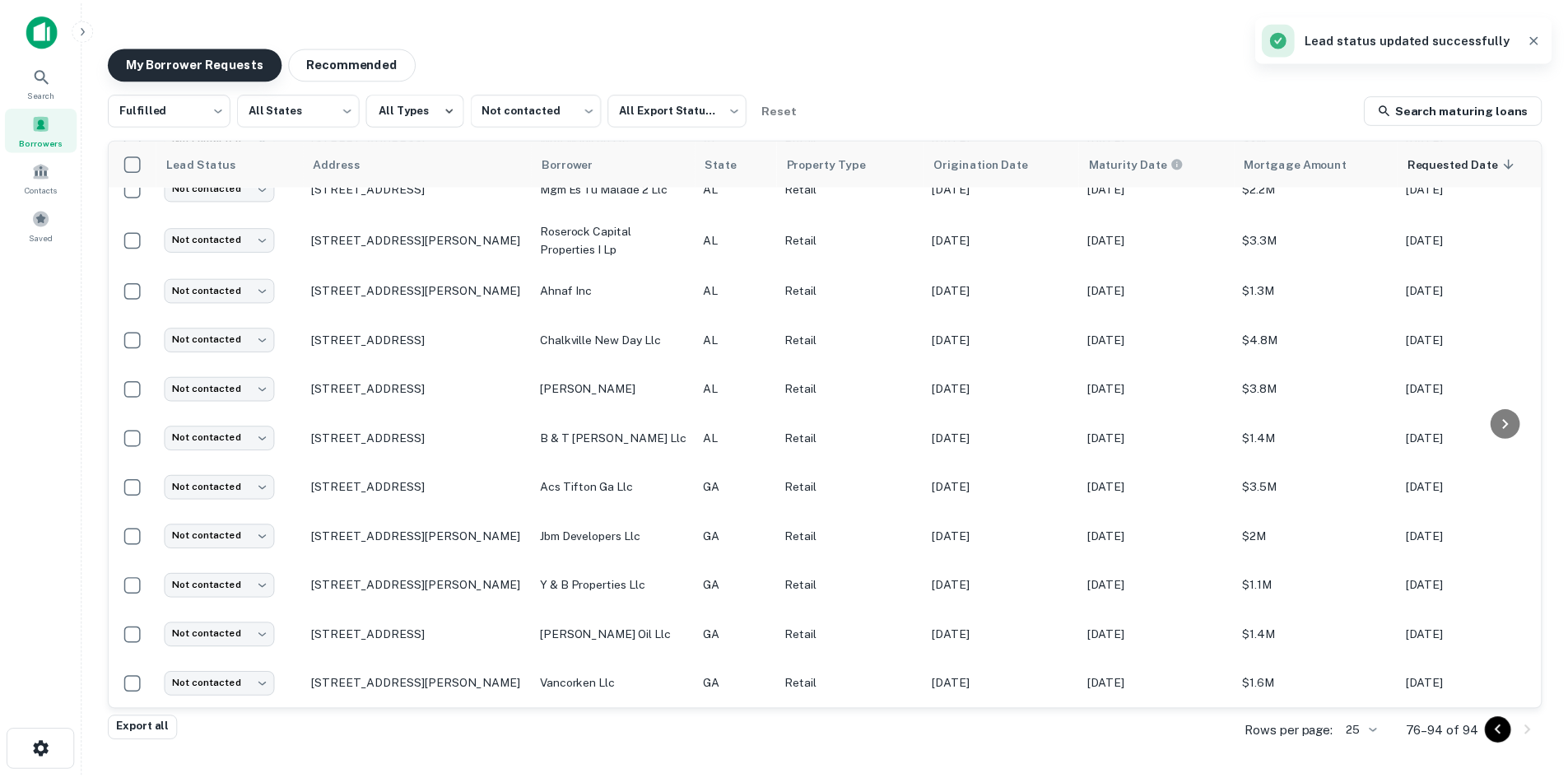
scroll to position [433, 0]
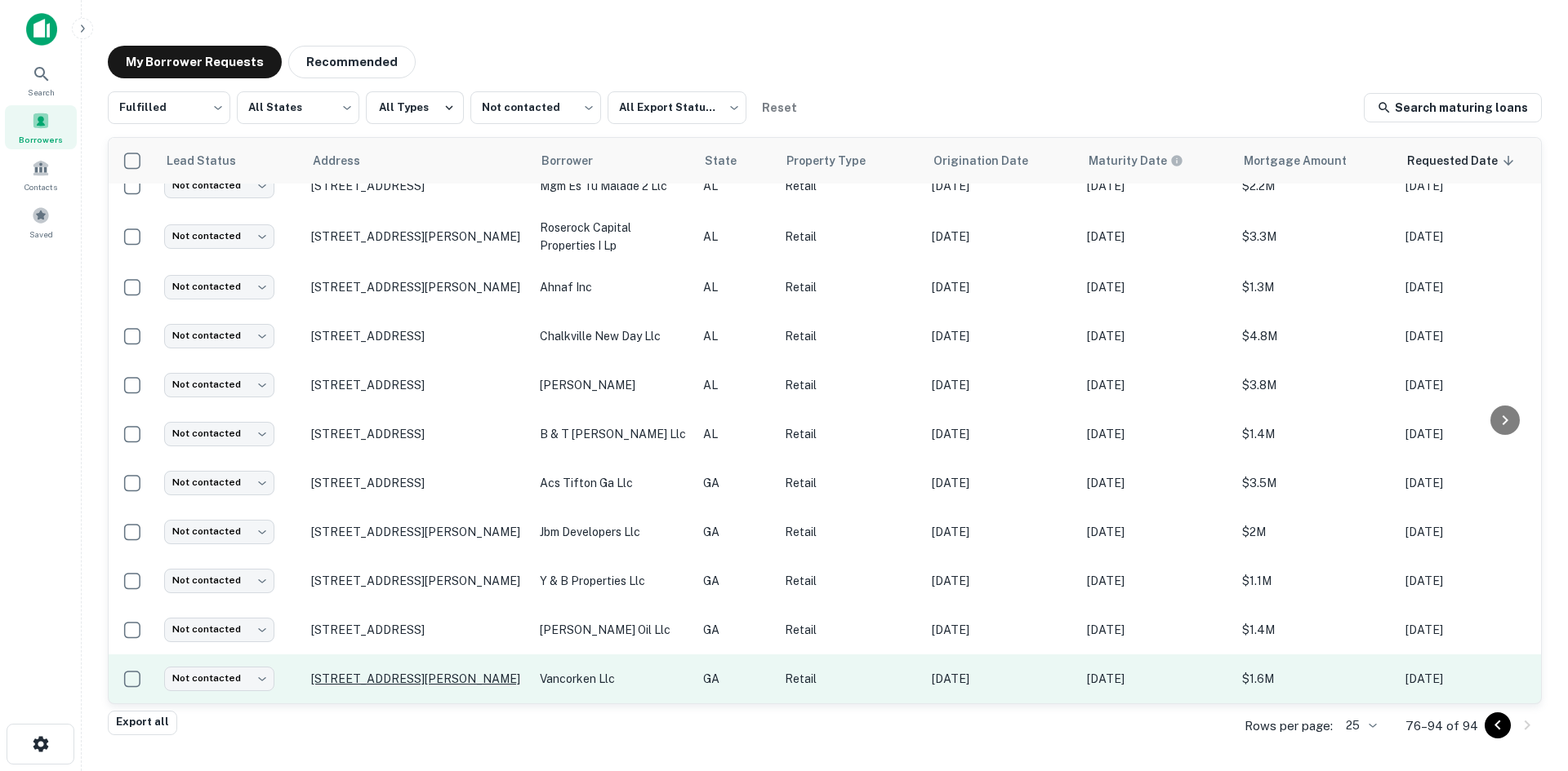
click at [492, 673] on p "3280 Barrett Lakes Blvd Nw Kennesaw, GA 30144" at bounding box center [417, 679] width 213 height 14
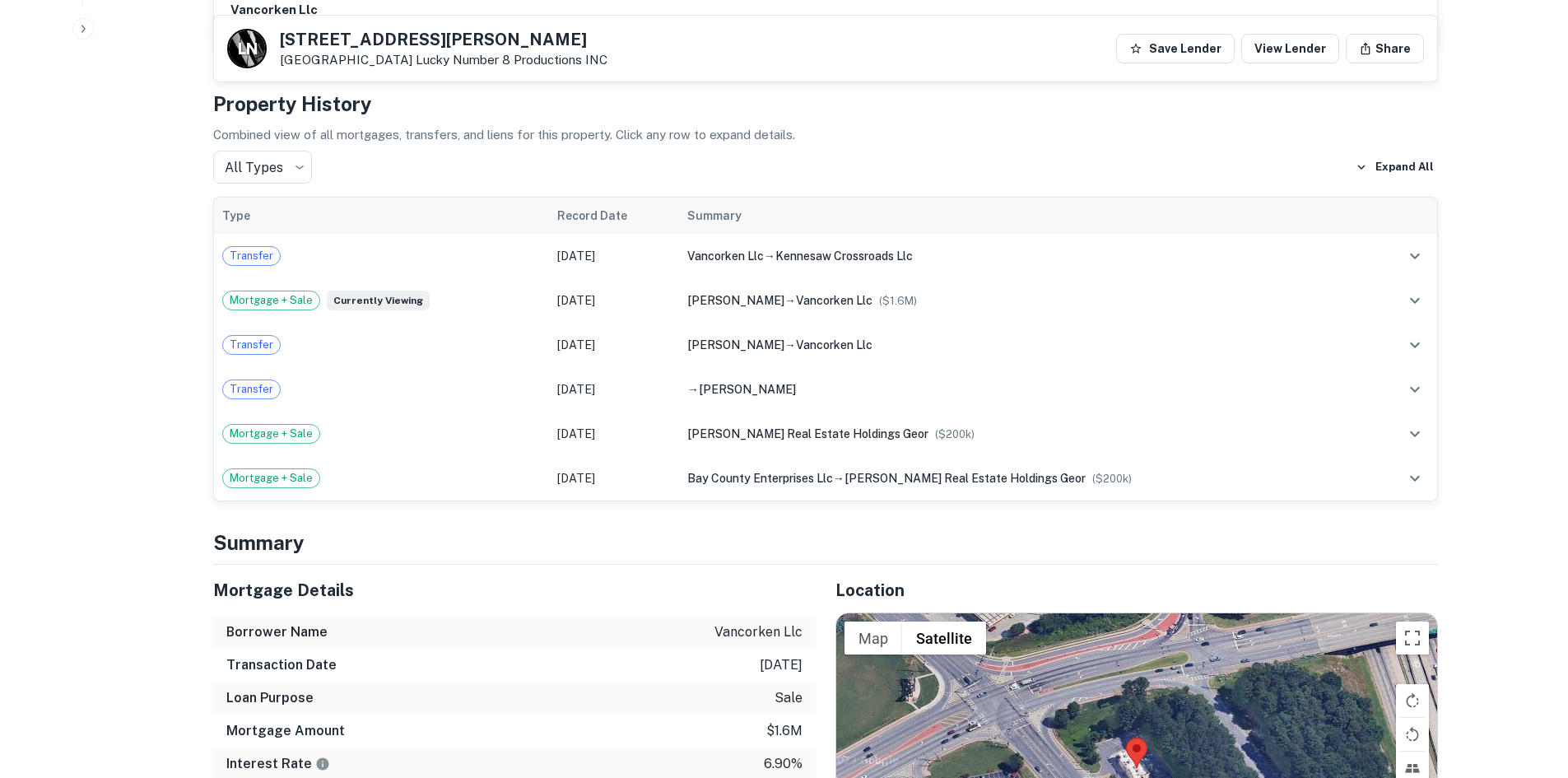
scroll to position [989, 0]
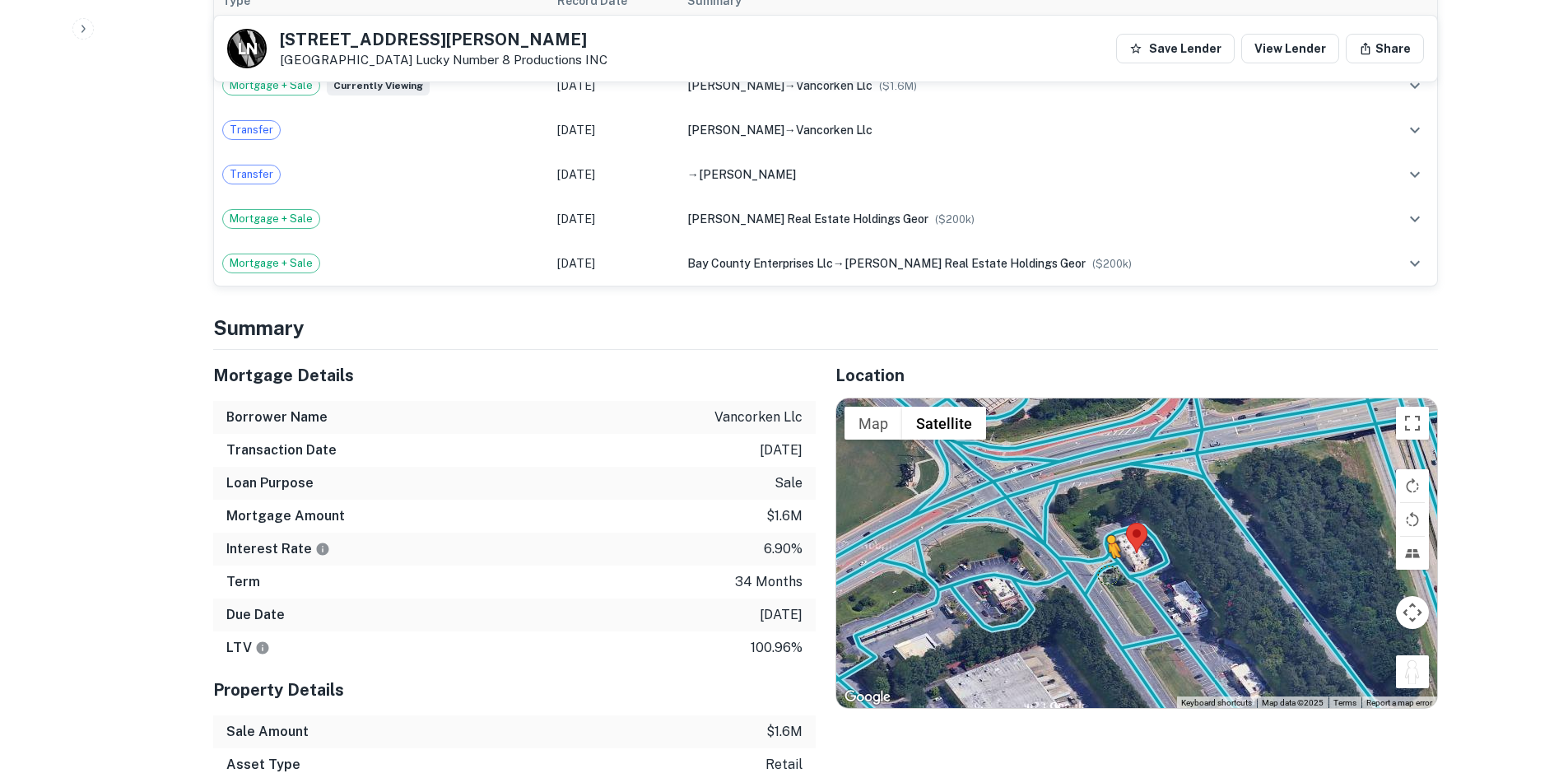
drag, startPoint x: 1420, startPoint y: 665, endPoint x: 1106, endPoint y: 558, distance: 331.7
click at [1106, 558] on div "To activate drag with keyboard, press Alt + Enter. Once in keyboard drag state,…" at bounding box center [1137, 554] width 601 height 310
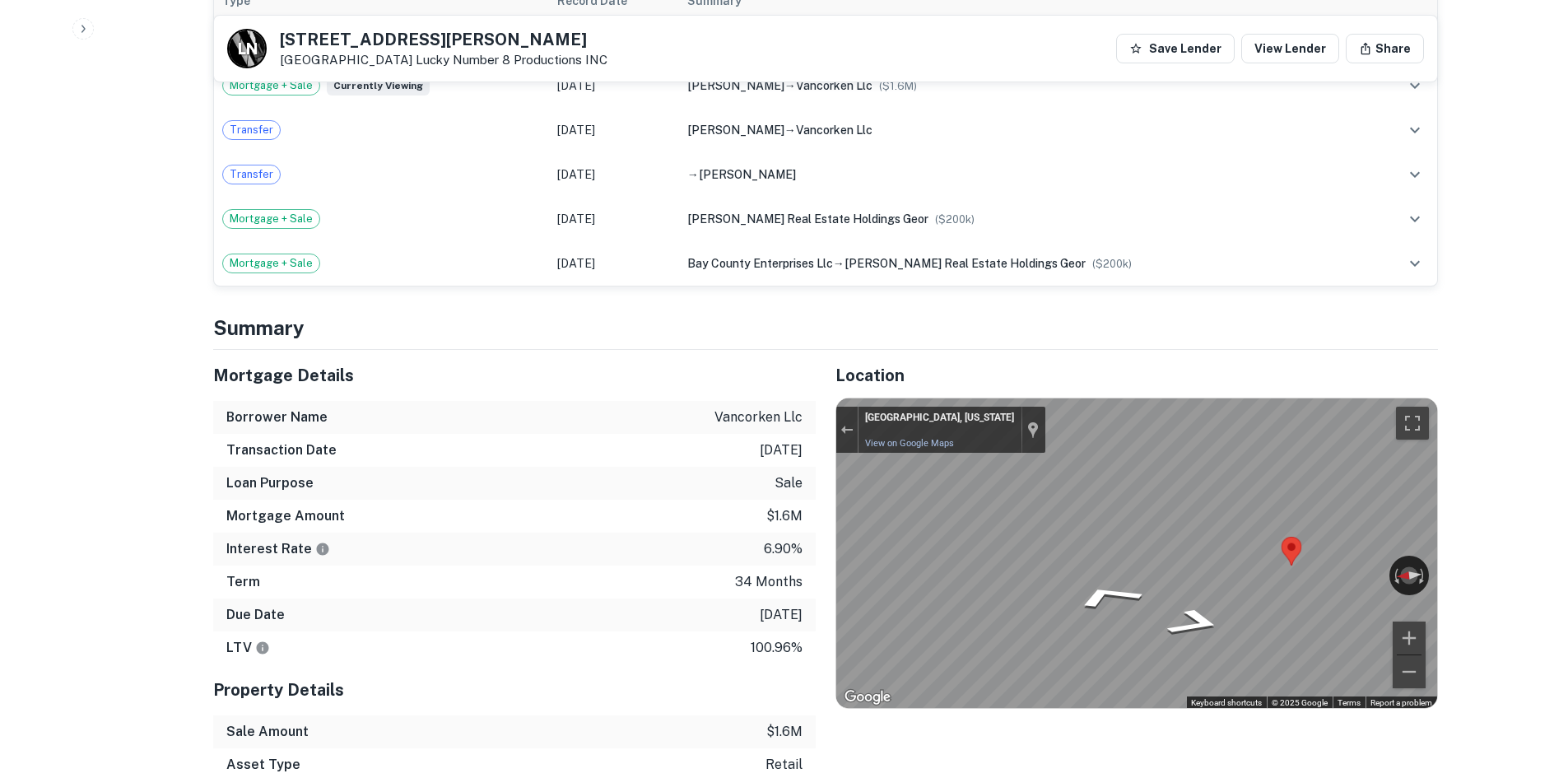
click at [757, 547] on div "Mortgage Details Borrower Name vancorken llc Transaction Date 9/13/2023 Loan Pu…" at bounding box center [816, 615] width 1245 height 530
click at [789, 497] on div "Mortgage Details Borrower Name vancorken llc Transaction Date 9/13/2023 Loan Pu…" at bounding box center [816, 615] width 1245 height 530
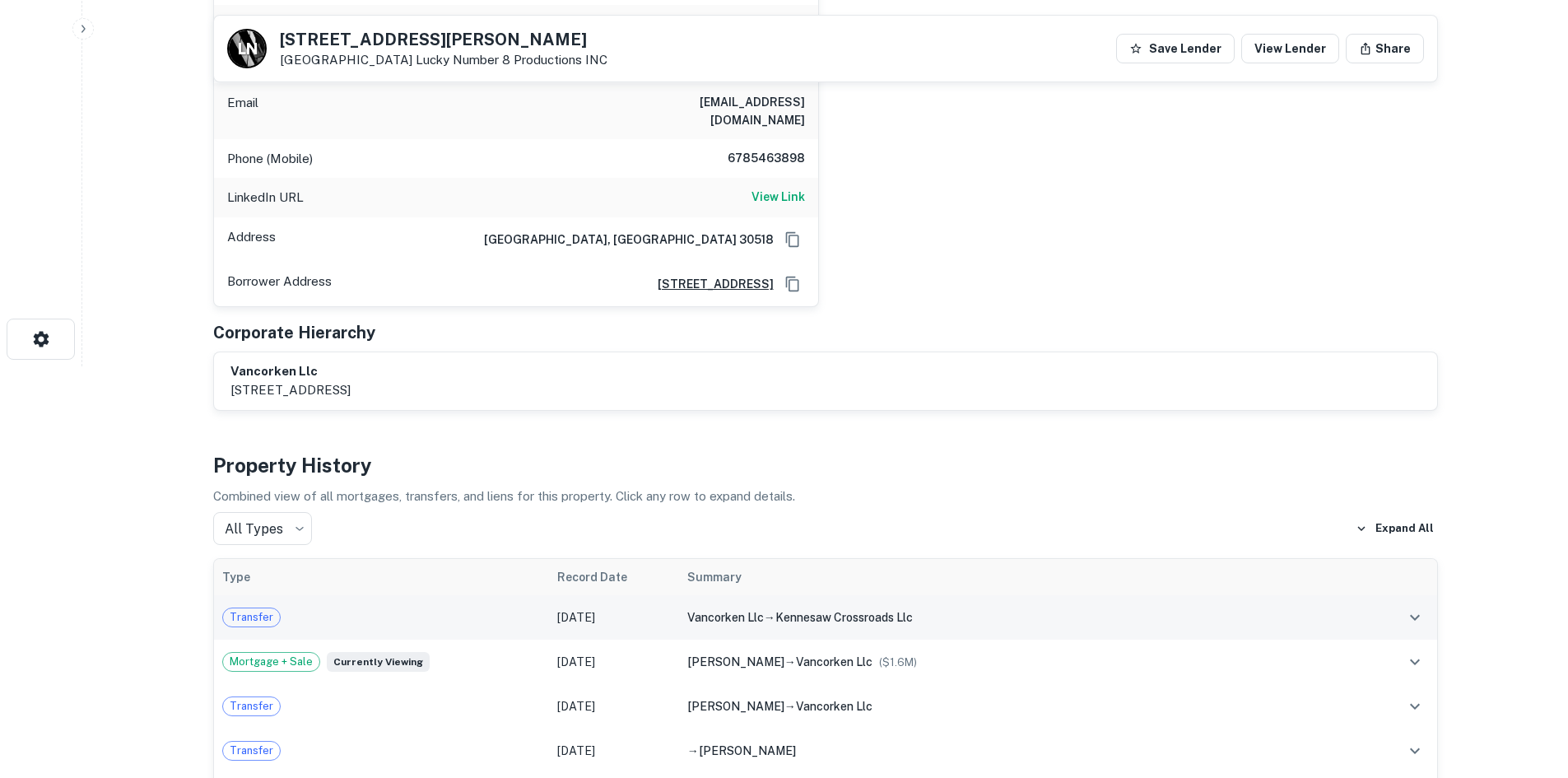
scroll to position [82, 0]
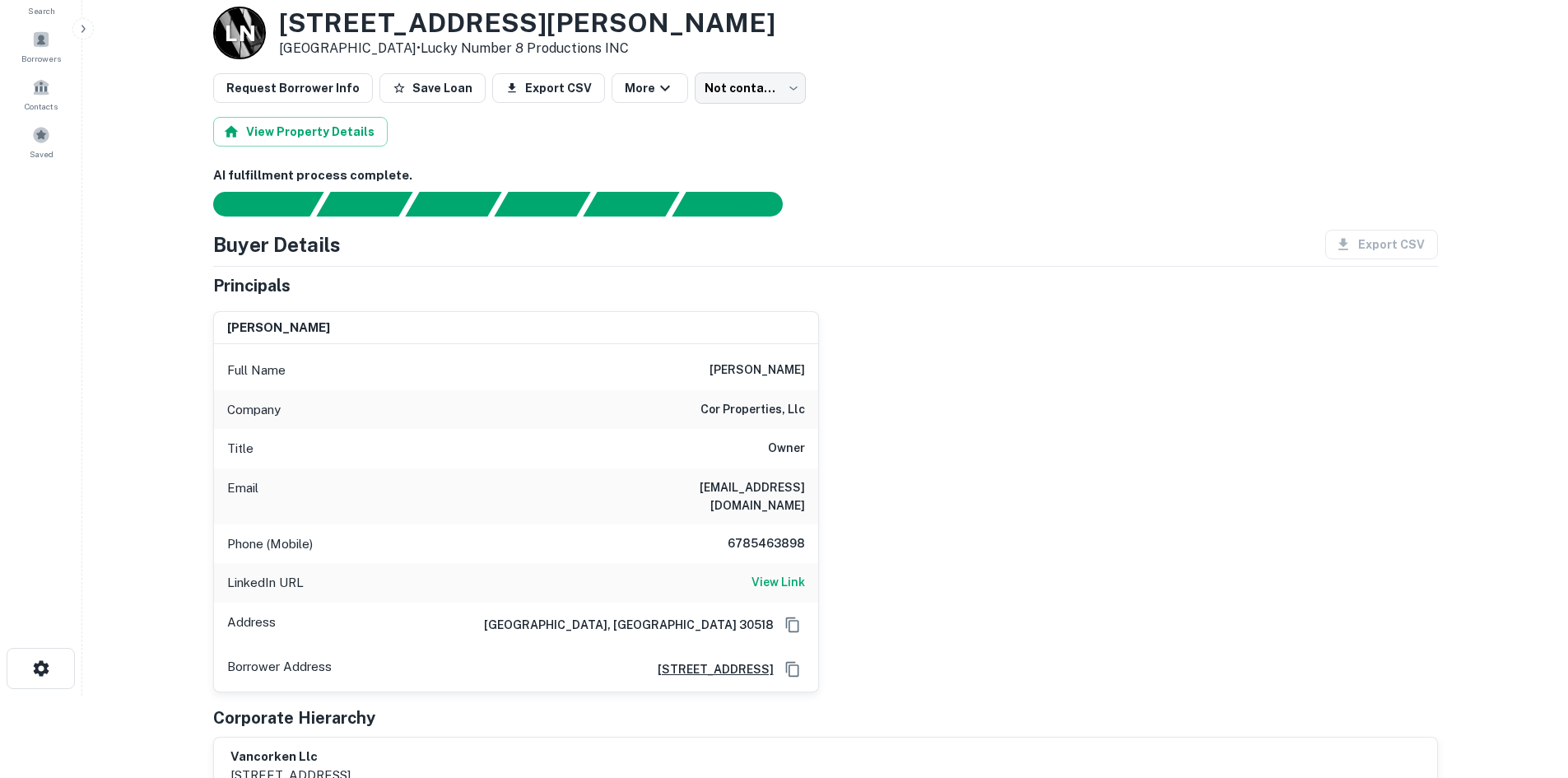
click at [762, 535] on h6 "6785463898" at bounding box center [756, 545] width 99 height 20
drag, startPoint x: 762, startPoint y: 528, endPoint x: 765, endPoint y: 410, distance: 118.0
click at [765, 410] on h6 "cor properties, llc" at bounding box center [752, 411] width 104 height 20
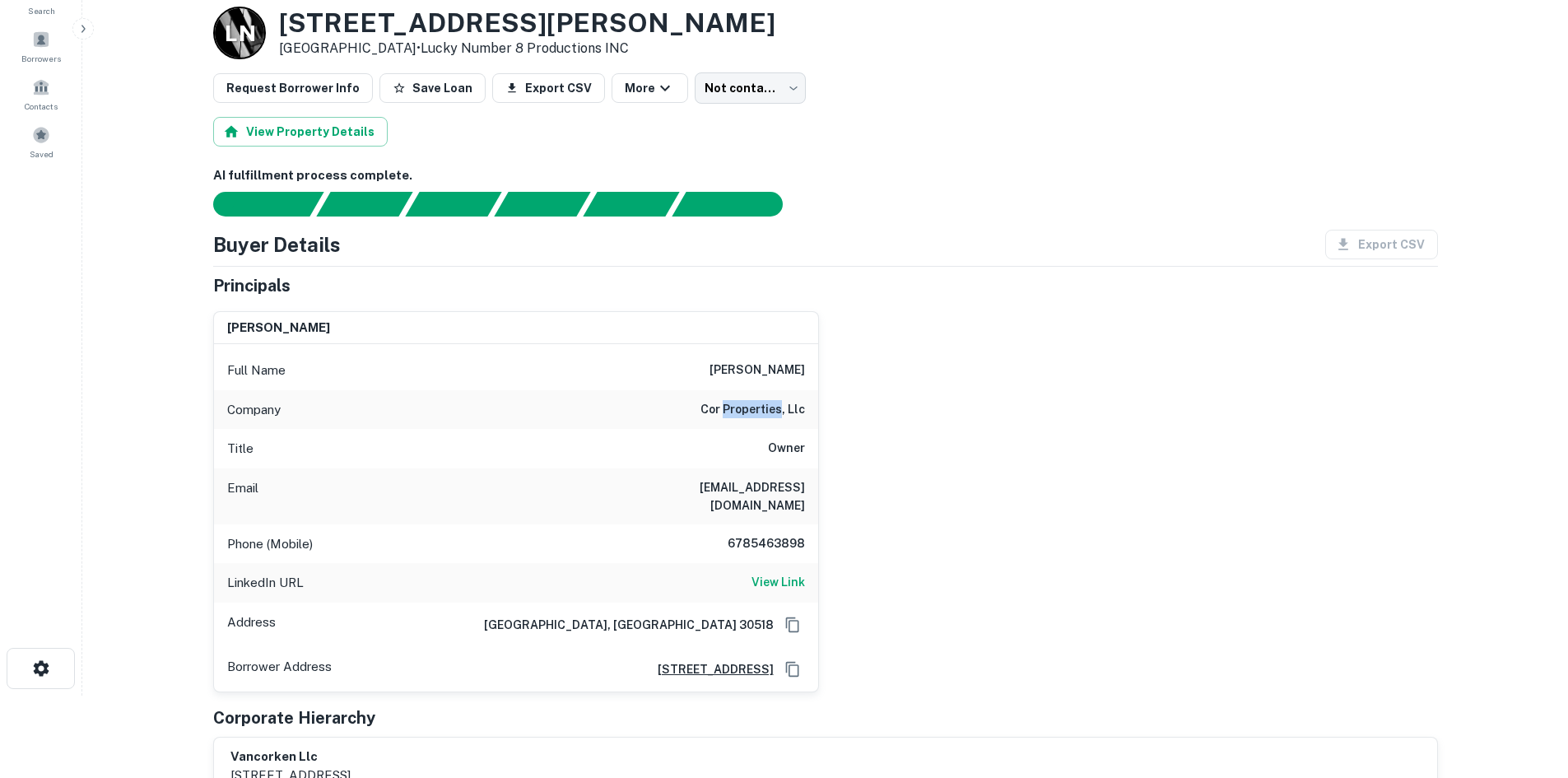
click at [765, 410] on h6 "cor properties, llc" at bounding box center [752, 411] width 104 height 20
click at [757, 535] on h6 "6785463898" at bounding box center [756, 545] width 99 height 20
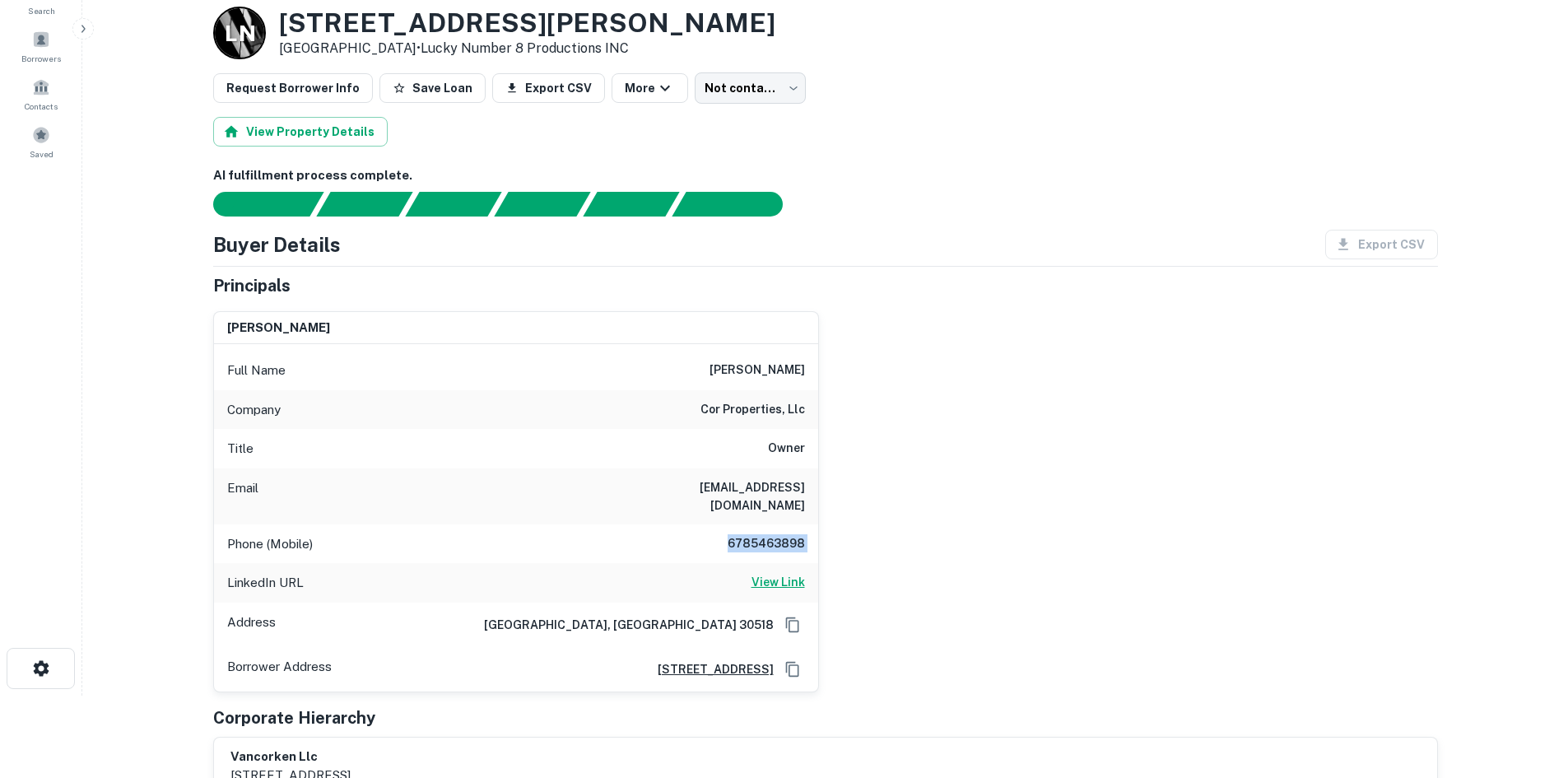
click at [797, 574] on h6 "View Link" at bounding box center [778, 583] width 53 height 18
click at [843, 438] on div "cory cianci Full Name cory cianci Company cor properties, llc Title Owner Email…" at bounding box center [819, 495] width 1239 height 394
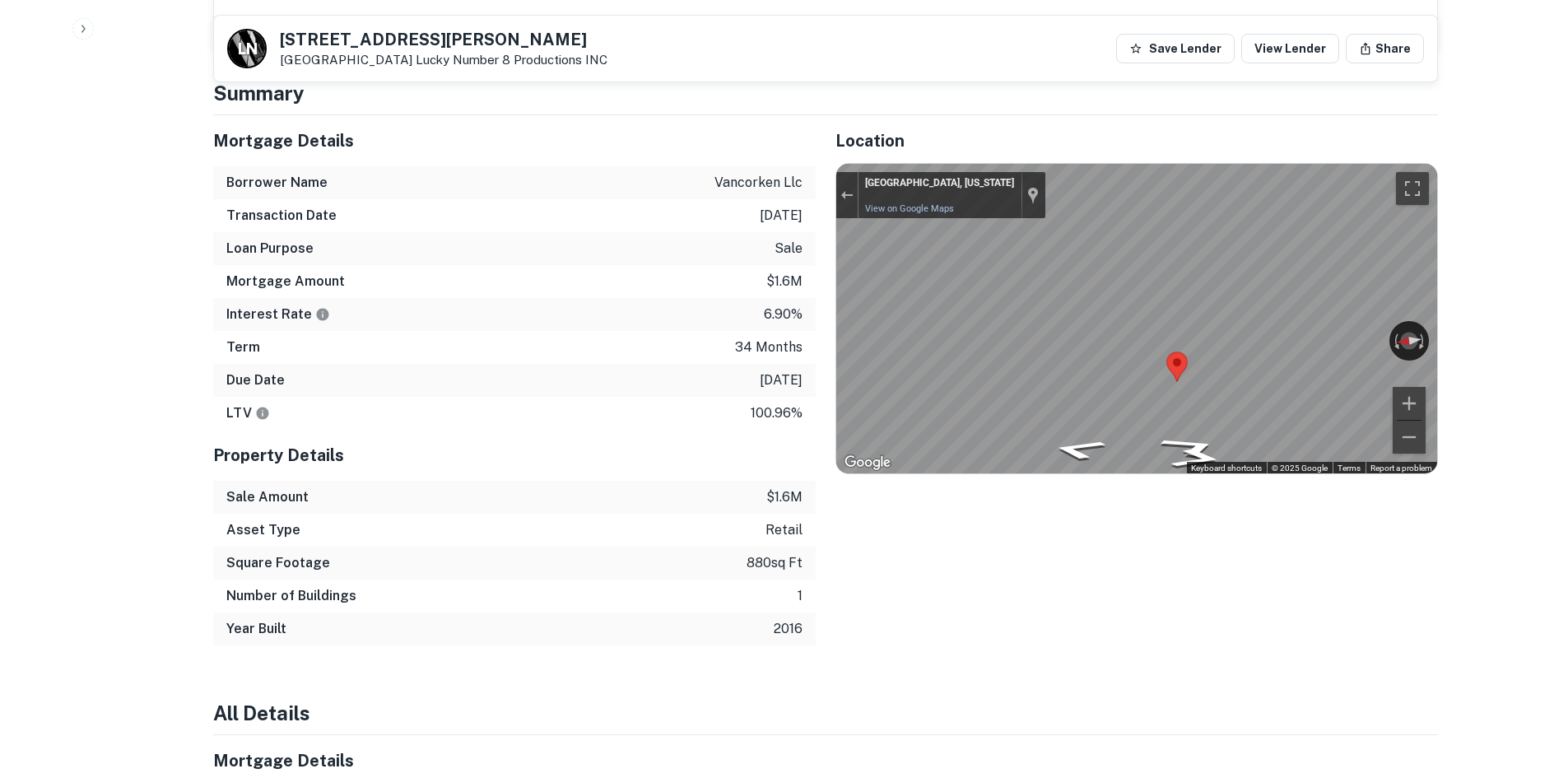
scroll to position [1235, 0]
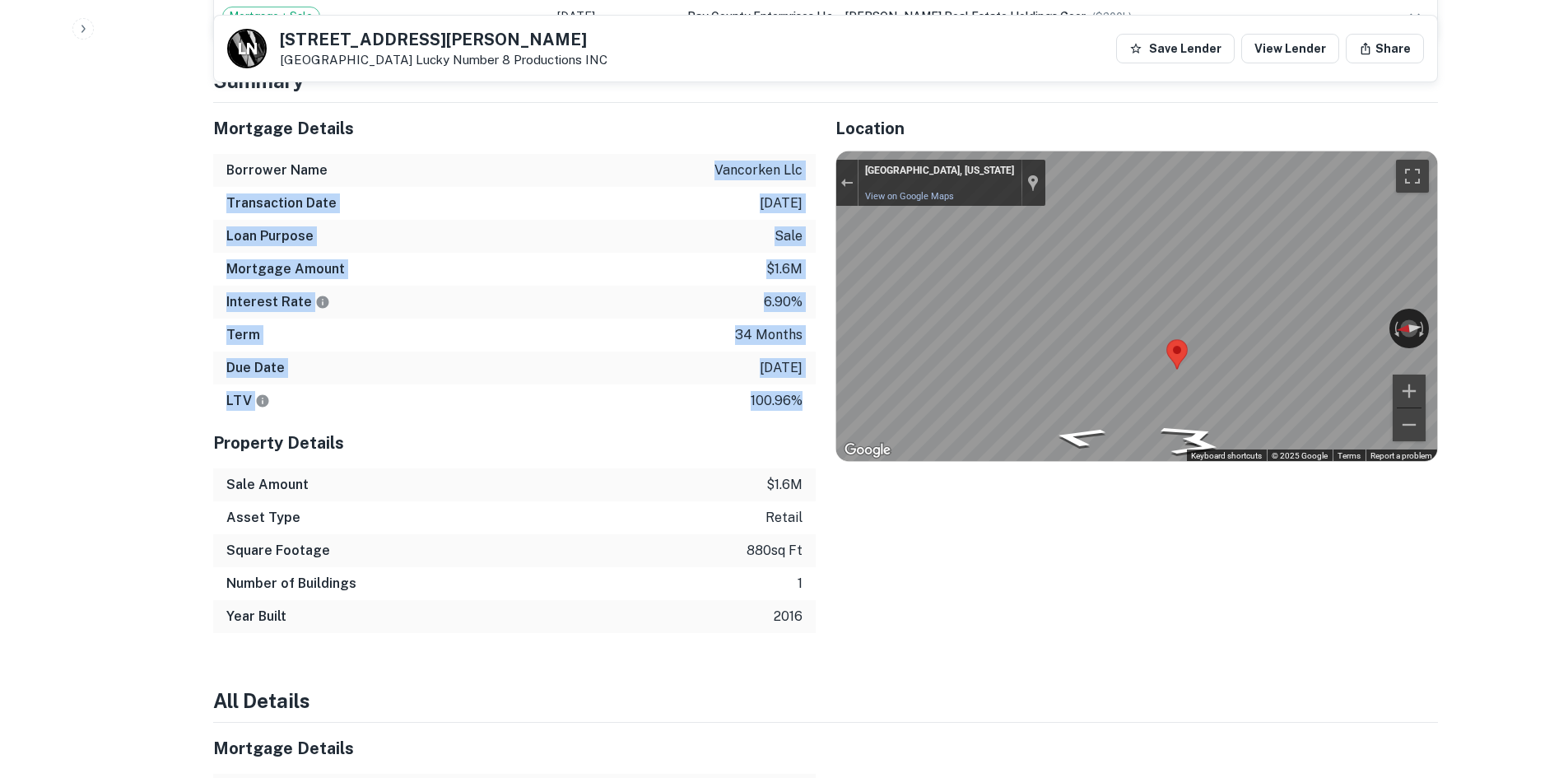
drag, startPoint x: 799, startPoint y: 393, endPoint x: 696, endPoint y: 160, distance: 254.8
click at [696, 160] on div "Mortgage Details Borrower Name vancorken llc Transaction Date 9/13/2023 Loan Pu…" at bounding box center [515, 259] width 603 height 314
click at [696, 160] on div "Borrower Name vancorken llc" at bounding box center [515, 170] width 603 height 33
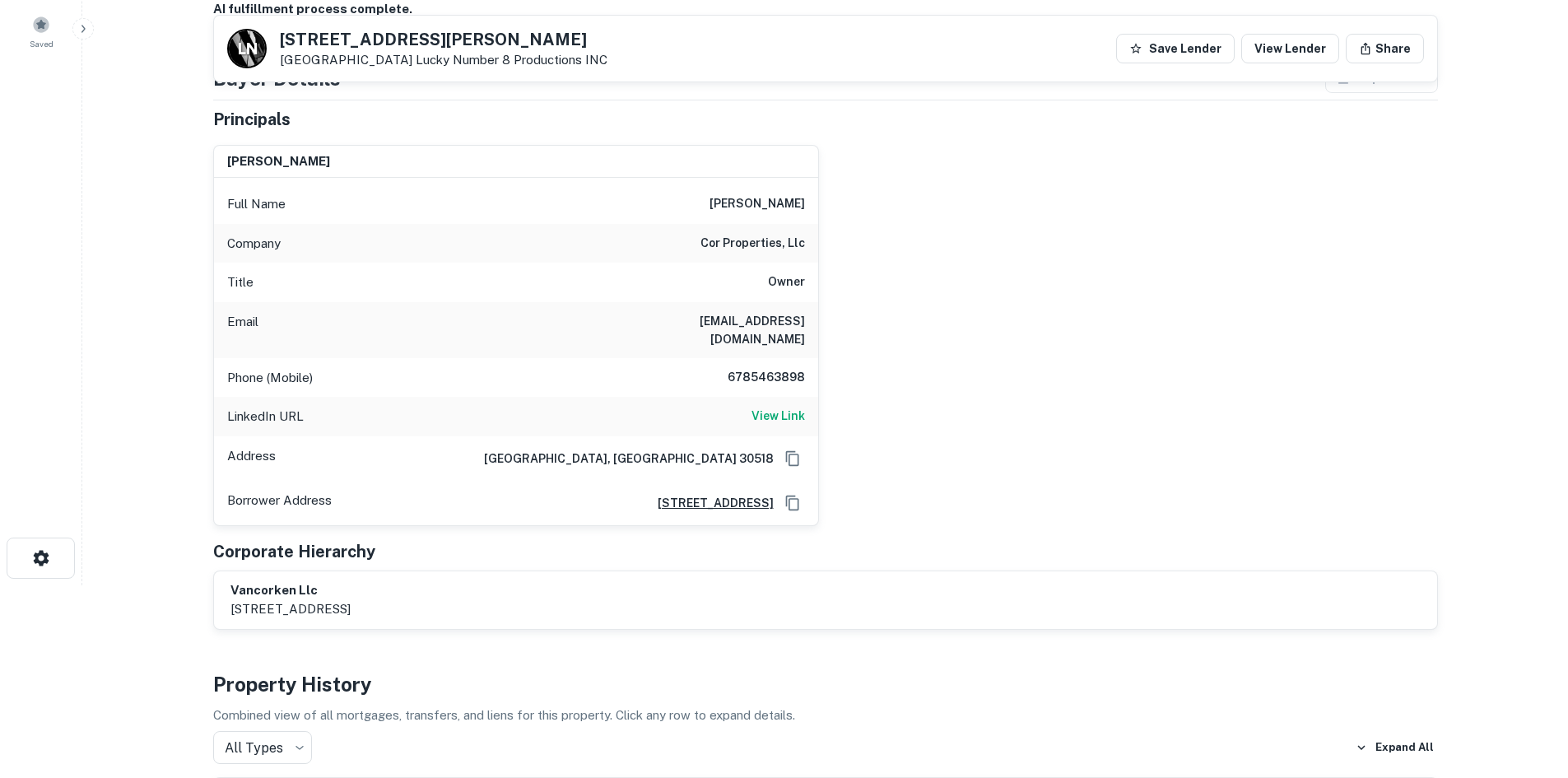
scroll to position [165, 0]
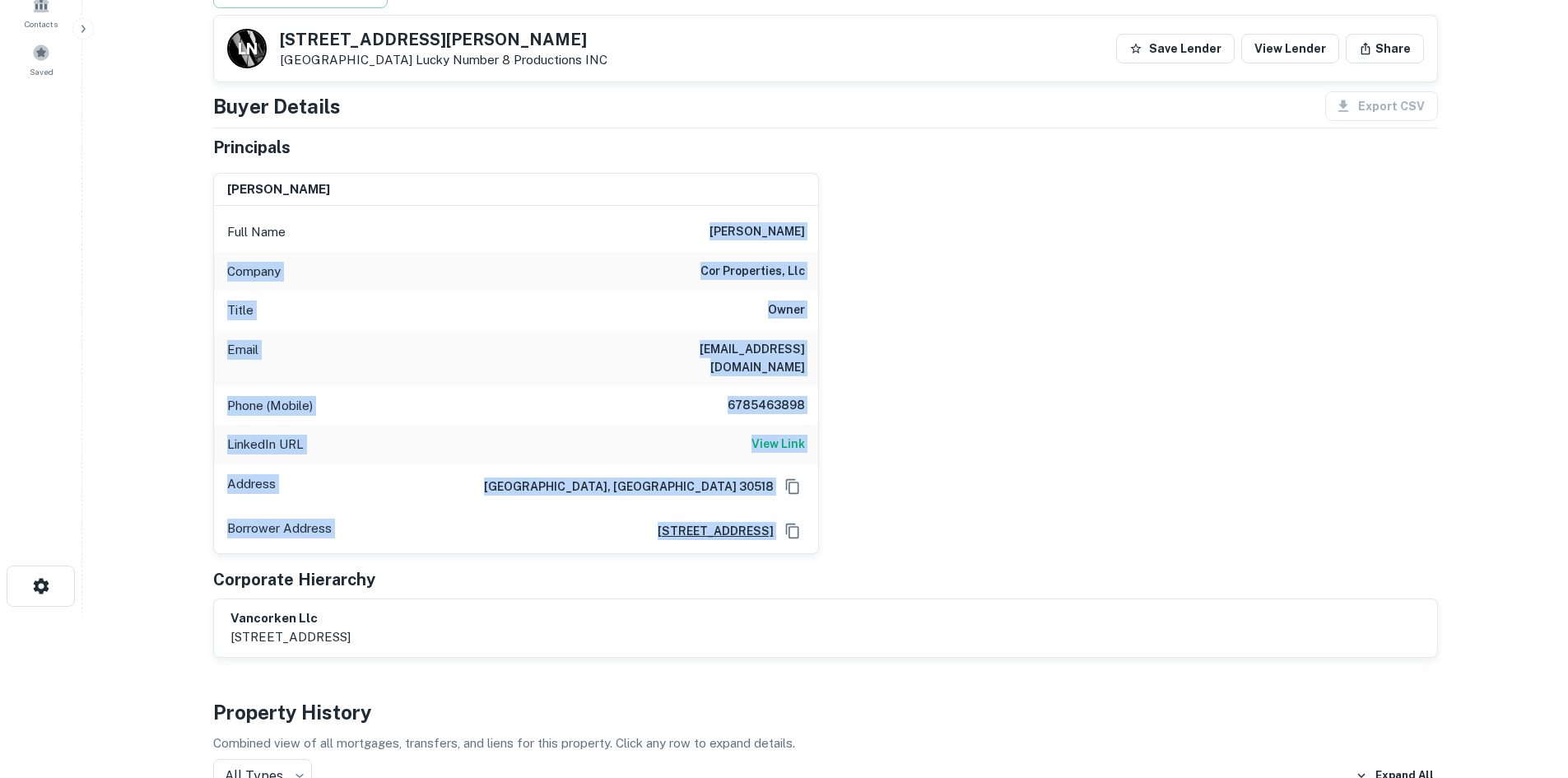
drag, startPoint x: 708, startPoint y: 210, endPoint x: 1039, endPoint y: 496, distance: 437.4
click at [1039, 496] on div "cory cianci Full Name cory cianci Company cor properties, llc Title Owner Email…" at bounding box center [819, 357] width 1239 height 394
click at [1035, 484] on div "cory cianci Full Name cory cianci Company cor properties, llc Title Owner Email…" at bounding box center [819, 357] width 1239 height 394
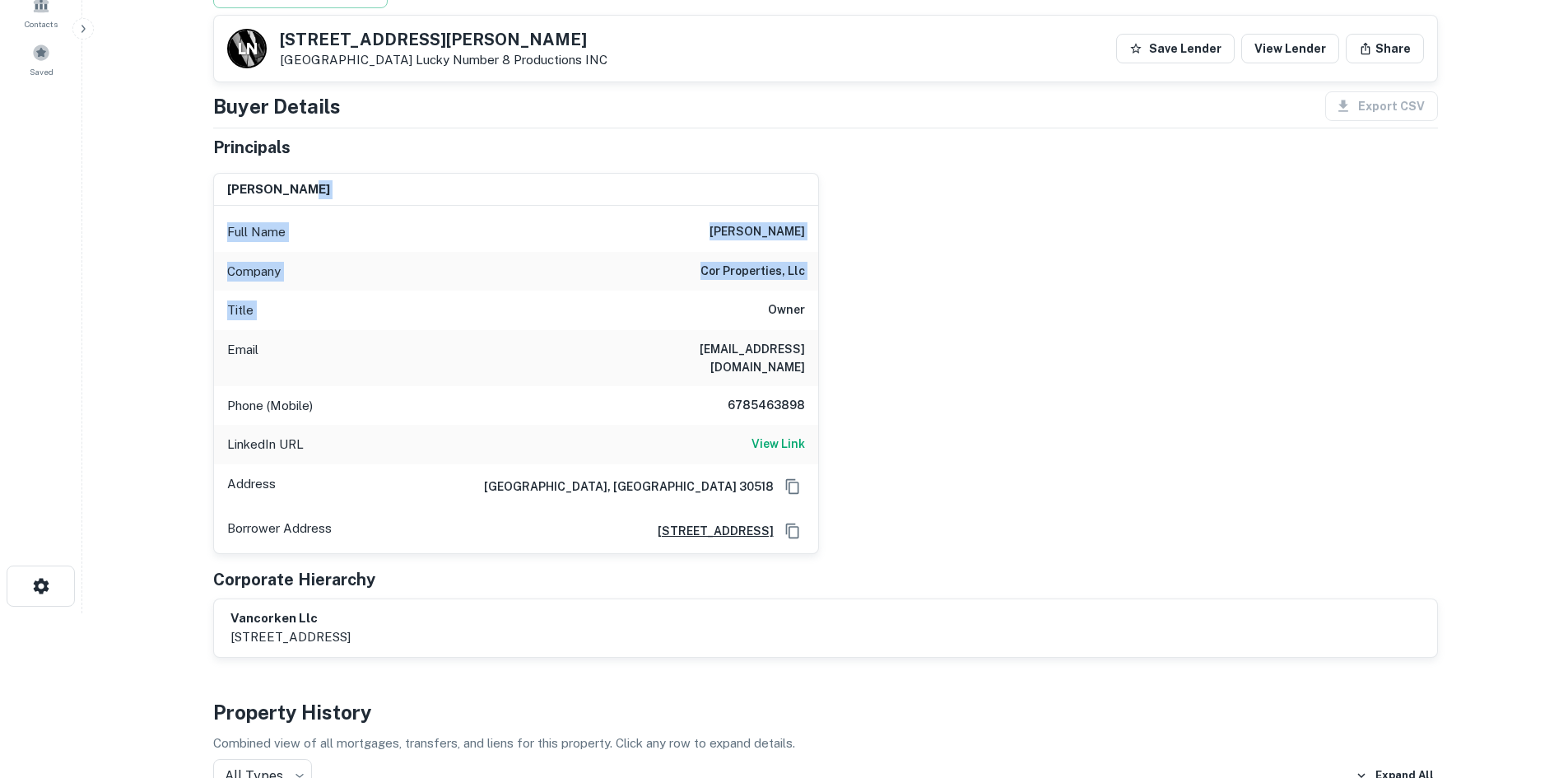
drag, startPoint x: 632, startPoint y: 170, endPoint x: 705, endPoint y: 312, distance: 159.7
click at [705, 312] on div "cory cianci Full Name cory cianci Company cor properties, llc Title Owner Email…" at bounding box center [509, 357] width 619 height 394
click at [750, 312] on div "Title Owner" at bounding box center [516, 311] width 604 height 40
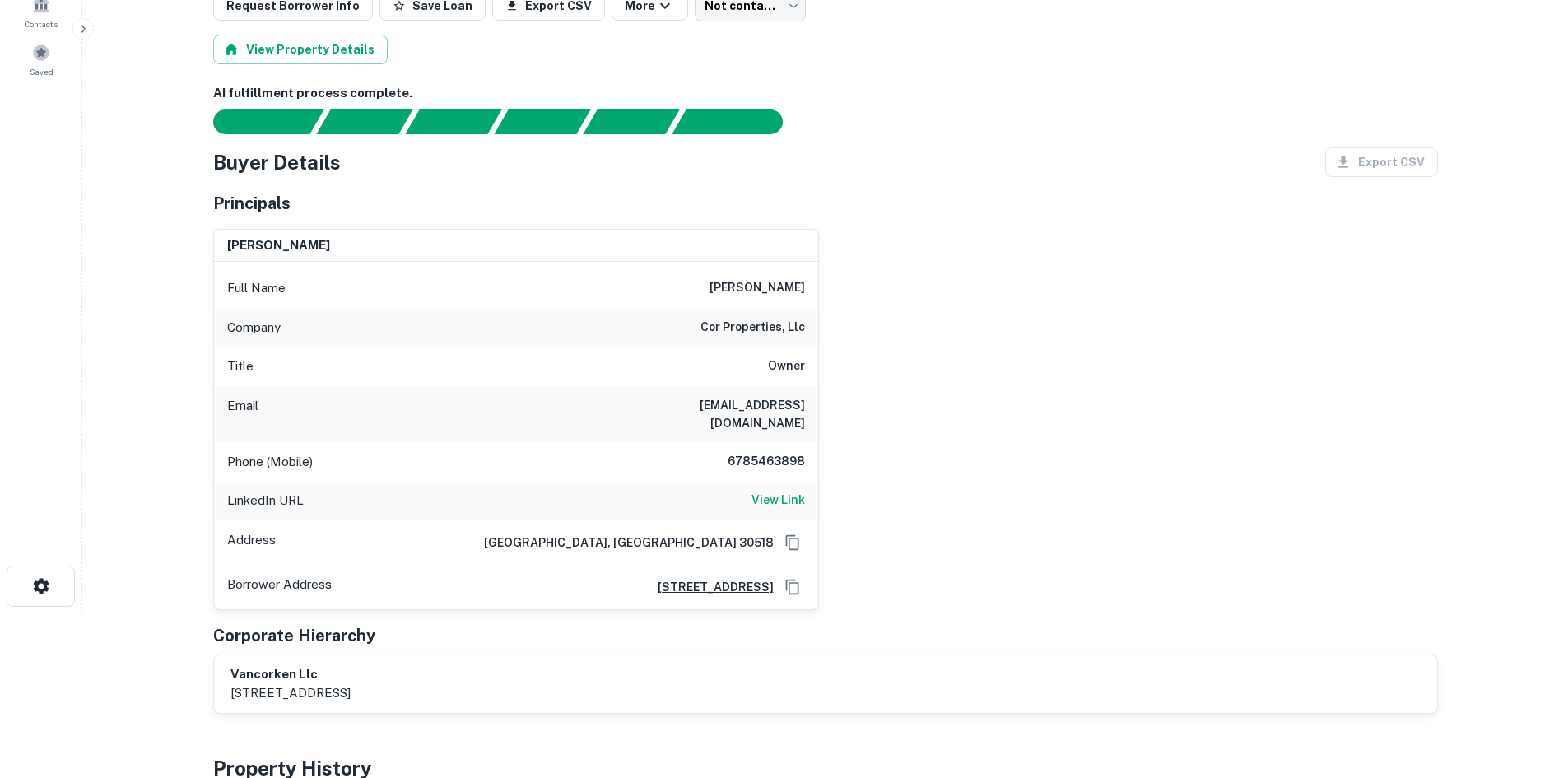
click at [923, 420] on div "cory cianci Full Name cory cianci Company cor properties, llc Title Owner Email…" at bounding box center [819, 413] width 1239 height 394
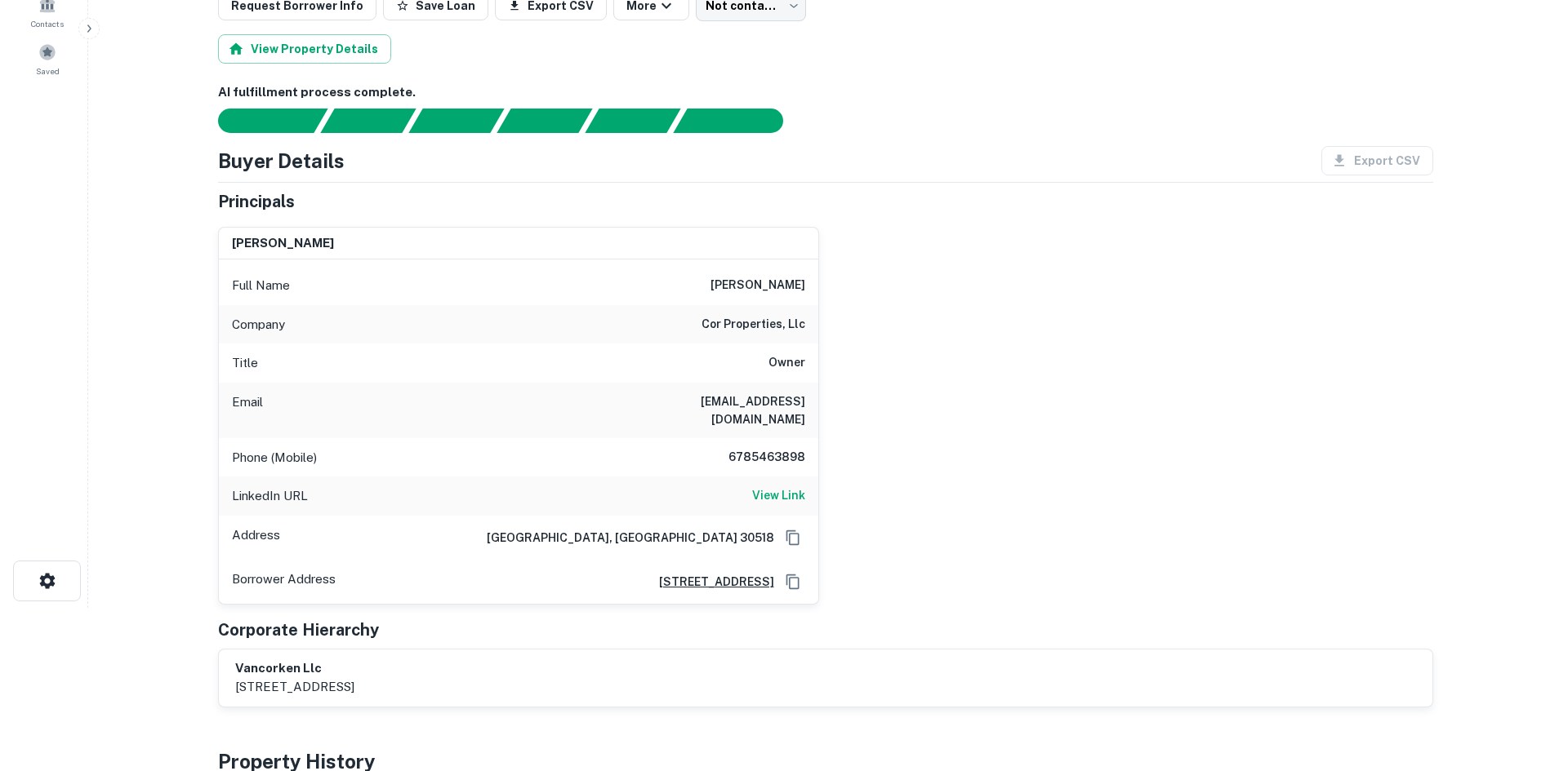
scroll to position [0, 0]
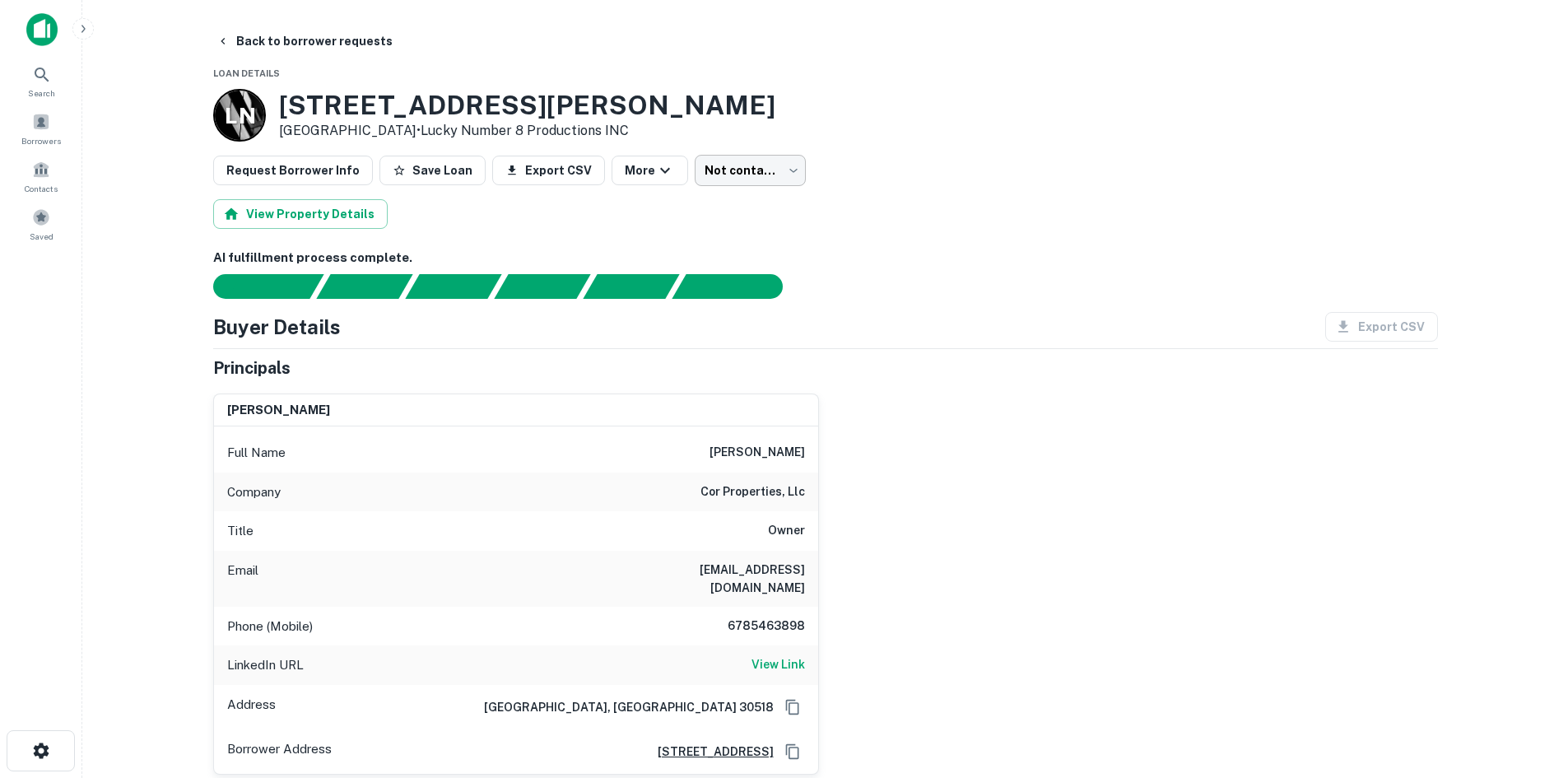
click at [712, 176] on body "Search Borrowers Contacts Saved Back to borrower requests Loan Details L N 3280…" at bounding box center [784, 389] width 1568 height 778
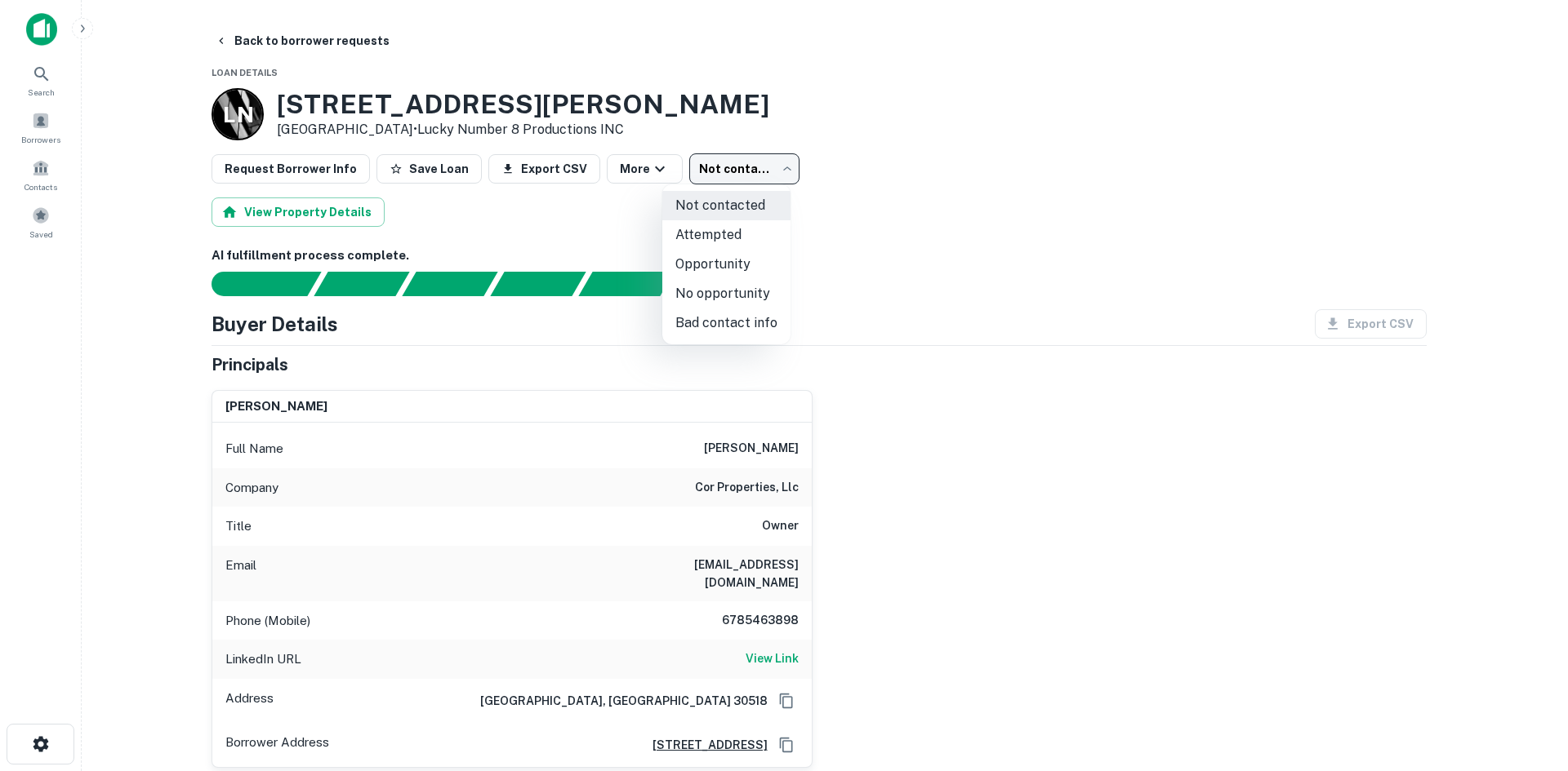
click at [688, 328] on li "Bad contact info" at bounding box center [727, 323] width 129 height 29
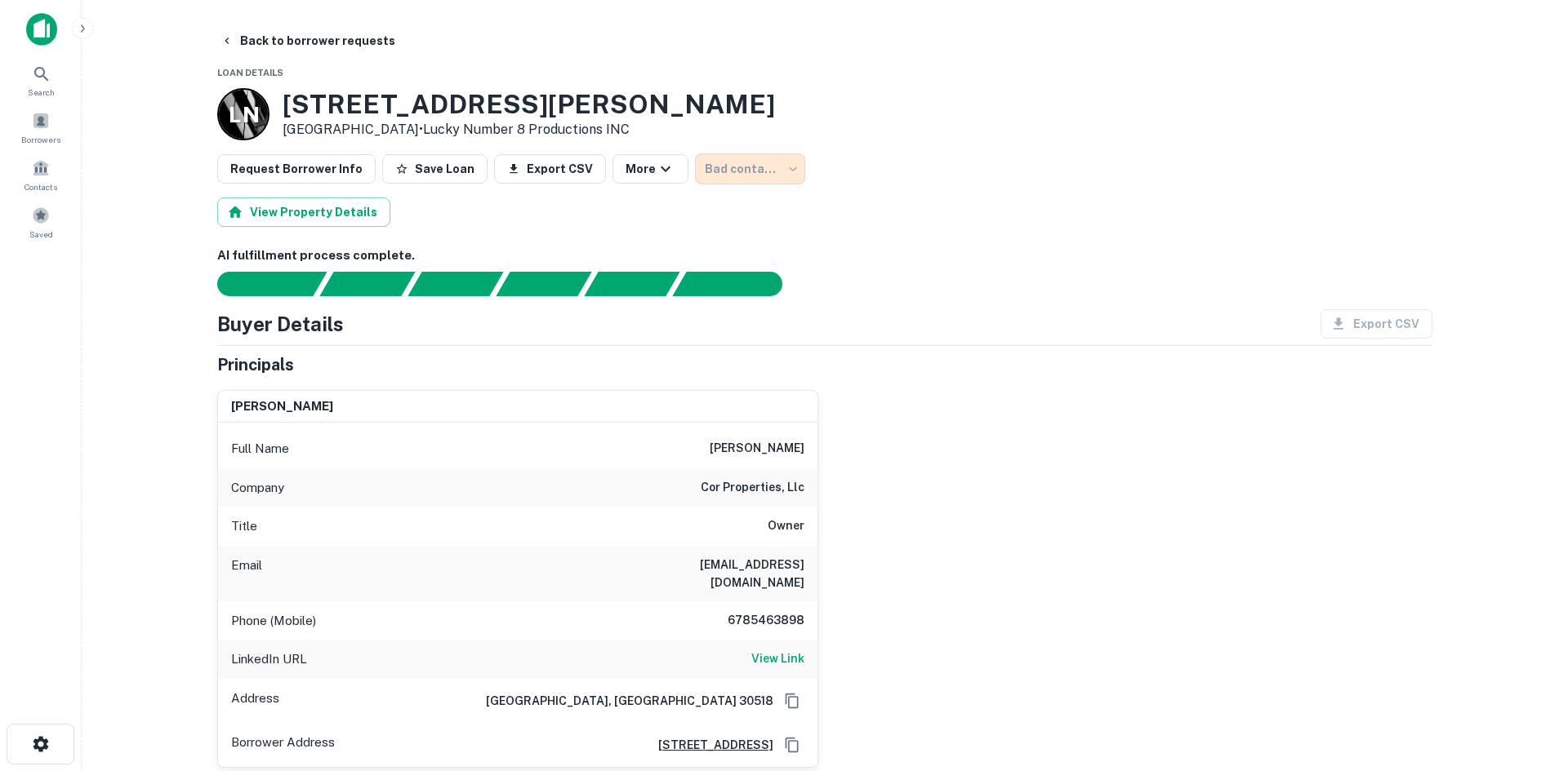
type input "**********"
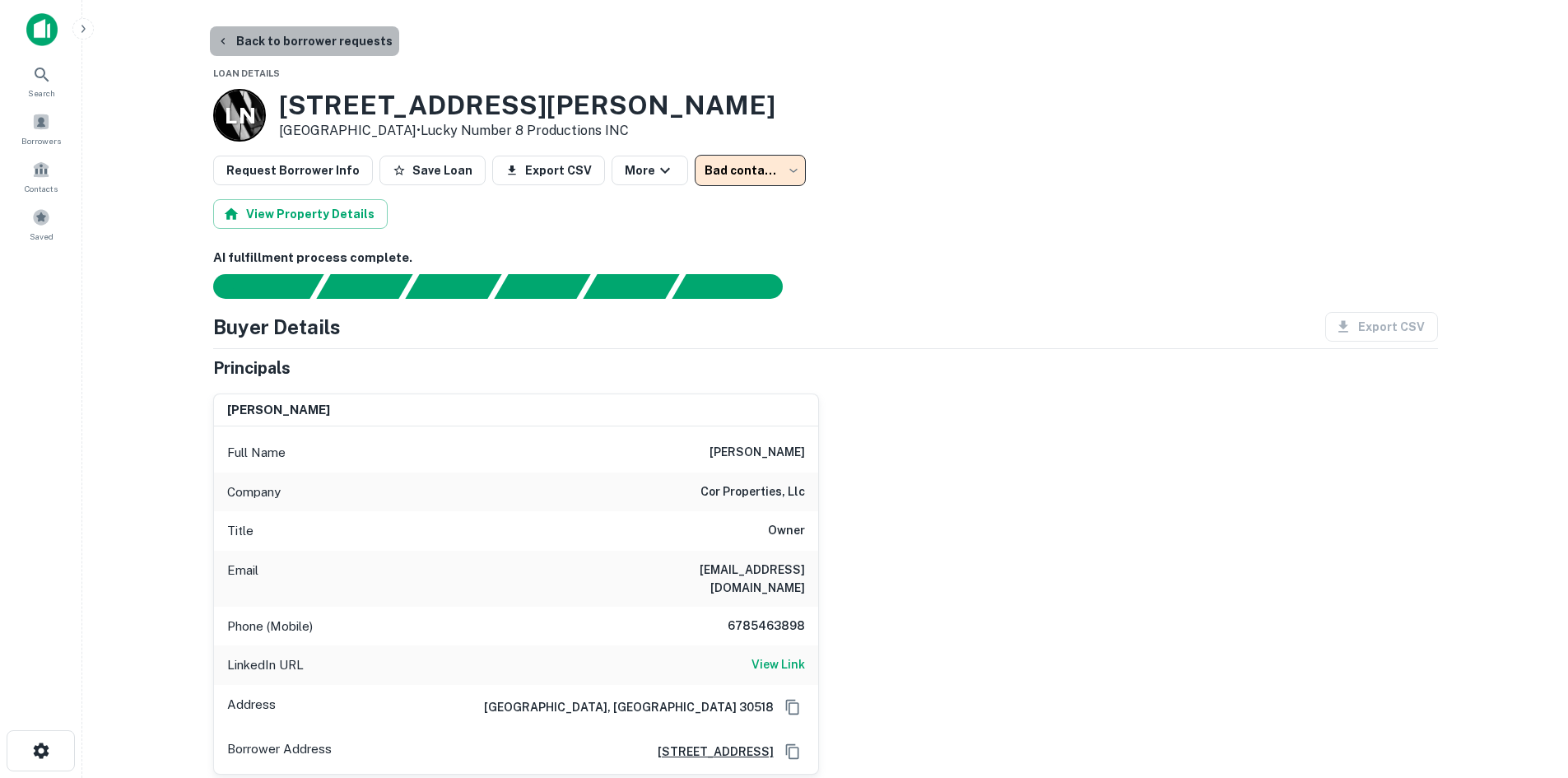
click at [325, 39] on button "Back to borrower requests" at bounding box center [304, 41] width 189 height 30
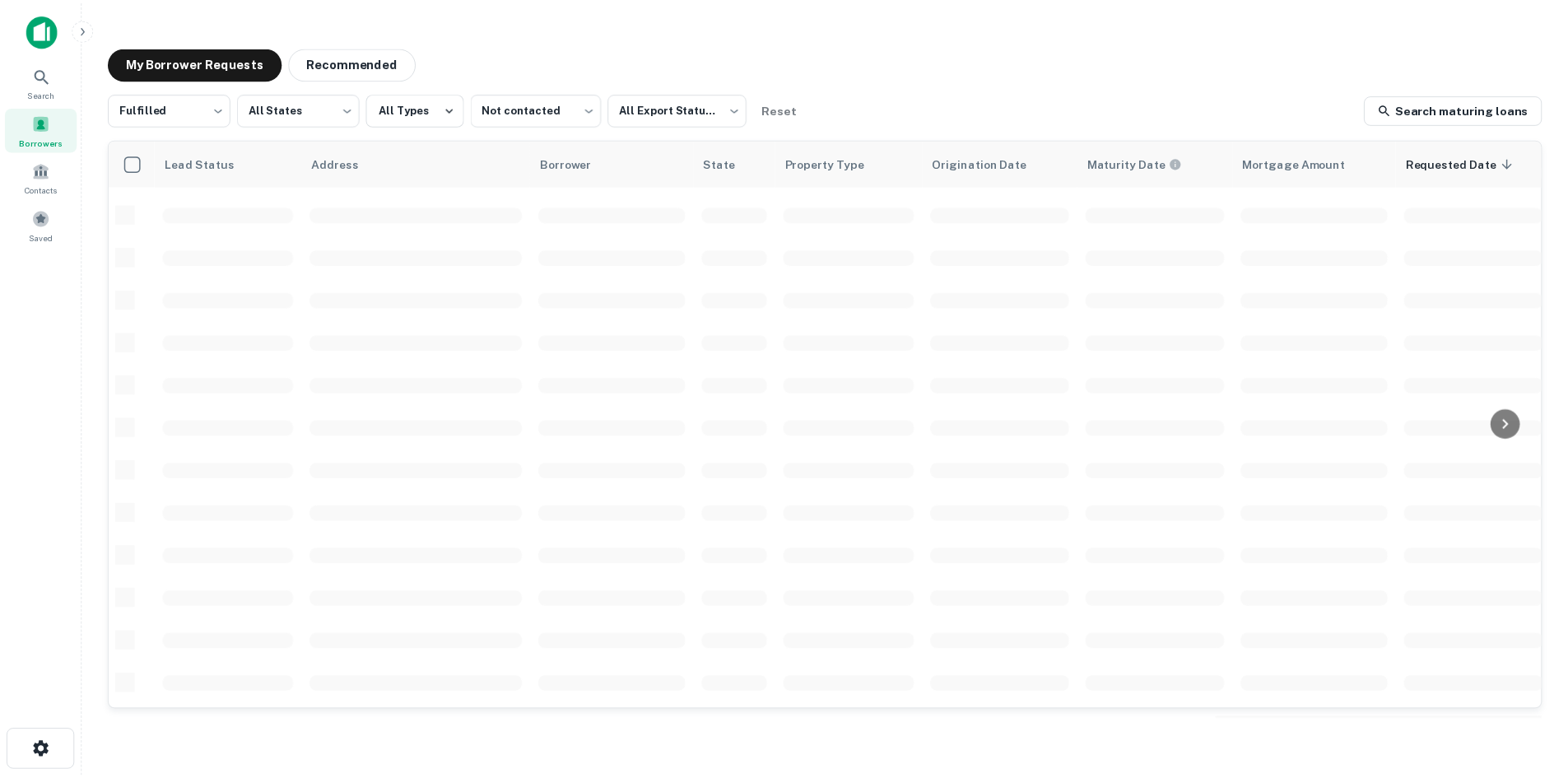
scroll to position [433, 0]
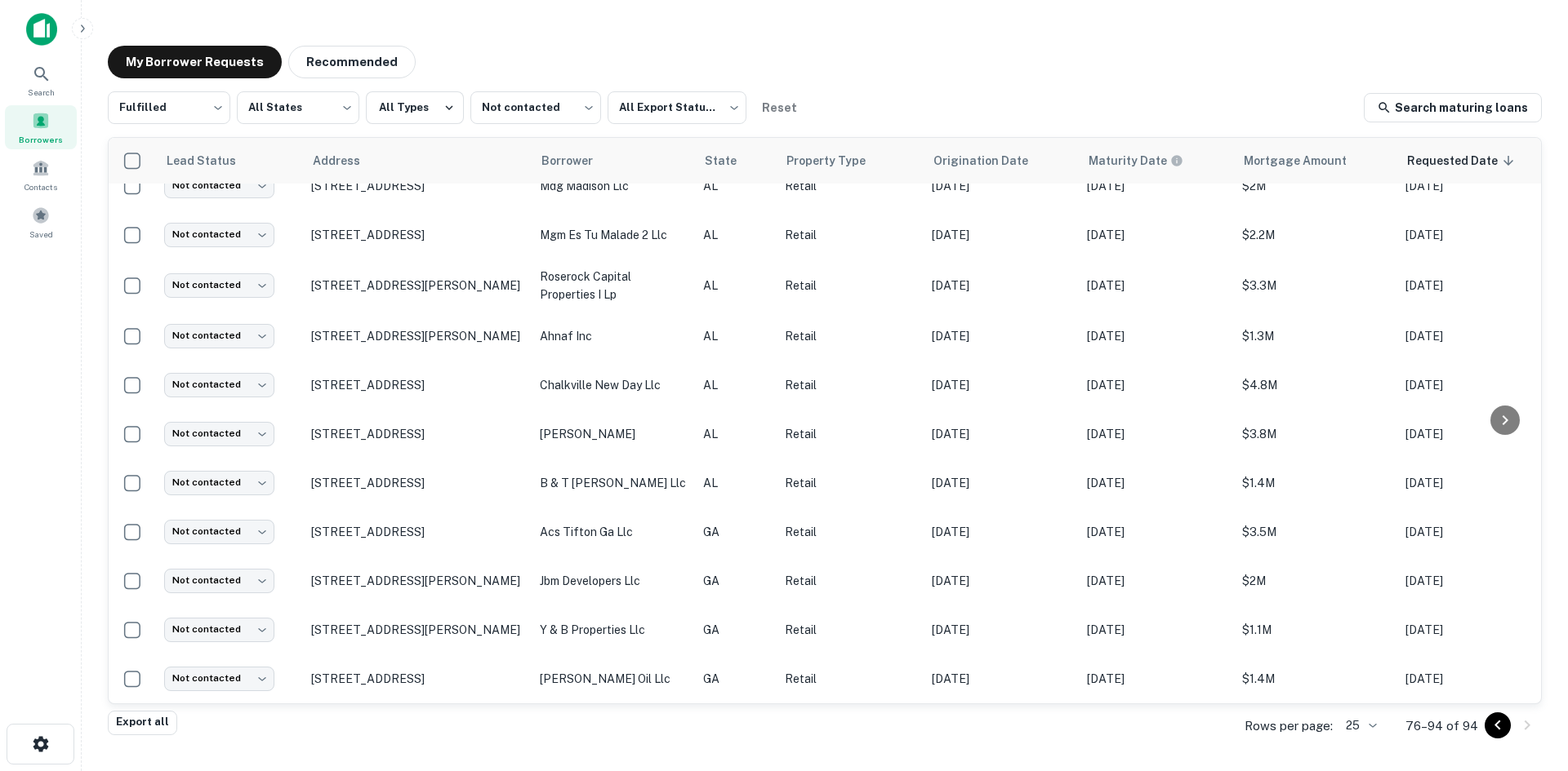
click at [962, 81] on div "My Borrower Requests Recommended Fulfilled ********* ​ All States *** ​ All Typ…" at bounding box center [824, 380] width 1460 height 694
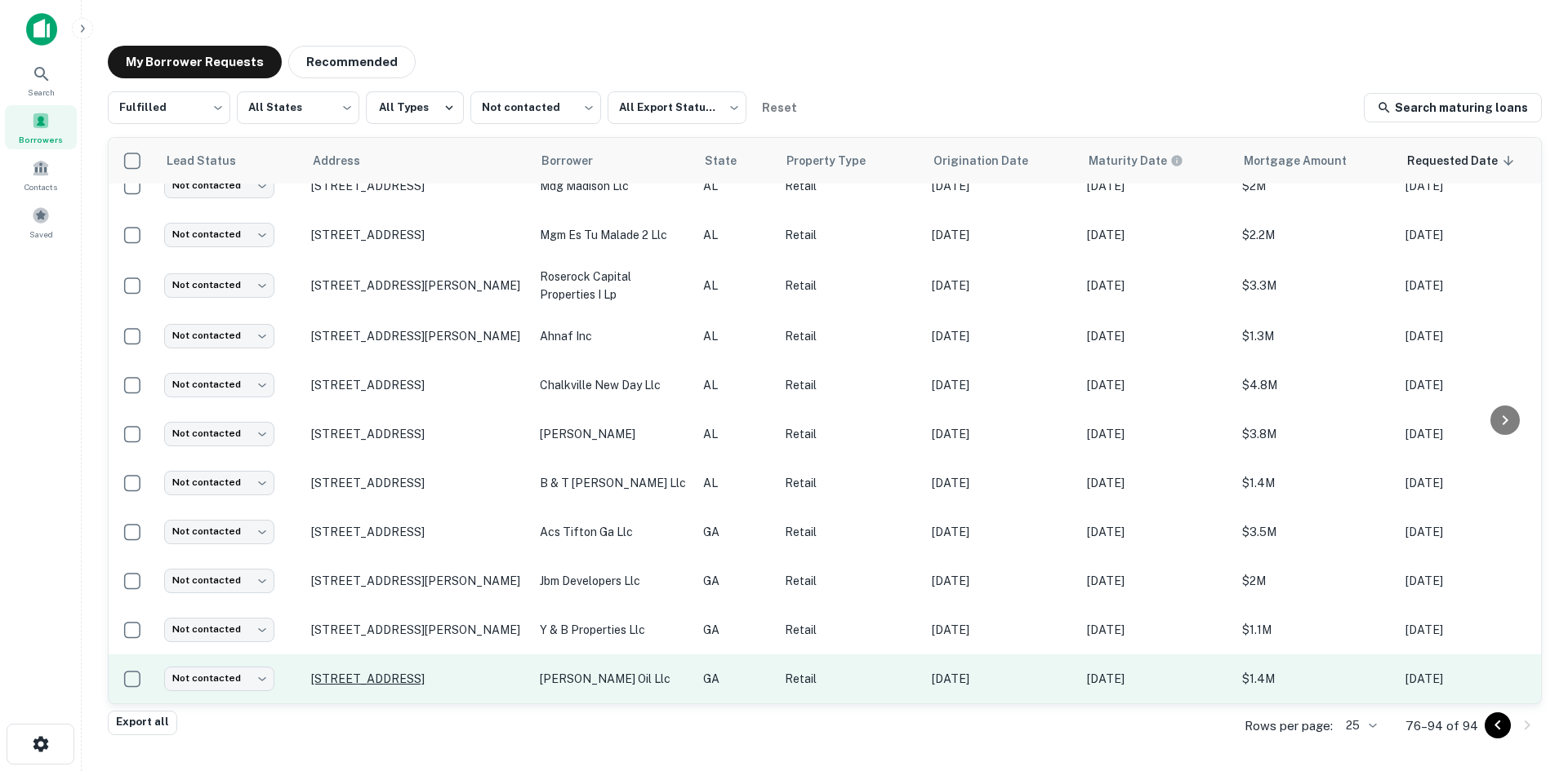
click at [458, 672] on p "310 Peachtree Industrial Blvd Suwanee, GA 30024" at bounding box center [417, 679] width 213 height 14
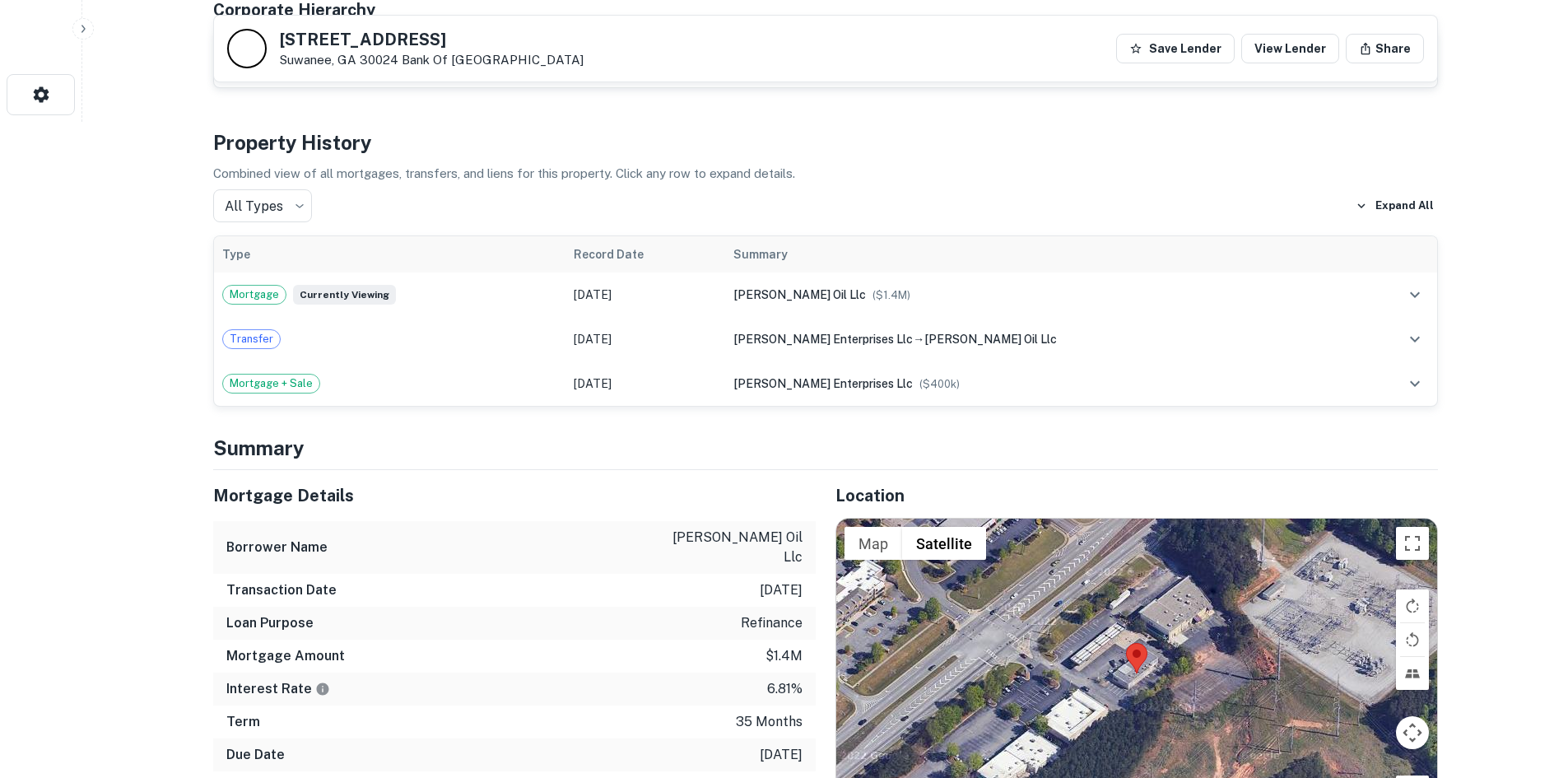
scroll to position [989, 0]
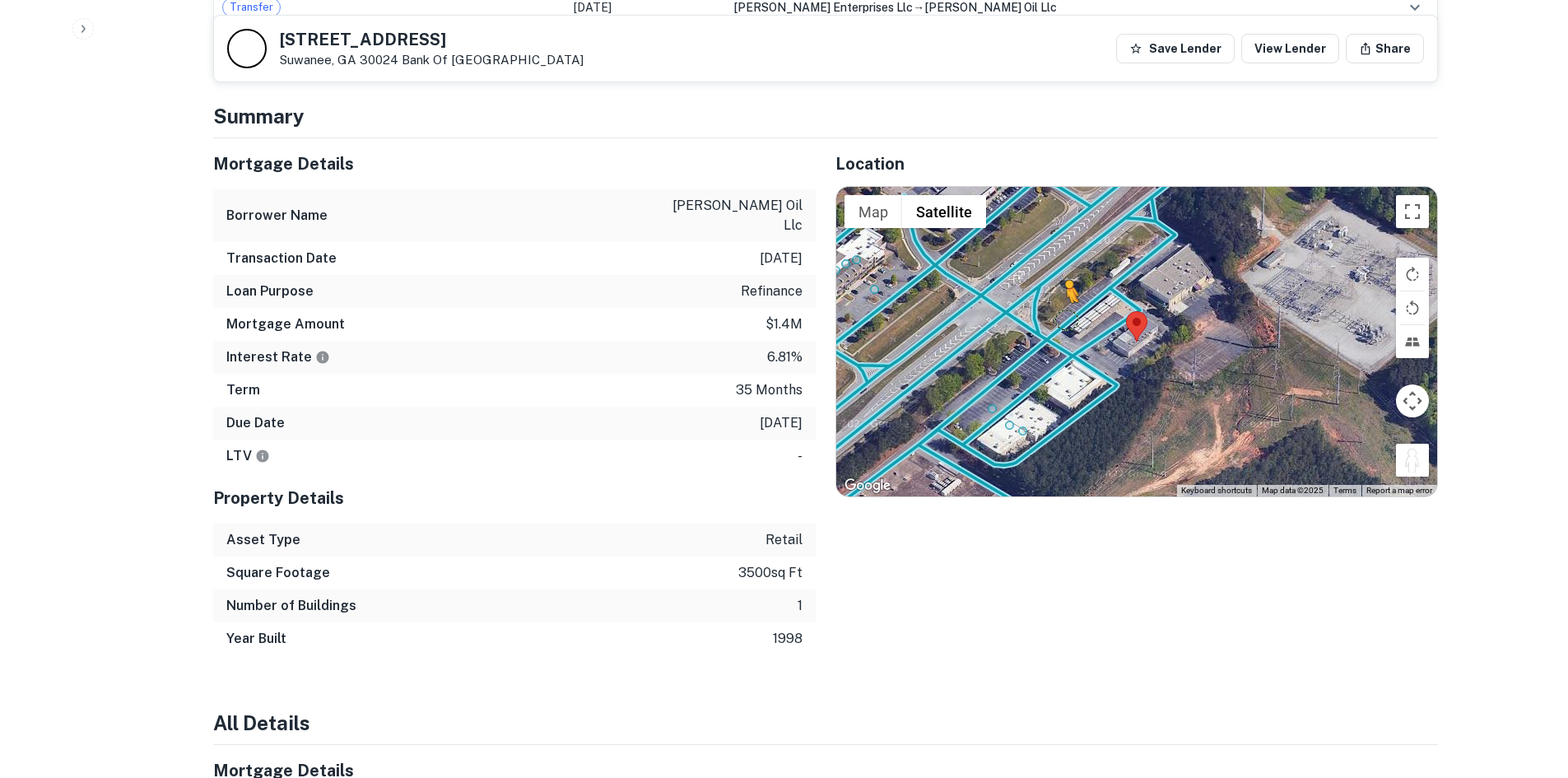
drag, startPoint x: 1413, startPoint y: 458, endPoint x: 1062, endPoint y: 301, distance: 384.5
click at [1062, 301] on div "To activate drag with keyboard, press Alt + Enter. Once in keyboard drag state,…" at bounding box center [1137, 342] width 601 height 310
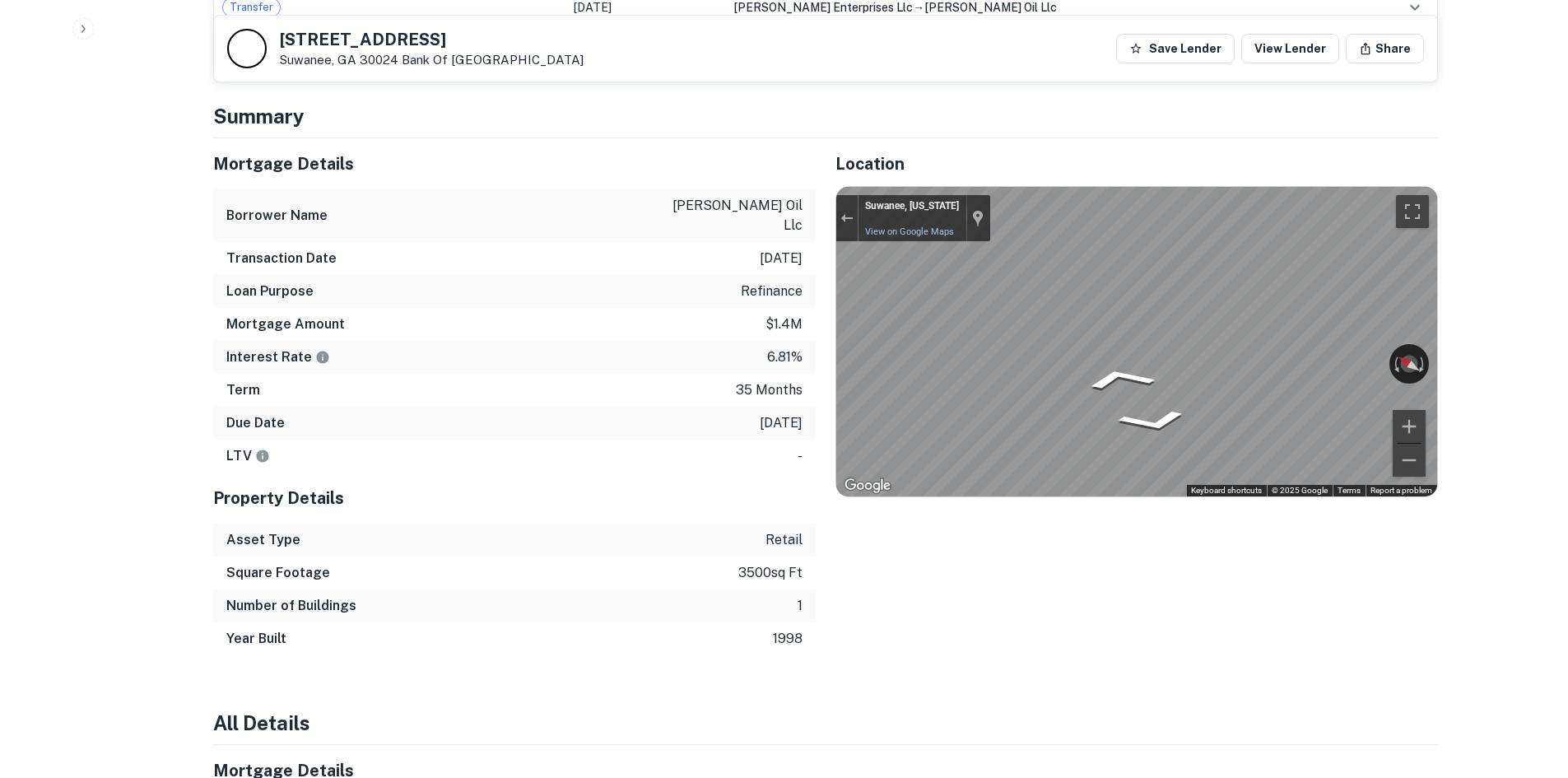
click at [702, 264] on div "Mortgage Details Borrower Name j c oil llc Transaction Date 9/12/2023 Loan Purp…" at bounding box center [816, 397] width 1245 height 517
click at [1083, 389] on icon "Go Northeast" at bounding box center [1076, 408] width 86 height 38
click at [1310, 338] on div "← Move left → Move right ↑ Move up ↓ Move down + Zoom in - Zoom out Suwanee, Ge…" at bounding box center [1137, 342] width 601 height 310
click at [1391, 336] on div "← Move left → Move right ↑ Move up ↓ Move down + Zoom in - Zoom out Suwanee, Ge…" at bounding box center [1137, 342] width 601 height 310
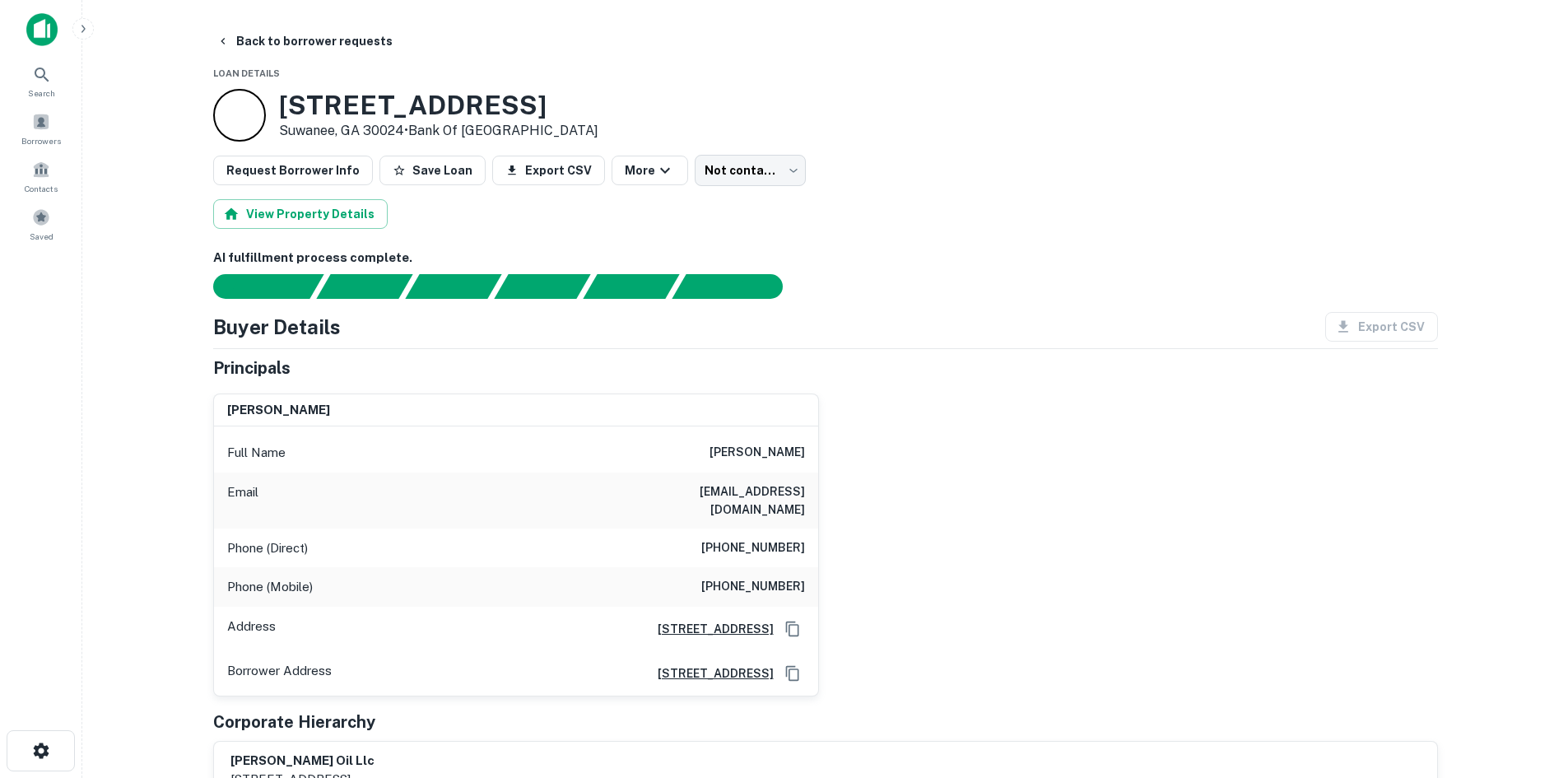
click at [778, 542] on div "Phone (Direct) (706) 752-0532" at bounding box center [516, 548] width 604 height 40
click at [776, 540] on h6 "(706) 752-0532" at bounding box center [752, 548] width 104 height 20
click at [774, 539] on h6 "(706) 752-0532" at bounding box center [752, 548] width 104 height 20
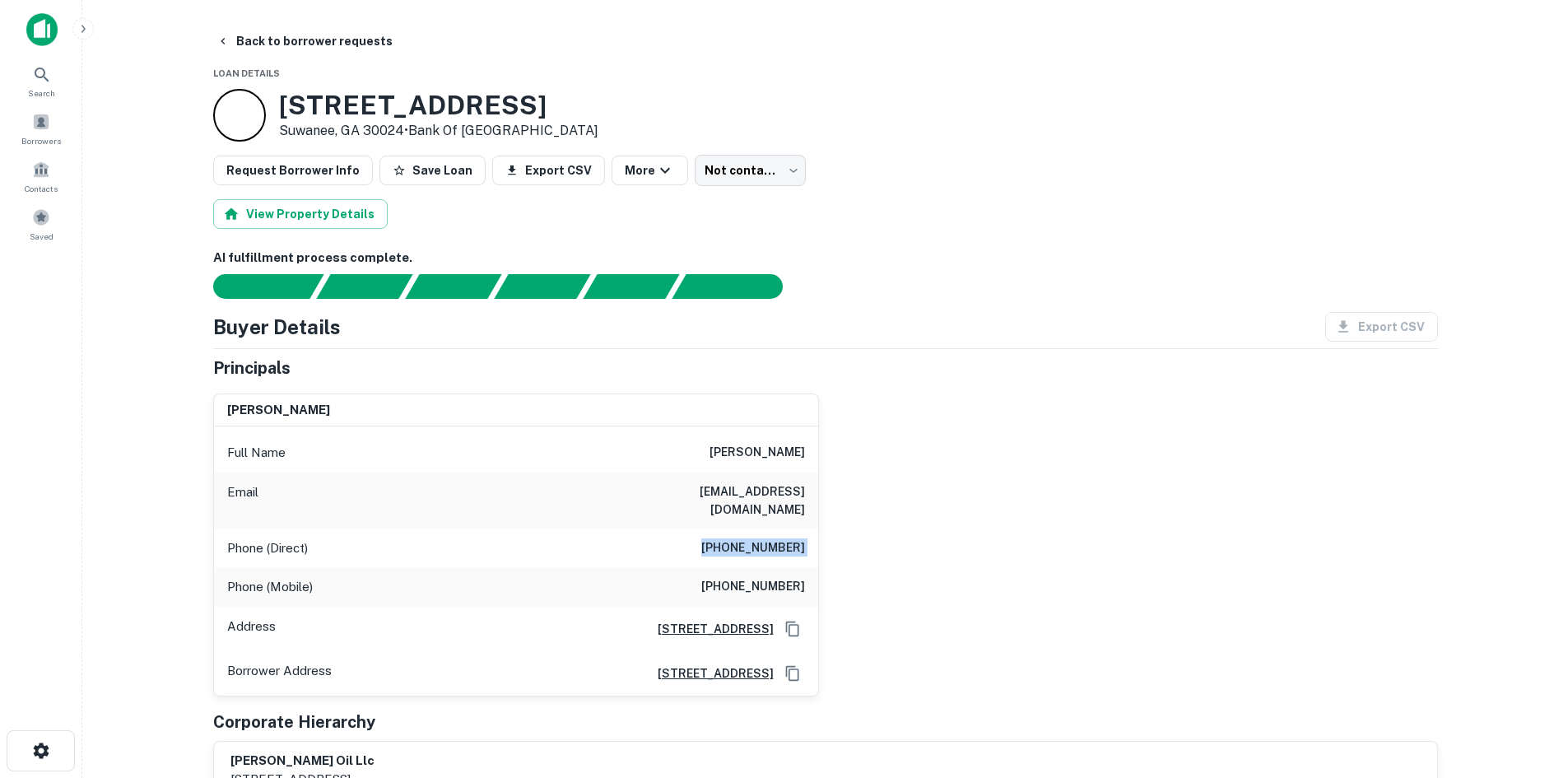
click at [774, 539] on h6 "(706) 752-0532" at bounding box center [752, 548] width 104 height 20
copy h6 "(706) 752-0532"
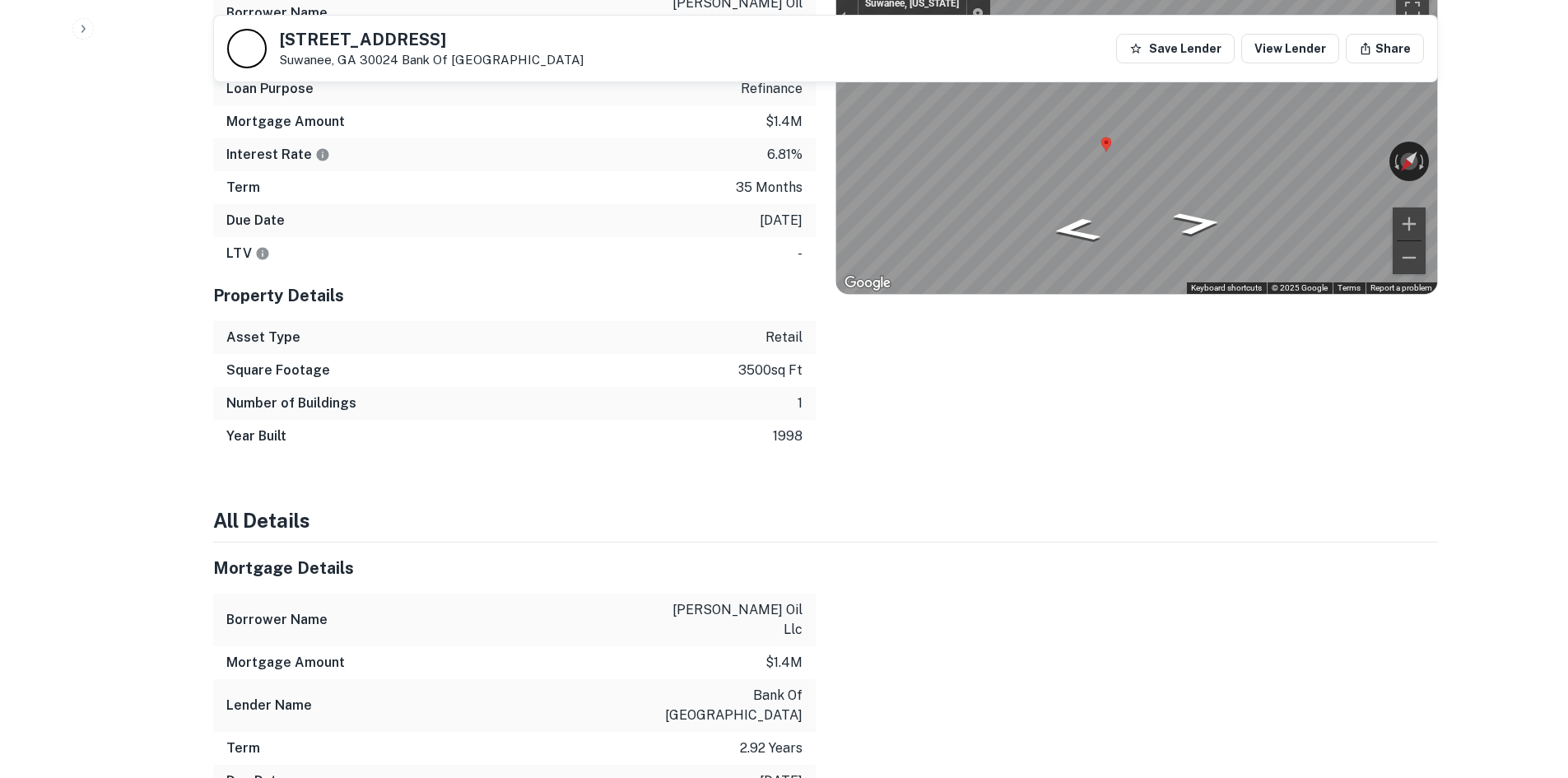
scroll to position [1400, 0]
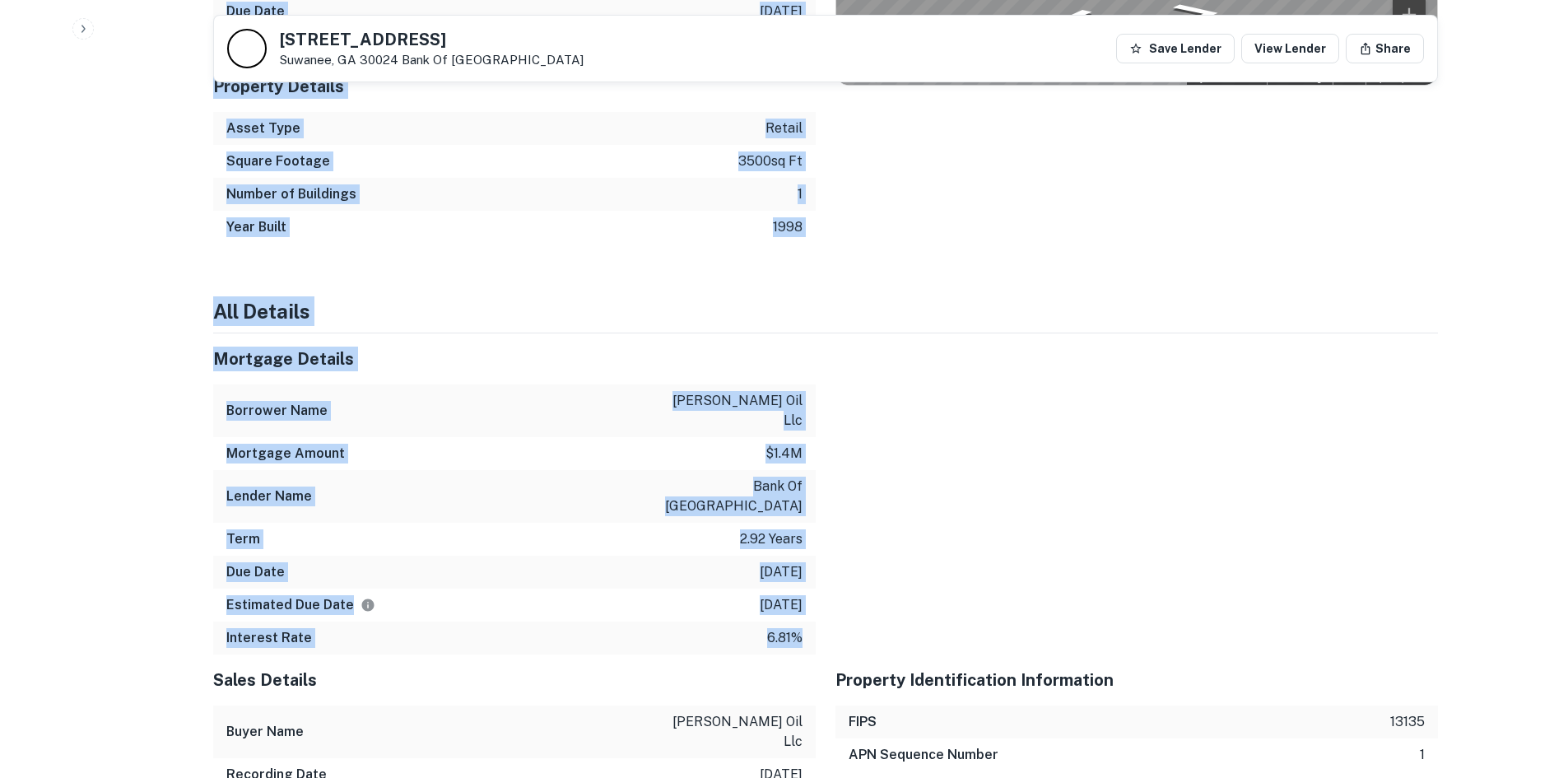
drag, startPoint x: 535, startPoint y: 350, endPoint x: 933, endPoint y: 508, distance: 428.2
click at [933, 508] on div at bounding box center [1126, 493] width 622 height 321
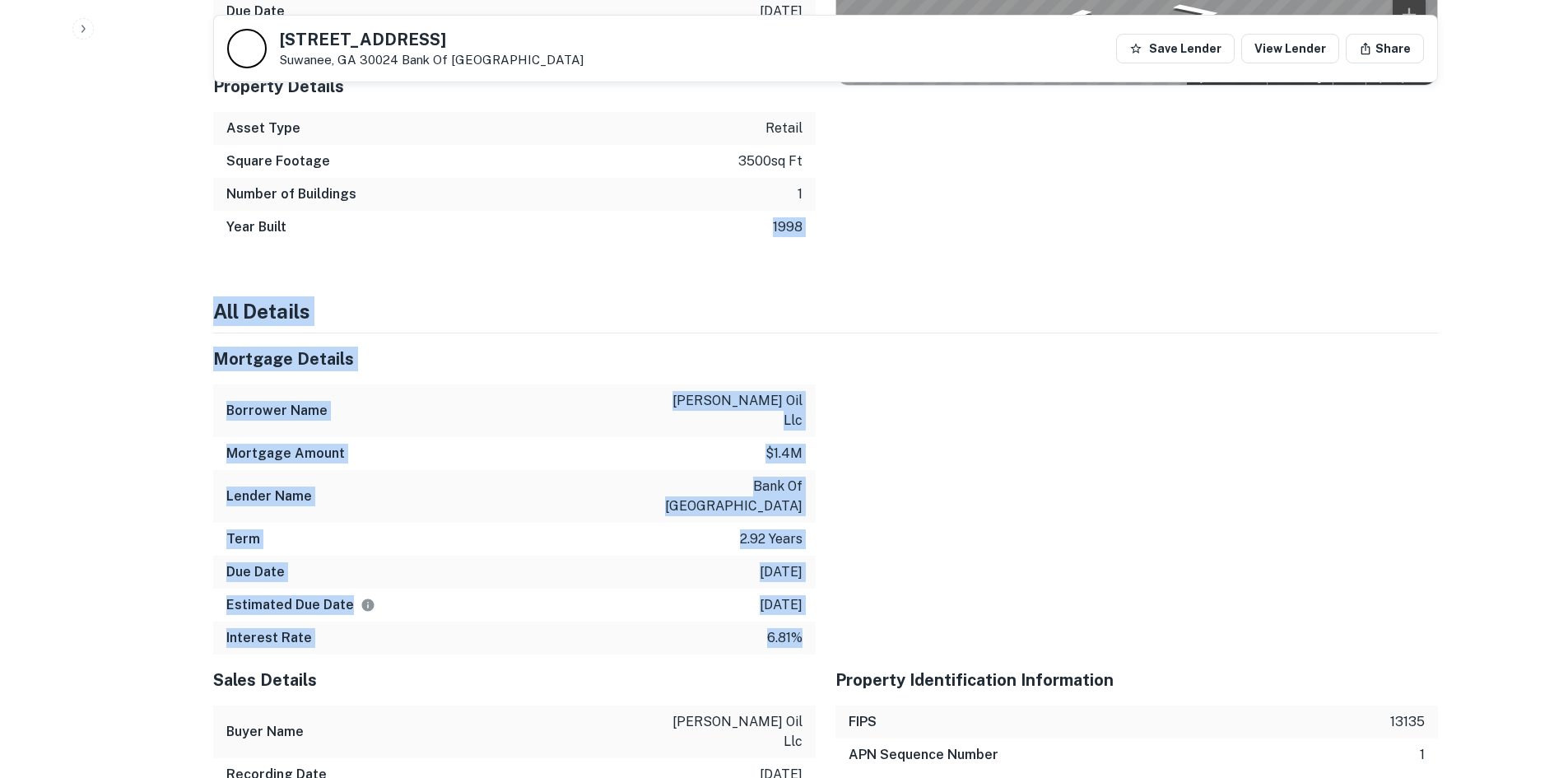
drag, startPoint x: 743, startPoint y: 449, endPoint x: 284, endPoint y: 195, distance: 524.6
click at [226, 296] on h4 "All Details" at bounding box center [825, 311] width 1225 height 30
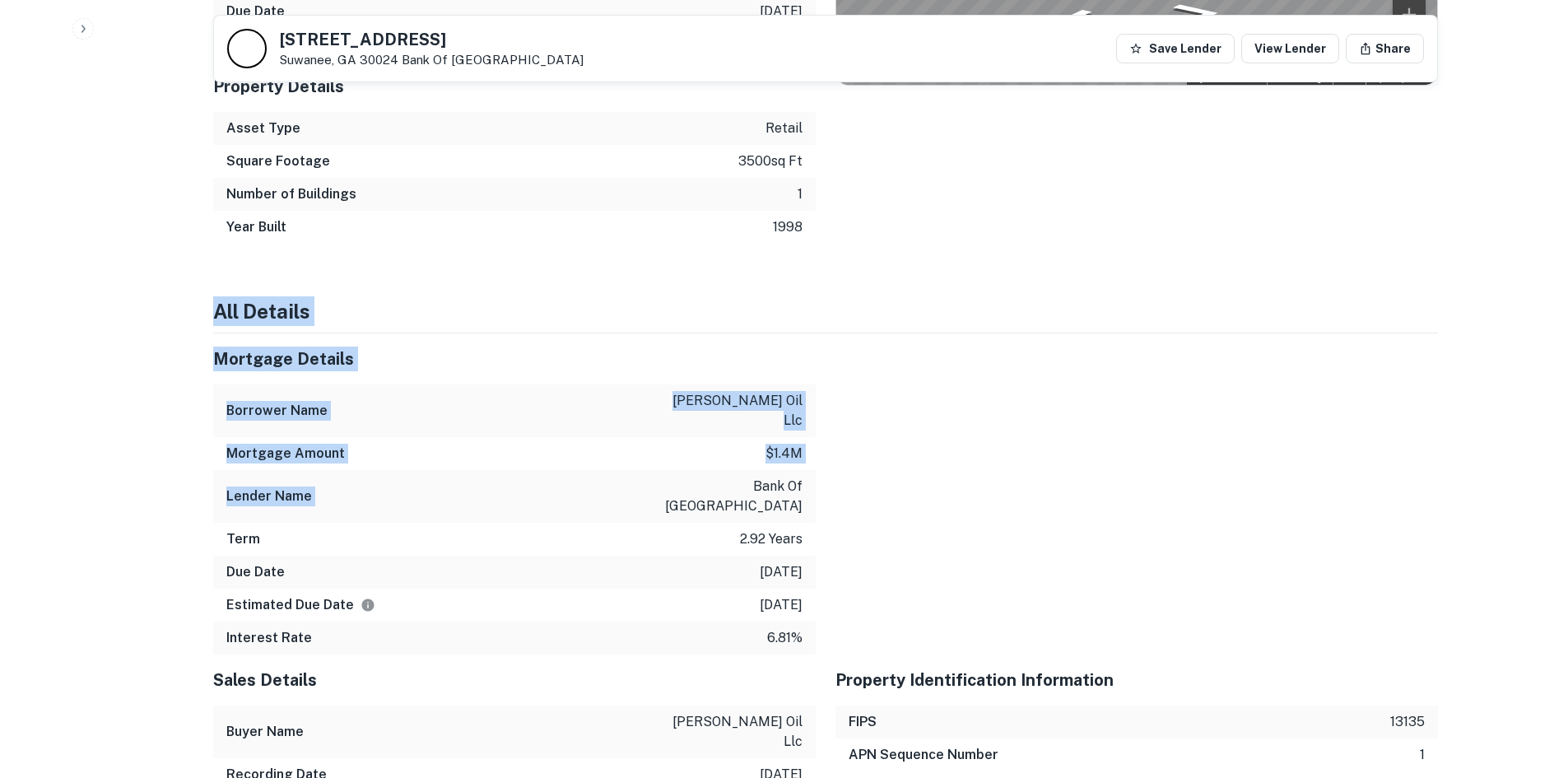
drag, startPoint x: 266, startPoint y: 278, endPoint x: 553, endPoint y: 430, distance: 324.8
click at [553, 430] on div "Back to borrower requests 310 Peachtree Industrial Blvd Suwanee, GA 30024 Bank …" at bounding box center [825, 412] width 1265 height 3572
click at [552, 470] on div "Lender Name bank of madison county" at bounding box center [515, 496] width 603 height 53
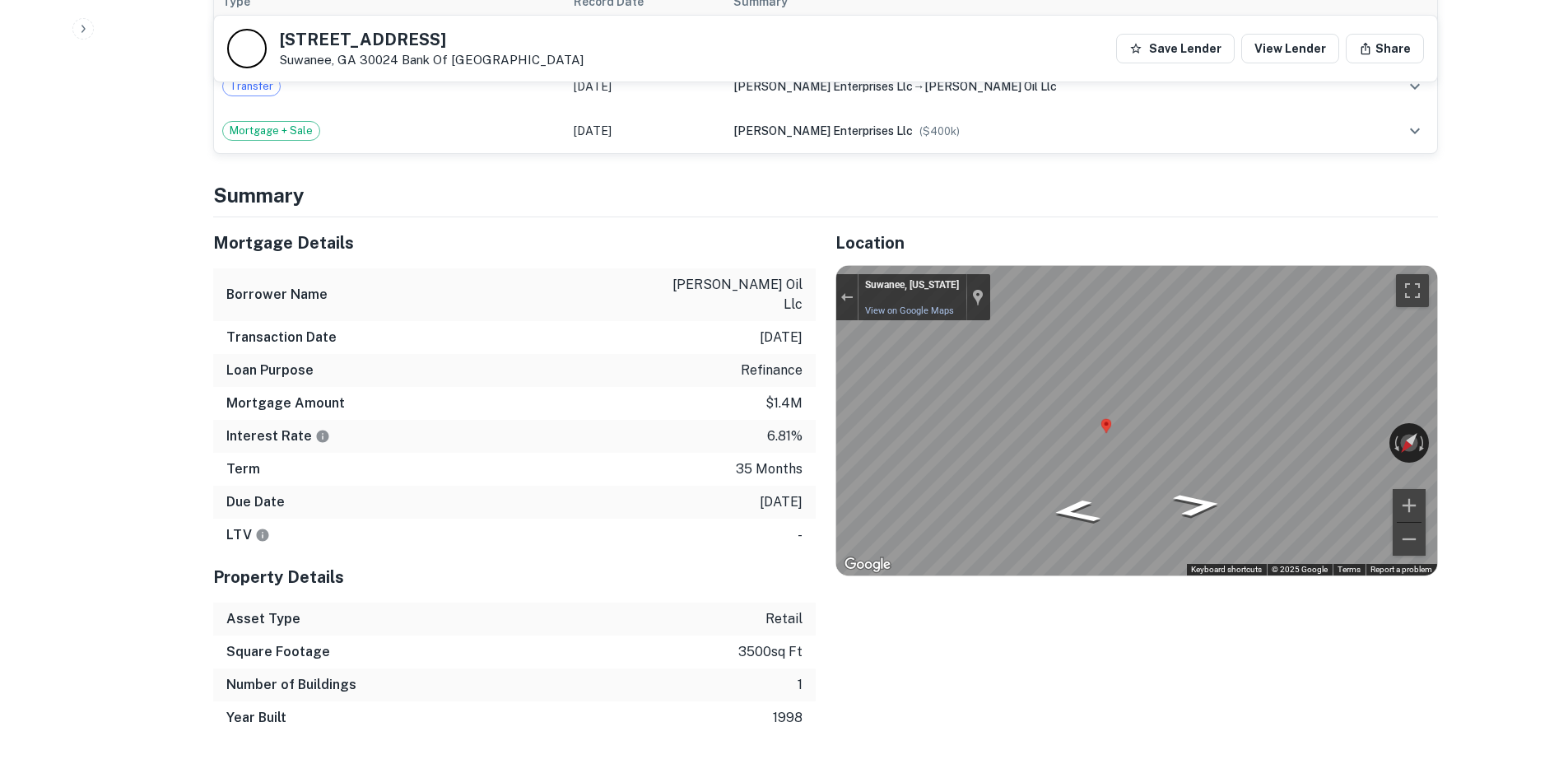
scroll to position [906, 0]
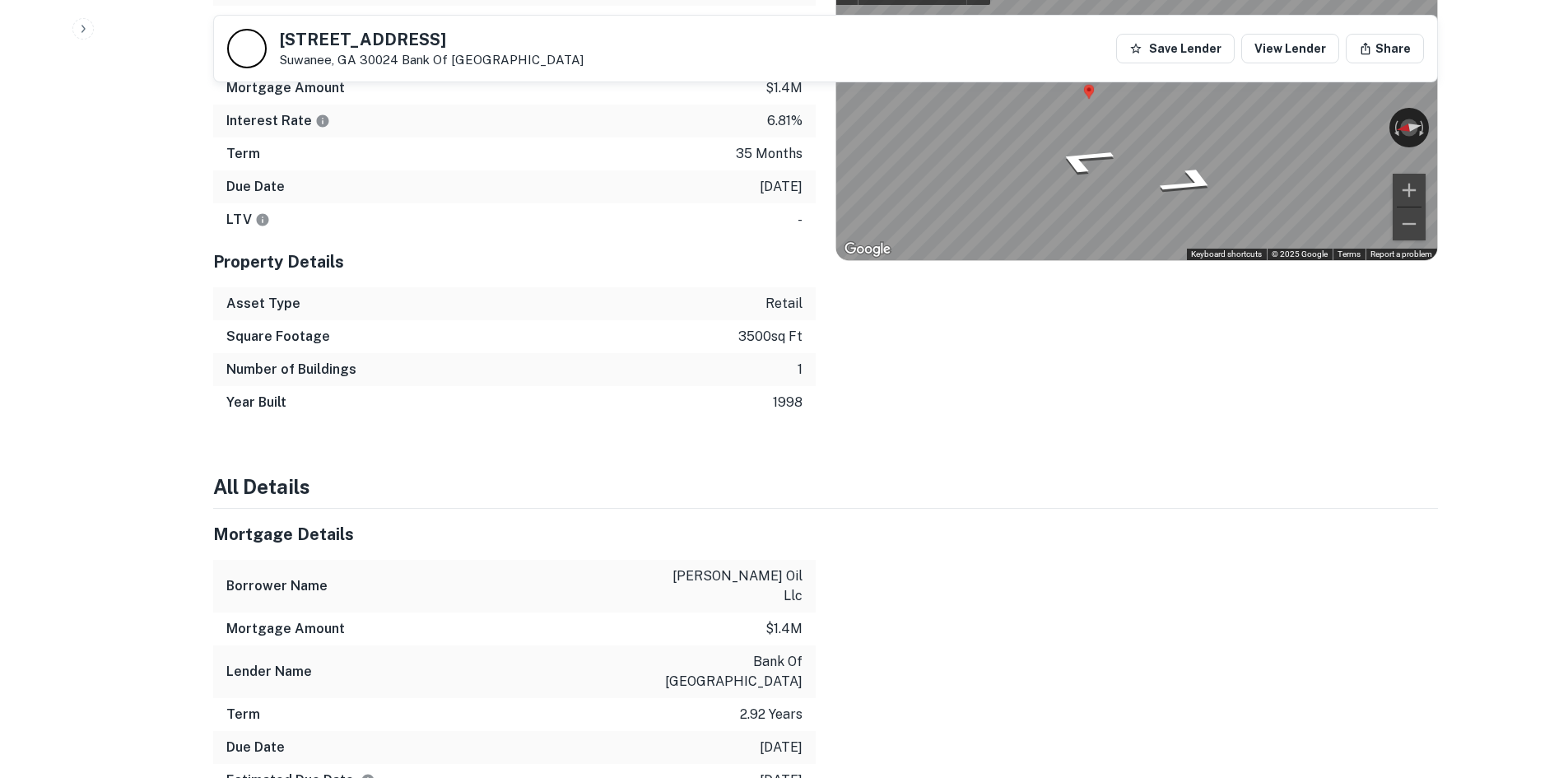
drag, startPoint x: 114, startPoint y: 336, endPoint x: 104, endPoint y: 329, distance: 12.2
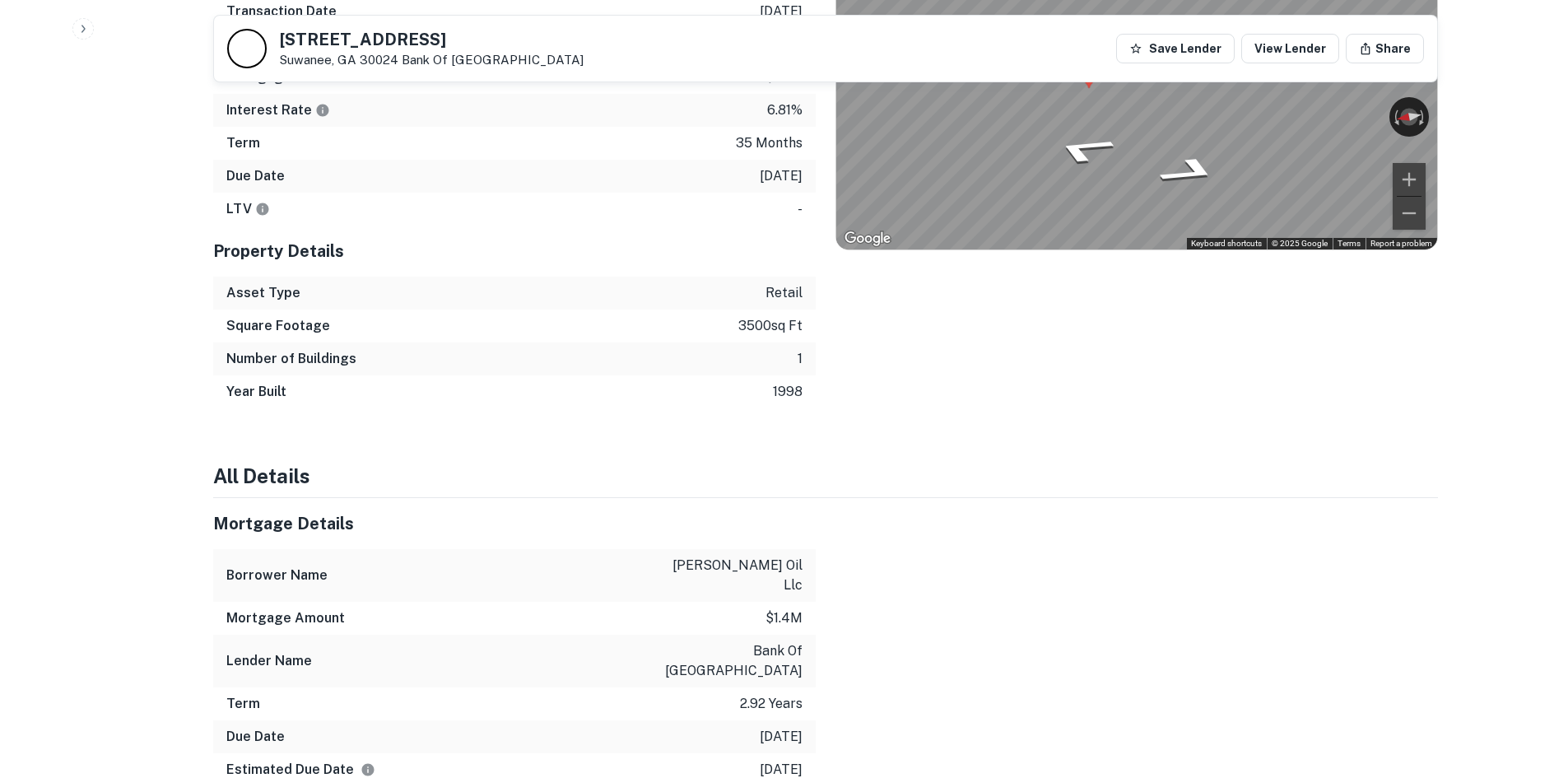
drag, startPoint x: 104, startPoint y: 329, endPoint x: 234, endPoint y: 232, distance: 162.2
click at [234, 232] on div "Property Details" at bounding box center [515, 251] width 603 height 51
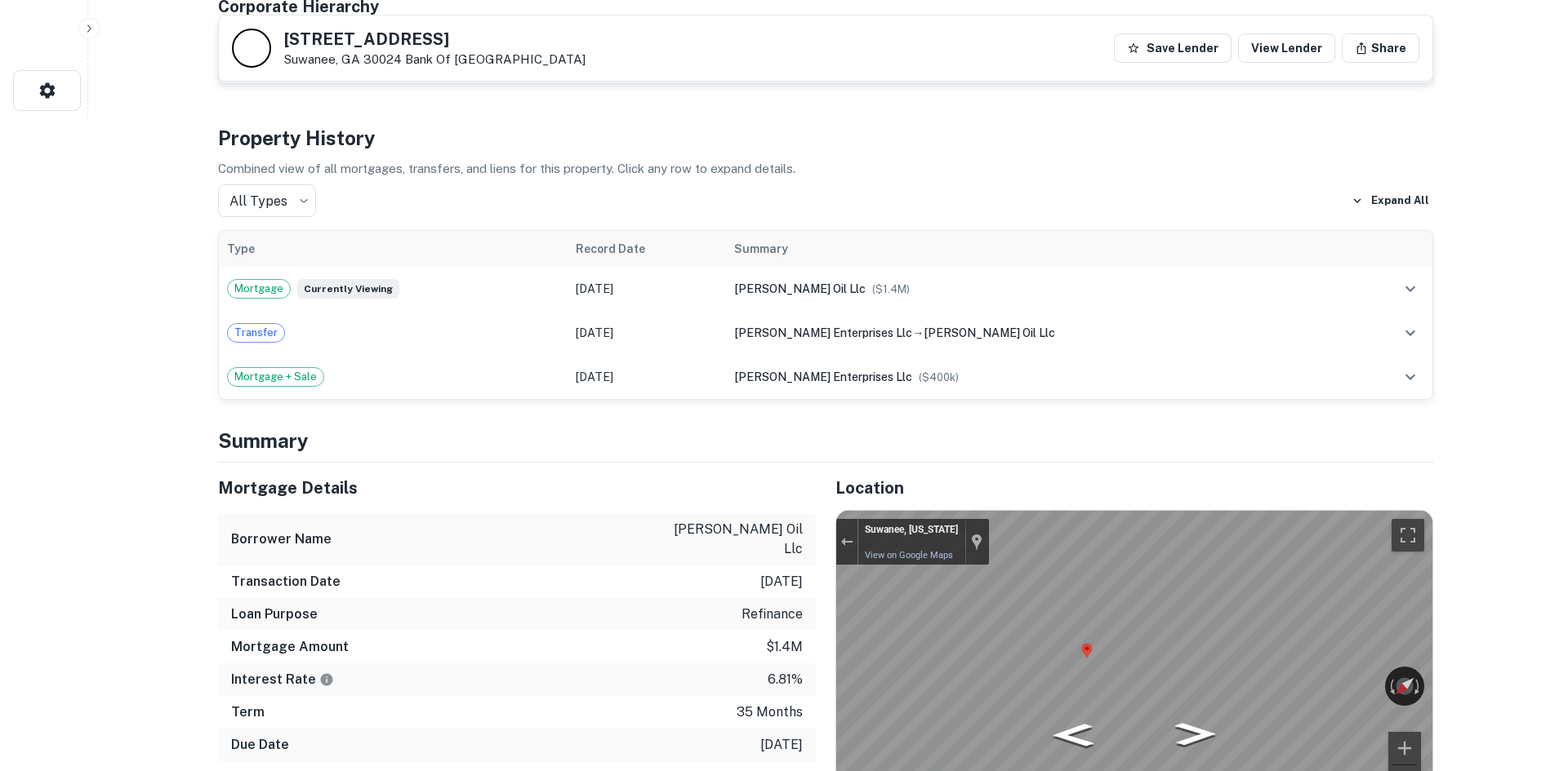
scroll to position [0, 0]
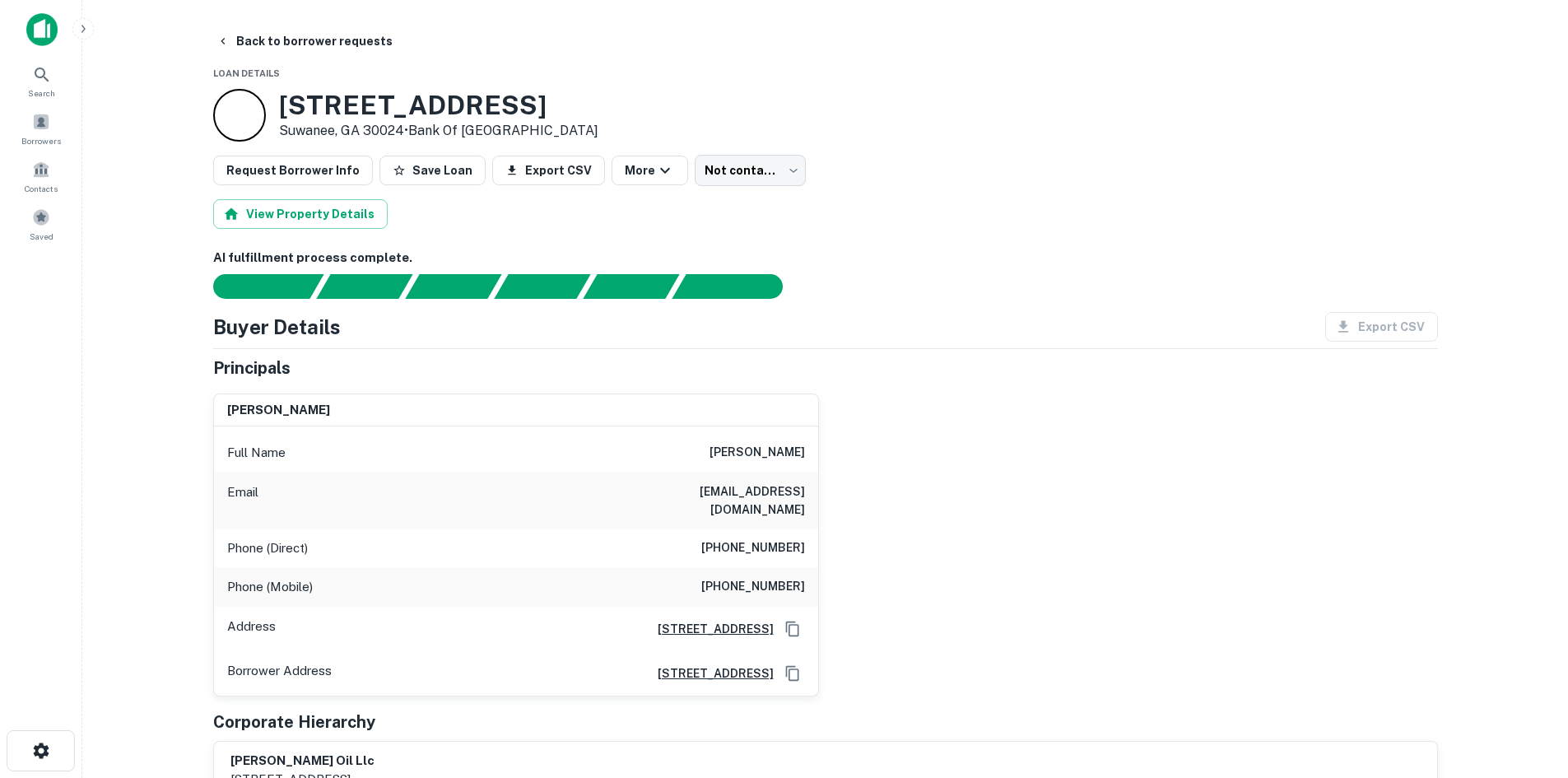
click at [738, 185] on body "Search Borrowers Contacts Saved Back to borrower requests Loan Details 310 Peac…" at bounding box center [784, 389] width 1568 height 778
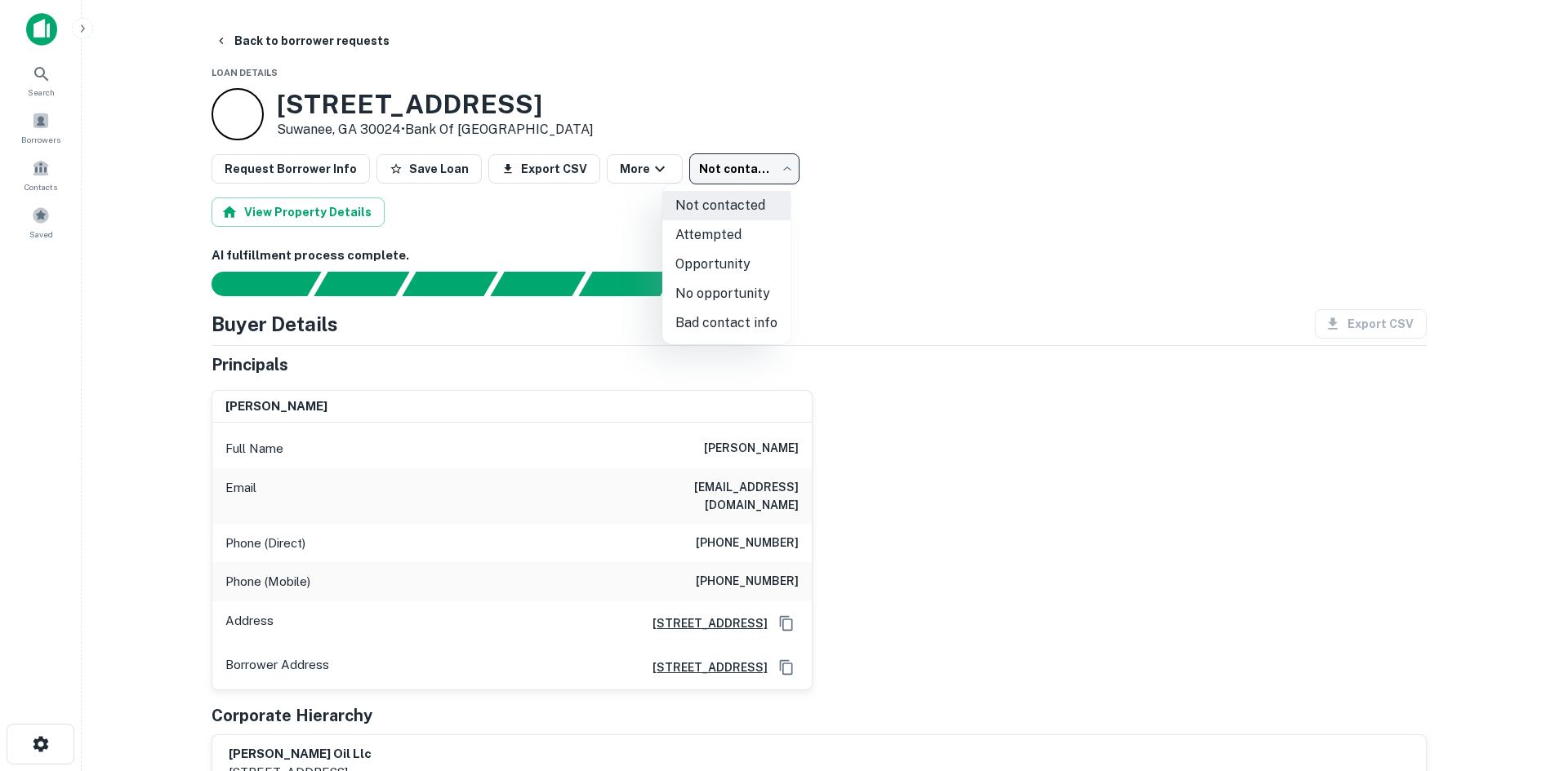
click at [727, 223] on li "Attempted" at bounding box center [727, 235] width 129 height 29
type input "*********"
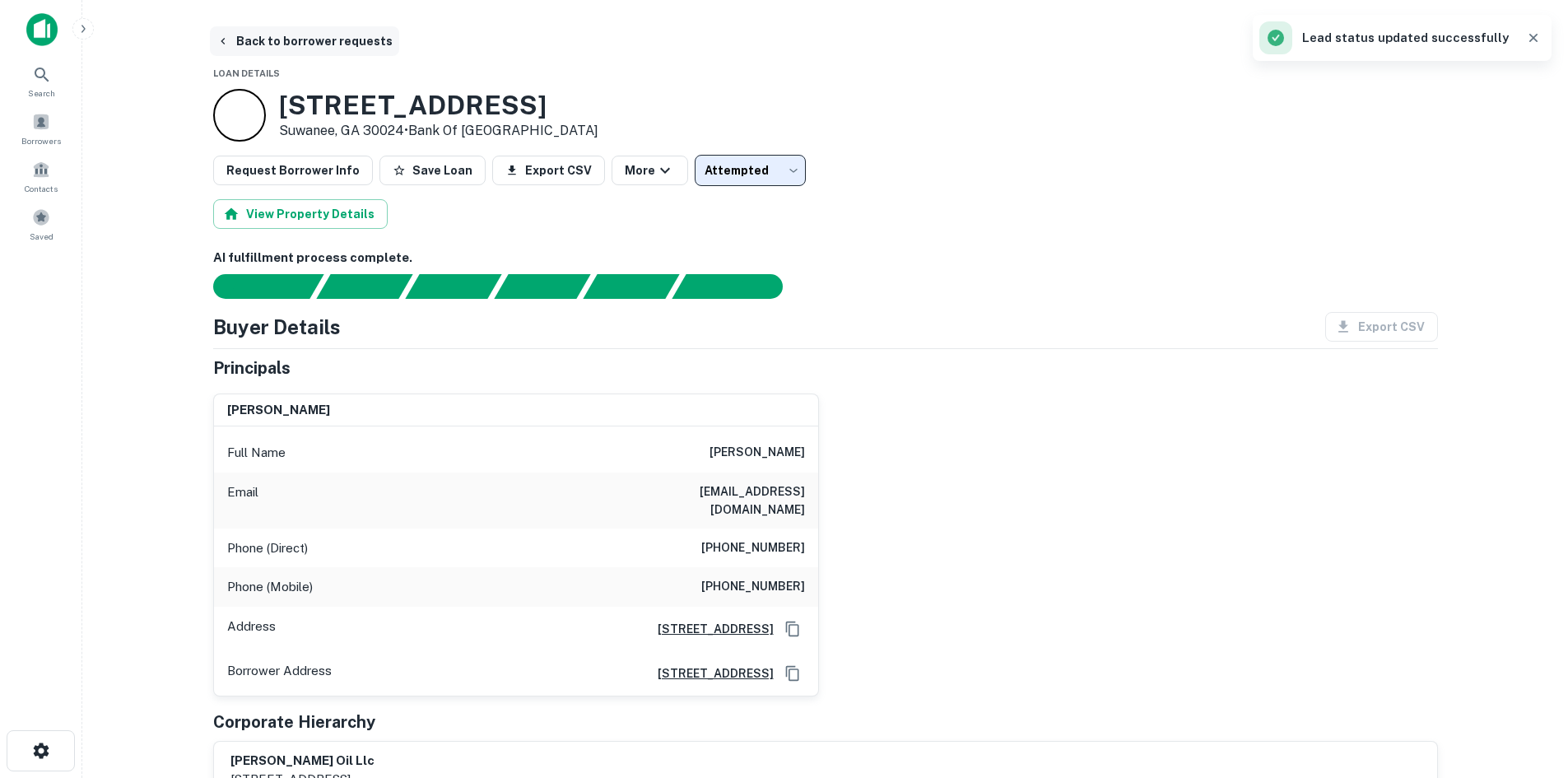
click at [346, 30] on button "Back to borrower requests" at bounding box center [304, 41] width 189 height 30
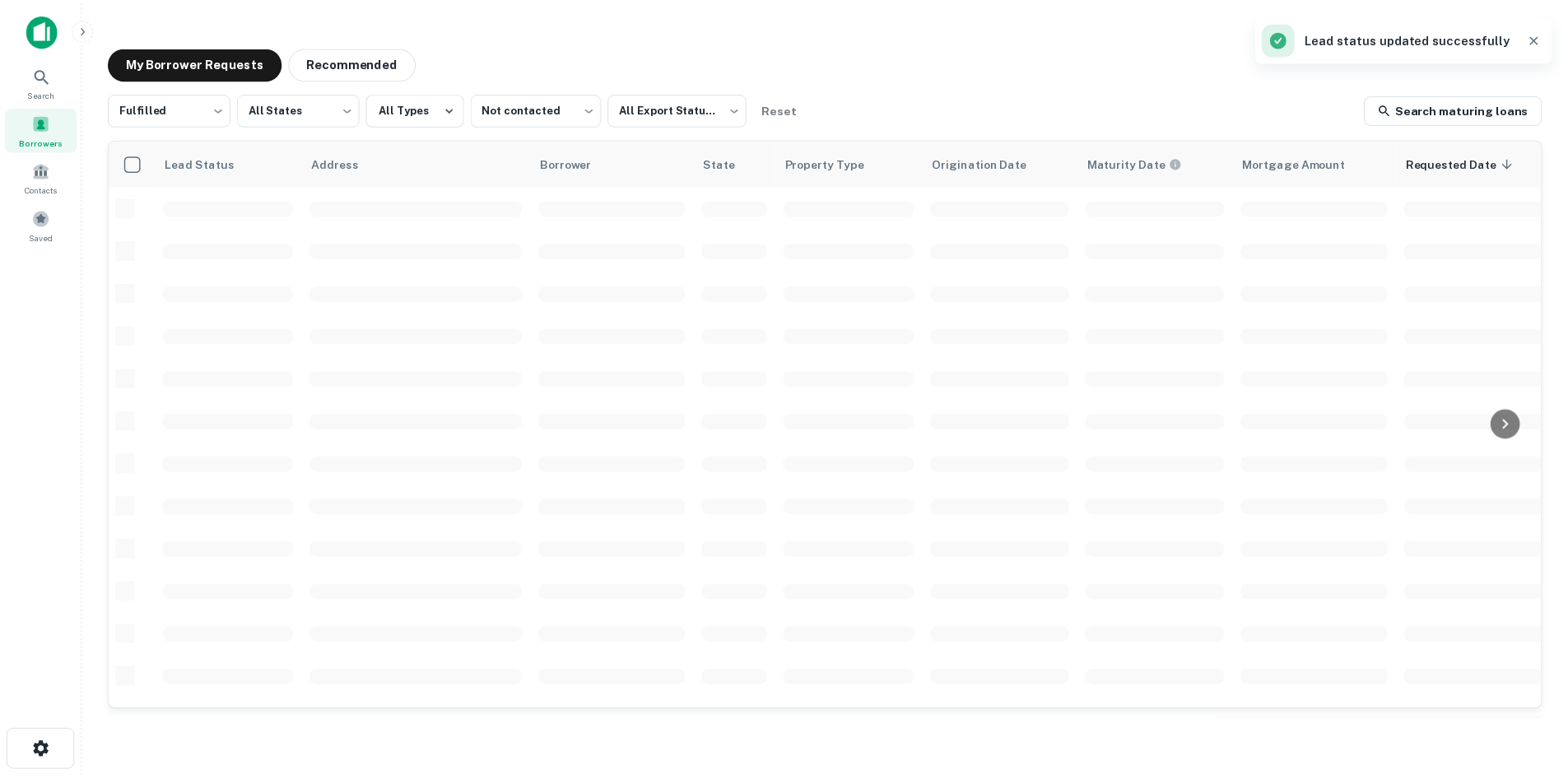
scroll to position [433, 0]
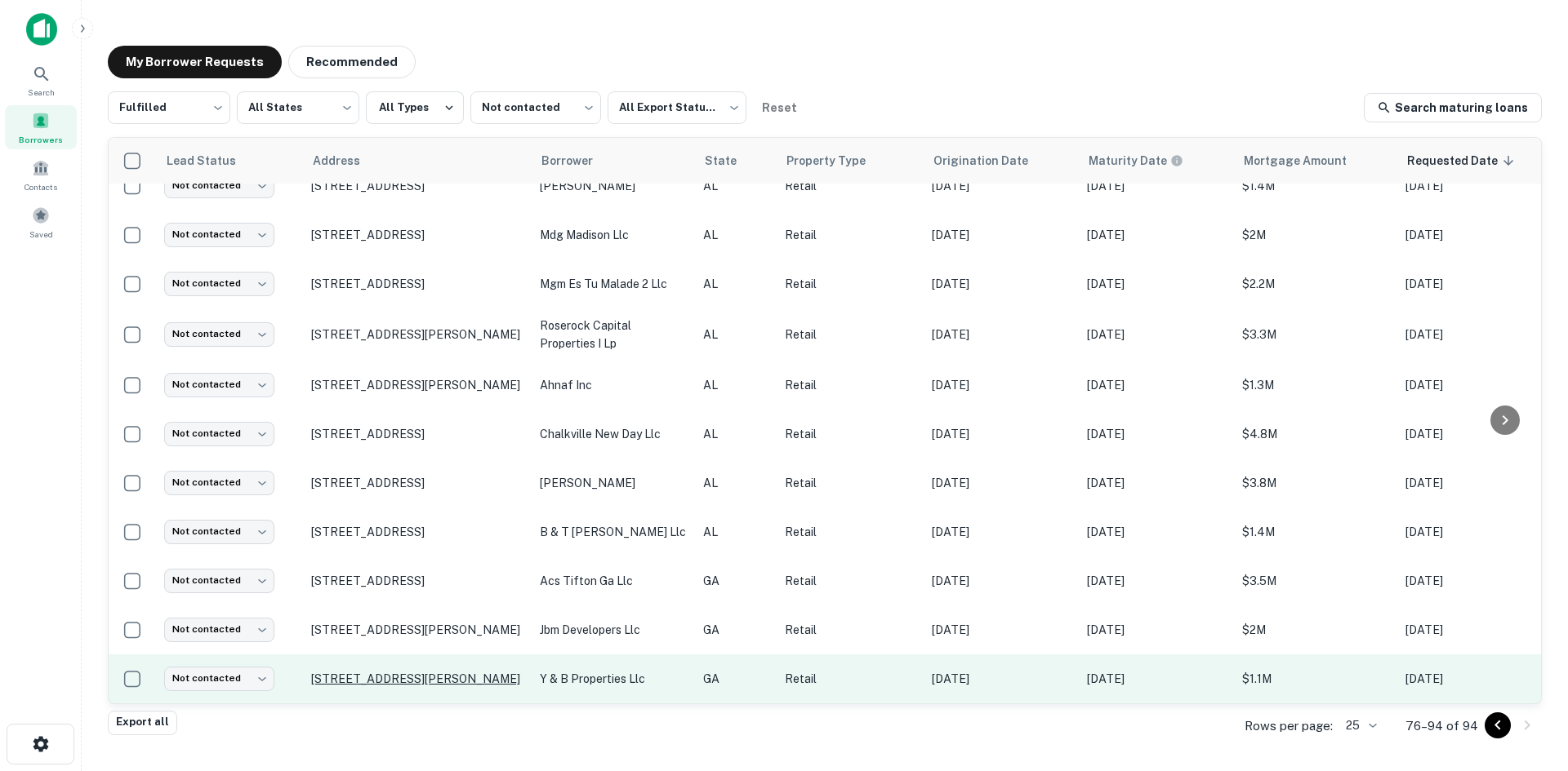
click at [474, 672] on p "759 Bullsboro Dr Newnan, GA 30265" at bounding box center [417, 679] width 213 height 14
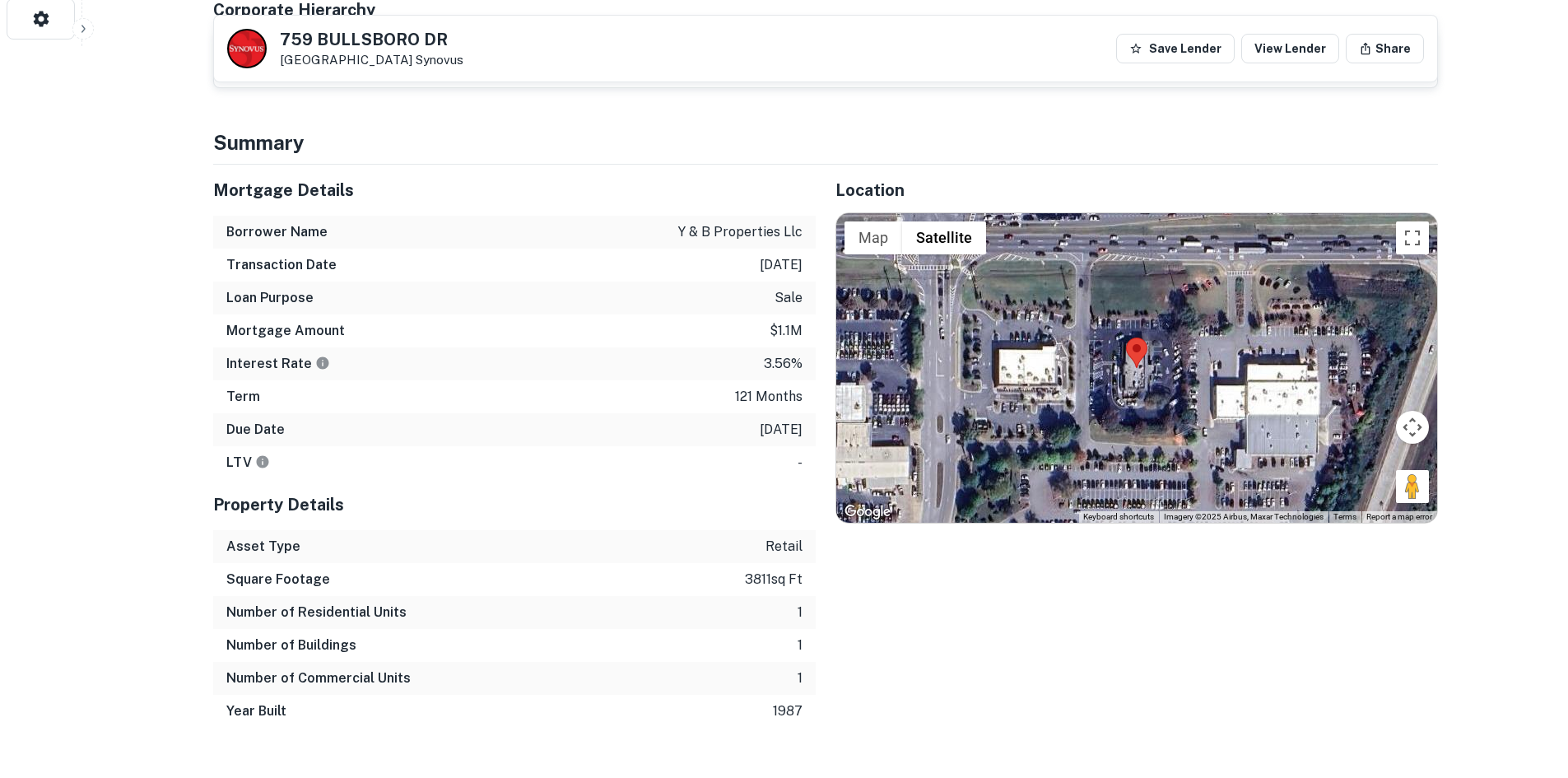
scroll to position [824, 0]
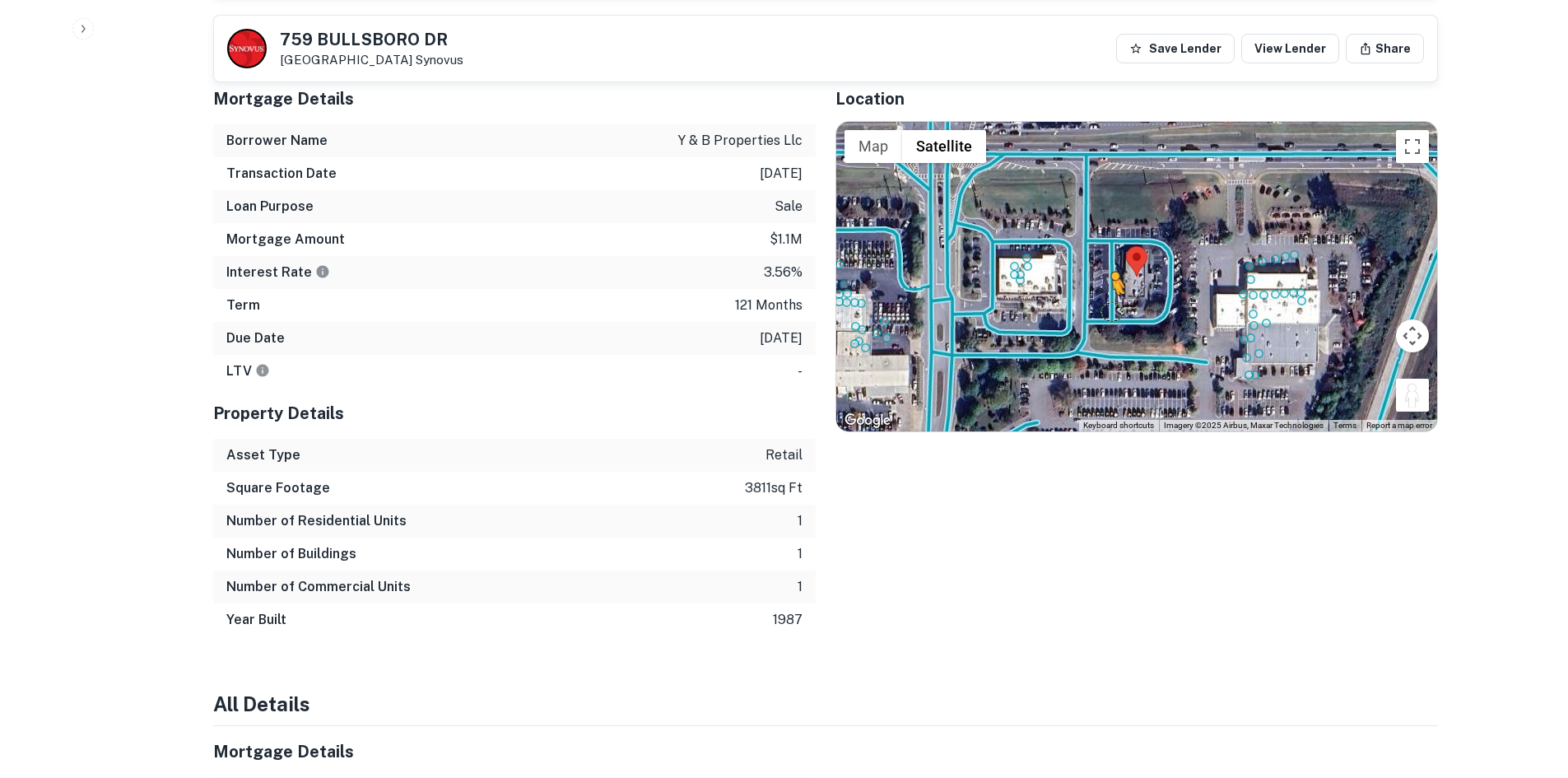
drag, startPoint x: 1421, startPoint y: 344, endPoint x: 1112, endPoint y: 258, distance: 320.7
click at [1112, 258] on div "To activate drag with keyboard, press Alt + Enter. Once in keyboard drag state,…" at bounding box center [1137, 276] width 601 height 310
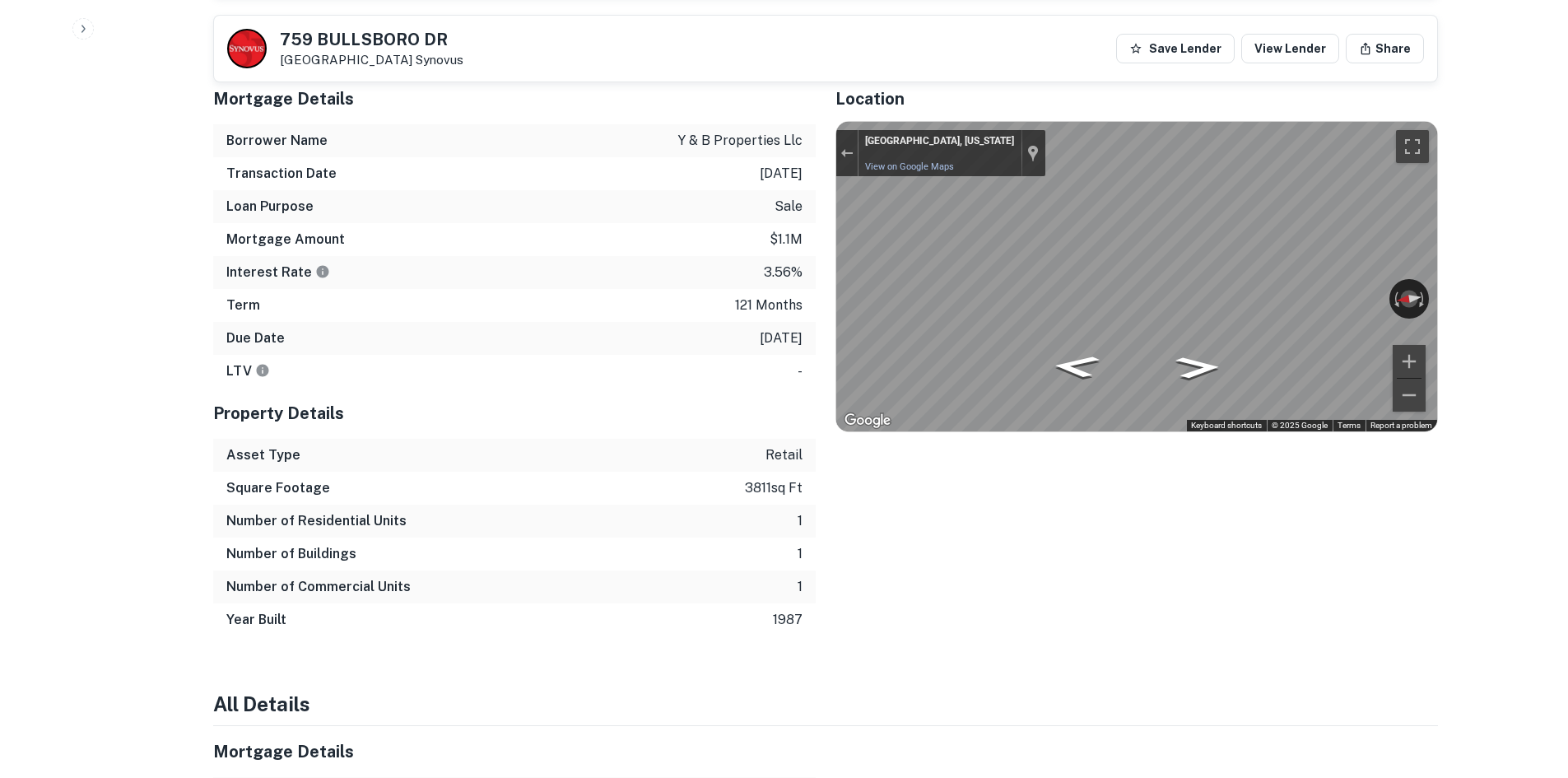
click at [782, 230] on div "Mortgage Details Borrower Name y & b properties llc Transaction Date 7/21/2016 …" at bounding box center [816, 355] width 1245 height 564
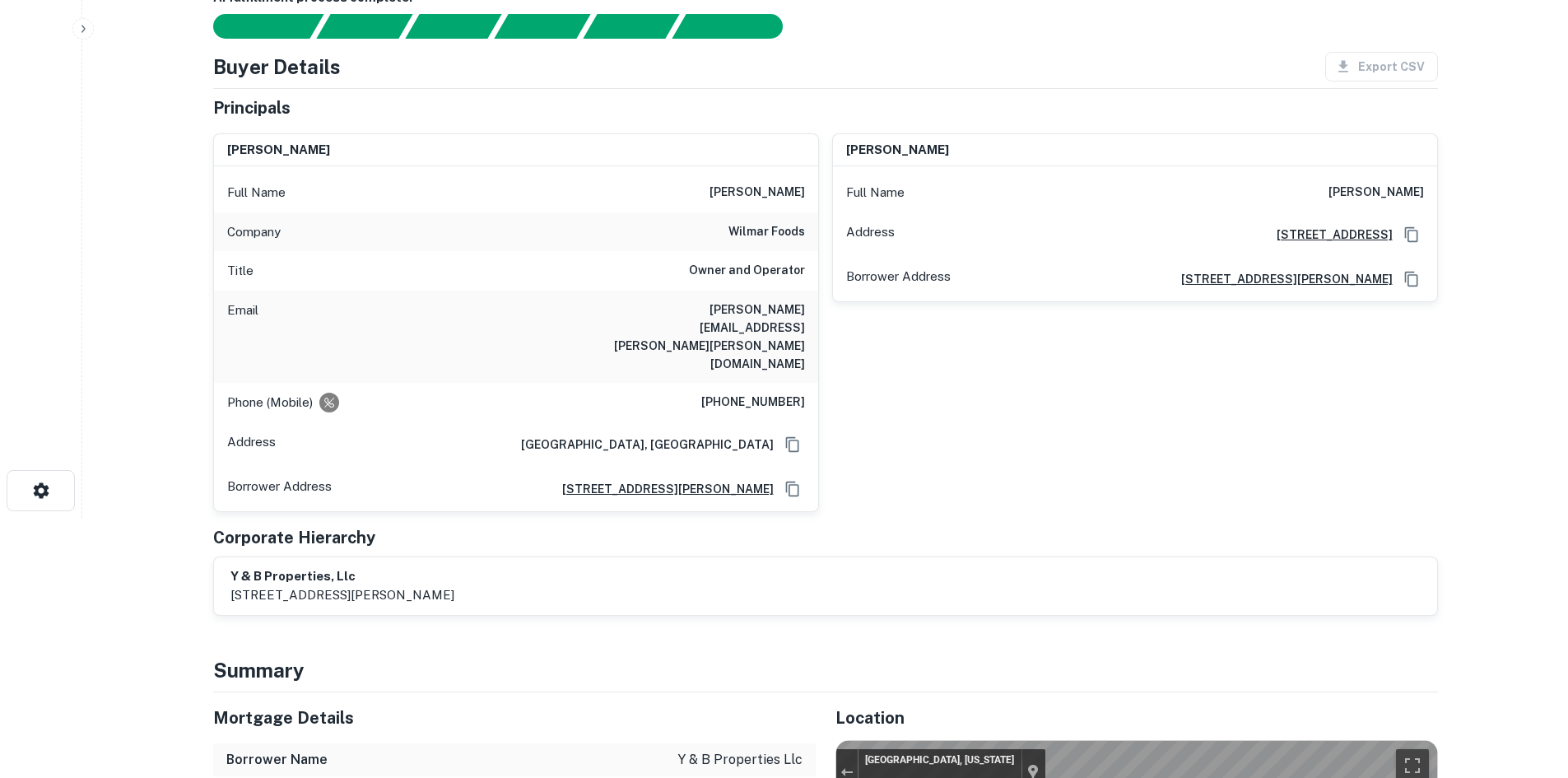
scroll to position [0, 0]
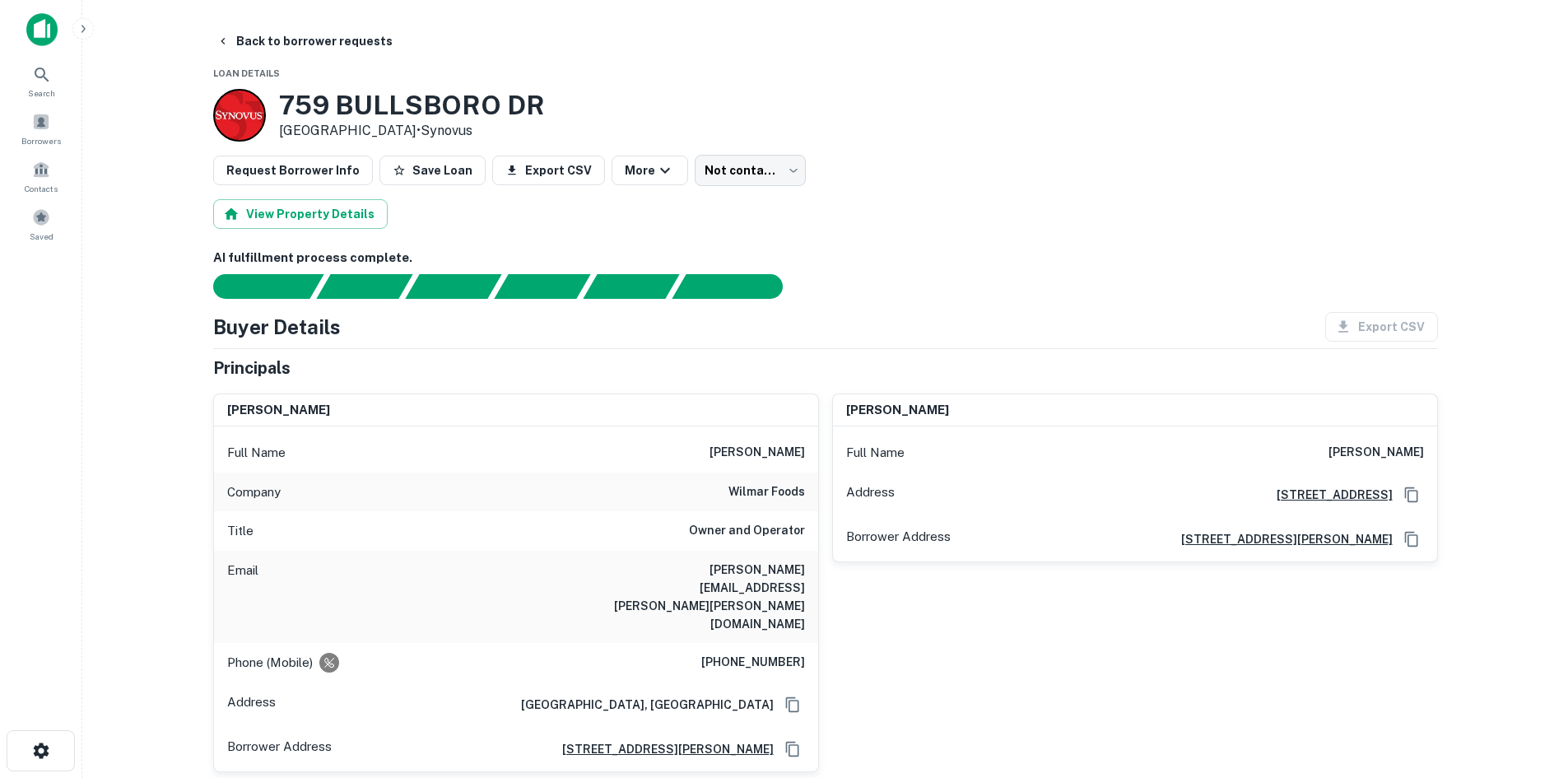
click at [807, 499] on div "Company wilmar foods" at bounding box center [516, 493] width 604 height 40
click at [796, 495] on h6 "wilmar foods" at bounding box center [766, 493] width 77 height 20
copy h6 "wilmar foods"
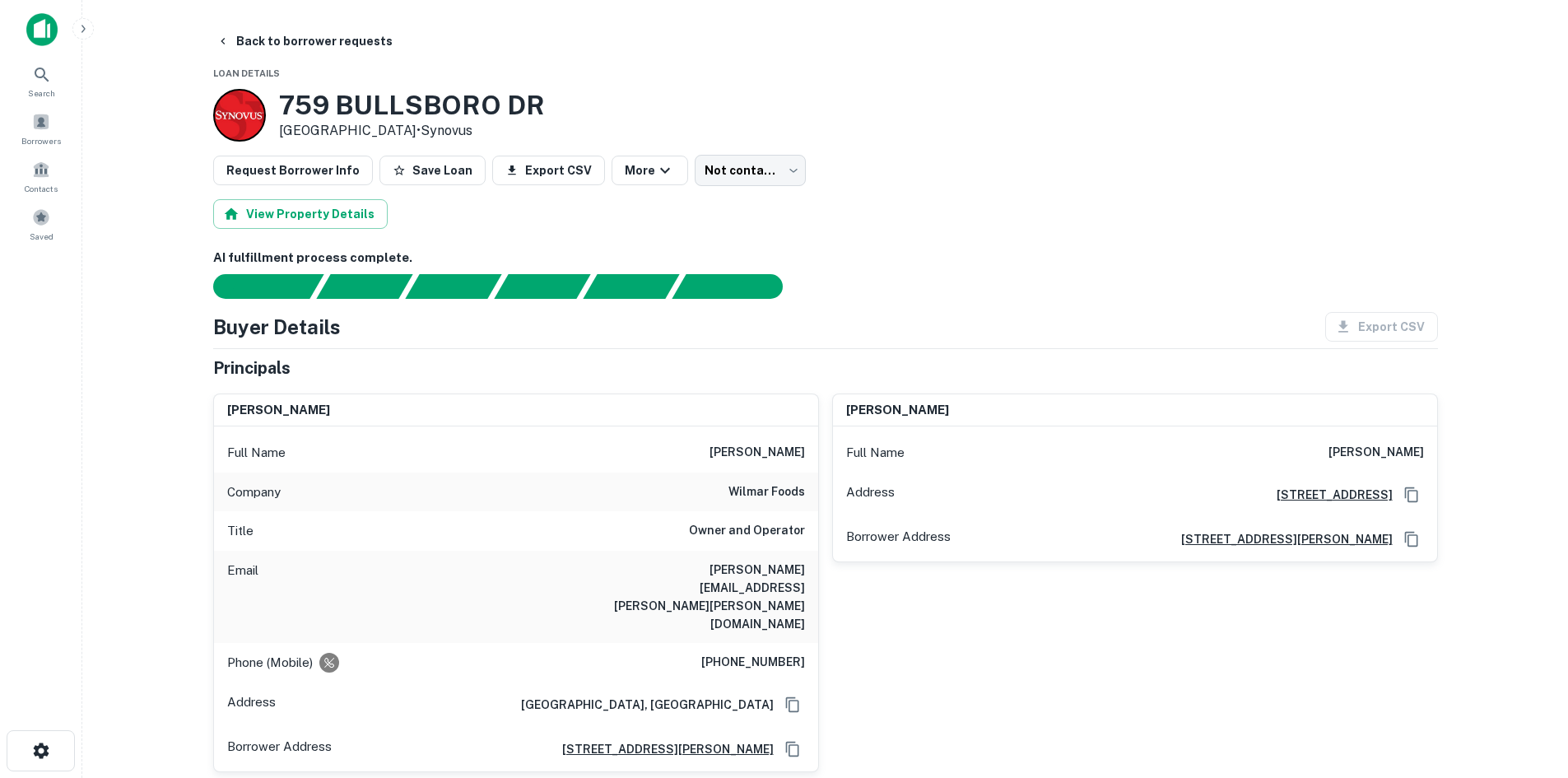
click at [757, 653] on h6 "(706) 207-0937" at bounding box center [752, 663] width 104 height 20
copy h6 "(706) 207-0937"
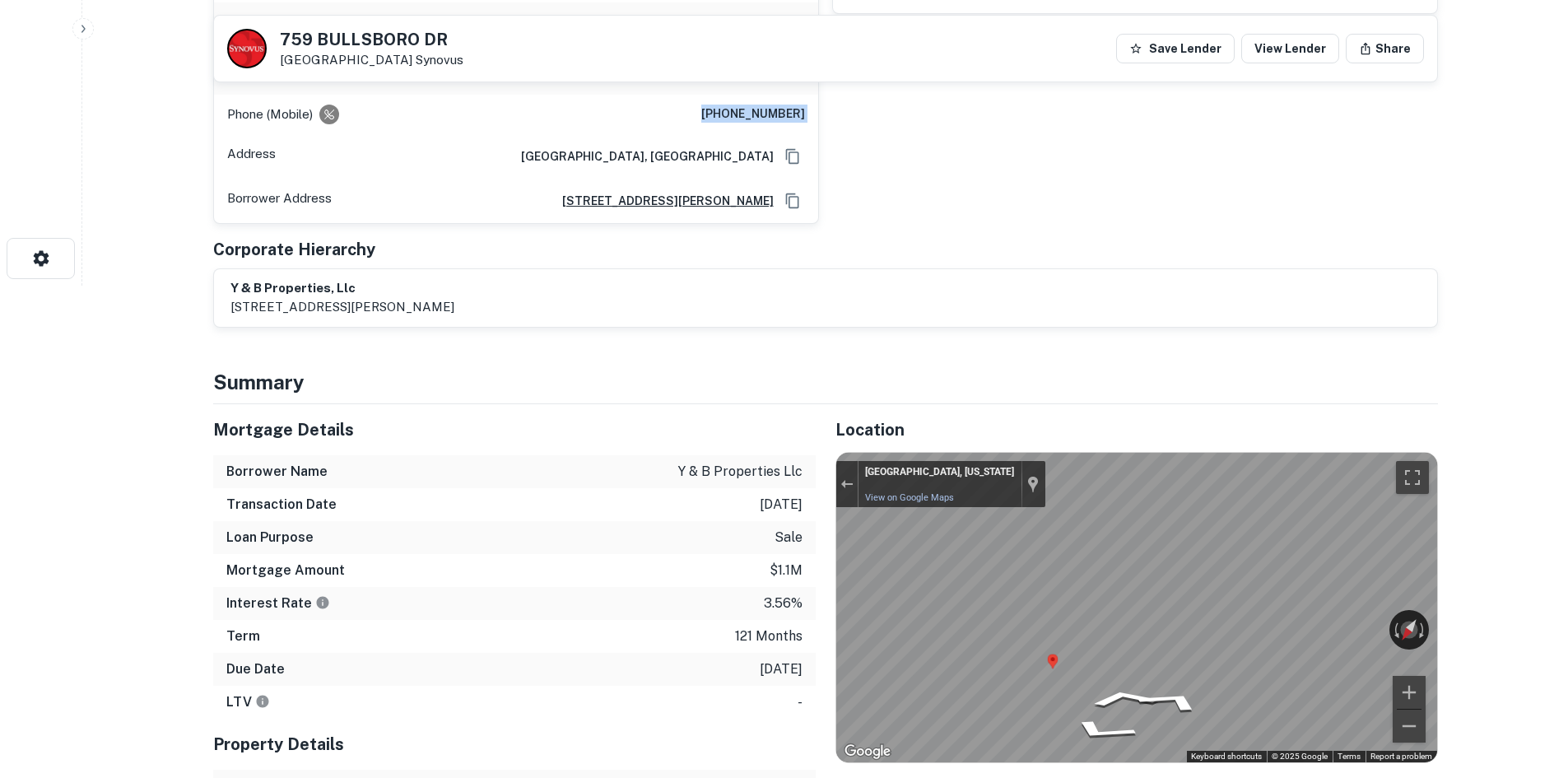
scroll to position [494, 0]
click at [1001, 160] on div "bill young Full Name bill young Address 137 Shoreline Circle, Newnan, GA 30263 …" at bounding box center [1129, 26] width 619 height 392
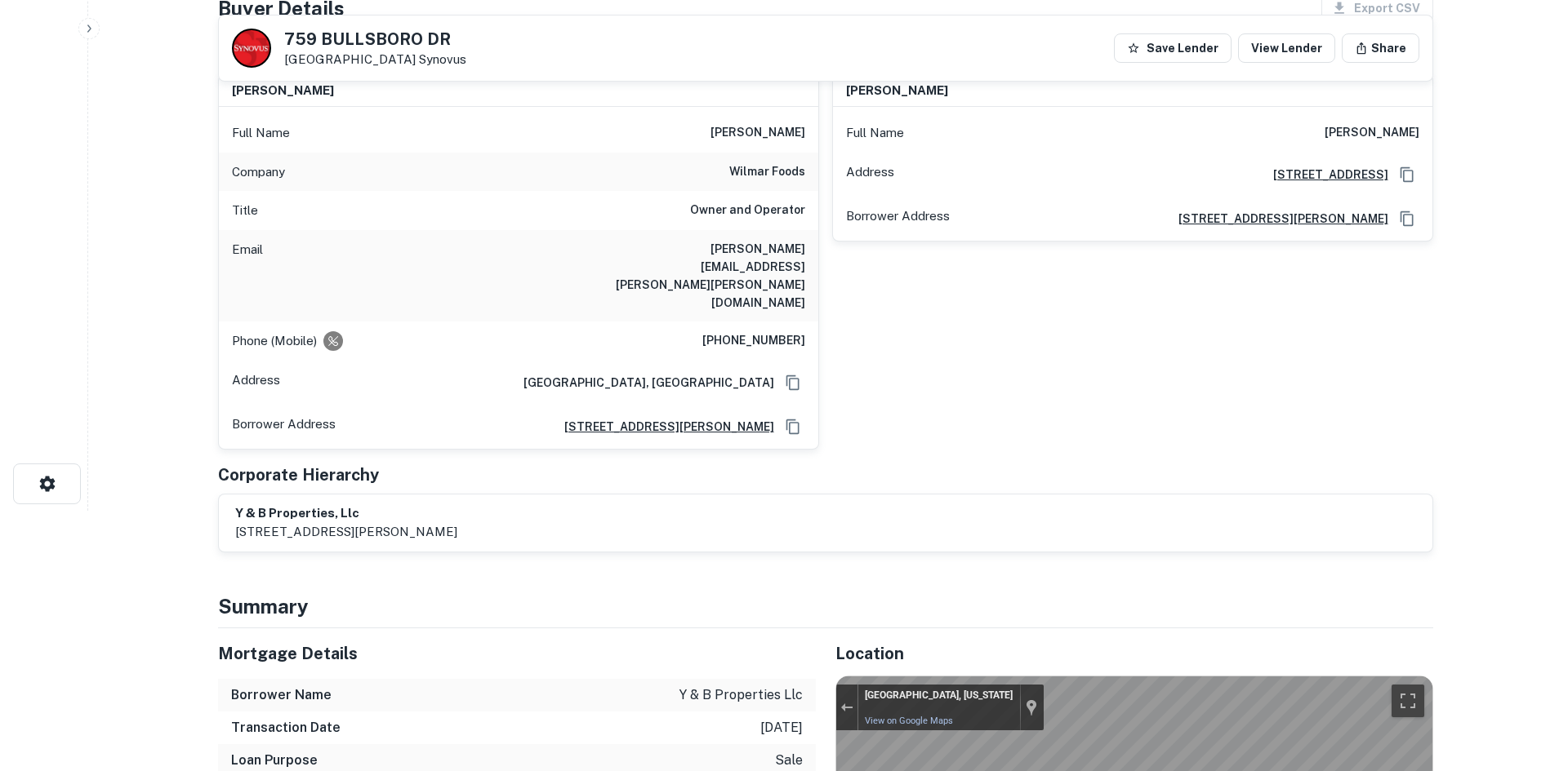
scroll to position [0, 0]
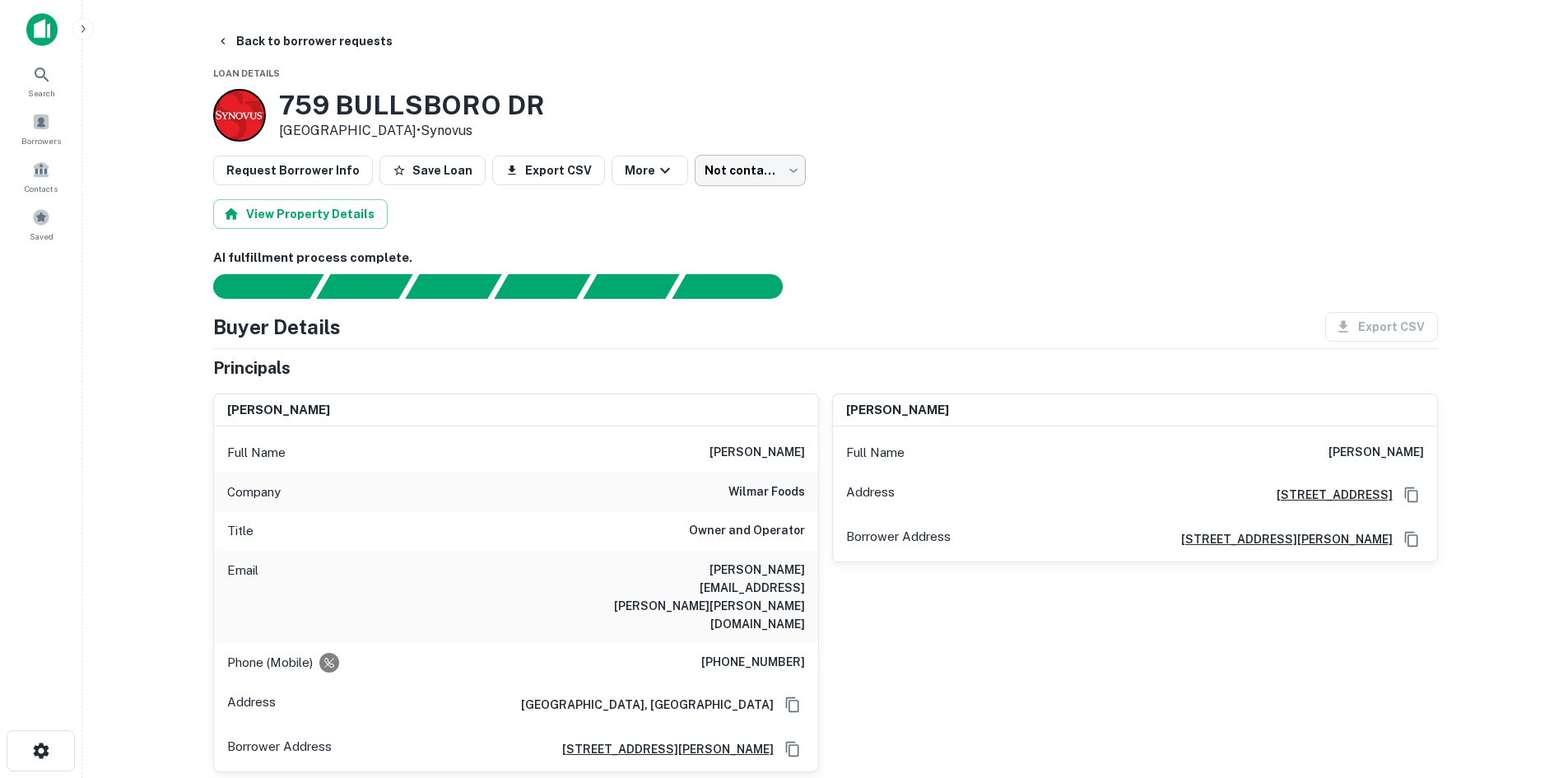
click at [716, 180] on body "Search Borrowers Contacts Saved Back to borrower requests Loan Details 759 BULL…" at bounding box center [784, 389] width 1568 height 778
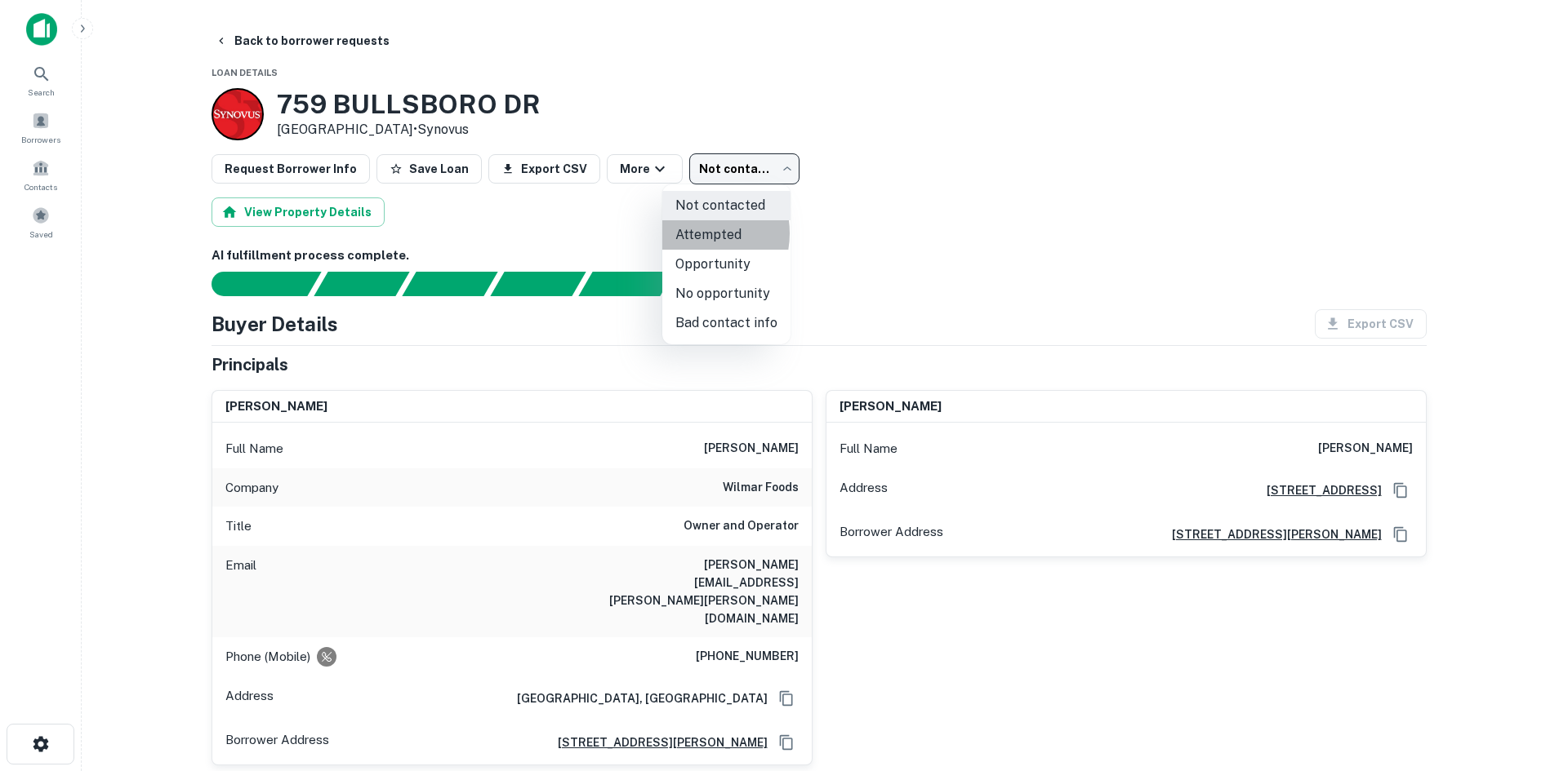
click at [692, 234] on li "Attempted" at bounding box center [727, 235] width 129 height 29
type input "*********"
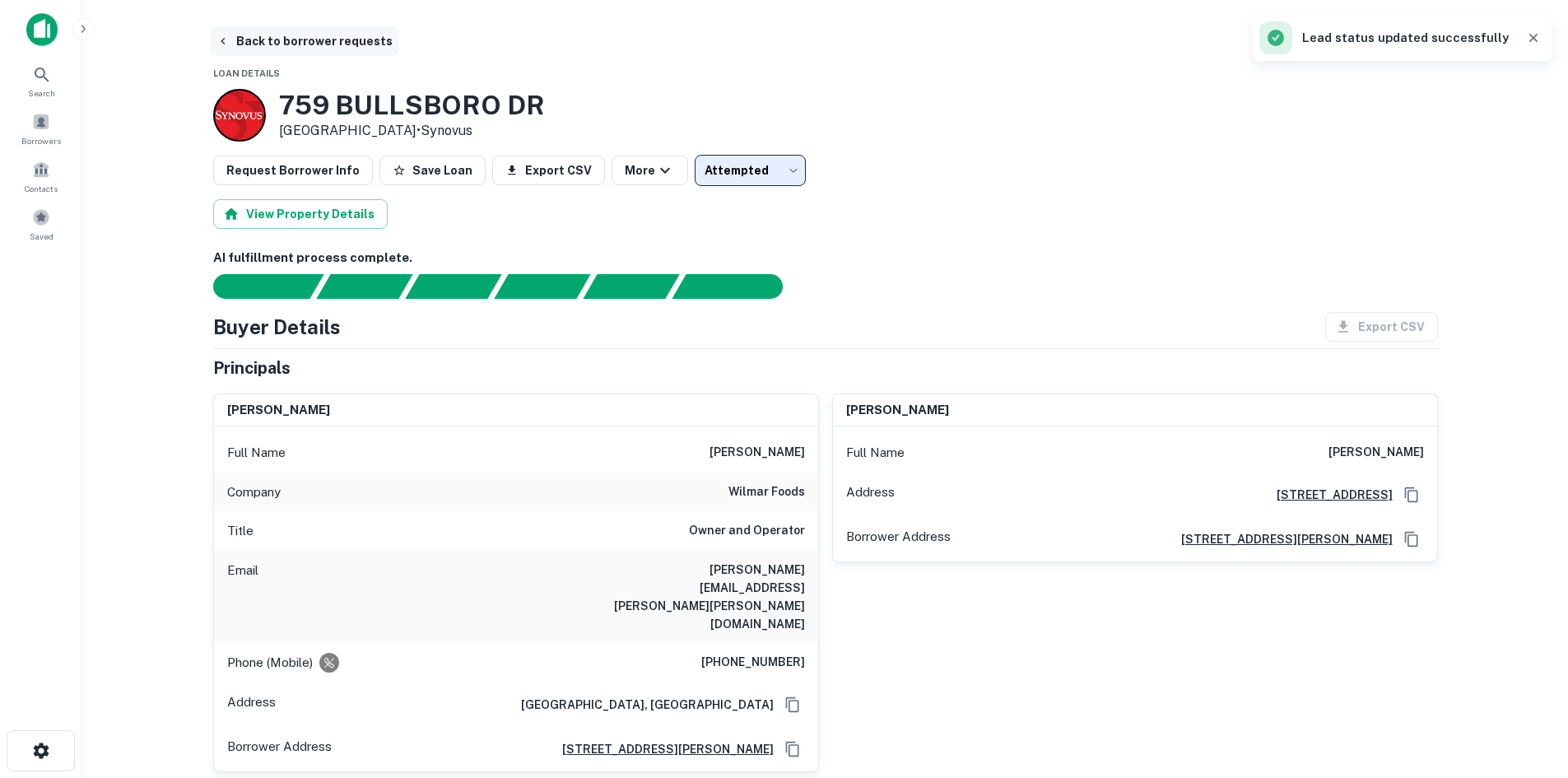
click at [323, 50] on button "Back to borrower requests" at bounding box center [304, 41] width 189 height 30
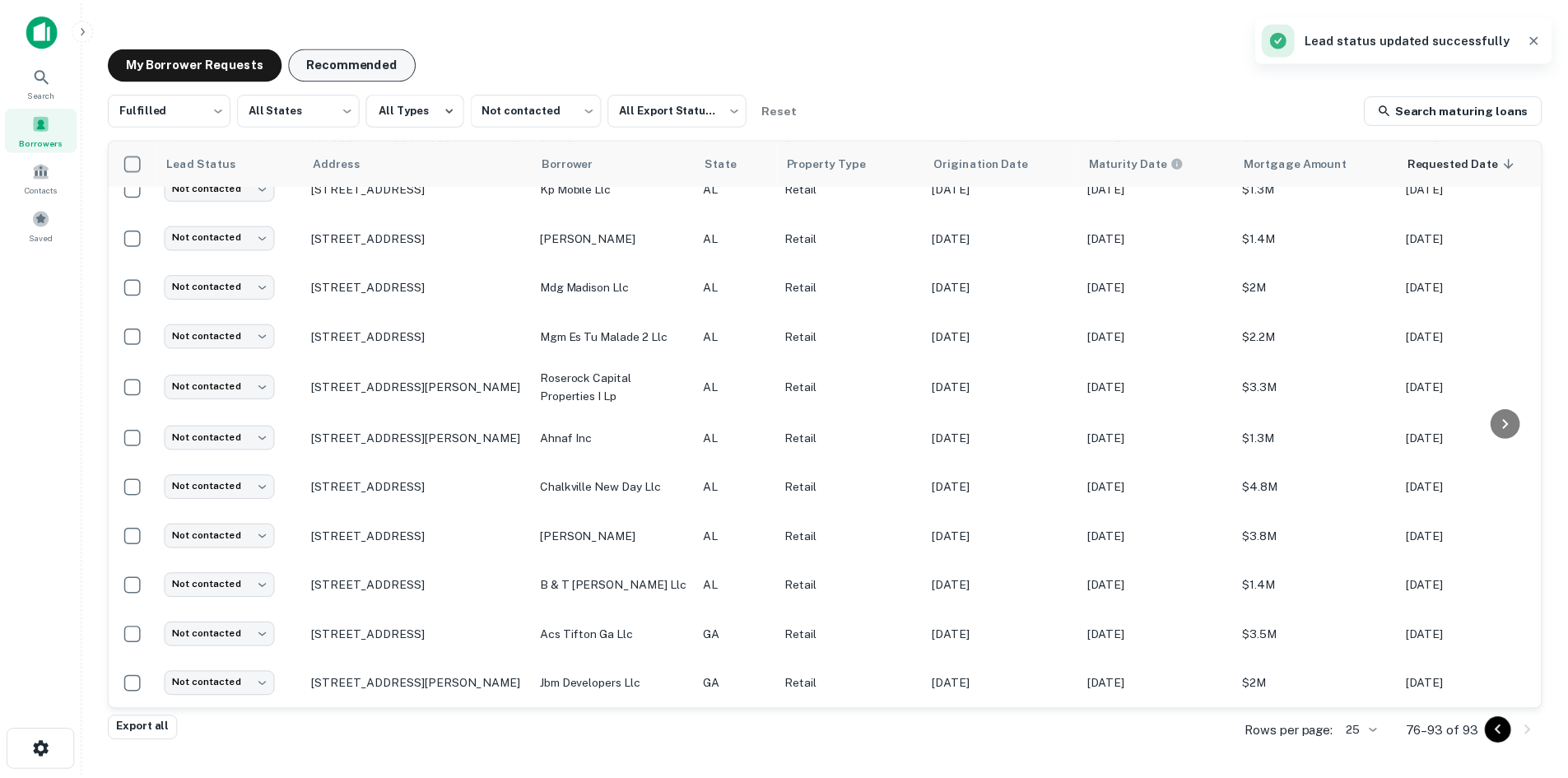
scroll to position [384, 0]
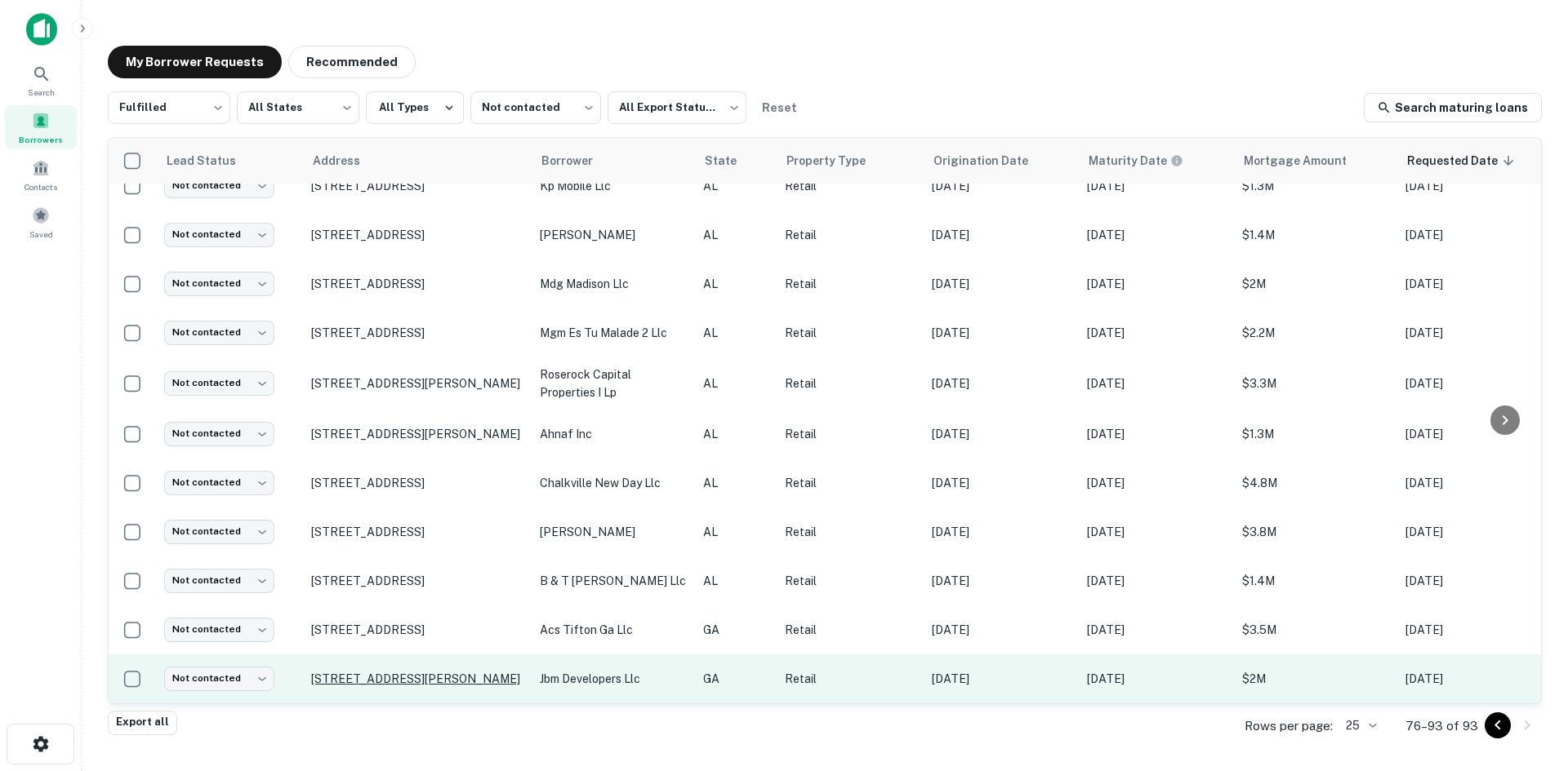
click at [465, 672] on p "[STREET_ADDRESS][PERSON_NAME]" at bounding box center [417, 679] width 213 height 14
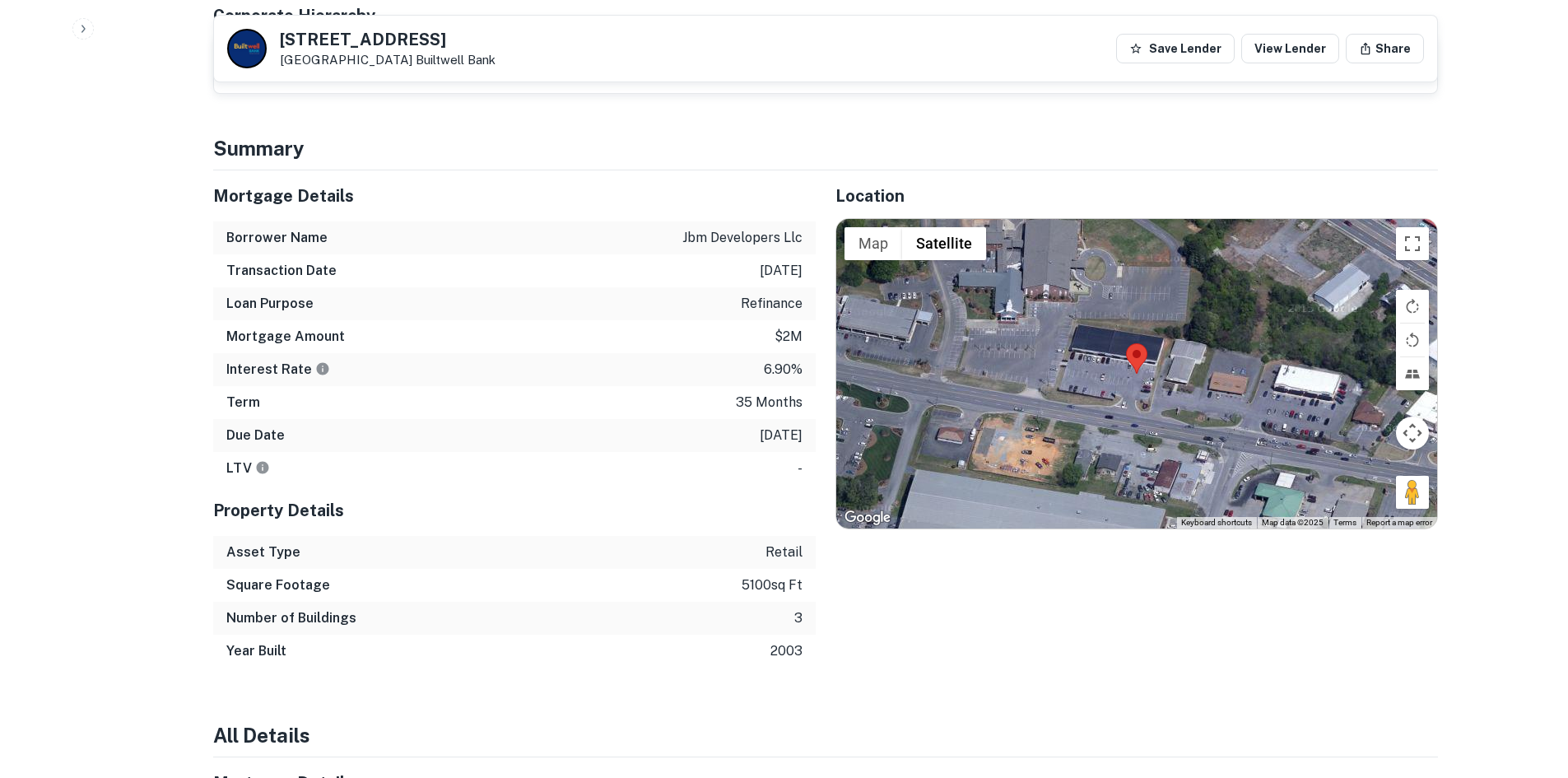
scroll to position [906, 0]
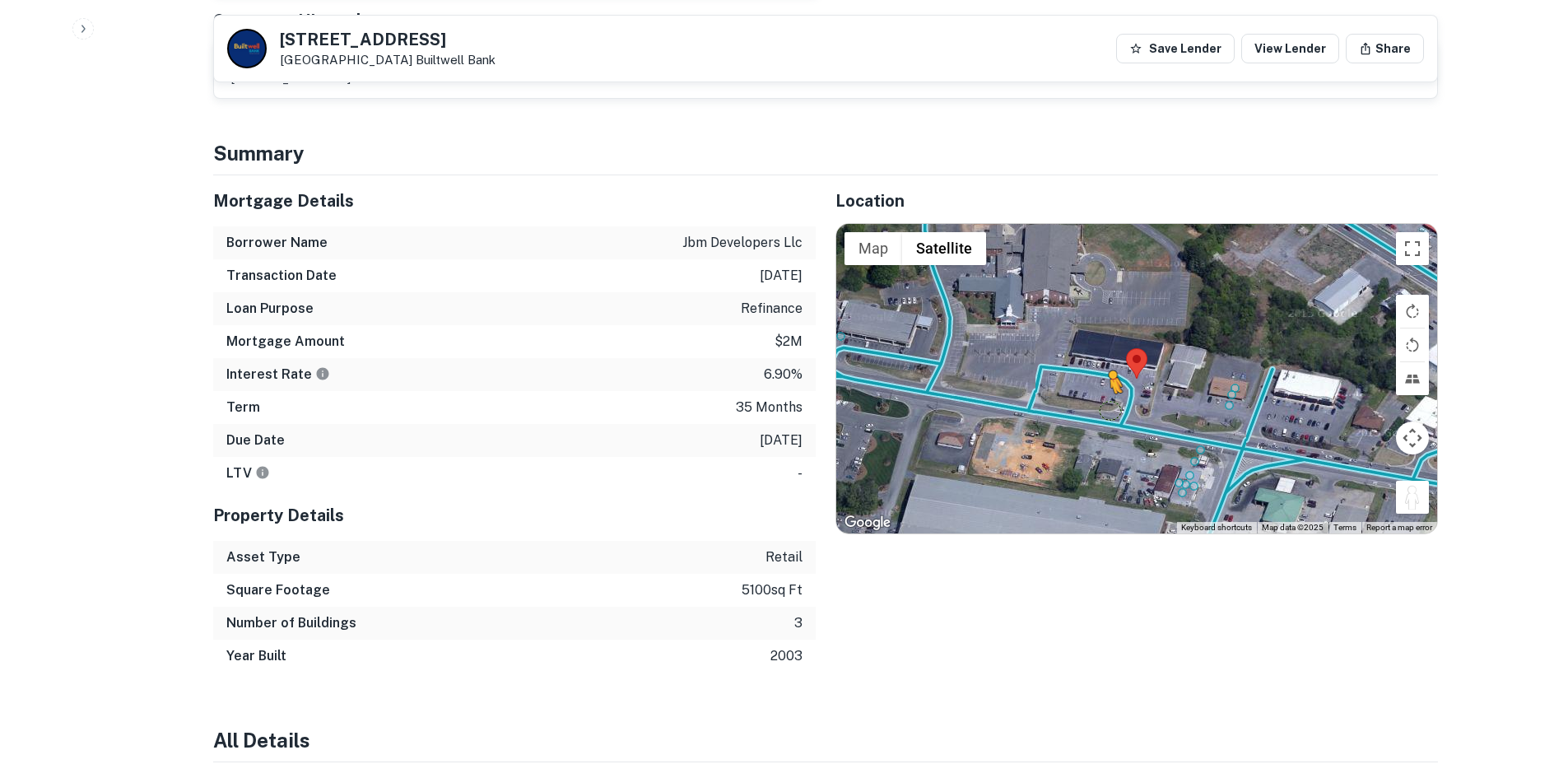
drag, startPoint x: 1415, startPoint y: 487, endPoint x: 1104, endPoint y: 391, distance: 325.5
click at [1104, 391] on div "To activate drag with keyboard, press Alt + Enter. Once in keyboard drag state,…" at bounding box center [1137, 379] width 601 height 310
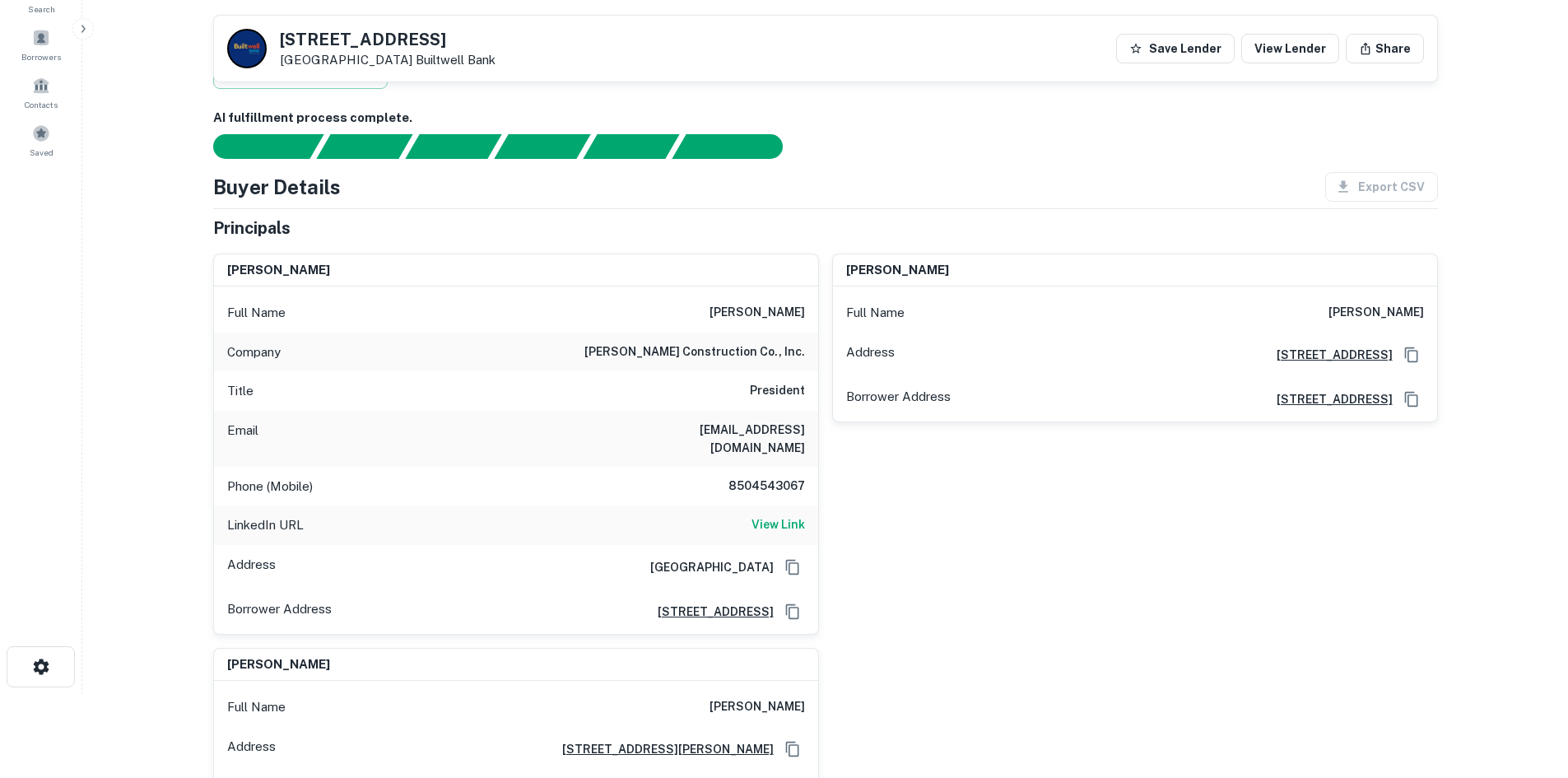
scroll to position [82, 0]
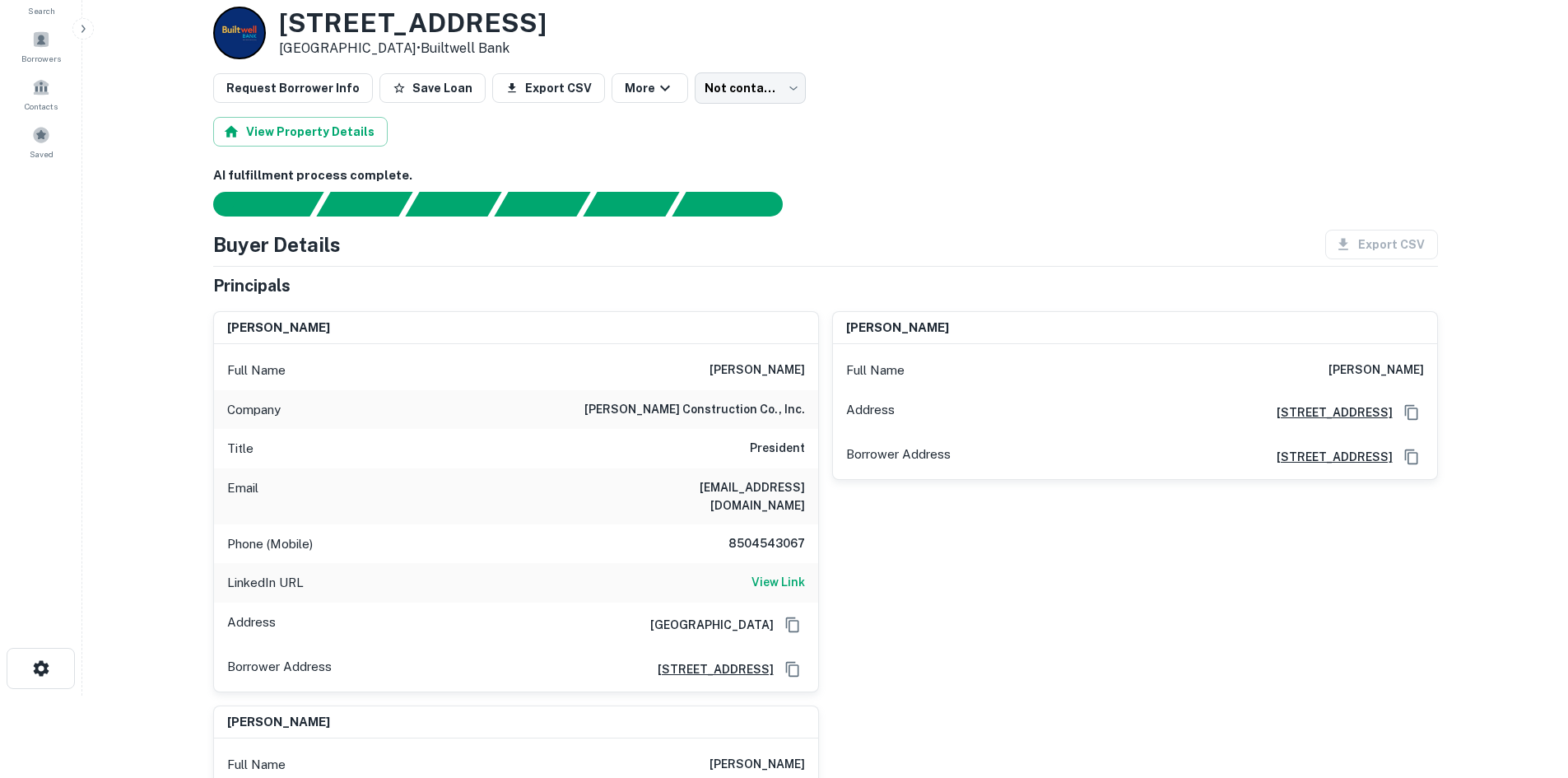
click at [767, 401] on h6 "brent stepp construction co., inc." at bounding box center [694, 411] width 221 height 20
copy h6 "brent stepp construction co., inc."
click at [762, 535] on h6 "8504543067" at bounding box center [756, 545] width 99 height 20
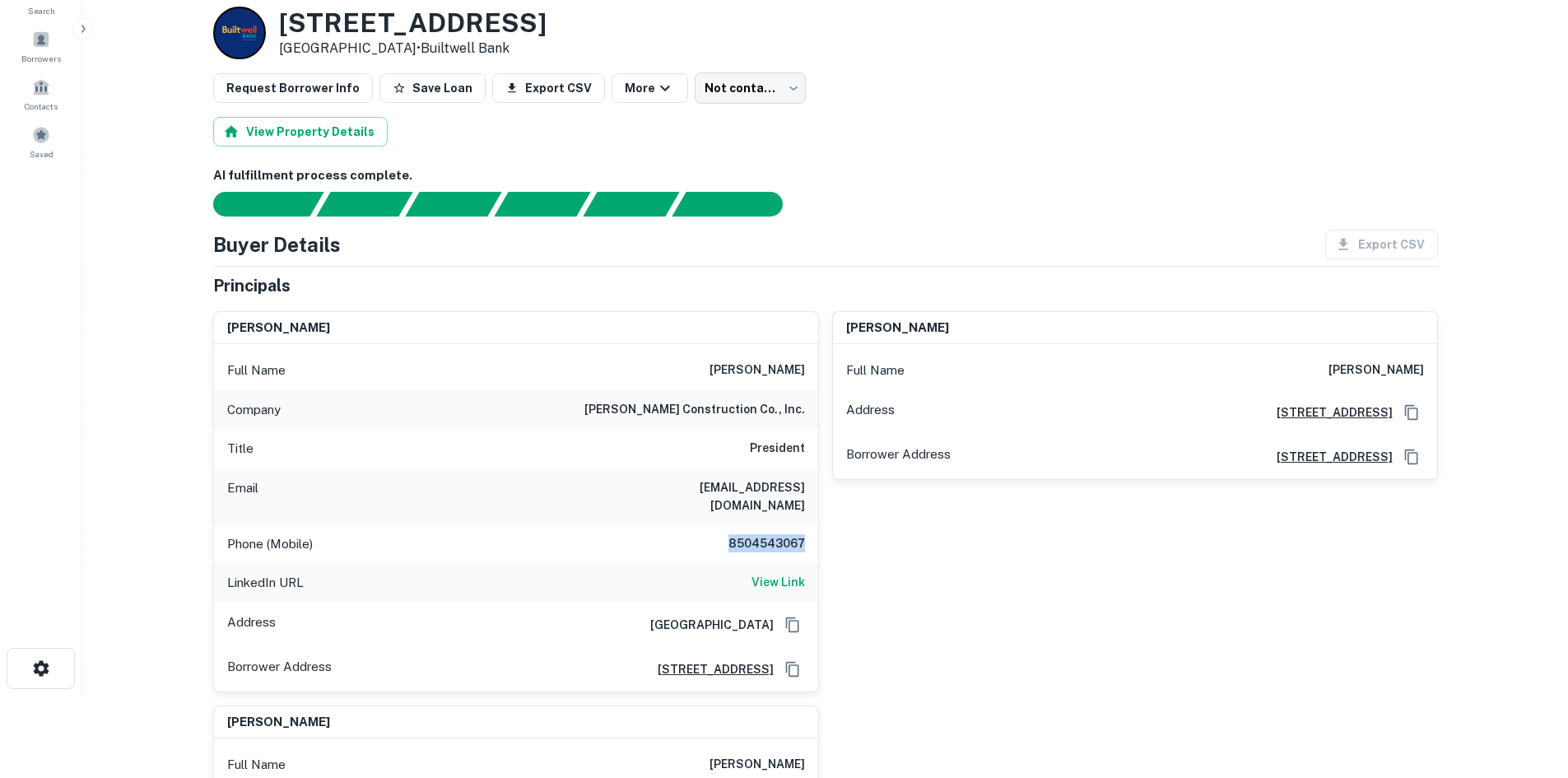
click at [762, 535] on h6 "8504543067" at bounding box center [756, 545] width 99 height 20
copy h6 "8504543067"
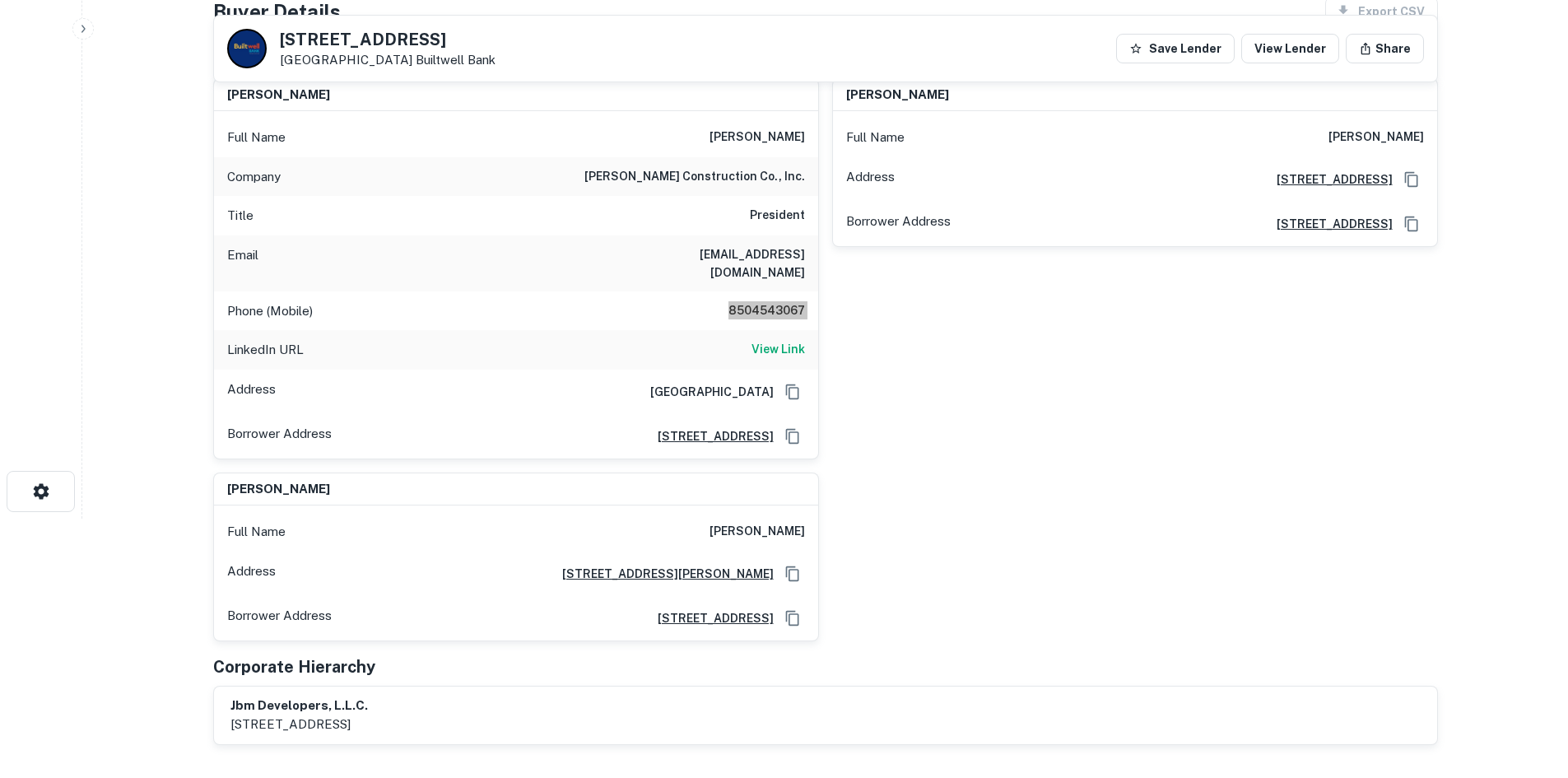
scroll to position [247, 0]
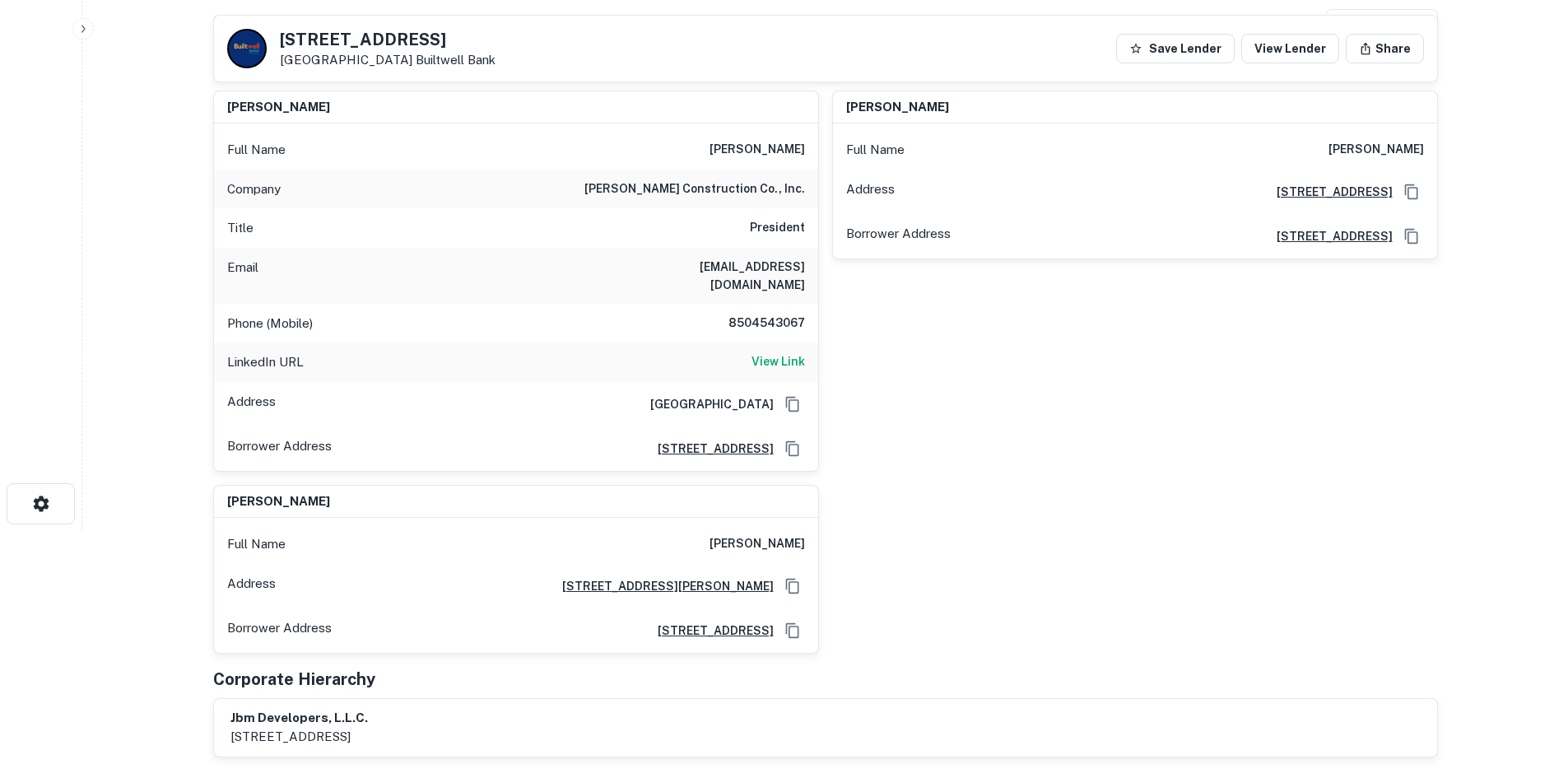
click at [845, 443] on div "joe stepp Full Name joe stepp Address 1012d South Wall Street, Calhoun, GA 3070…" at bounding box center [1129, 275] width 619 height 394
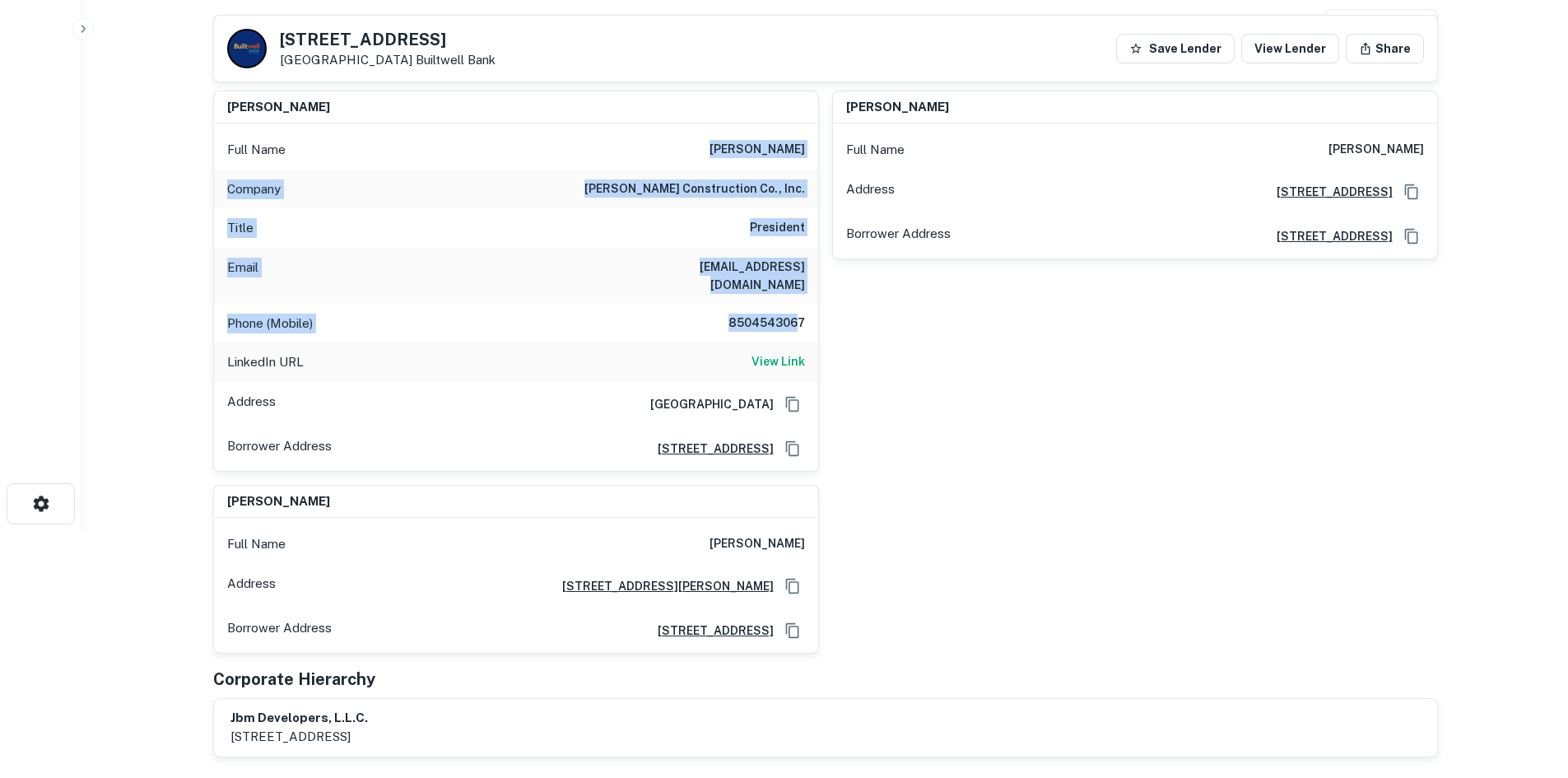
drag, startPoint x: 725, startPoint y: 149, endPoint x: 796, endPoint y: 319, distance: 184.2
click at [796, 319] on div "Full Name brent stepp Company brent stepp construction co., inc. Title Presiden…" at bounding box center [516, 297] width 604 height 348
click at [789, 303] on div "Phone (Mobile) 8504543067" at bounding box center [516, 323] width 604 height 40
drag, startPoint x: 762, startPoint y: 242, endPoint x: 737, endPoint y: 155, distance: 90.5
click at [737, 155] on div "Full Name brent stepp Company brent stepp construction co., inc. Title Presiden…" at bounding box center [516, 297] width 604 height 348
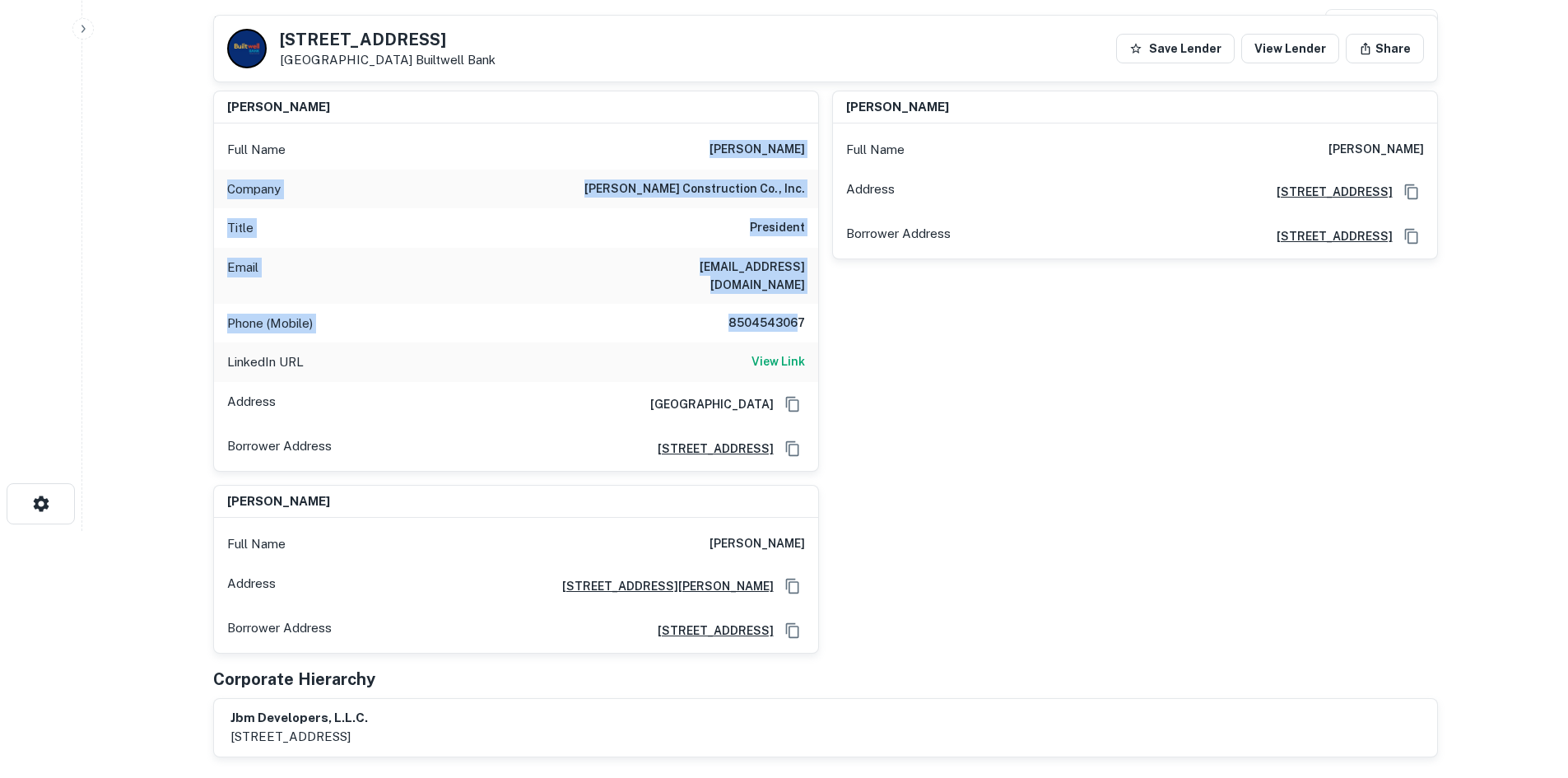
click at [737, 155] on div "Full Name brent stepp" at bounding box center [516, 150] width 604 height 40
drag, startPoint x: 733, startPoint y: 140, endPoint x: 804, endPoint y: 309, distance: 183.3
click at [805, 313] on div "Full Name brent stepp Company brent stepp construction co., inc. Title Presiden…" at bounding box center [516, 297] width 604 height 348
click at [804, 313] on h6 "8504543067" at bounding box center [756, 323] width 99 height 20
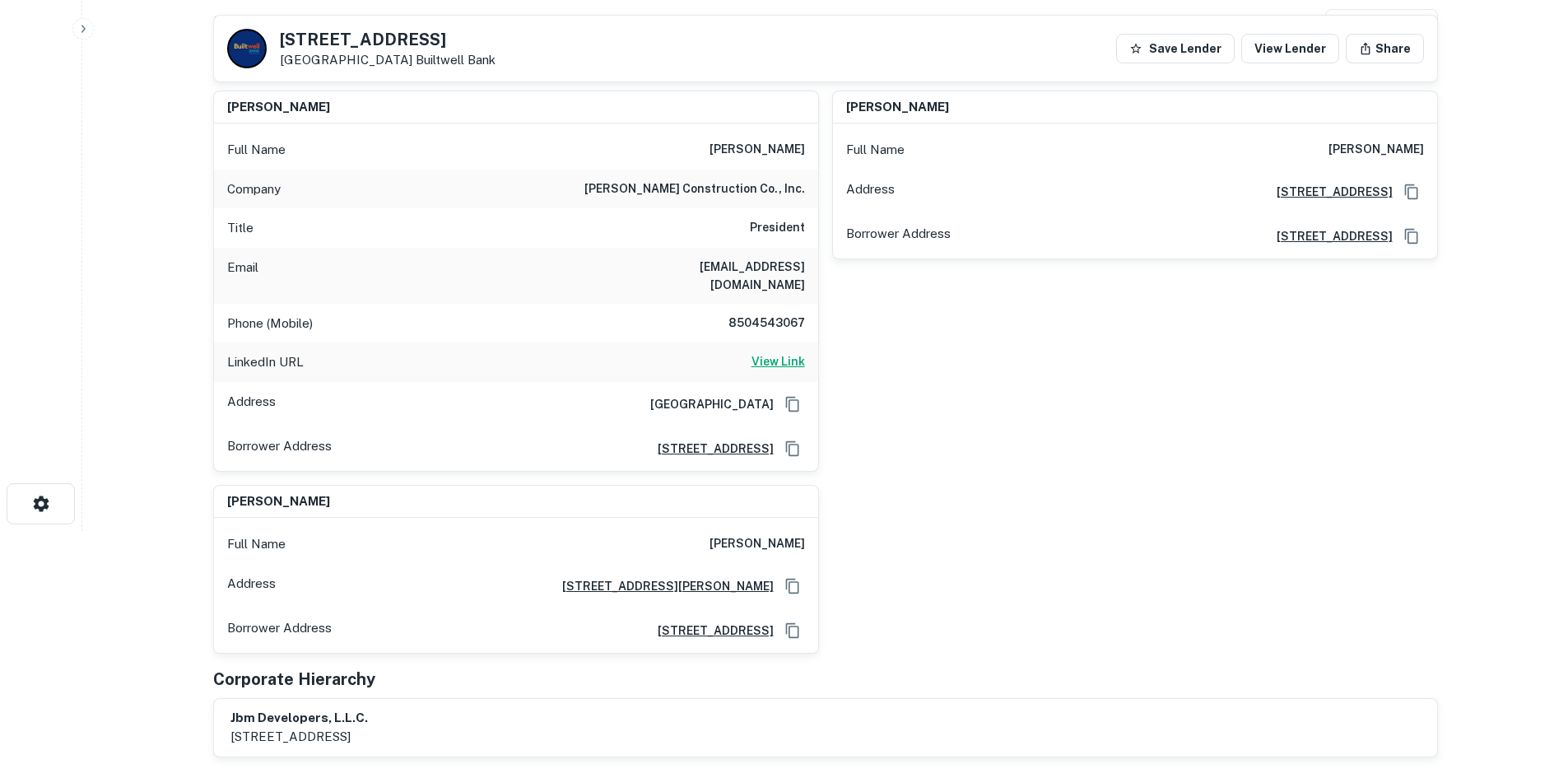
click at [767, 352] on h6 "View Link" at bounding box center [778, 361] width 53 height 18
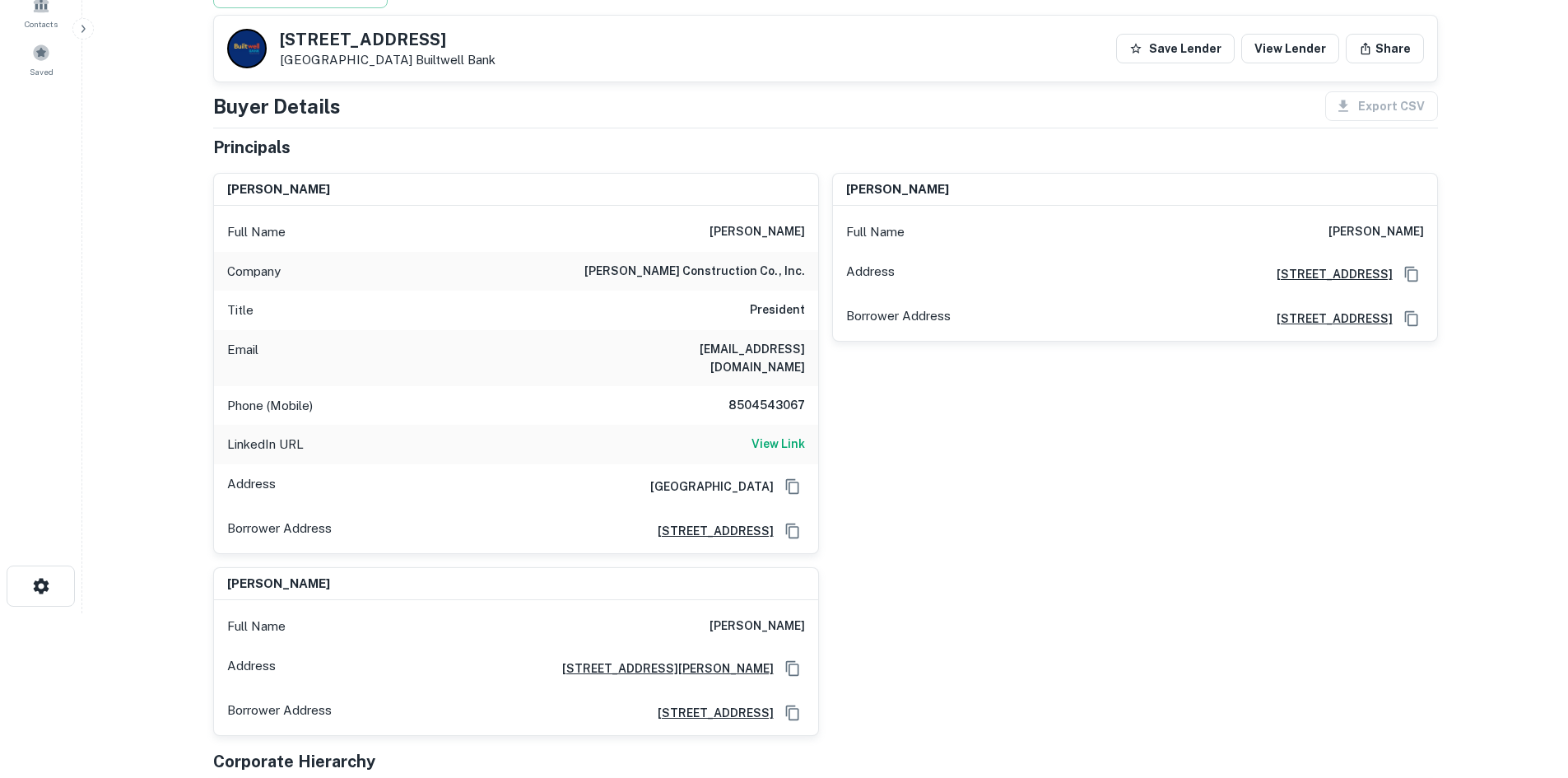
click at [686, 267] on h6 "brent stepp construction co., inc." at bounding box center [694, 272] width 221 height 20
copy h6 "brent stepp construction co., inc."
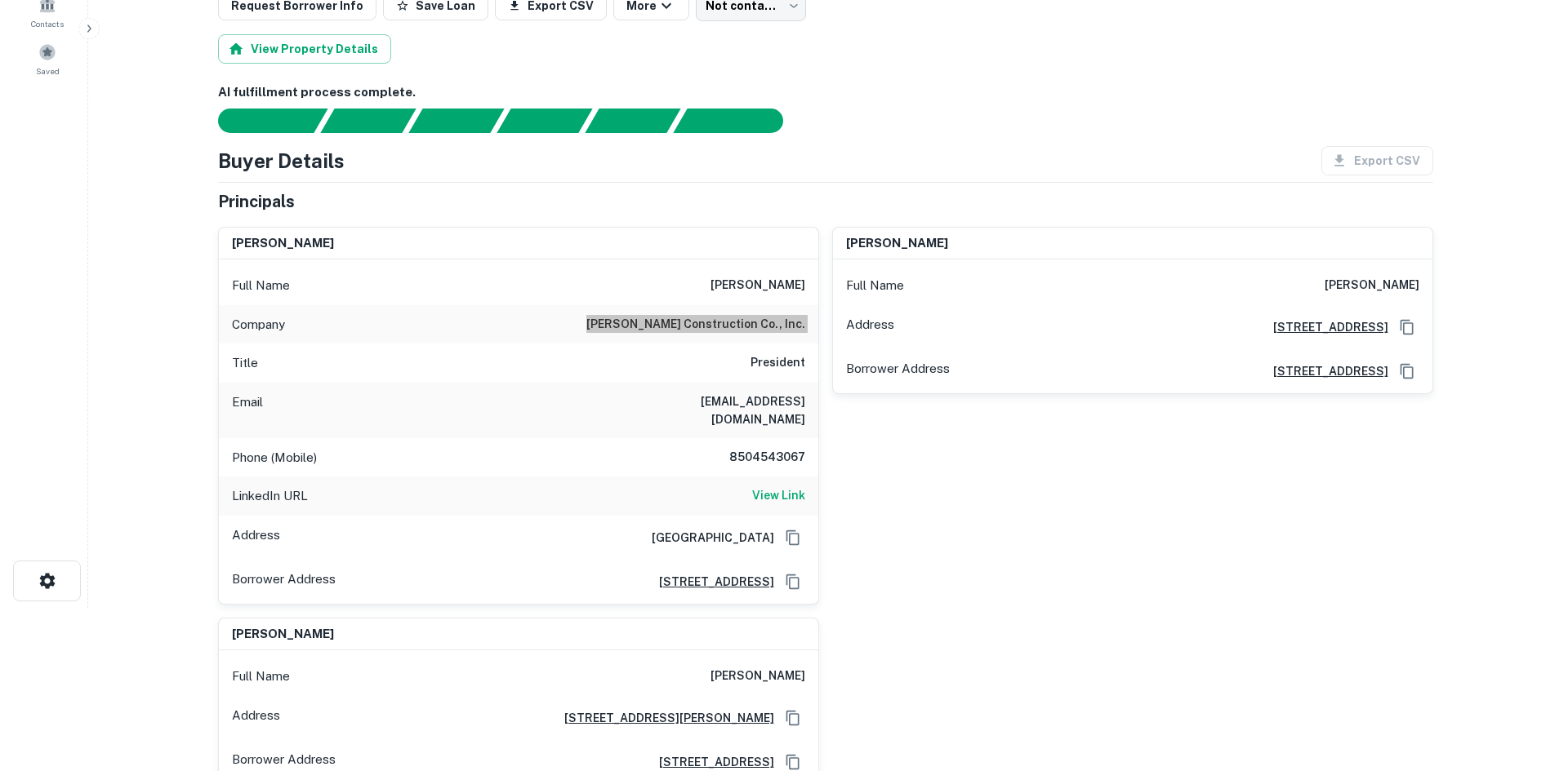
scroll to position [0, 0]
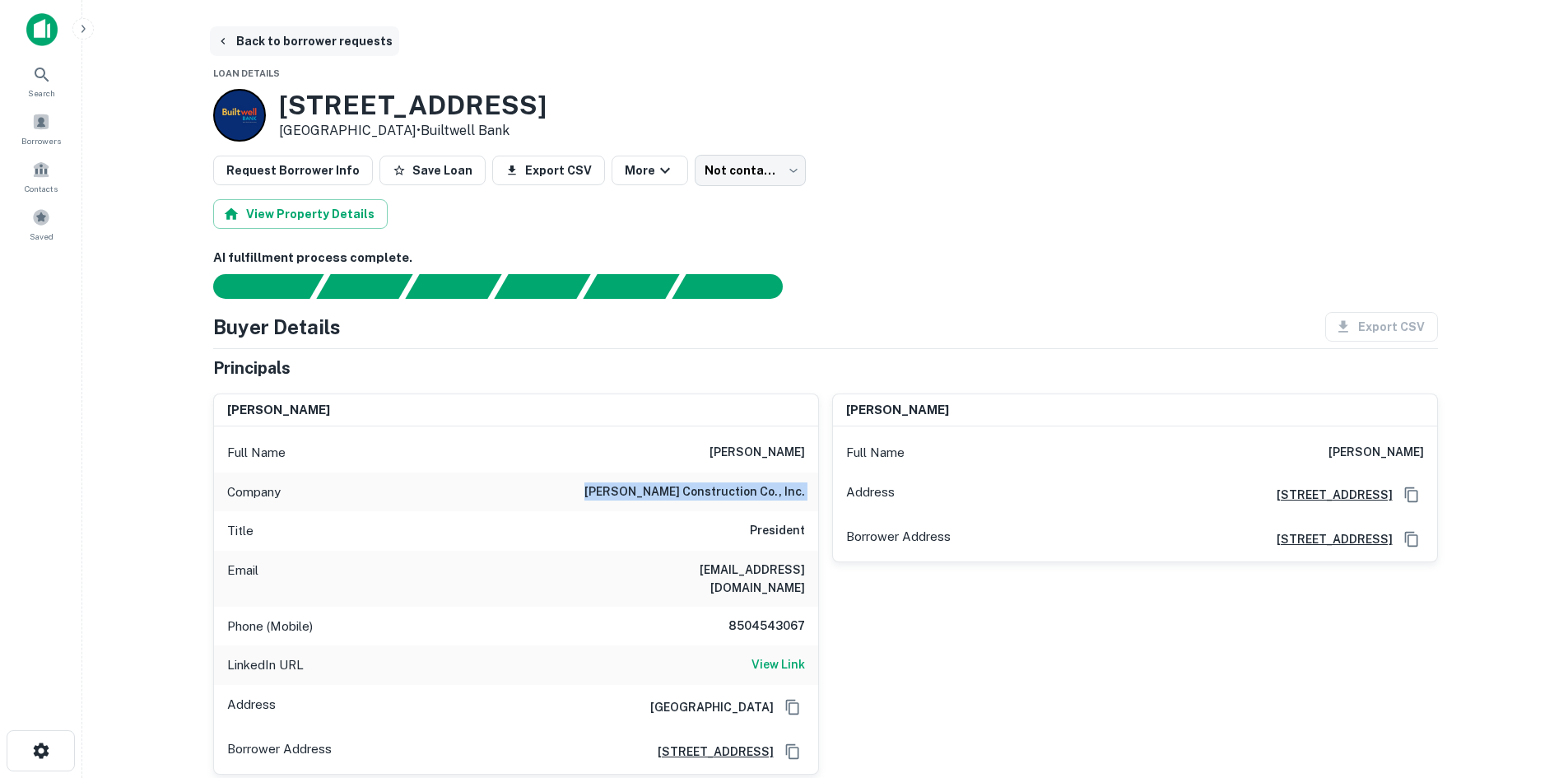
click at [356, 41] on button "Back to borrower requests" at bounding box center [304, 41] width 189 height 30
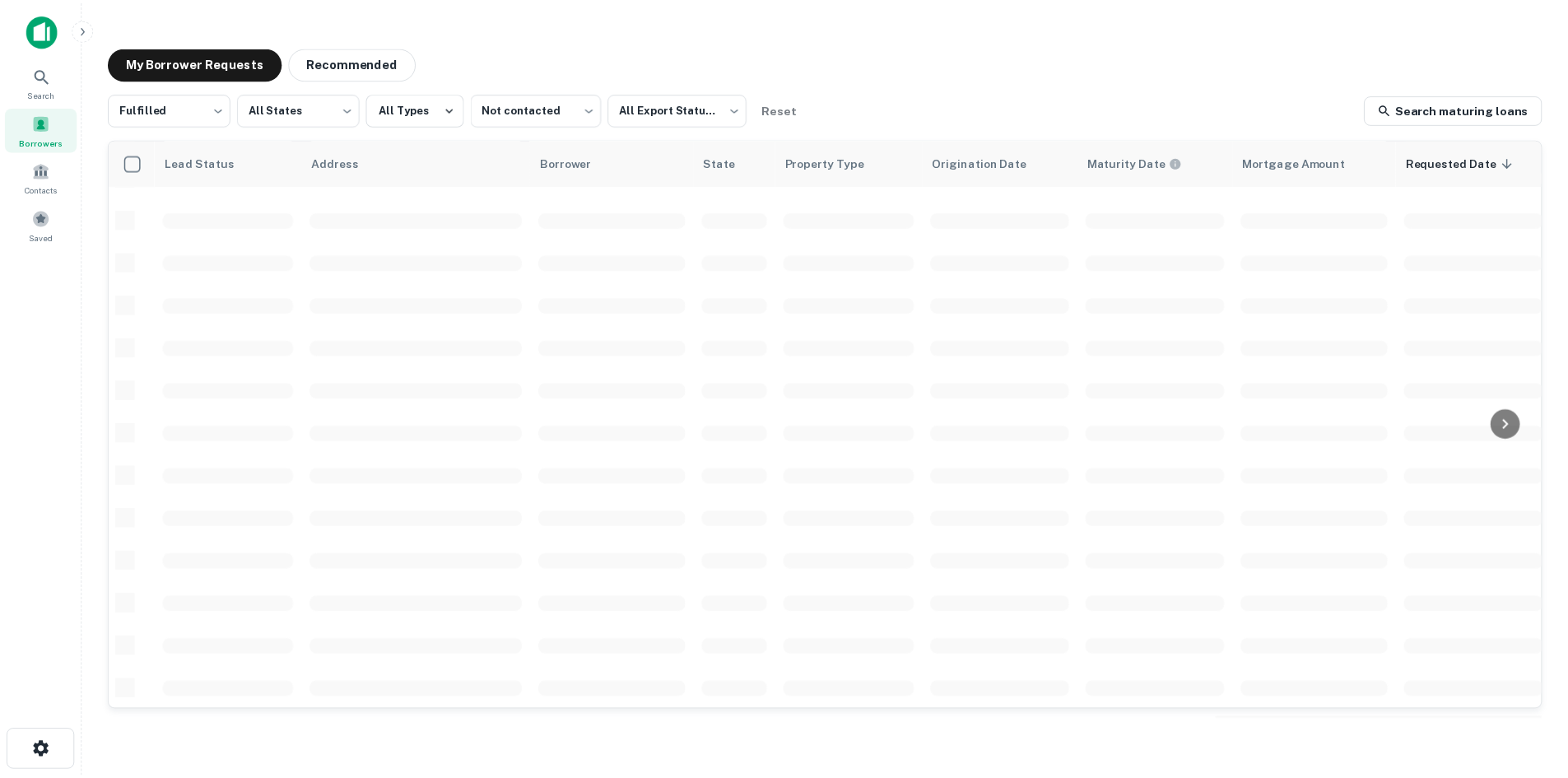
scroll to position [384, 0]
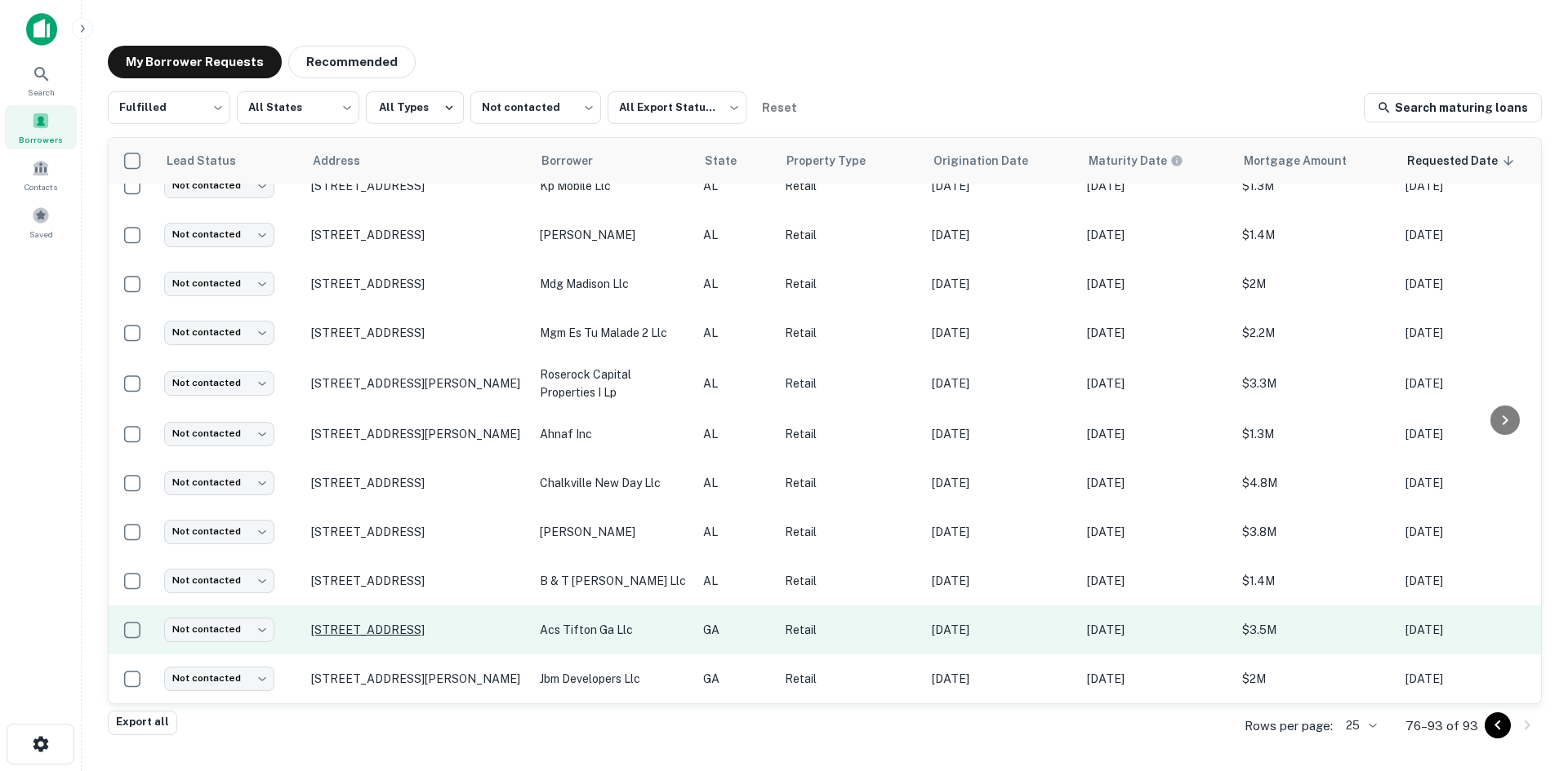
click at [438, 623] on p "1900 Us Highway 82 W Tifton, GA 31793" at bounding box center [417, 630] width 213 height 14
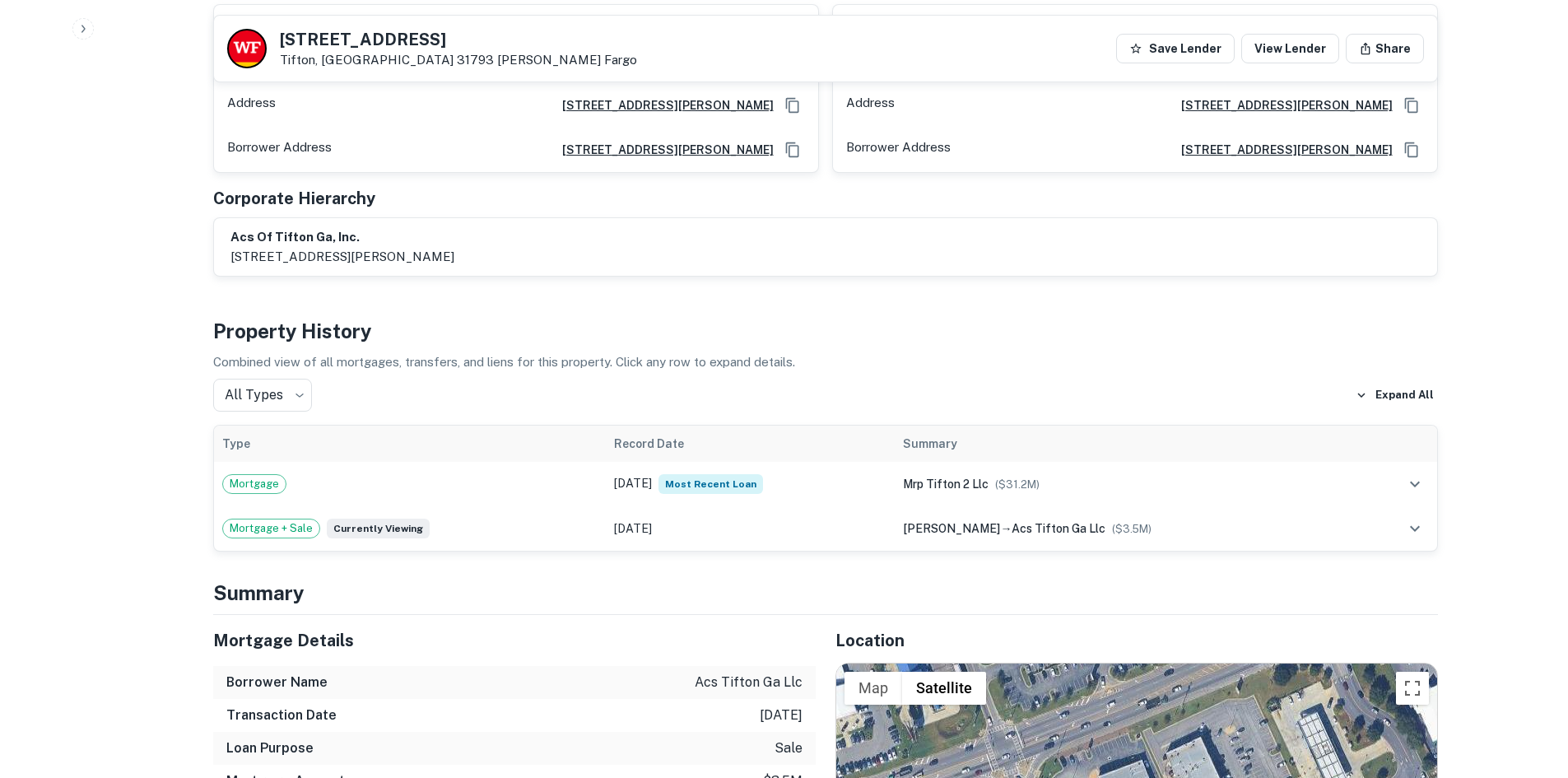
scroll to position [1071, 0]
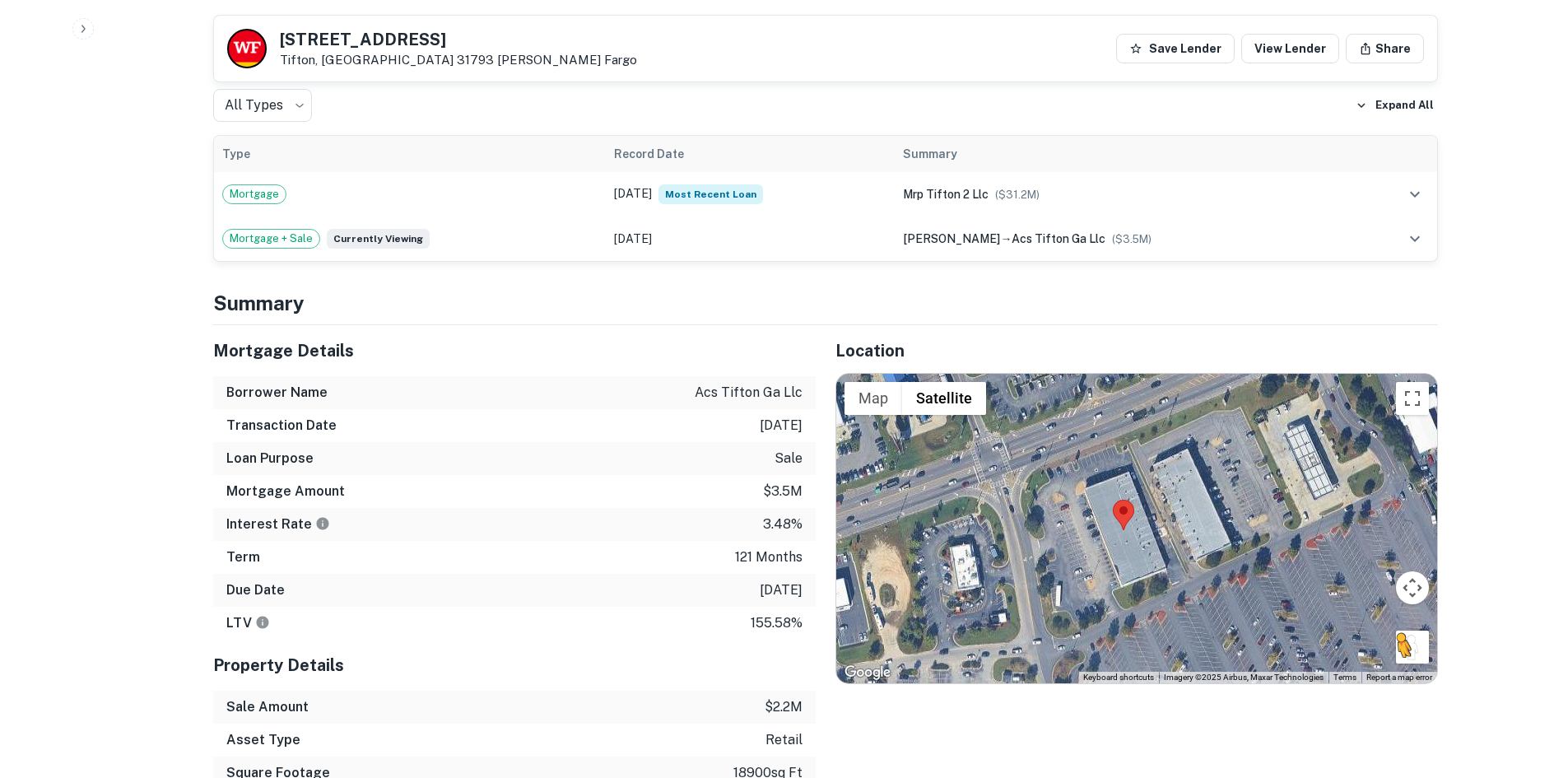
drag, startPoint x: 1419, startPoint y: 629, endPoint x: 1401, endPoint y: 628, distance: 18.0
click at [1401, 628] on div "To activate drag with keyboard, press Alt + Enter. Once in keyboard drag state,…" at bounding box center [1137, 529] width 601 height 310
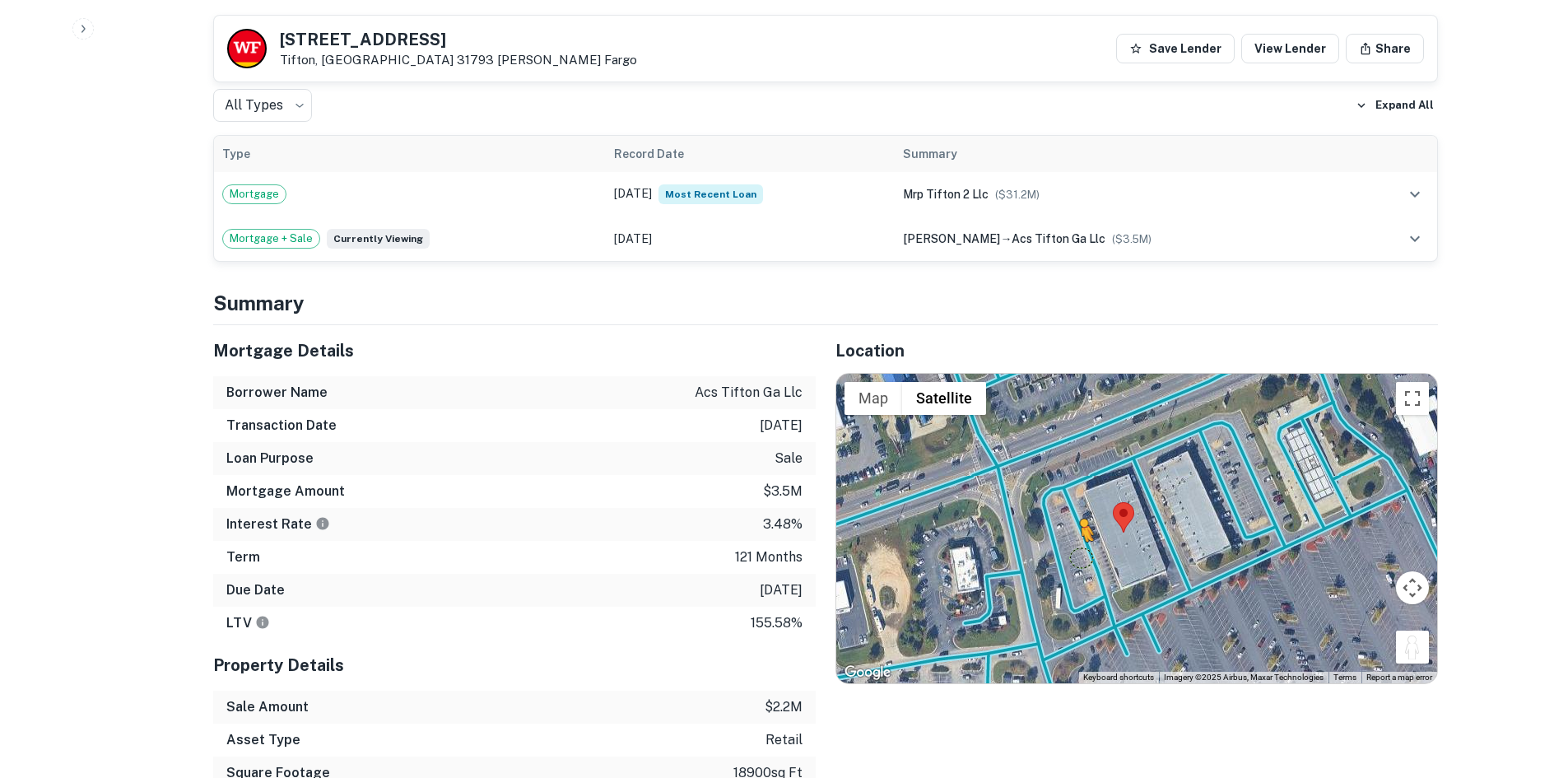
drag, startPoint x: 1421, startPoint y: 615, endPoint x: 1079, endPoint y: 523, distance: 354.2
click at [1079, 523] on div "To activate drag with keyboard, press Alt + Enter. Once in keyboard drag state,…" at bounding box center [1137, 529] width 601 height 310
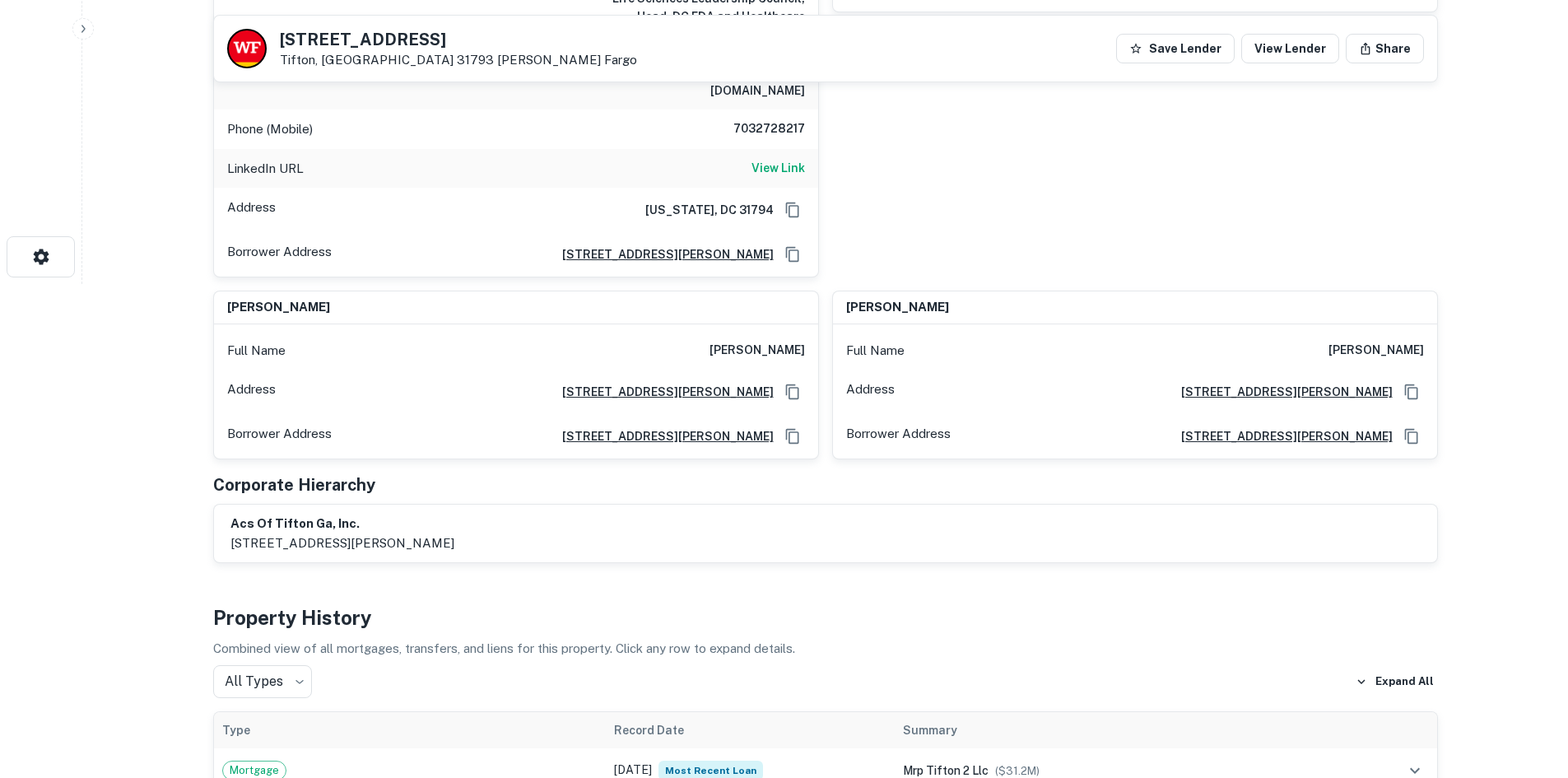
scroll to position [82, 0]
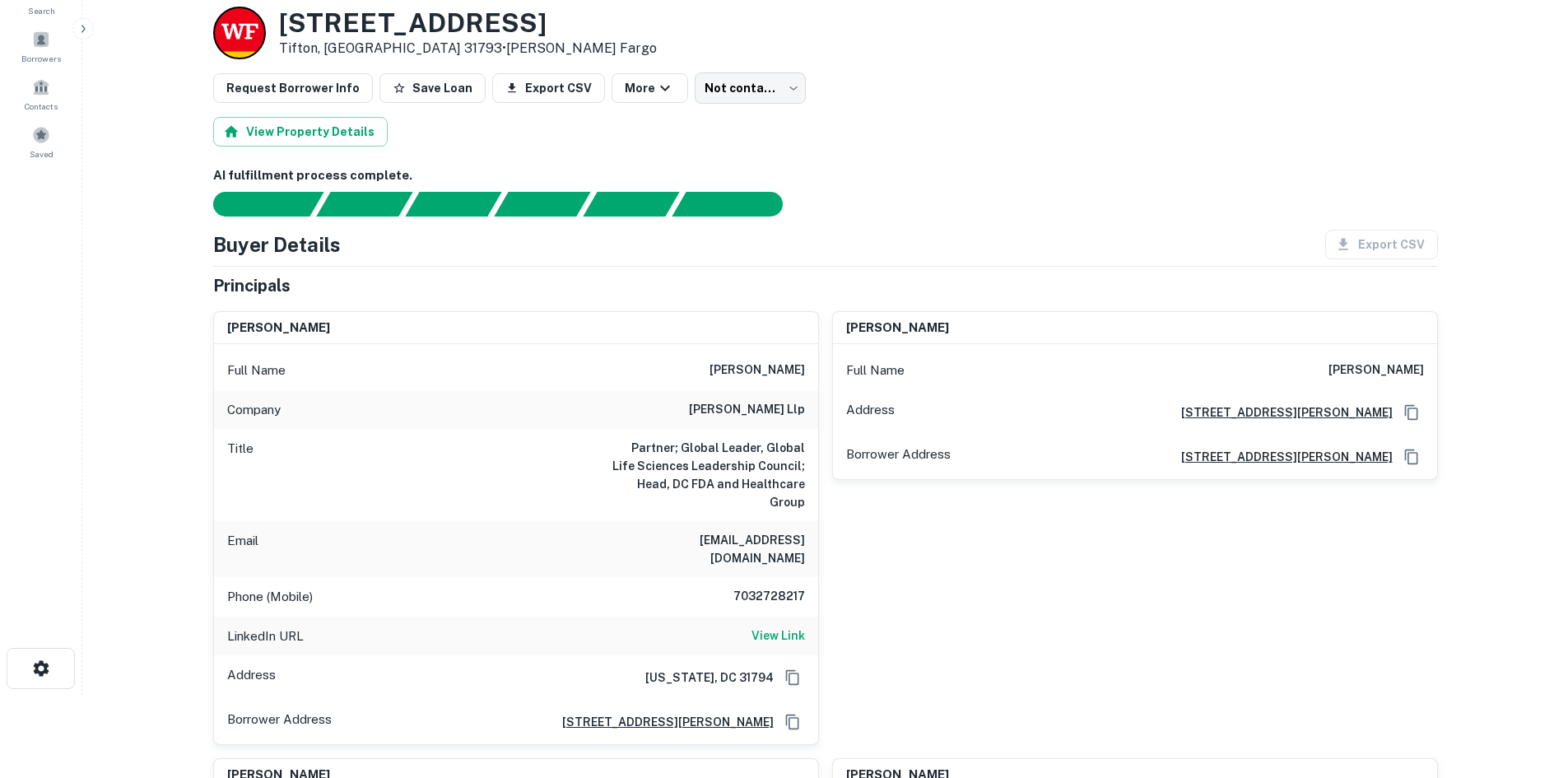
click at [752, 587] on h6 "7032728217" at bounding box center [756, 597] width 99 height 20
click at [750, 587] on h6 "7032728217" at bounding box center [756, 597] width 99 height 20
click at [748, 587] on h6 "7032728217" at bounding box center [756, 597] width 99 height 20
drag, startPoint x: 748, startPoint y: 560, endPoint x: 677, endPoint y: 499, distance: 93.6
click at [677, 499] on div "Title Partner; Global Leader, Global Life Sciences Leadership Council; Head, DC…" at bounding box center [516, 475] width 604 height 92
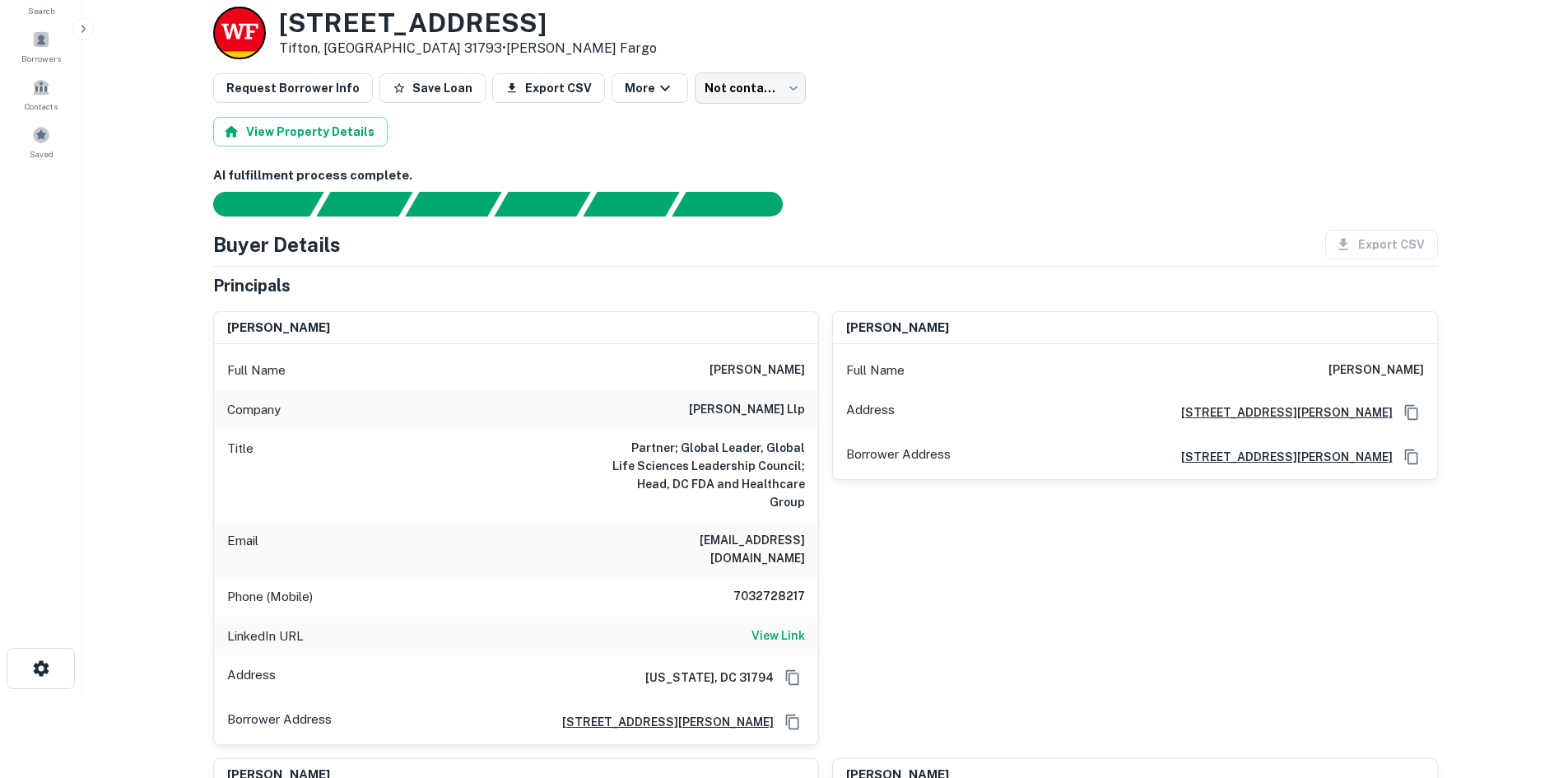
click at [778, 587] on h6 "7032728217" at bounding box center [756, 597] width 99 height 20
copy h6 "7032728217"
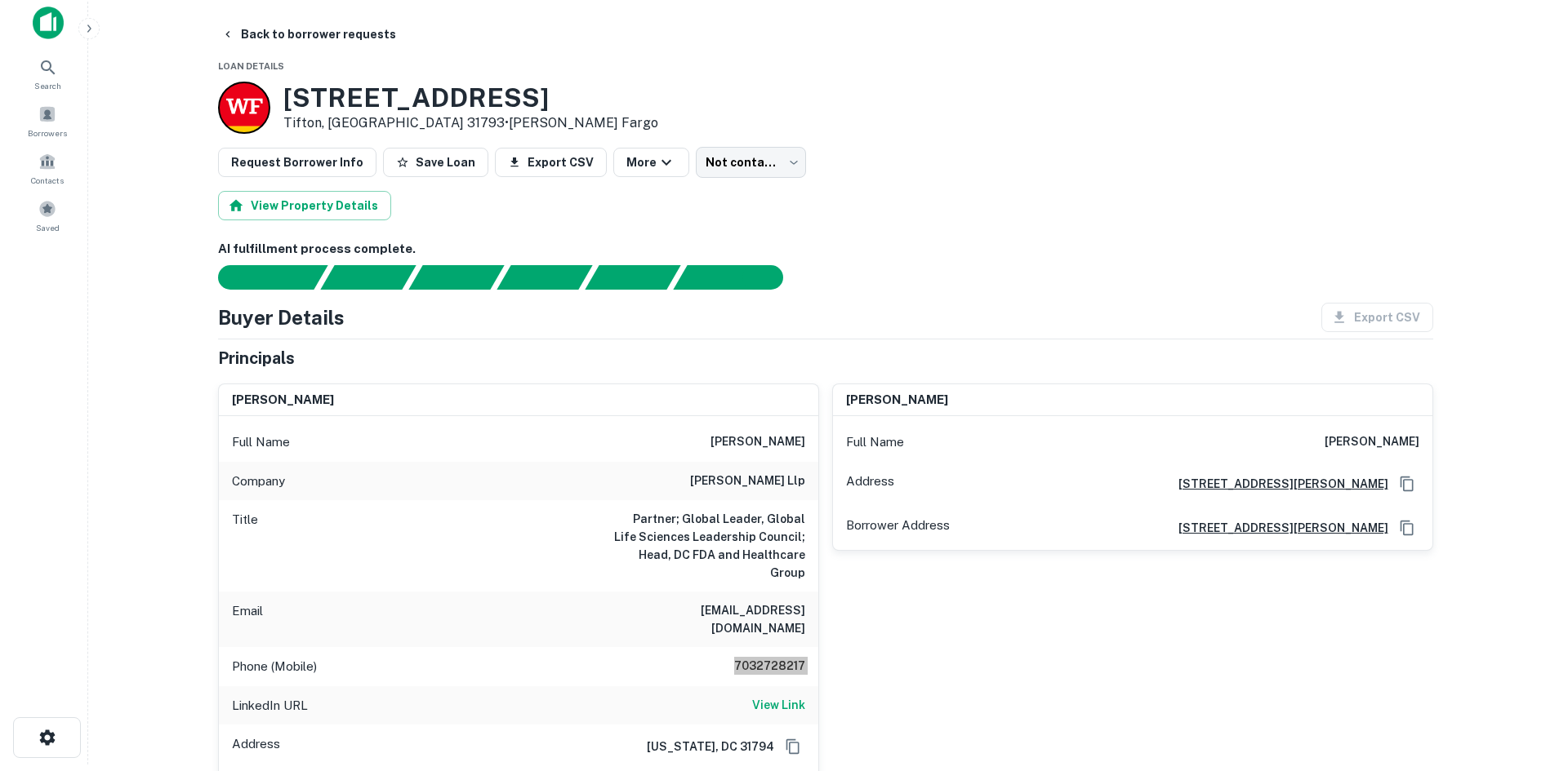
scroll to position [0, 0]
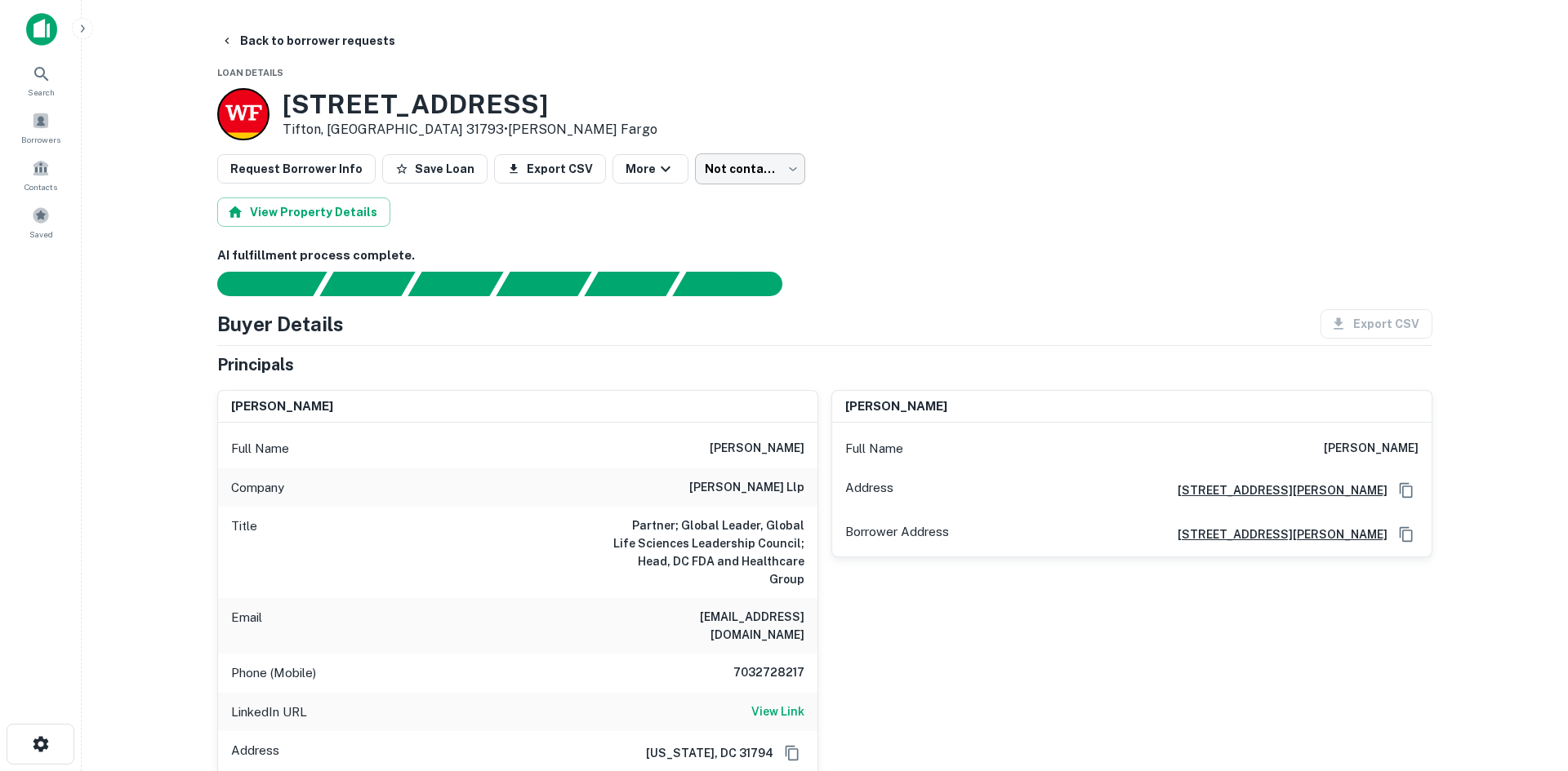
click at [749, 170] on body "Search Borrowers Contacts Saved Back to borrower requests Loan Details 1900 US …" at bounding box center [784, 386] width 1568 height 771
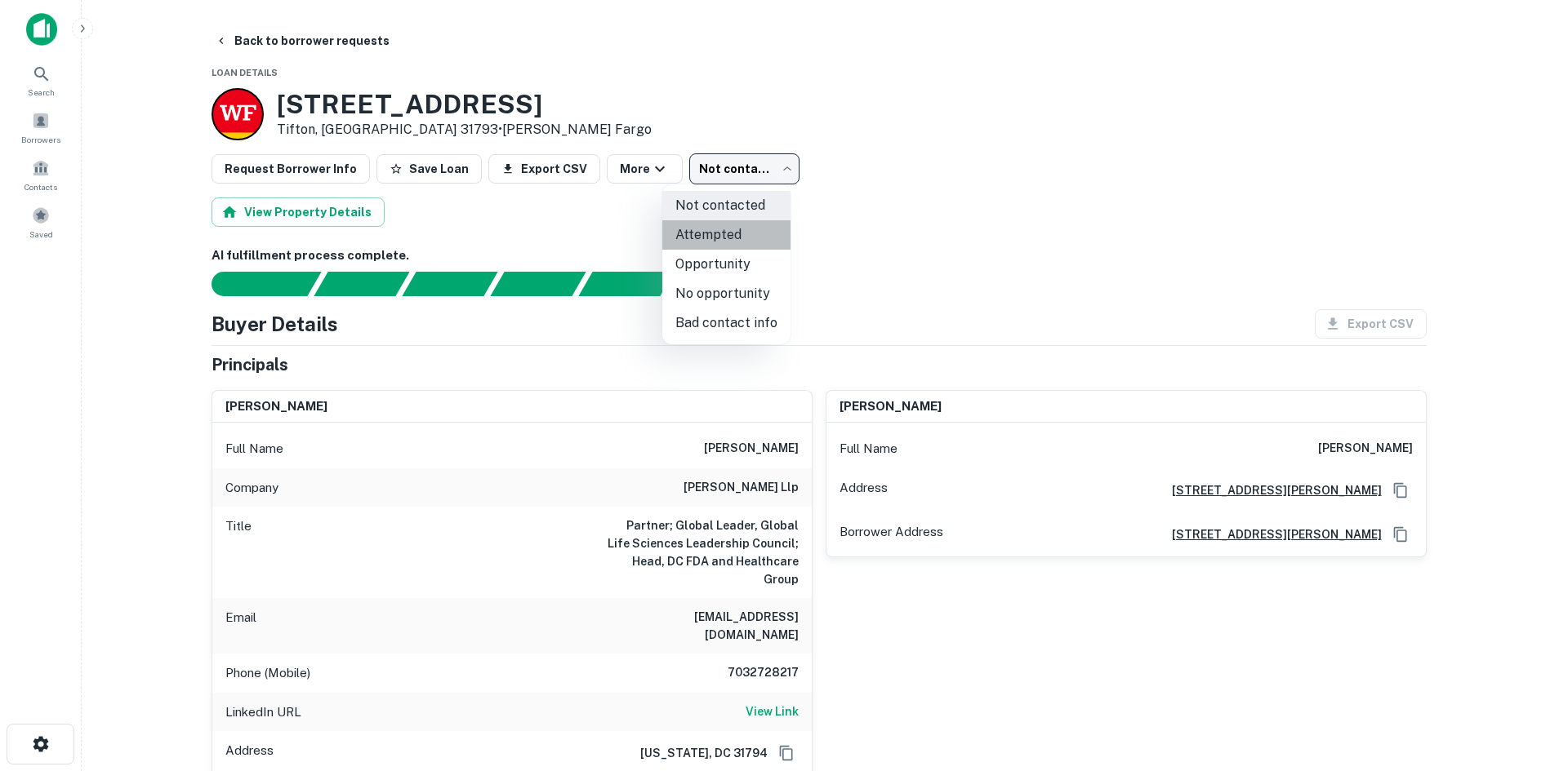
click at [736, 225] on li "Attempted" at bounding box center [727, 235] width 129 height 29
type input "*********"
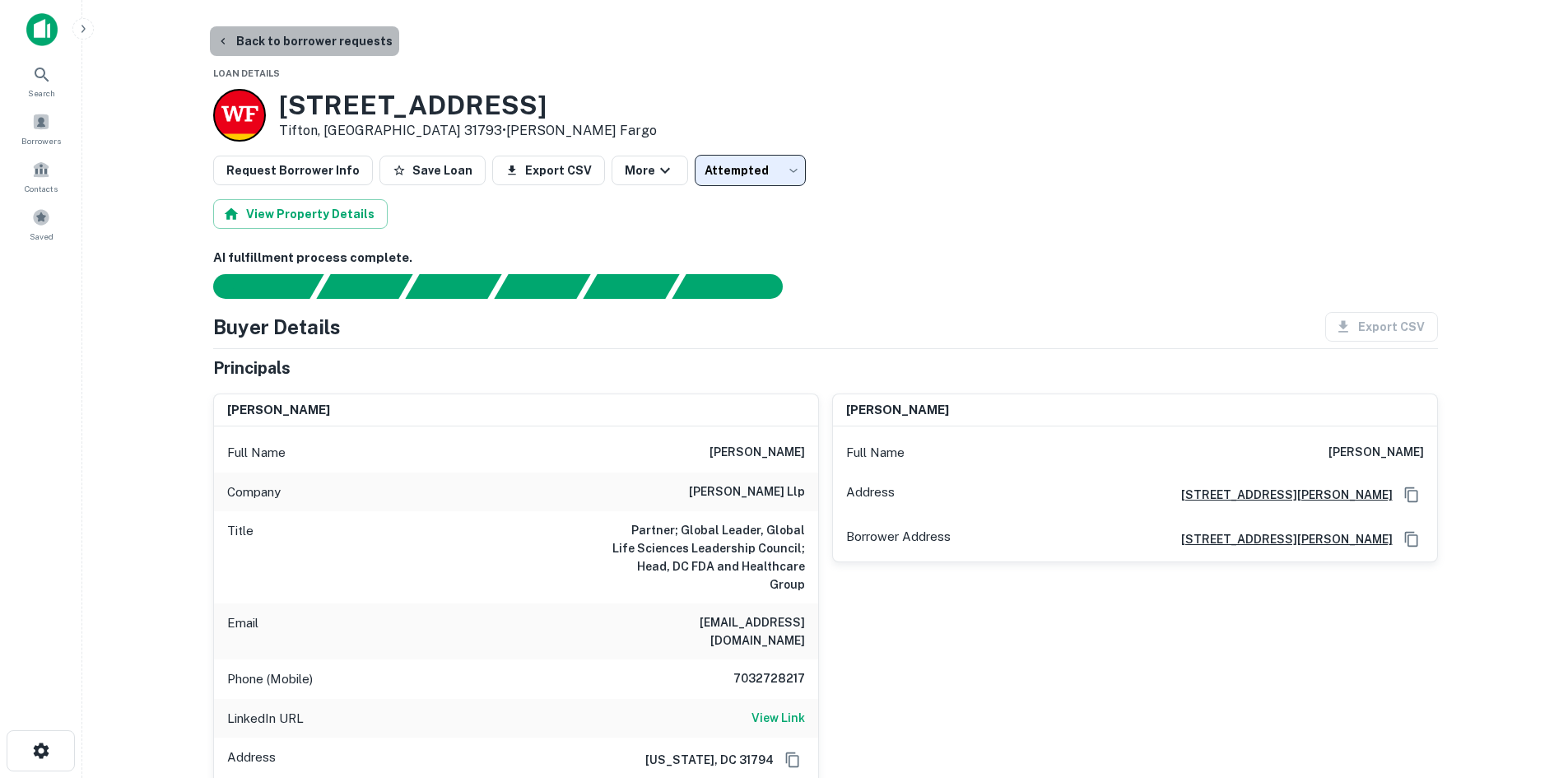
click at [352, 41] on button "Back to borrower requests" at bounding box center [304, 41] width 189 height 30
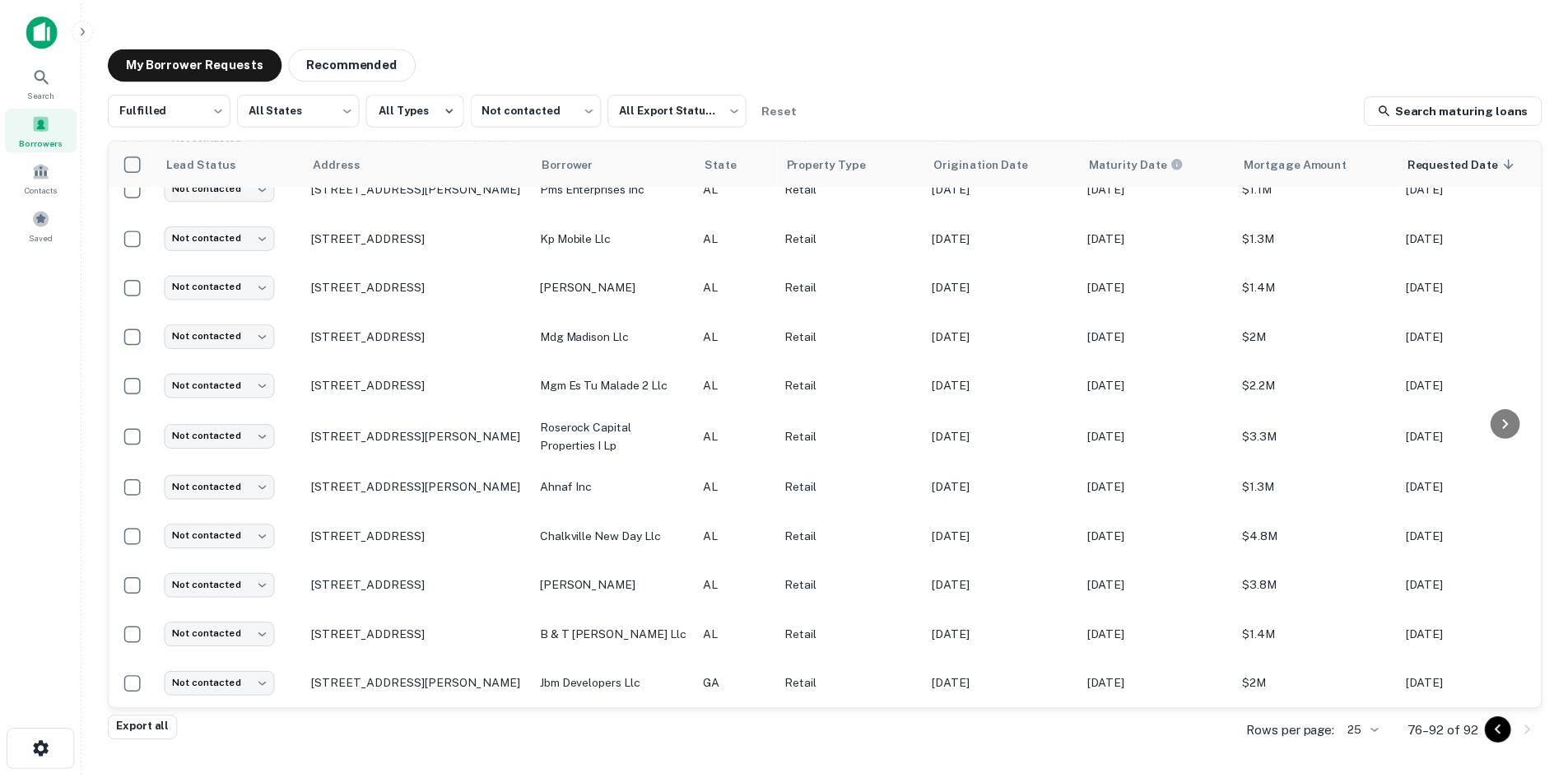
scroll to position [334, 0]
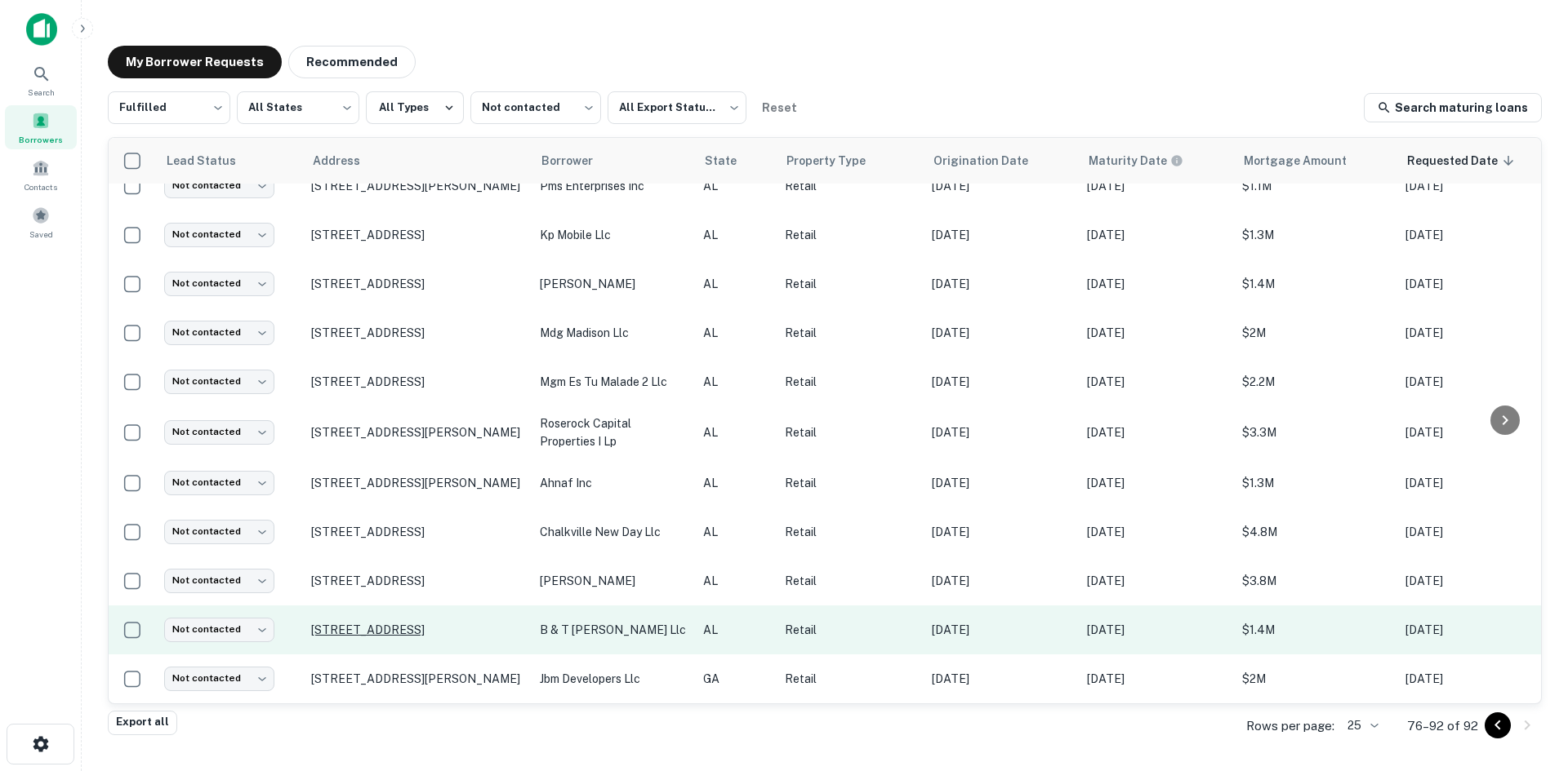
click at [461, 624] on p "1201 Highland Ave Selma, AL 36703" at bounding box center [417, 630] width 213 height 14
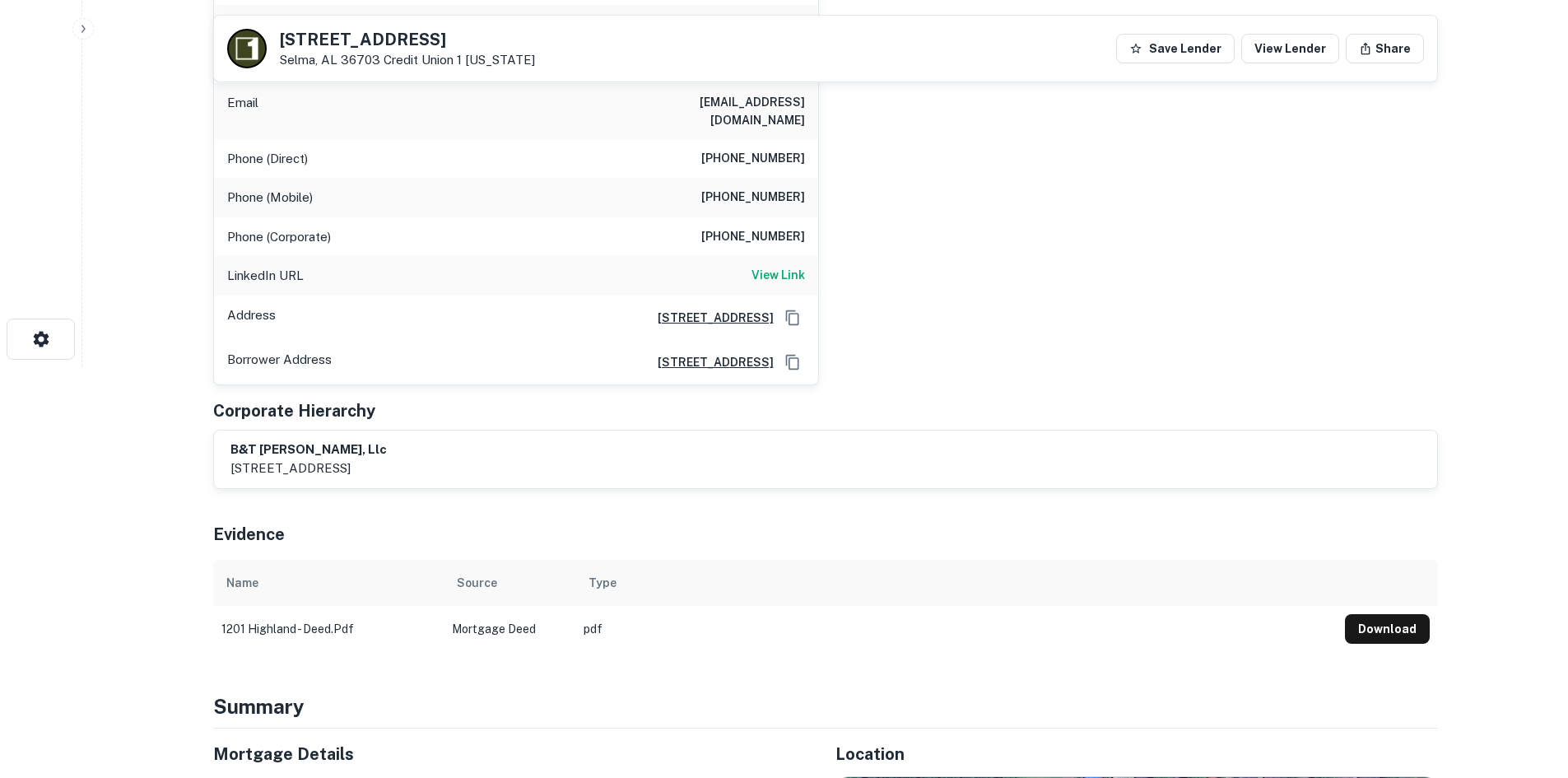
scroll to position [906, 0]
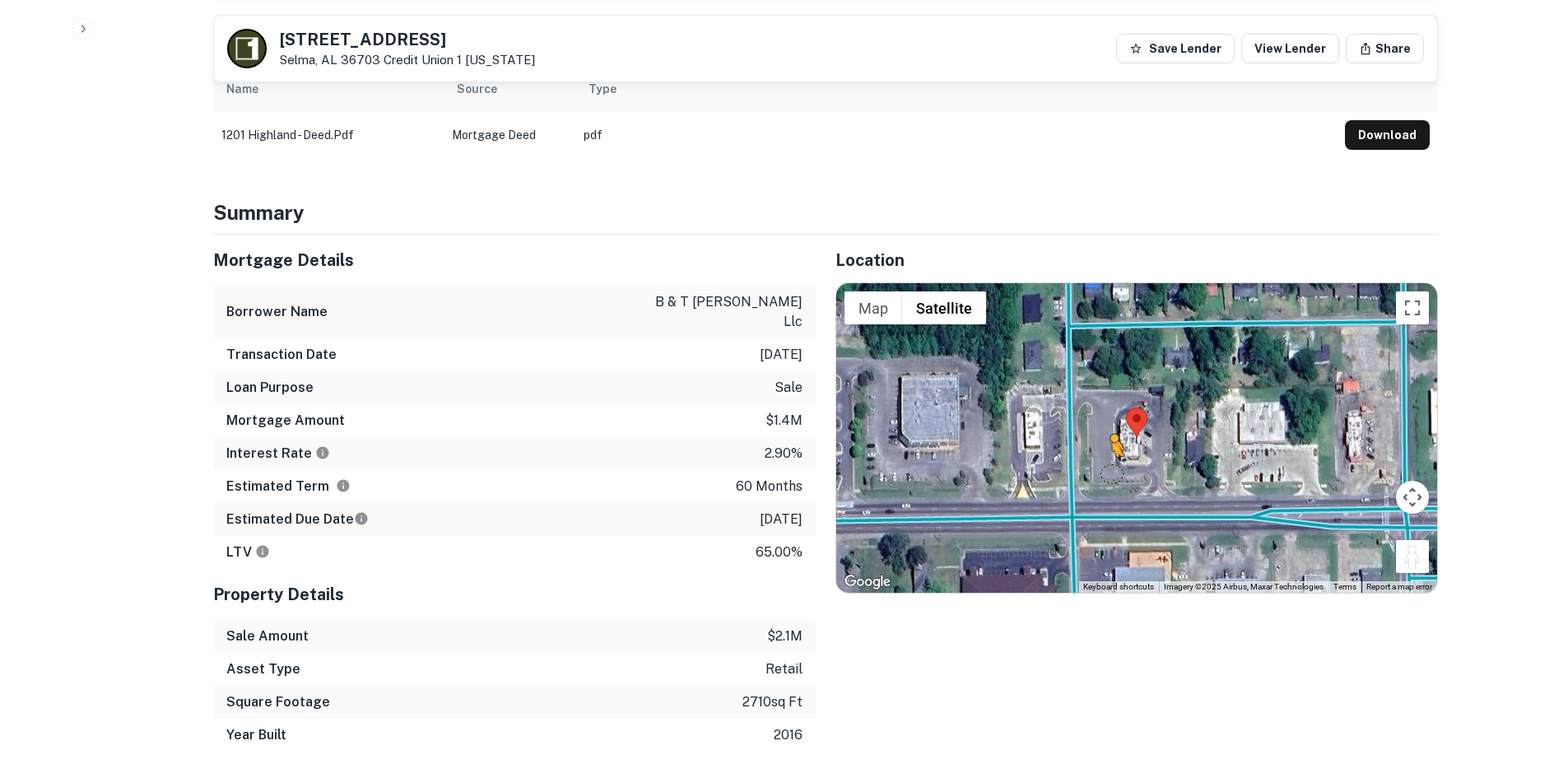
drag, startPoint x: 1413, startPoint y: 541, endPoint x: 1104, endPoint y: 462, distance: 318.9
click at [1104, 462] on div "To activate drag with keyboard, press Alt + Enter. Once in keyboard drag state,…" at bounding box center [1137, 439] width 601 height 310
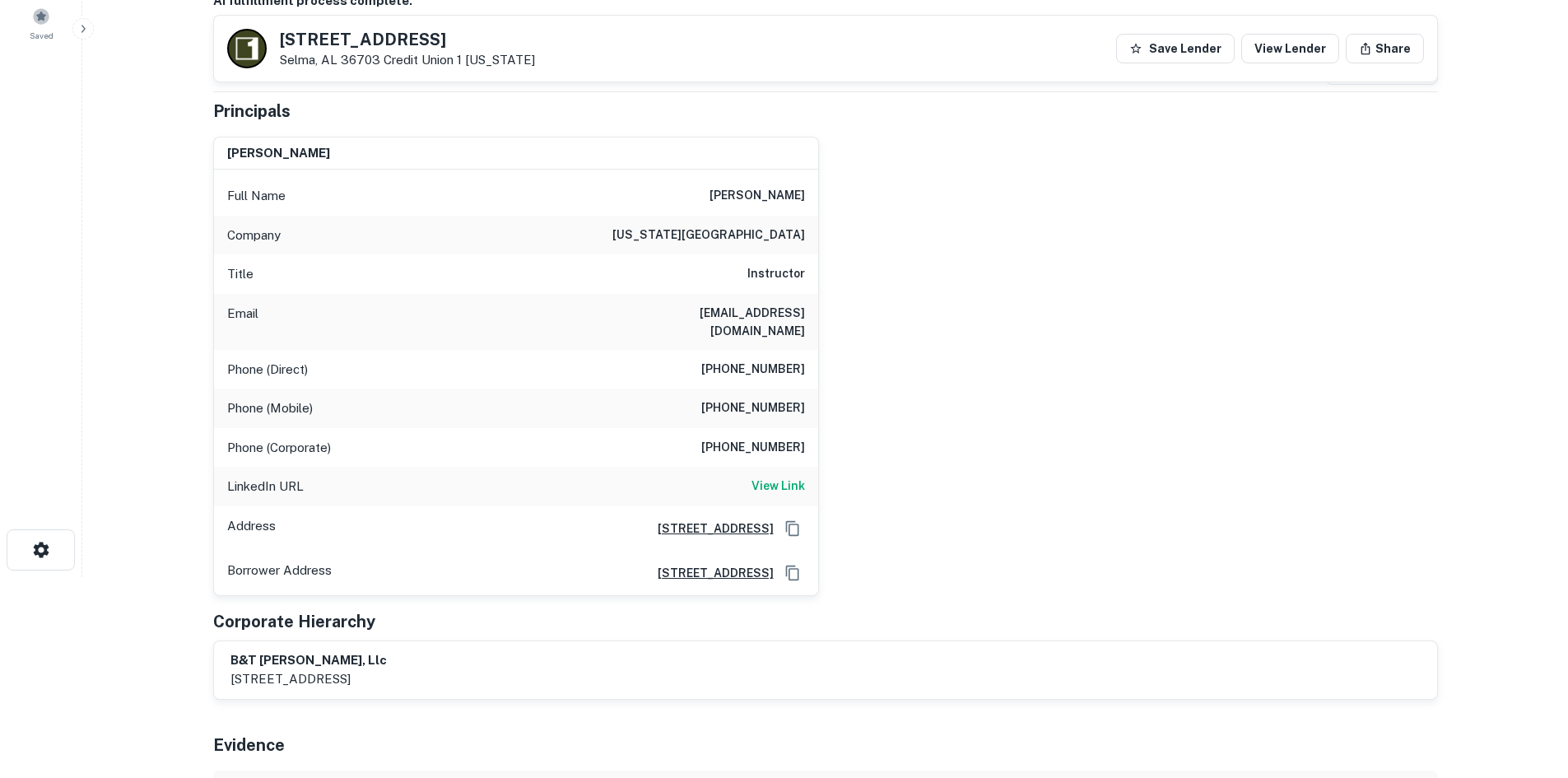
scroll to position [165, 0]
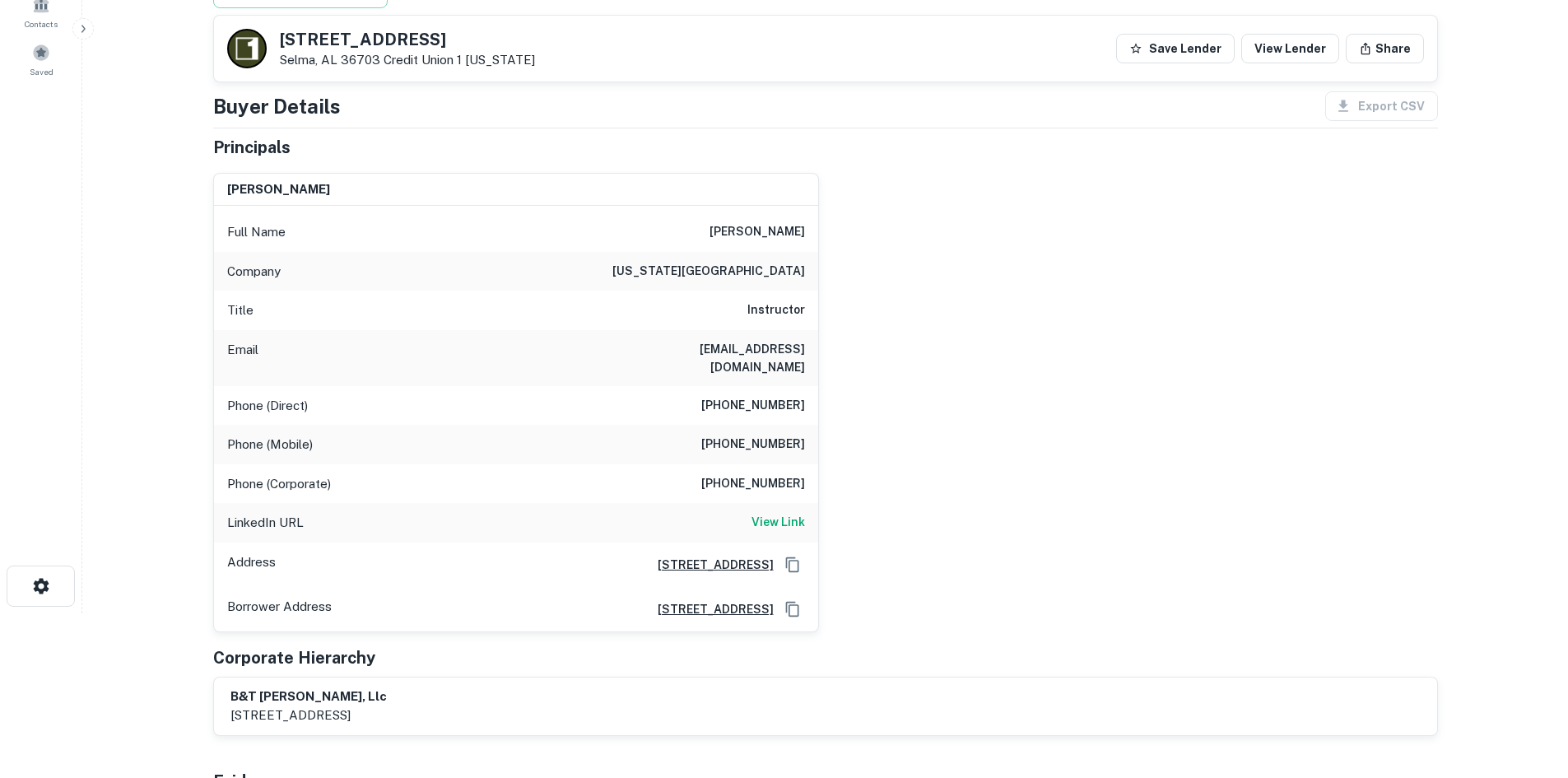
click at [776, 402] on div "Phone (Direct) (540) 785-8655" at bounding box center [516, 406] width 604 height 40
drag, startPoint x: 776, startPoint y: 402, endPoint x: 723, endPoint y: 439, distance: 64.6
click at [723, 439] on div "Phone (Mobile) (540) 598-6608" at bounding box center [516, 445] width 604 height 40
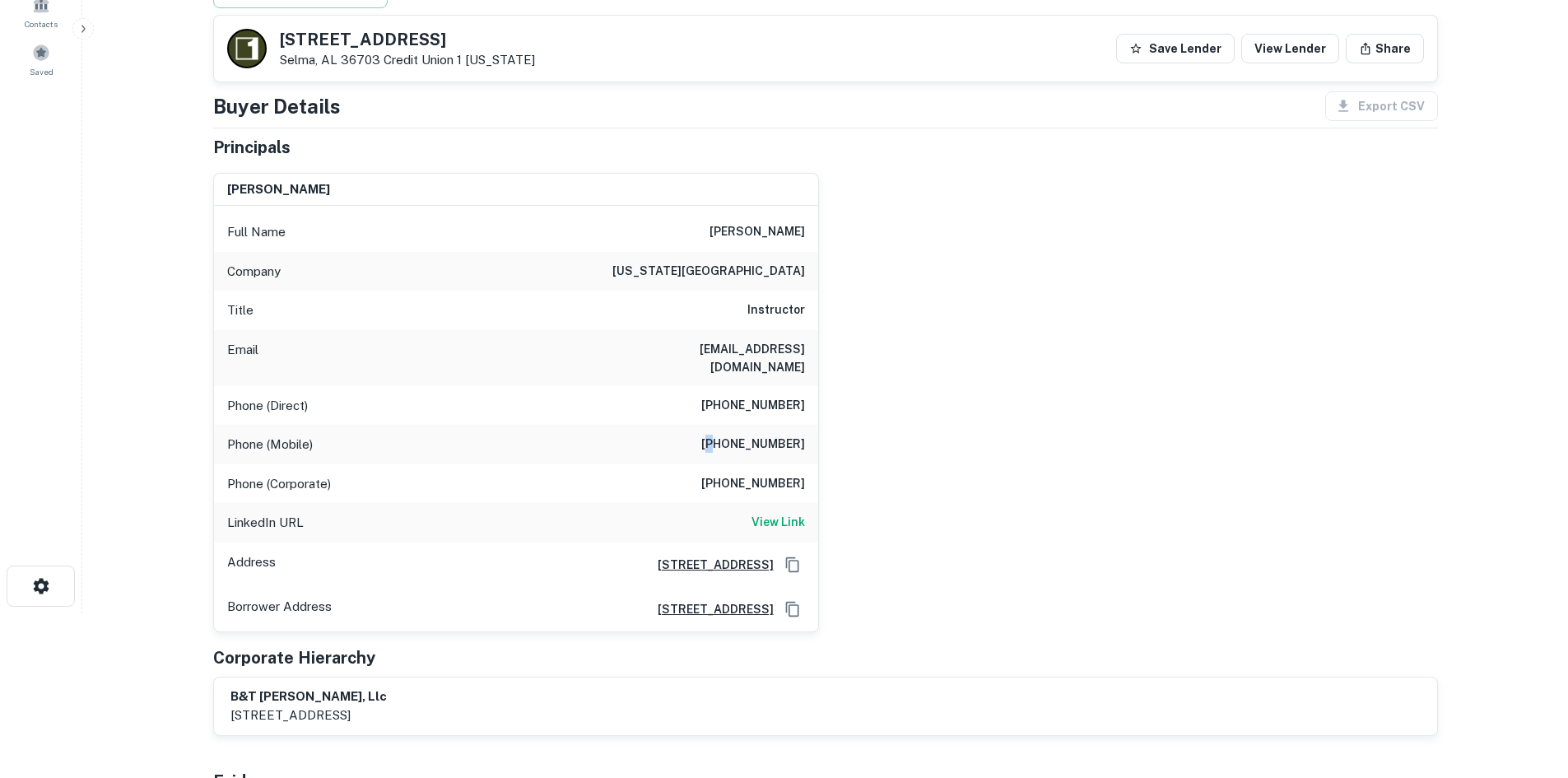
click at [723, 439] on div "Phone (Mobile) (540) 598-6608" at bounding box center [516, 445] width 604 height 40
click at [731, 398] on h6 "(540) 785-8655" at bounding box center [752, 406] width 104 height 20
copy h6 "(540) 785-8655"
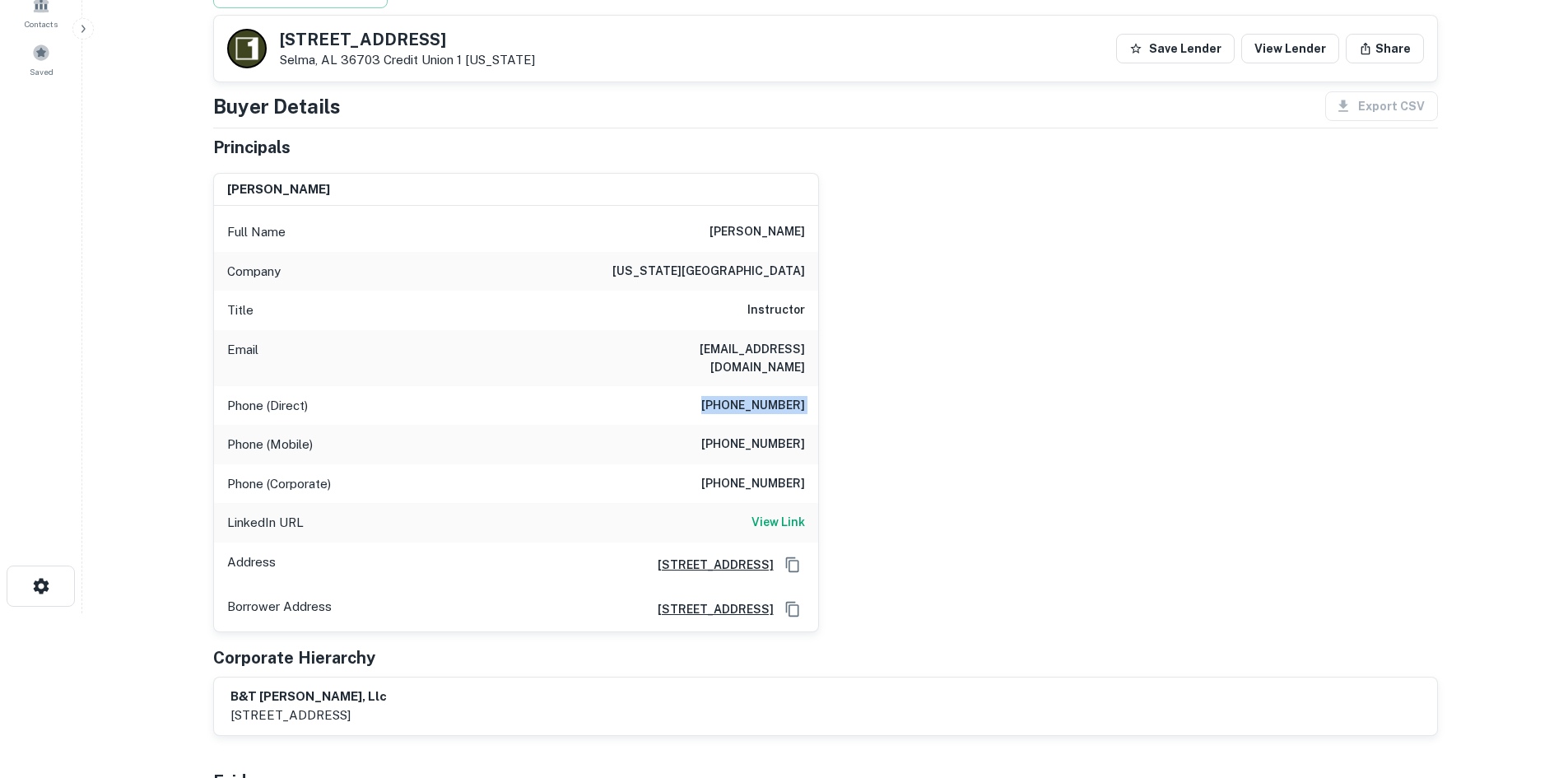
click at [759, 209] on div "Full Name timothy mclaughlin Company virginia commonwealth univ Title Instructo…" at bounding box center [516, 419] width 604 height 426
click at [735, 231] on h6 "timothy mclaughlin" at bounding box center [757, 232] width 95 height 20
copy h6 "timothy mclaughlin"
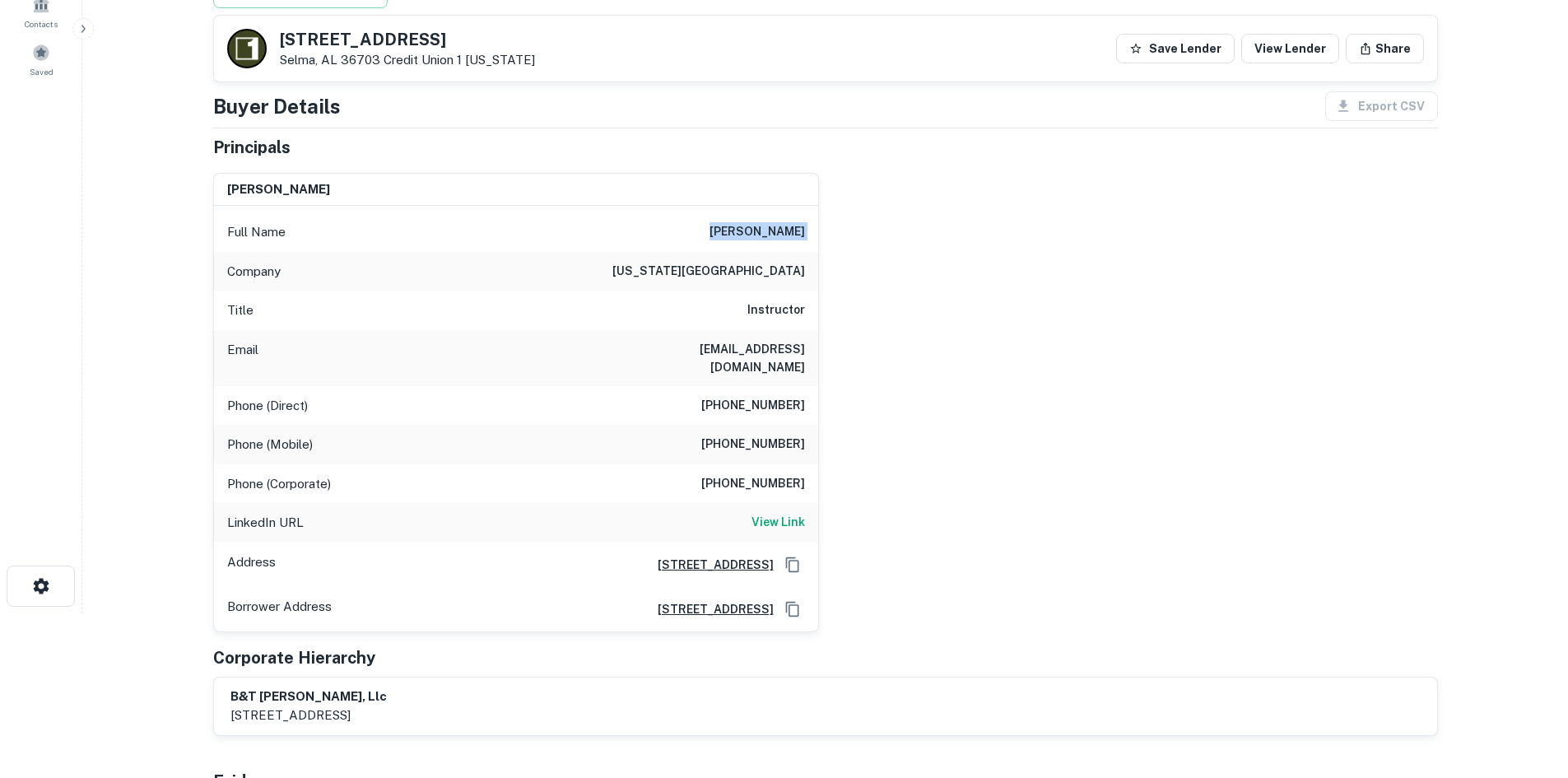
click at [757, 435] on h6 "(540) 598-6608" at bounding box center [752, 445] width 104 height 20
copy h6 "(540) 598-6608"
click at [759, 350] on h6 "vmitim90@aol.com" at bounding box center [707, 358] width 198 height 36
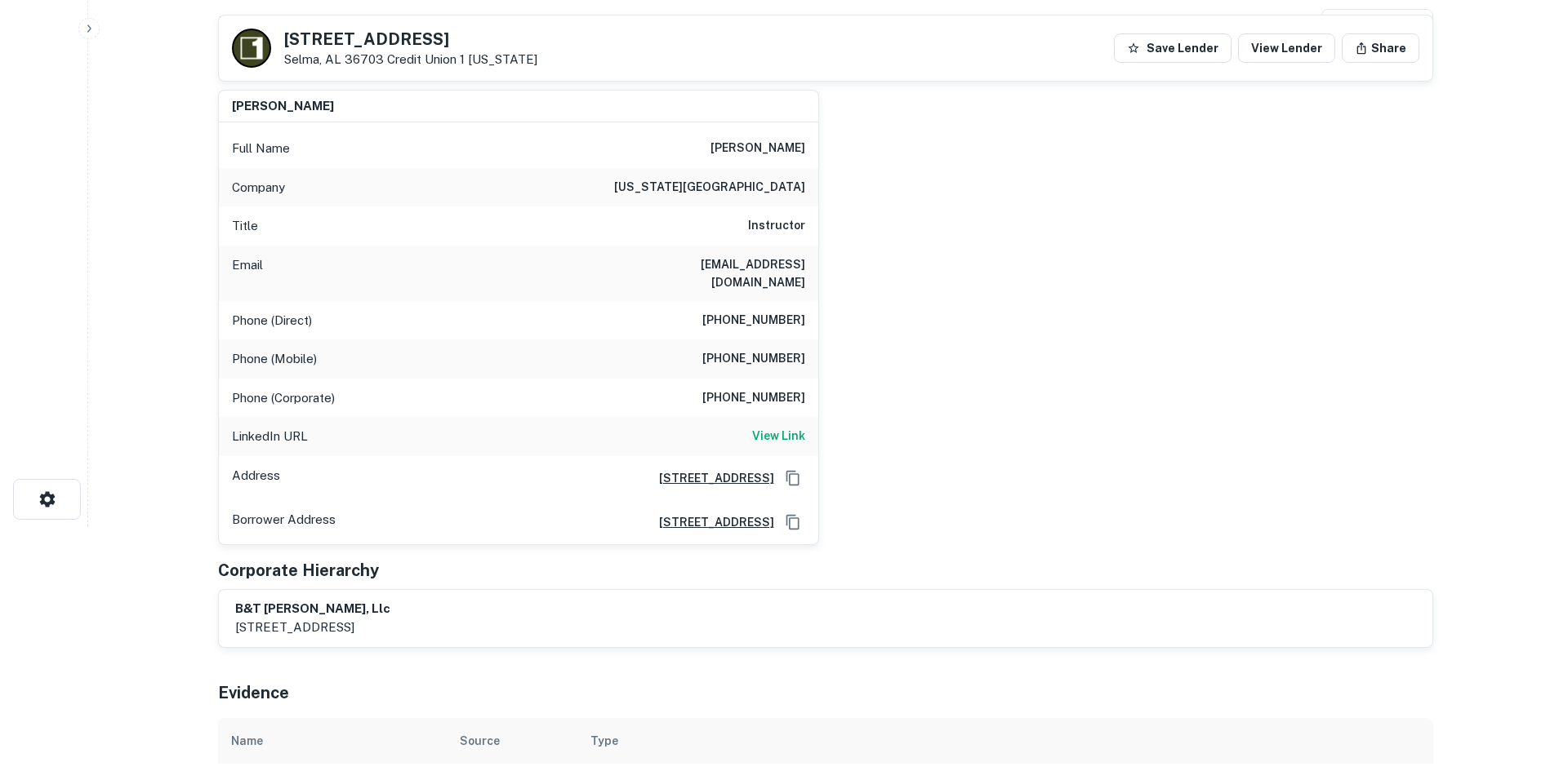
scroll to position [0, 0]
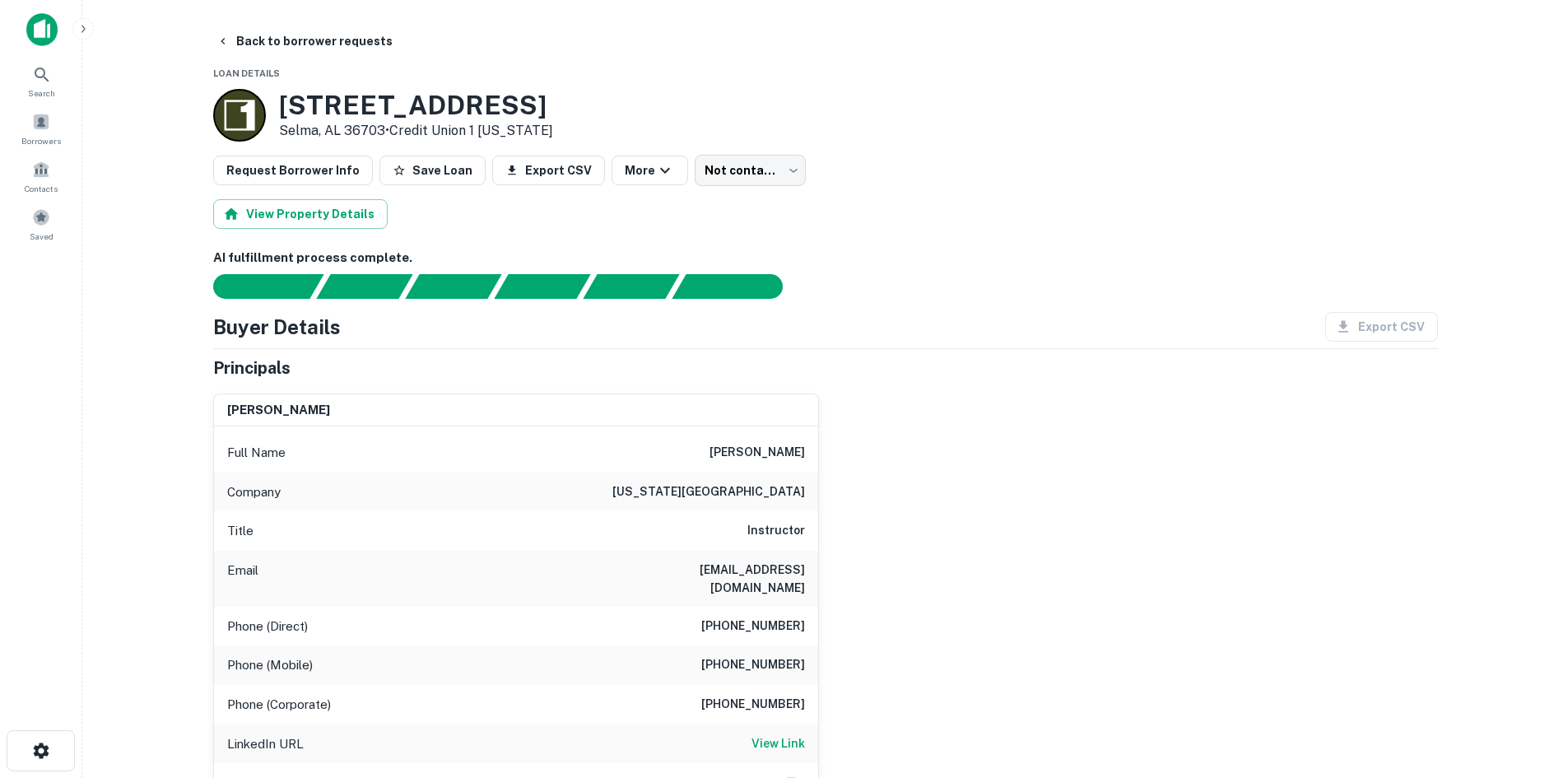
click at [746, 207] on div "View Property Details" at bounding box center [825, 213] width 1225 height 30
click at [747, 178] on body "Search Borrowers Contacts Saved Back to borrower requests Loan Details 1201 Hig…" at bounding box center [784, 389] width 1568 height 778
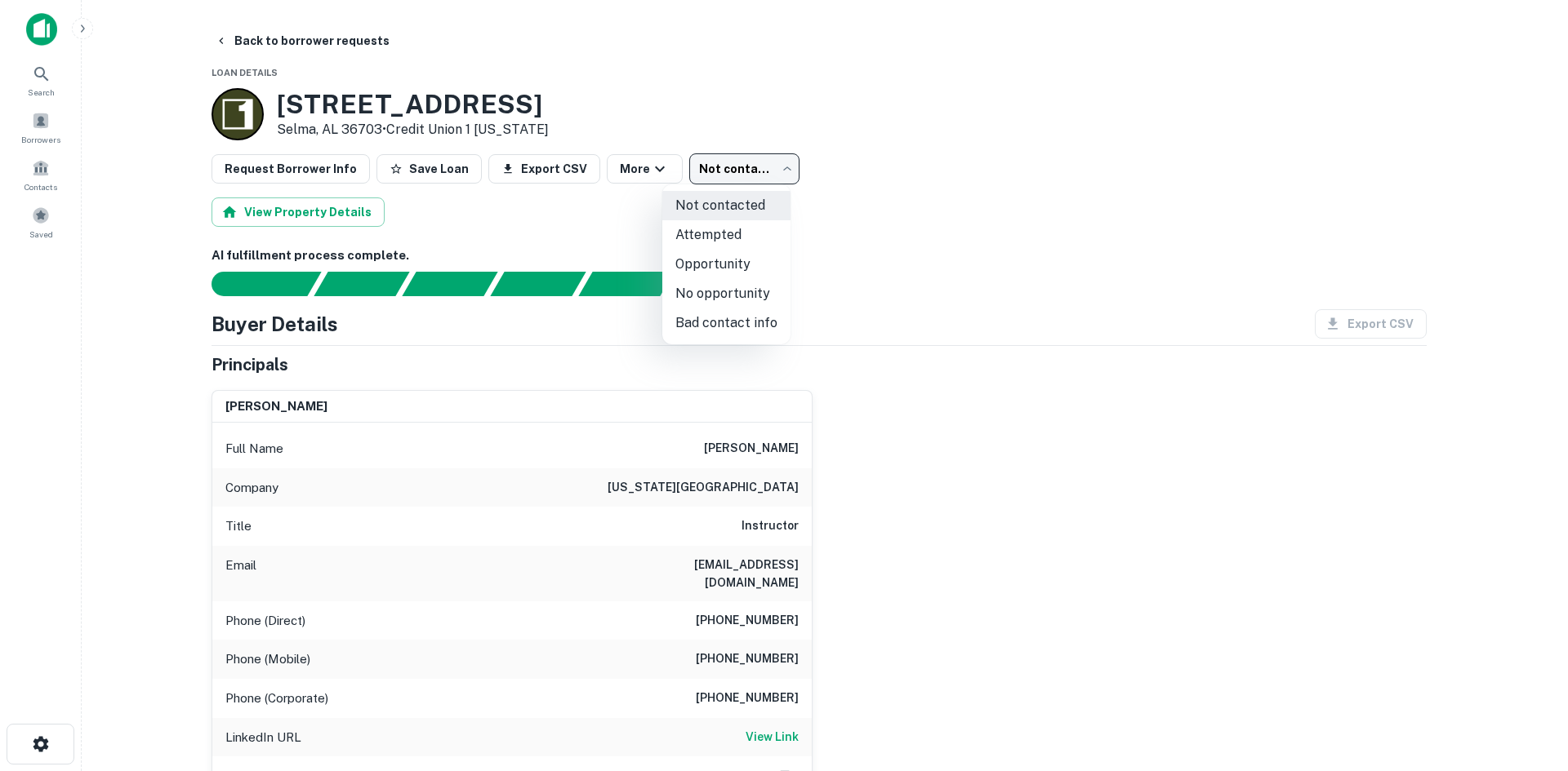
click at [733, 233] on li "Attempted" at bounding box center [727, 235] width 129 height 29
type input "*********"
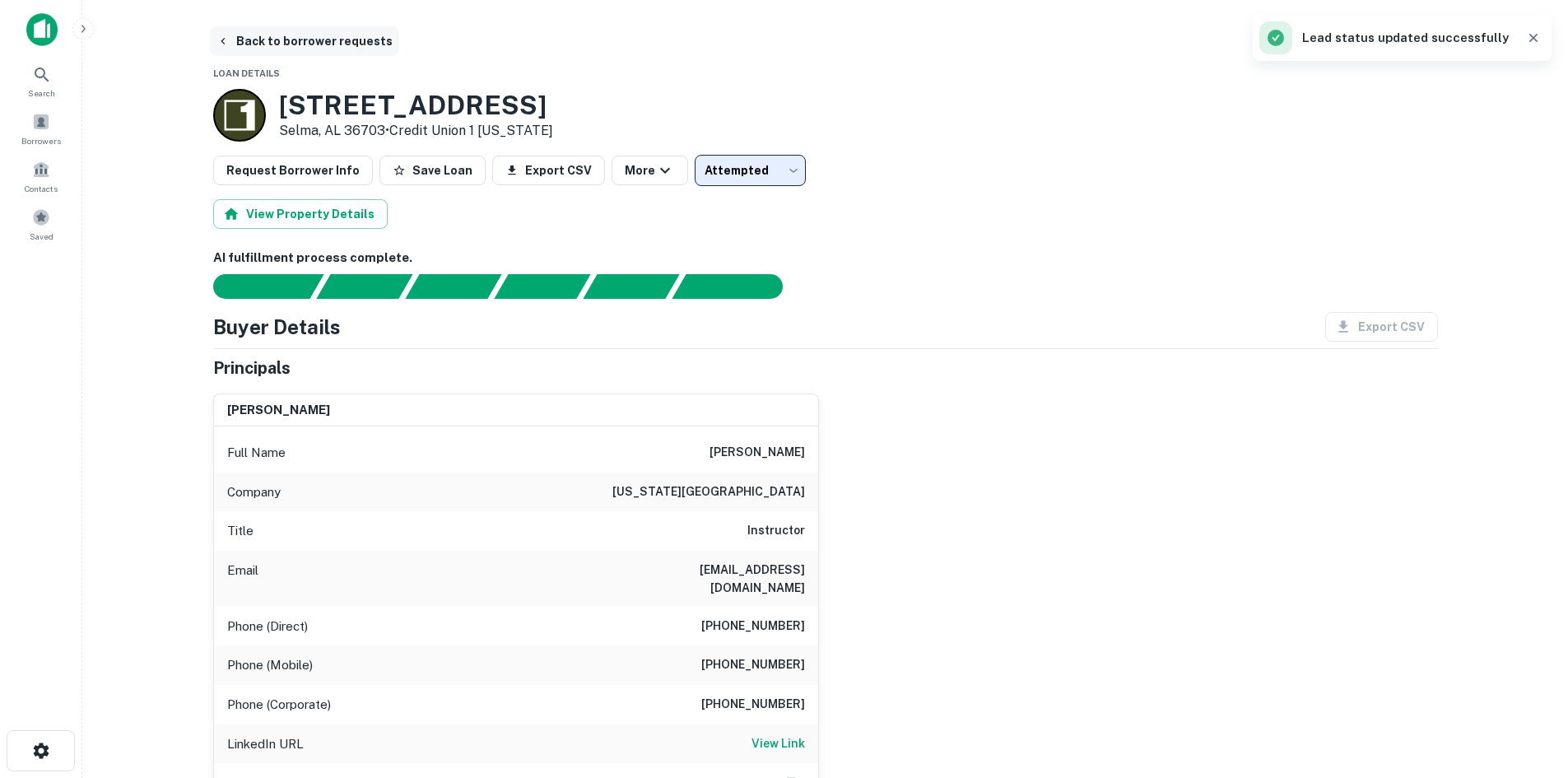
click at [237, 46] on button "Back to borrower requests" at bounding box center [304, 41] width 189 height 30
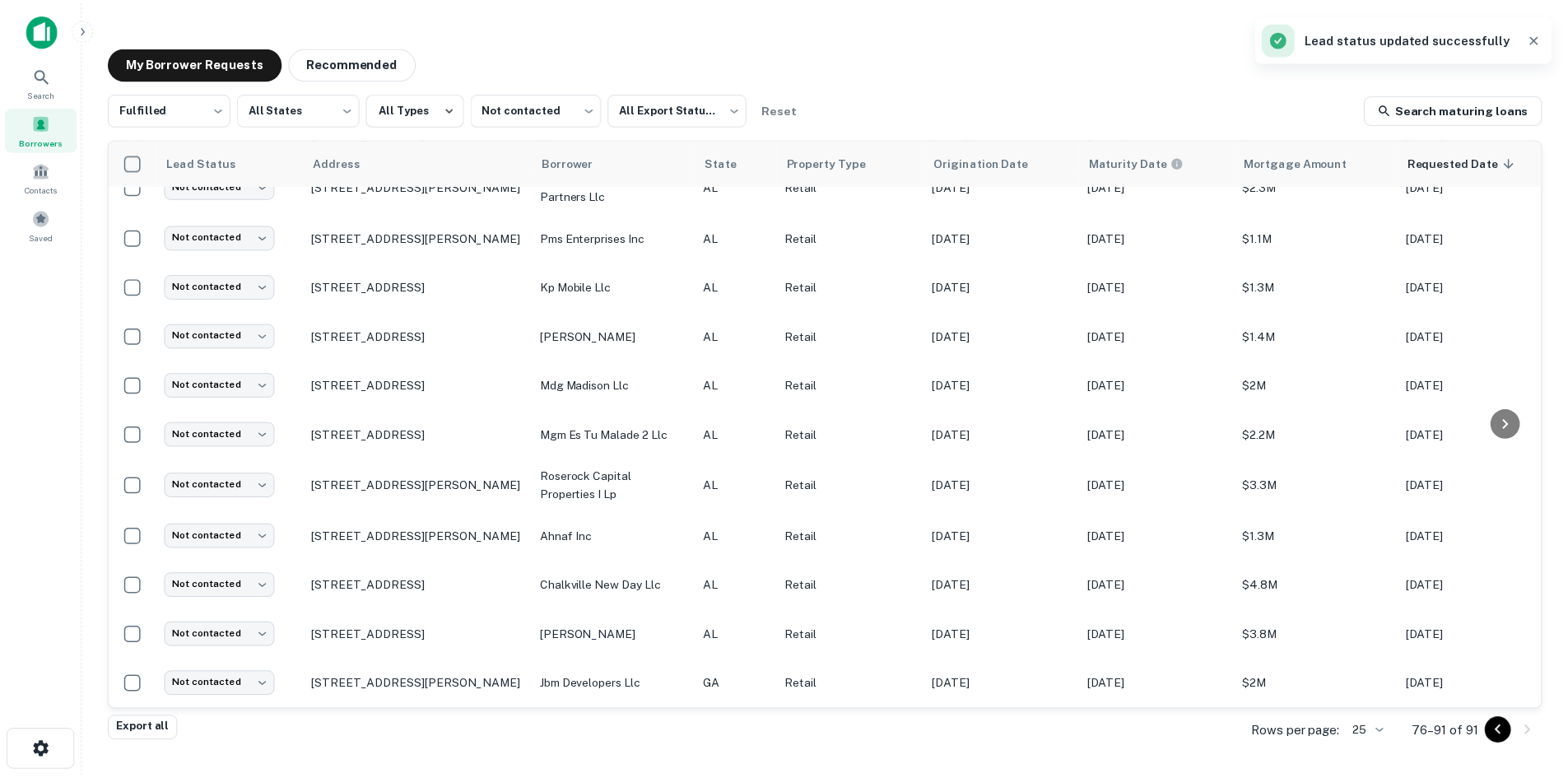
scroll to position [285, 0]
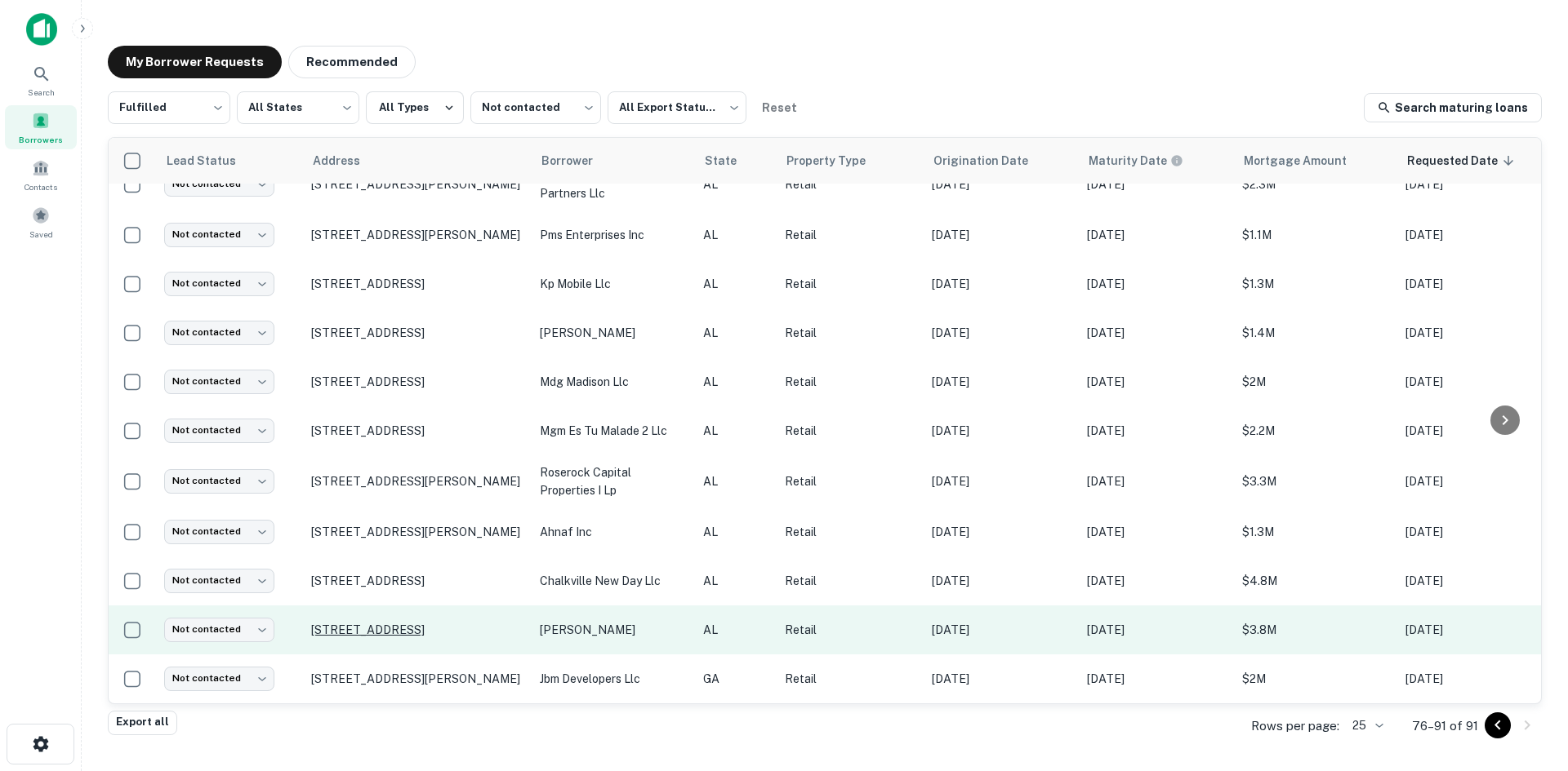
click at [421, 625] on p "1731 Spring Hill Ave Mobile, AL 36604" at bounding box center [417, 630] width 213 height 14
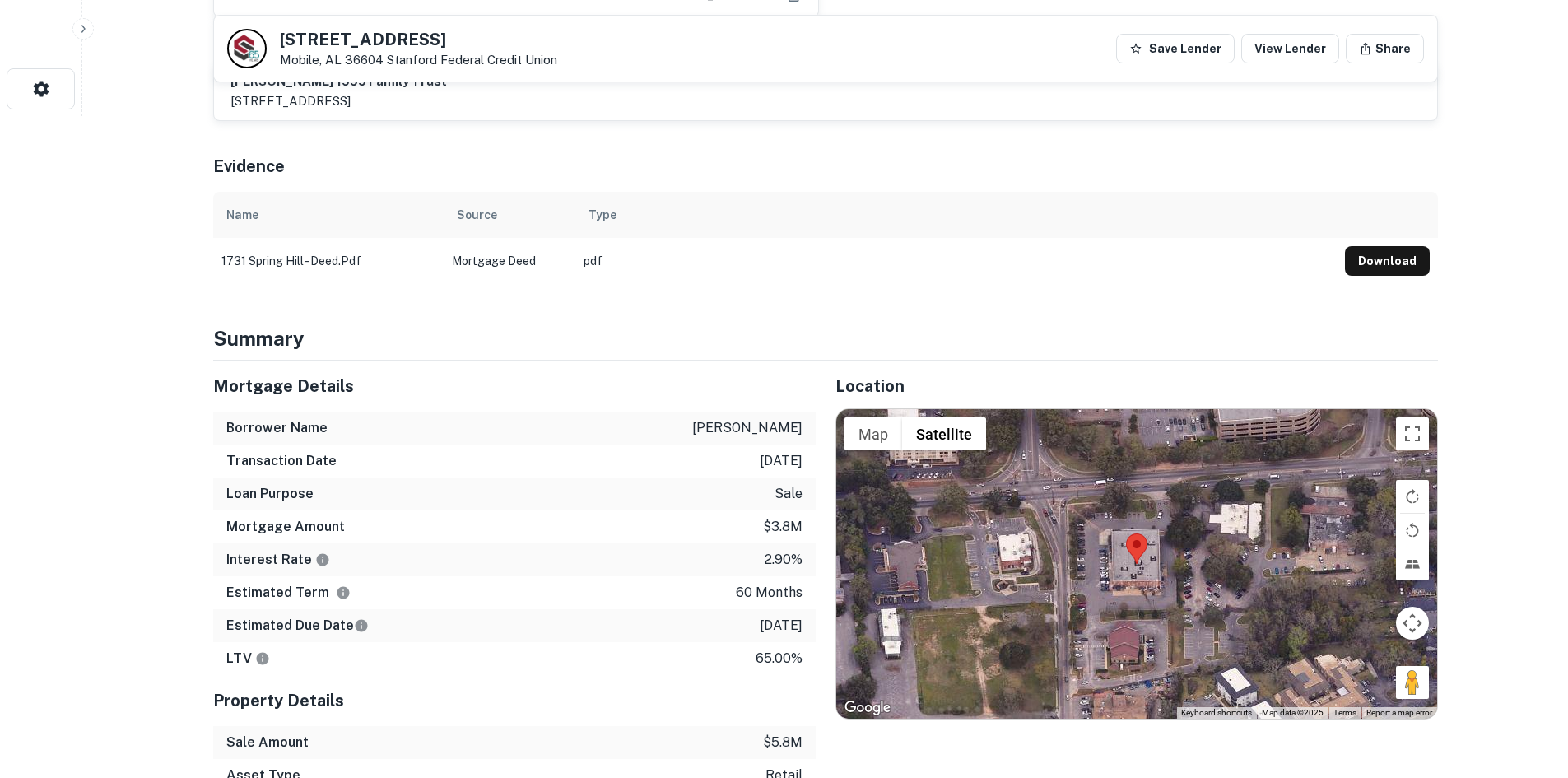
scroll to position [906, 0]
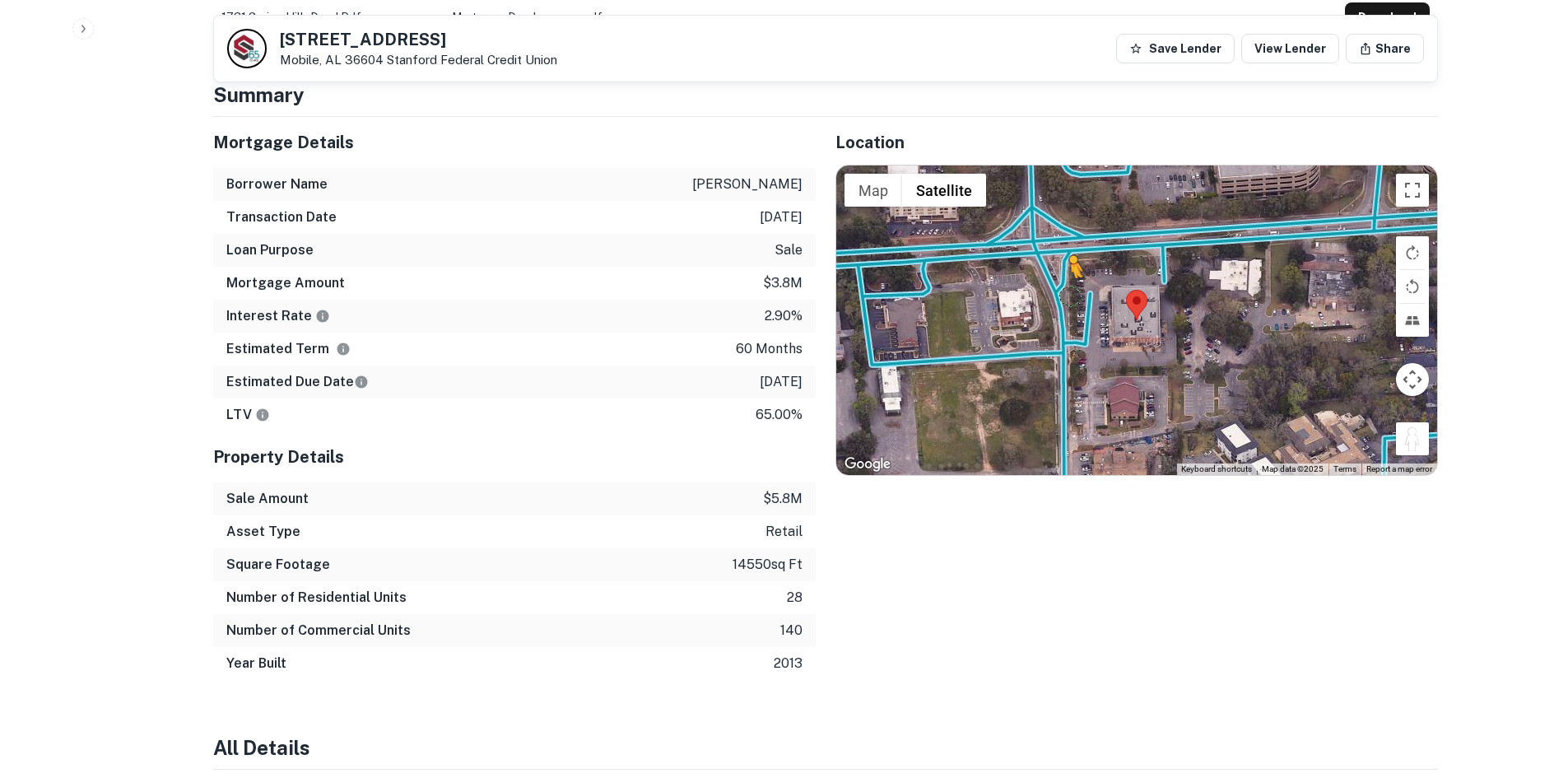
drag, startPoint x: 1419, startPoint y: 430, endPoint x: 1074, endPoint y: 281, distance: 375.8
click at [1074, 281] on div "To activate drag with keyboard, press Alt + Enter. Once in keyboard drag state,…" at bounding box center [1137, 321] width 601 height 310
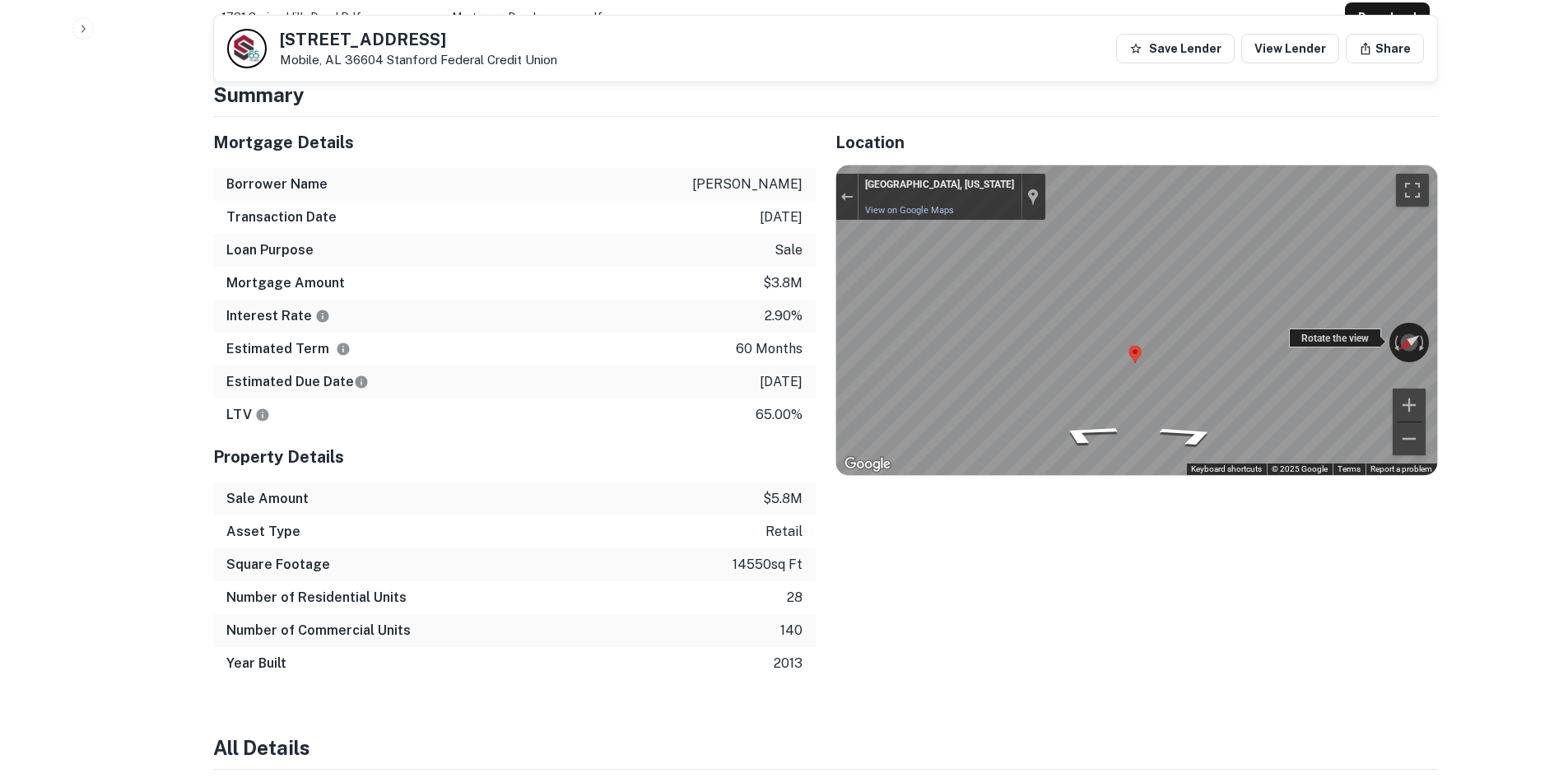
click at [1338, 330] on div "← Move left → Move right ↑ Move up ↓ Move down + Zoom in - Zoom out Mobile, Ala…" at bounding box center [1137, 321] width 601 height 310
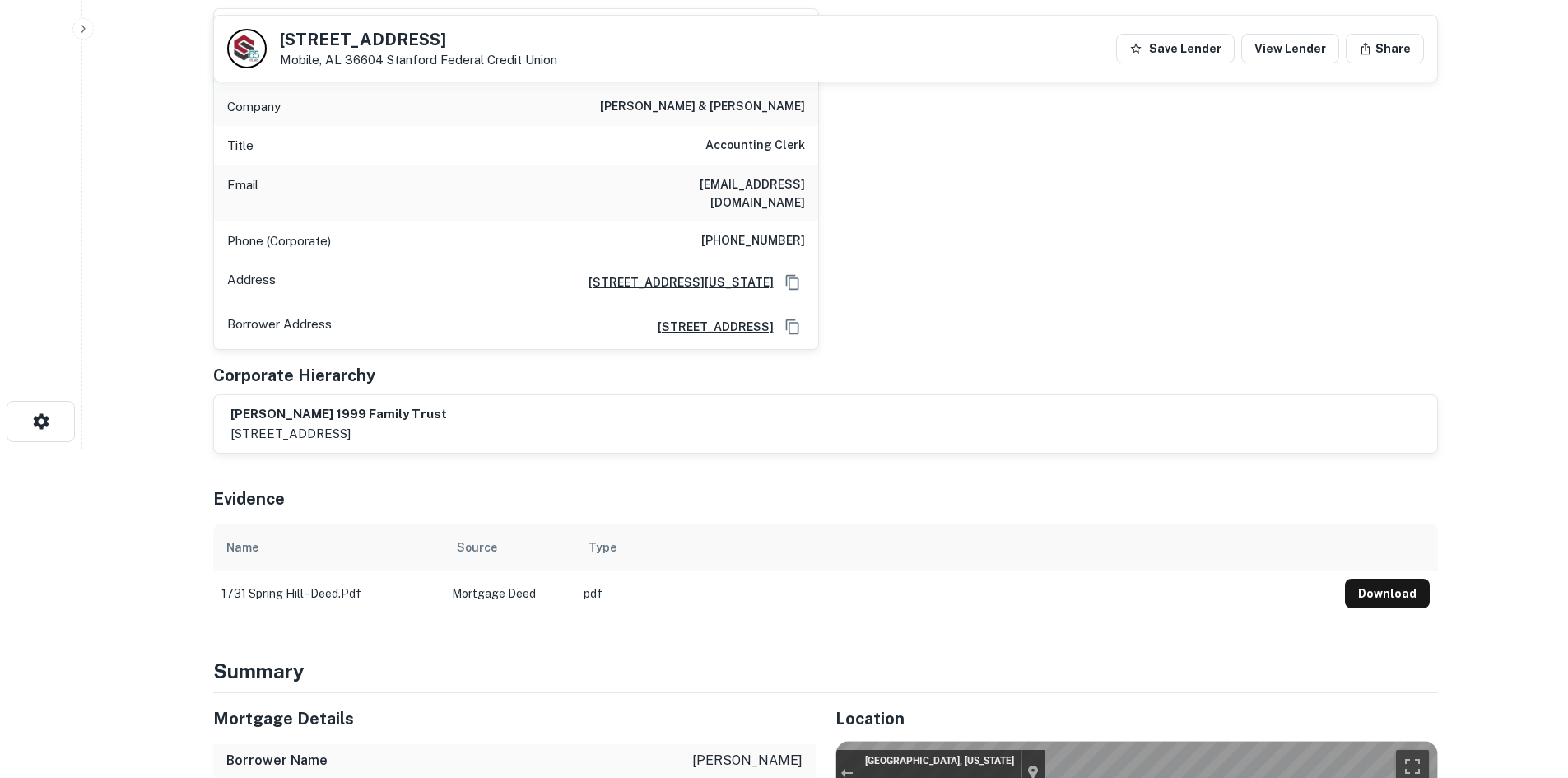
scroll to position [165, 0]
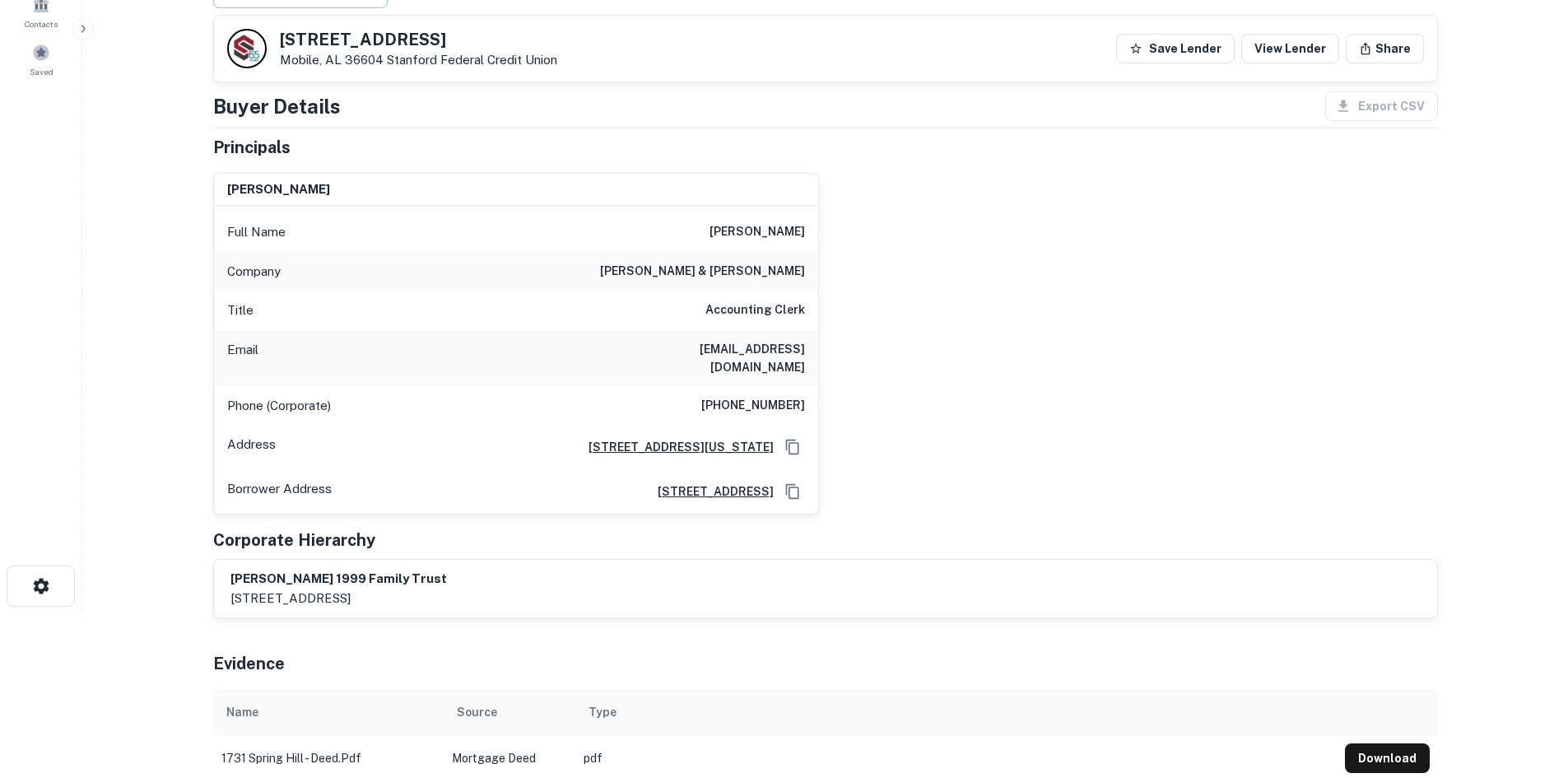
click at [777, 396] on h6 "(314) 726-1400" at bounding box center [752, 406] width 104 height 20
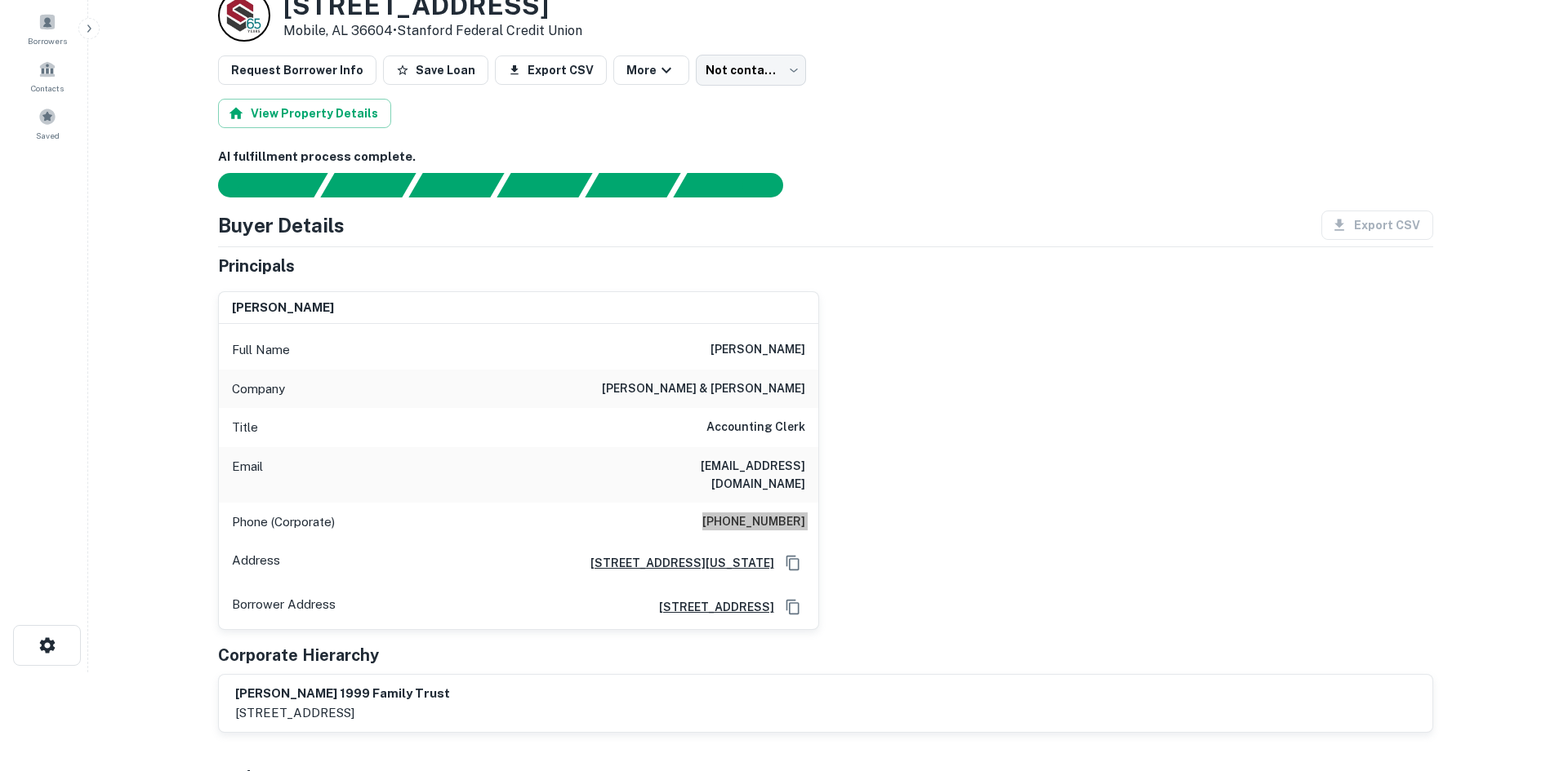
scroll to position [0, 0]
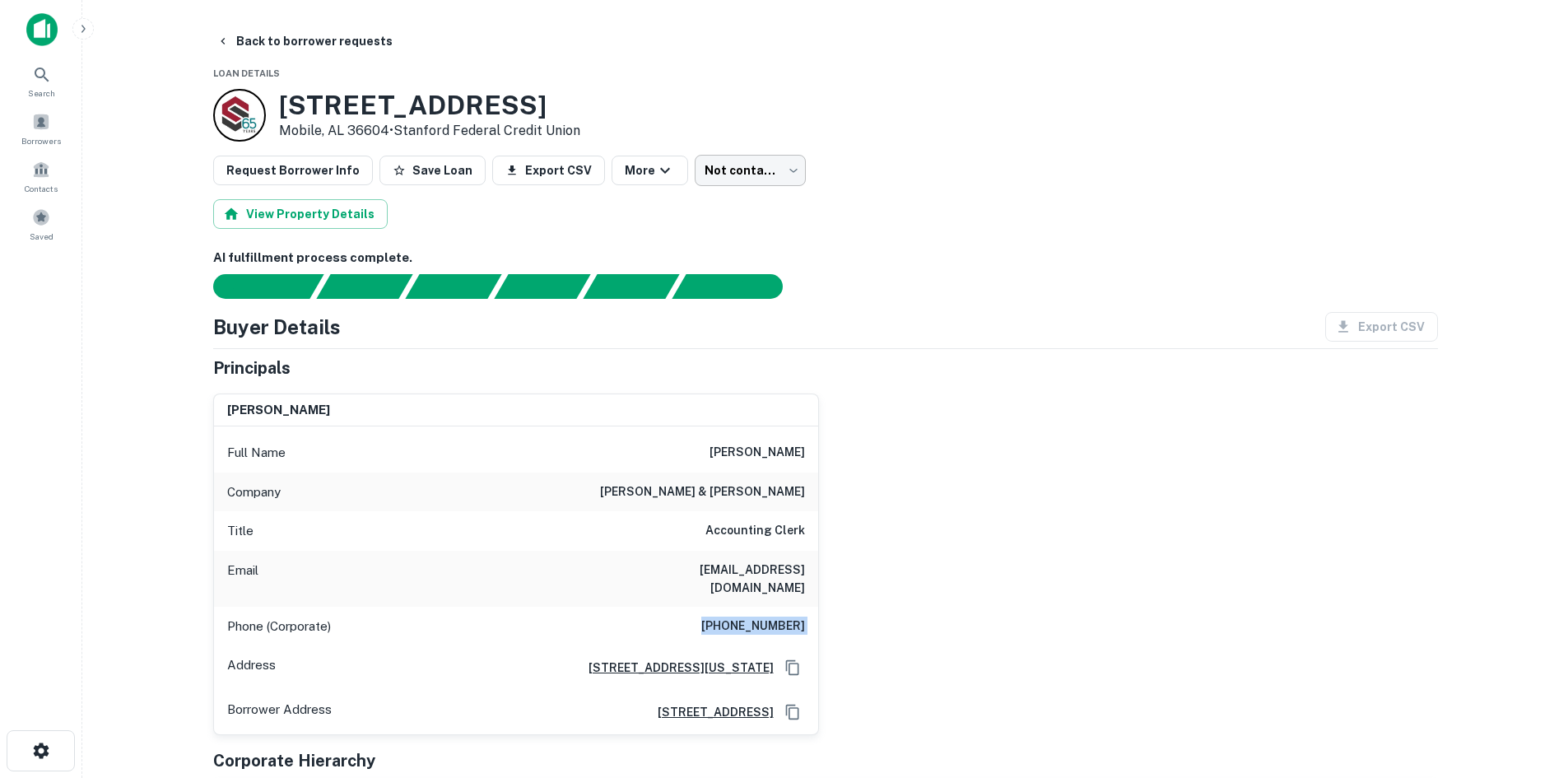
drag, startPoint x: 711, startPoint y: 192, endPoint x: 738, endPoint y: 178, distance: 30.4
click at [741, 175] on body "Search Borrowers Contacts Saved Back to borrower requests Loan Details 1731 Spr…" at bounding box center [784, 389] width 1568 height 778
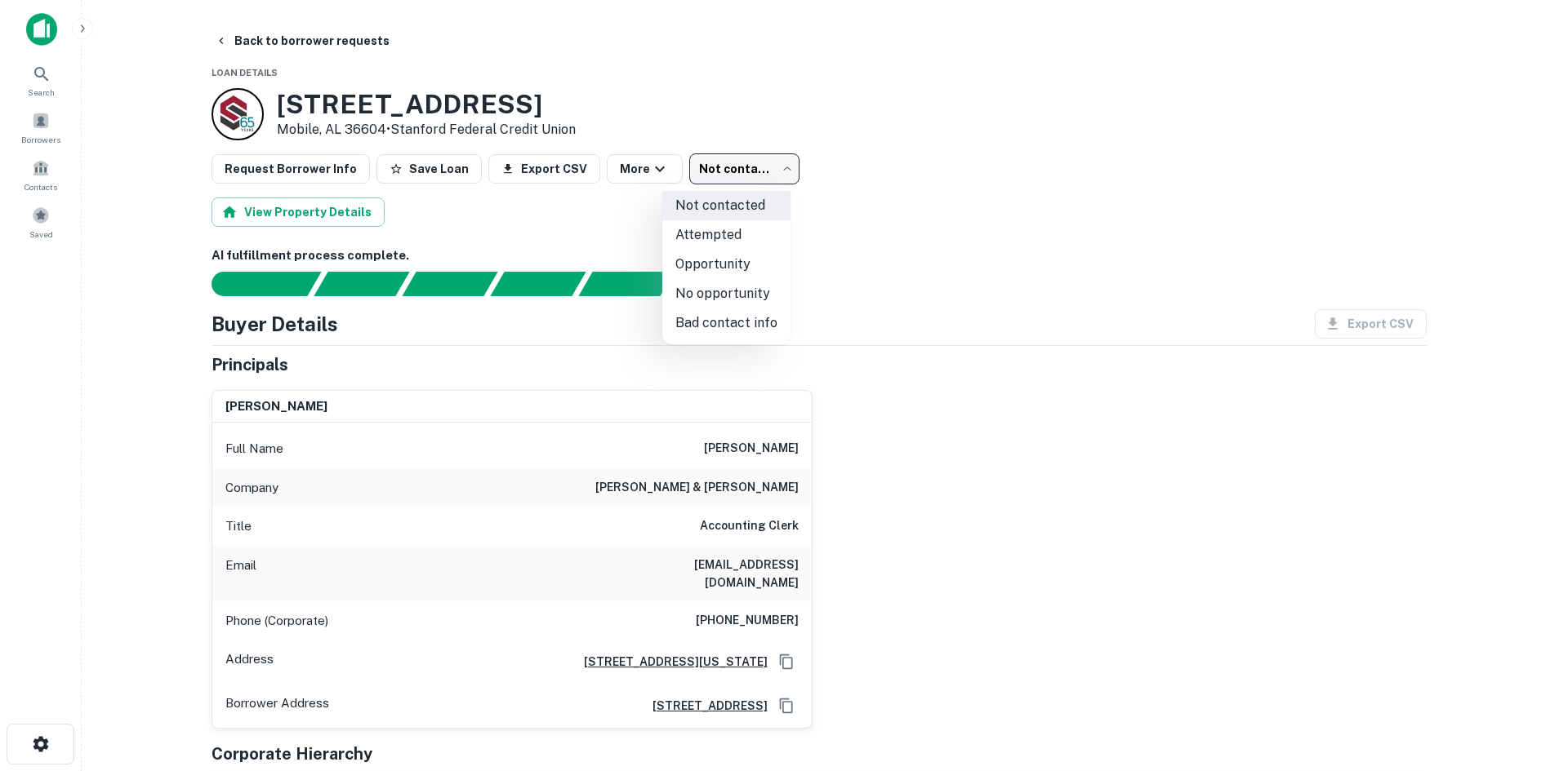
drag, startPoint x: 729, startPoint y: 314, endPoint x: 380, endPoint y: 157, distance: 382.7
click at [729, 314] on li "Bad contact info" at bounding box center [727, 323] width 129 height 29
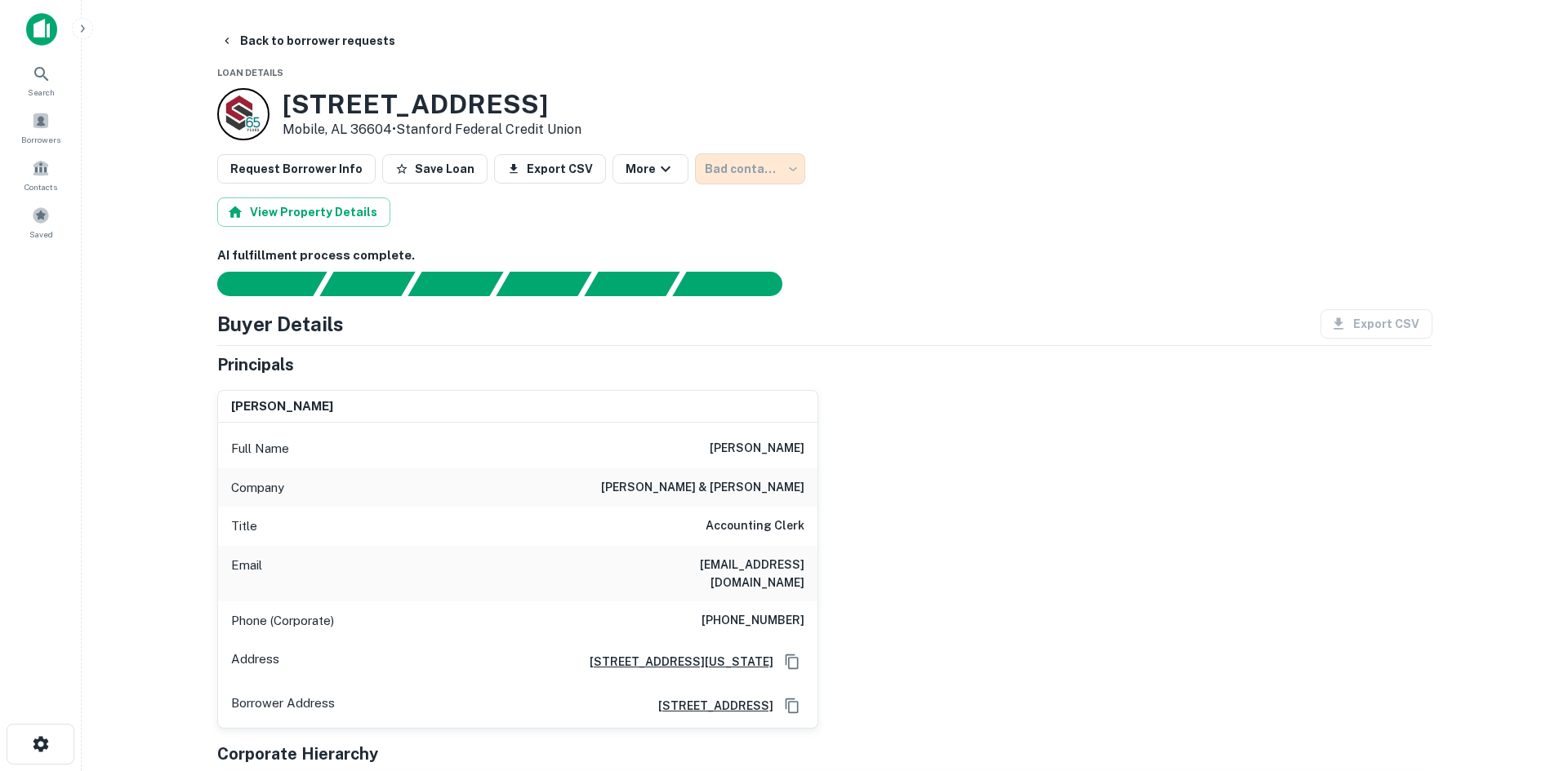
type input "**********"
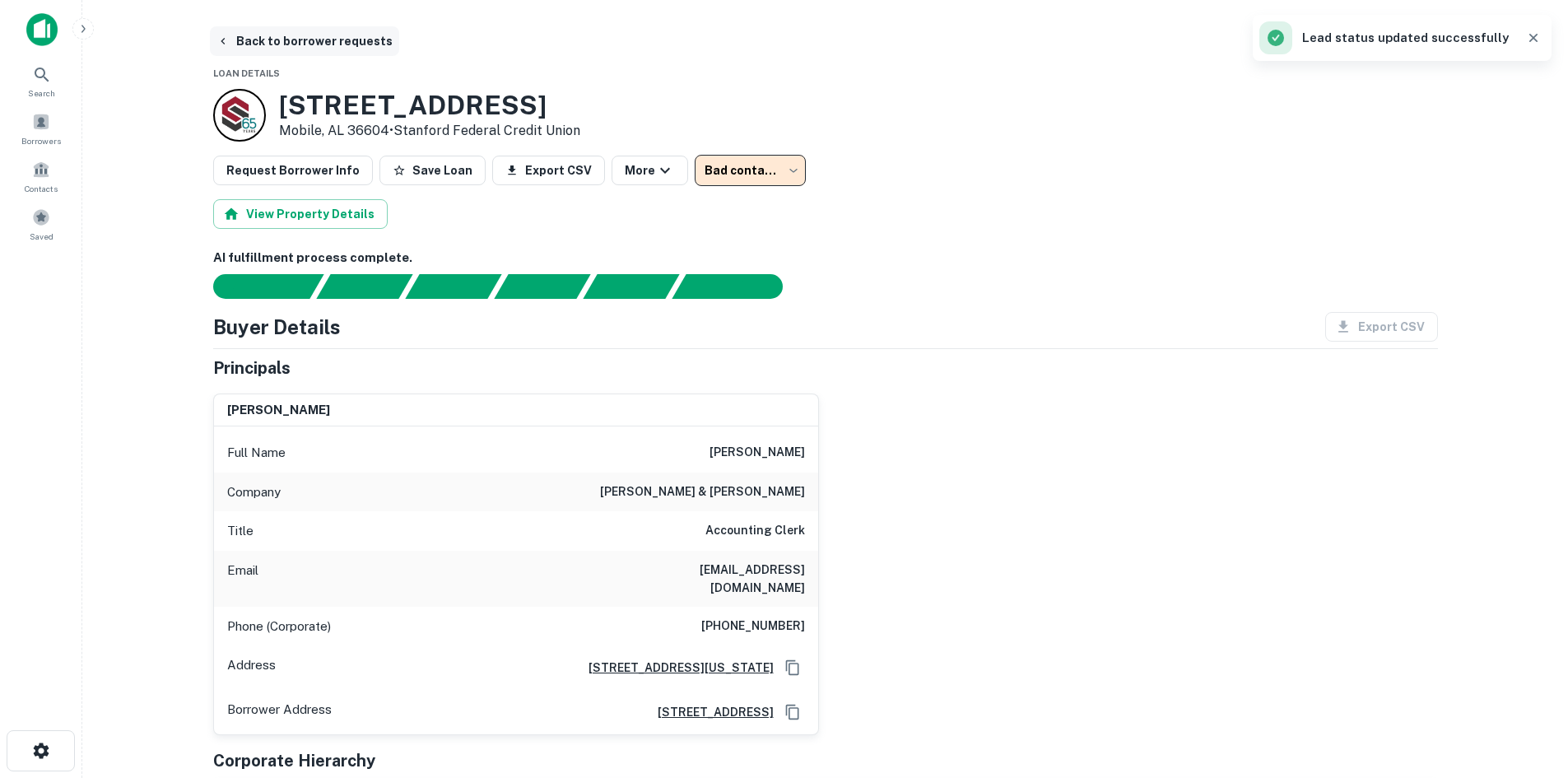
click at [284, 43] on button "Back to borrower requests" at bounding box center [304, 41] width 189 height 30
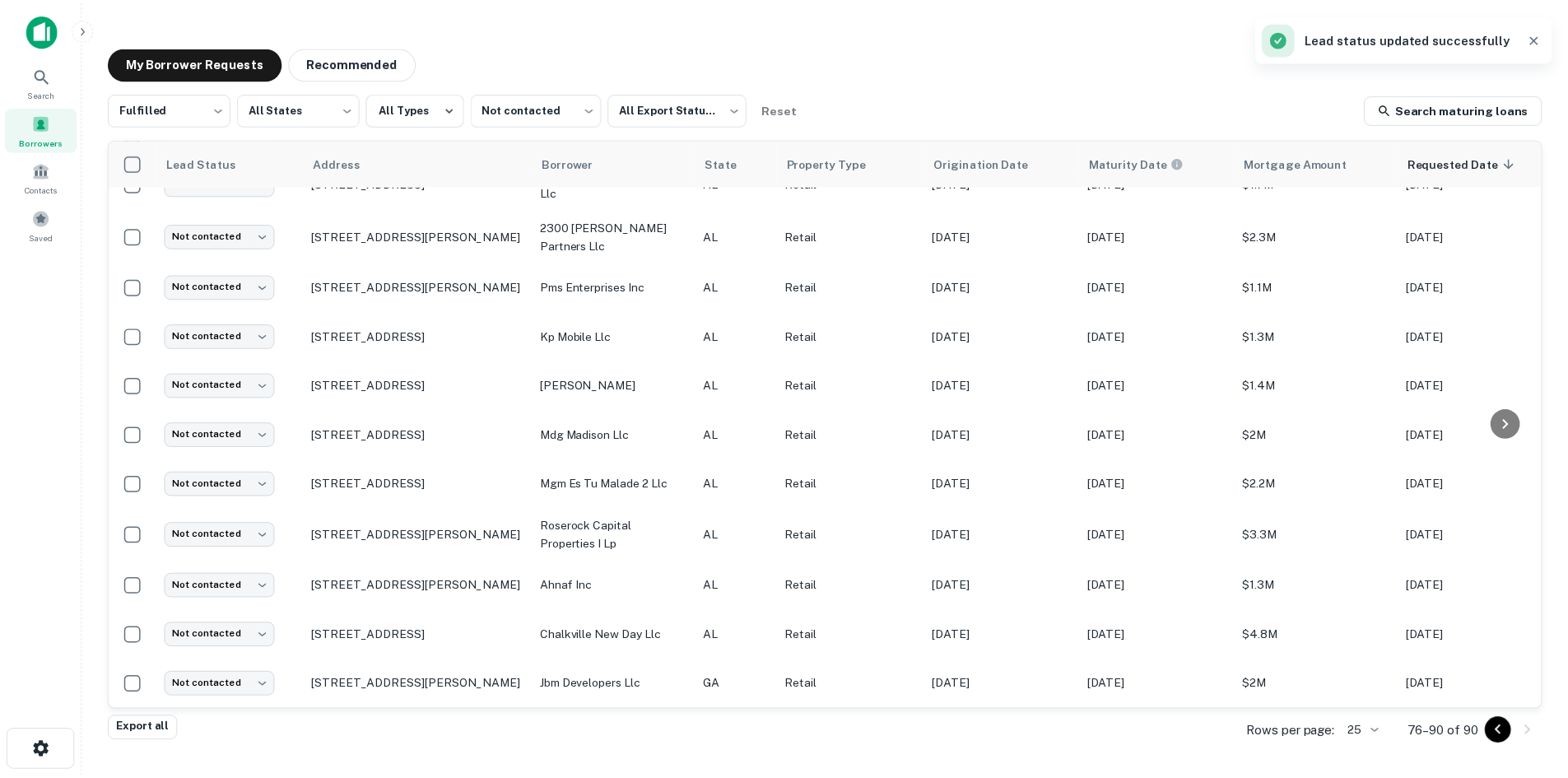
scroll to position [236, 0]
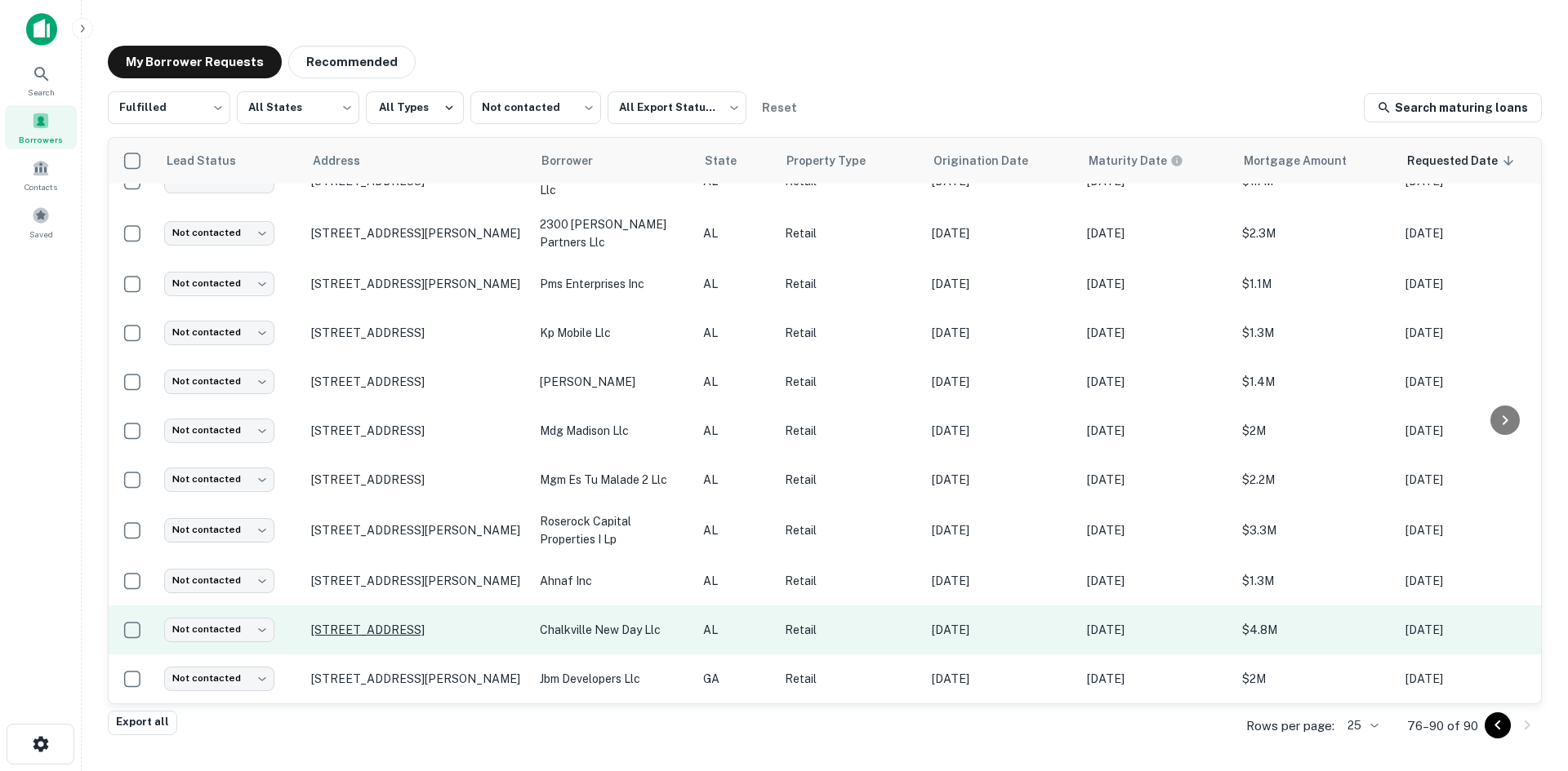
click at [482, 623] on p "5961 Chalkville Rd Birmingham, AL 35235" at bounding box center [417, 630] width 213 height 14
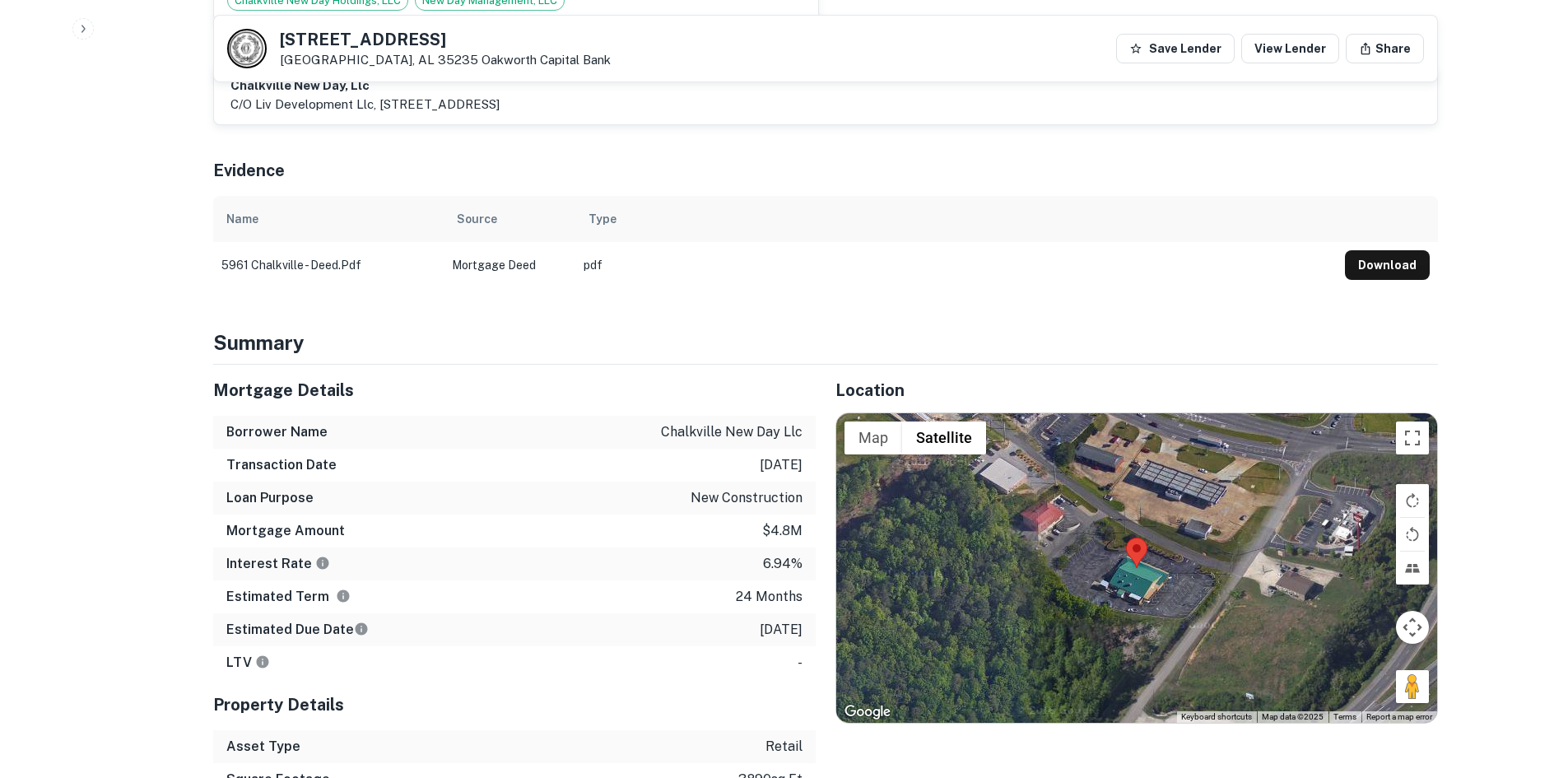
scroll to position [824, 0]
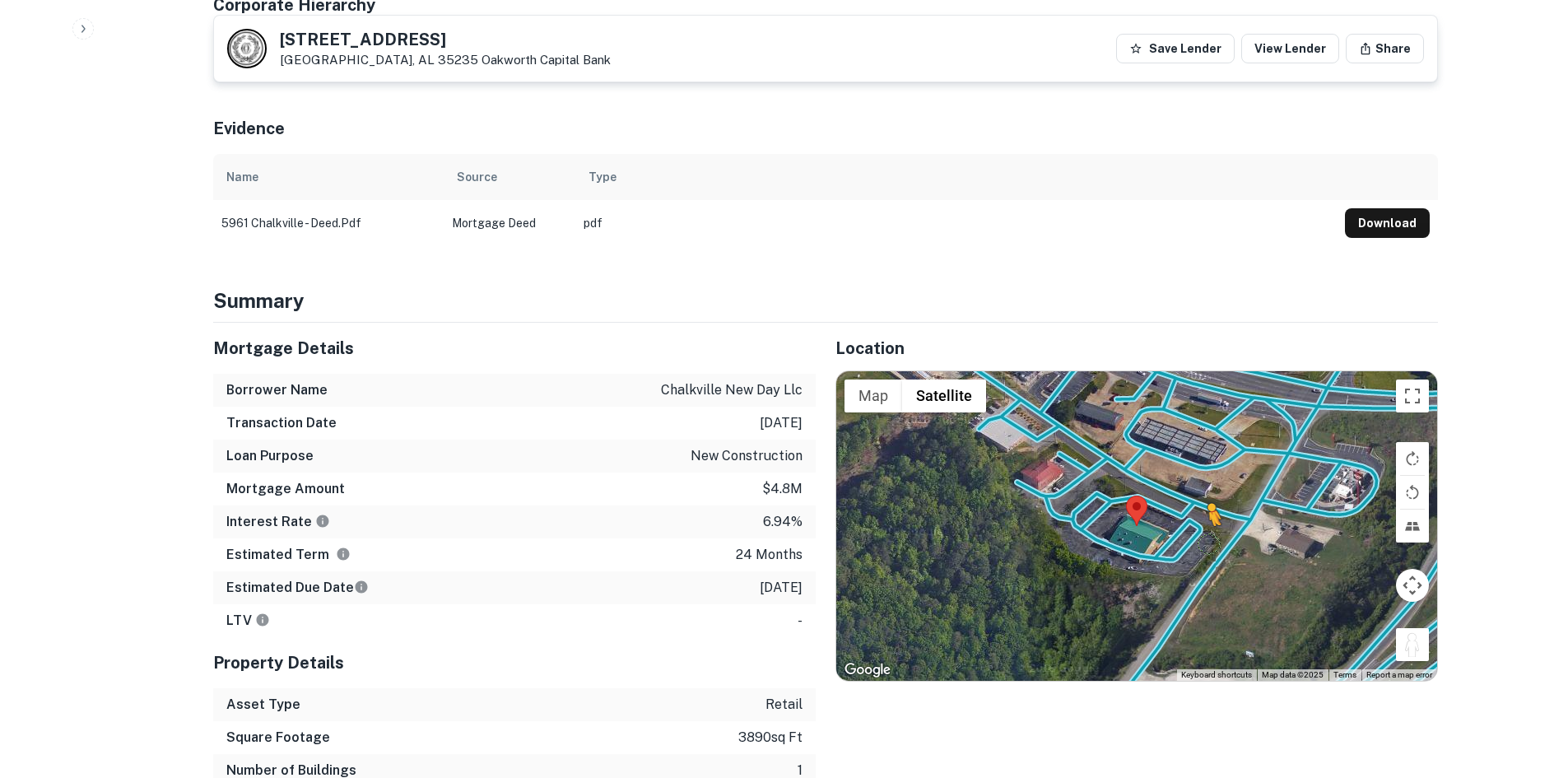
drag, startPoint x: 1403, startPoint y: 622, endPoint x: 1201, endPoint y: 506, distance: 232.9
click at [1201, 506] on div "To activate drag with keyboard, press Alt + Enter. Once in keyboard drag state,…" at bounding box center [1137, 526] width 601 height 310
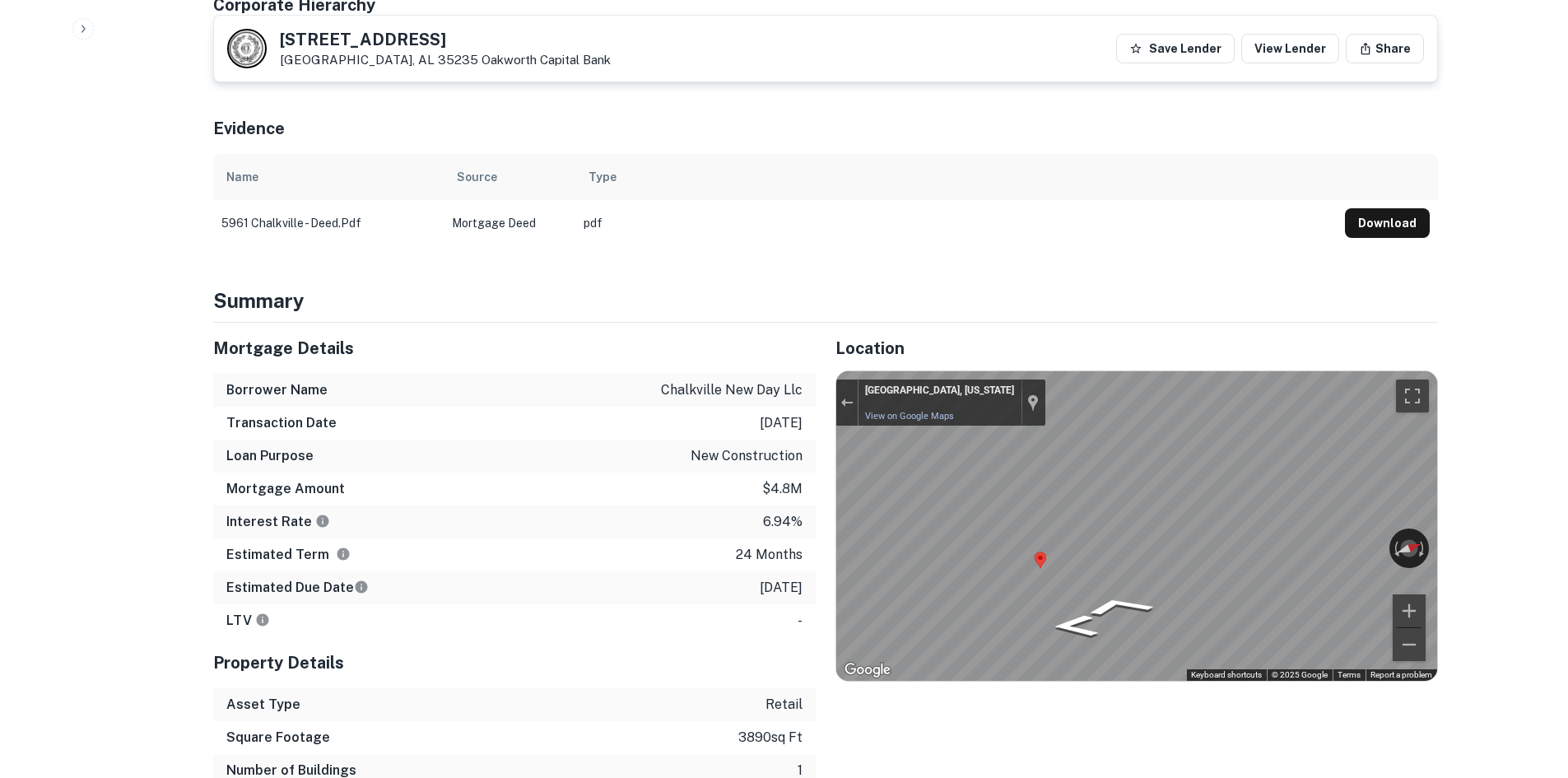
click at [483, 336] on h5 "Mortgage Details" at bounding box center [515, 348] width 603 height 24
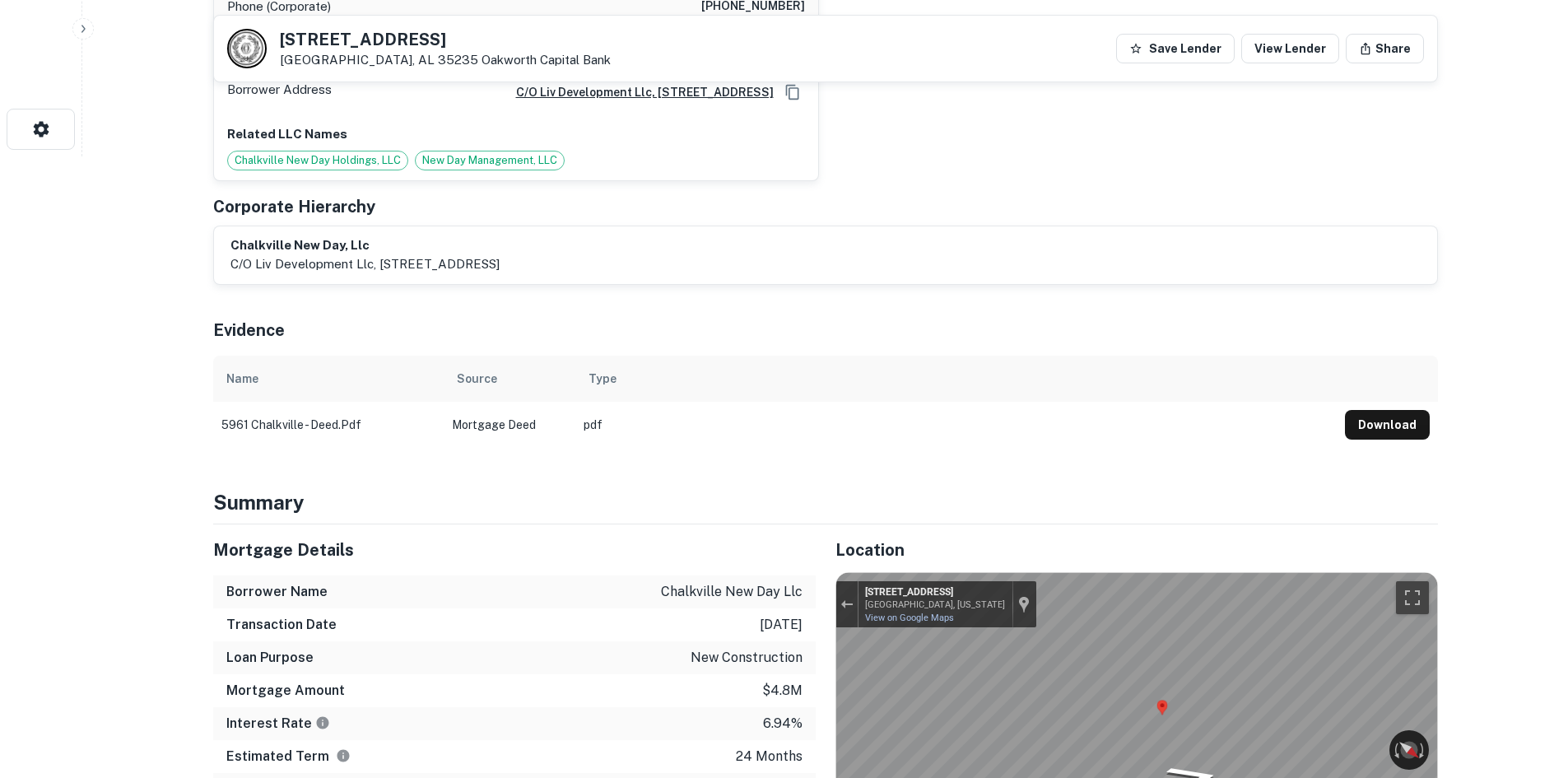
scroll to position [247, 0]
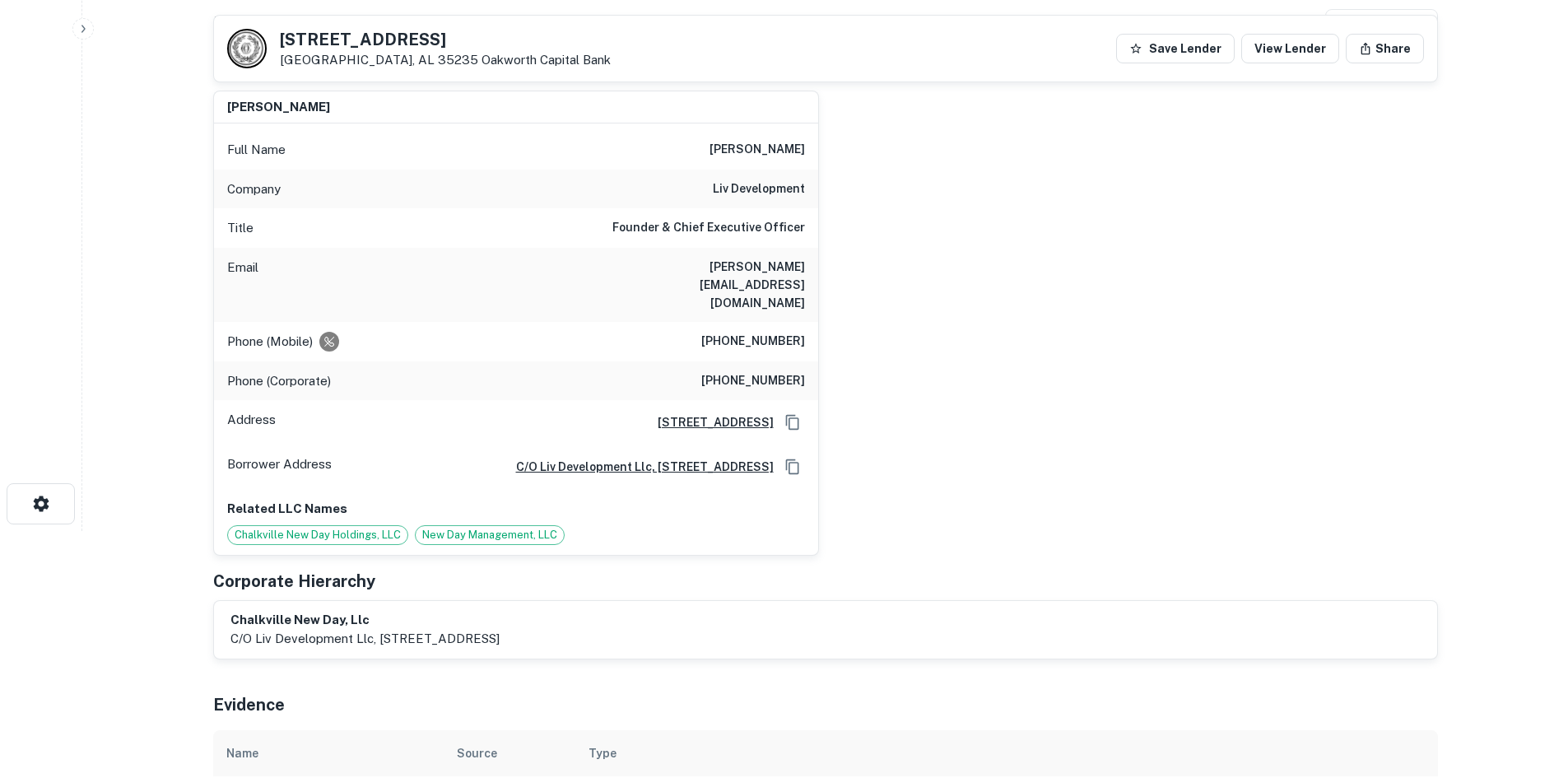
click at [755, 189] on h6 "liv development" at bounding box center [759, 189] width 92 height 20
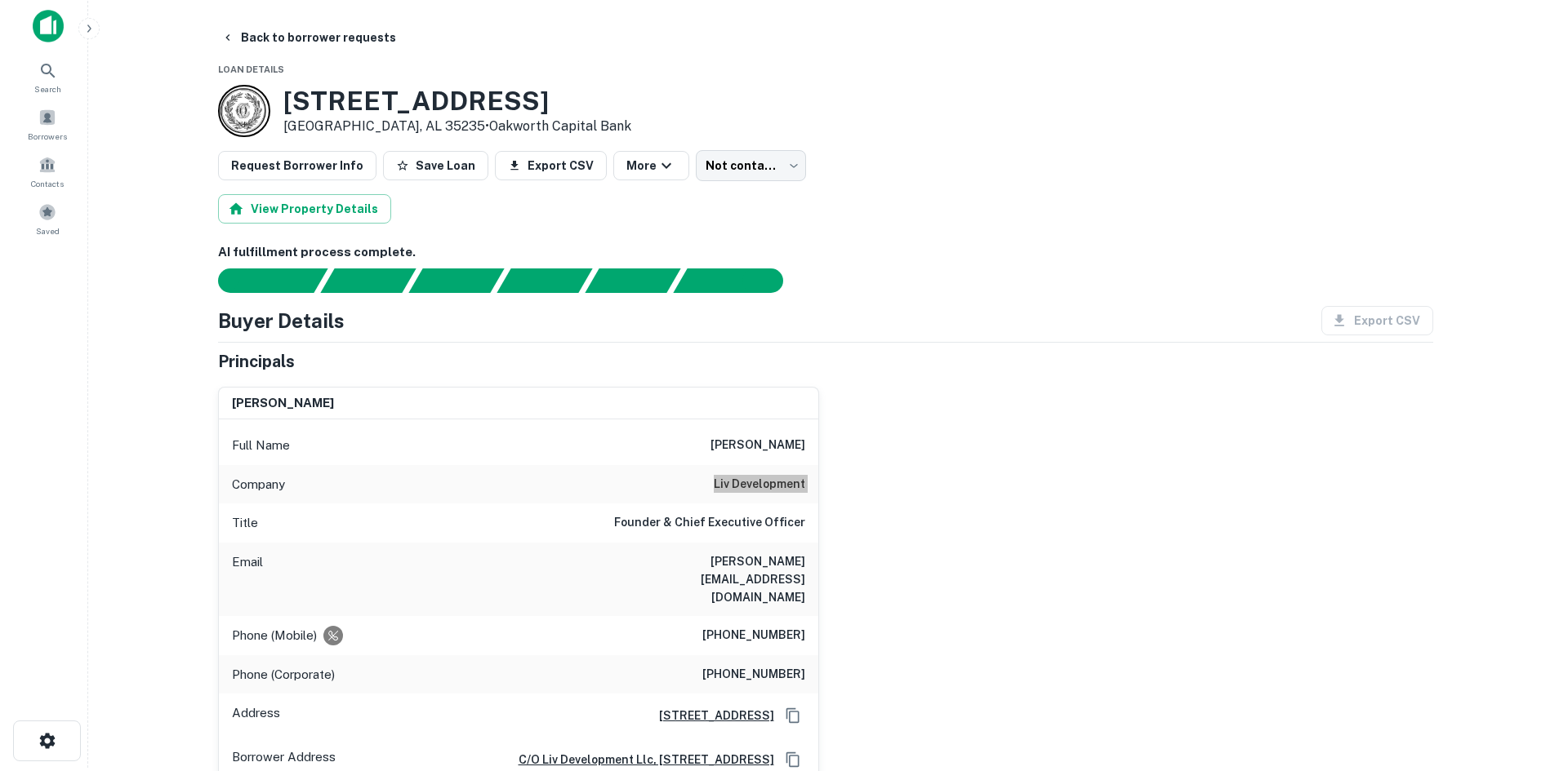
scroll to position [0, 0]
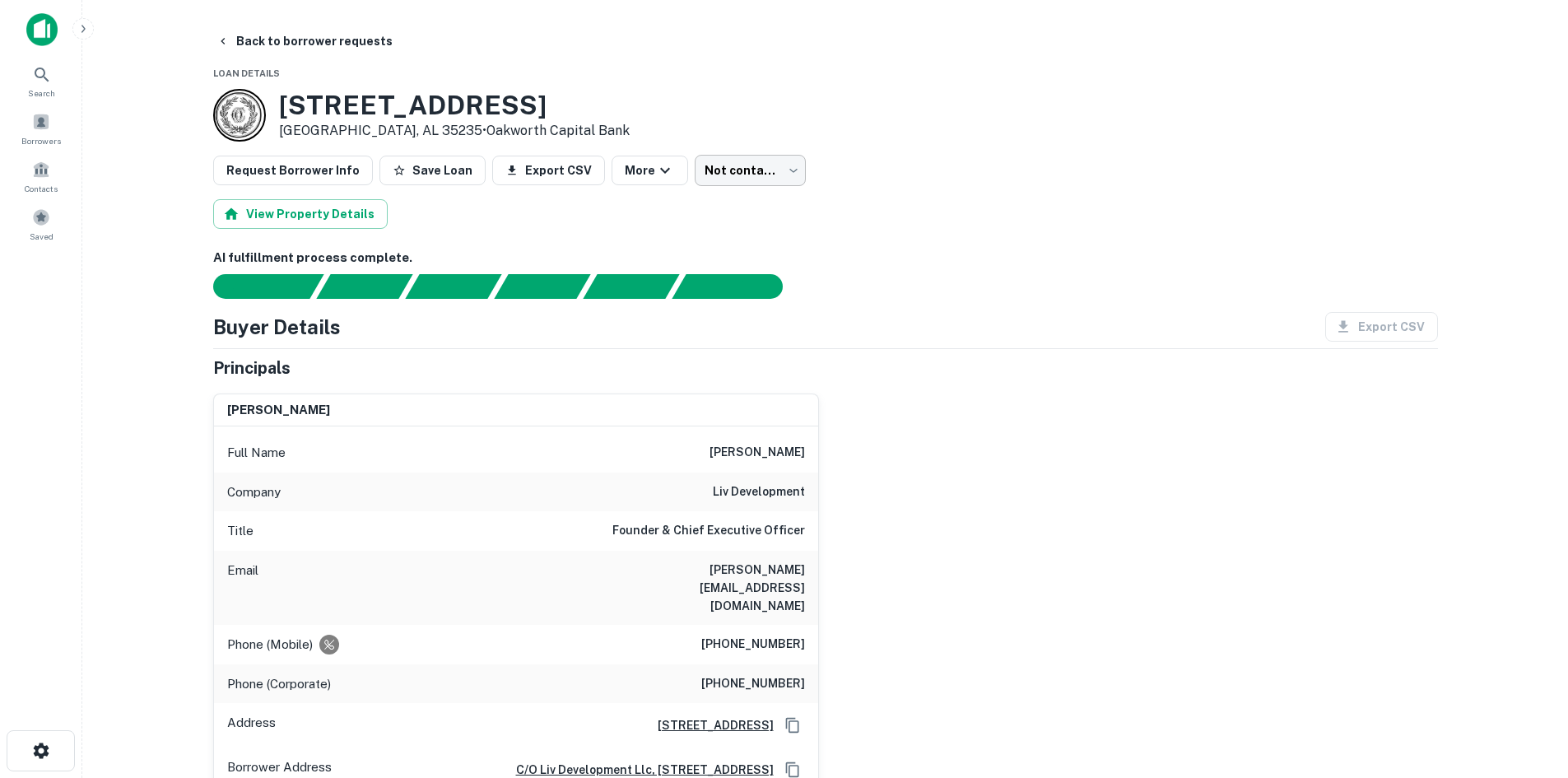
drag, startPoint x: 698, startPoint y: 200, endPoint x: 697, endPoint y: 185, distance: 15.0
click at [698, 200] on div "View Property Details" at bounding box center [825, 213] width 1225 height 30
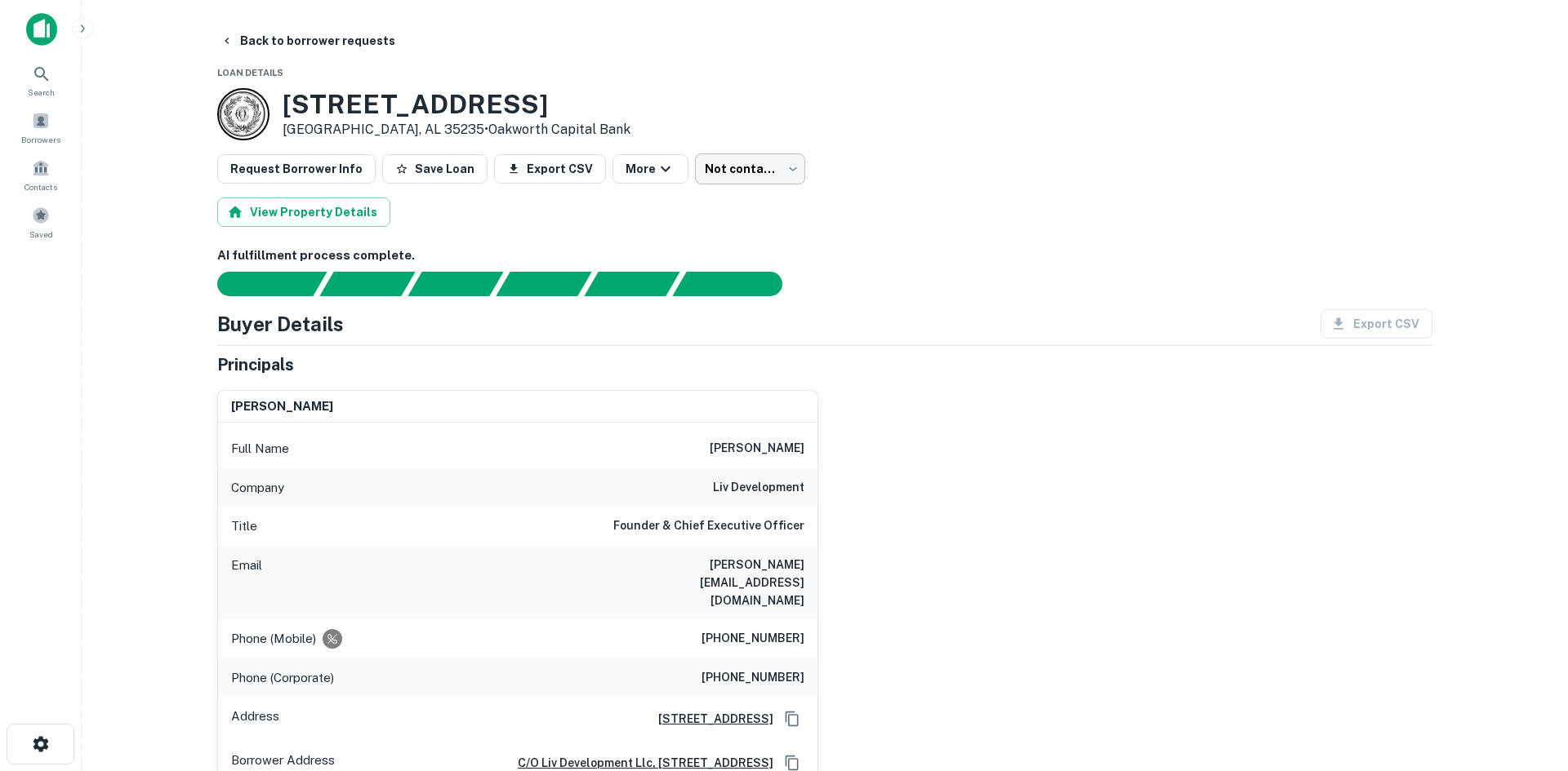
click at [692, 170] on body "Search Borrowers Contacts Saved Back to borrower requests Loan Details 5961 Cha…" at bounding box center [784, 386] width 1568 height 771
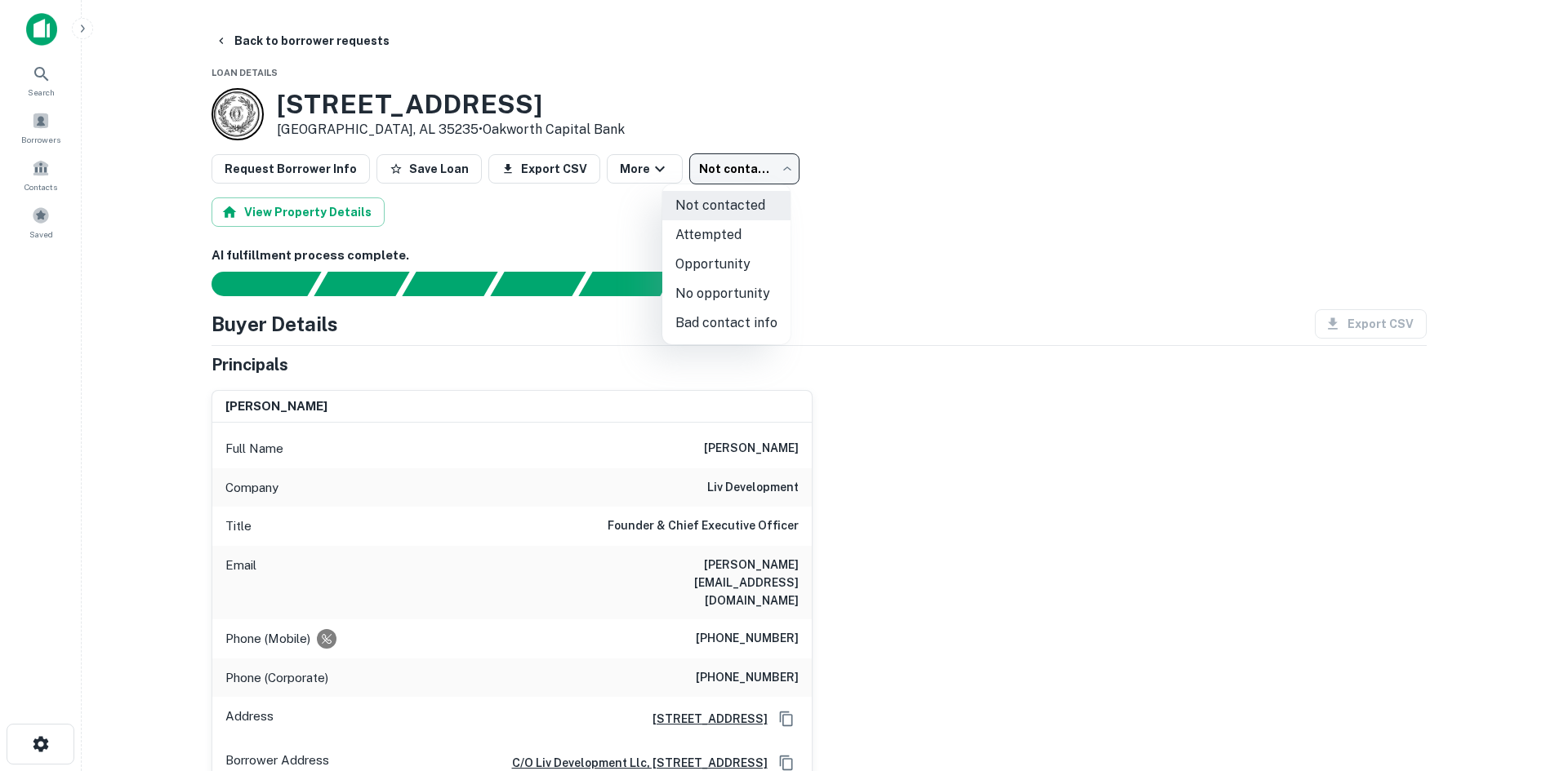
click at [694, 307] on li "No opportunity" at bounding box center [727, 294] width 129 height 29
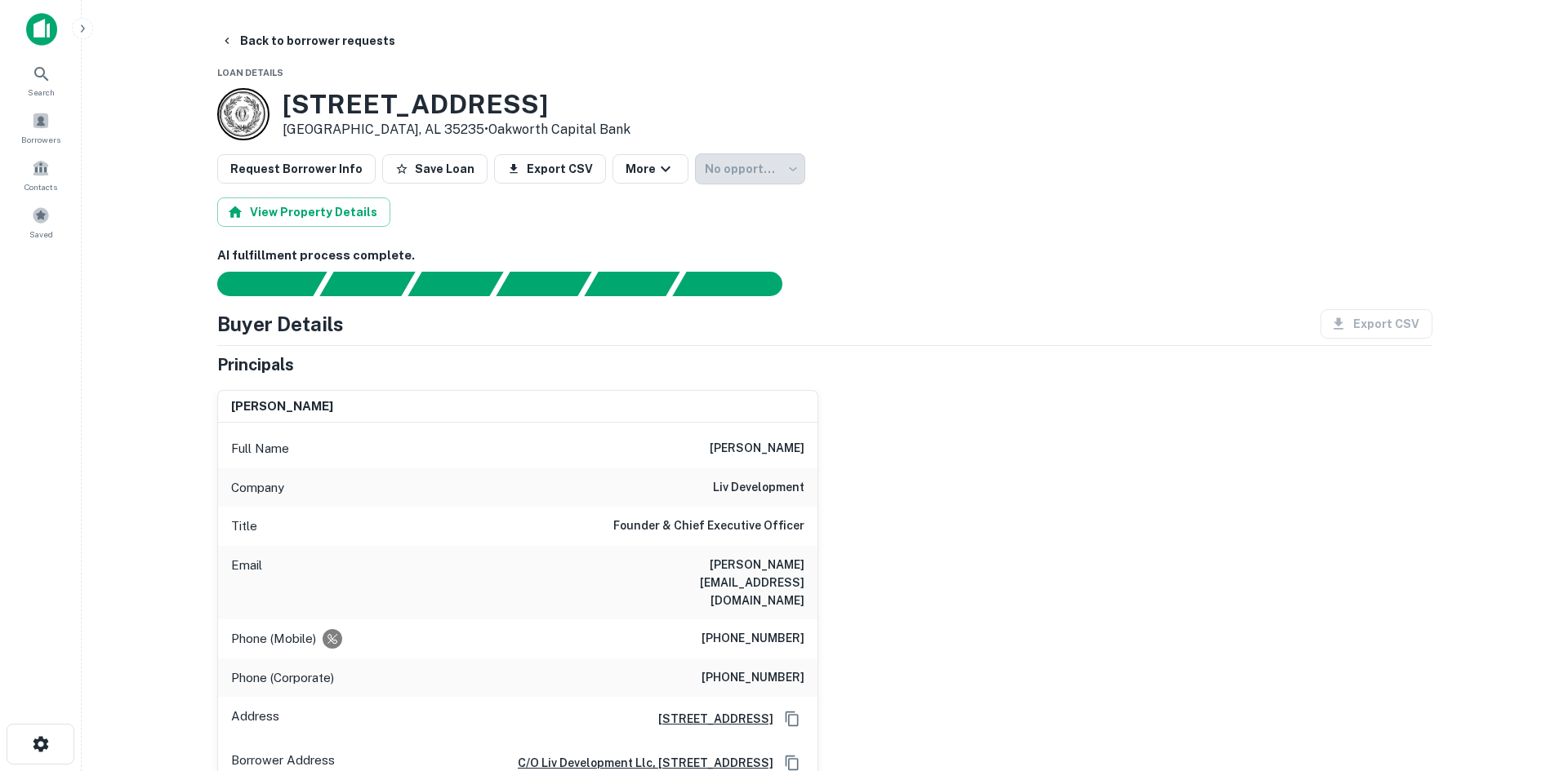
type input "**********"
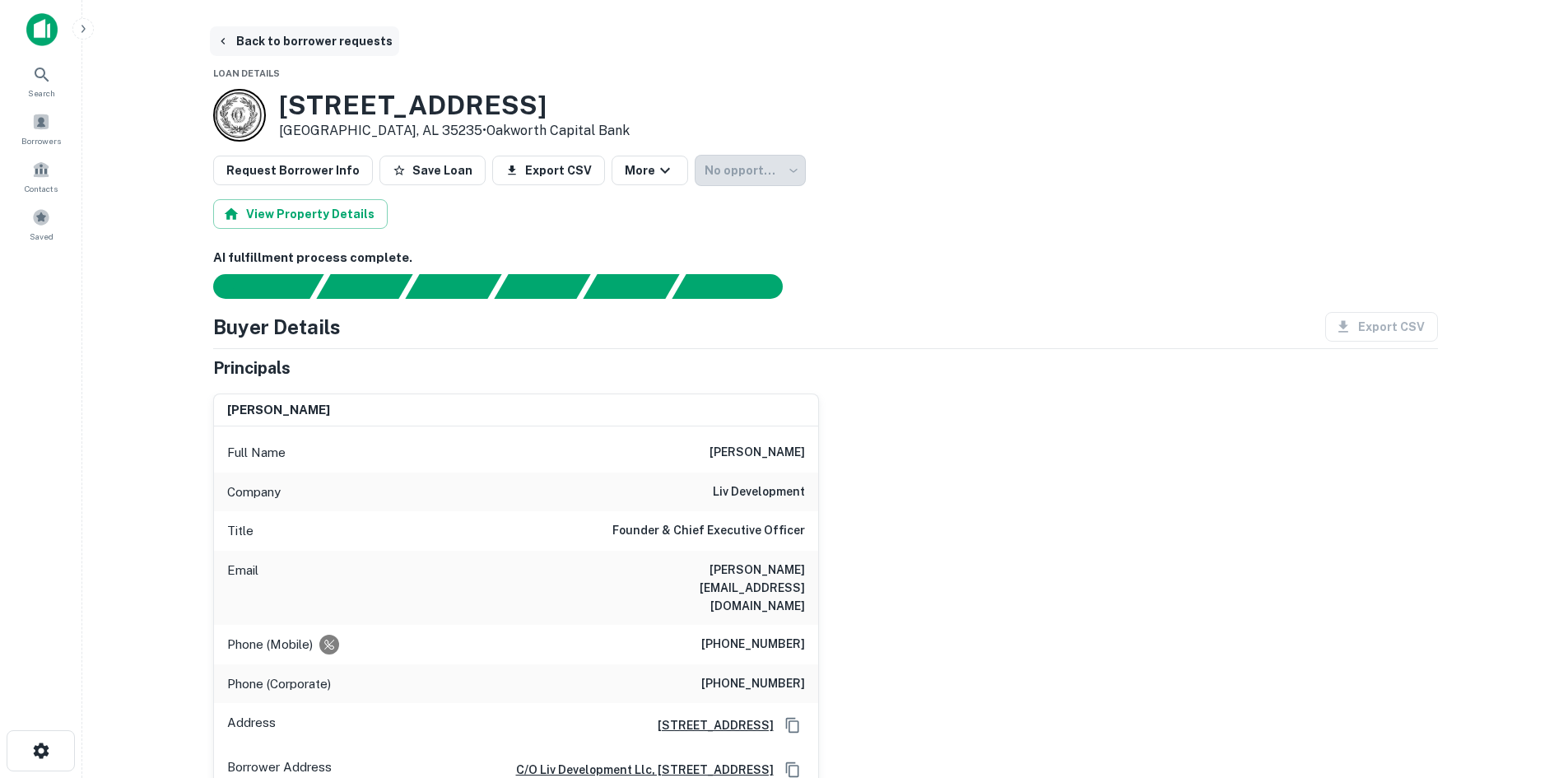
click at [294, 44] on button "Back to borrower requests" at bounding box center [304, 41] width 189 height 30
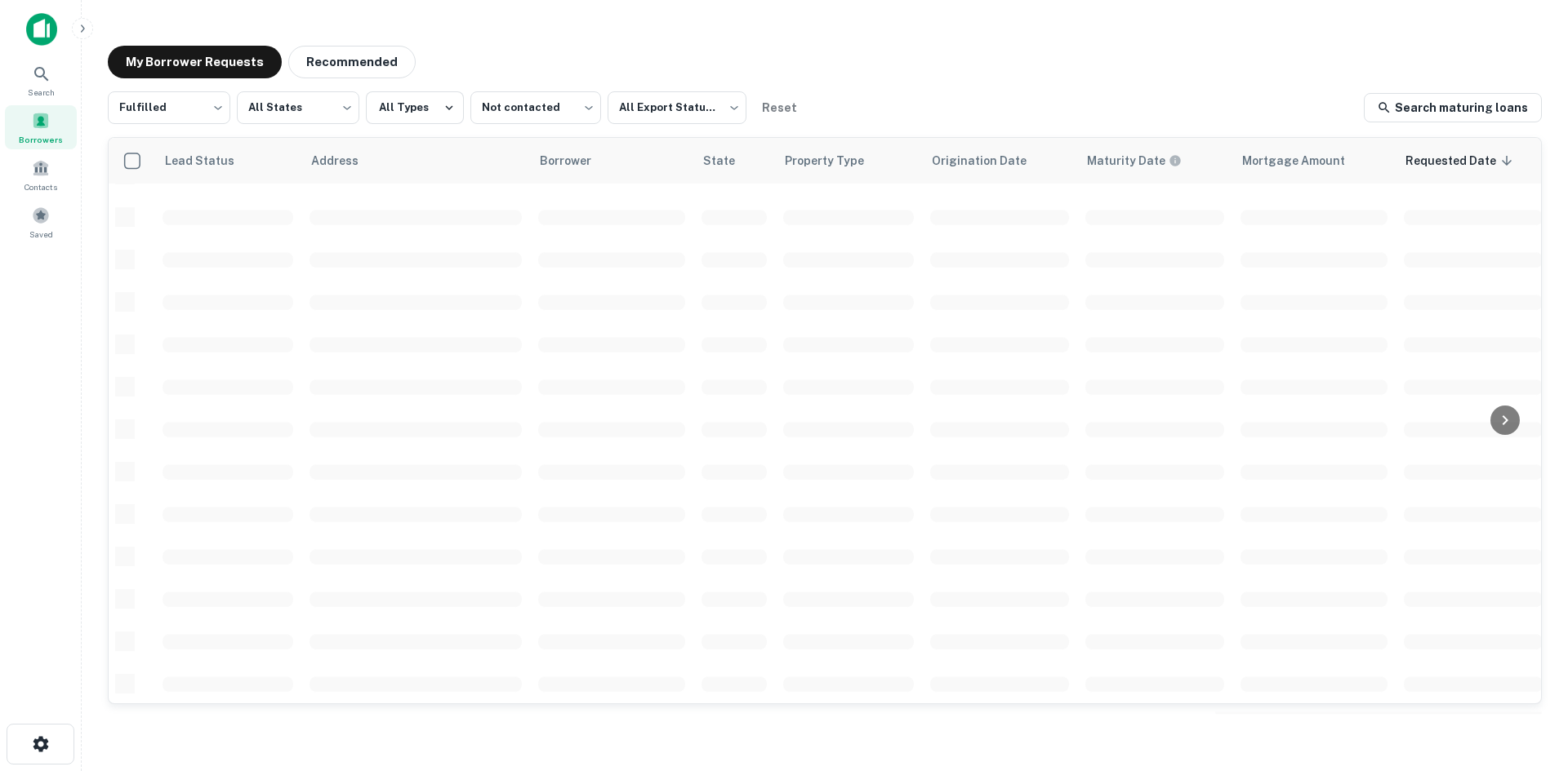
scroll to position [553, 0]
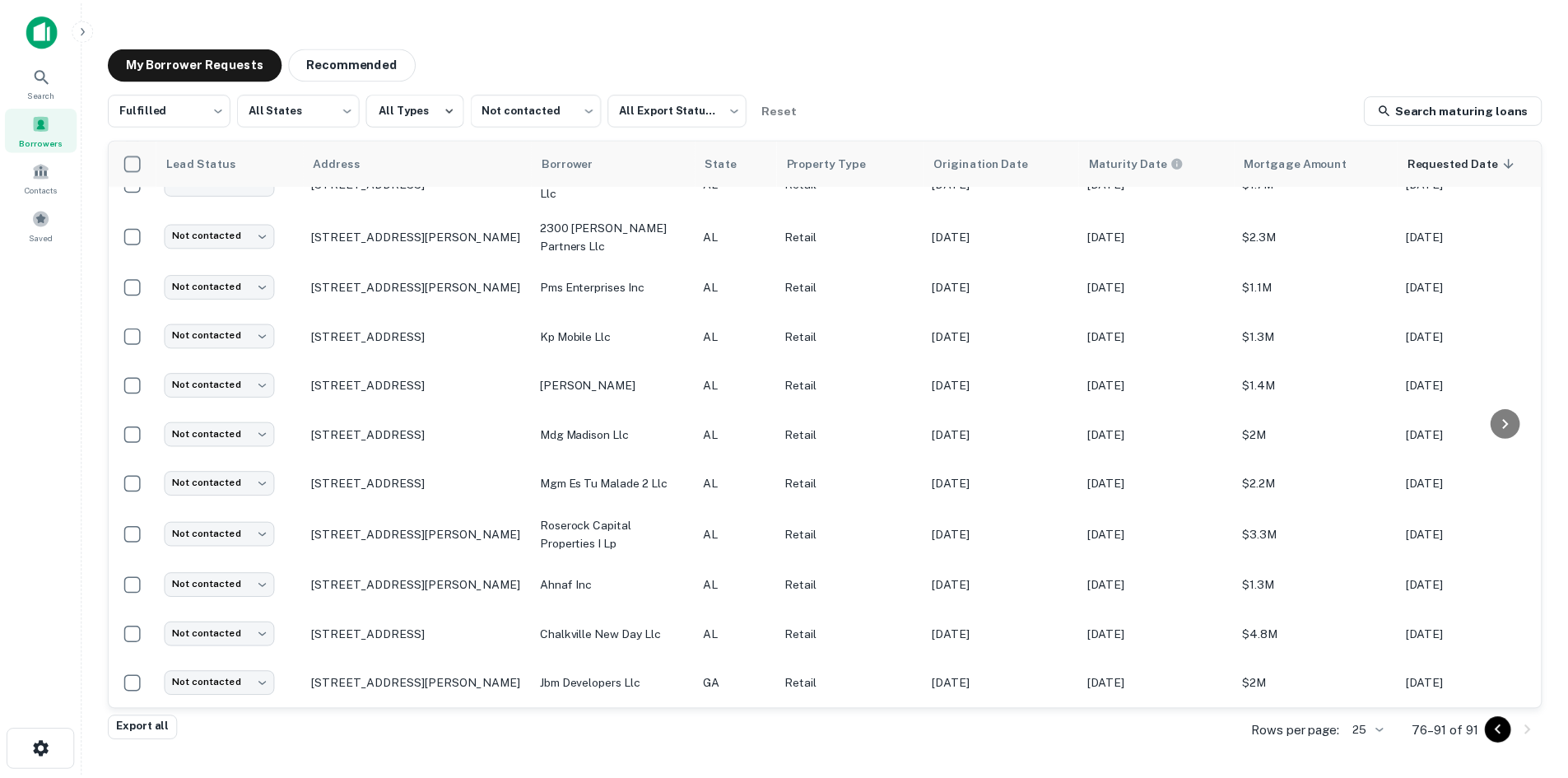
scroll to position [285, 0]
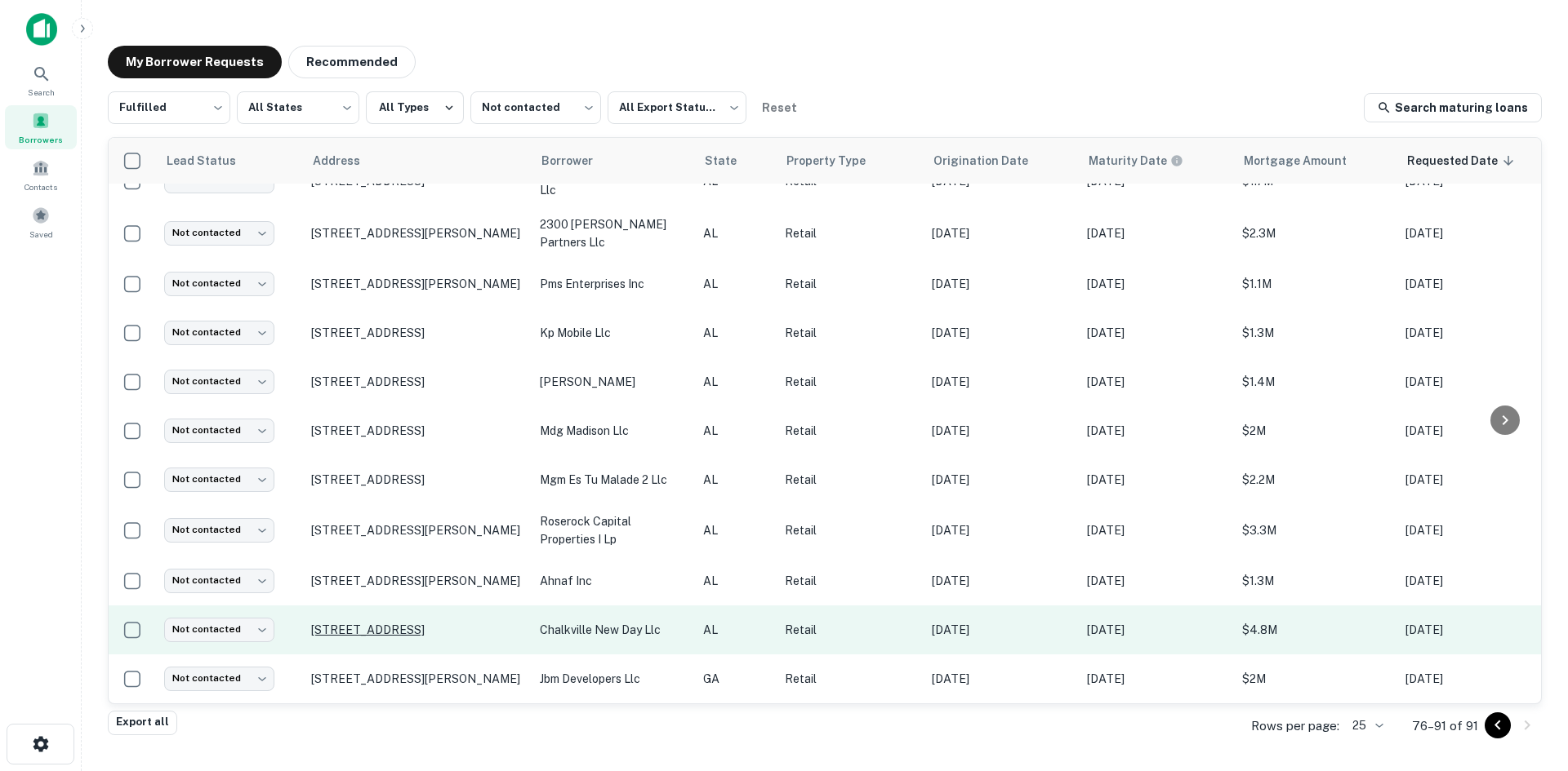
click at [358, 623] on p "[STREET_ADDRESS]" at bounding box center [417, 630] width 213 height 14
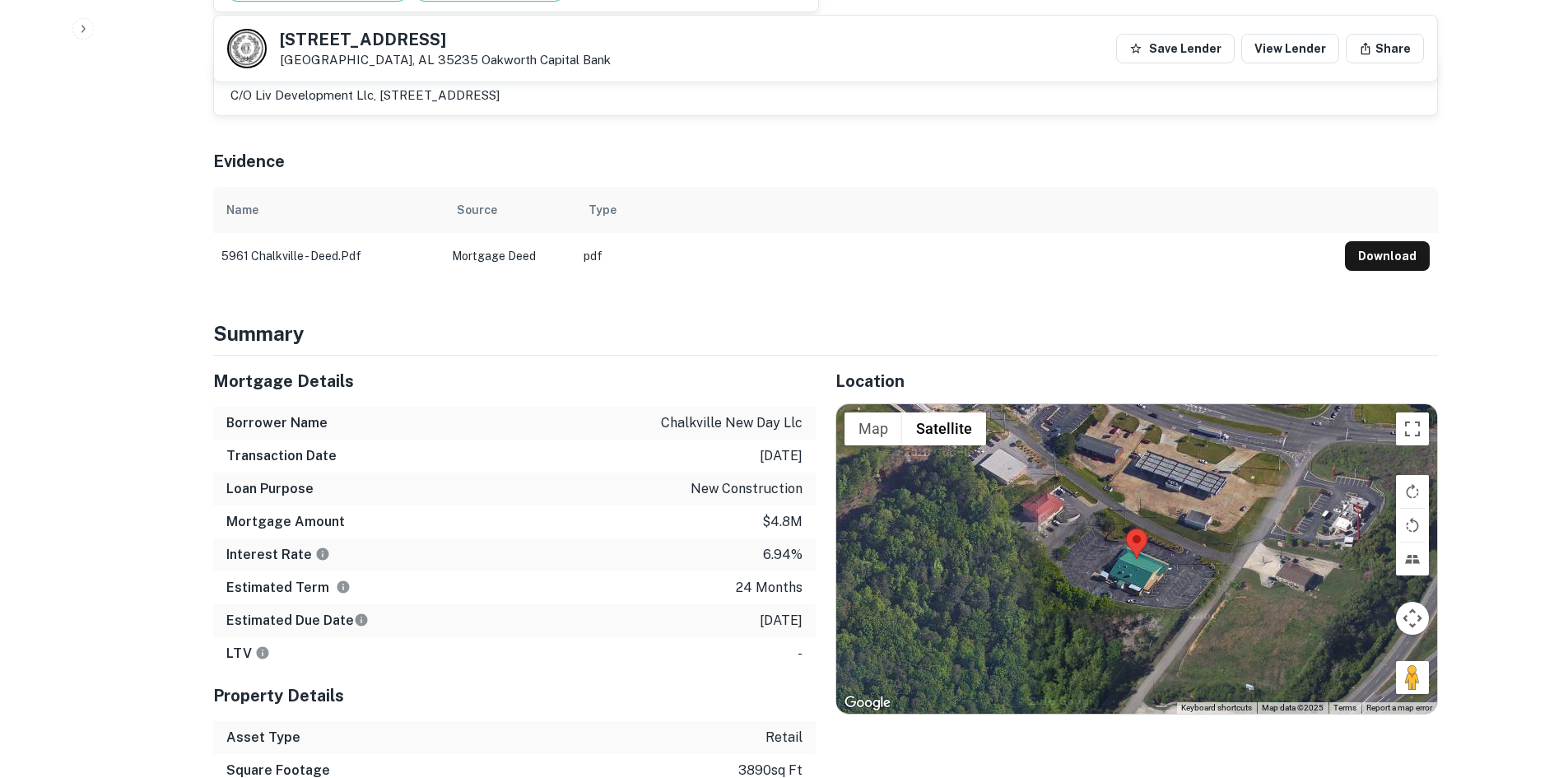
scroll to position [906, 0]
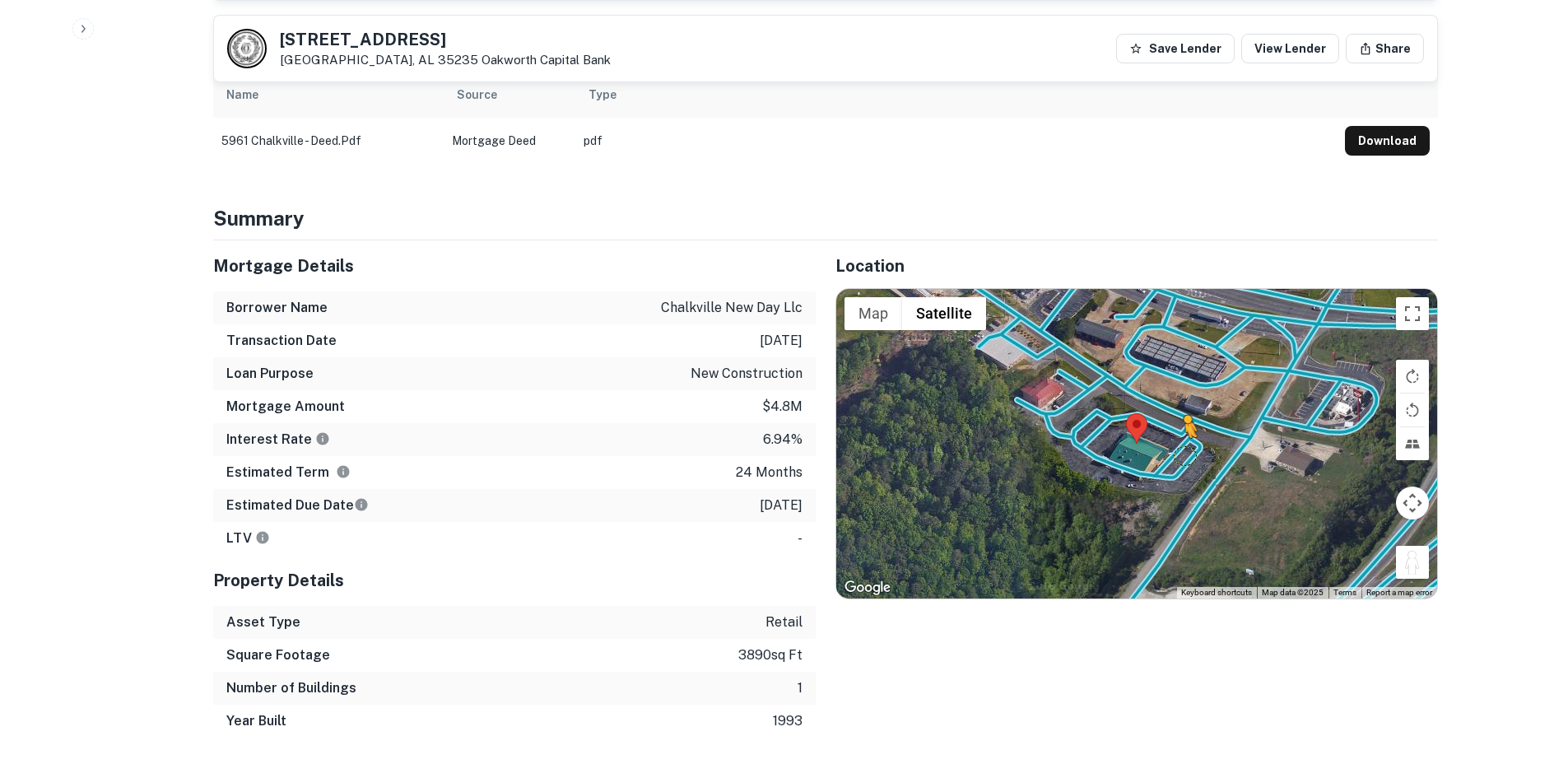
drag, startPoint x: 1413, startPoint y: 547, endPoint x: 1172, endPoint y: 419, distance: 272.9
click at [1172, 419] on div "To activate drag with keyboard, press Alt + Enter. Once in keyboard drag state,…" at bounding box center [1137, 444] width 601 height 310
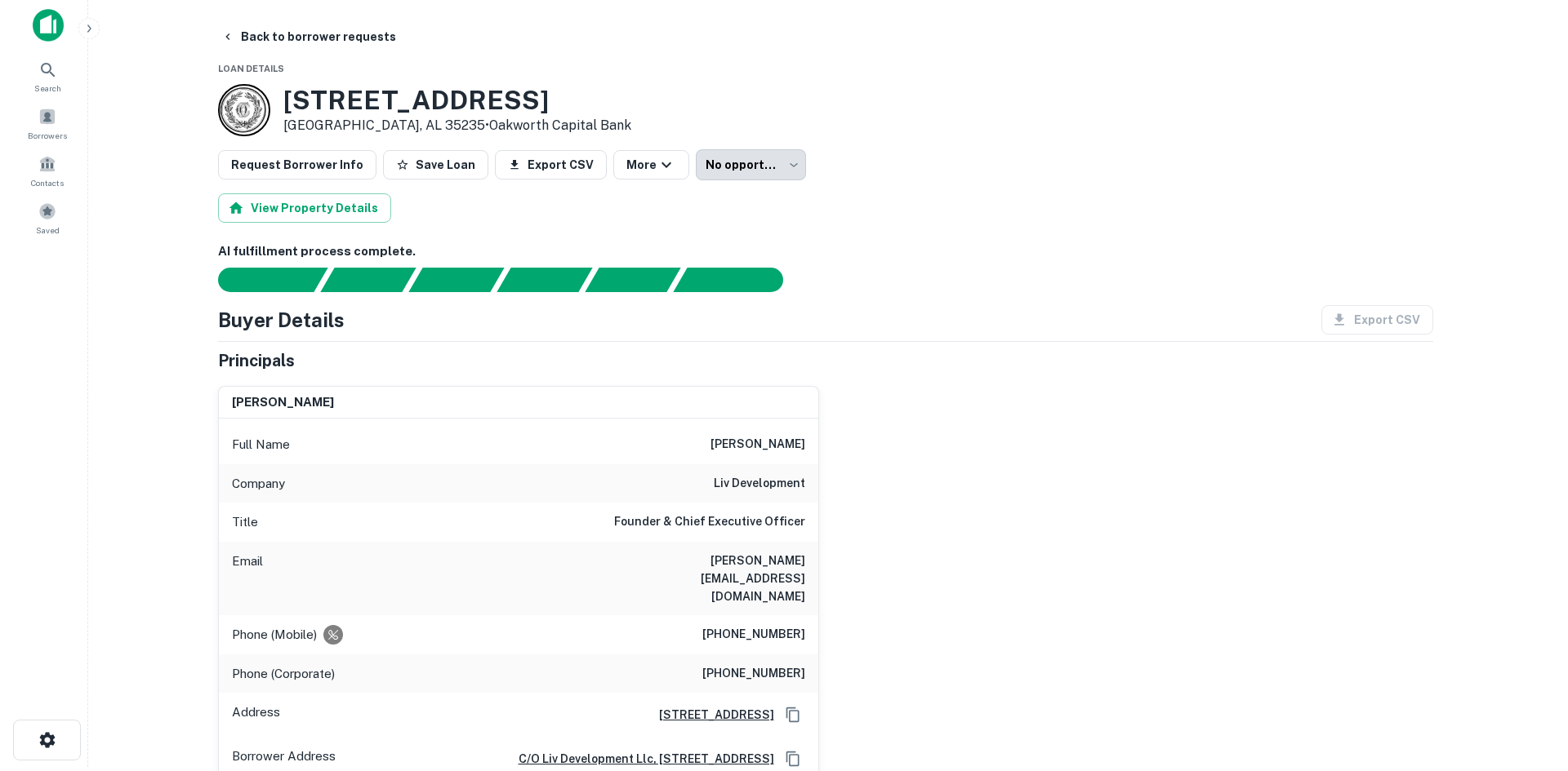
scroll to position [0, 0]
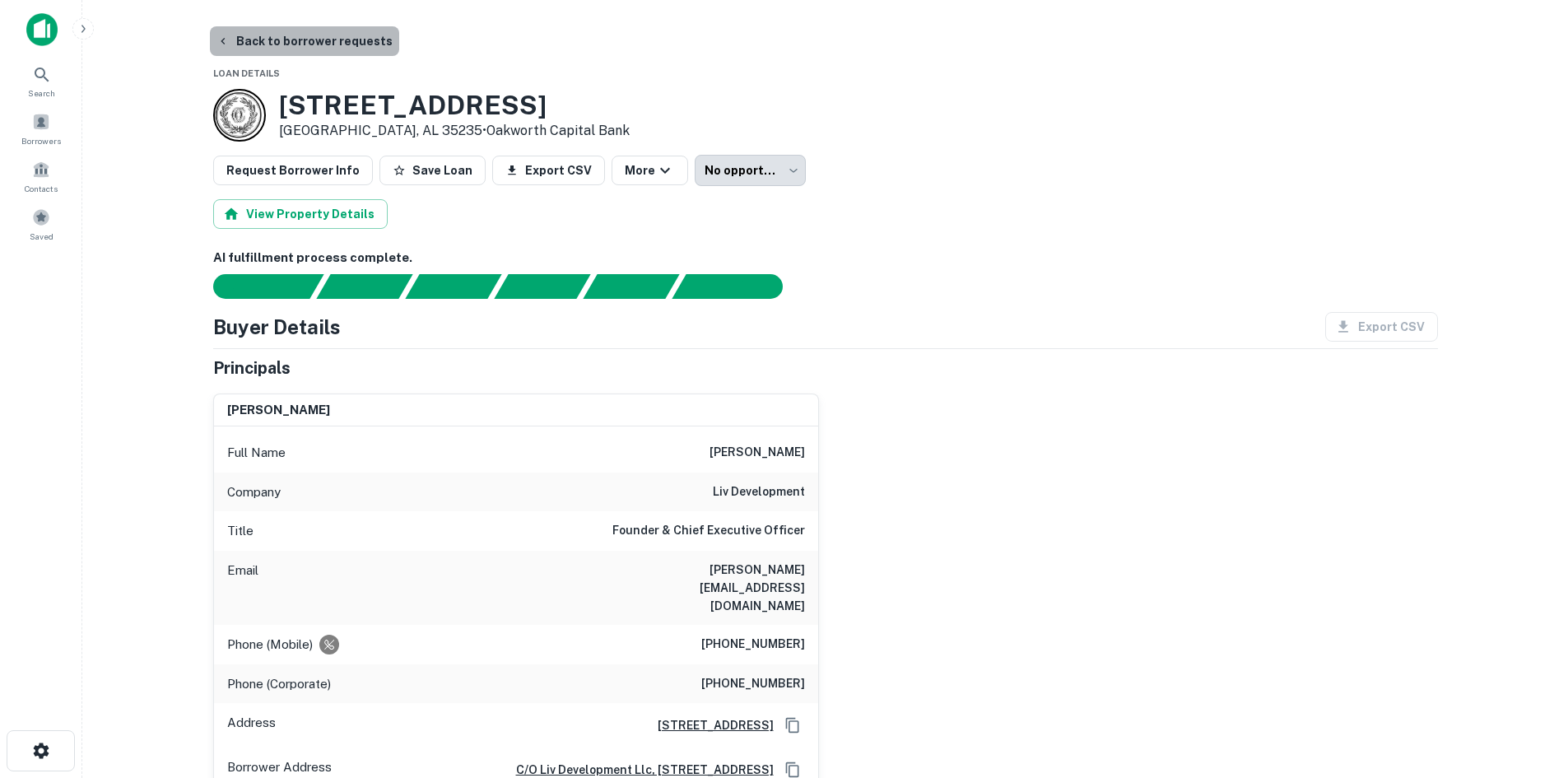
click at [331, 45] on button "Back to borrower requests" at bounding box center [304, 41] width 189 height 30
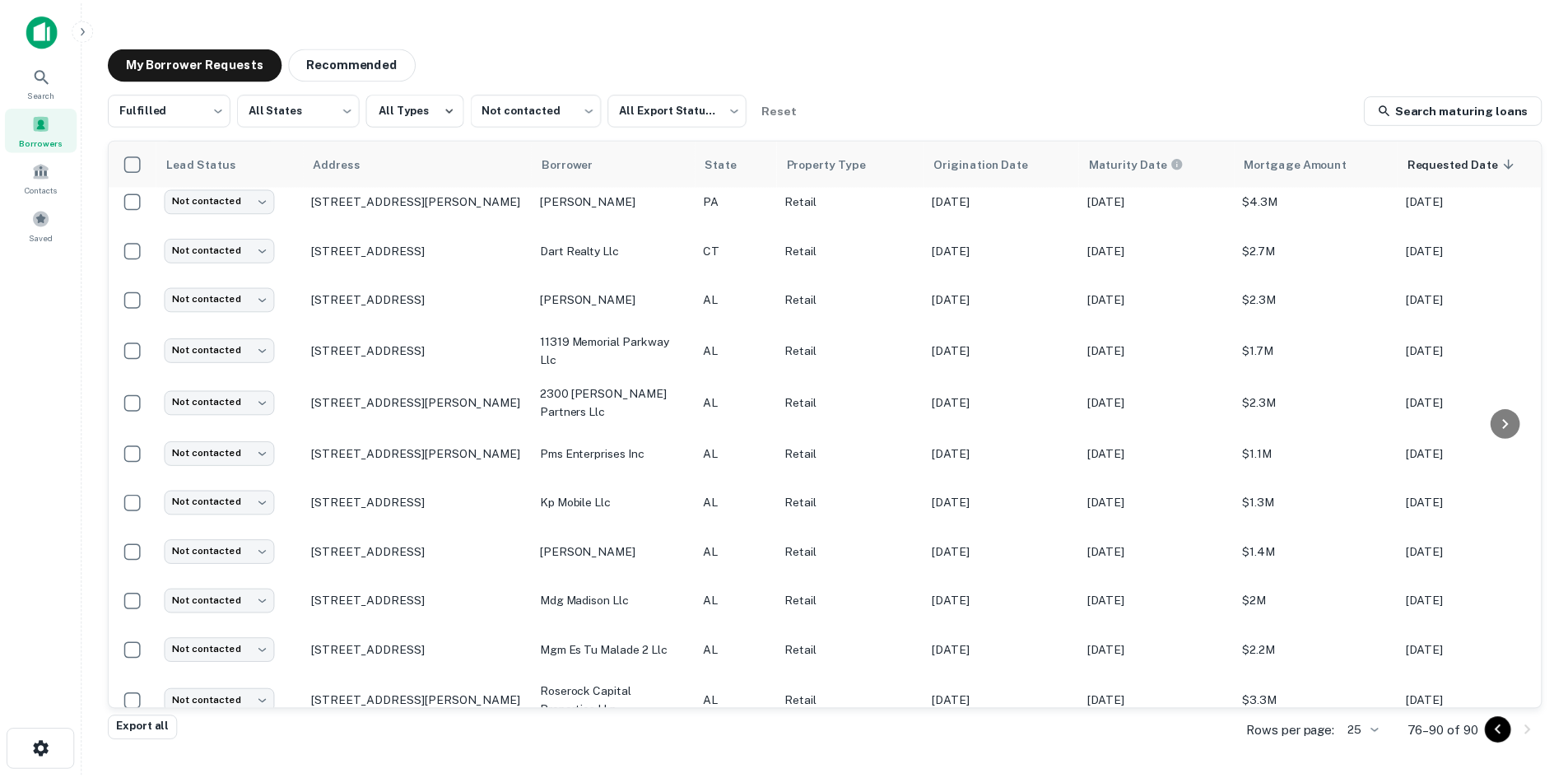
scroll to position [236, 0]
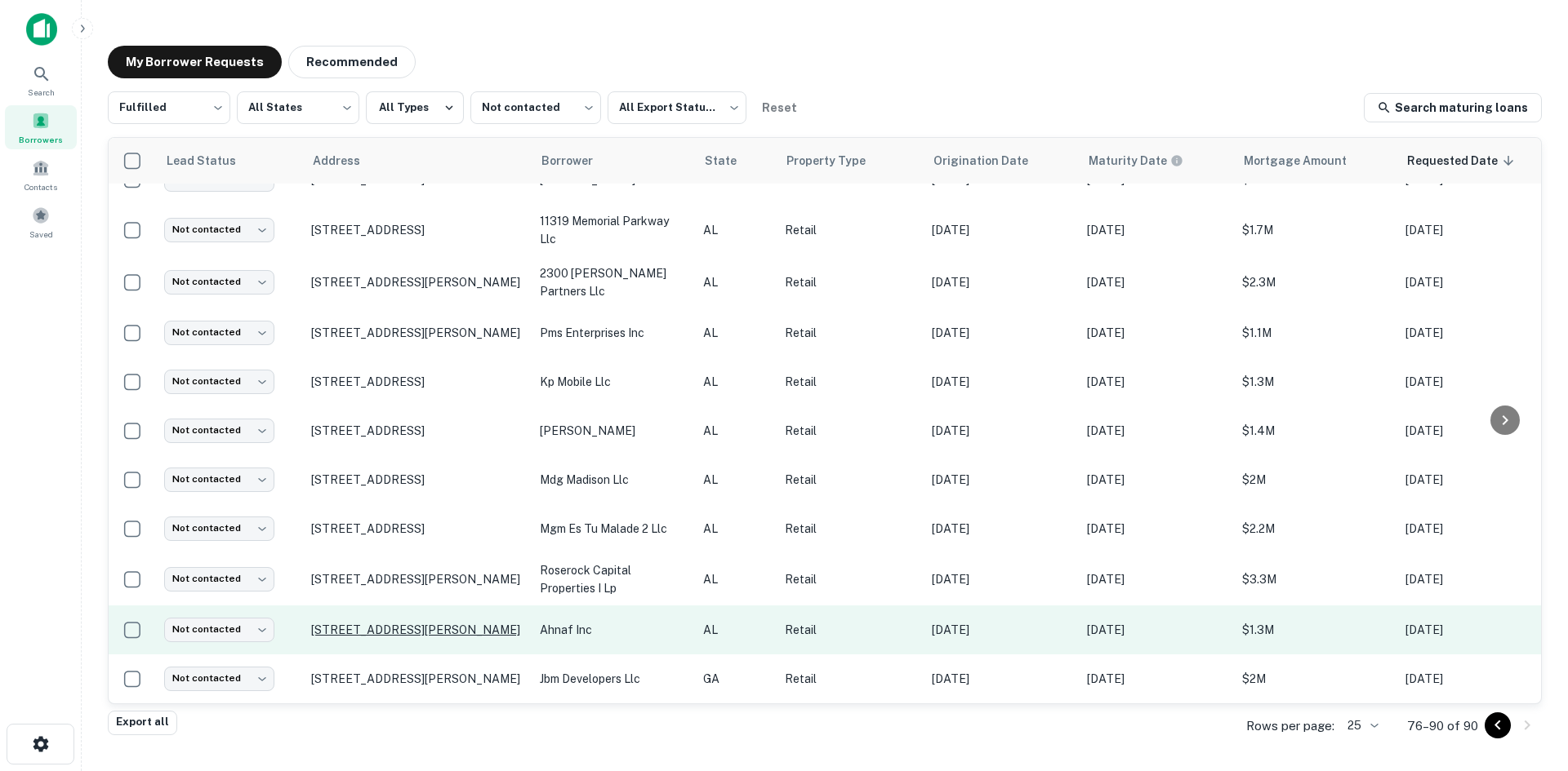
click at [405, 623] on p "[STREET_ADDRESS][PERSON_NAME]" at bounding box center [417, 630] width 213 height 14
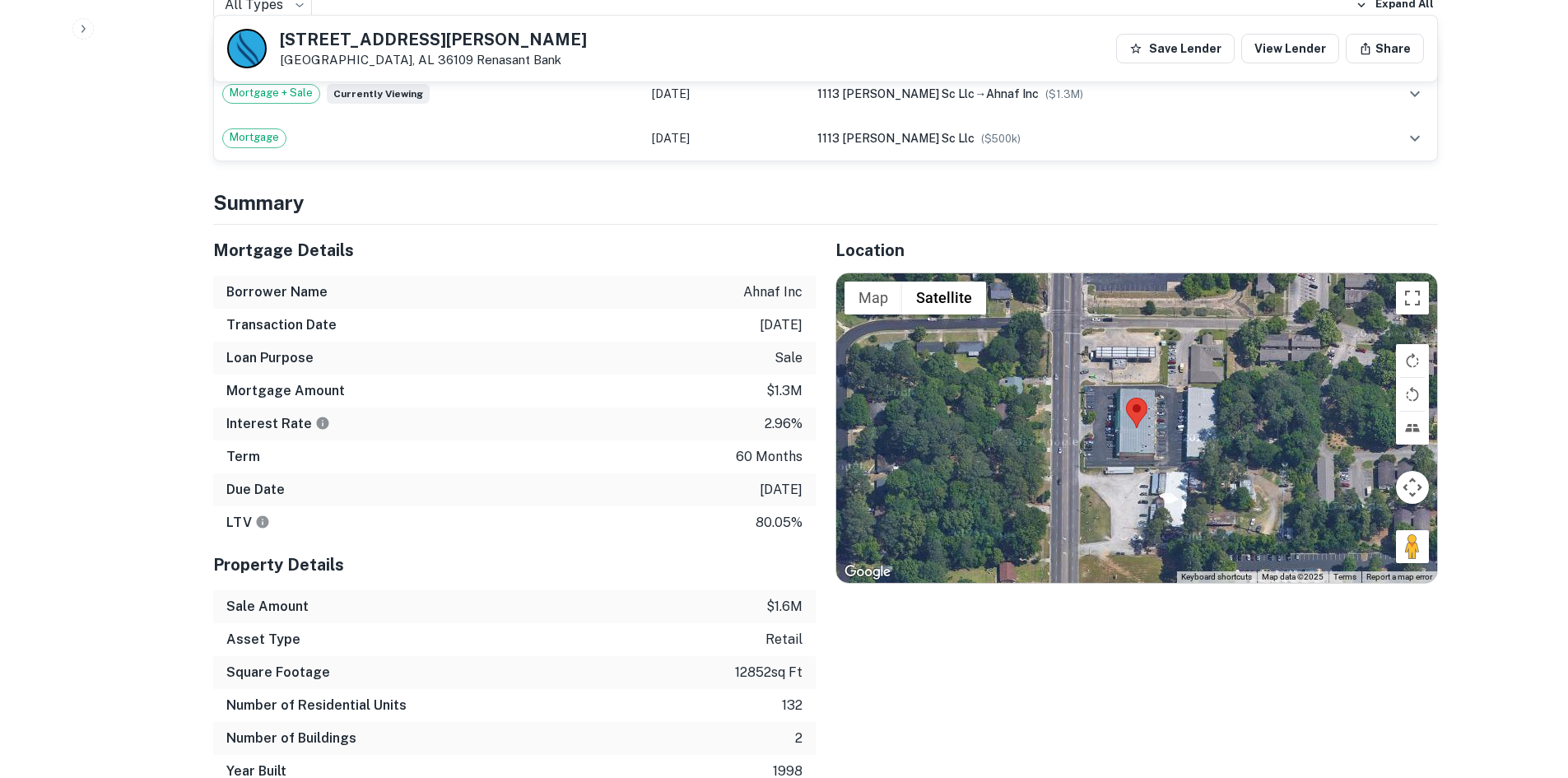
scroll to position [1235, 0]
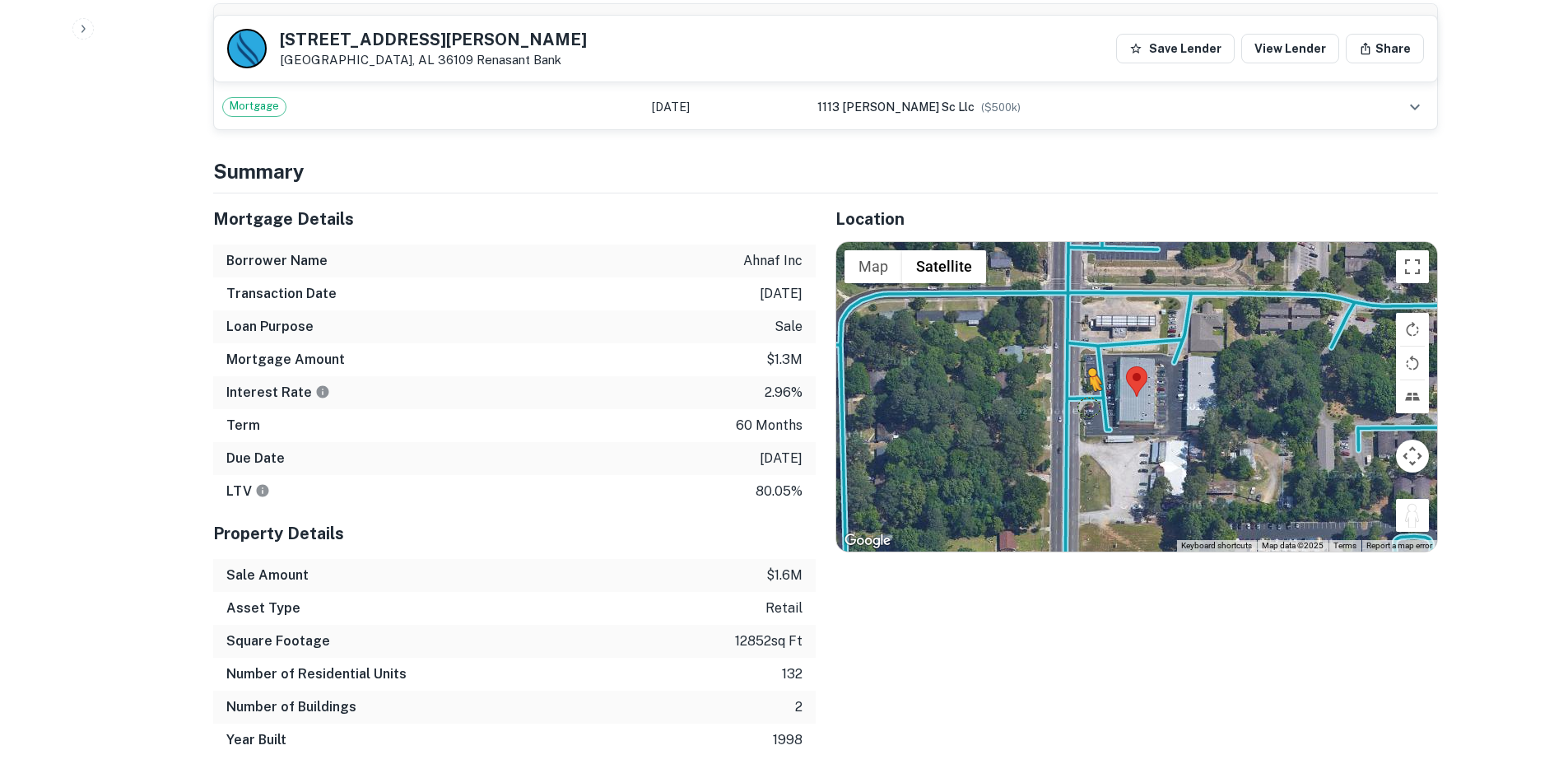
drag, startPoint x: 1403, startPoint y: 506, endPoint x: 1089, endPoint y: 384, distance: 336.9
click at [1089, 384] on div "To activate drag with keyboard, press Alt + Enter. Once in keyboard drag state,…" at bounding box center [1137, 397] width 601 height 310
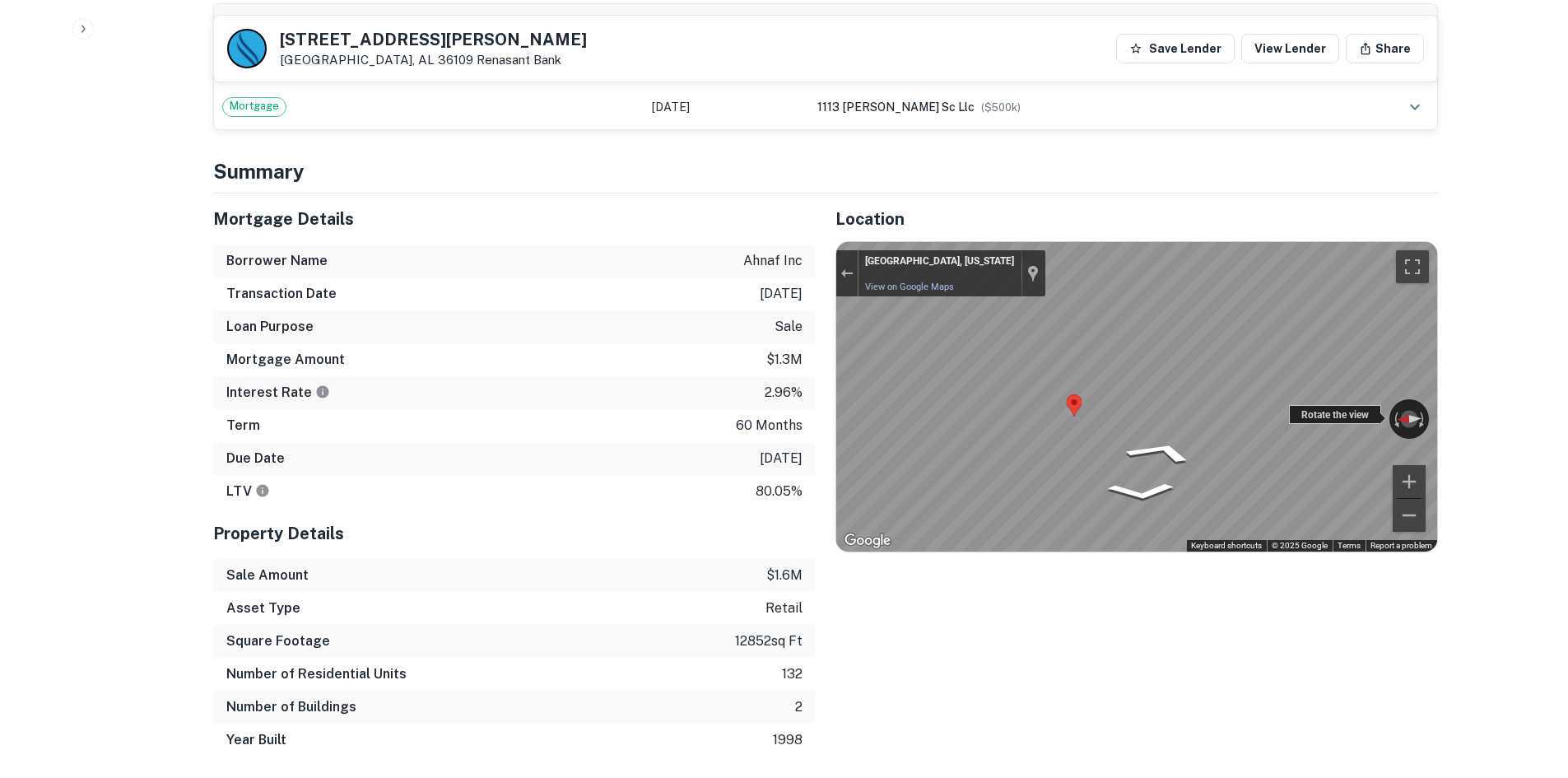
click at [1355, 392] on div "← Move left → Move right ↑ Move up ↓ Move down + Zoom in - Zoom out [GEOGRAPHIC…" at bounding box center [1137, 397] width 601 height 310
click at [1413, 395] on div "← Move left → Move right ↑ Move up ↓ Move down + Zoom in - Zoom out [GEOGRAPHIC…" at bounding box center [1137, 397] width 601 height 310
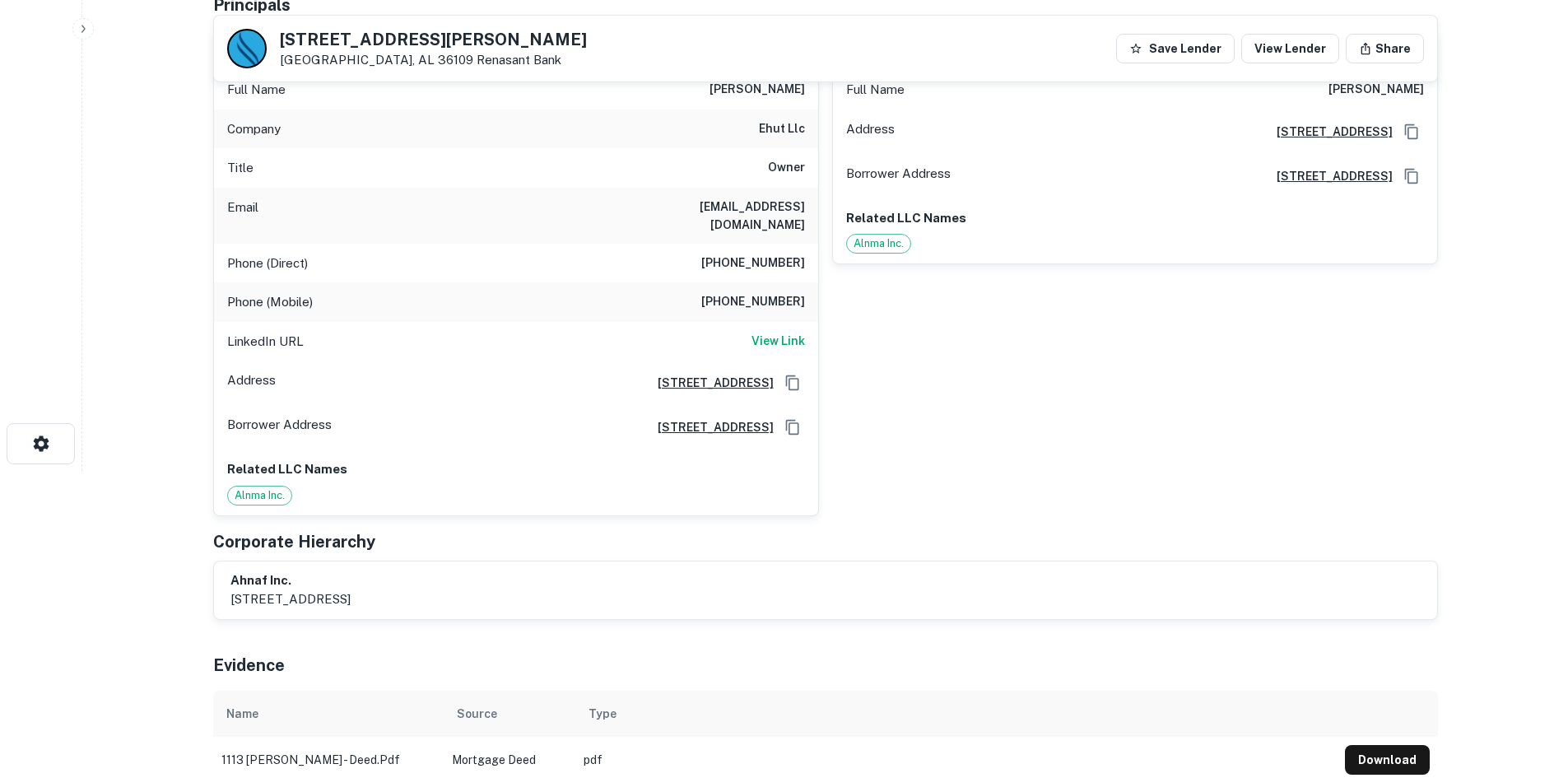
scroll to position [165, 0]
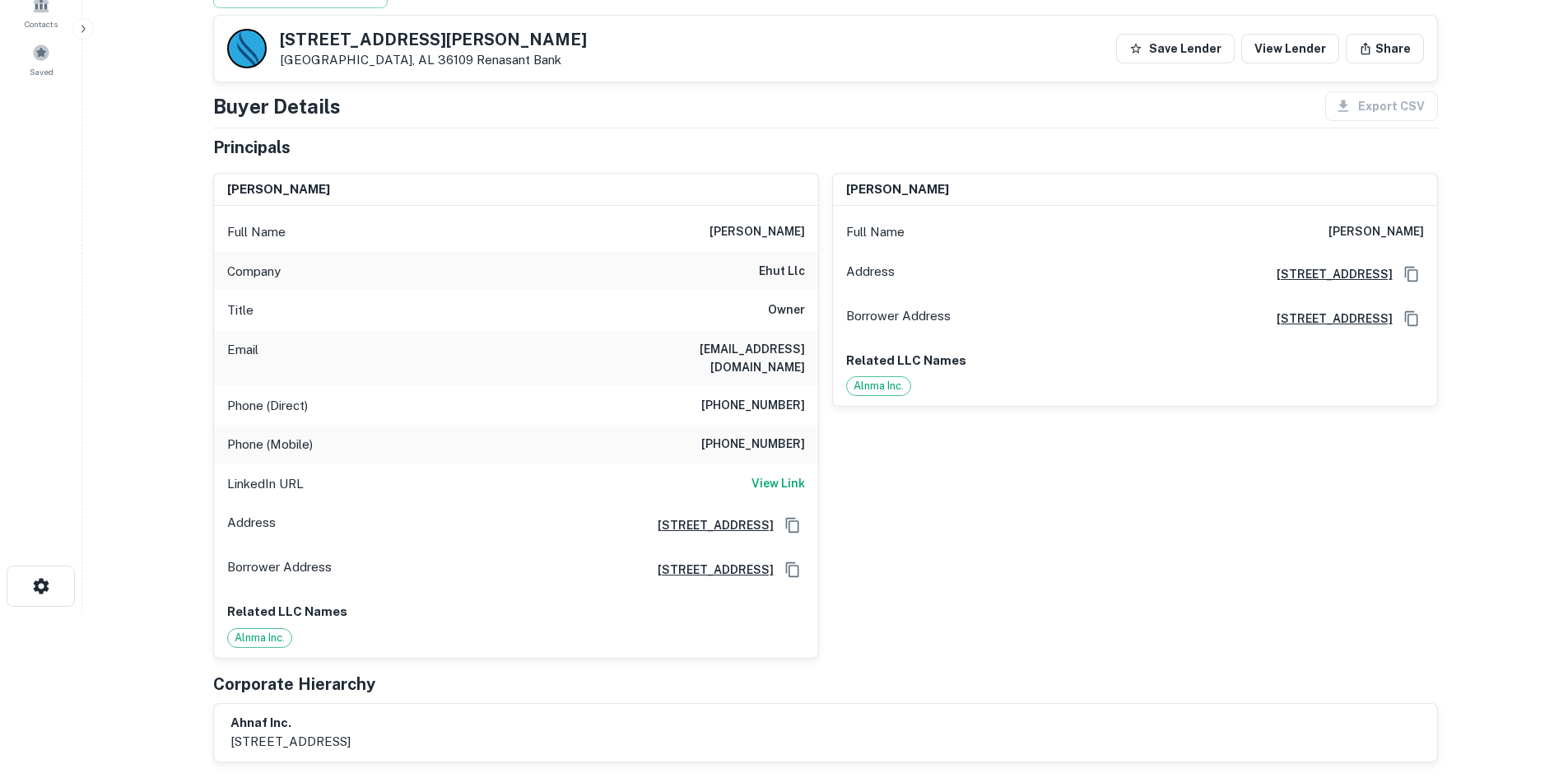
click at [787, 264] on h6 "ehut llc" at bounding box center [781, 272] width 46 height 20
click at [786, 265] on h6 "ehut llc" at bounding box center [781, 272] width 46 height 20
click at [785, 265] on h6 "ehut llc" at bounding box center [781, 272] width 46 height 20
click at [747, 386] on div "Phone (Direct) [PHONE_NUMBER]" at bounding box center [516, 406] width 604 height 40
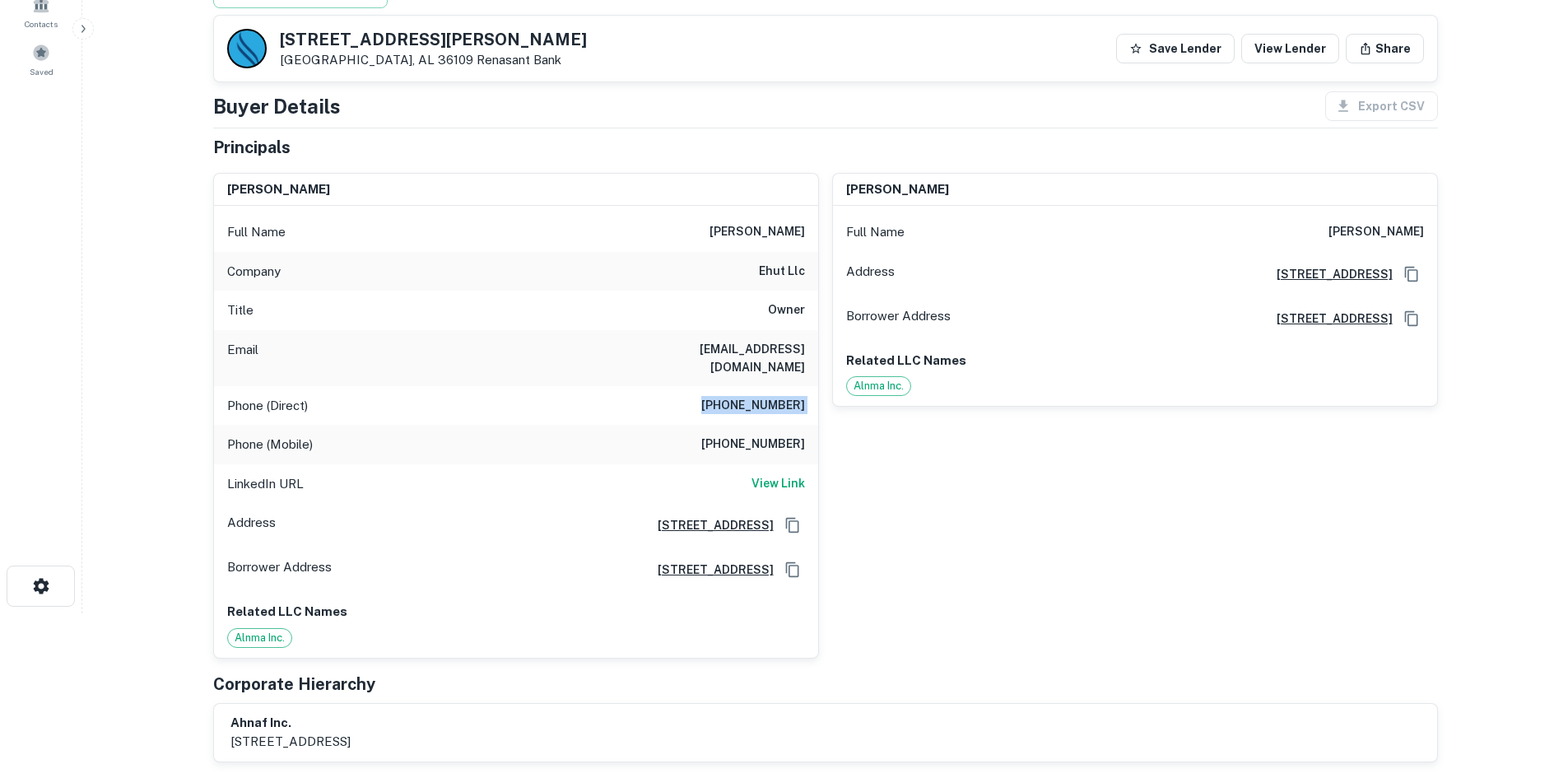
click at [747, 386] on div "Phone (Direct) [PHONE_NUMBER]" at bounding box center [516, 406] width 604 height 40
copy h6 "[PHONE_NUMBER]"
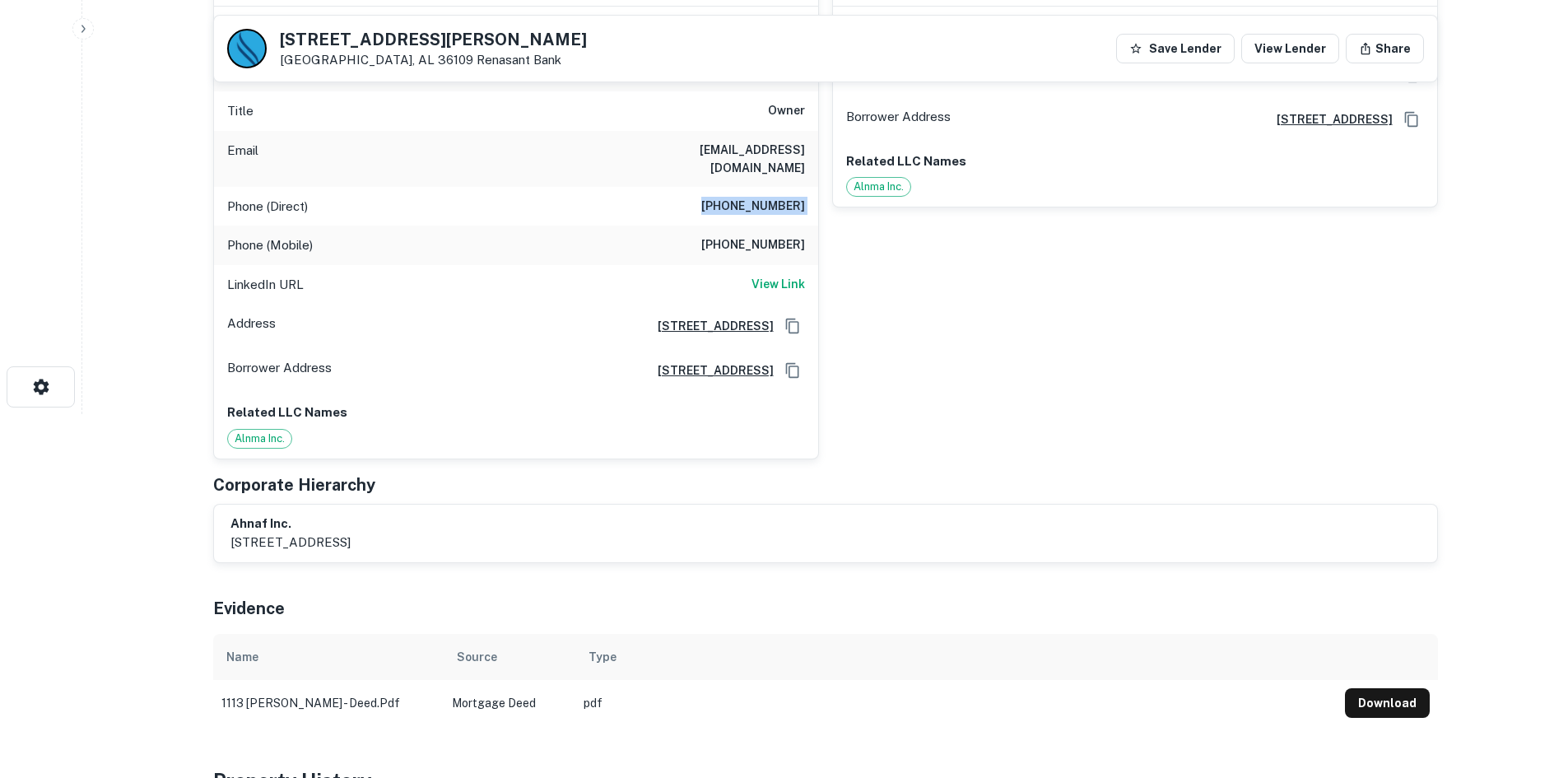
scroll to position [82, 0]
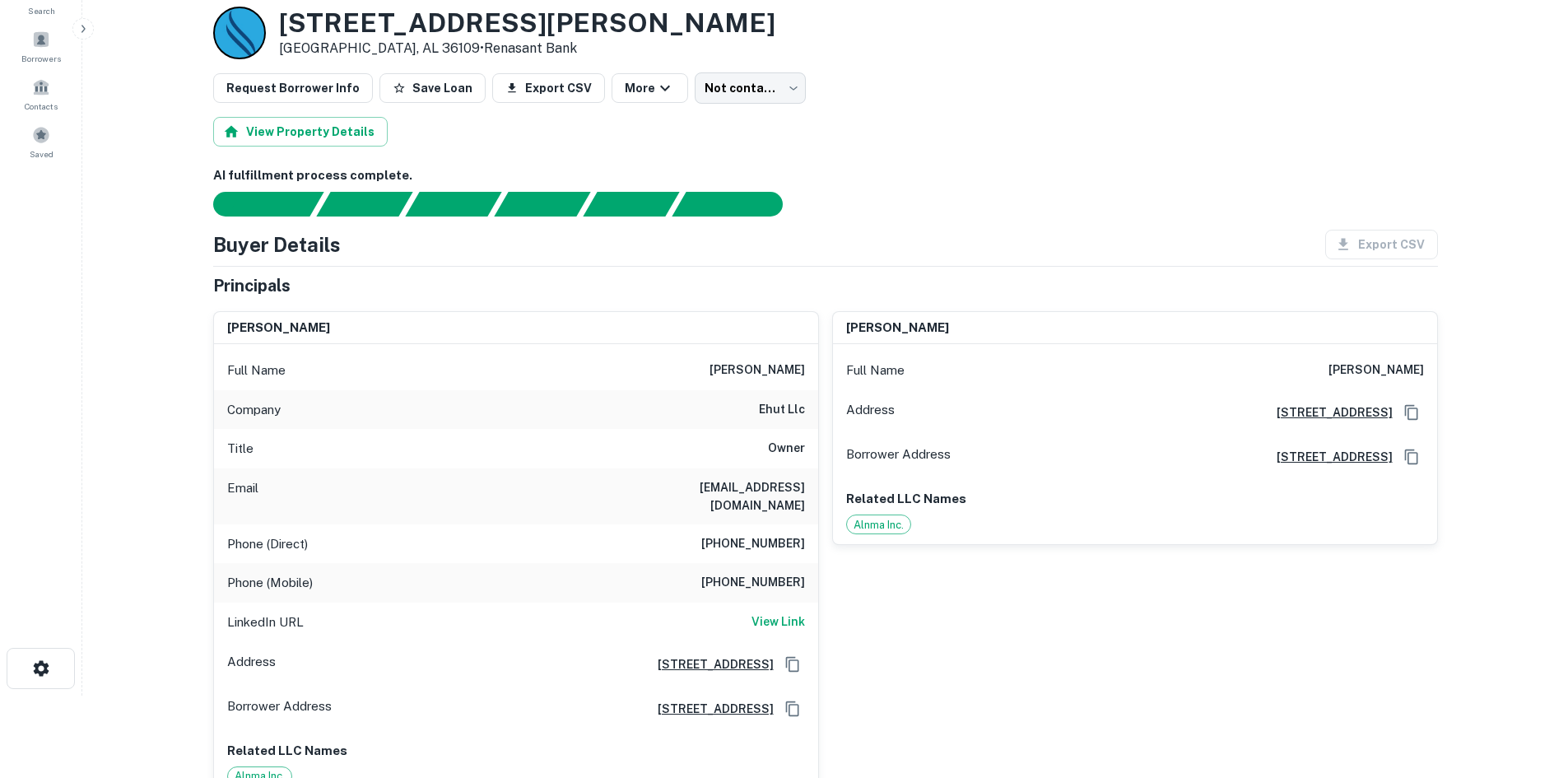
click at [760, 574] on h6 "[PHONE_NUMBER]" at bounding box center [752, 584] width 104 height 20
copy h6 "[PHONE_NUMBER]"
click at [796, 612] on h6 "View Link" at bounding box center [778, 621] width 53 height 18
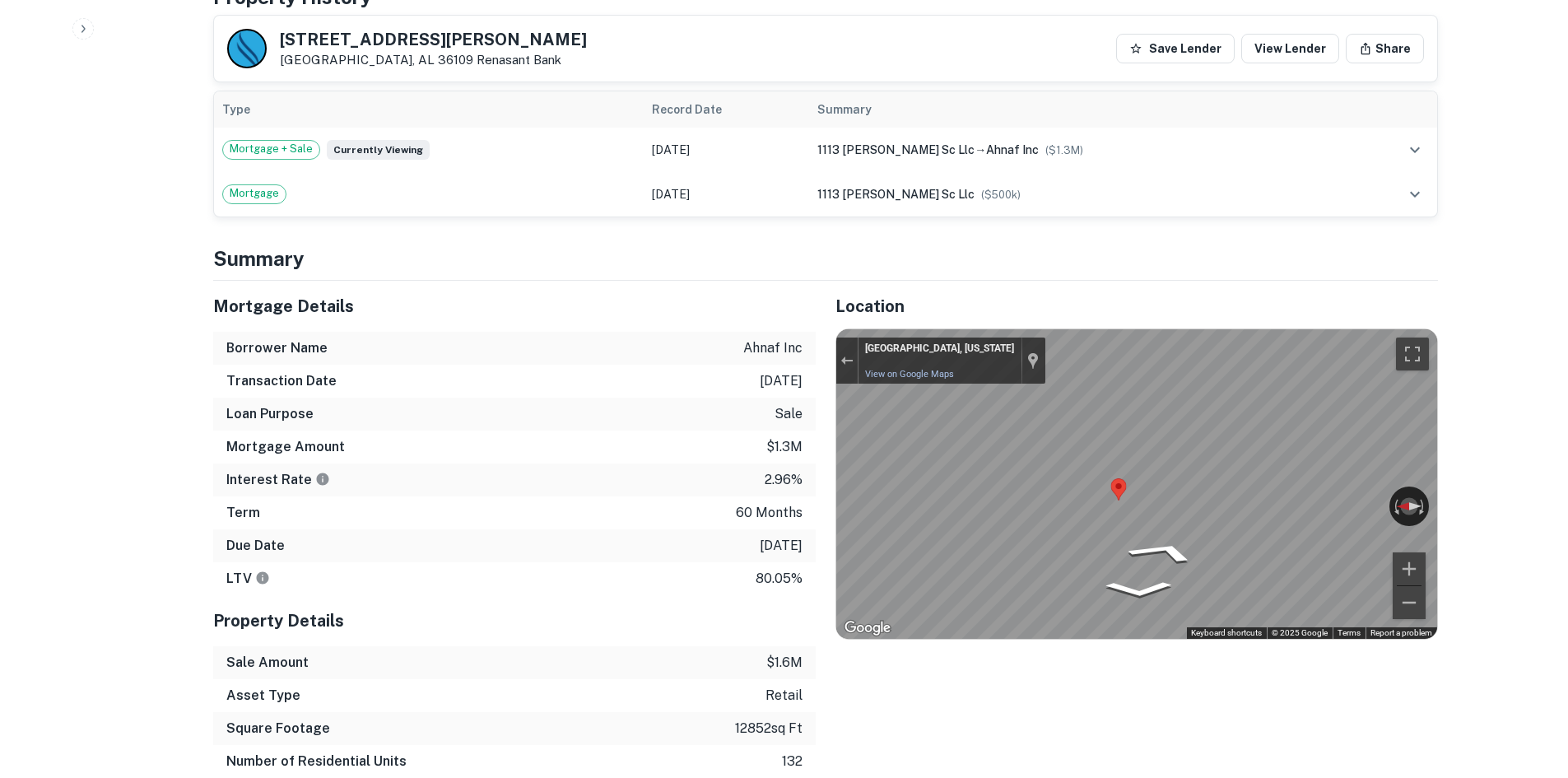
scroll to position [1153, 0]
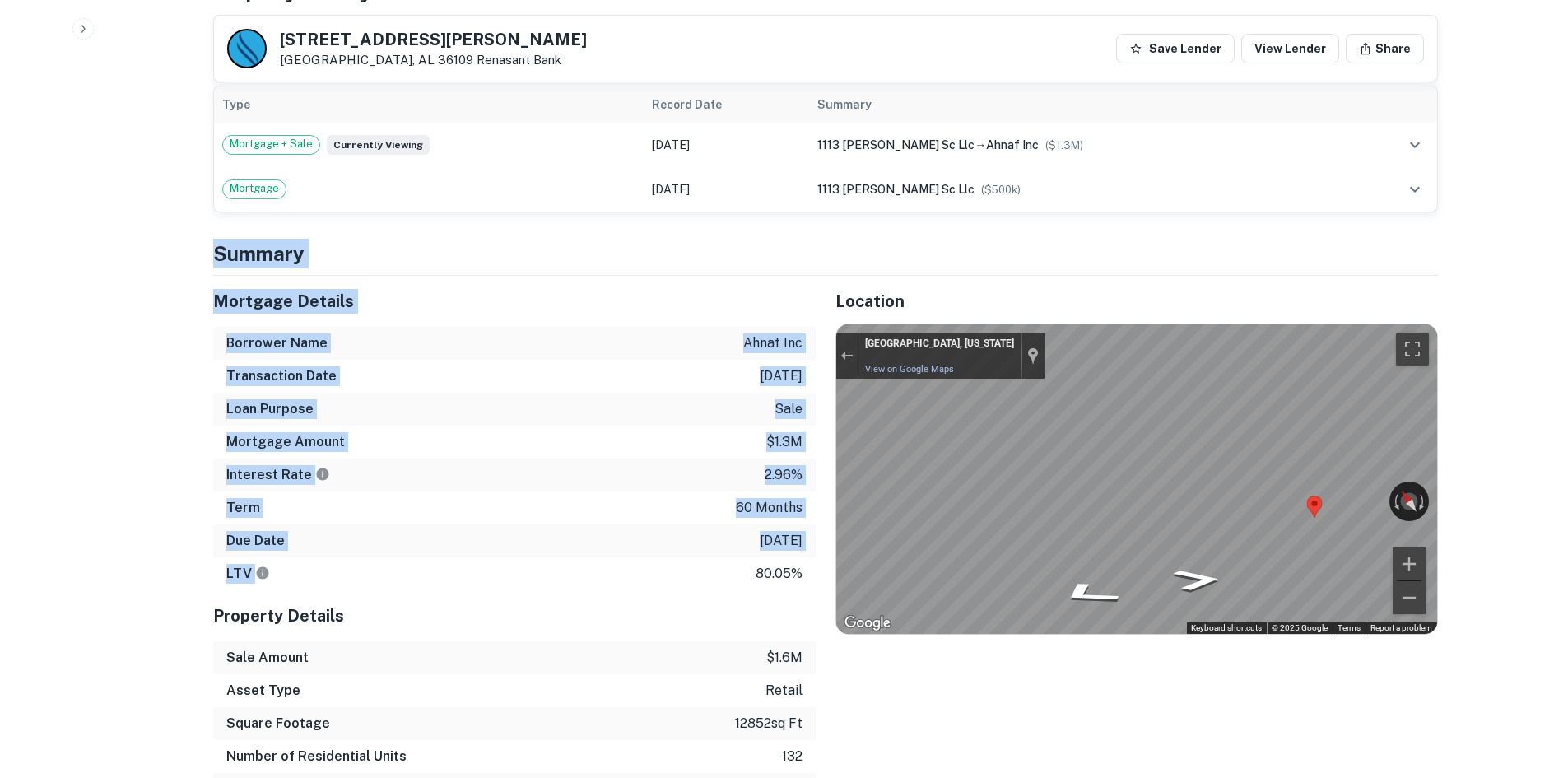
drag, startPoint x: 206, startPoint y: 243, endPoint x: 643, endPoint y: 542, distance: 529.5
click at [689, 537] on div "Due Date [DATE]" at bounding box center [515, 541] width 603 height 33
drag, startPoint x: 805, startPoint y: 547, endPoint x: 617, endPoint y: 330, distance: 287.1
click at [617, 330] on div "Mortgage Details Borrower Name ahnaf inc Transaction Date [DATE] Loan Purpose s…" at bounding box center [515, 432] width 603 height 314
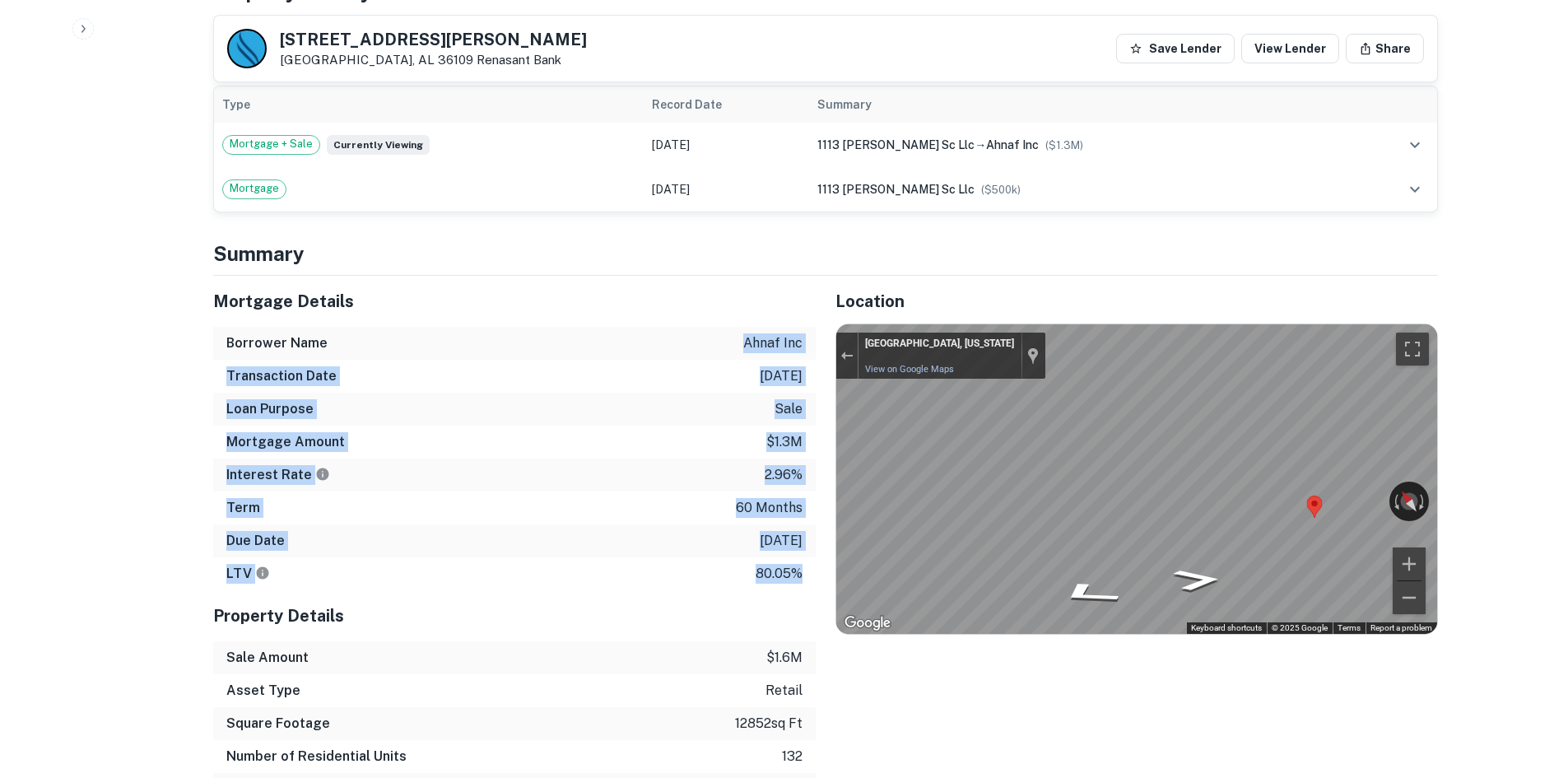
click at [617, 330] on div "Borrower Name ahnaf inc" at bounding box center [515, 343] width 603 height 33
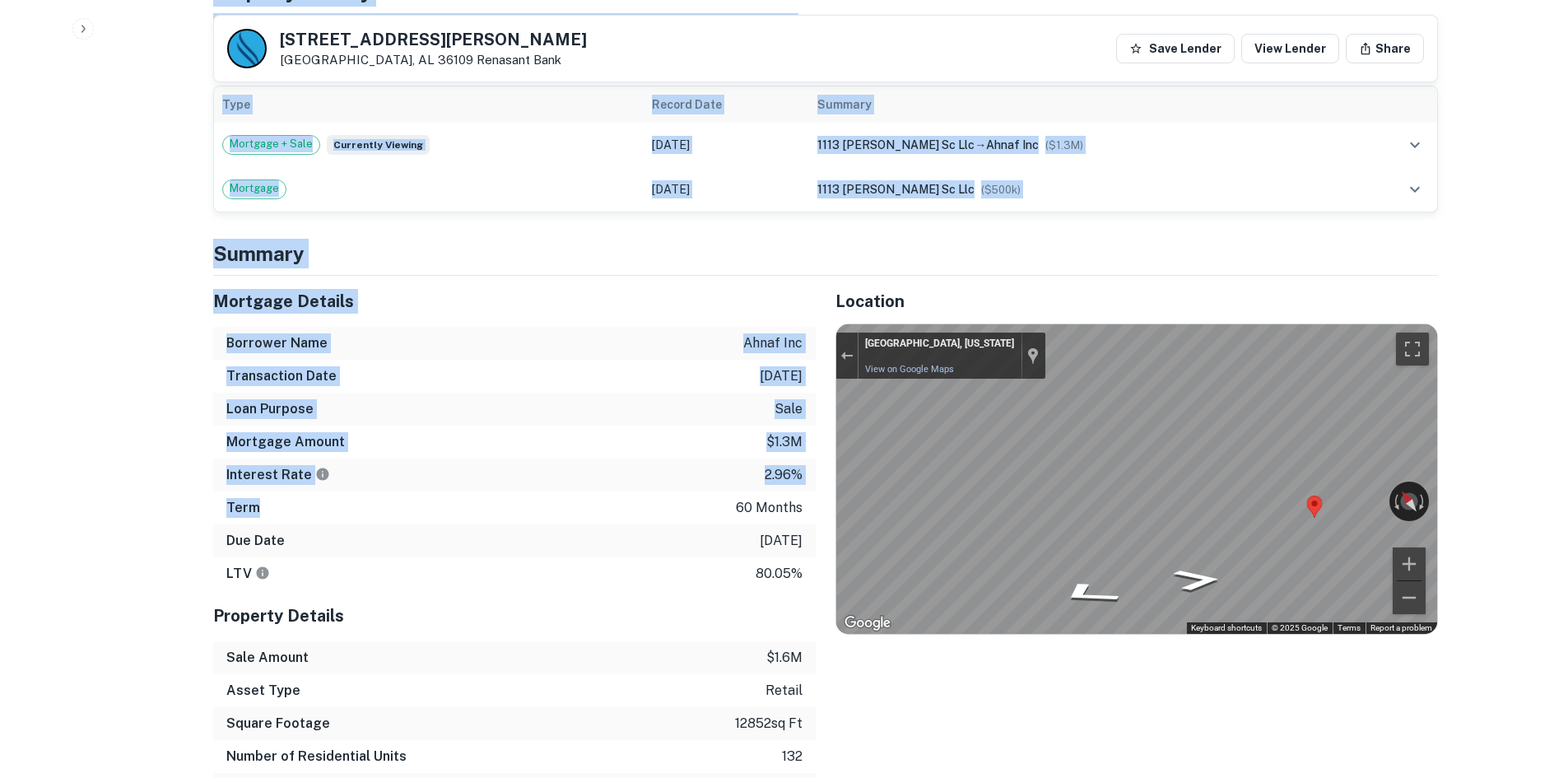
drag, startPoint x: 167, startPoint y: 232, endPoint x: 458, endPoint y: 494, distance: 391.6
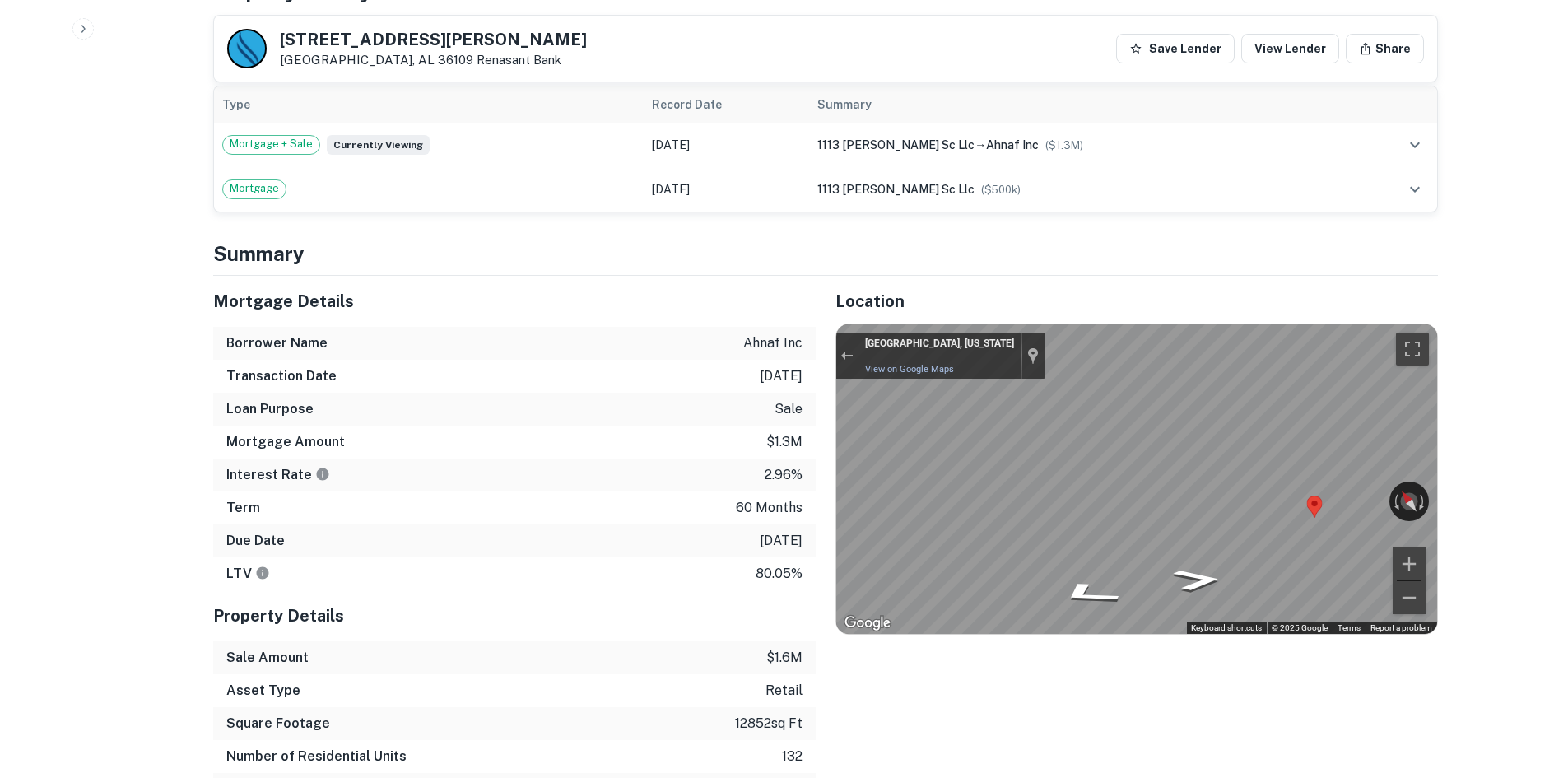
drag, startPoint x: 498, startPoint y: 497, endPoint x: 884, endPoint y: 663, distance: 420.2
click at [503, 497] on div "Term 60 months" at bounding box center [515, 508] width 603 height 33
drag, startPoint x: 797, startPoint y: 553, endPoint x: 802, endPoint y: 564, distance: 12.1
click at [802, 564] on div "LTV 80.05%" at bounding box center [515, 574] width 603 height 33
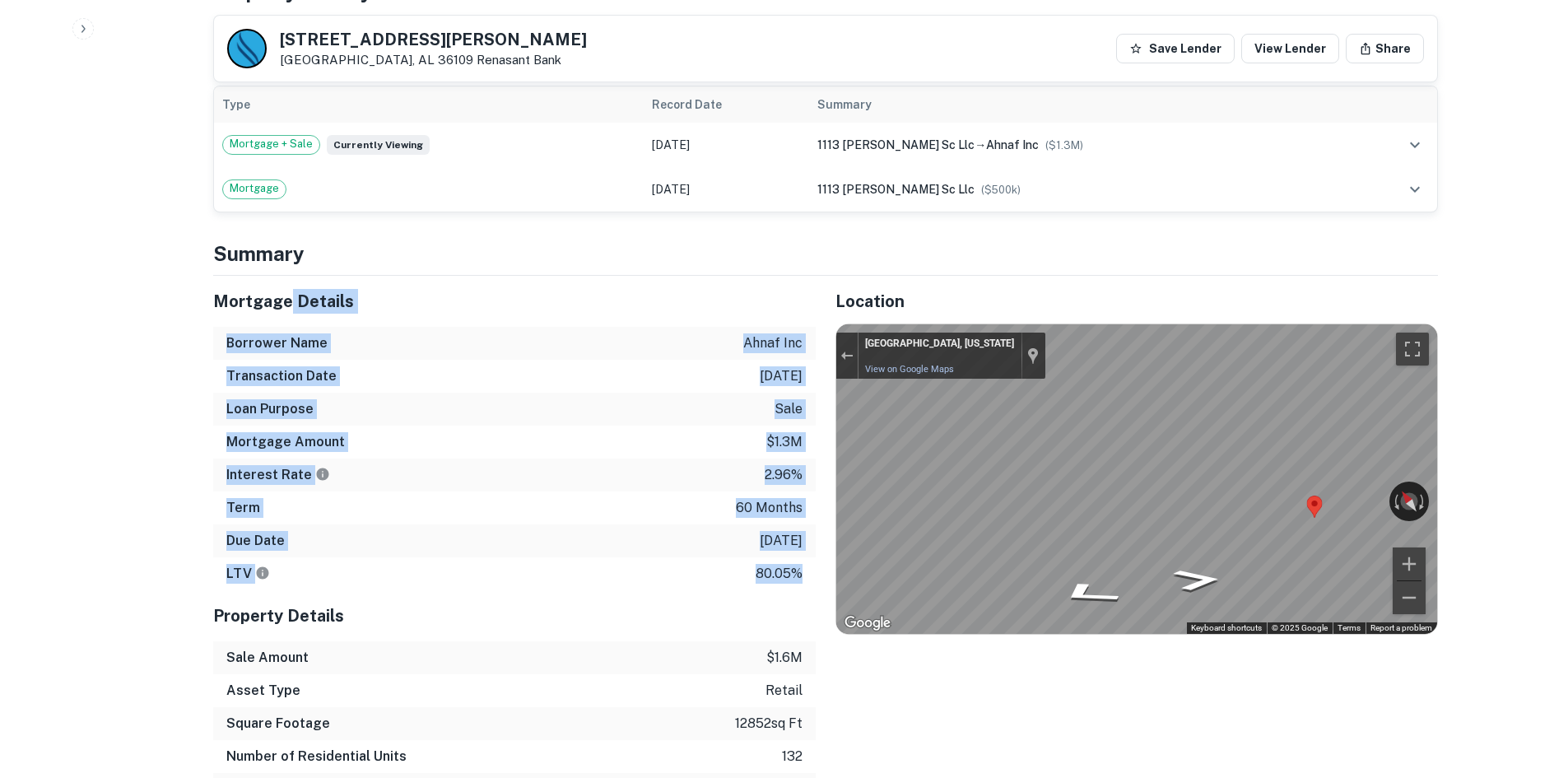
drag, startPoint x: 802, startPoint y: 564, endPoint x: 289, endPoint y: 270, distance: 591.3
click at [289, 276] on div "Mortgage Details Borrower Name ahnaf inc Transaction Date [DATE] Loan Purpose s…" at bounding box center [515, 432] width 603 height 314
click at [289, 276] on div "Mortgage Details" at bounding box center [515, 301] width 603 height 51
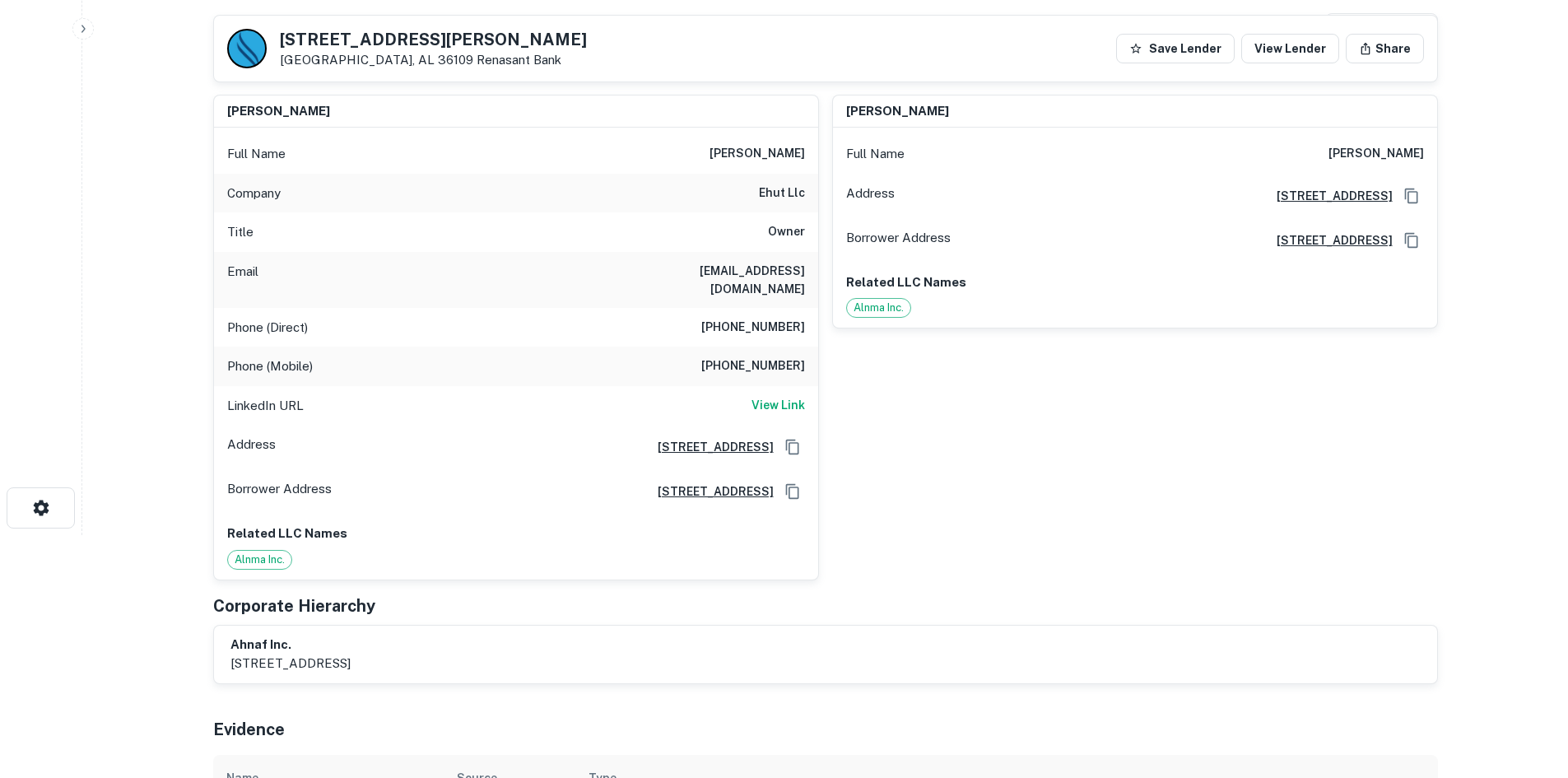
scroll to position [82, 0]
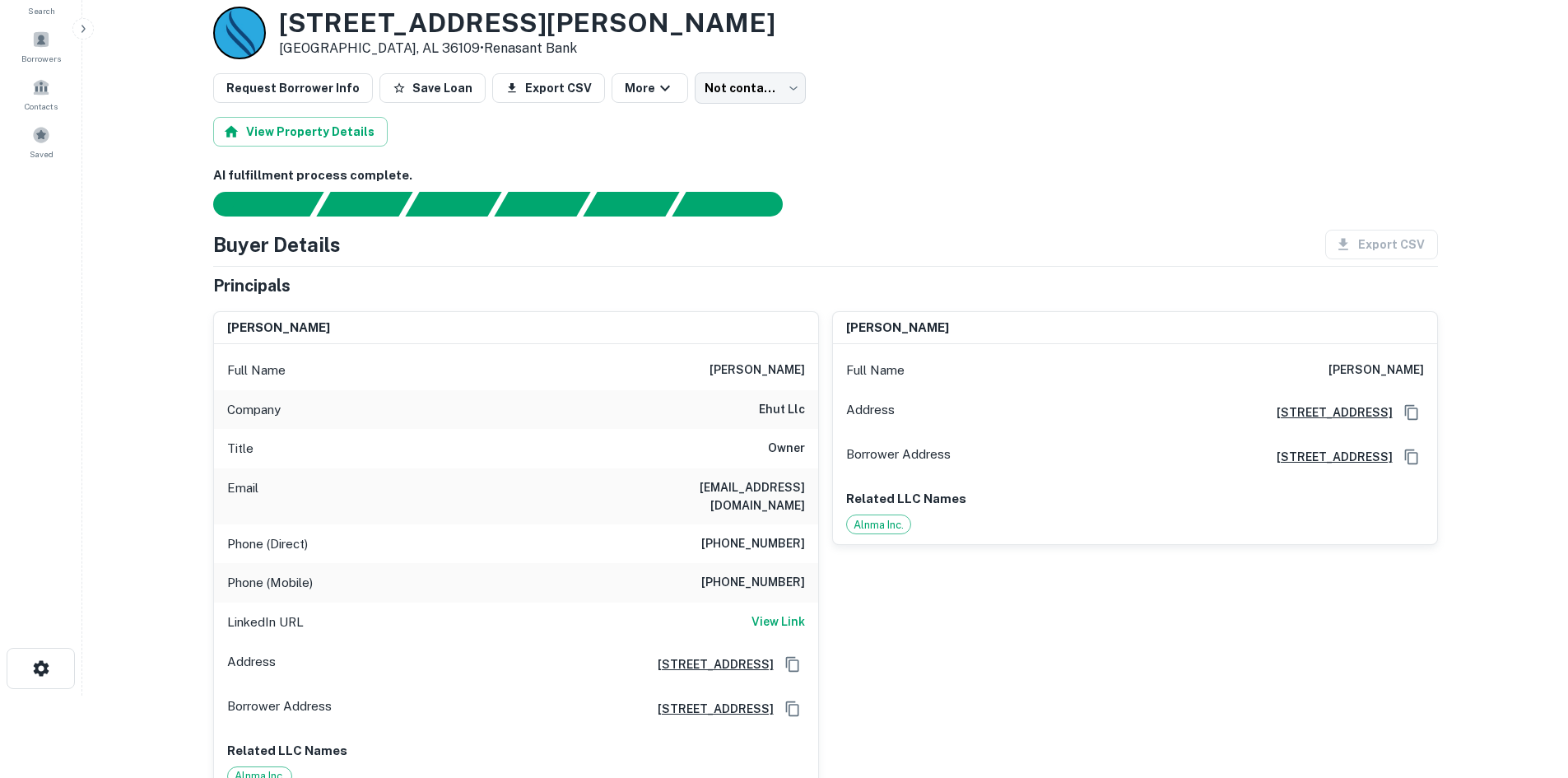
drag, startPoint x: 885, startPoint y: 213, endPoint x: 861, endPoint y: 153, distance: 64.6
click at [885, 213] on div at bounding box center [816, 204] width 1245 height 24
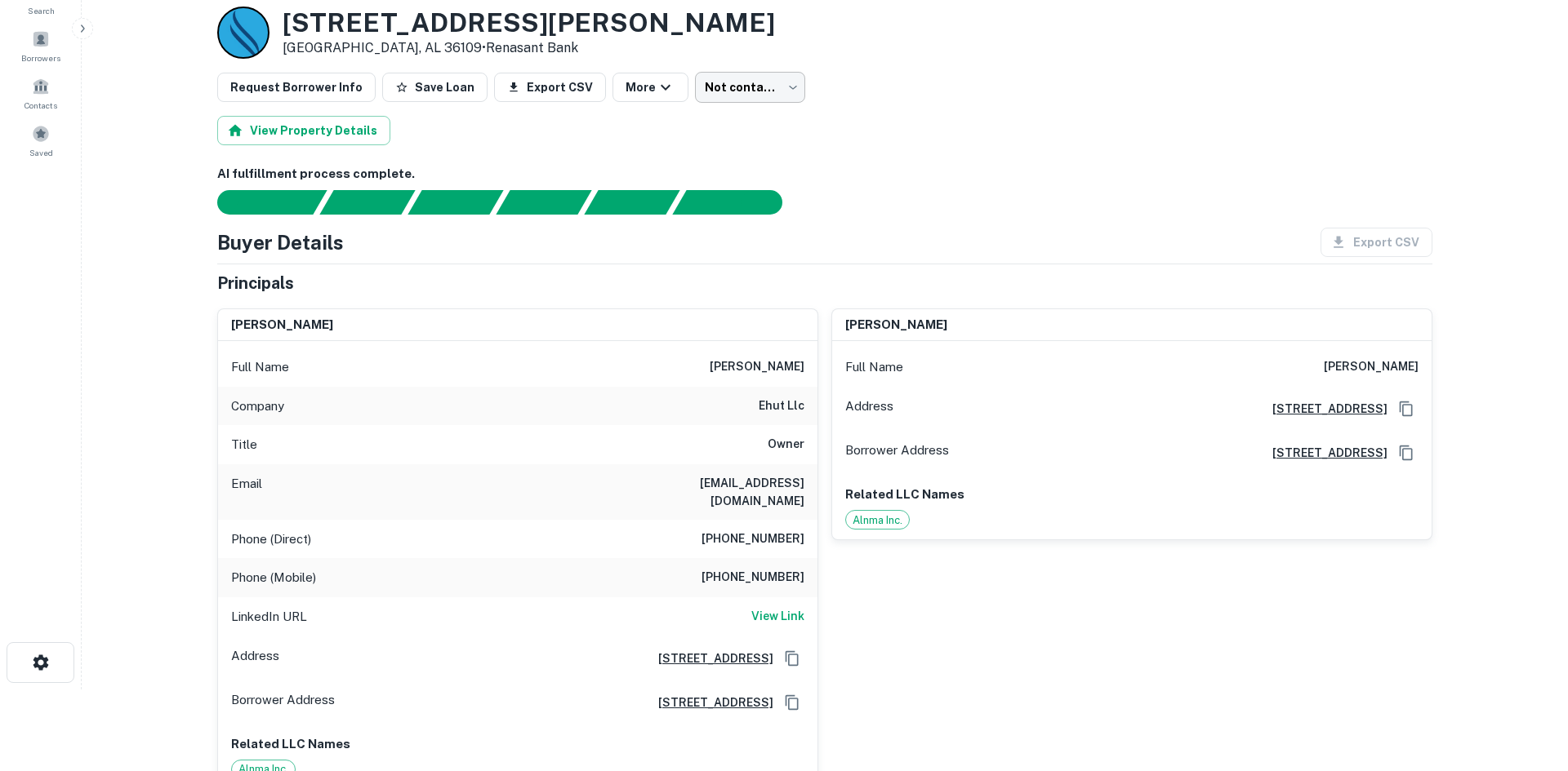
click at [752, 89] on body "Search Borrowers Contacts Saved Back to borrower requests Loan Details [STREET_…" at bounding box center [784, 304] width 1568 height 771
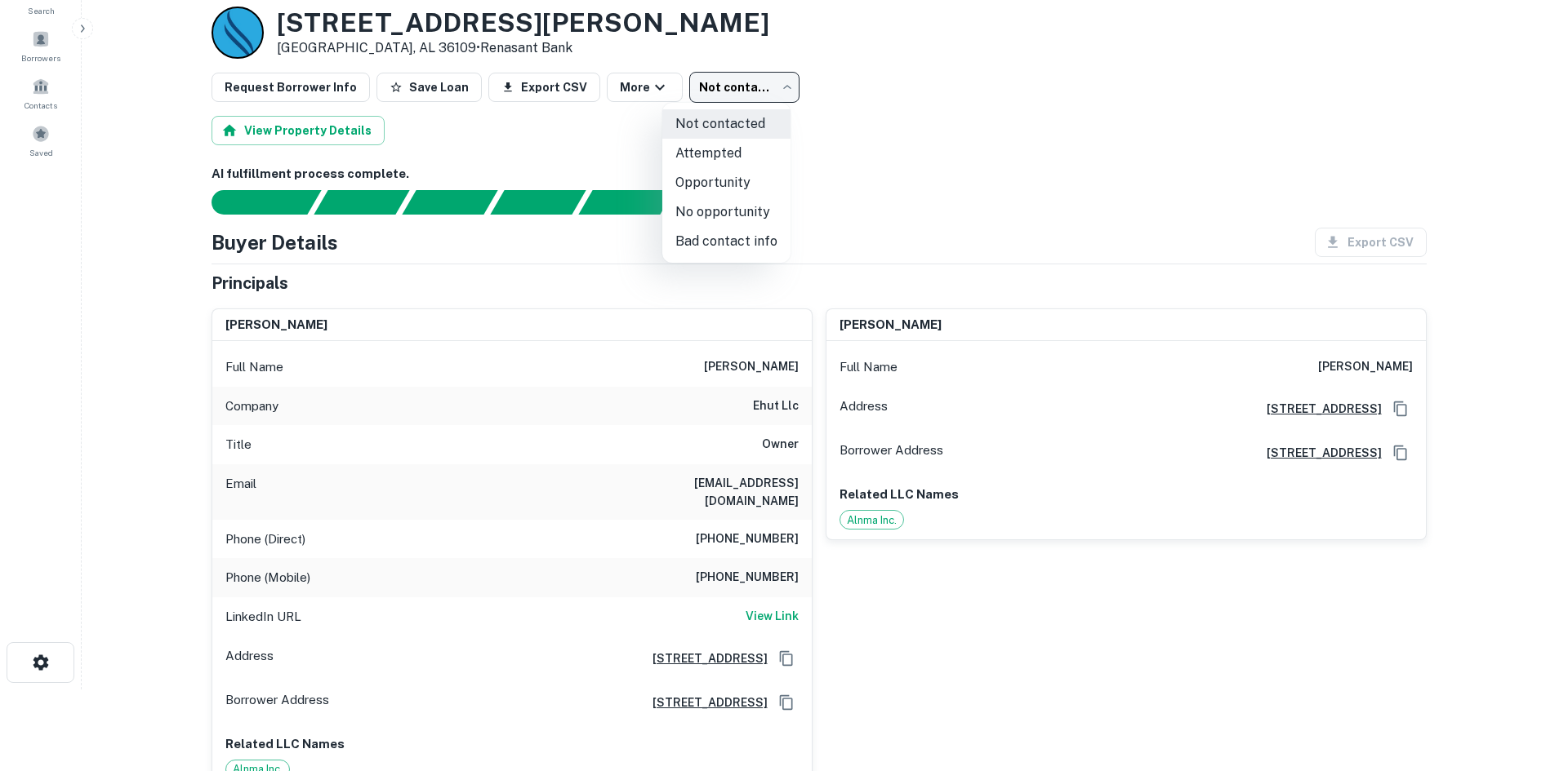
click at [726, 145] on li "Attempted" at bounding box center [727, 153] width 129 height 29
type input "*********"
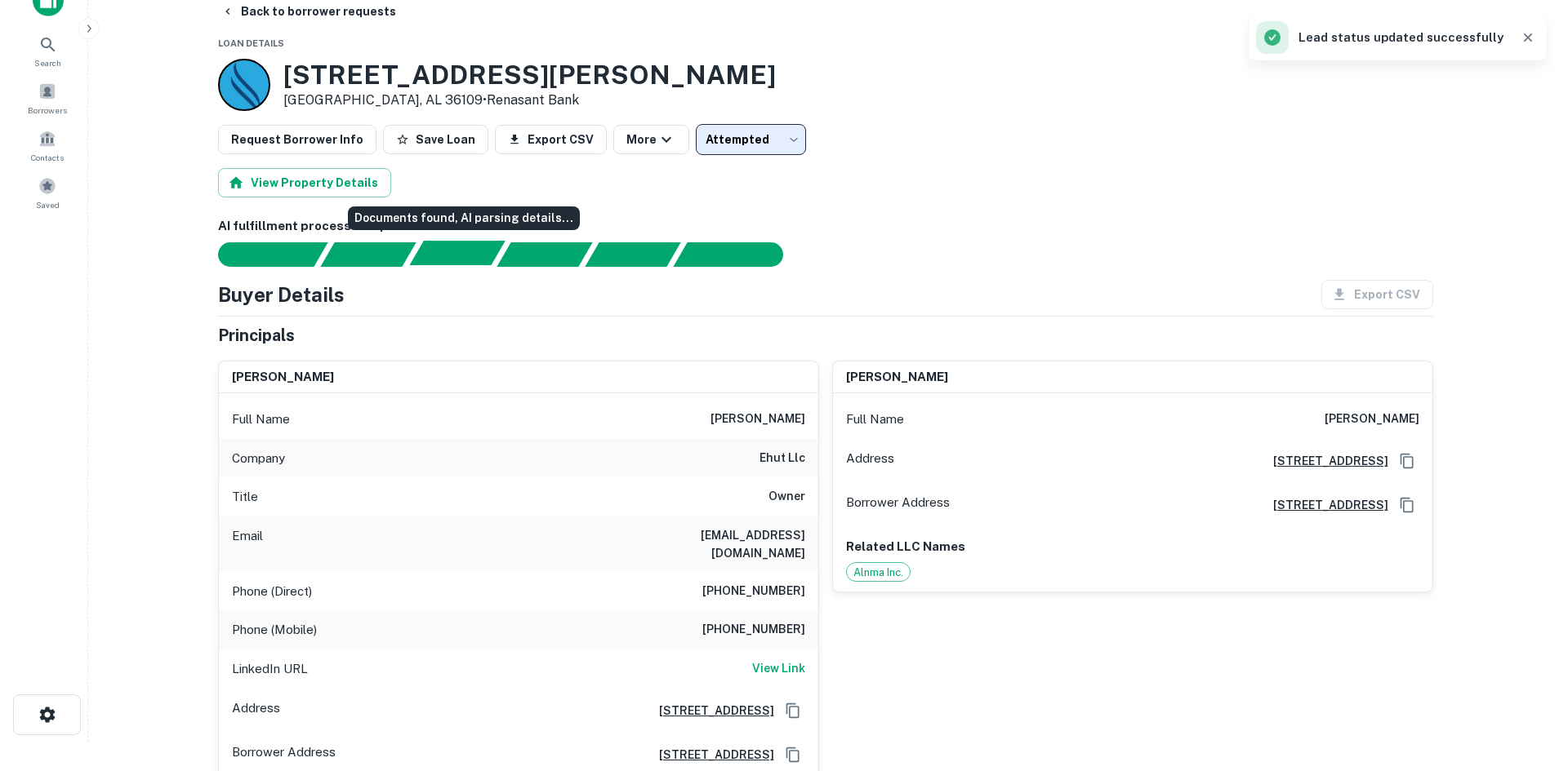
scroll to position [0, 0]
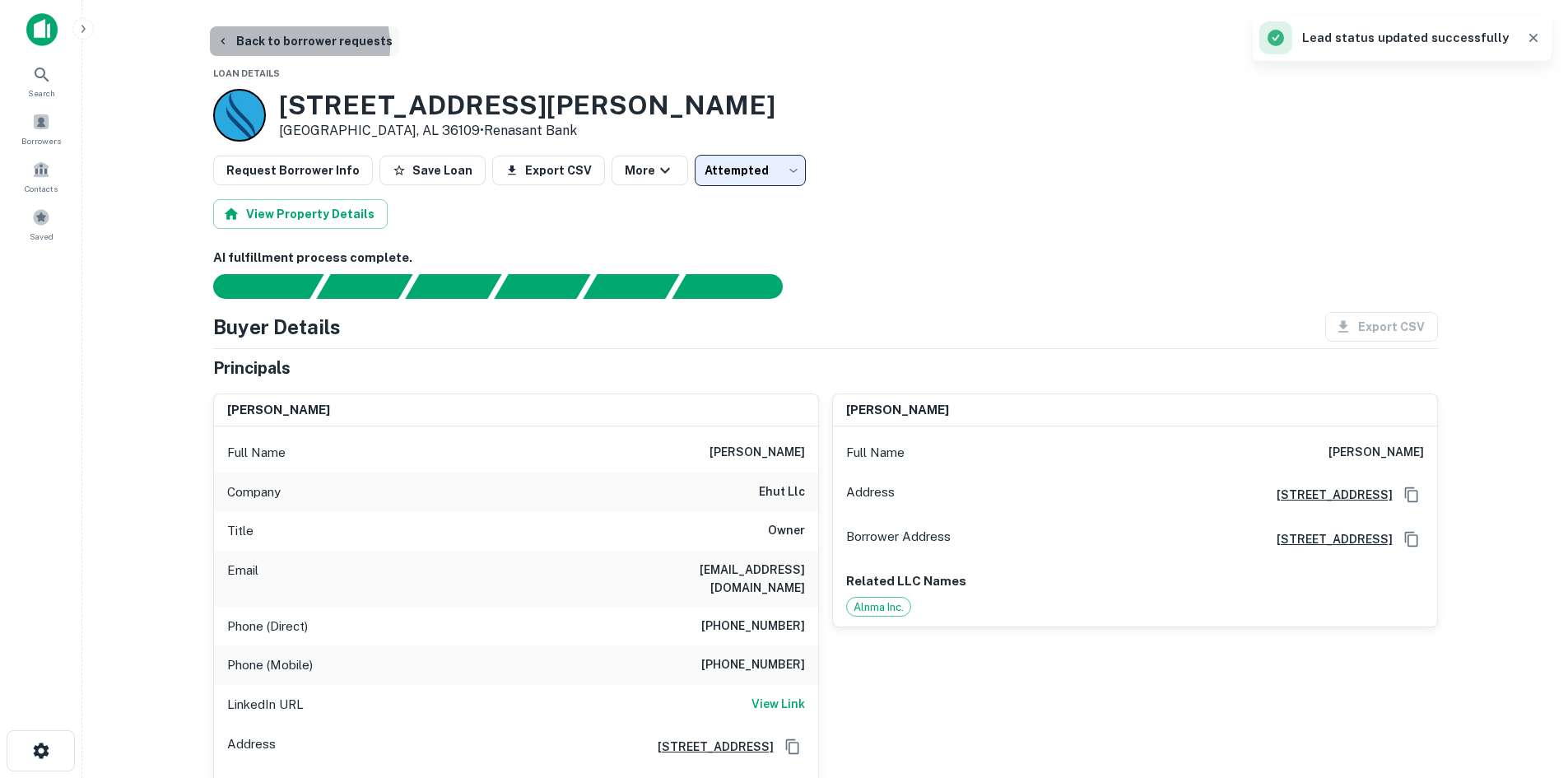
click at [298, 45] on button "Back to borrower requests" at bounding box center [304, 41] width 189 height 30
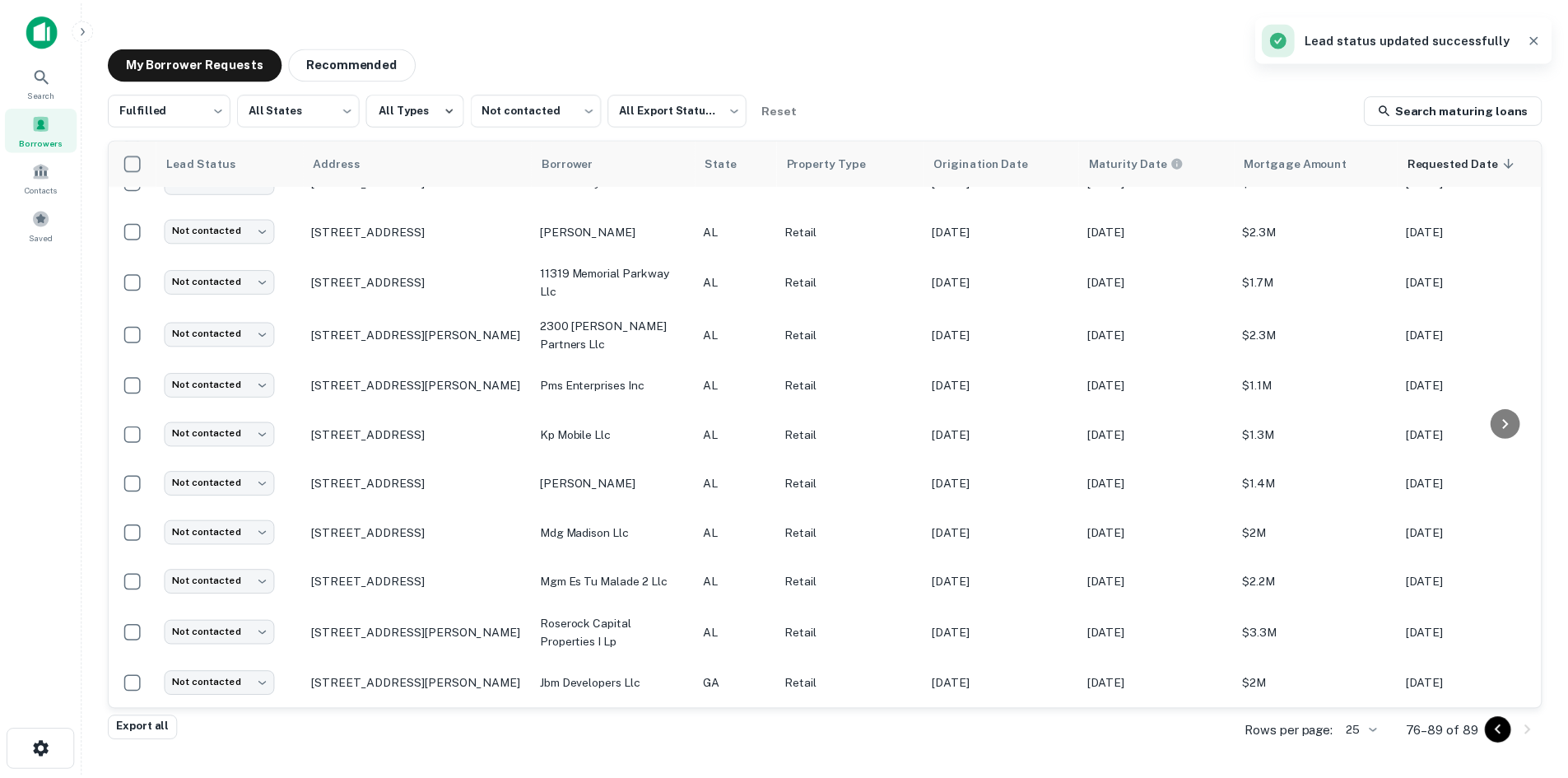
scroll to position [186, 0]
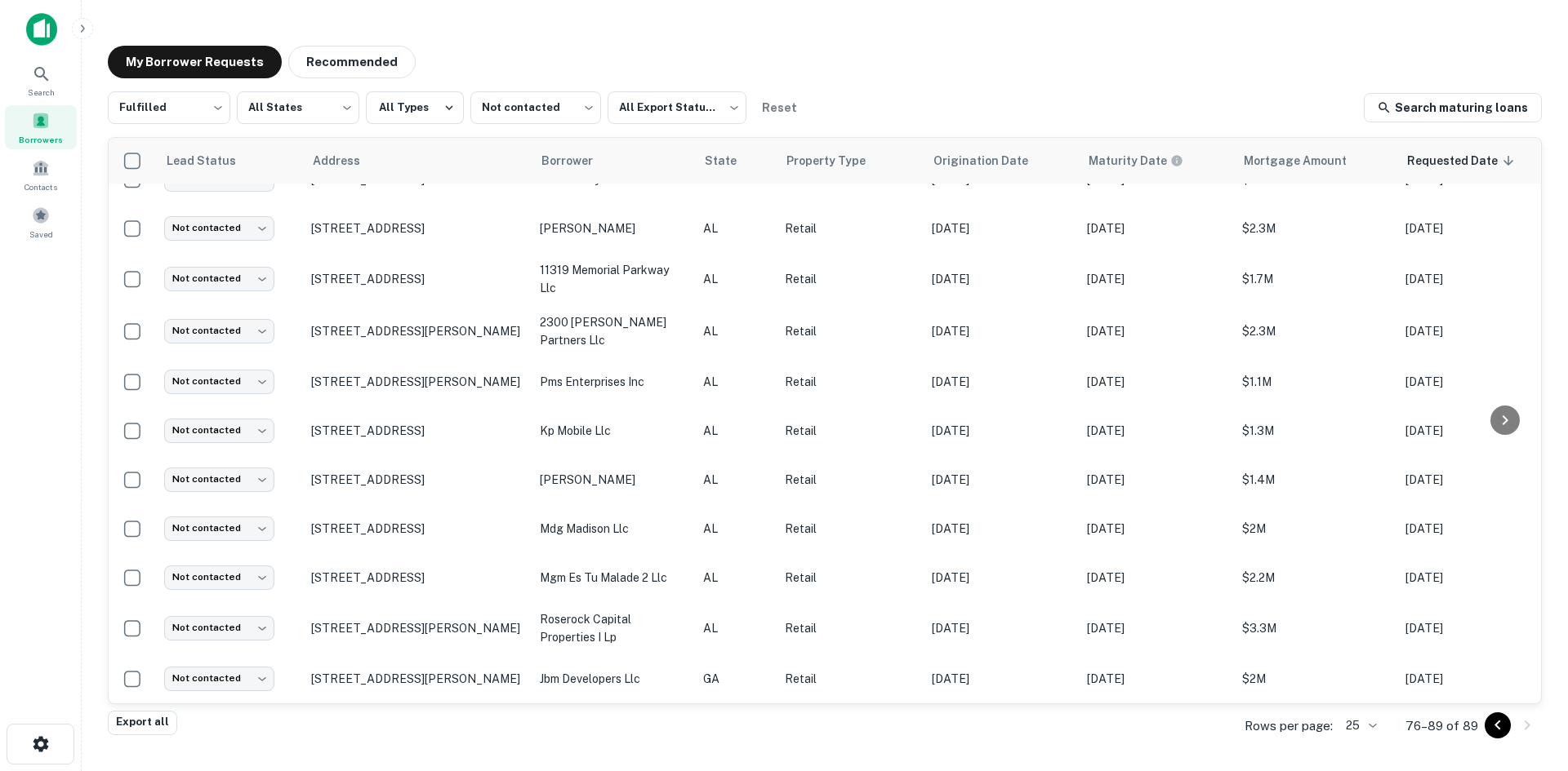
click at [877, 46] on div "My Borrower Requests Recommended" at bounding box center [825, 62] width 1434 height 33
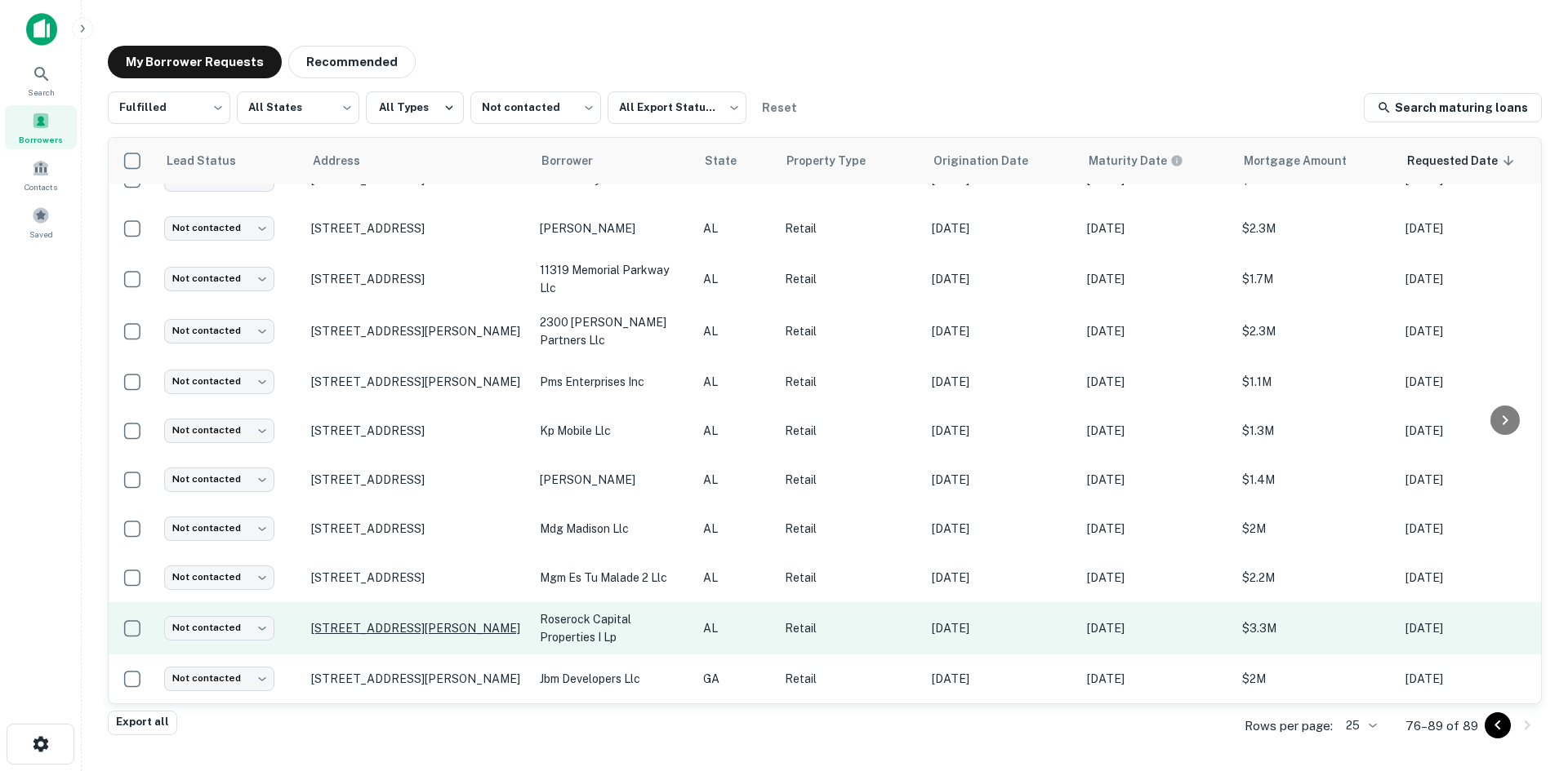
click at [446, 621] on p "[STREET_ADDRESS][PERSON_NAME]" at bounding box center [417, 628] width 213 height 14
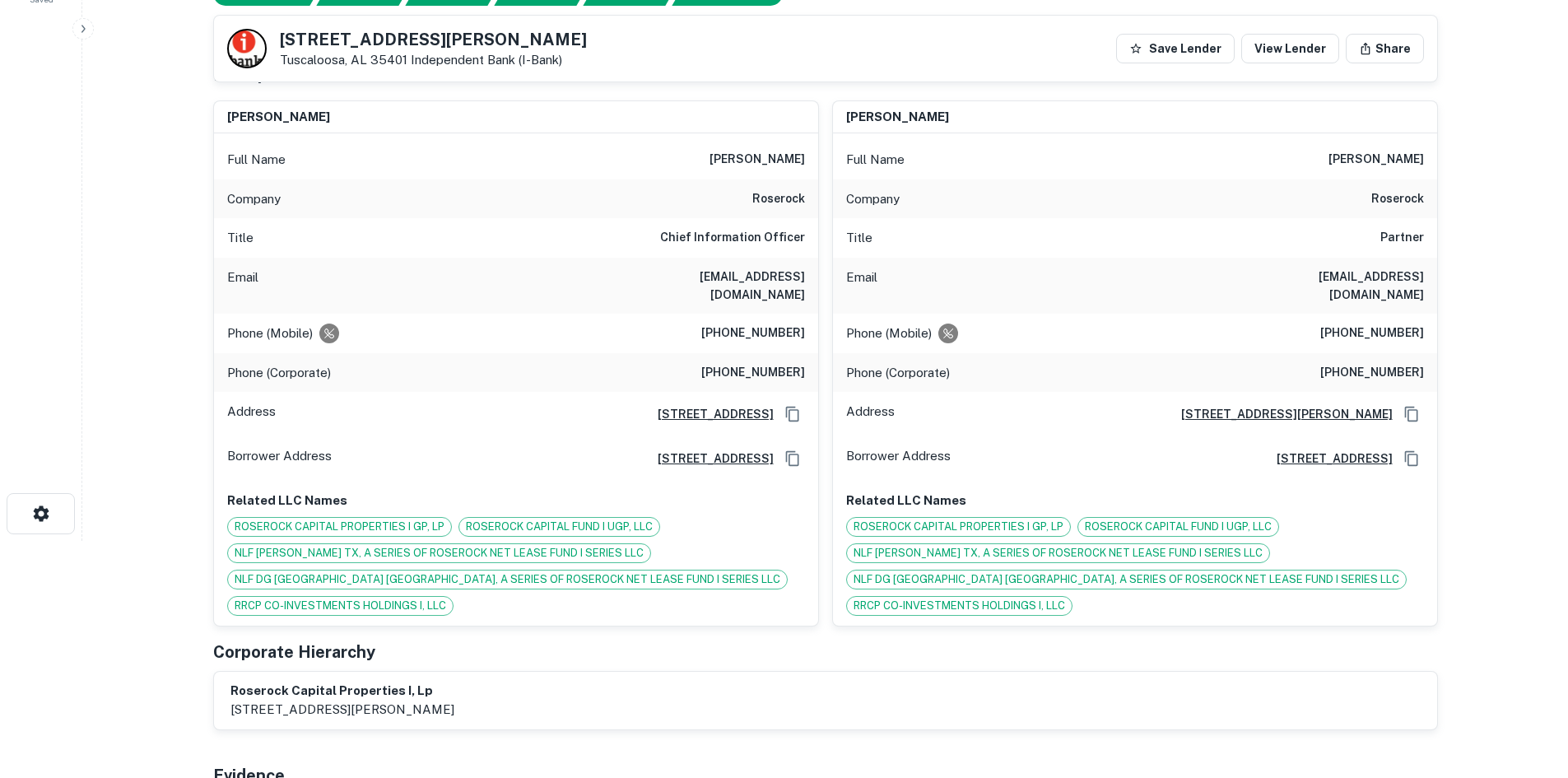
scroll to position [247, 0]
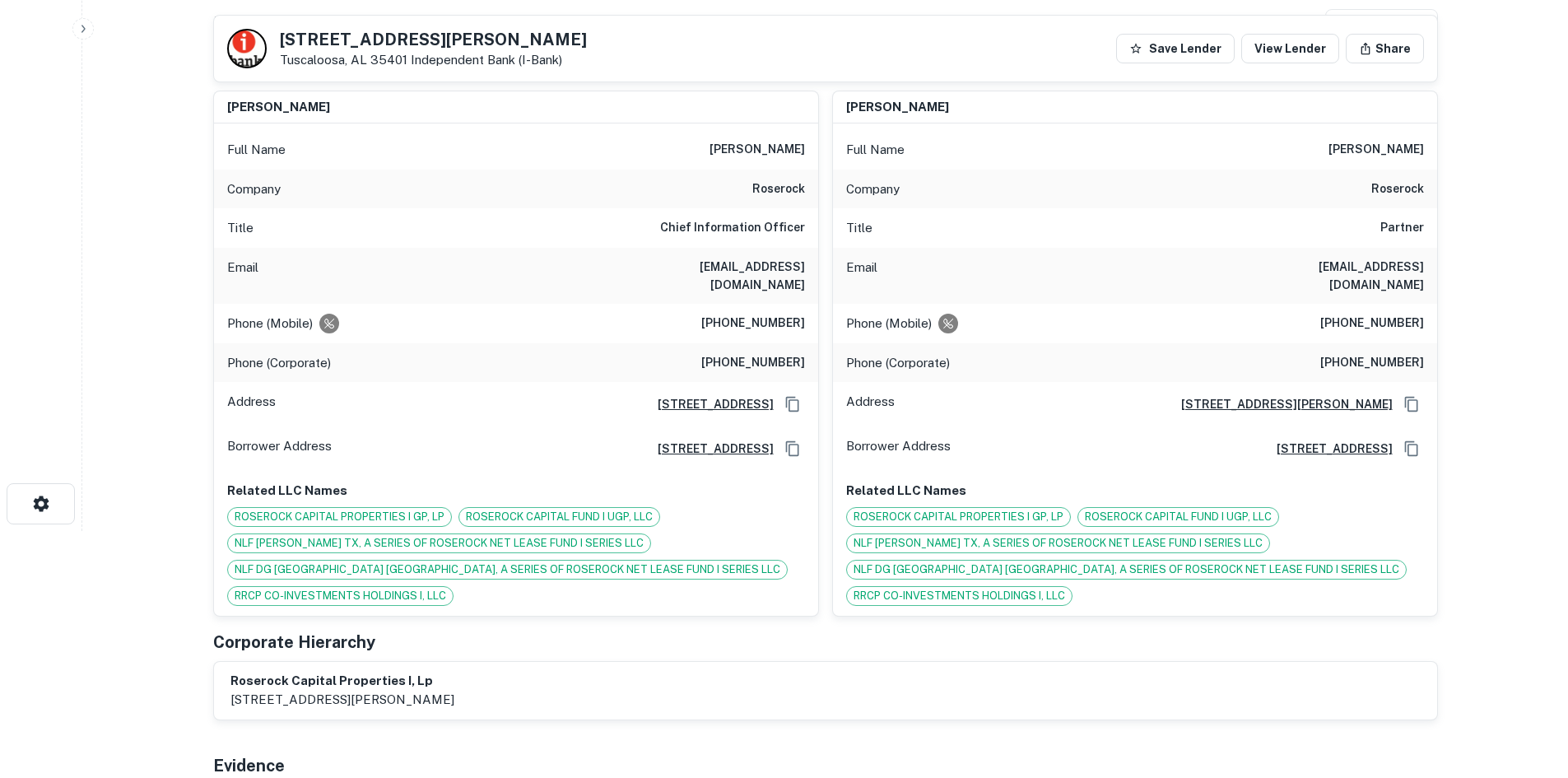
click at [759, 195] on h6 "roserock" at bounding box center [779, 189] width 53 height 20
copy h6 "roserock"
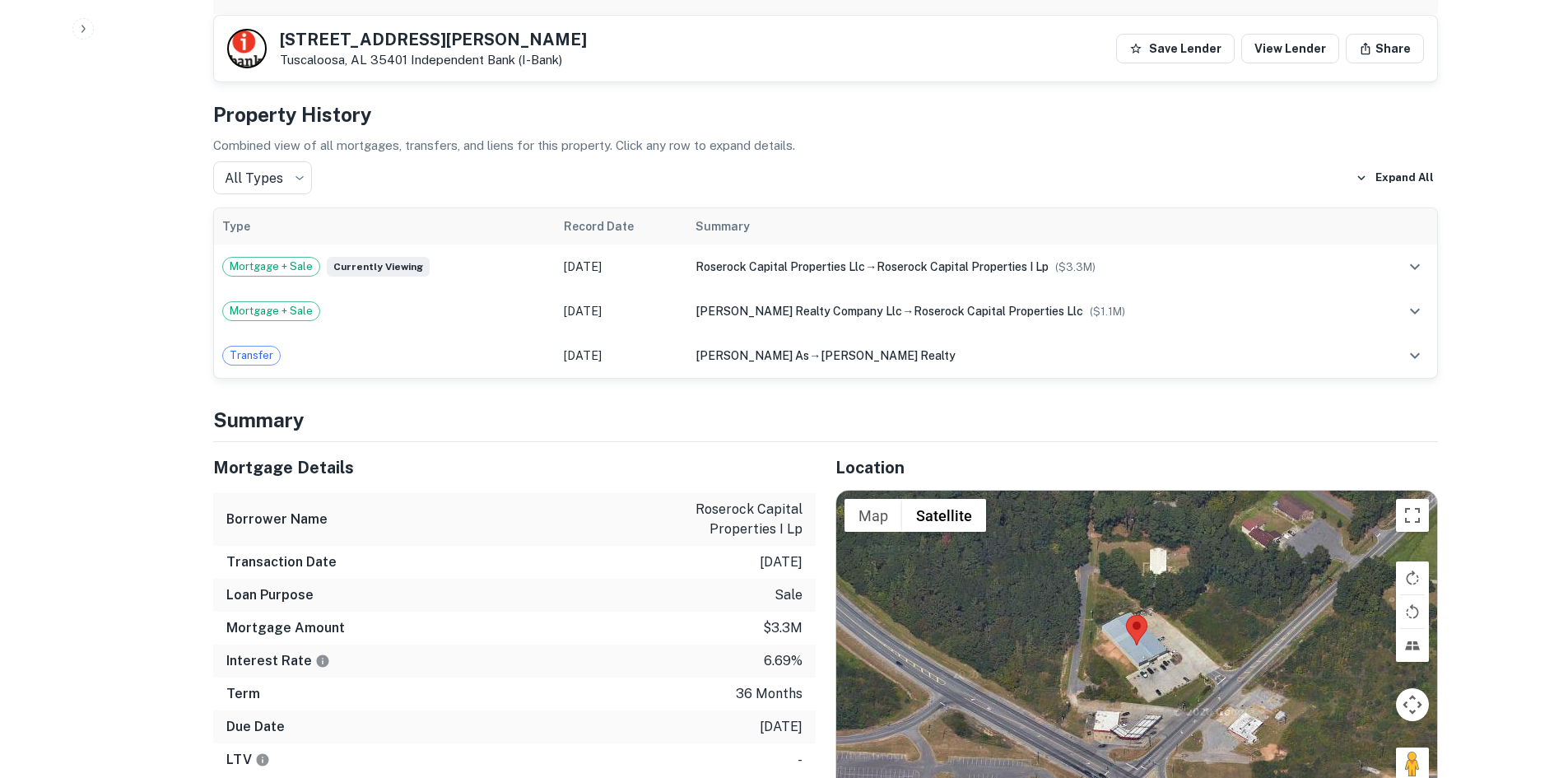
scroll to position [1153, 0]
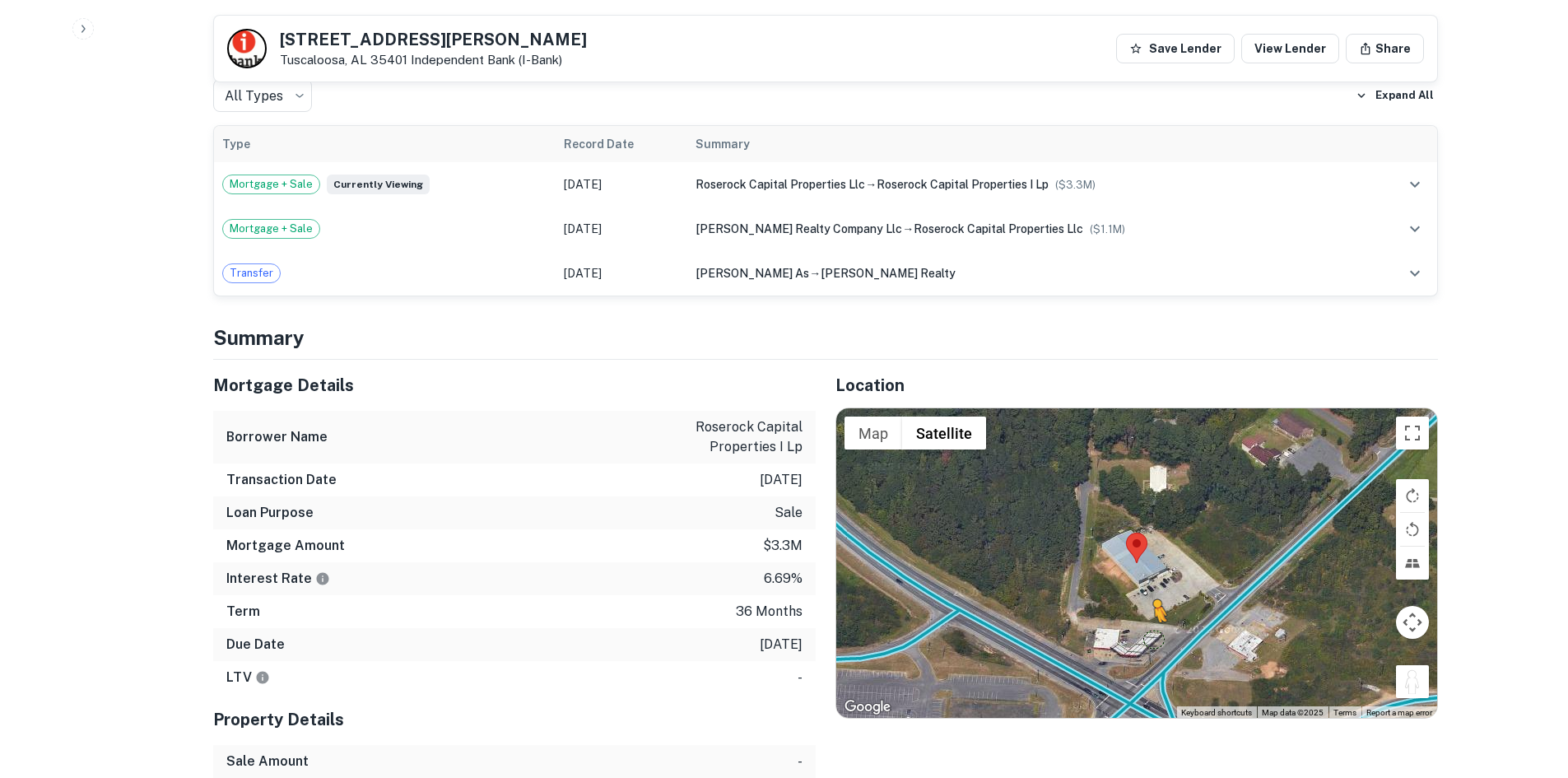
drag, startPoint x: 1420, startPoint y: 667, endPoint x: 1141, endPoint y: 622, distance: 282.6
click at [1141, 622] on div "To activate drag with keyboard, press Alt + Enter. Once in keyboard drag state,…" at bounding box center [1137, 564] width 601 height 310
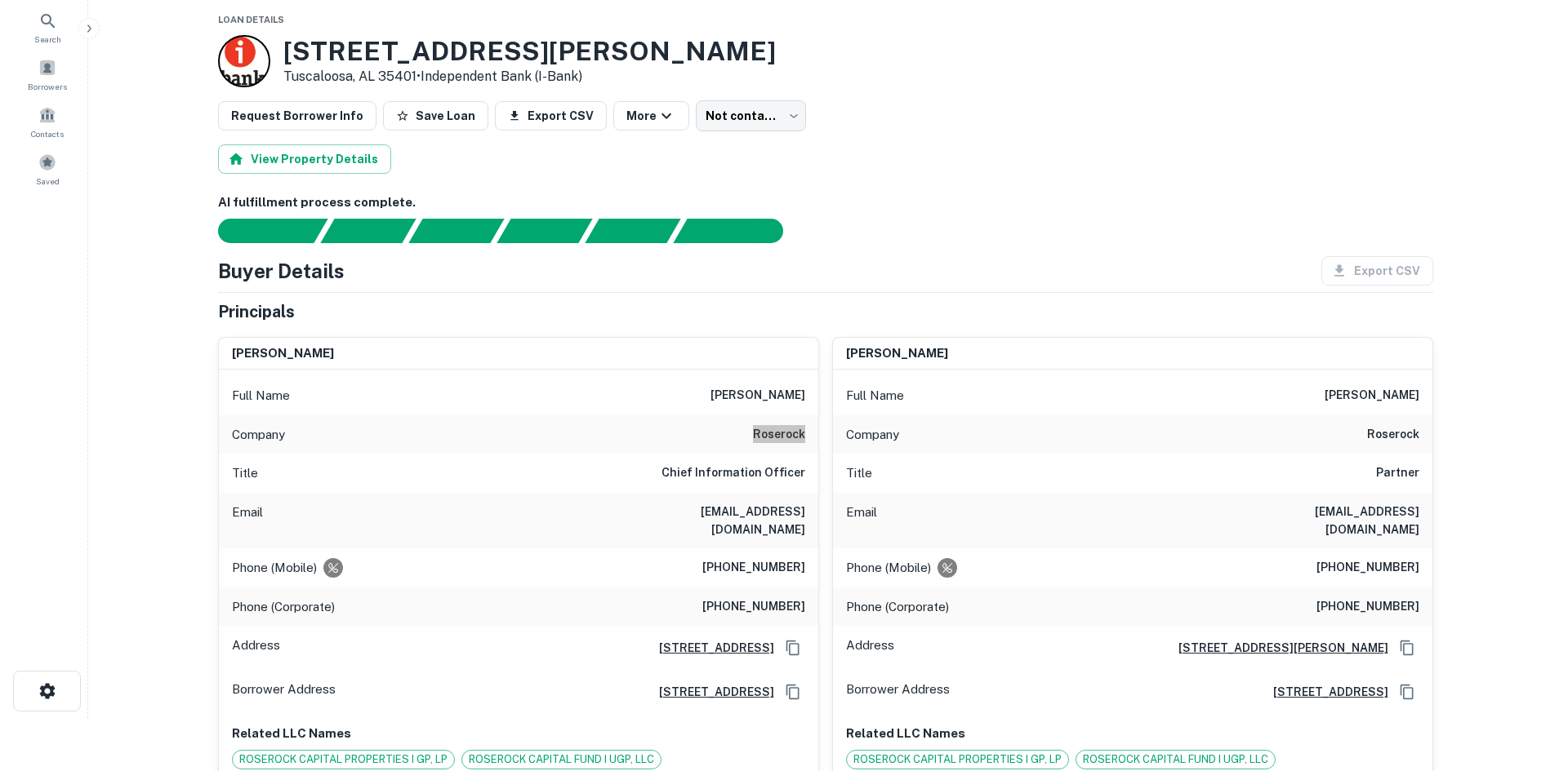
scroll to position [0, 0]
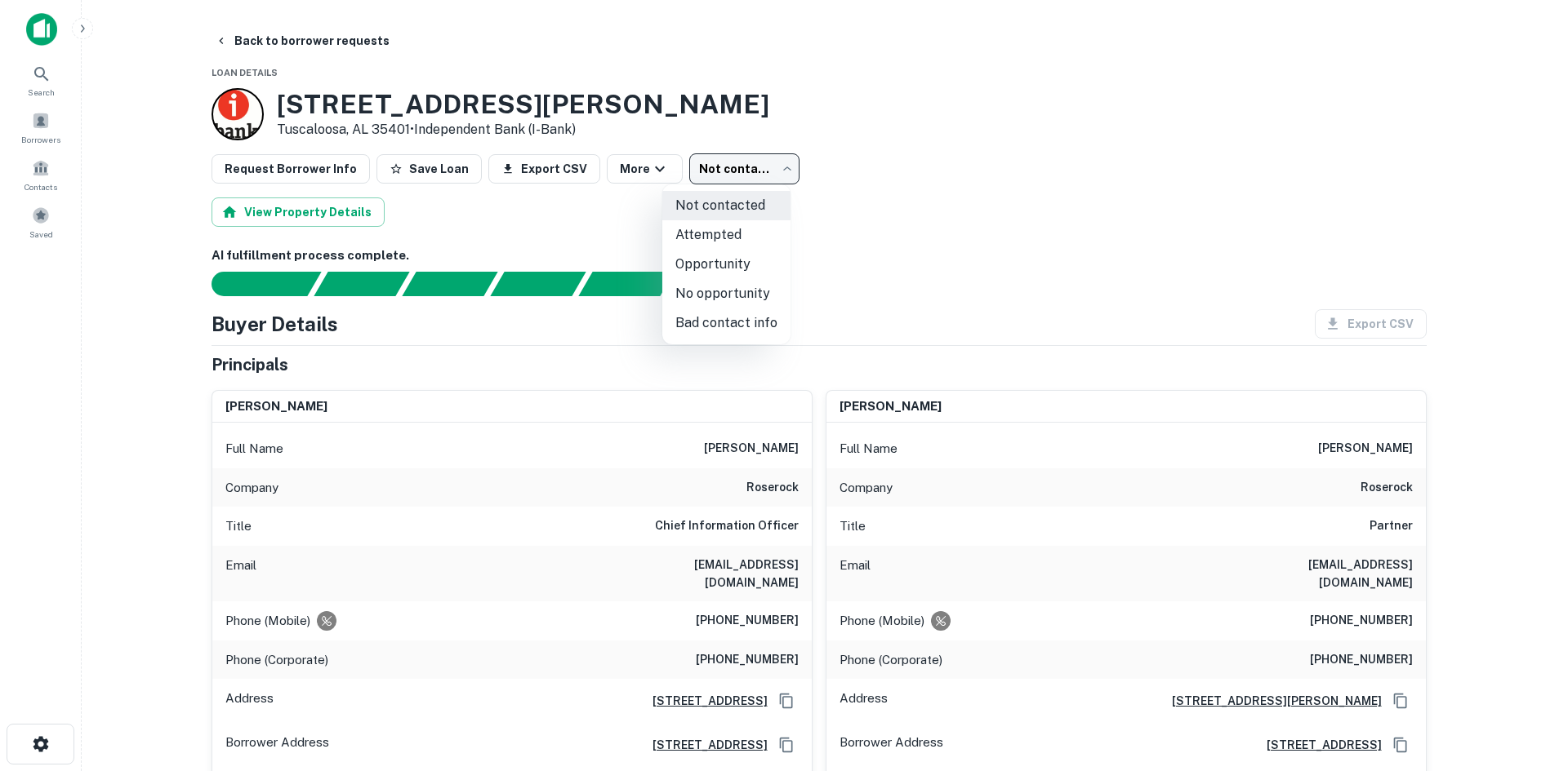
click at [751, 180] on body "Search Borrowers Contacts Saved Back to borrower requests Loan Details [STREET_…" at bounding box center [784, 386] width 1568 height 771
click at [751, 292] on li "No opportunity" at bounding box center [727, 294] width 129 height 29
type input "**********"
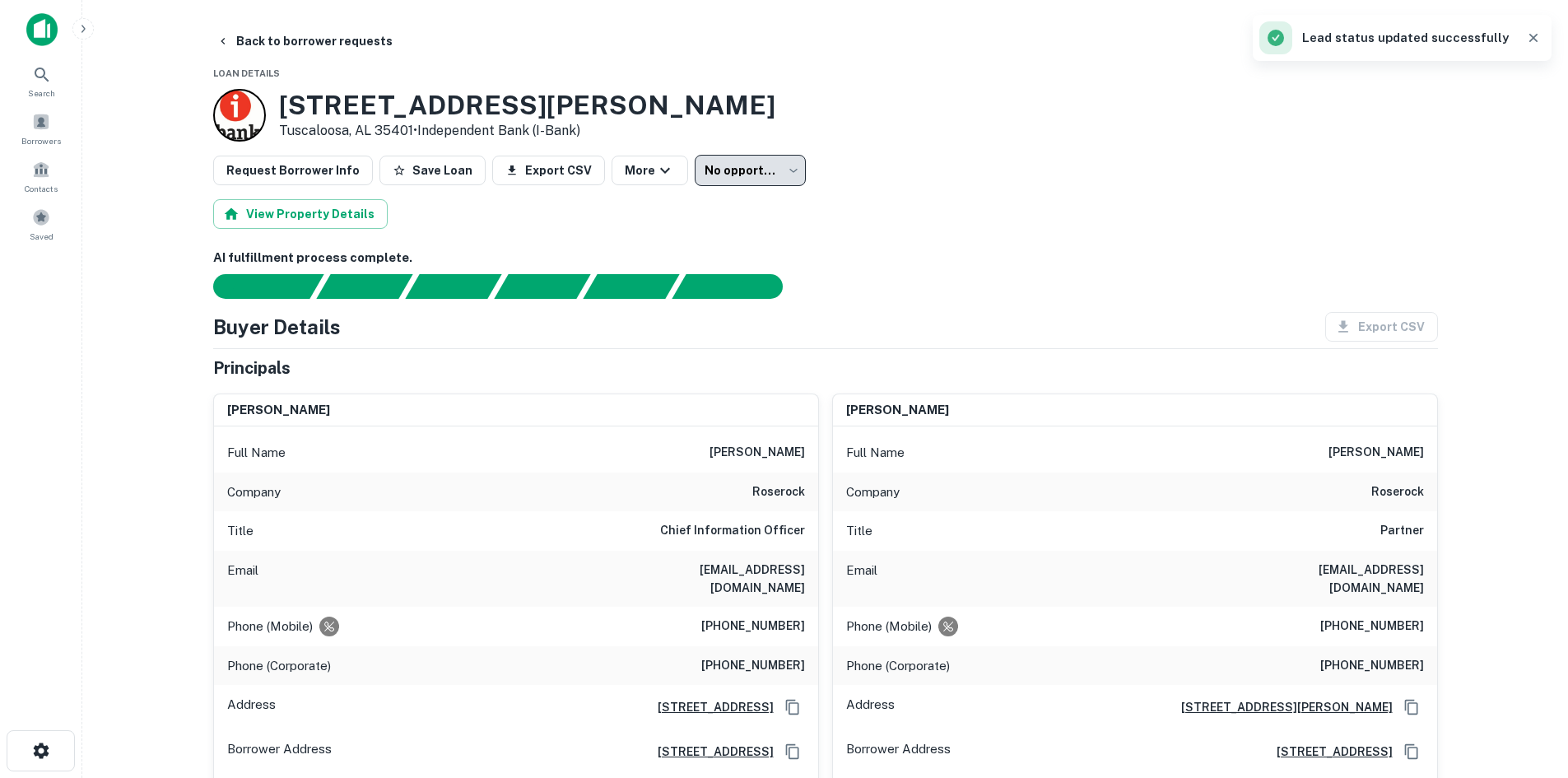
click at [307, 45] on button "Back to borrower requests" at bounding box center [304, 41] width 189 height 30
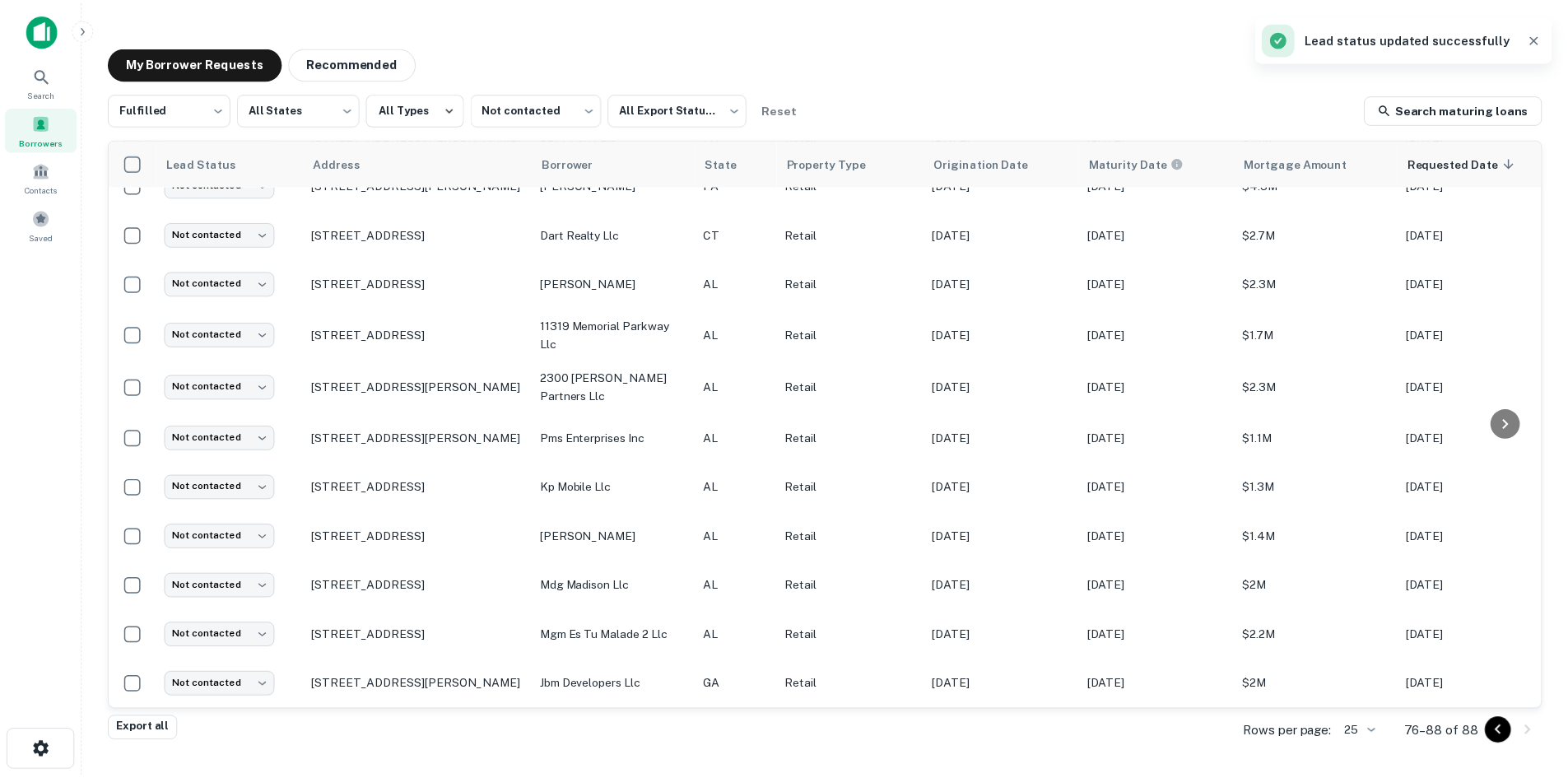
scroll to position [133, 0]
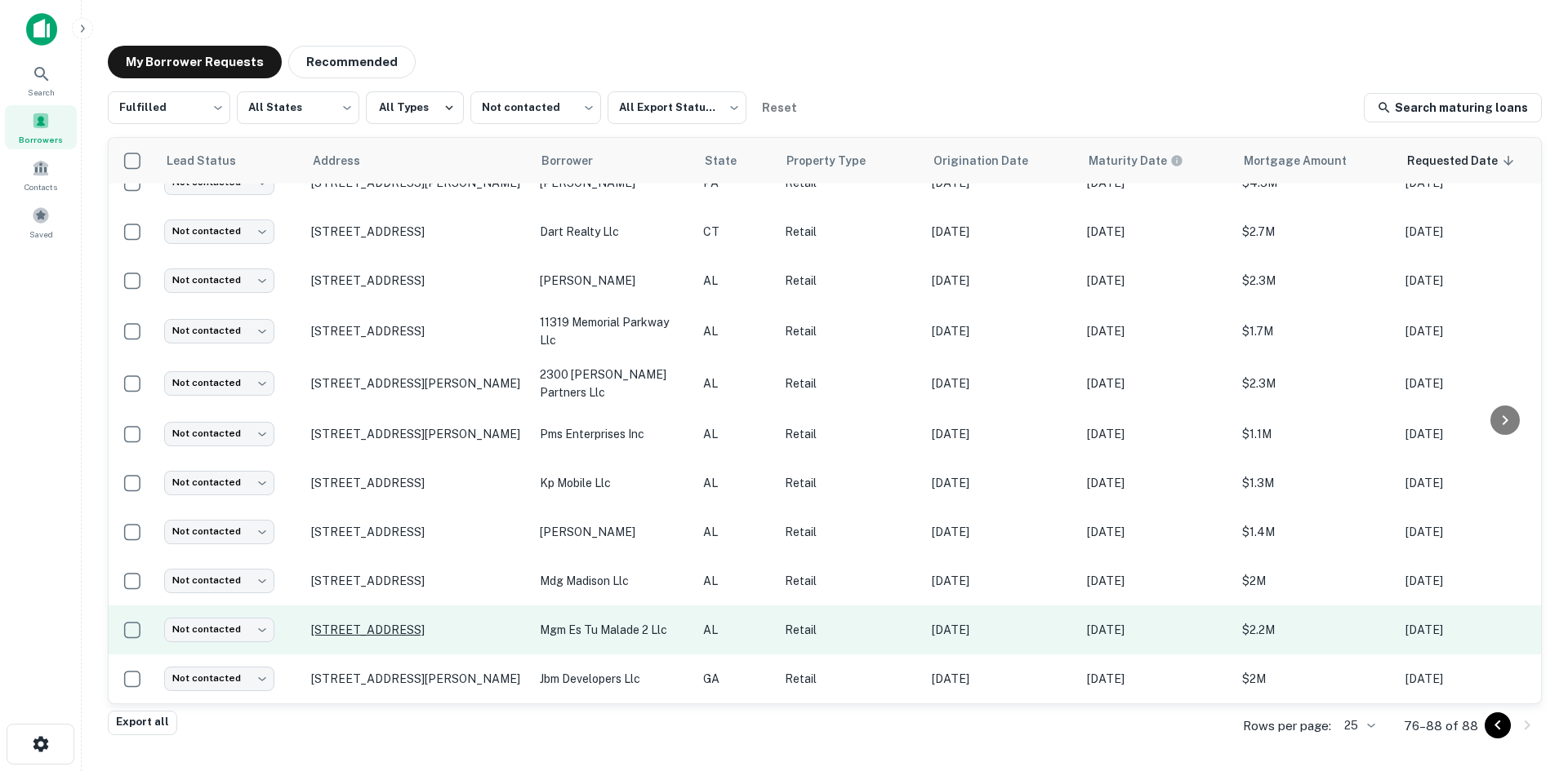
click at [471, 623] on p "[STREET_ADDRESS]" at bounding box center [417, 630] width 213 height 14
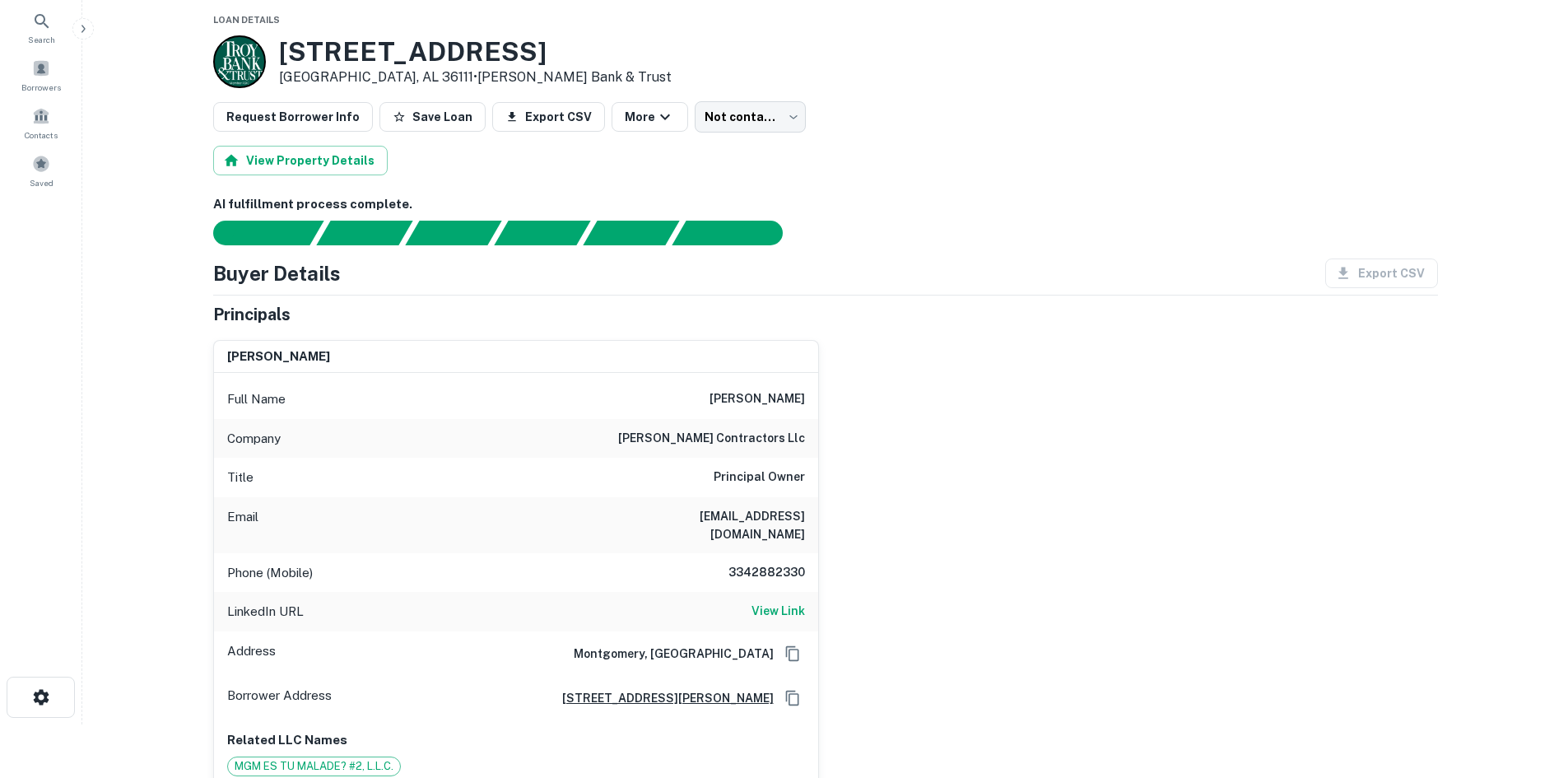
scroll to position [82, 0]
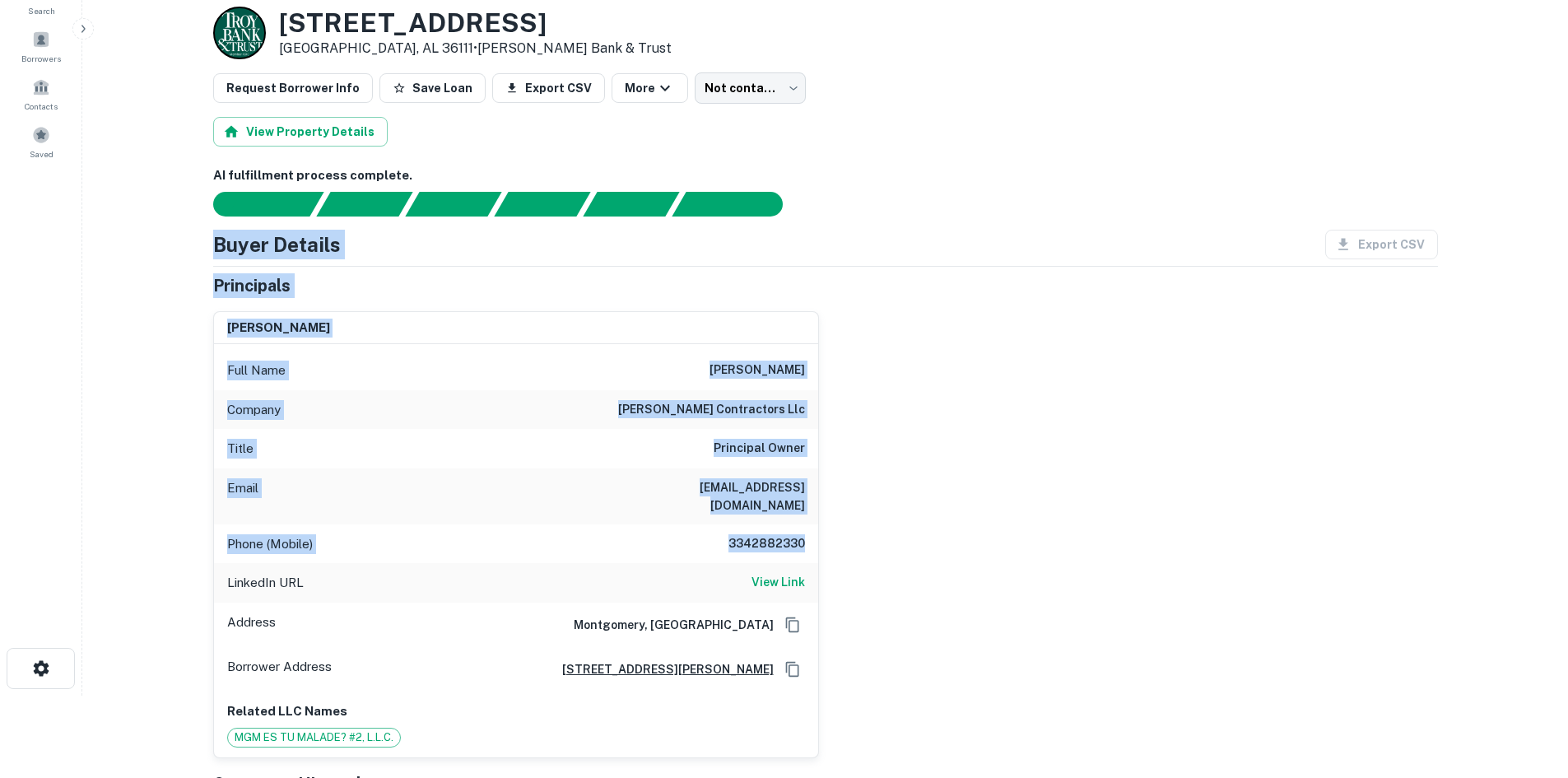
drag, startPoint x: 211, startPoint y: 250, endPoint x: 1013, endPoint y: 542, distance: 853.5
click at [796, 316] on div "[PERSON_NAME]" at bounding box center [516, 329] width 604 height 33
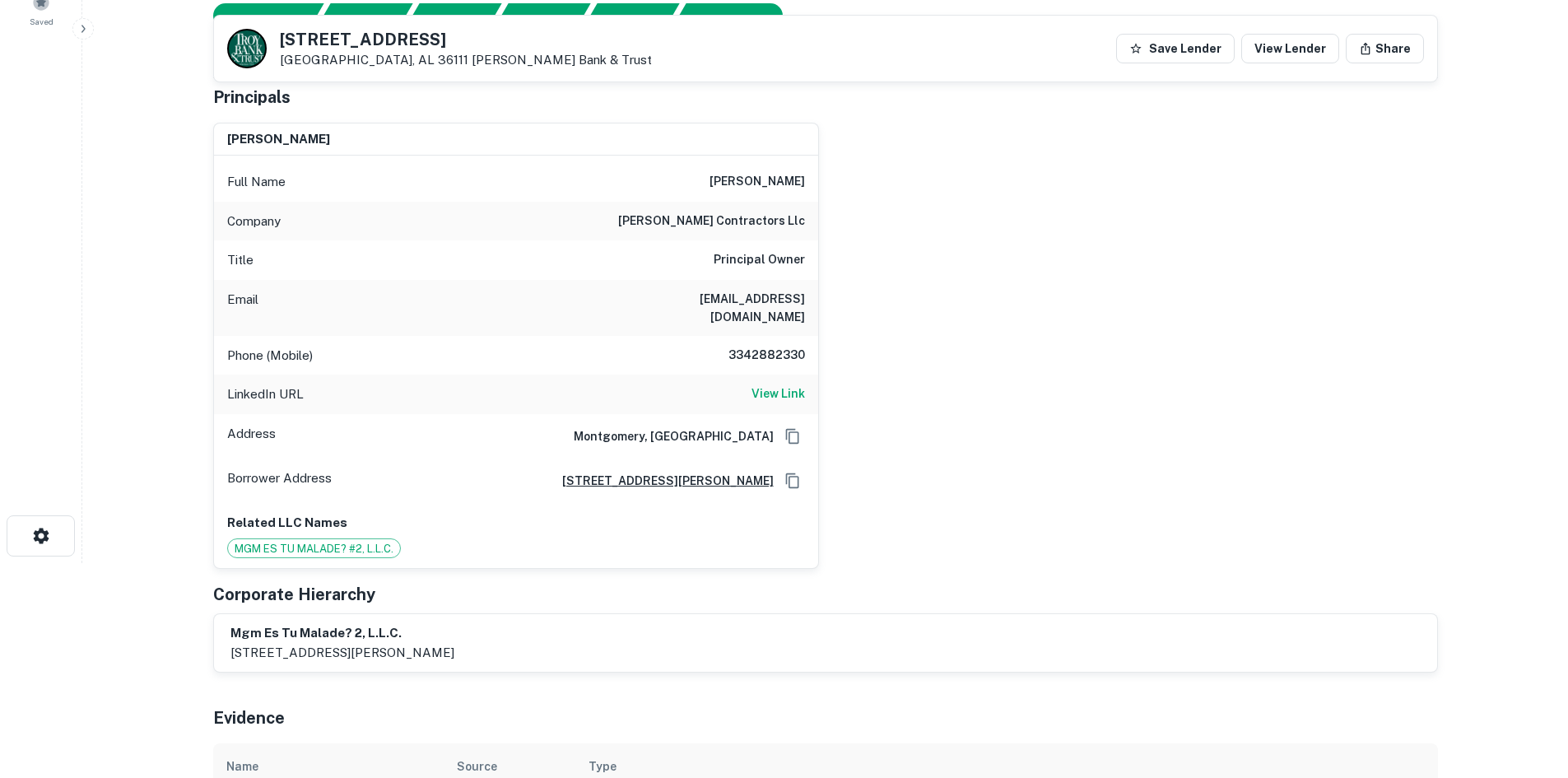
scroll to position [247, 0]
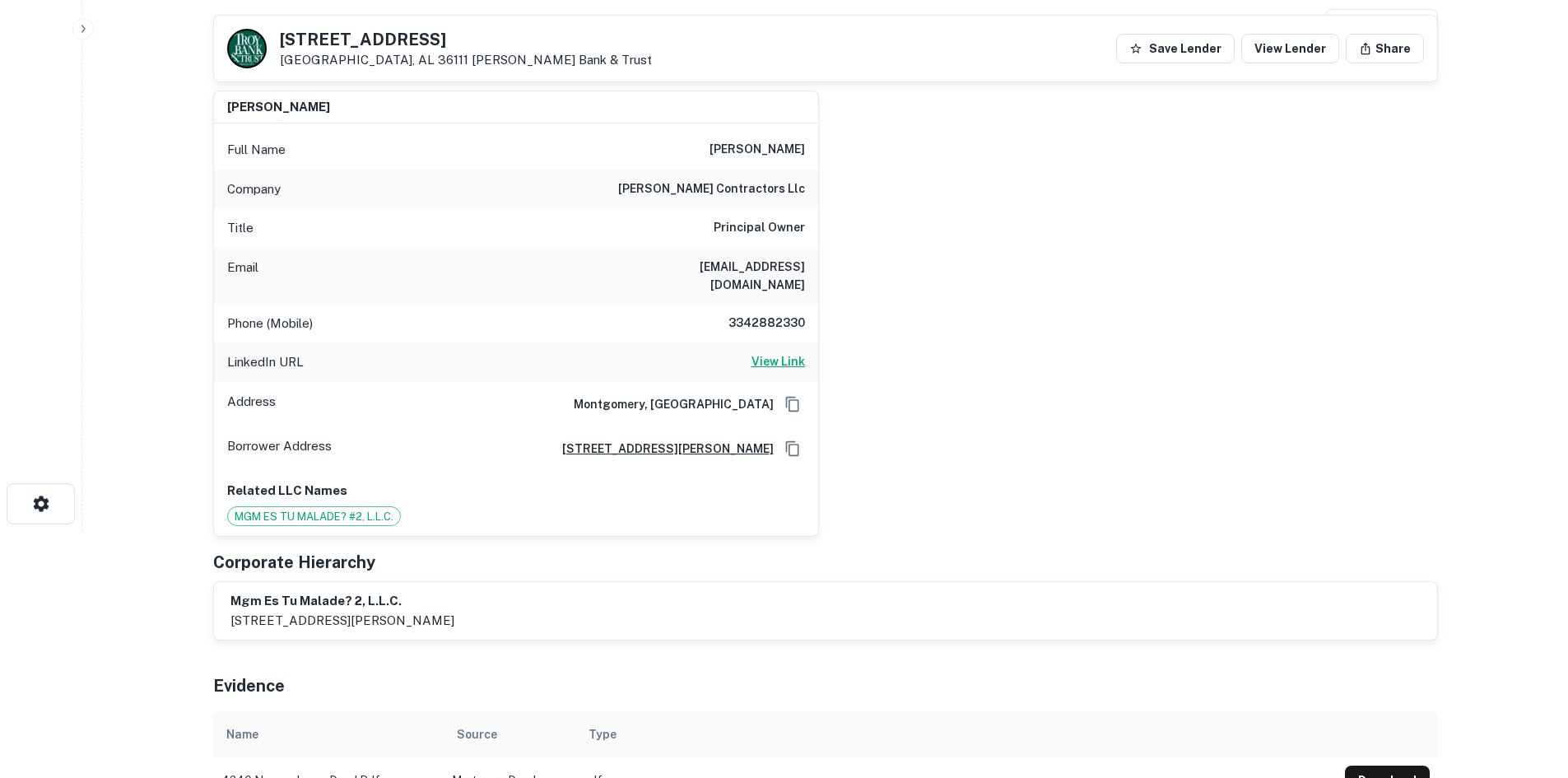
click at [787, 355] on link "View Link" at bounding box center [778, 362] width 53 height 20
click at [777, 192] on h6 "[PERSON_NAME] contractors llc" at bounding box center [712, 189] width 187 height 20
copy h6 "[PERSON_NAME] contractors llc"
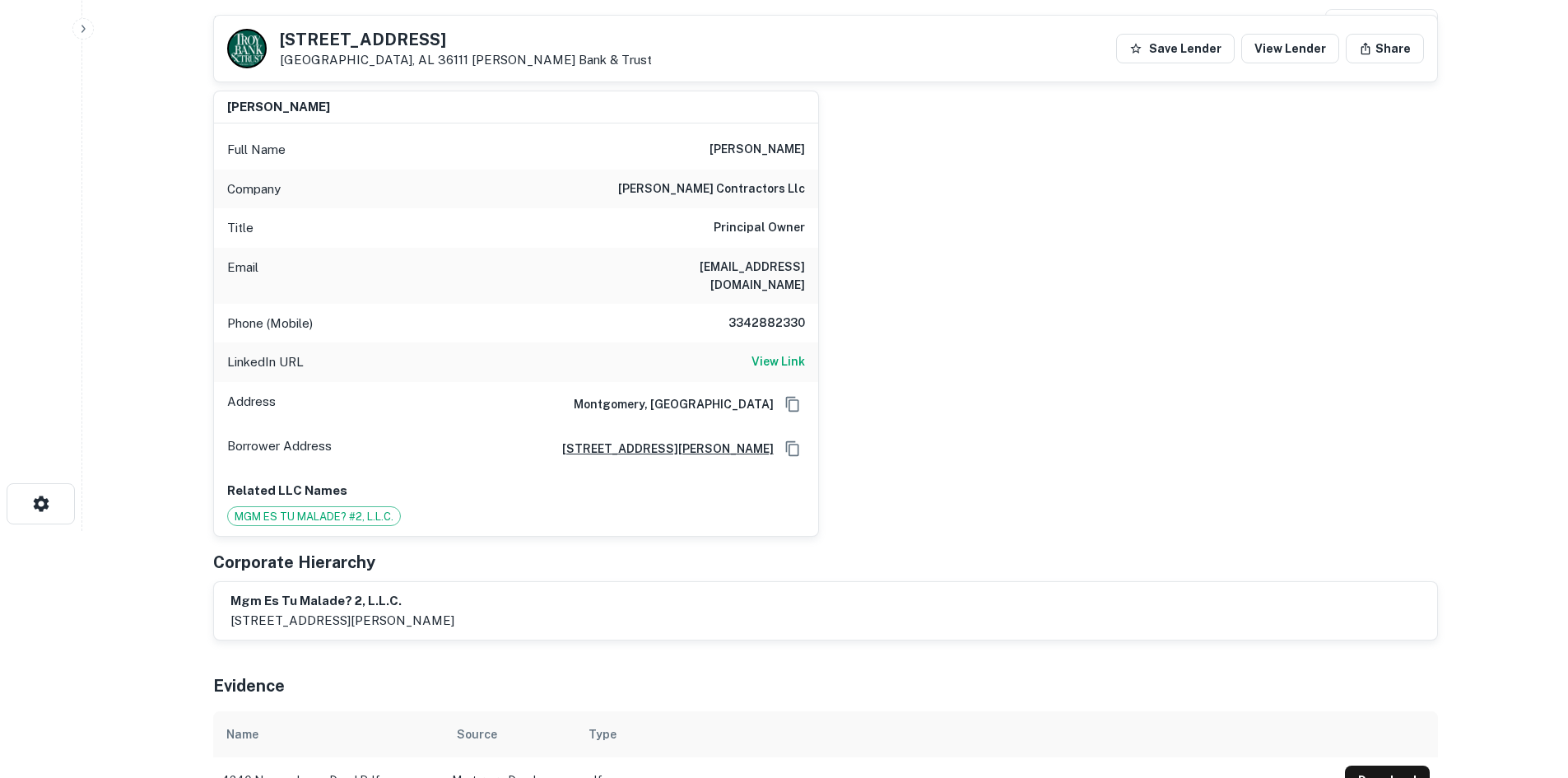
click at [1074, 481] on div "[PERSON_NAME] Full Name [PERSON_NAME] Company [PERSON_NAME] contractors llc Tit…" at bounding box center [819, 307] width 1239 height 460
click at [753, 320] on div "Phone (Mobile) [PHONE_NUMBER]" at bounding box center [516, 323] width 604 height 40
copy h6 "3342882330"
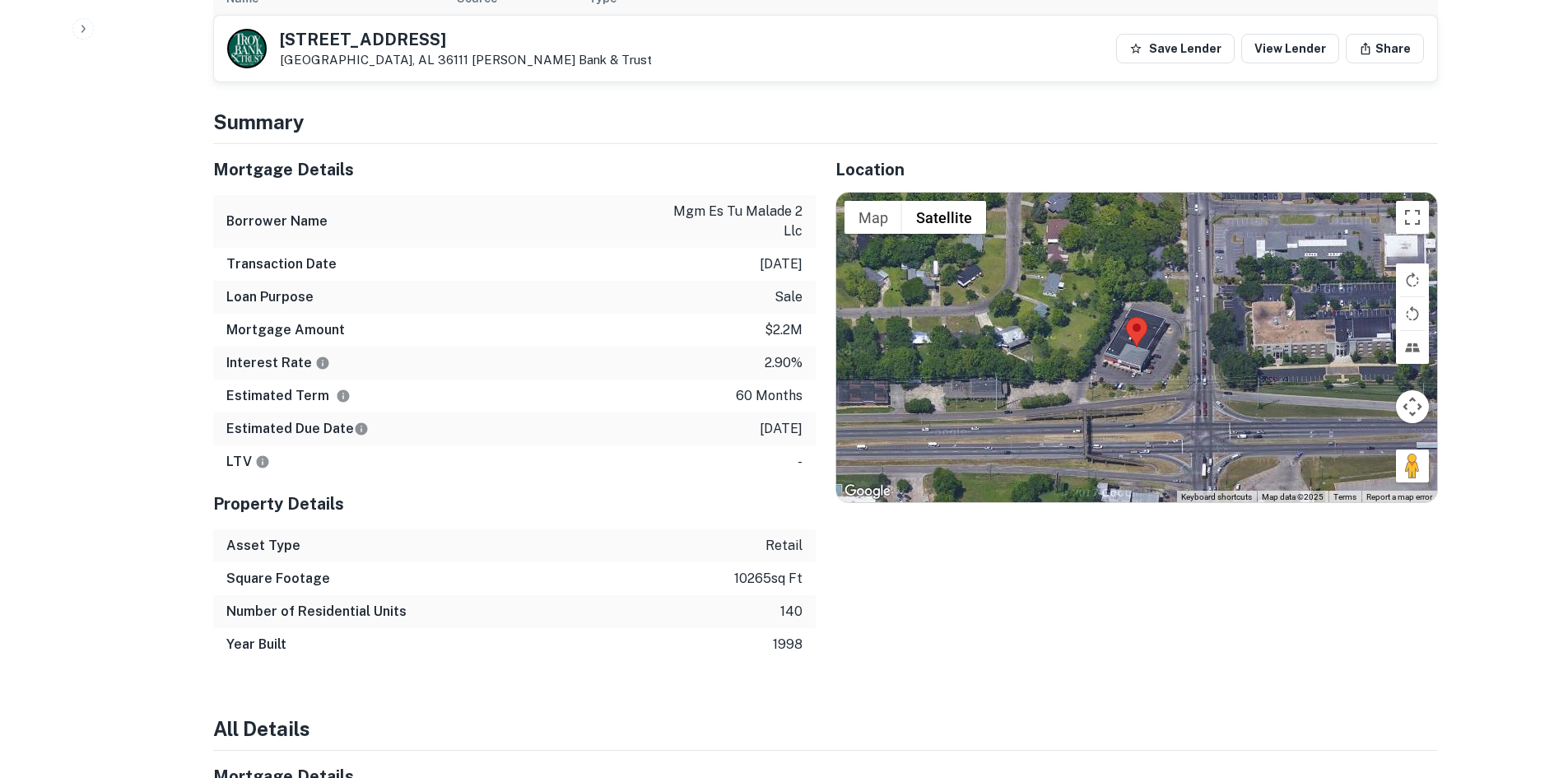
scroll to position [989, 0]
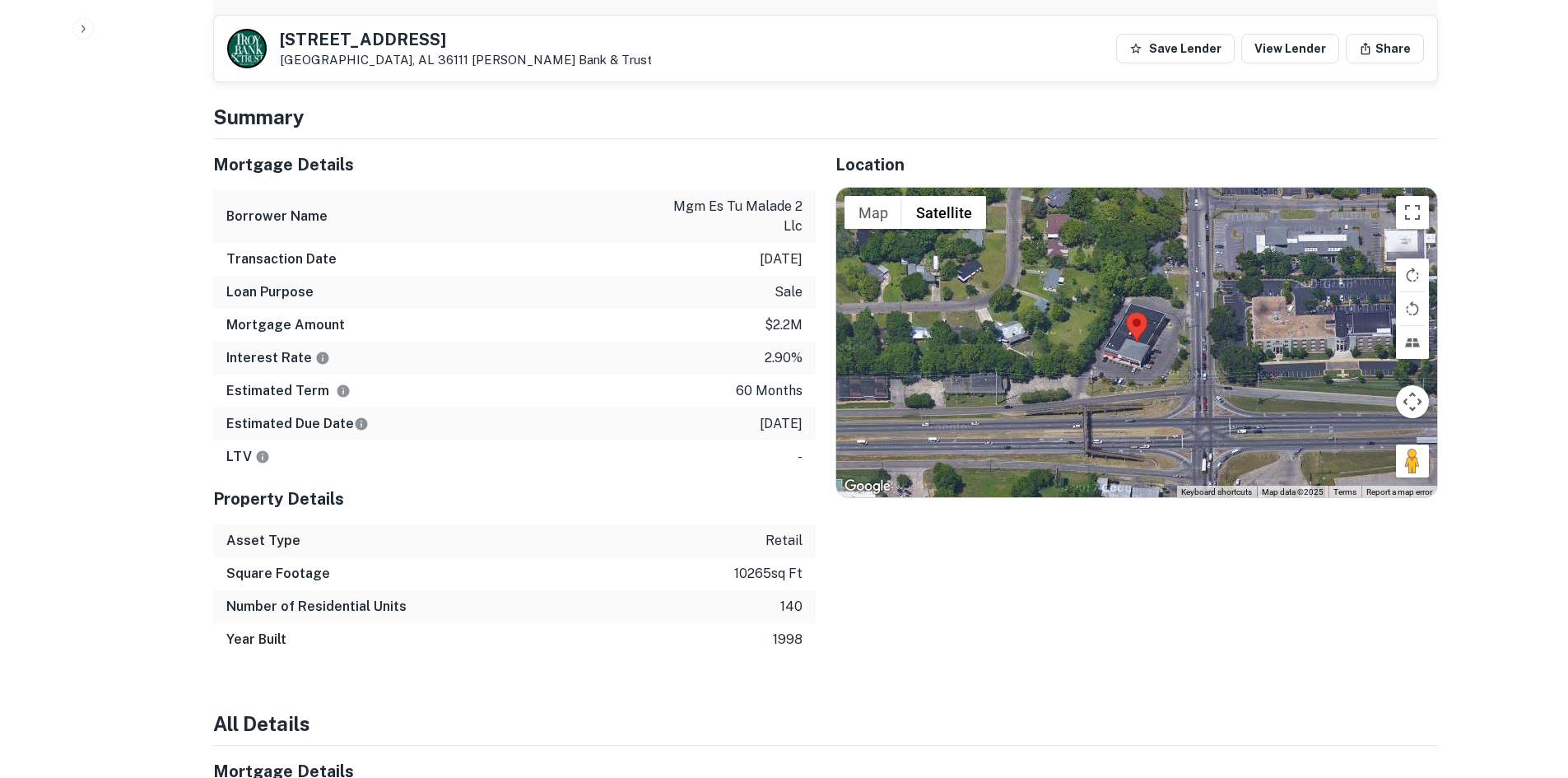
drag, startPoint x: 1414, startPoint y: 439, endPoint x: 1231, endPoint y: 415, distance: 184.6
click at [1166, 371] on div "Map Terrain Satellite Labels Keyboard shortcuts Map Data Map data ©2025 Map dat…" at bounding box center [1137, 343] width 601 height 310
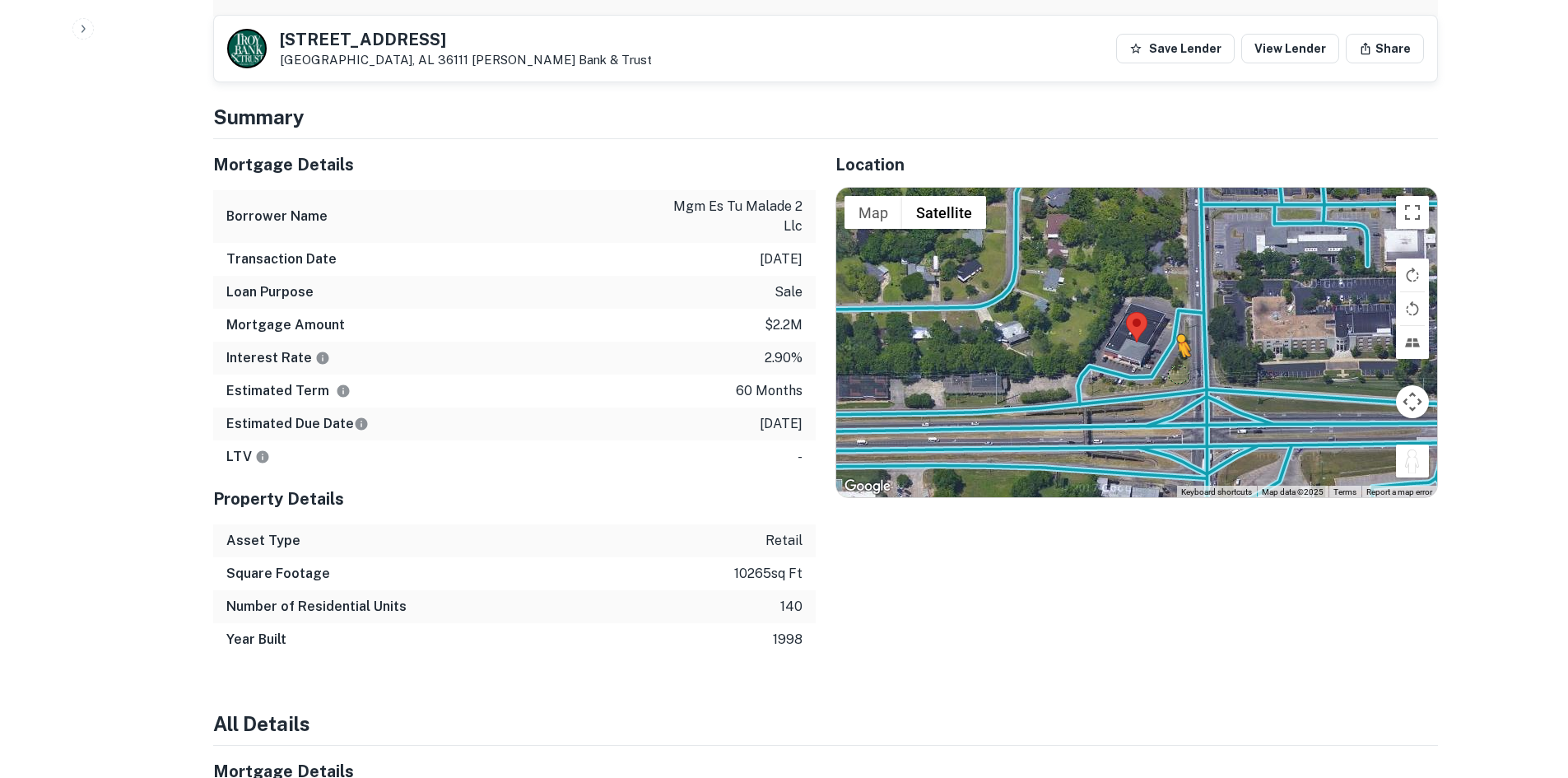
drag, startPoint x: 1410, startPoint y: 446, endPoint x: 1177, endPoint y: 357, distance: 249.4
click at [1177, 357] on div "To activate drag with keyboard, press Alt + Enter. Once in keyboard drag state,…" at bounding box center [1137, 343] width 601 height 310
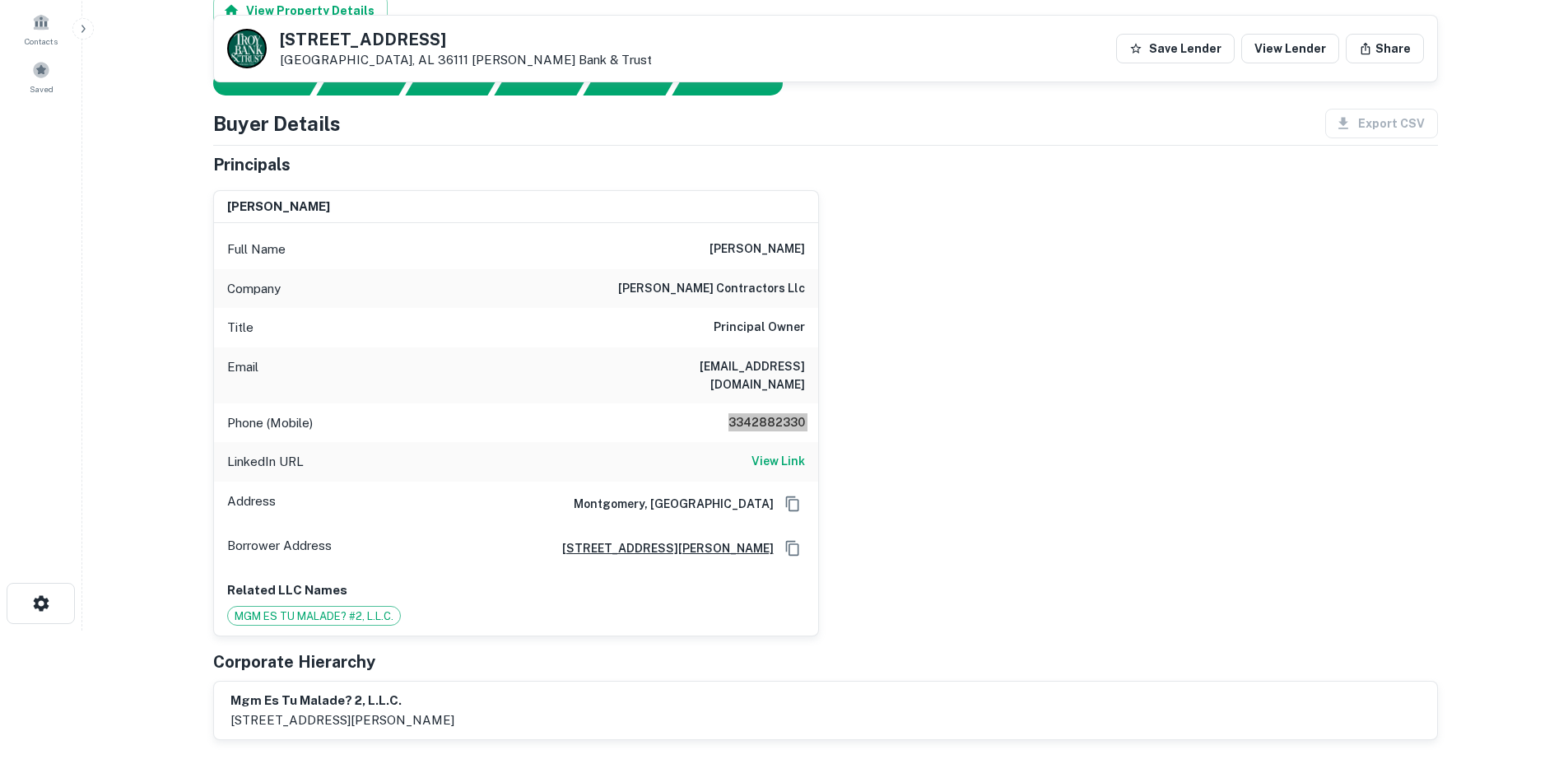
scroll to position [82, 0]
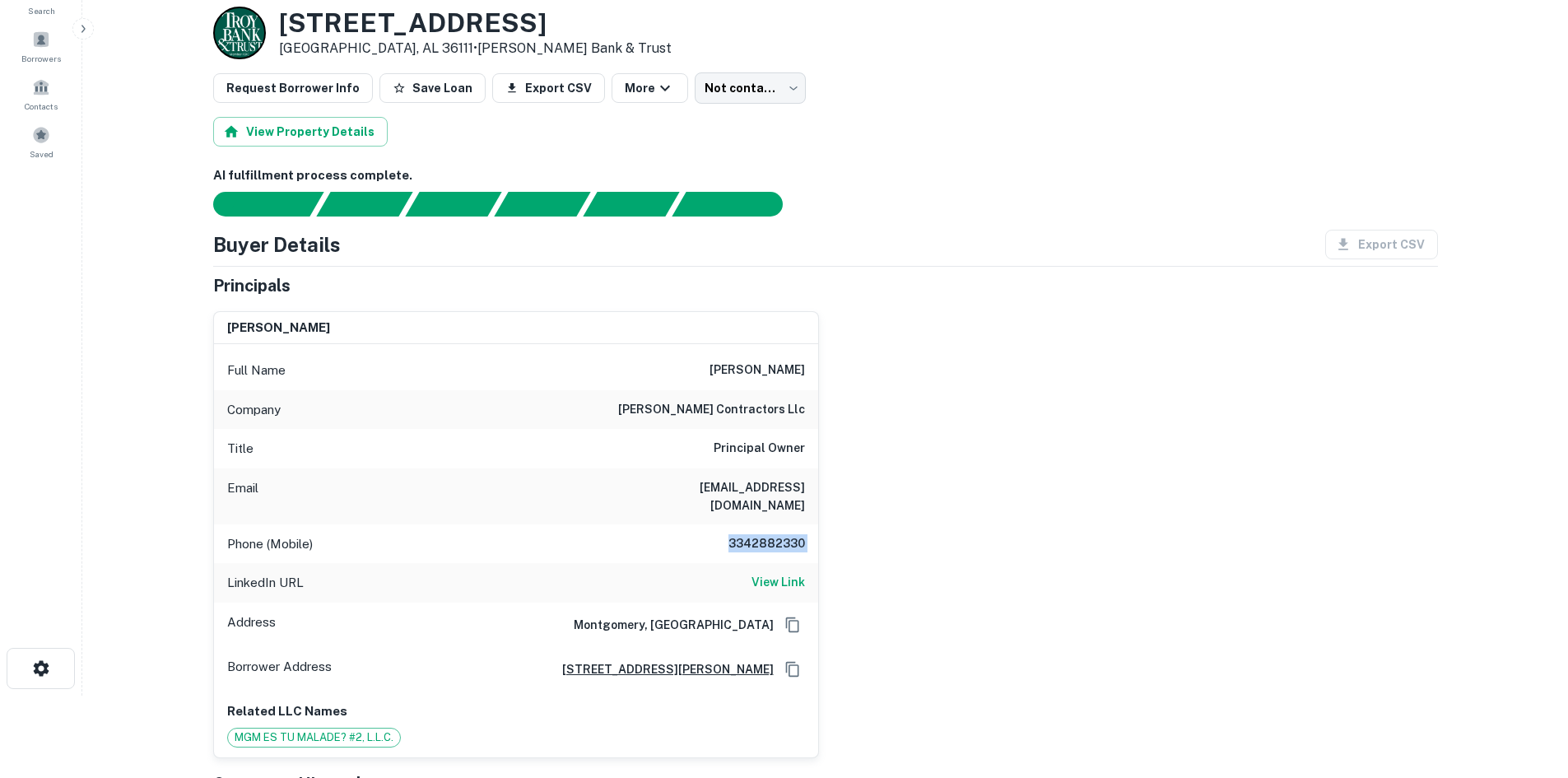
click at [725, 87] on body "Search Borrowers Contacts Saved Back to borrower requests Loan Details [STREET_…" at bounding box center [784, 307] width 1568 height 778
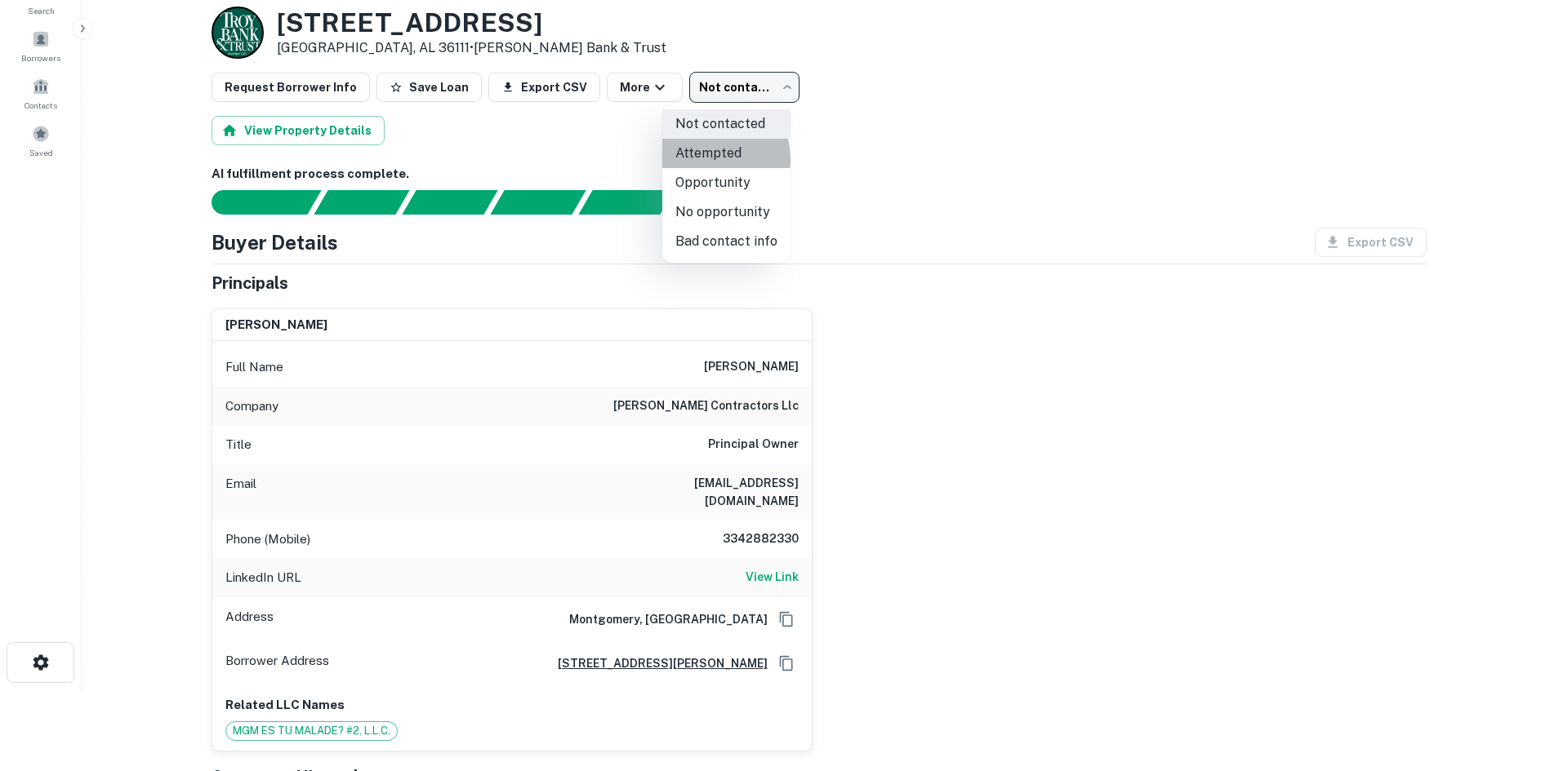
click at [700, 160] on li "Attempted" at bounding box center [727, 153] width 129 height 29
type input "*********"
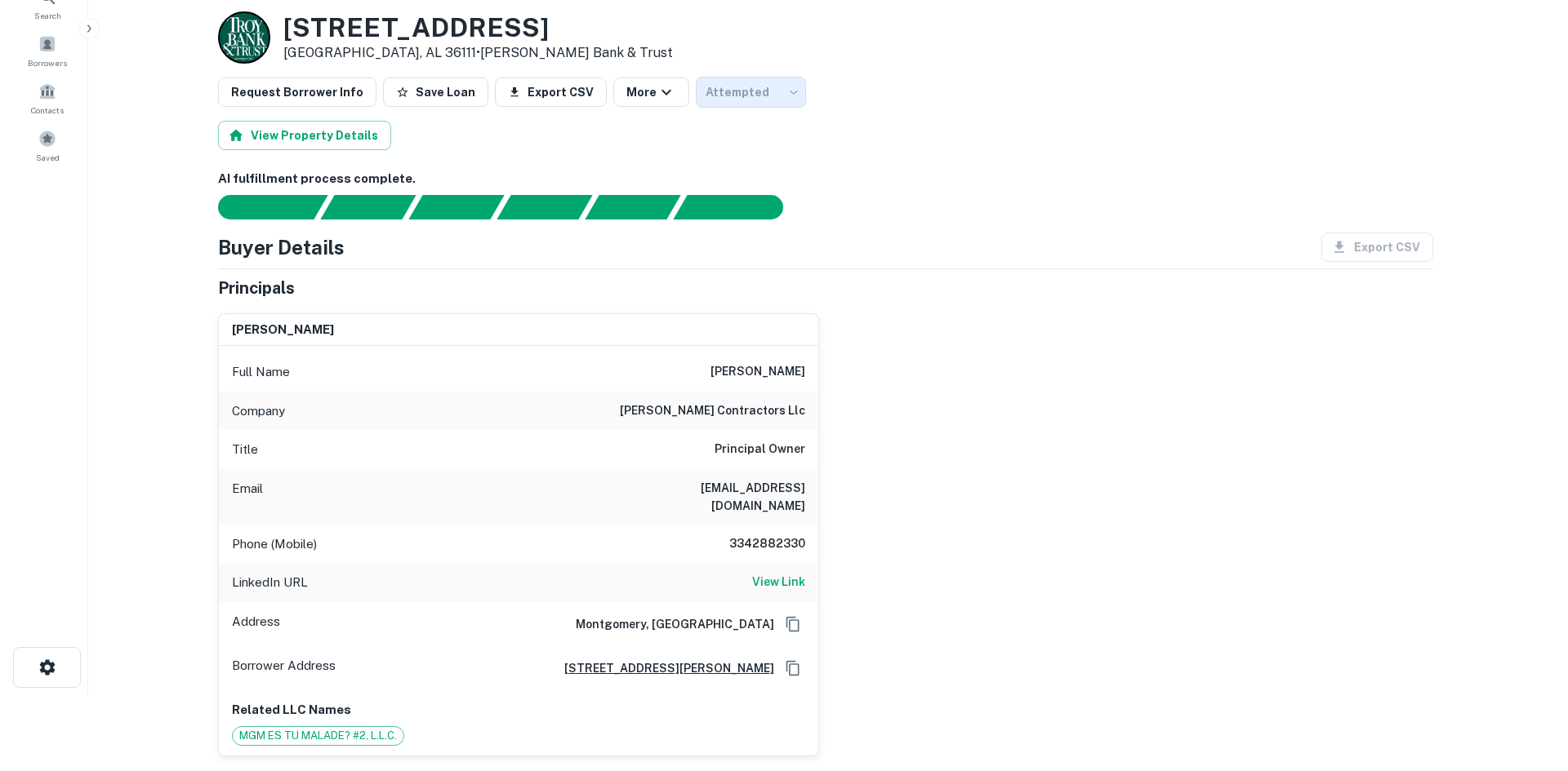
scroll to position [0, 0]
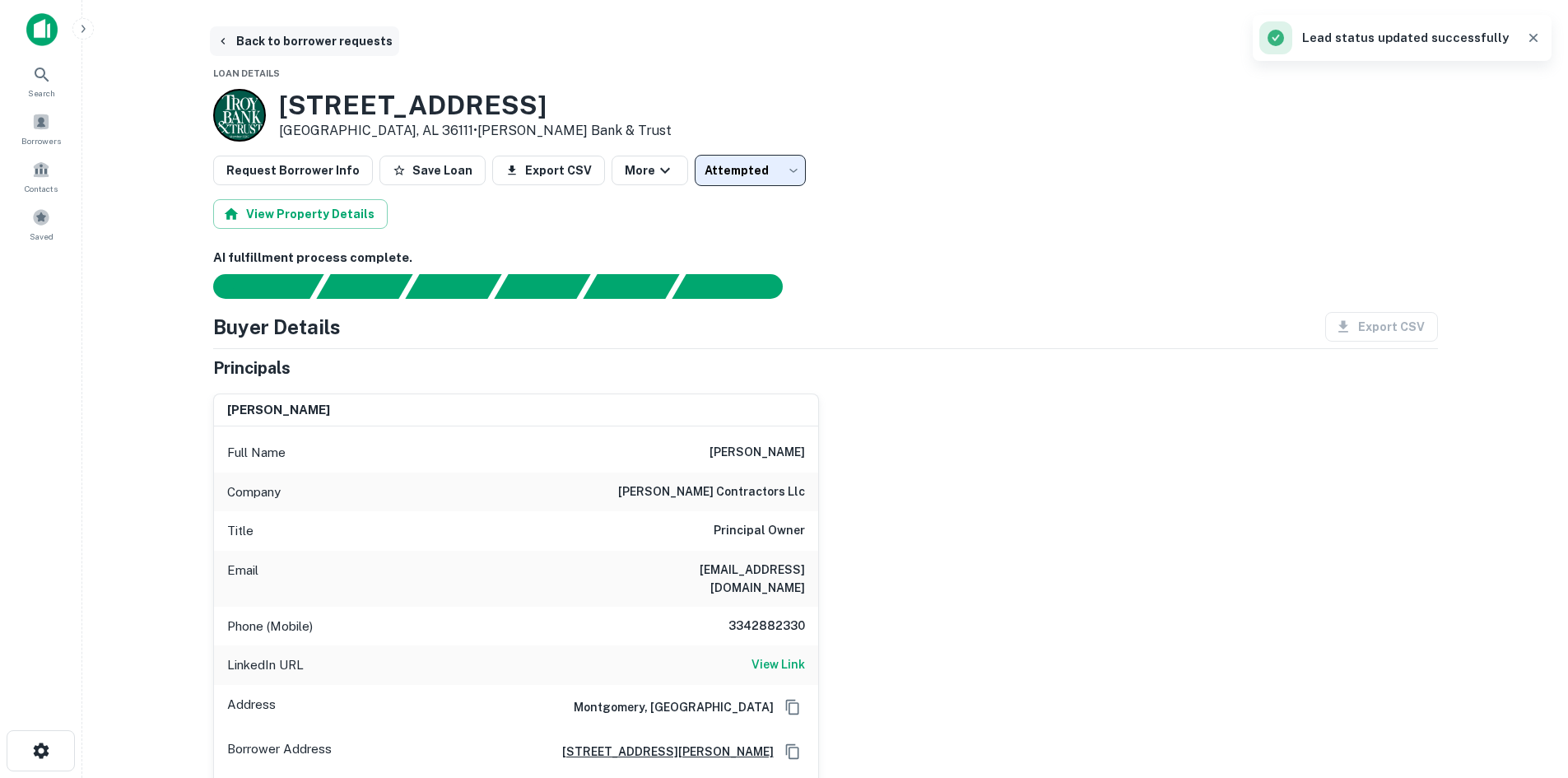
click at [329, 45] on button "Back to borrower requests" at bounding box center [304, 41] width 189 height 30
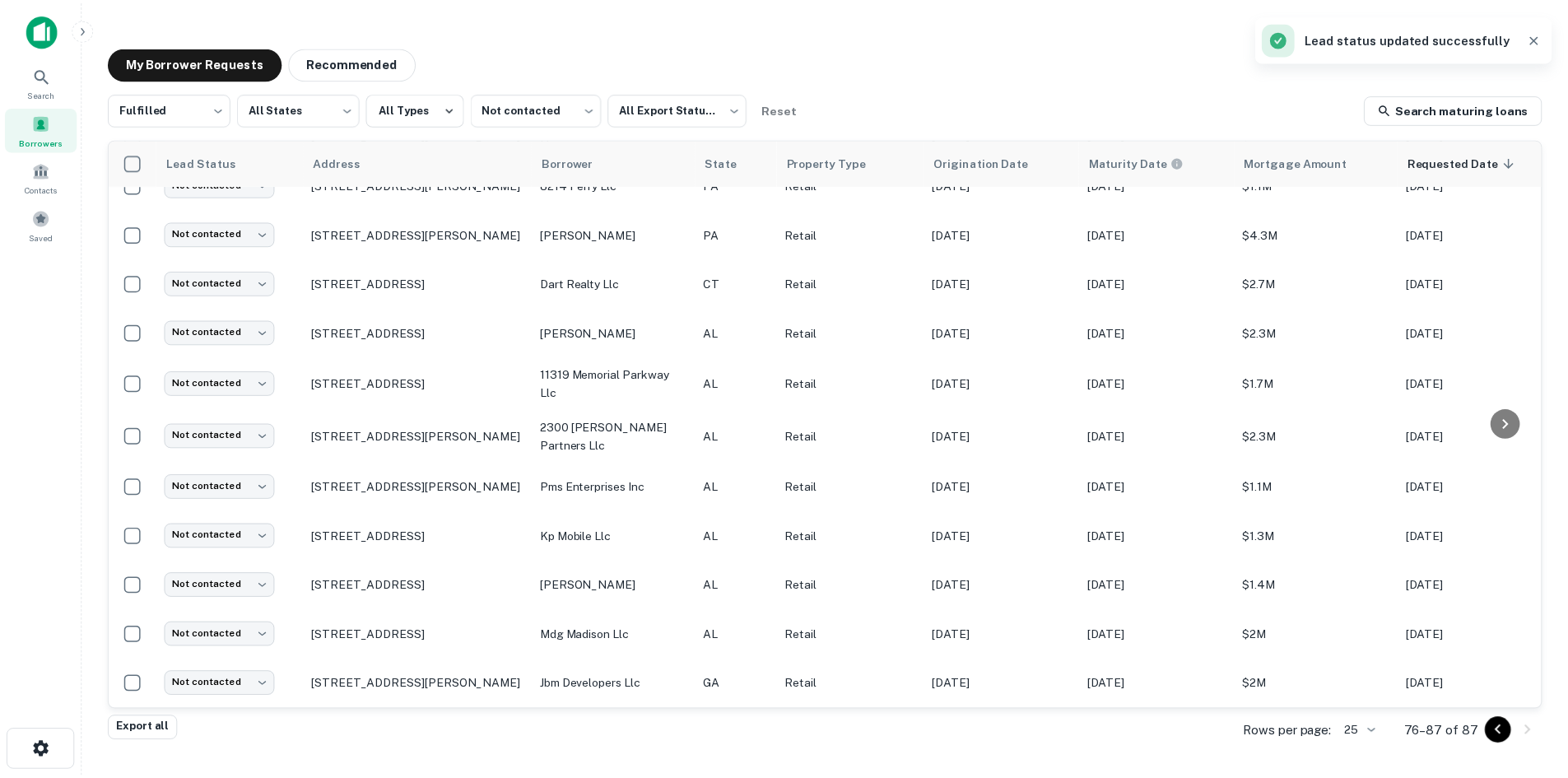
scroll to position [84, 0]
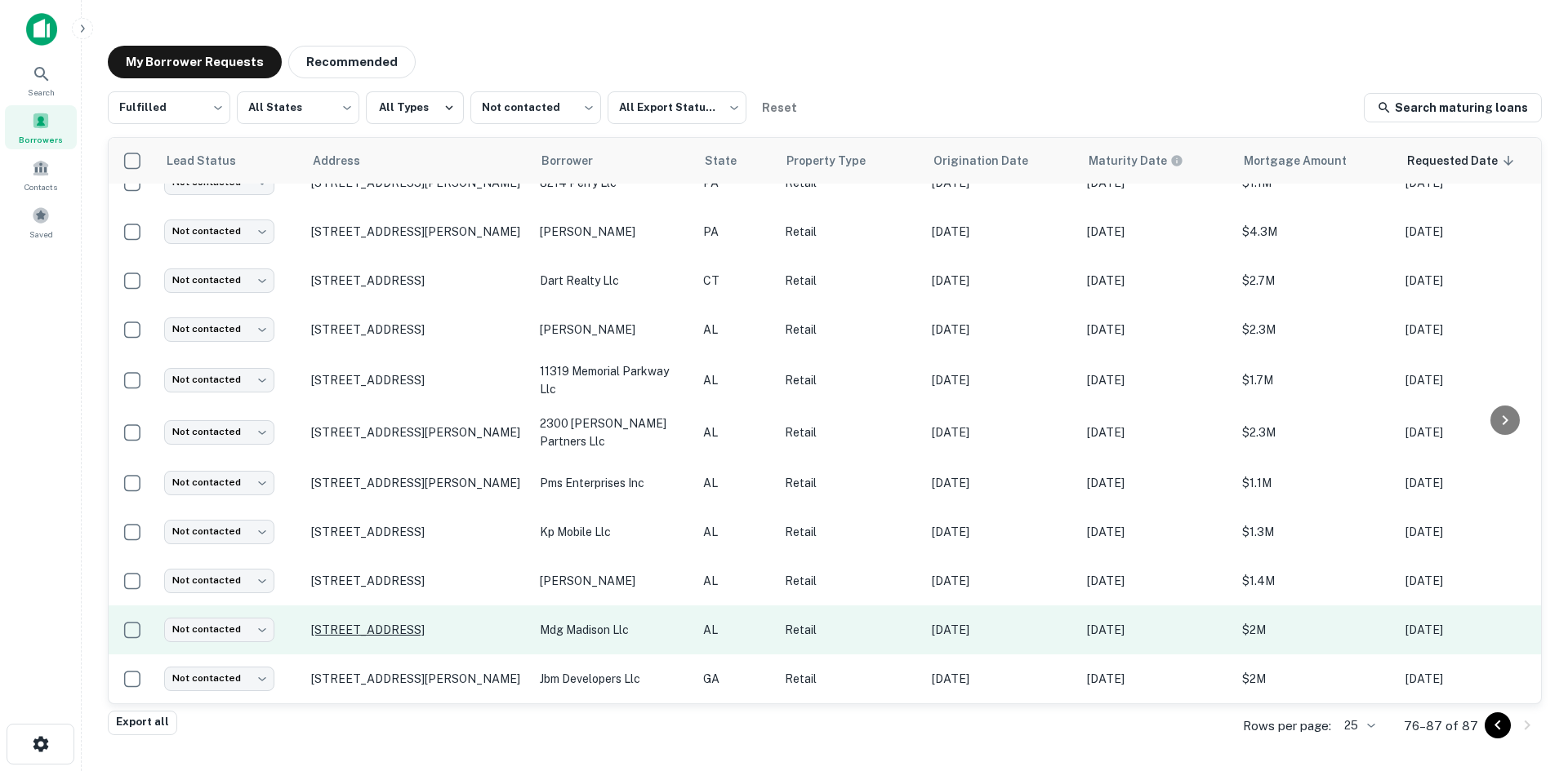
click at [388, 623] on p "[STREET_ADDRESS]" at bounding box center [417, 630] width 213 height 14
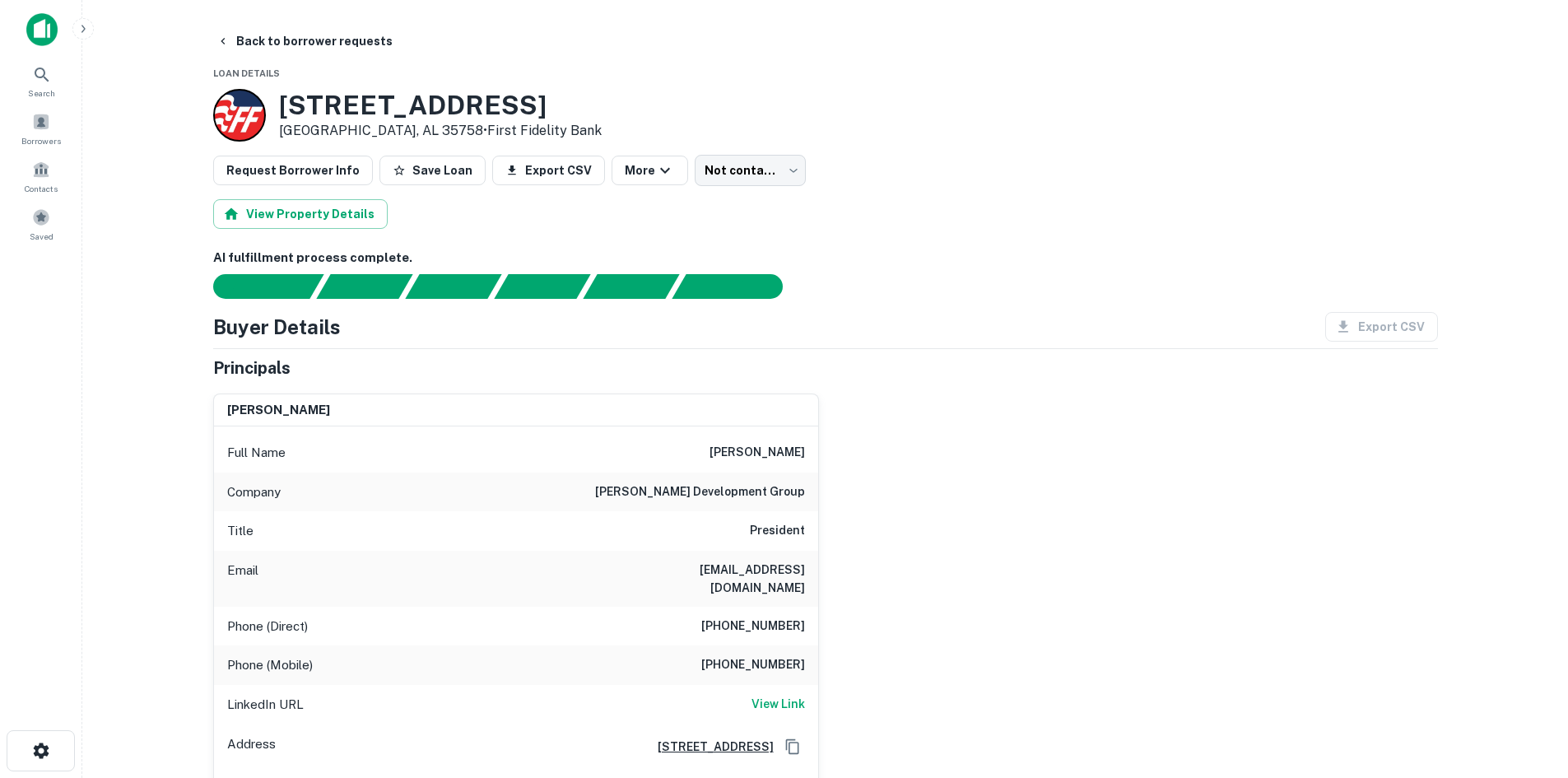
click at [741, 477] on div "Company [PERSON_NAME] development group" at bounding box center [516, 493] width 604 height 40
click at [725, 484] on h6 "[PERSON_NAME] development group" at bounding box center [699, 493] width 210 height 20
copy h6 "[PERSON_NAME] development group"
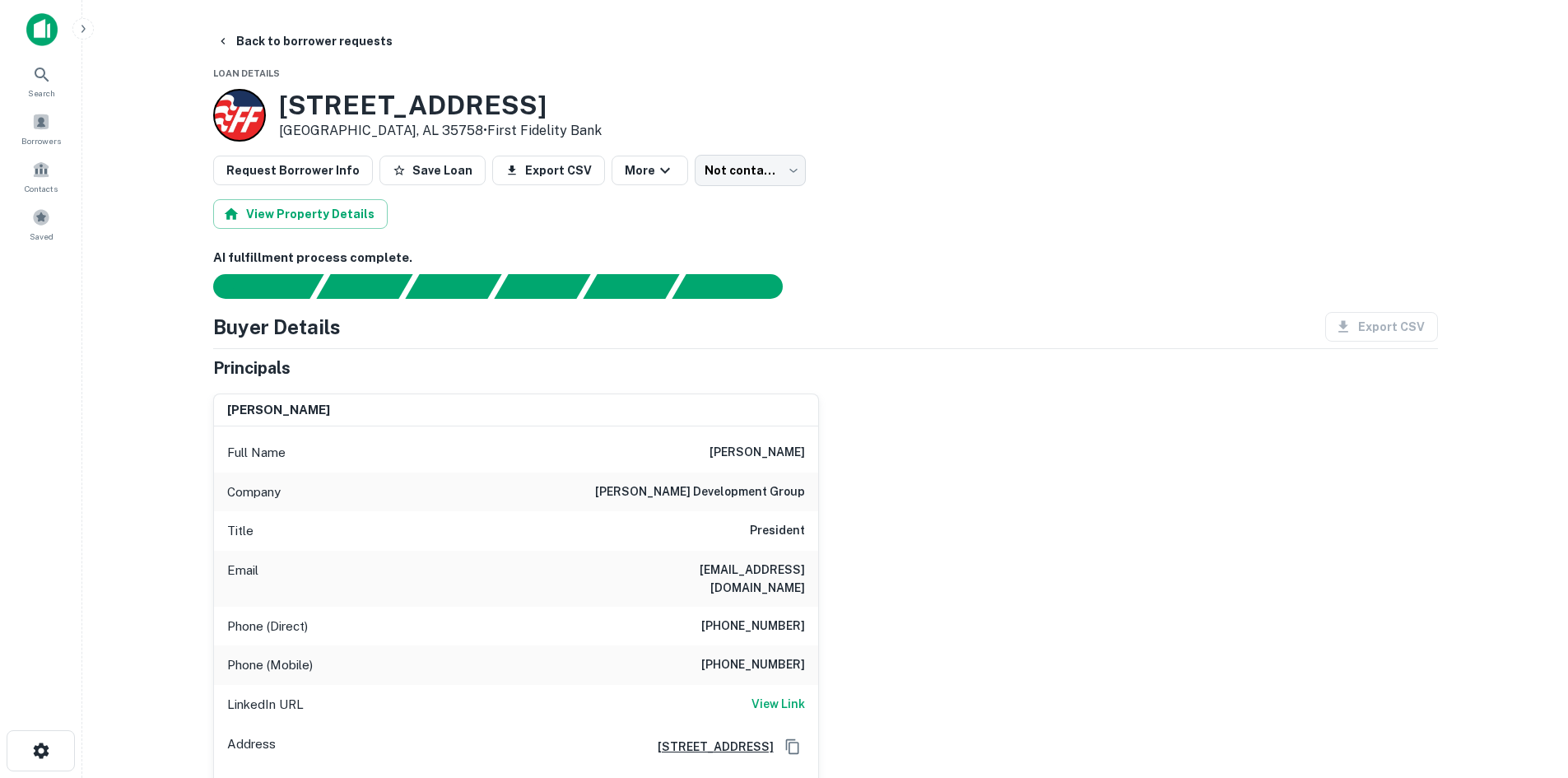
drag, startPoint x: 969, startPoint y: 371, endPoint x: 955, endPoint y: 361, distance: 17.2
click at [969, 371] on div "Principals" at bounding box center [825, 367] width 1225 height 24
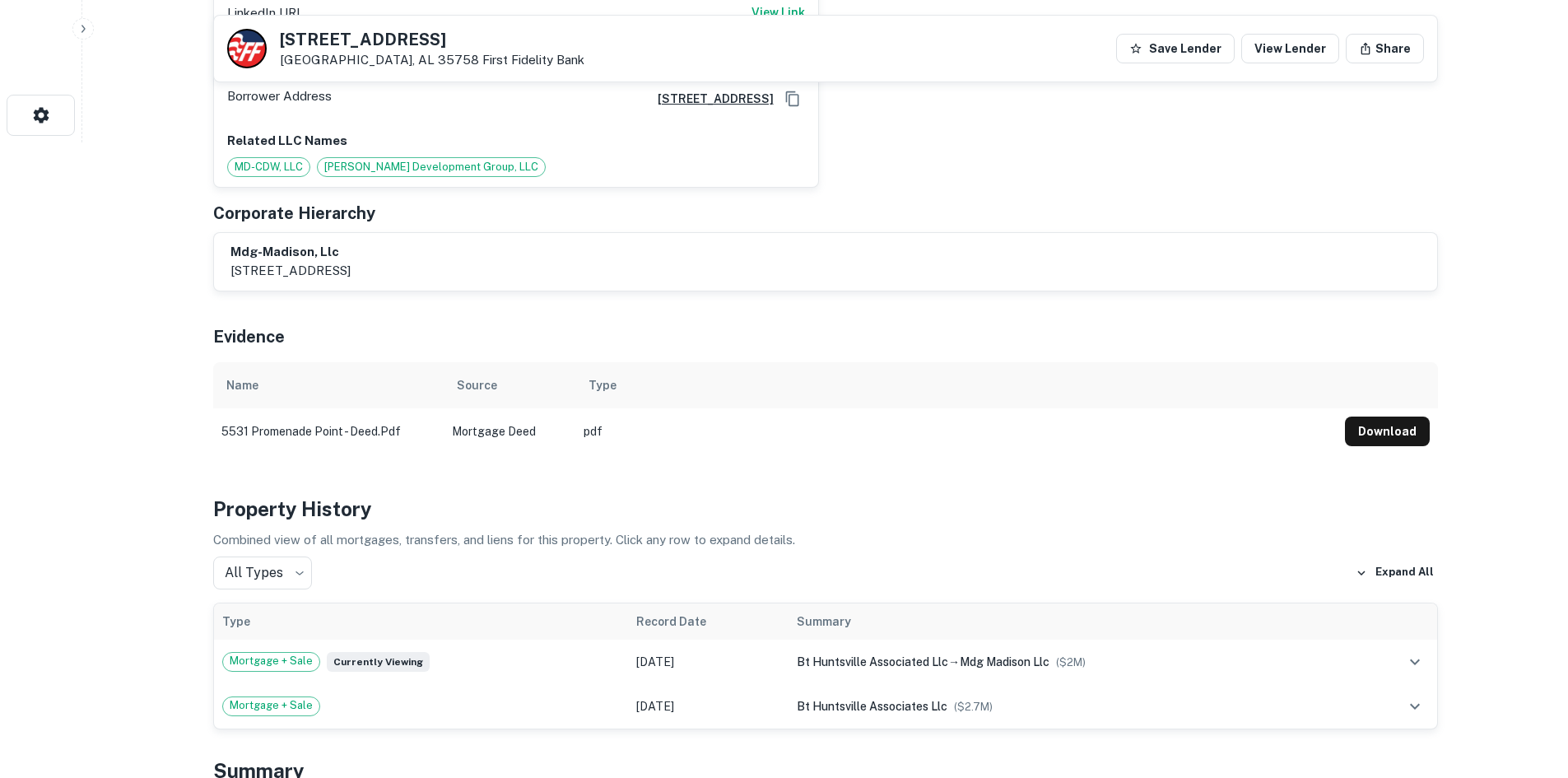
scroll to position [494, 0]
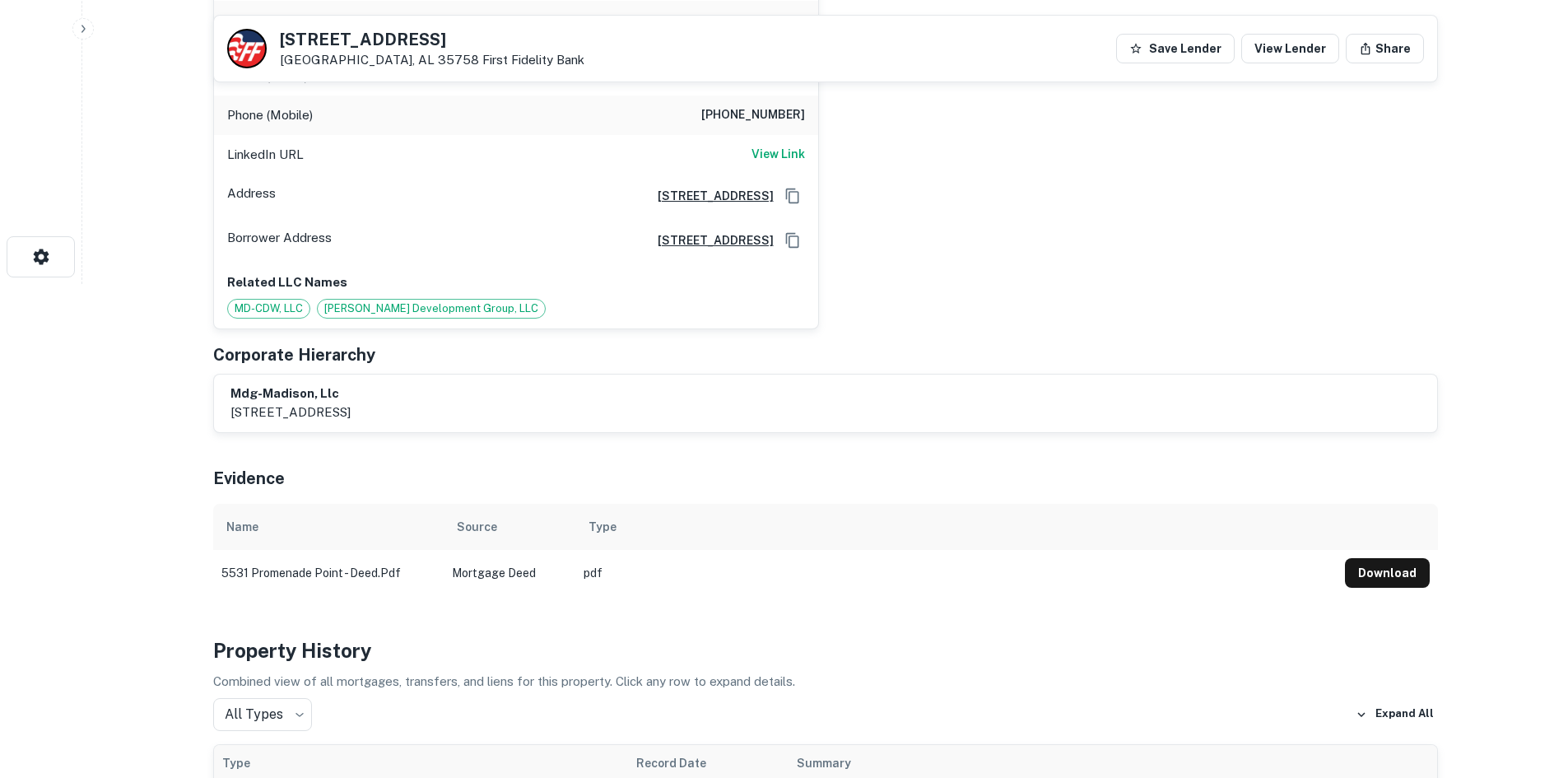
click at [770, 149] on div "LinkedIn URL View Link" at bounding box center [516, 155] width 604 height 40
click at [770, 145] on h6 "View Link" at bounding box center [778, 154] width 53 height 18
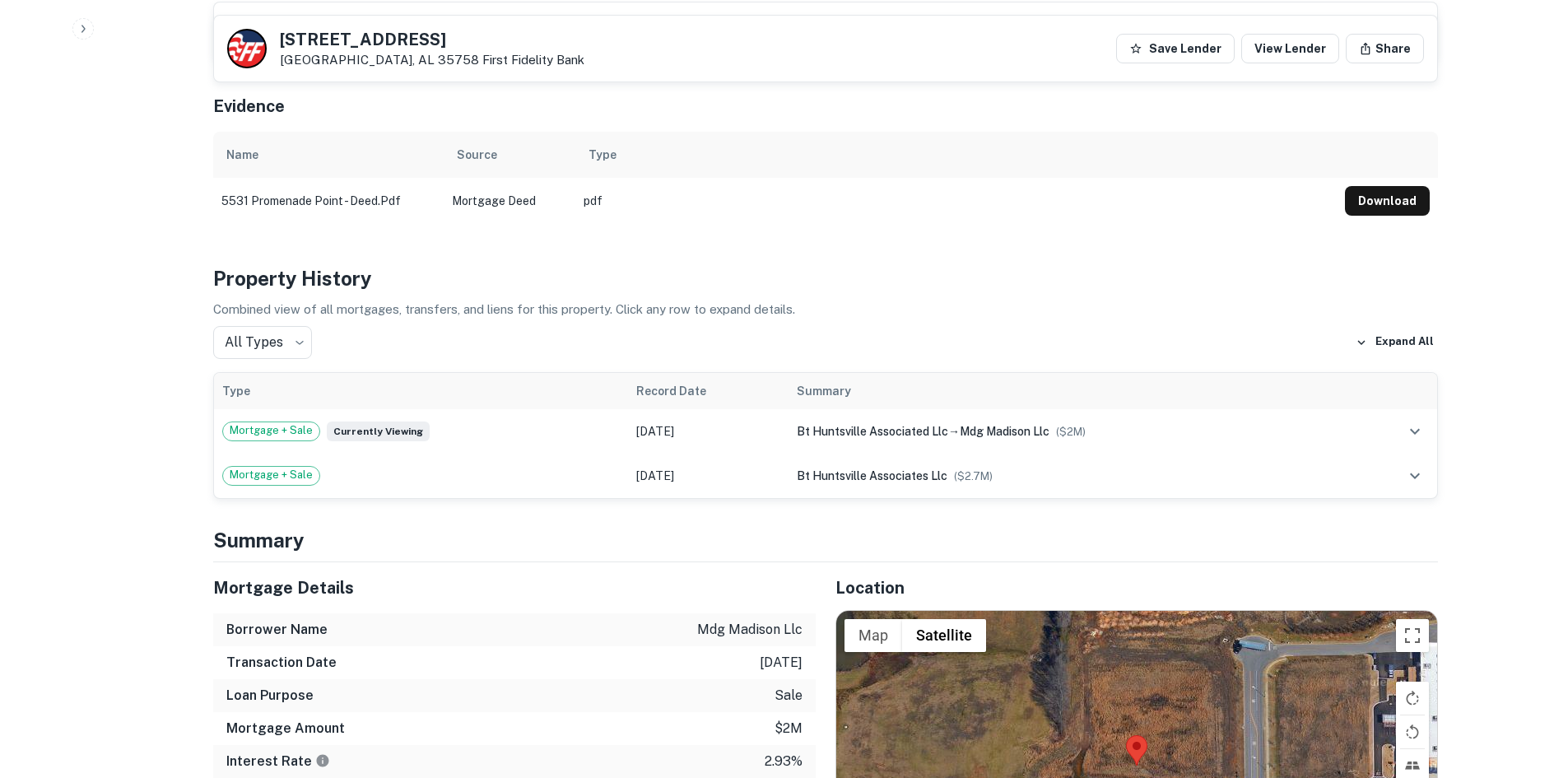
scroll to position [1071, 0]
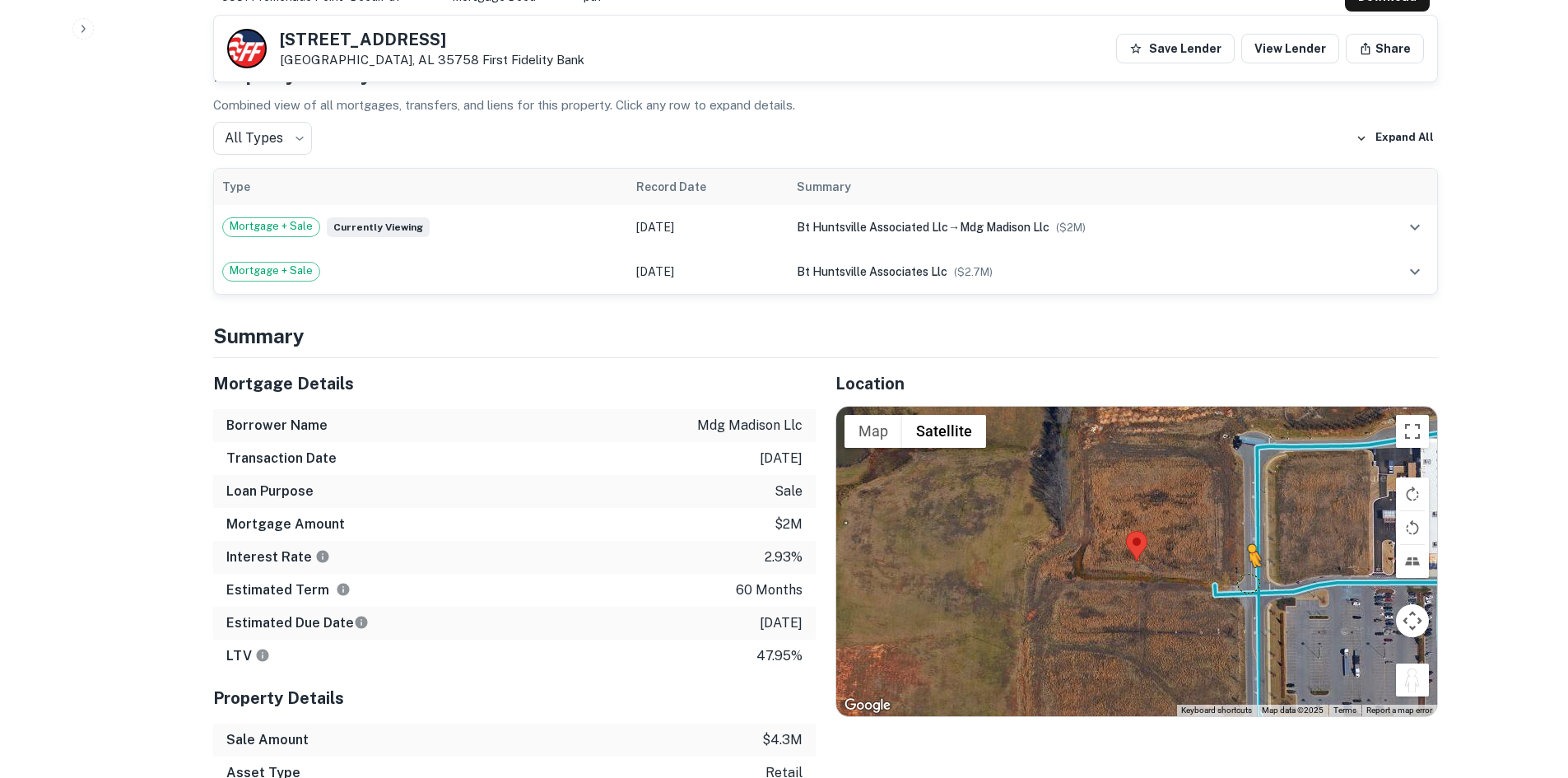
drag, startPoint x: 1410, startPoint y: 671, endPoint x: 1239, endPoint y: 549, distance: 210.1
click at [1245, 557] on div "To activate drag with keyboard, press Alt + Enter. Once in keyboard drag state,…" at bounding box center [1137, 562] width 601 height 310
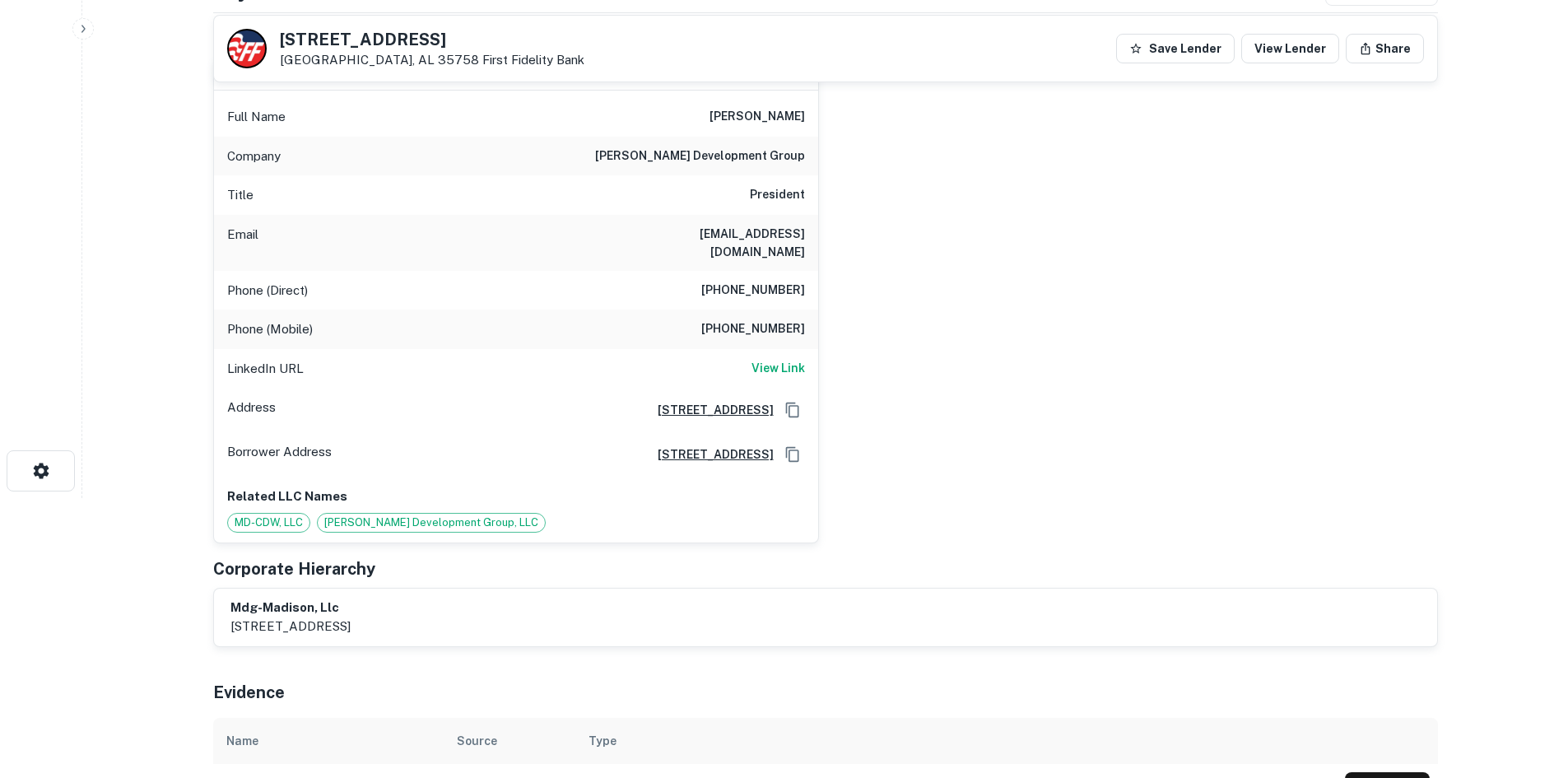
scroll to position [165, 0]
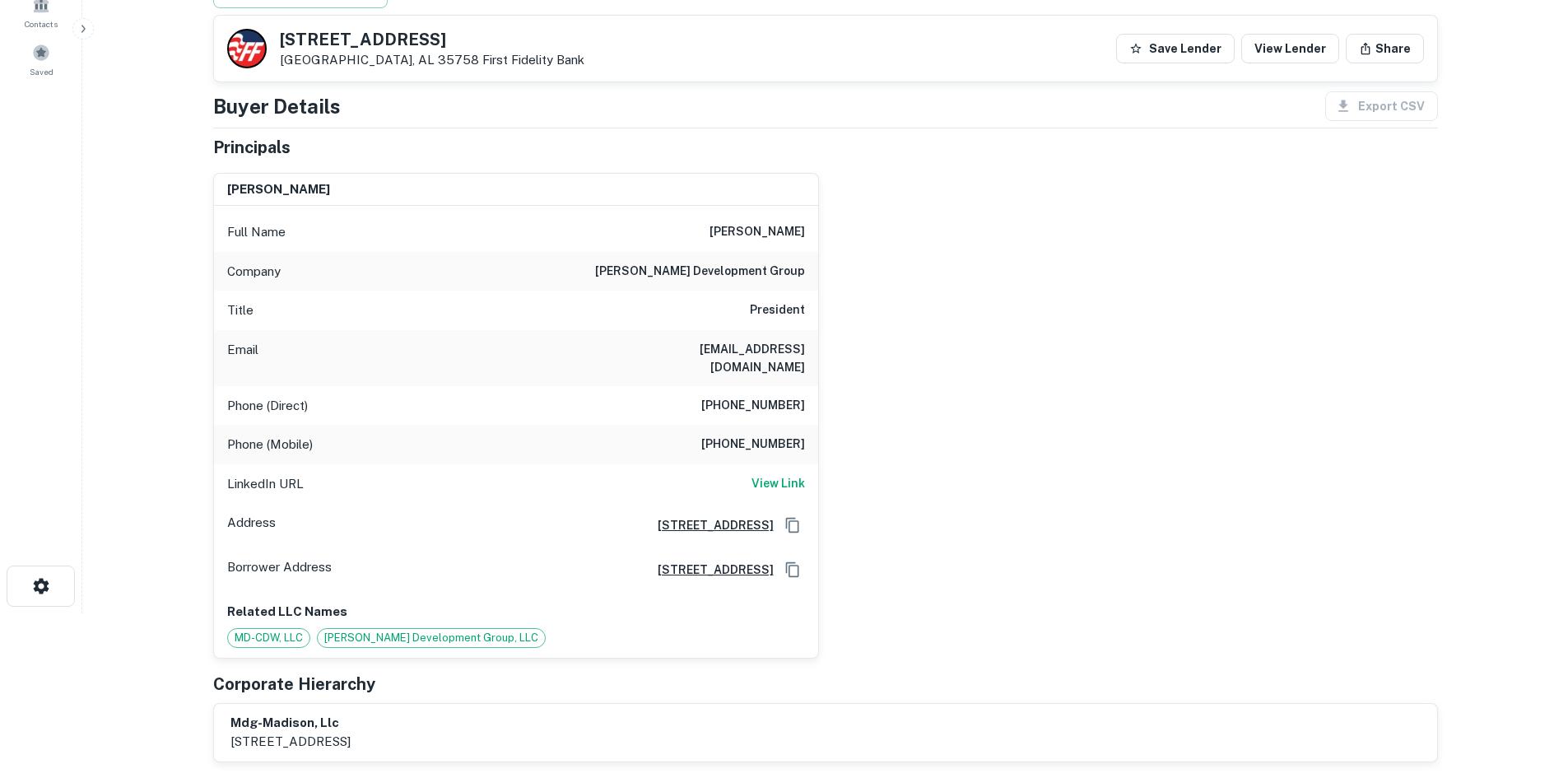
click at [737, 401] on div "Phone (Direct) [PHONE_NUMBER]" at bounding box center [516, 406] width 604 height 40
copy h6 "[PHONE_NUMBER]"
click at [775, 435] on h6 "[PHONE_NUMBER]" at bounding box center [752, 445] width 104 height 20
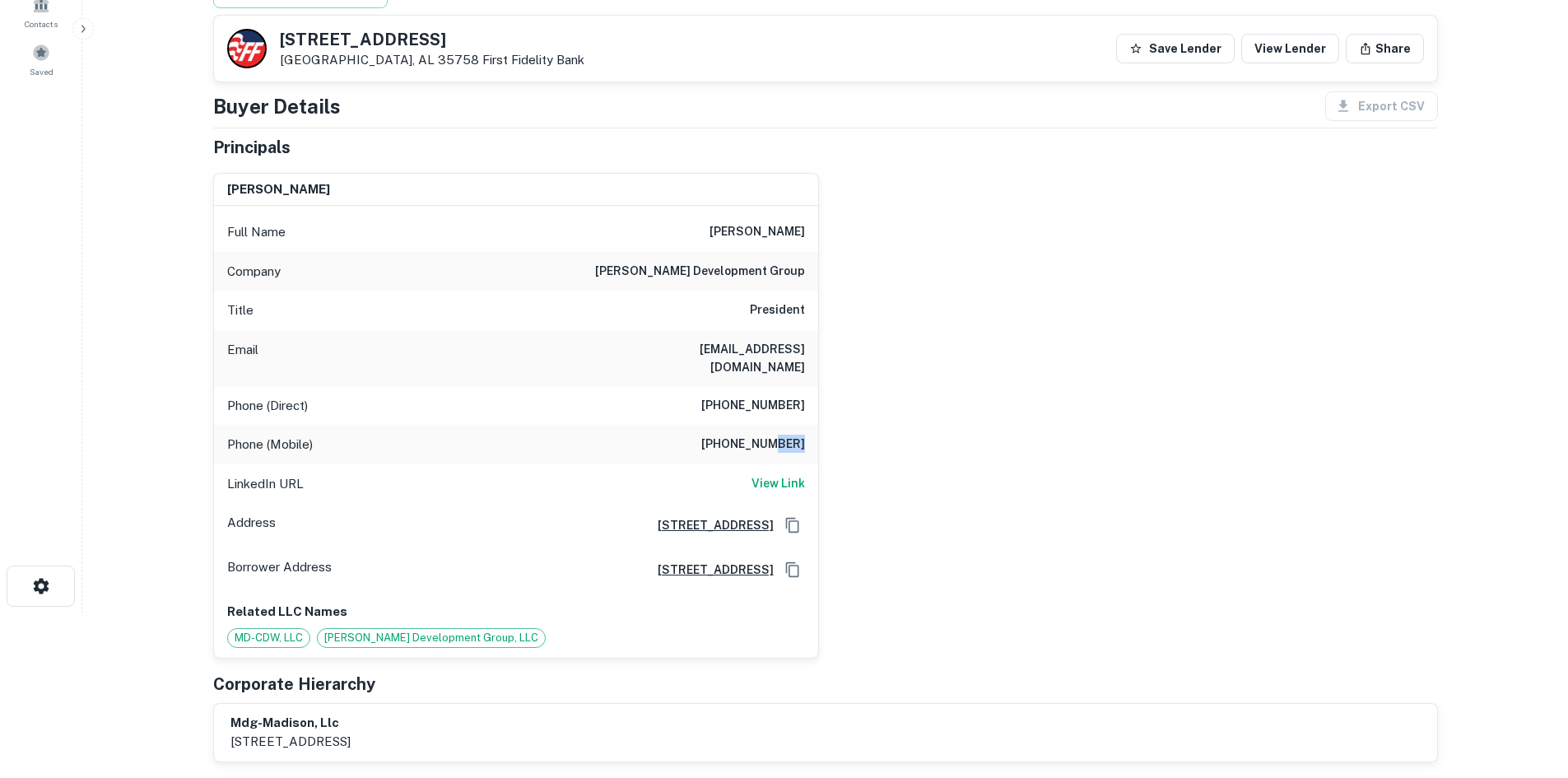
click at [775, 435] on h6 "[PHONE_NUMBER]" at bounding box center [752, 445] width 104 height 20
copy h6 "[PHONE_NUMBER]"
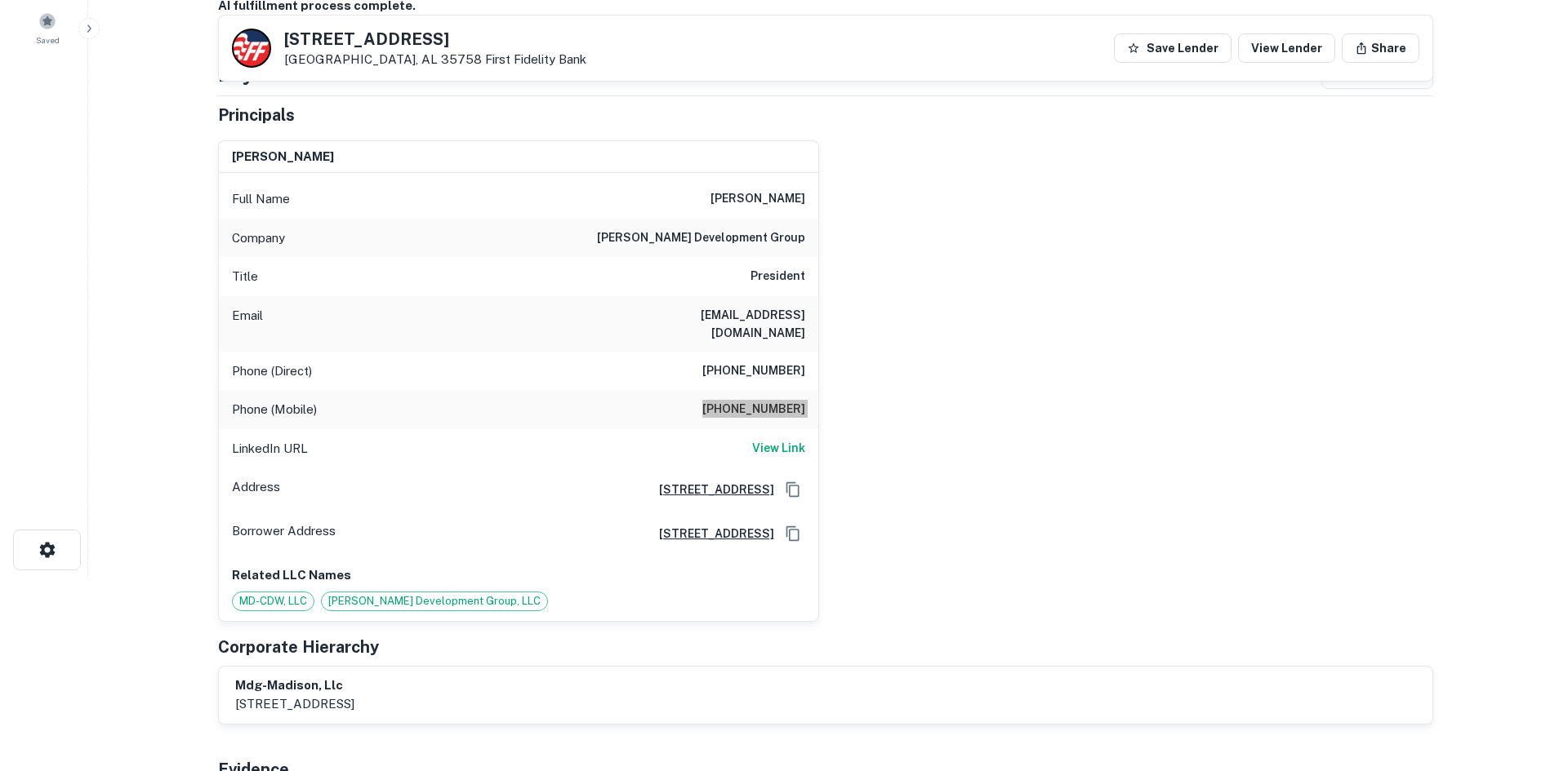
scroll to position [0, 0]
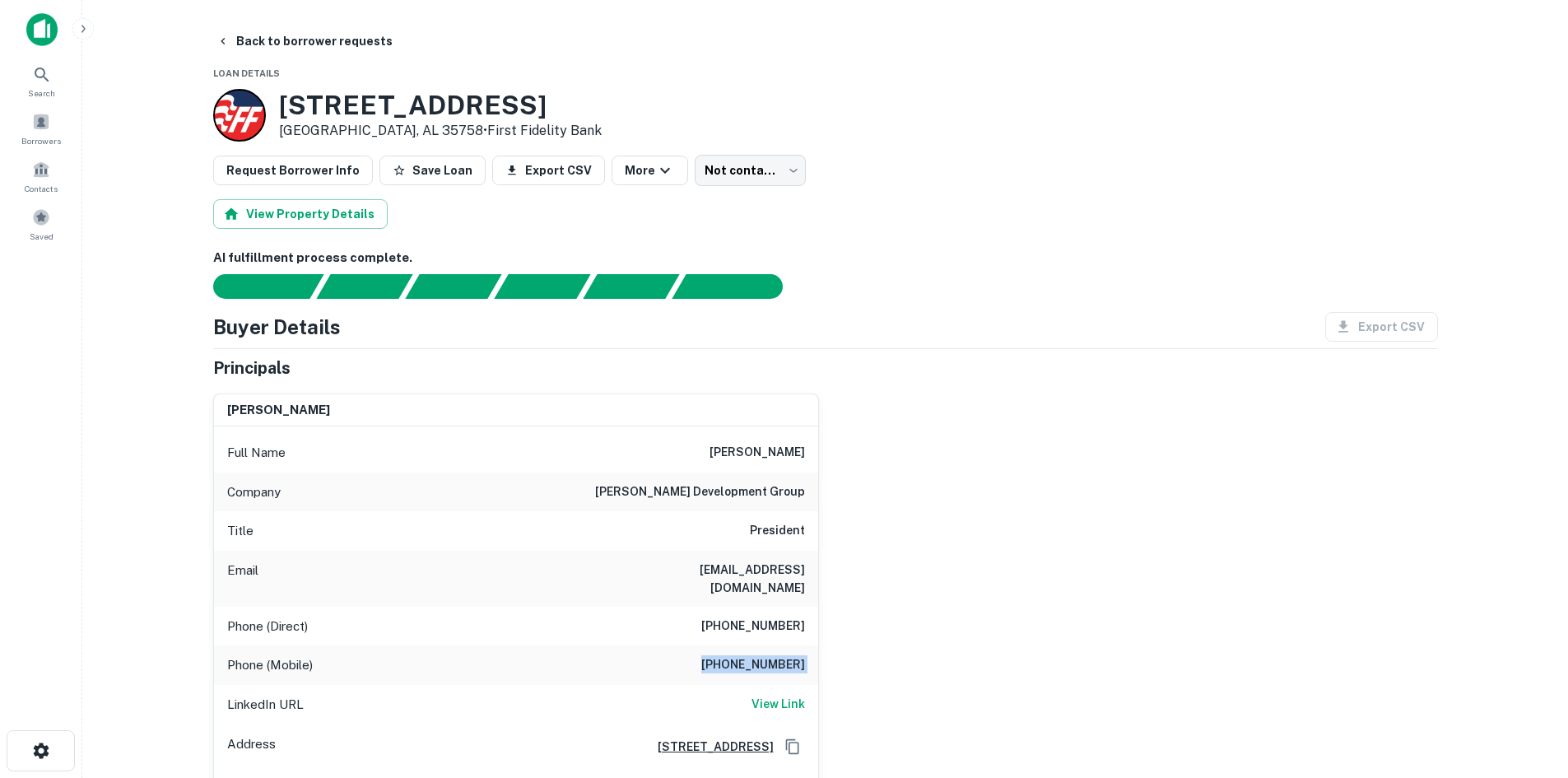
click at [732, 174] on body "Search Borrowers Contacts Saved Back to borrower requests Loan Details [STREET_…" at bounding box center [784, 389] width 1568 height 778
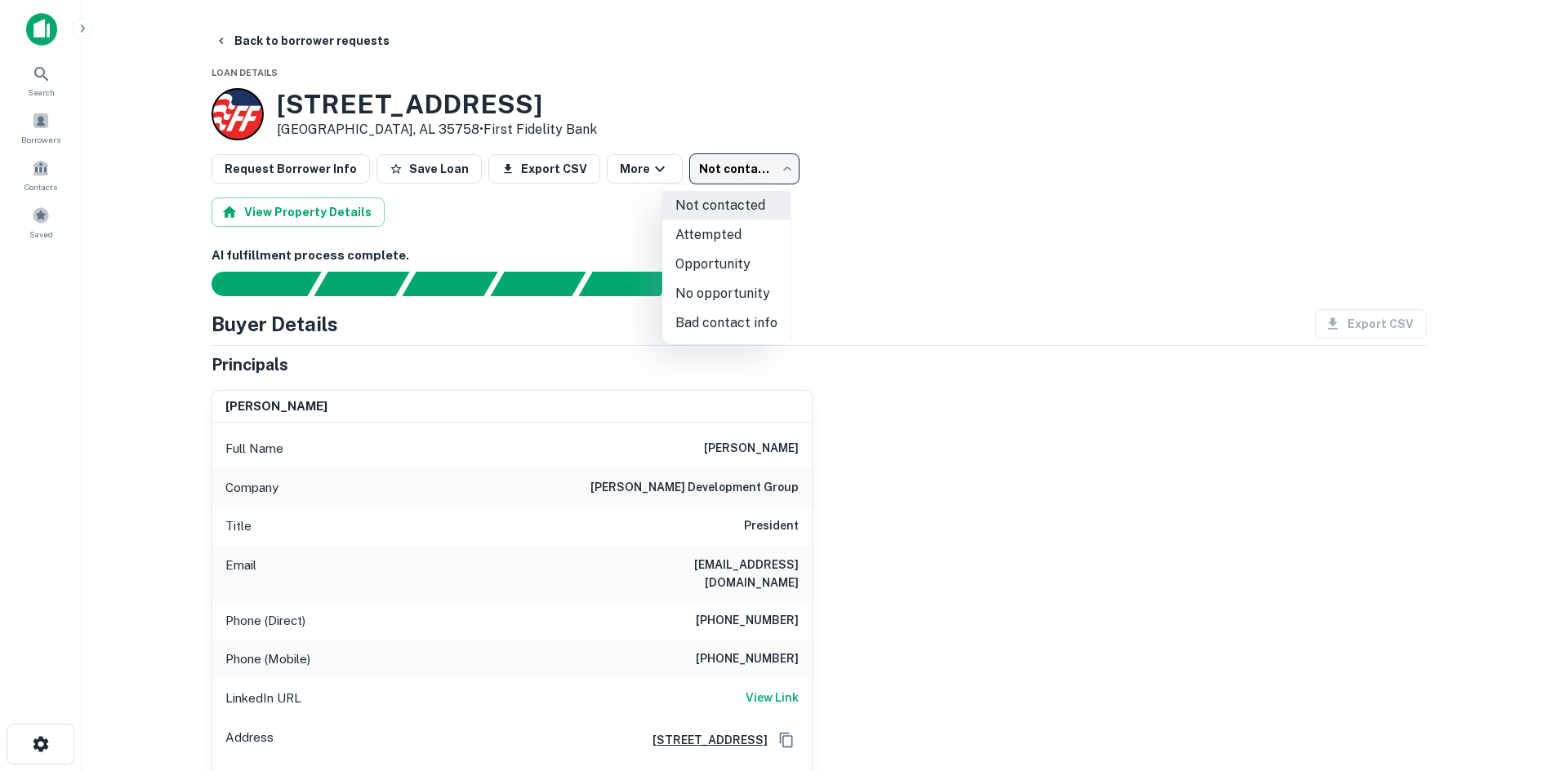
click at [741, 294] on li "No opportunity" at bounding box center [727, 294] width 129 height 29
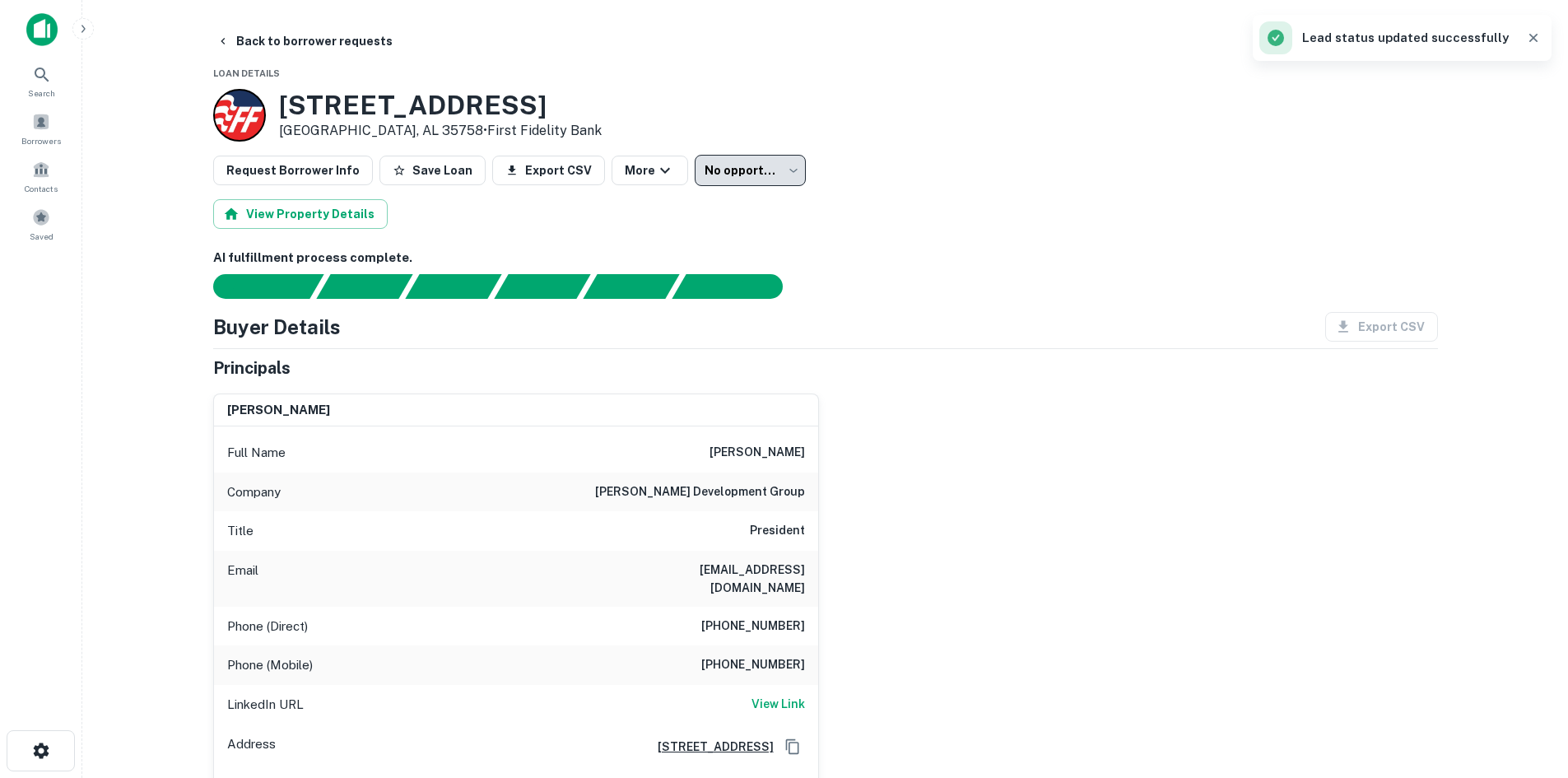
click at [783, 574] on h6 "[EMAIL_ADDRESS][DOMAIN_NAME]" at bounding box center [707, 579] width 198 height 36
click at [779, 574] on h6 "[EMAIL_ADDRESS][DOMAIN_NAME]" at bounding box center [707, 579] width 198 height 36
copy h6 "[EMAIL_ADDRESS][DOMAIN_NAME]"
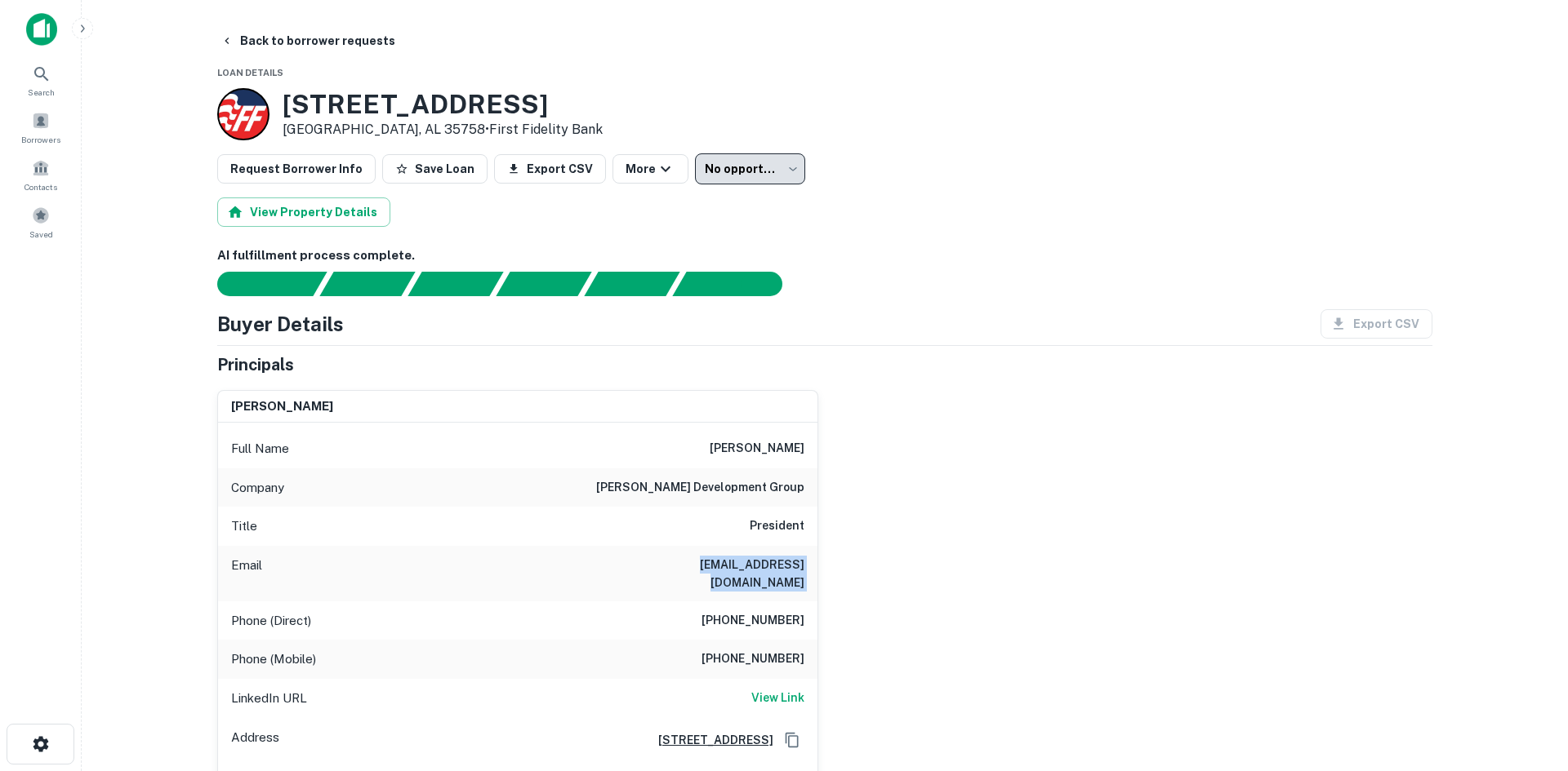
click at [718, 175] on body "**********" at bounding box center [784, 386] width 1568 height 771
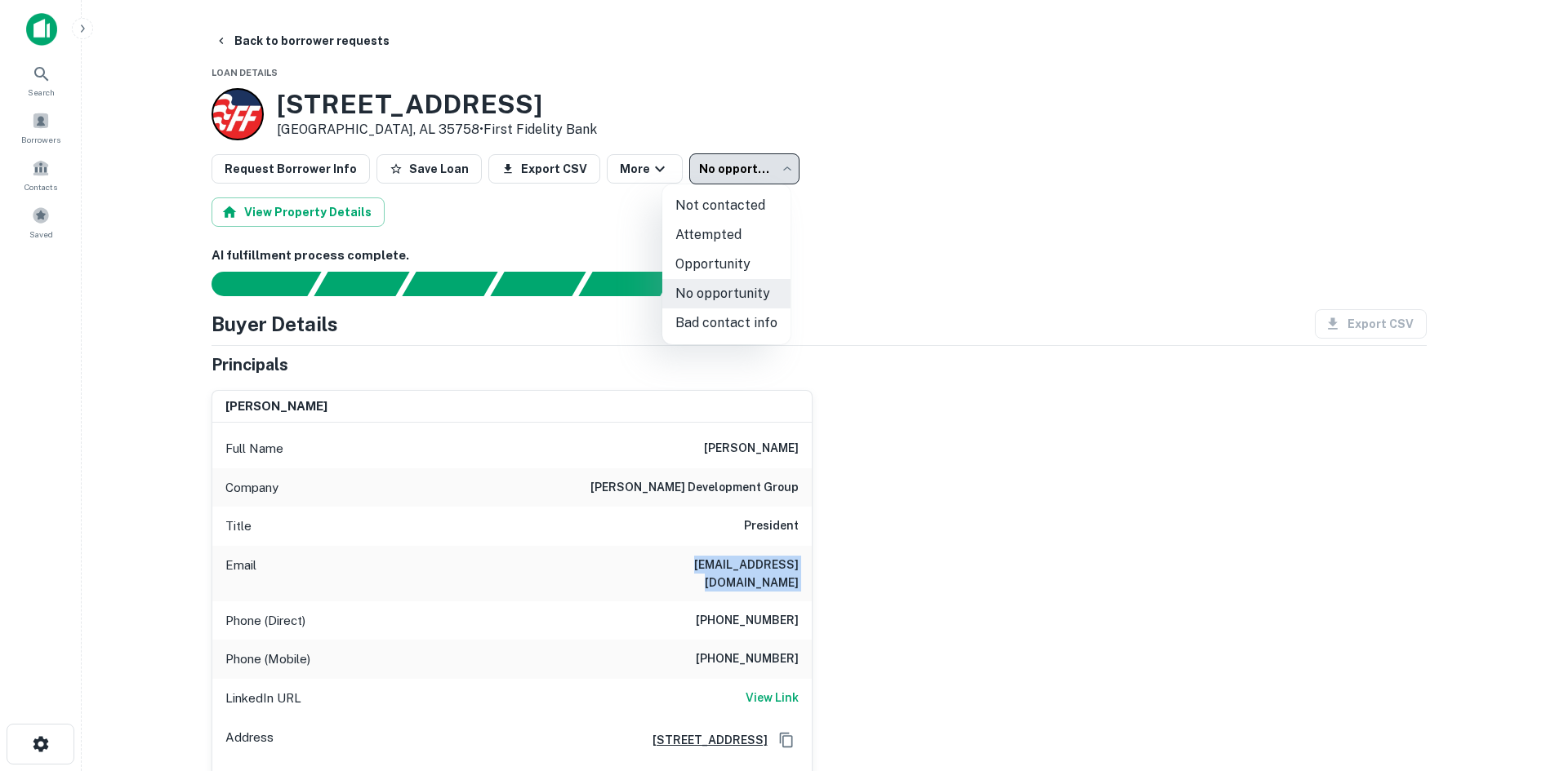
click at [731, 242] on li "Attempted" at bounding box center [727, 235] width 129 height 29
type input "*********"
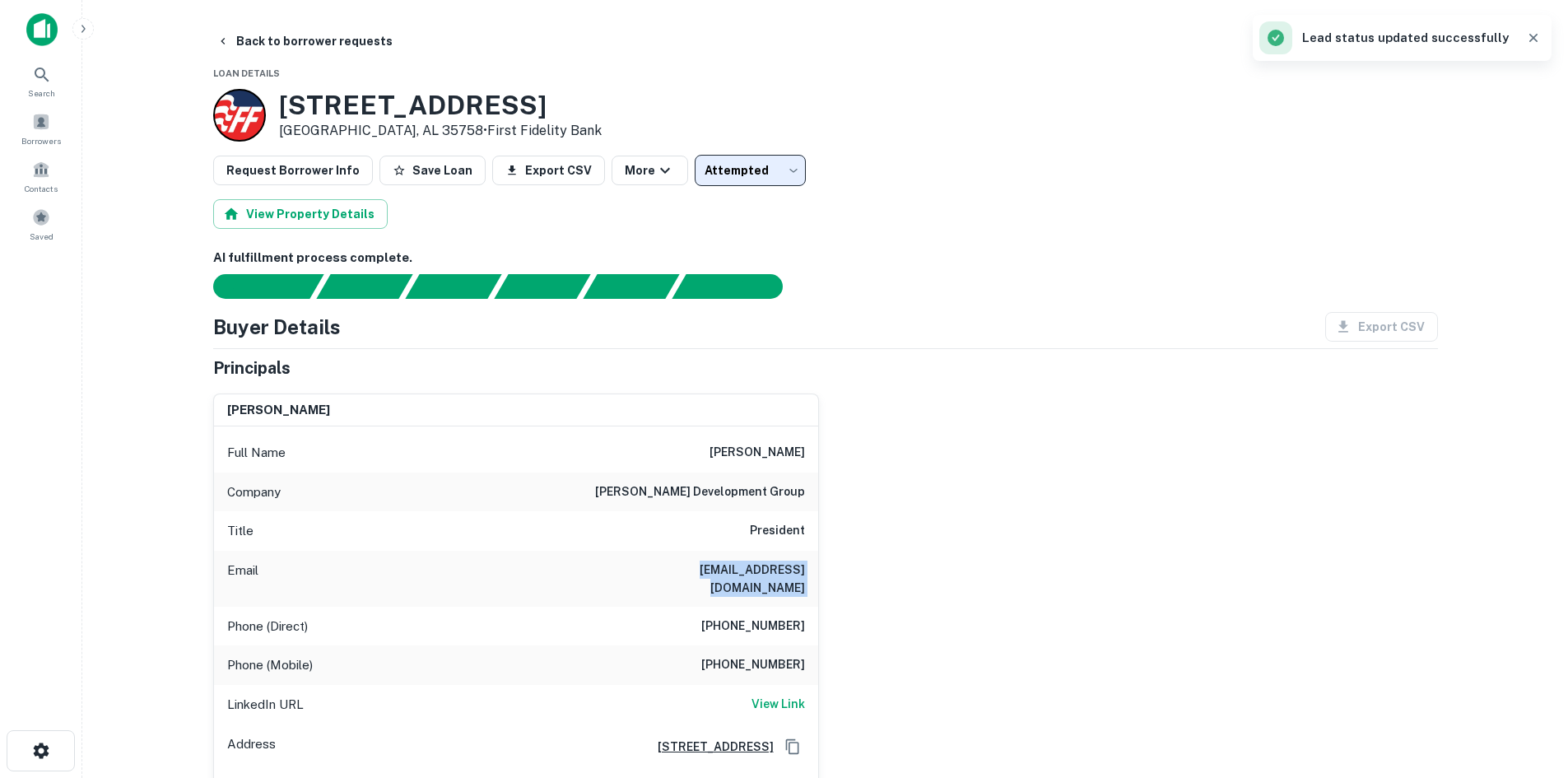
click at [349, 38] on button "Back to borrower requests" at bounding box center [304, 41] width 189 height 30
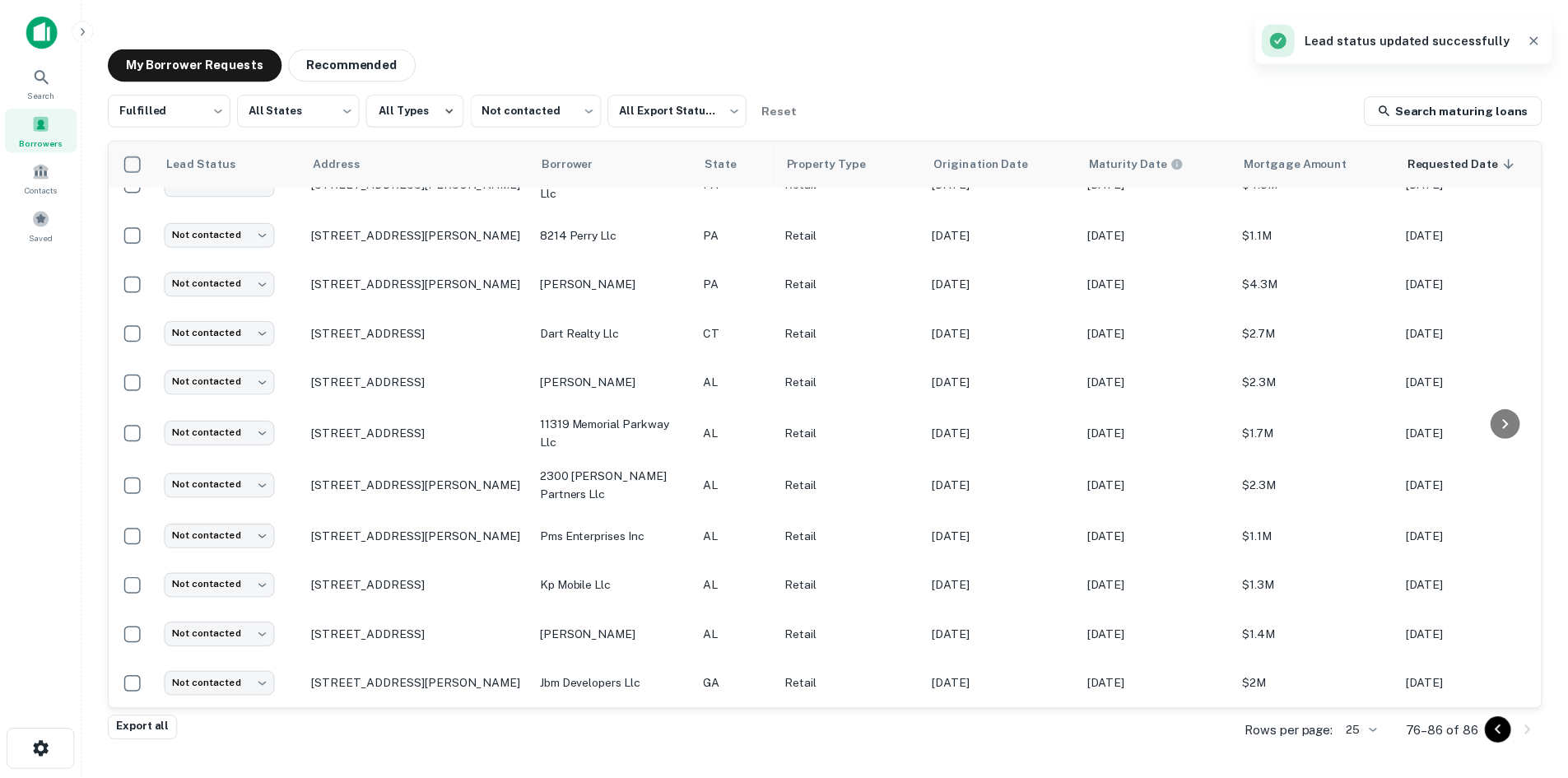
scroll to position [34, 0]
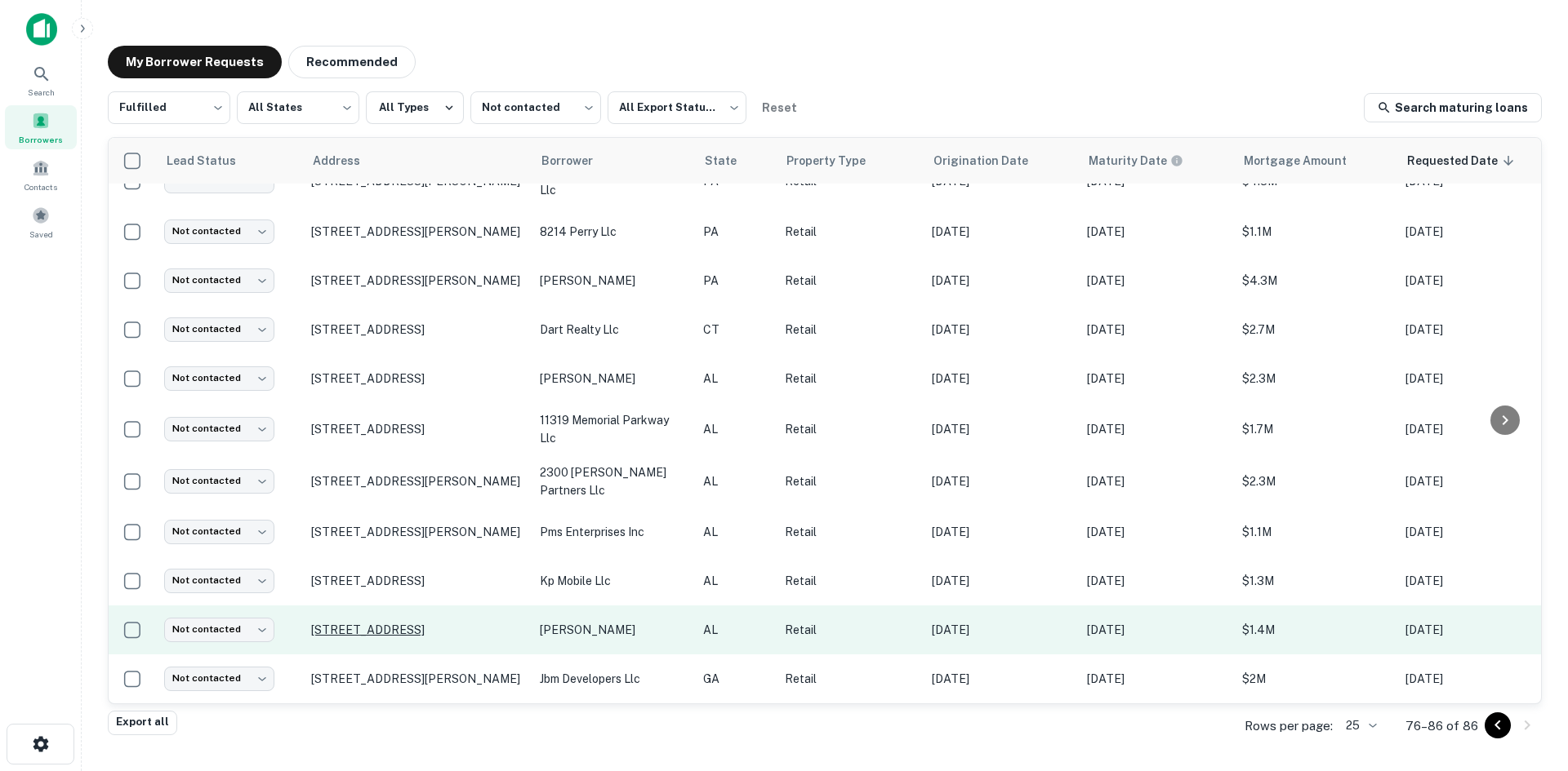
click at [339, 623] on p "[STREET_ADDRESS]" at bounding box center [417, 630] width 213 height 14
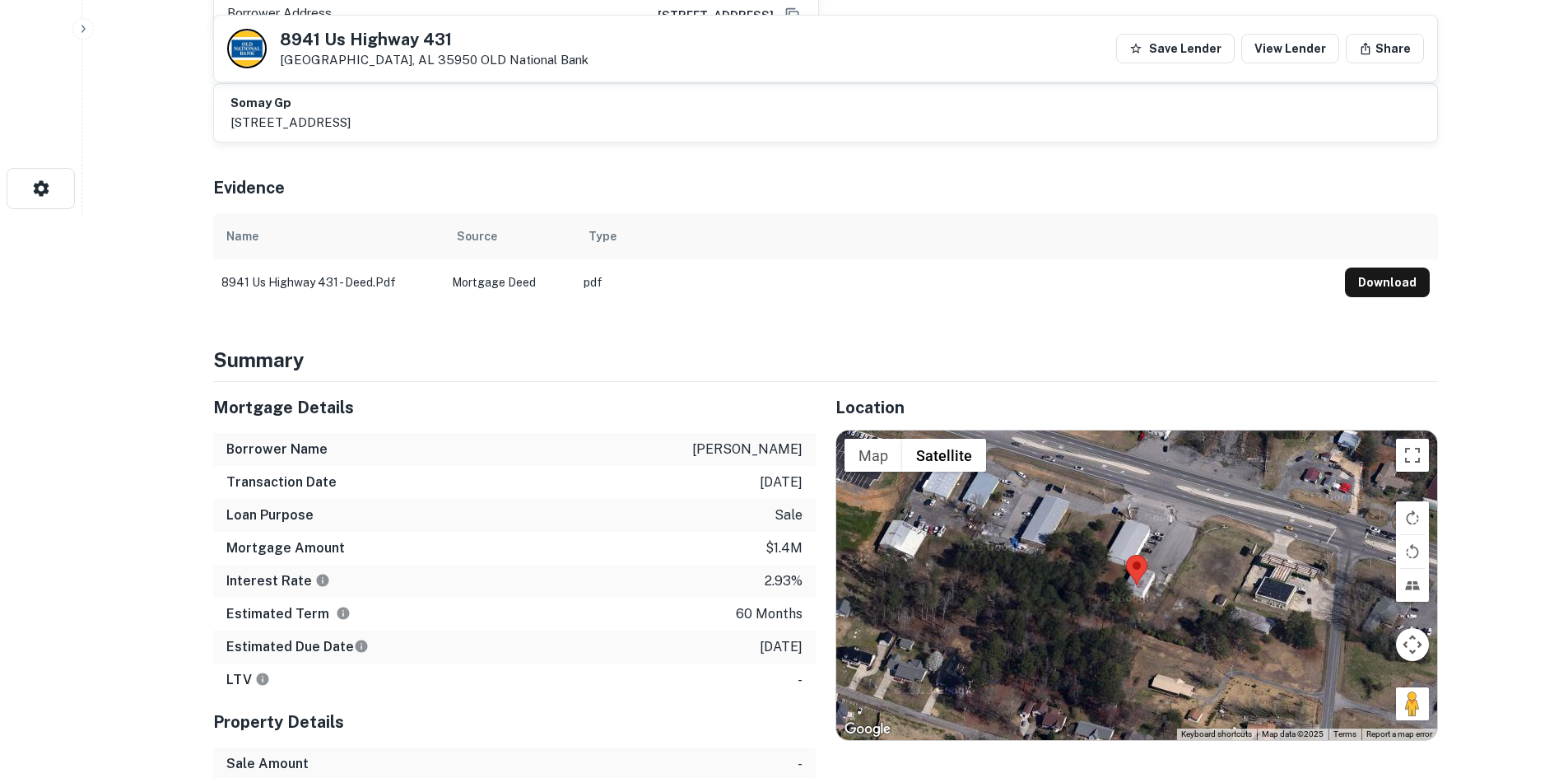
scroll to position [576, 0]
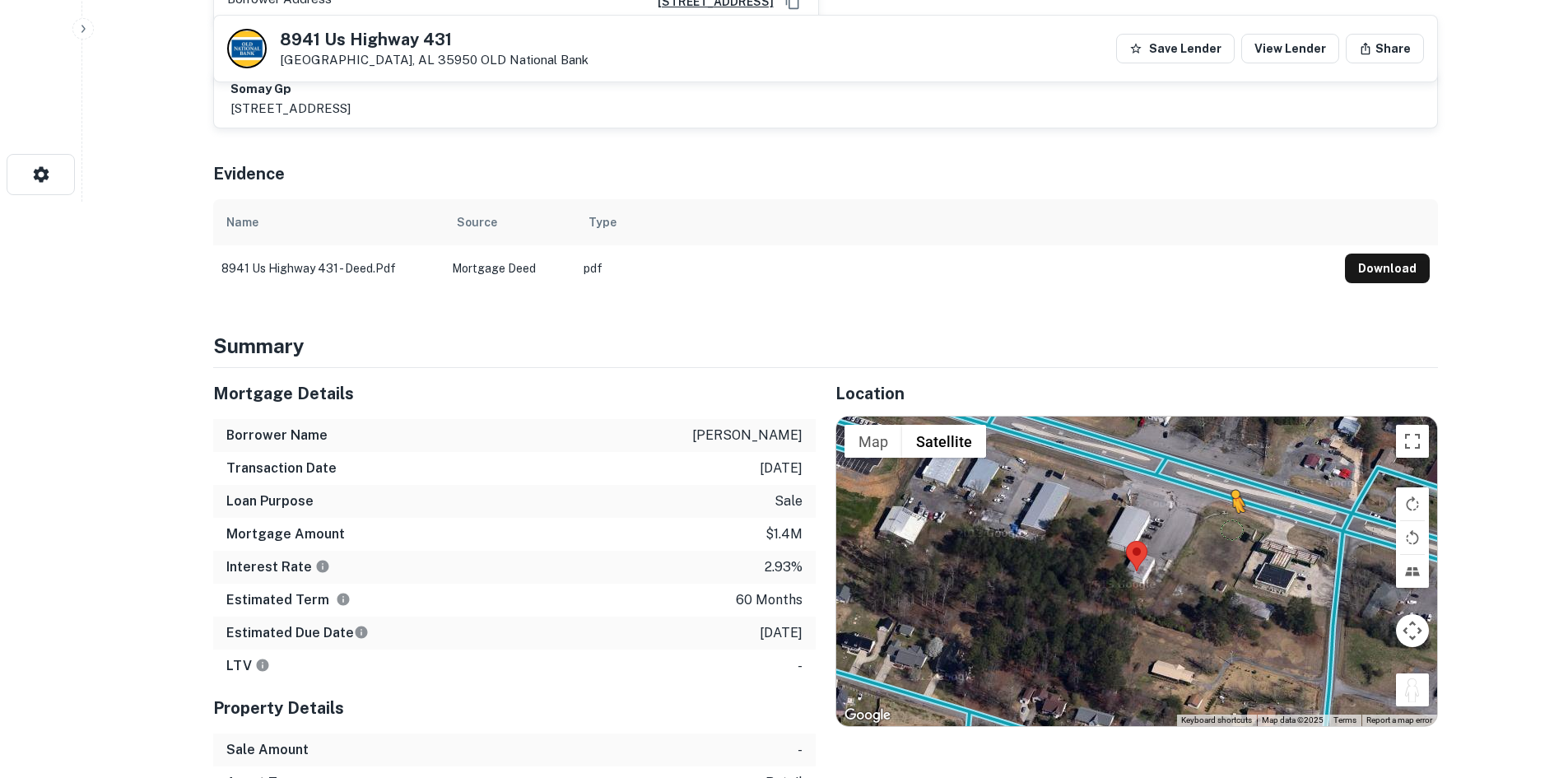
drag, startPoint x: 1428, startPoint y: 675, endPoint x: 1223, endPoint y: 506, distance: 265.7
click at [1223, 506] on div "To activate drag with keyboard, press Alt + Enter. Once in keyboard drag state,…" at bounding box center [1137, 572] width 601 height 310
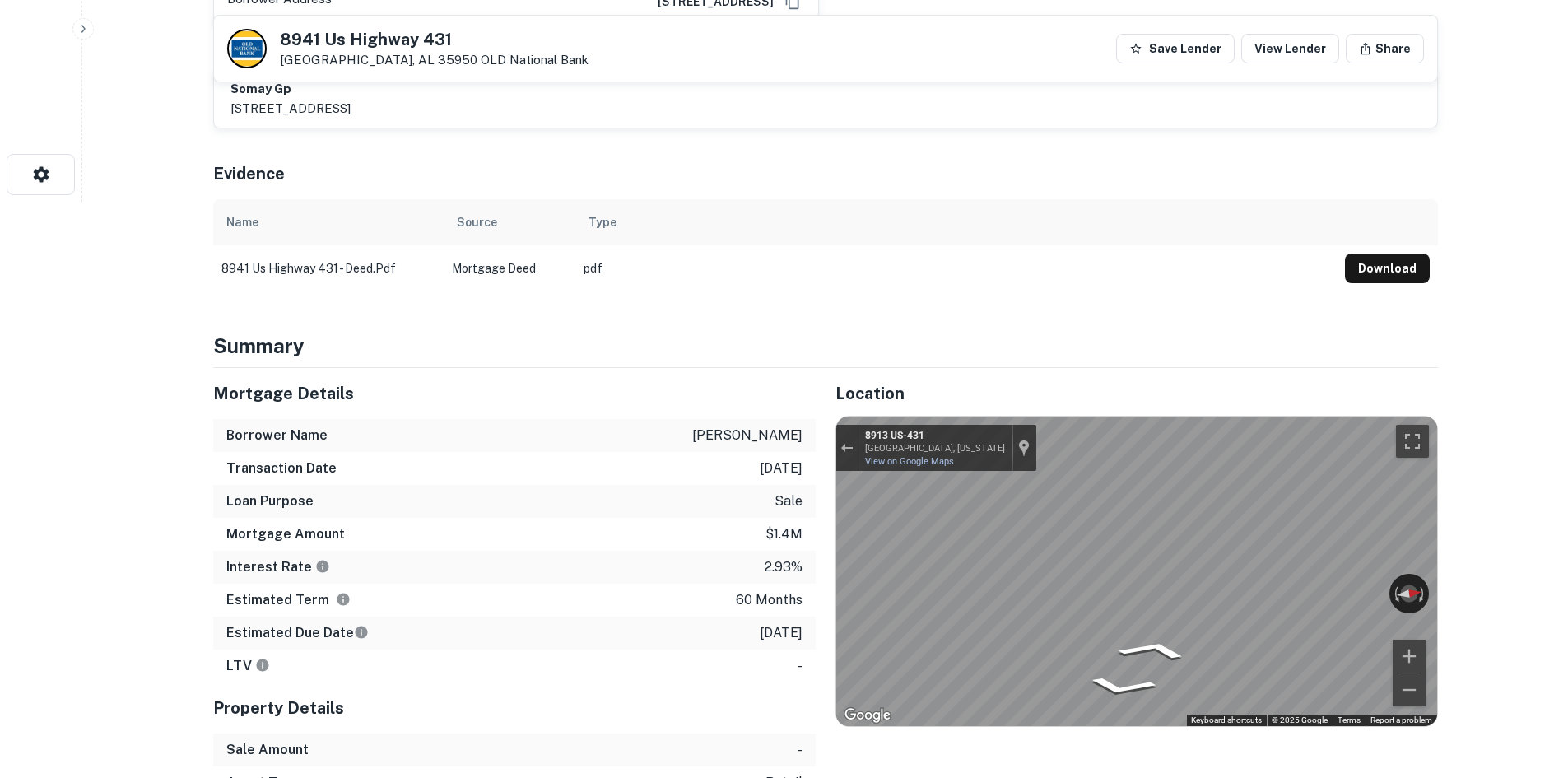
click at [916, 417] on div "← Move left → Move right ↑ Move up ↓ Move down + Zoom in - Zoom out 8913 [GEOGR…" at bounding box center [1137, 572] width 601 height 310
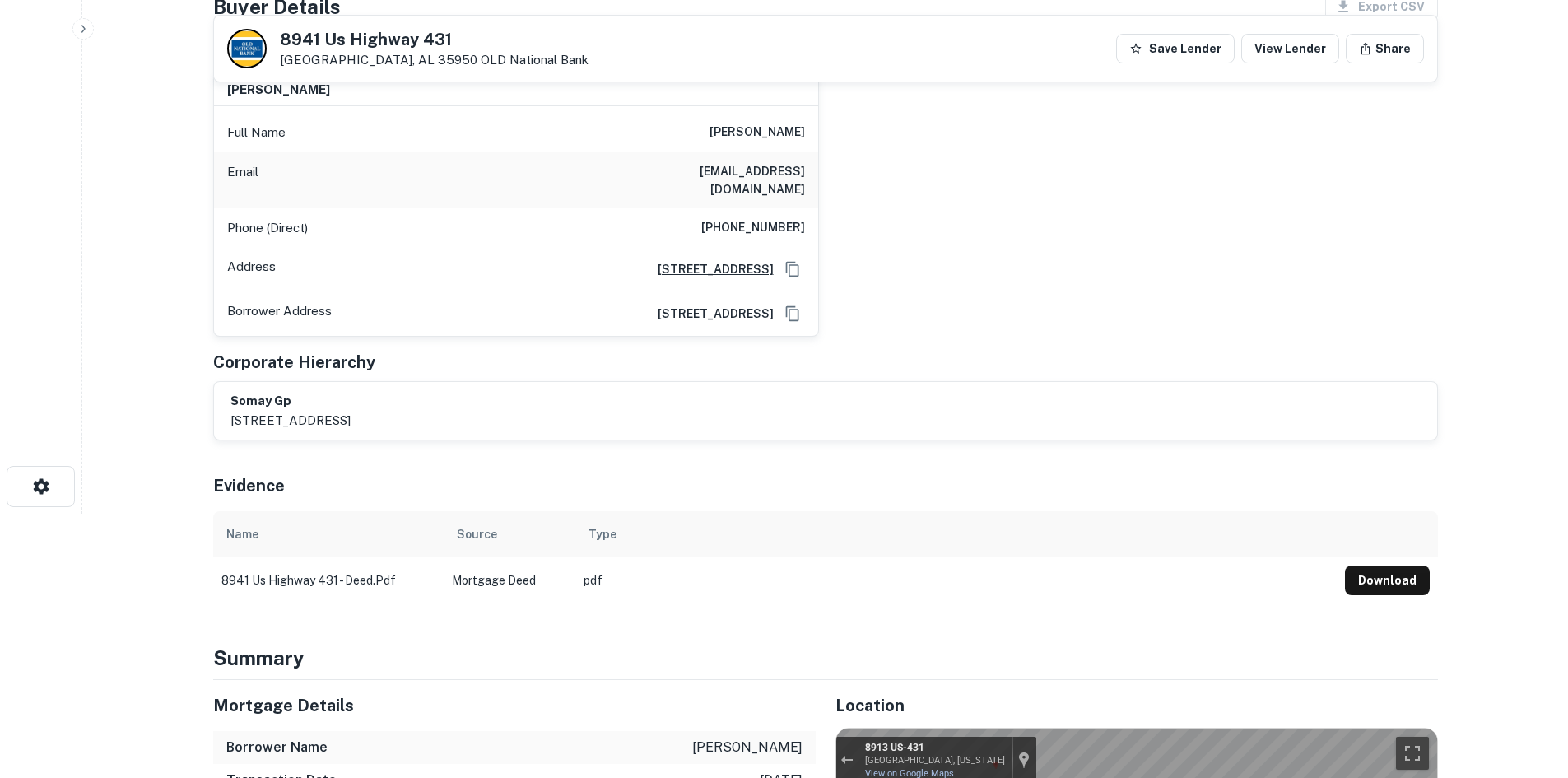
scroll to position [0, 0]
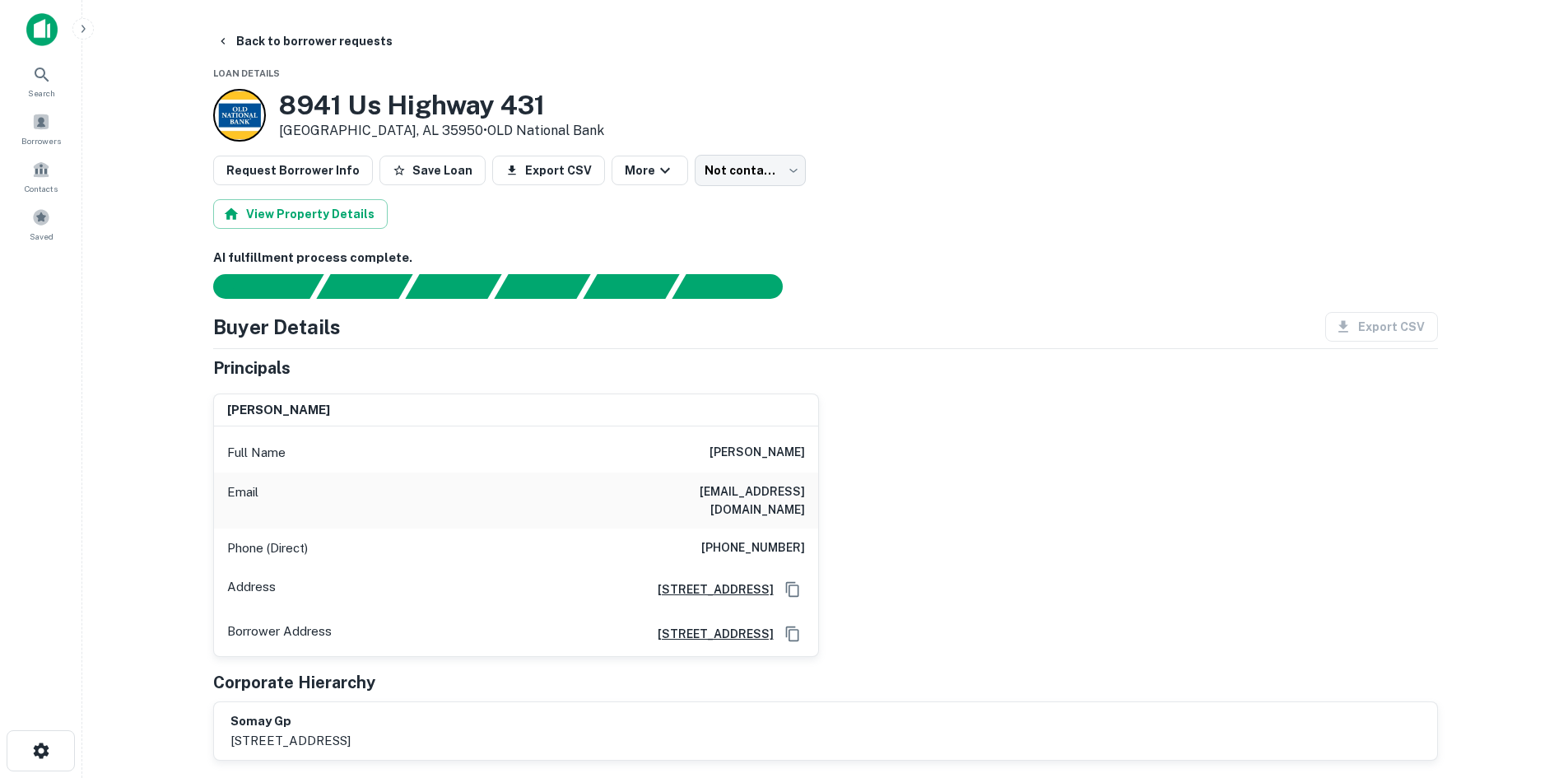
click at [761, 538] on h6 "[PHONE_NUMBER]" at bounding box center [752, 548] width 104 height 20
copy h6 "[PHONE_NUMBER]"
drag, startPoint x: 702, startPoint y: 215, endPoint x: 741, endPoint y: 196, distance: 43.4
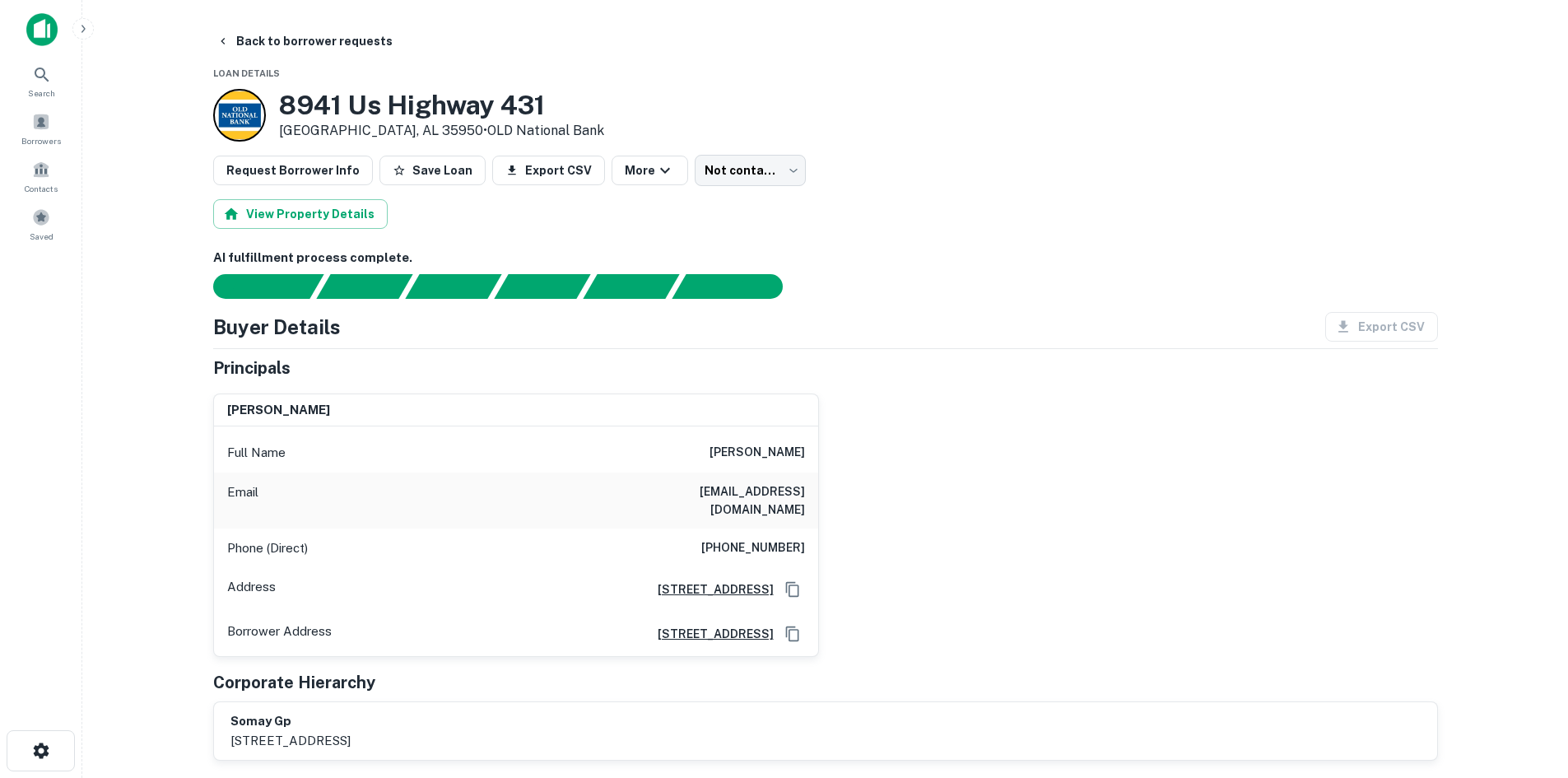
click at [702, 215] on div "View Property Details" at bounding box center [825, 213] width 1225 height 30
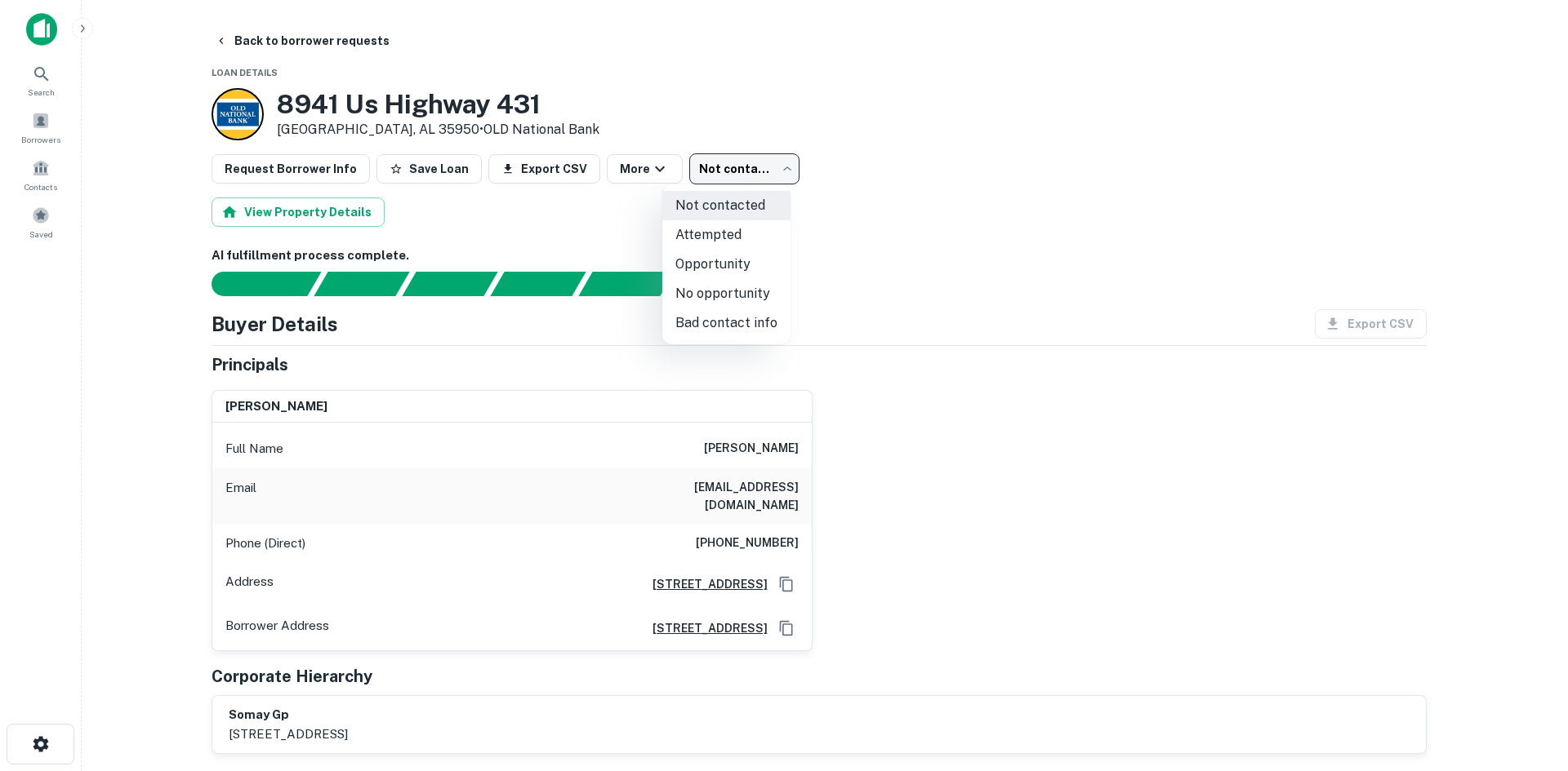
click at [739, 178] on body "Search Borrowers Contacts Saved Back to borrower requests Loan Details [STREET_…" at bounding box center [784, 386] width 1568 height 771
click at [721, 232] on li "Attempted" at bounding box center [727, 235] width 129 height 29
type input "*********"
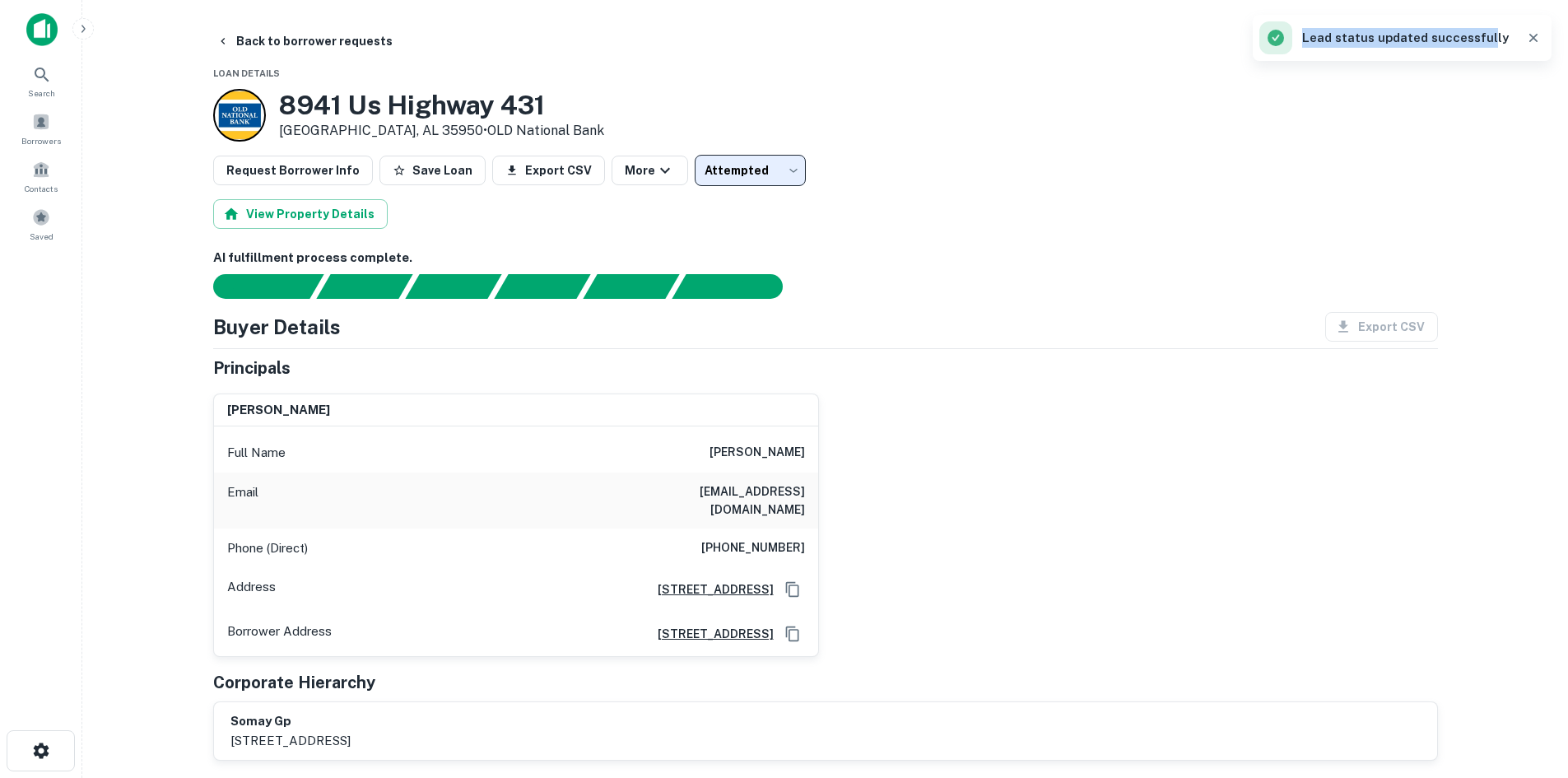
drag, startPoint x: 1316, startPoint y: 32, endPoint x: 1500, endPoint y: 33, distance: 184.0
click at [1500, 33] on div "Lead status updated successfully" at bounding box center [1383, 38] width 249 height 33
click at [1468, 128] on main "Back to borrower requests Loan Details [STREET_ADDRESS] • OLD National Bank Req…" at bounding box center [825, 389] width 1486 height 778
click at [1536, 38] on icon "button" at bounding box center [1534, 38] width 16 height 16
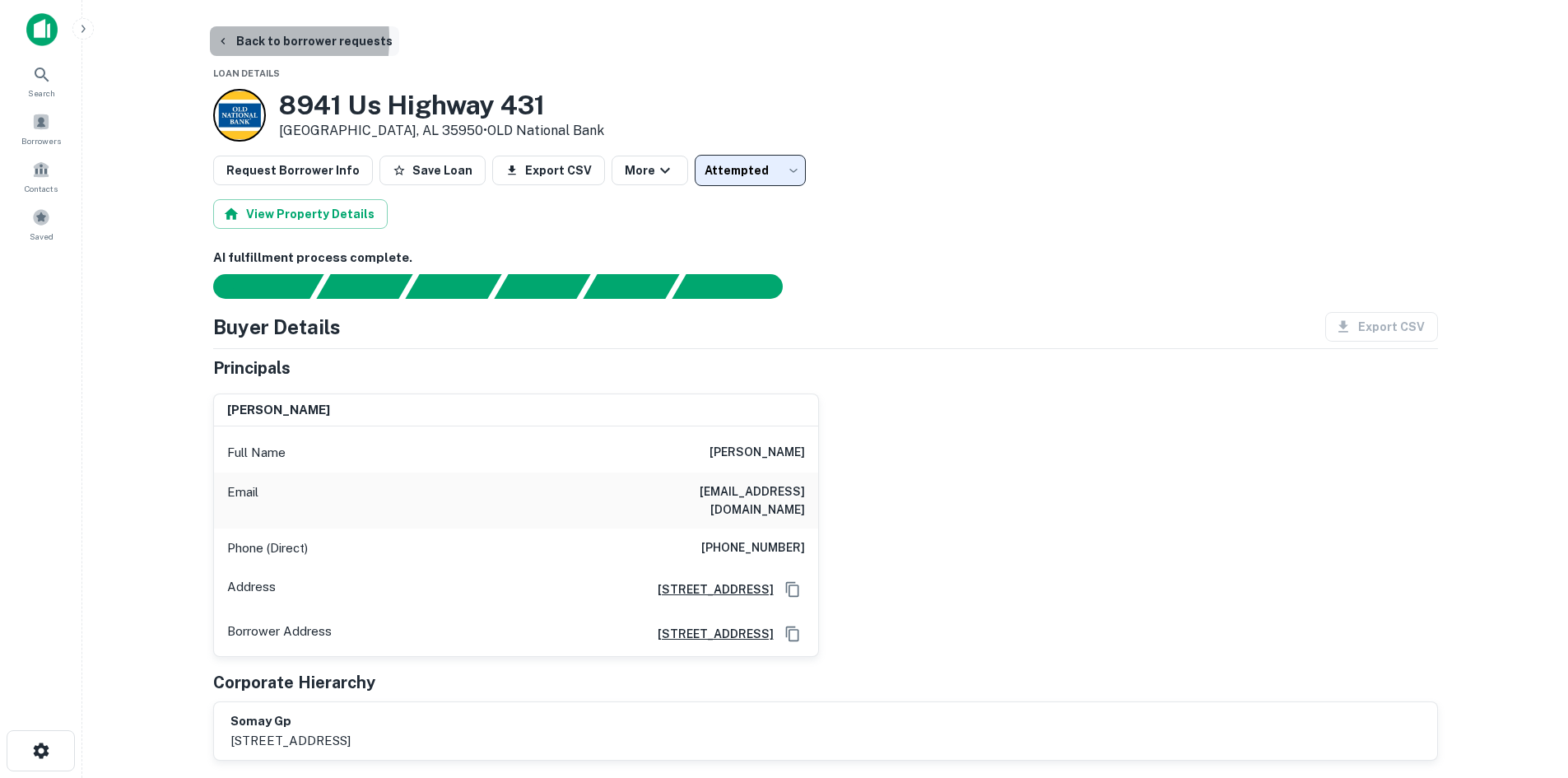
click at [218, 39] on icon "button" at bounding box center [223, 41] width 14 height 14
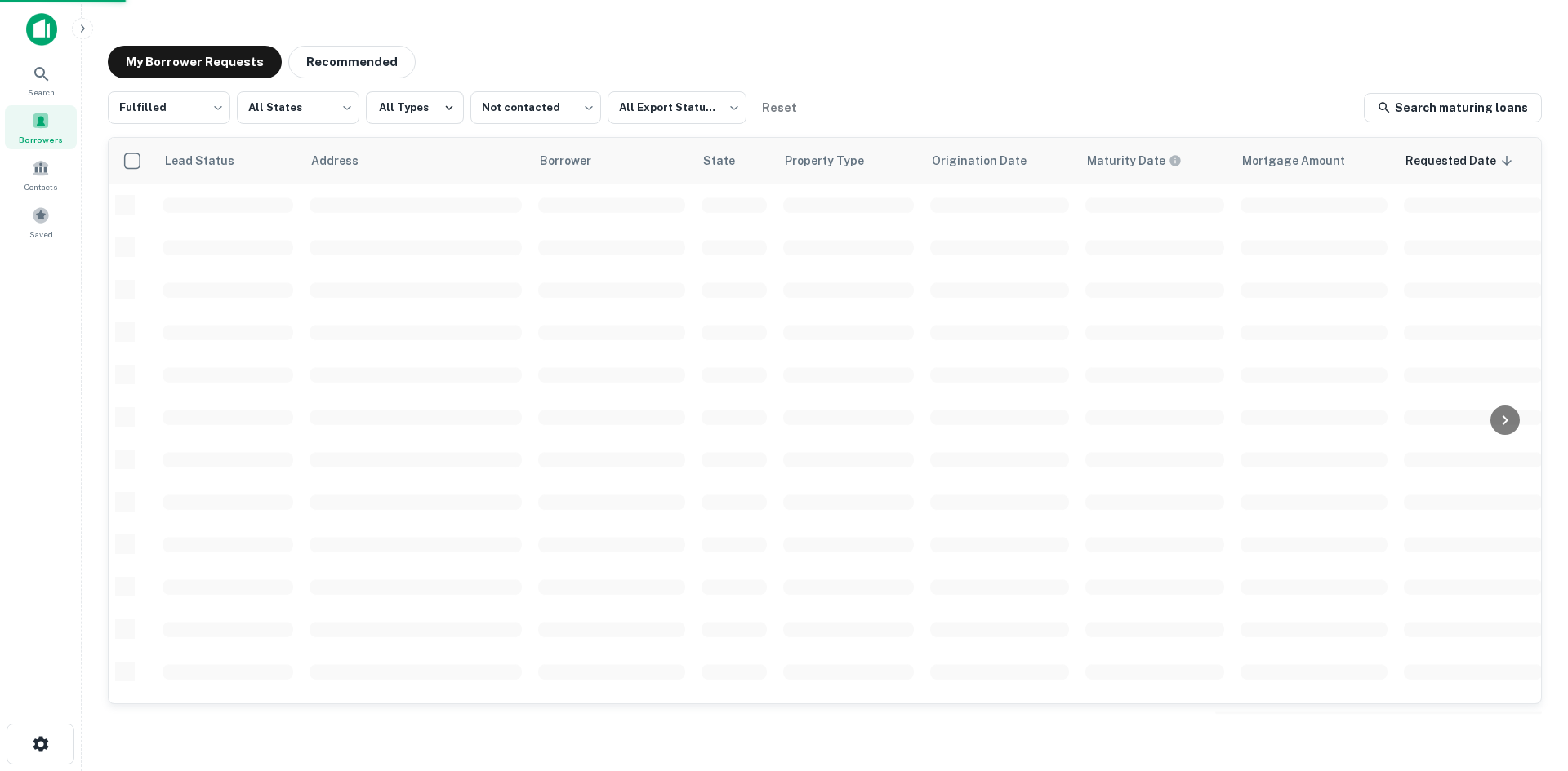
scroll to position [34, 0]
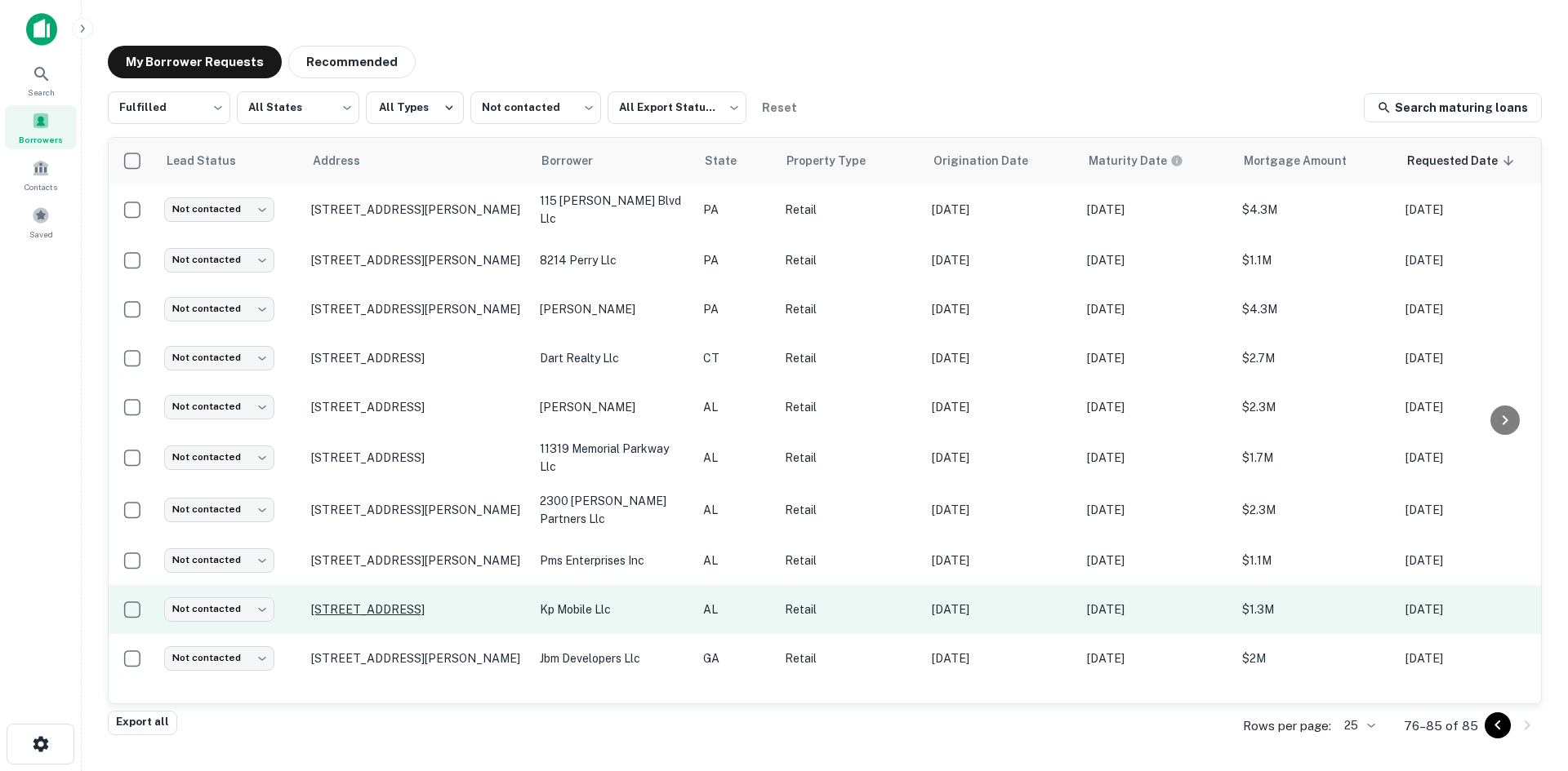
click at [373, 604] on p "[STREET_ADDRESS]" at bounding box center [417, 609] width 213 height 14
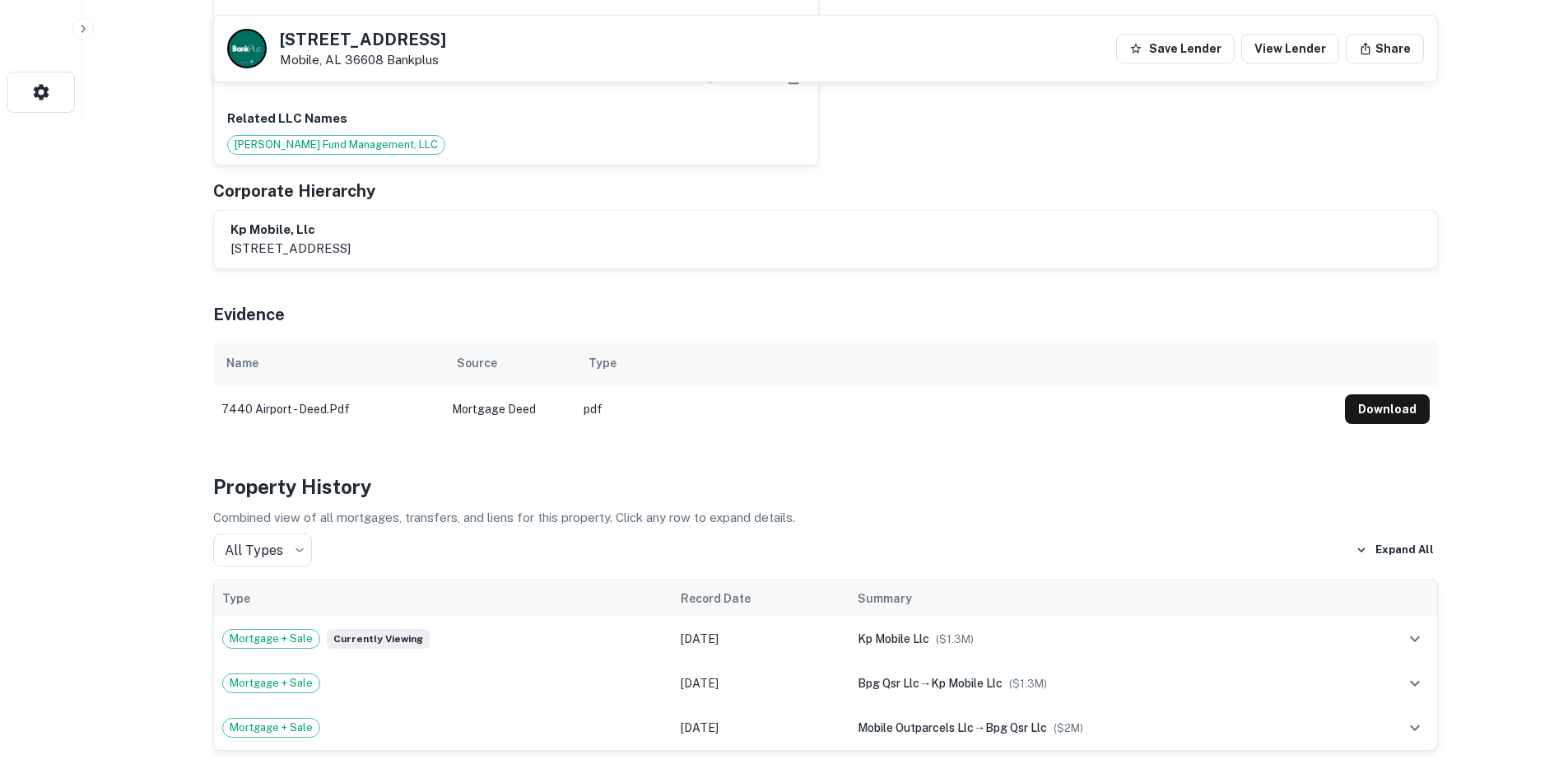
scroll to position [1153, 0]
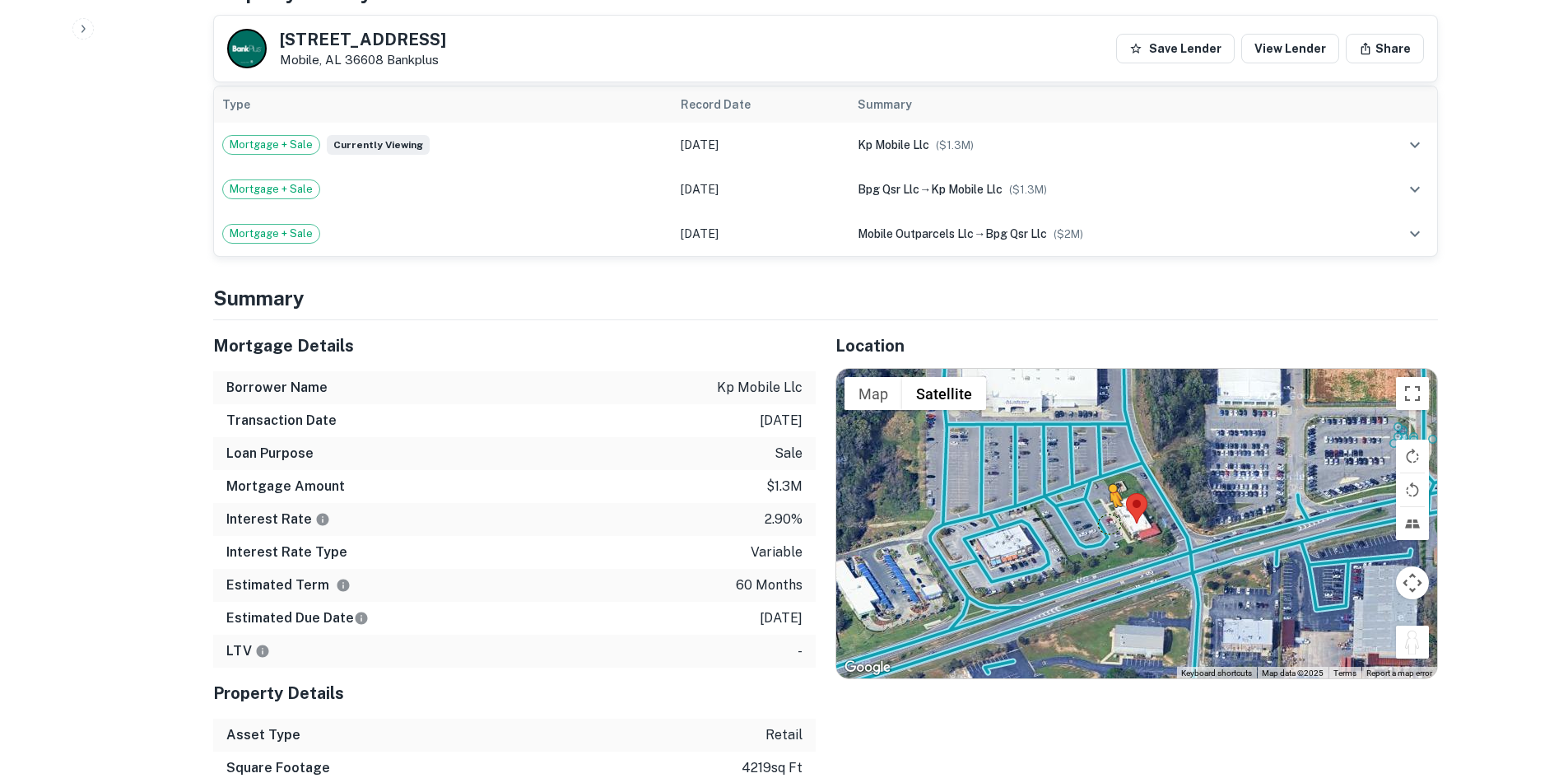
drag, startPoint x: 1422, startPoint y: 623, endPoint x: 1107, endPoint y: 507, distance: 335.7
click at [1107, 507] on div "To activate drag with keyboard, press Alt + Enter. Once in keyboard drag state,…" at bounding box center [1137, 524] width 601 height 310
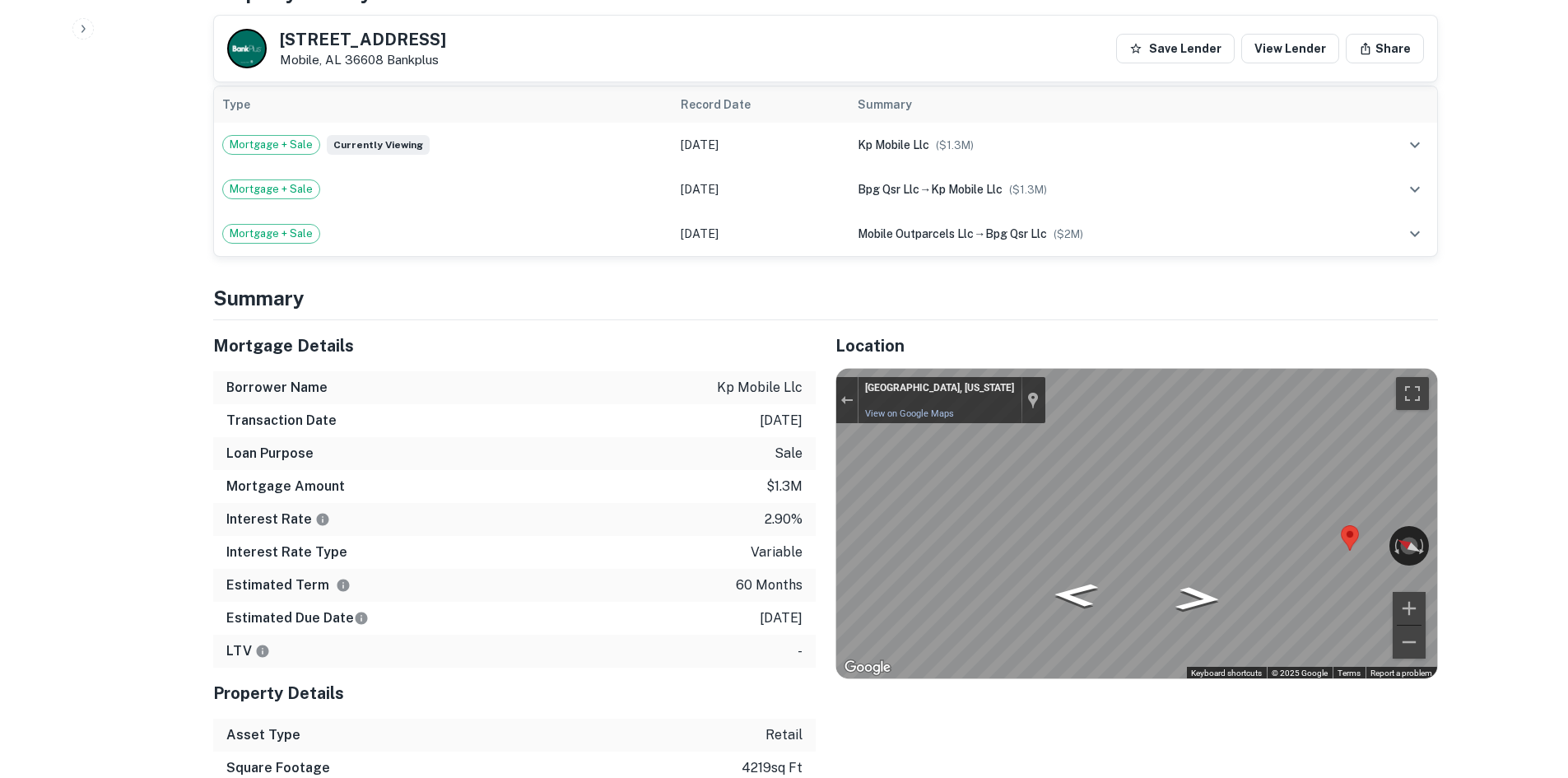
click at [811, 480] on div "Mortgage Details Borrower Name kp mobile llc Transaction Date [DATE] Loan Purpo…" at bounding box center [816, 569] width 1245 height 497
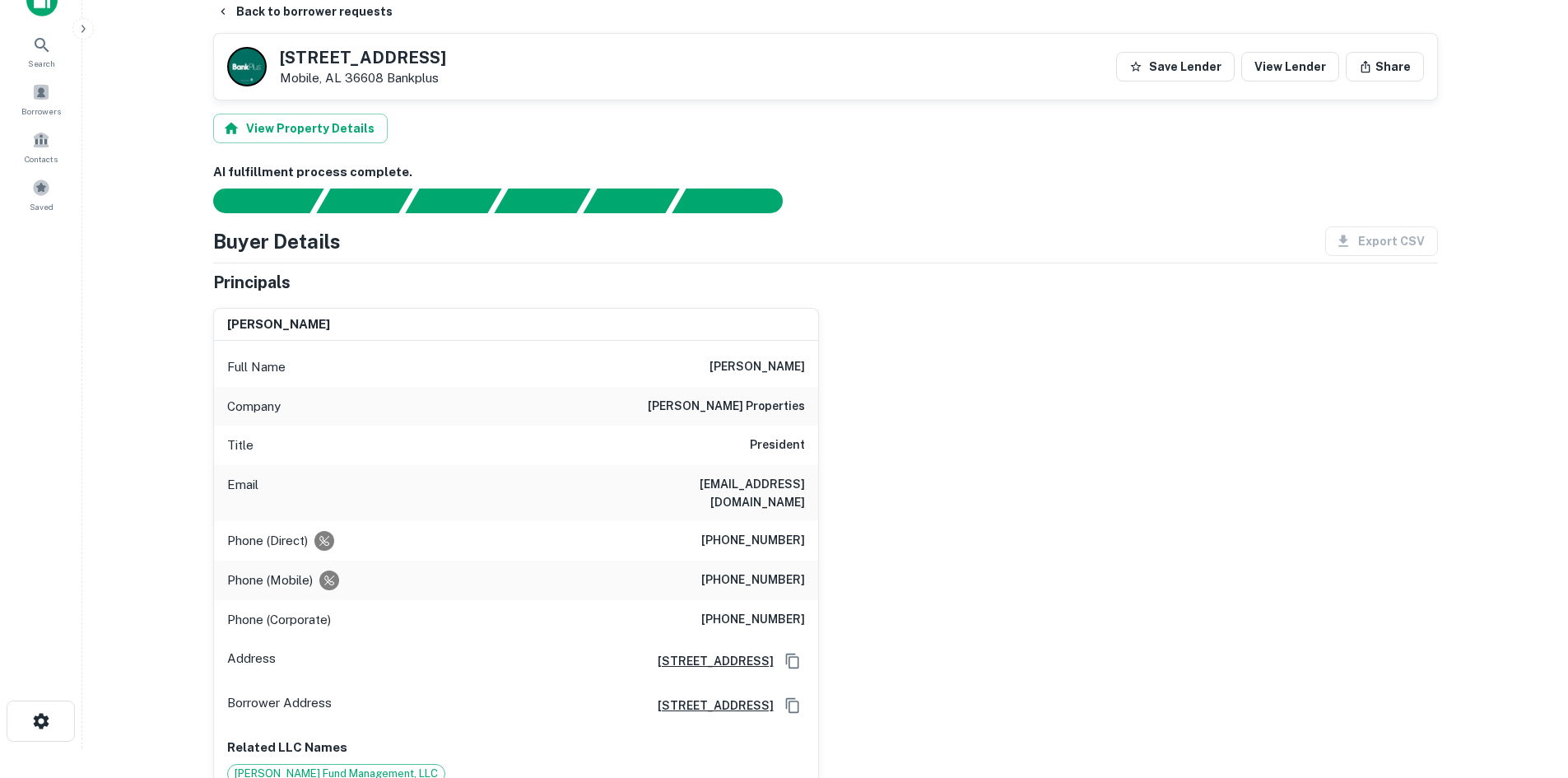
scroll to position [0, 0]
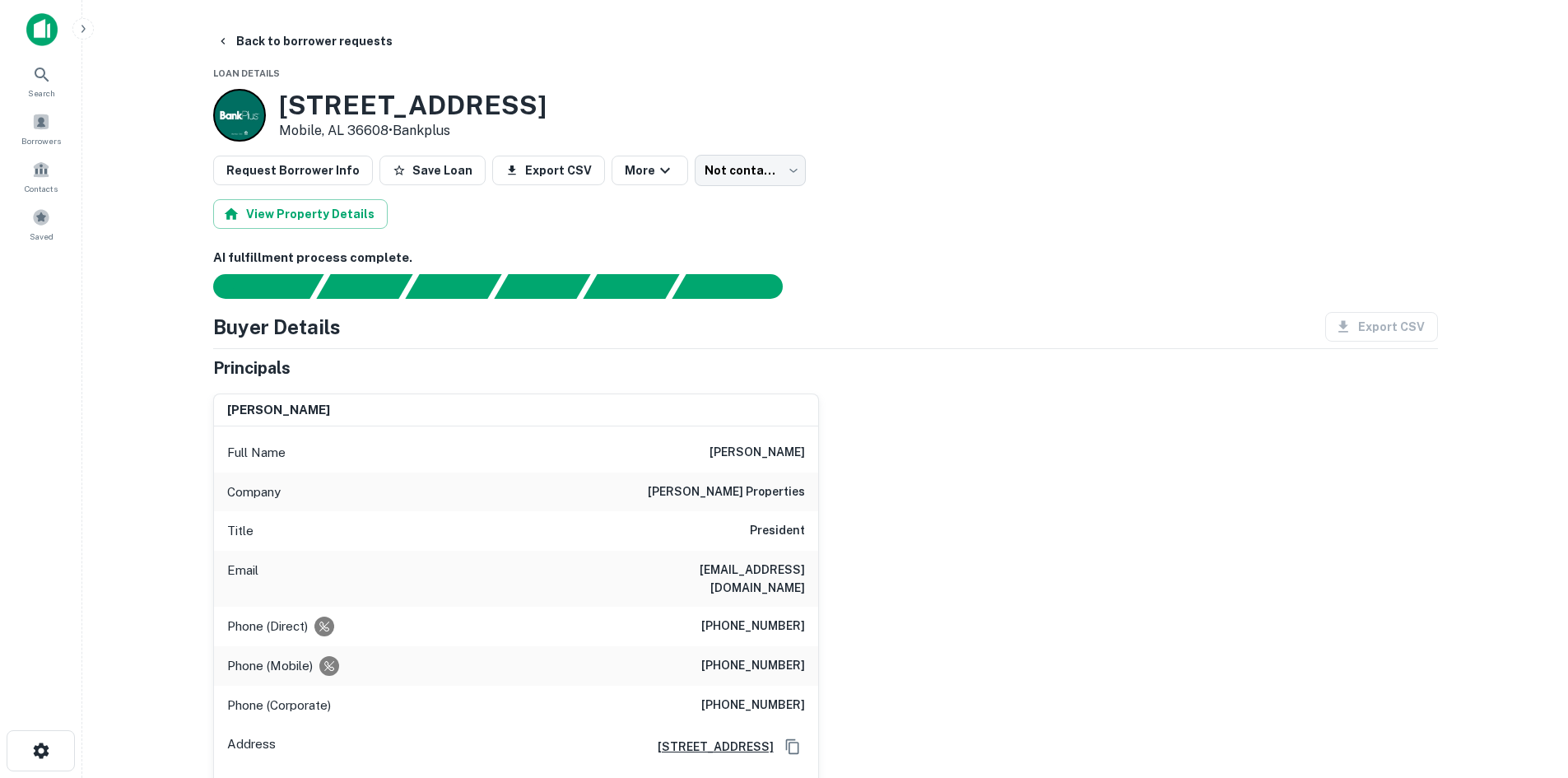
click at [814, 497] on div "Company [PERSON_NAME] properties" at bounding box center [516, 493] width 604 height 40
drag, startPoint x: 814, startPoint y: 497, endPoint x: 793, endPoint y: 490, distance: 22.1
click at [810, 497] on div "Company [PERSON_NAME] properties" at bounding box center [516, 493] width 604 height 40
click at [791, 489] on h6 "[PERSON_NAME] properties" at bounding box center [726, 493] width 158 height 20
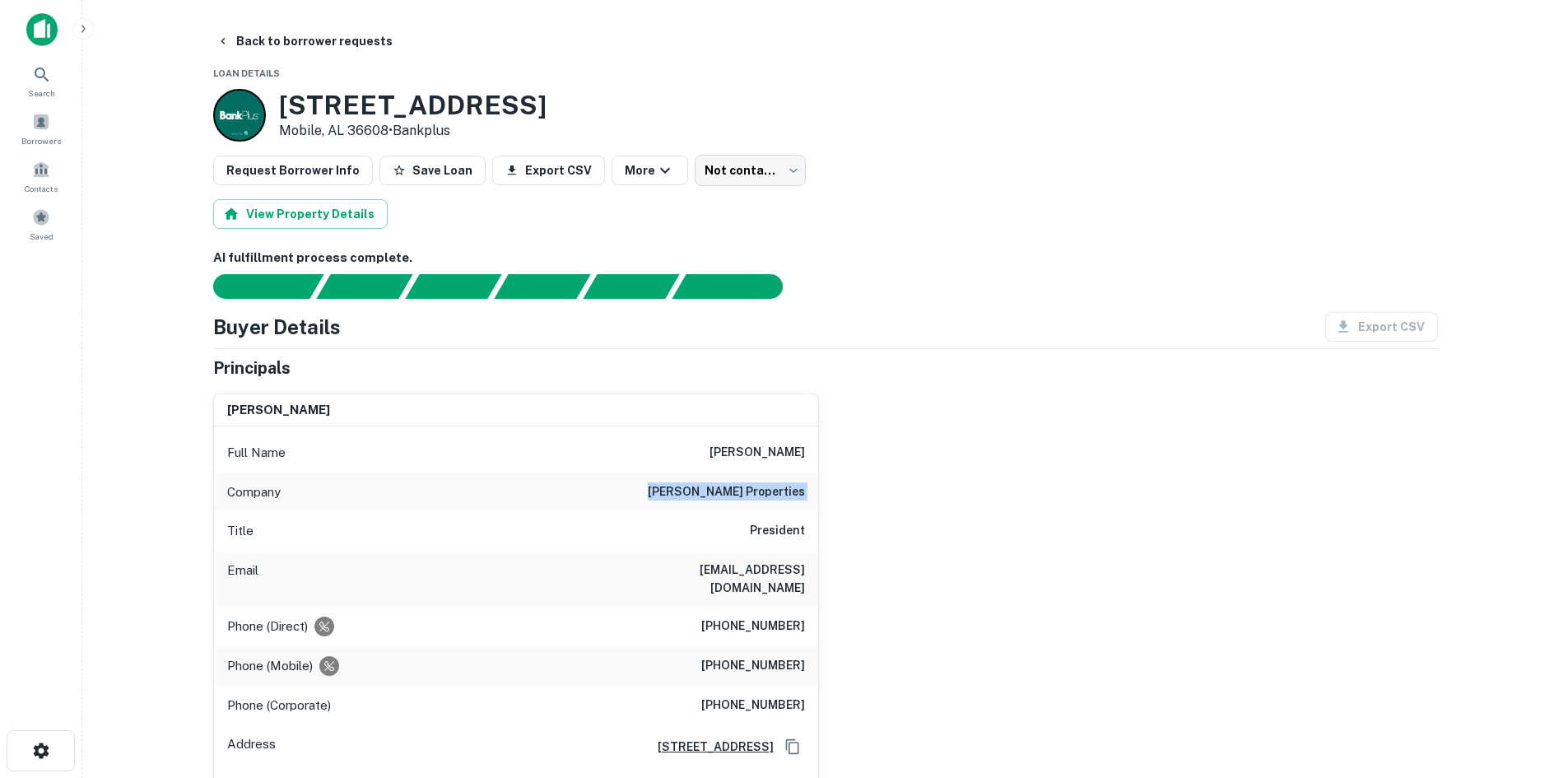
click at [791, 489] on h6 "[PERSON_NAME] properties" at bounding box center [726, 493] width 158 height 20
copy h6 "[PERSON_NAME] properties"
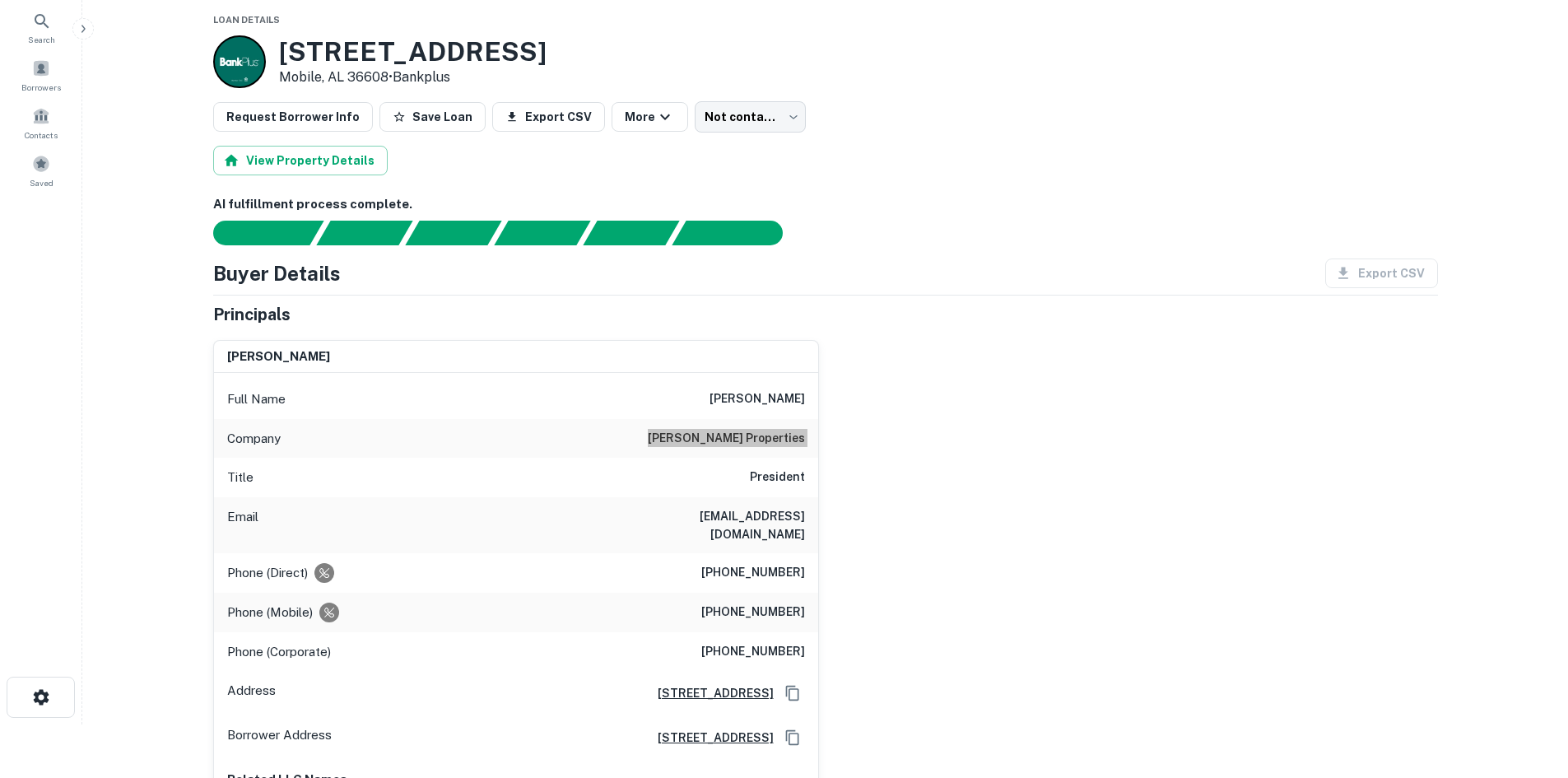
scroll to position [82, 0]
